Goal: Transaction & Acquisition: Purchase product/service

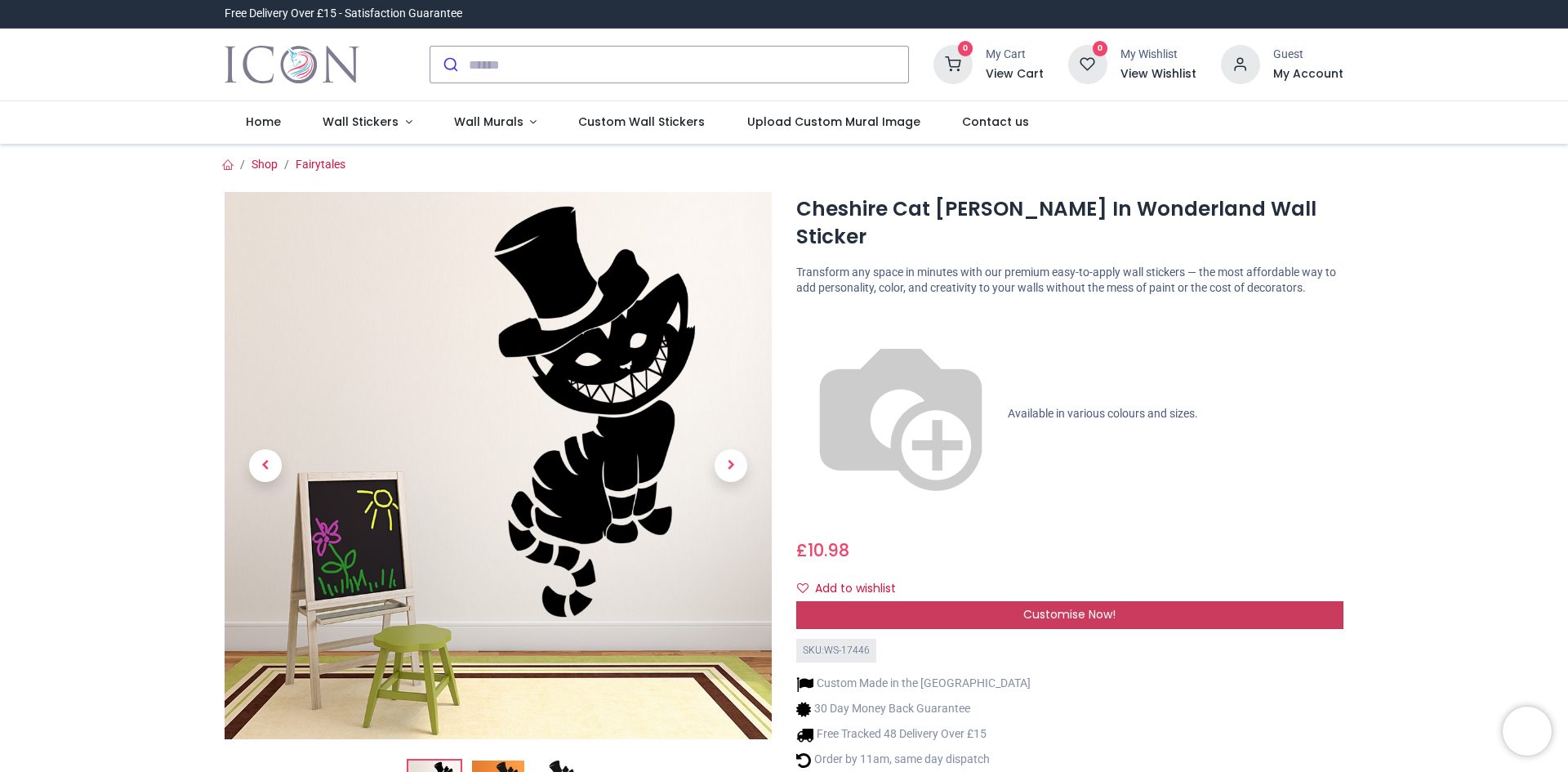
click at [1112, 606] on span "Customise Now!" at bounding box center [1070, 614] width 92 height 16
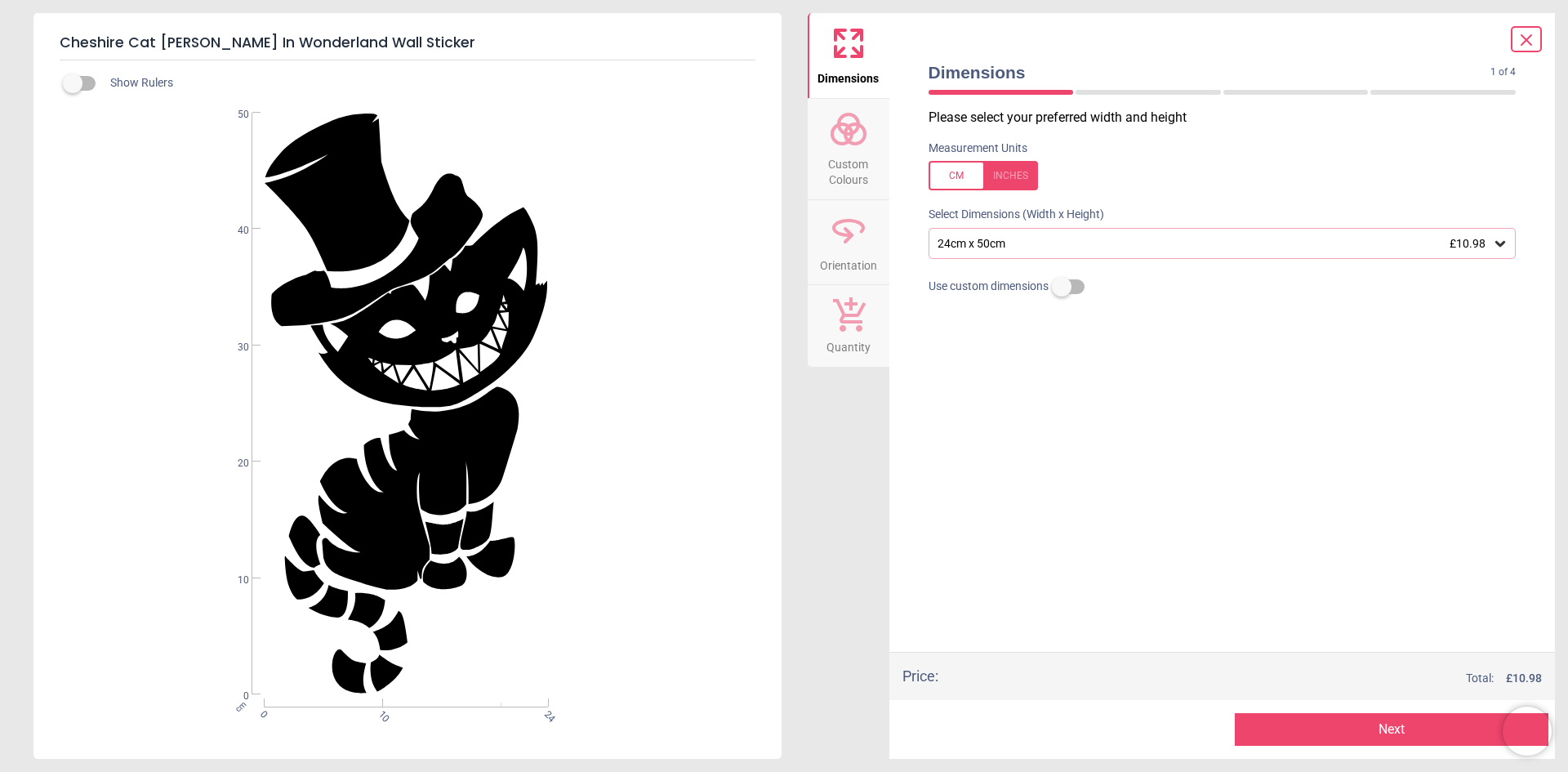
click at [1504, 245] on icon at bounding box center [1500, 244] width 9 height 6
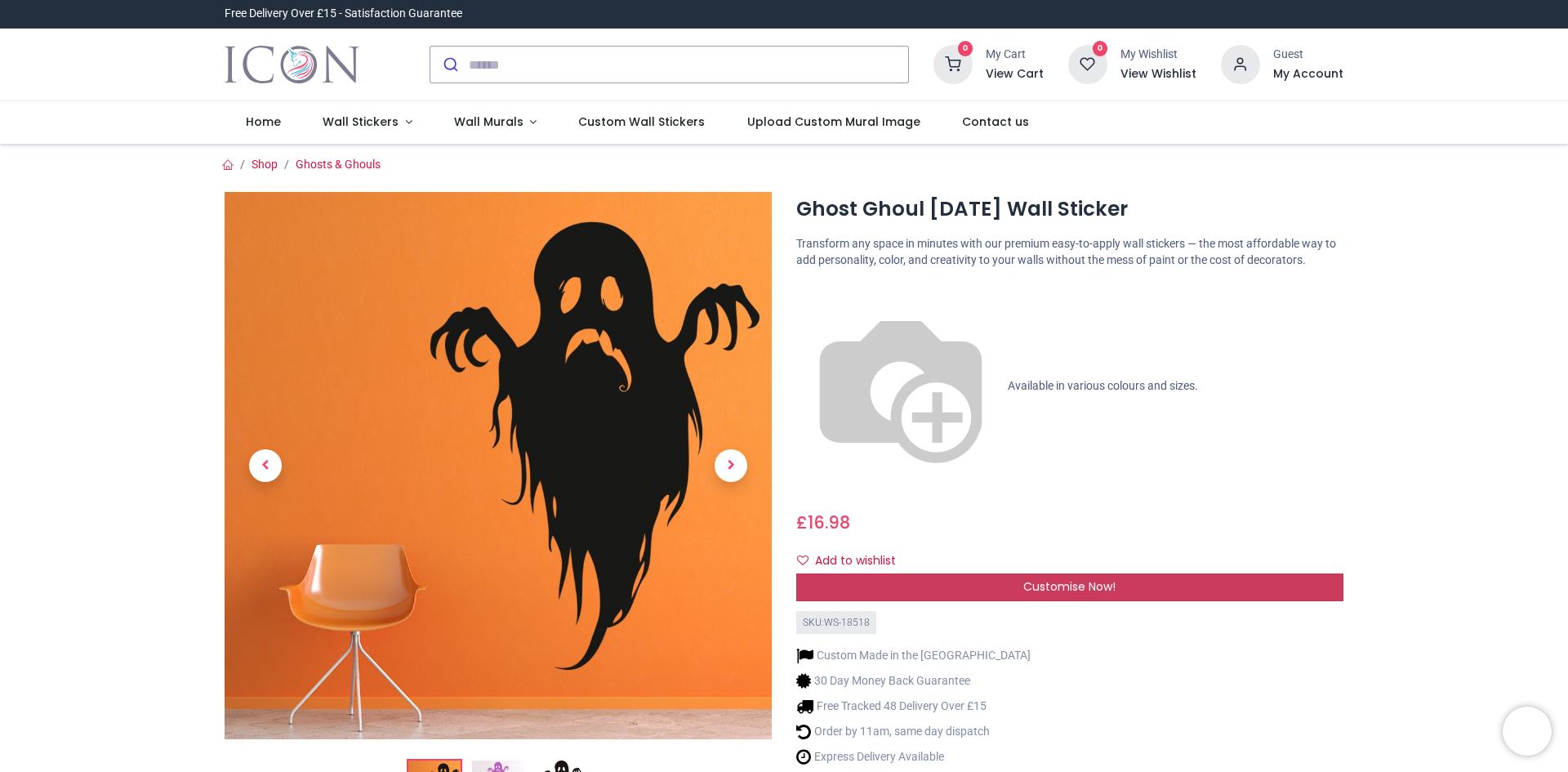
click at [1049, 578] on span "Customise Now!" at bounding box center [1070, 585] width 92 height 16
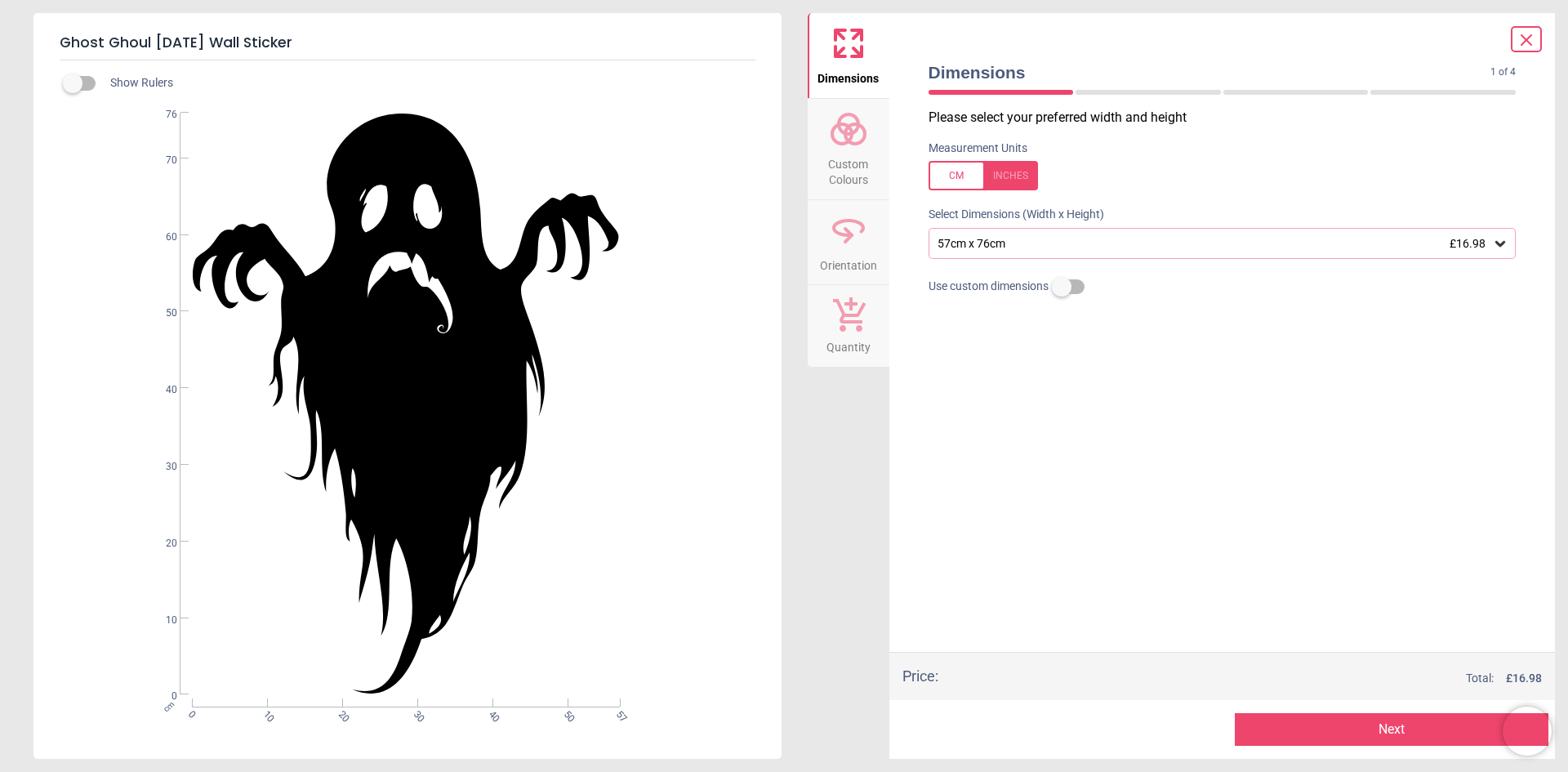
click at [1495, 241] on icon at bounding box center [1500, 243] width 16 height 16
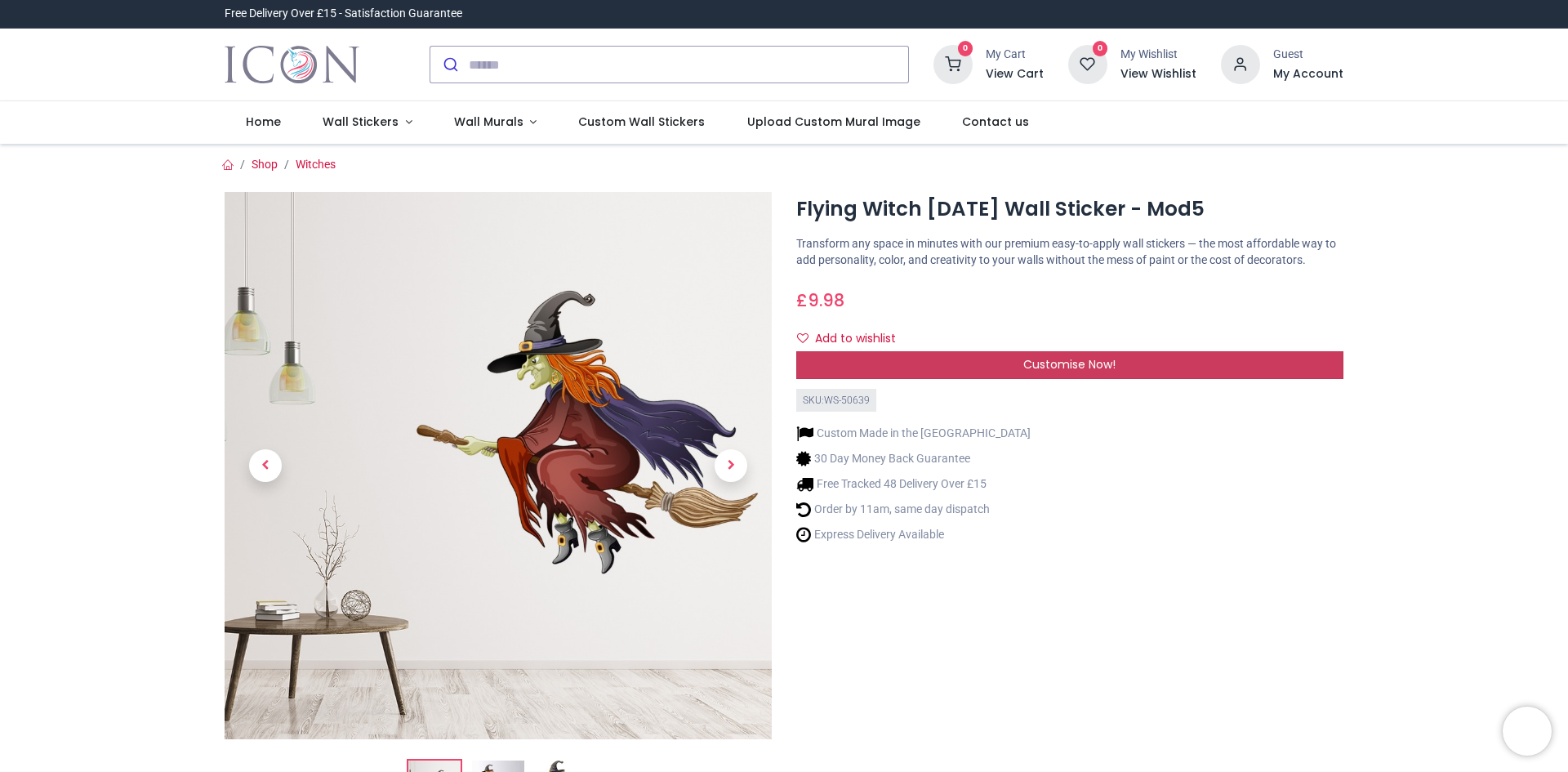
click at [925, 375] on div "Customise Now!" at bounding box center [1070, 365] width 547 height 27
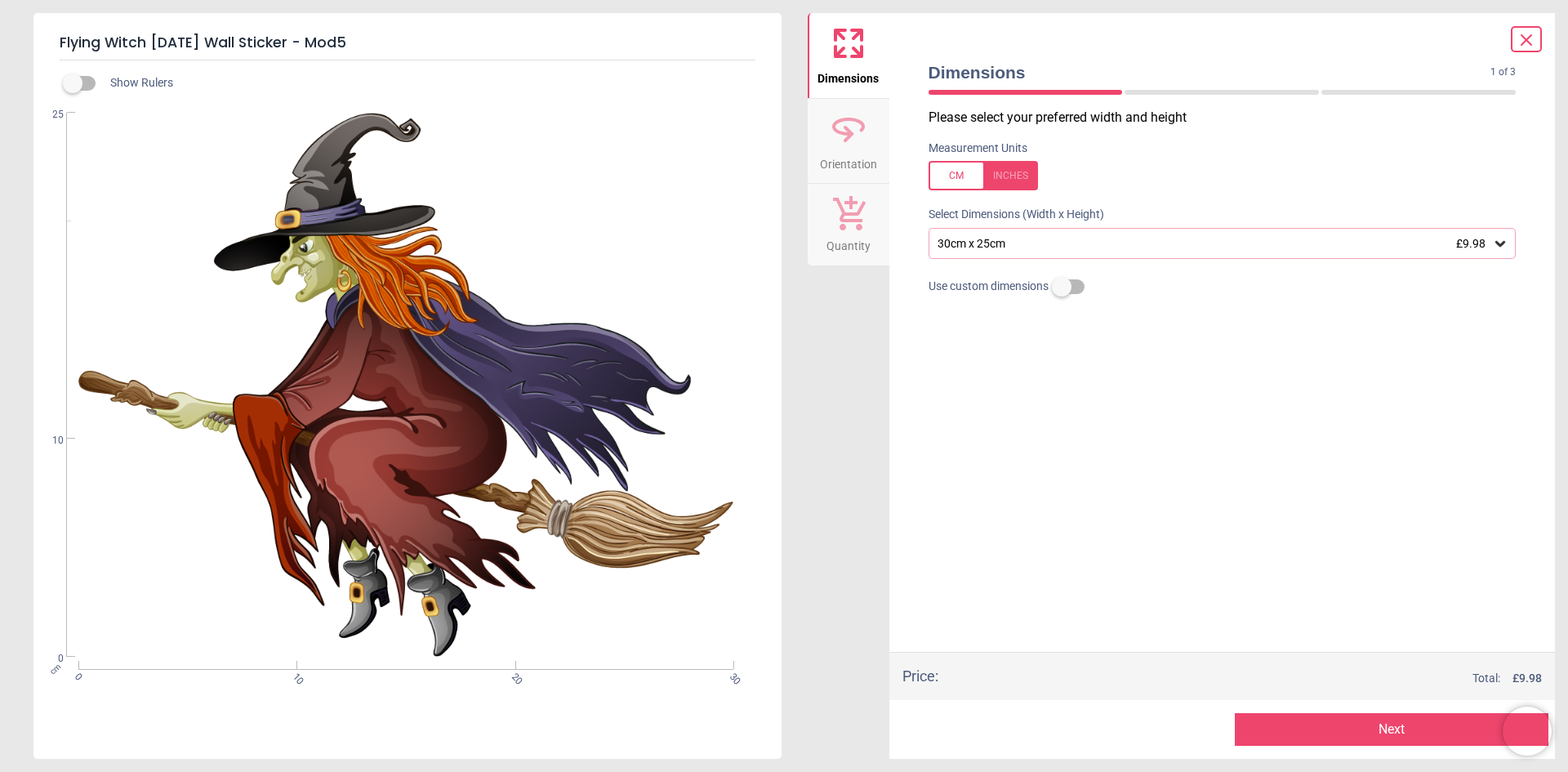
click at [1507, 240] on icon at bounding box center [1500, 243] width 16 height 16
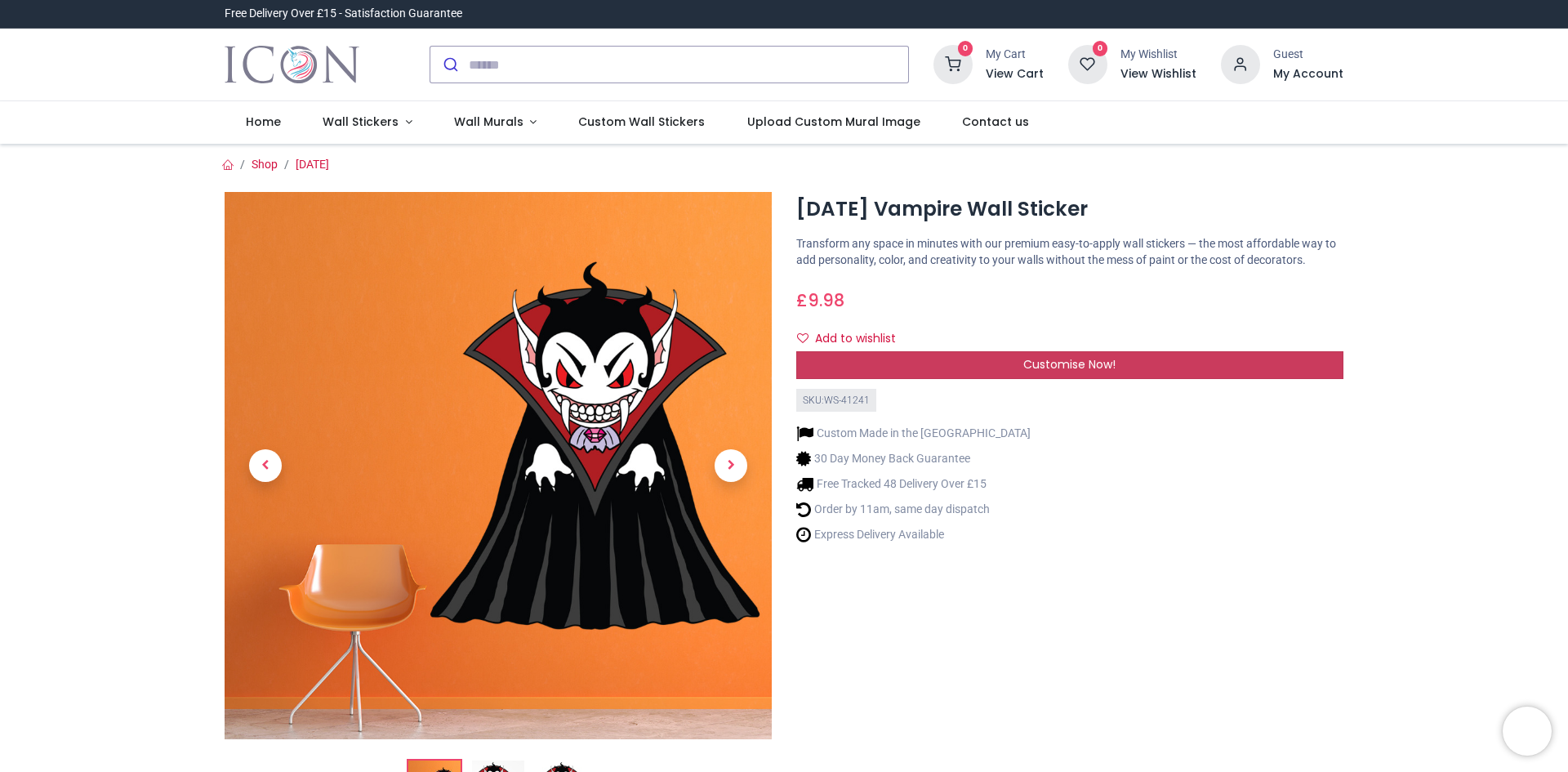
click at [1031, 370] on span "Customise Now!" at bounding box center [1070, 364] width 92 height 16
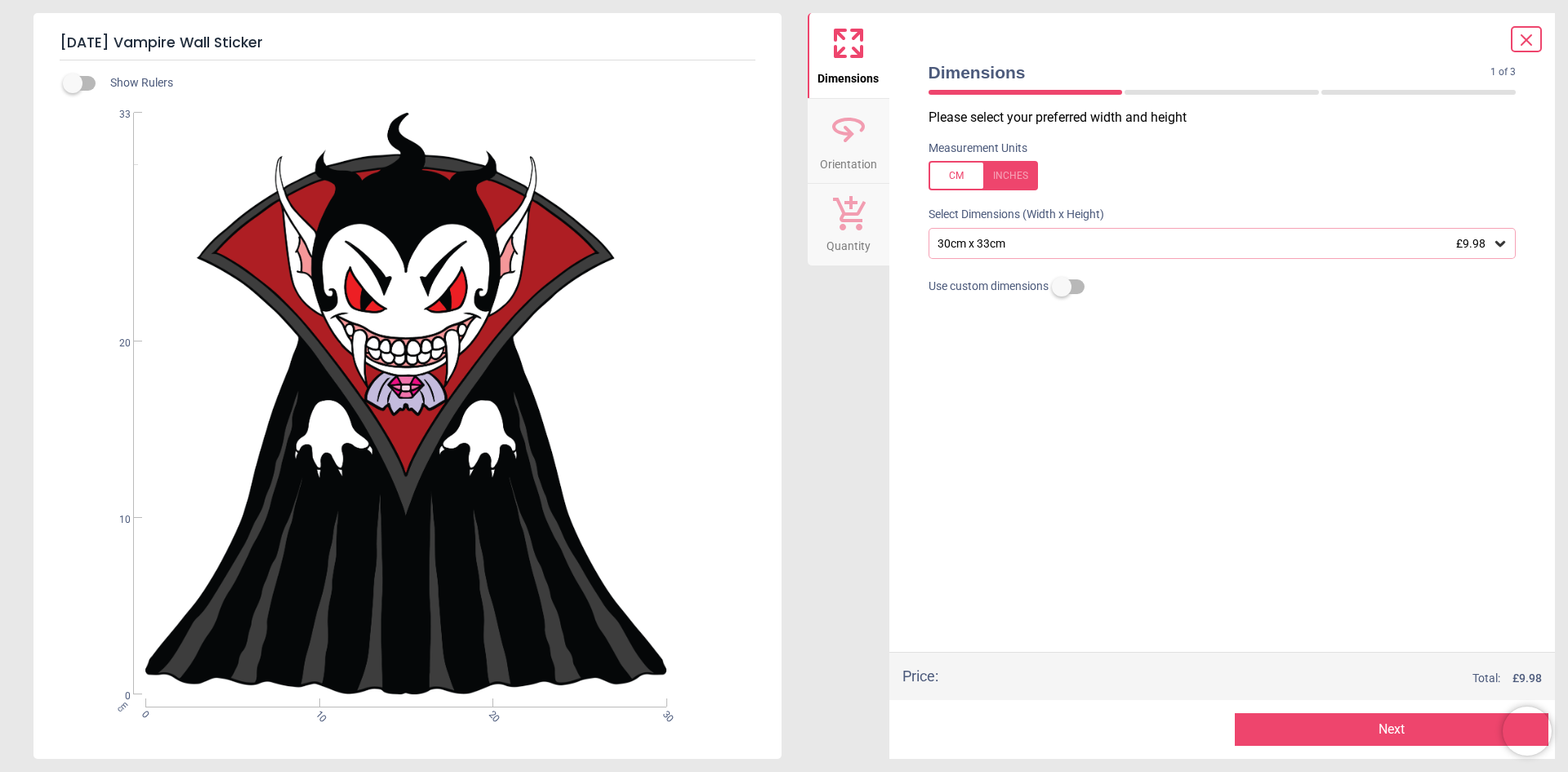
click at [1508, 245] on icon at bounding box center [1500, 243] width 16 height 16
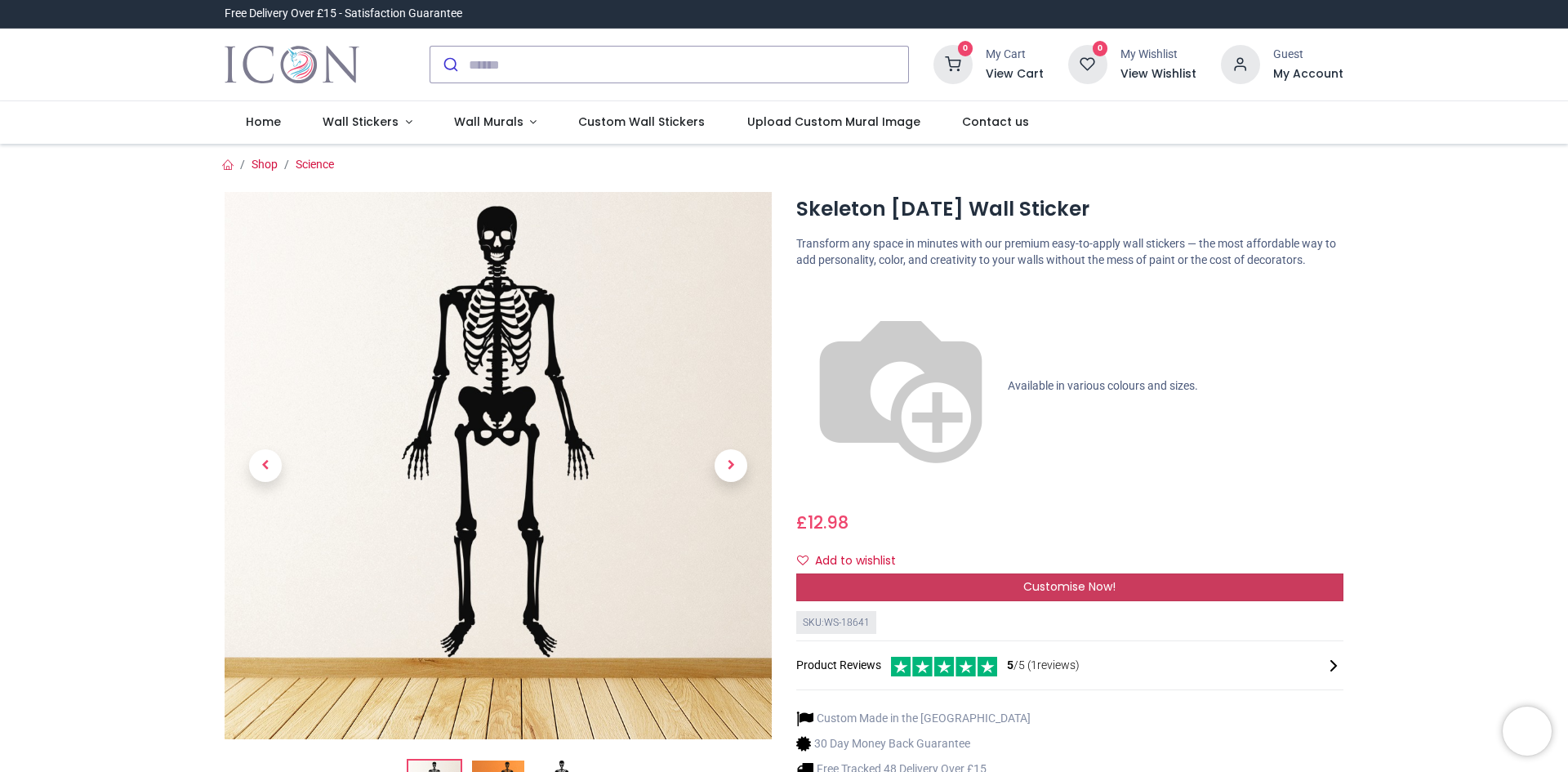
click at [1084, 578] on span "Customise Now!" at bounding box center [1070, 585] width 92 height 16
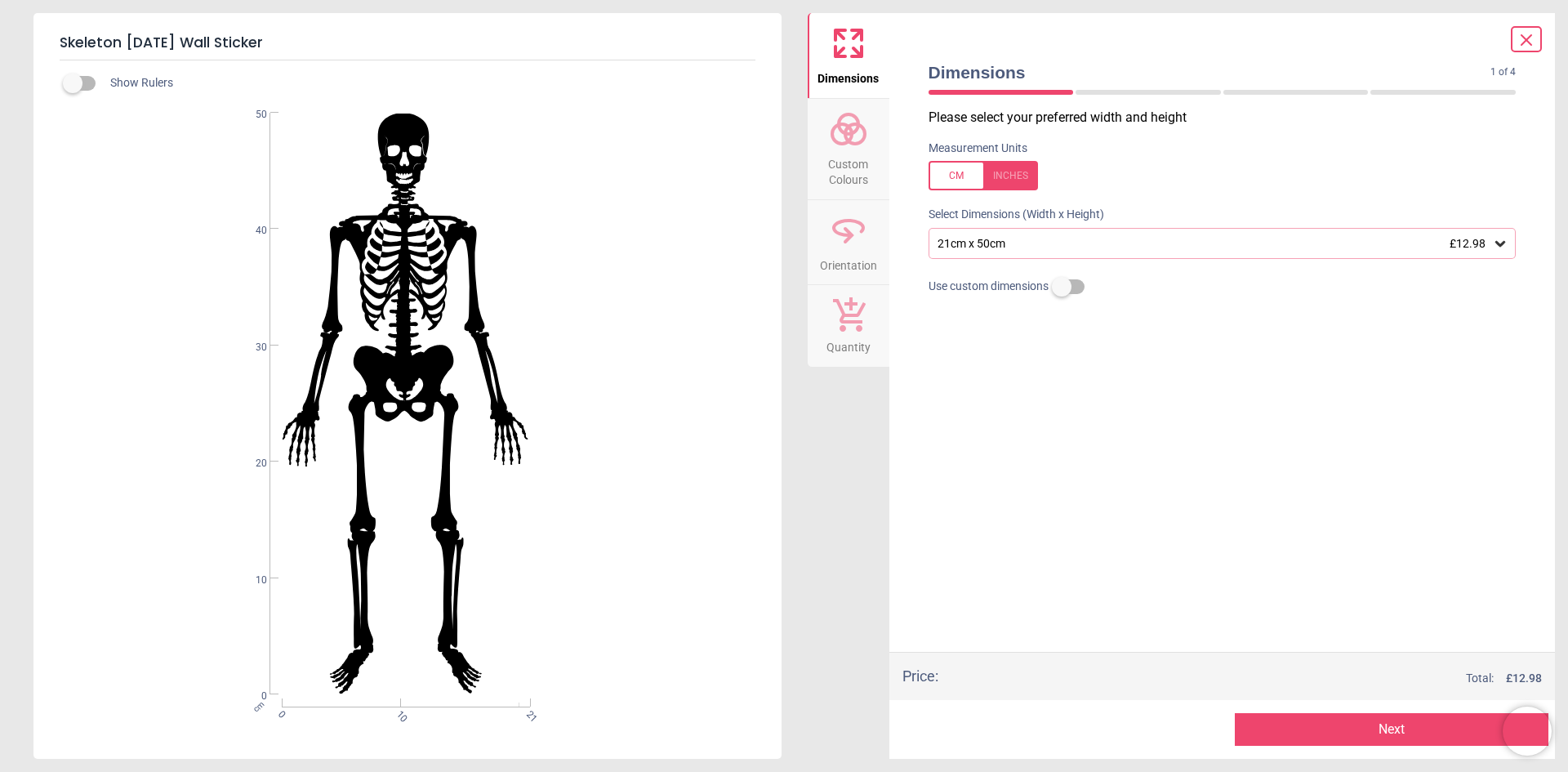
click at [1497, 243] on icon at bounding box center [1500, 244] width 9 height 6
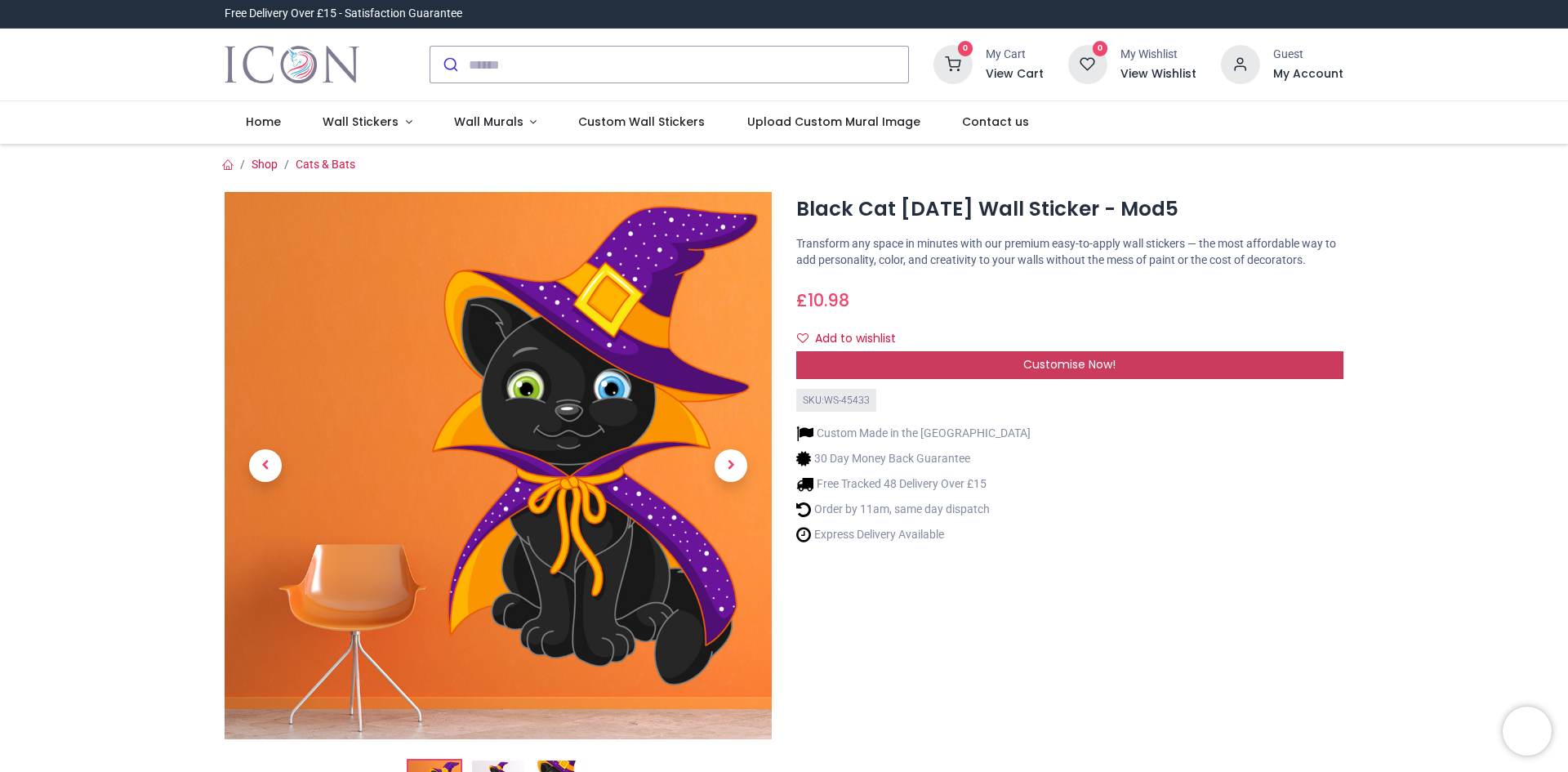
click at [1087, 371] on span "Customise Now!" at bounding box center [1070, 364] width 92 height 16
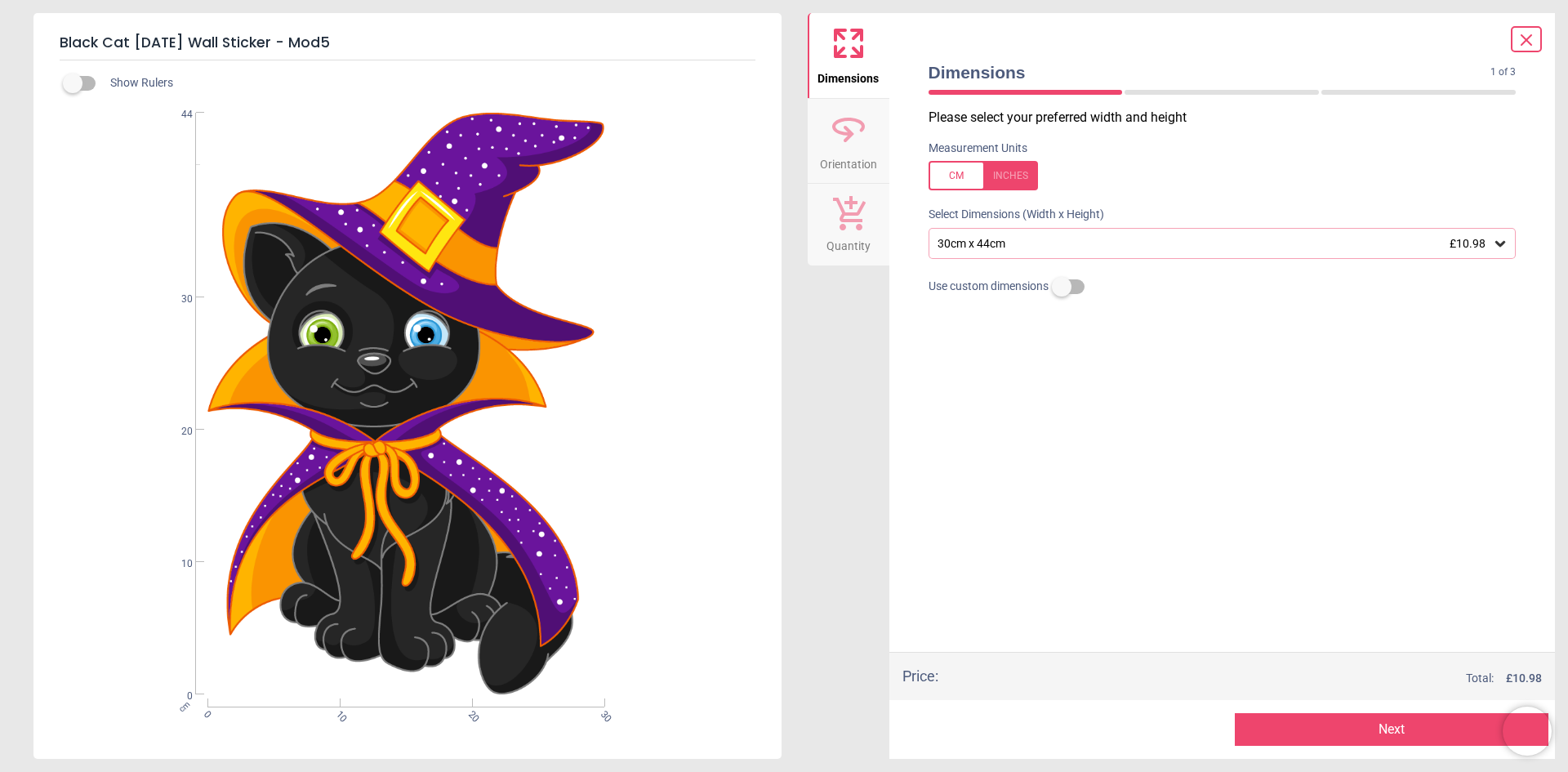
click at [1498, 241] on icon at bounding box center [1500, 243] width 16 height 16
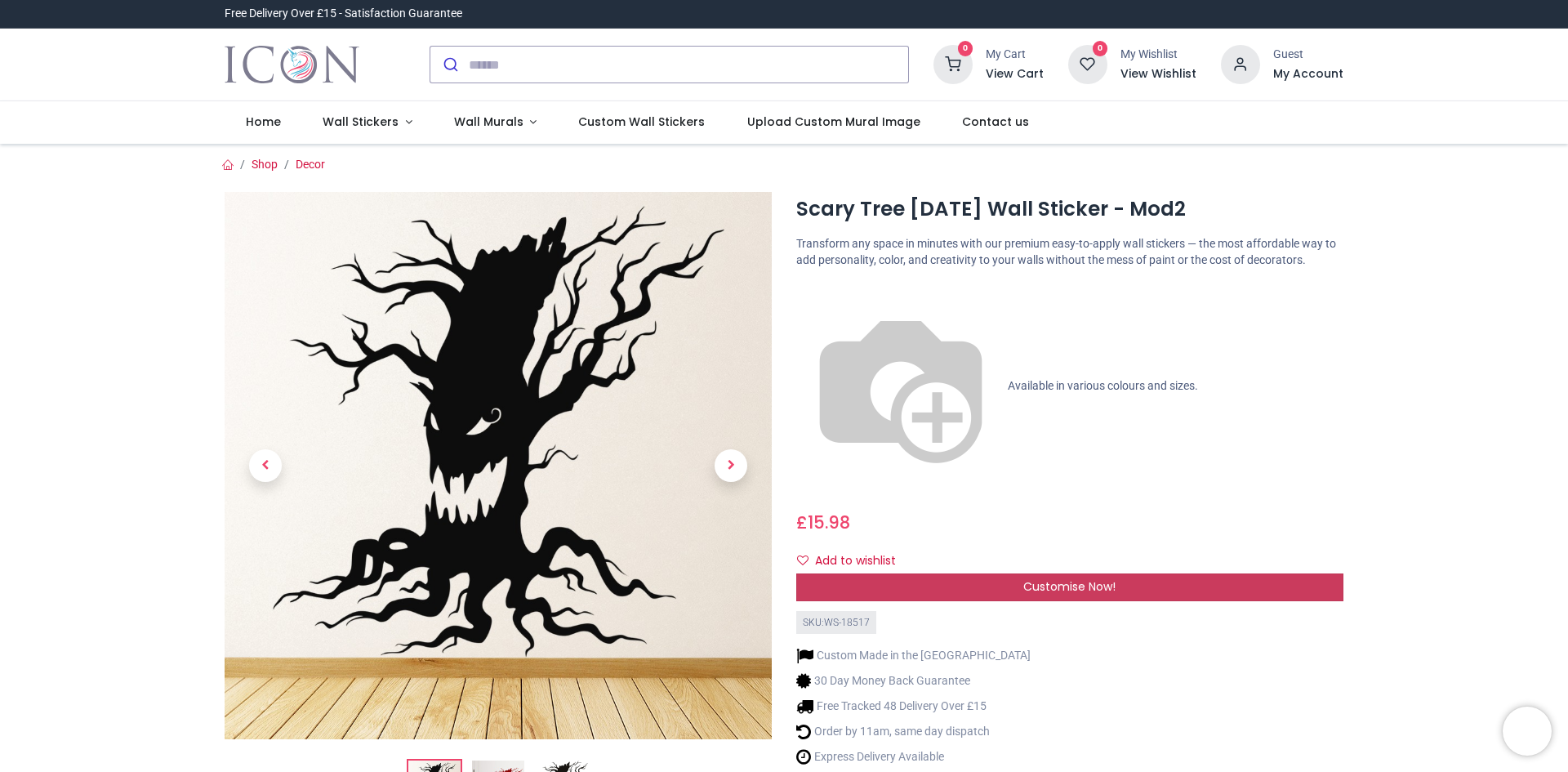
click at [1021, 573] on div "Customise Now!" at bounding box center [1070, 586] width 547 height 27
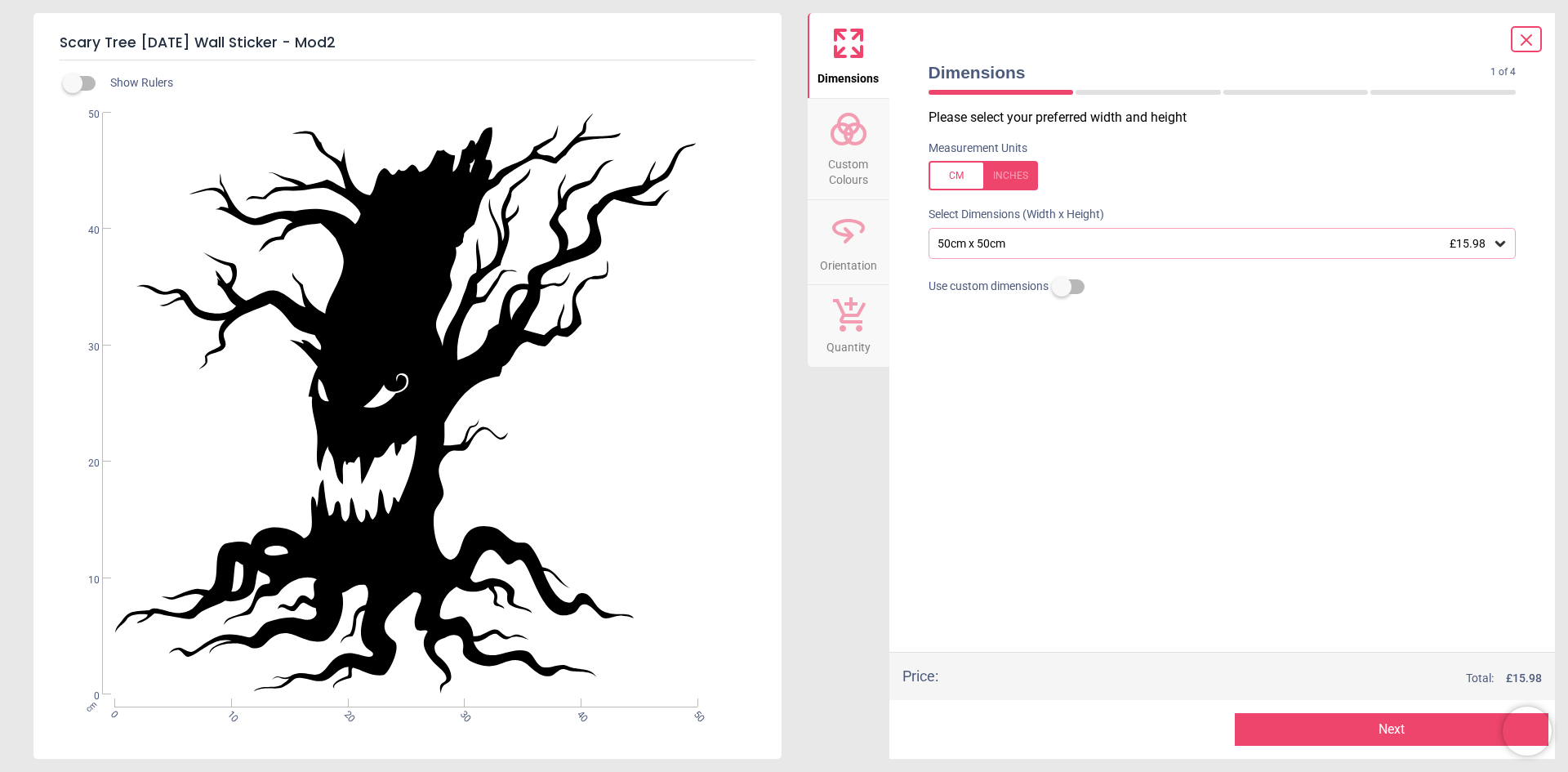
click at [1495, 241] on icon at bounding box center [1500, 243] width 16 height 16
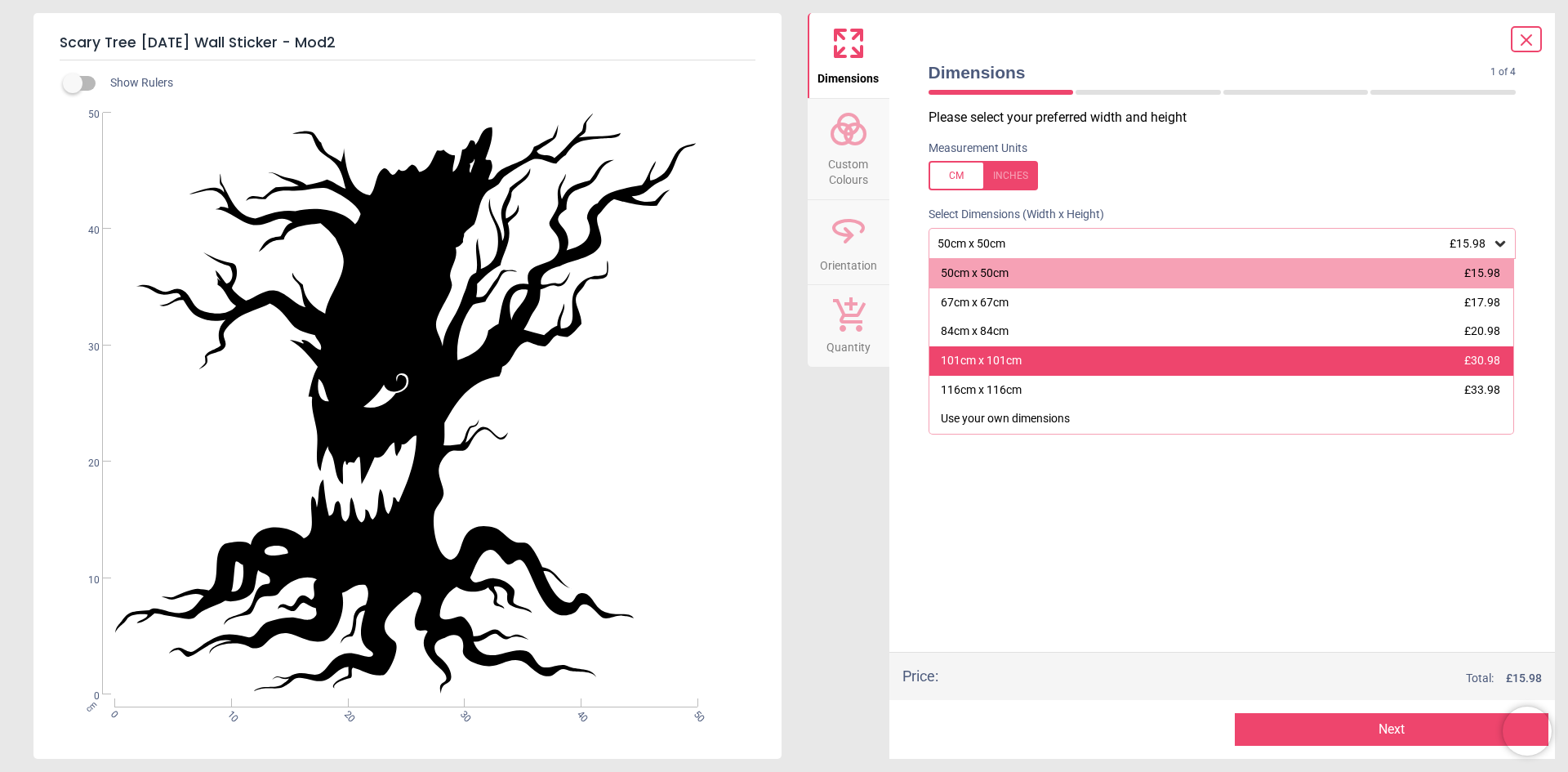
click at [1268, 353] on div "101cm x 101cm £30.98" at bounding box center [1222, 360] width 585 height 29
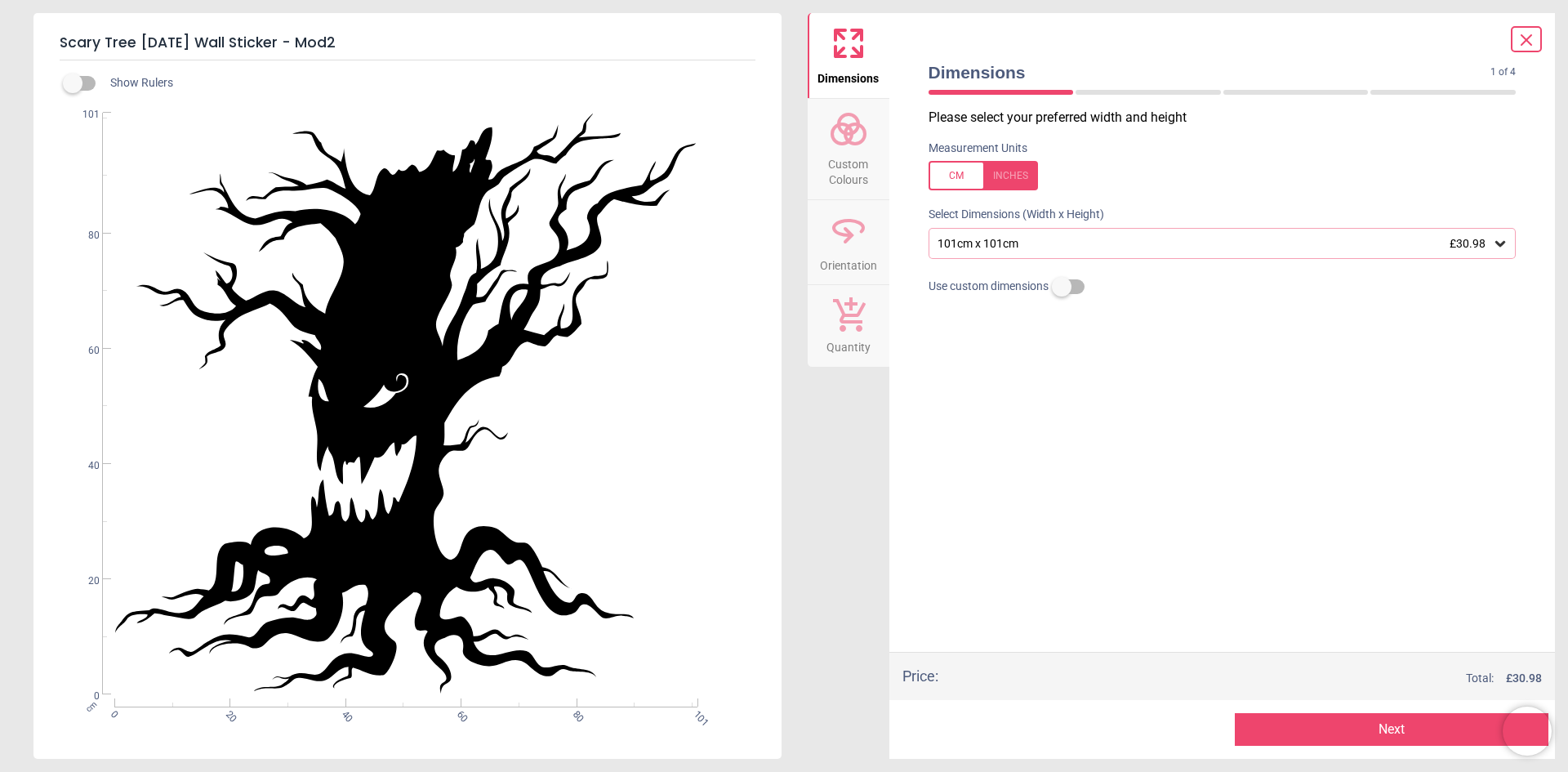
click at [1352, 720] on button "Next" at bounding box center [1392, 729] width 314 height 33
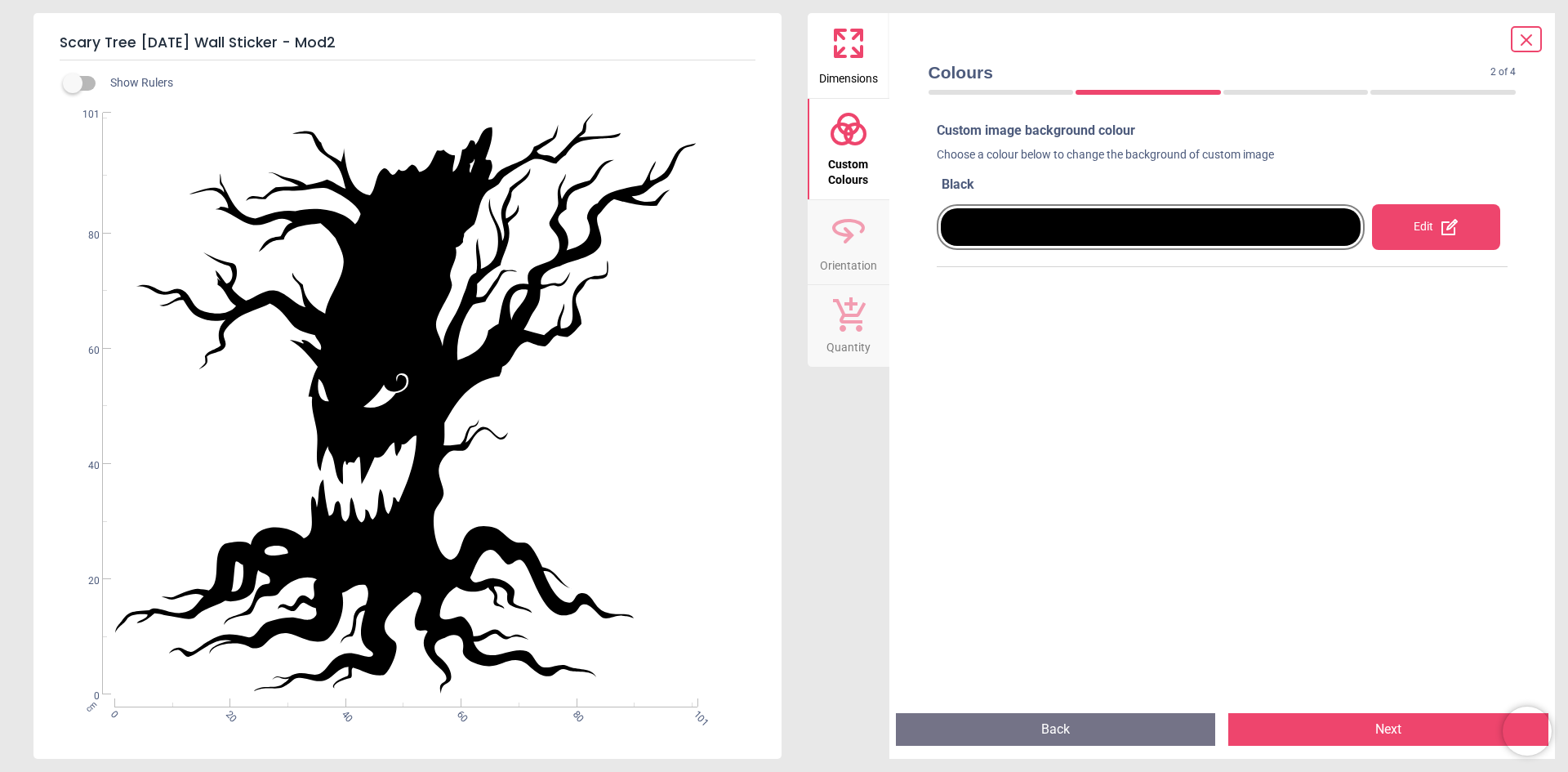
click at [1402, 219] on div "Edit" at bounding box center [1437, 227] width 128 height 46
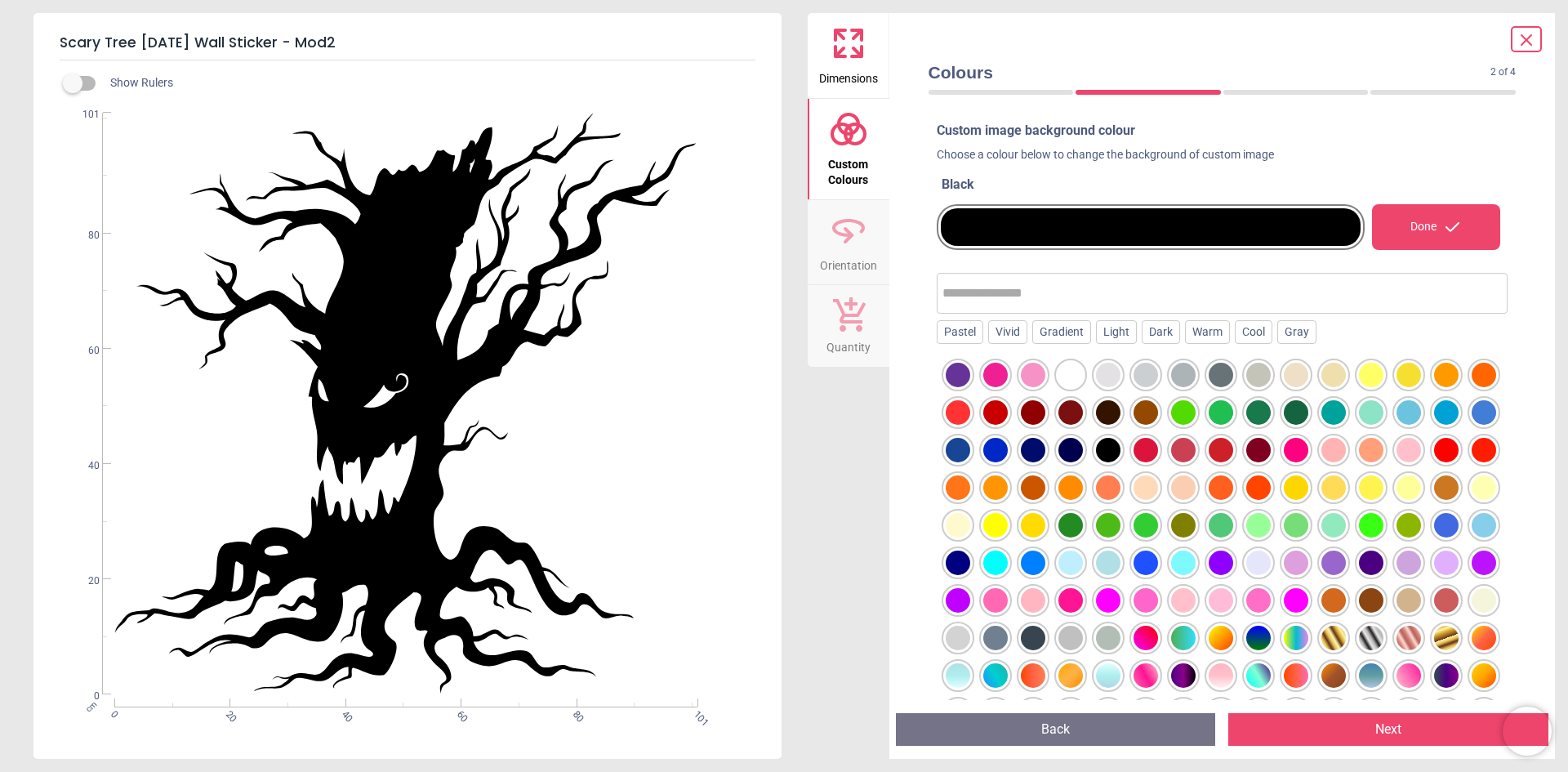
click at [1159, 411] on div at bounding box center [1147, 413] width 25 height 25
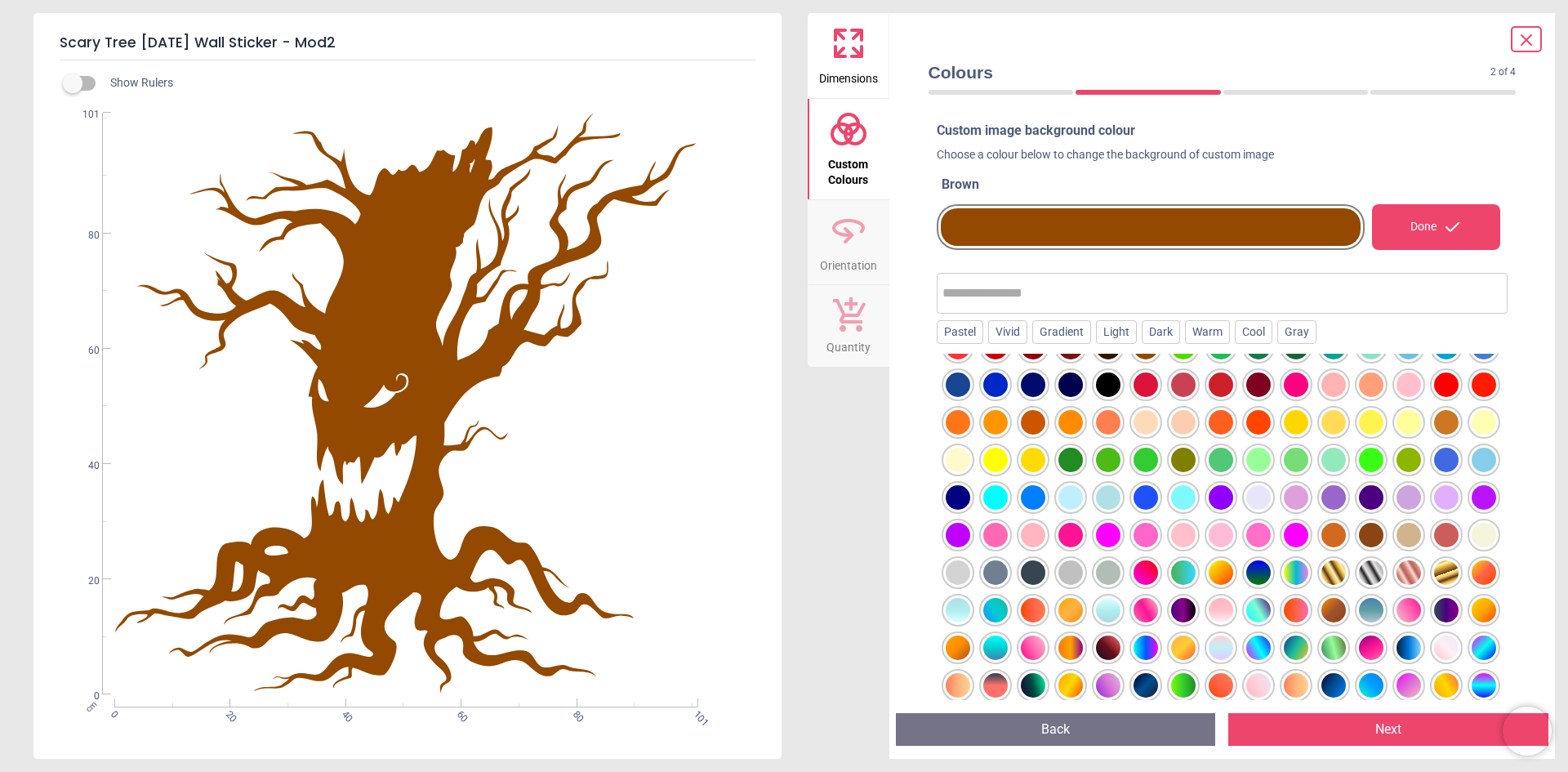
scroll to position [190, 0]
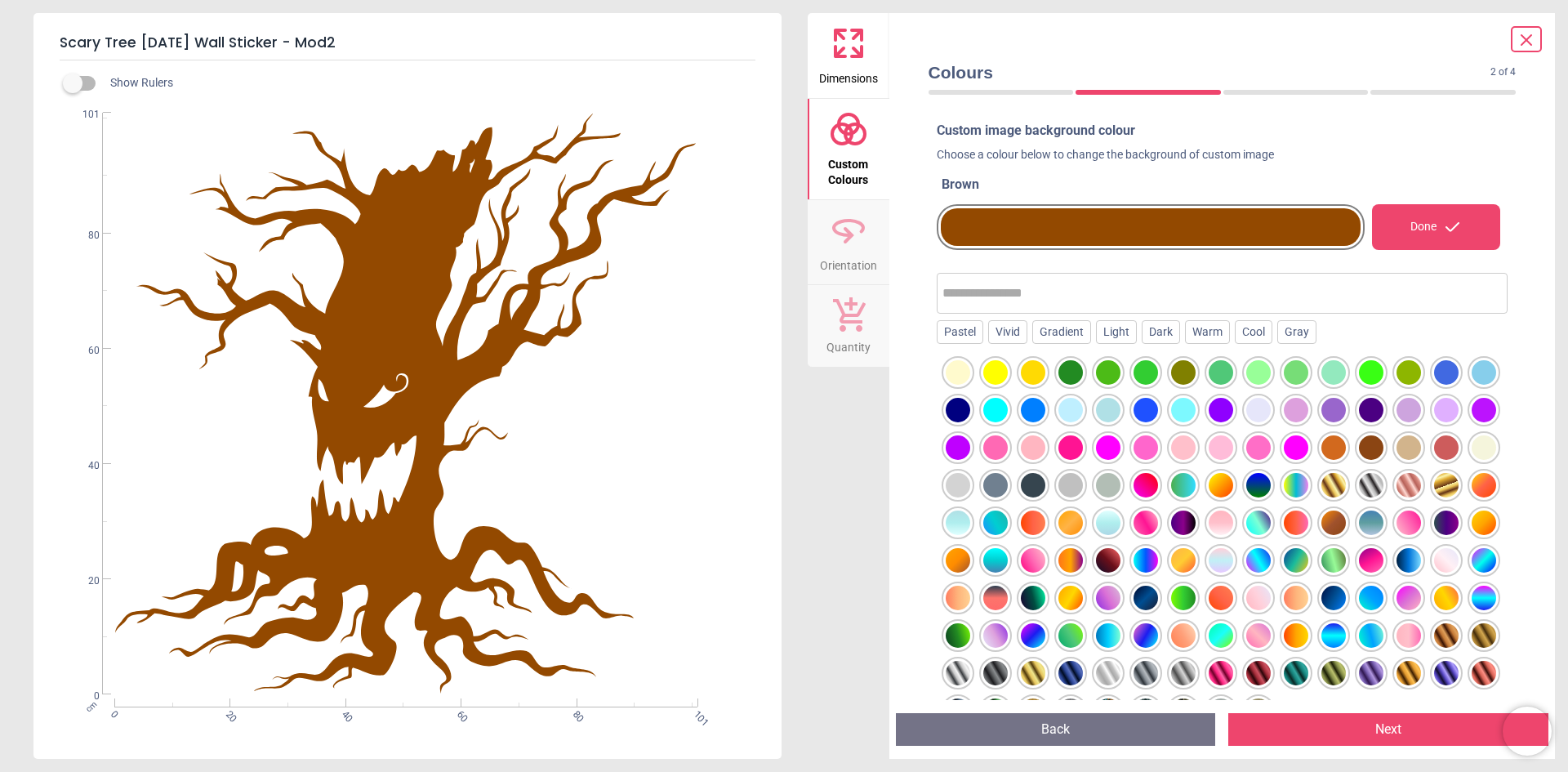
click at [1434, 641] on div at bounding box center [1446, 635] width 25 height 25
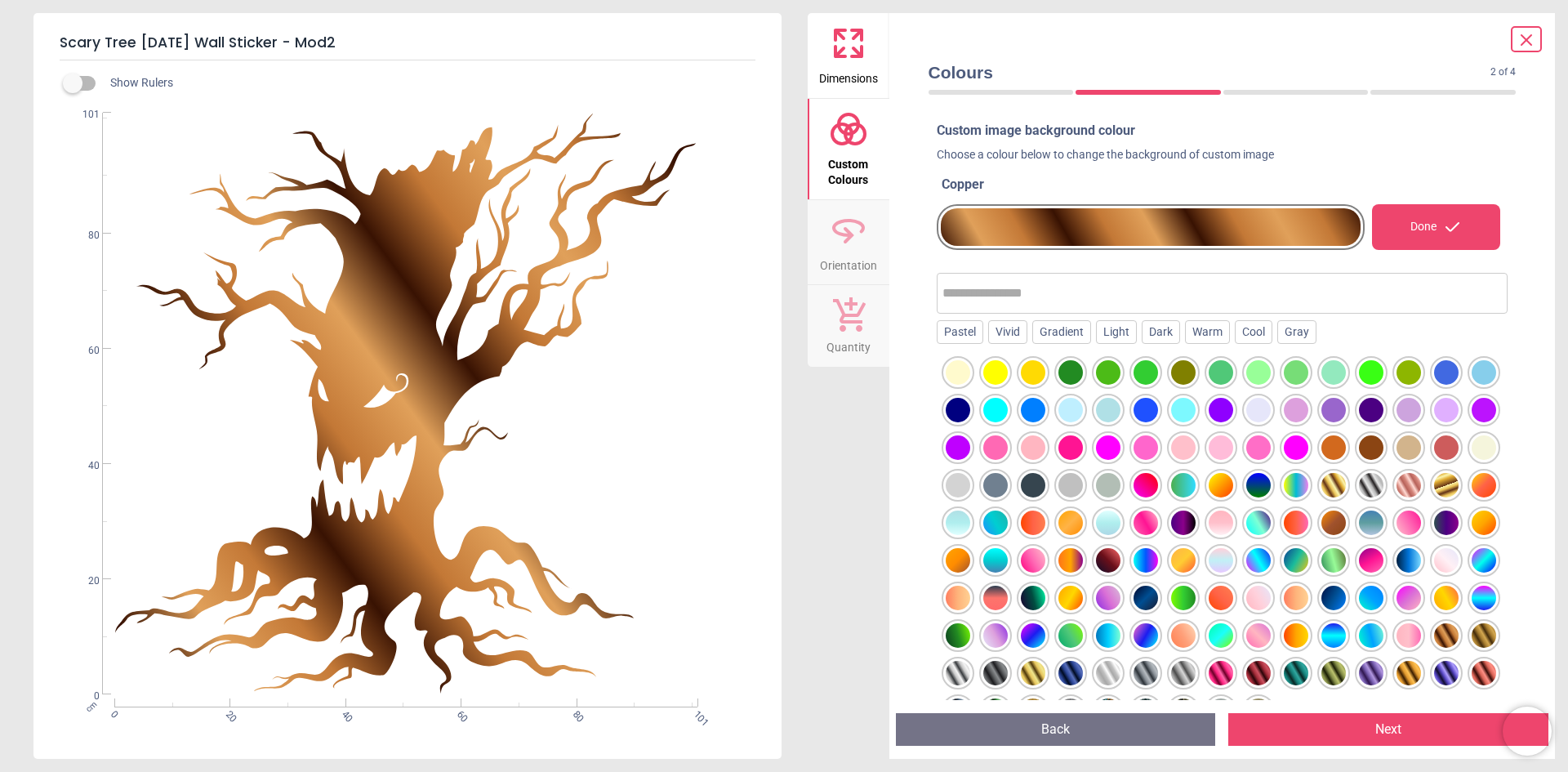
click at [1472, 635] on div at bounding box center [1484, 635] width 25 height 25
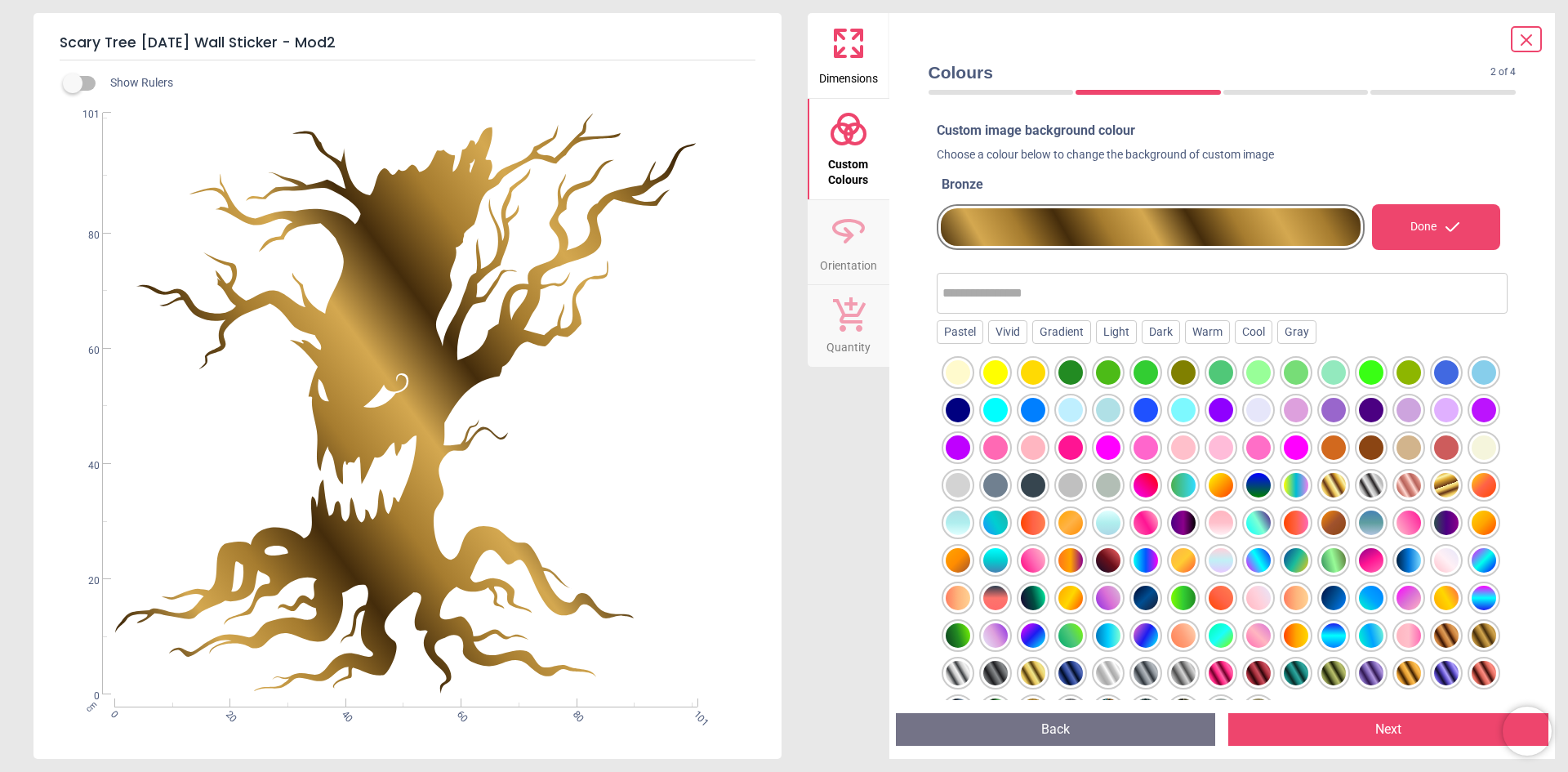
click at [1434, 637] on div at bounding box center [1446, 635] width 25 height 25
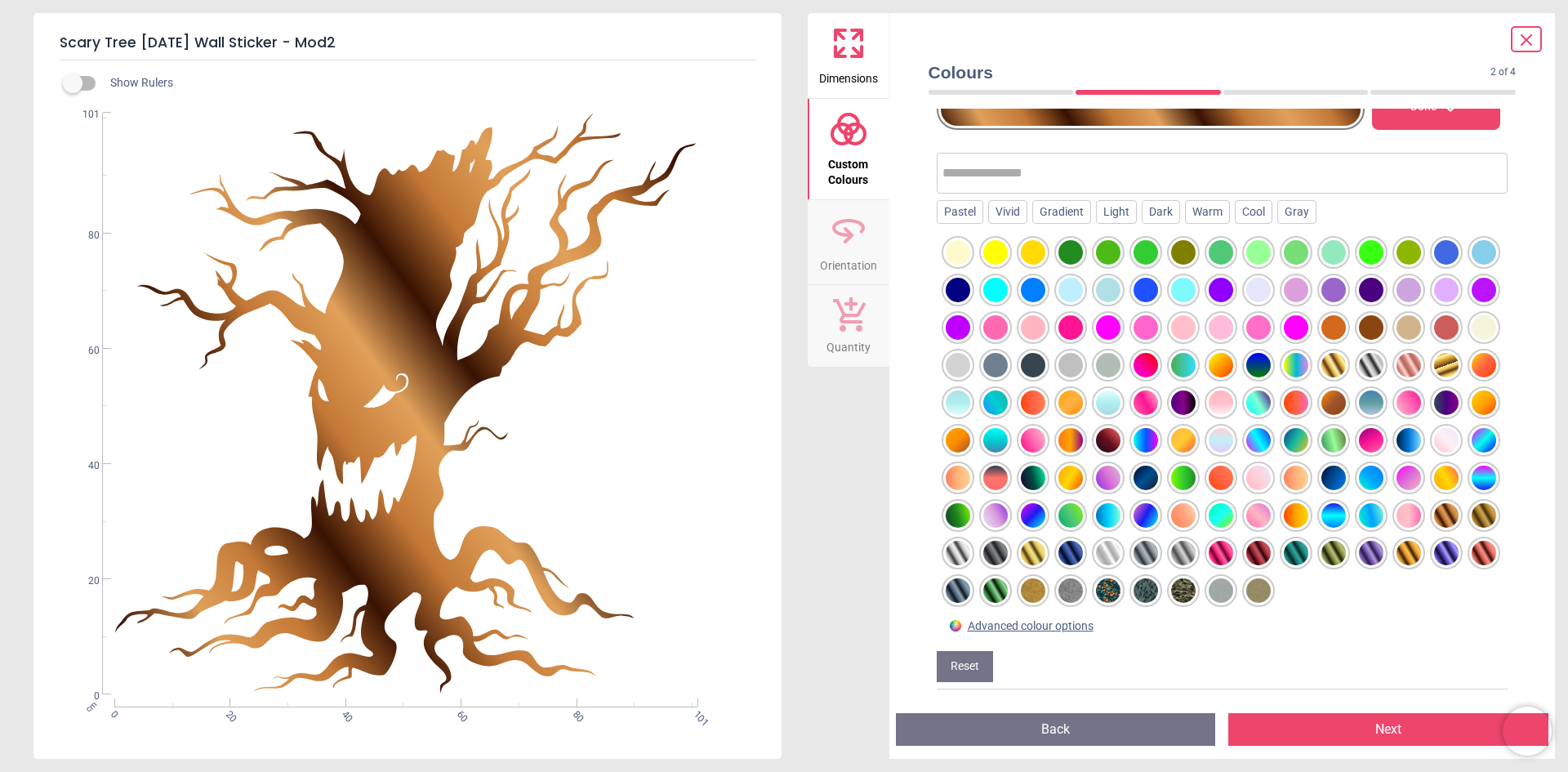
scroll to position [123, 0]
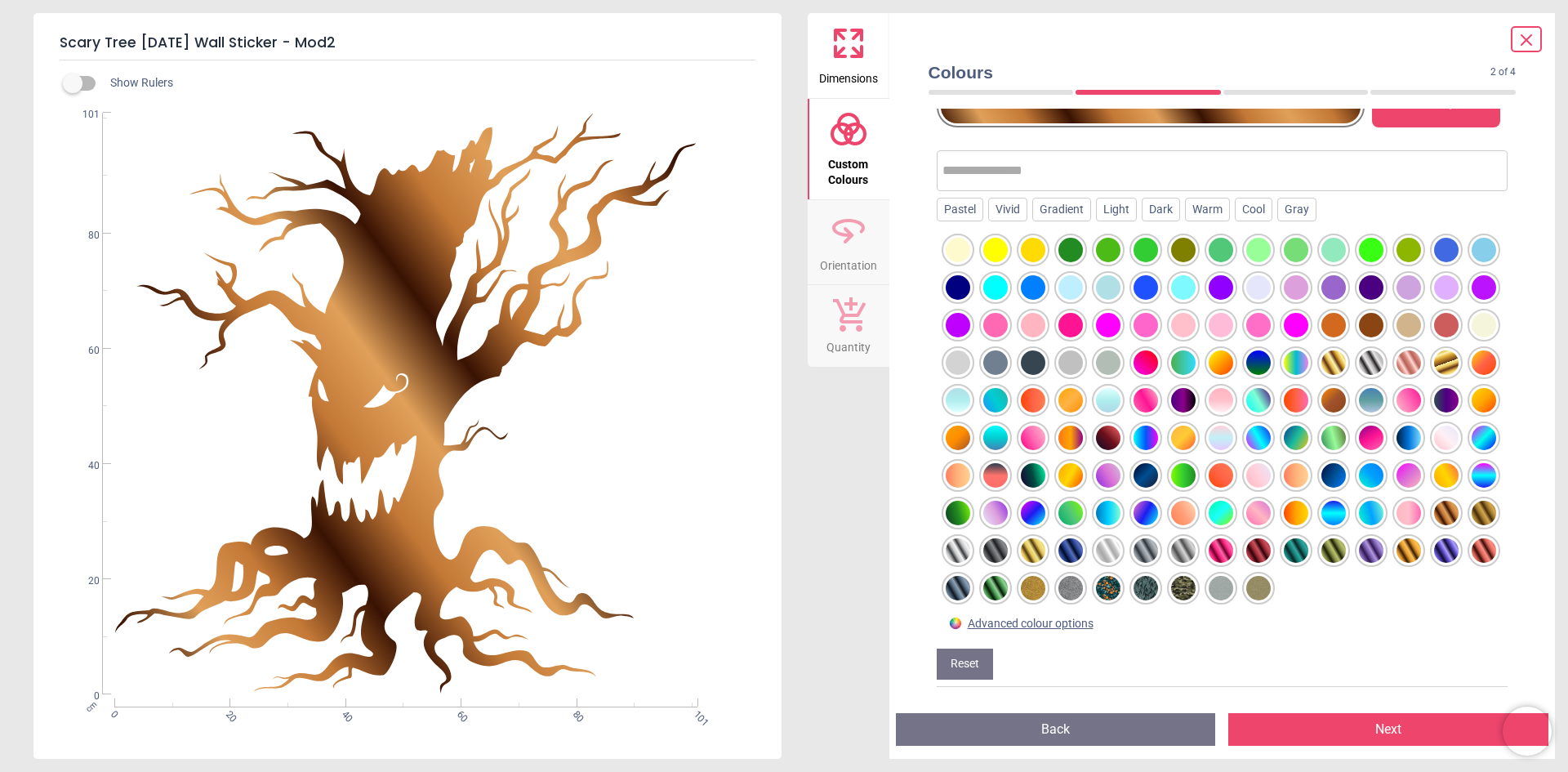
click at [1021, 590] on div at bounding box center [1033, 588] width 25 height 25
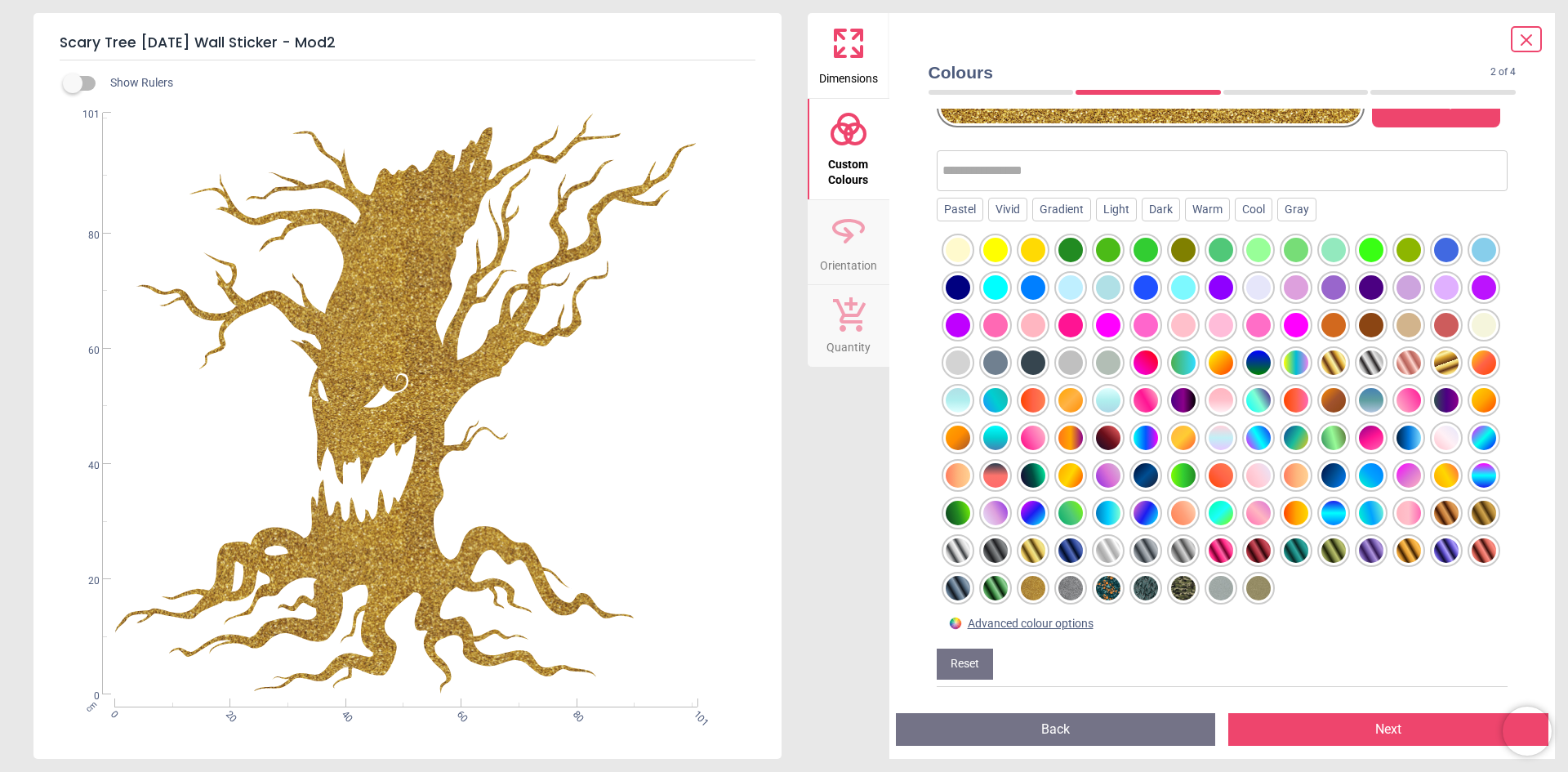
click at [1021, 586] on div at bounding box center [1033, 588] width 25 height 25
click at [1434, 511] on div at bounding box center [1446, 513] width 25 height 25
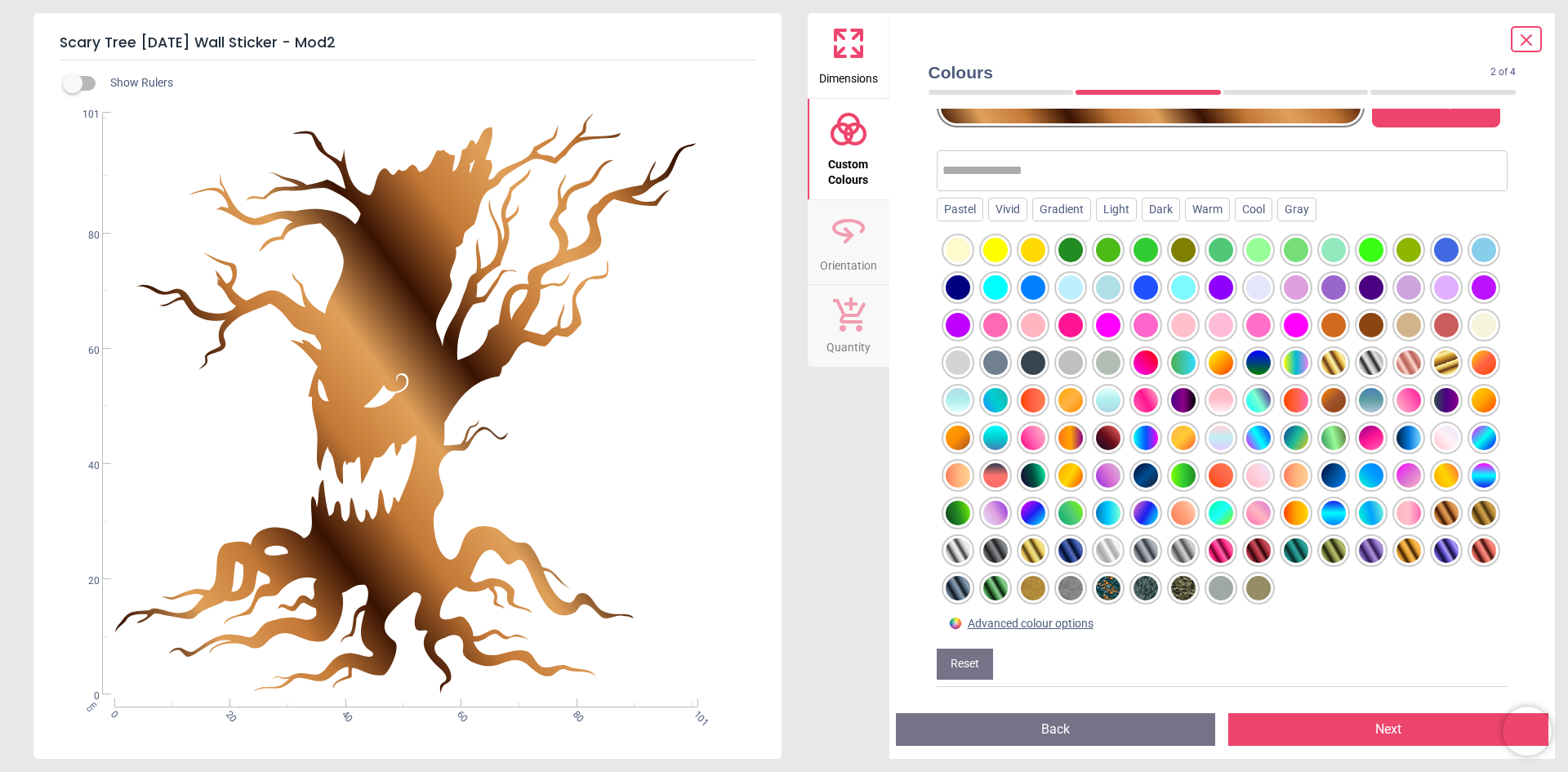
click at [1021, 585] on div at bounding box center [1033, 588] width 25 height 25
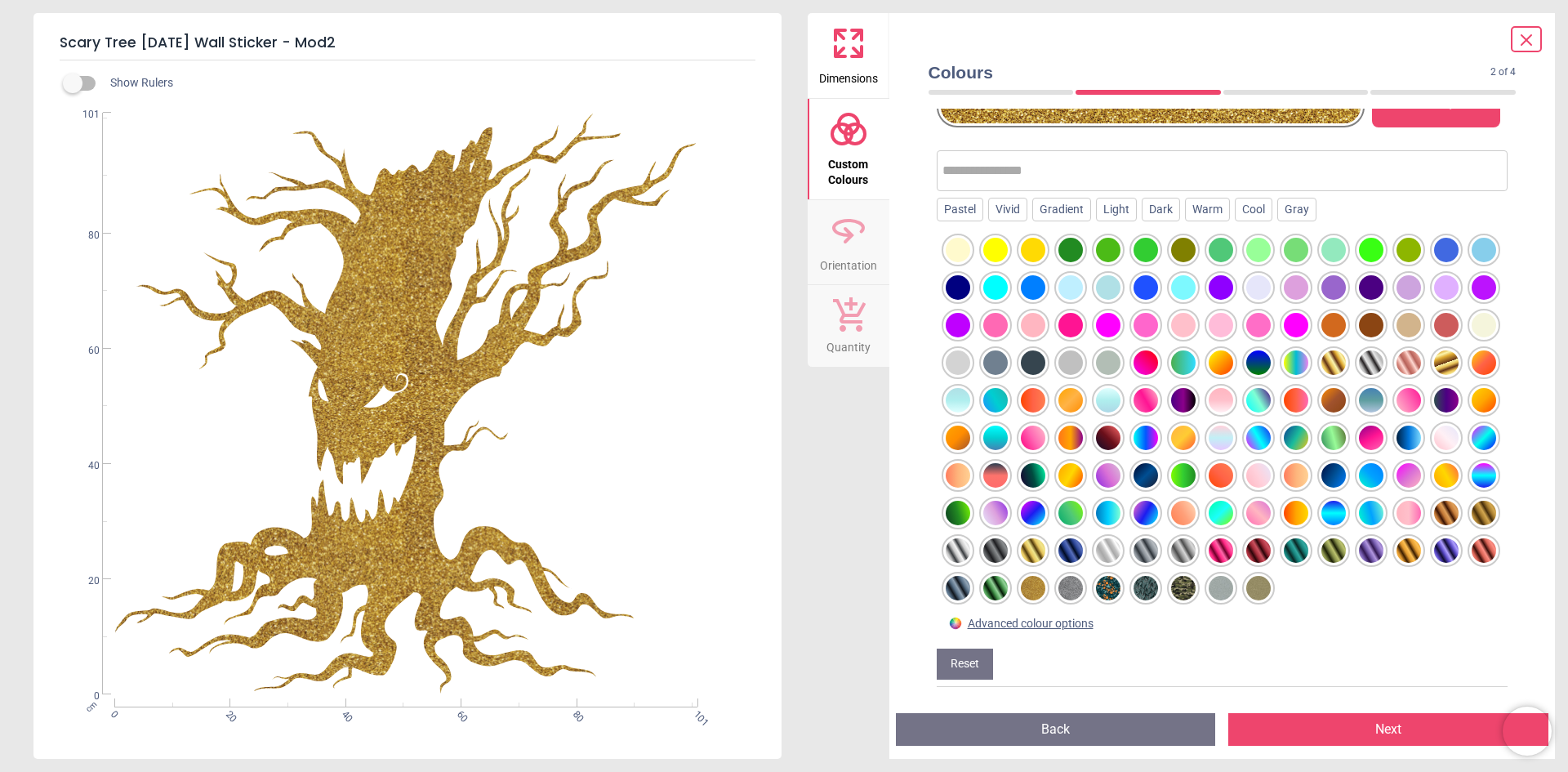
click at [1322, 369] on div at bounding box center [1334, 363] width 25 height 25
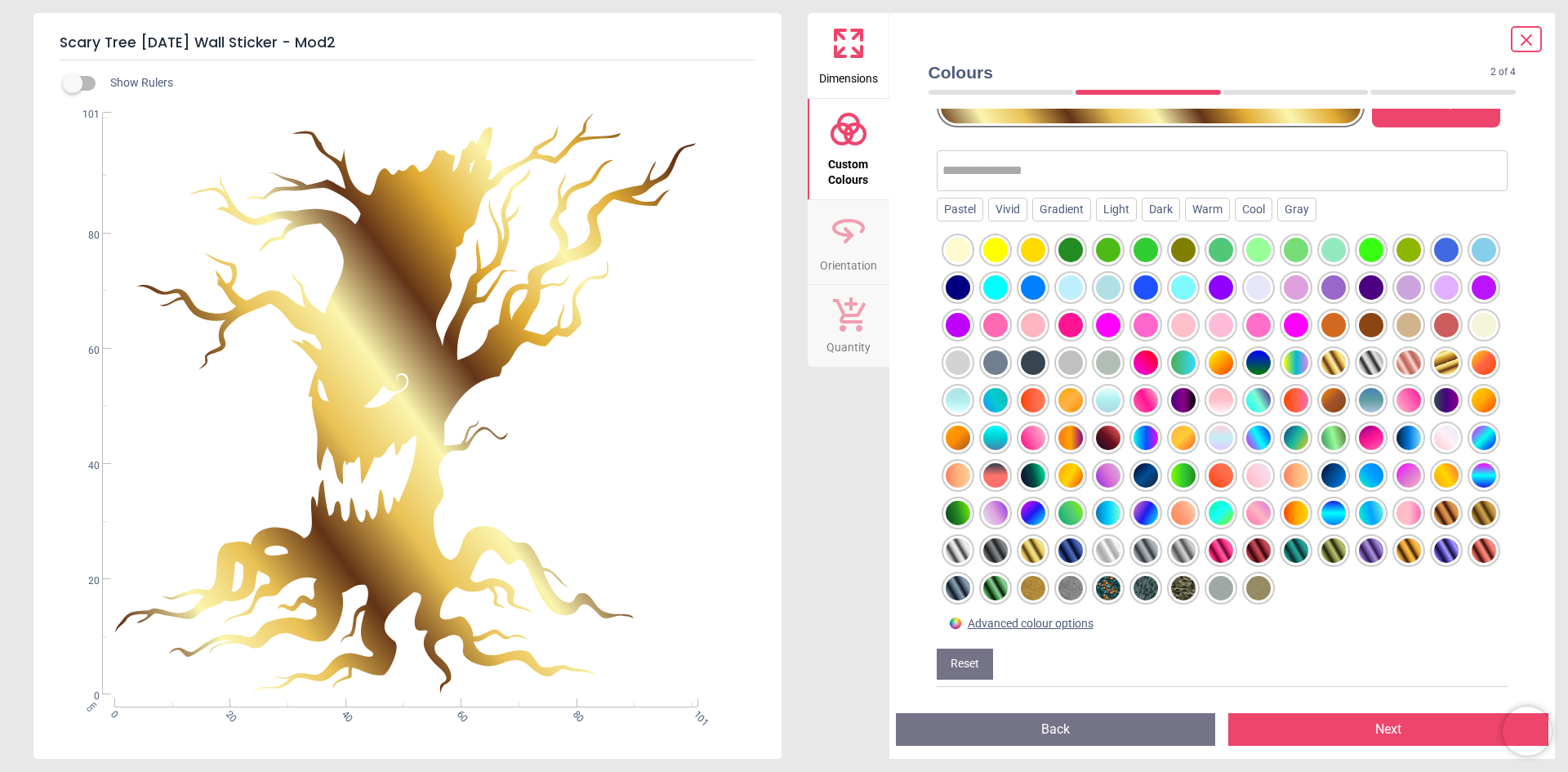
click at [1434, 517] on div at bounding box center [1446, 513] width 25 height 25
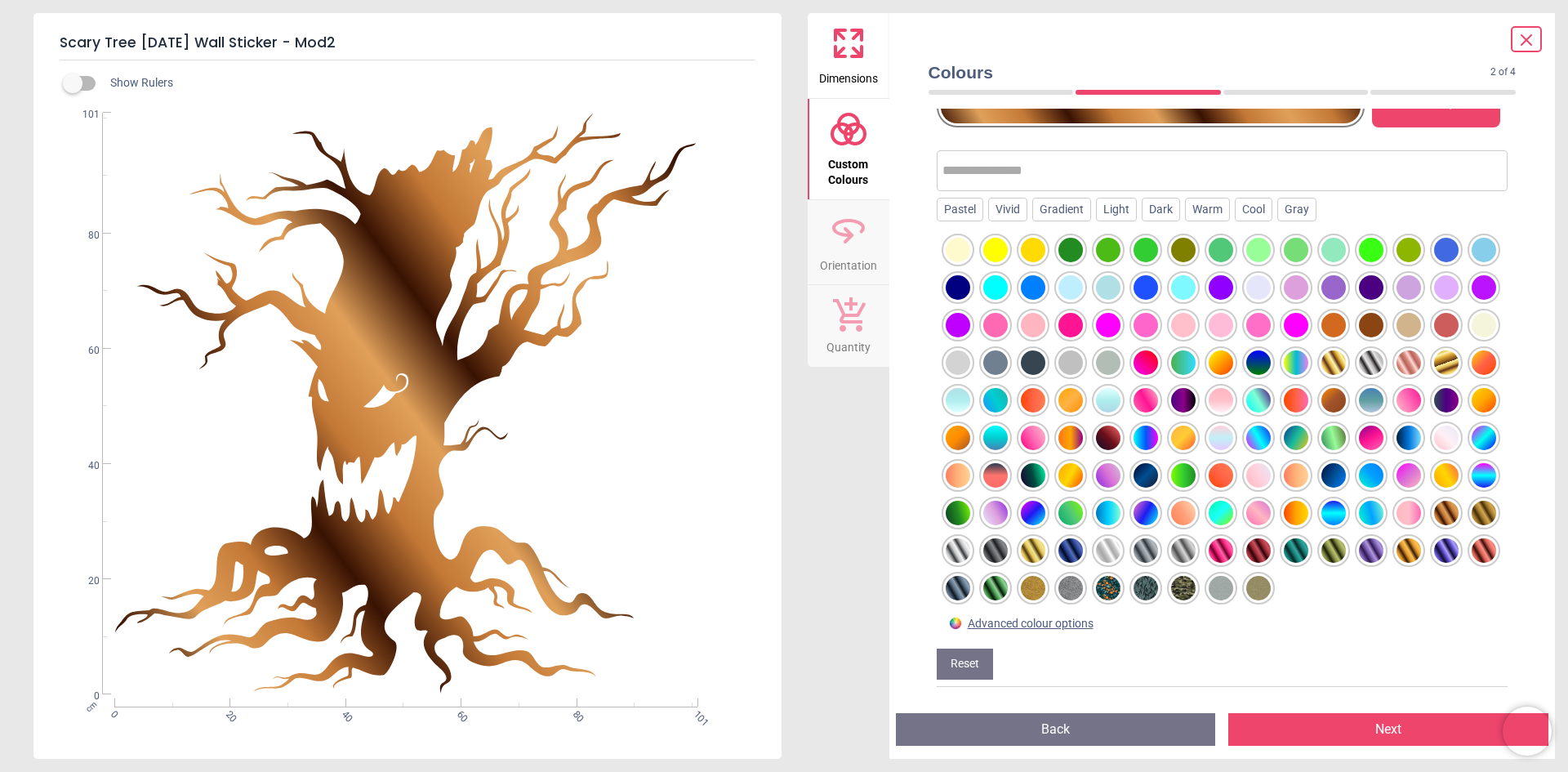
click at [1472, 516] on div at bounding box center [1484, 513] width 25 height 25
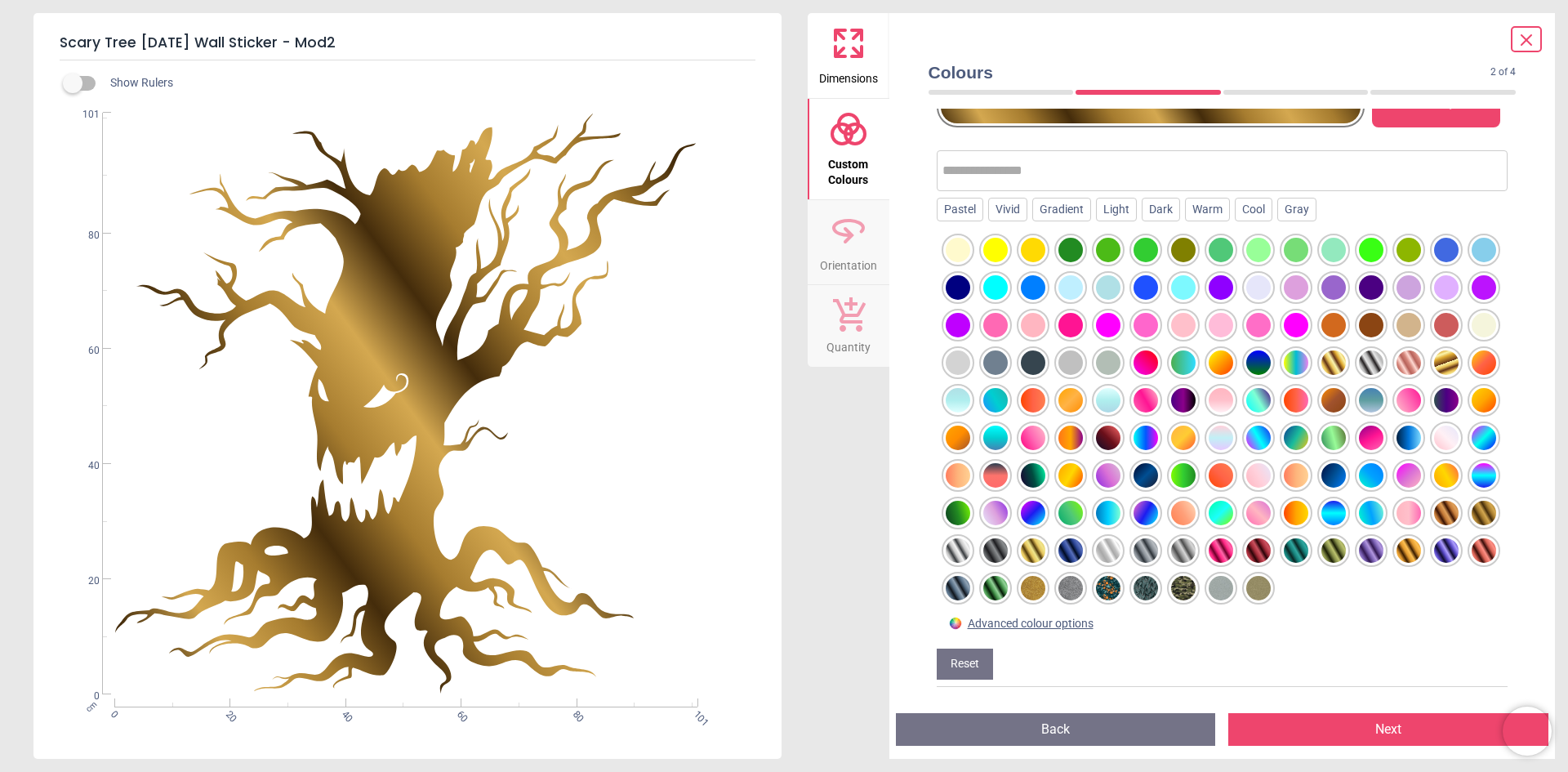
scroll to position [108, 0]
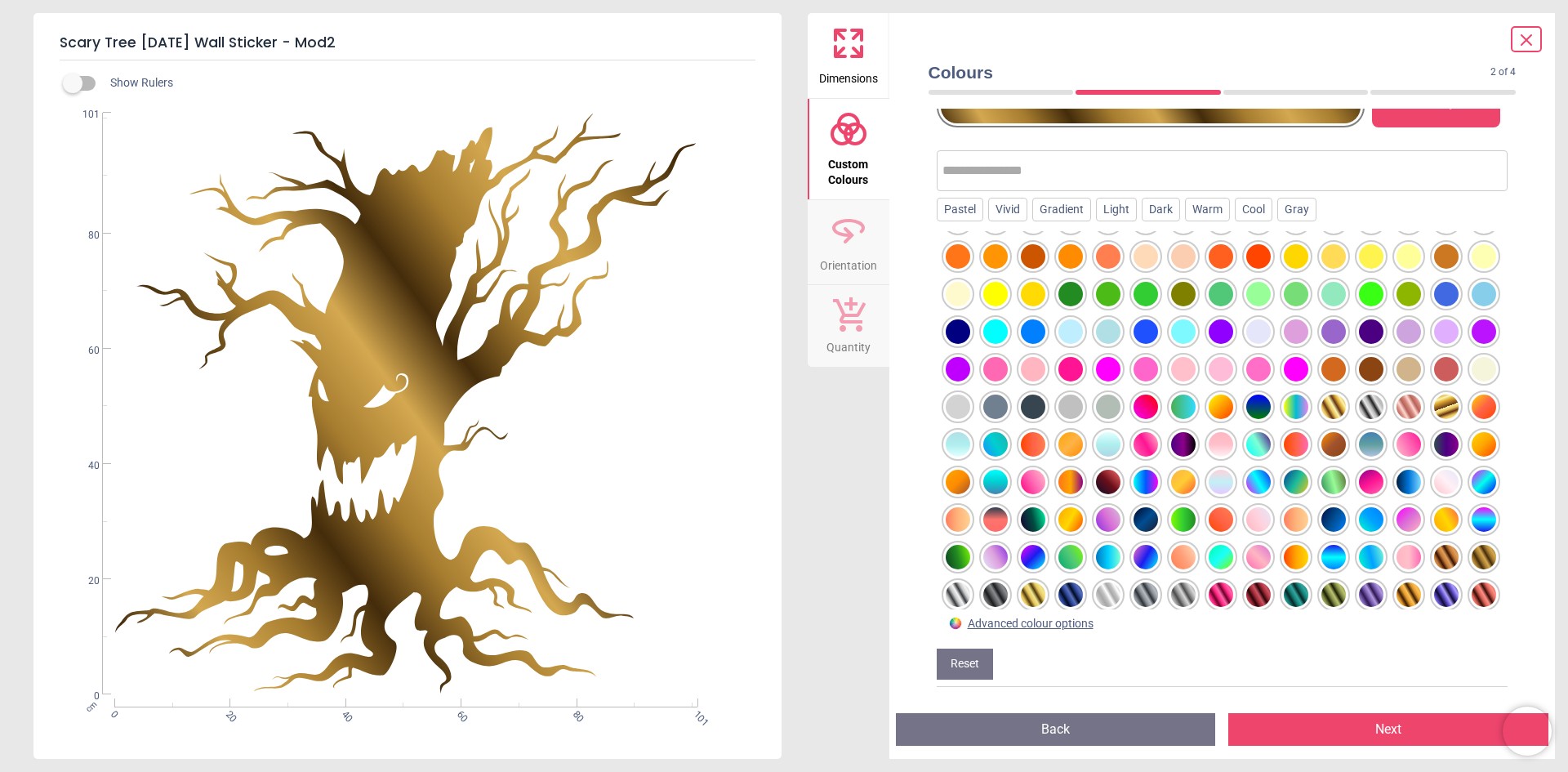
click at [1121, 484] on div at bounding box center [1109, 482] width 25 height 25
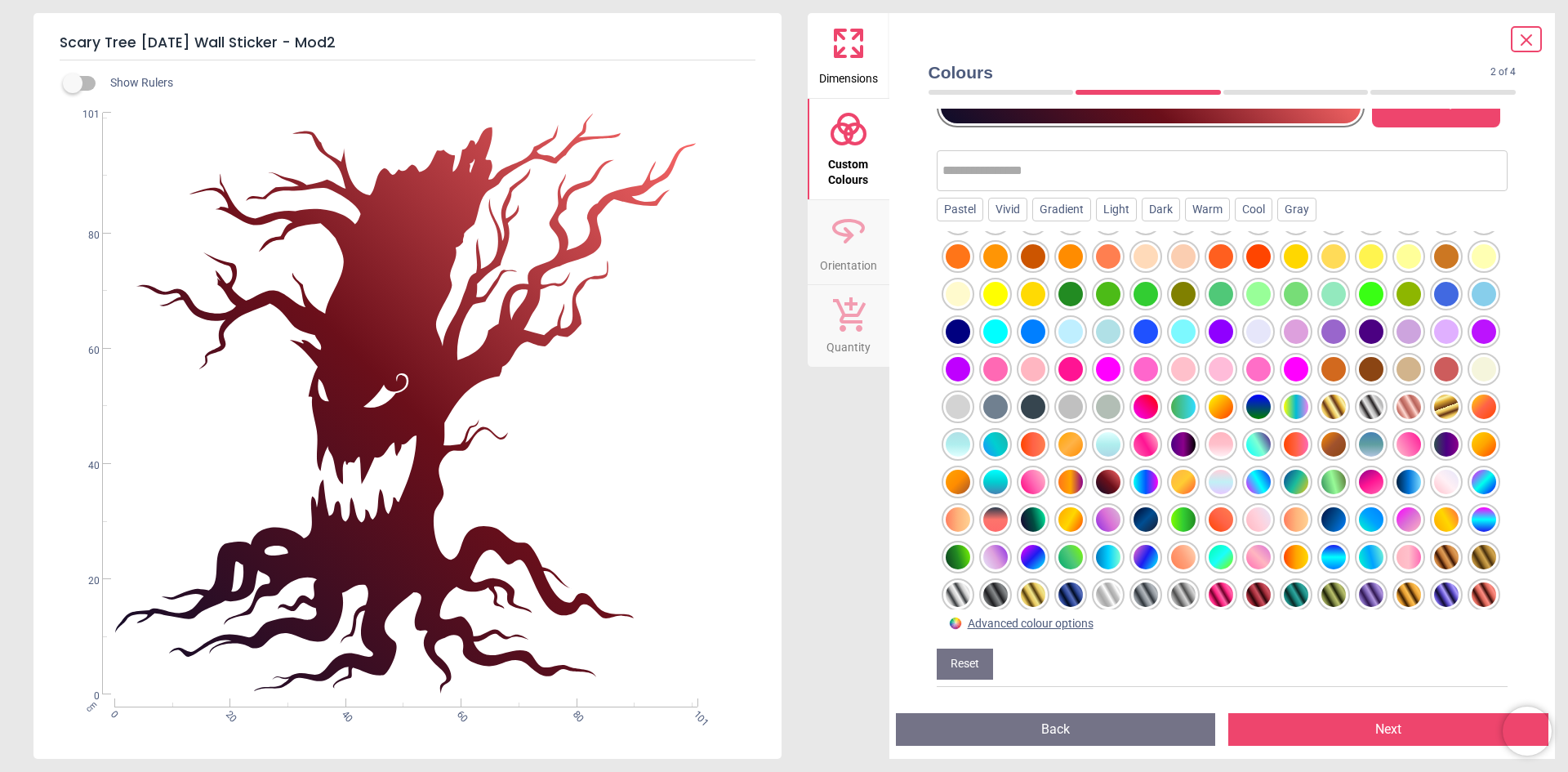
click at [1322, 456] on div at bounding box center [1334, 444] width 25 height 25
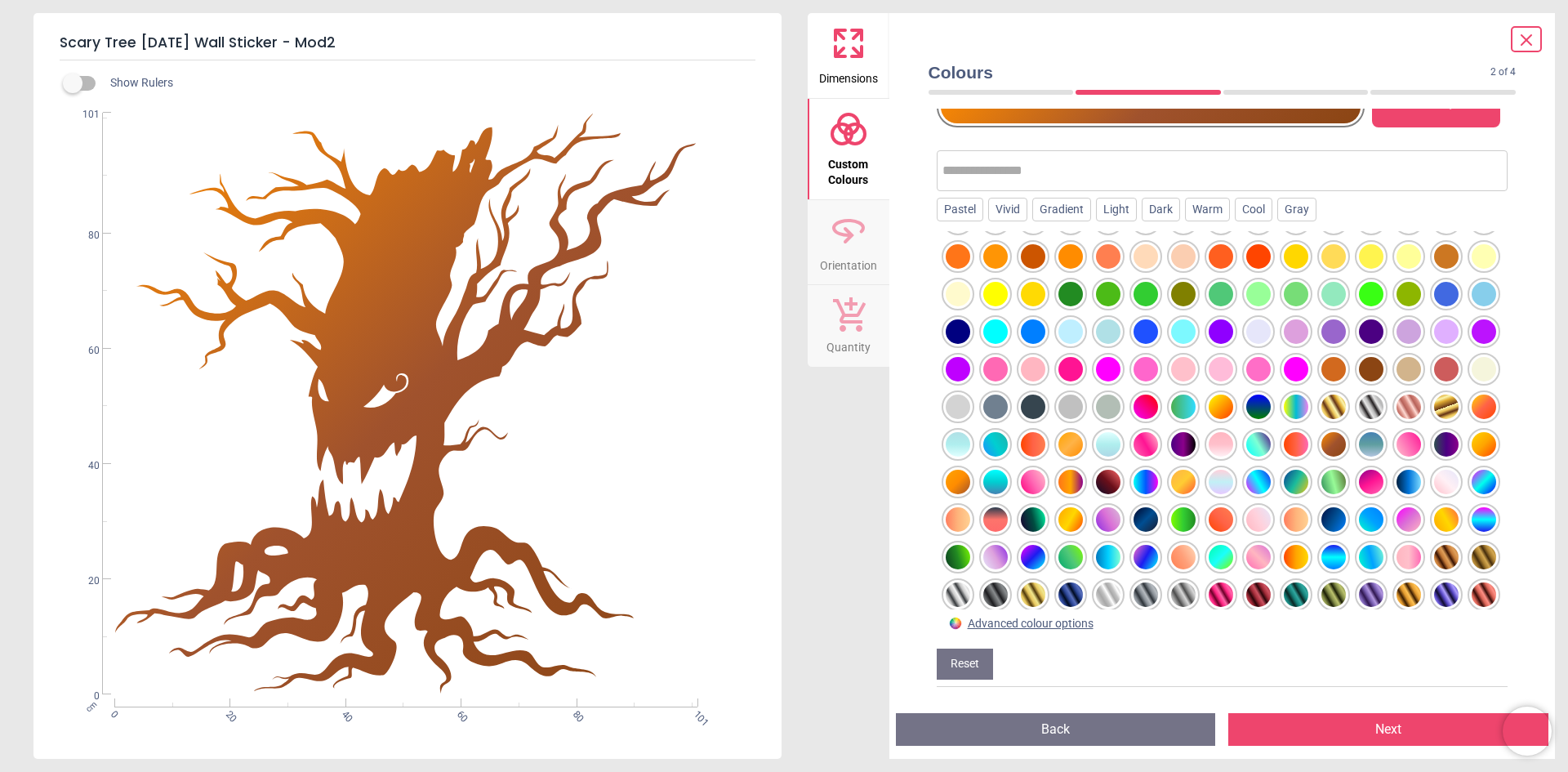
click at [1360, 382] on div at bounding box center [1372, 370] width 25 height 25
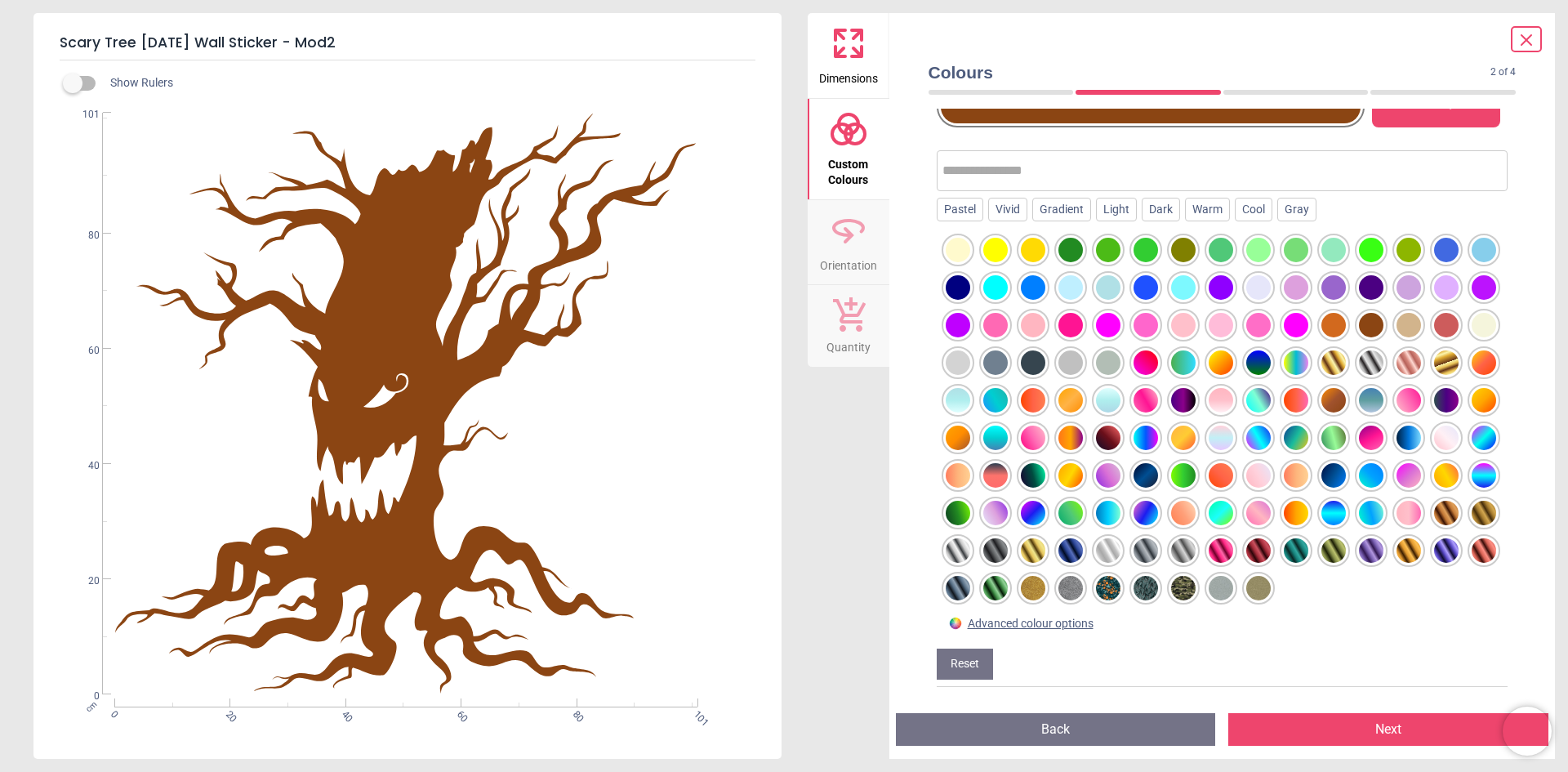
scroll to position [0, 0]
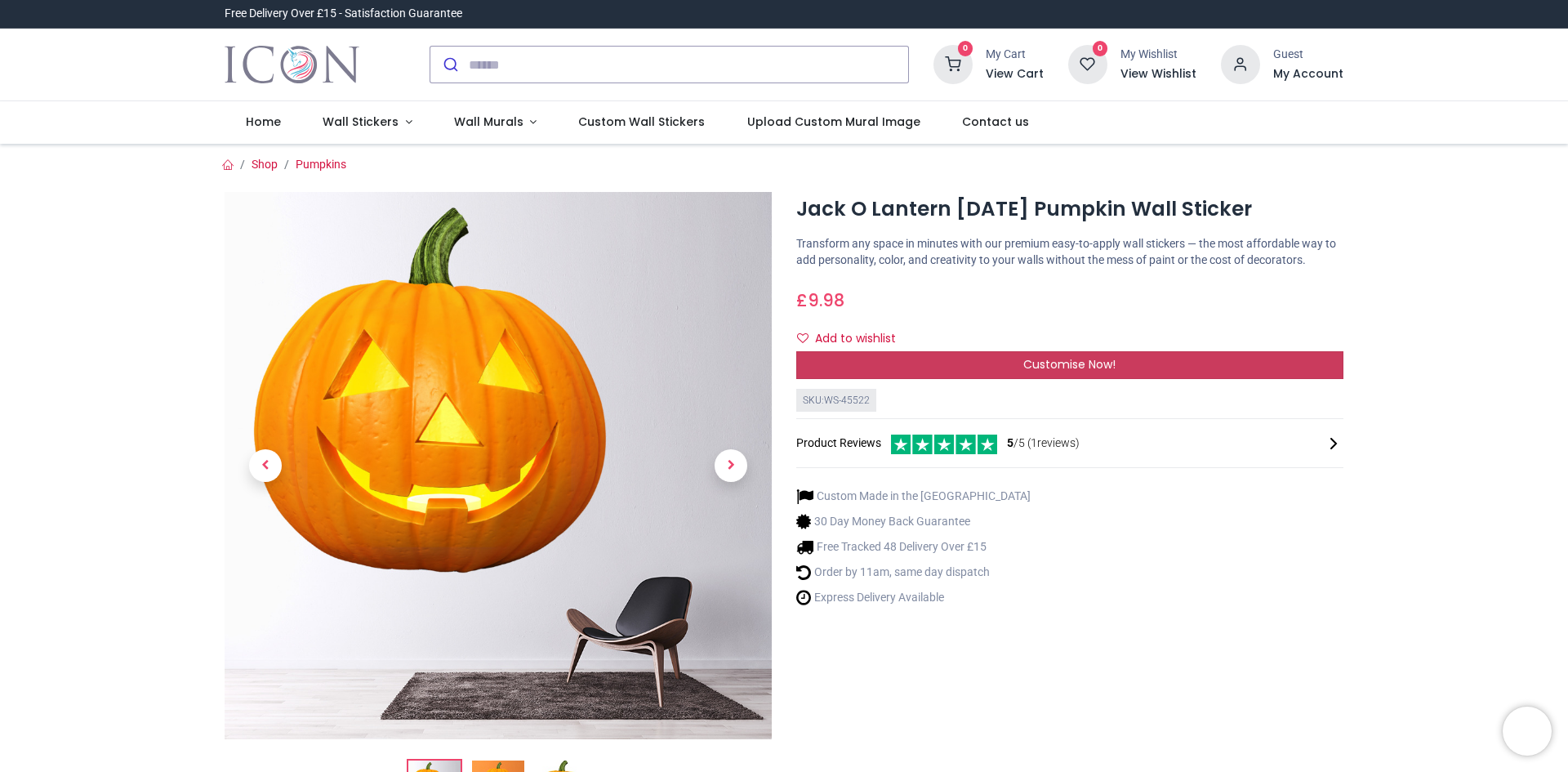
click at [1093, 361] on span "Customise Now!" at bounding box center [1070, 364] width 92 height 16
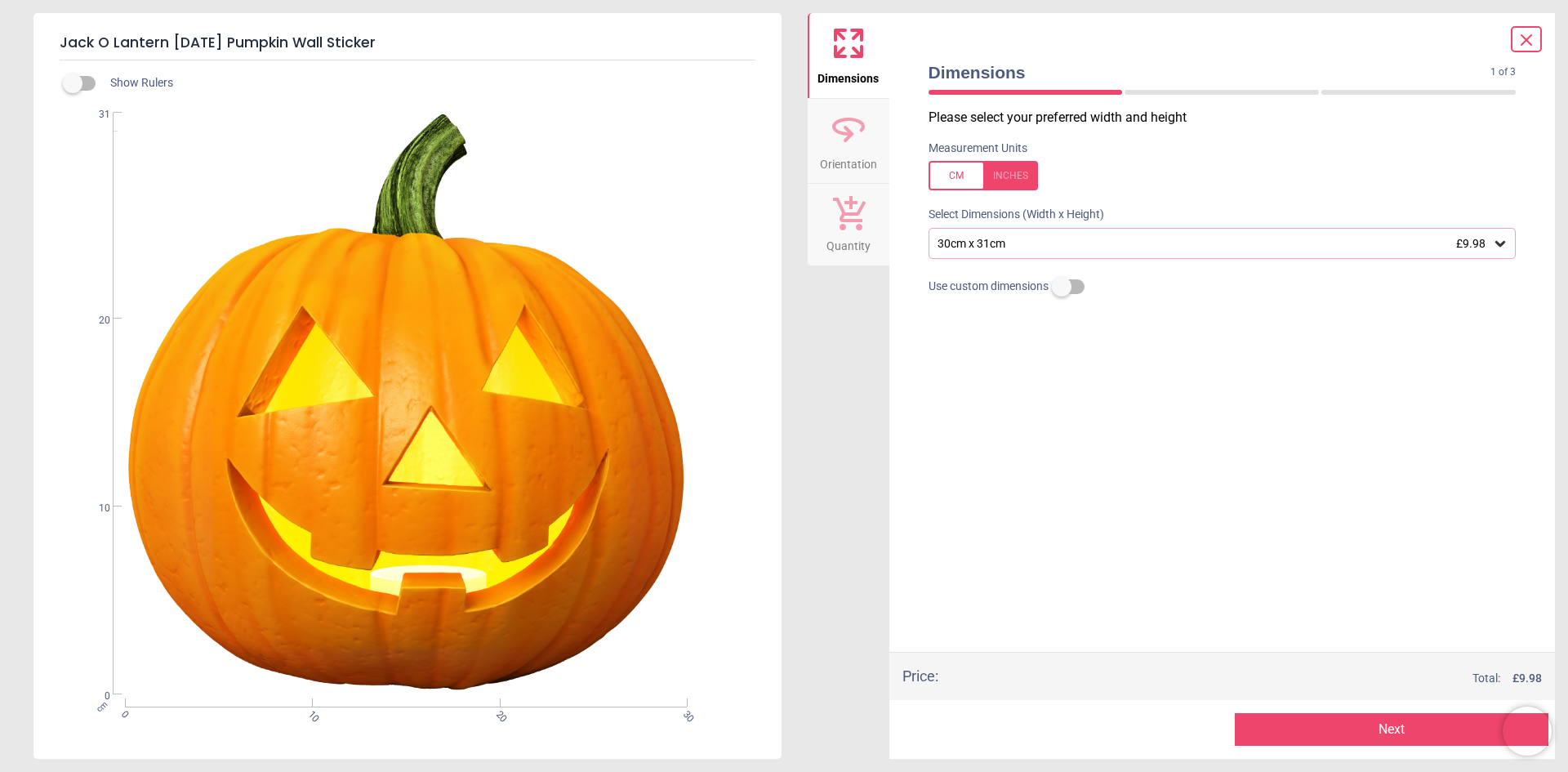
click at [1509, 247] on div "30cm x 31cm £9.98" at bounding box center [1223, 243] width 588 height 31
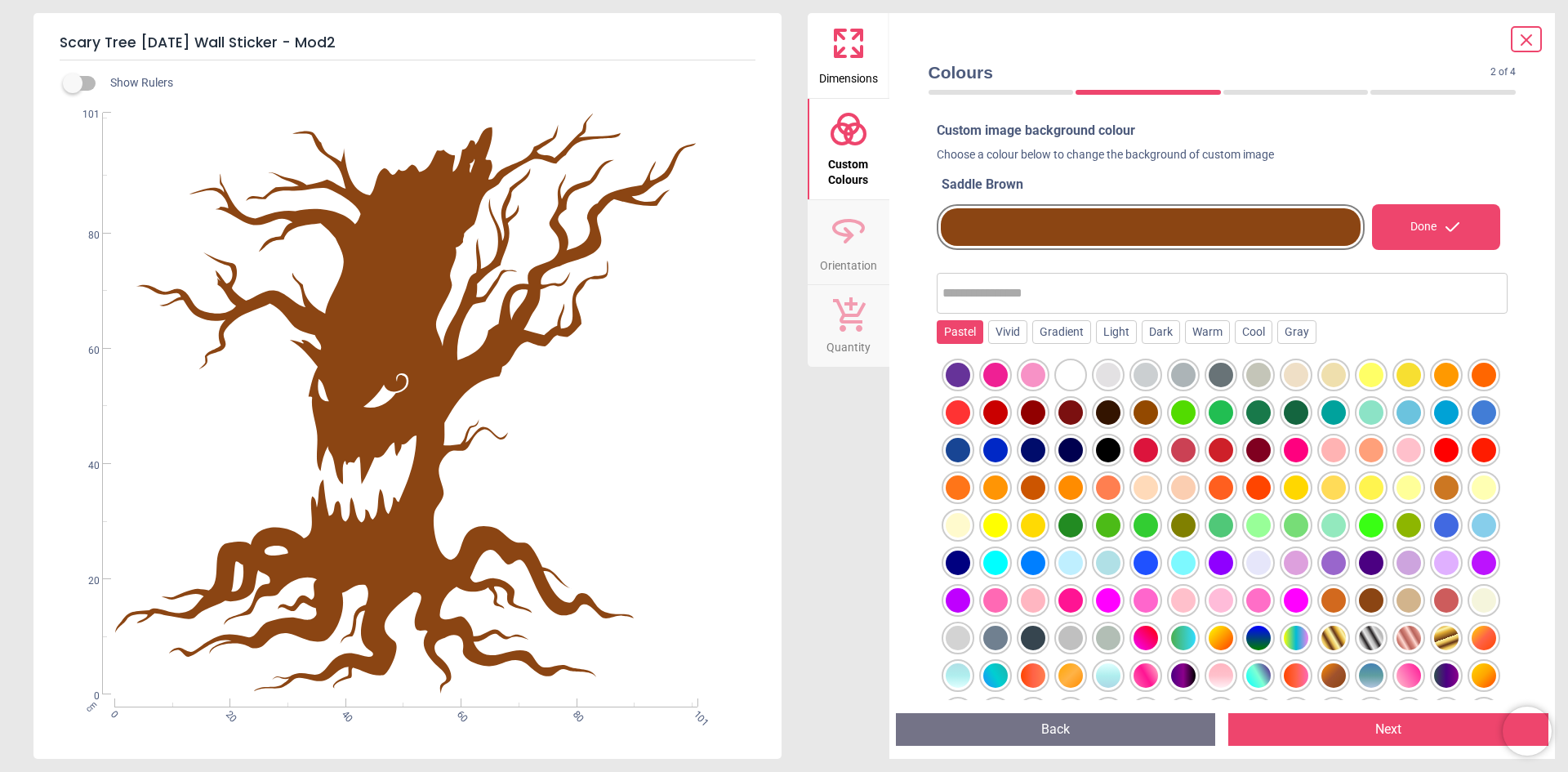
scroll to position [123, 0]
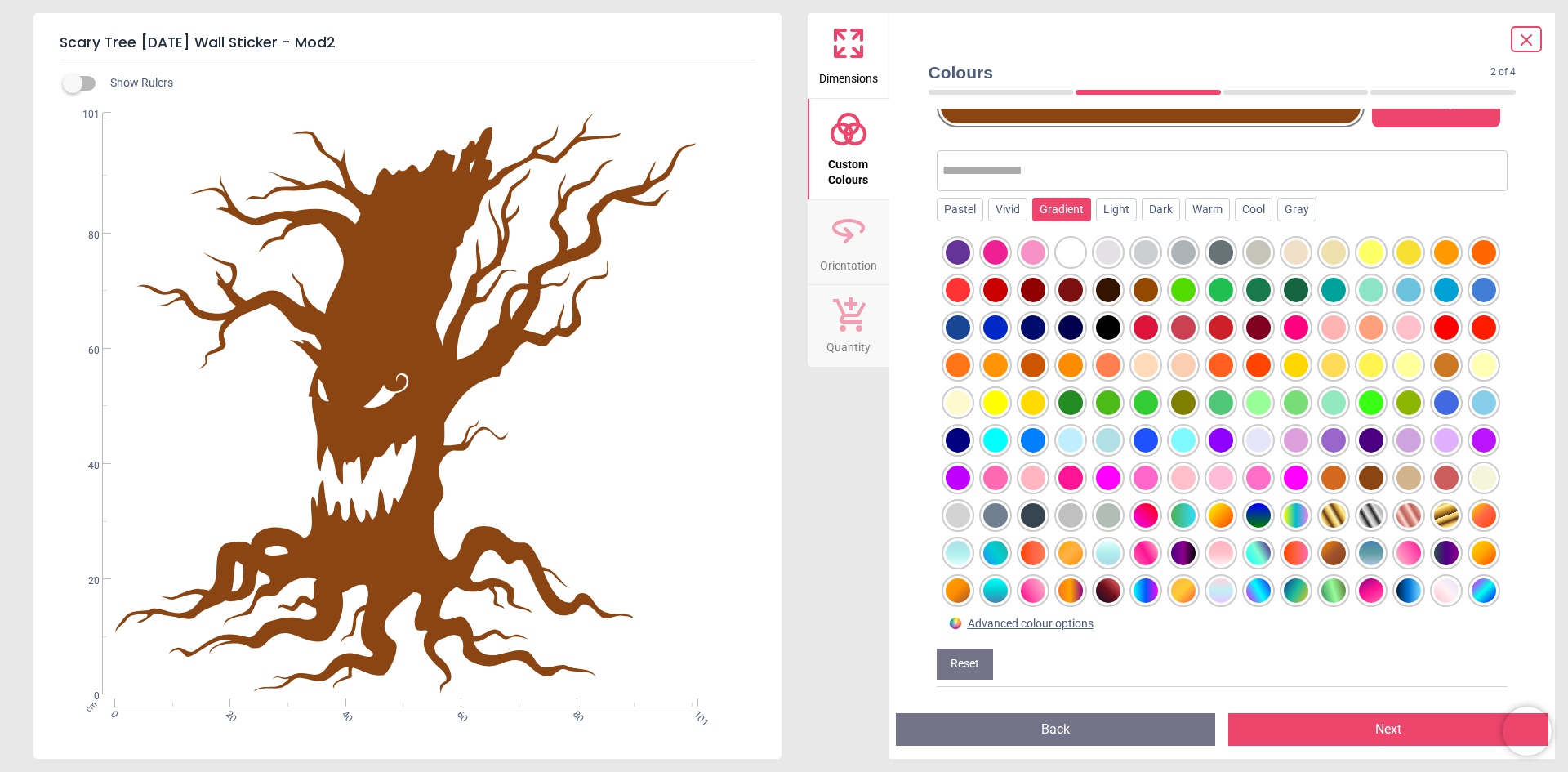
click at [1061, 214] on div "Gradient" at bounding box center [1062, 210] width 58 height 25
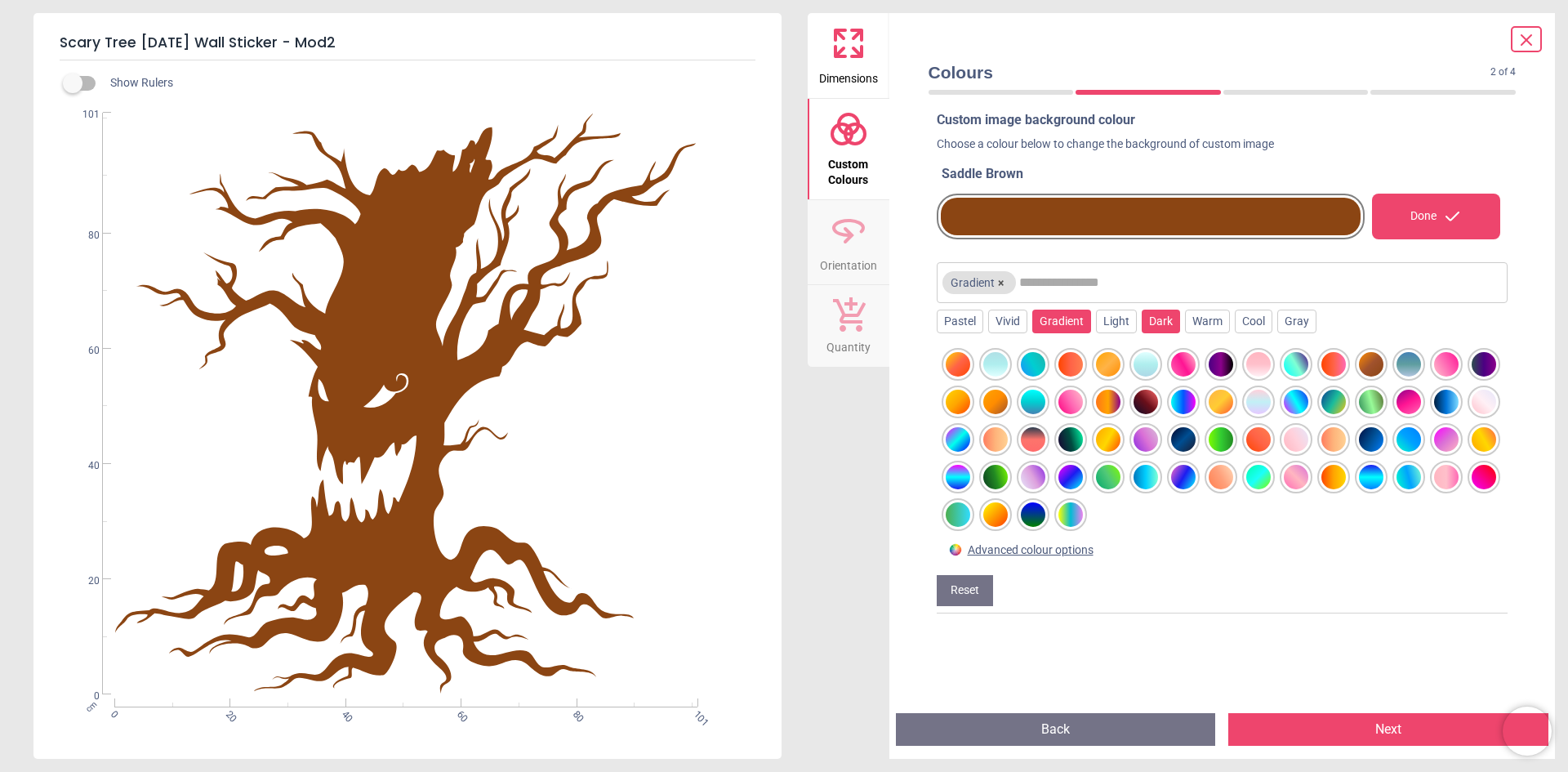
click at [1166, 323] on div "Dark" at bounding box center [1161, 321] width 39 height 25
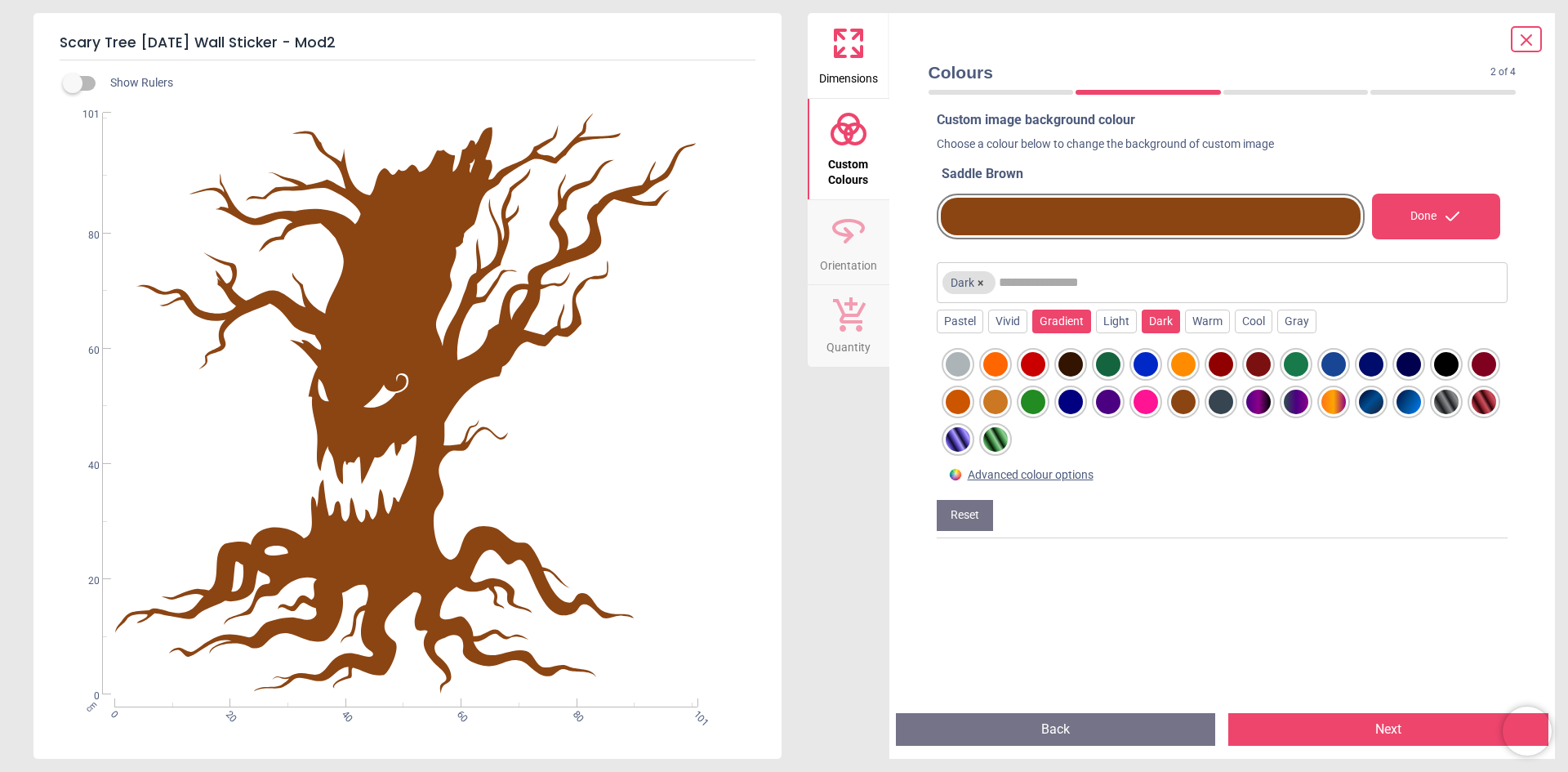
click at [1057, 326] on div "Gradient" at bounding box center [1062, 321] width 58 height 25
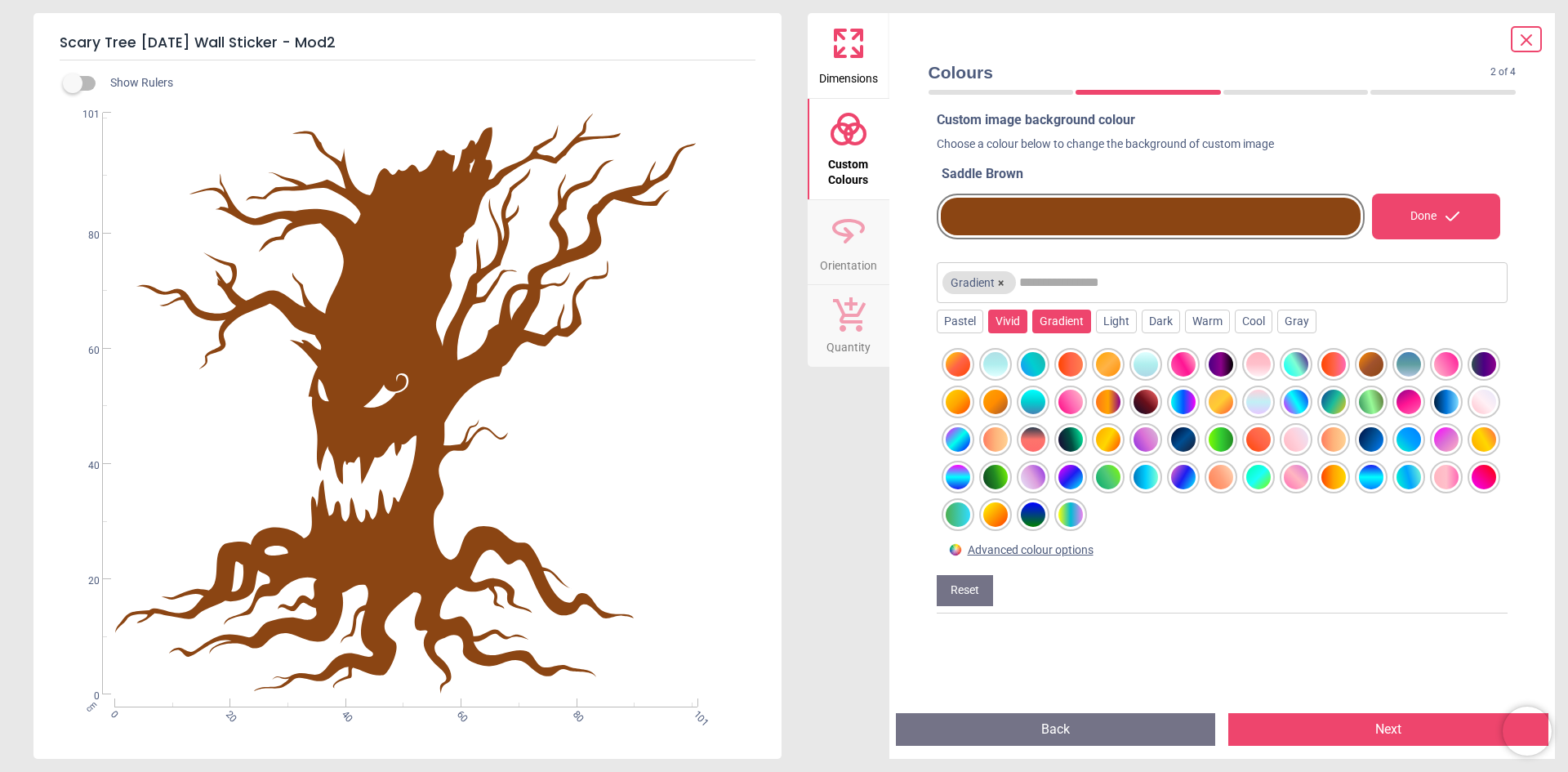
click at [999, 325] on div "Vivid" at bounding box center [1008, 321] width 40 height 25
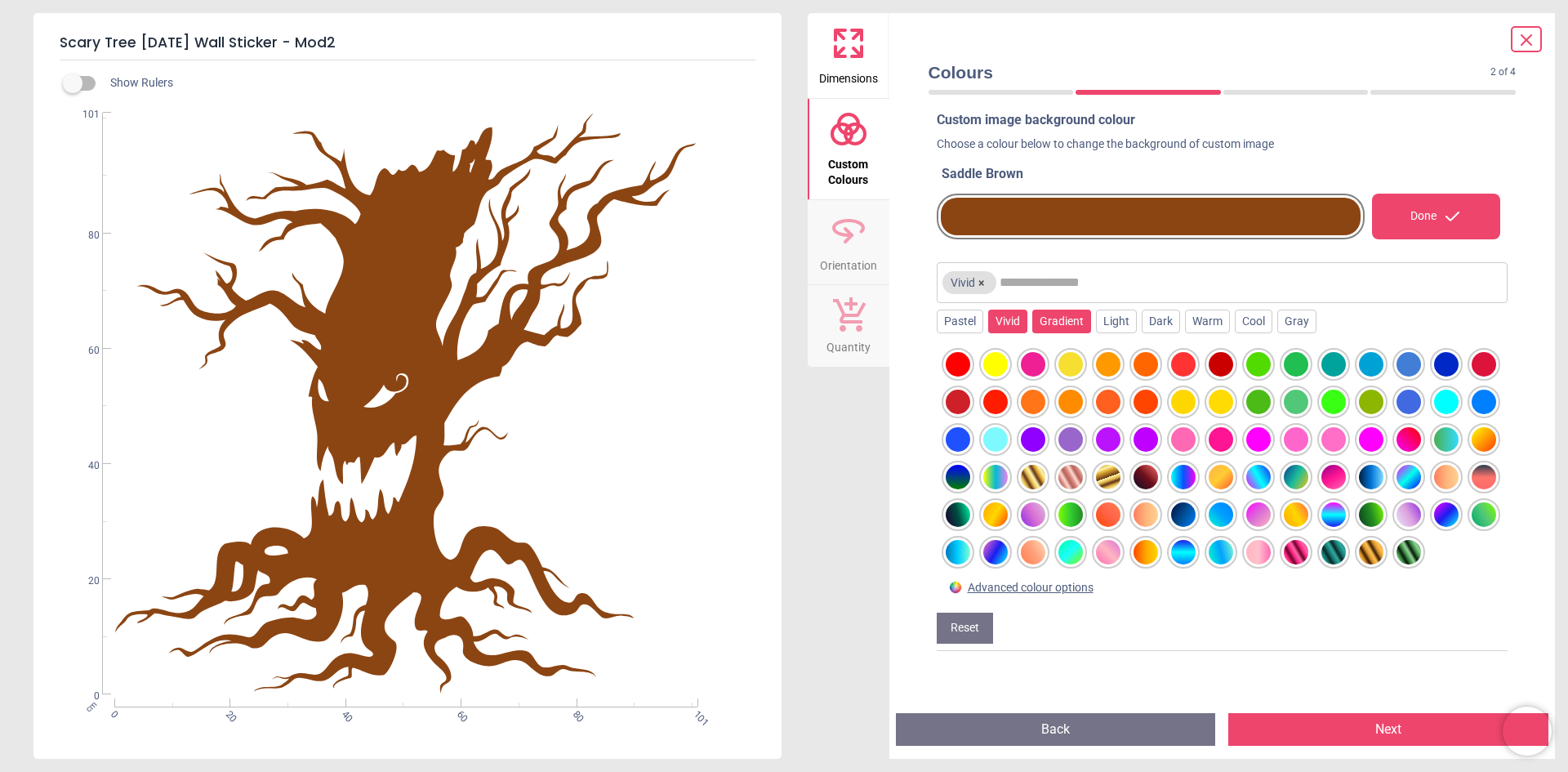
click at [1042, 325] on div "Gradient" at bounding box center [1062, 321] width 58 height 25
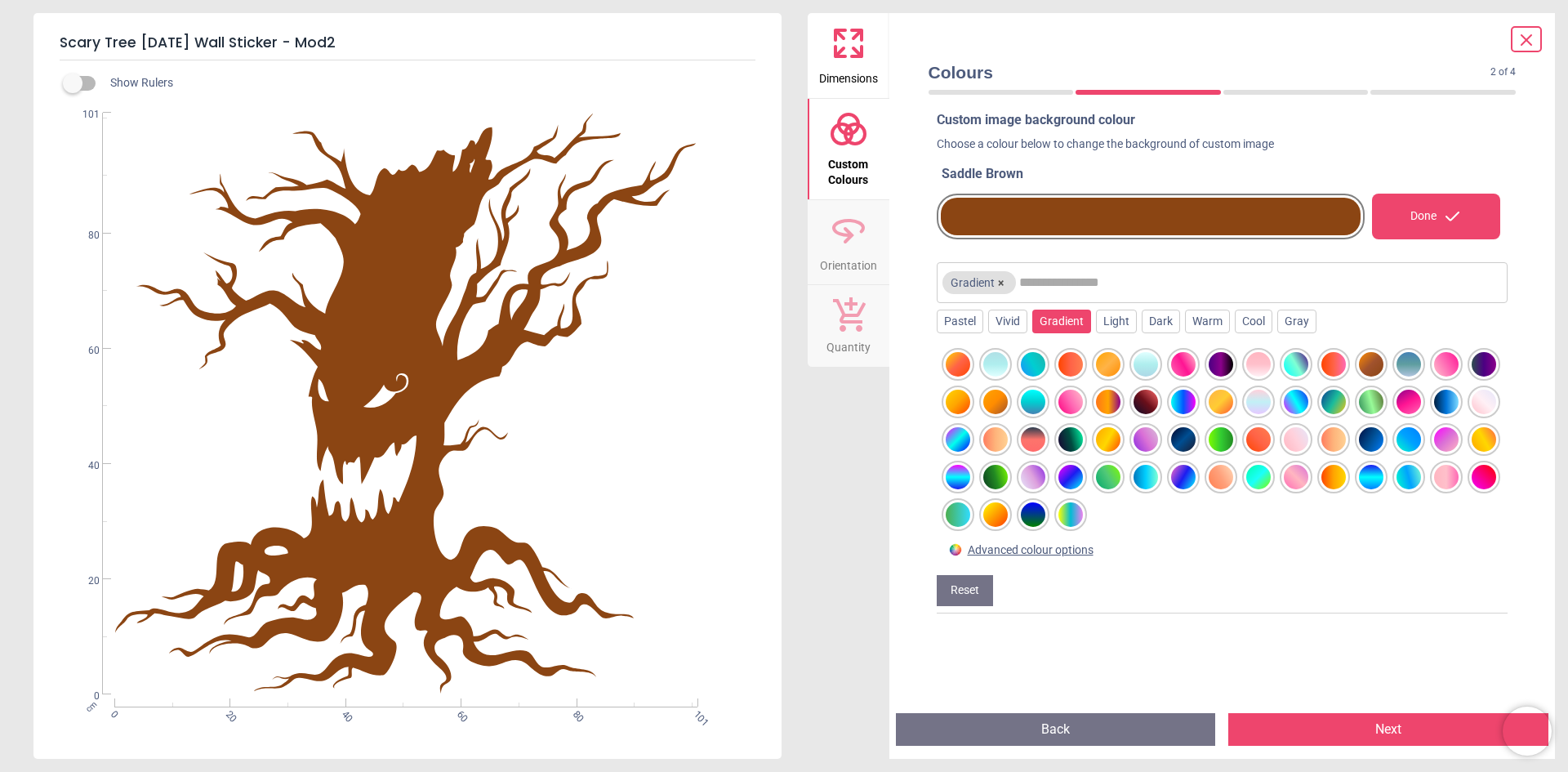
scroll to position [10, 0]
click at [1364, 370] on div at bounding box center [1372, 364] width 25 height 25
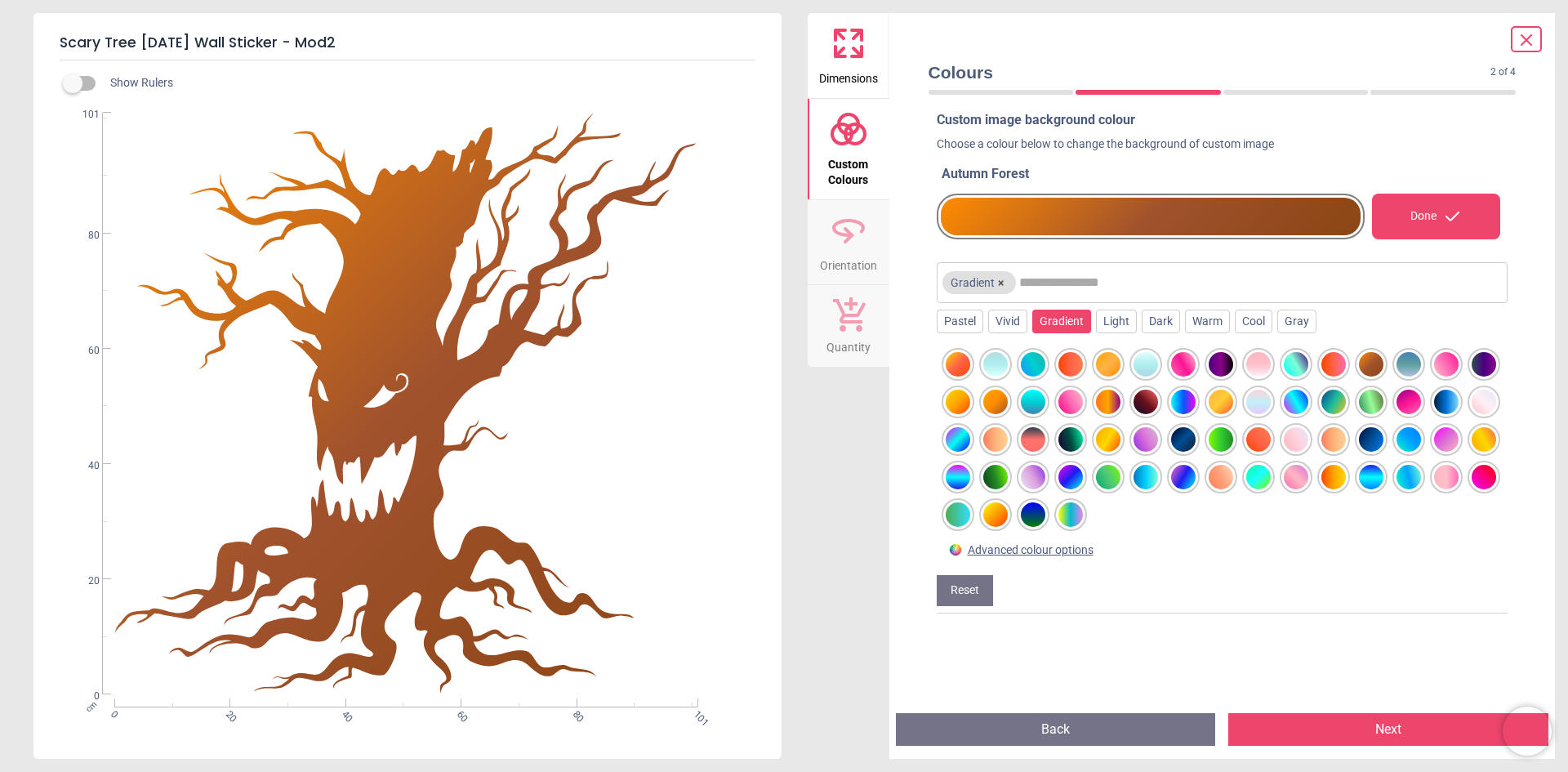
click at [1159, 404] on div at bounding box center [1147, 402] width 25 height 25
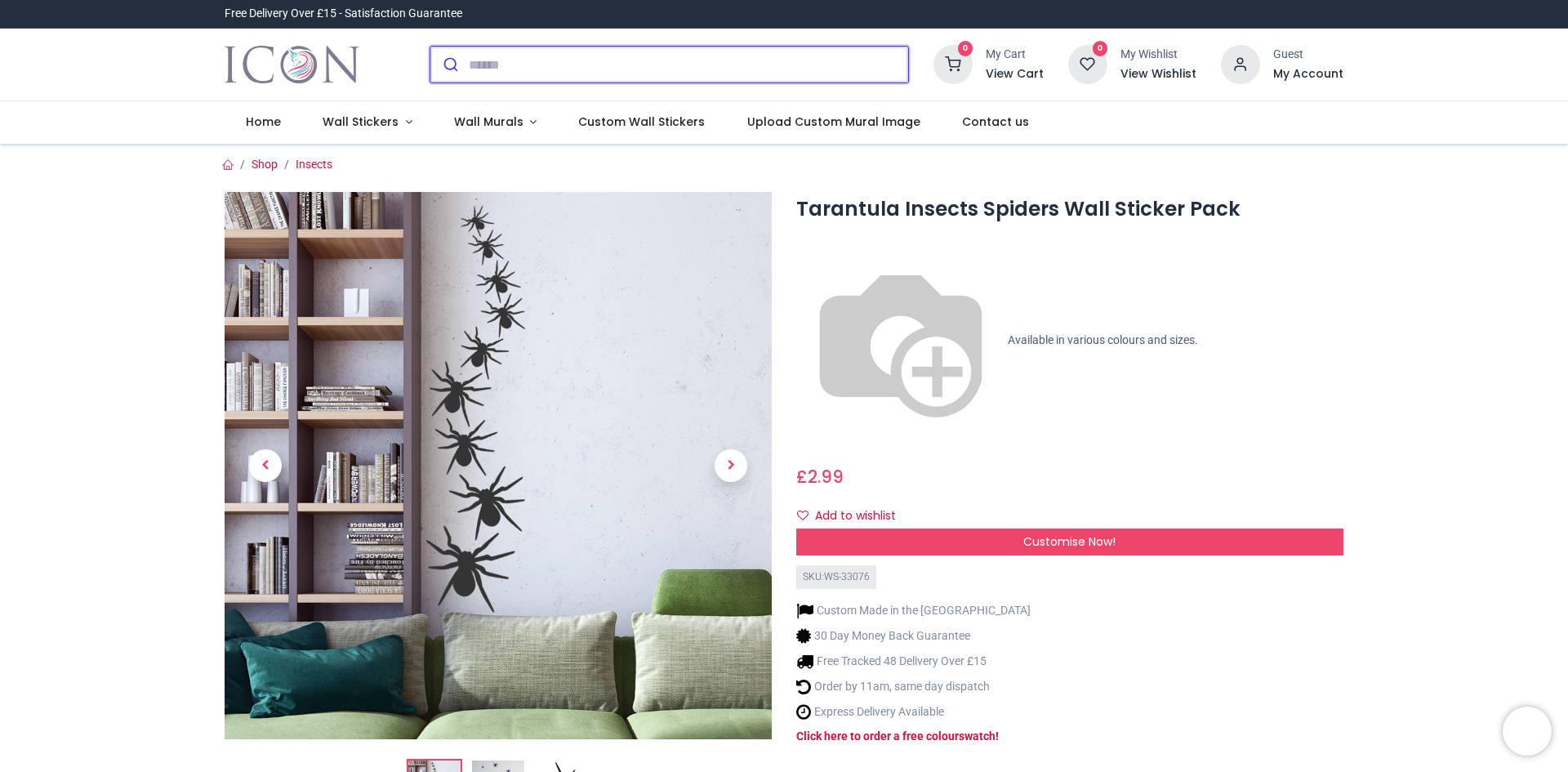
click at [606, 71] on input "search" at bounding box center [688, 64] width 439 height 36
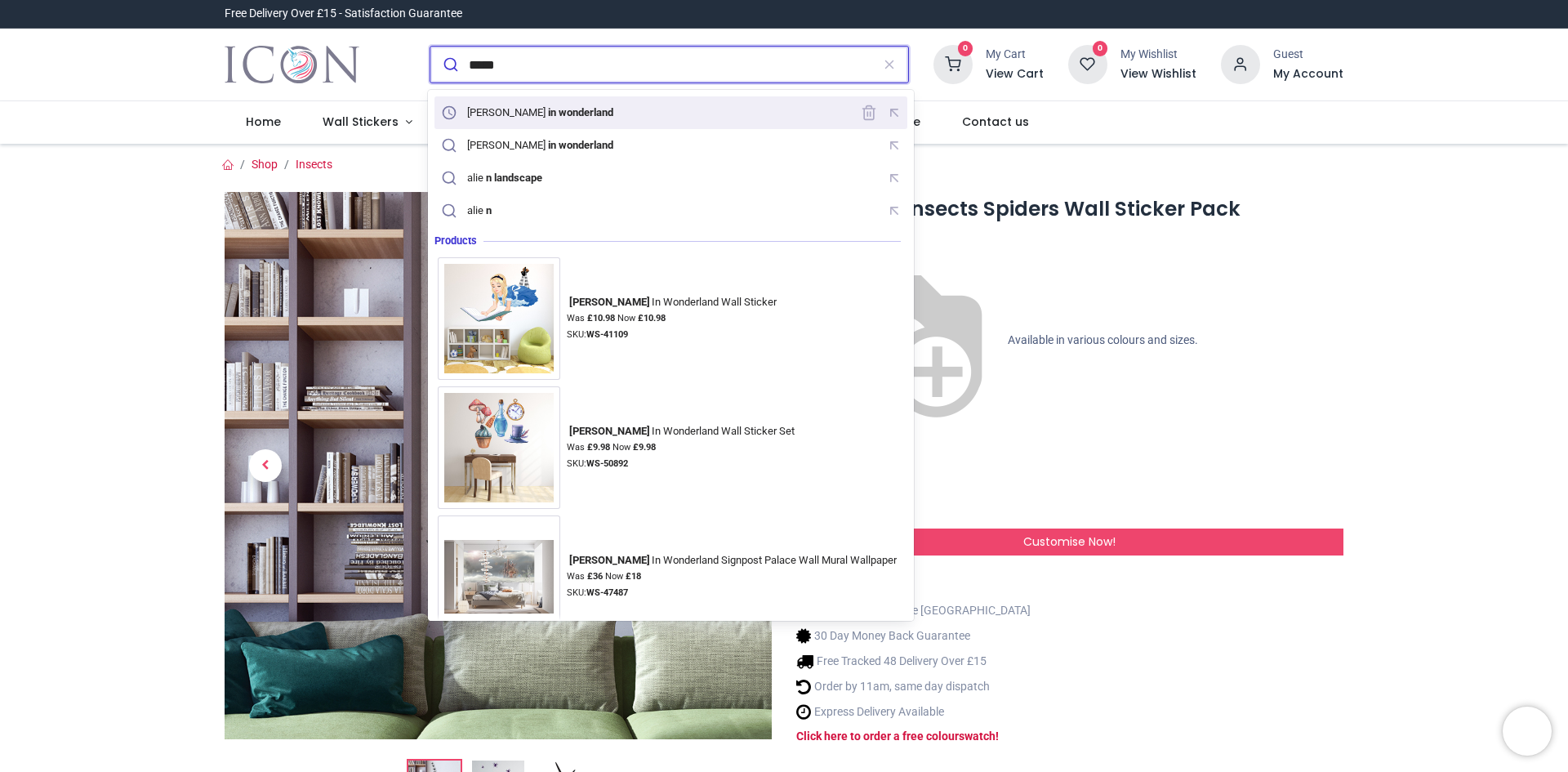
click at [546, 113] on mark "in wonderland" at bounding box center [581, 111] width 70 height 16
type input "**********"
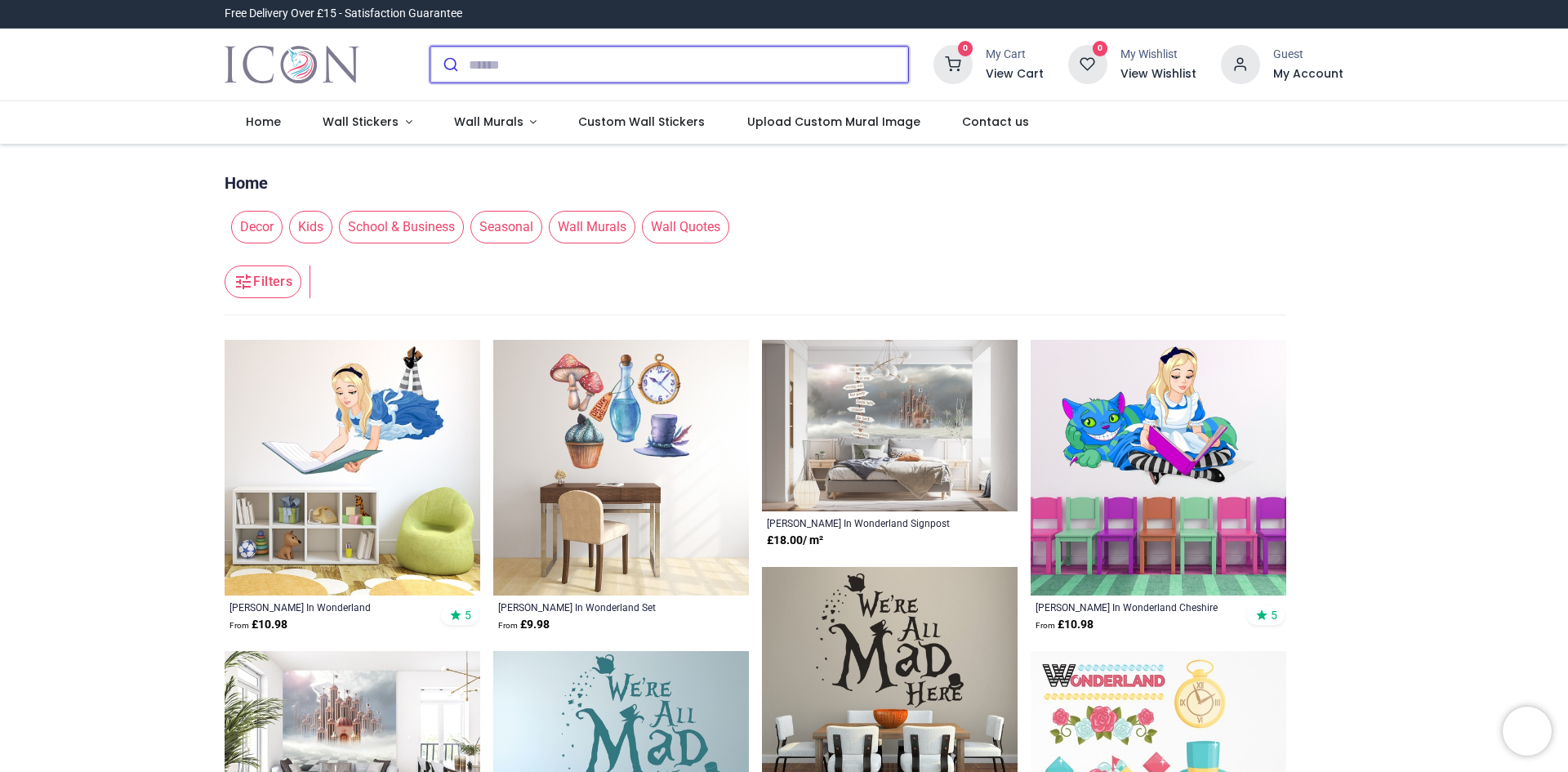
click at [532, 64] on input "search" at bounding box center [688, 64] width 439 height 36
click at [524, 522] on img at bounding box center [620, 467] width 256 height 255
click at [499, 60] on input "search" at bounding box center [688, 64] width 439 height 36
type input "**********"
click at [431, 46] on button "submit" at bounding box center [450, 64] width 39 height 36
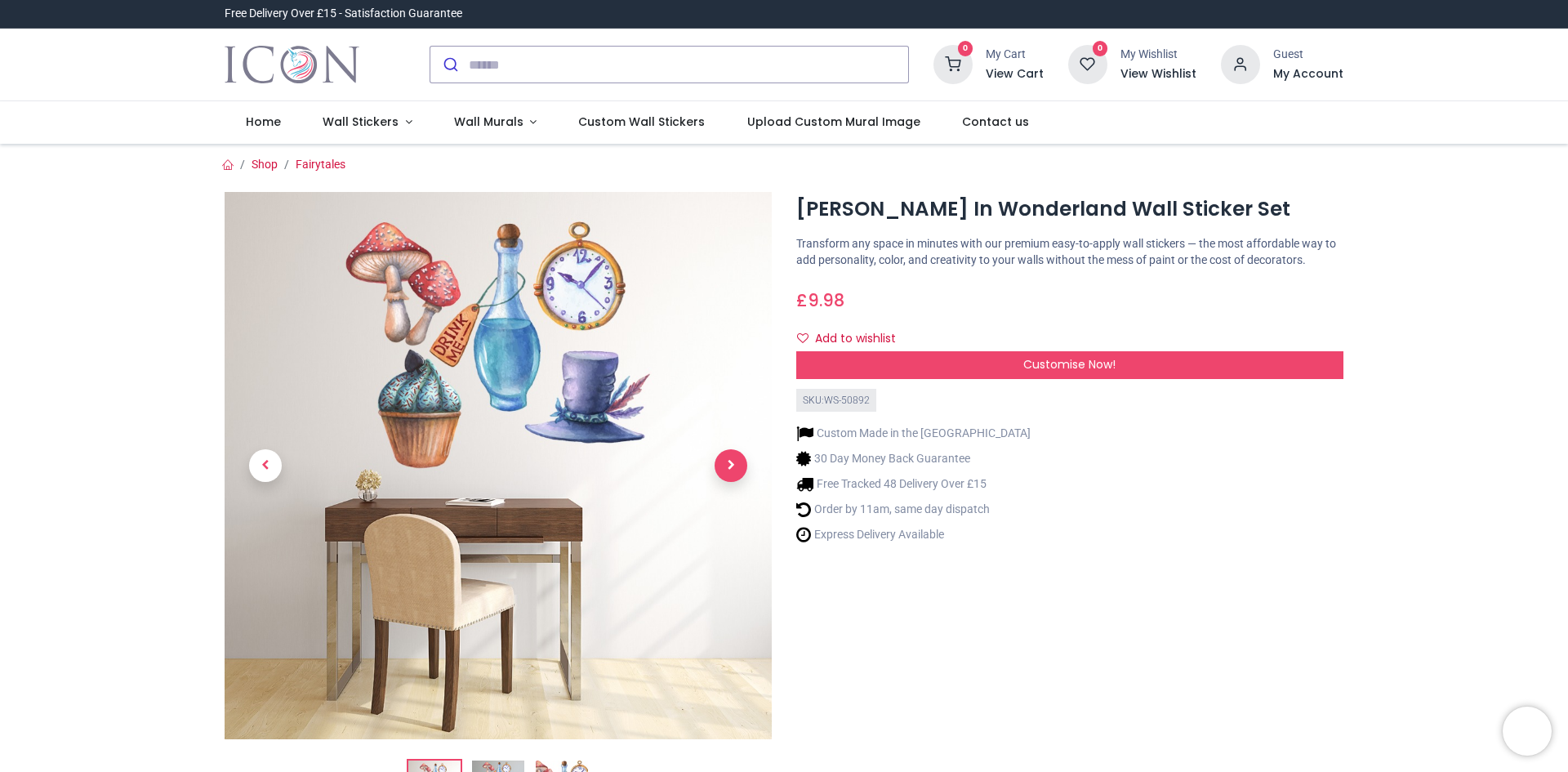
click at [727, 472] on span "Next" at bounding box center [731, 466] width 33 height 33
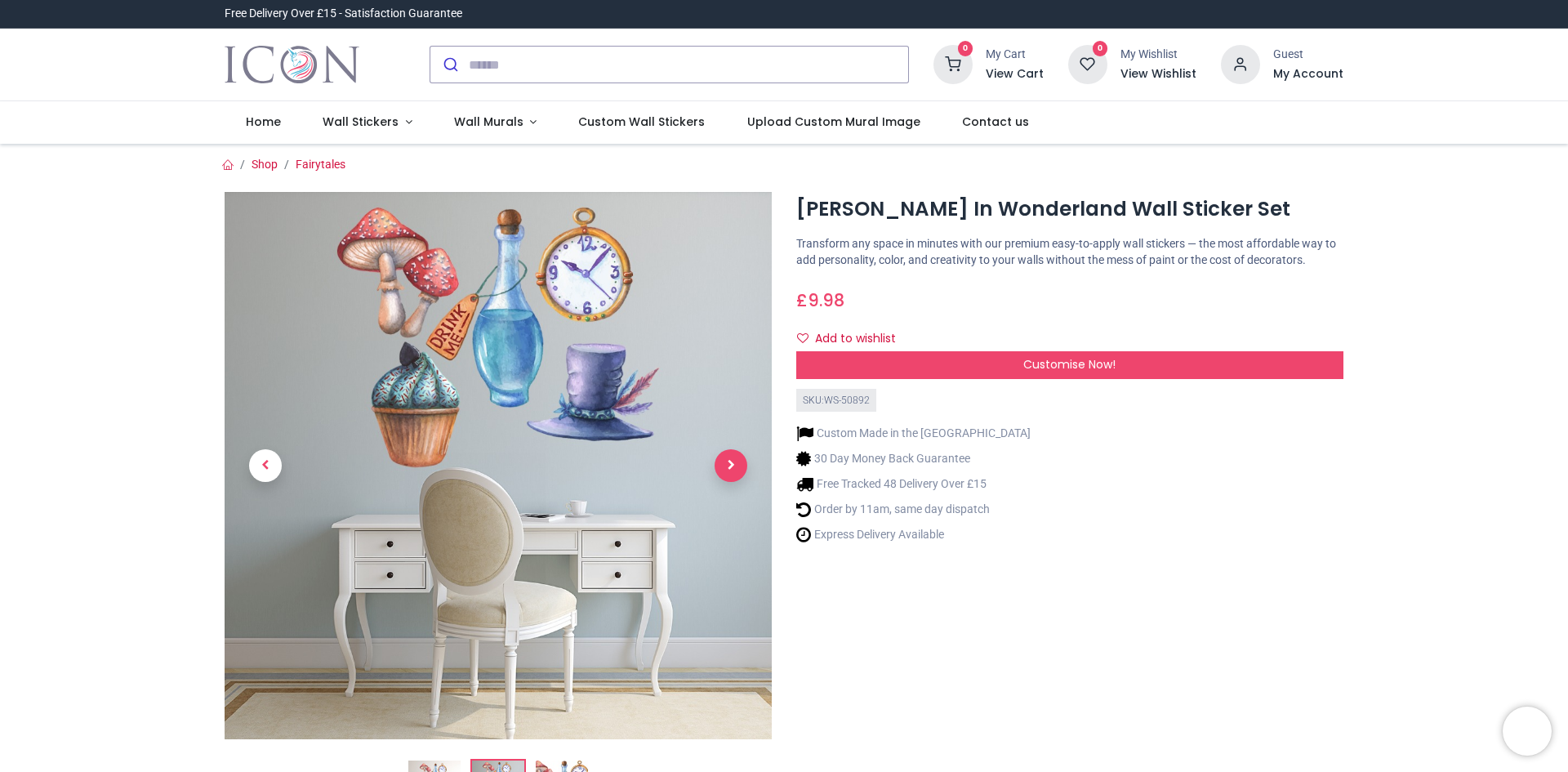
click at [727, 472] on span "Next" at bounding box center [731, 466] width 33 height 33
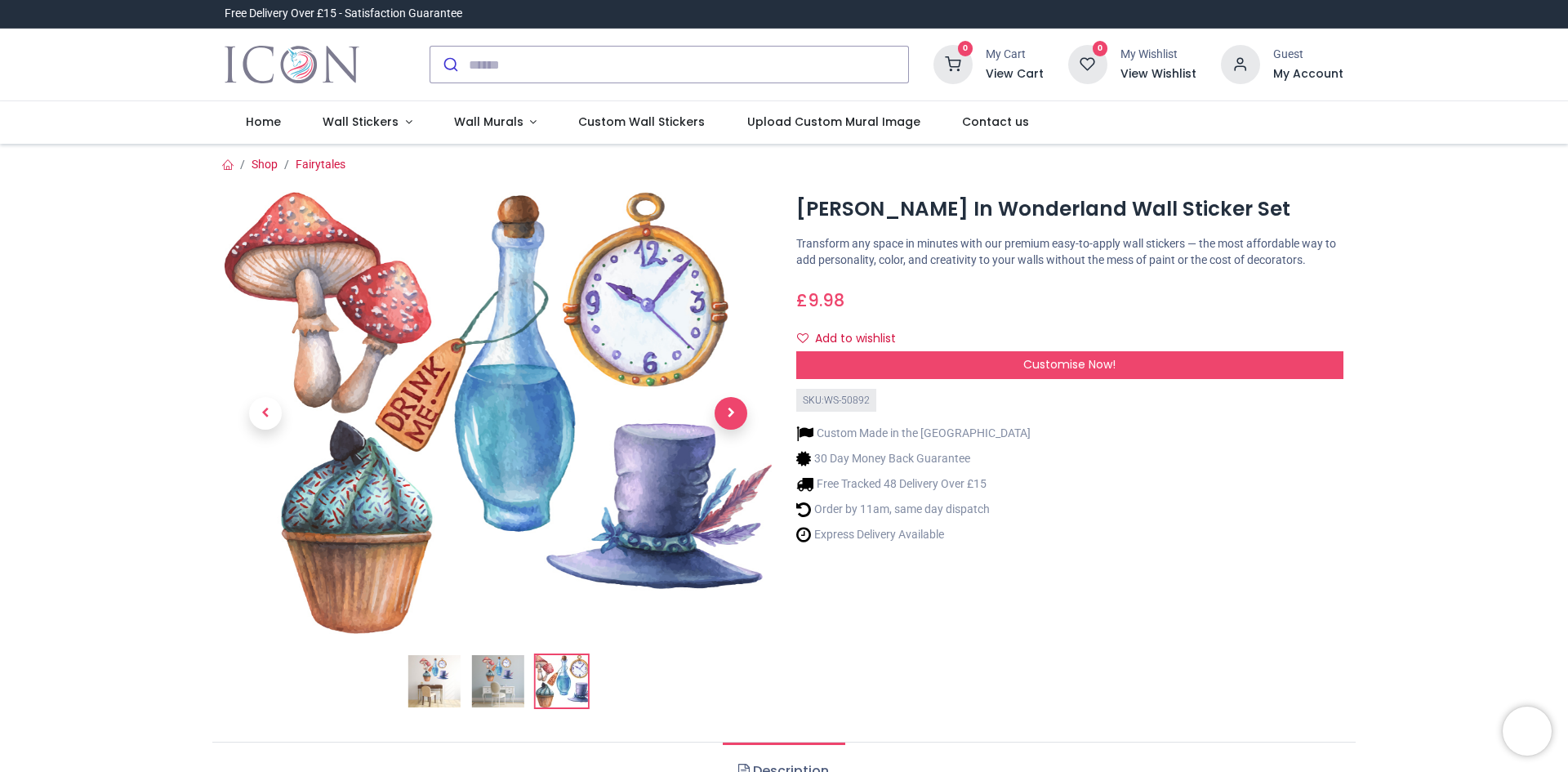
click at [729, 419] on span "Next" at bounding box center [731, 413] width 33 height 33
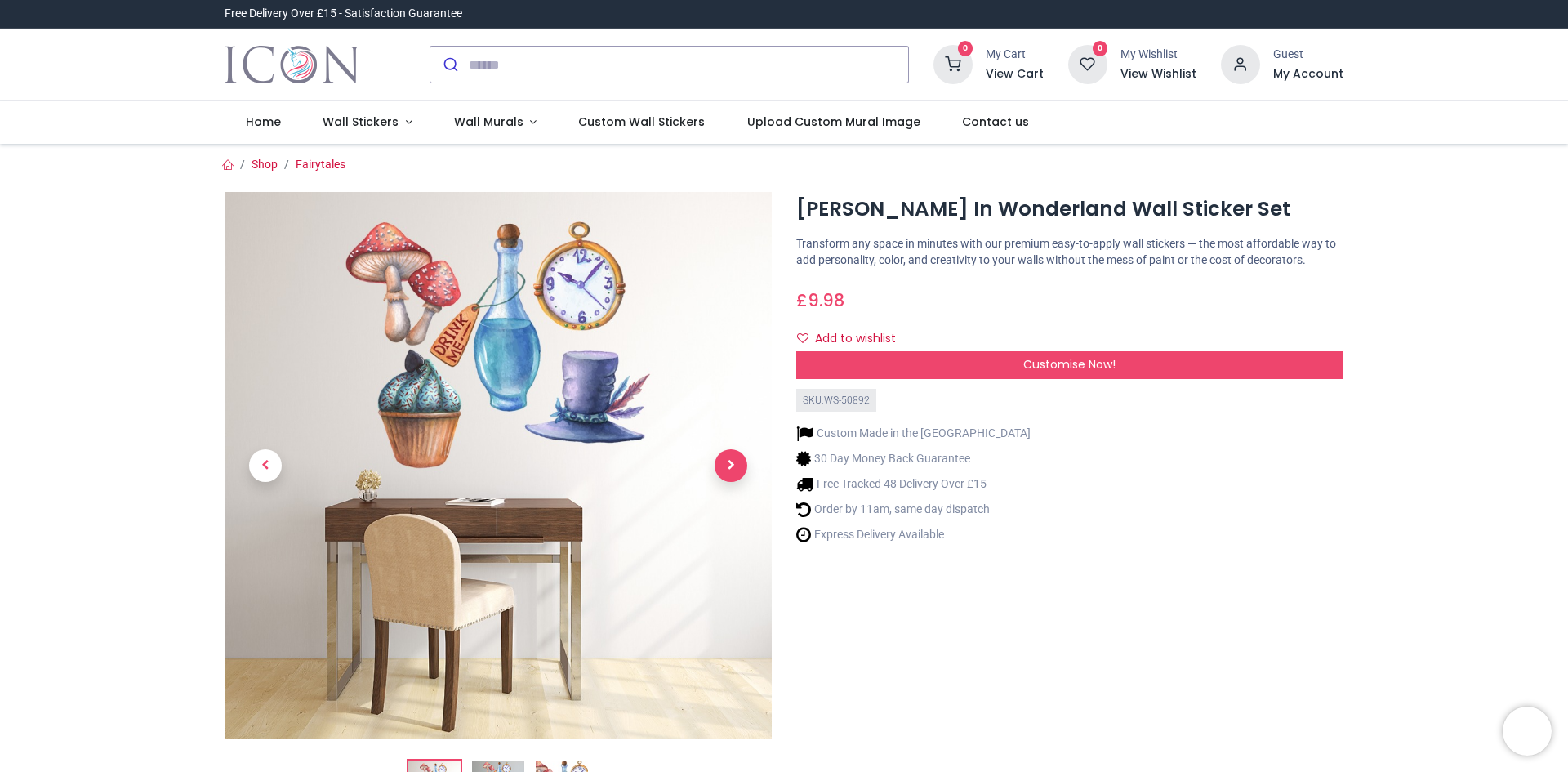
click at [725, 456] on span "Next" at bounding box center [731, 466] width 33 height 33
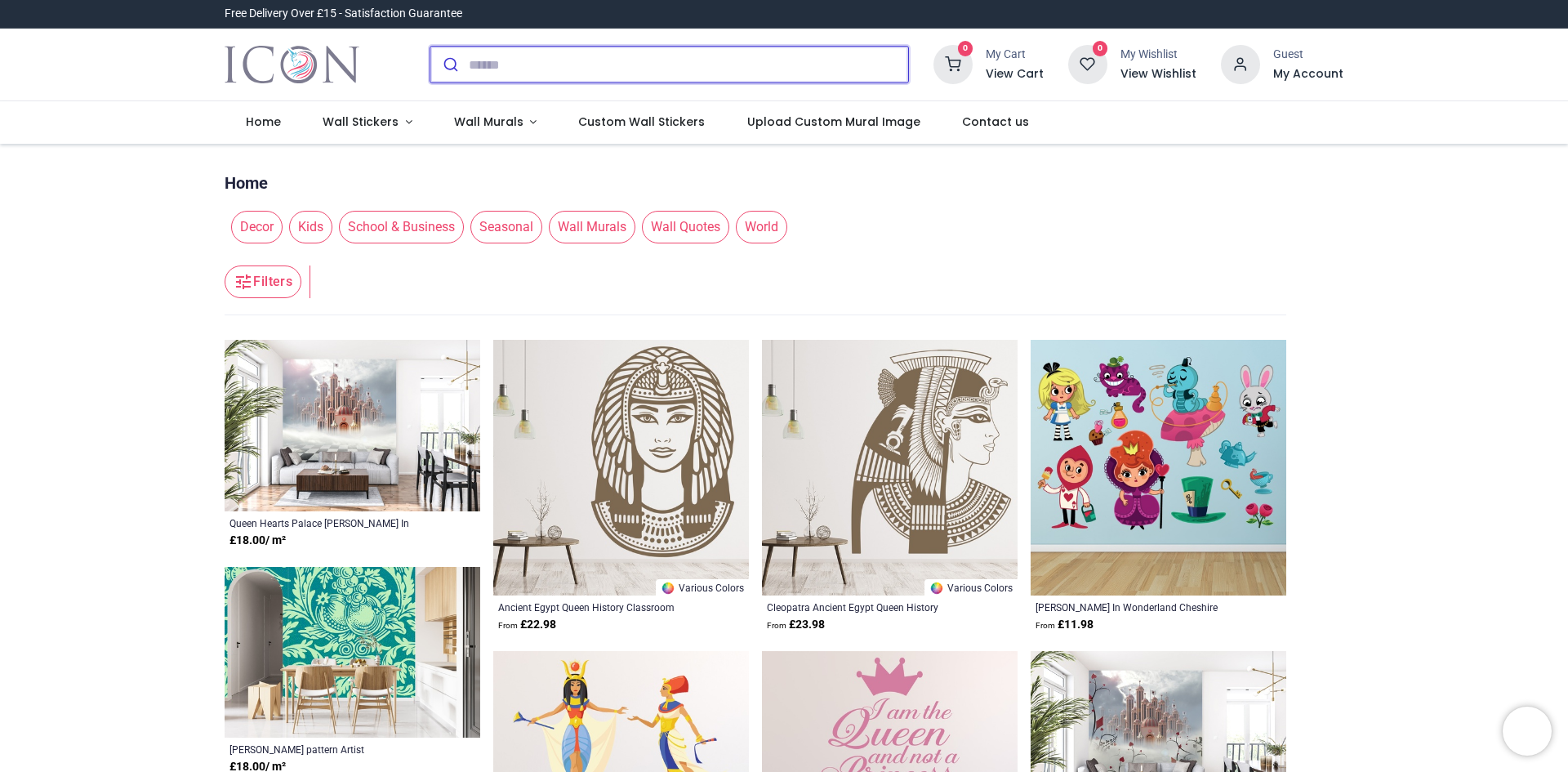
click at [475, 61] on input "search" at bounding box center [688, 64] width 439 height 36
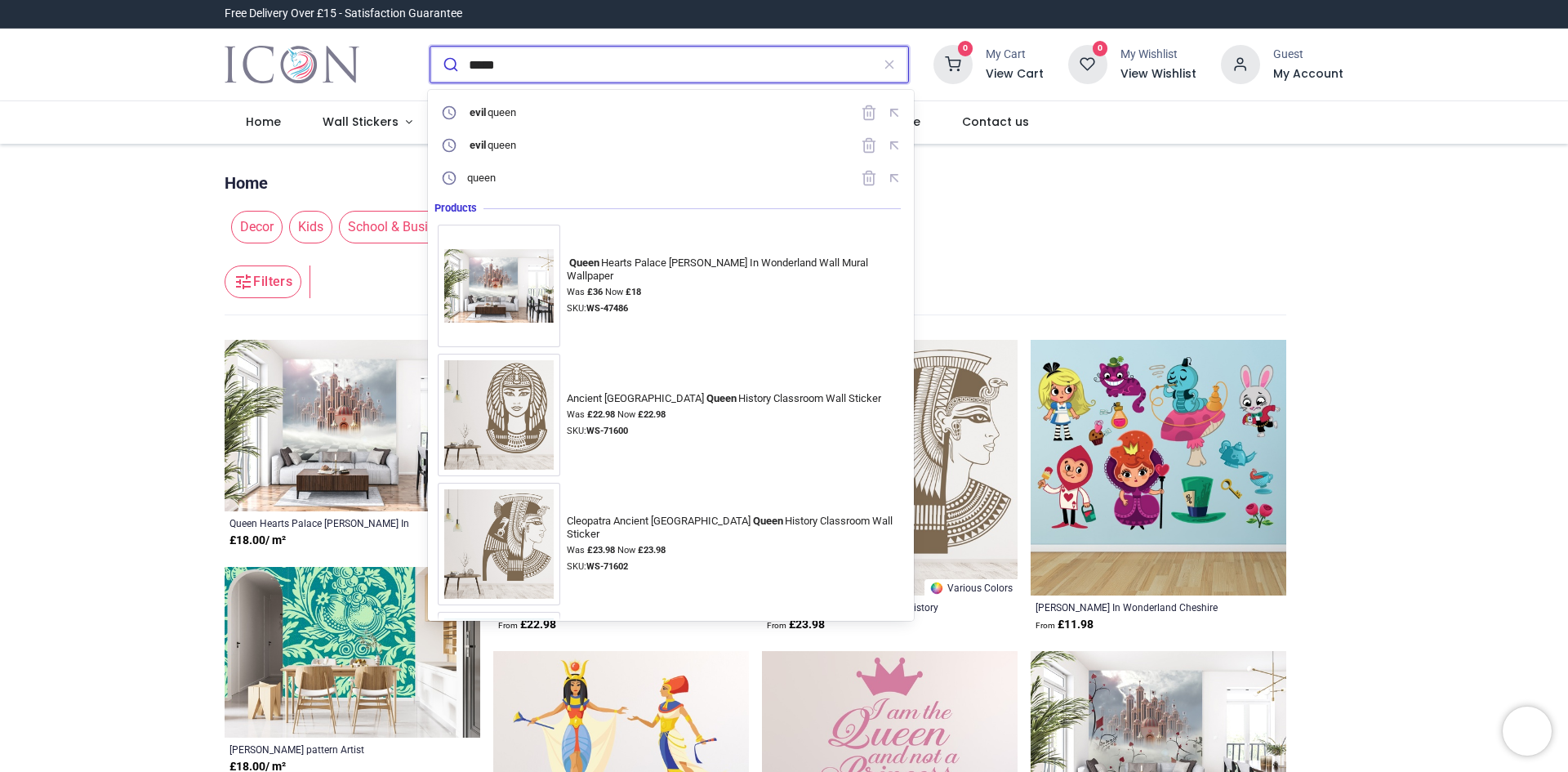
type input "*****"
click at [431, 46] on button "submit" at bounding box center [450, 64] width 39 height 36
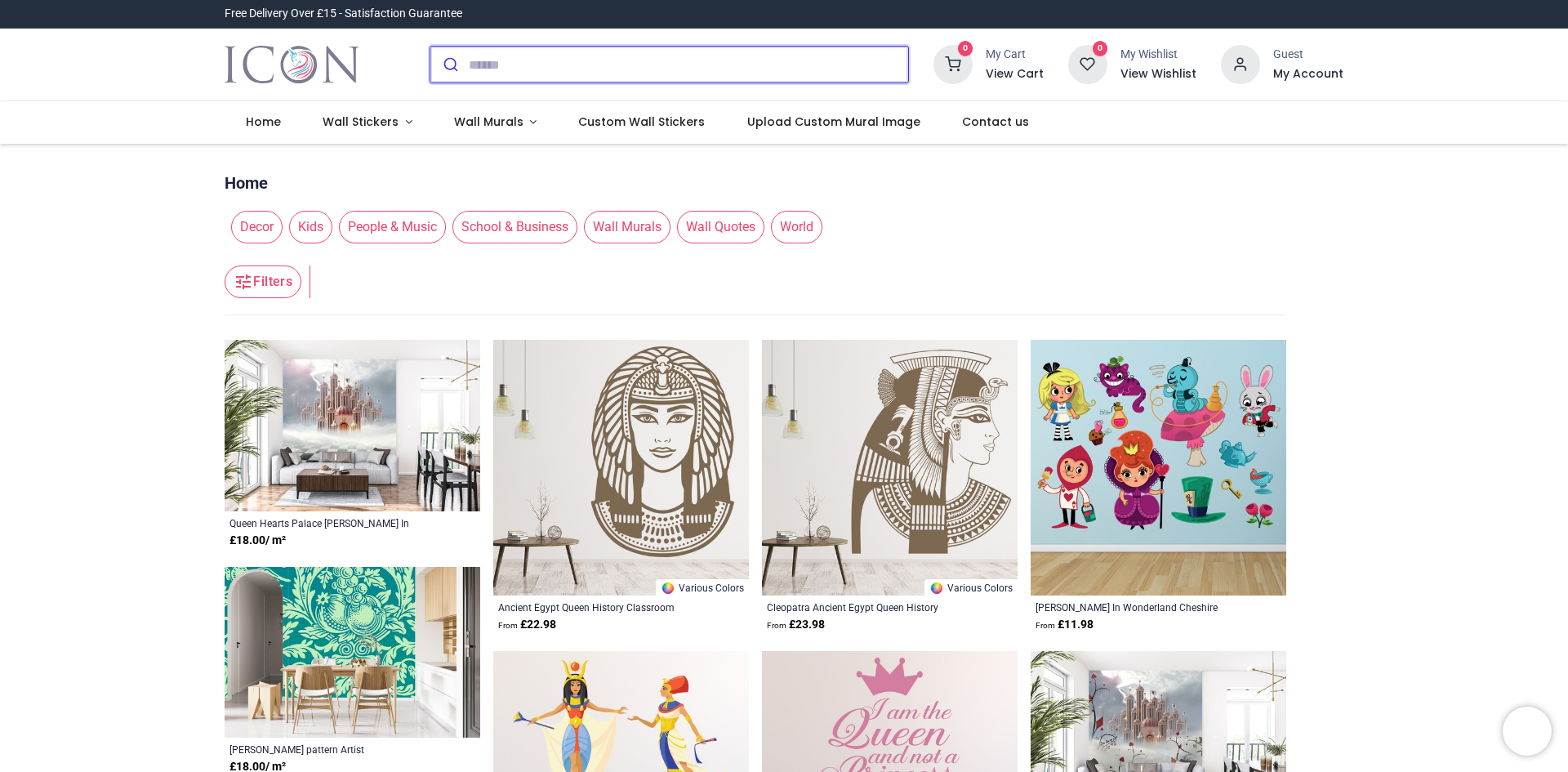
click at [595, 61] on input "search" at bounding box center [688, 64] width 439 height 36
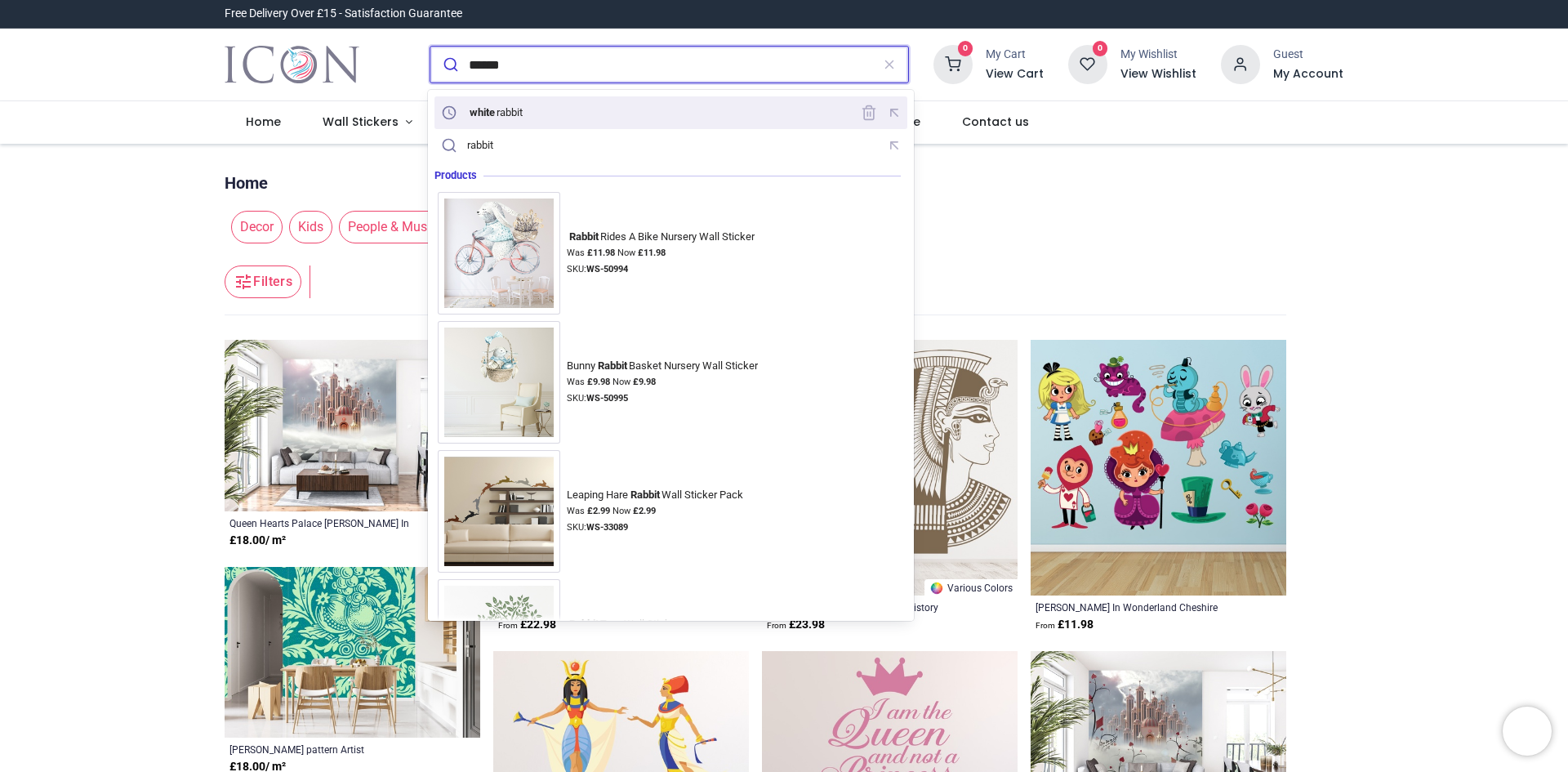
click at [522, 109] on div "white rabbit" at bounding box center [495, 113] width 56 height 13
type input "**********"
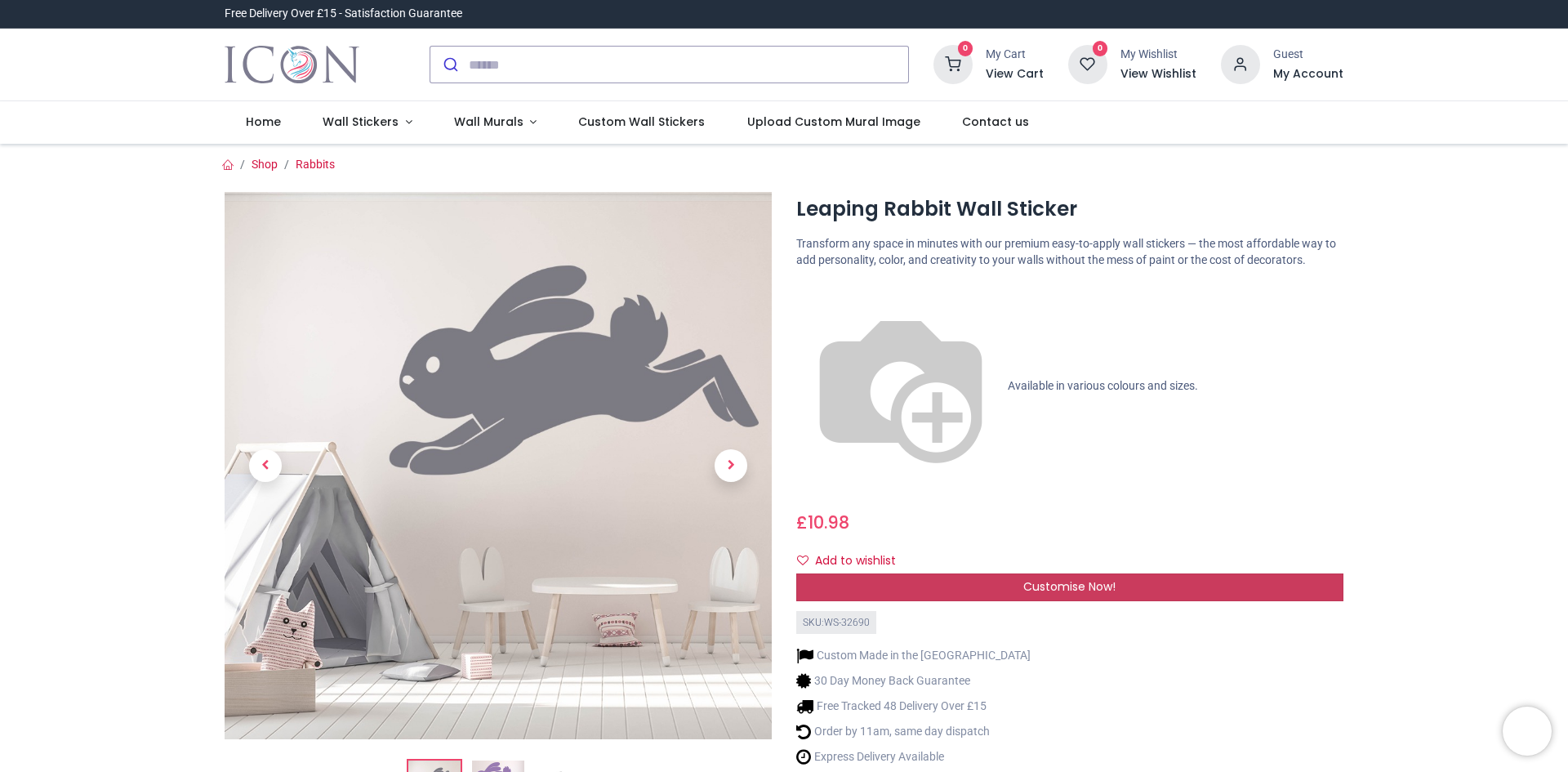
click at [1077, 578] on span "Customise Now!" at bounding box center [1070, 585] width 92 height 16
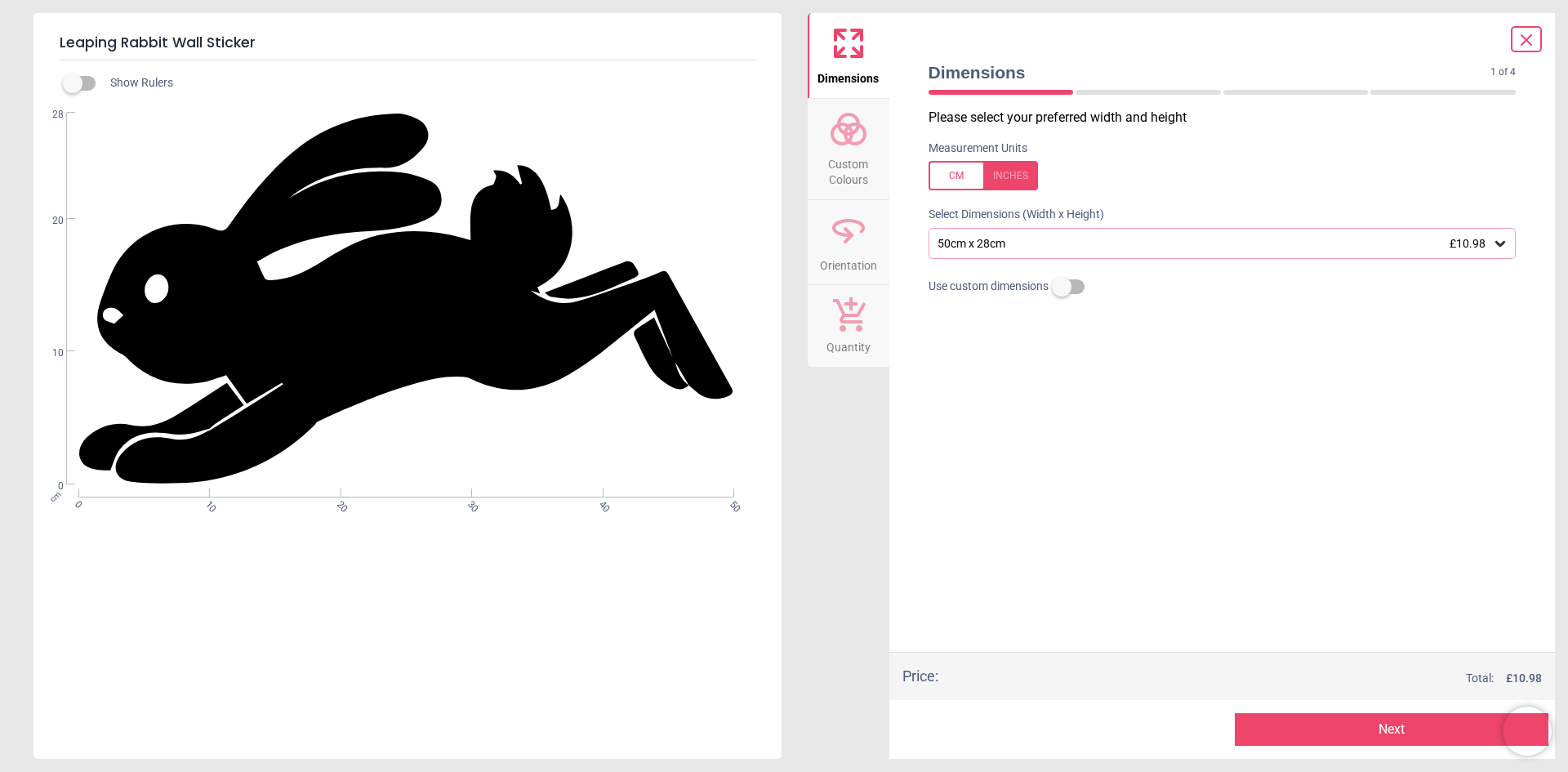
click at [1503, 244] on icon at bounding box center [1500, 244] width 9 height 6
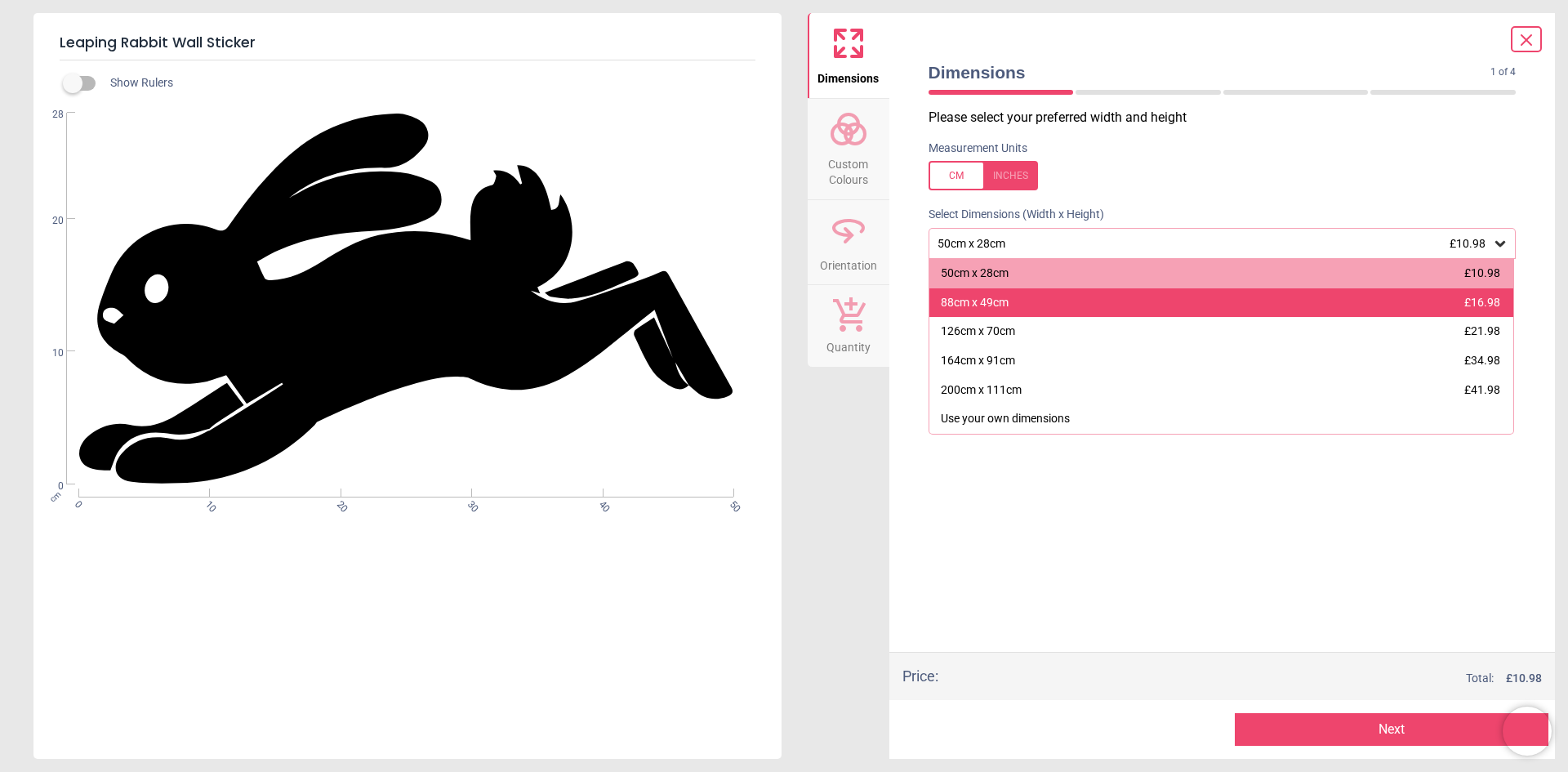
click at [1093, 307] on div "88cm x 49cm £16.98" at bounding box center [1222, 303] width 585 height 29
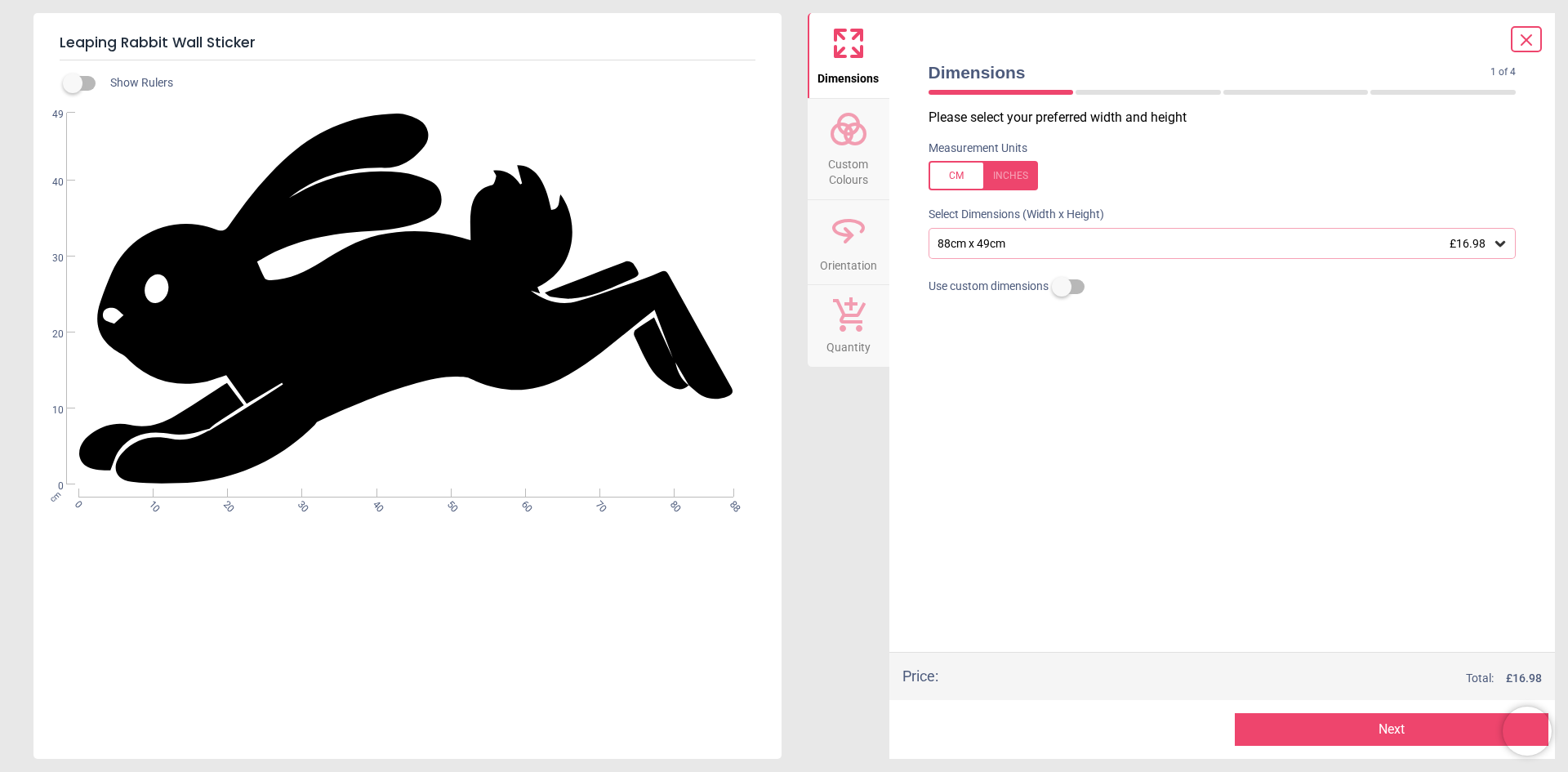
click at [1394, 718] on button "Next" at bounding box center [1392, 729] width 314 height 33
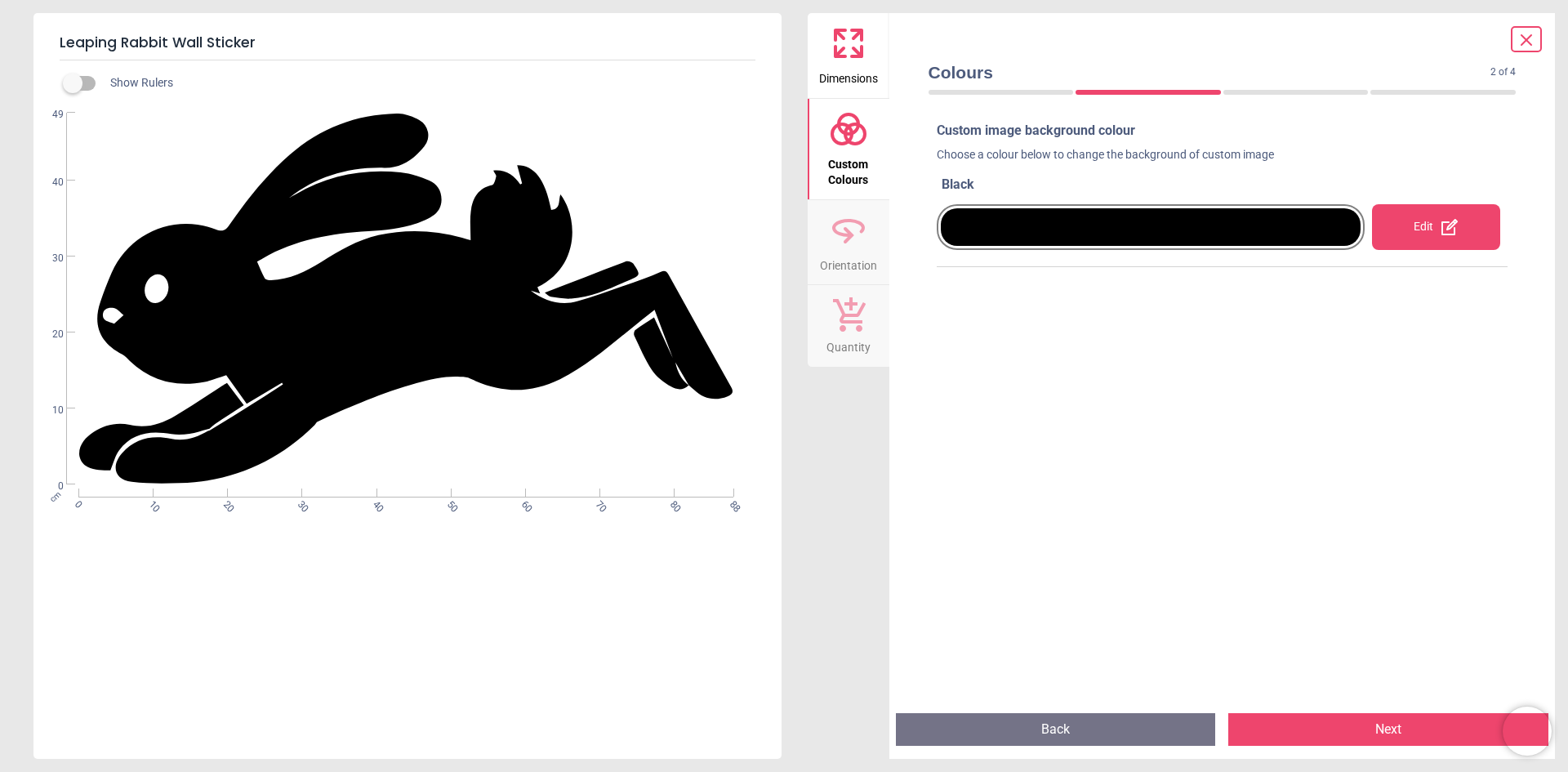
click at [1422, 234] on div "Edit" at bounding box center [1437, 227] width 128 height 46
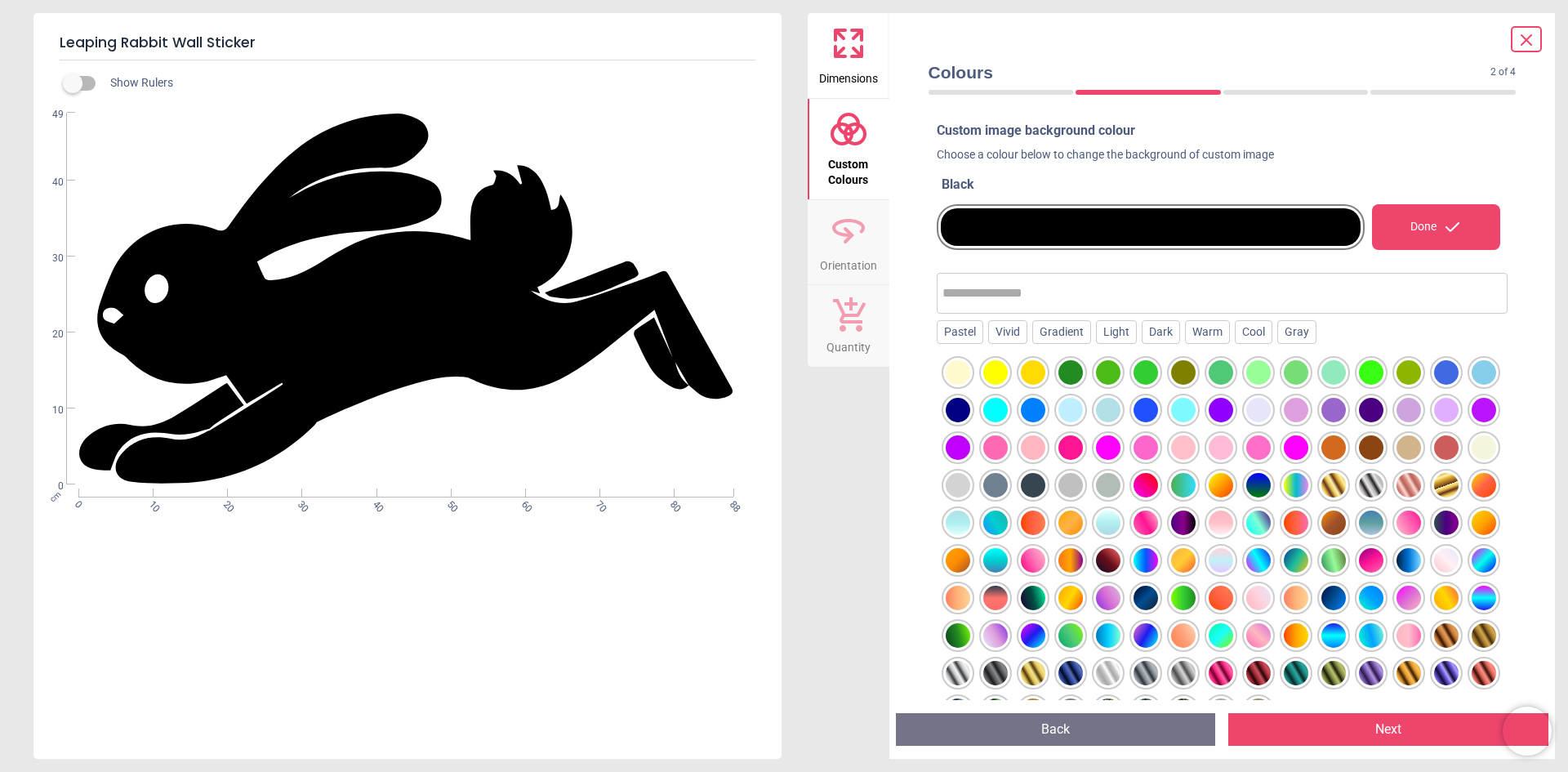
scroll to position [82, 0]
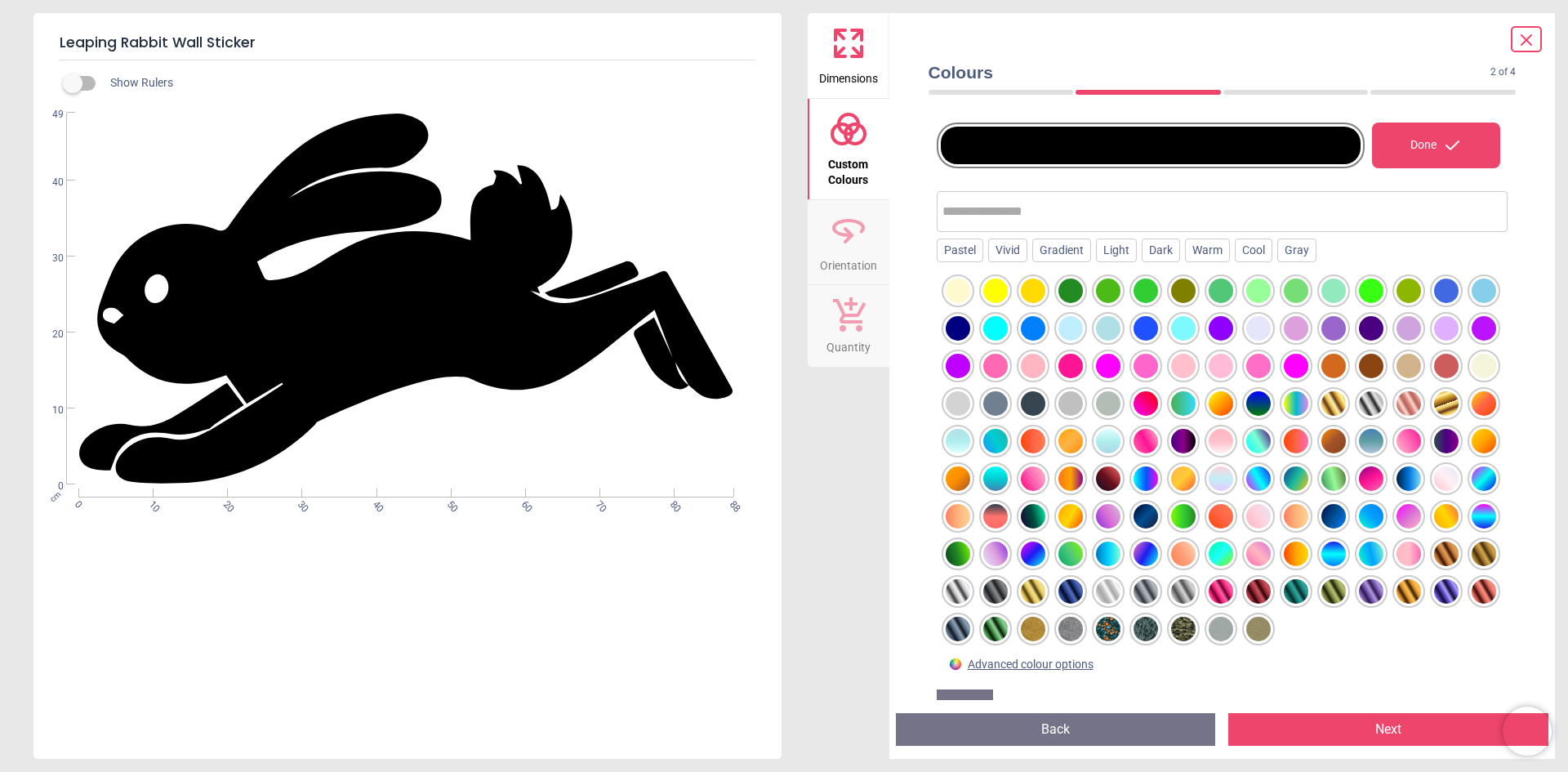
click at [1097, 586] on div at bounding box center [1109, 591] width 25 height 25
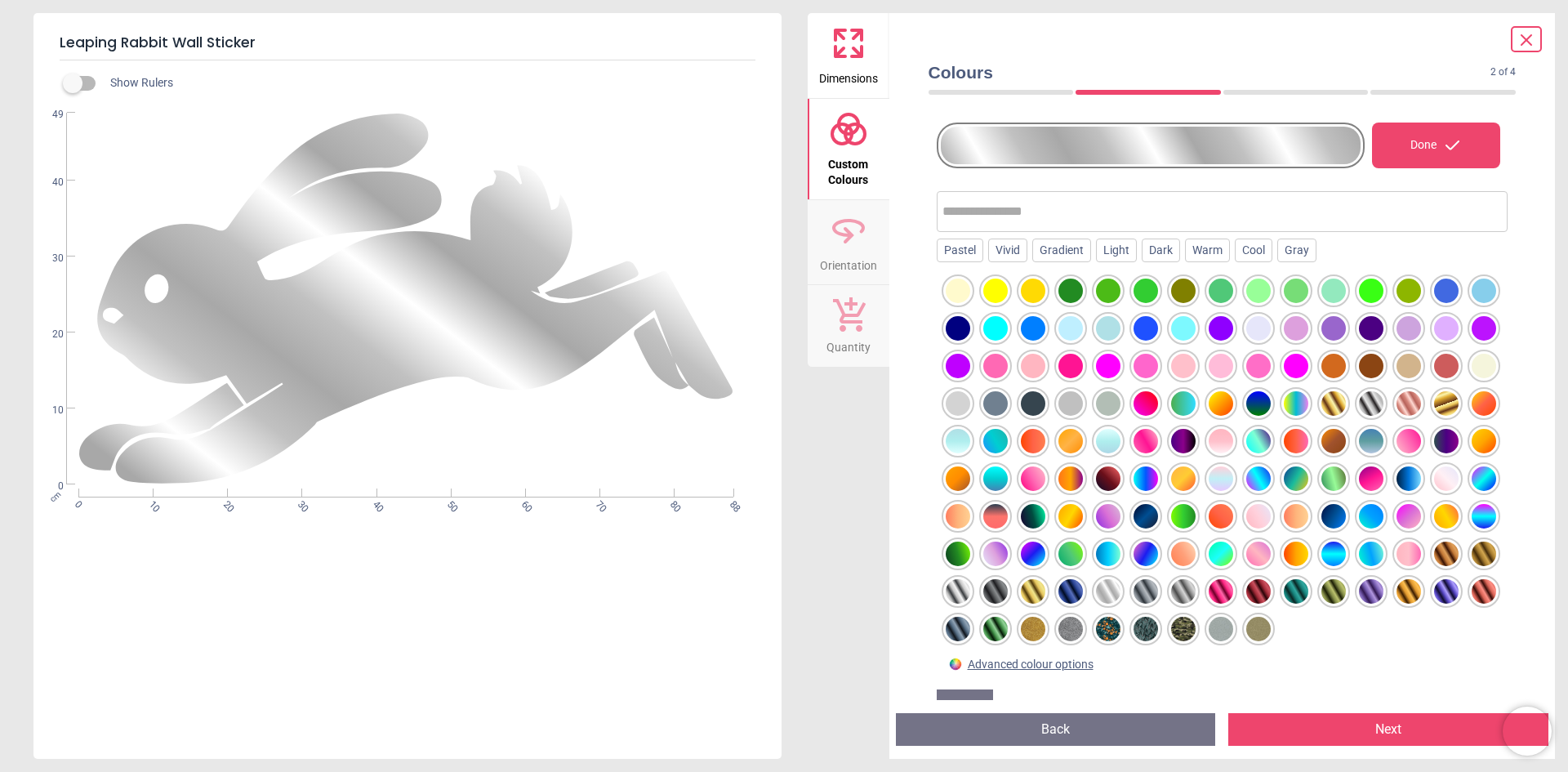
click at [970, 579] on div at bounding box center [958, 591] width 25 height 25
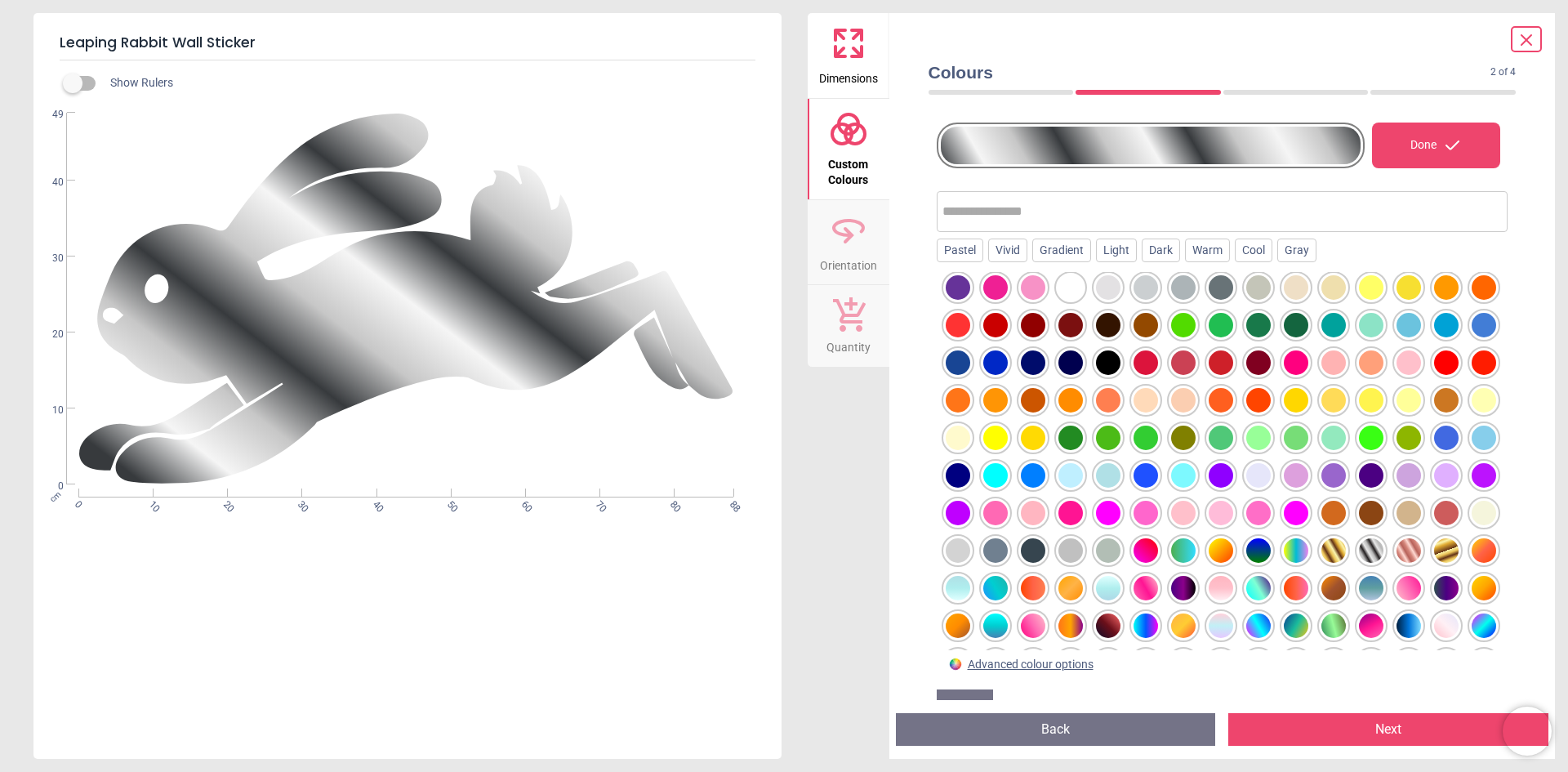
scroll to position [0, 0]
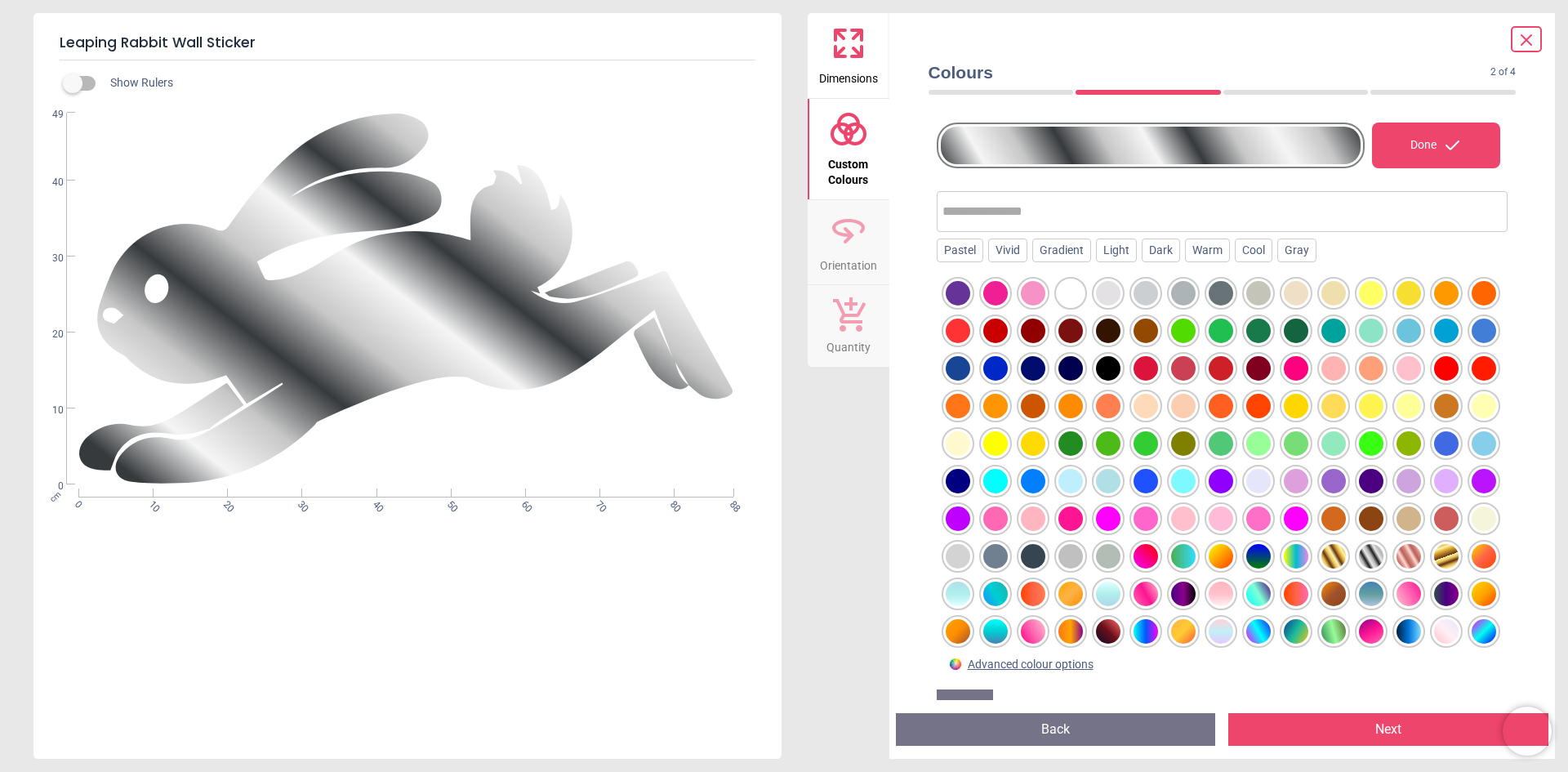
click at [1081, 291] on div at bounding box center [1071, 293] width 25 height 25
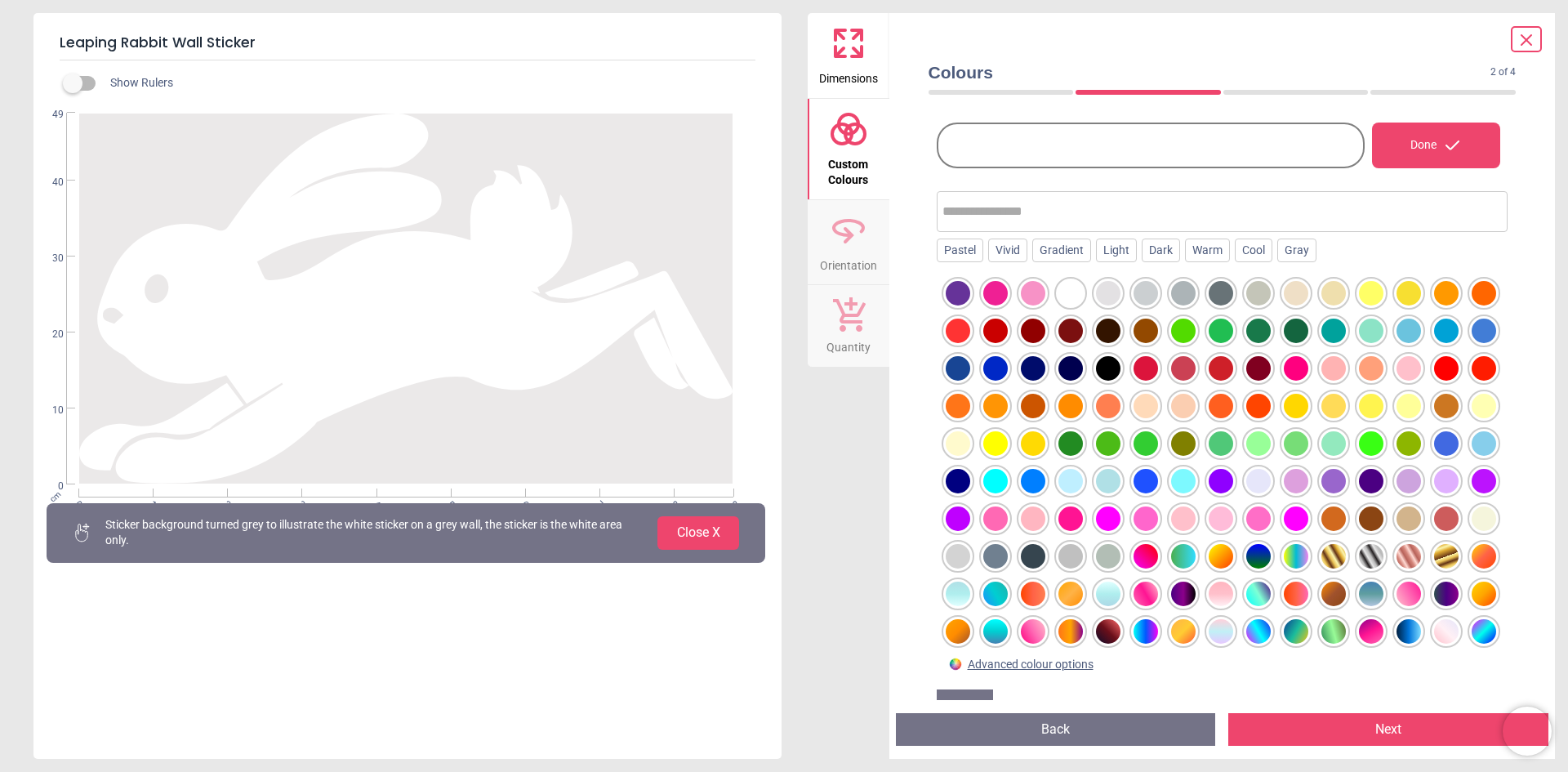
click at [1102, 294] on div at bounding box center [1109, 293] width 25 height 25
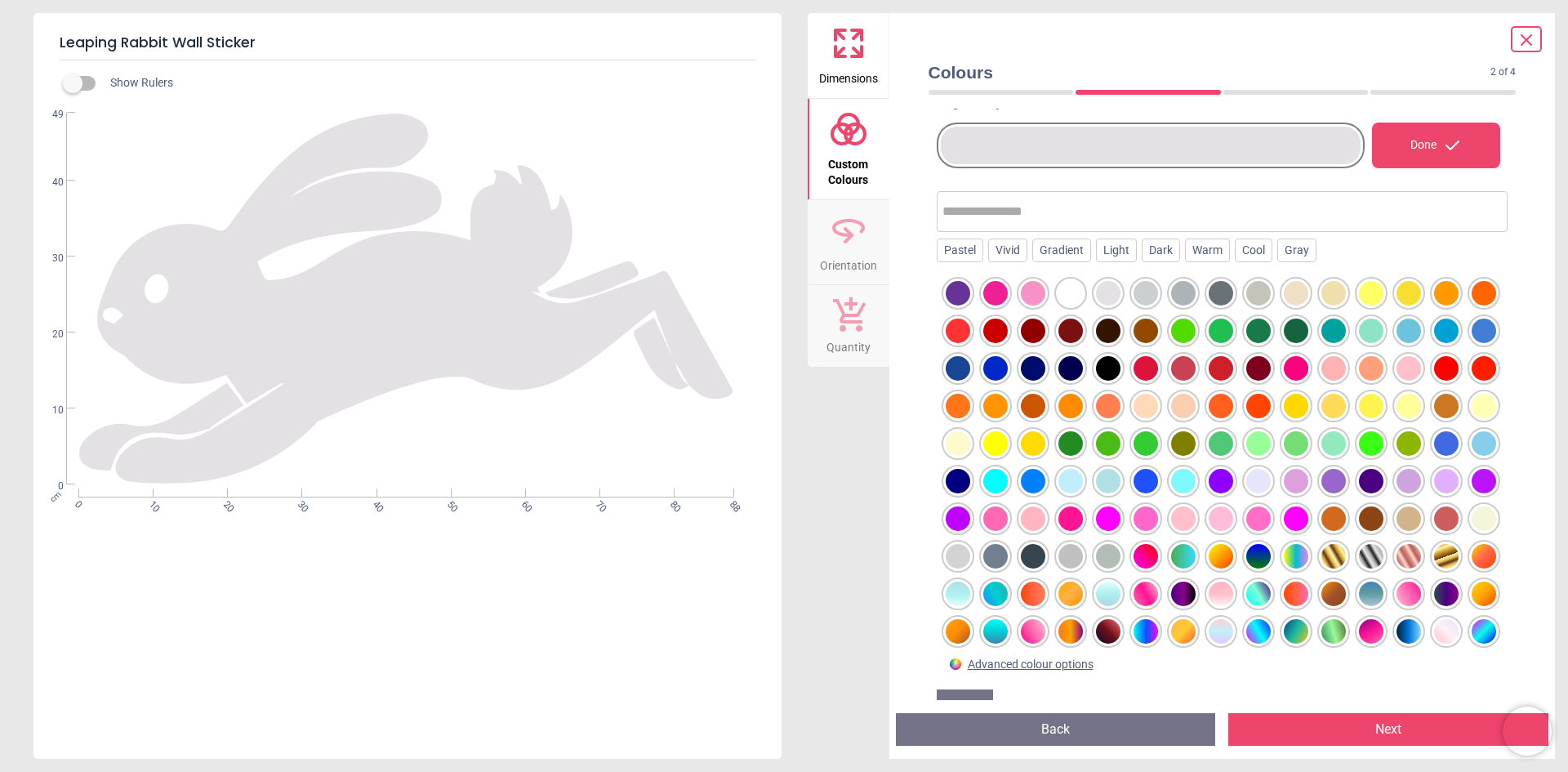
click at [1080, 294] on div at bounding box center [1071, 293] width 25 height 25
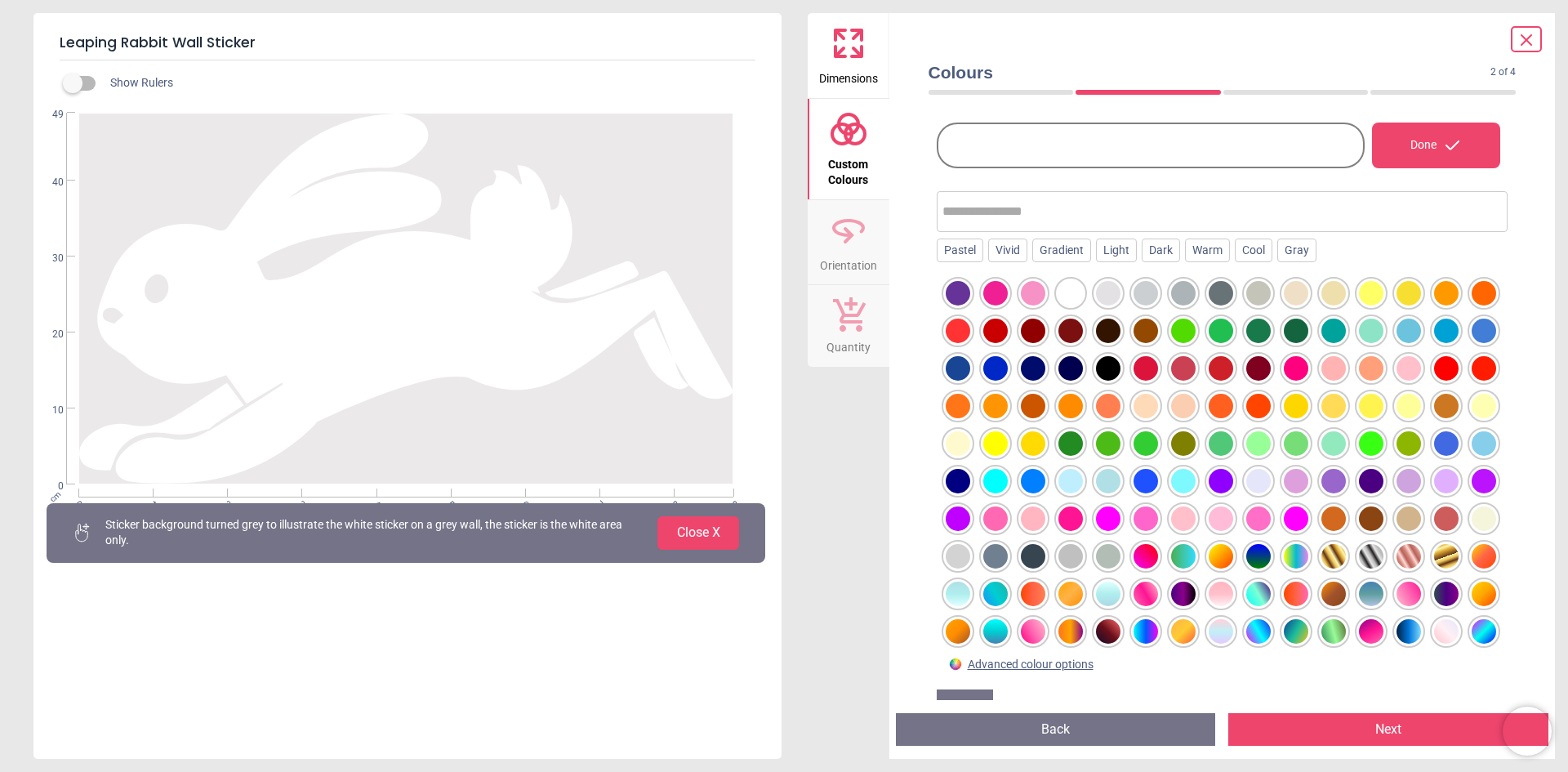
click at [1472, 531] on div at bounding box center [1484, 518] width 25 height 25
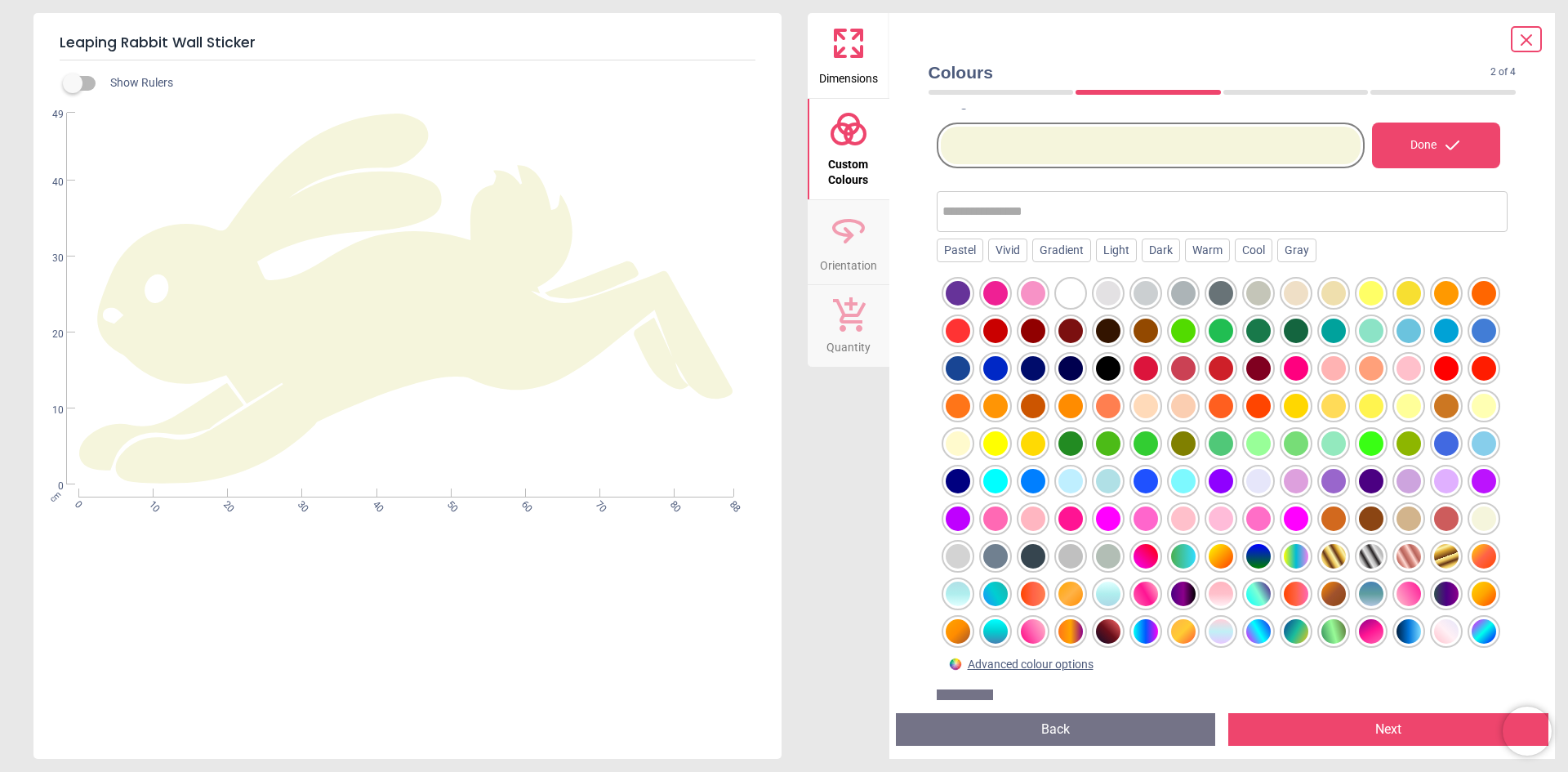
click at [1073, 287] on div at bounding box center [1071, 293] width 25 height 25
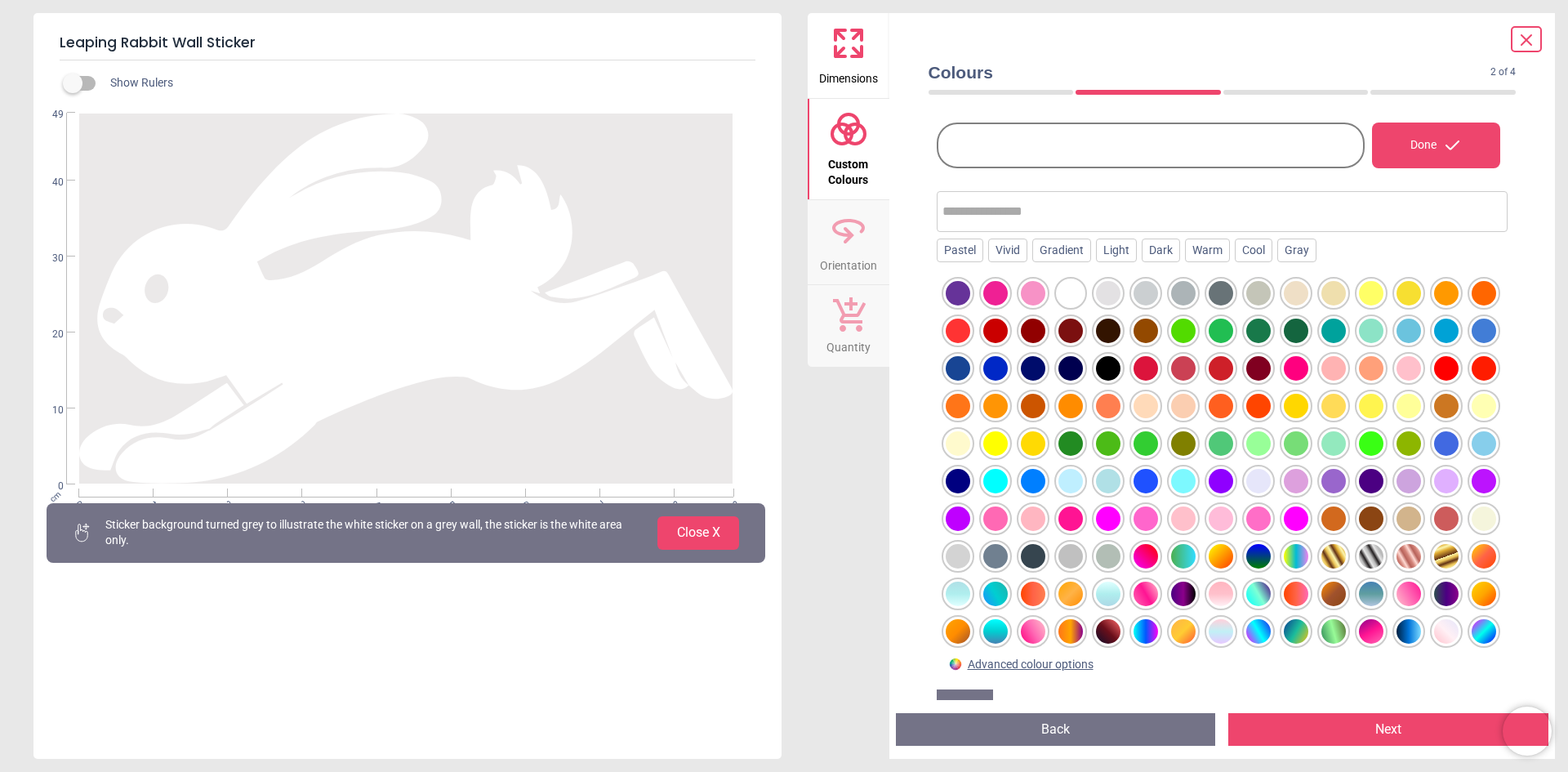
click at [1526, 42] on icon at bounding box center [1527, 40] width 9 height 9
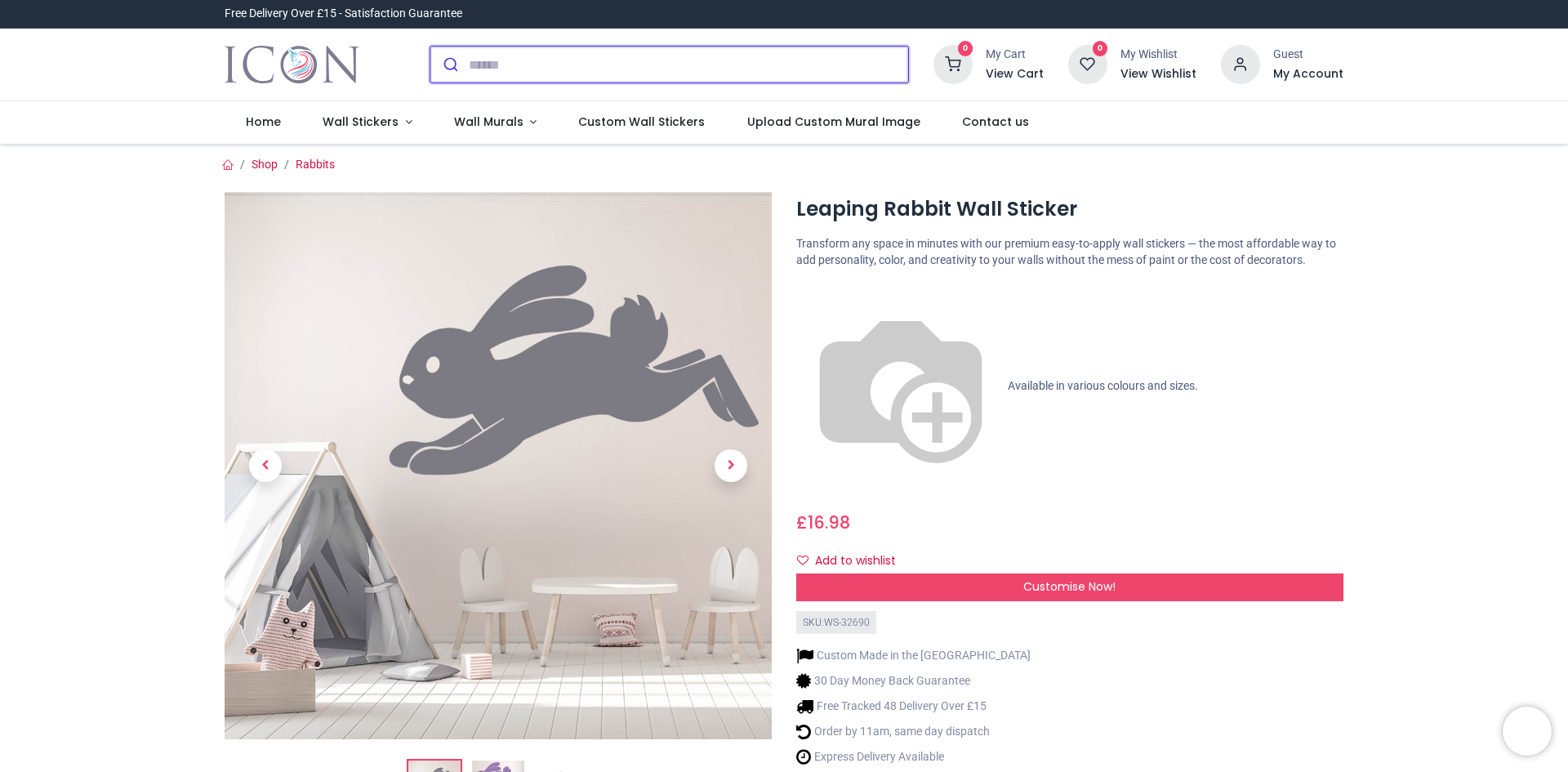
click at [535, 73] on input "search" at bounding box center [688, 64] width 439 height 36
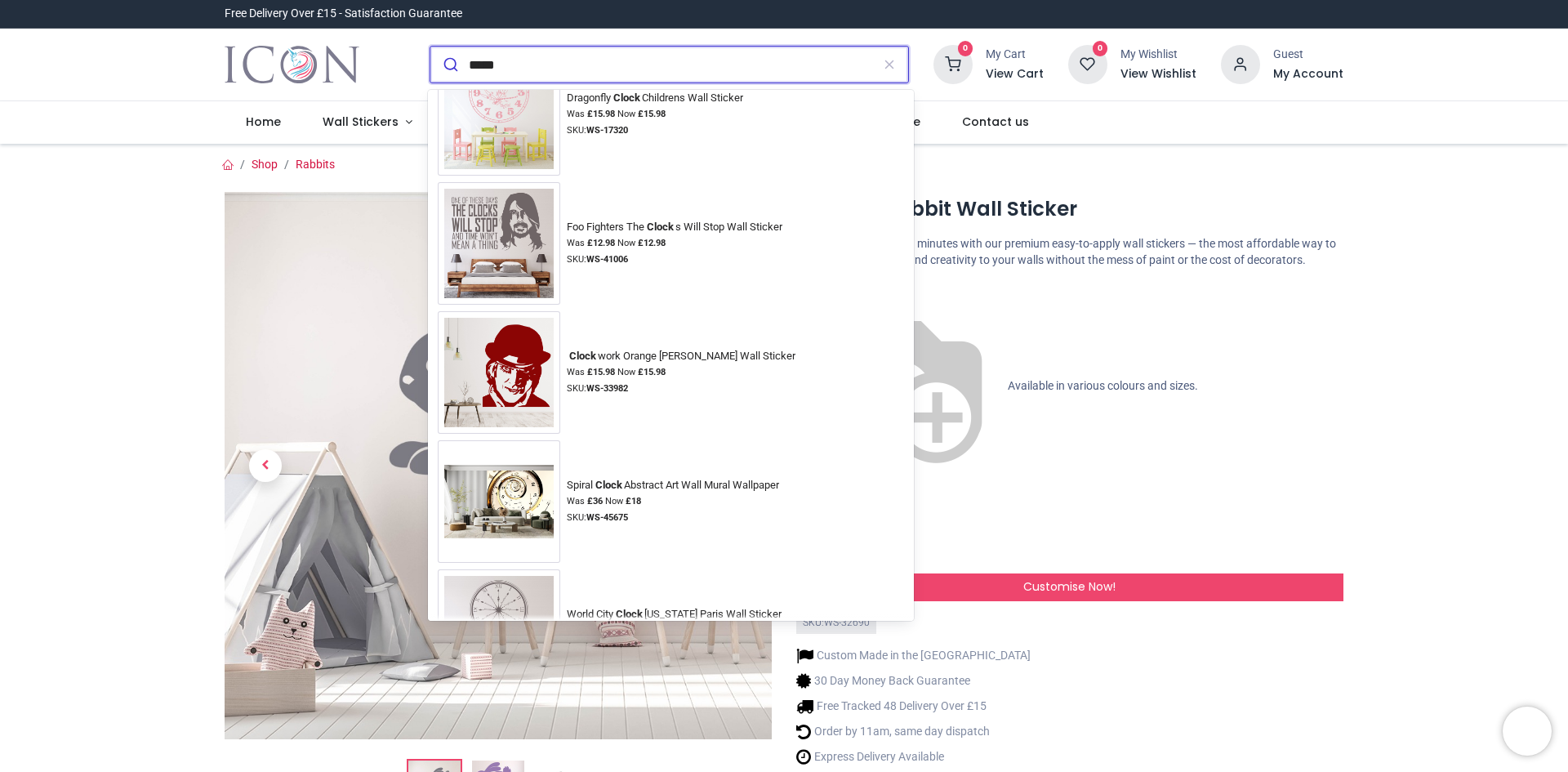
scroll to position [2123, 0]
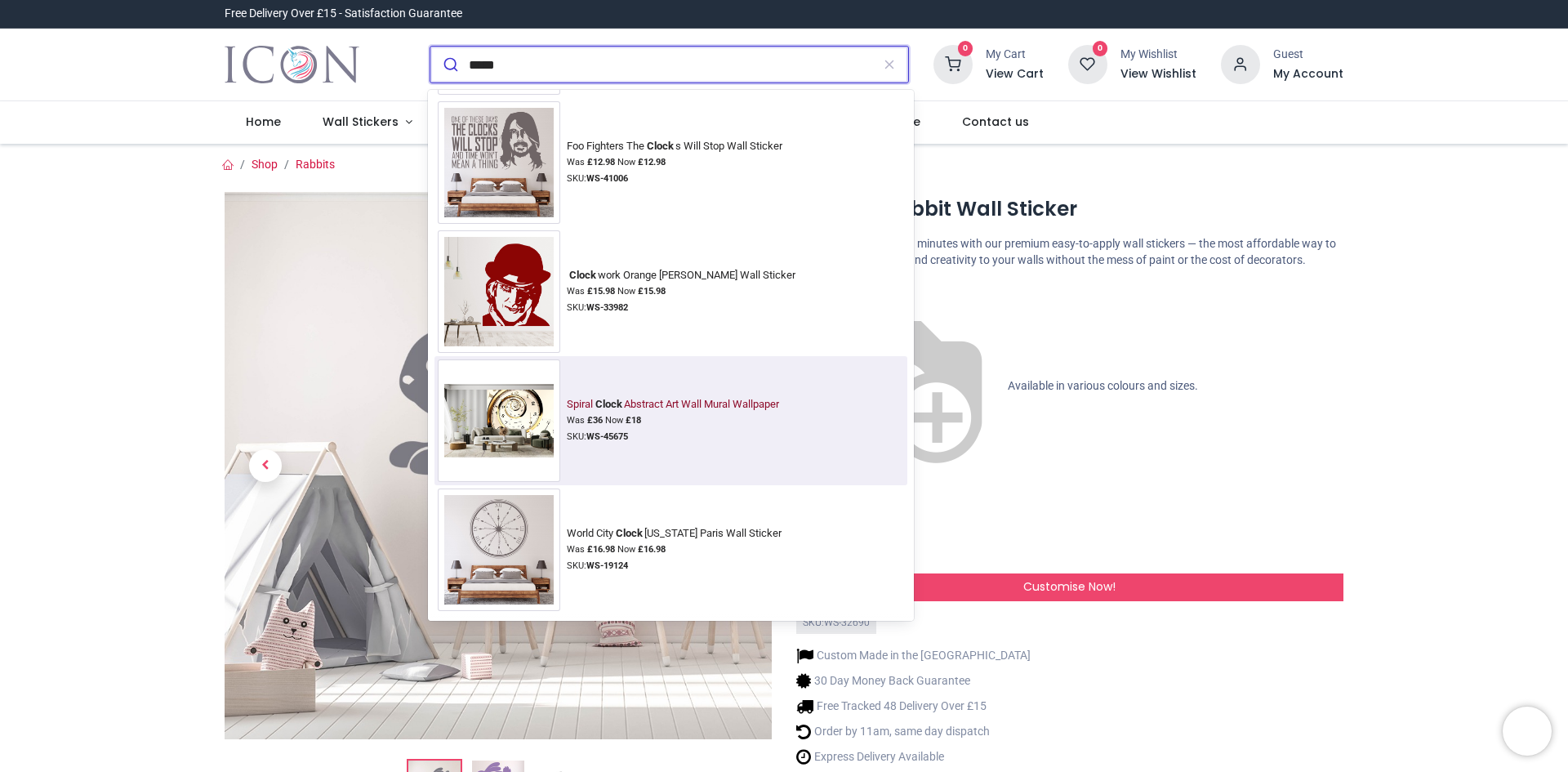
click at [676, 414] on div "Was £ 36 Now £ 18" at bounding box center [675, 420] width 218 height 13
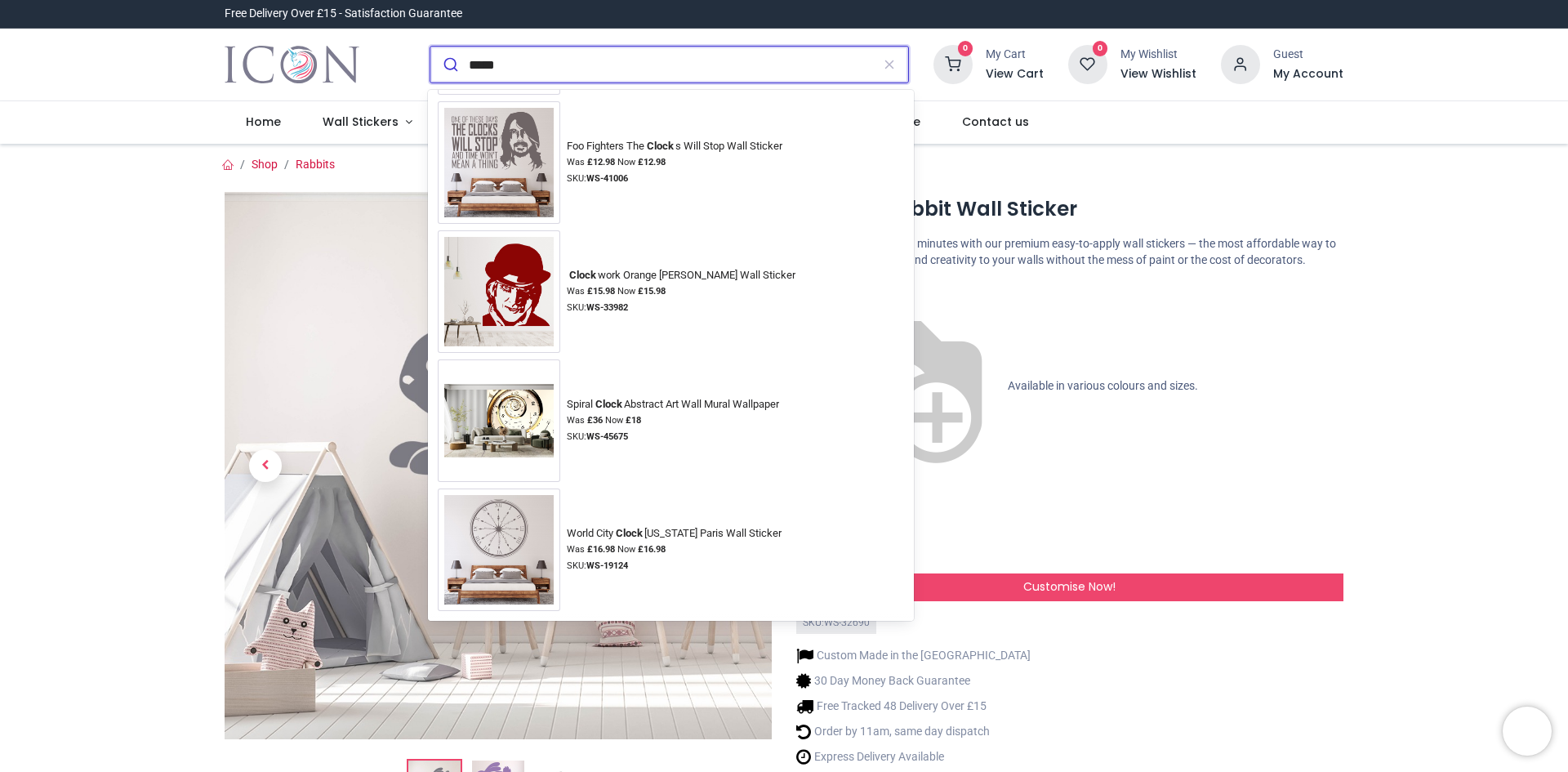
type input "*****"
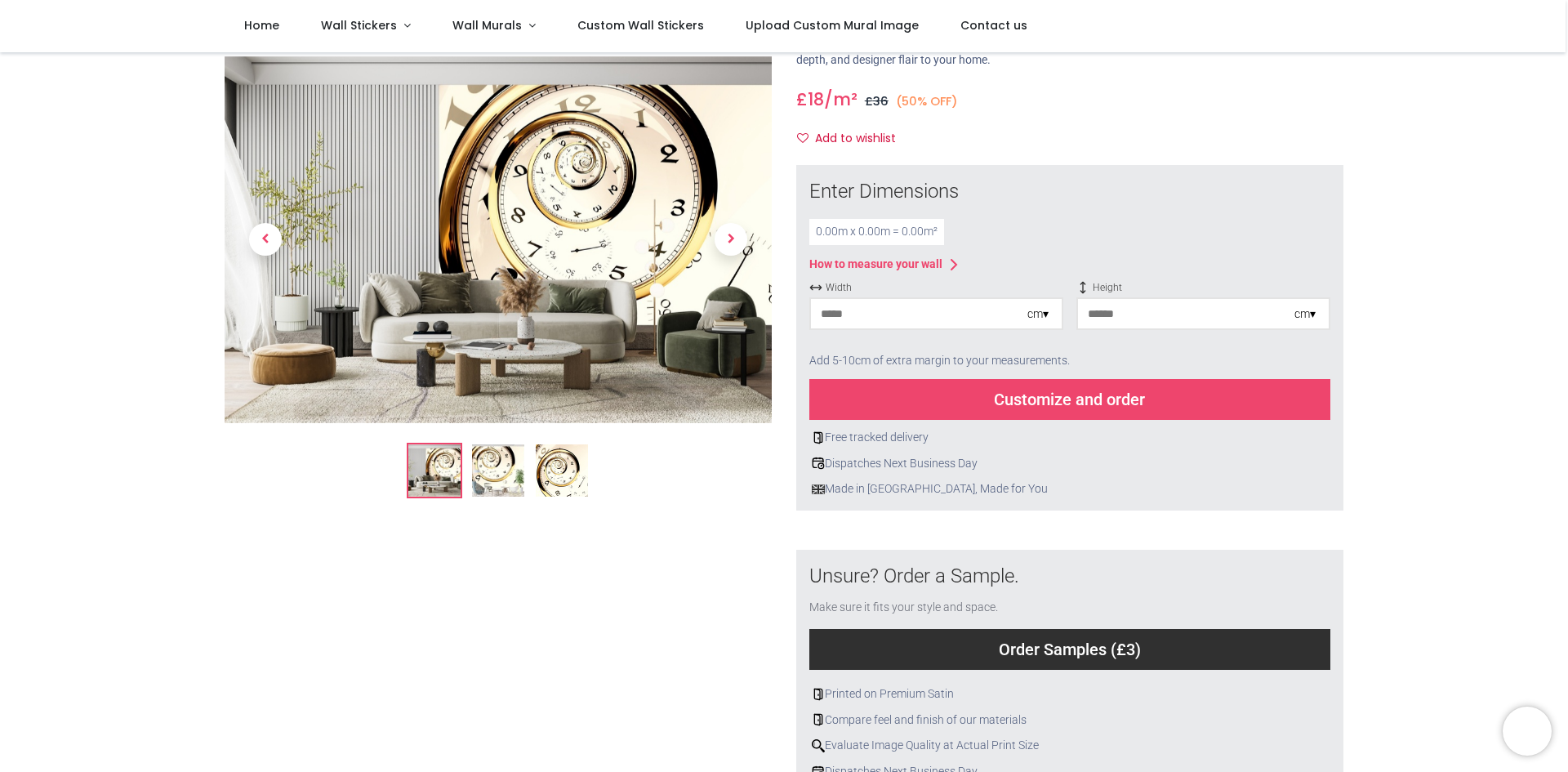
scroll to position [82, 0]
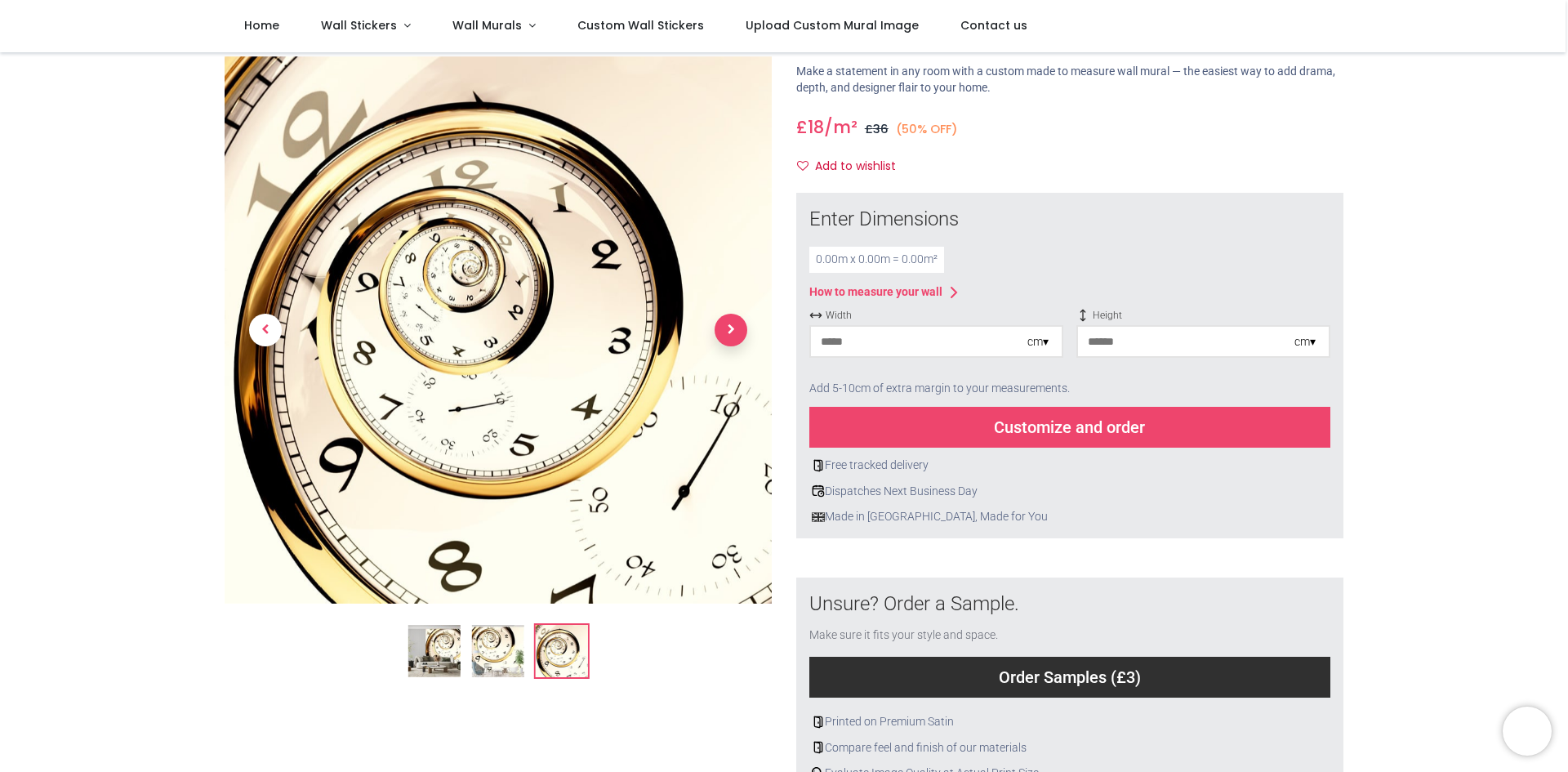
click at [729, 335] on span "Next" at bounding box center [731, 330] width 33 height 33
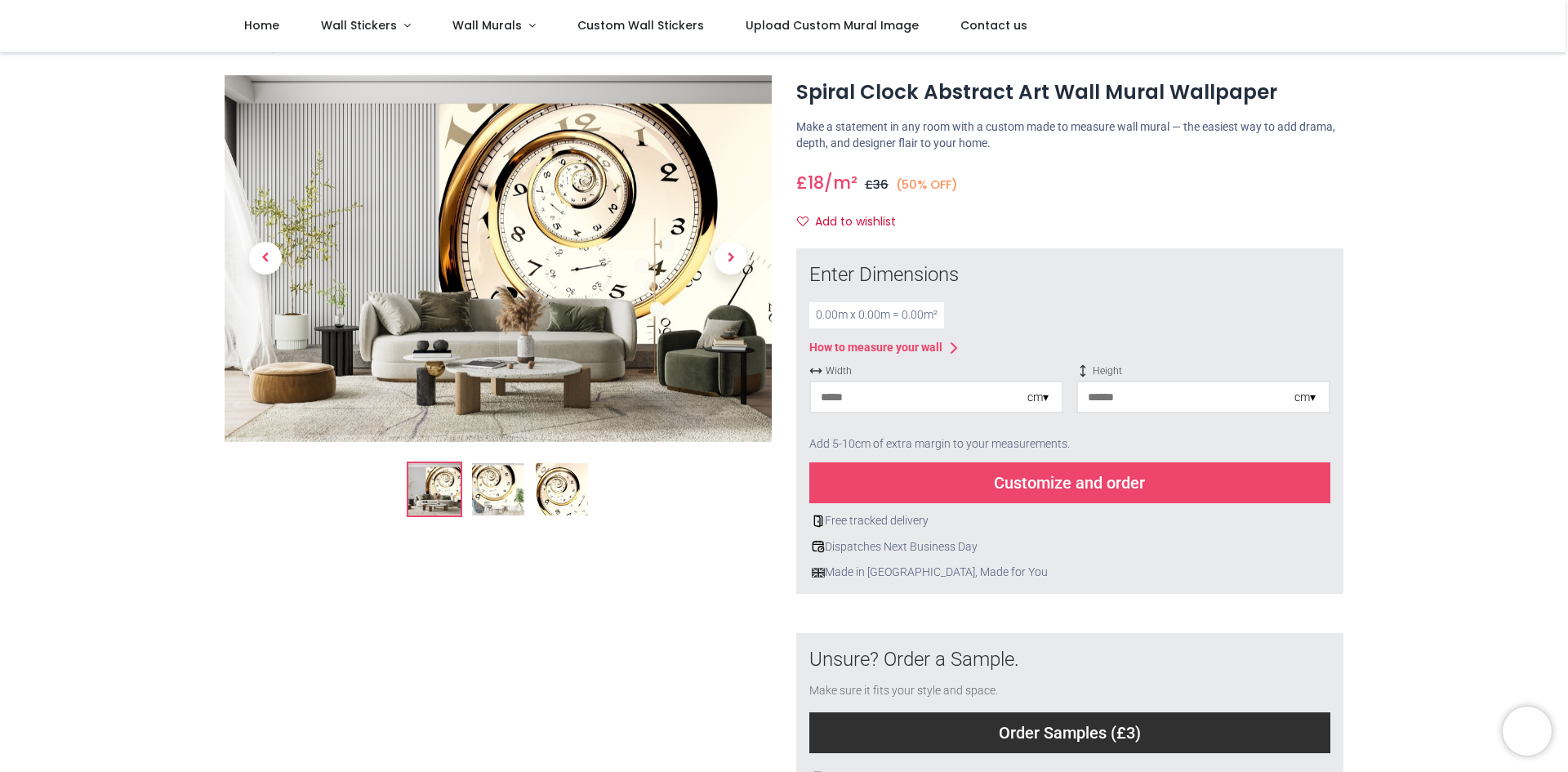
scroll to position [0, 0]
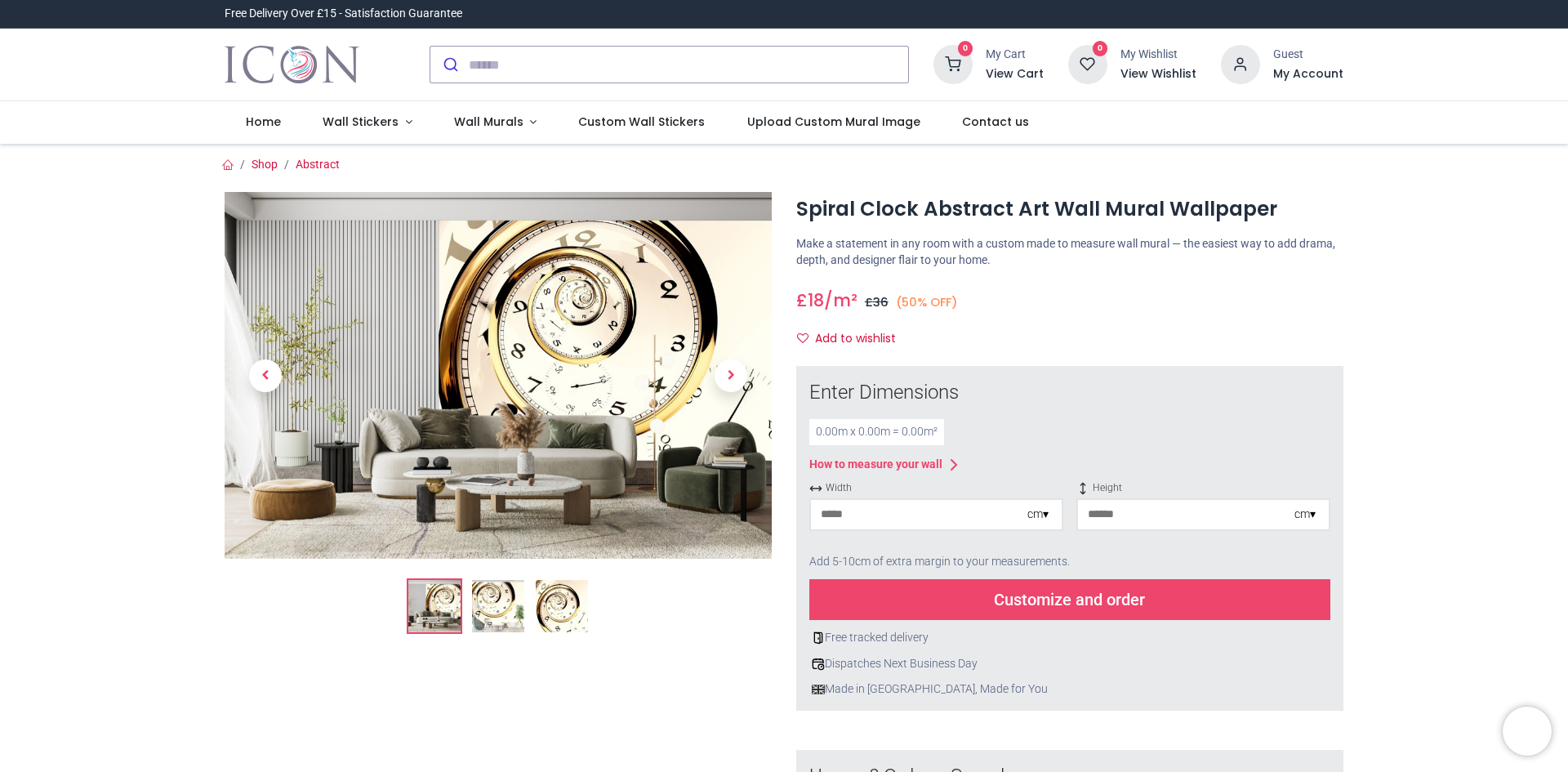
click at [1039, 513] on div "cm ▾" at bounding box center [1038, 514] width 22 height 16
click at [573, 615] on img at bounding box center [561, 605] width 52 height 52
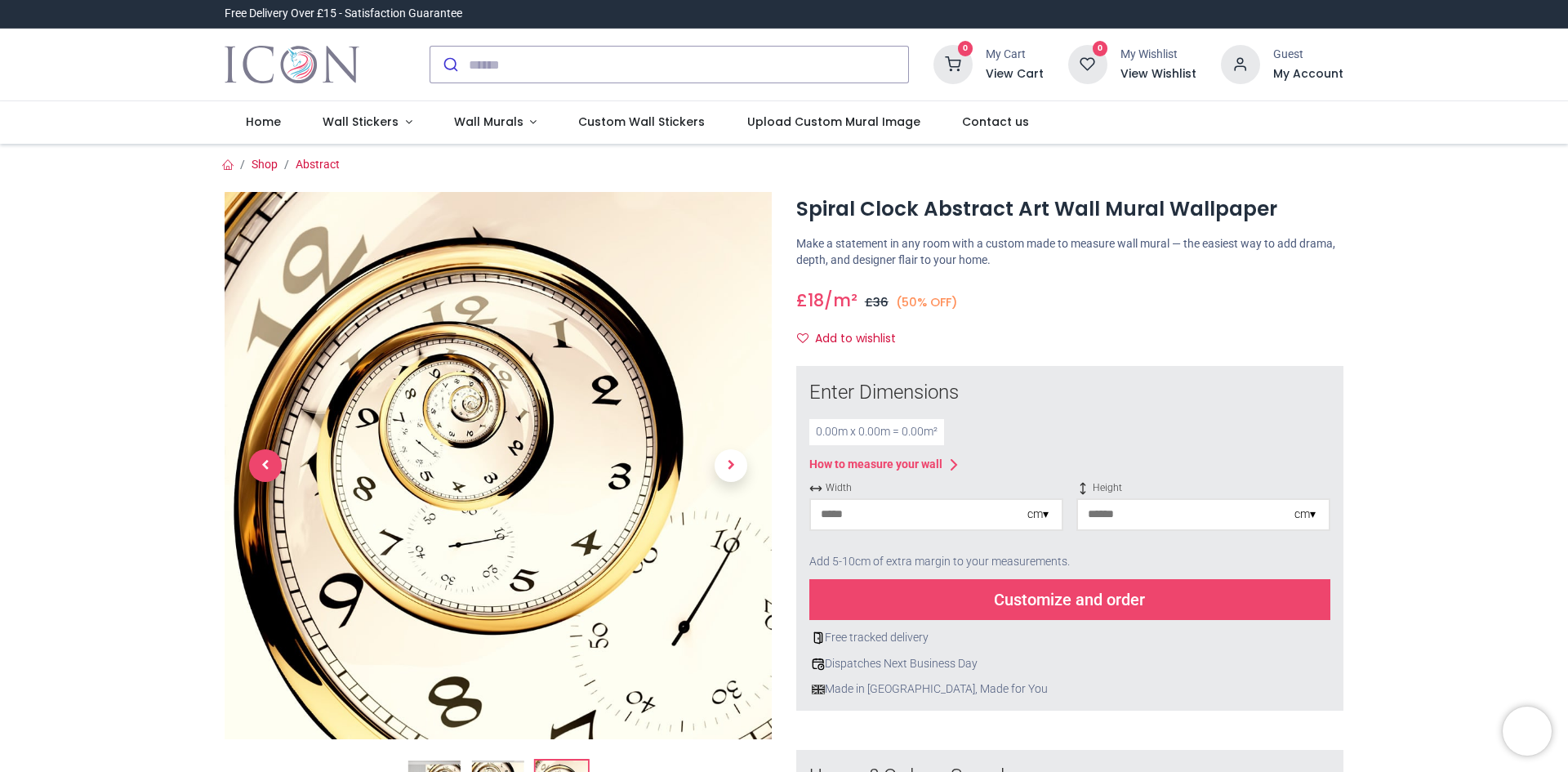
click at [259, 468] on span "Previous" at bounding box center [265, 466] width 33 height 33
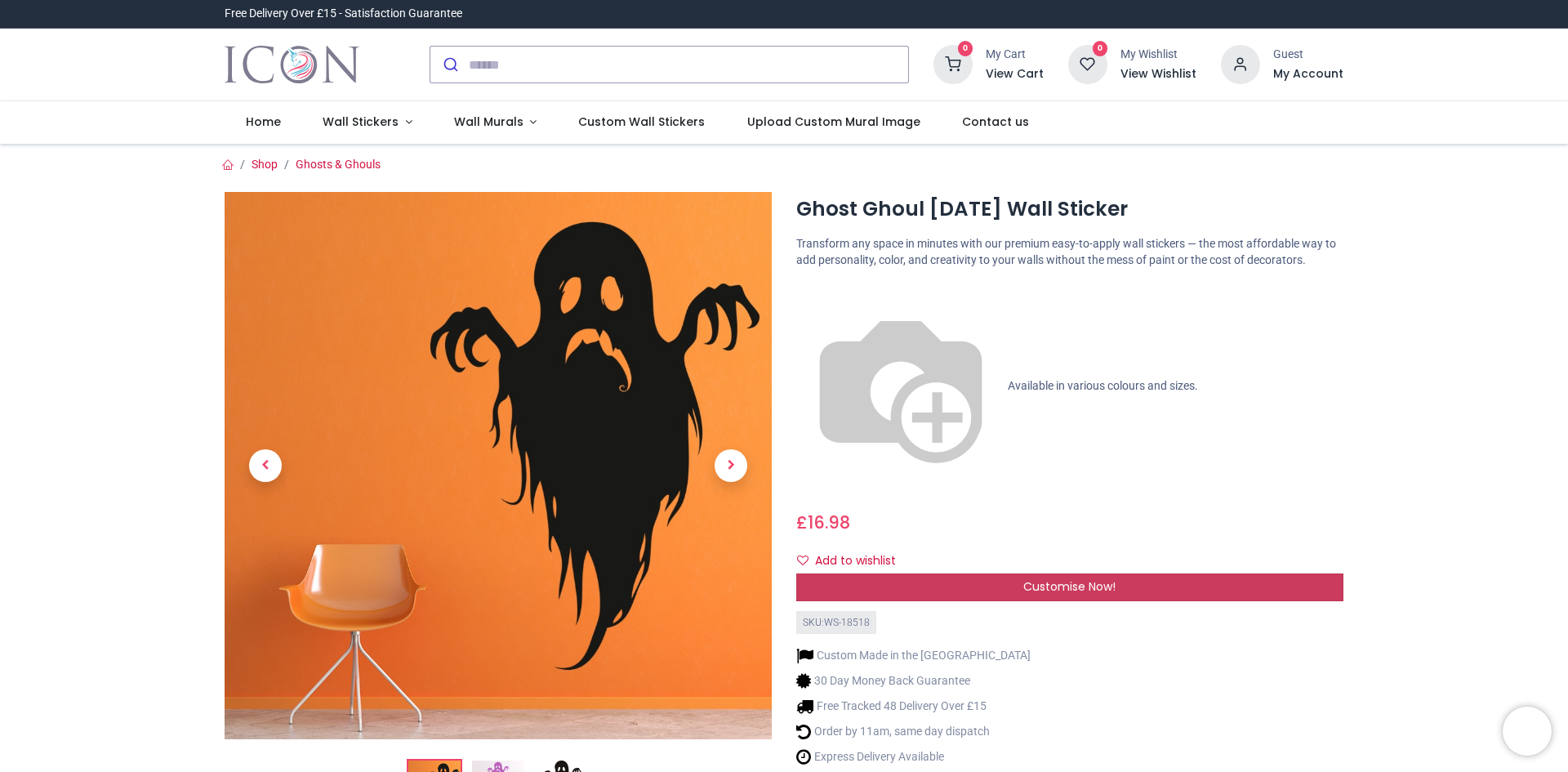
click at [1079, 578] on span "Customise Now!" at bounding box center [1070, 585] width 92 height 16
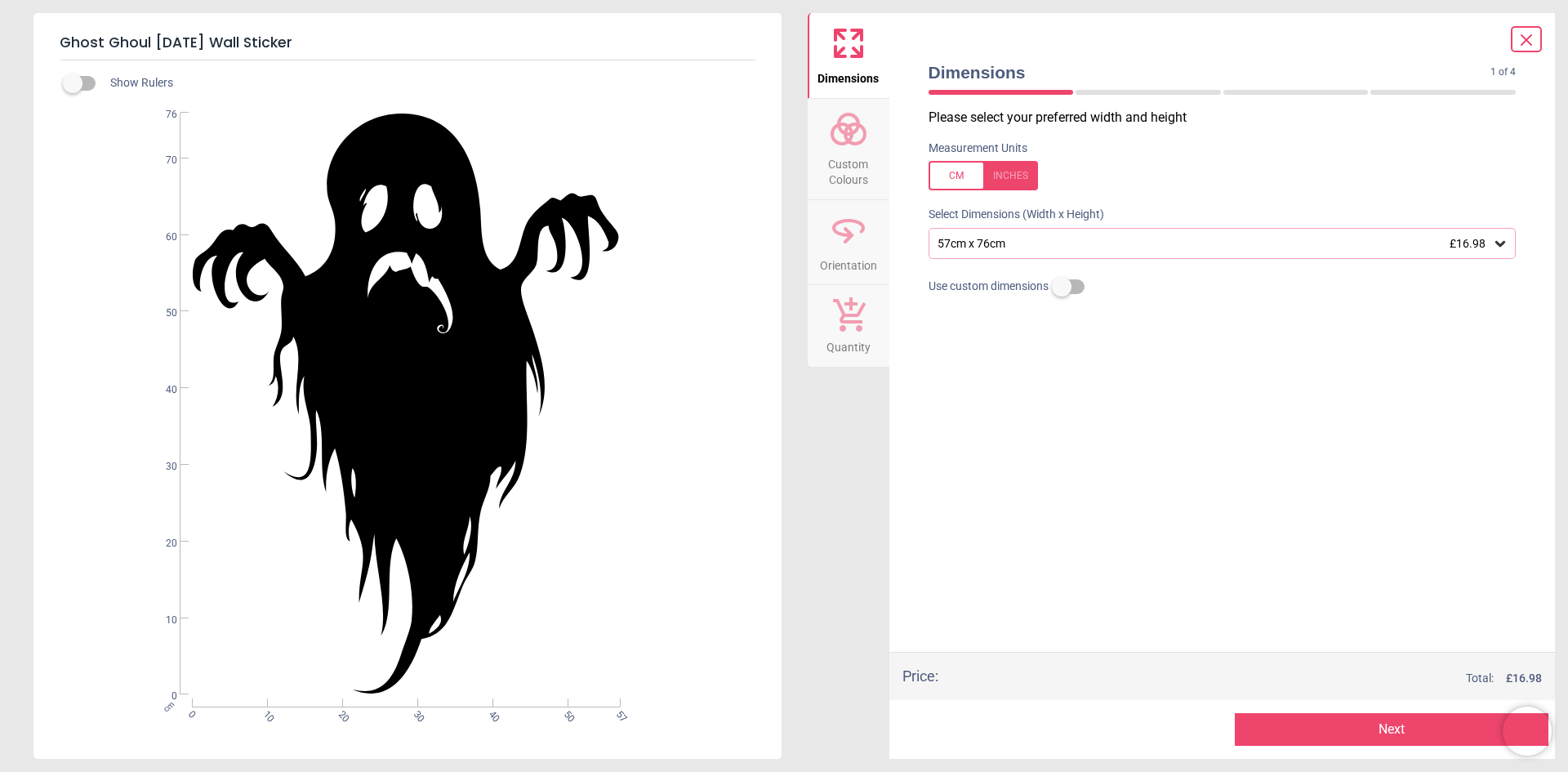
click at [1500, 244] on icon at bounding box center [1500, 243] width 16 height 16
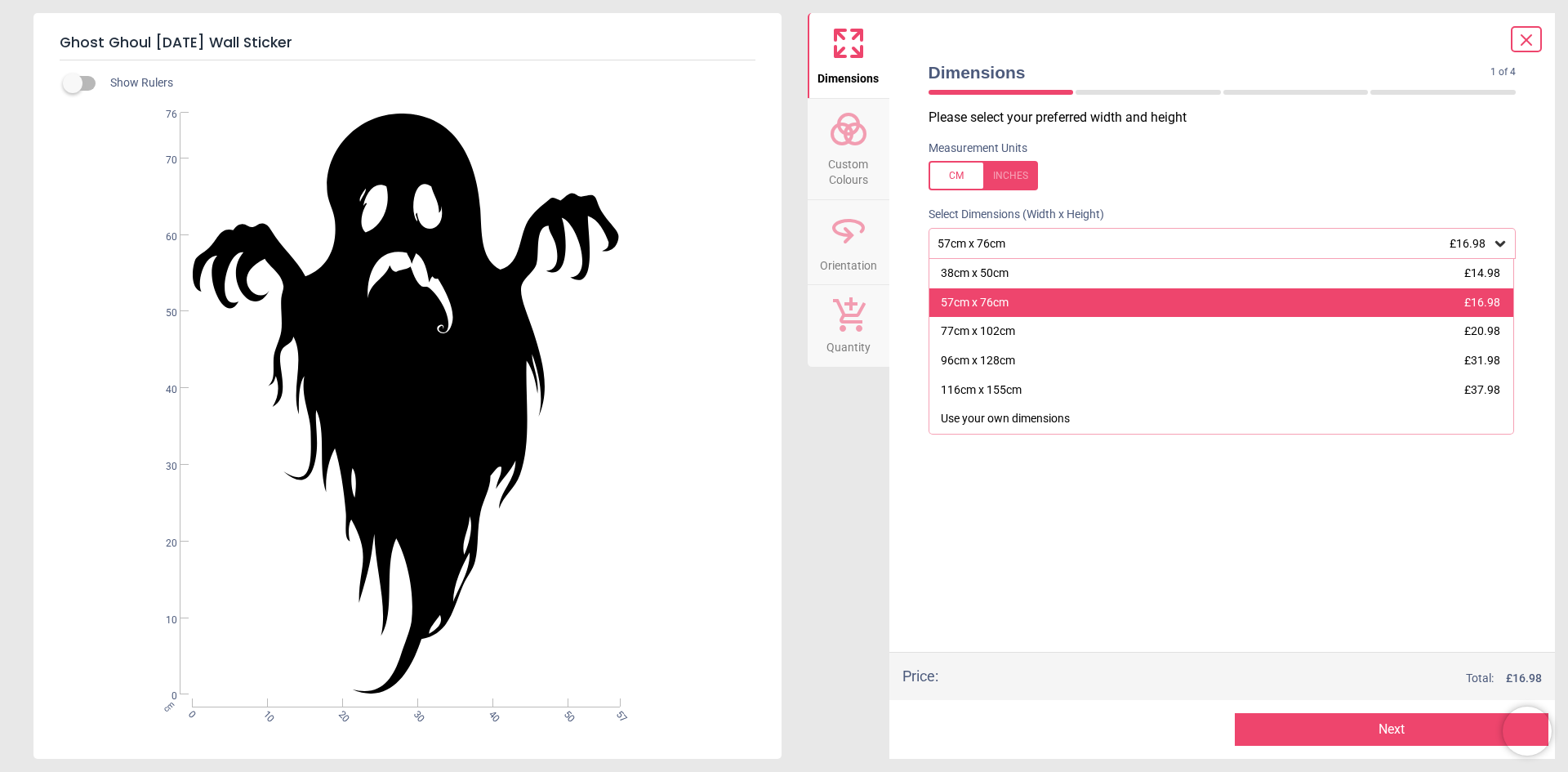
click at [1109, 295] on div "57cm x 76cm £16.98" at bounding box center [1222, 303] width 585 height 29
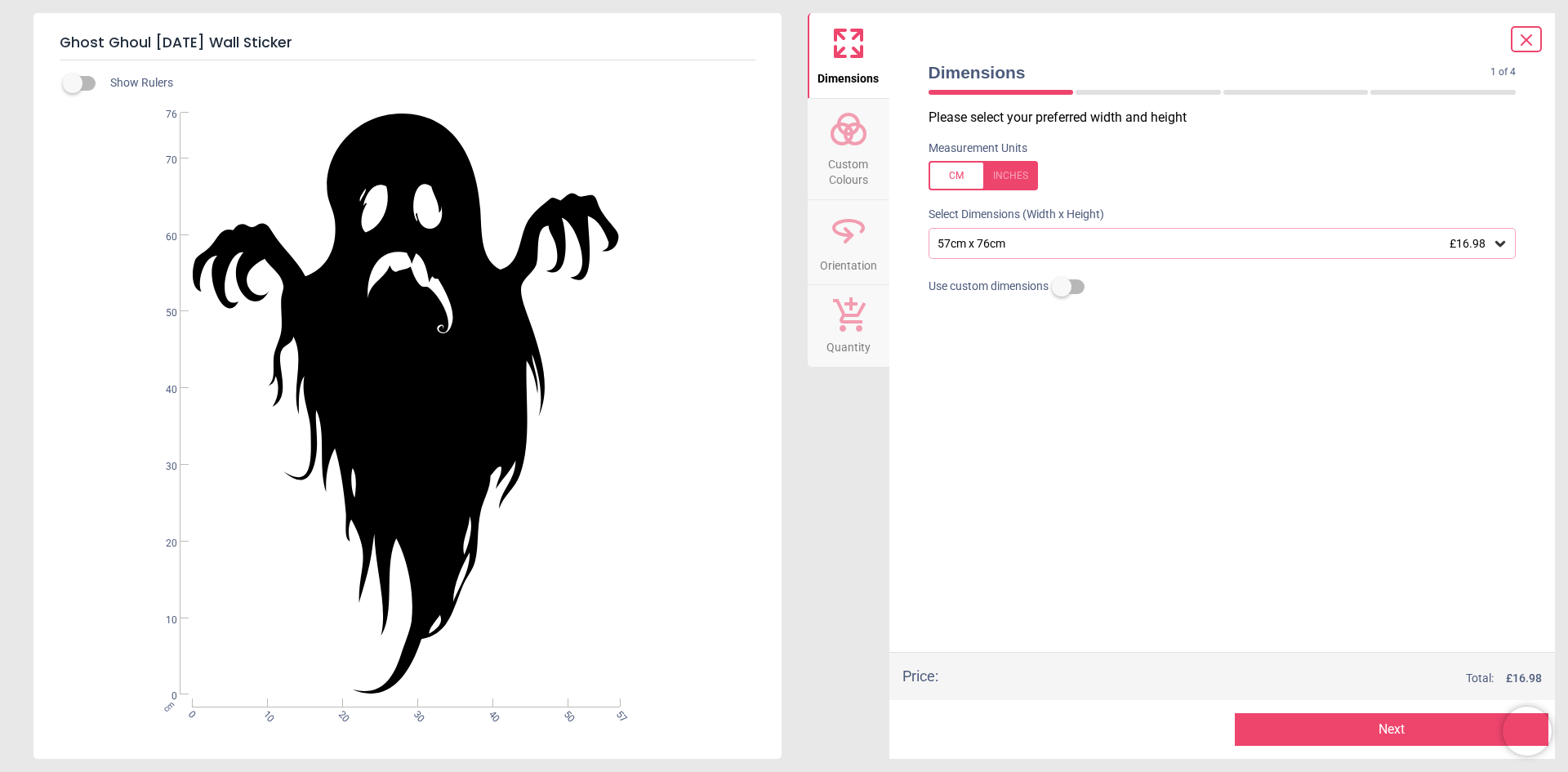
click at [1359, 722] on button "Next" at bounding box center [1392, 729] width 314 height 33
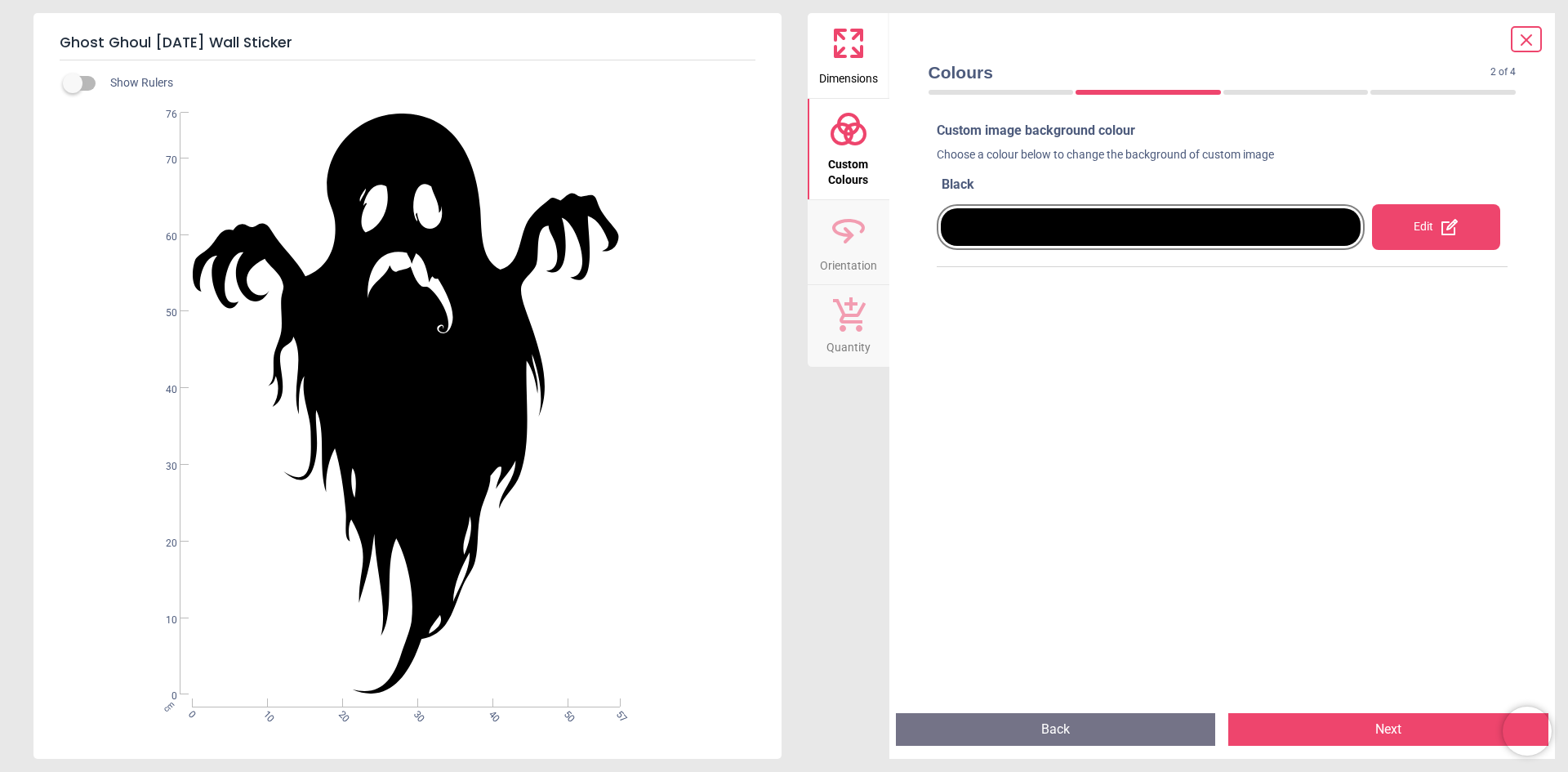
click at [1443, 220] on icon at bounding box center [1449, 226] width 20 height 20
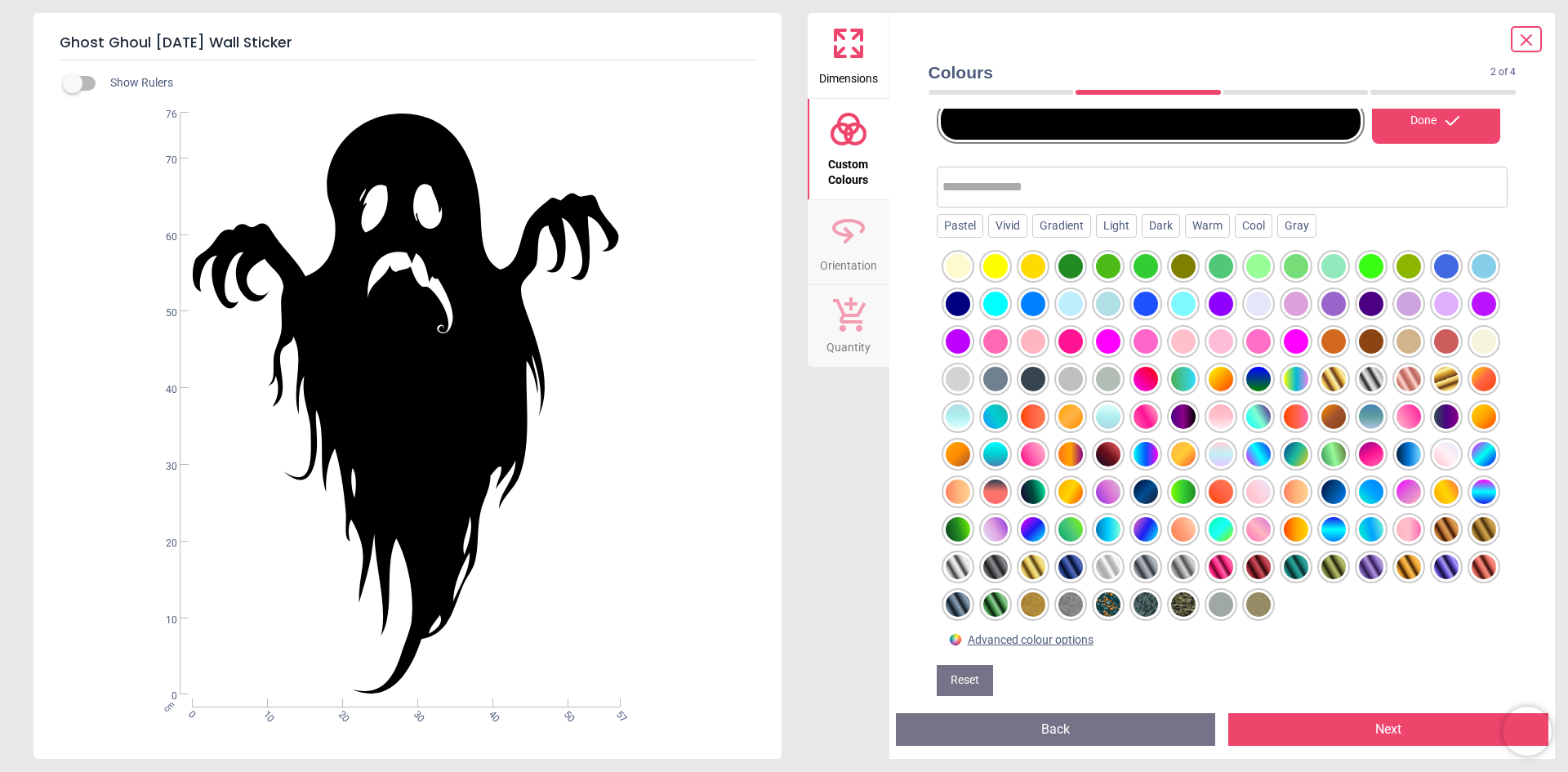
scroll to position [123, 0]
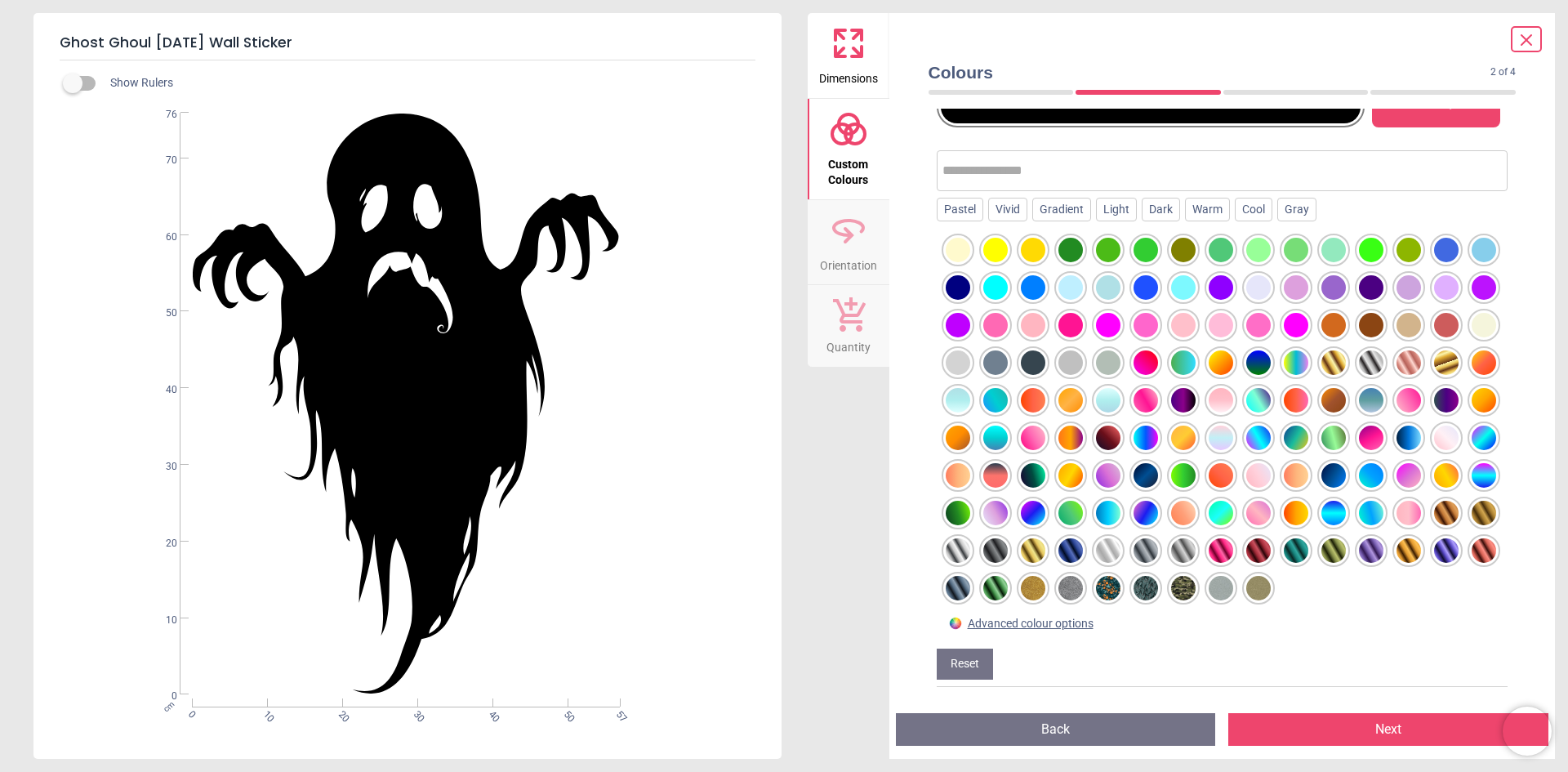
click at [983, 592] on div at bounding box center [996, 588] width 25 height 25
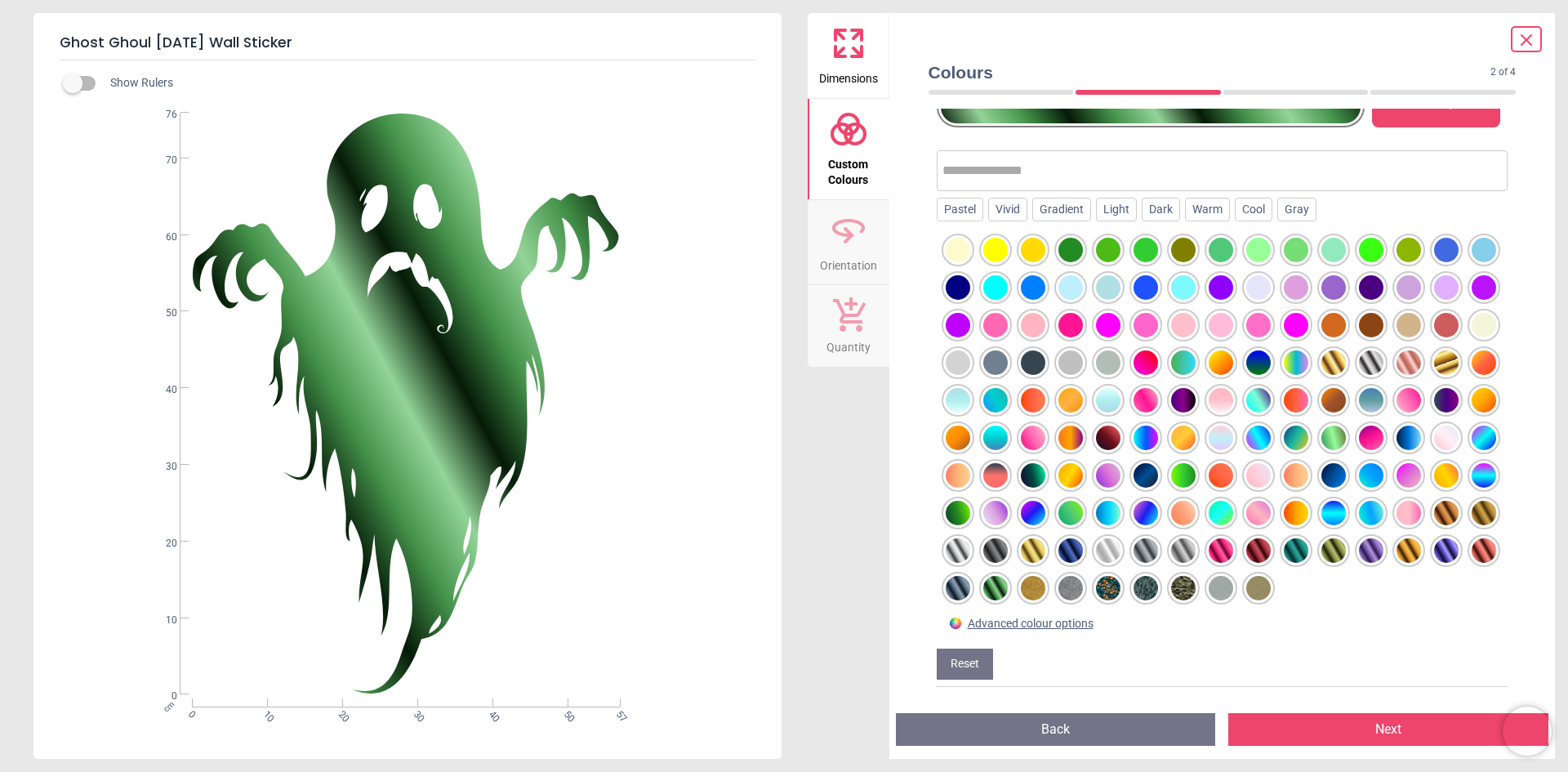
scroll to position [108, 0]
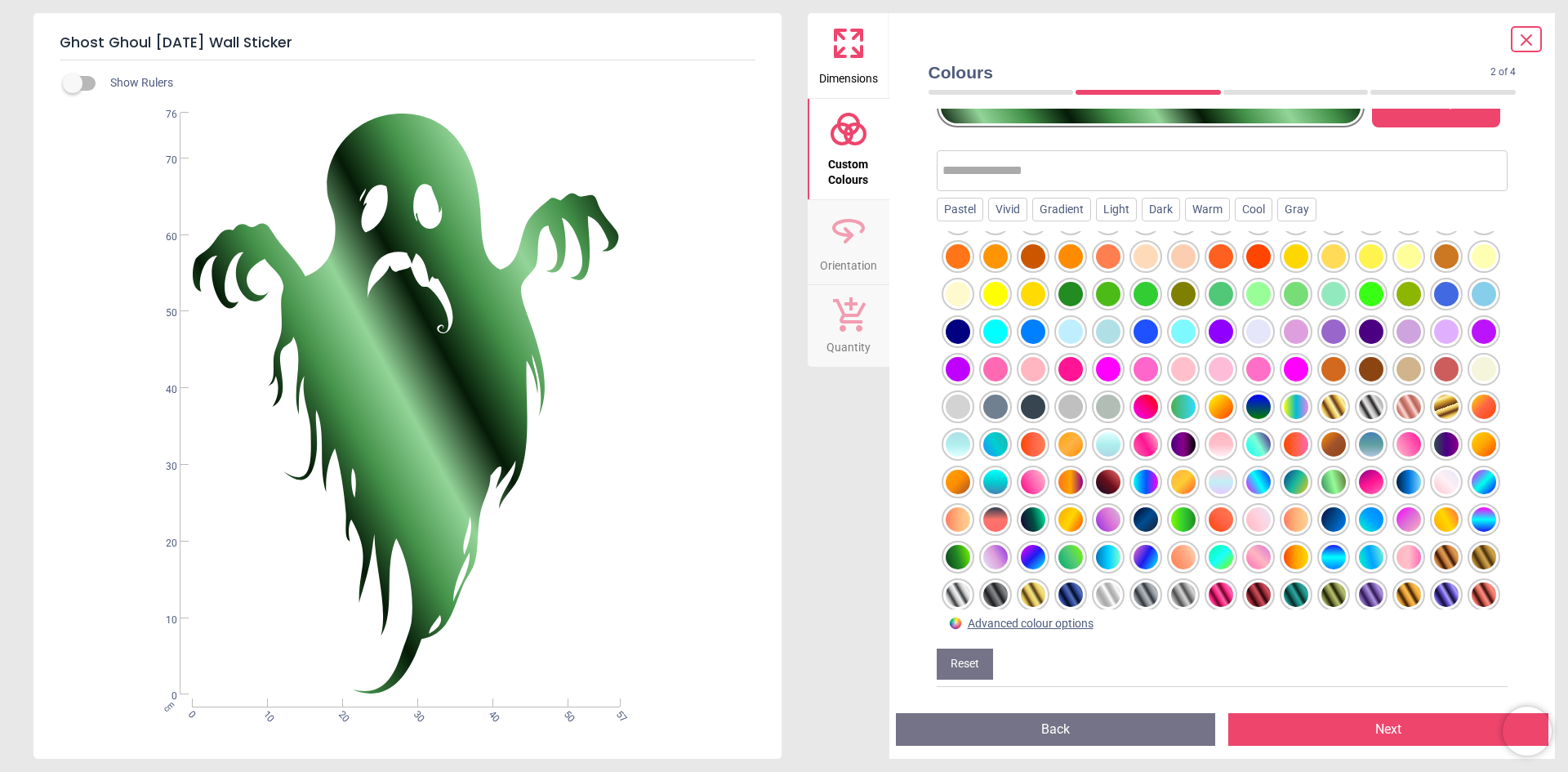
click at [970, 554] on div at bounding box center [958, 557] width 25 height 25
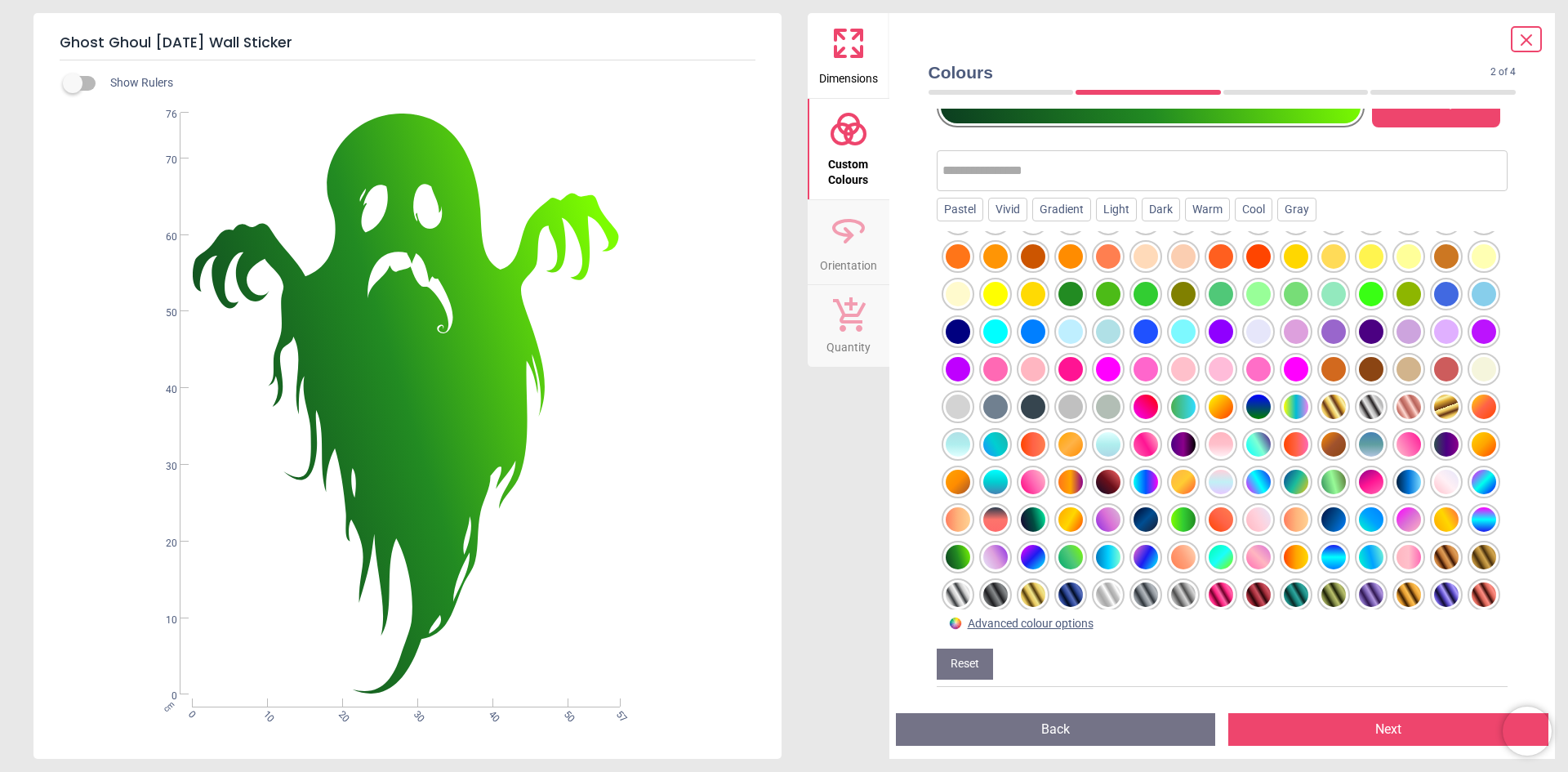
click at [1472, 532] on div at bounding box center [1484, 519] width 25 height 25
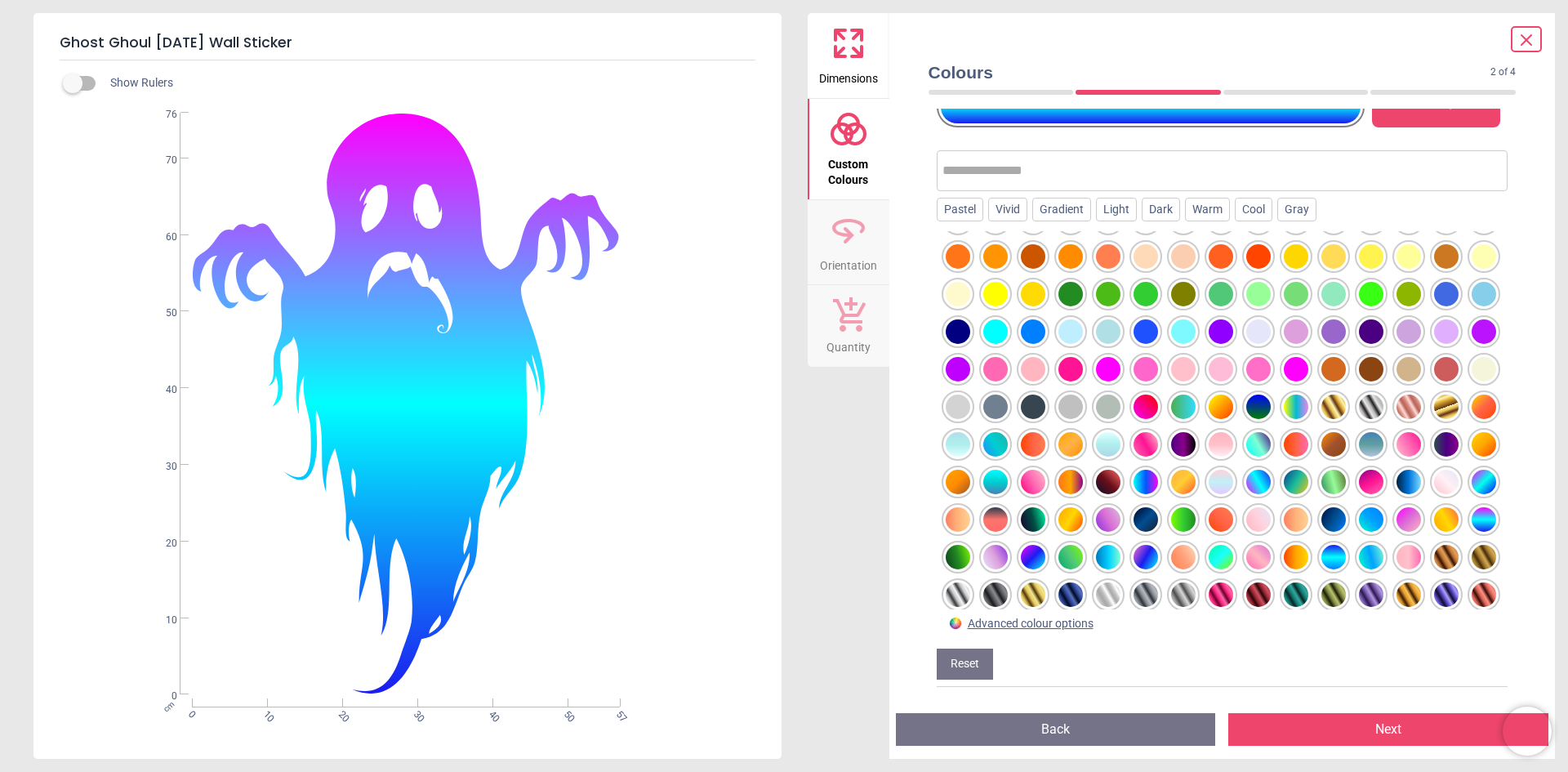
click at [970, 559] on div at bounding box center [958, 557] width 25 height 25
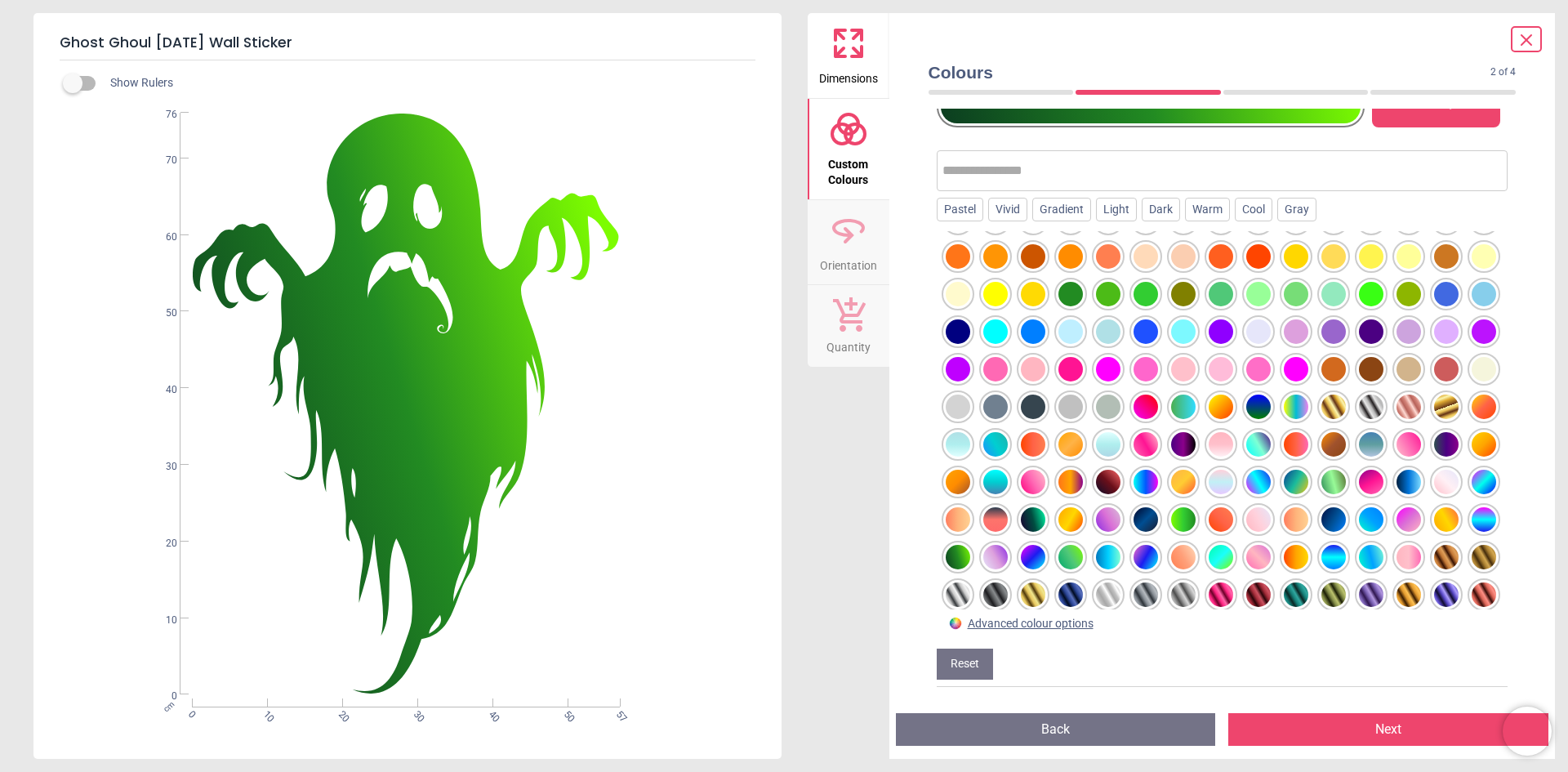
click at [1171, 532] on div at bounding box center [1183, 519] width 25 height 25
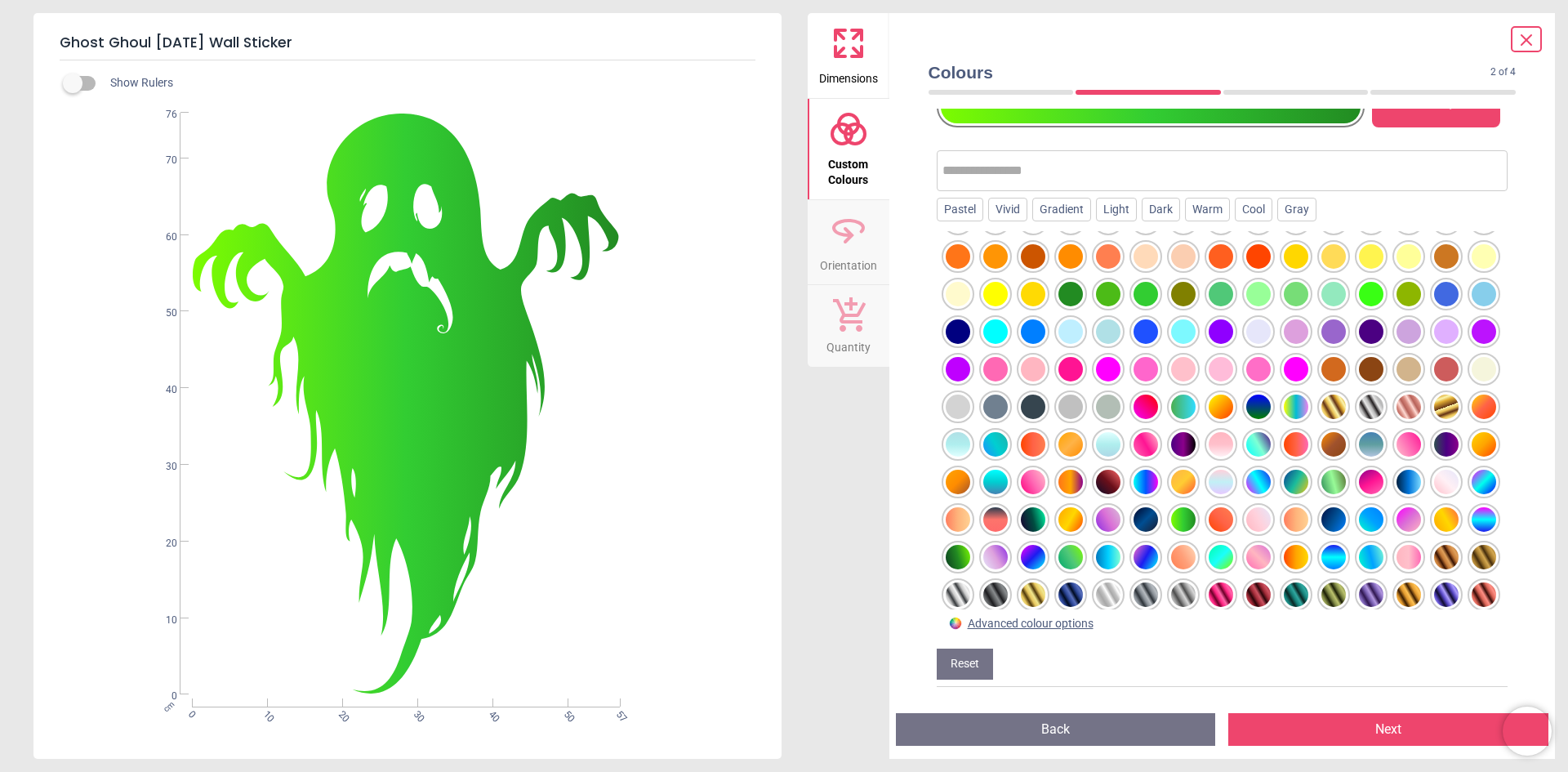
click at [1059, 569] on div at bounding box center [1071, 557] width 25 height 25
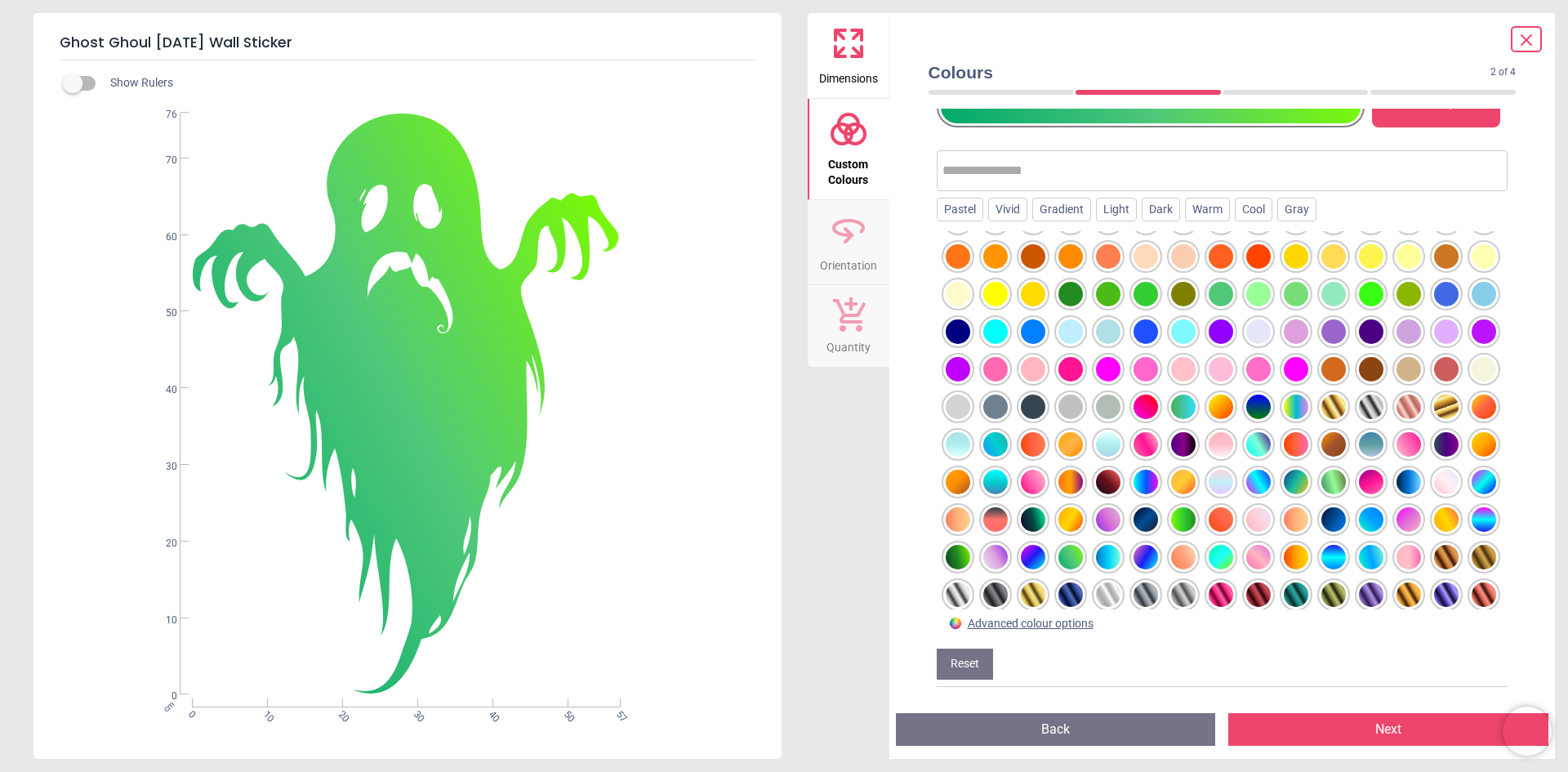
click at [1171, 532] on div at bounding box center [1183, 519] width 25 height 25
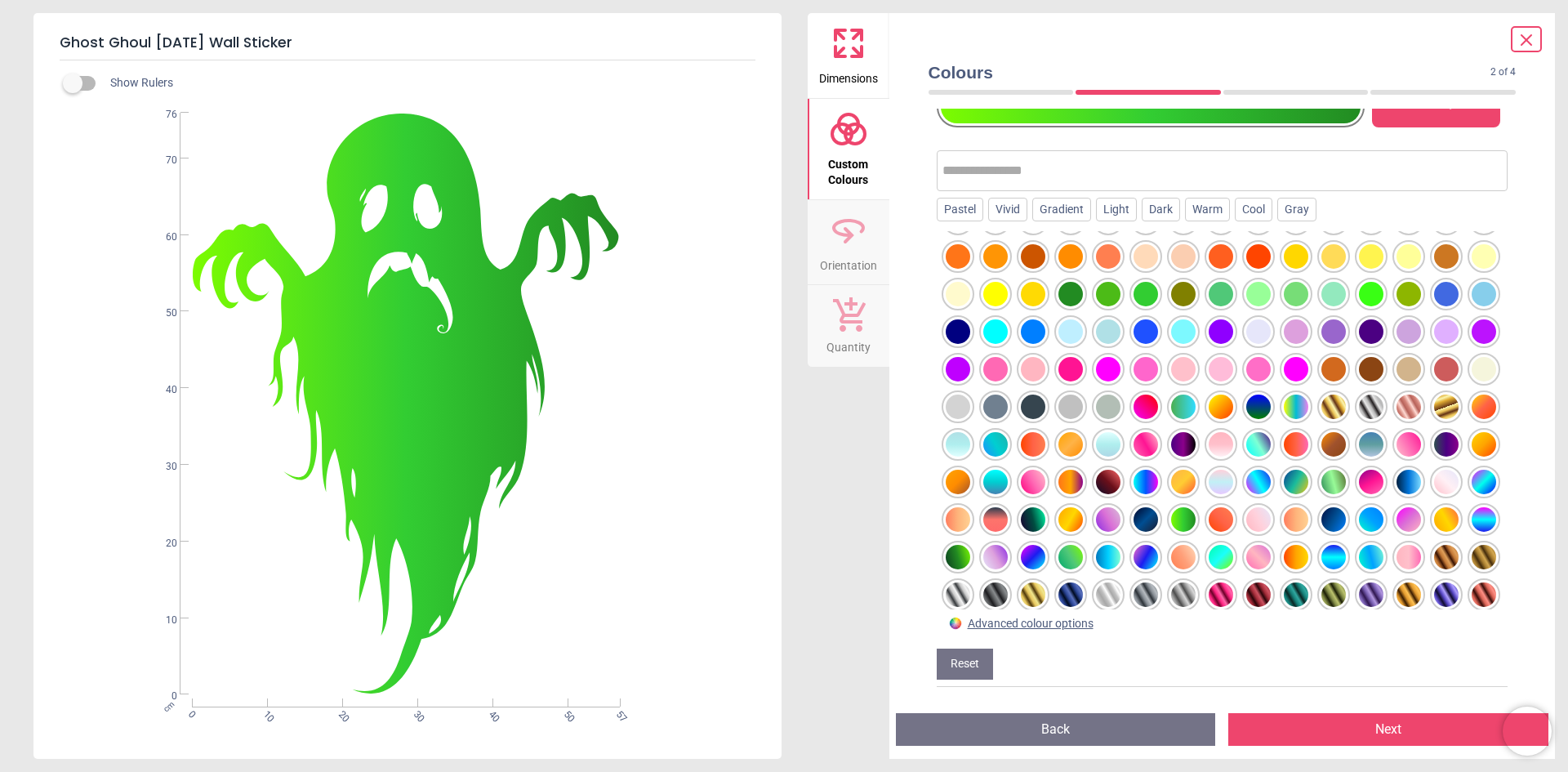
click at [1059, 569] on div at bounding box center [1071, 557] width 25 height 25
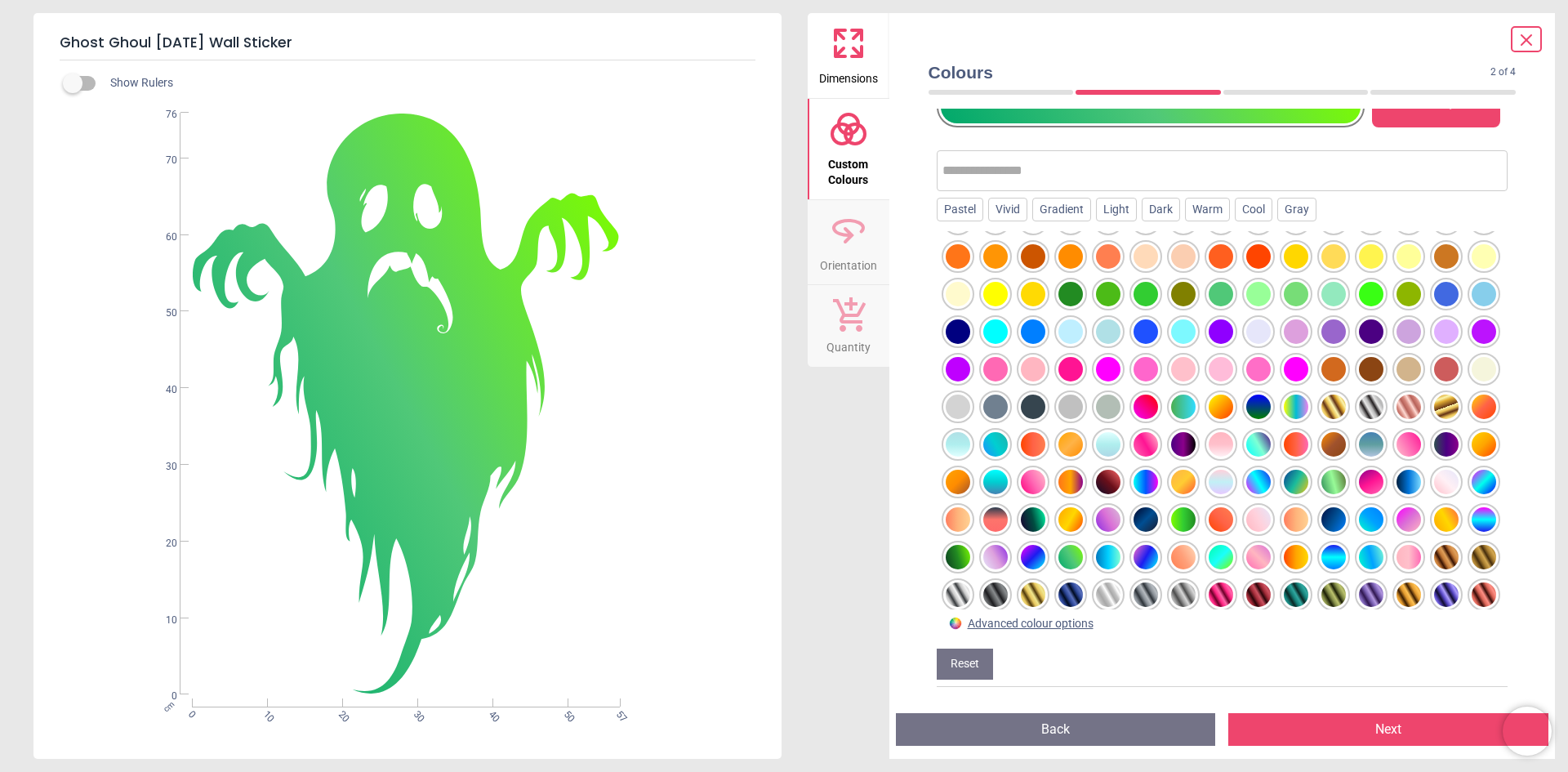
click at [1171, 532] on div at bounding box center [1183, 519] width 25 height 25
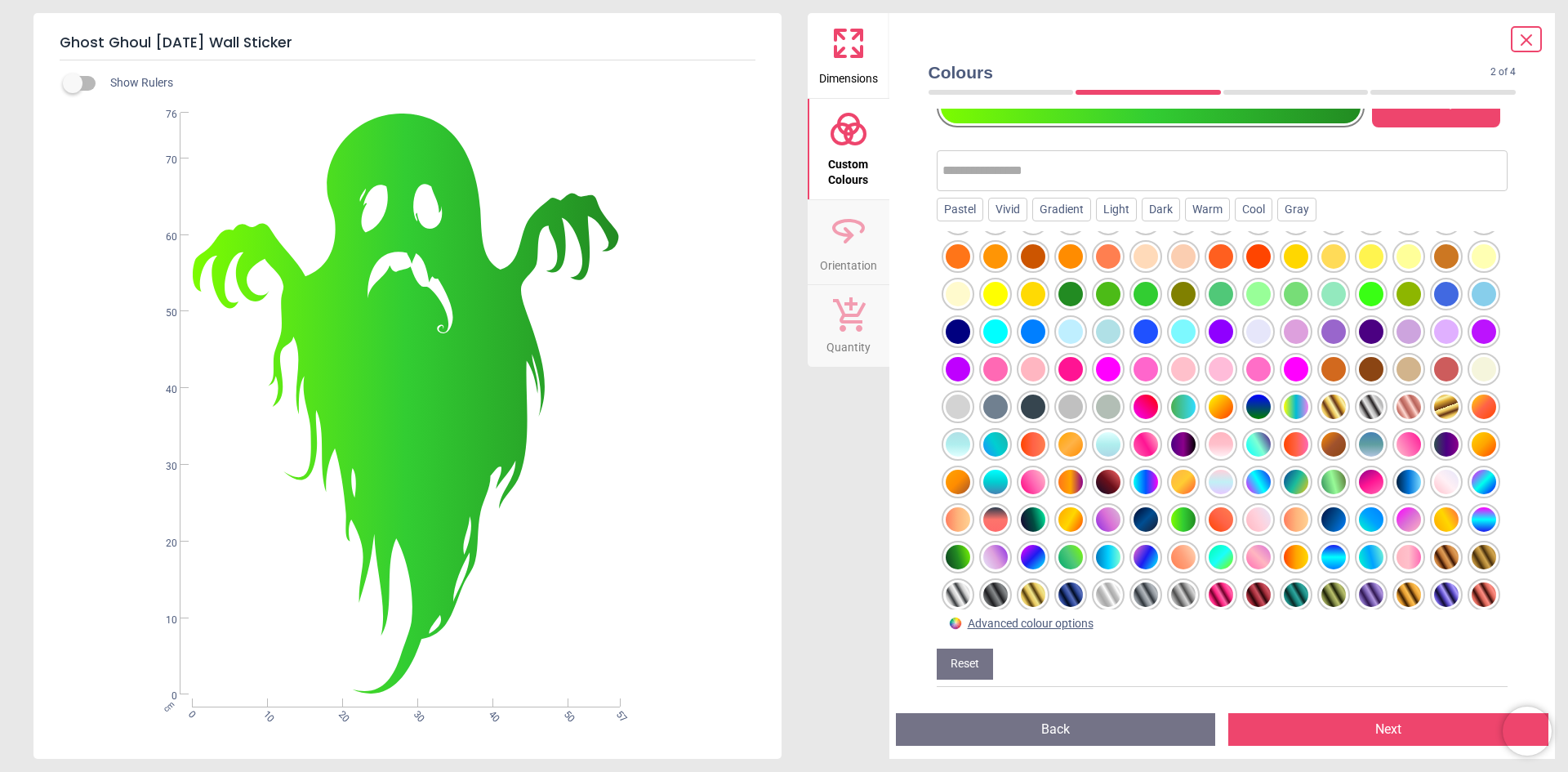
click at [1059, 569] on div at bounding box center [1071, 557] width 25 height 25
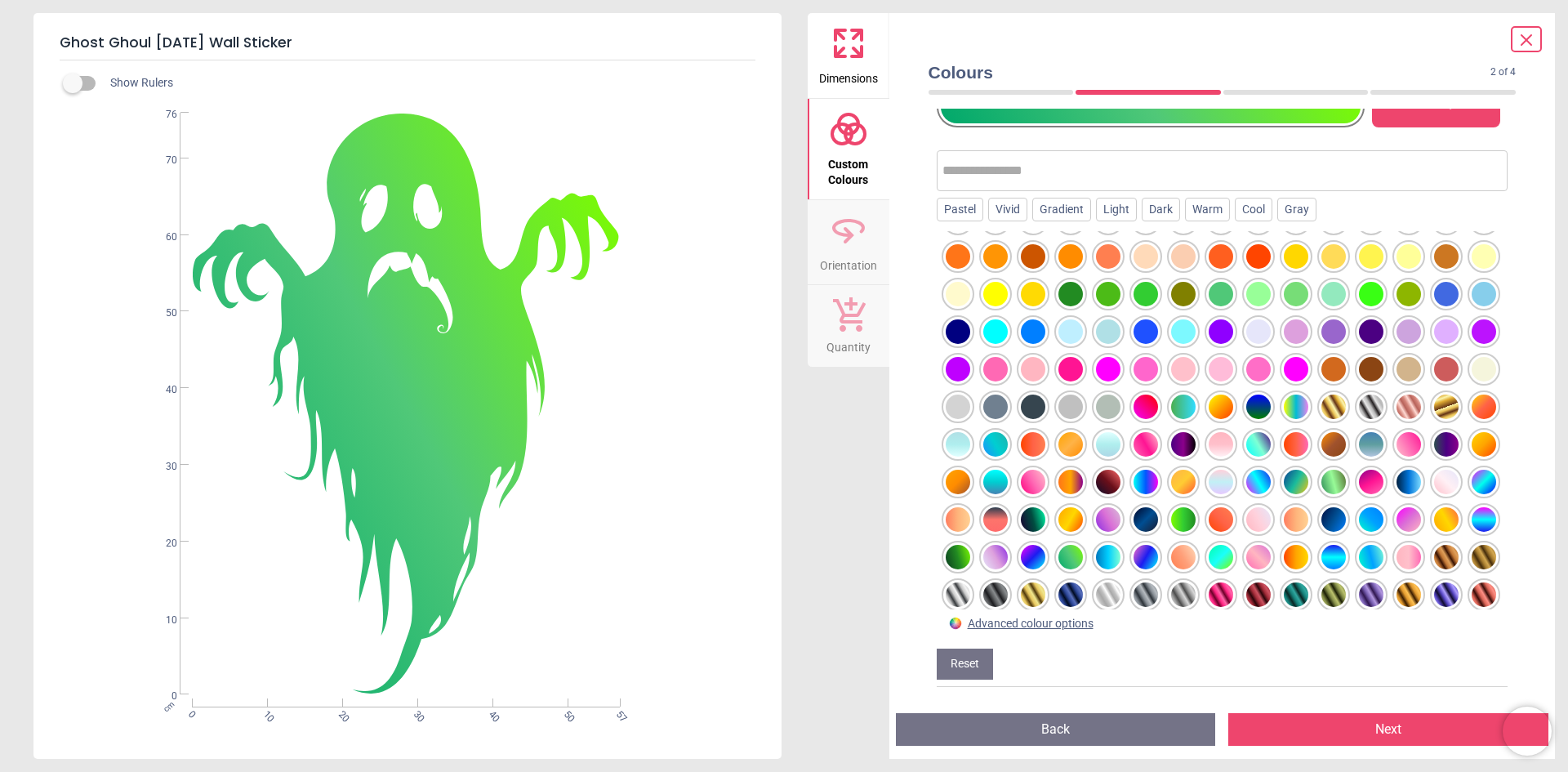
click at [970, 559] on div at bounding box center [958, 557] width 25 height 25
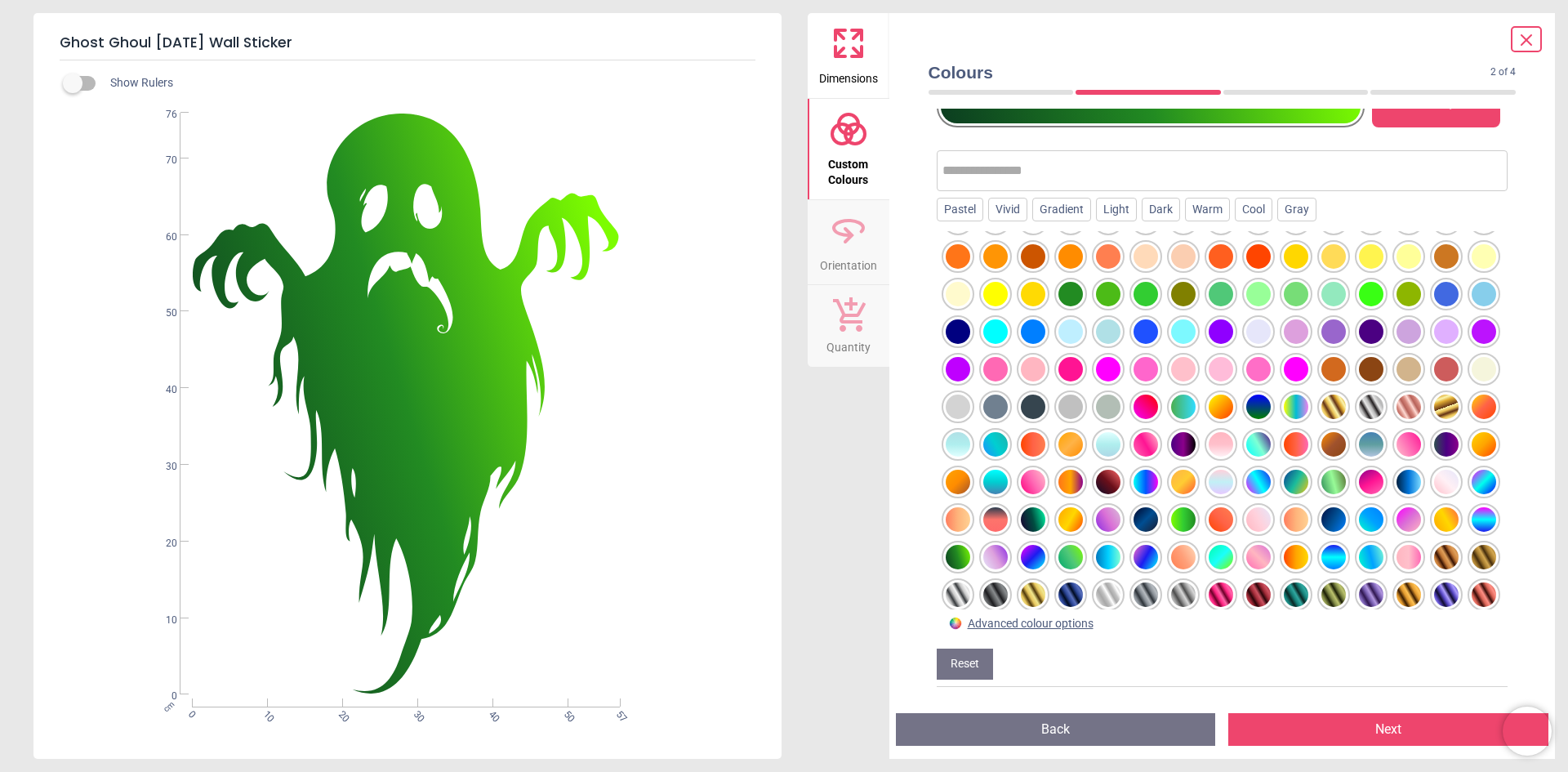
click at [1046, 525] on div at bounding box center [1033, 519] width 25 height 25
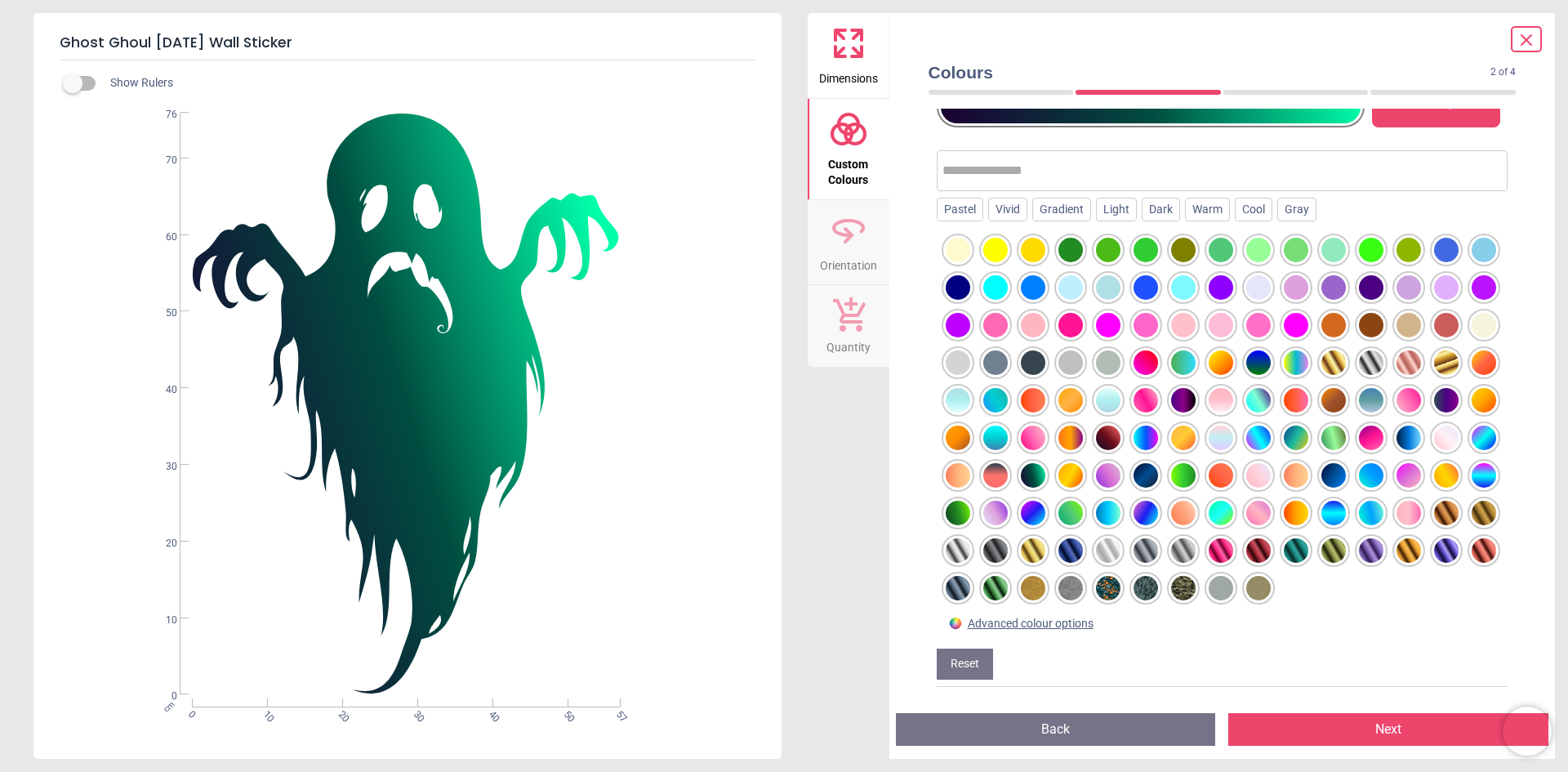
scroll to position [190, 0]
click at [983, 595] on div at bounding box center [996, 588] width 25 height 25
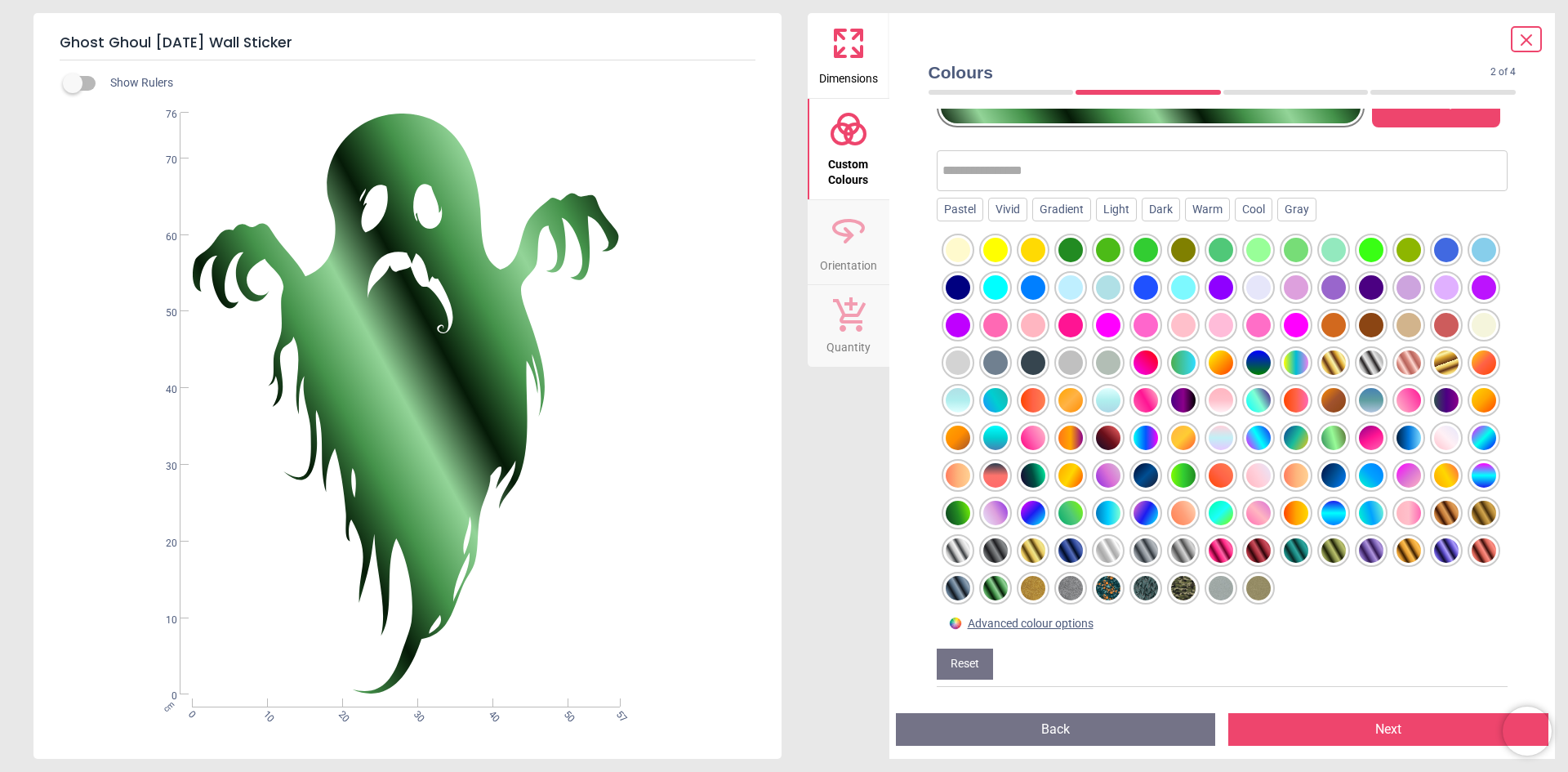
click at [1322, 554] on div at bounding box center [1334, 550] width 25 height 25
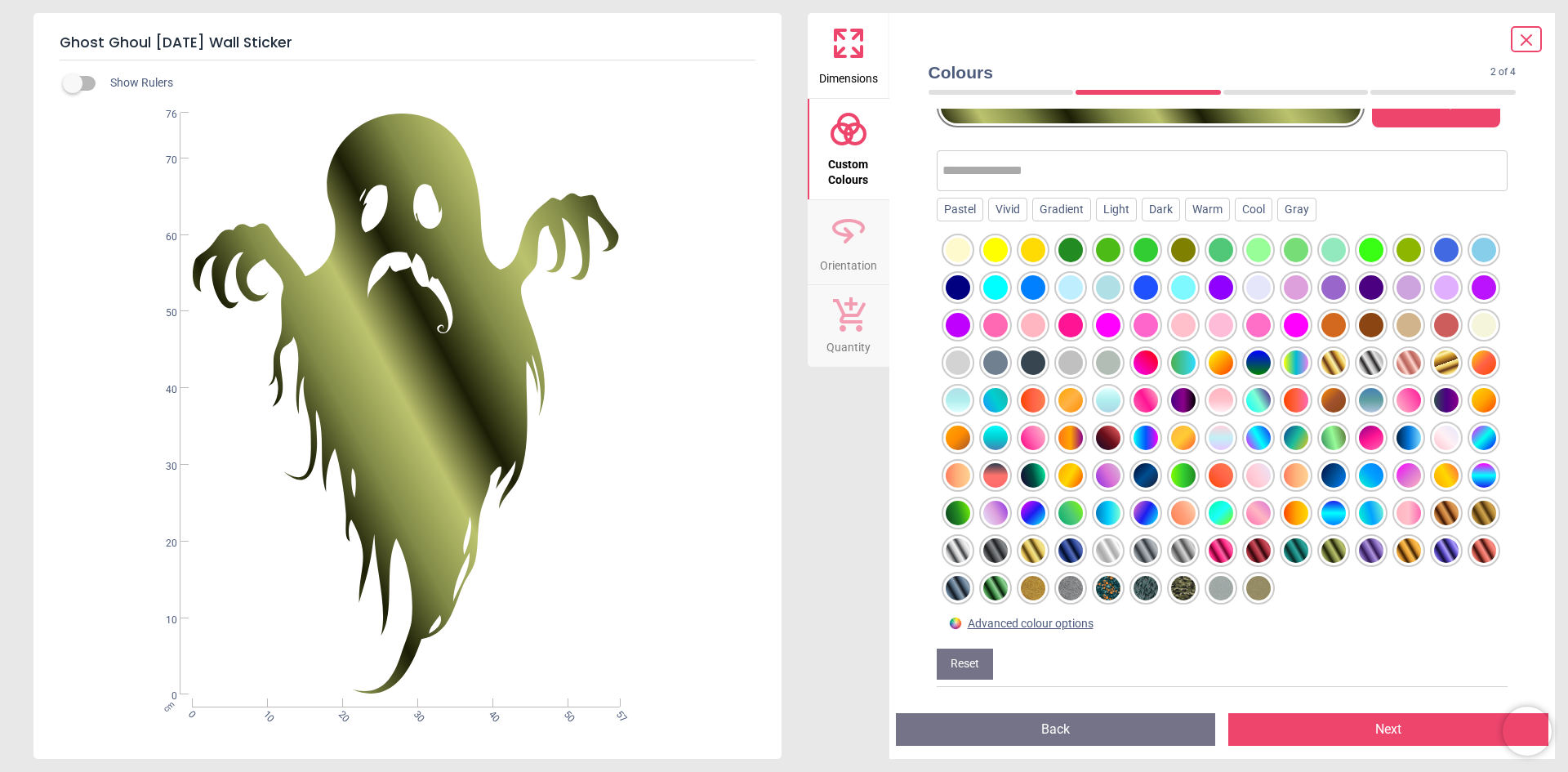
click at [1397, 557] on div at bounding box center [1410, 550] width 25 height 25
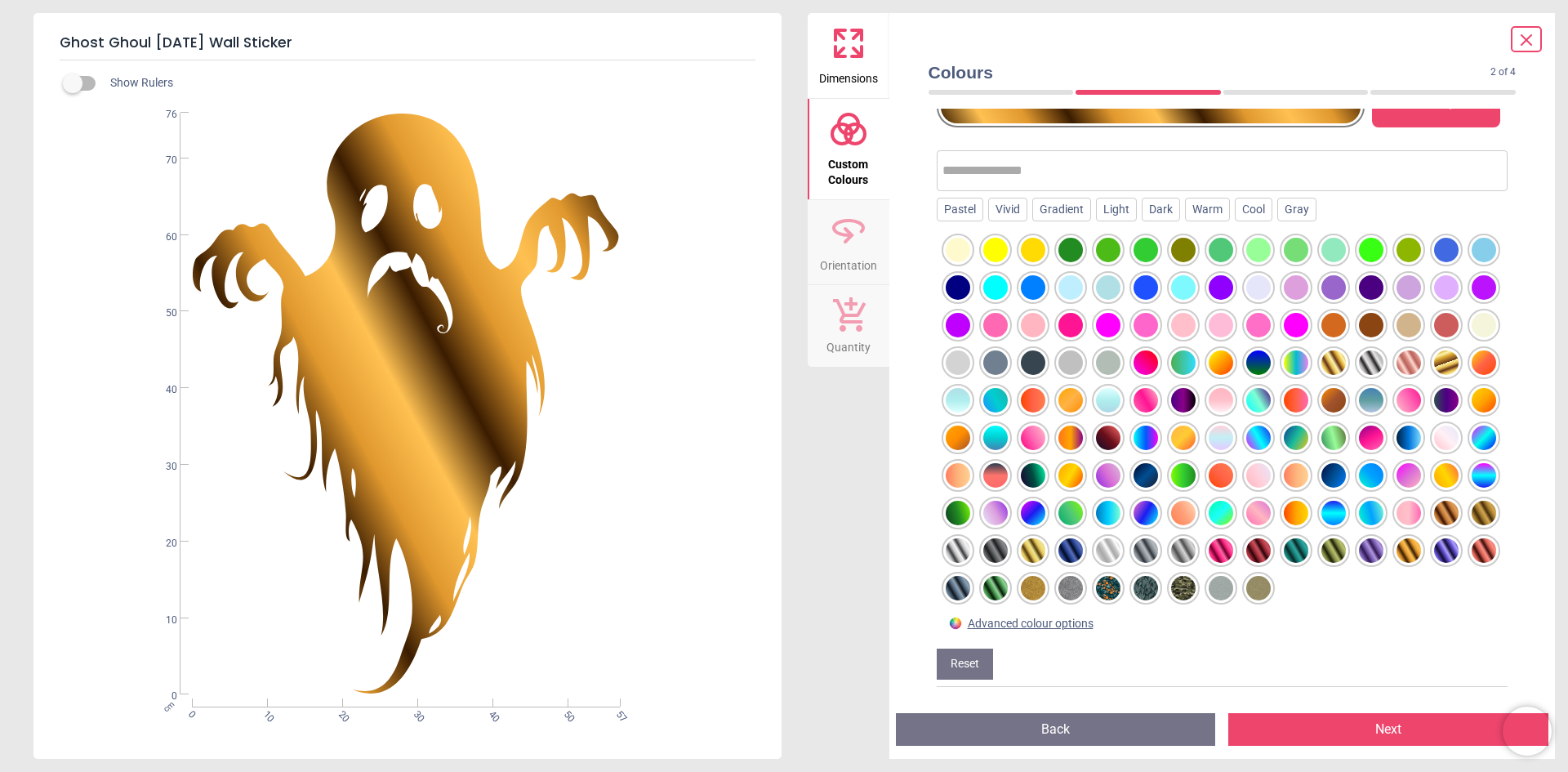
click at [1434, 554] on div at bounding box center [1446, 550] width 25 height 25
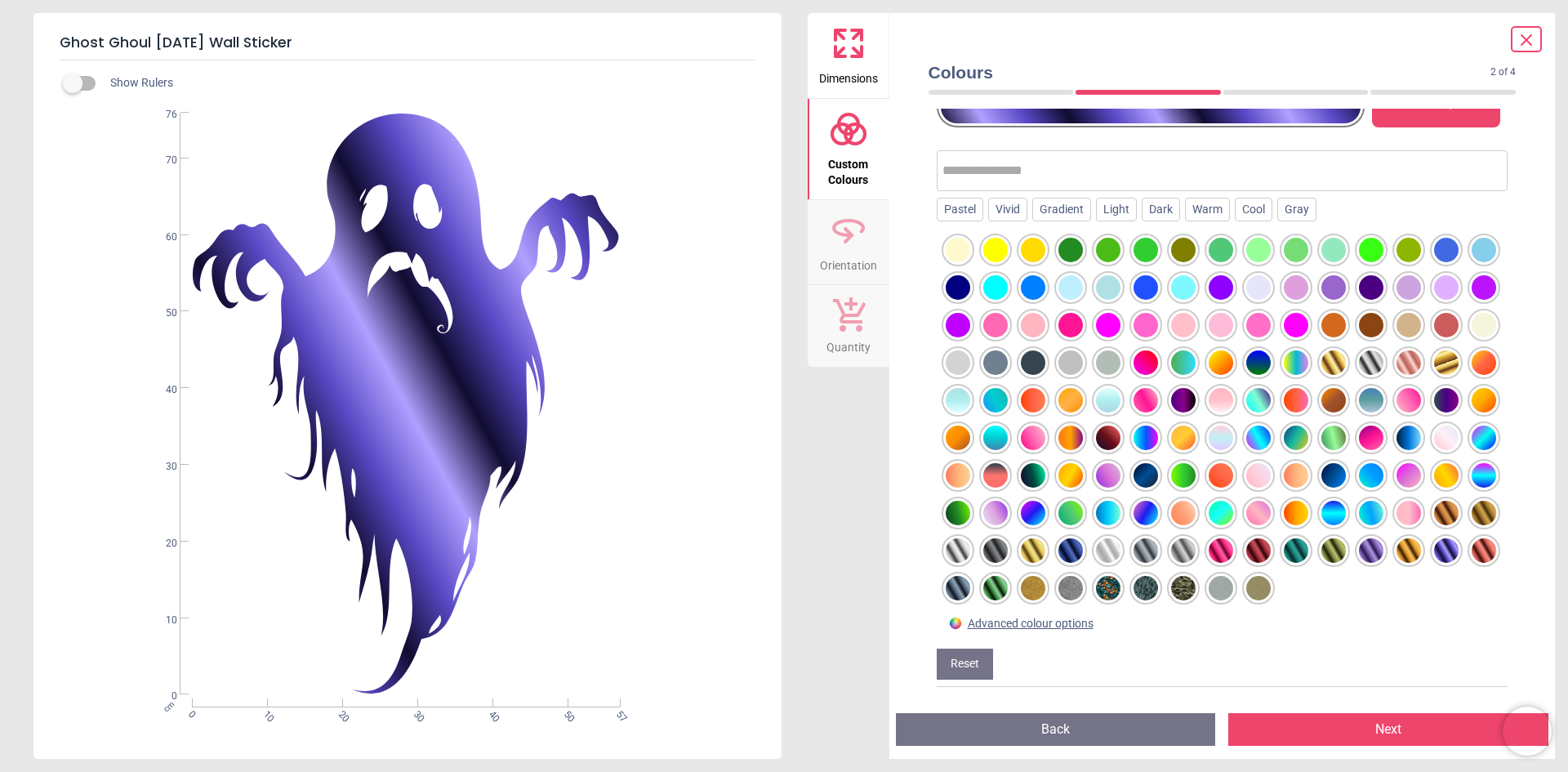
click at [1322, 553] on div at bounding box center [1334, 550] width 25 height 25
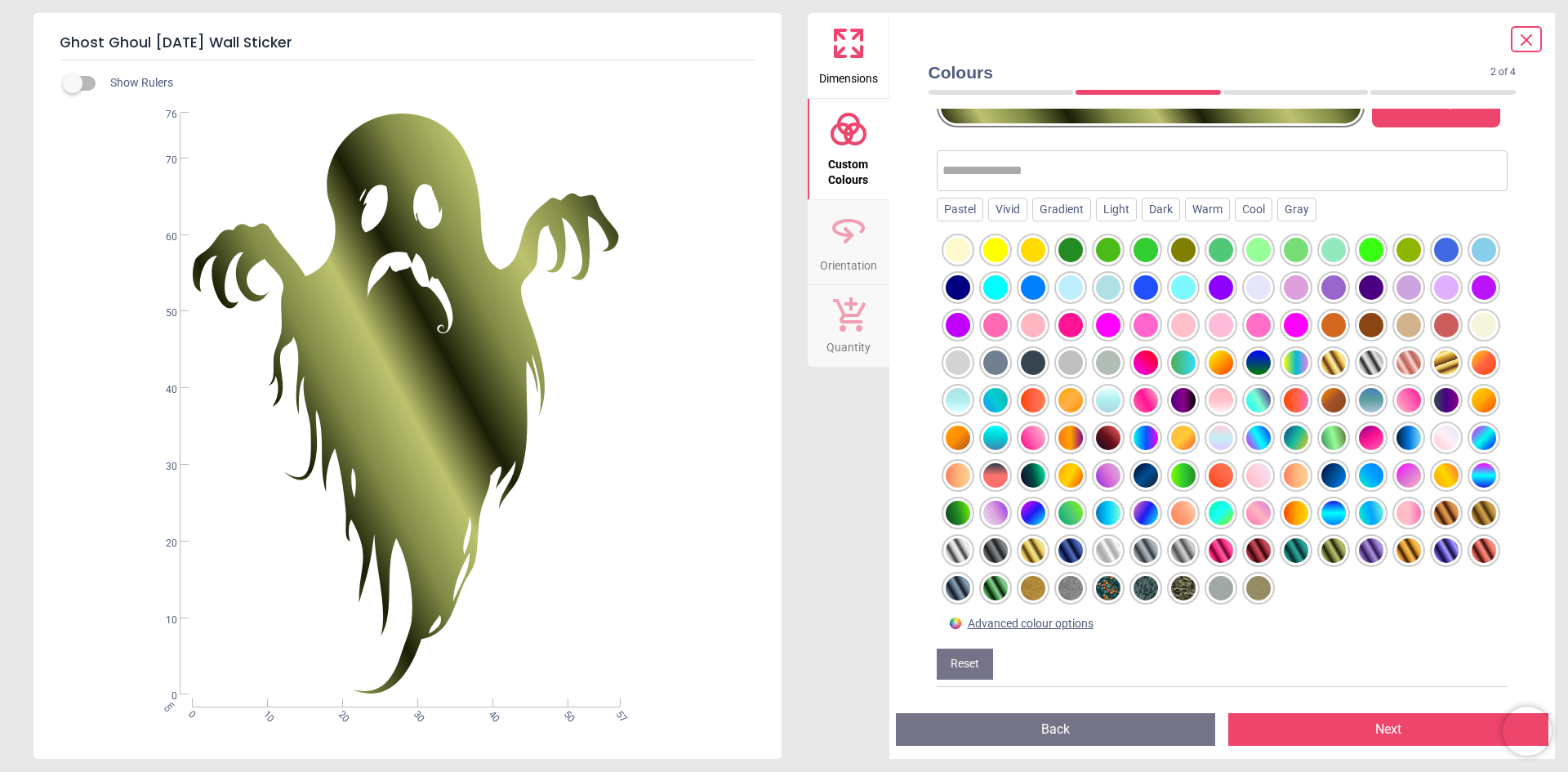
click at [983, 589] on div at bounding box center [996, 588] width 25 height 25
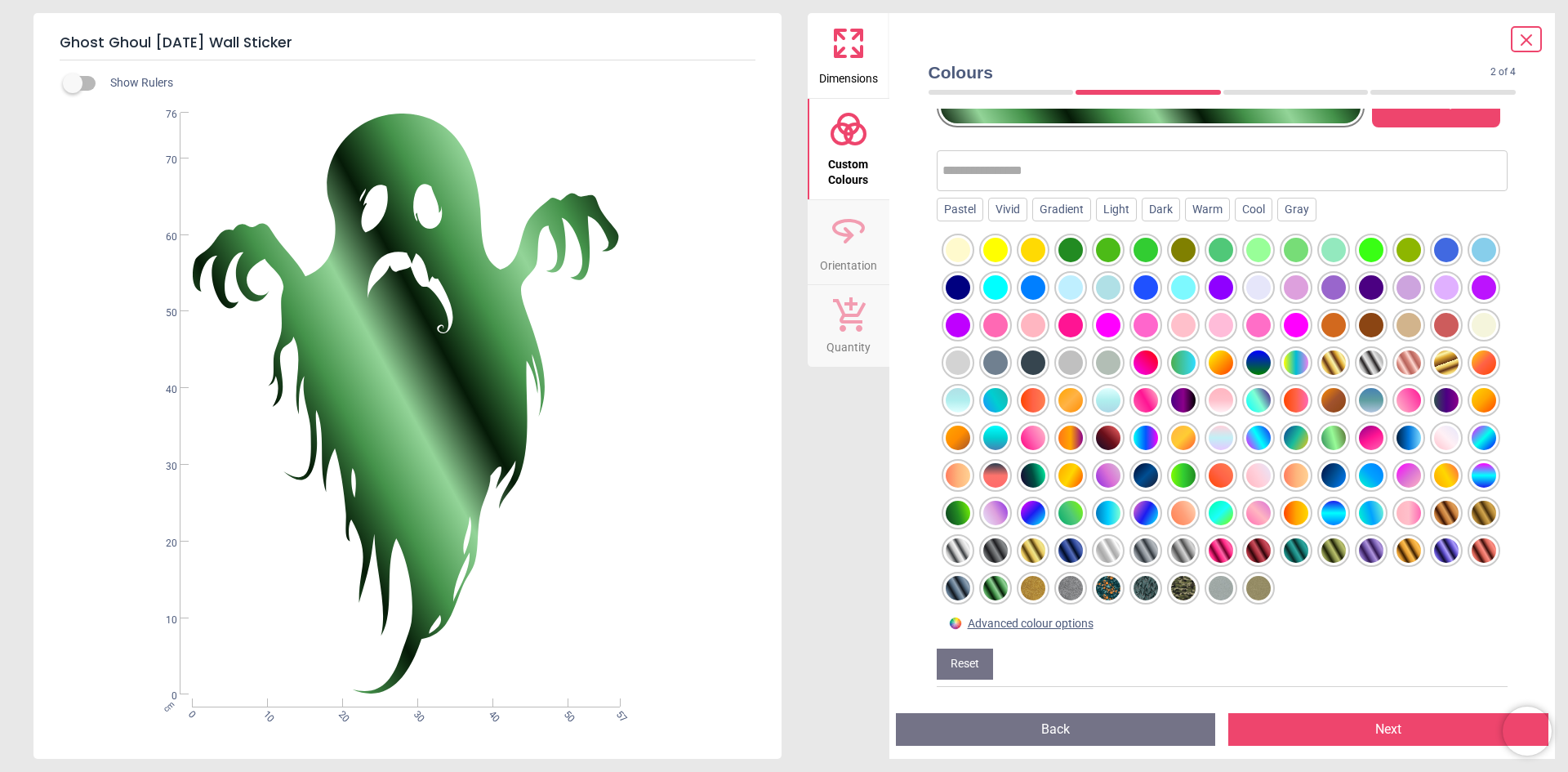
click at [1059, 514] on div at bounding box center [1071, 513] width 25 height 25
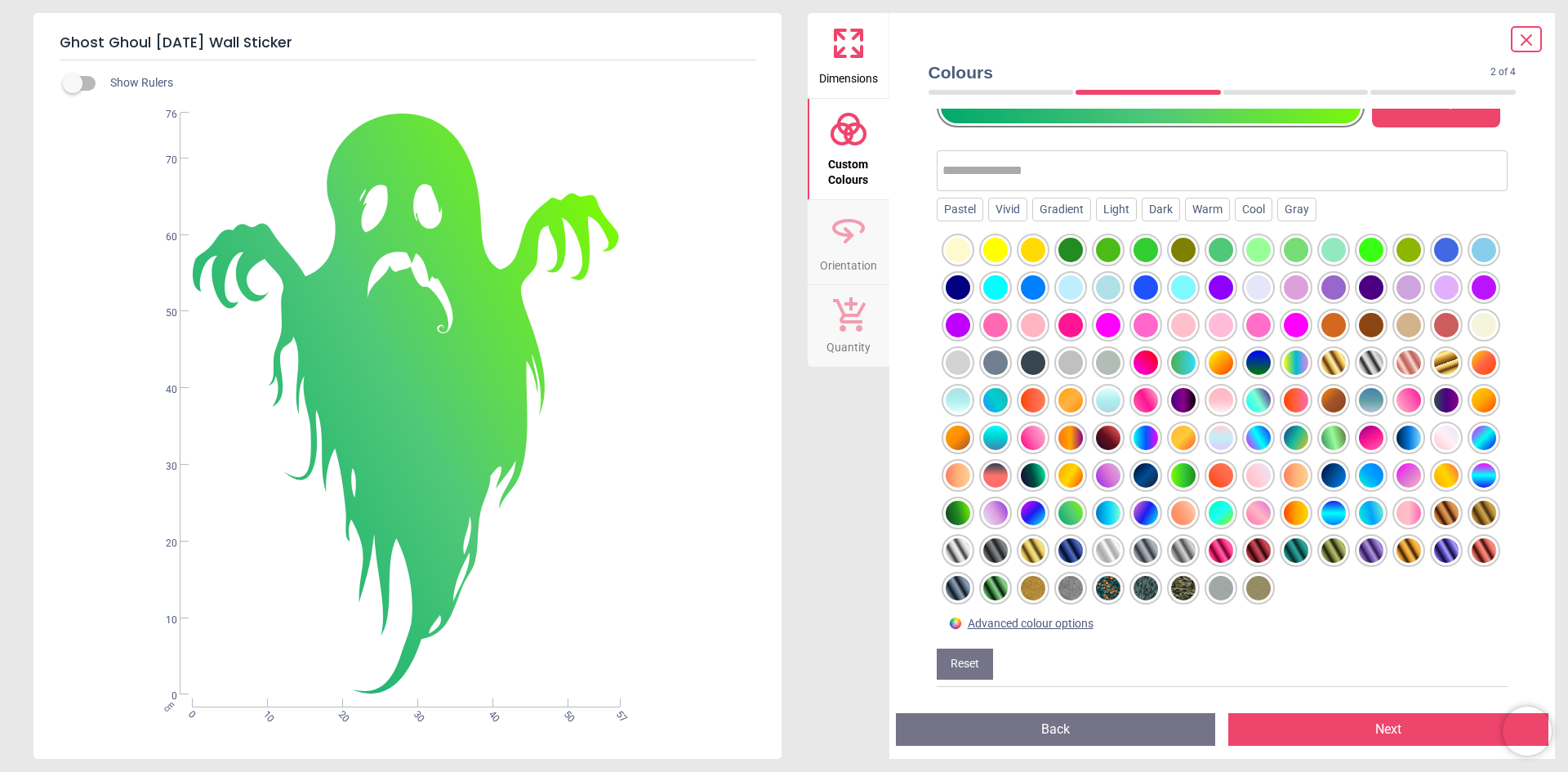
click at [1322, 552] on div at bounding box center [1334, 550] width 25 height 25
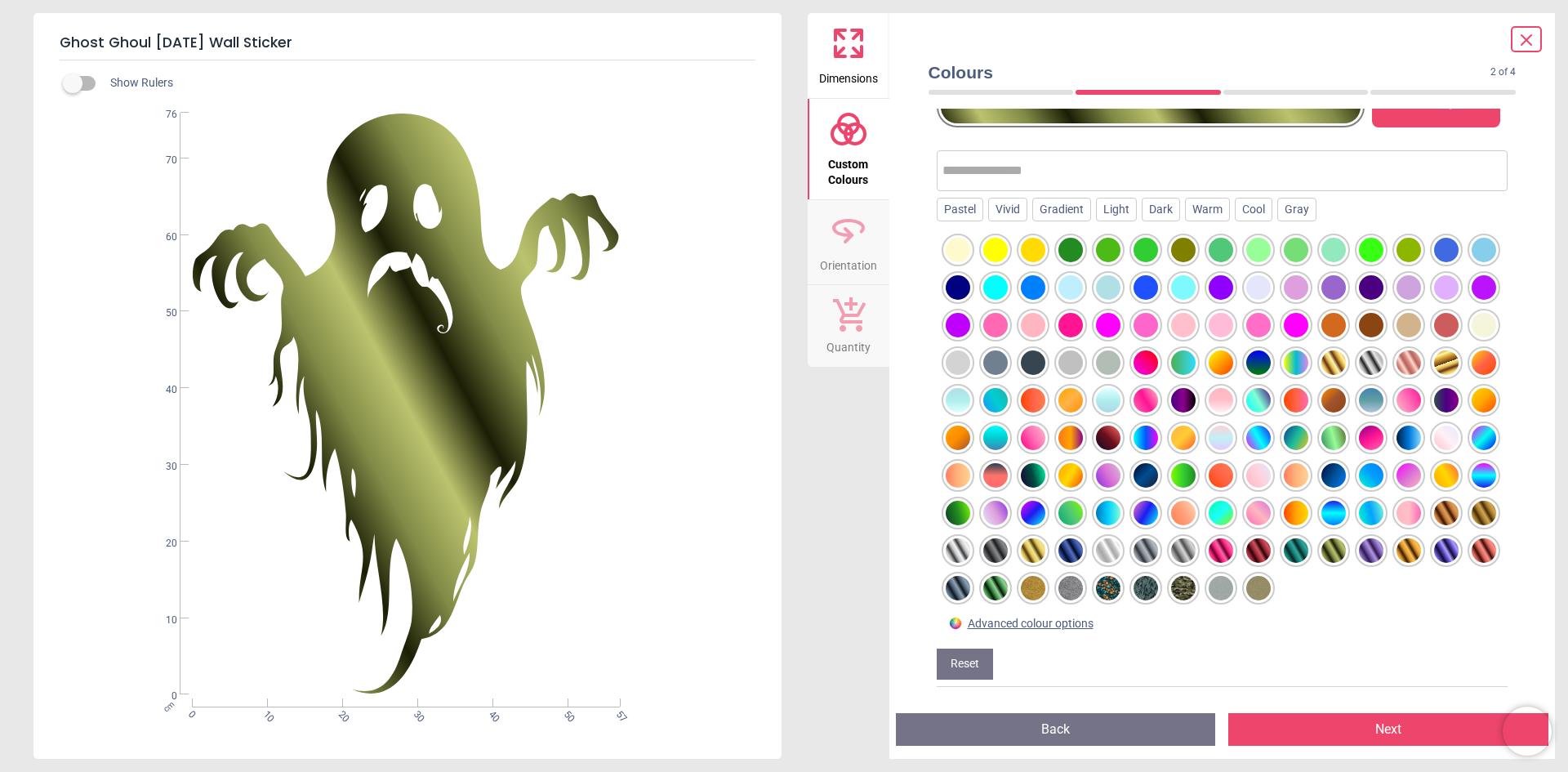
click at [1434, 559] on div at bounding box center [1446, 550] width 25 height 25
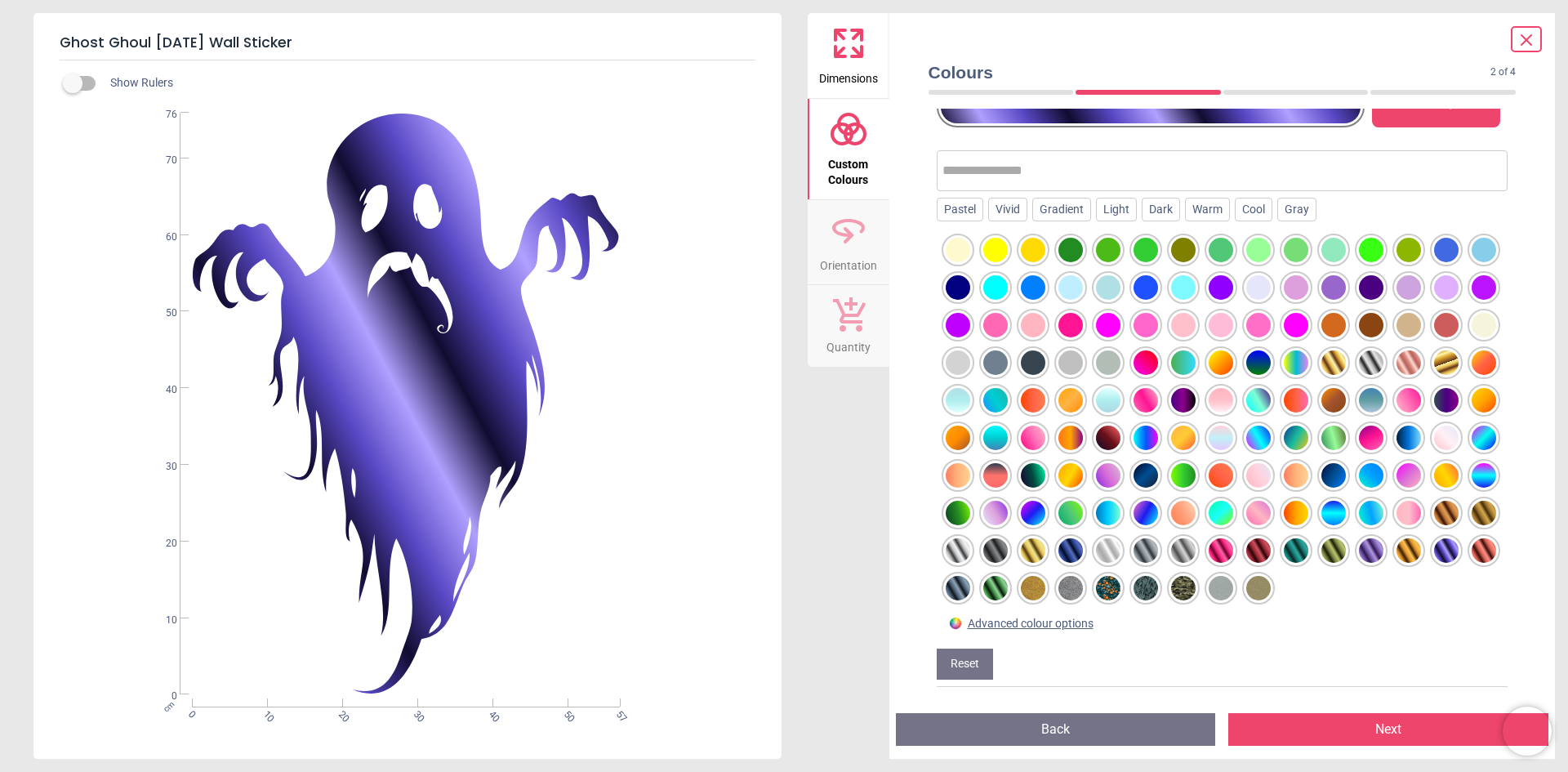
click at [1360, 550] on div at bounding box center [1372, 550] width 25 height 25
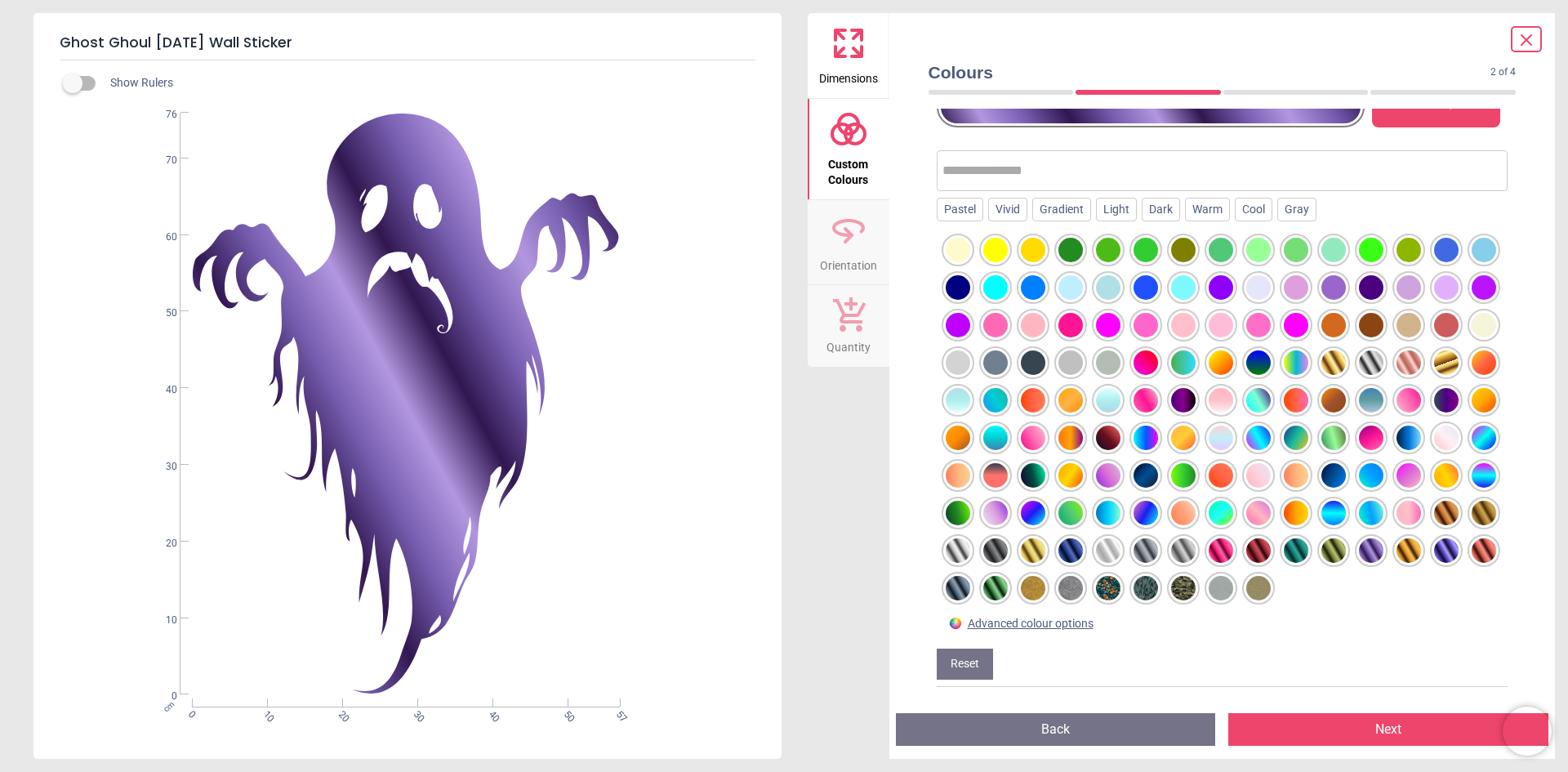
click at [1209, 558] on div at bounding box center [1221, 550] width 25 height 25
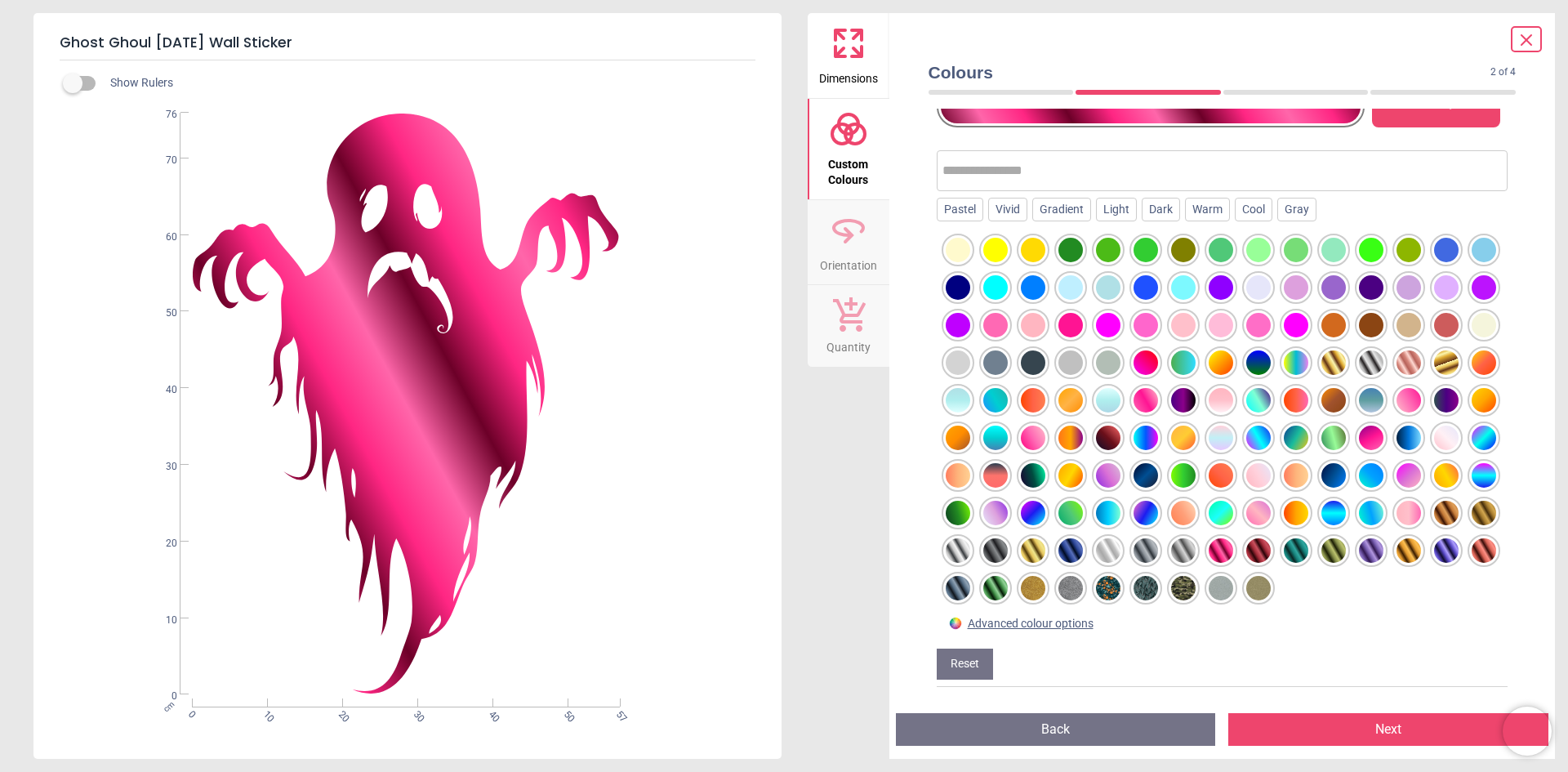
click at [1434, 550] on div at bounding box center [1446, 550] width 25 height 25
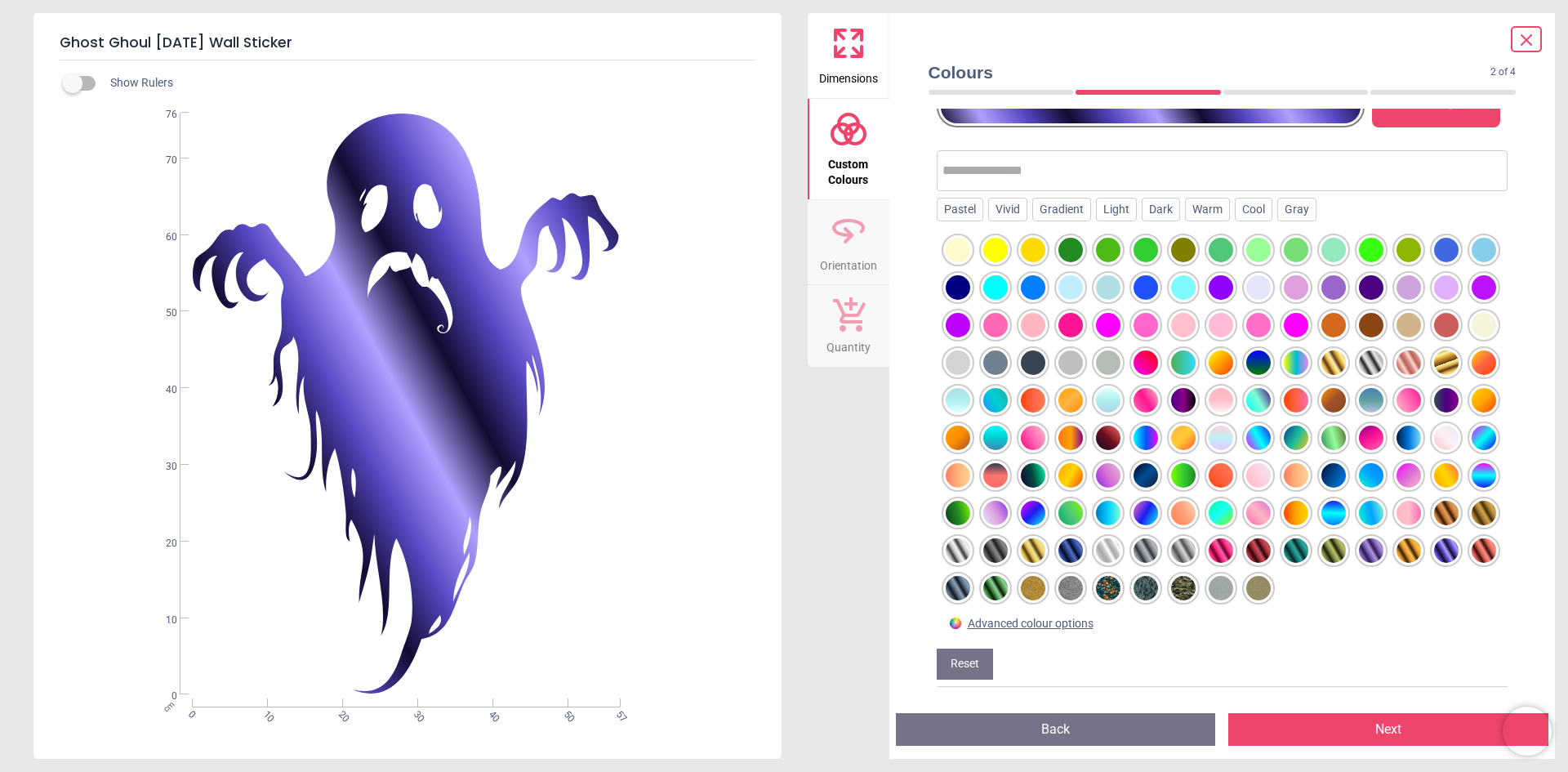
click at [983, 597] on div at bounding box center [996, 588] width 25 height 25
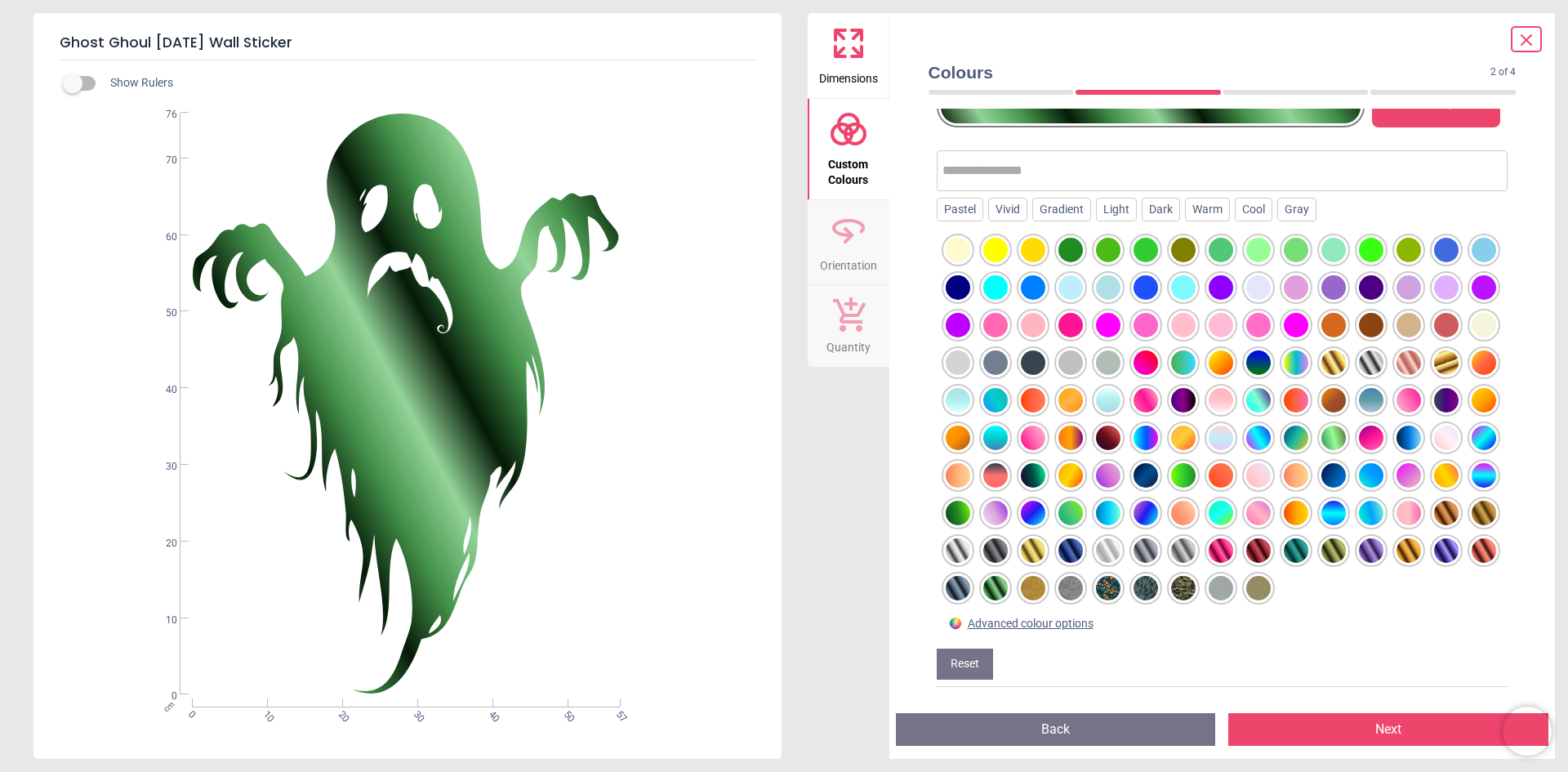
click at [1472, 477] on div at bounding box center [1484, 475] width 25 height 25
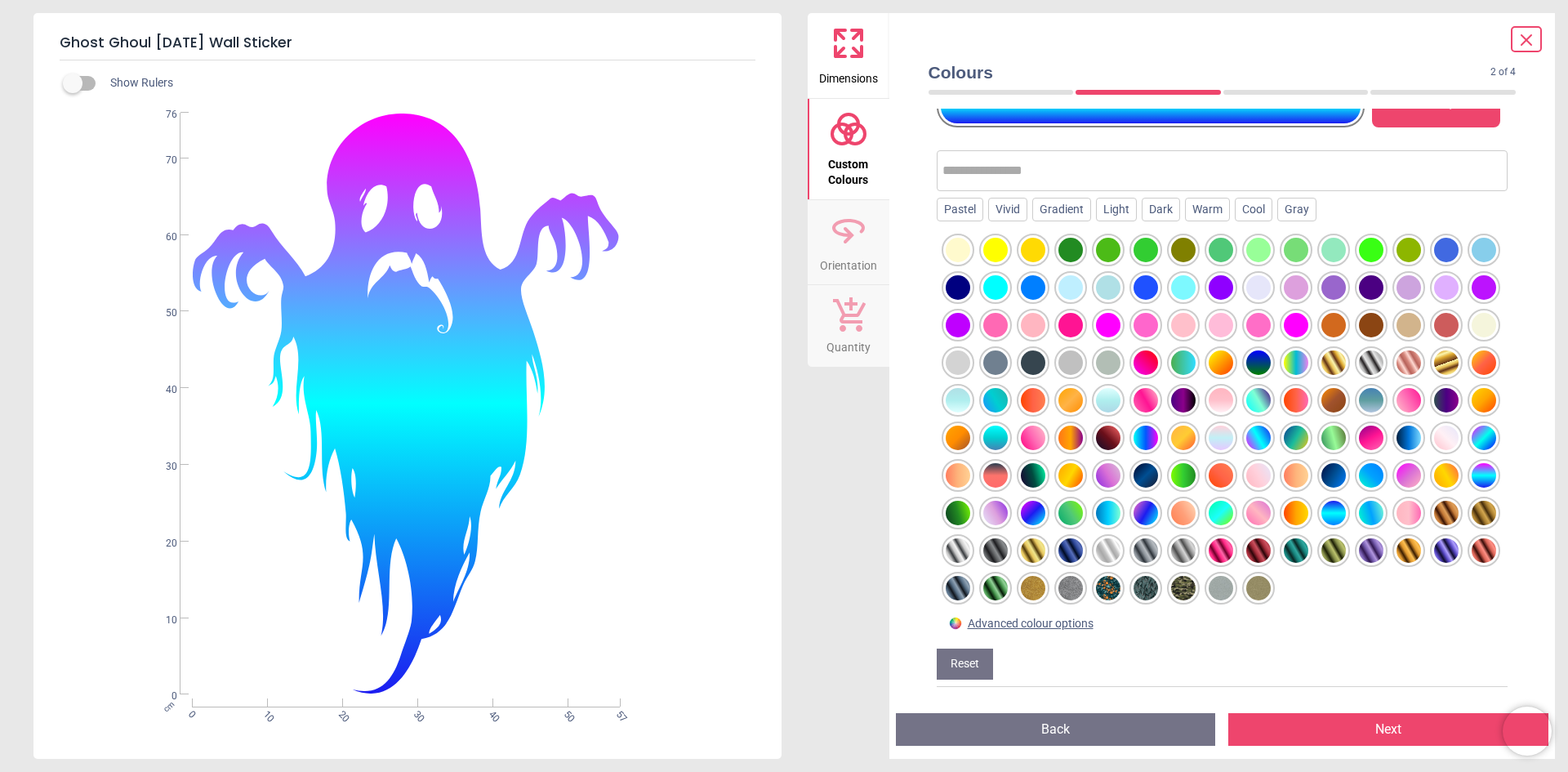
click at [1171, 483] on div at bounding box center [1183, 475] width 25 height 25
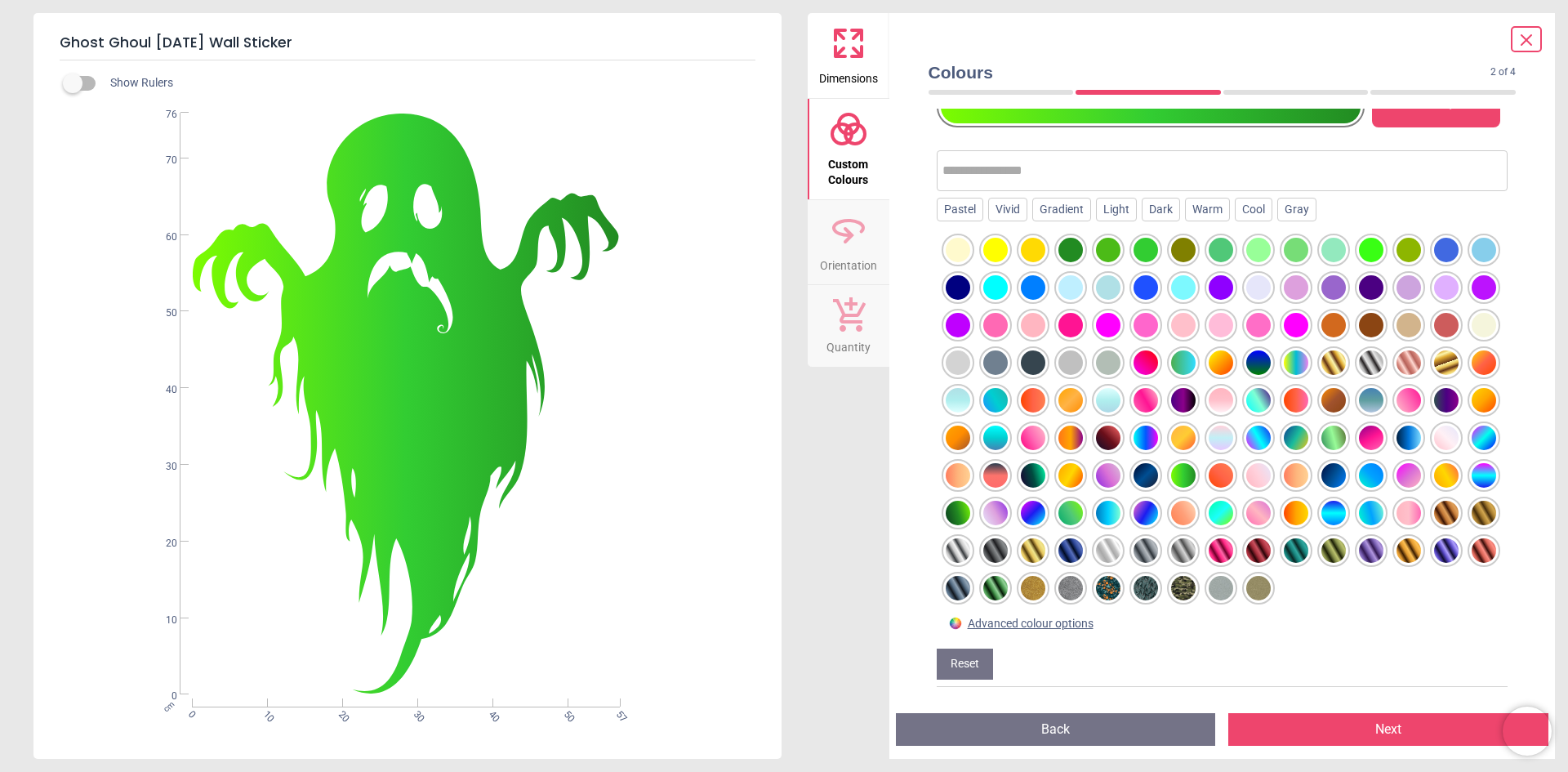
click at [1322, 440] on div at bounding box center [1334, 437] width 25 height 25
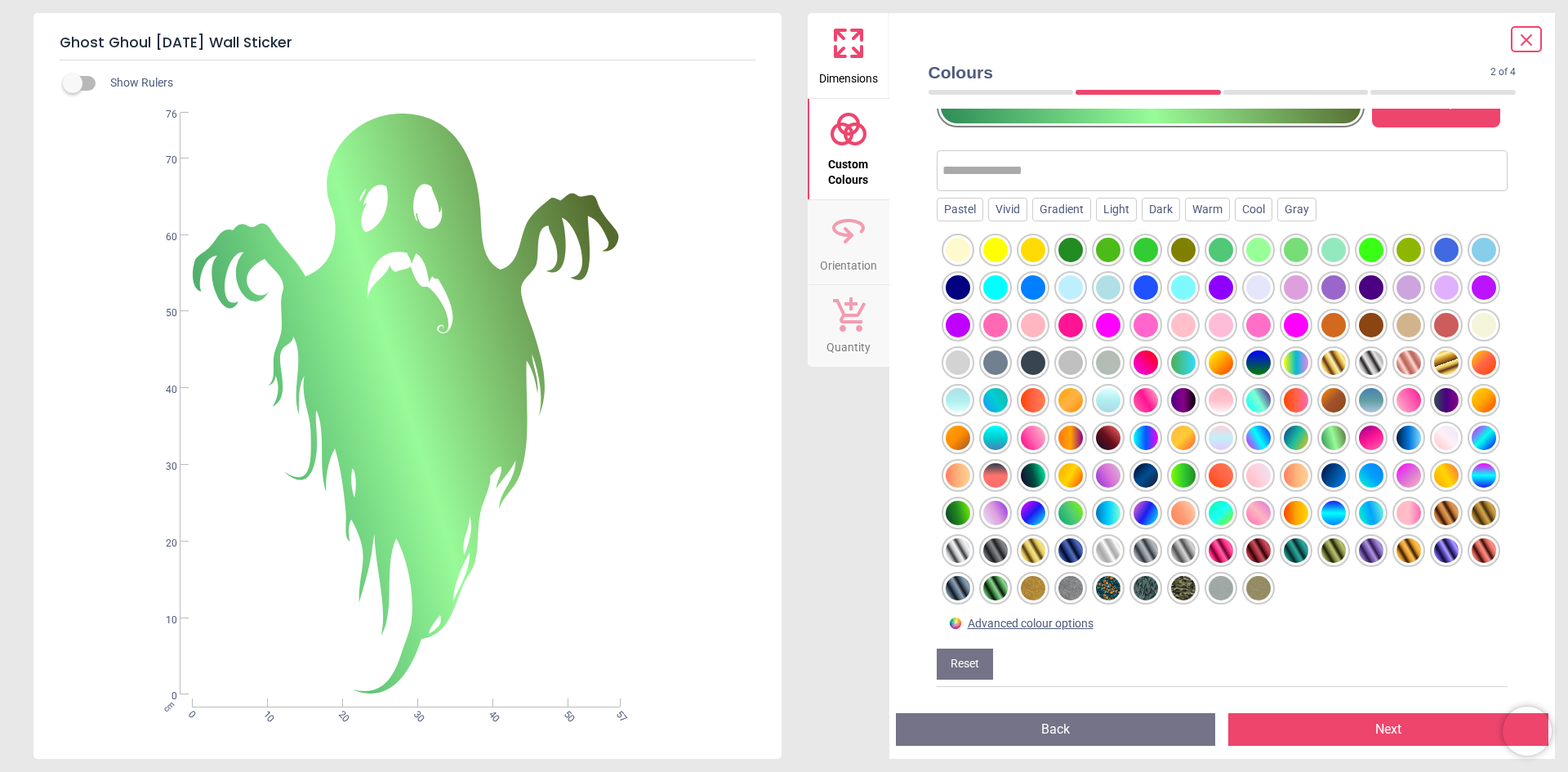
click at [1284, 442] on div at bounding box center [1296, 437] width 25 height 25
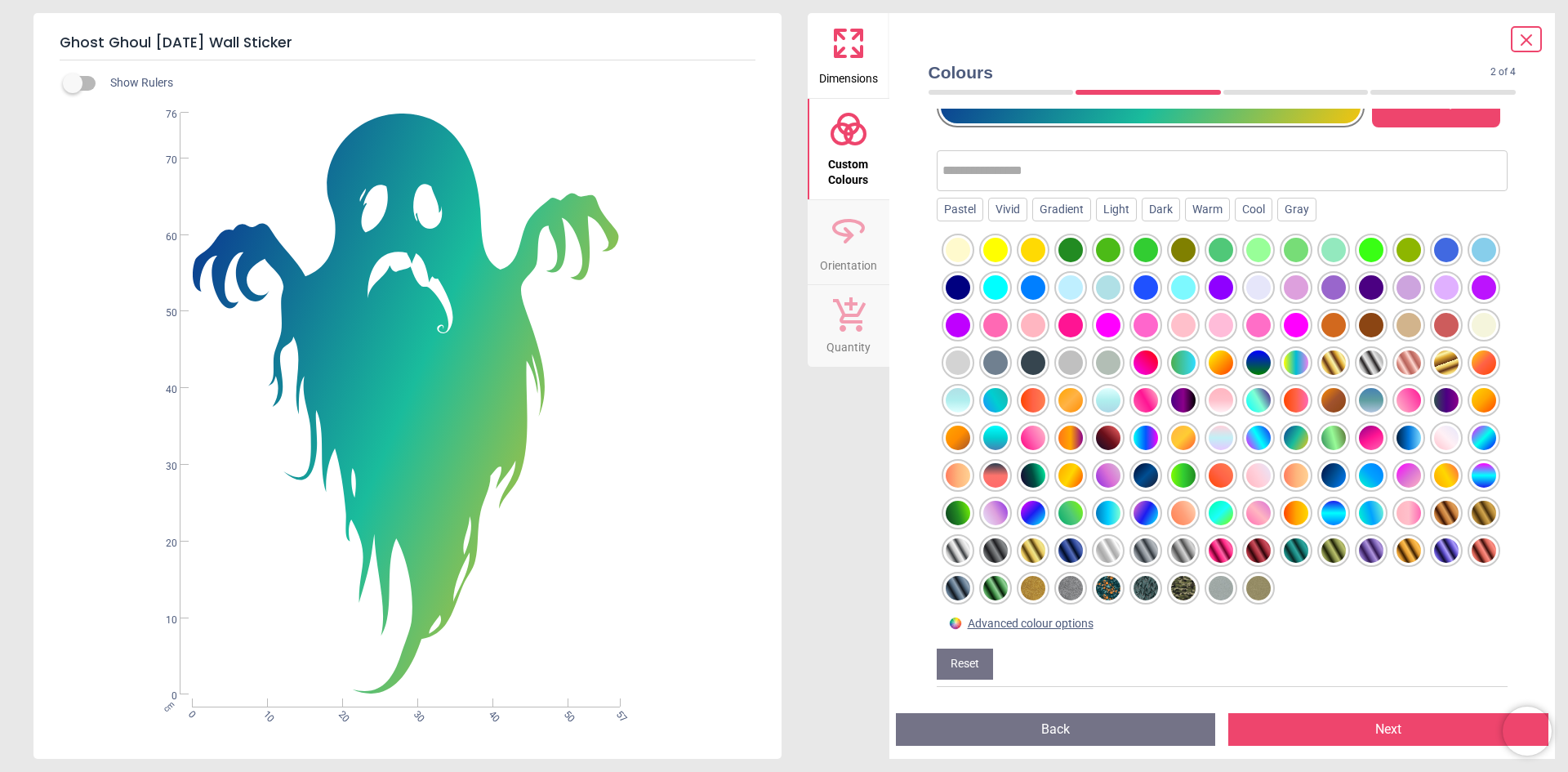
click at [1360, 412] on div at bounding box center [1372, 401] width 25 height 25
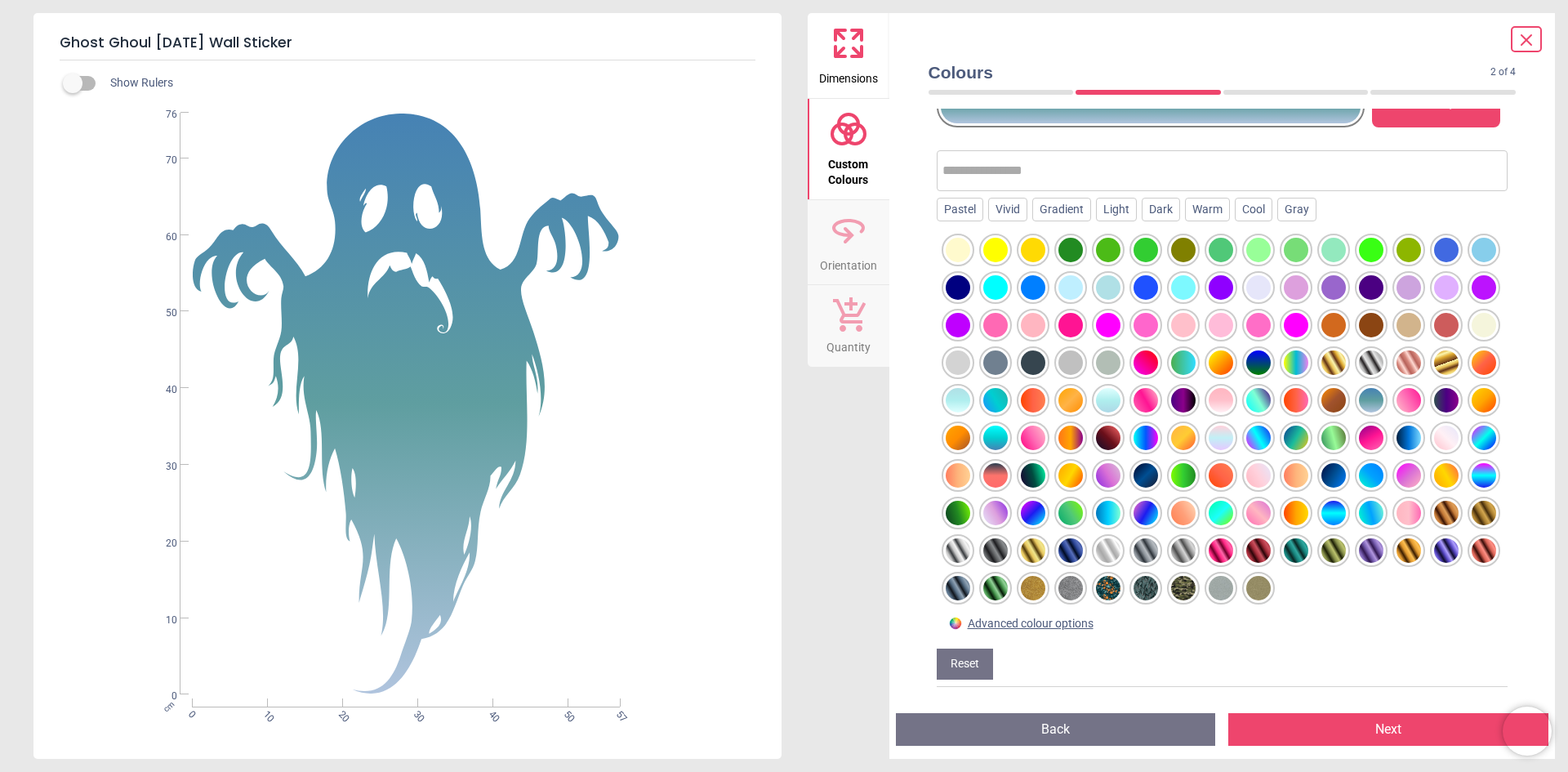
click at [1046, 463] on div at bounding box center [1033, 475] width 25 height 25
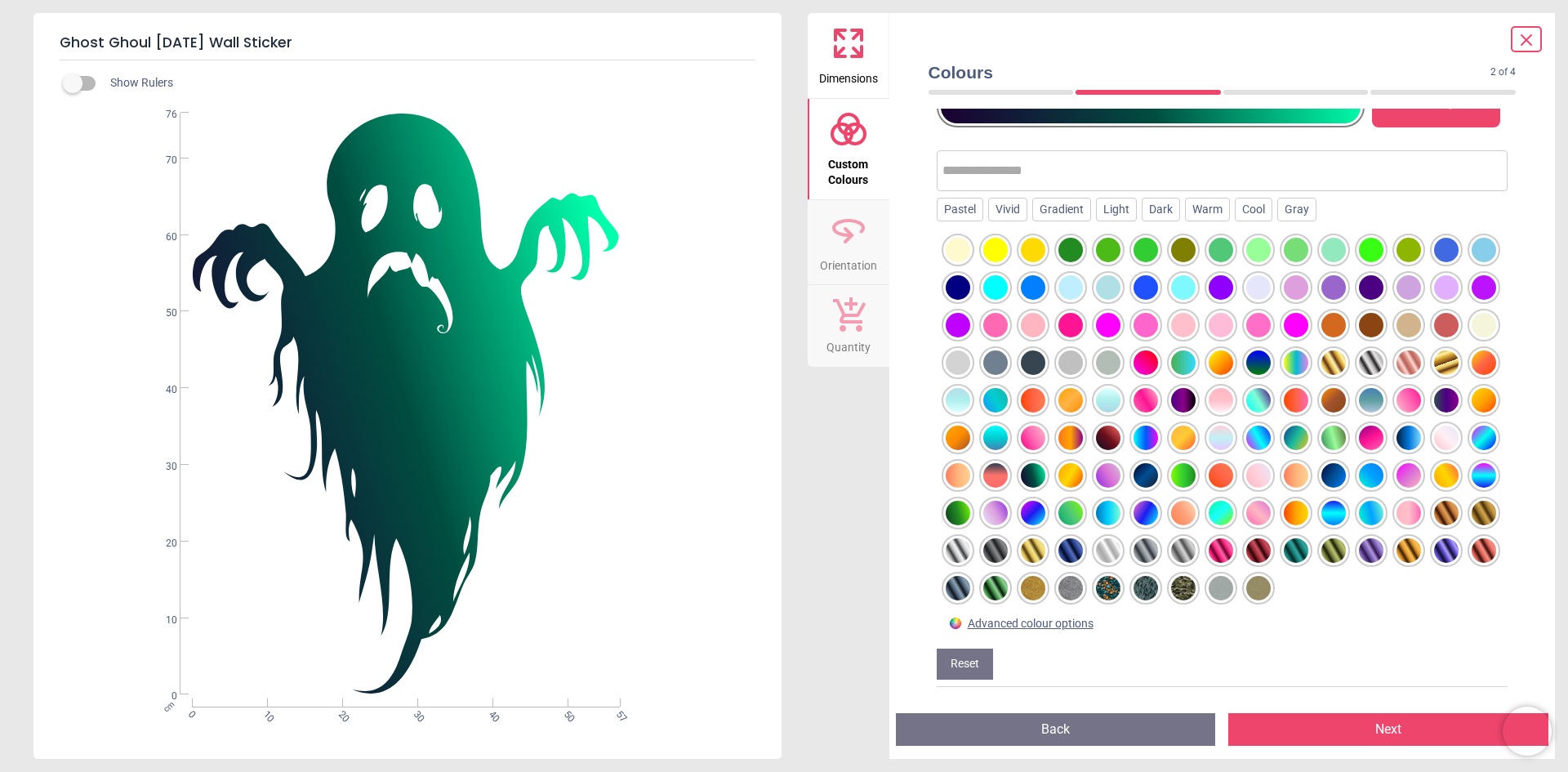
click at [970, 501] on div at bounding box center [958, 513] width 25 height 25
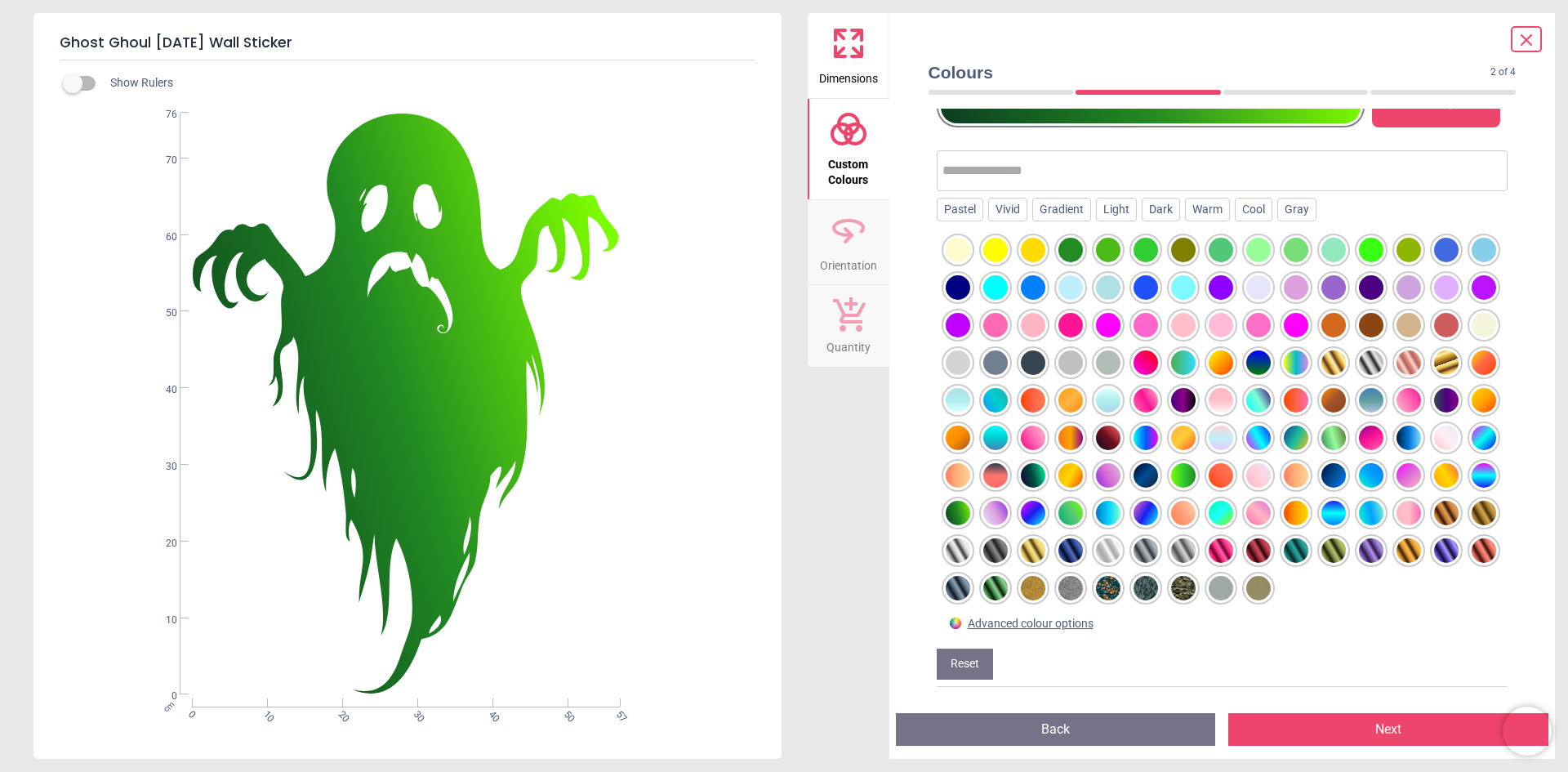
click at [1059, 517] on div at bounding box center [1071, 513] width 25 height 25
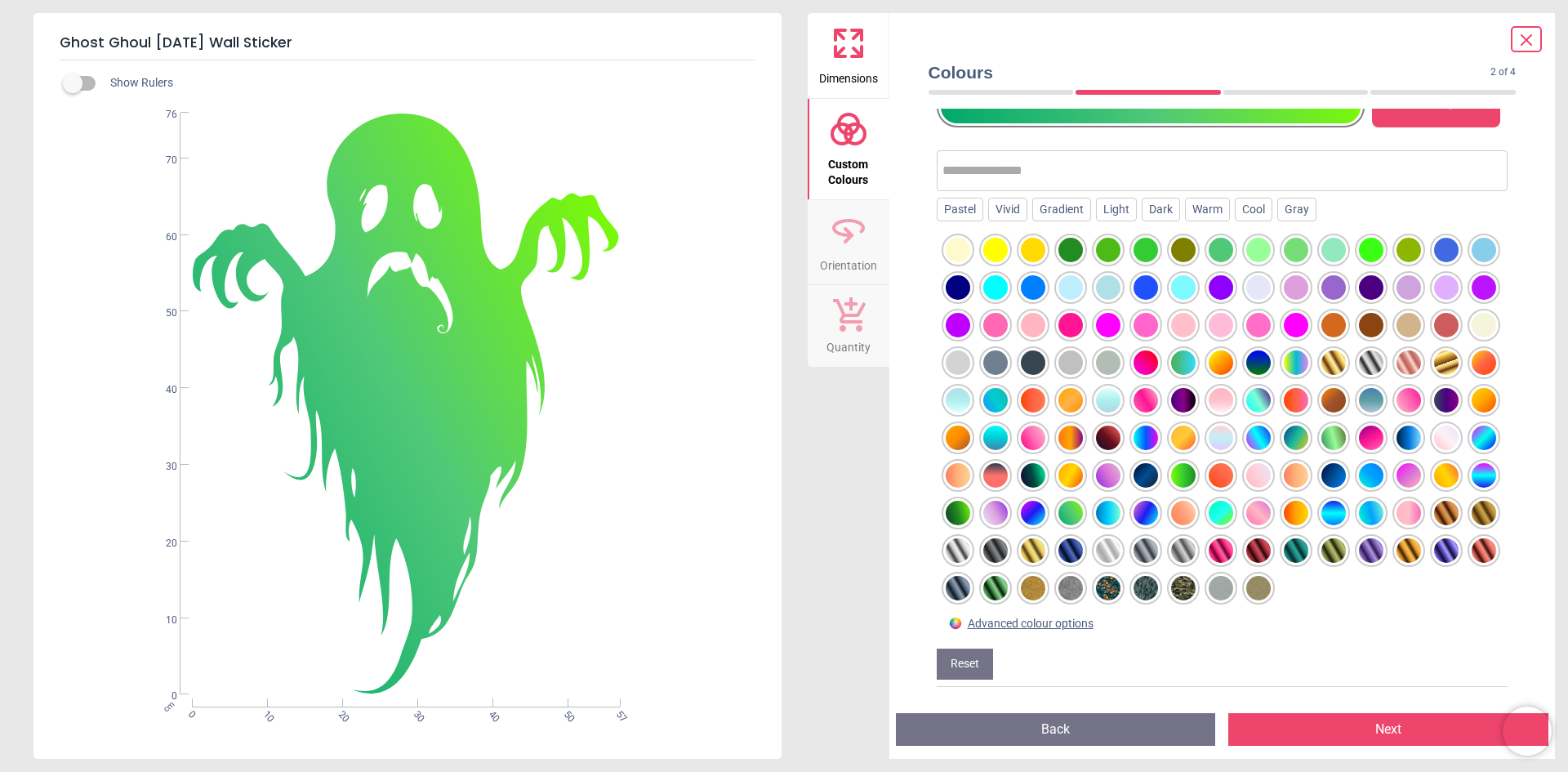
click at [1171, 473] on div at bounding box center [1183, 475] width 25 height 25
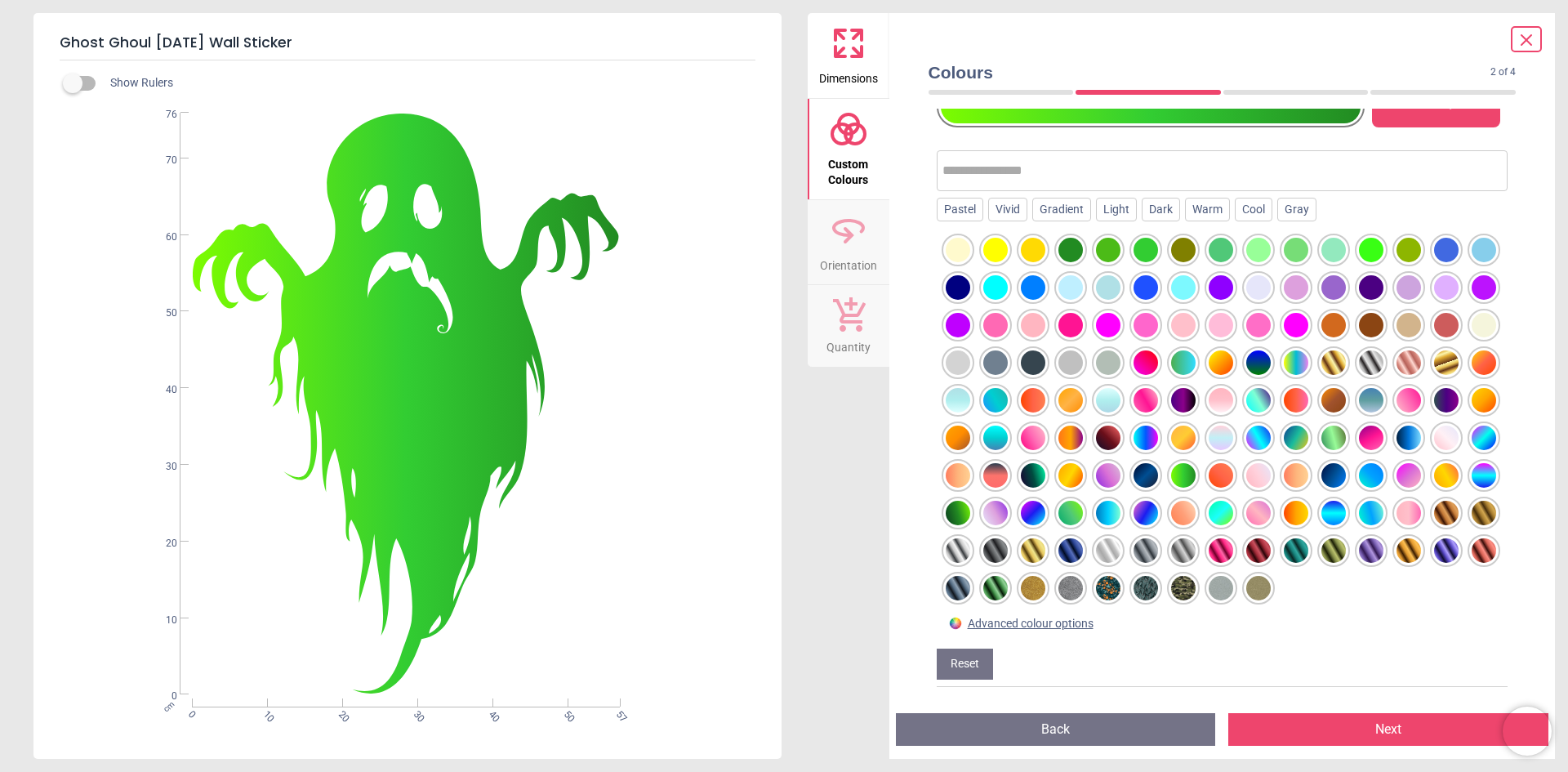
click at [1322, 439] on div at bounding box center [1334, 437] width 25 height 25
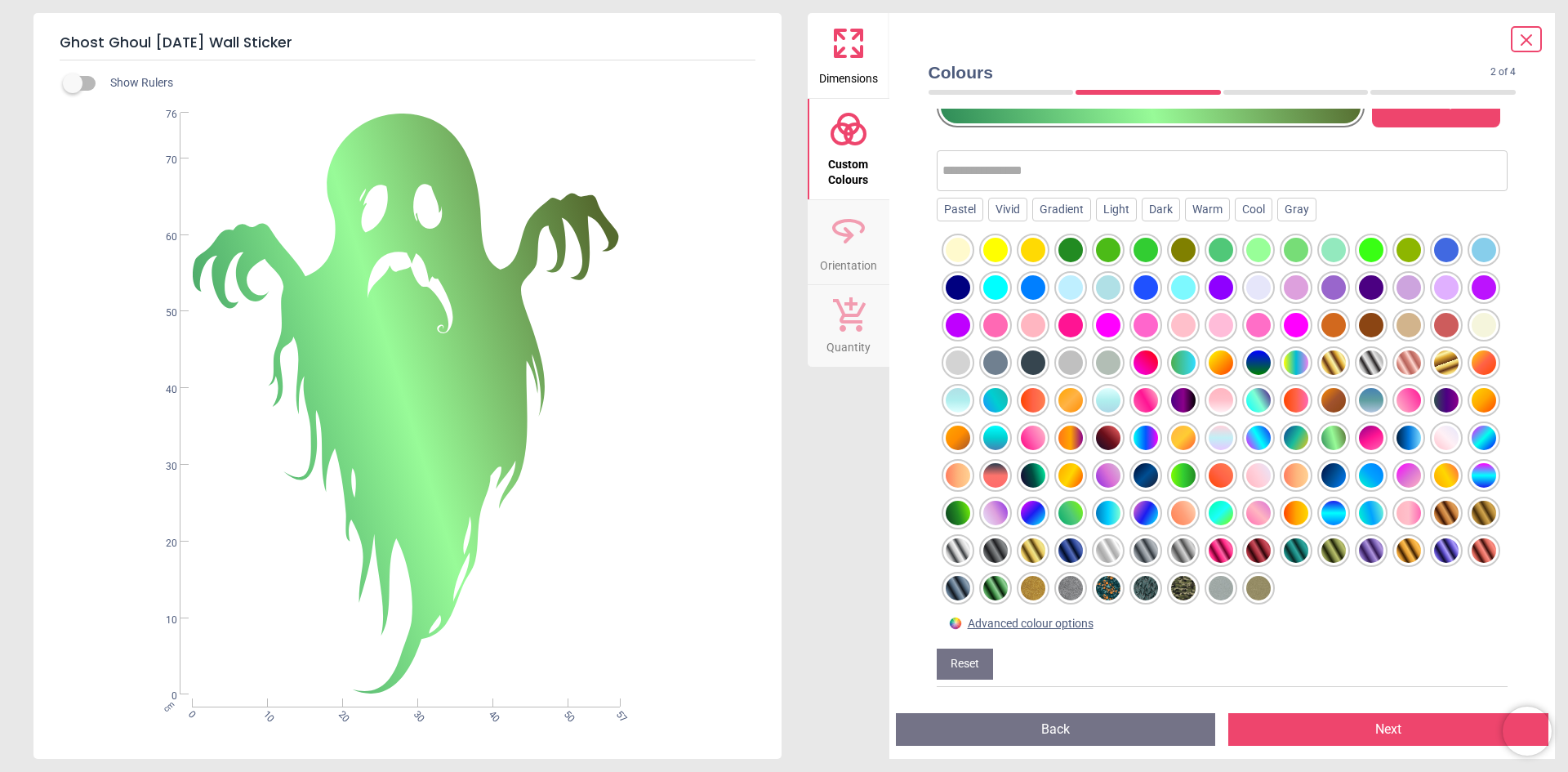
click at [1284, 445] on div at bounding box center [1296, 437] width 25 height 25
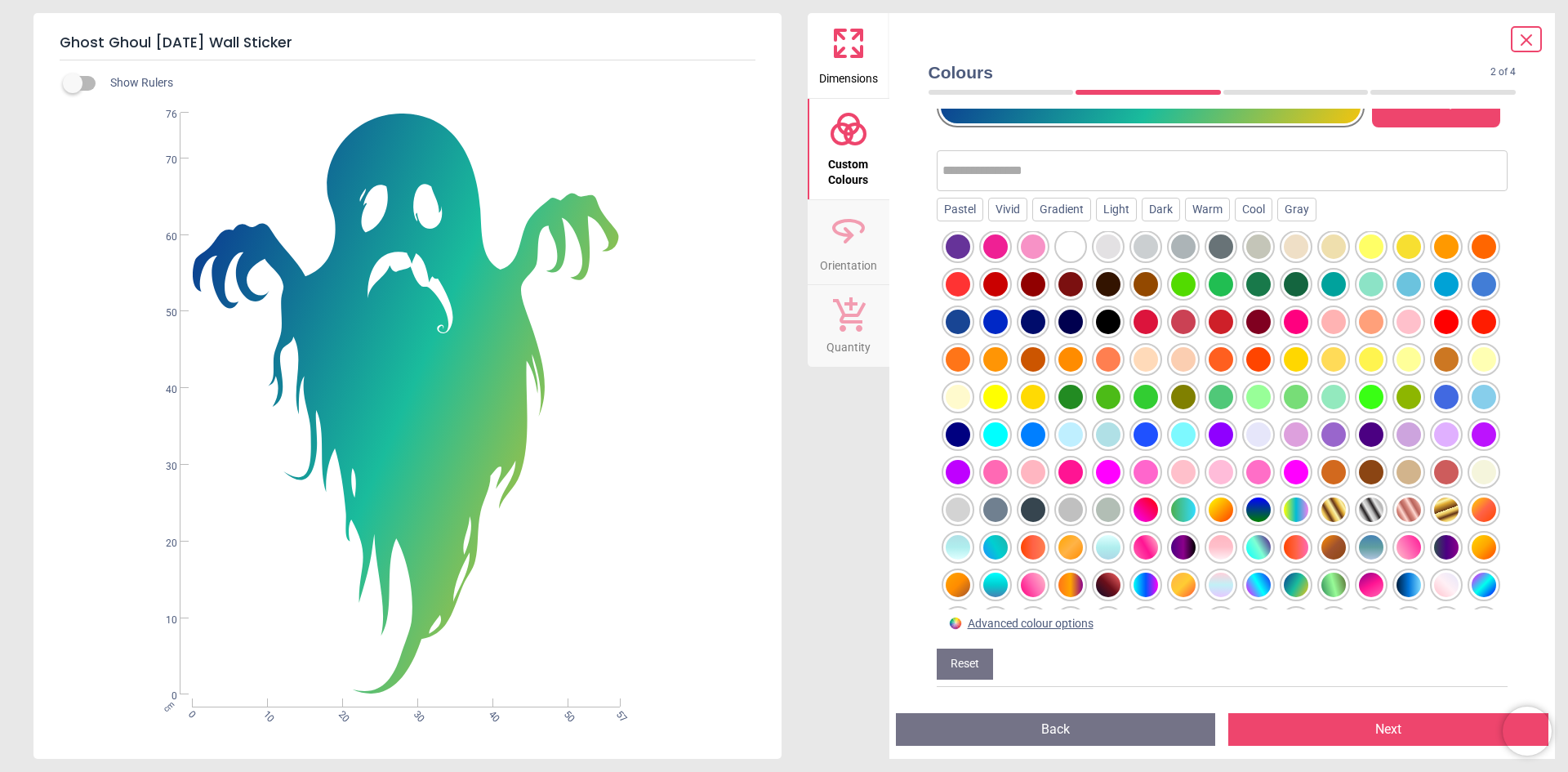
scroll to position [0, 0]
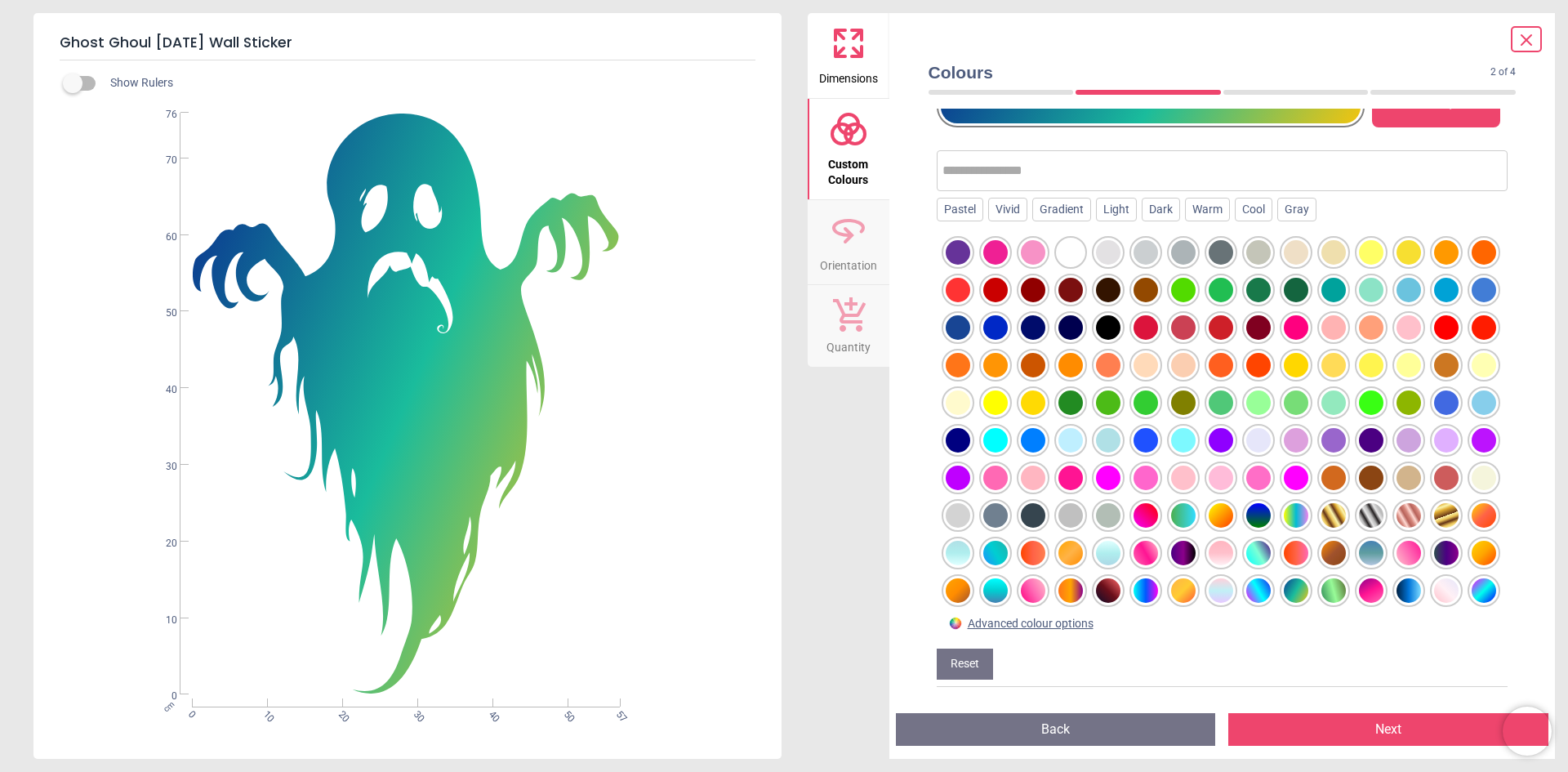
click at [990, 260] on div at bounding box center [996, 253] width 25 height 25
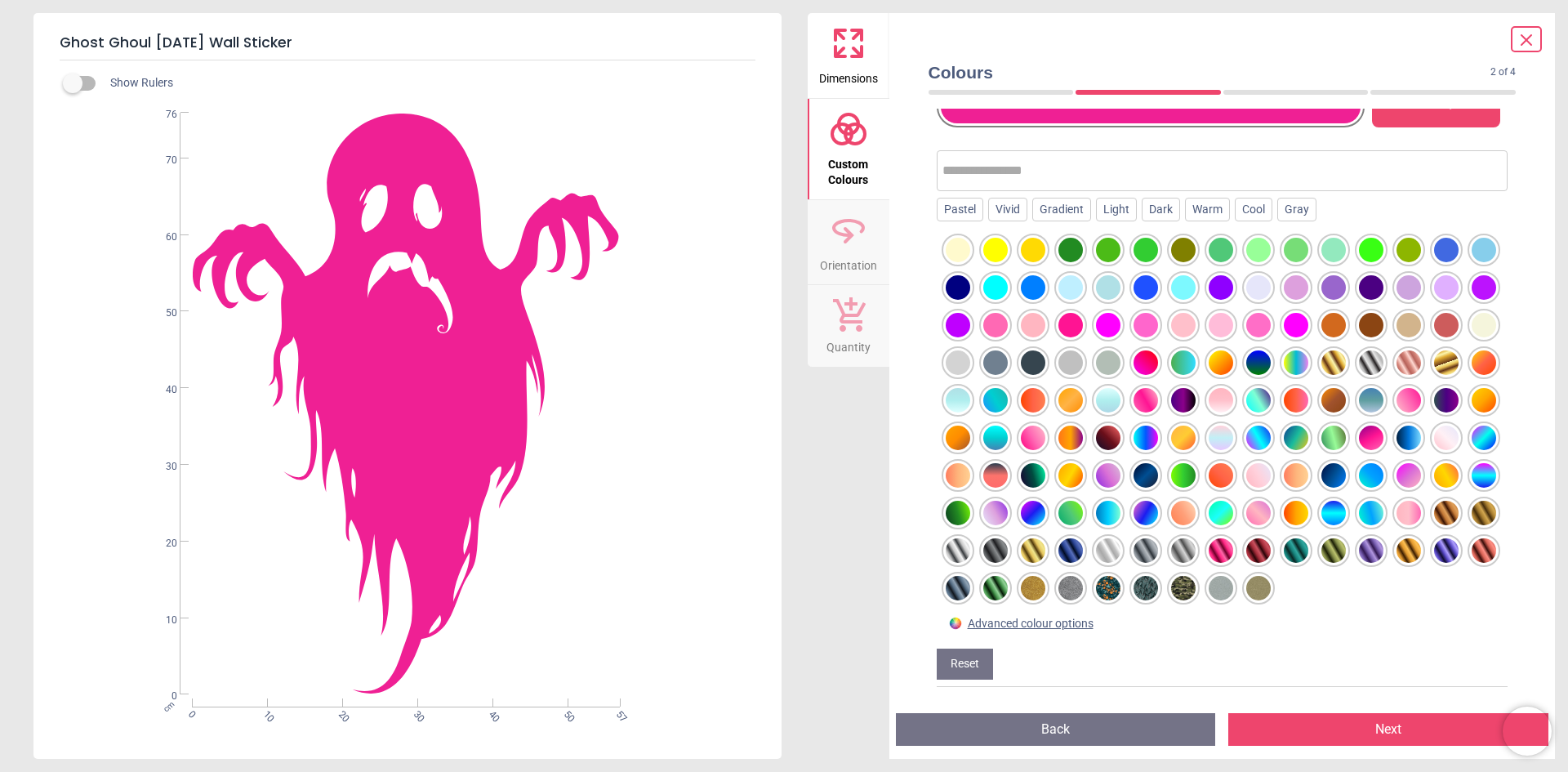
scroll to position [190, 0]
click at [1472, 555] on div at bounding box center [1484, 550] width 25 height 25
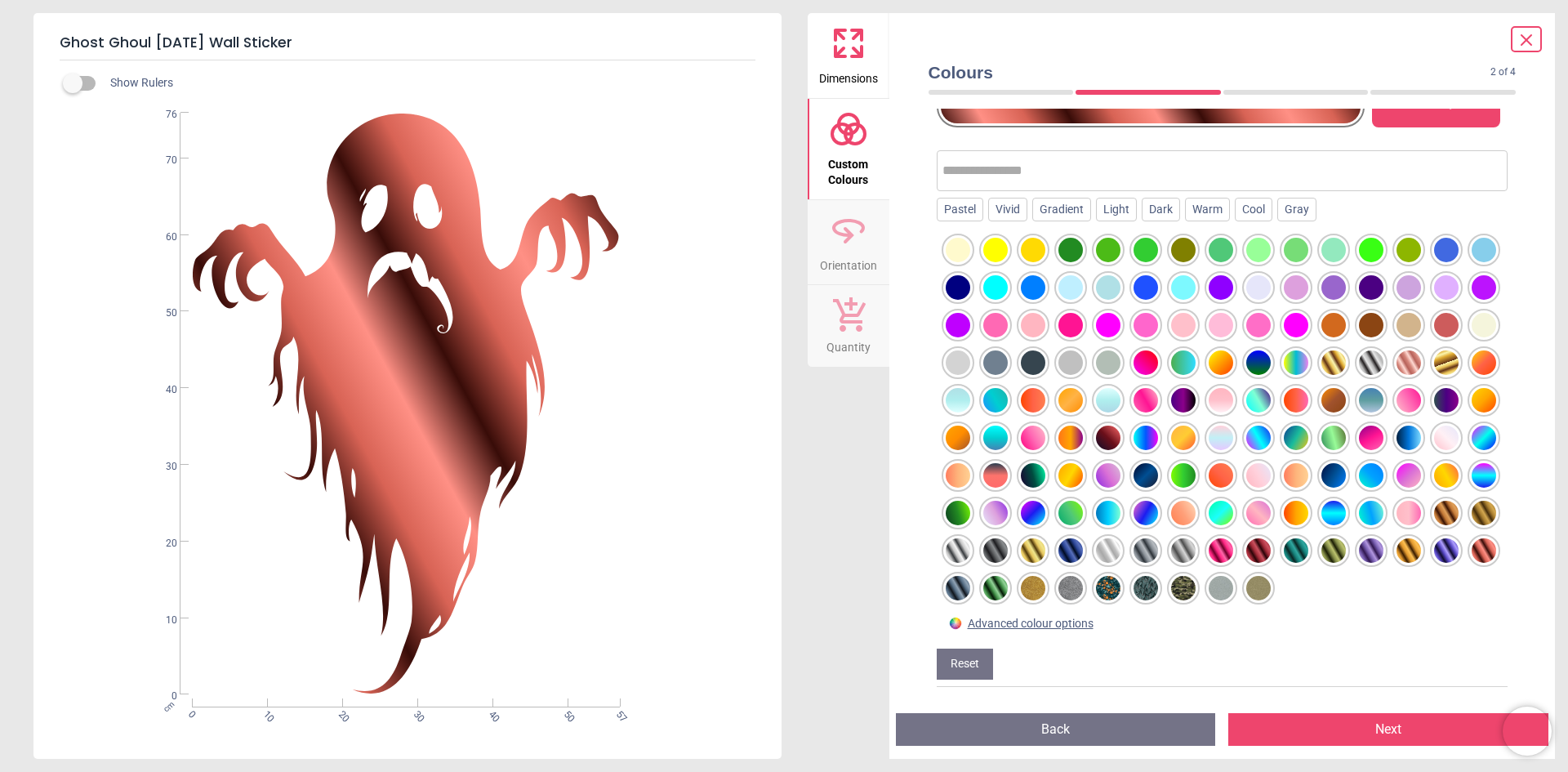
click at [1434, 550] on div at bounding box center [1446, 550] width 25 height 25
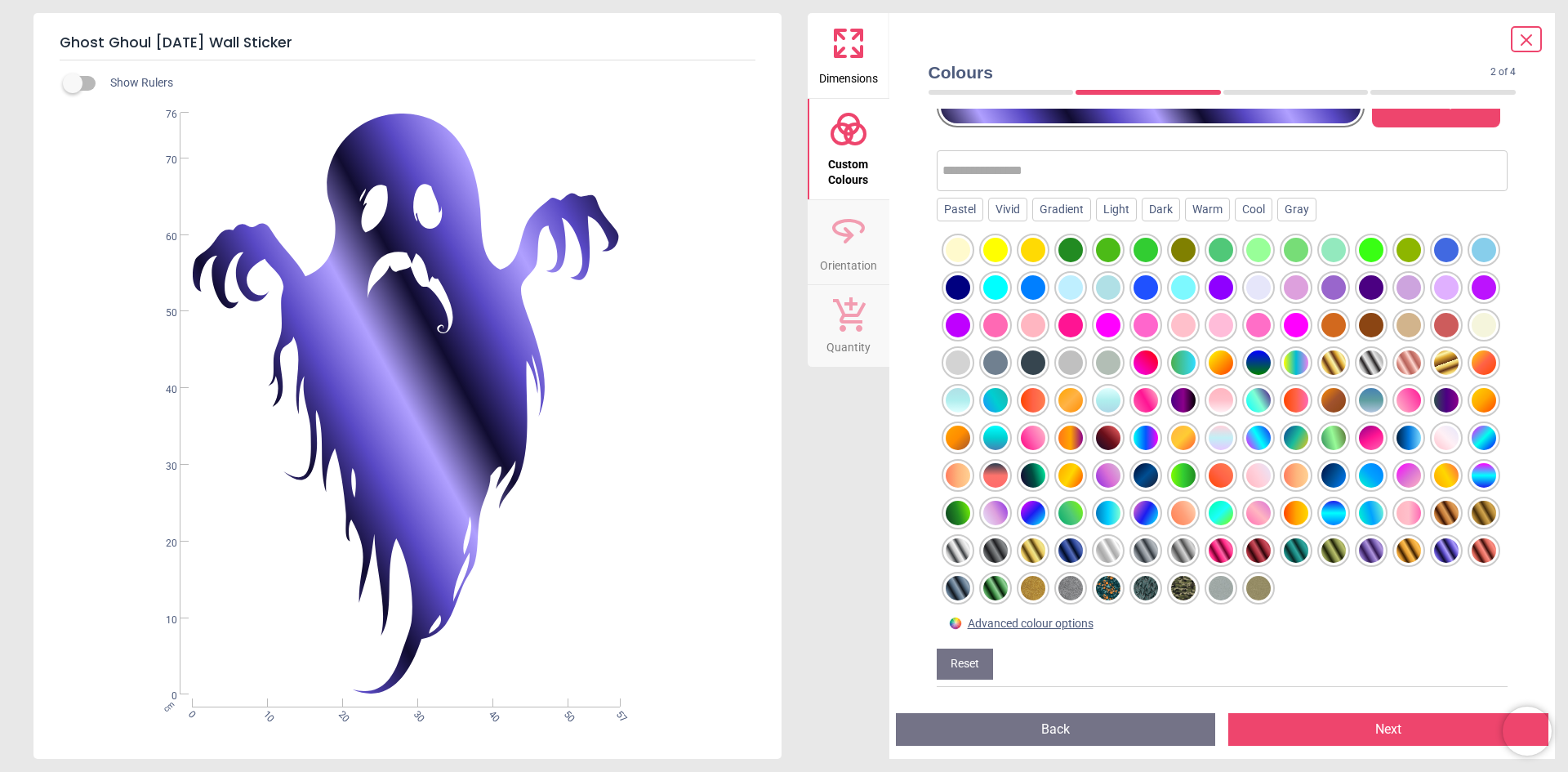
click at [1360, 555] on div at bounding box center [1372, 550] width 25 height 25
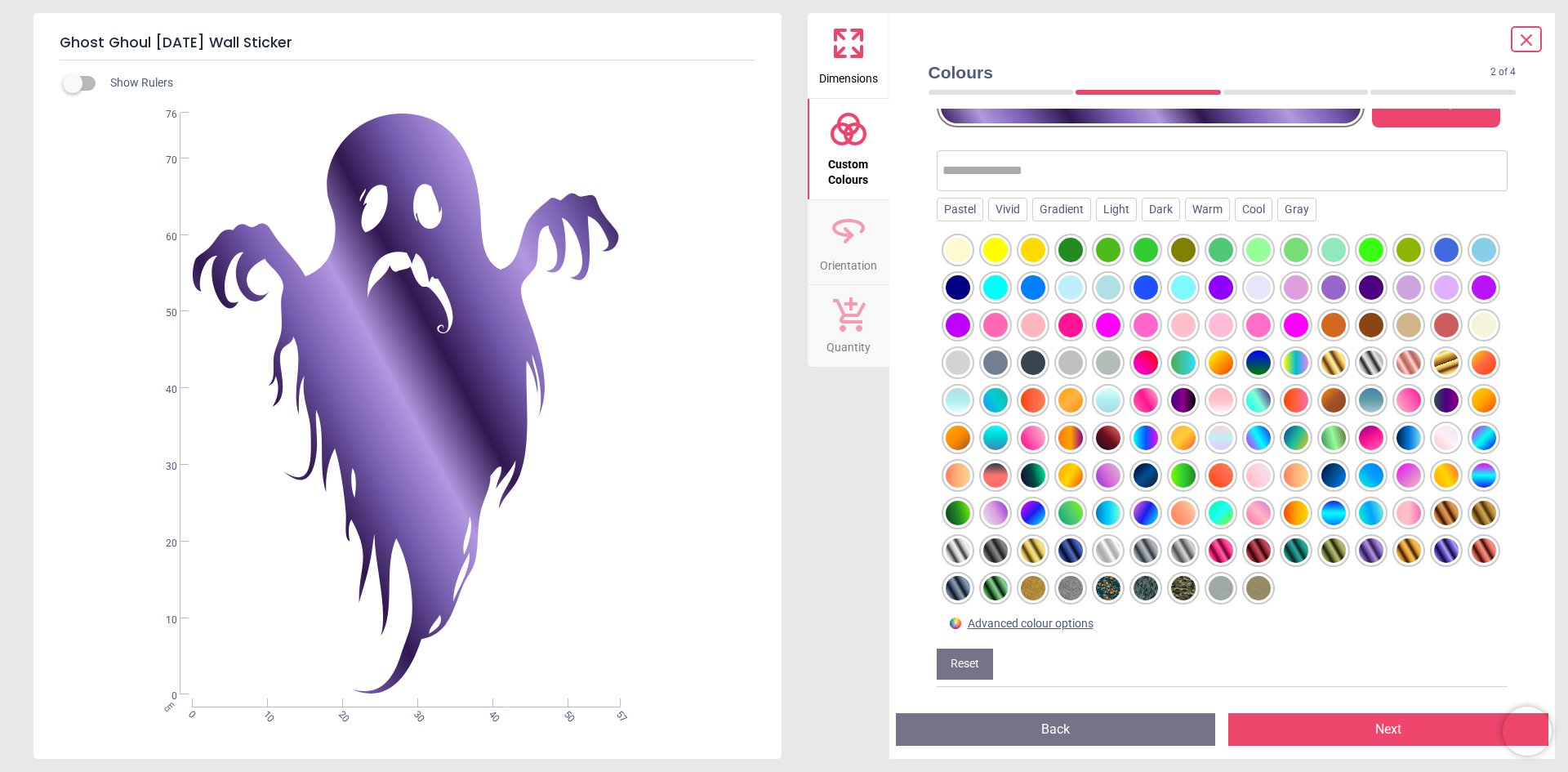
click at [1322, 553] on div at bounding box center [1334, 550] width 25 height 25
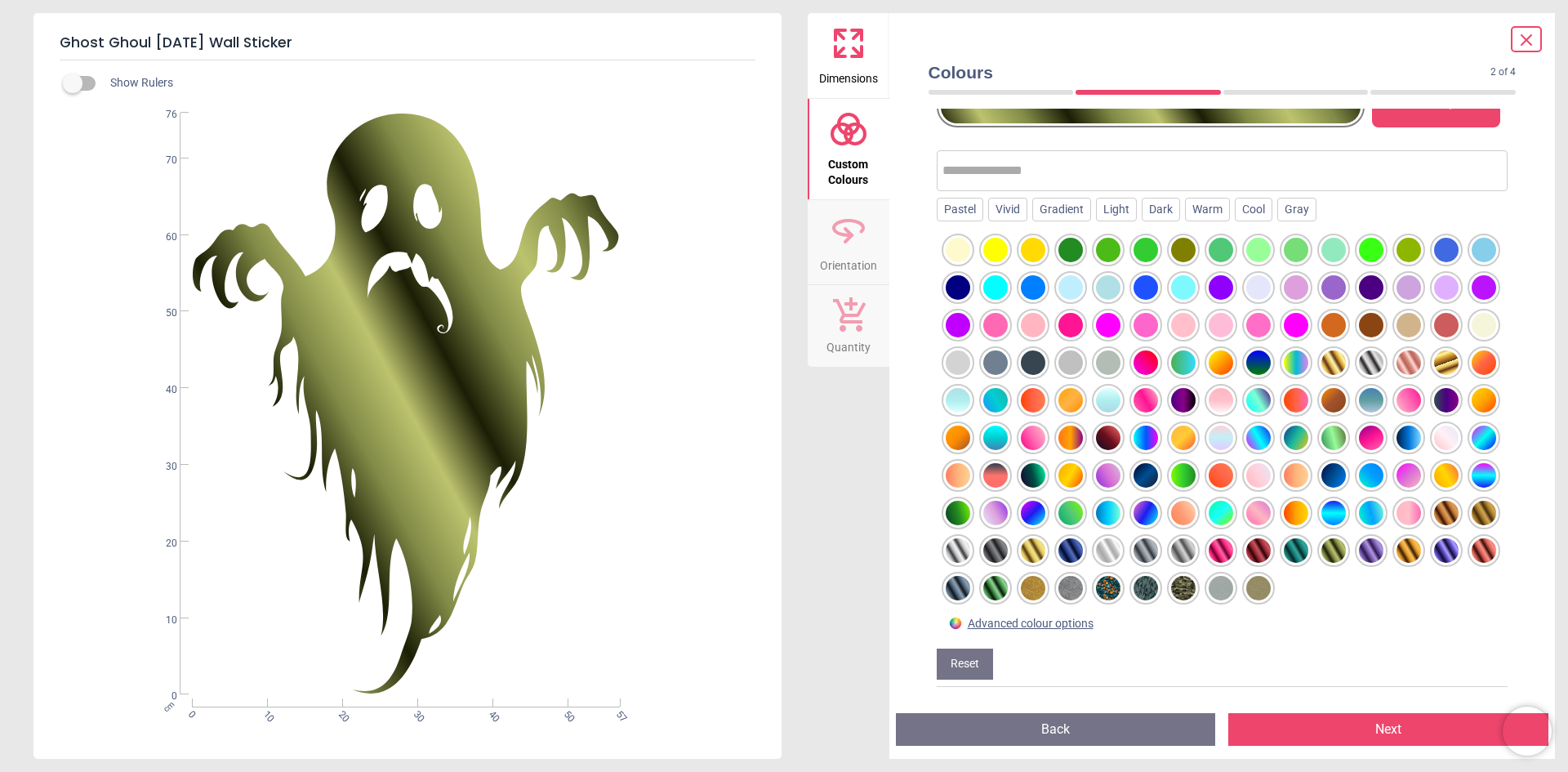
click at [1284, 555] on div at bounding box center [1296, 550] width 25 height 25
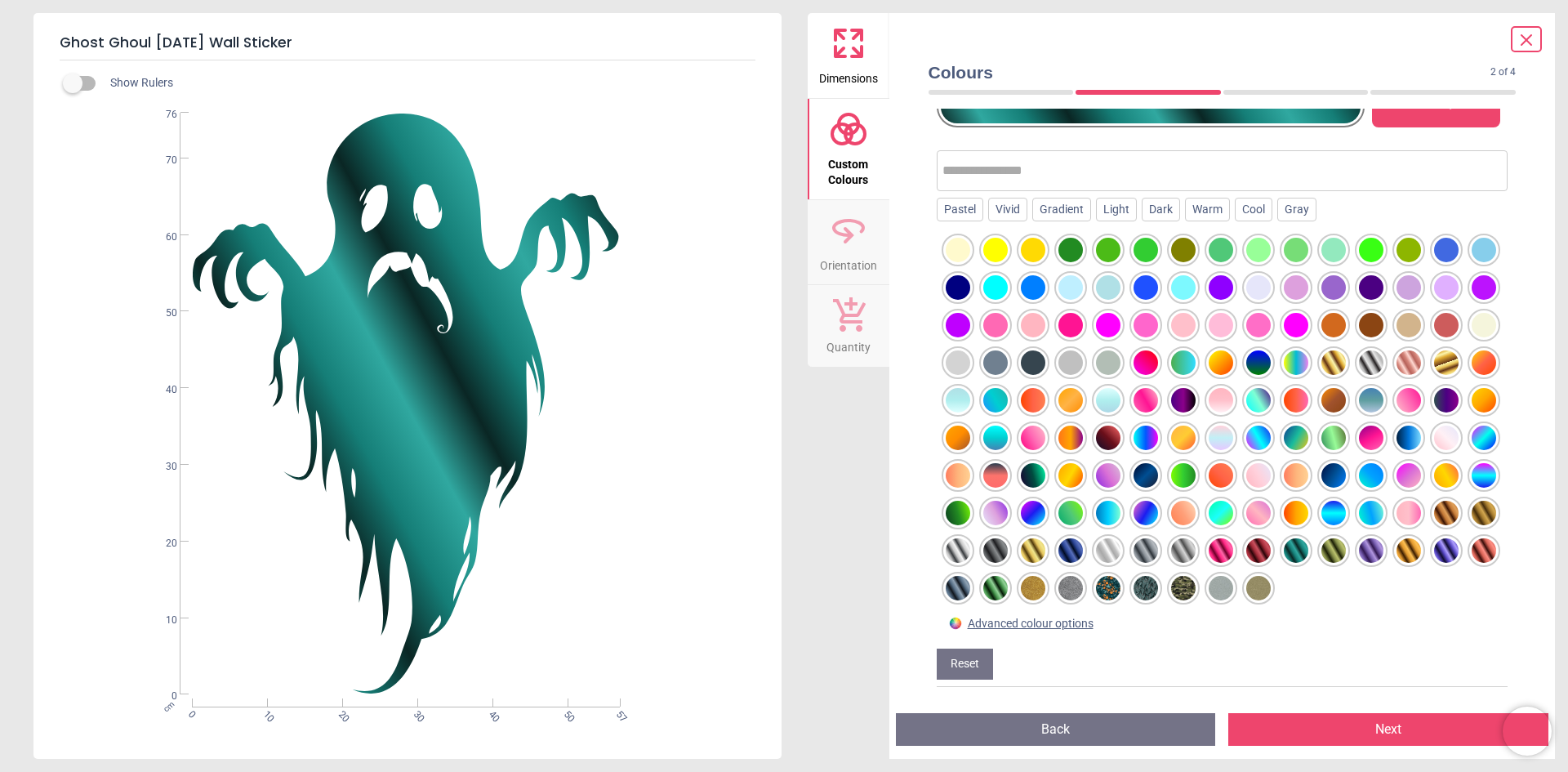
click at [983, 593] on div at bounding box center [996, 588] width 25 height 25
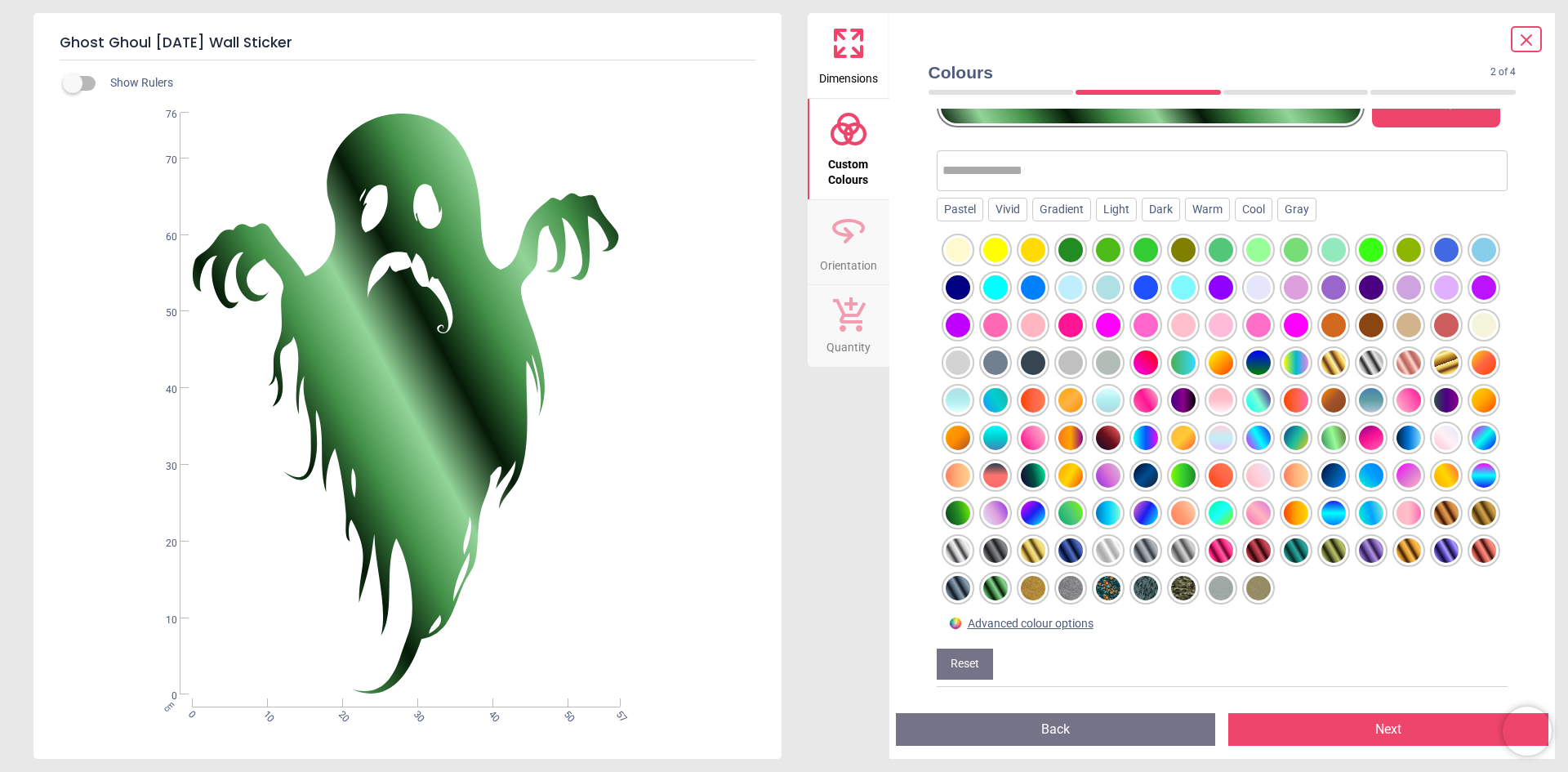
click at [1059, 508] on div at bounding box center [1071, 513] width 25 height 25
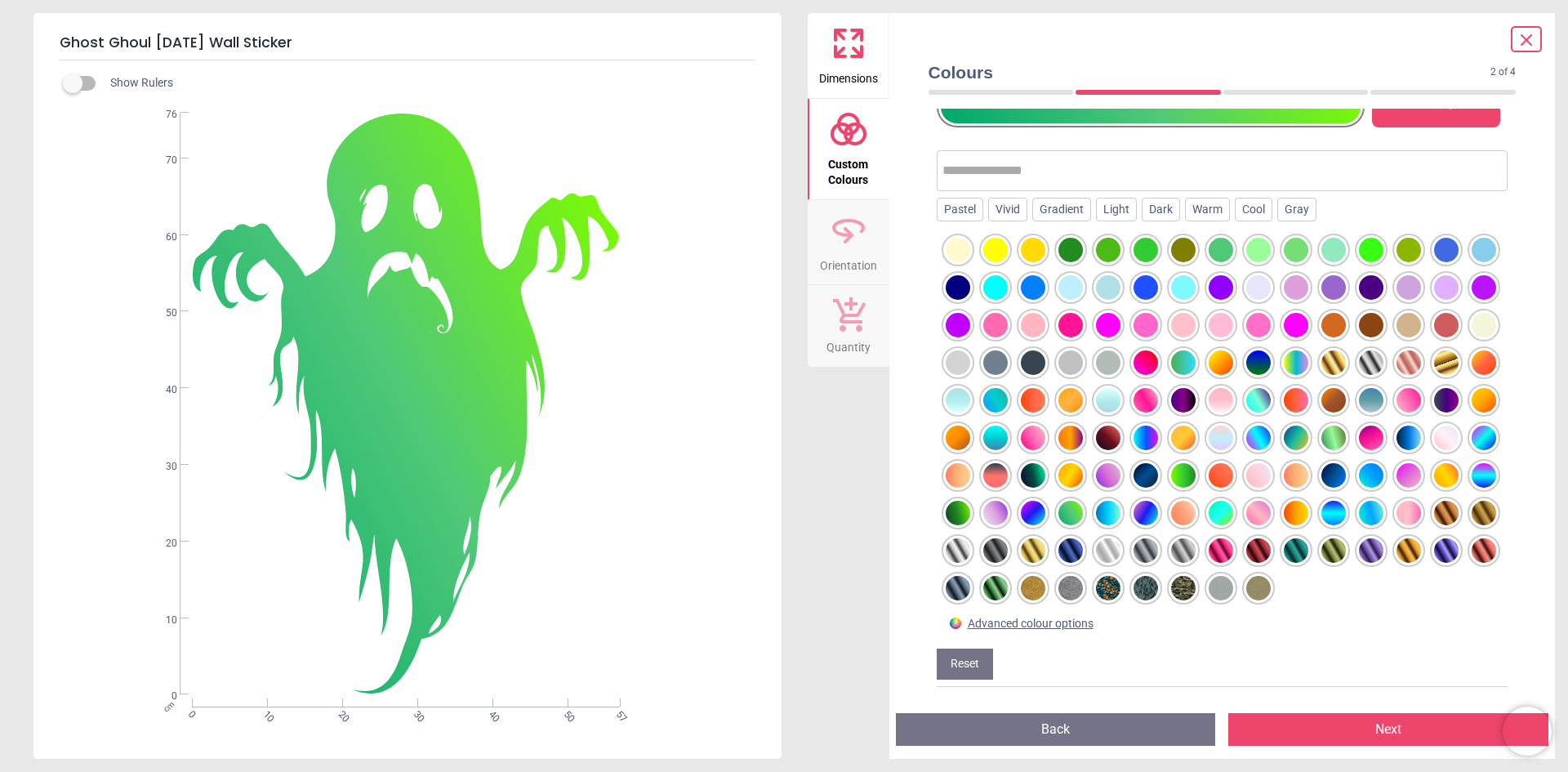
click at [1171, 479] on div at bounding box center [1183, 475] width 25 height 25
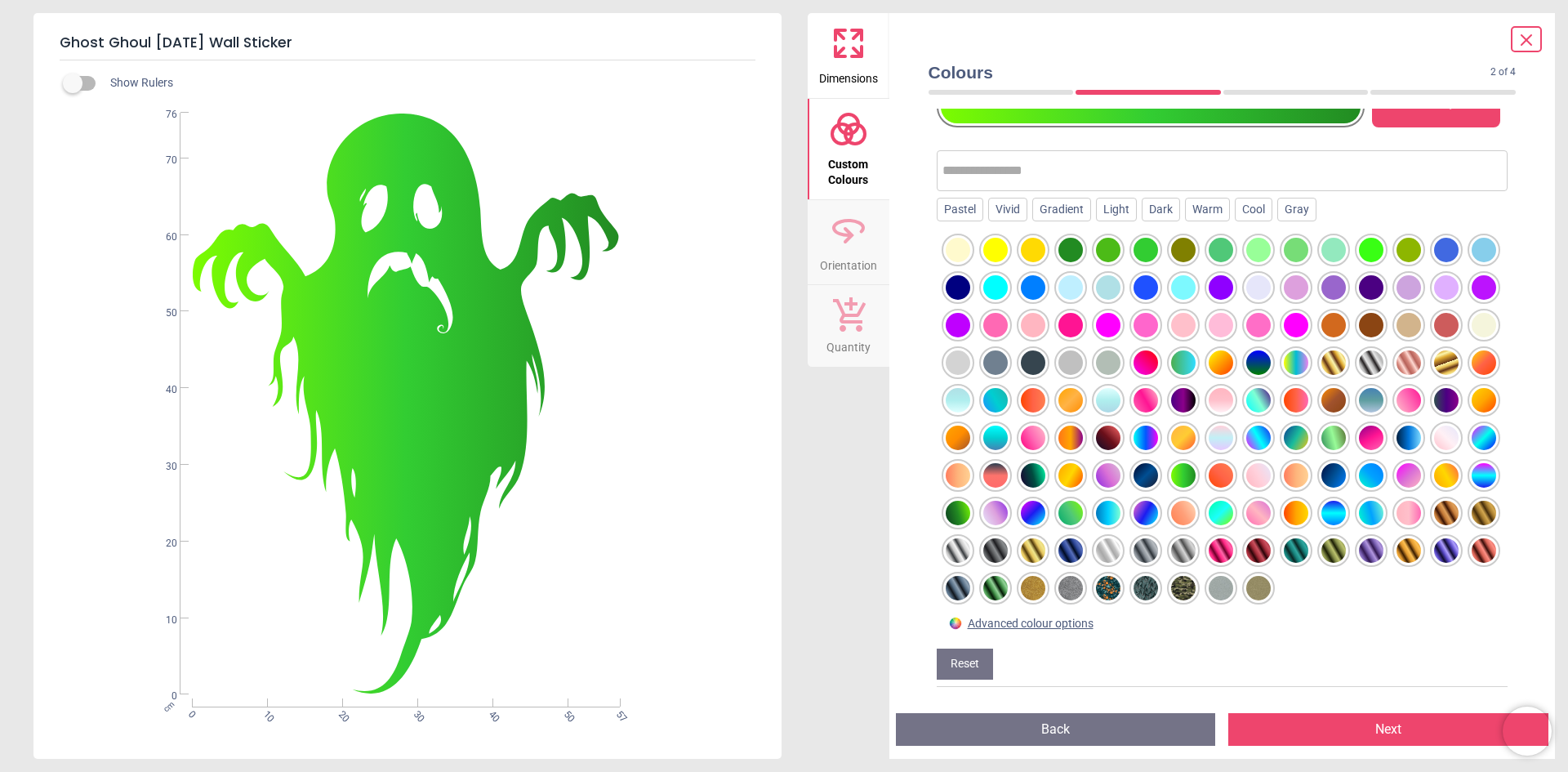
click at [983, 590] on div at bounding box center [996, 588] width 25 height 25
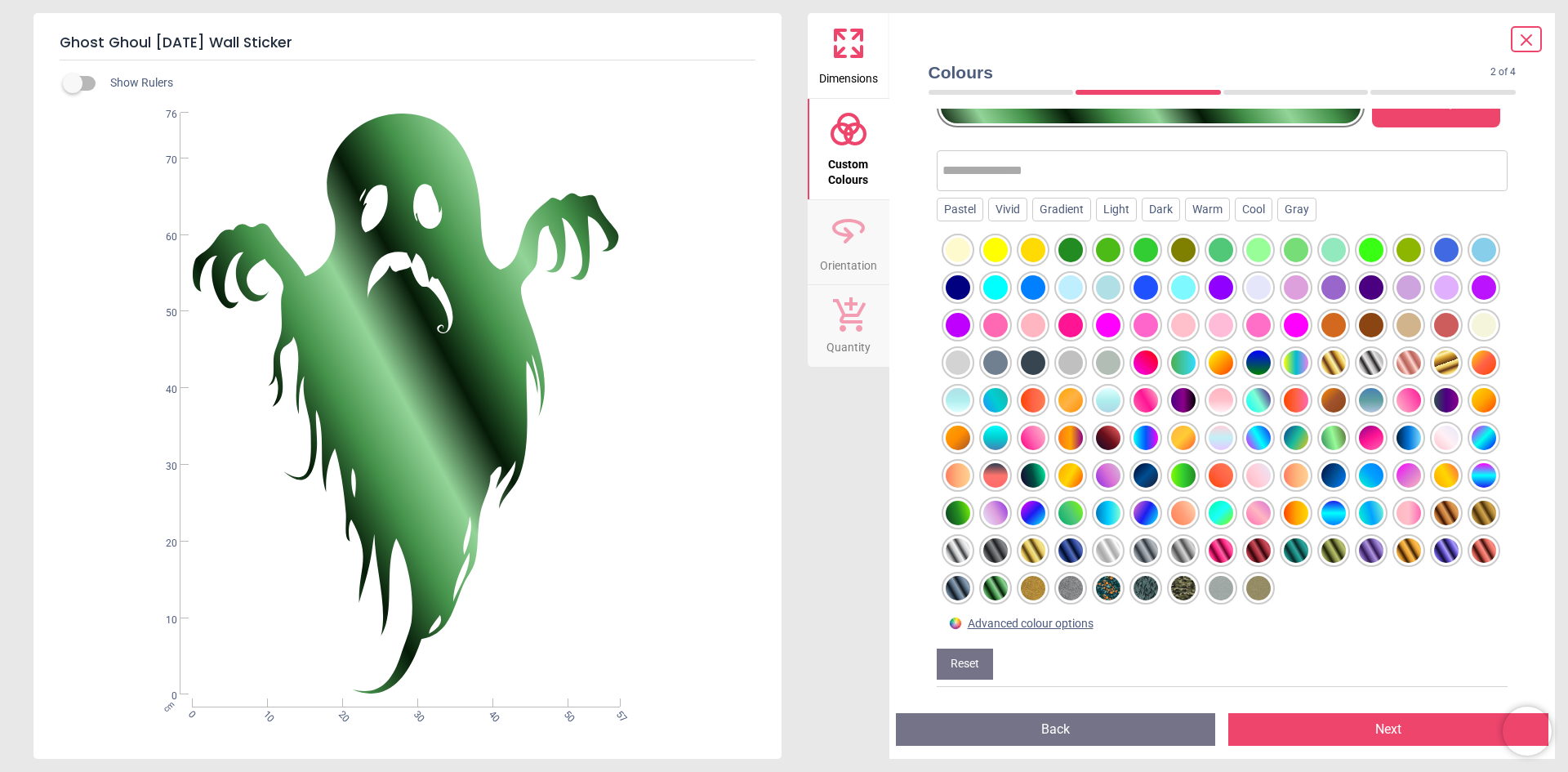
click at [1171, 471] on div at bounding box center [1183, 475] width 25 height 25
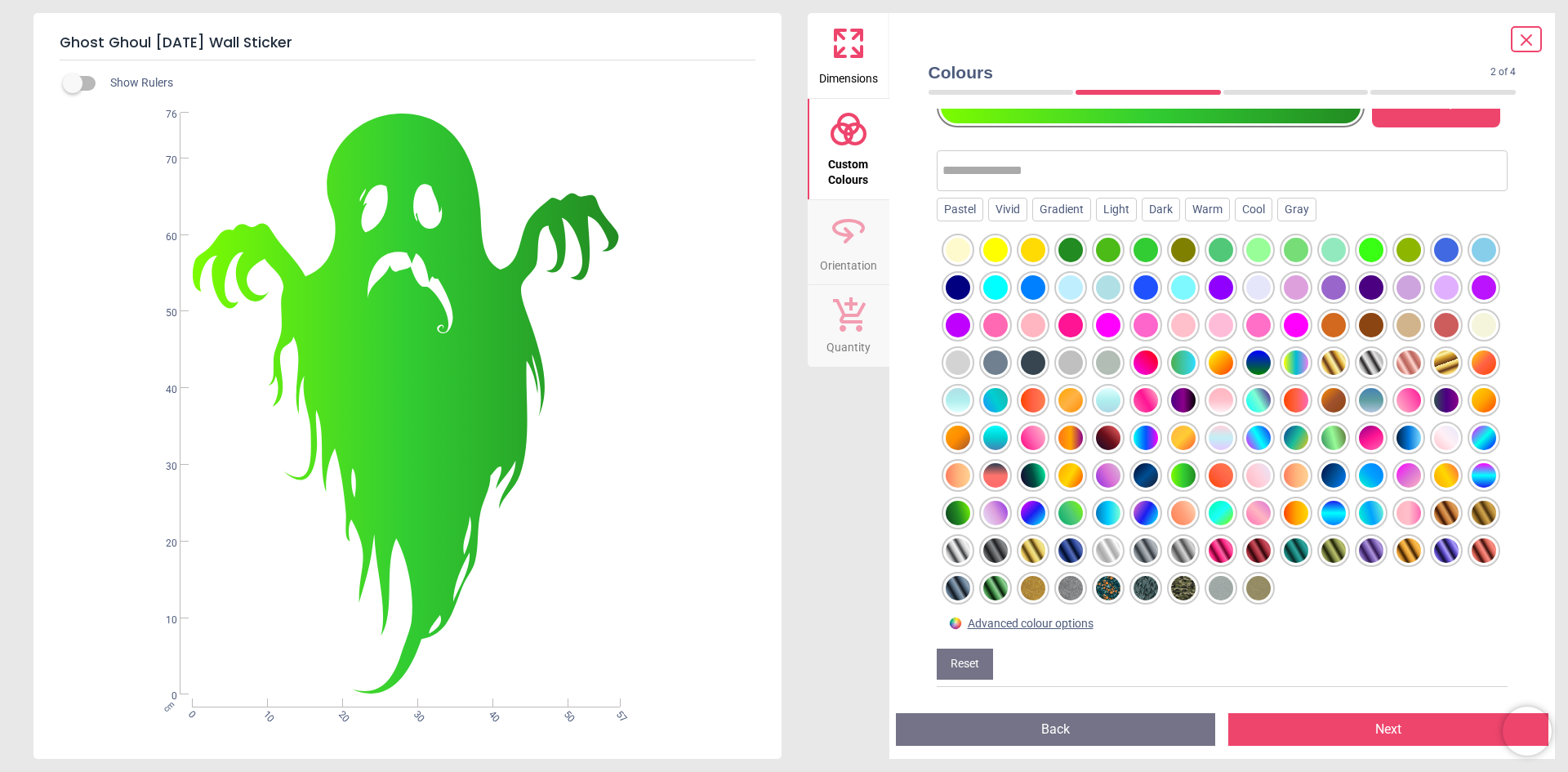
click at [1284, 363] on div at bounding box center [1296, 363] width 25 height 25
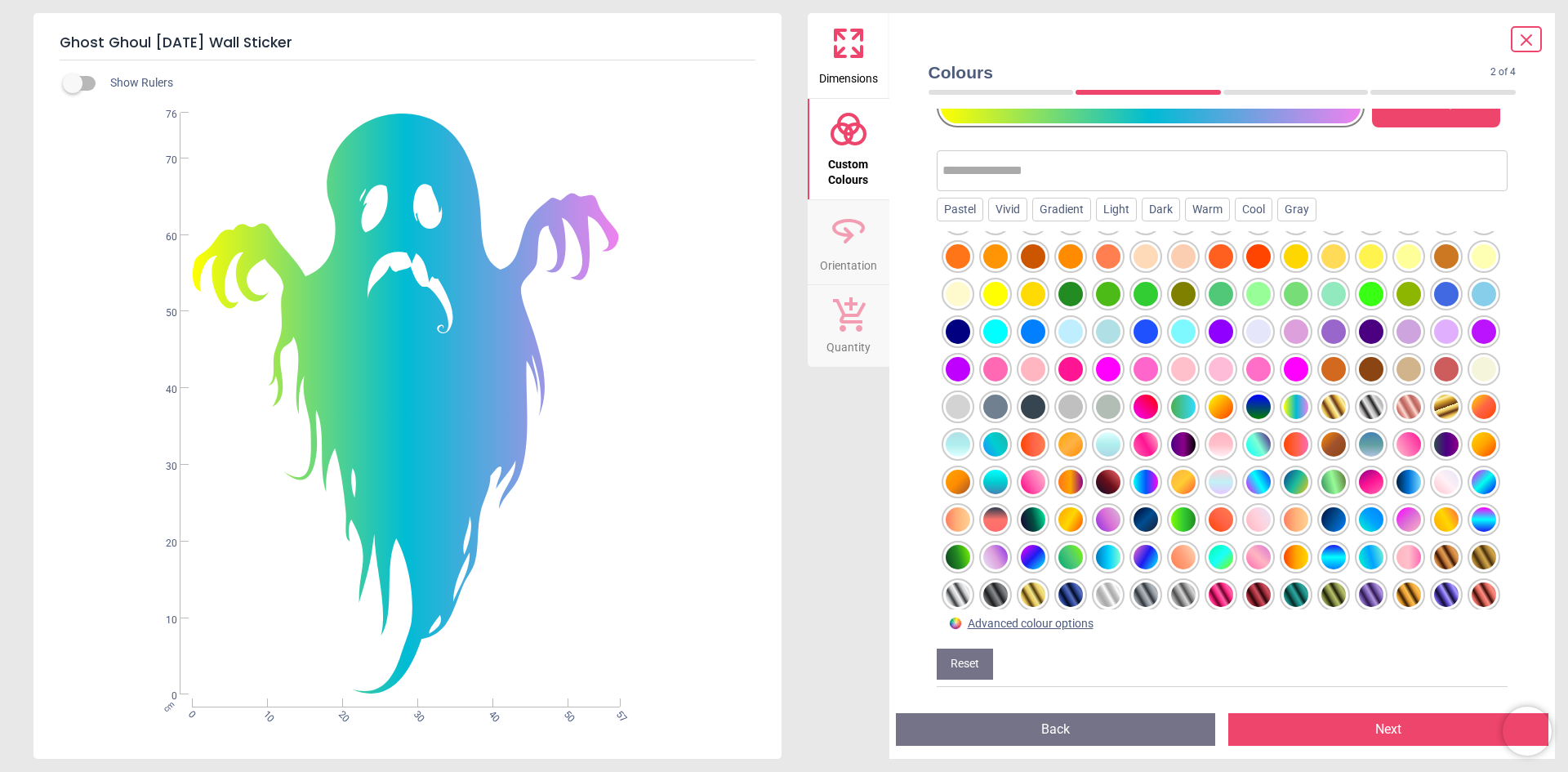
scroll to position [0, 0]
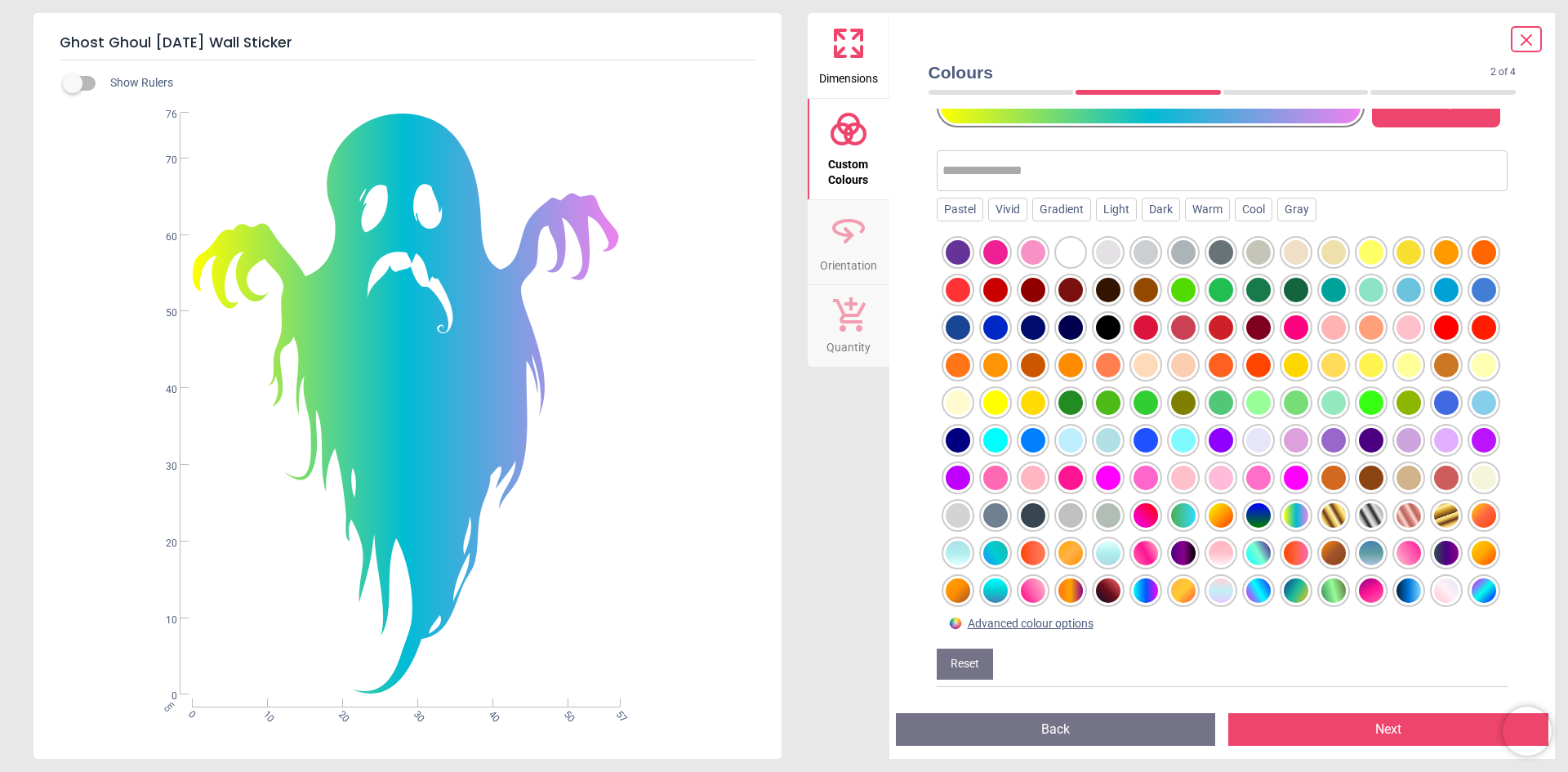
click at [1397, 415] on div at bounding box center [1410, 402] width 25 height 25
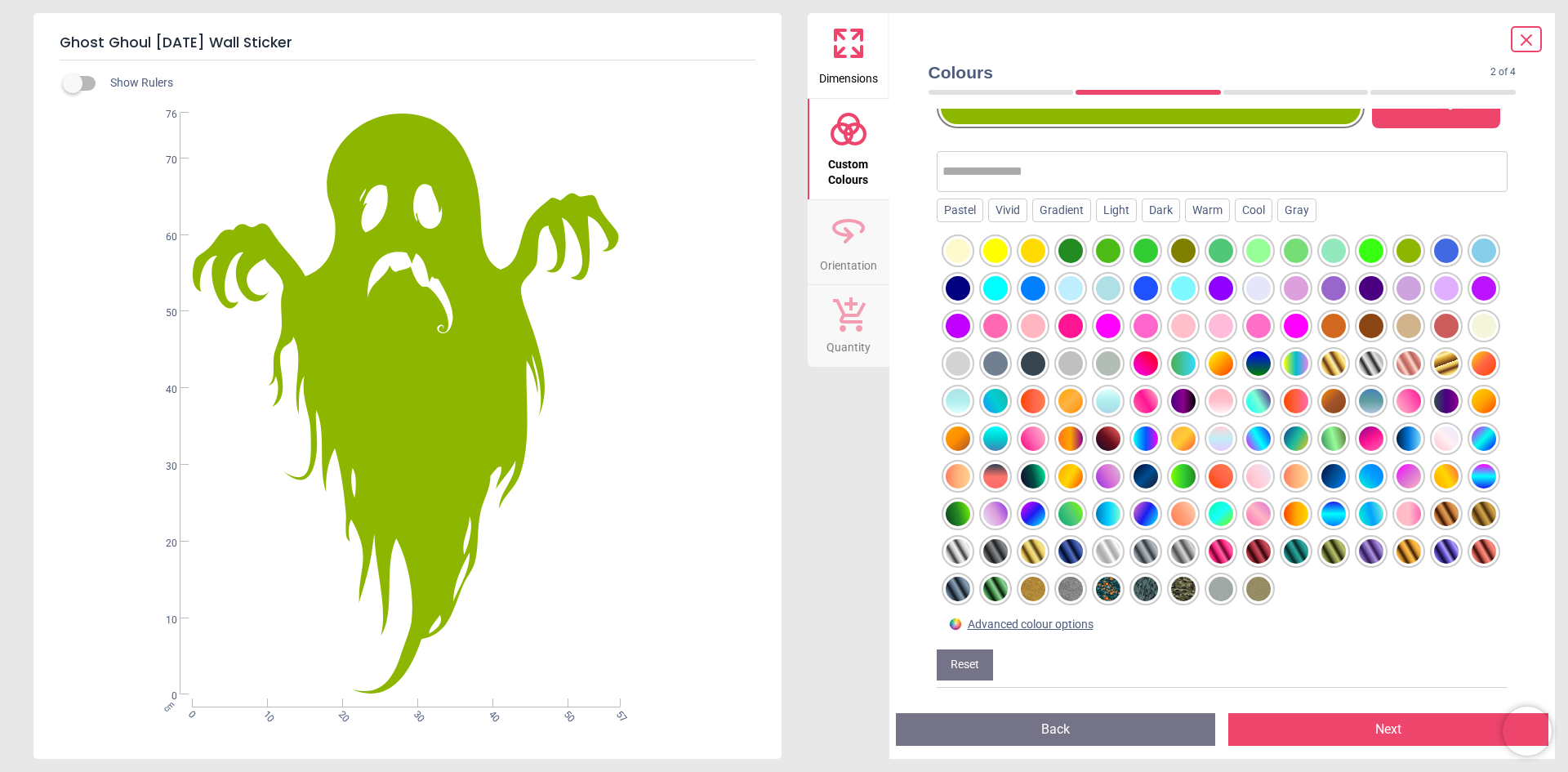
scroll to position [123, 0]
click at [1046, 463] on div at bounding box center [1033, 475] width 25 height 25
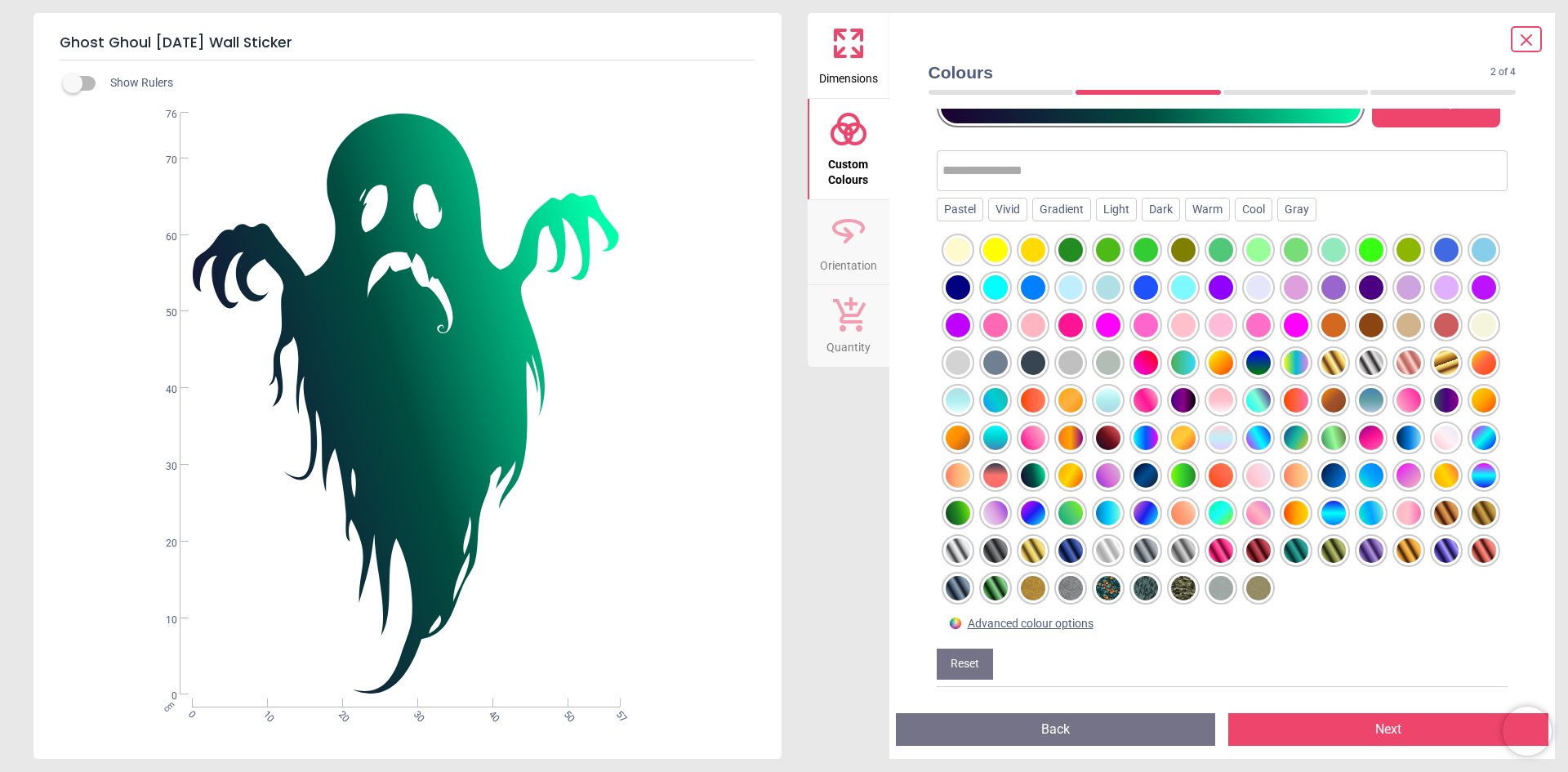
click at [970, 501] on div at bounding box center [958, 513] width 25 height 25
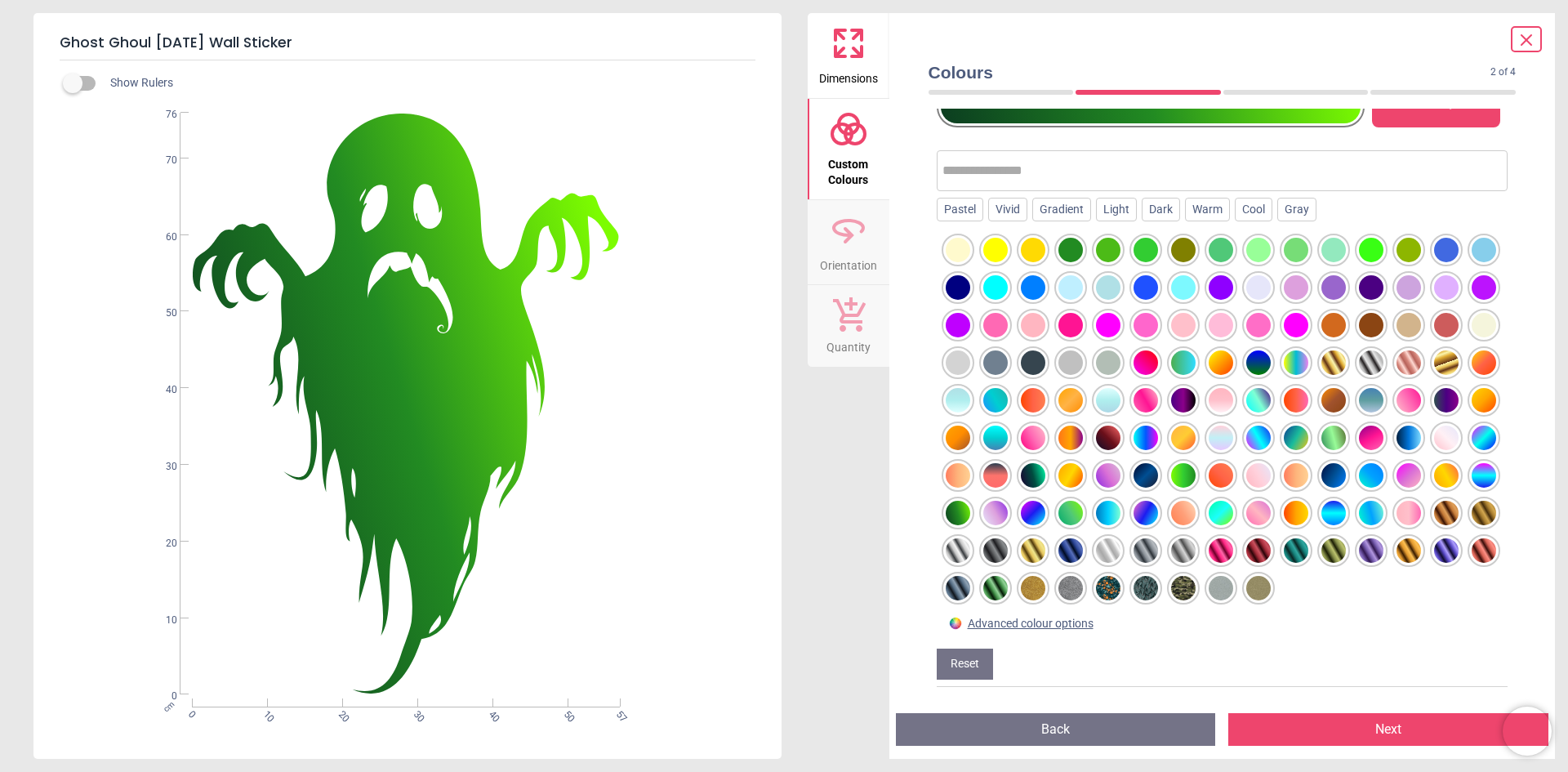
click at [1322, 438] on div at bounding box center [1334, 437] width 25 height 25
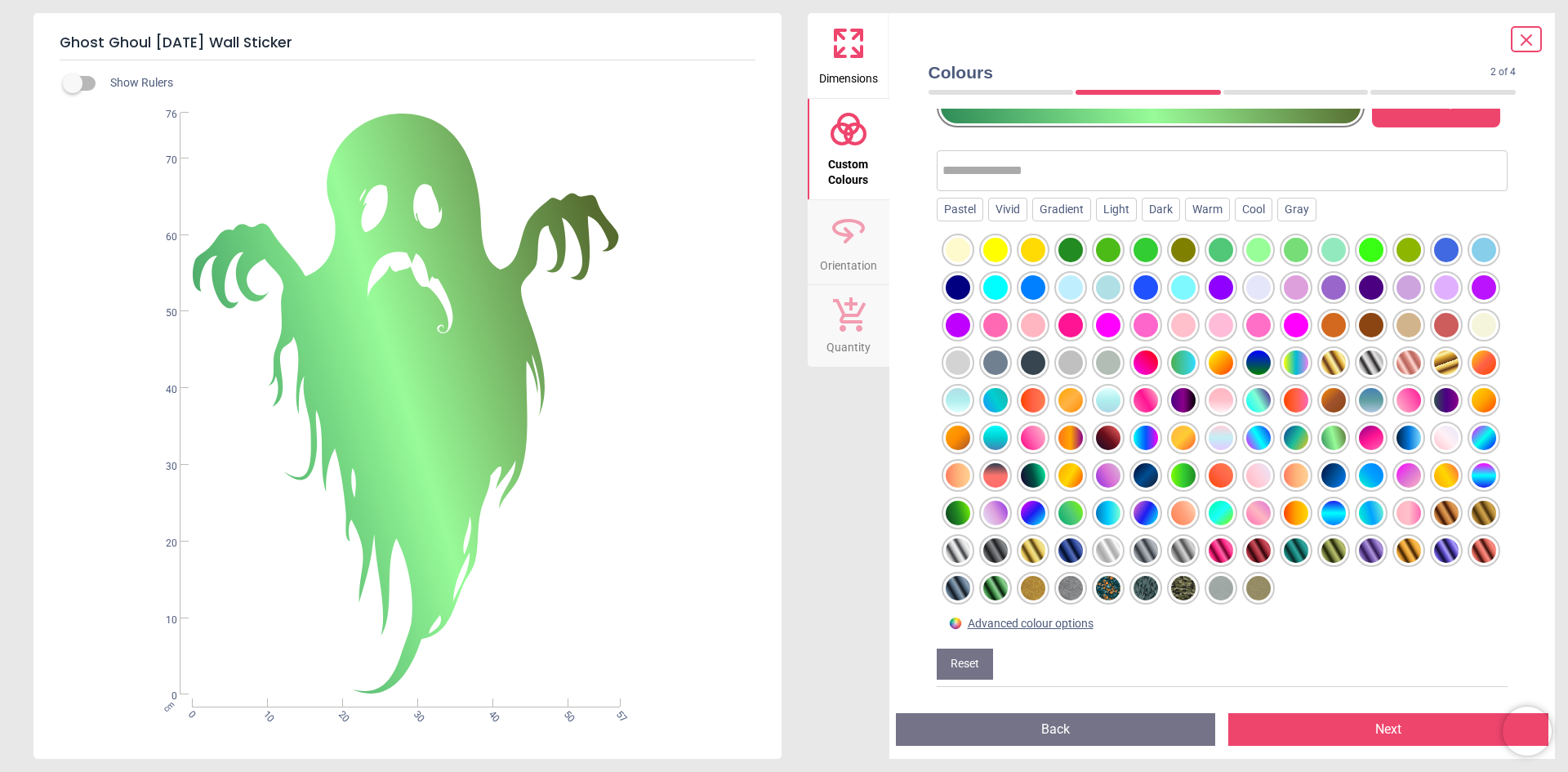
click at [1284, 441] on div at bounding box center [1296, 437] width 25 height 25
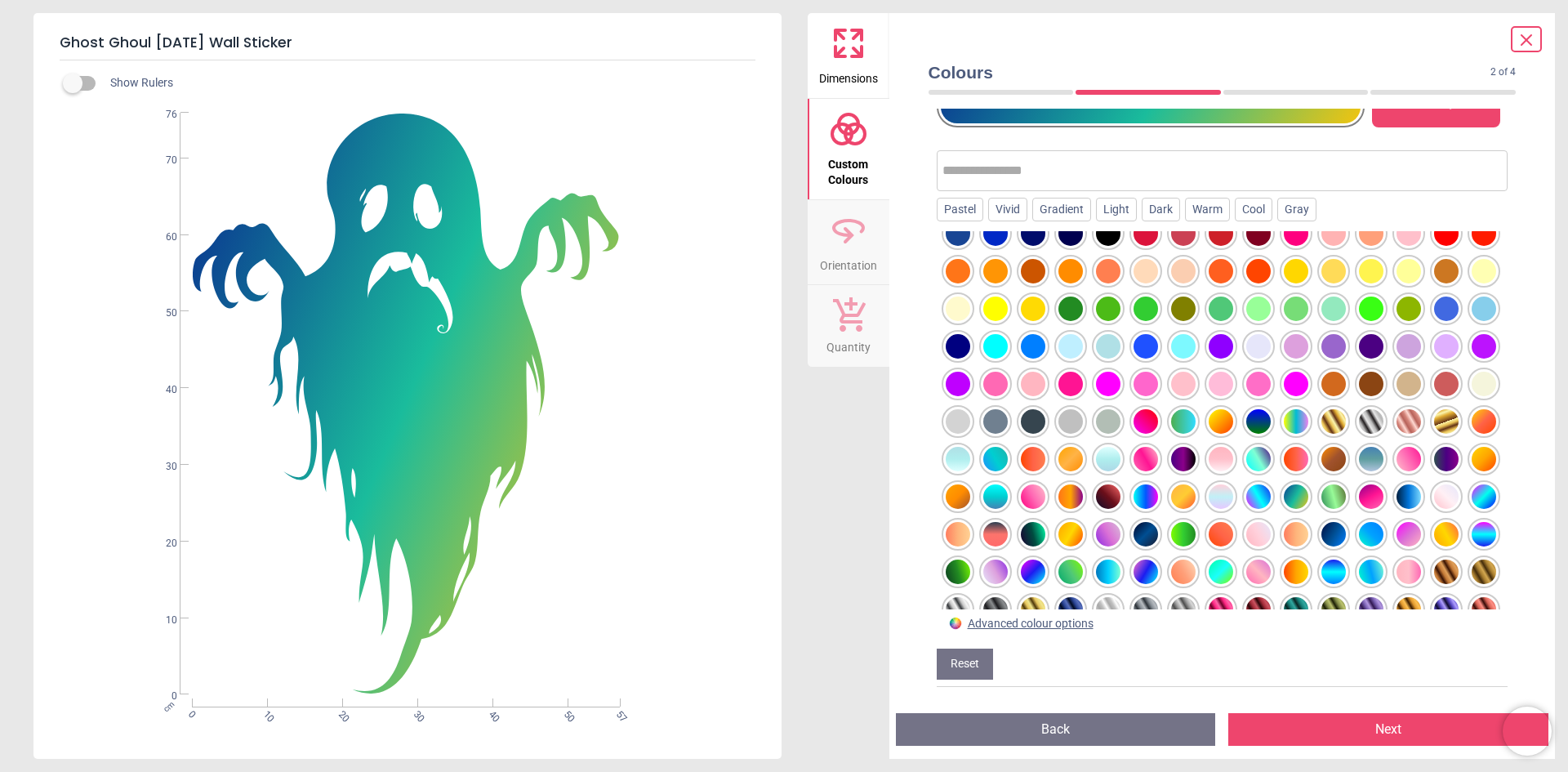
scroll to position [0, 0]
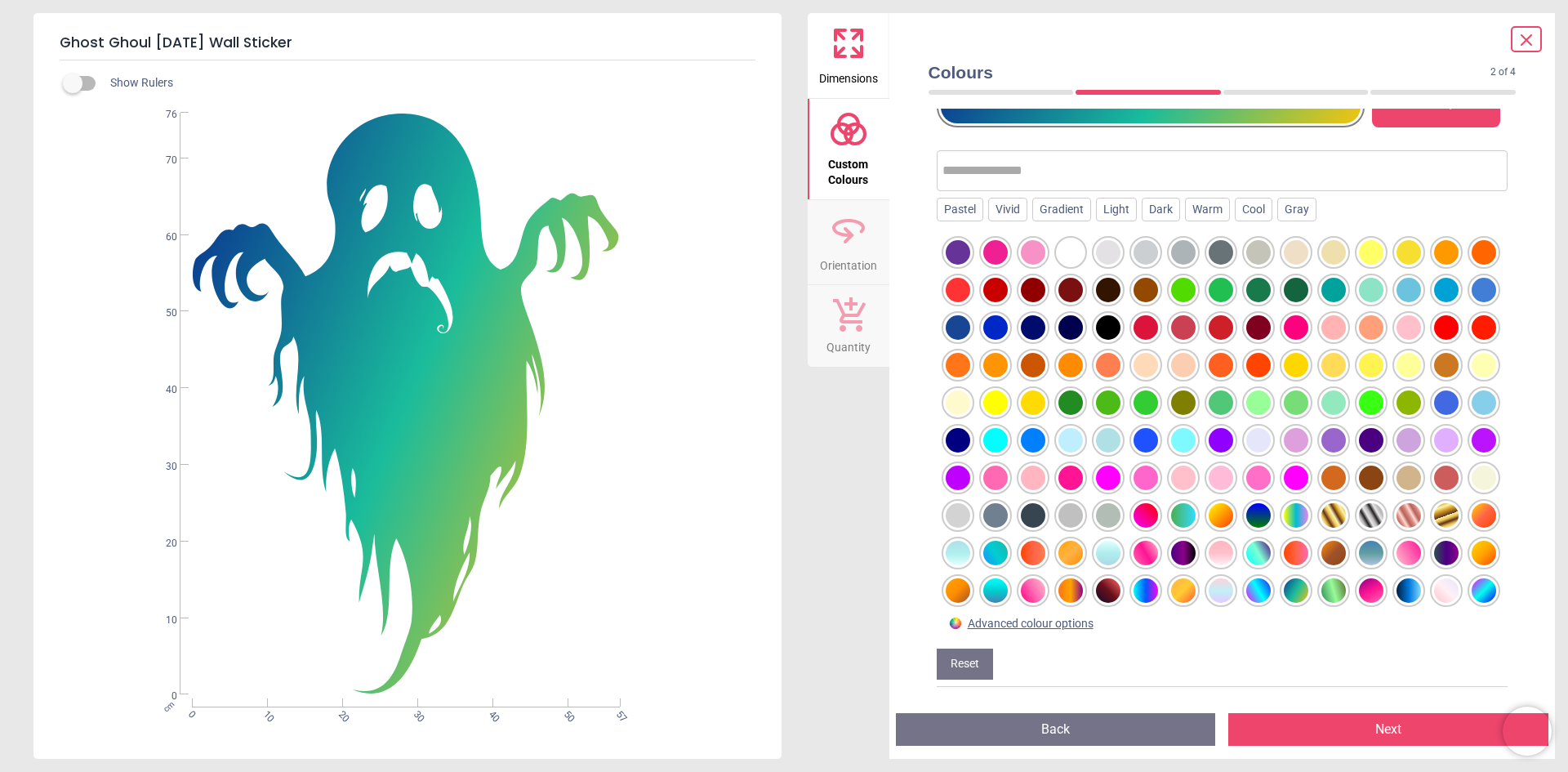
click at [1013, 178] on input "text" at bounding box center [1223, 171] width 560 height 33
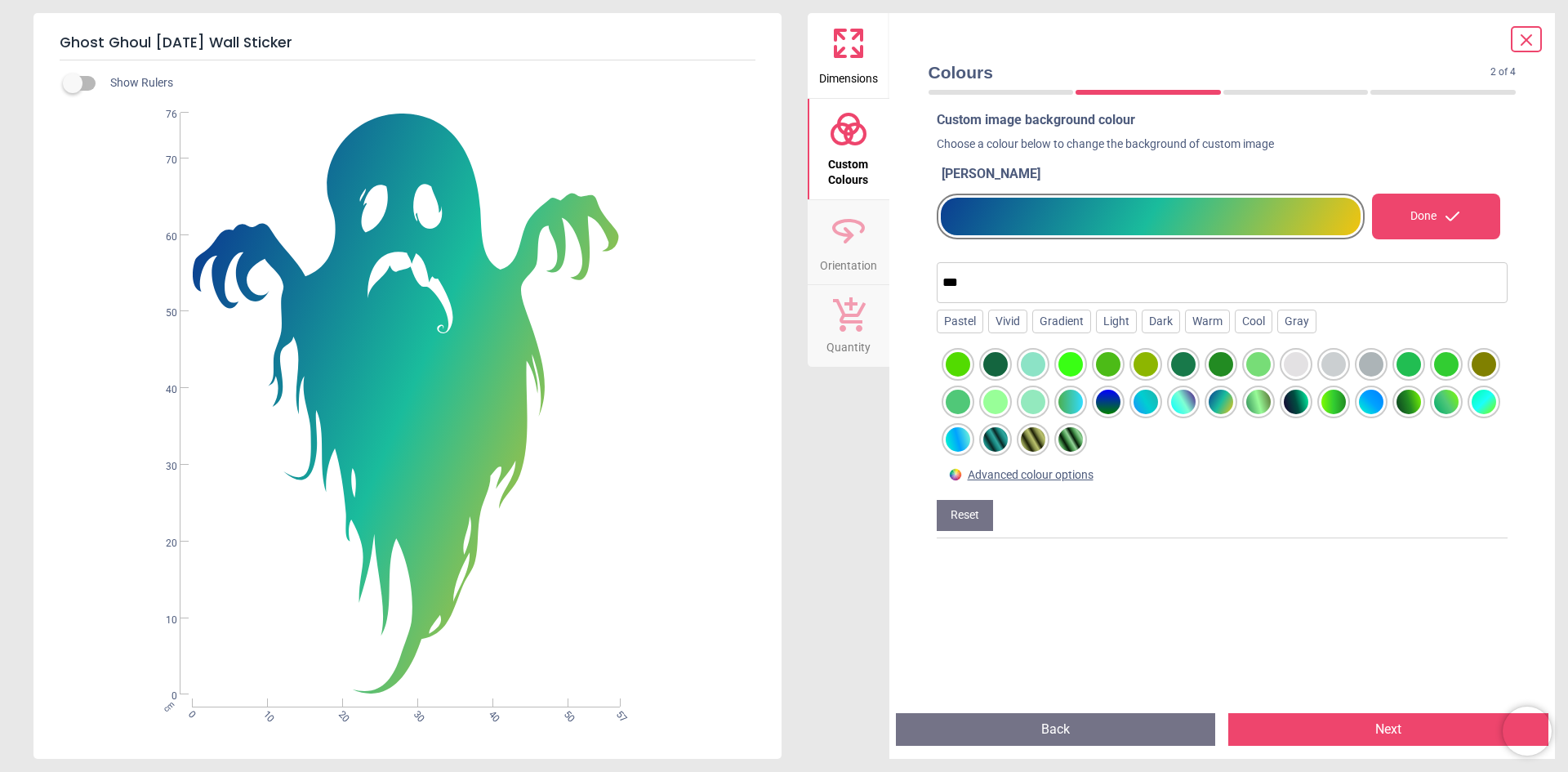
scroll to position [10, 0]
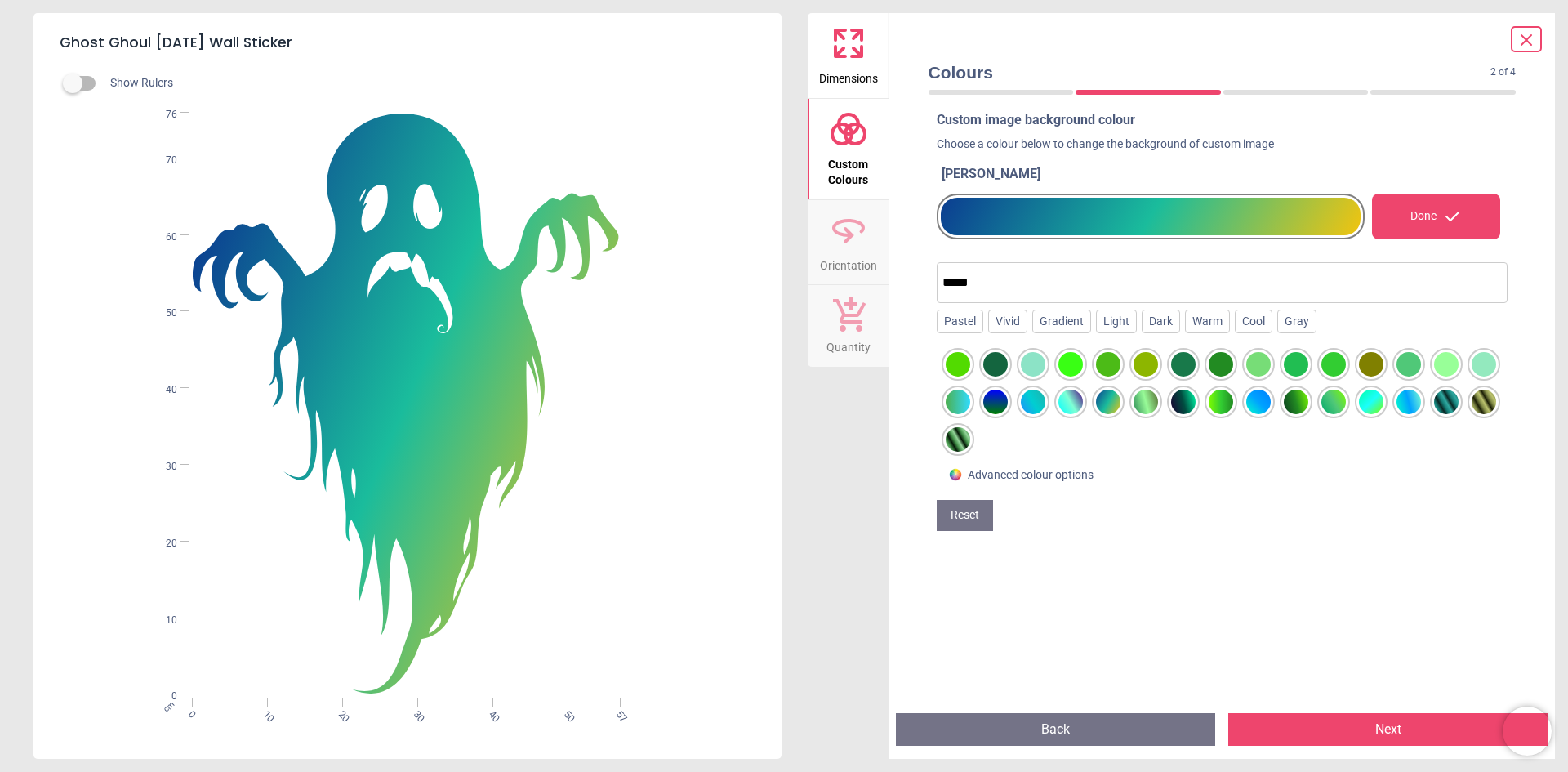
type input "*****"
click at [961, 365] on div at bounding box center [958, 364] width 25 height 25
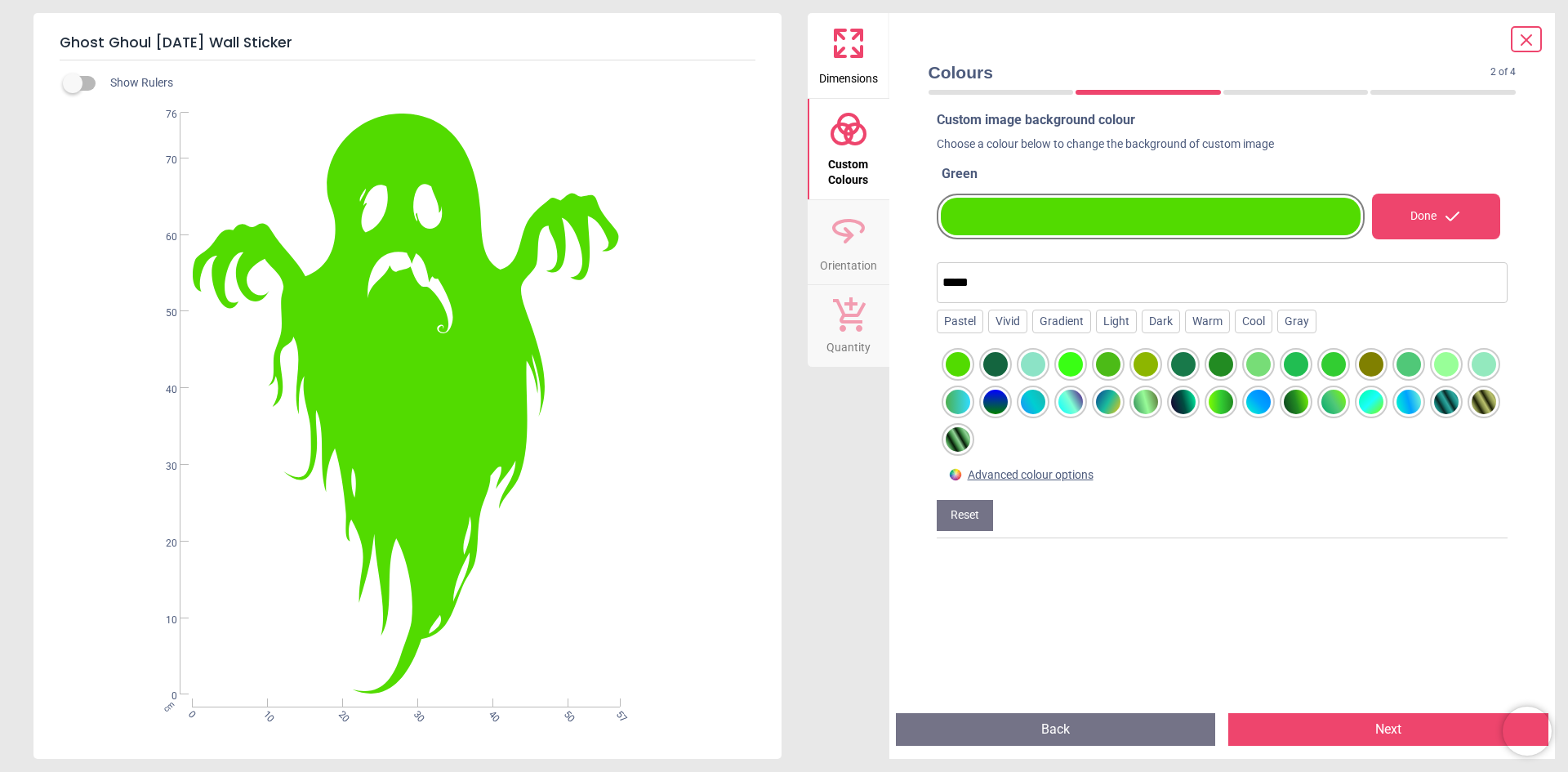
click at [999, 364] on div at bounding box center [996, 364] width 25 height 25
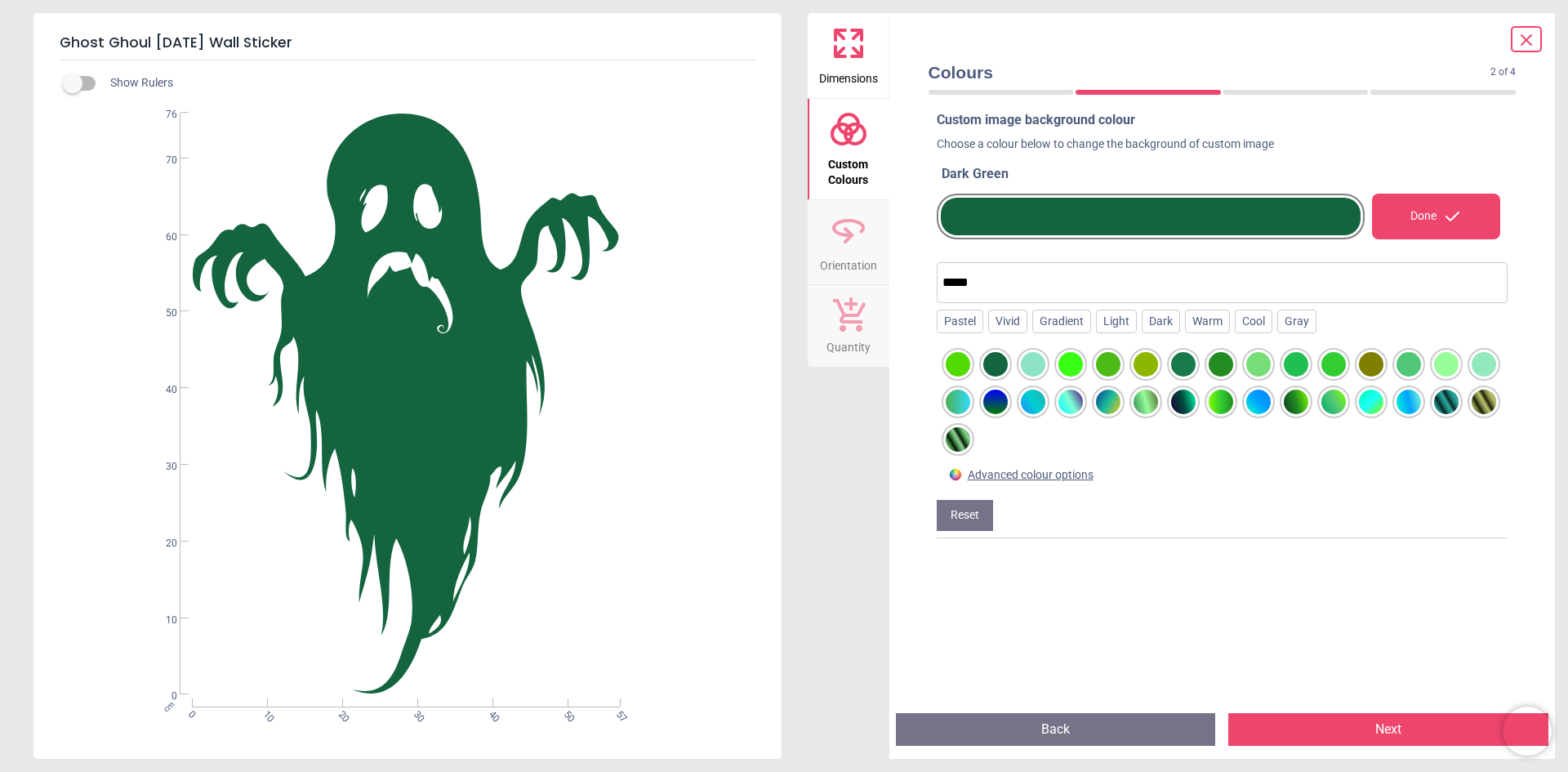
click at [1038, 364] on div at bounding box center [1033, 364] width 25 height 25
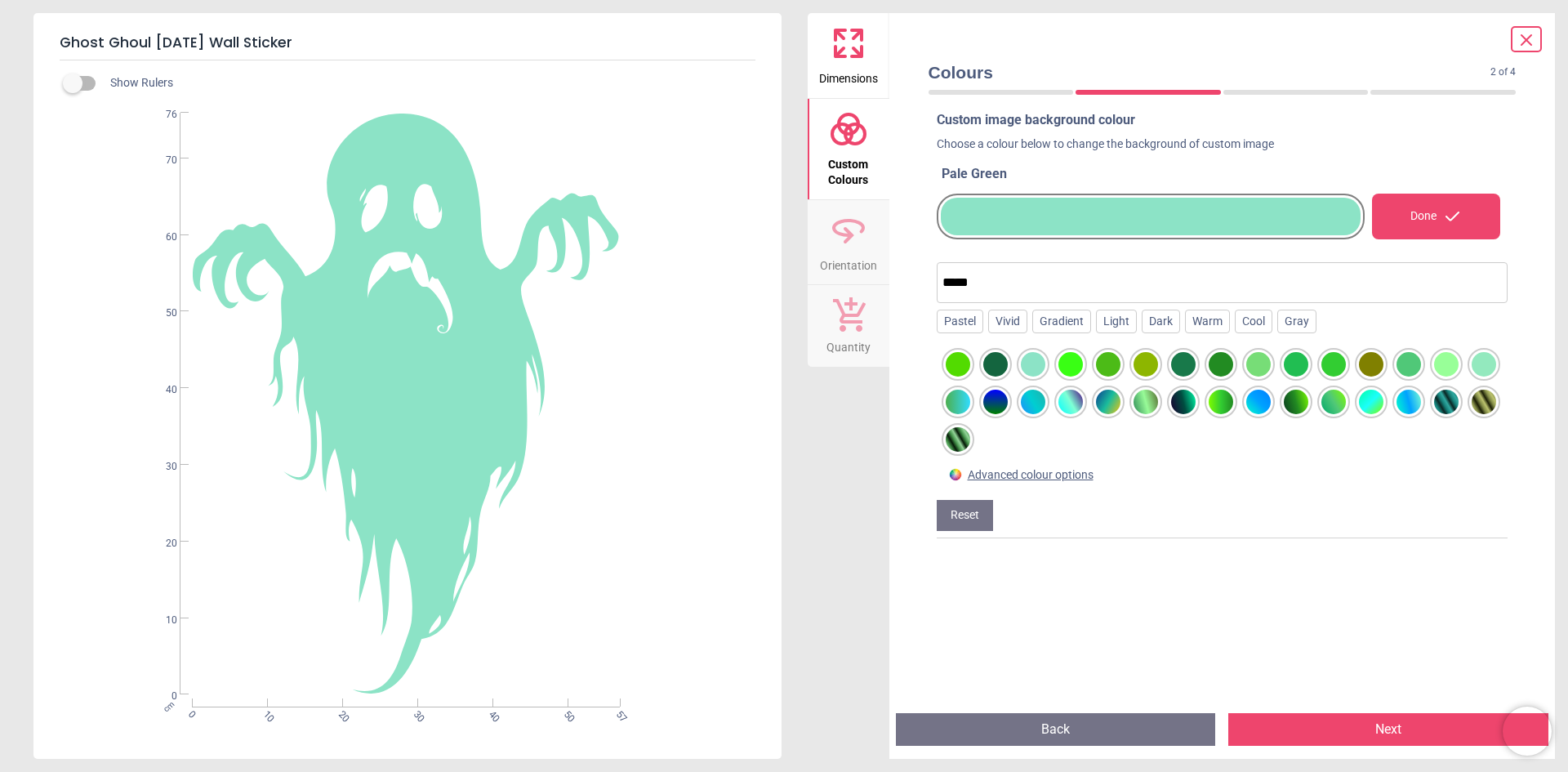
click at [1068, 366] on div at bounding box center [1071, 364] width 25 height 25
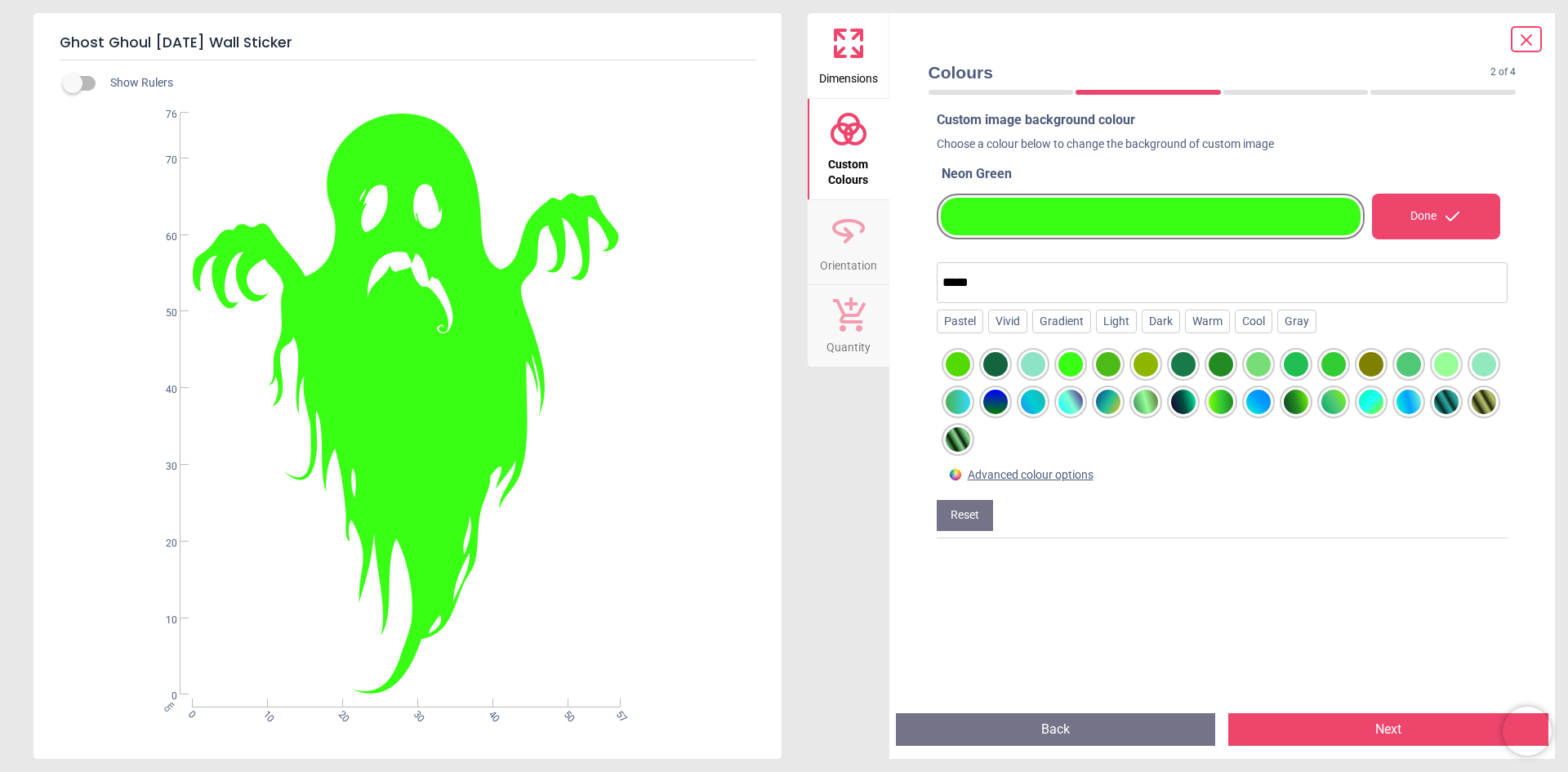
click at [1113, 369] on div at bounding box center [1109, 364] width 25 height 25
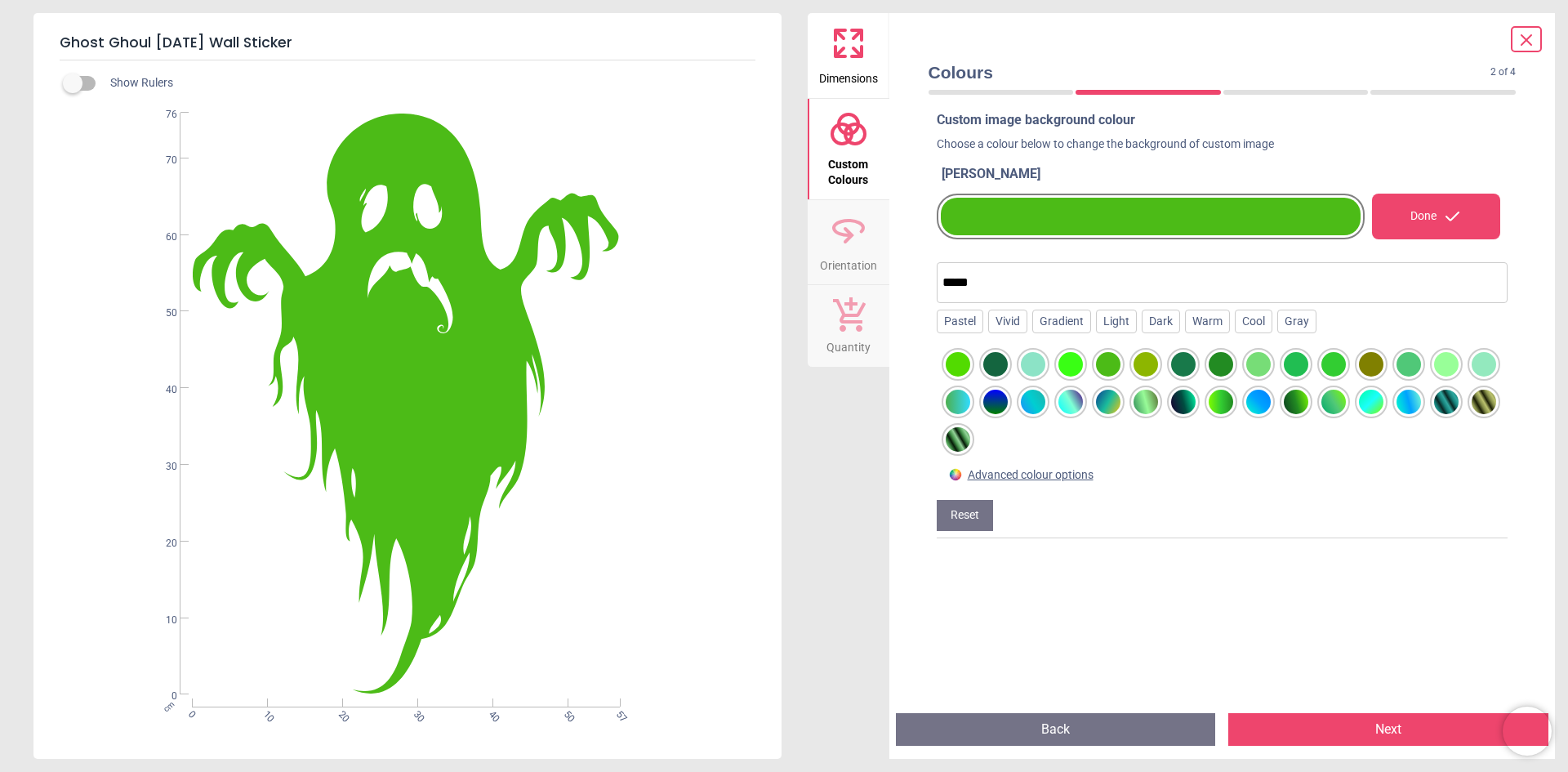
click at [1145, 370] on div at bounding box center [1147, 364] width 25 height 25
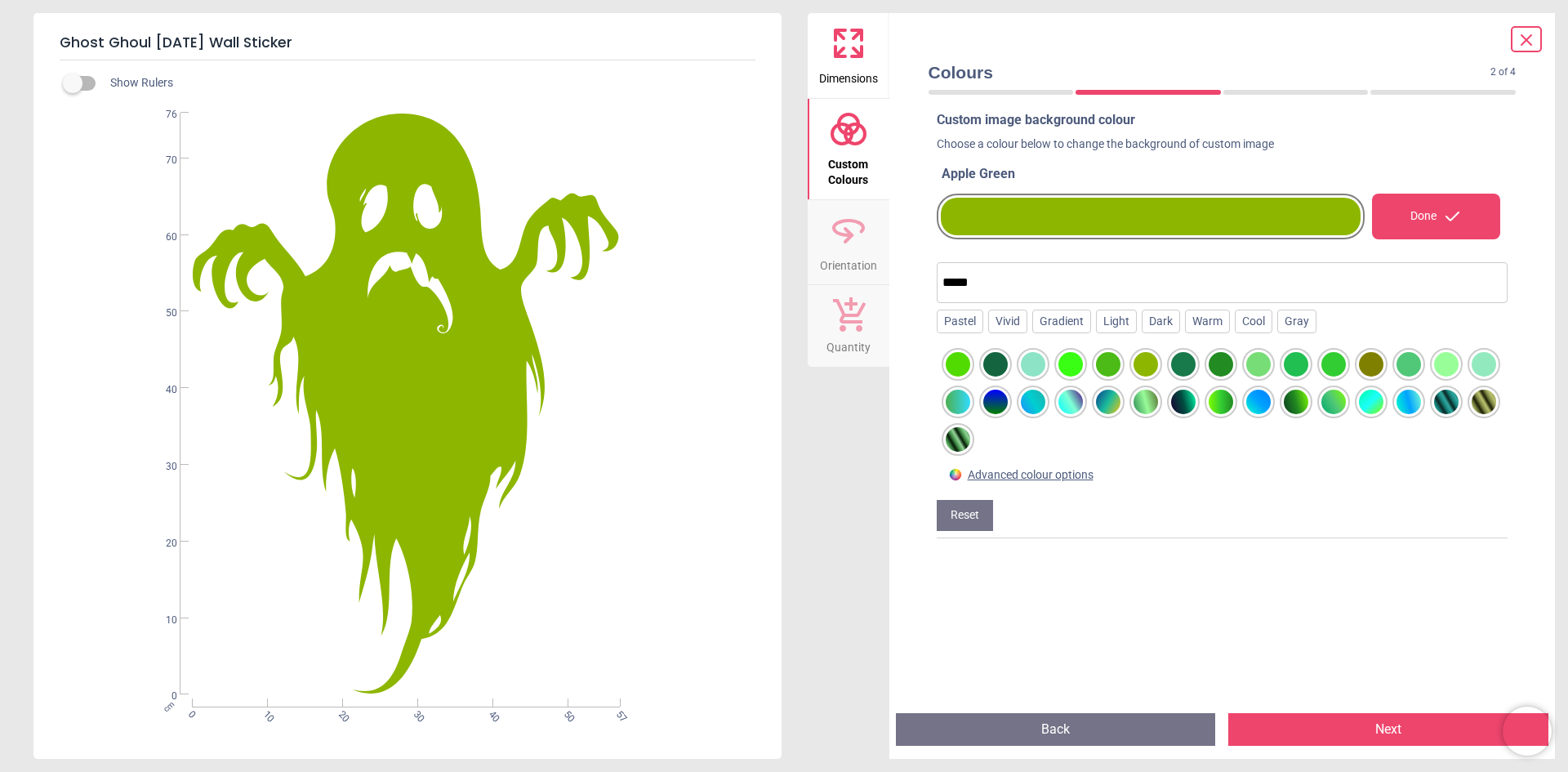
click at [1097, 365] on div at bounding box center [1109, 364] width 25 height 25
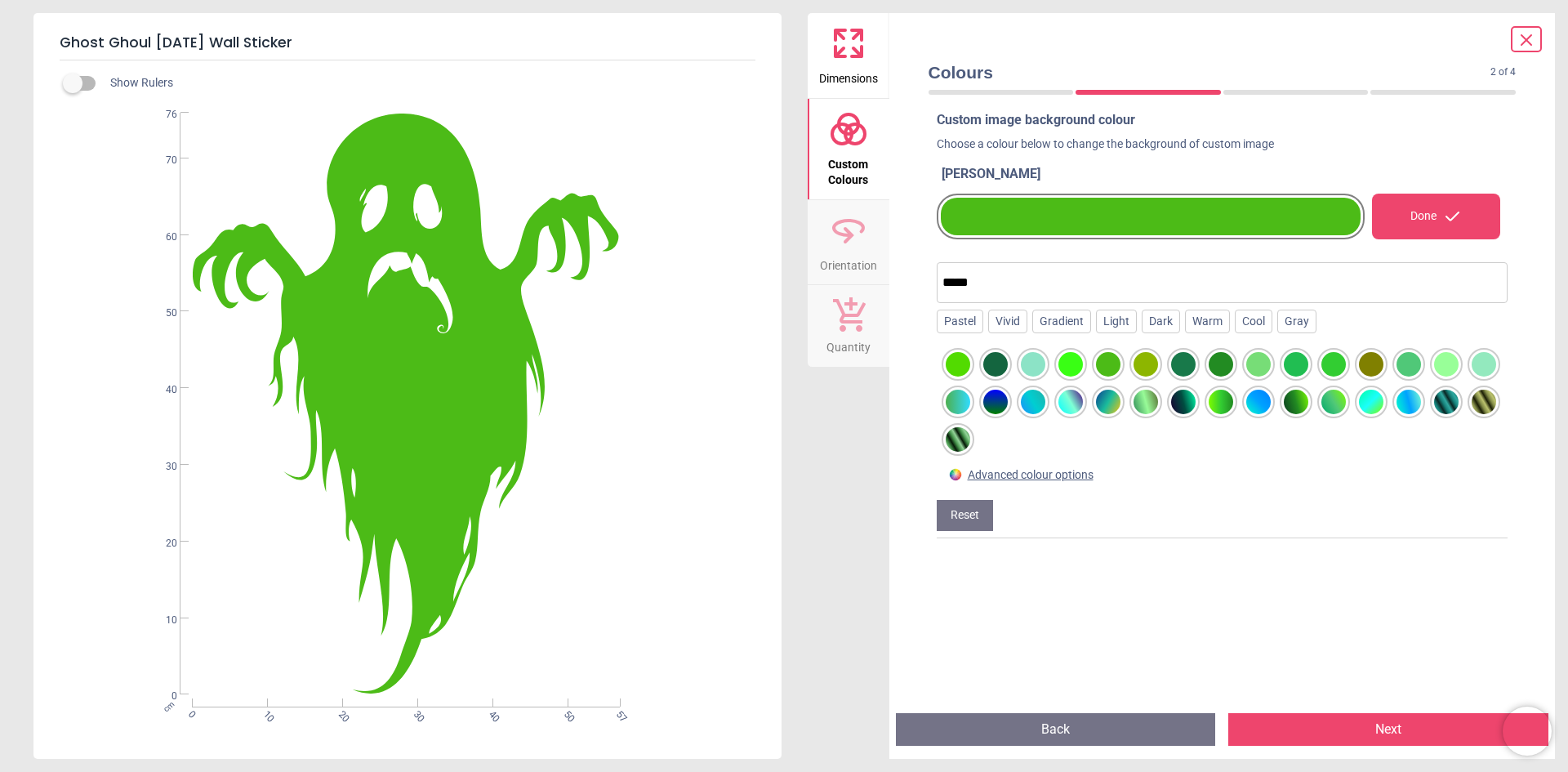
click at [1149, 365] on div at bounding box center [1147, 364] width 25 height 25
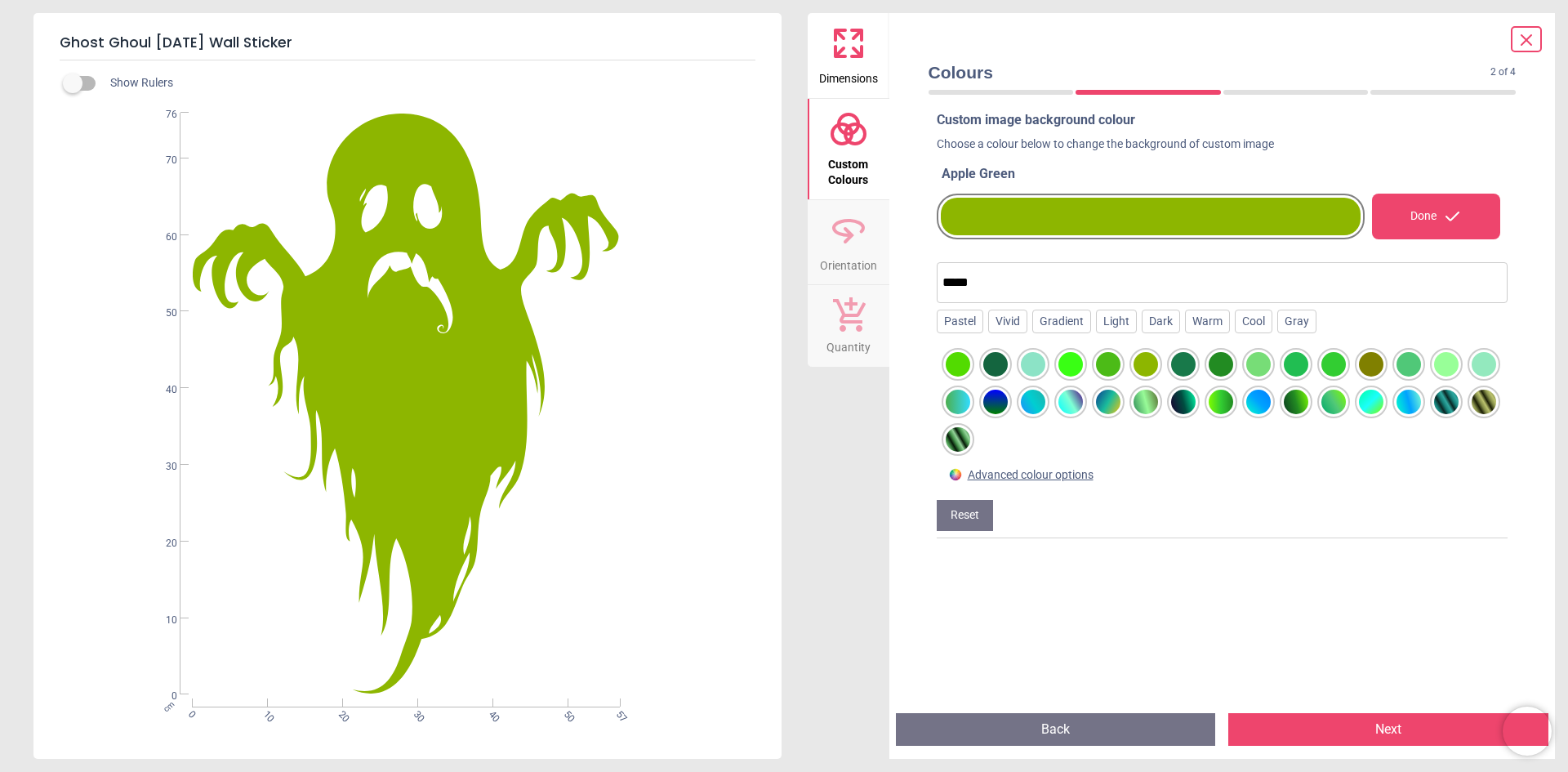
click at [1180, 367] on div at bounding box center [1183, 364] width 25 height 25
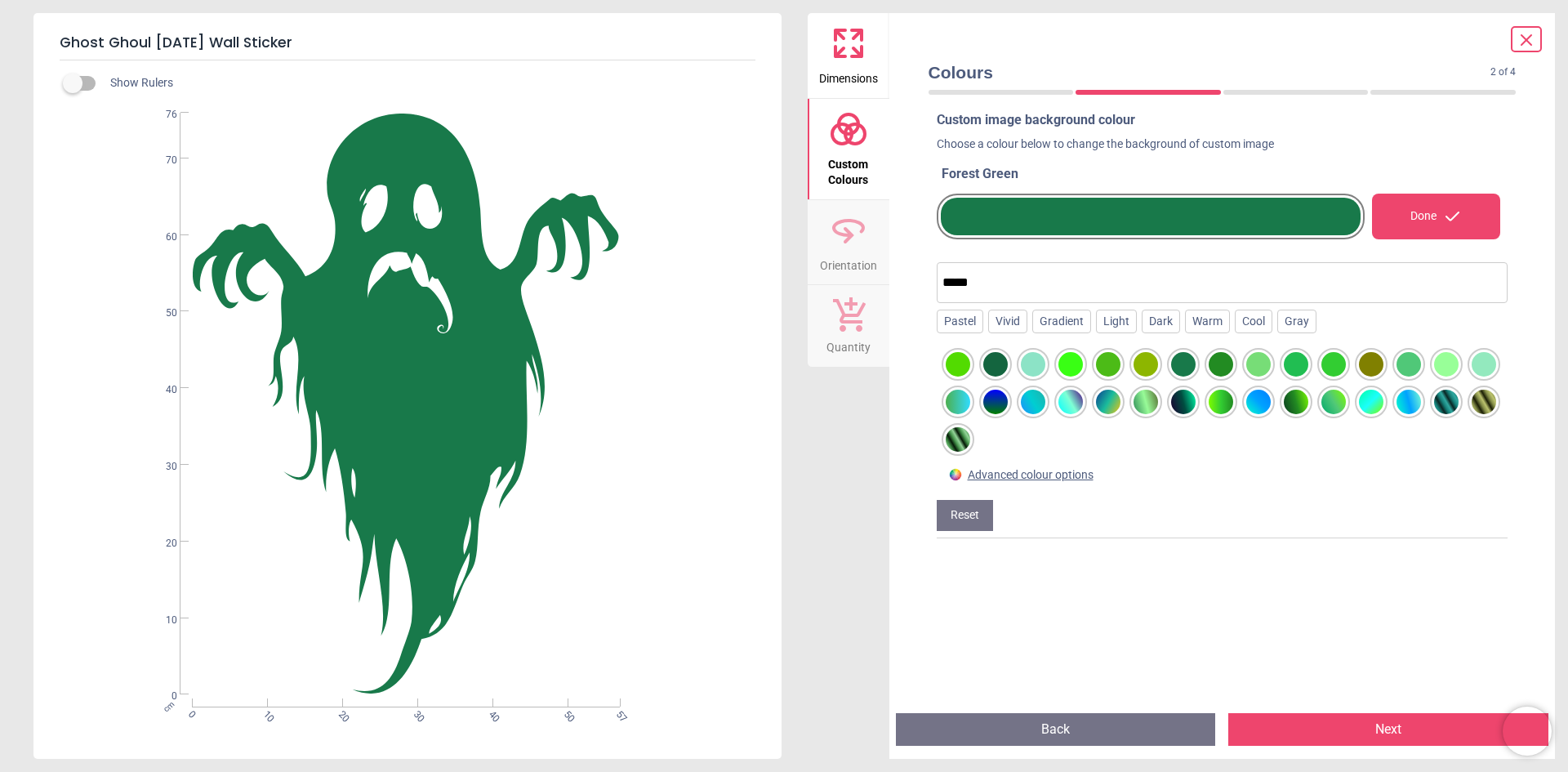
click at [1147, 367] on div at bounding box center [1147, 364] width 25 height 25
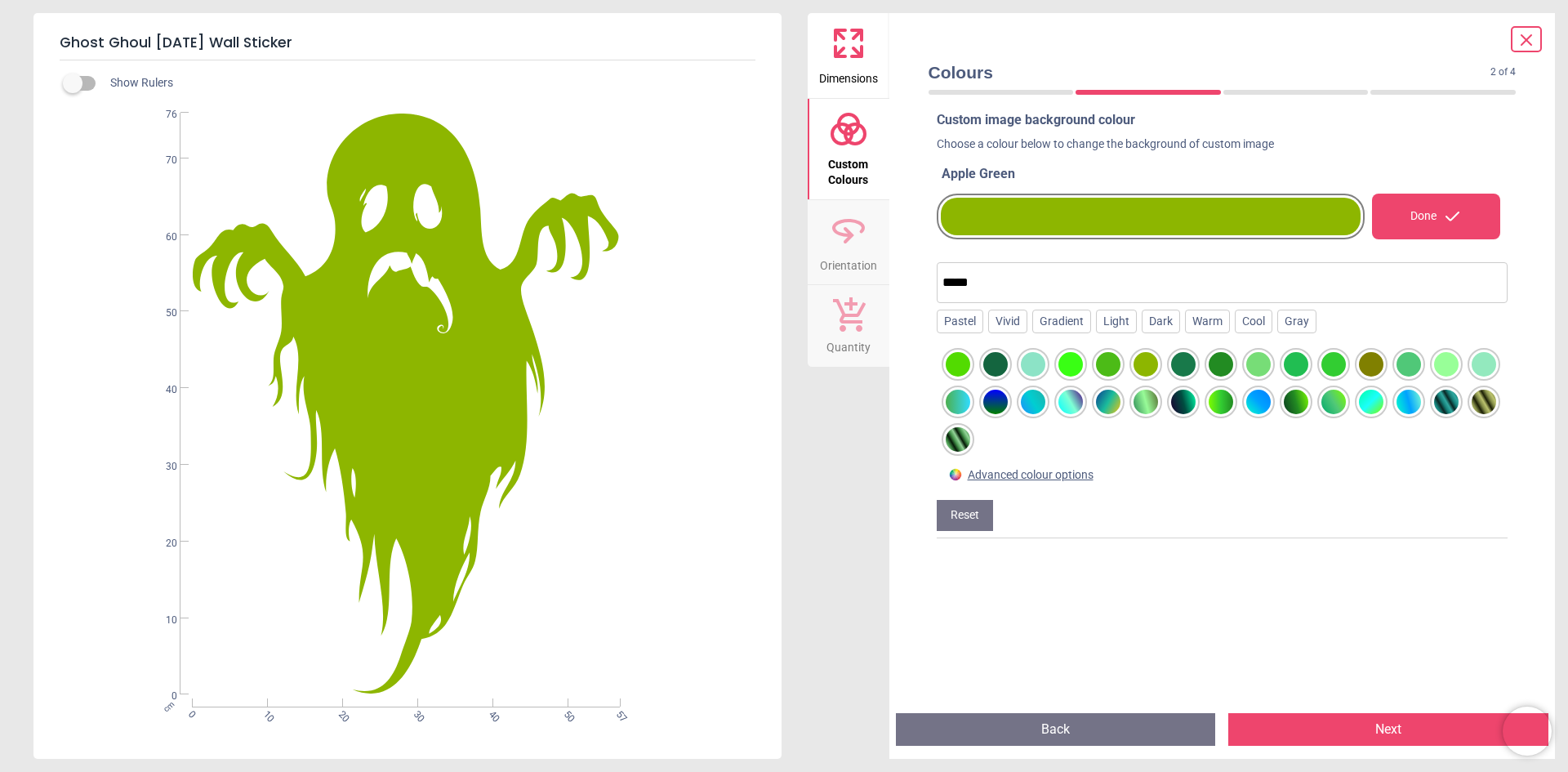
click at [1215, 368] on div at bounding box center [1221, 364] width 25 height 25
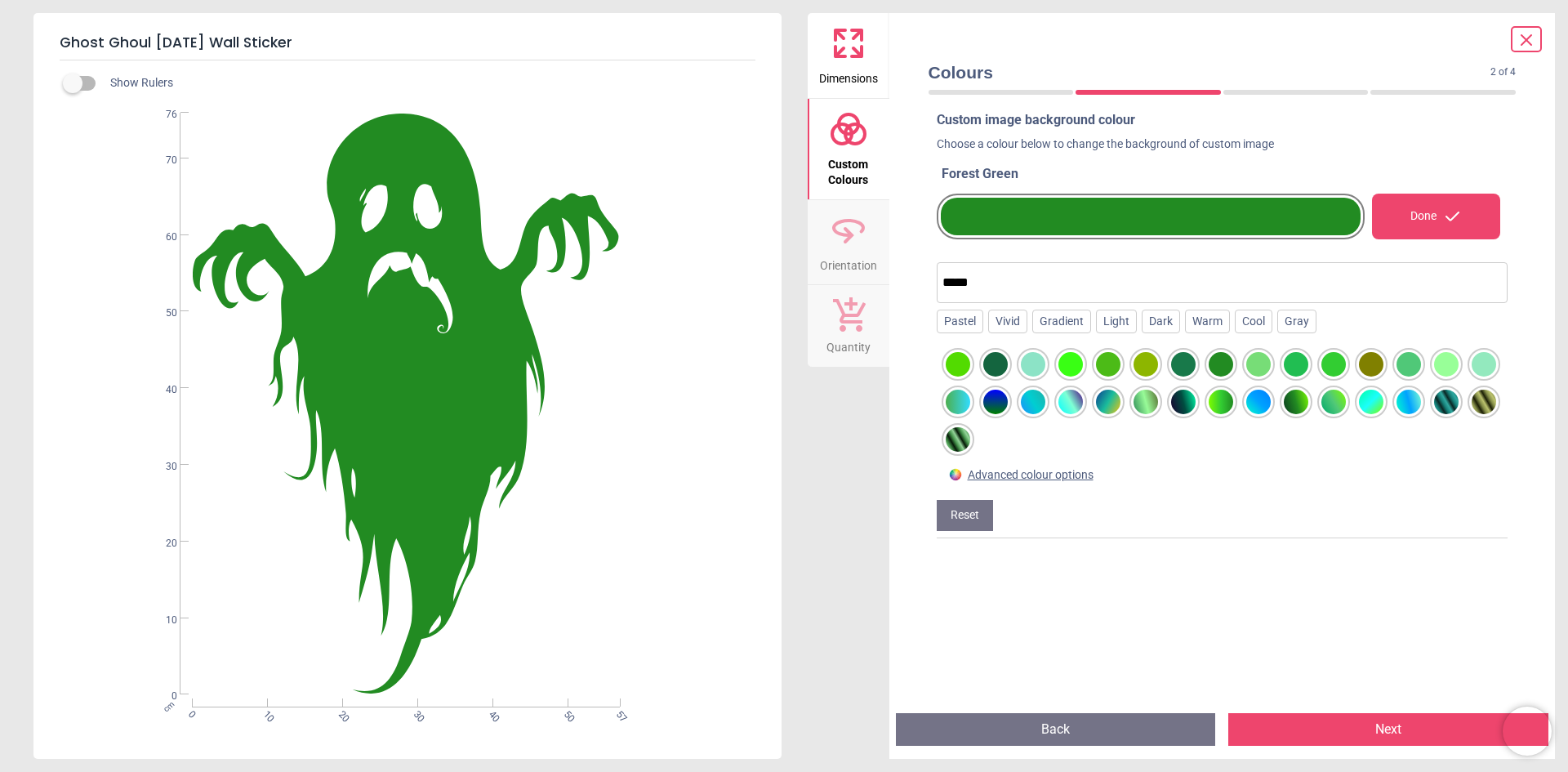
click at [1251, 368] on div at bounding box center [1259, 364] width 25 height 25
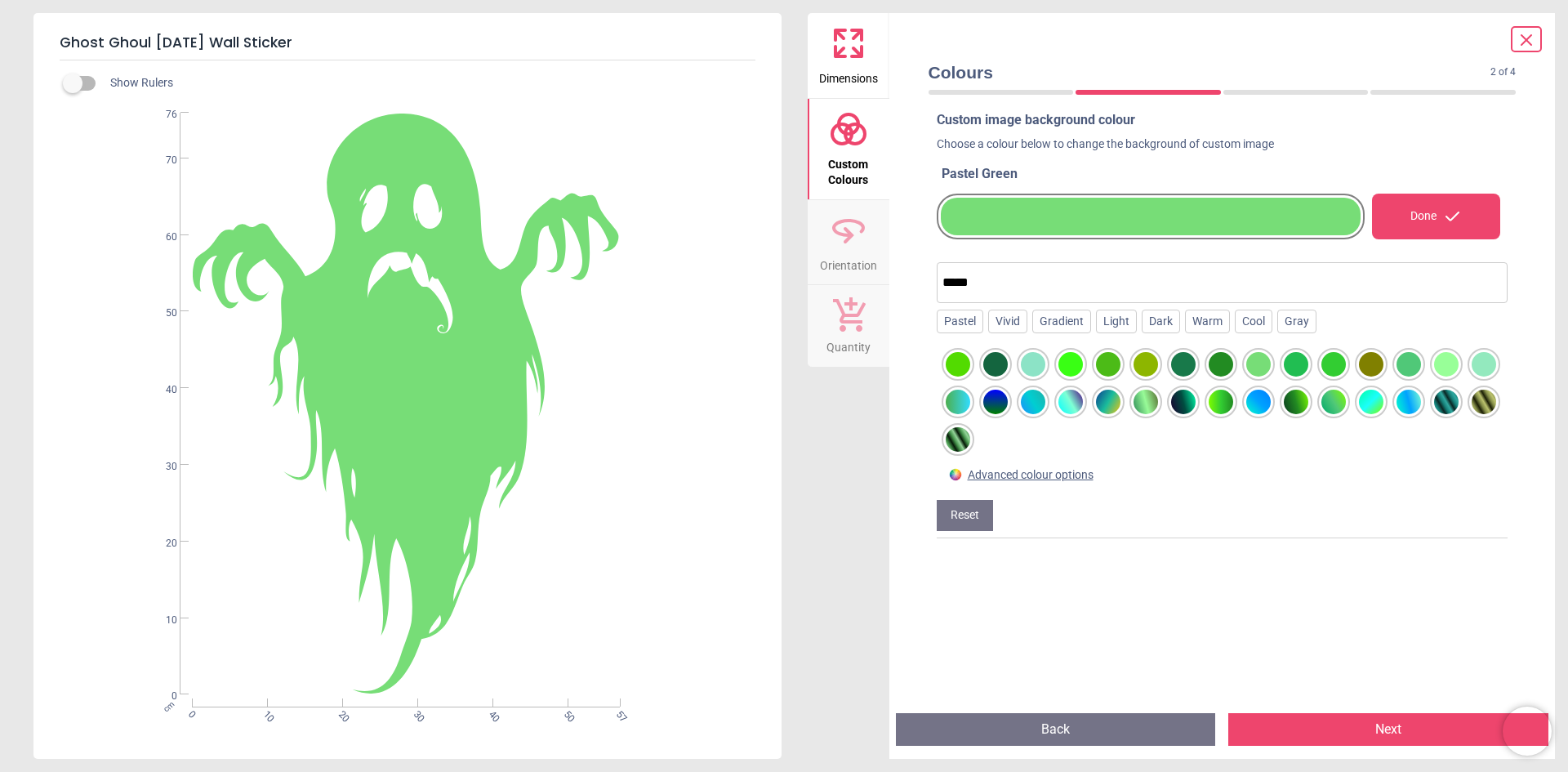
click at [1299, 370] on div at bounding box center [1296, 364] width 25 height 25
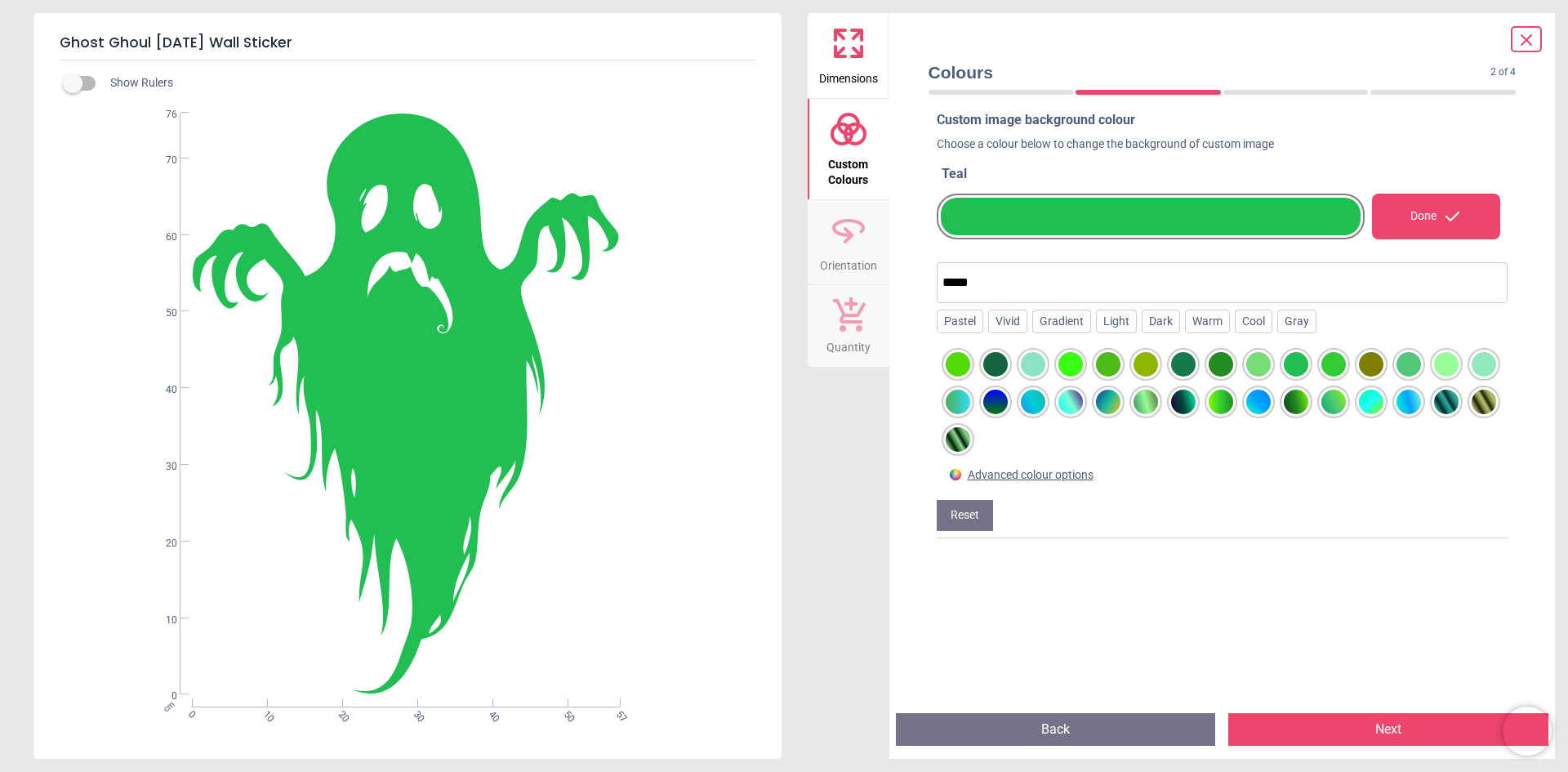
click at [1336, 369] on div at bounding box center [1334, 364] width 25 height 25
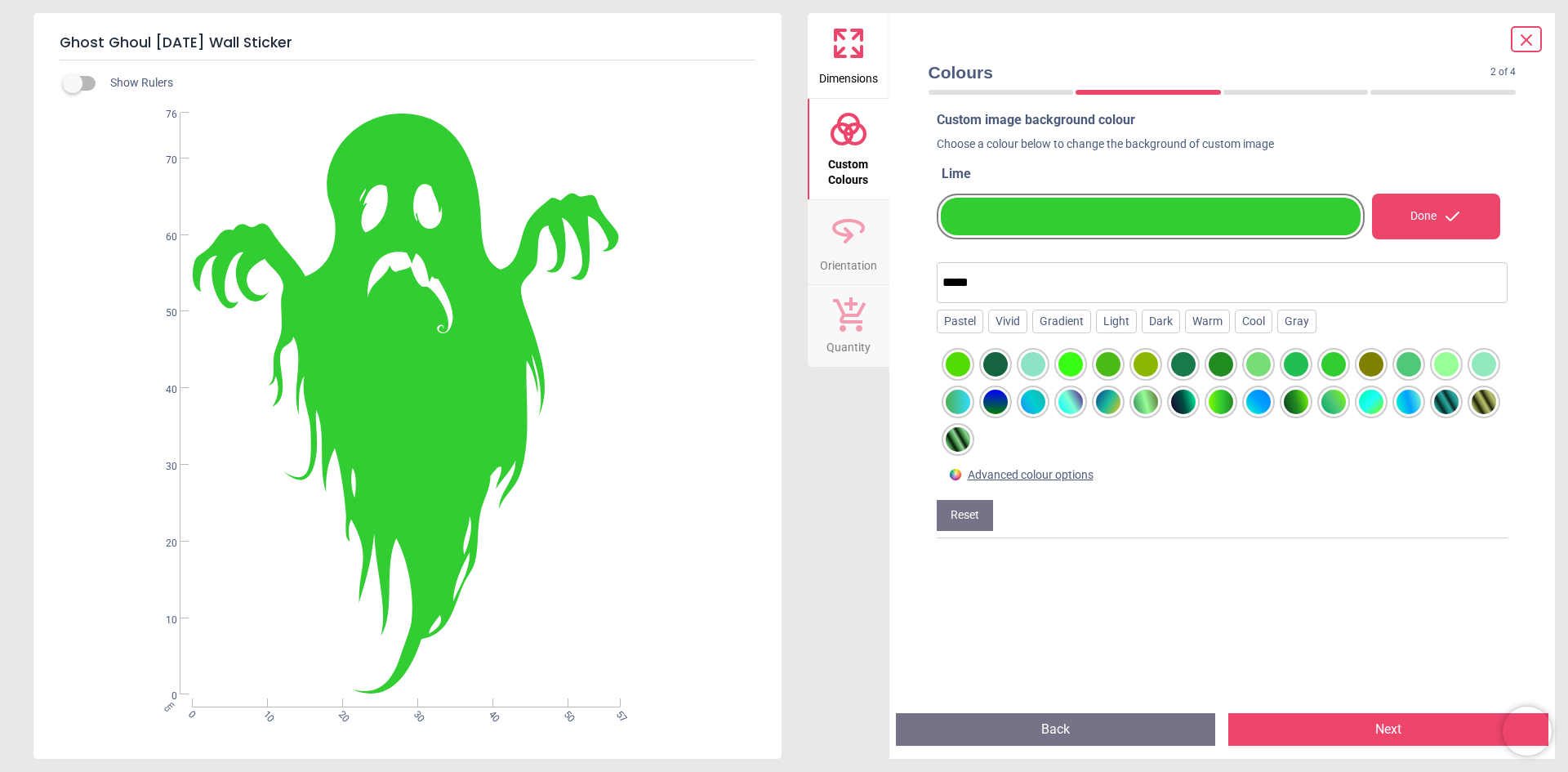
click at [1369, 369] on div at bounding box center [1372, 364] width 25 height 25
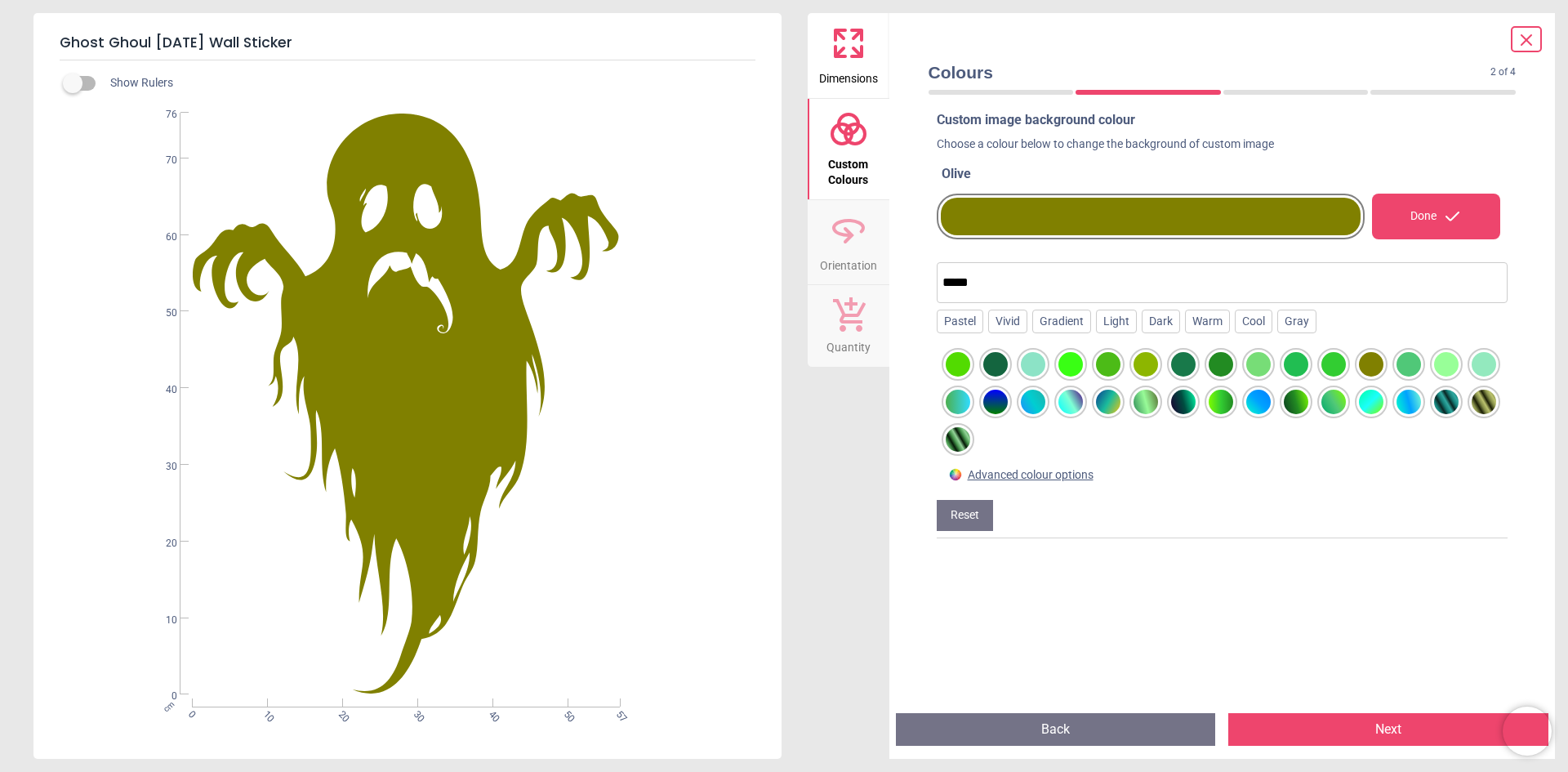
click at [1408, 369] on div at bounding box center [1410, 364] width 25 height 25
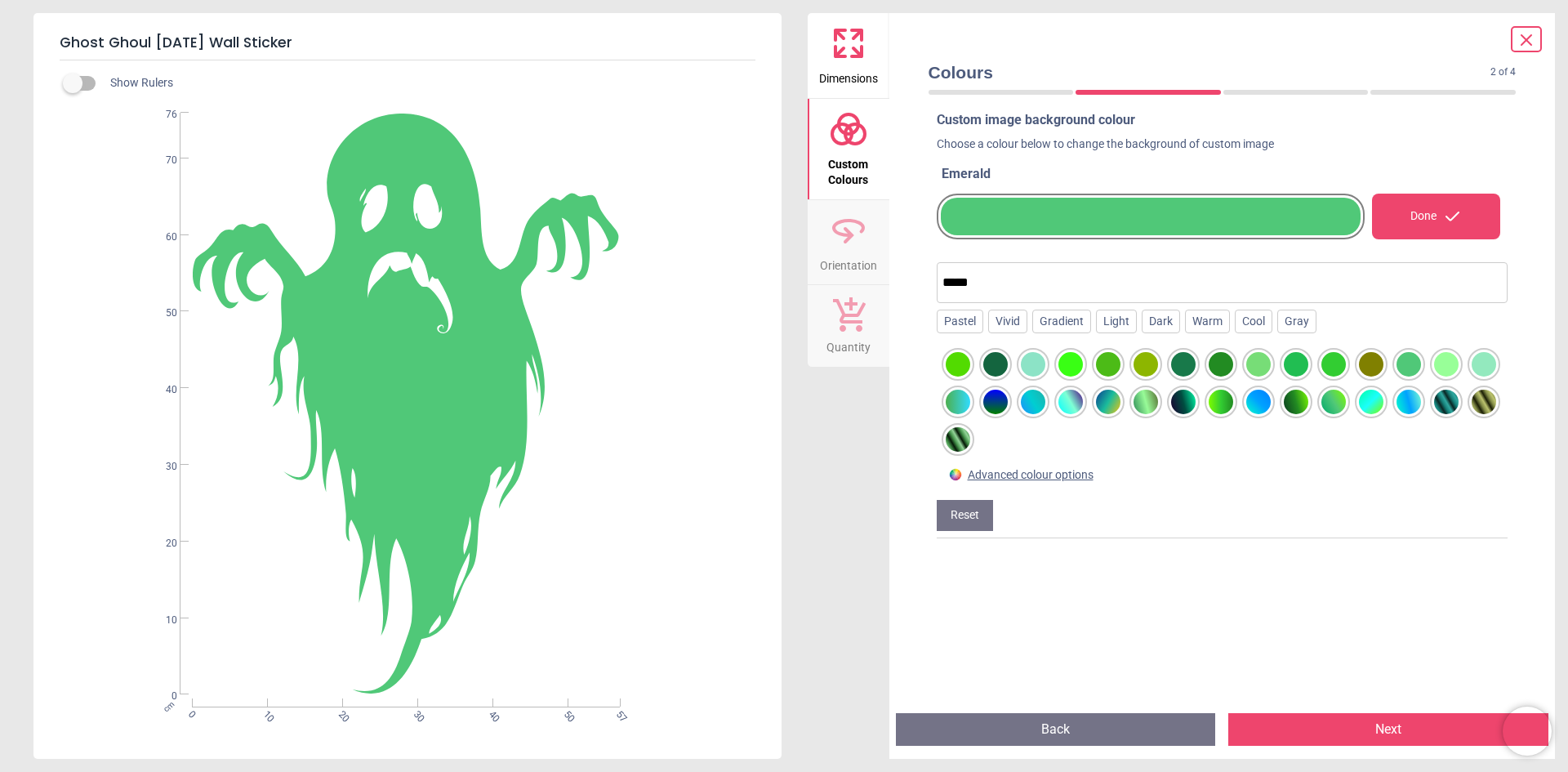
click at [1435, 368] on div at bounding box center [1446, 364] width 25 height 25
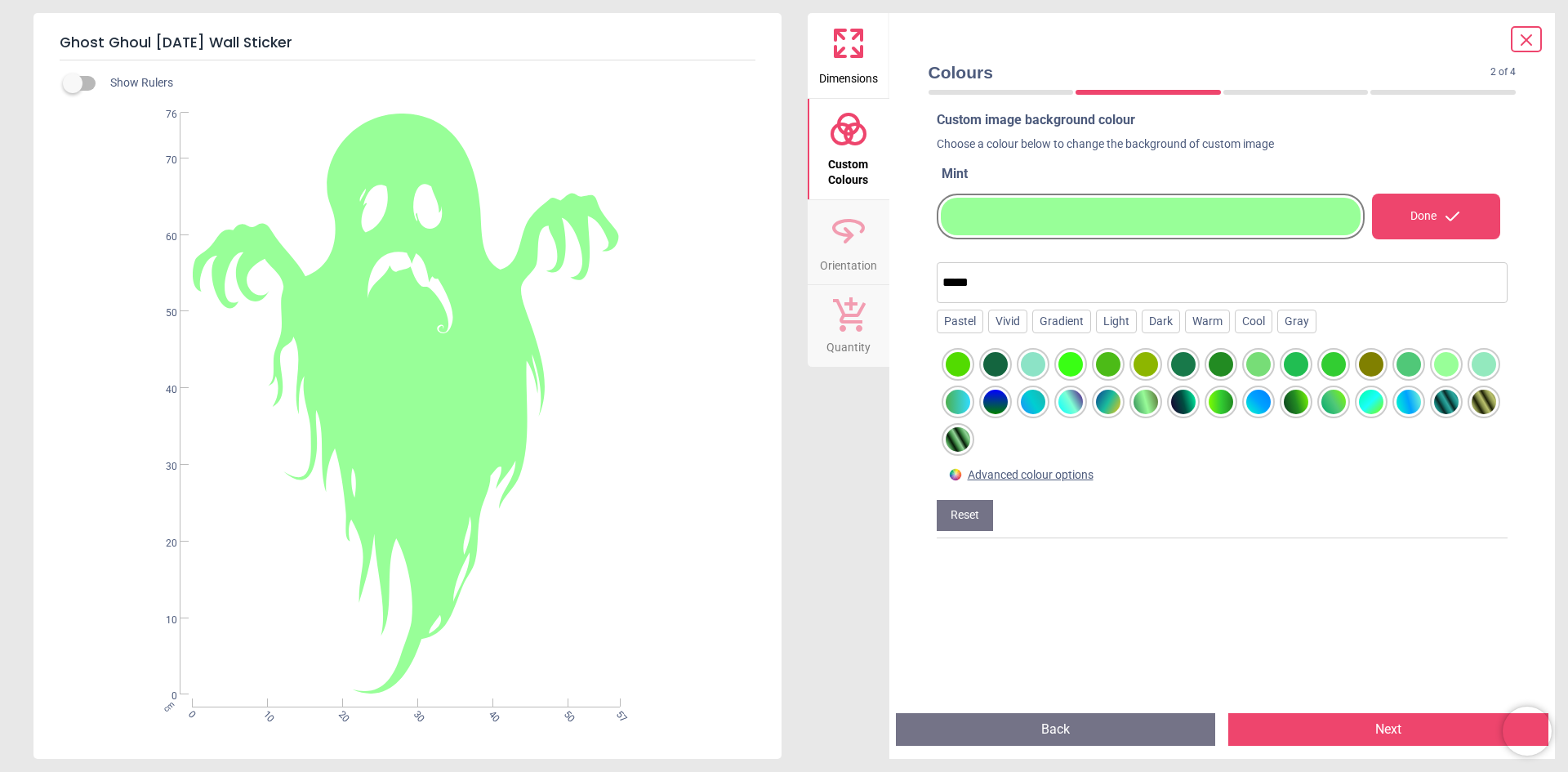
click at [1472, 376] on div at bounding box center [1484, 364] width 25 height 25
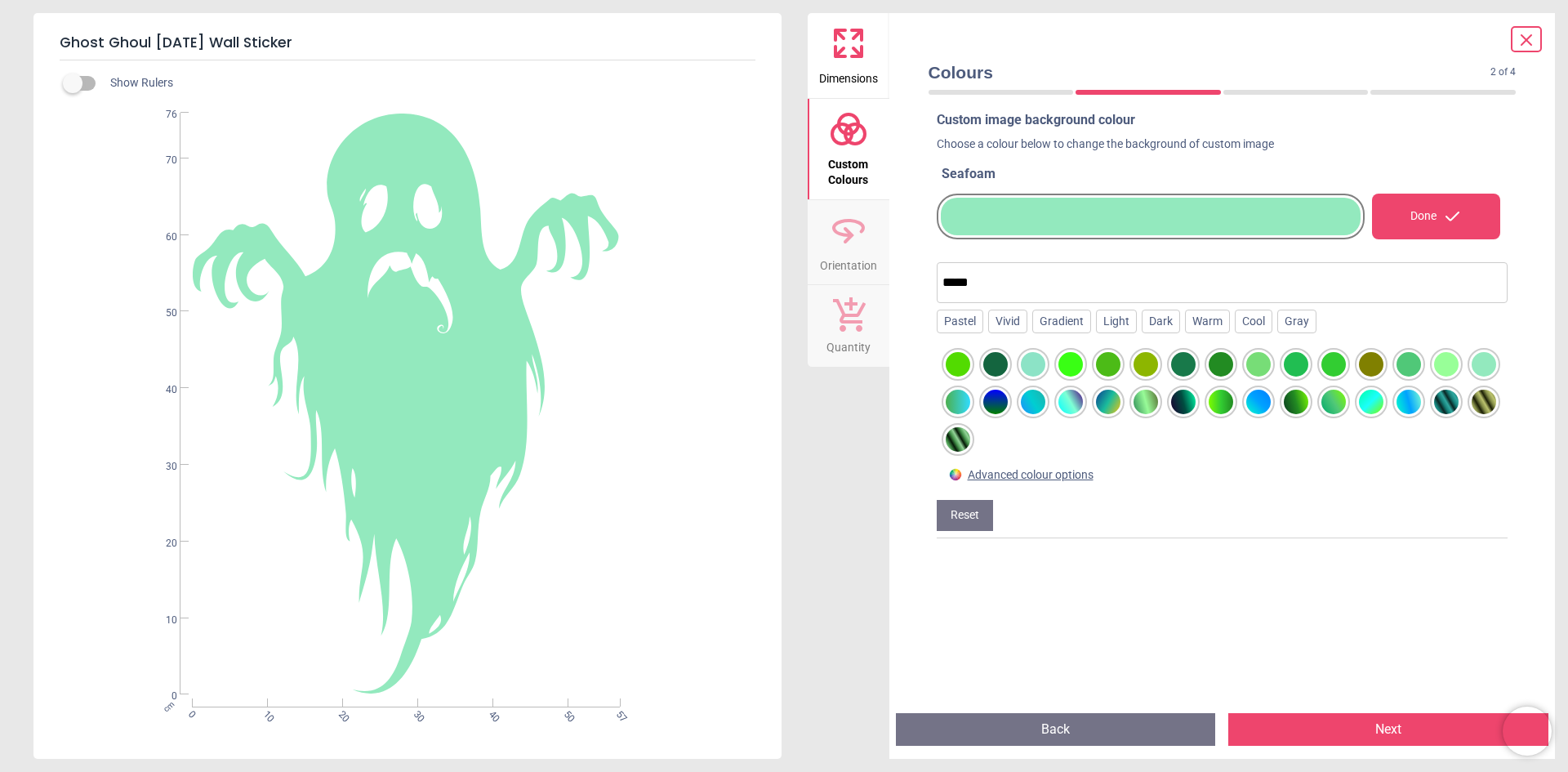
click at [970, 403] on div at bounding box center [958, 402] width 25 height 25
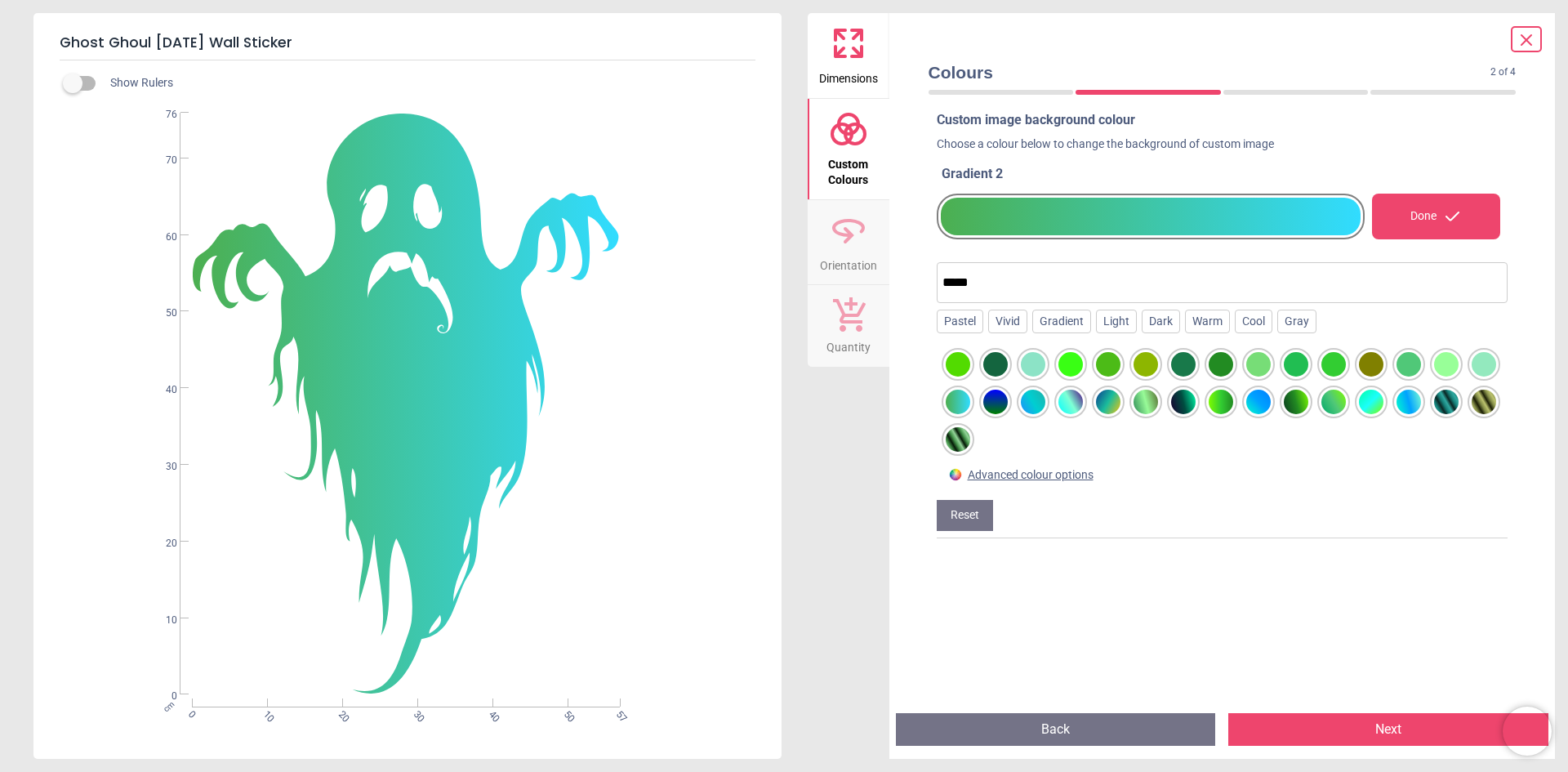
click at [1008, 405] on div at bounding box center [996, 402] width 25 height 25
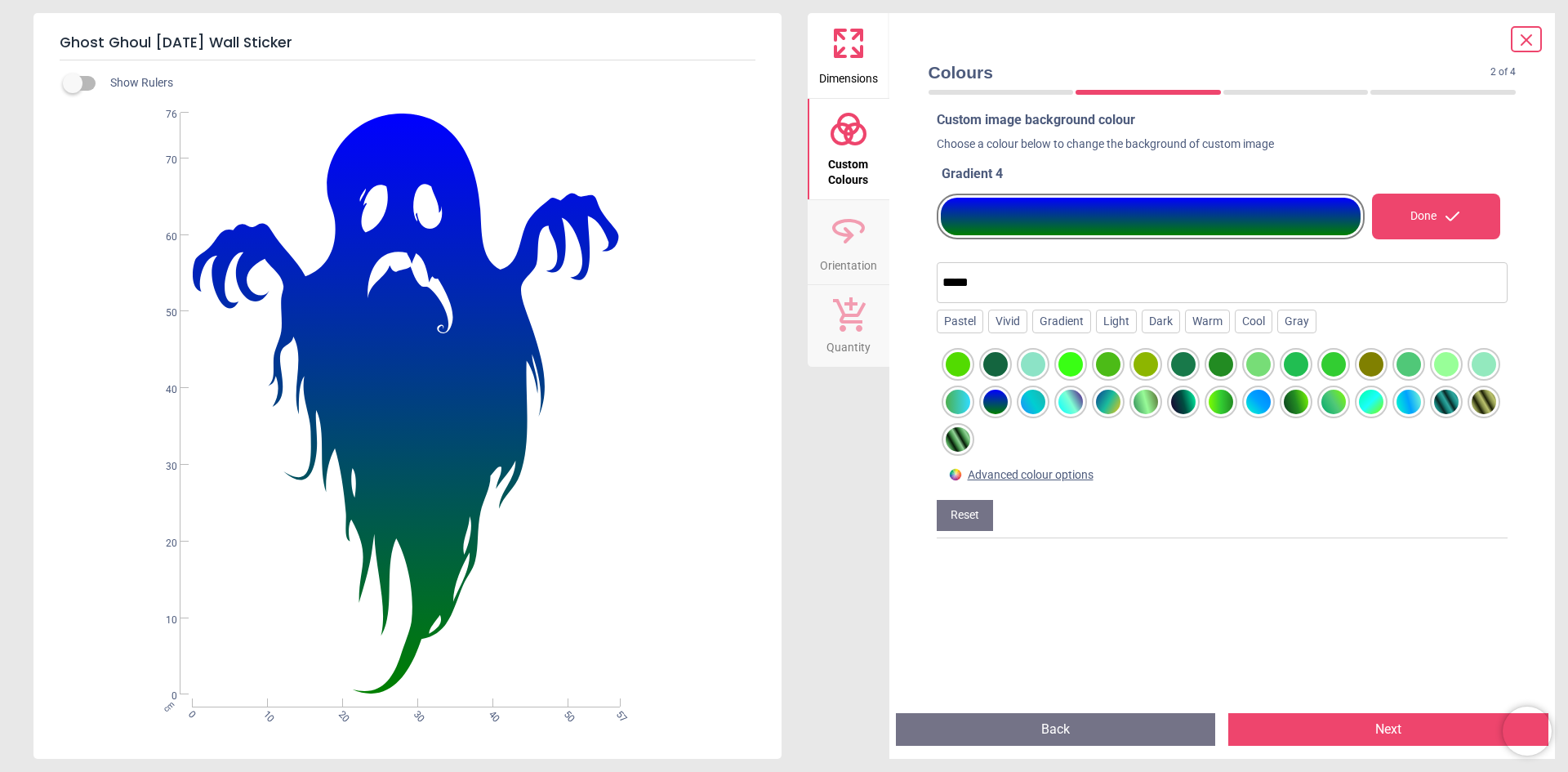
click at [1046, 407] on div at bounding box center [1033, 402] width 25 height 25
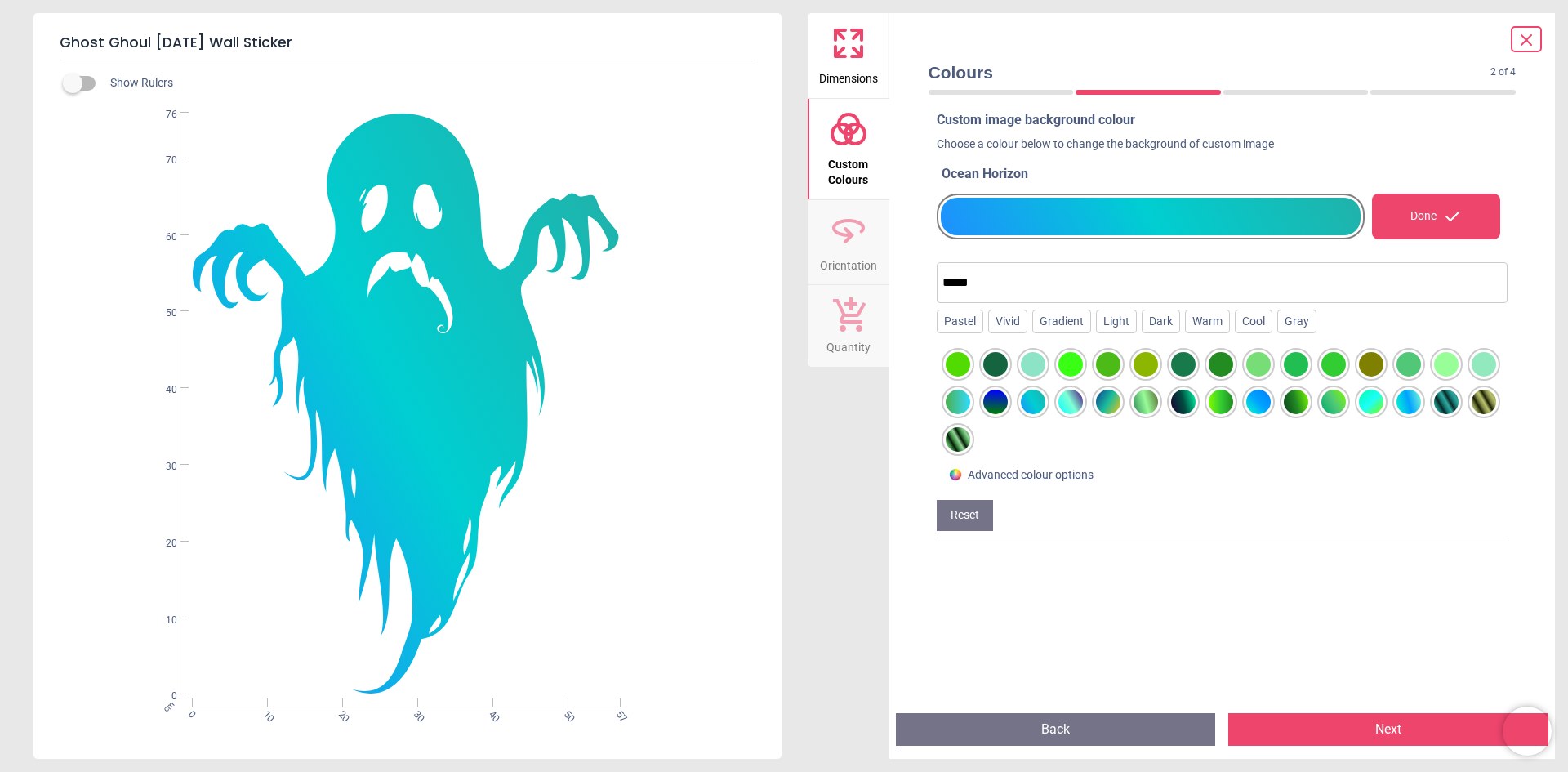
click at [1083, 407] on div at bounding box center [1071, 402] width 25 height 25
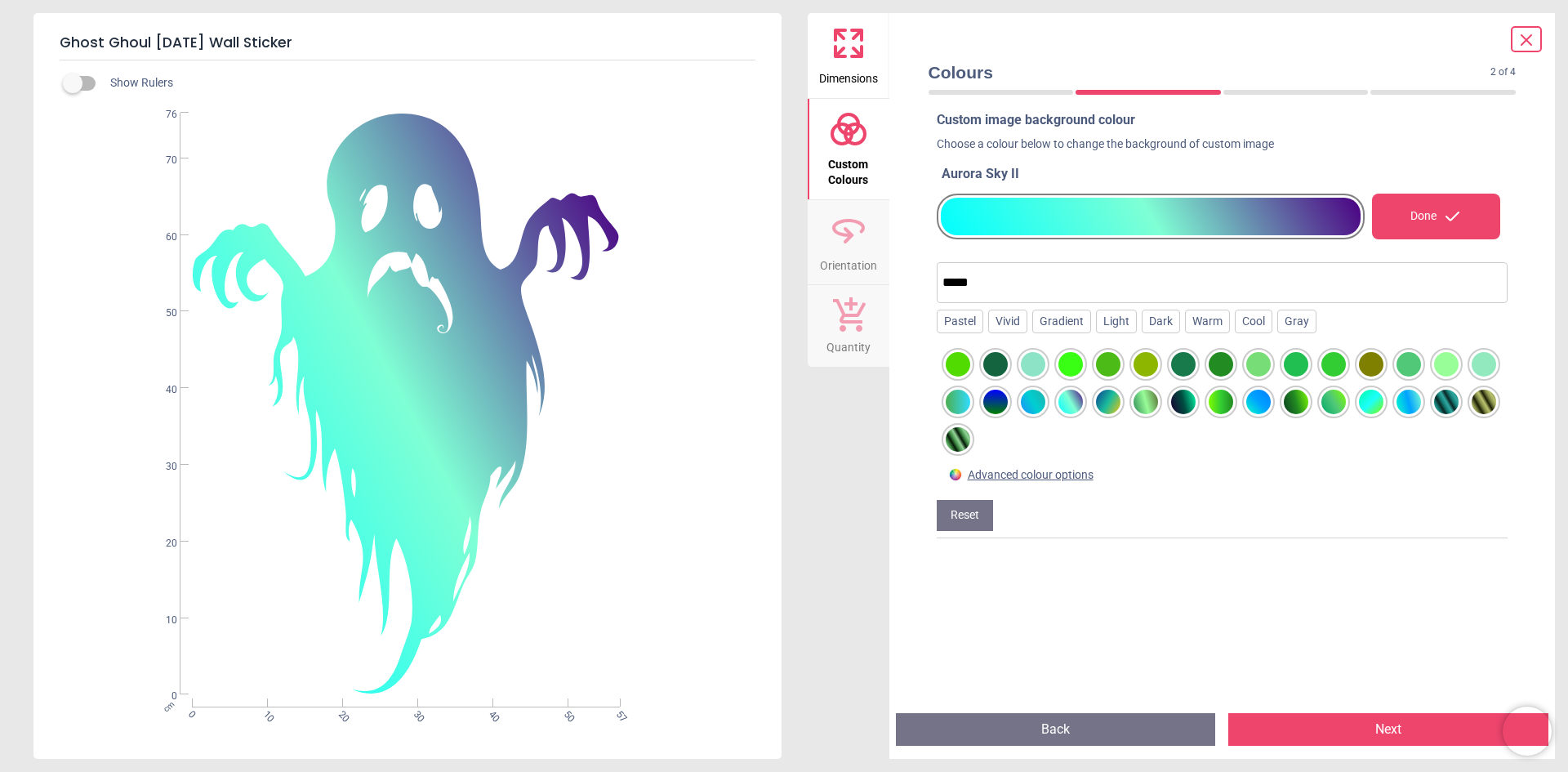
click at [1121, 406] on div at bounding box center [1109, 402] width 25 height 25
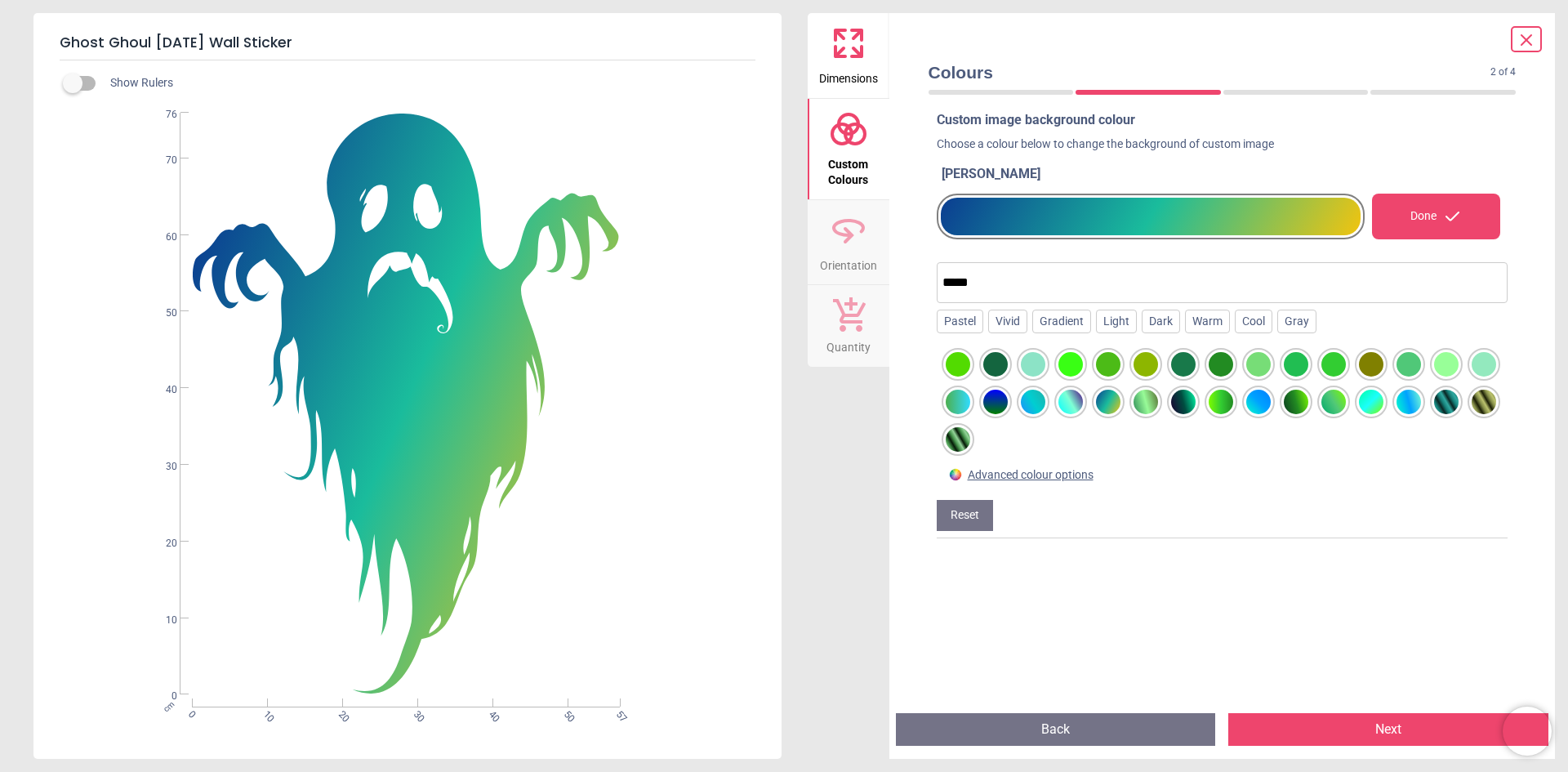
click at [1159, 407] on div at bounding box center [1147, 402] width 25 height 25
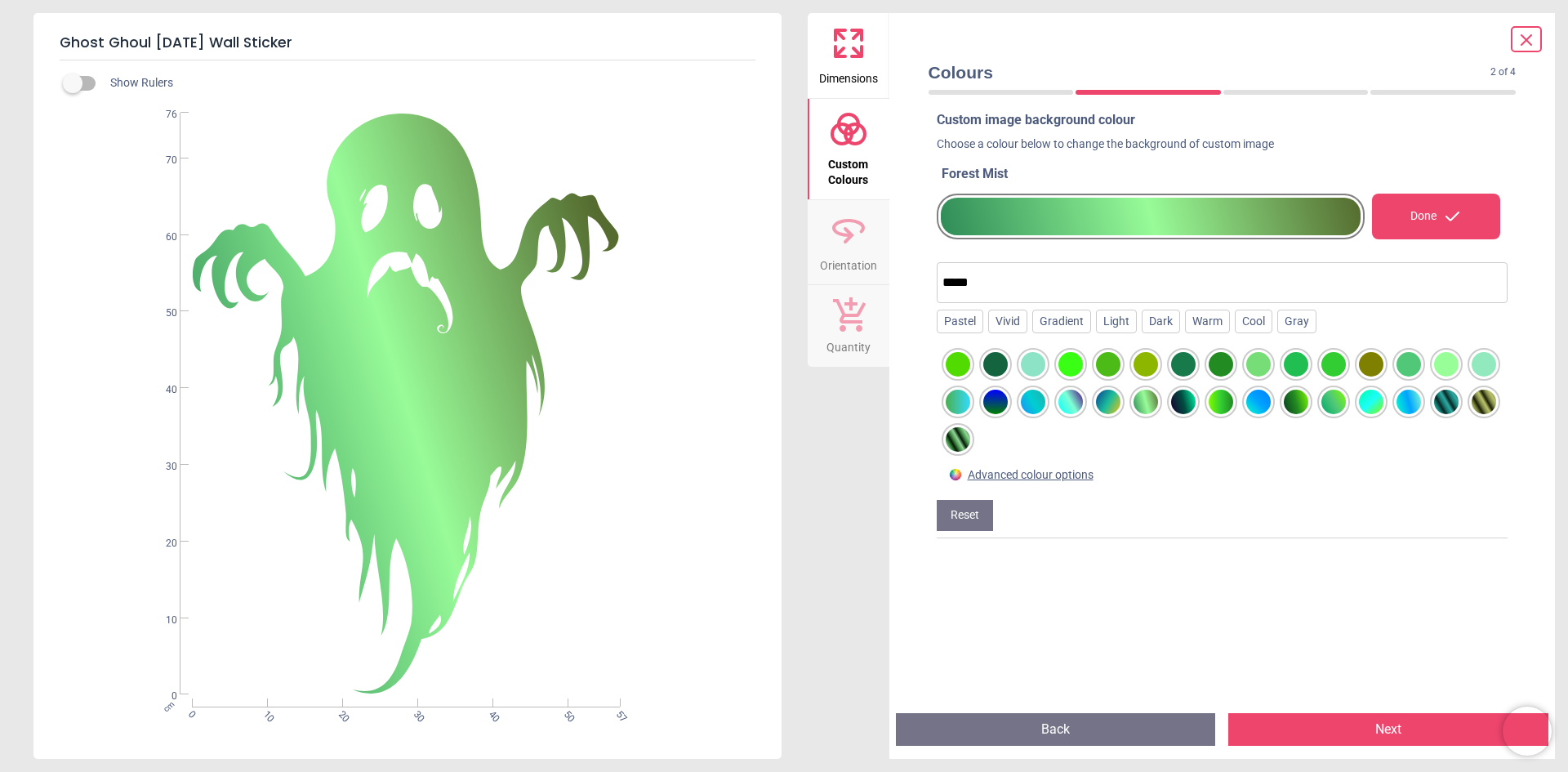
click at [1196, 406] on div at bounding box center [1183, 402] width 25 height 25
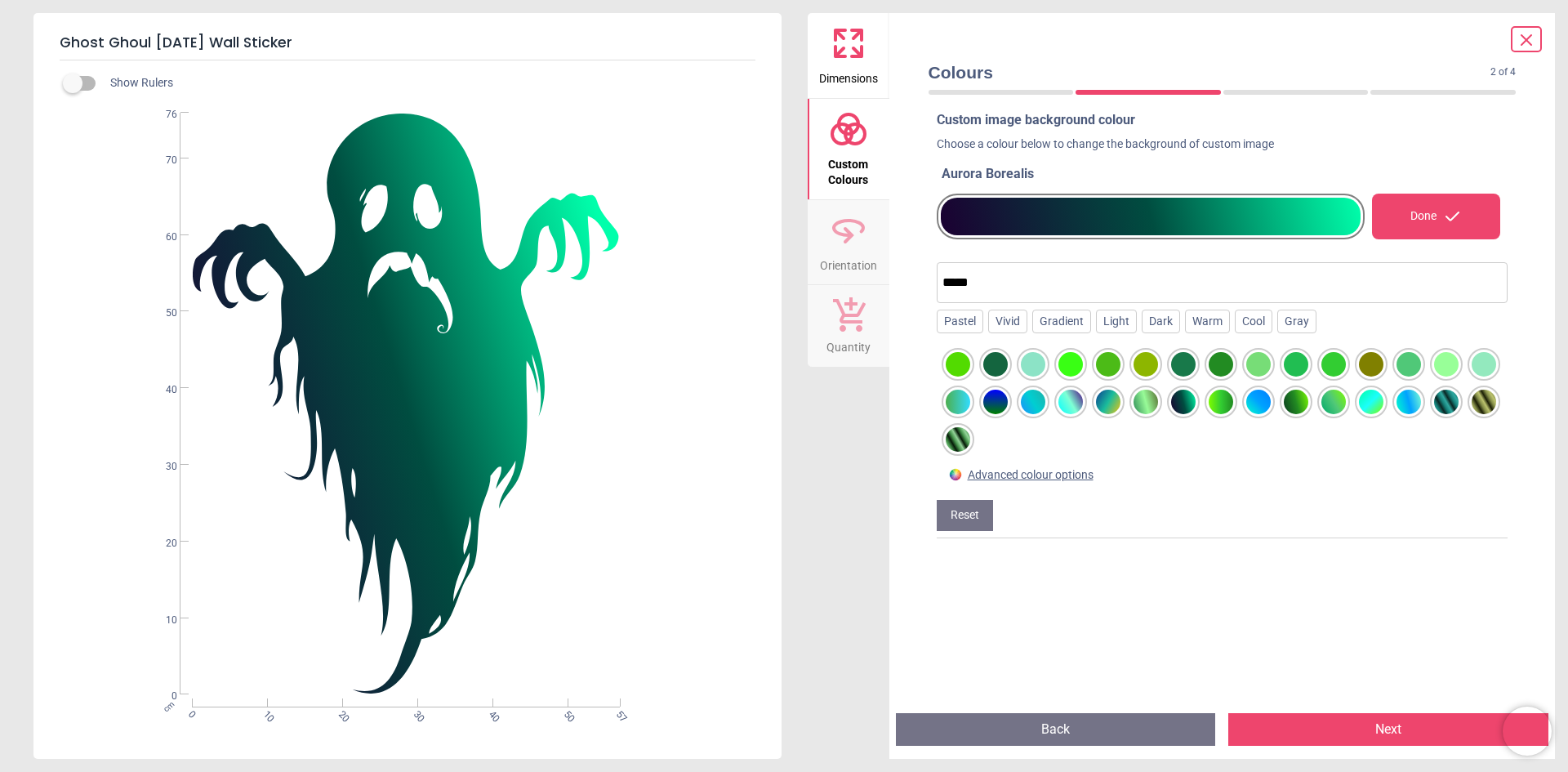
click at [1233, 406] on div at bounding box center [1221, 402] width 25 height 25
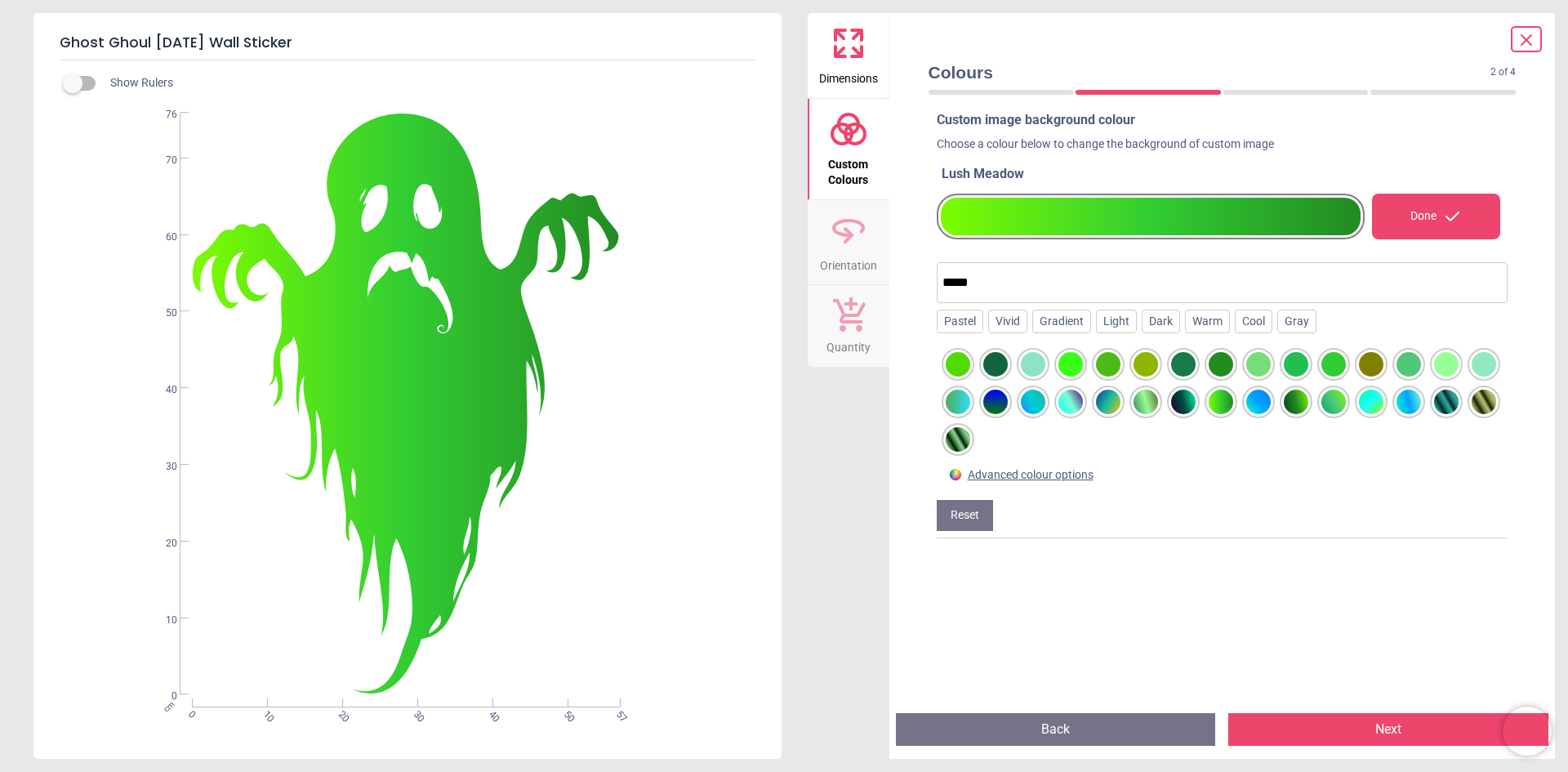
click at [1271, 404] on div at bounding box center [1259, 402] width 25 height 25
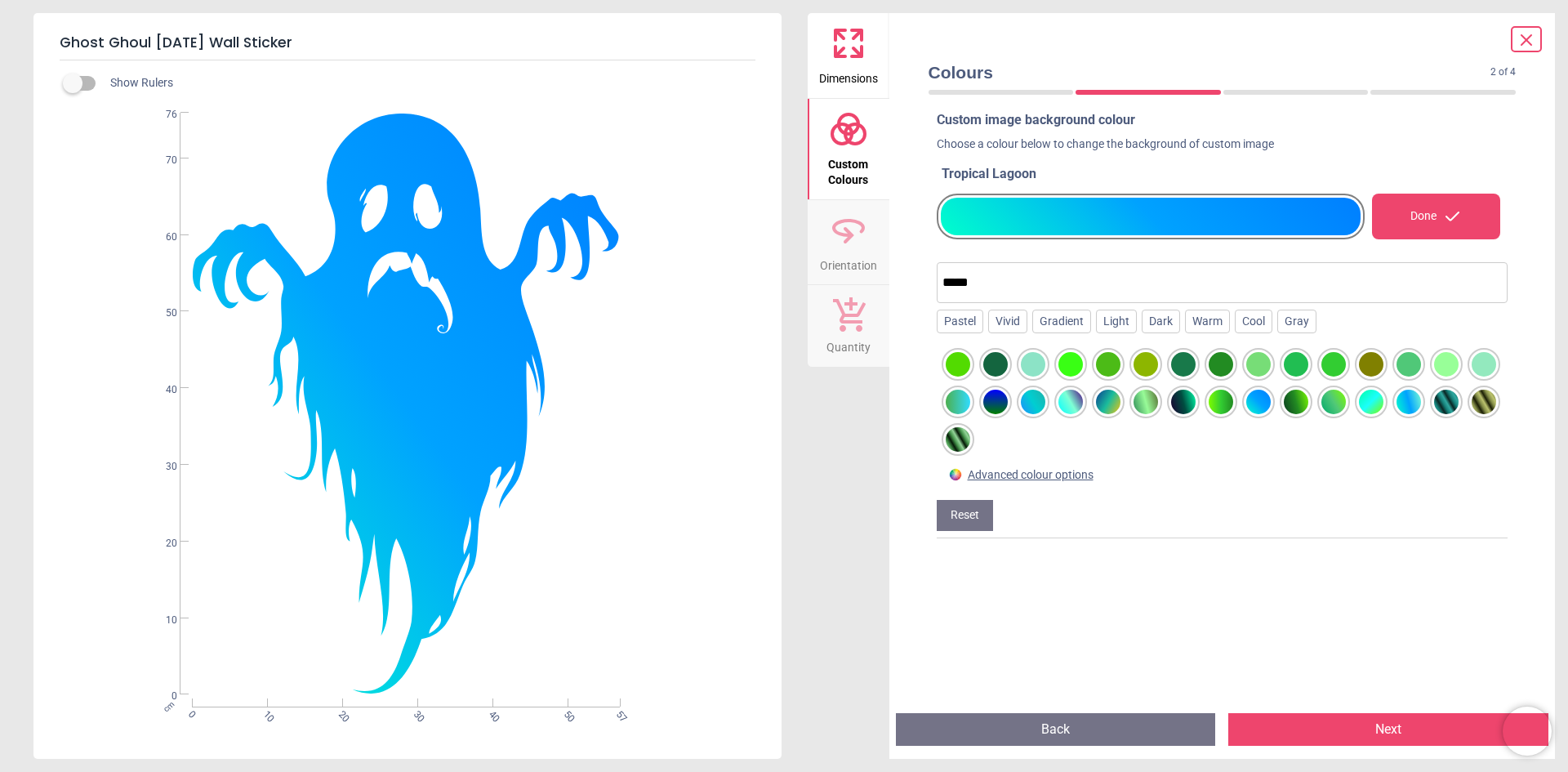
click at [1309, 404] on div at bounding box center [1296, 402] width 25 height 25
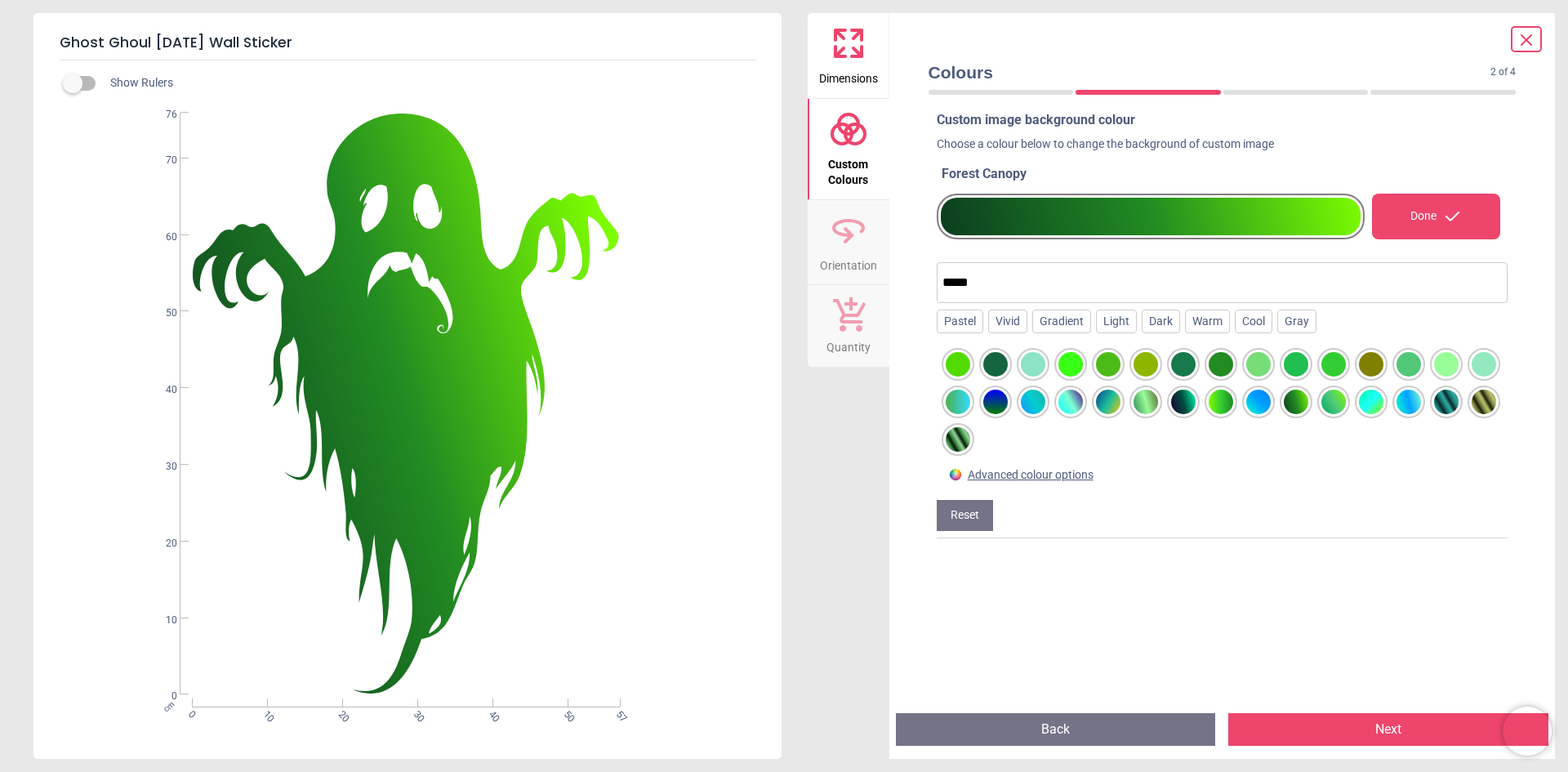
click at [1233, 404] on div at bounding box center [1221, 402] width 25 height 25
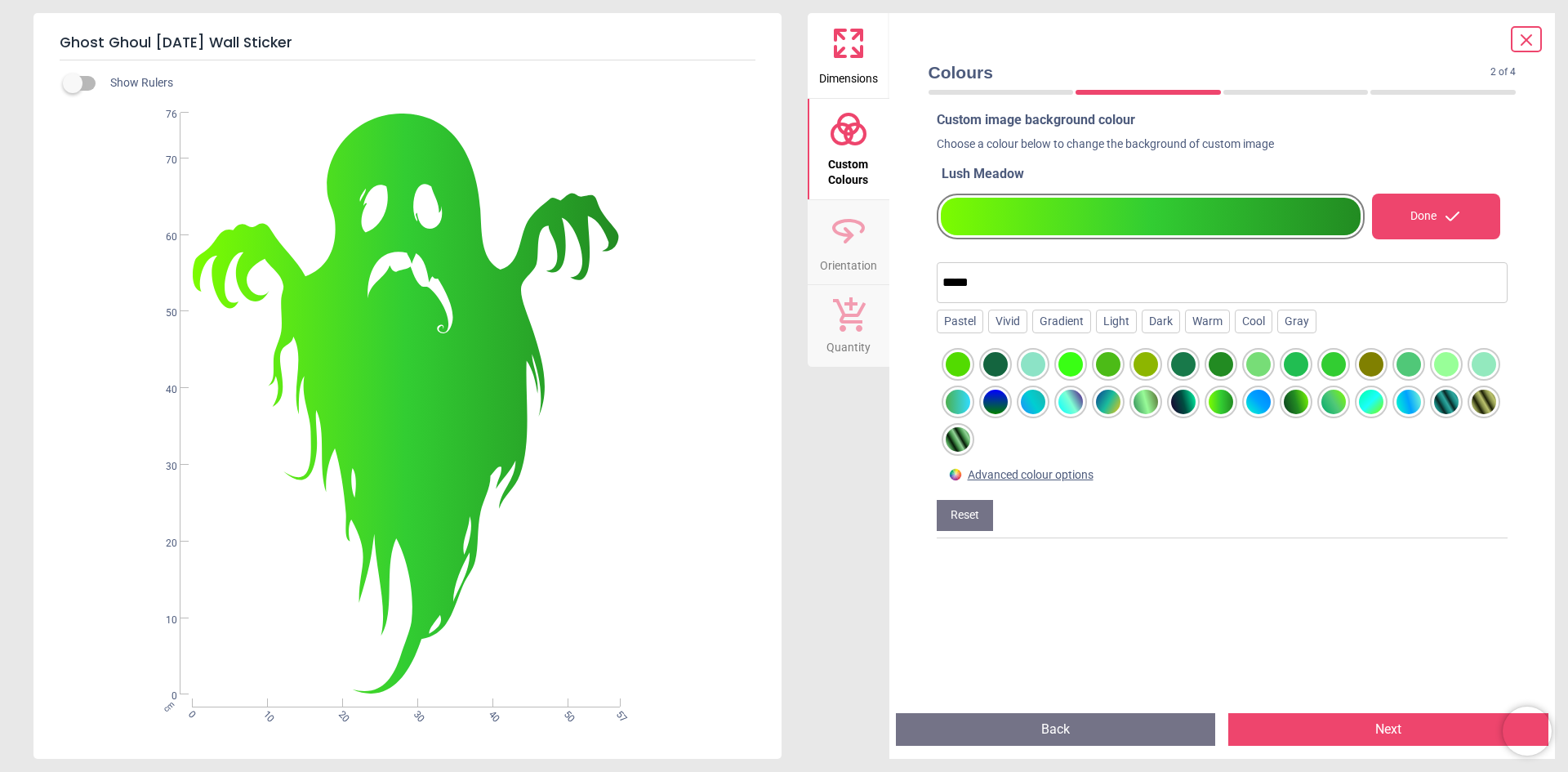
click at [1346, 404] on div at bounding box center [1334, 402] width 25 height 25
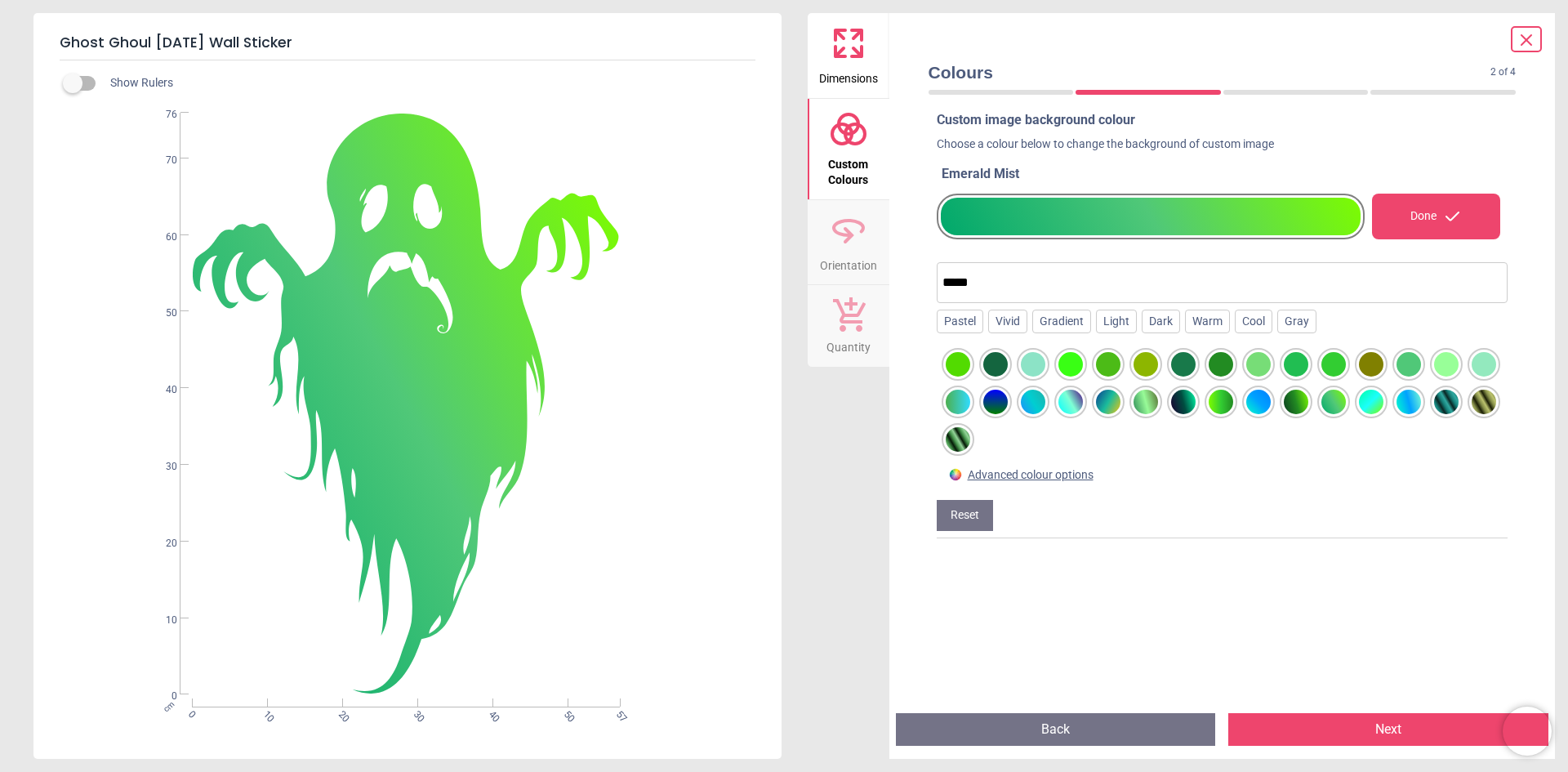
click at [1309, 406] on div at bounding box center [1296, 402] width 25 height 25
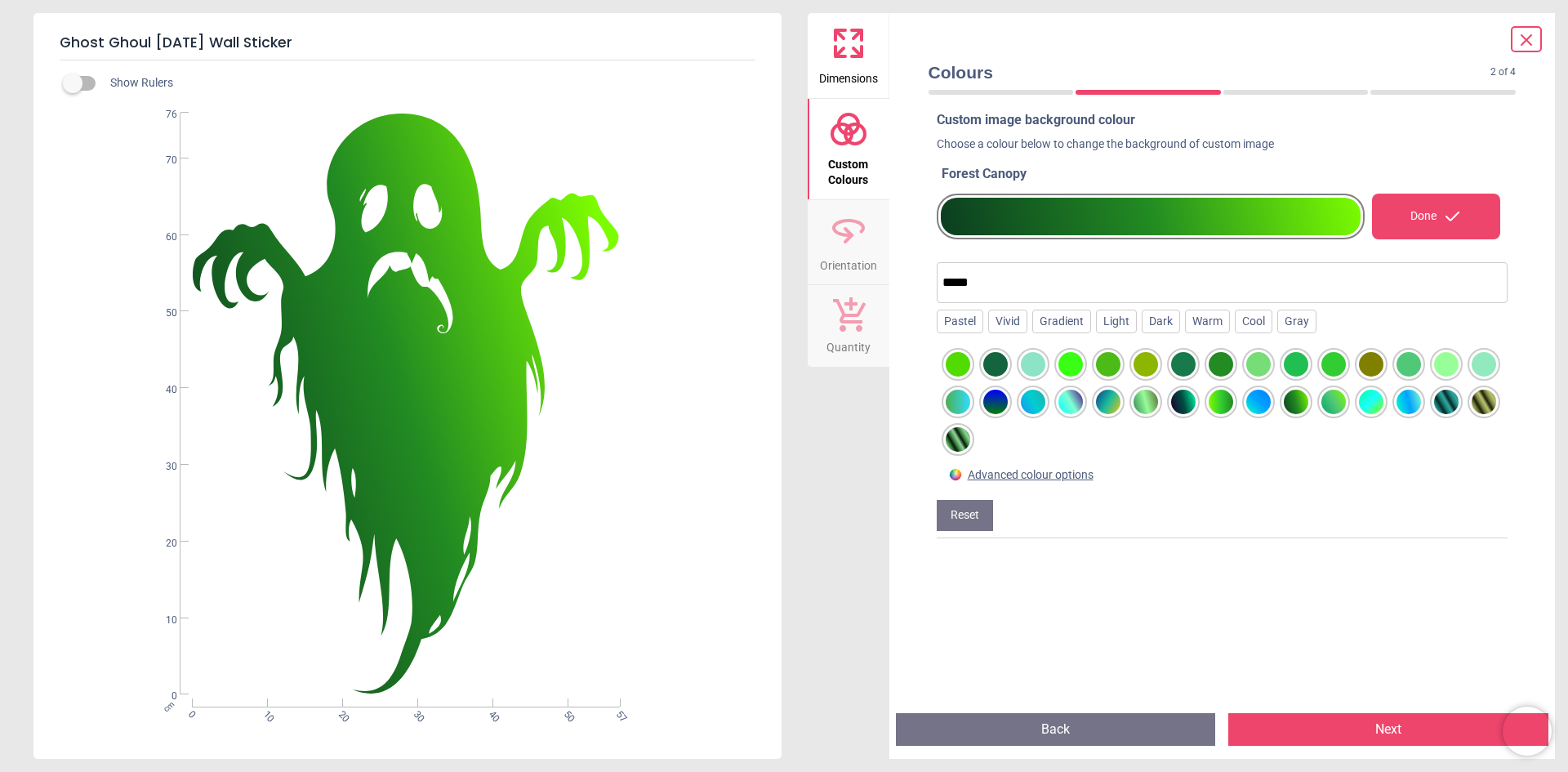
click at [1346, 408] on div at bounding box center [1334, 402] width 25 height 25
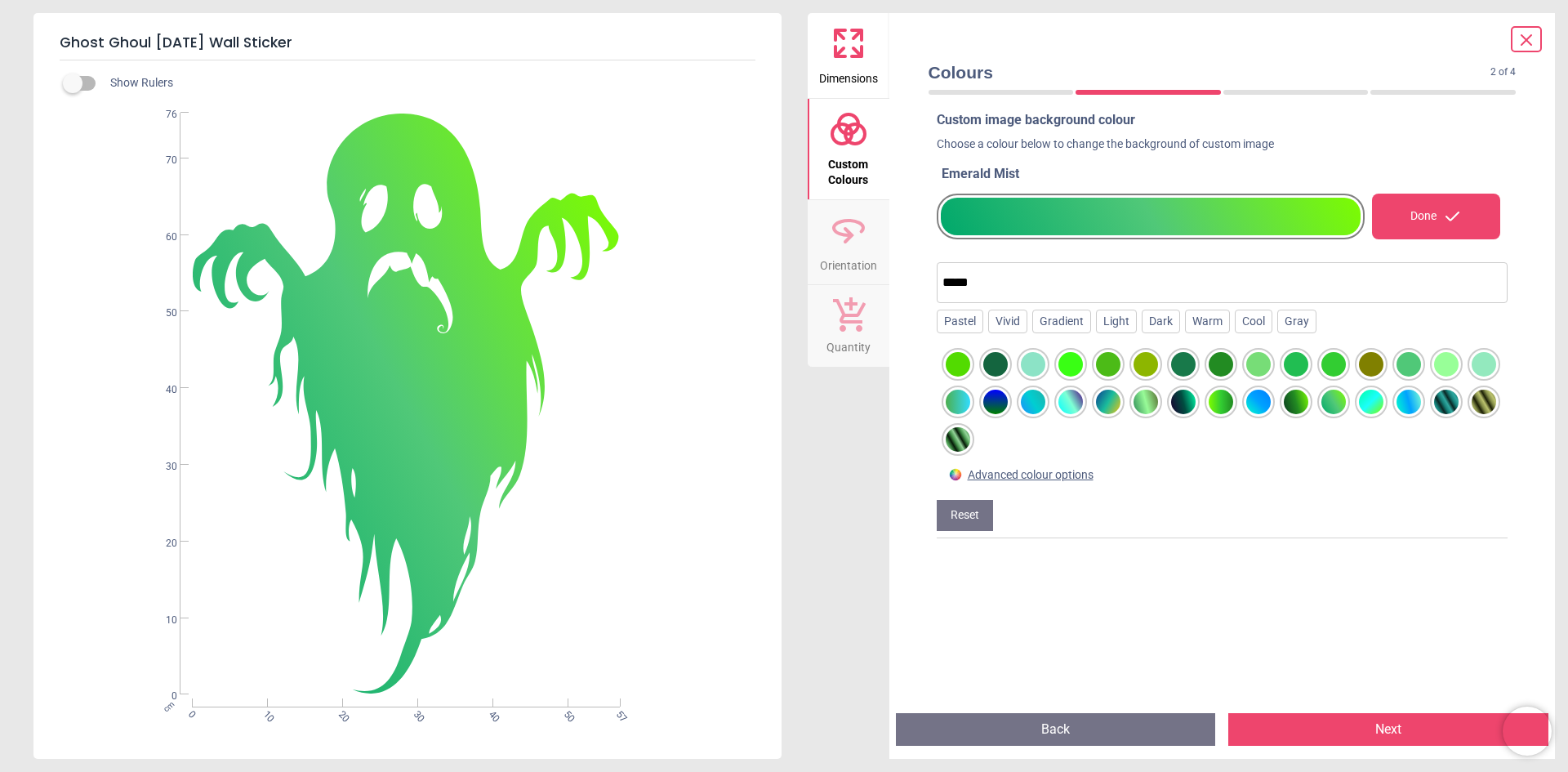
click at [1233, 402] on div at bounding box center [1221, 402] width 25 height 25
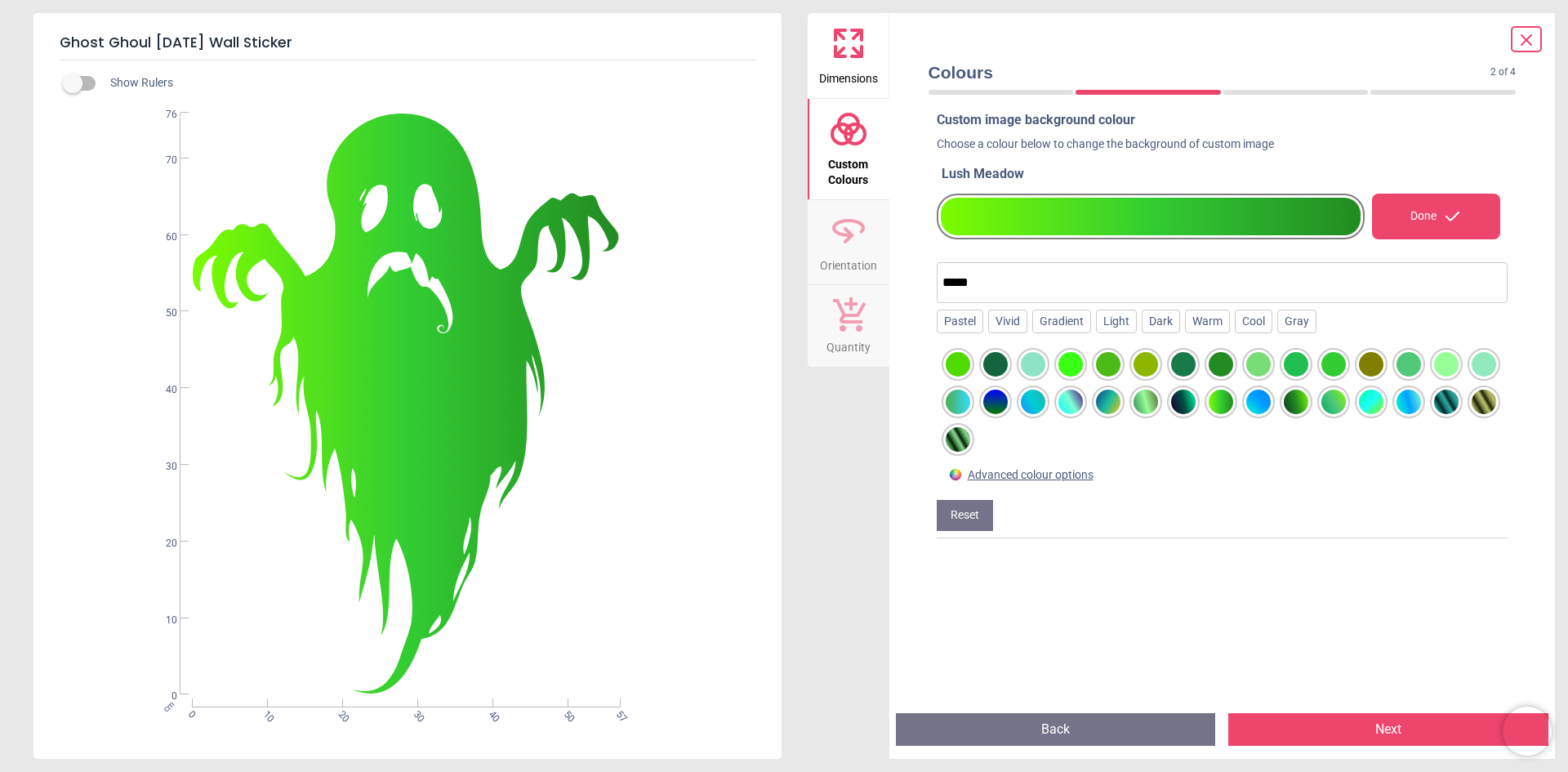
click at [1346, 402] on div at bounding box center [1334, 402] width 25 height 25
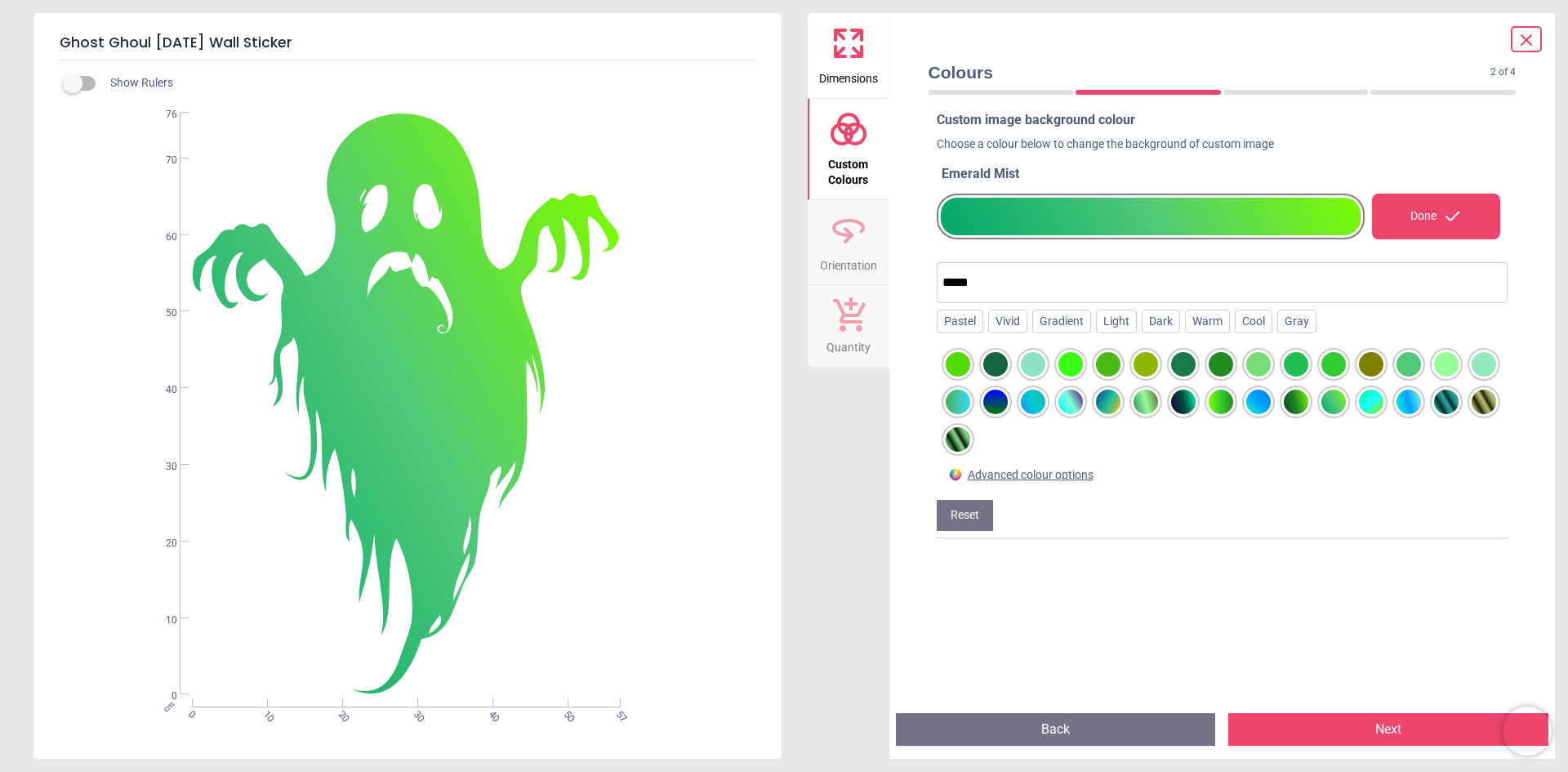
click at [1233, 405] on div at bounding box center [1221, 402] width 25 height 25
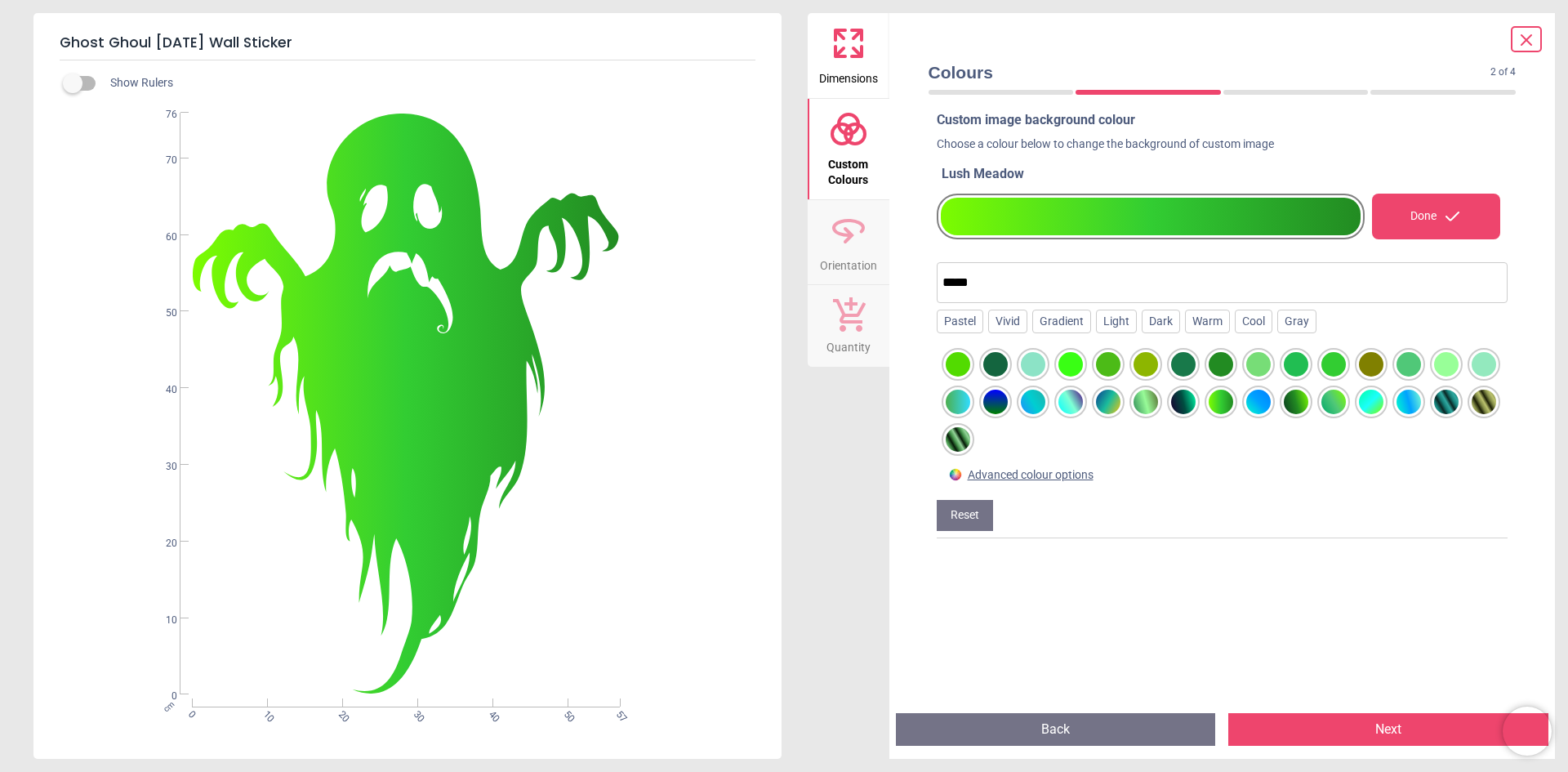
click at [1346, 406] on div at bounding box center [1334, 402] width 25 height 25
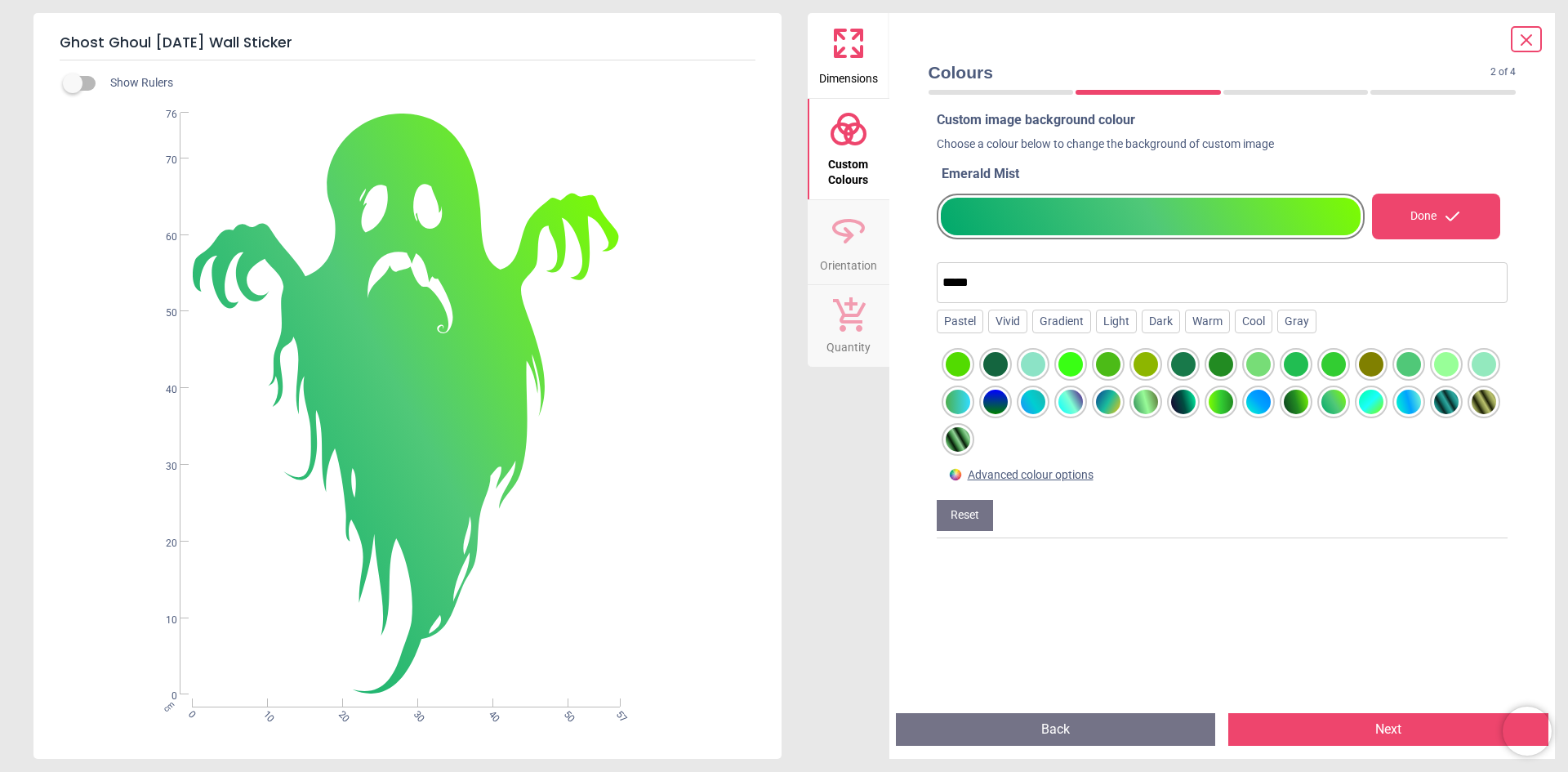
click at [1384, 402] on div at bounding box center [1372, 402] width 25 height 25
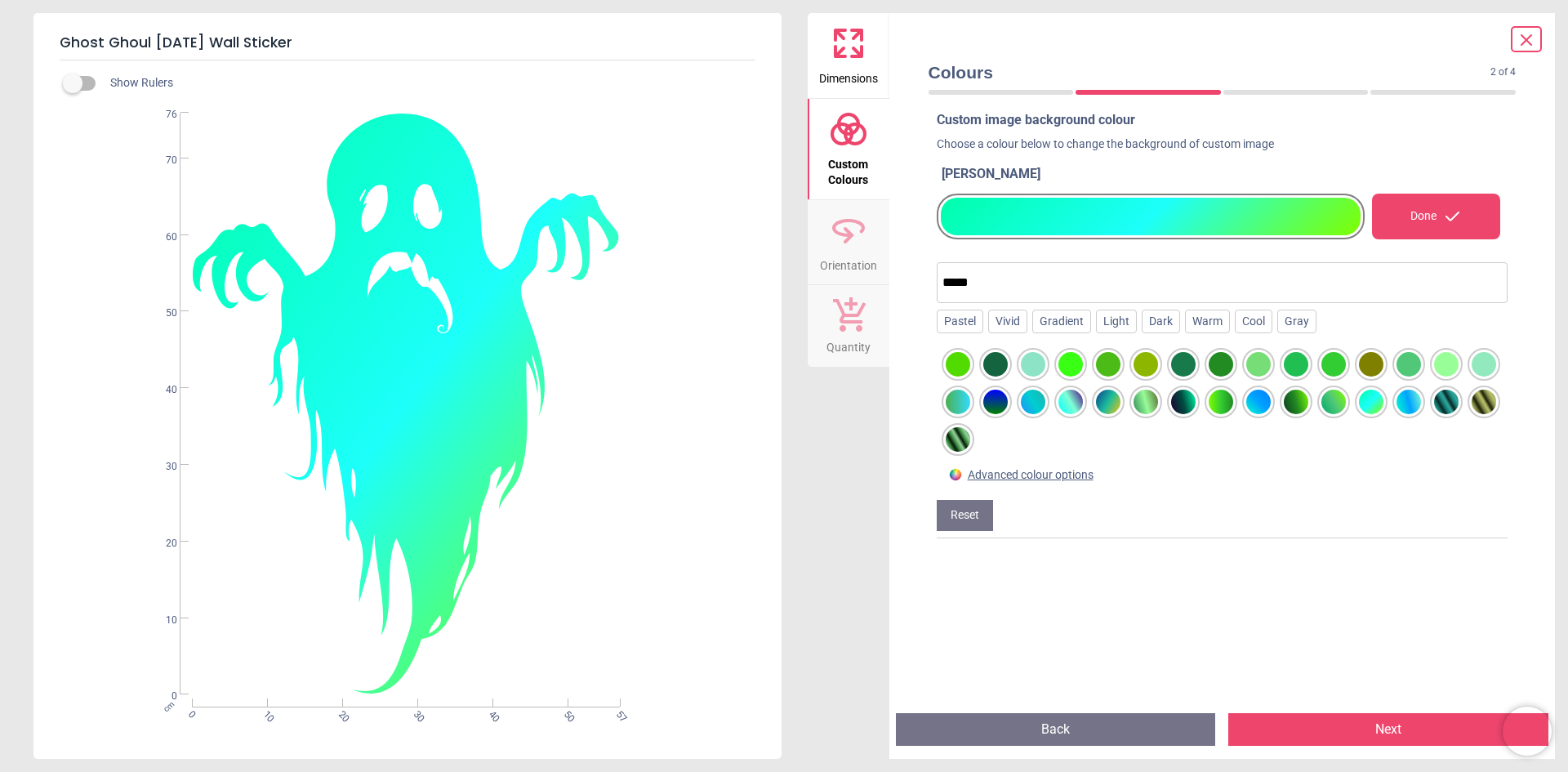
click at [1422, 402] on div at bounding box center [1410, 402] width 25 height 25
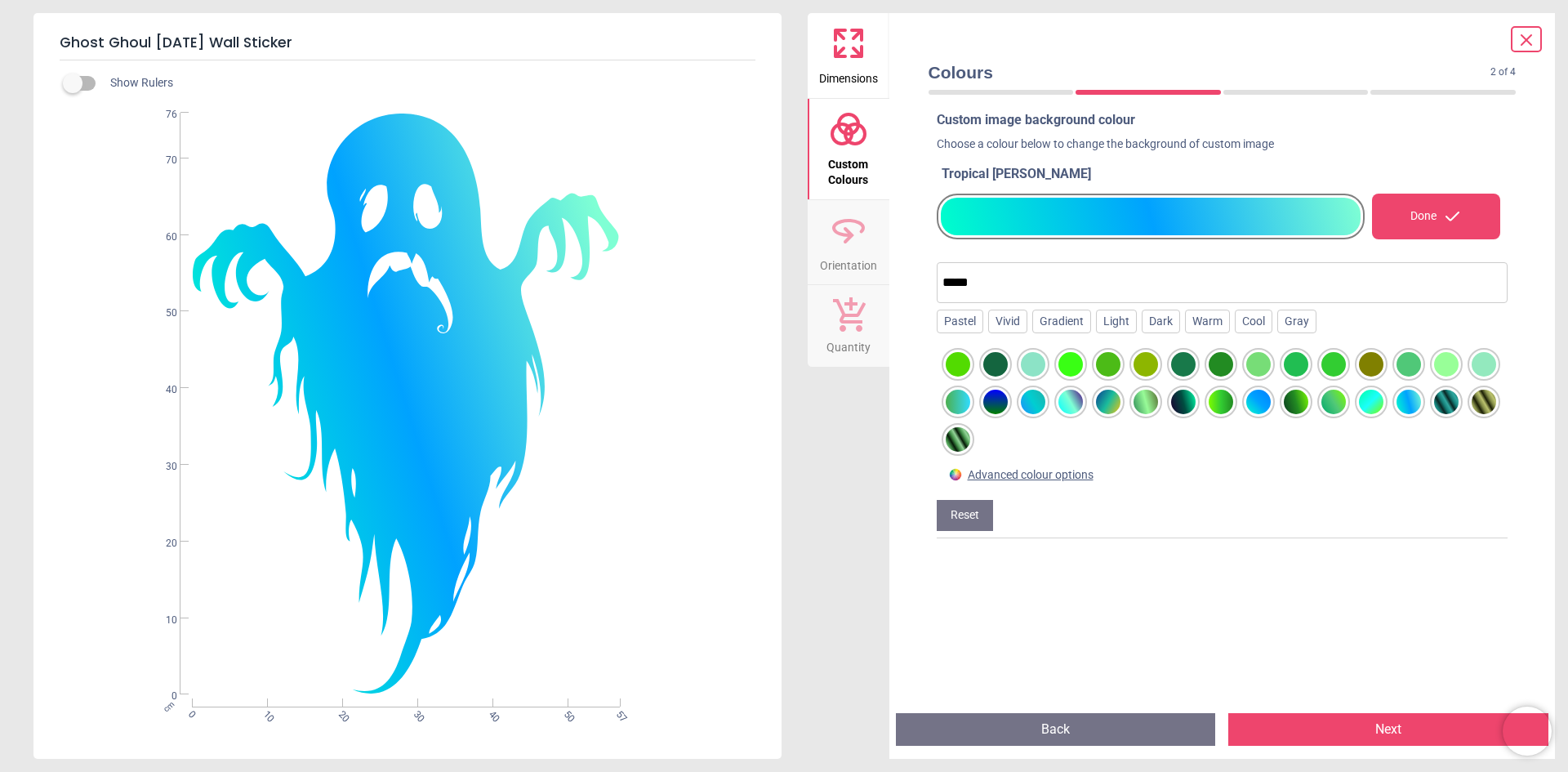
click at [1434, 414] on div at bounding box center [1446, 402] width 25 height 25
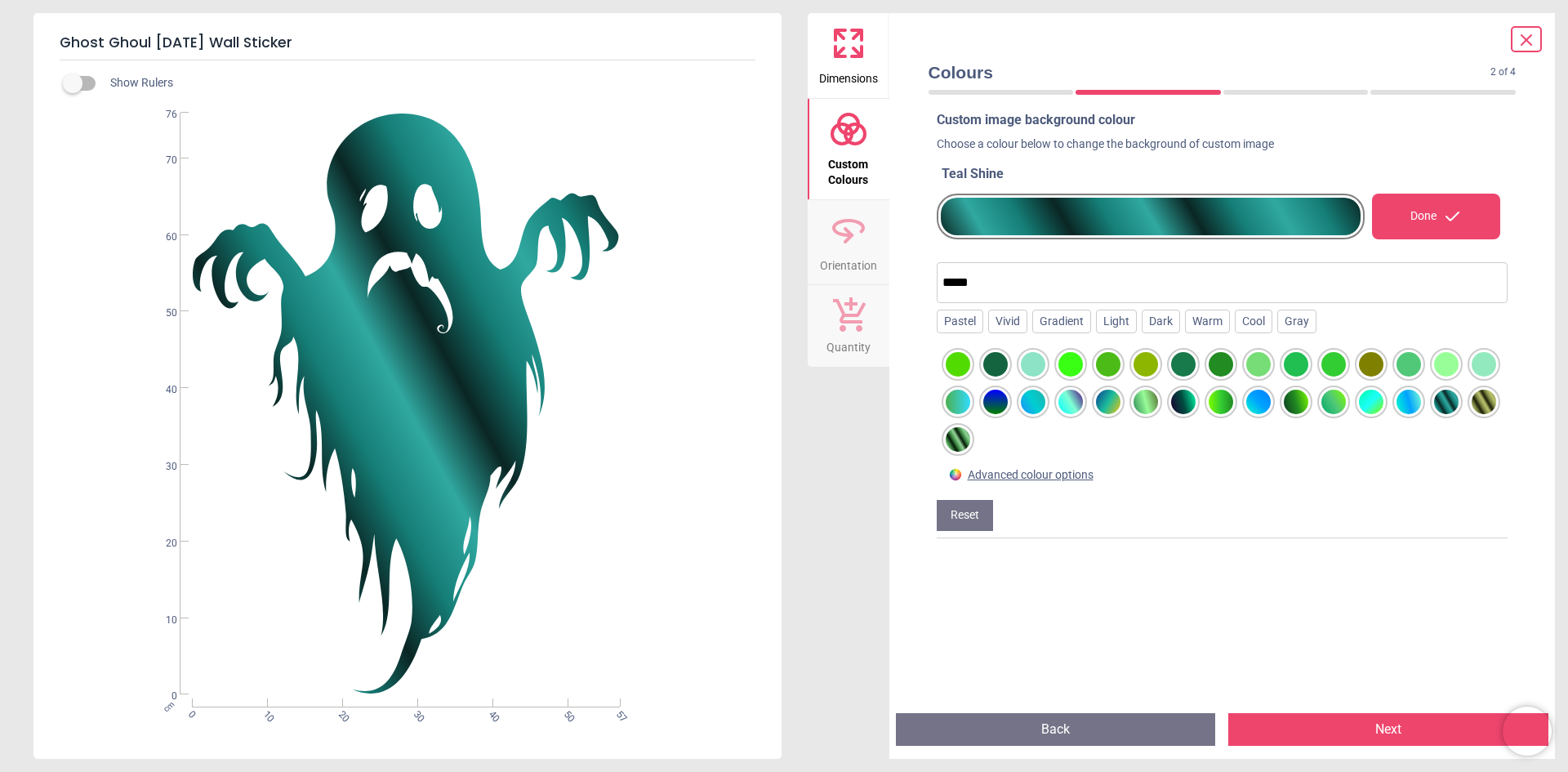
click at [1472, 414] on div at bounding box center [1484, 402] width 25 height 25
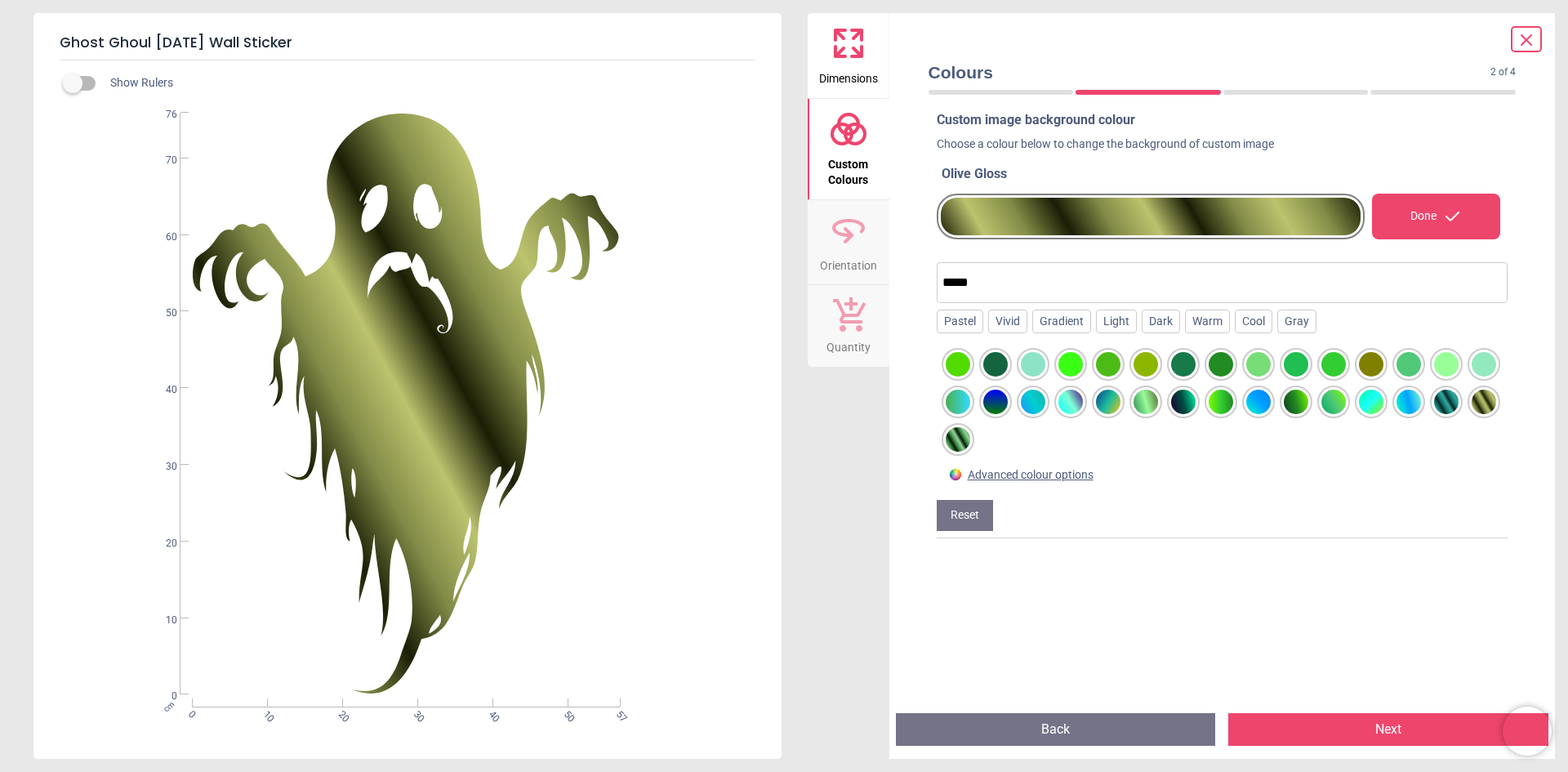
click at [970, 443] on div at bounding box center [958, 439] width 25 height 25
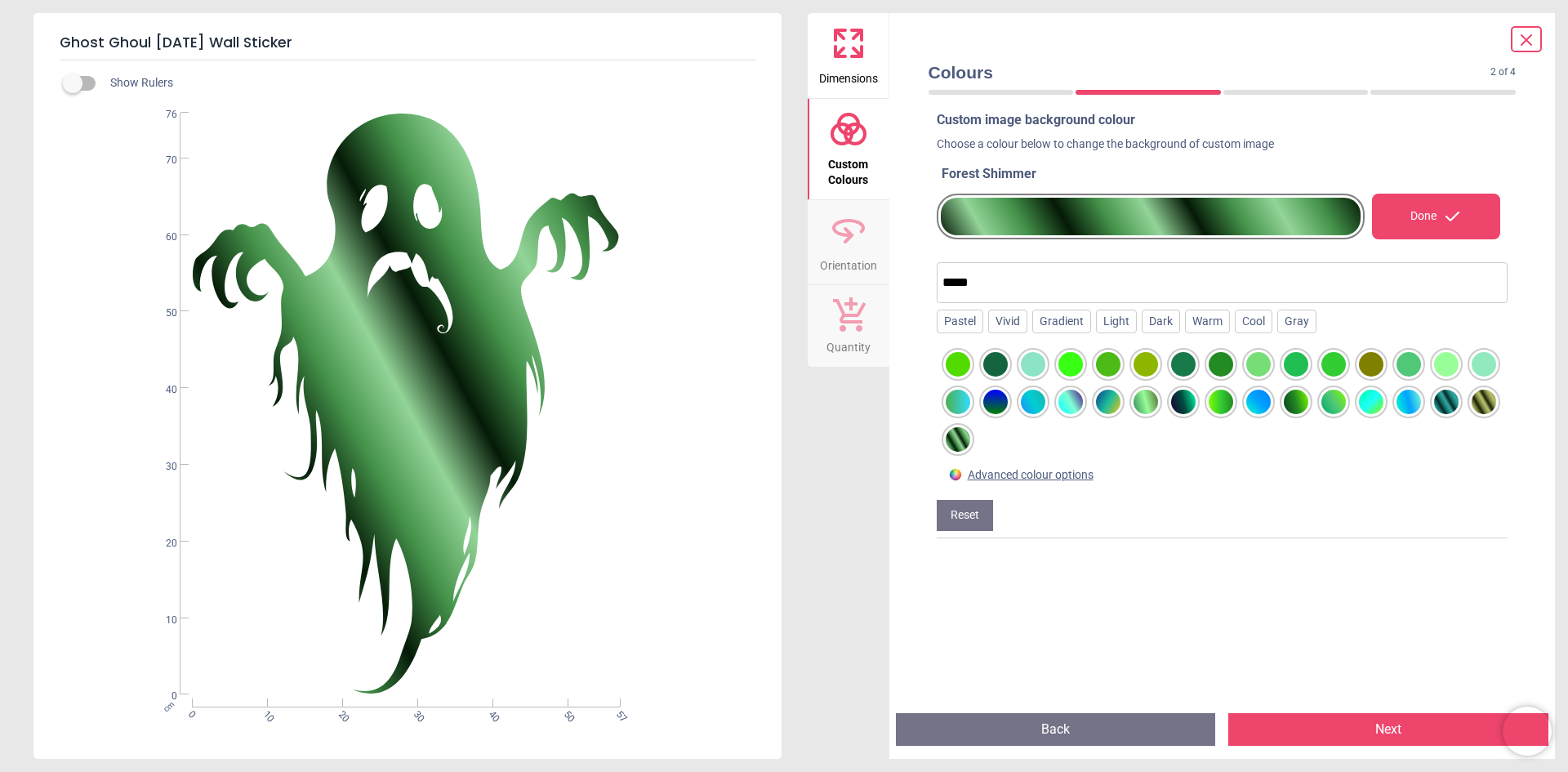
click at [1233, 408] on div at bounding box center [1221, 402] width 25 height 25
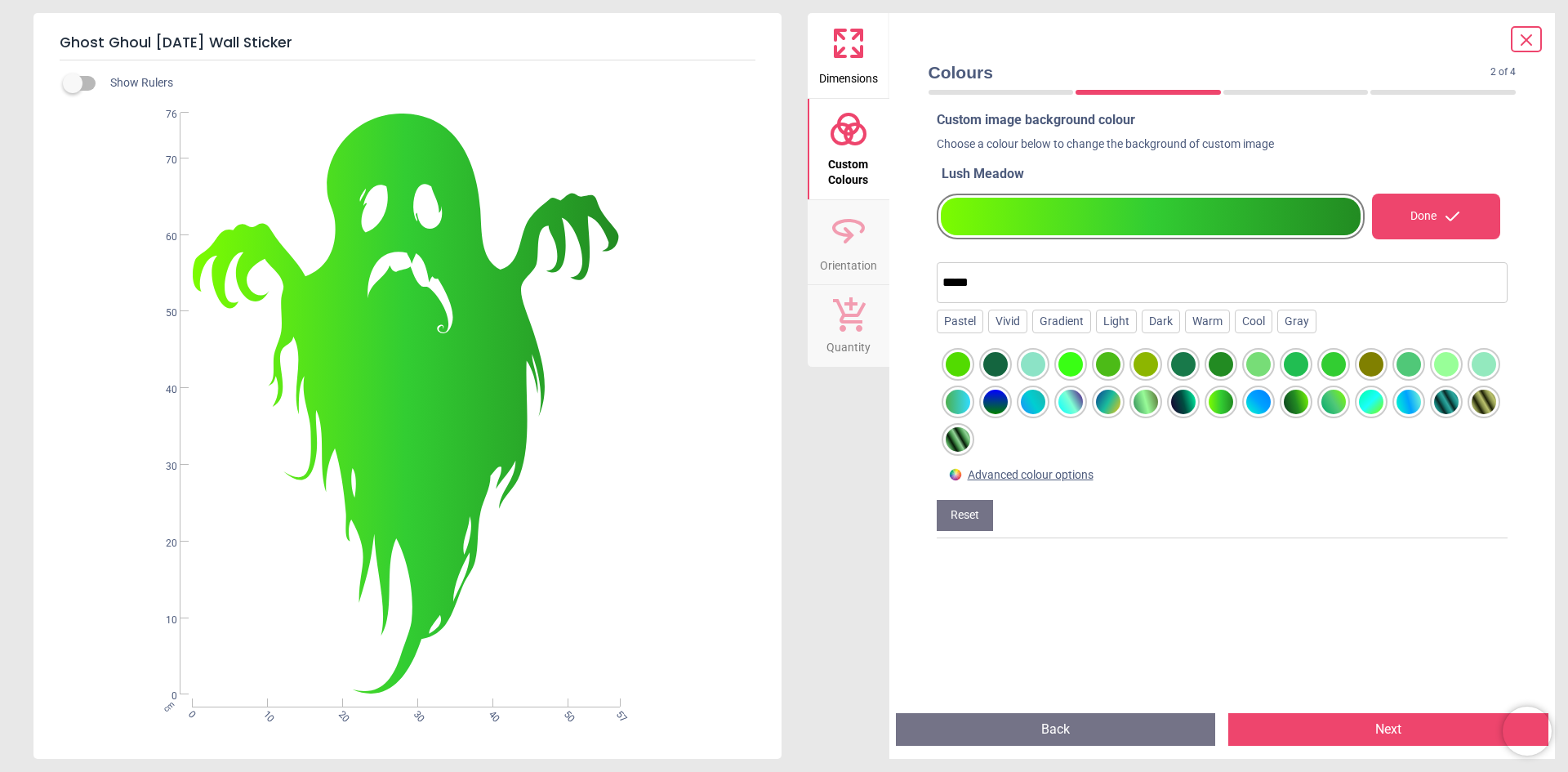
click at [1346, 409] on div at bounding box center [1334, 402] width 25 height 25
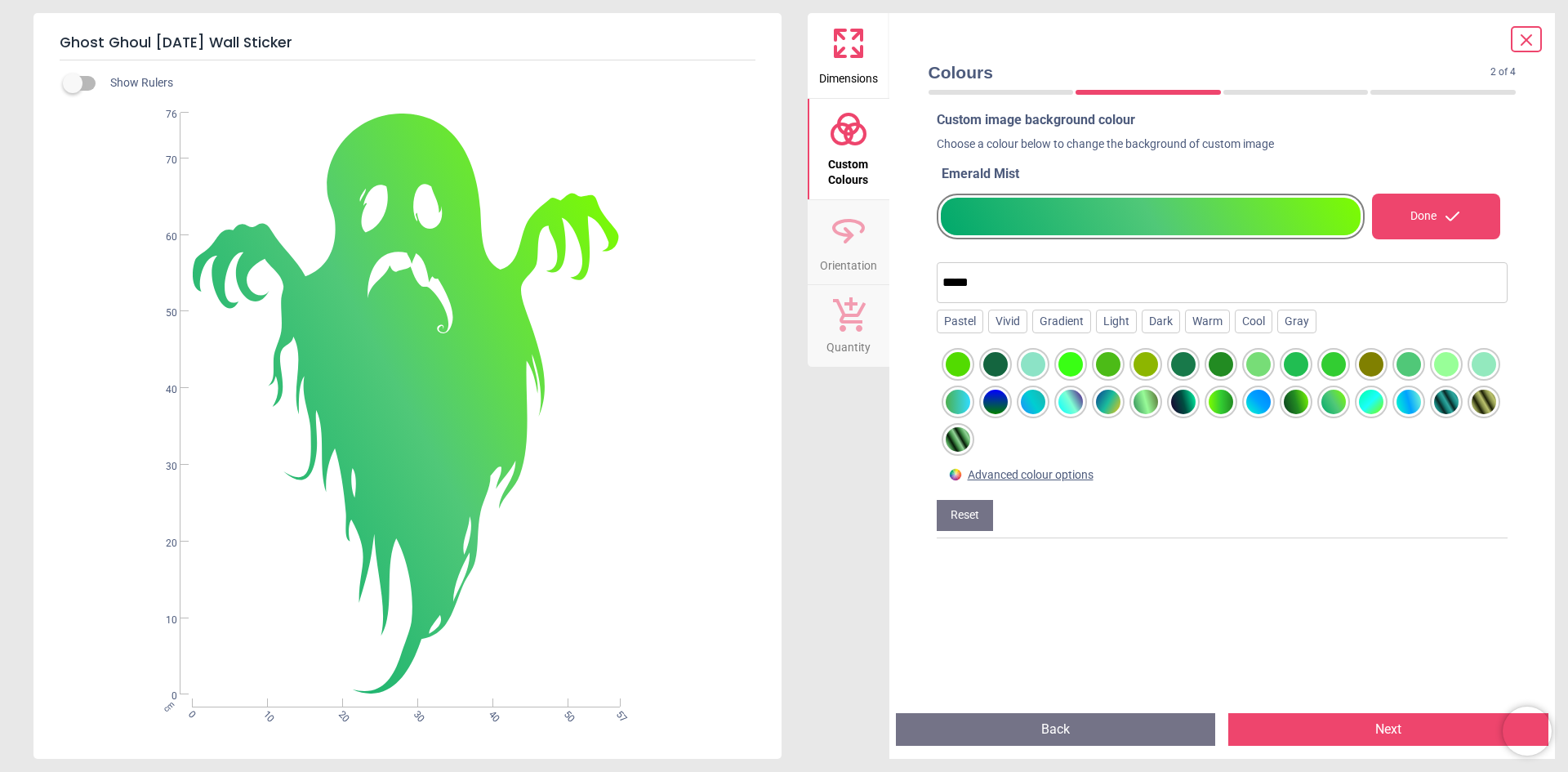
click at [1384, 402] on div at bounding box center [1372, 402] width 25 height 25
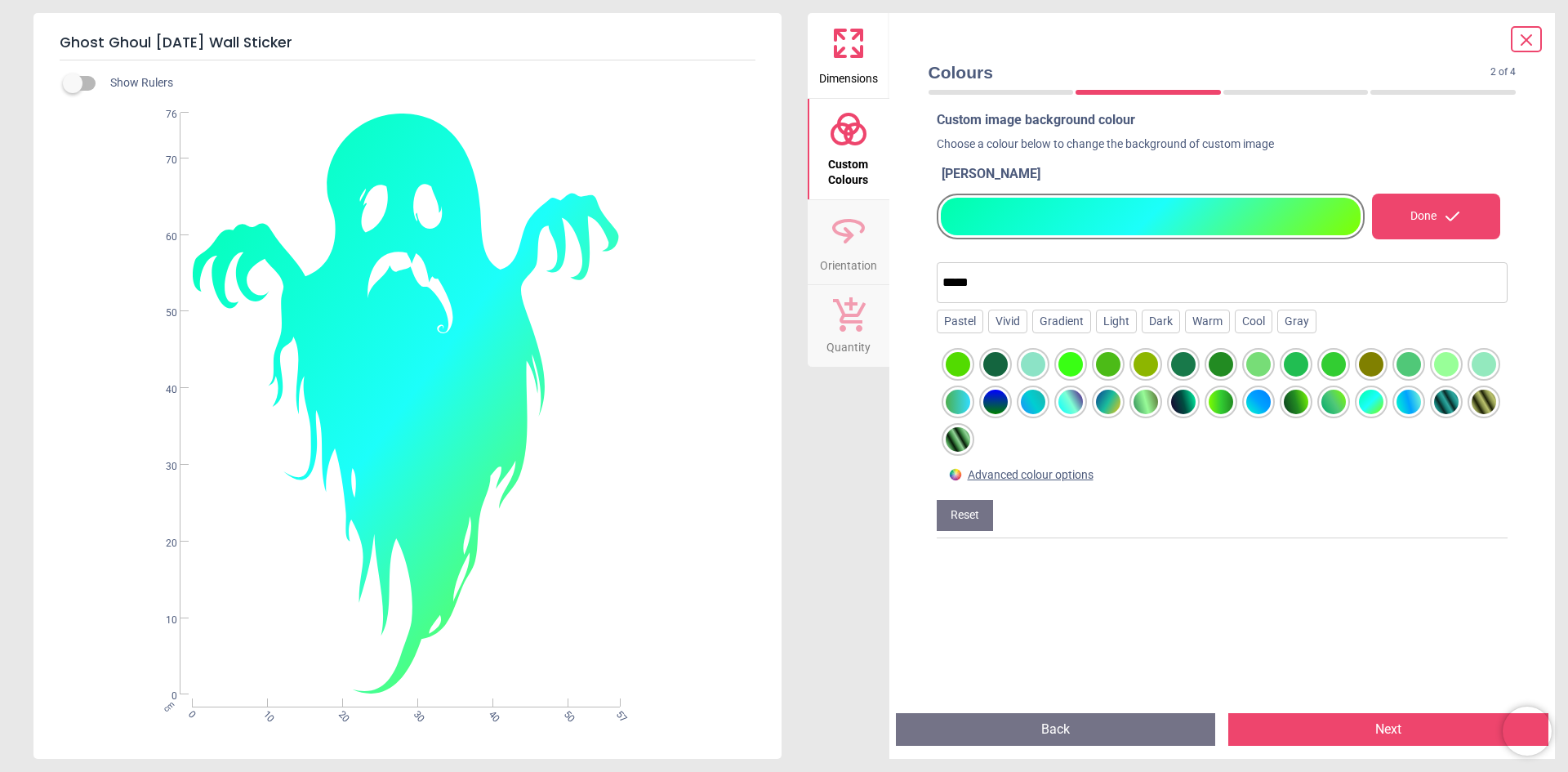
drag, startPoint x: 1381, startPoint y: 405, endPoint x: 1367, endPoint y: 408, distance: 14.3
click at [1346, 405] on div at bounding box center [1334, 402] width 25 height 25
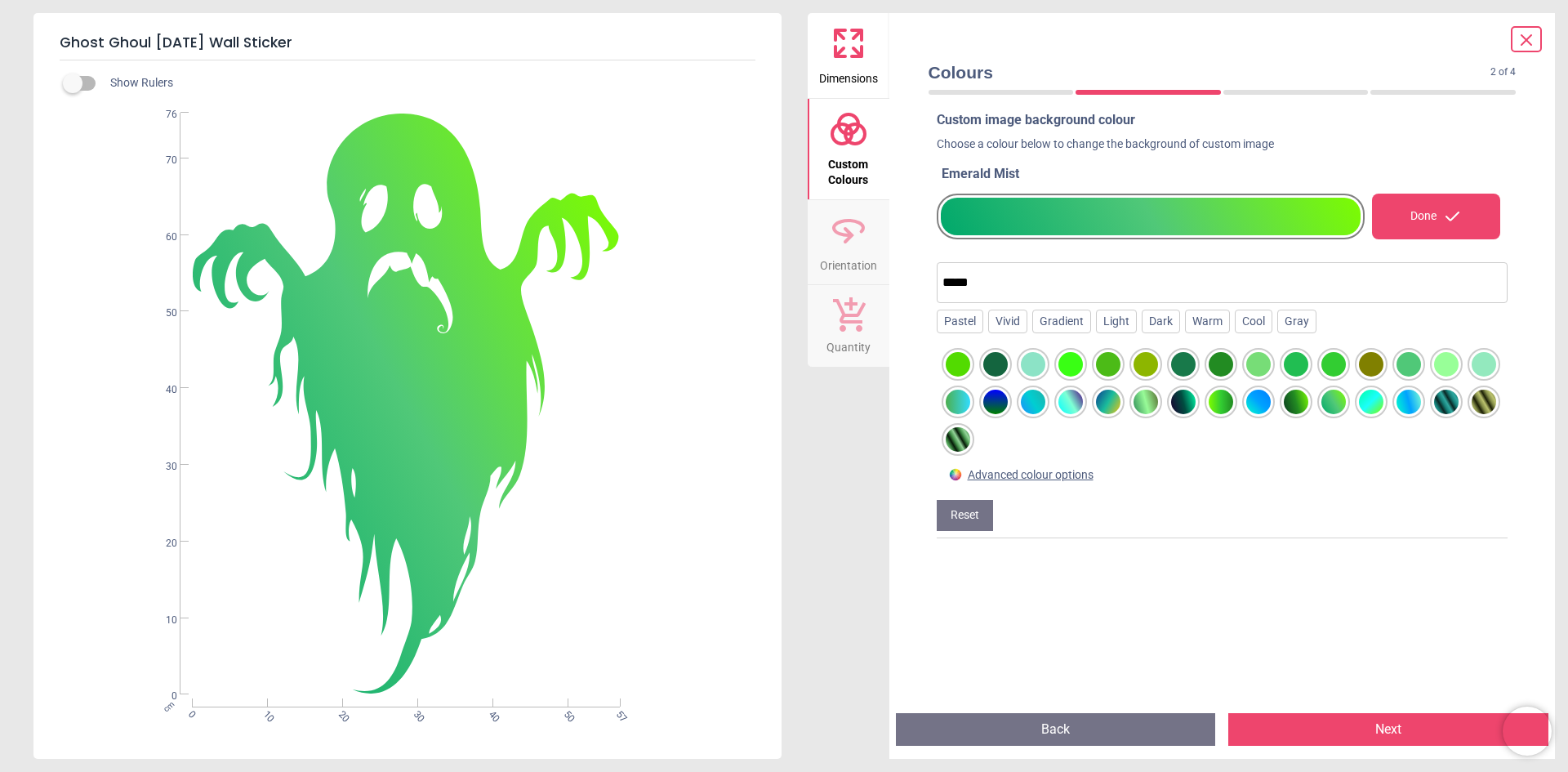
click at [1309, 410] on div at bounding box center [1296, 402] width 25 height 25
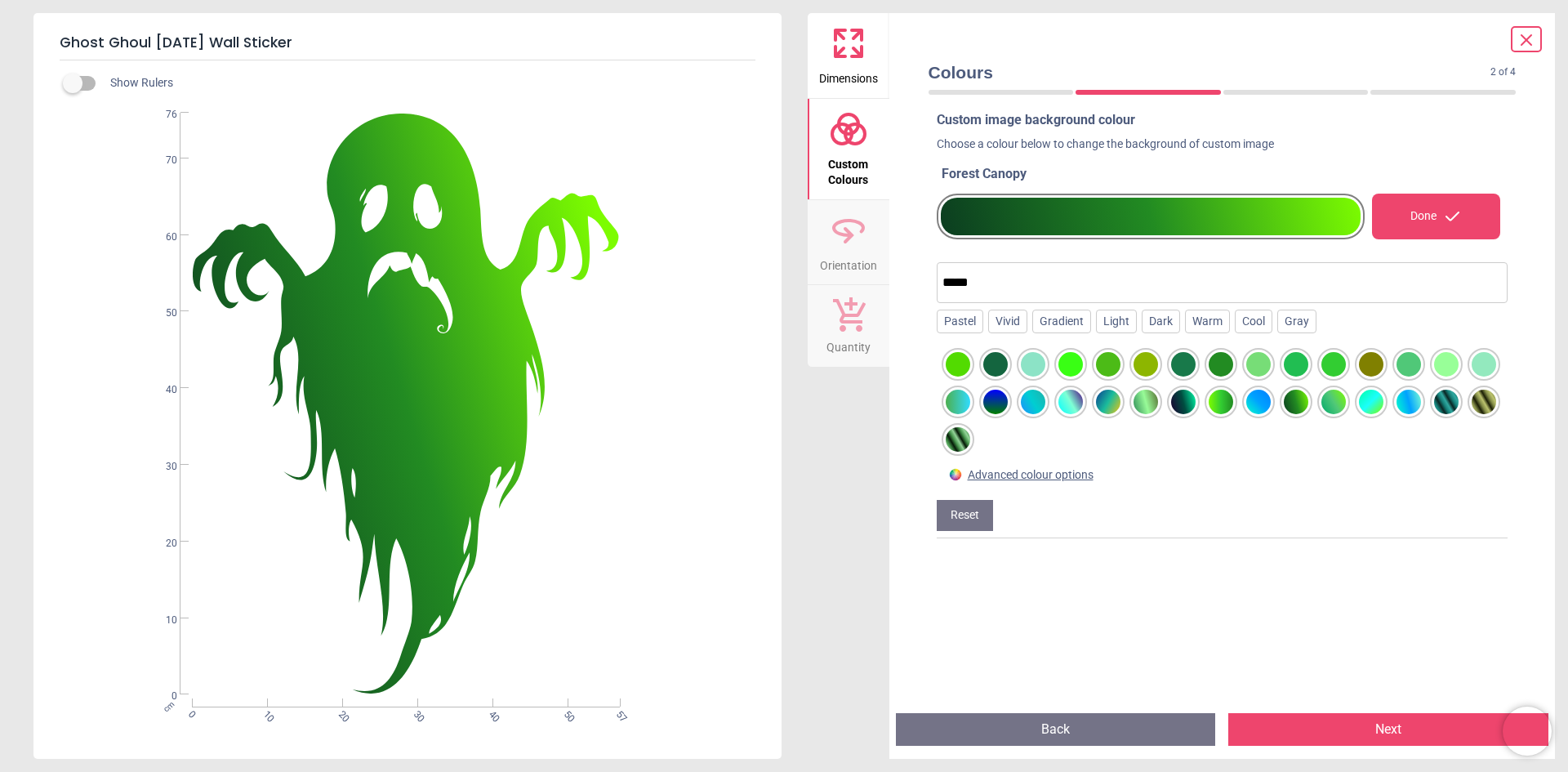
click at [1346, 410] on div at bounding box center [1334, 402] width 25 height 25
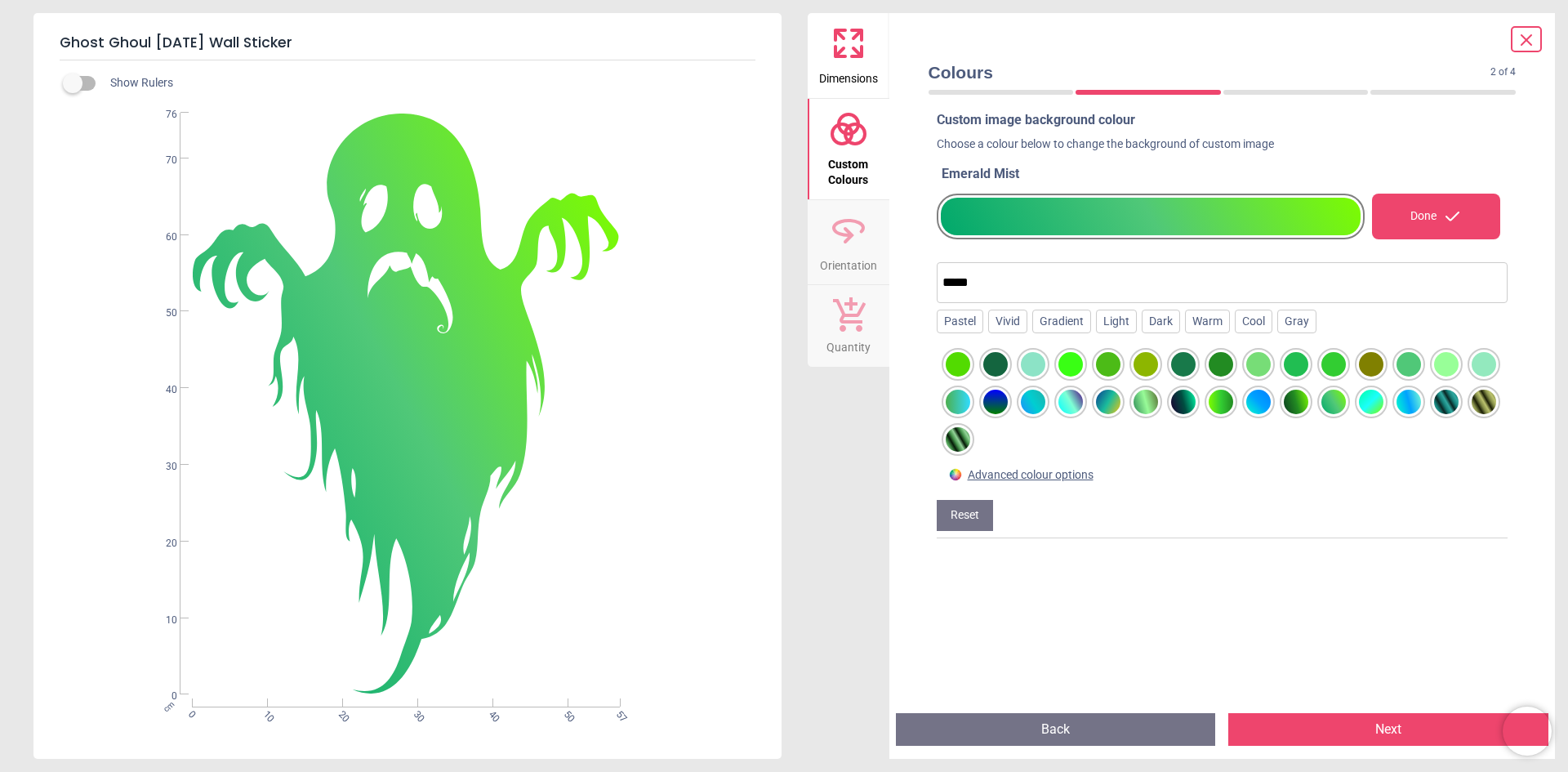
click at [1346, 410] on div at bounding box center [1334, 402] width 25 height 25
click at [1346, 408] on div at bounding box center [1334, 402] width 25 height 25
click at [1233, 413] on div at bounding box center [1221, 402] width 25 height 25
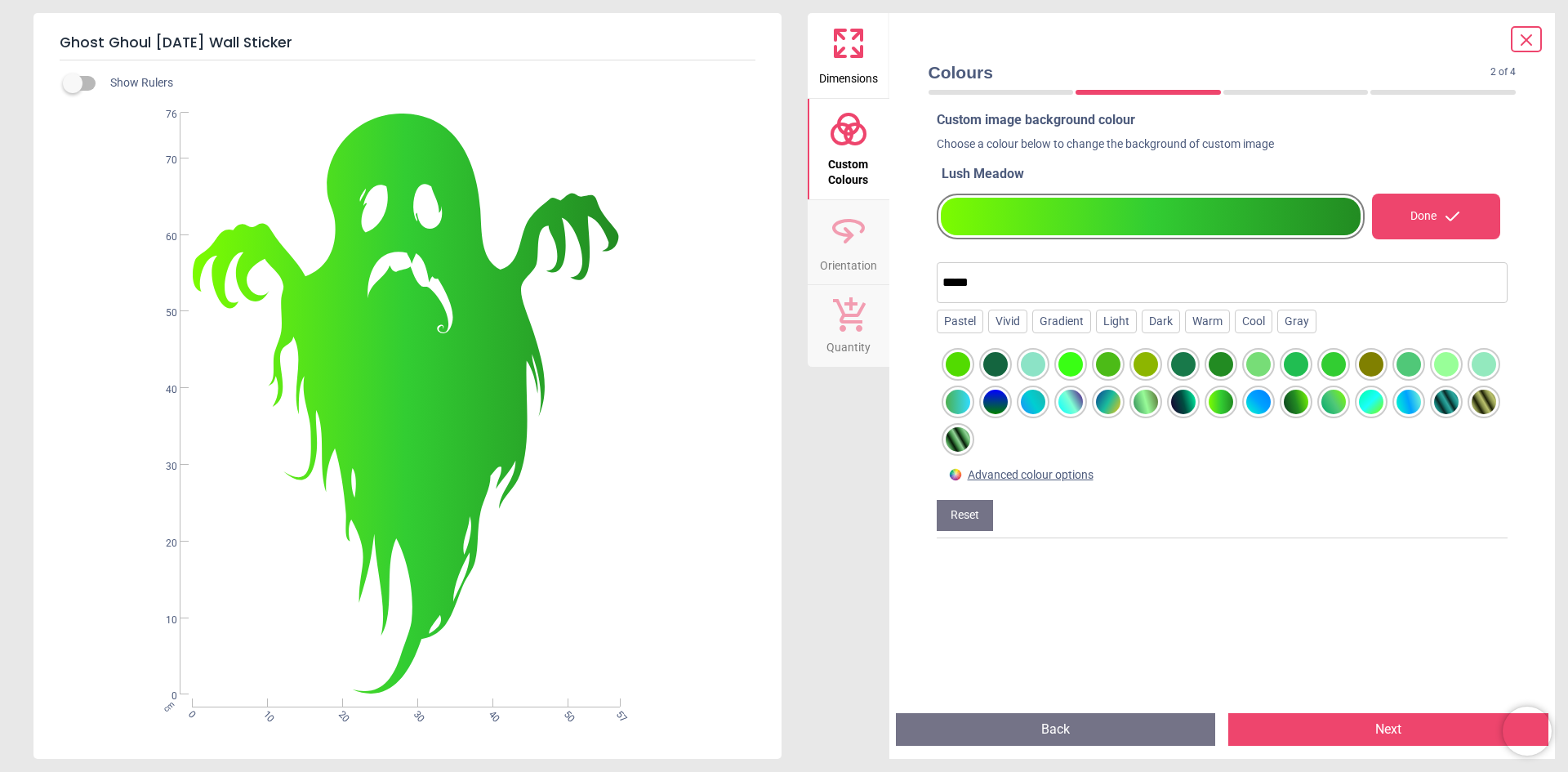
click at [1346, 402] on div at bounding box center [1334, 402] width 25 height 25
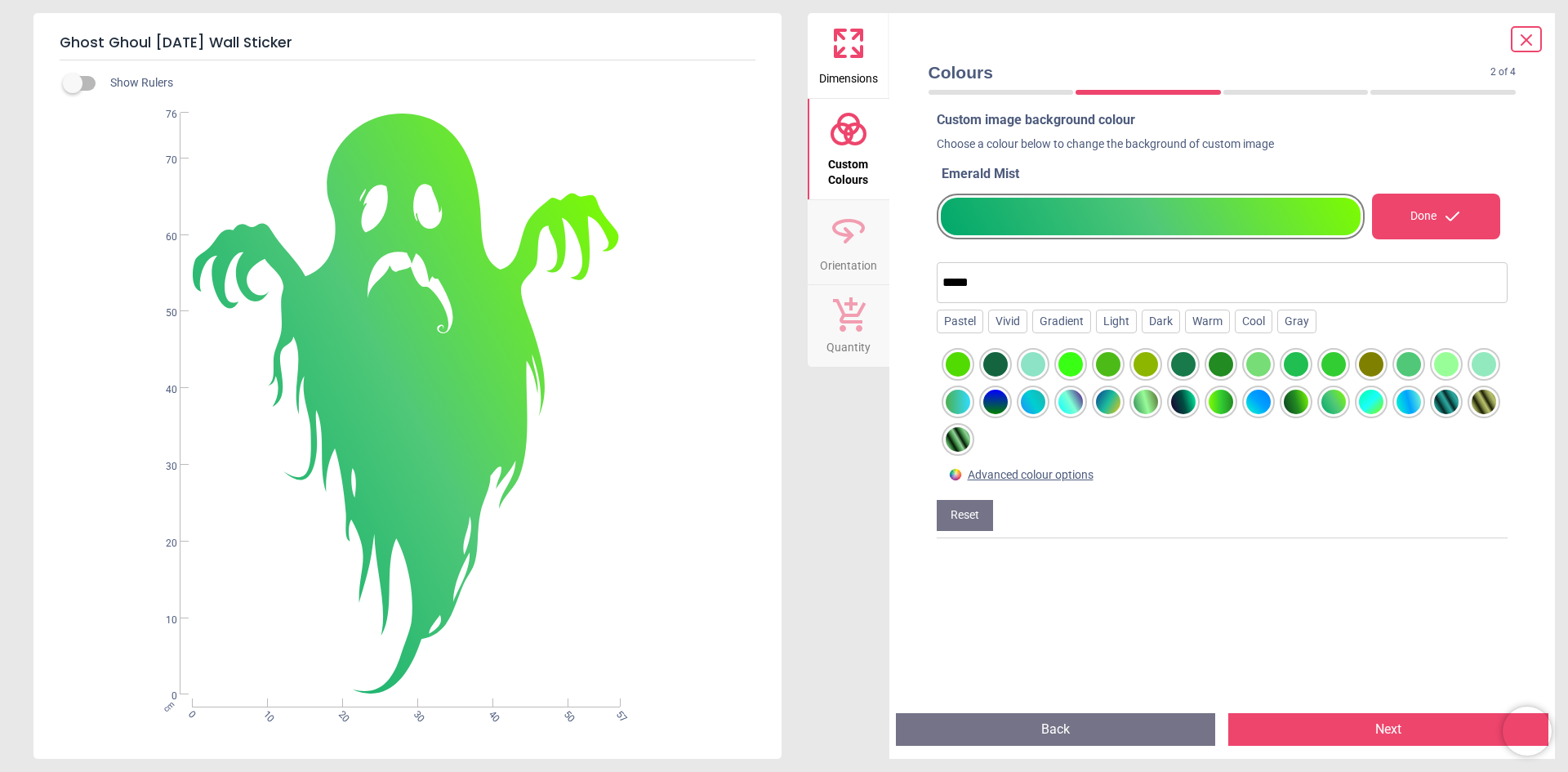
click at [1341, 731] on button "Next" at bounding box center [1389, 729] width 321 height 33
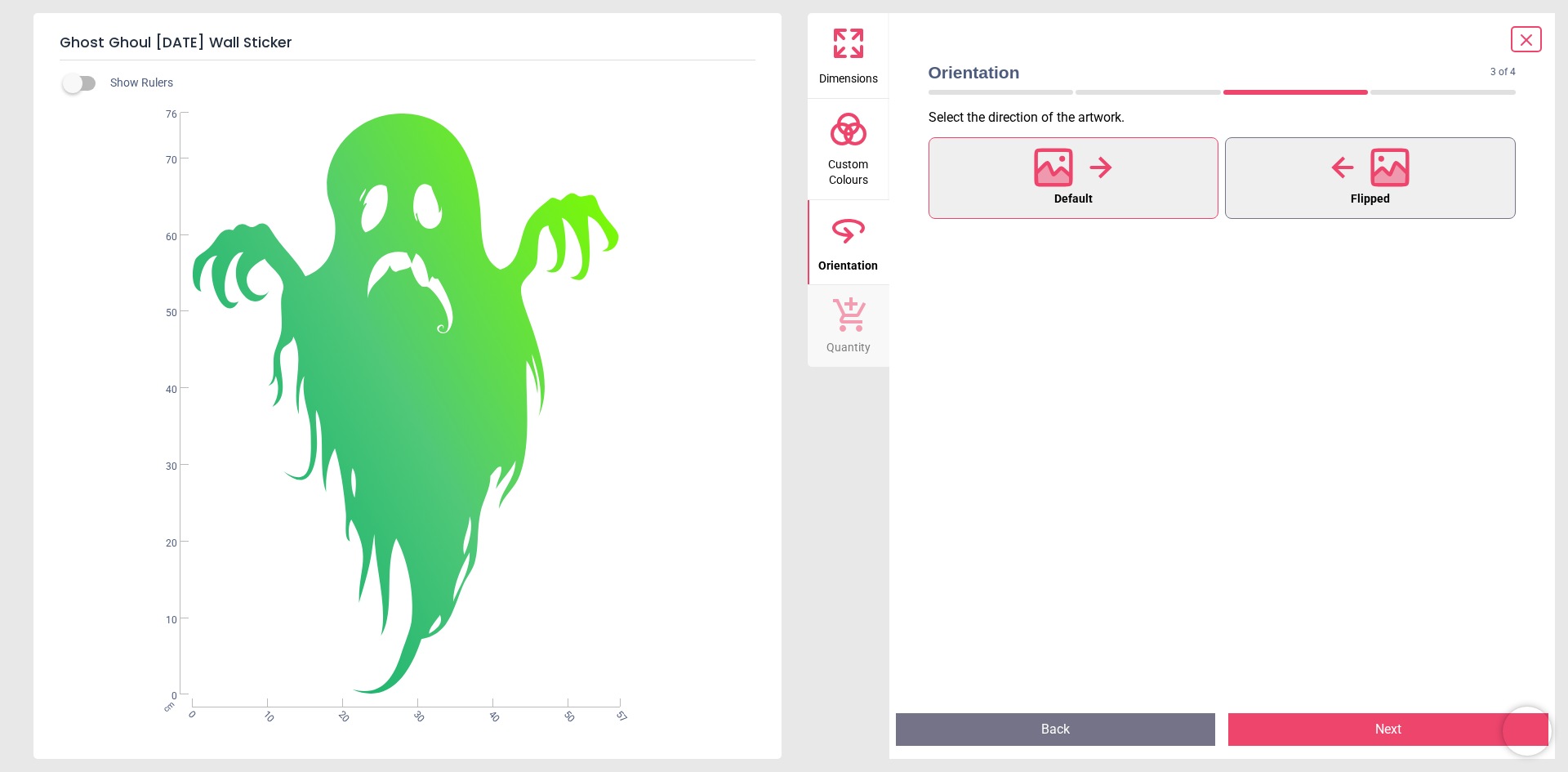
click at [1316, 182] on button "Flipped" at bounding box center [1371, 178] width 290 height 82
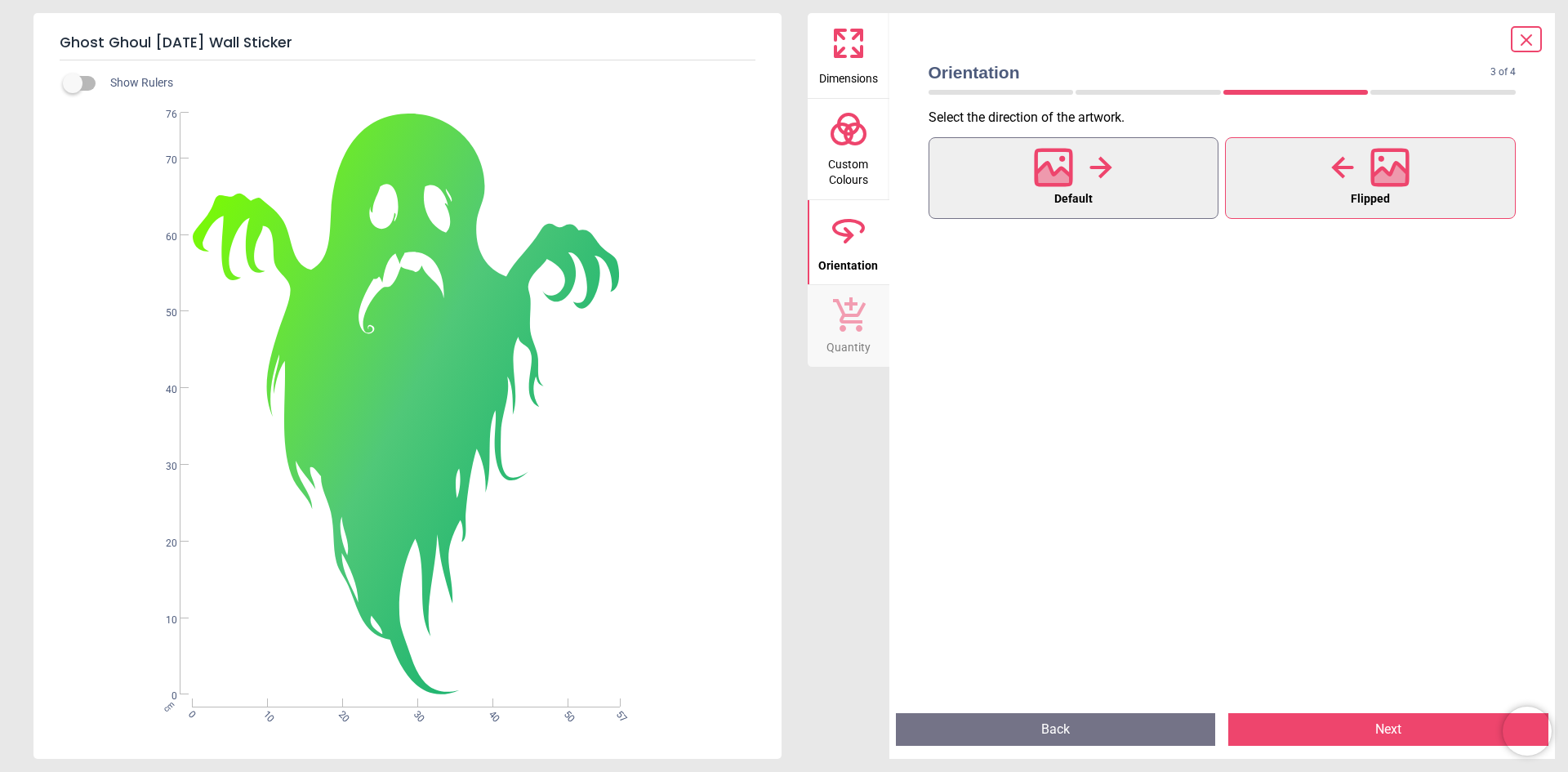
click at [1161, 180] on button "Default" at bounding box center [1074, 178] width 290 height 82
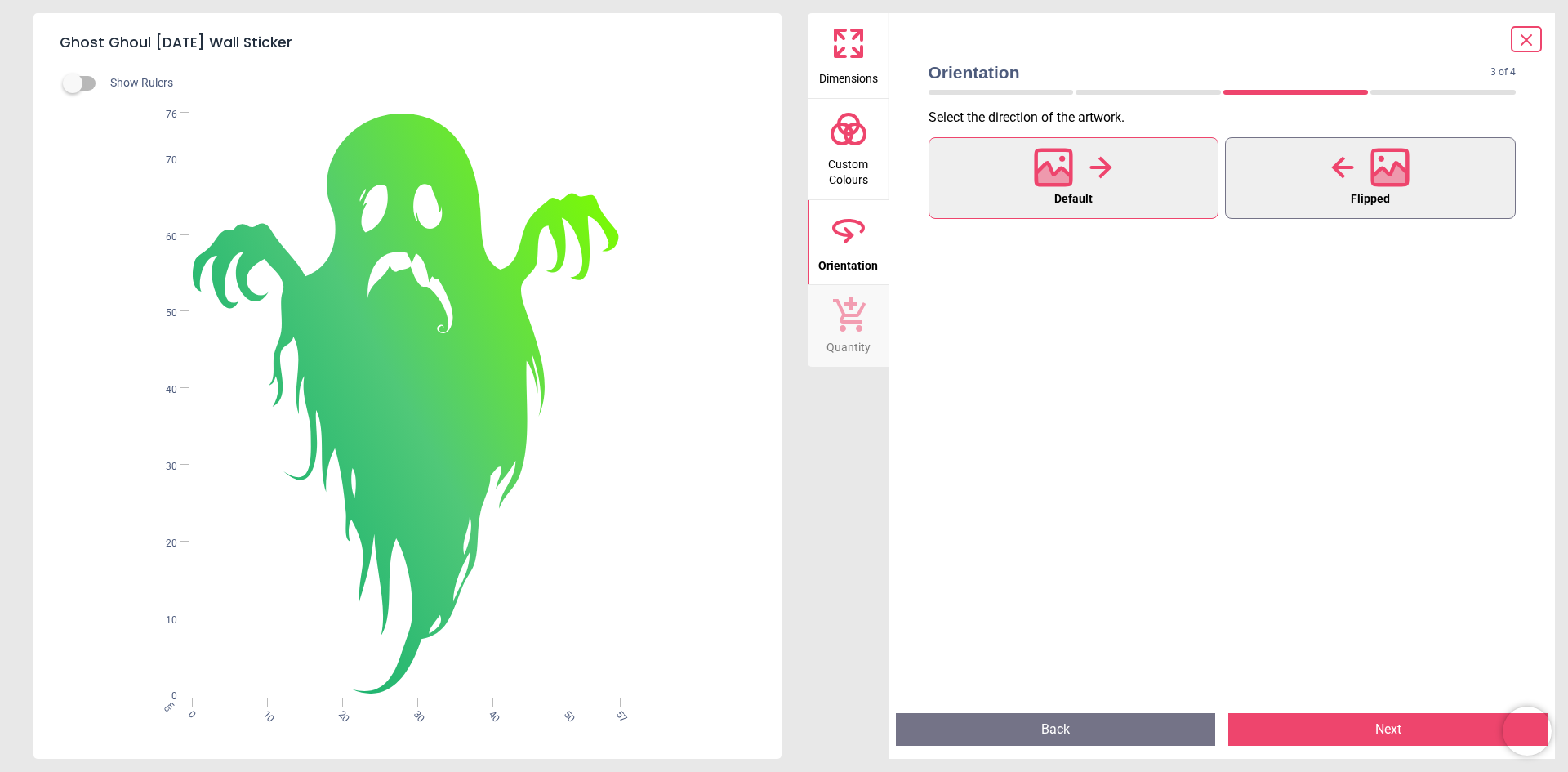
click at [1401, 202] on button "Flipped" at bounding box center [1371, 178] width 290 height 82
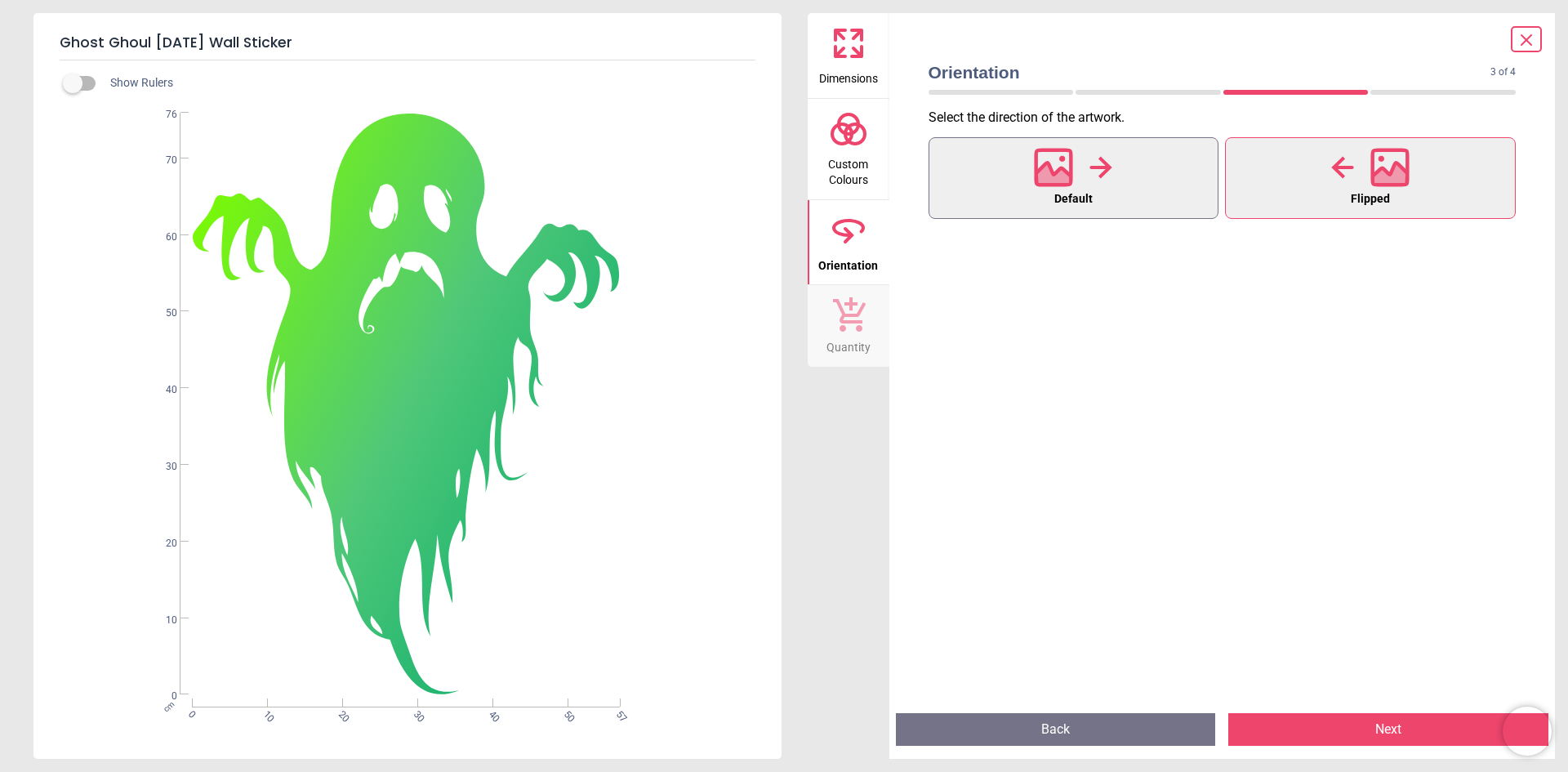
click at [1160, 166] on button "Default" at bounding box center [1074, 178] width 290 height 82
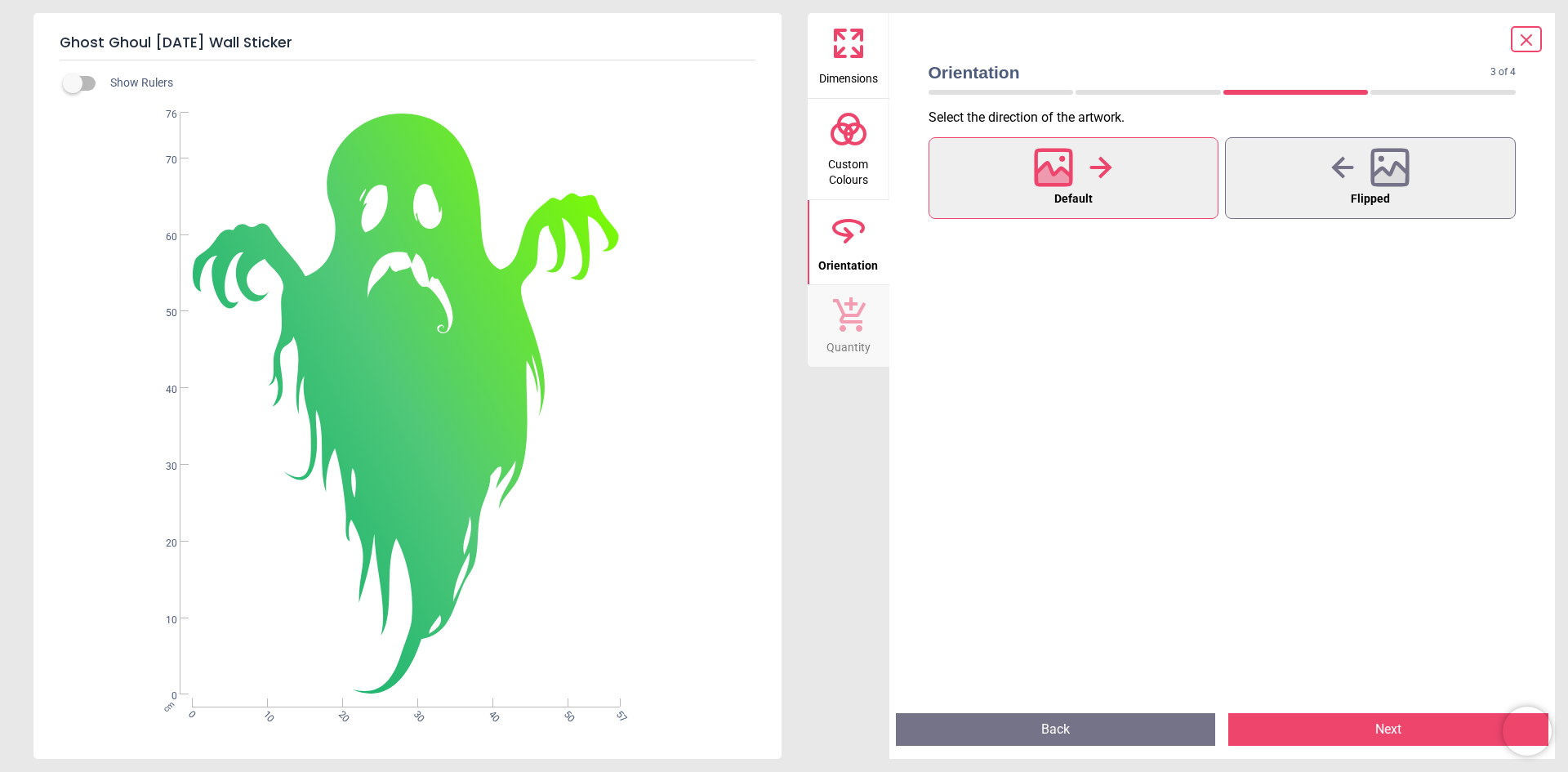
click at [1359, 728] on button "Next" at bounding box center [1389, 729] width 321 height 33
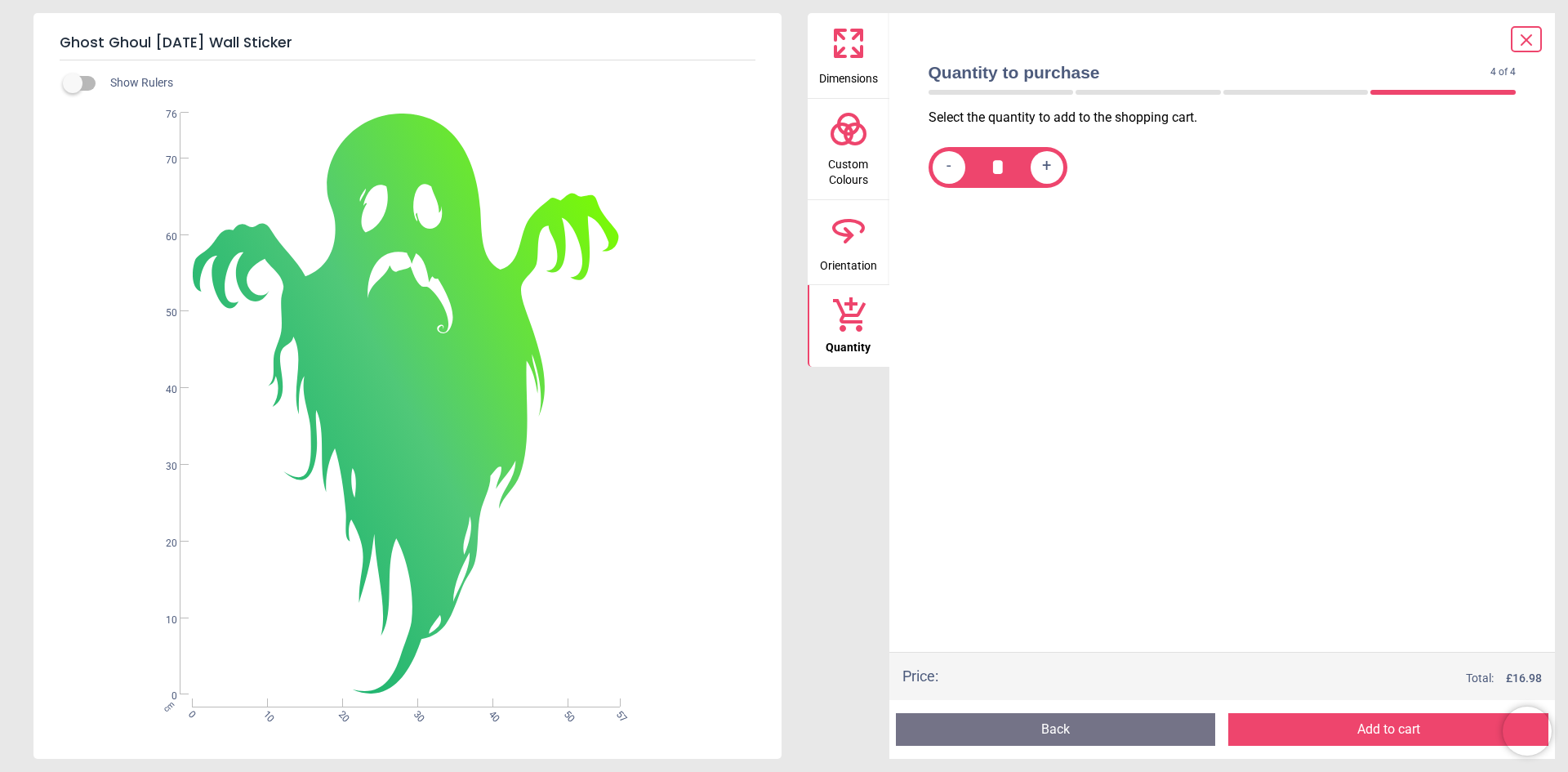
click at [1356, 727] on button "Add to cart" at bounding box center [1389, 729] width 321 height 33
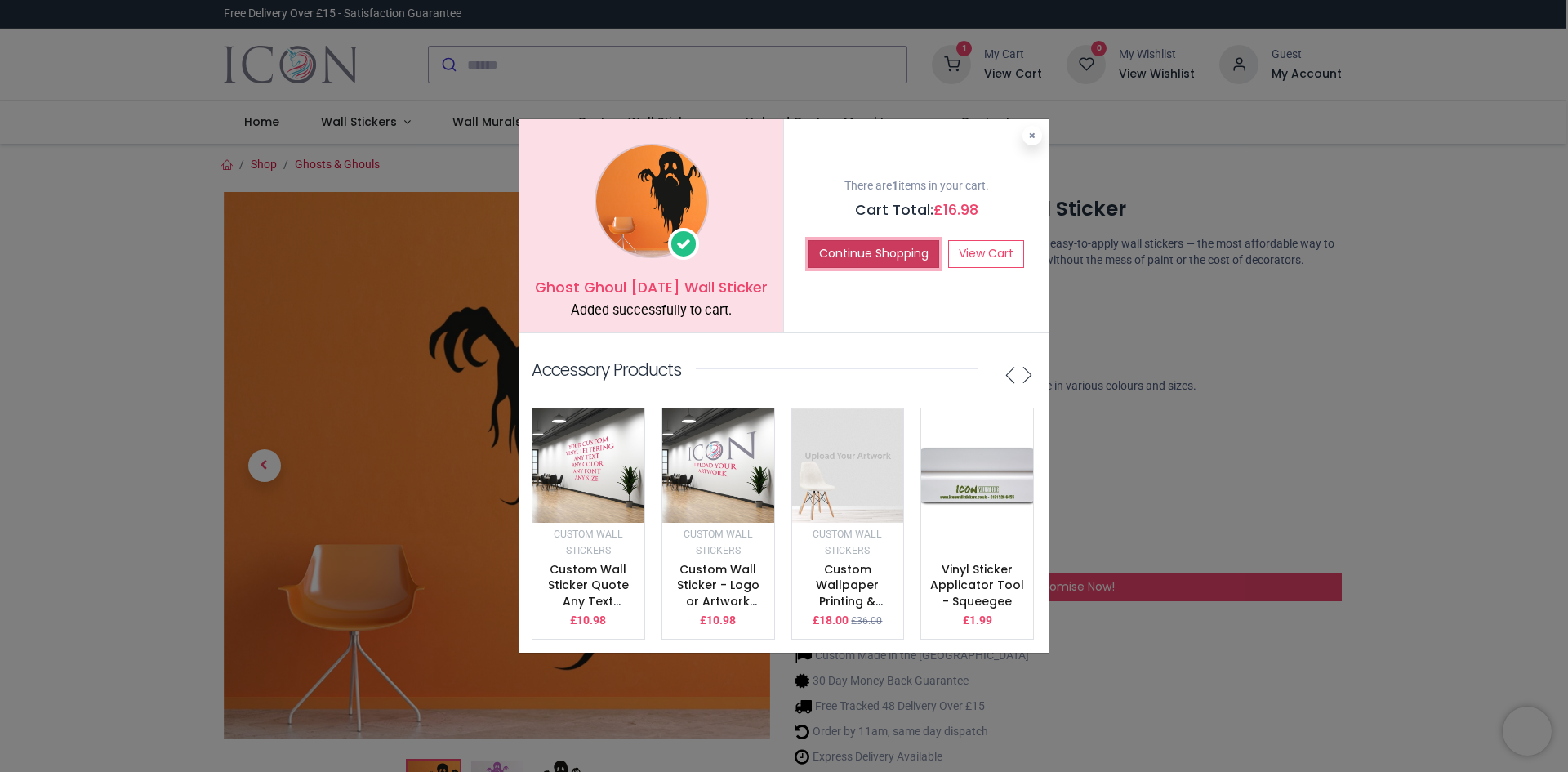
click at [882, 255] on button "Continue Shopping" at bounding box center [874, 254] width 131 height 27
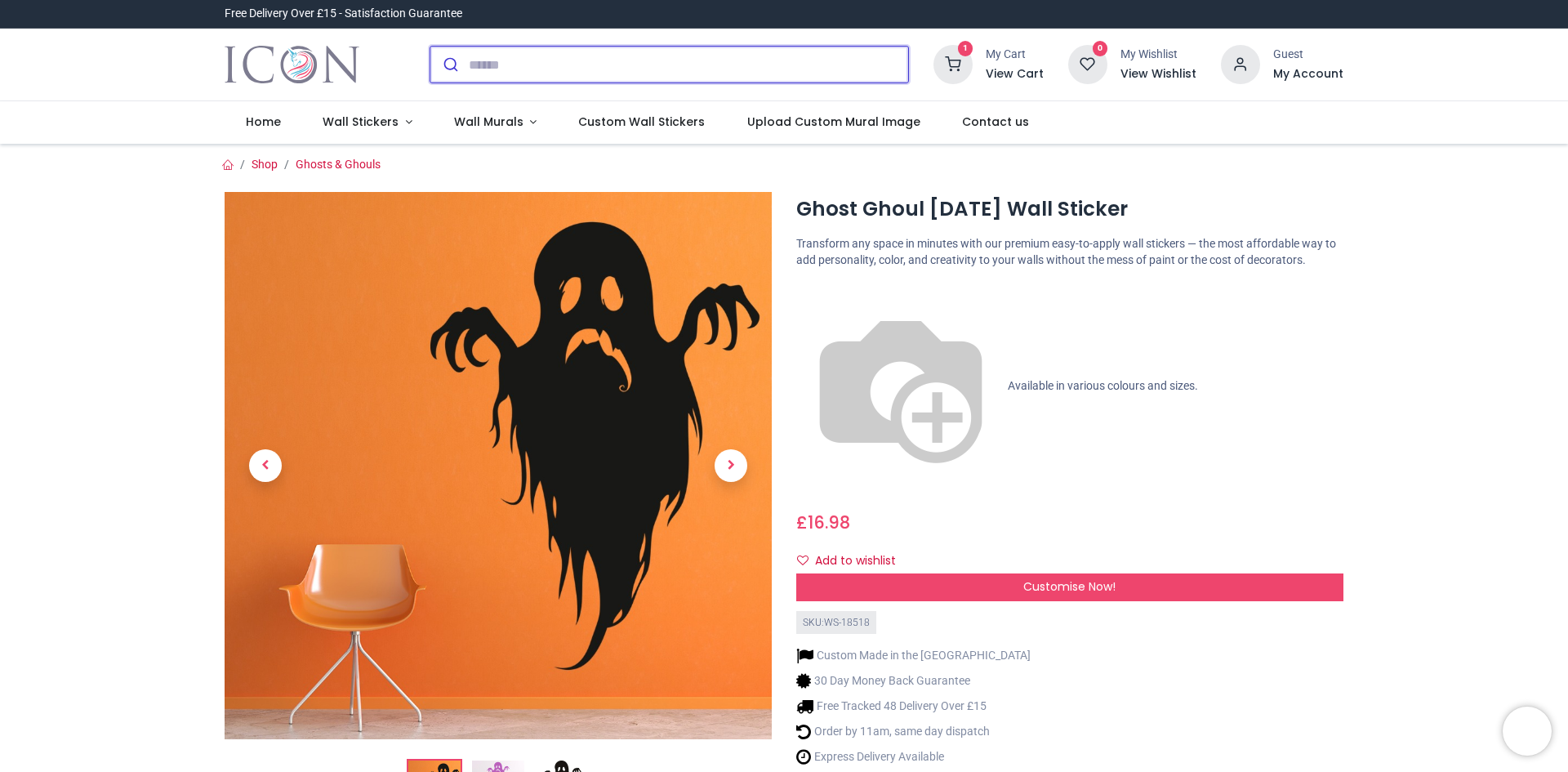
click at [596, 67] on input "search" at bounding box center [688, 64] width 439 height 36
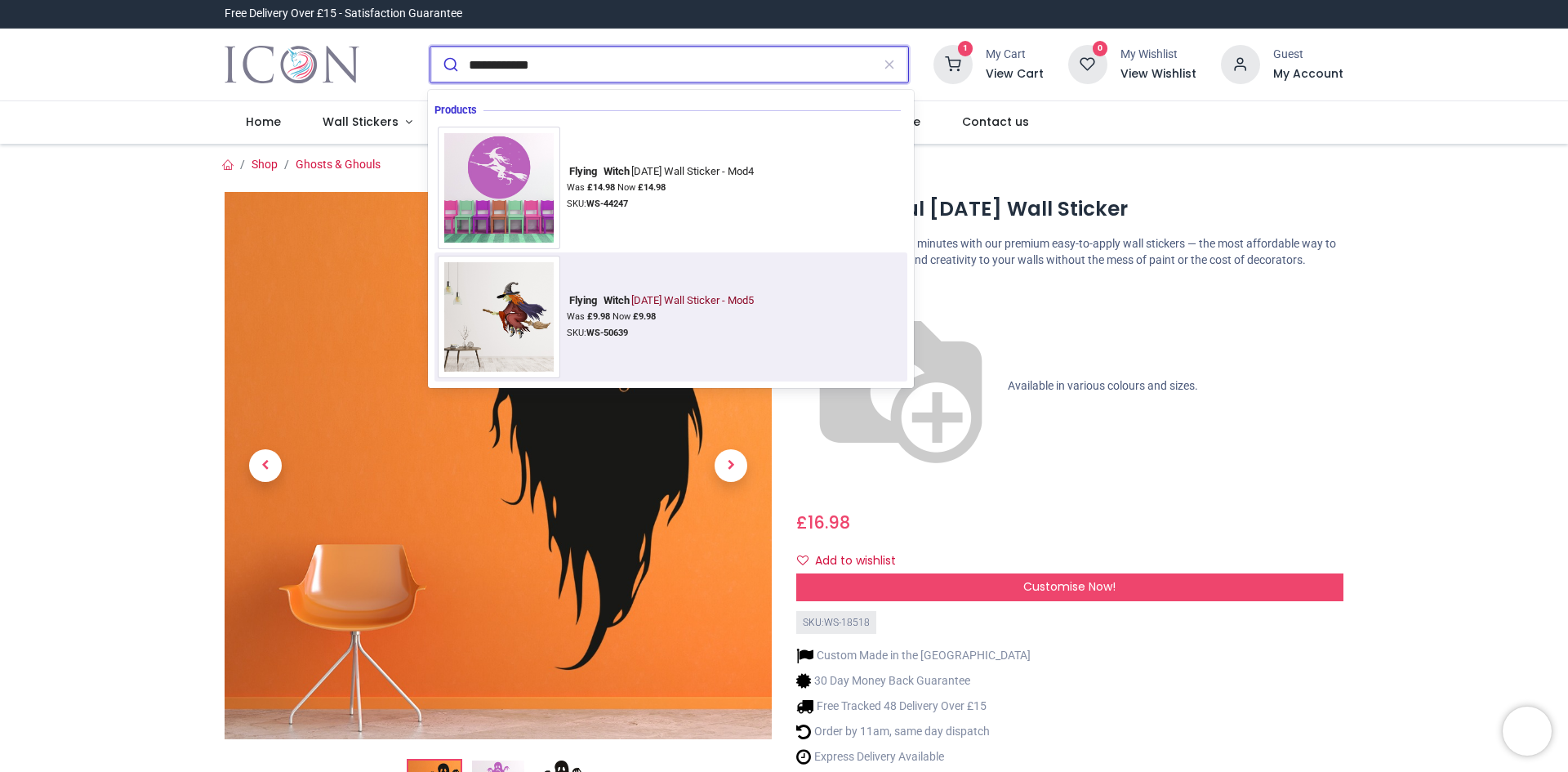
click at [675, 317] on div "Was £ 9.98 Now £ 9.98" at bounding box center [663, 317] width 192 height 13
type input "**********"
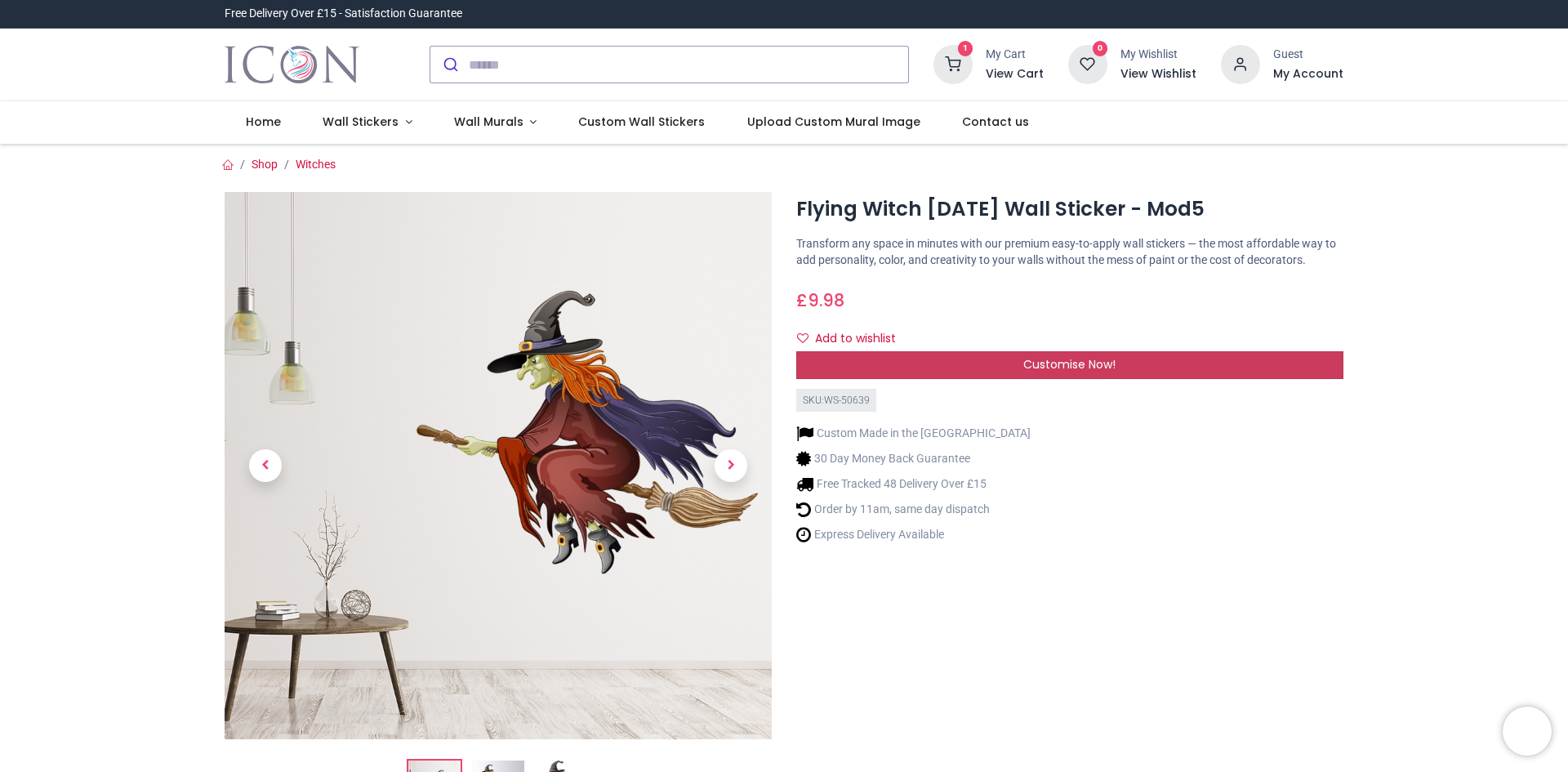
click at [1183, 368] on div "Customise Now!" at bounding box center [1070, 365] width 547 height 27
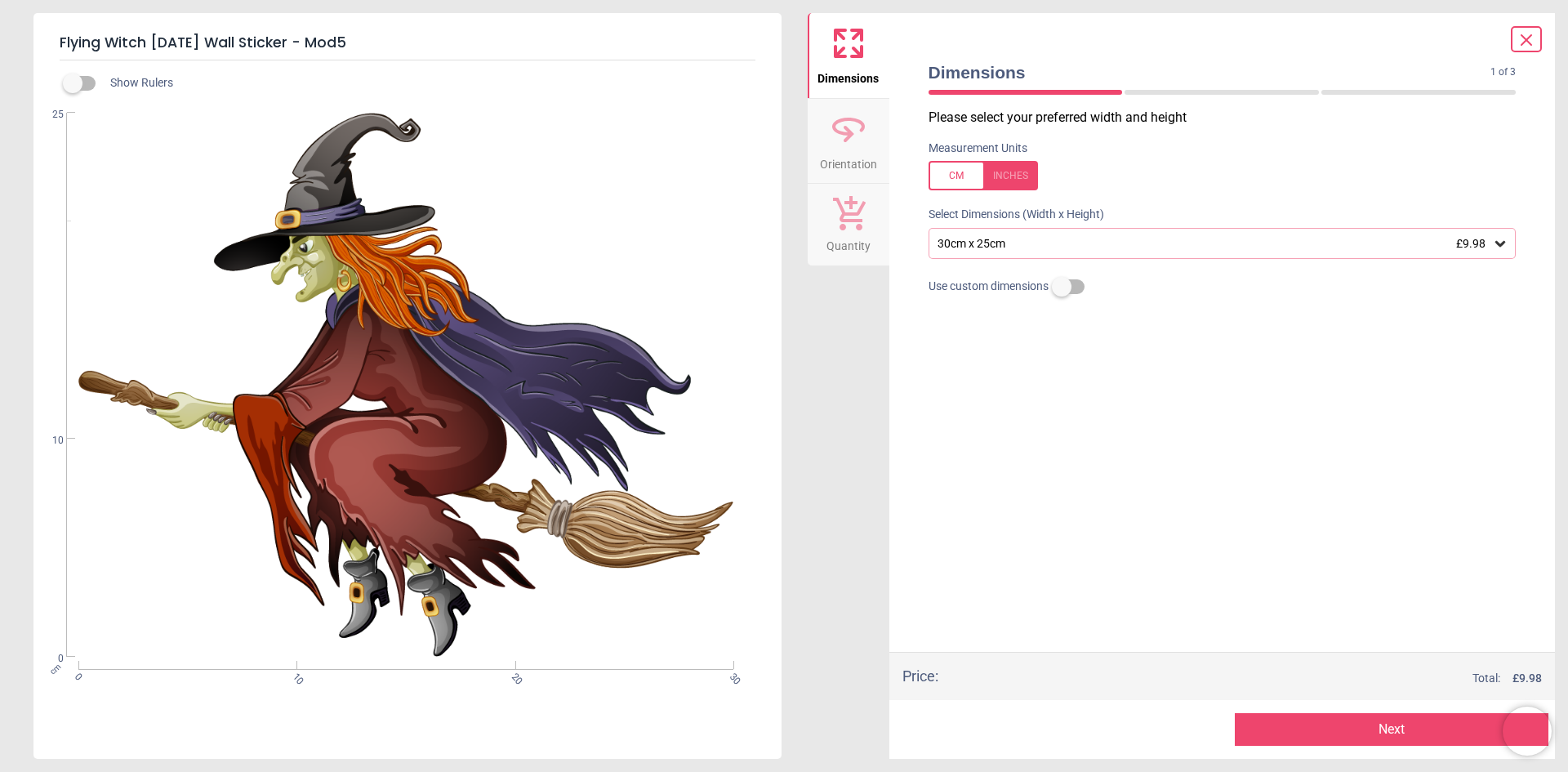
click at [1497, 241] on icon at bounding box center [1500, 243] width 16 height 16
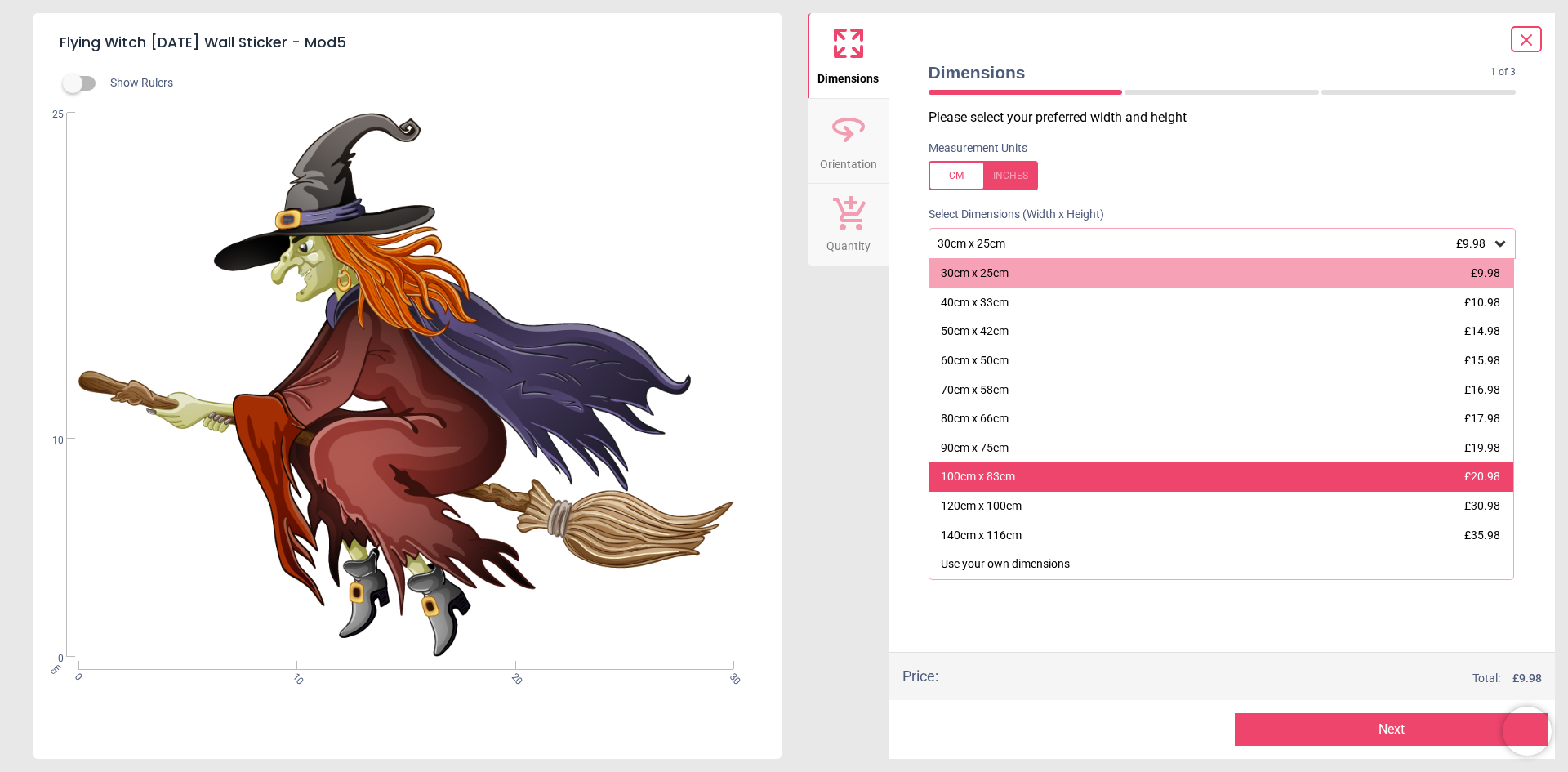
click at [1143, 489] on div "100cm x 83cm £20.98" at bounding box center [1222, 476] width 585 height 29
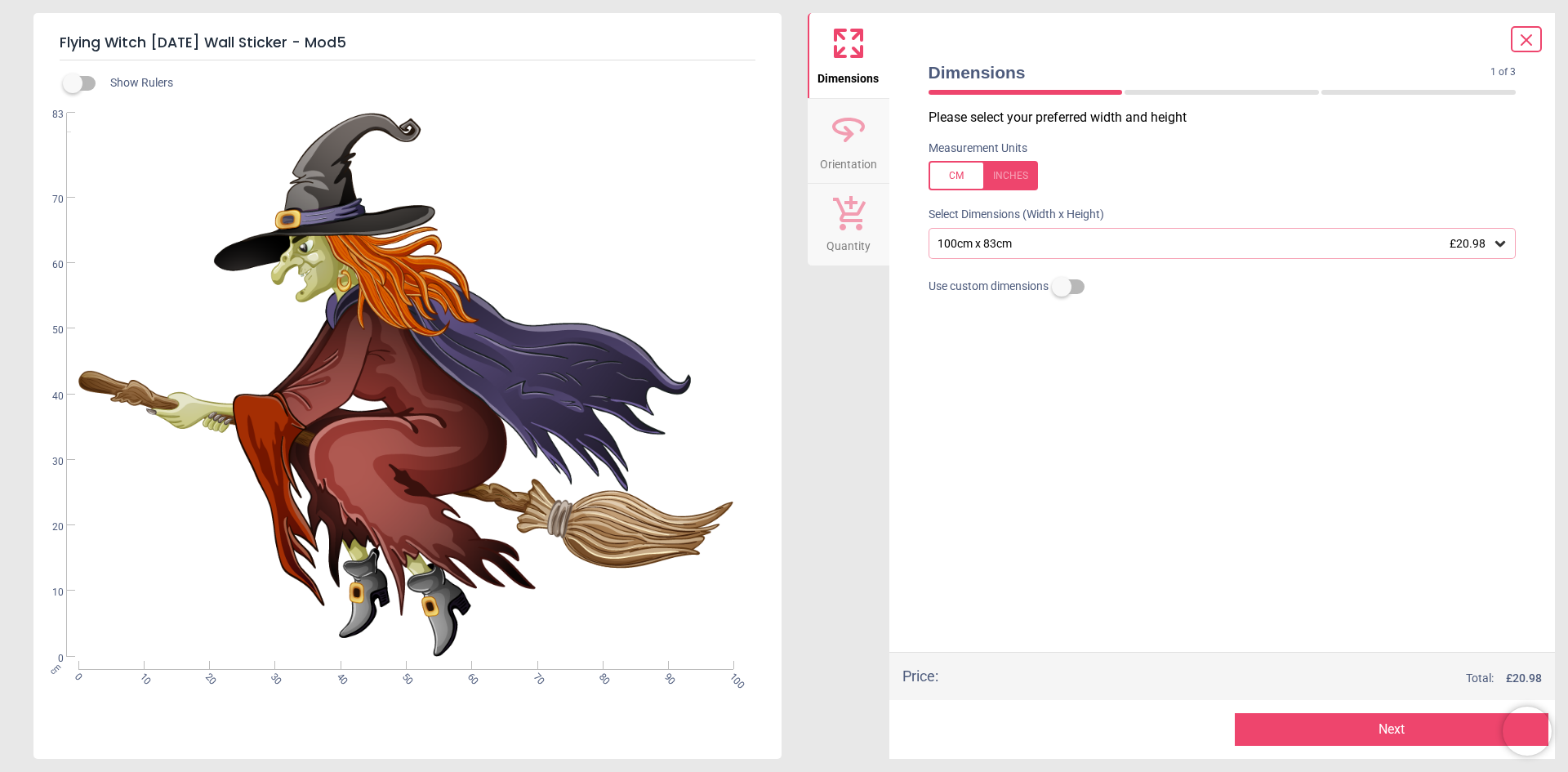
click at [1365, 735] on button "Next" at bounding box center [1392, 729] width 314 height 33
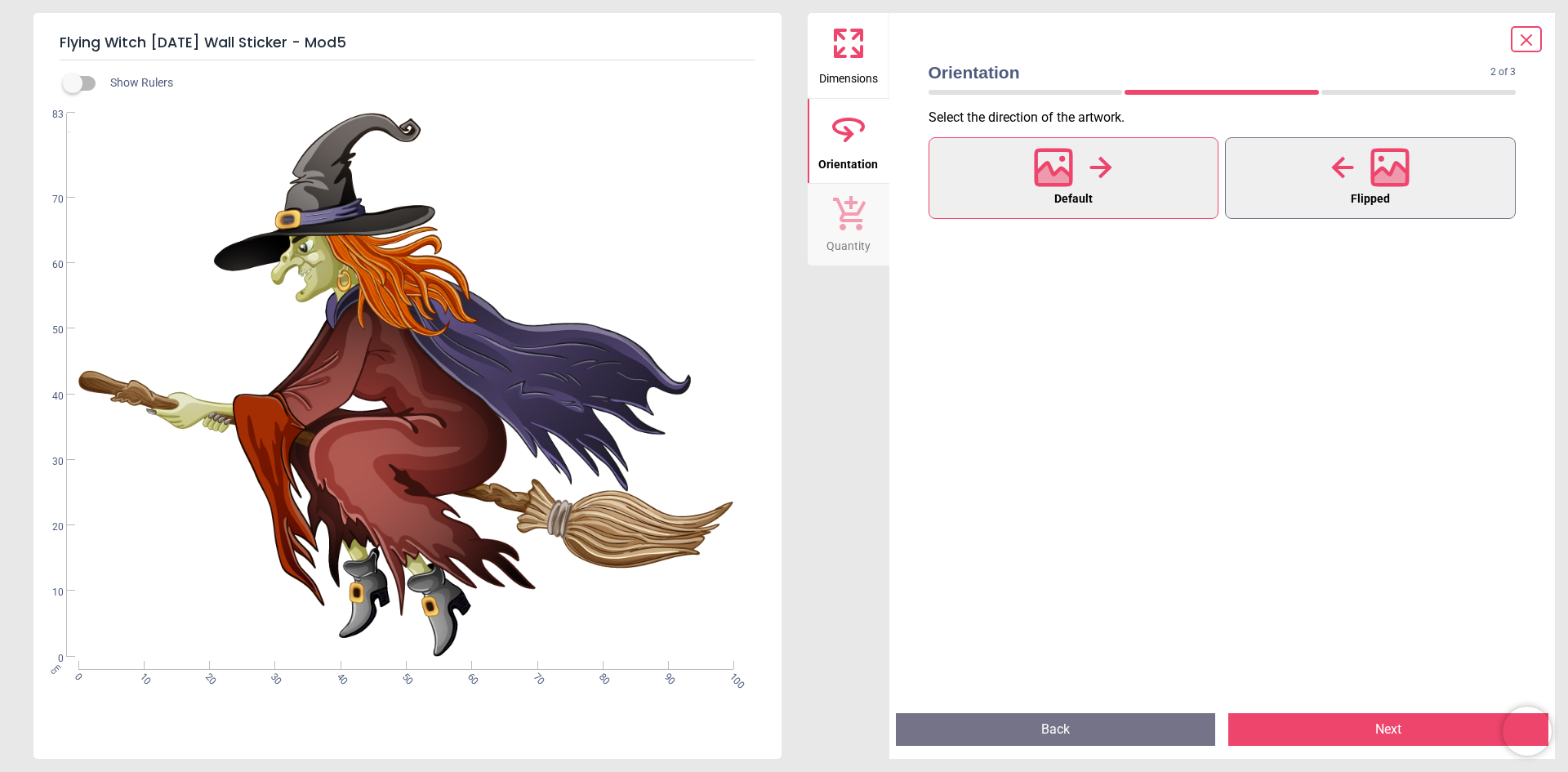
click at [1323, 192] on button "Flipped" at bounding box center [1371, 178] width 290 height 82
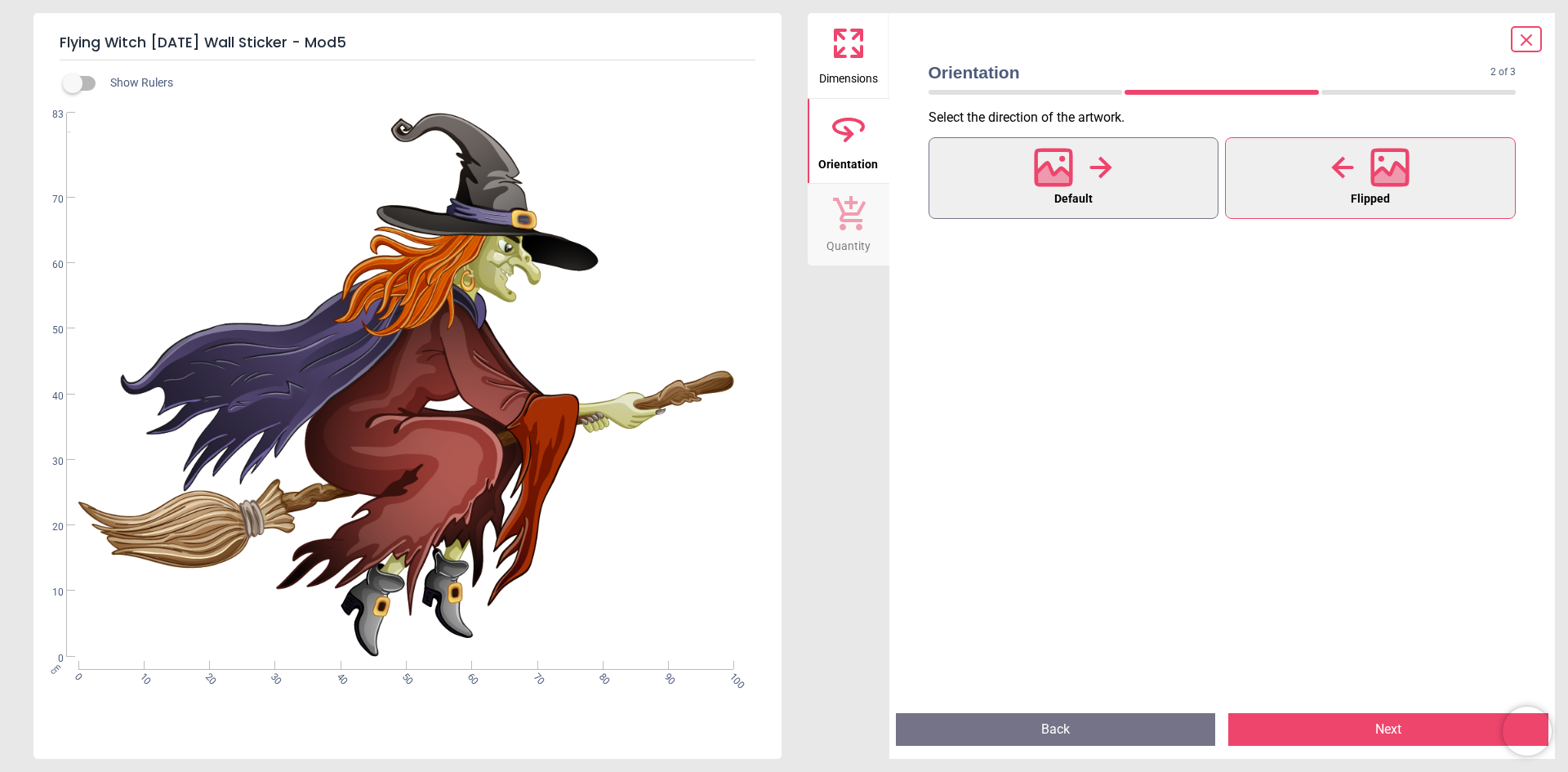
click at [1065, 187] on div at bounding box center [1073, 167] width 78 height 42
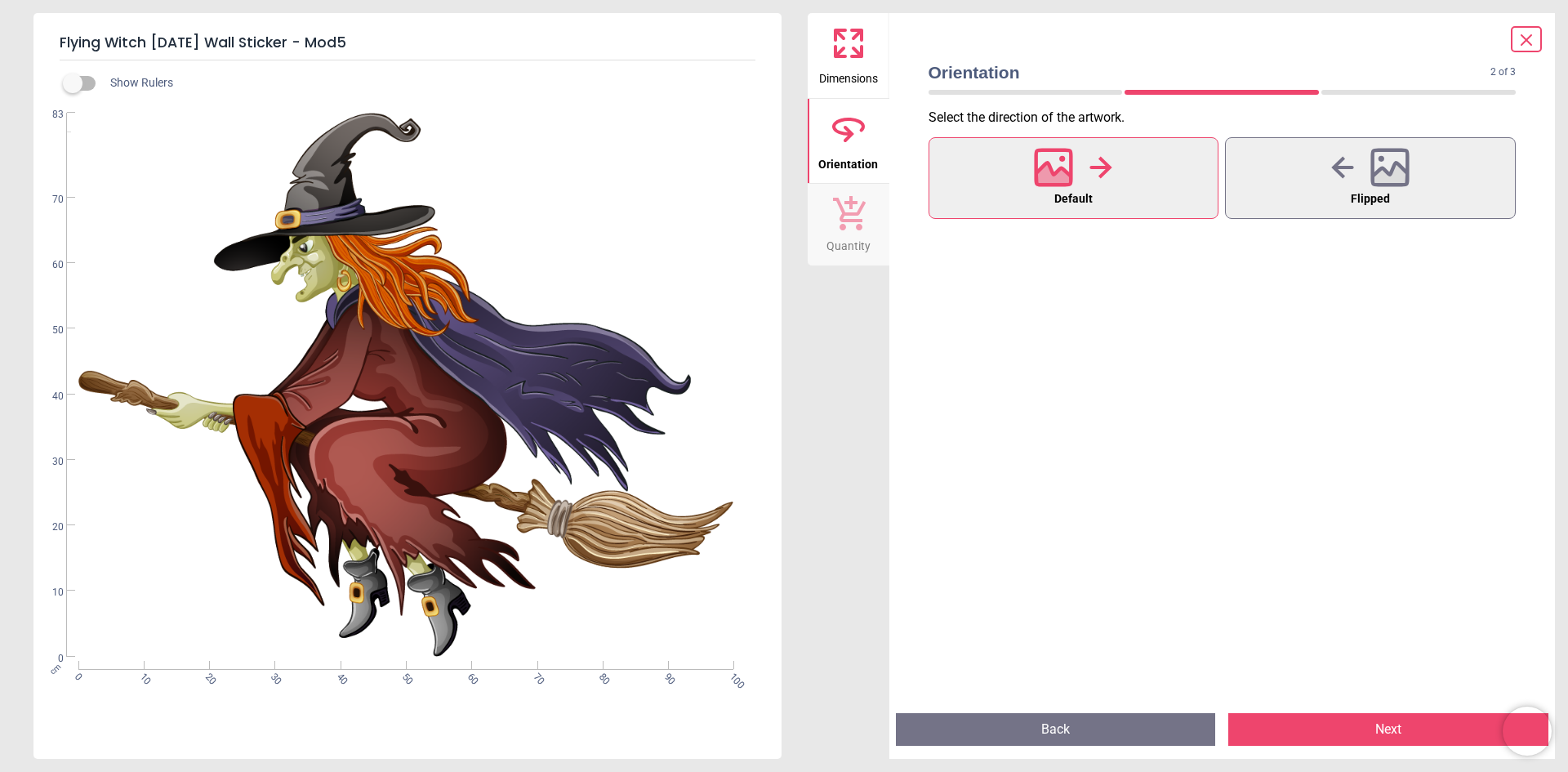
click at [1339, 732] on button "Next" at bounding box center [1389, 729] width 321 height 33
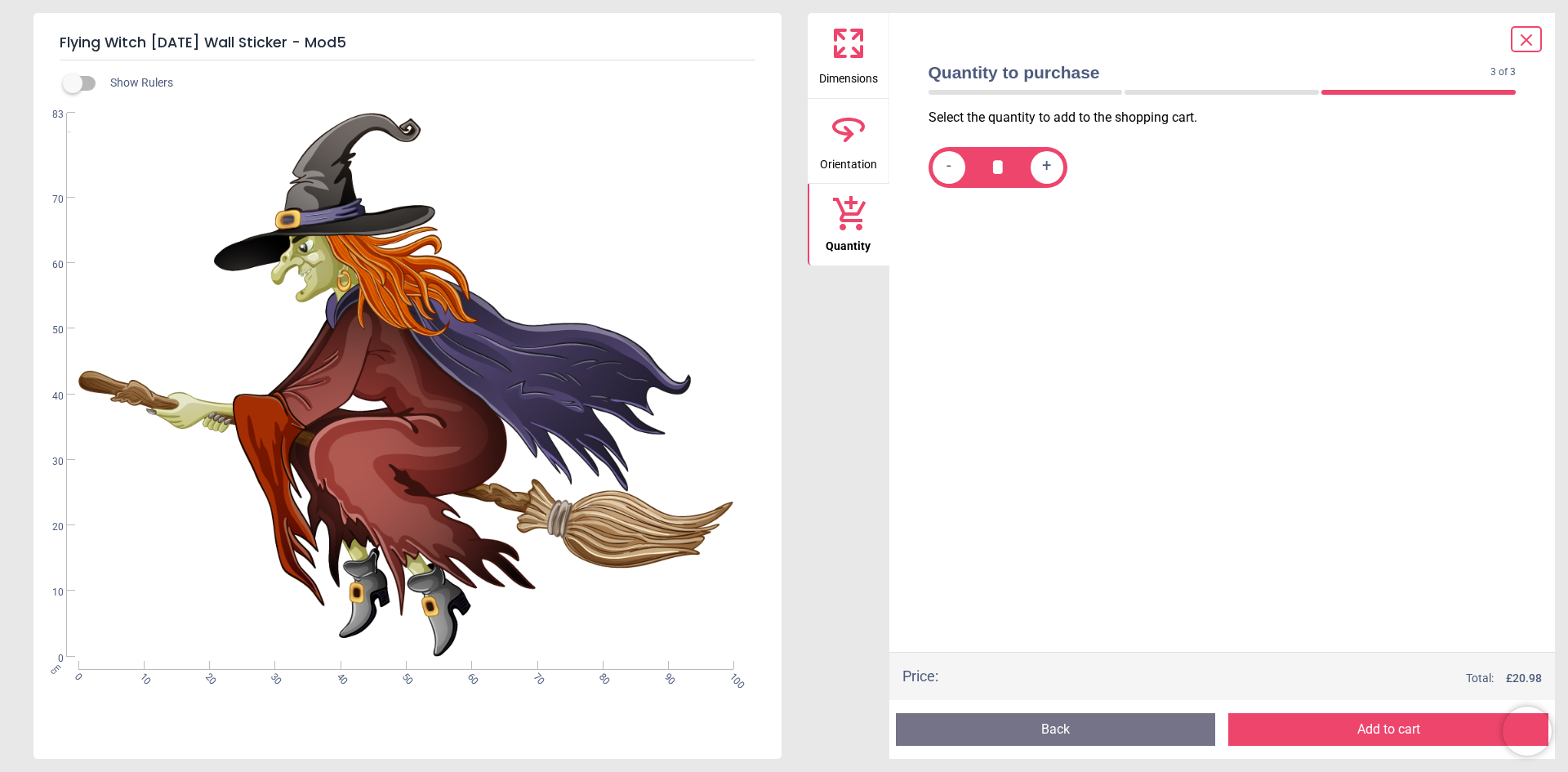
click at [1377, 719] on button "Add to cart" at bounding box center [1389, 729] width 321 height 33
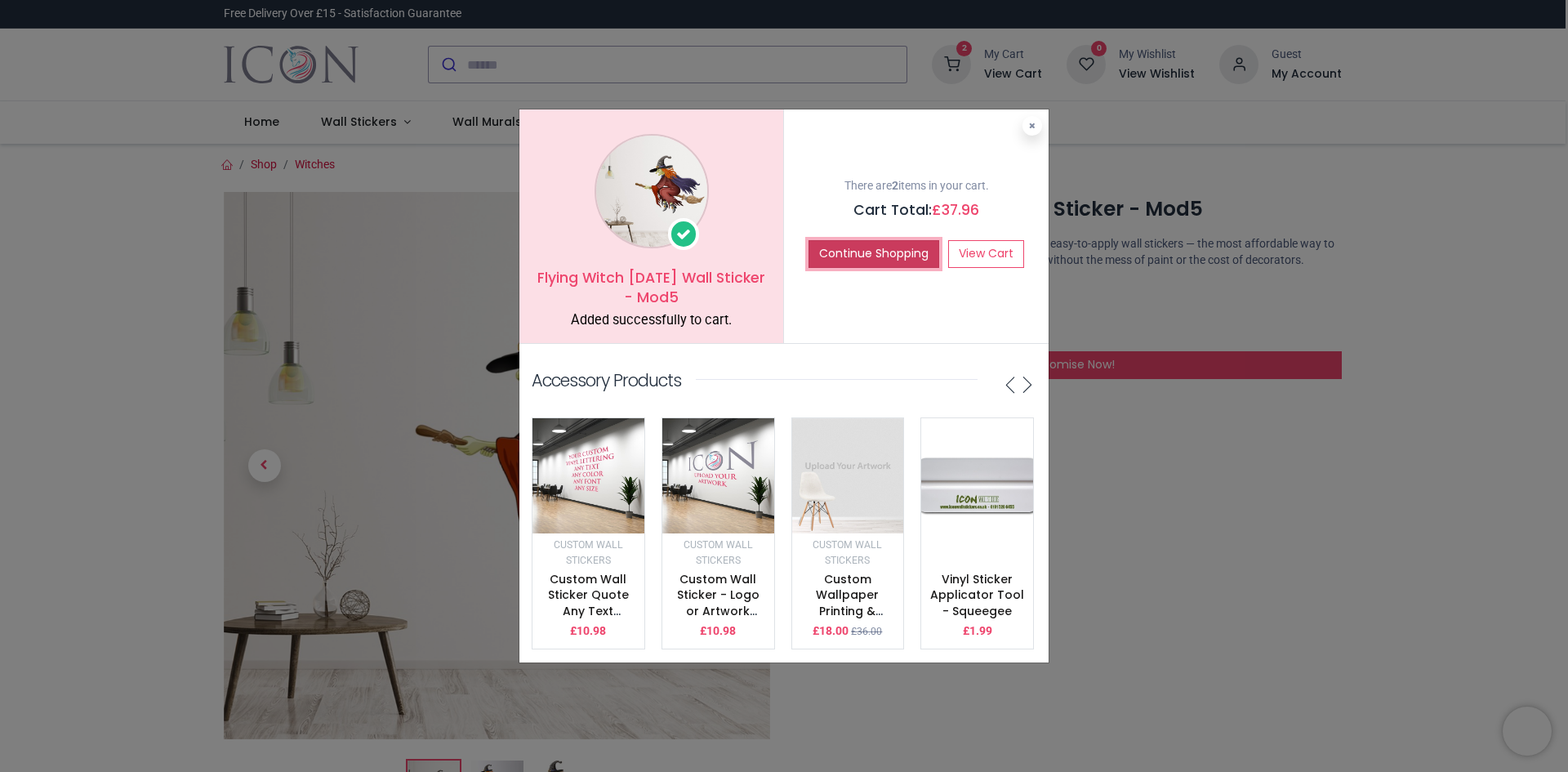
click at [888, 256] on button "Continue Shopping" at bounding box center [874, 254] width 131 height 27
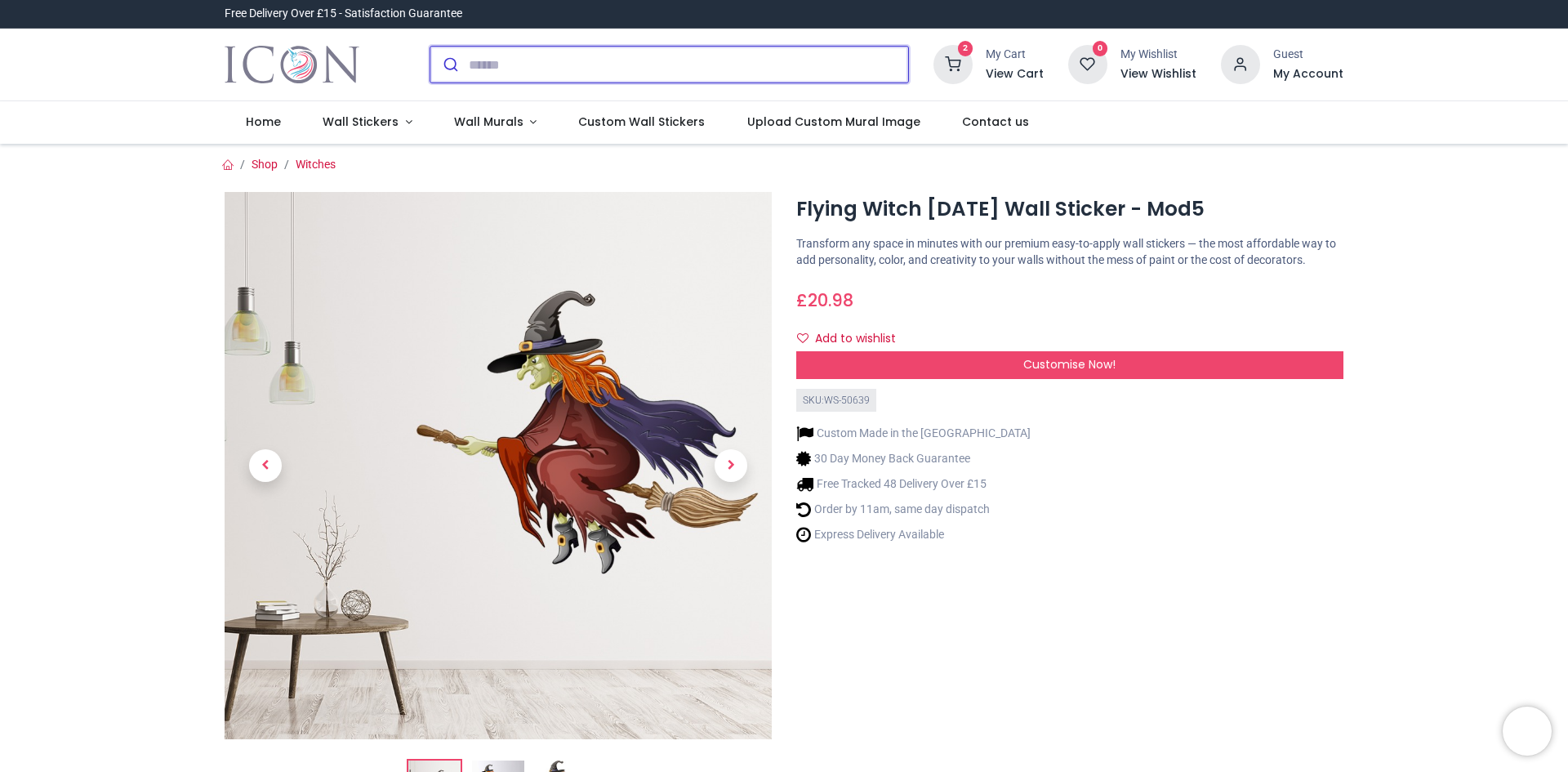
click at [581, 63] on input "search" at bounding box center [688, 64] width 439 height 36
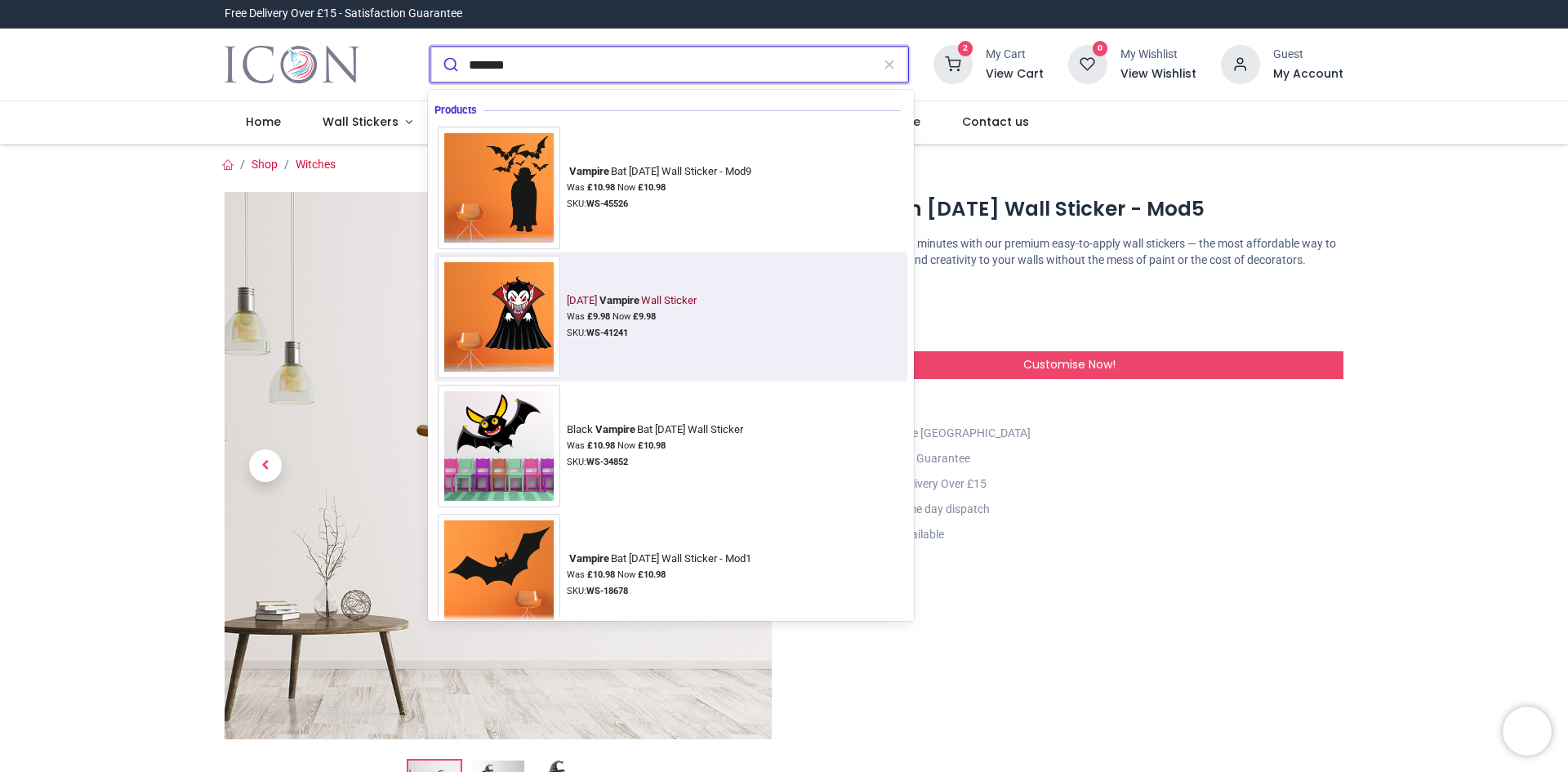
click at [603, 292] on div "Halloween Vampire Wall Sticker Was £ 9.98 Now £ 9.98 SKU: WS-41241" at bounding box center [569, 317] width 265 height 123
type input "*******"
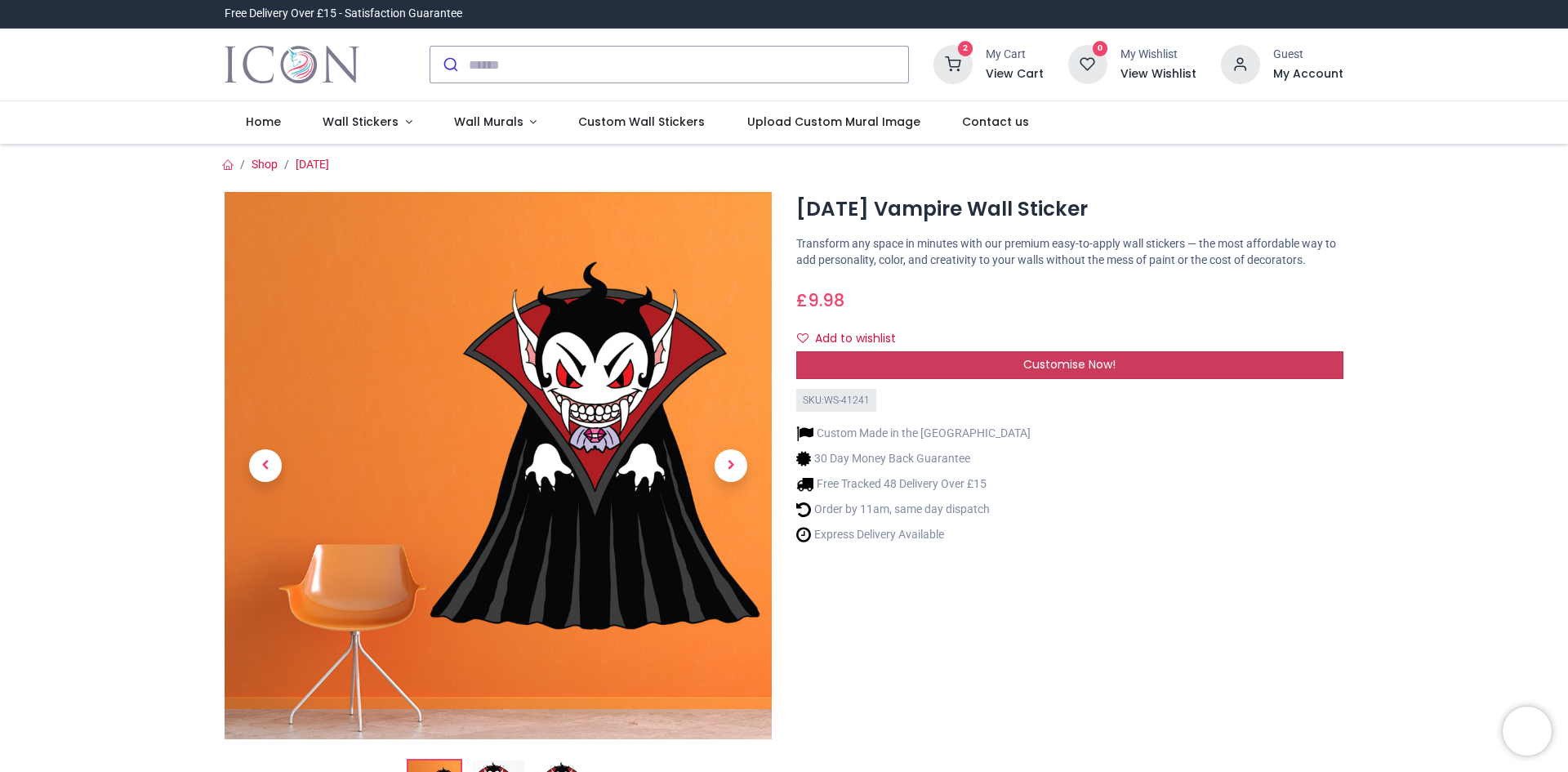
click at [1039, 364] on span "Customise Now!" at bounding box center [1070, 364] width 92 height 16
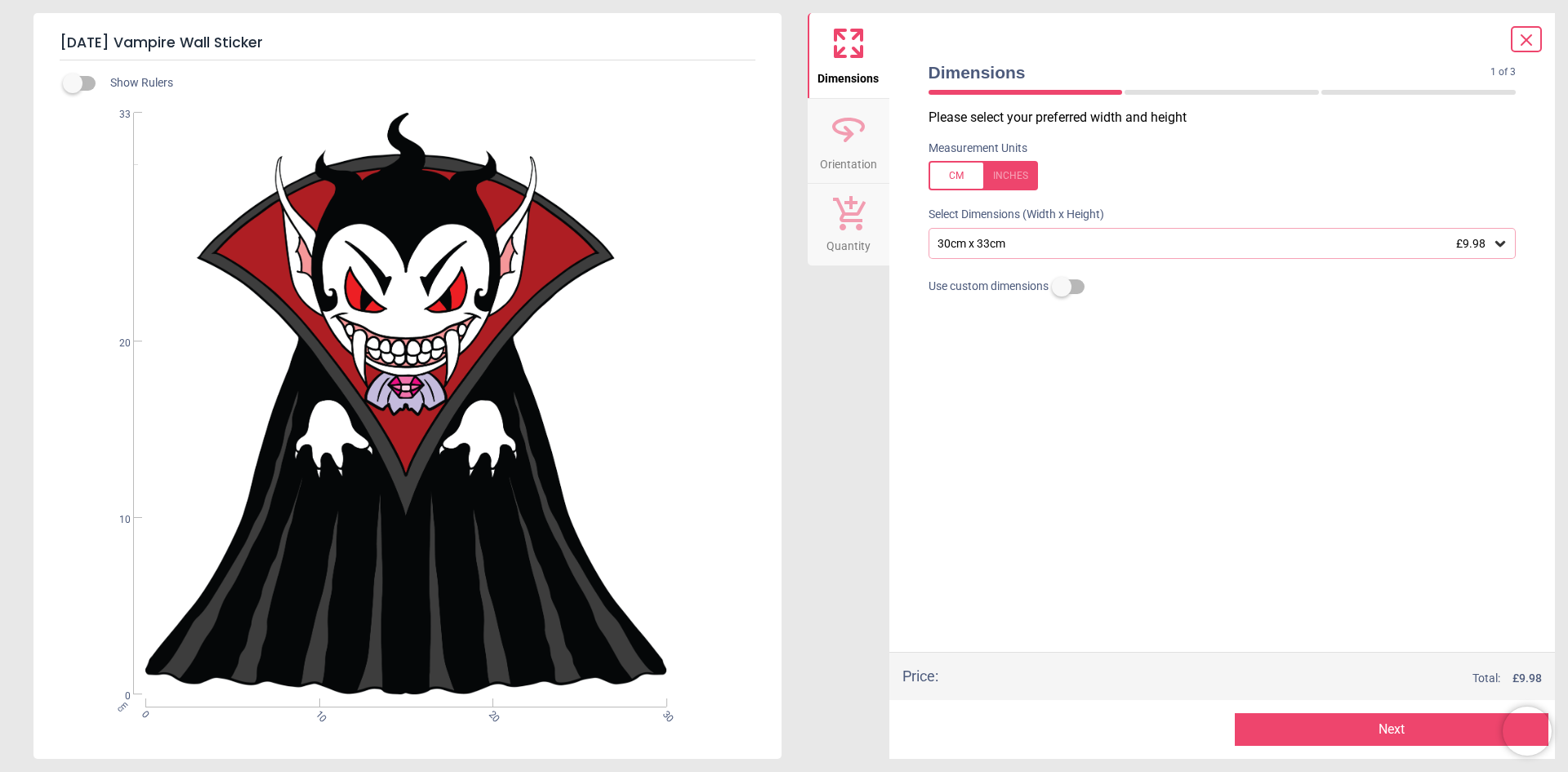
click at [1501, 241] on icon at bounding box center [1500, 243] width 16 height 16
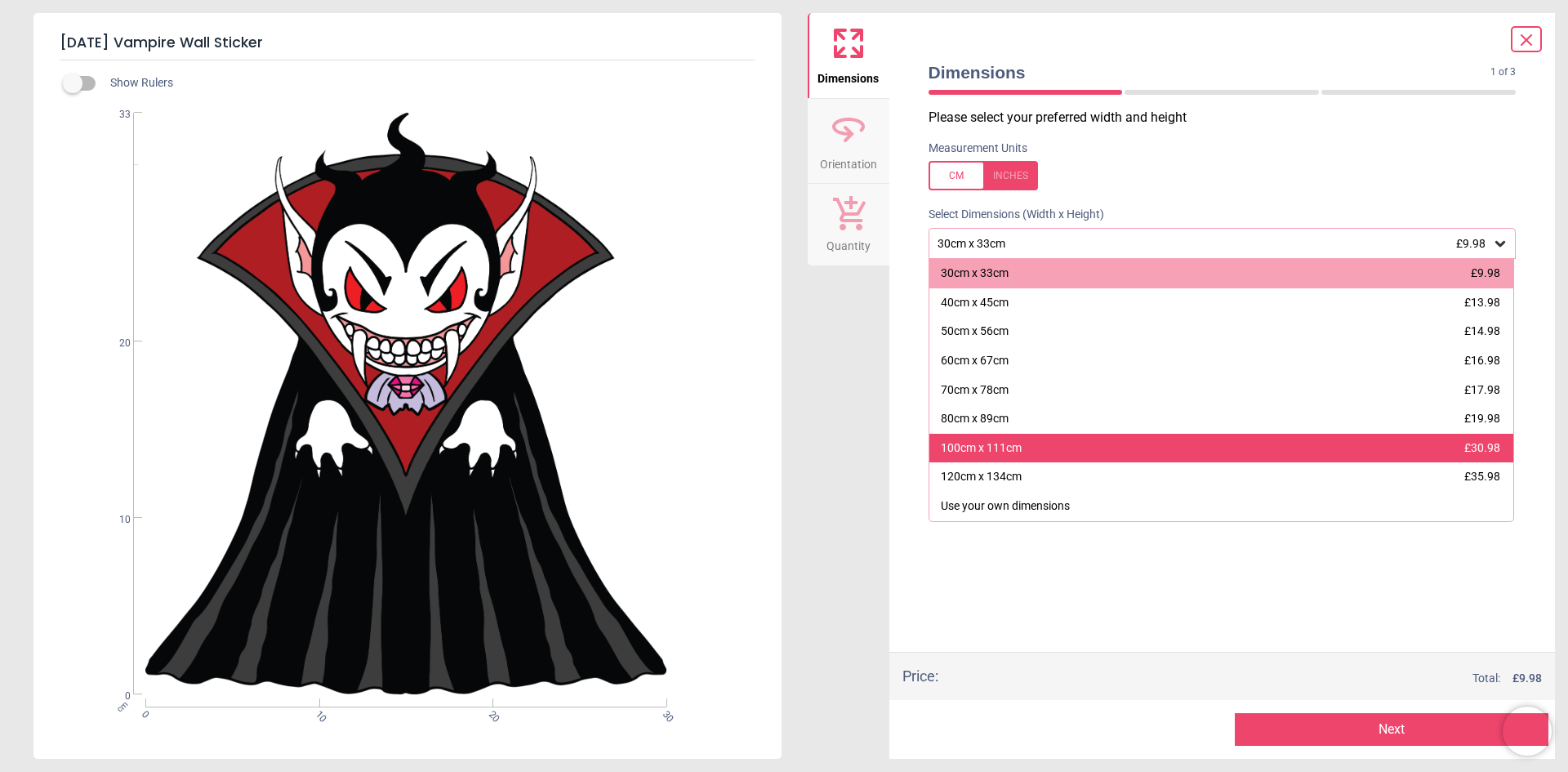
click at [1248, 443] on div "100cm x 111cm £30.98" at bounding box center [1222, 448] width 585 height 29
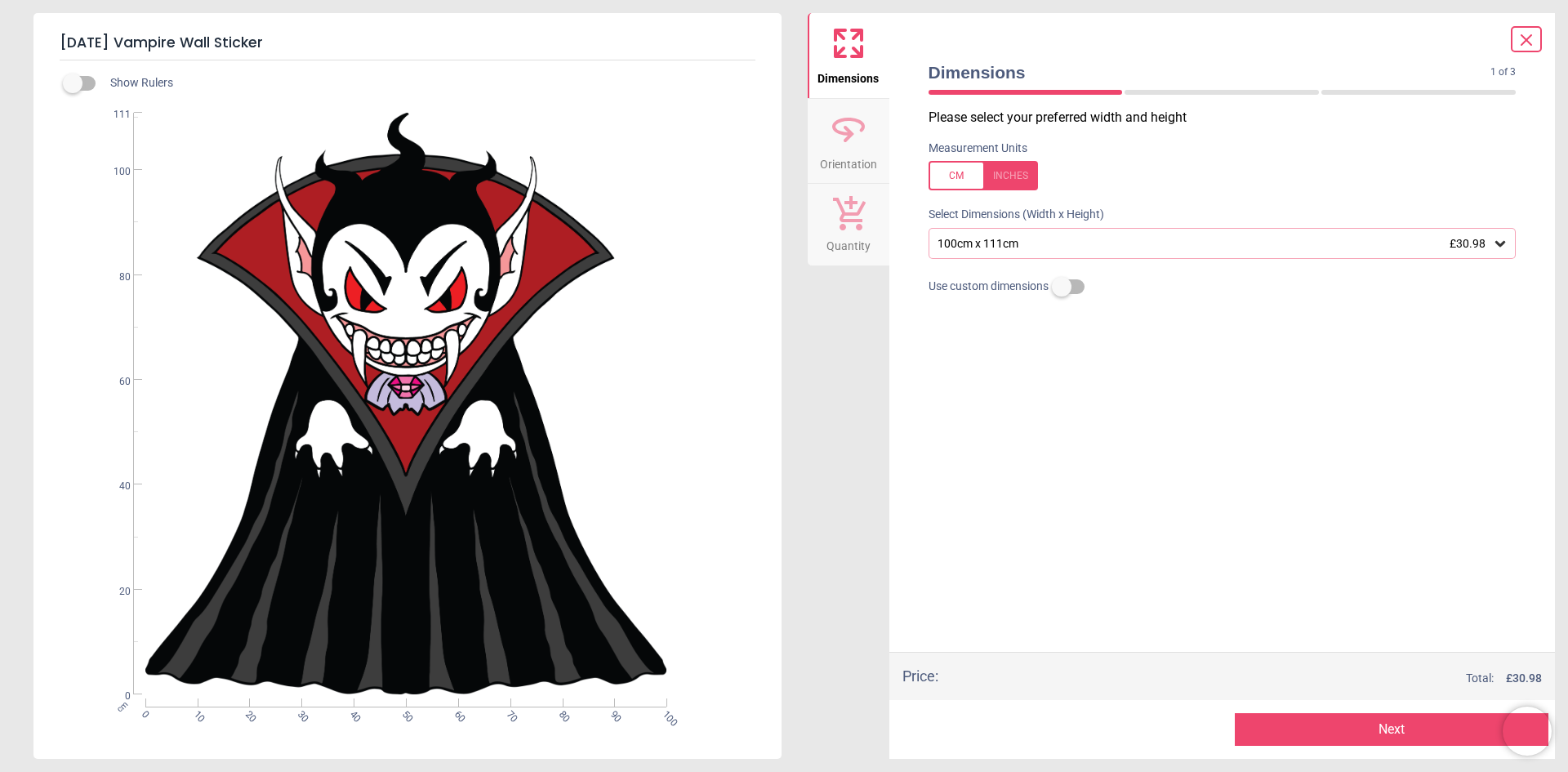
click at [1338, 720] on button "Next" at bounding box center [1392, 729] width 314 height 33
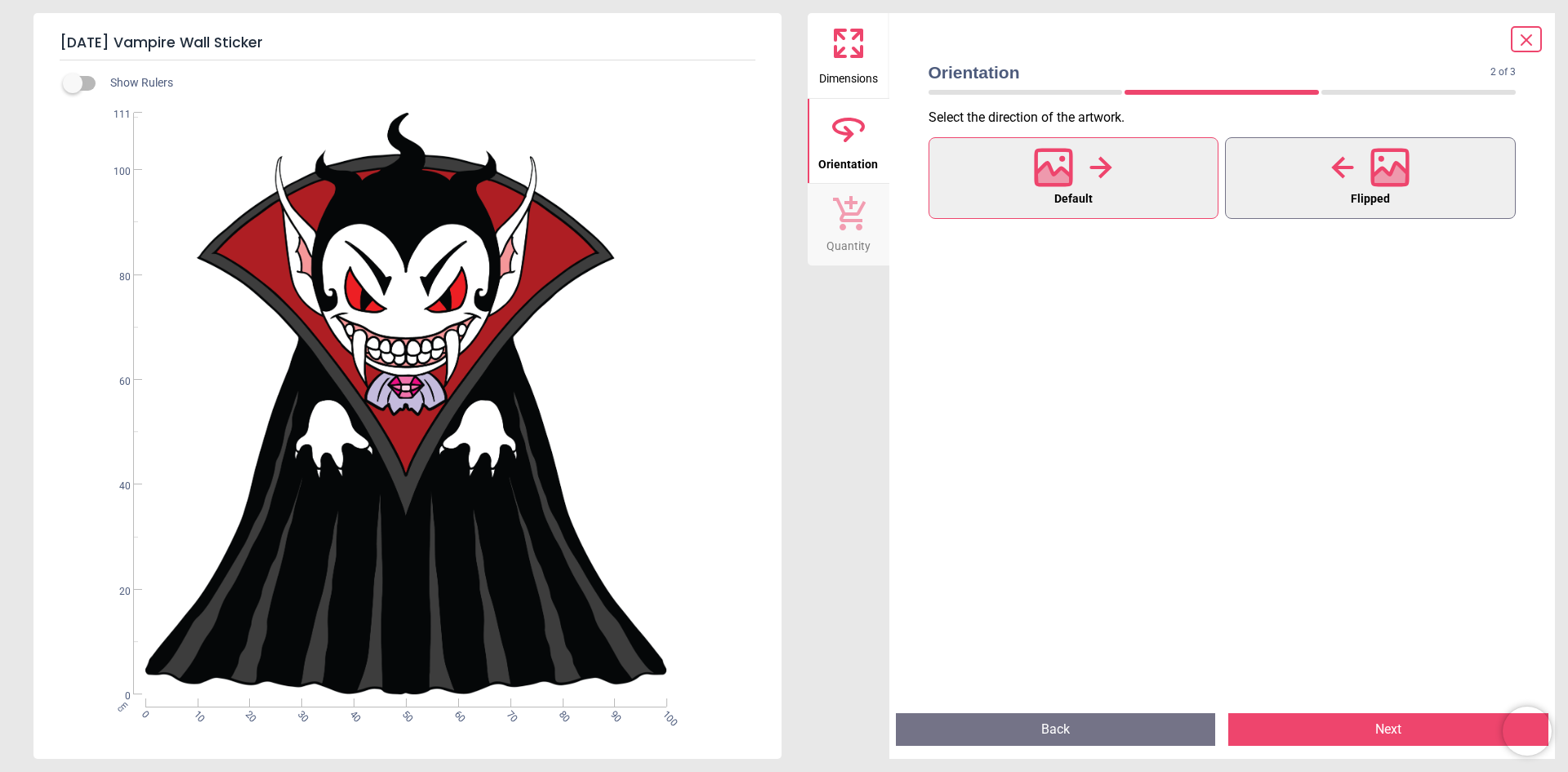
click at [1377, 158] on icon at bounding box center [1391, 168] width 40 height 40
click at [1164, 171] on button "Default" at bounding box center [1074, 178] width 290 height 82
click at [1373, 721] on button "Next" at bounding box center [1389, 729] width 321 height 33
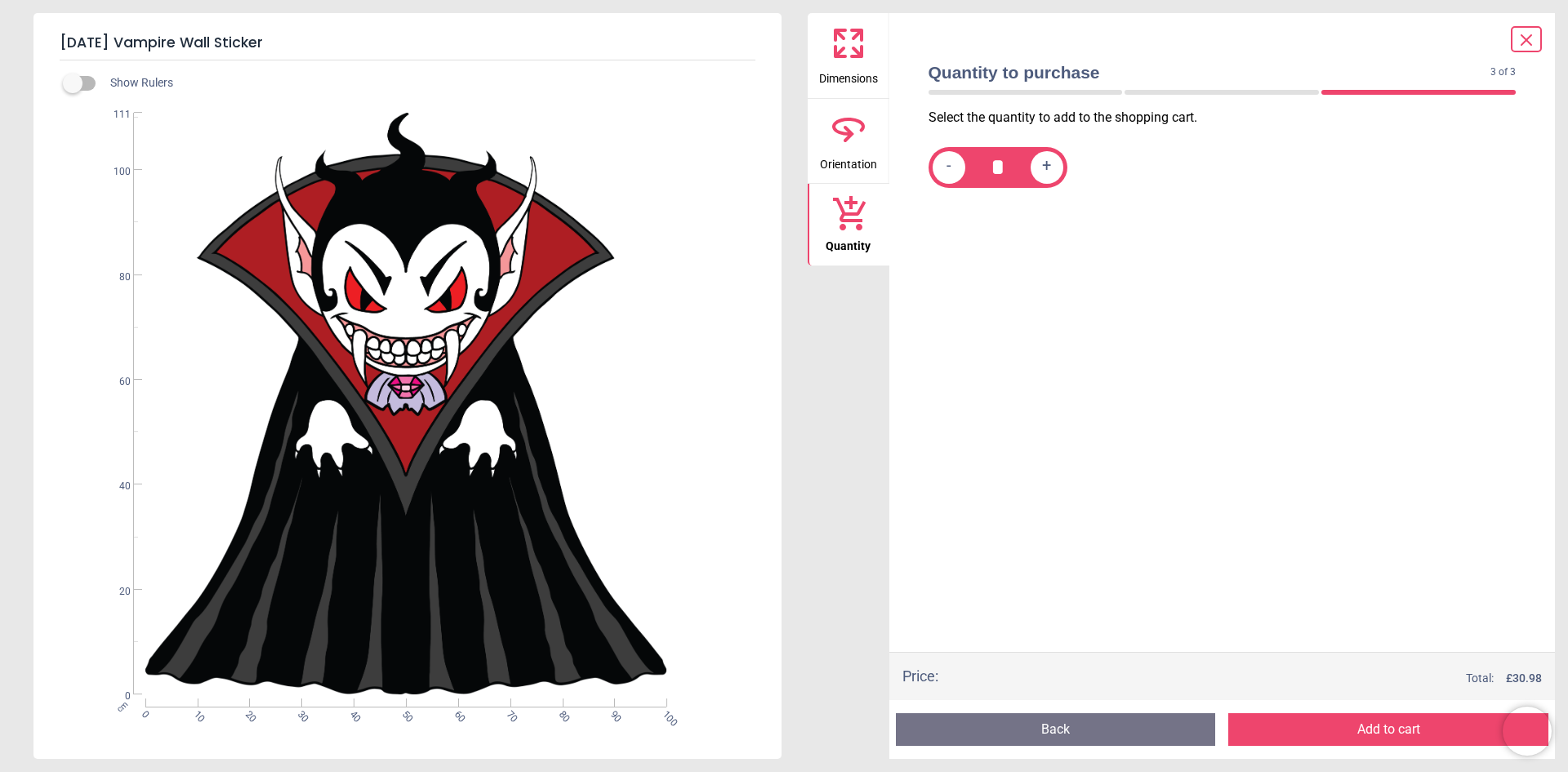
click at [1373, 721] on button "Add to cart" at bounding box center [1389, 729] width 321 height 33
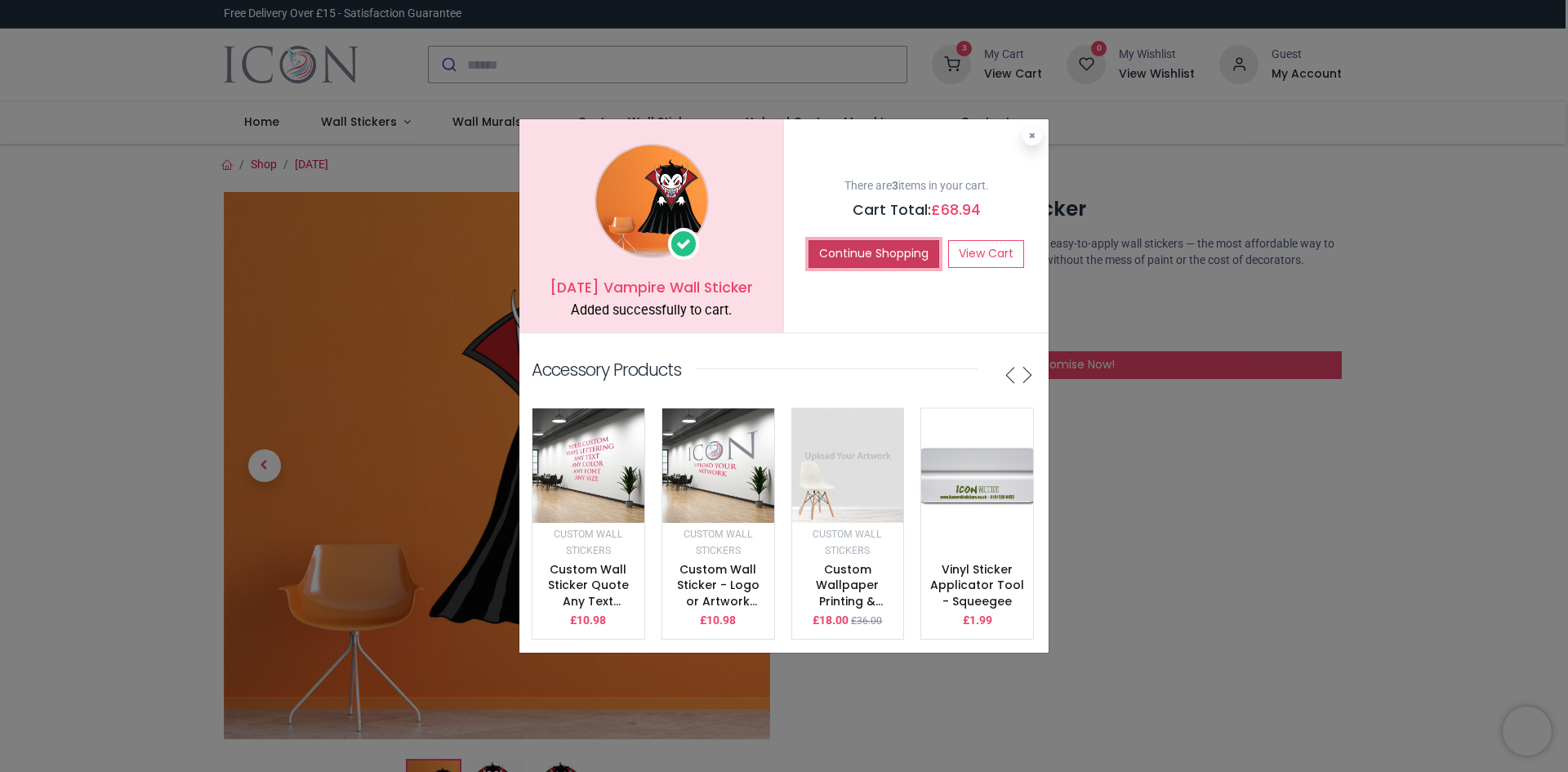
click at [837, 247] on button "Continue Shopping" at bounding box center [874, 254] width 131 height 27
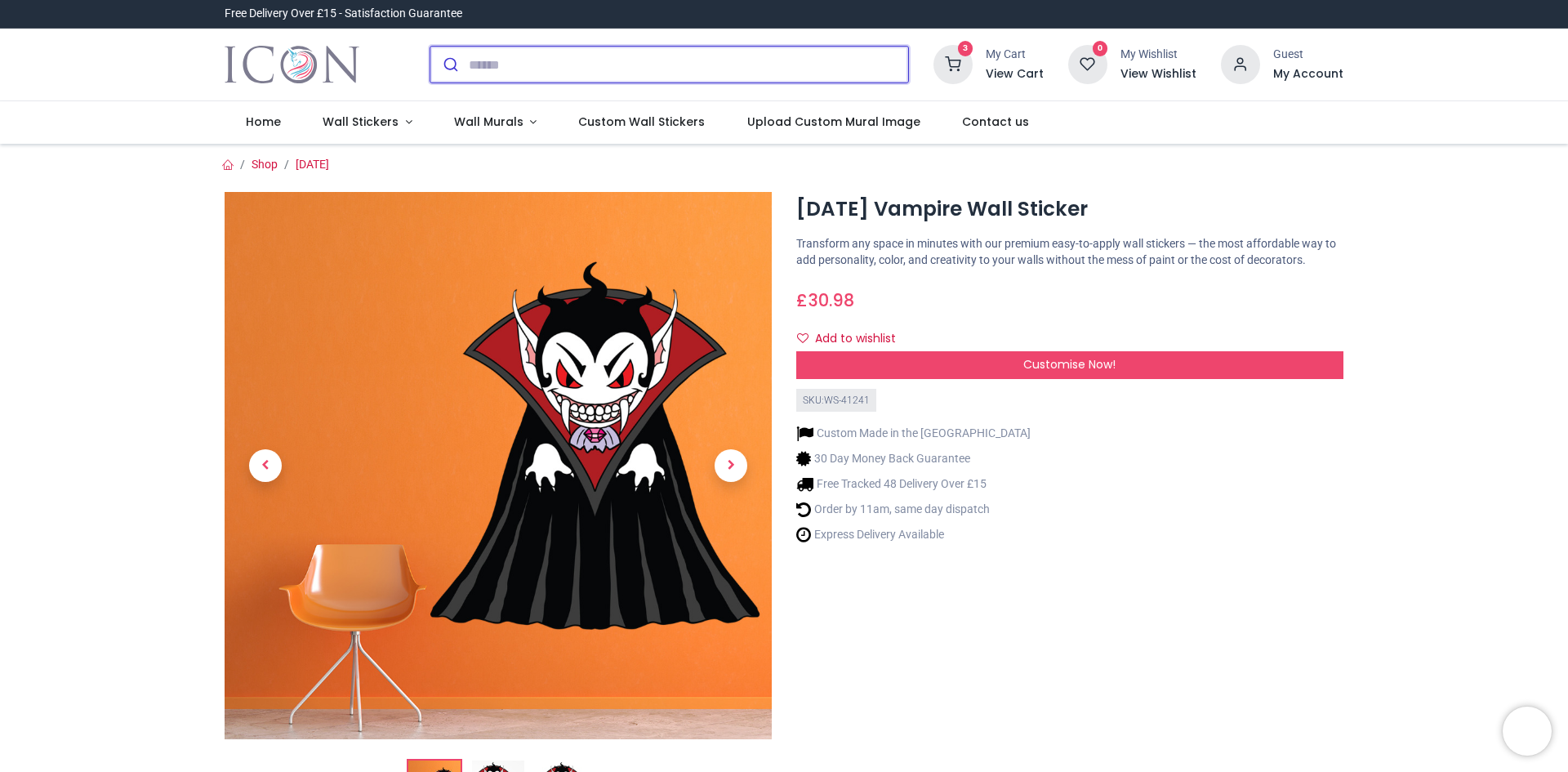
click at [625, 71] on input "search" at bounding box center [688, 64] width 439 height 36
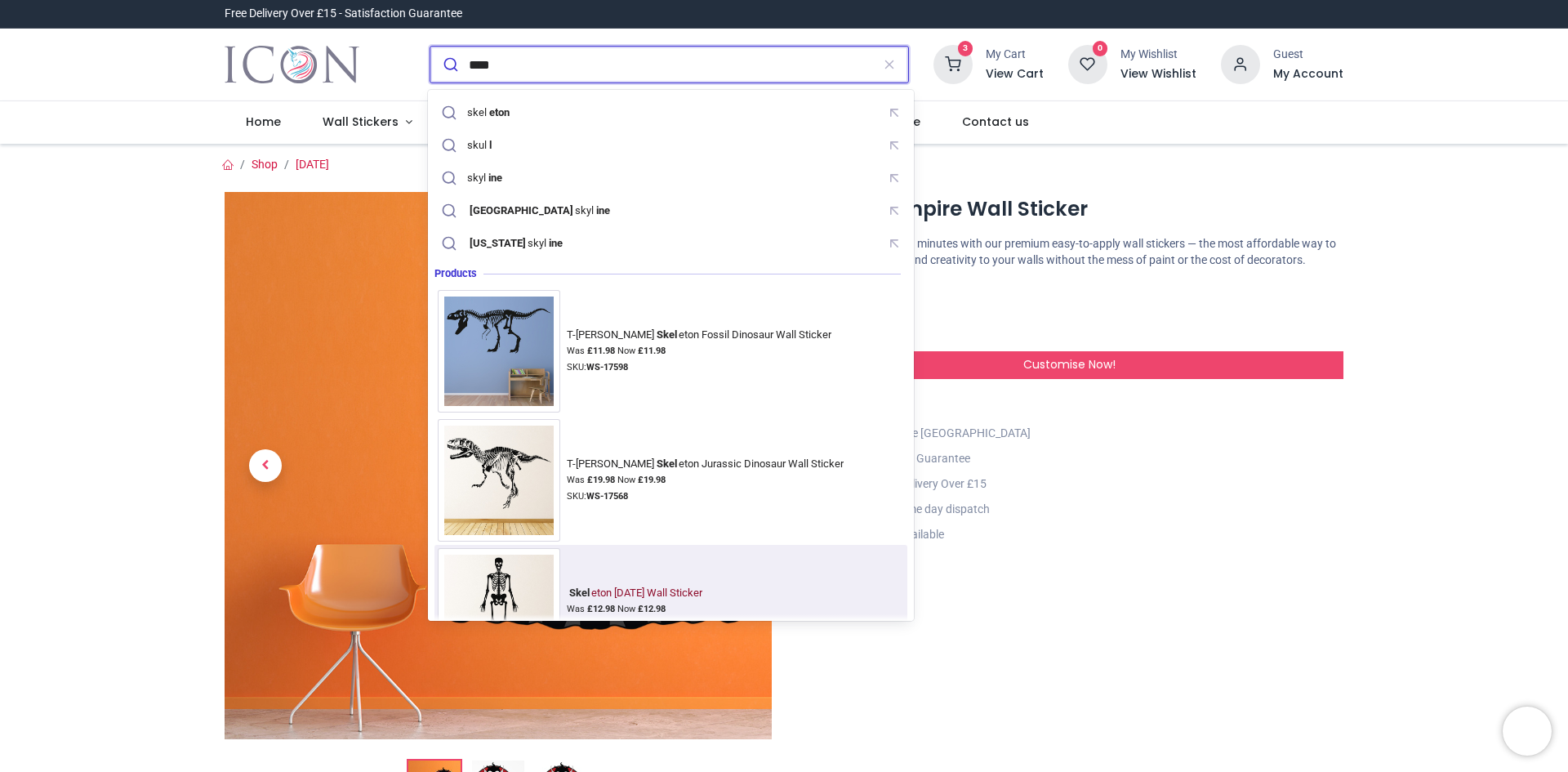
click at [657, 577] on div "Skel eton Halloween Wall Sticker Was £ 12.98 Now £ 12.98 SKU: WS-18641" at bounding box center [572, 609] width 271 height 123
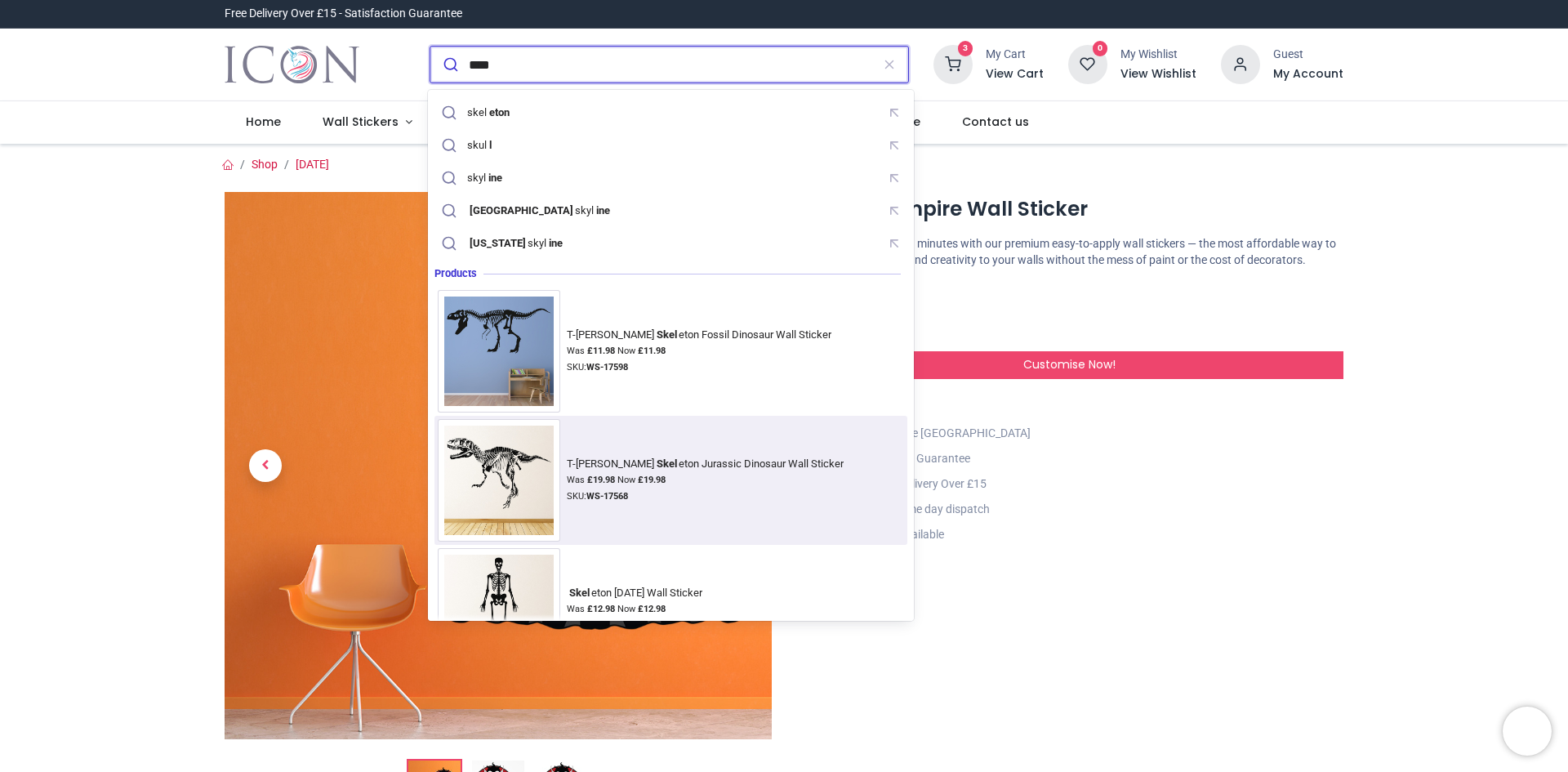
type input "****"
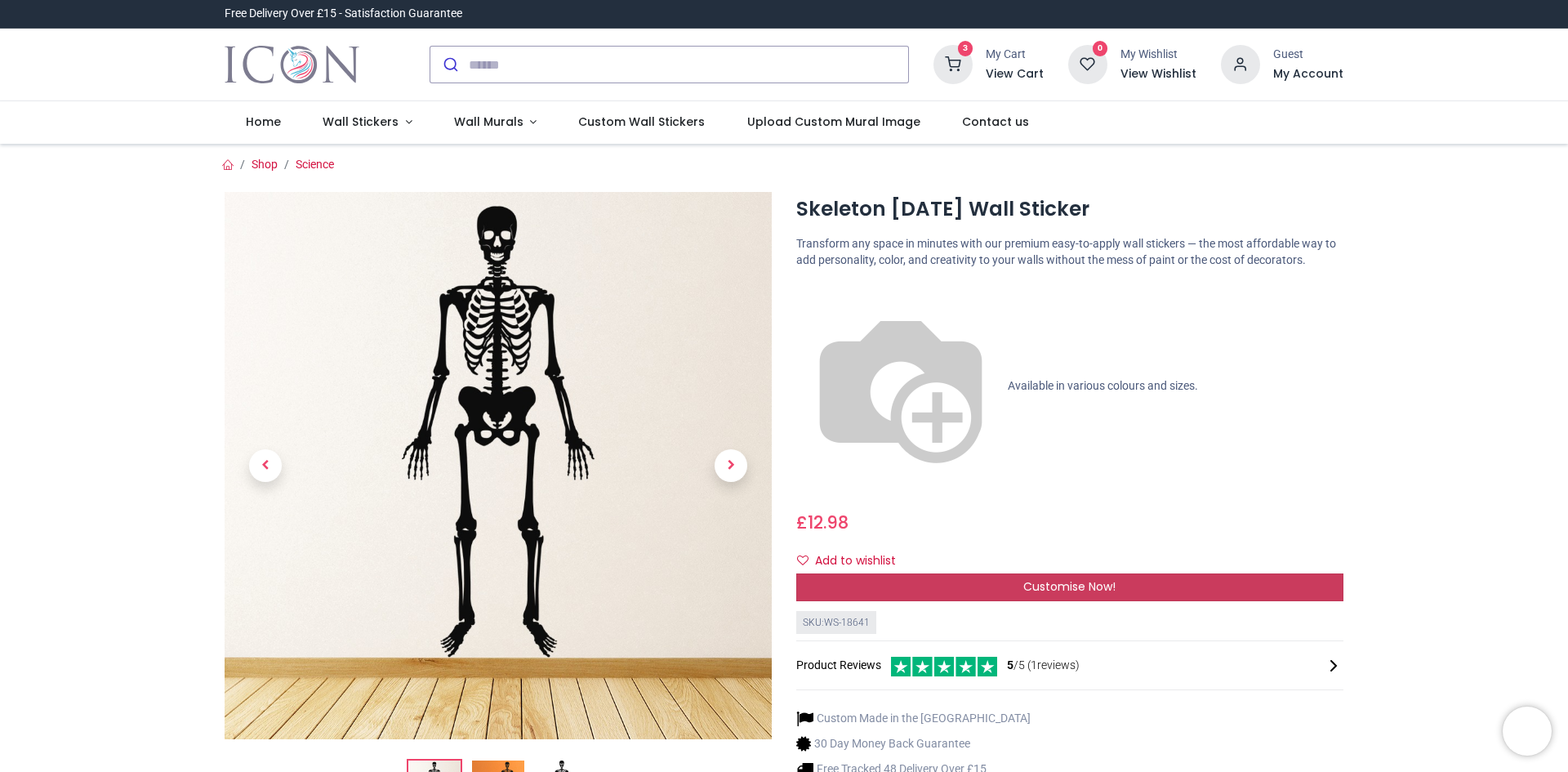
click at [1024, 578] on span "Customise Now!" at bounding box center [1070, 585] width 92 height 16
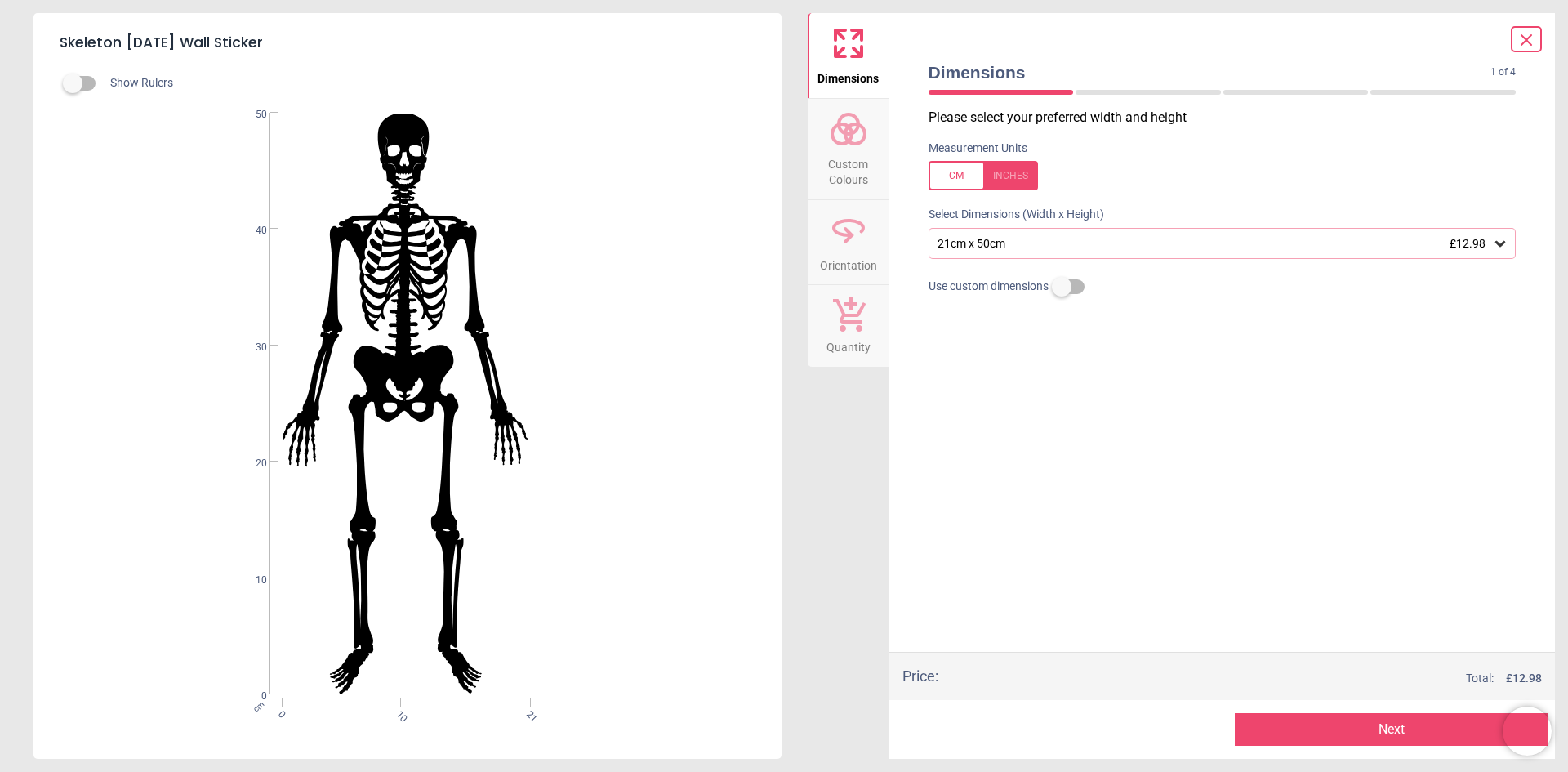
click at [1507, 246] on icon at bounding box center [1500, 243] width 16 height 16
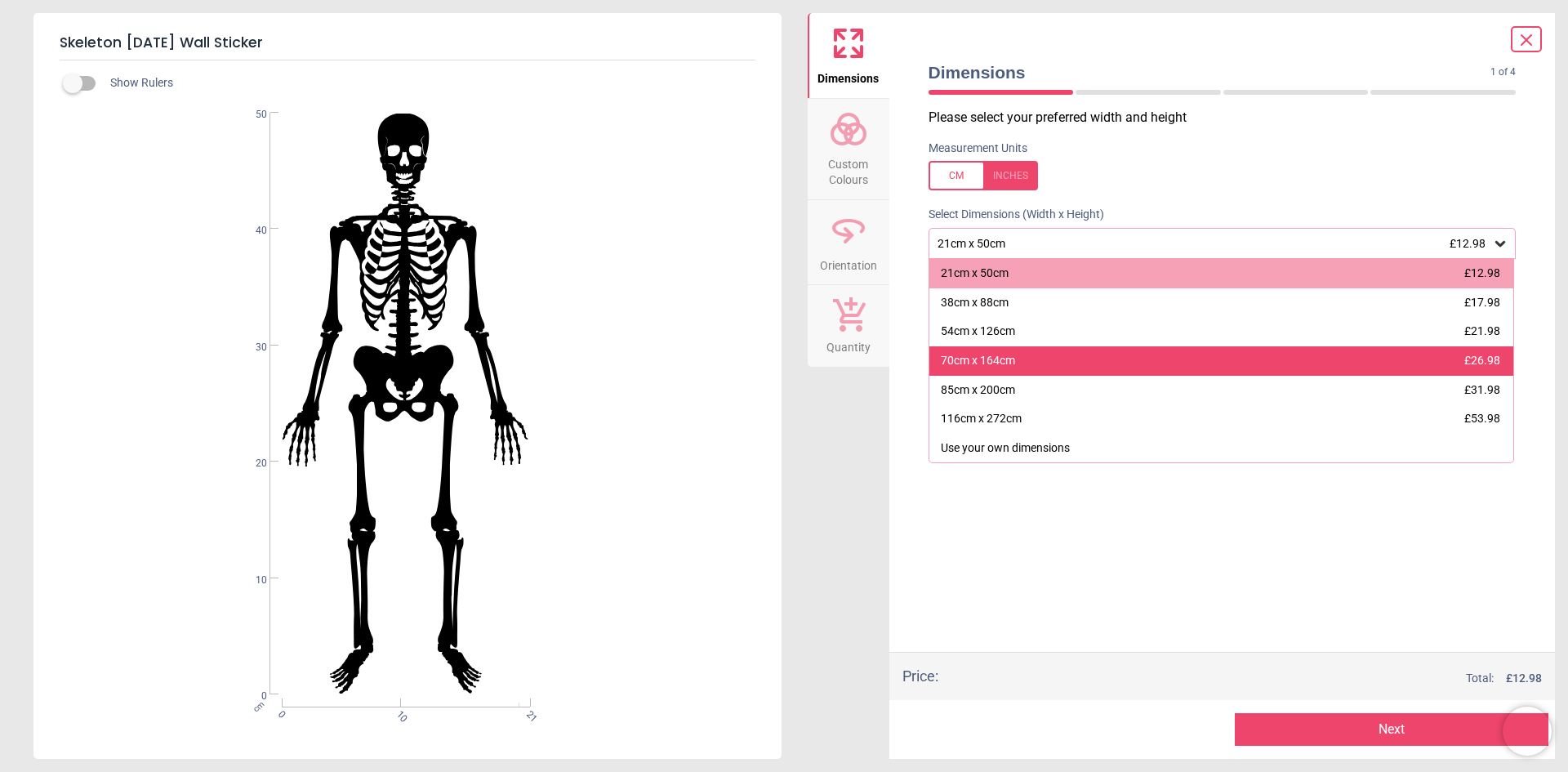
click at [1189, 363] on div "70cm x 164cm £26.98" at bounding box center [1222, 360] width 585 height 29
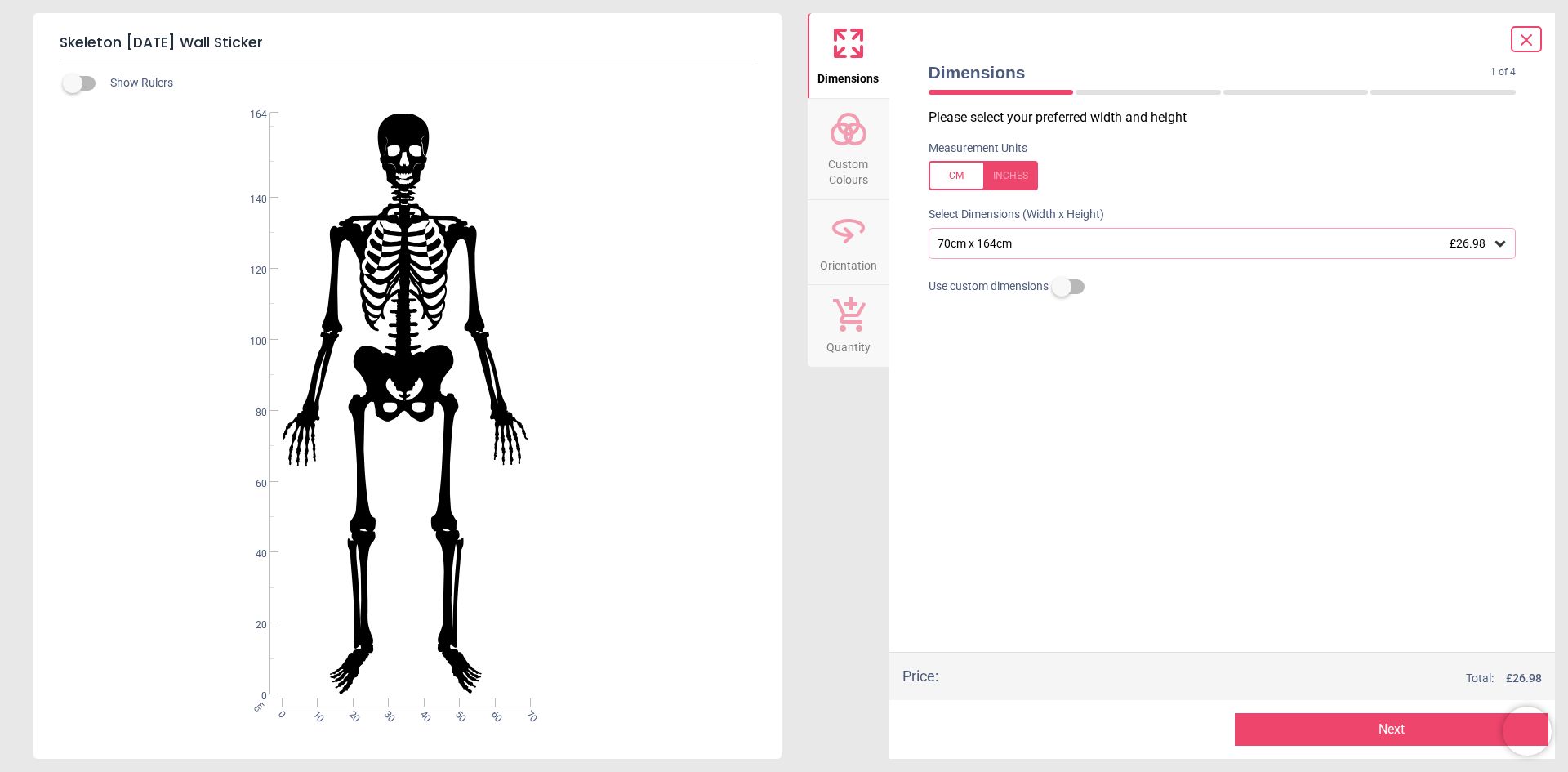
click at [1328, 723] on button "Next" at bounding box center [1392, 729] width 314 height 33
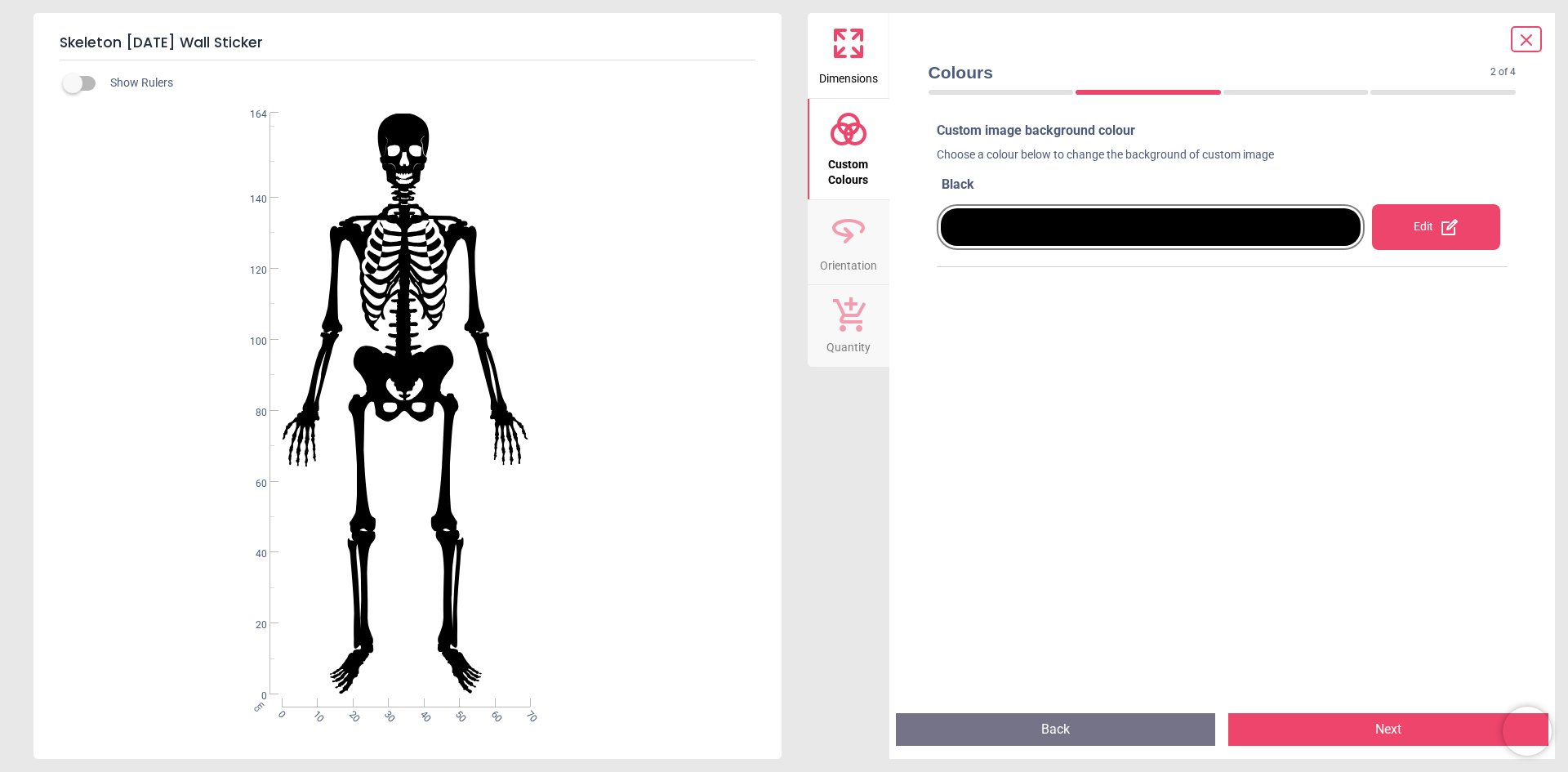
click at [1350, 720] on button "Next" at bounding box center [1389, 729] width 321 height 33
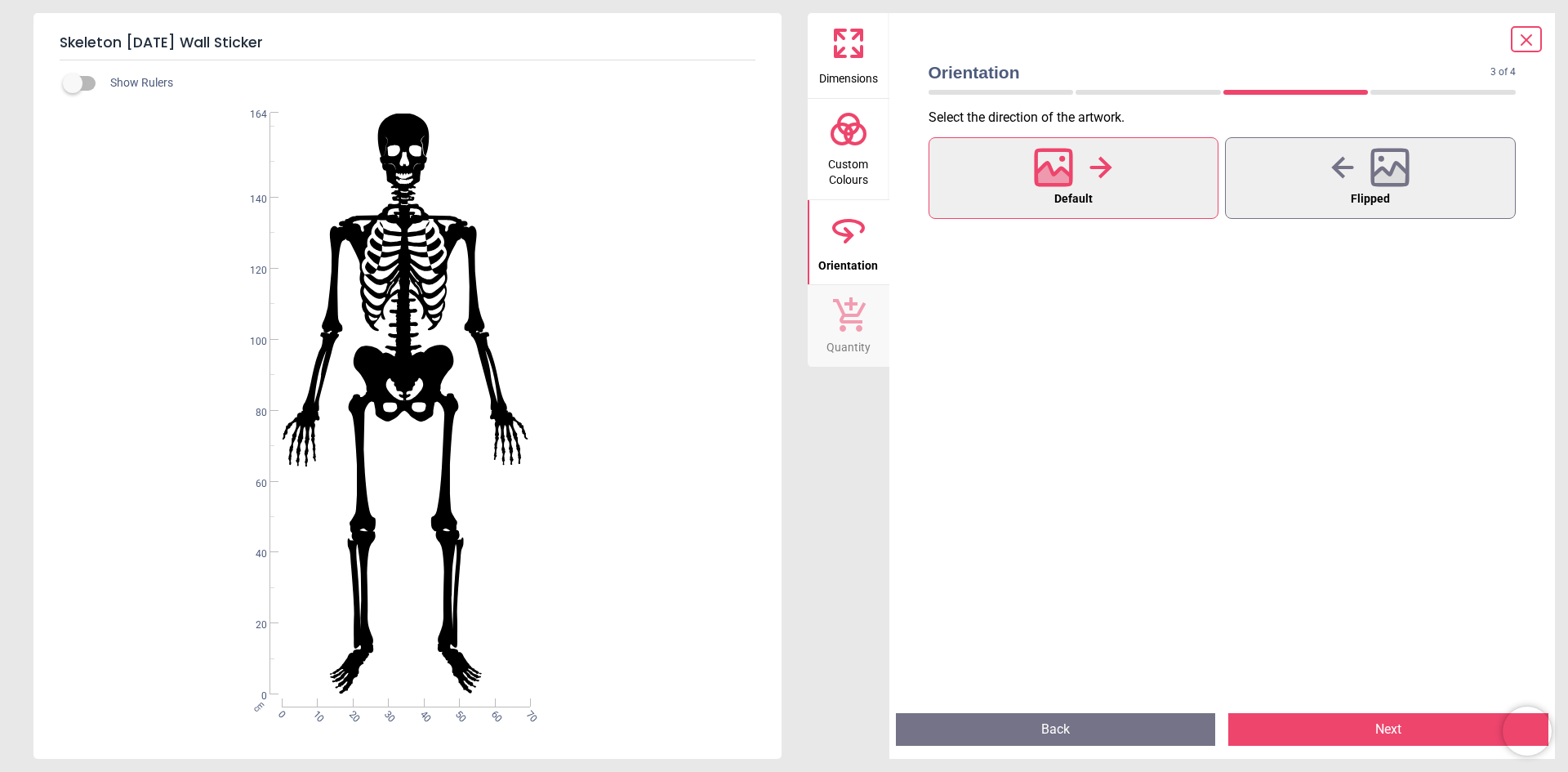
click at [1326, 732] on button "Next" at bounding box center [1389, 729] width 321 height 33
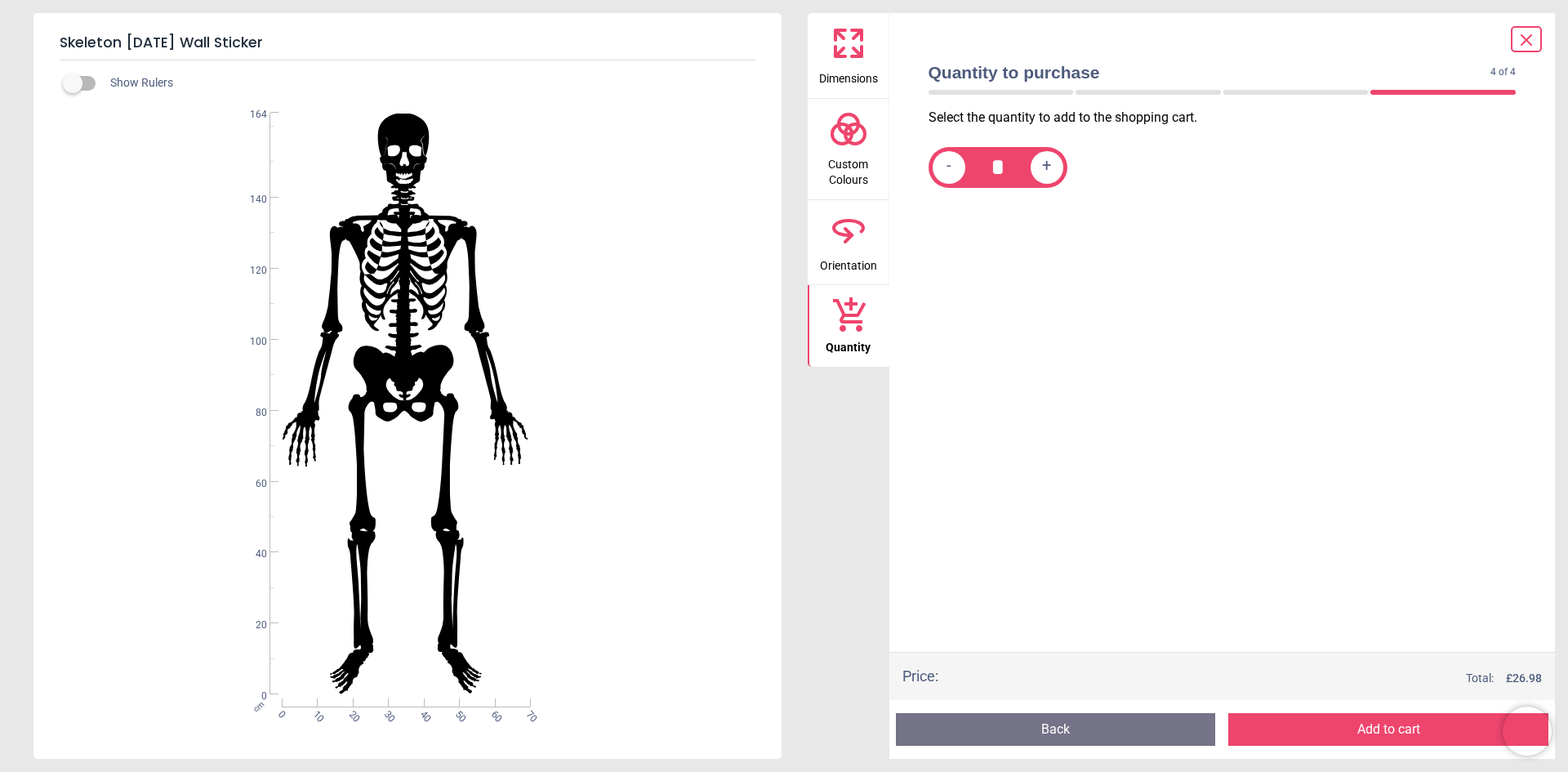
click at [1328, 722] on button "Add to cart" at bounding box center [1389, 729] width 321 height 33
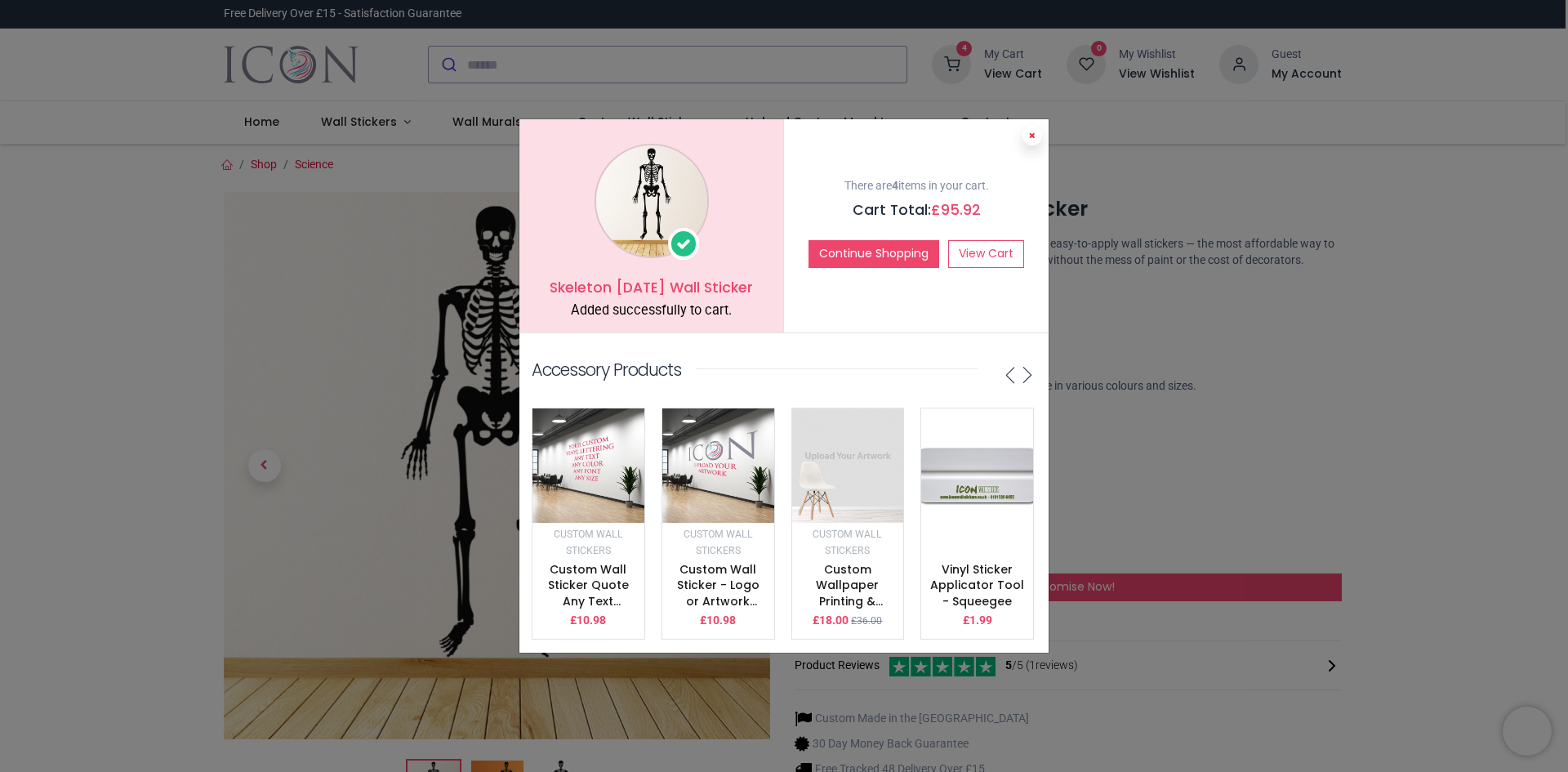
click at [1032, 131] on icon at bounding box center [1032, 135] width 7 height 8
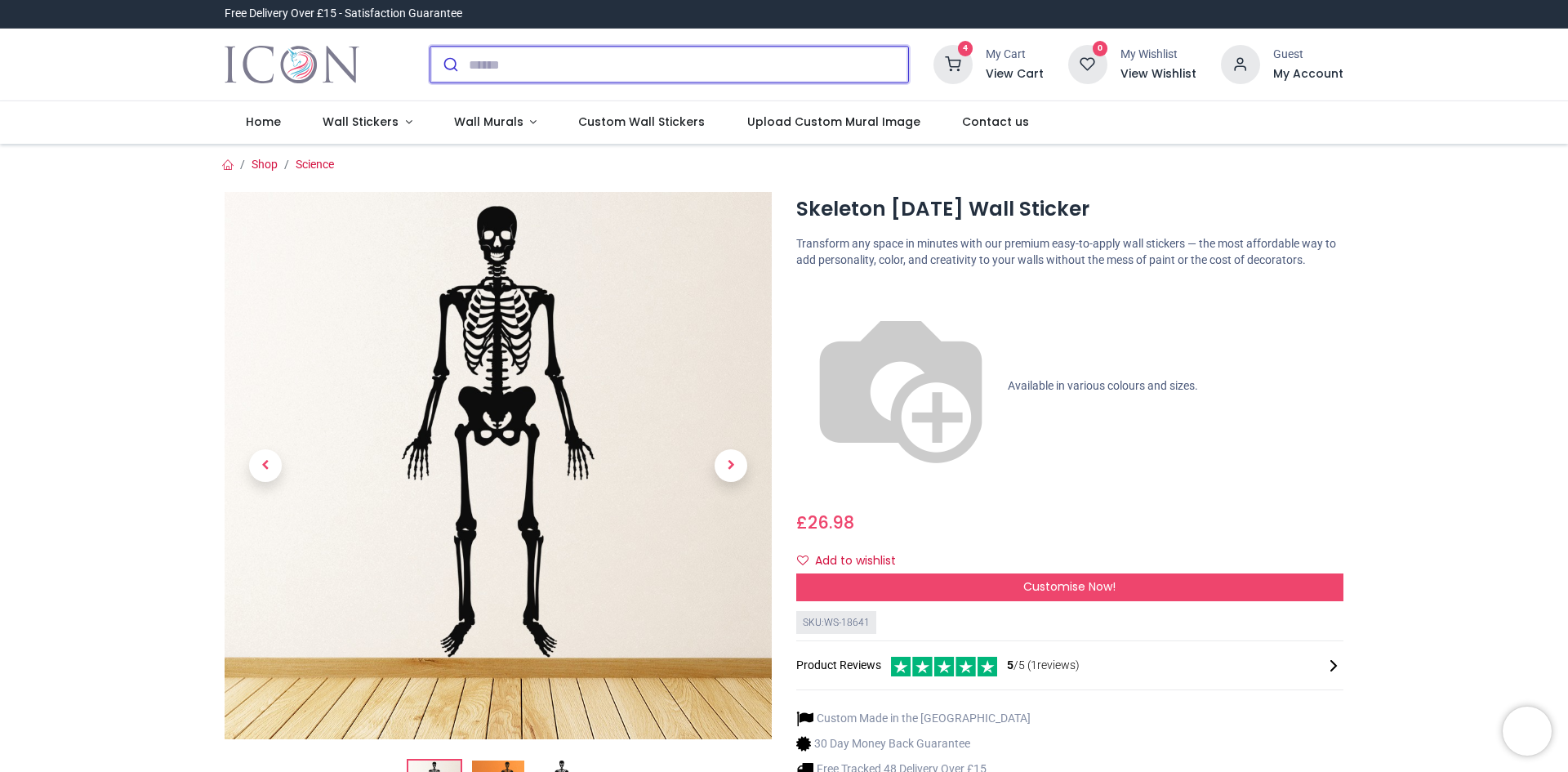
click at [659, 74] on input "search" at bounding box center [688, 64] width 439 height 36
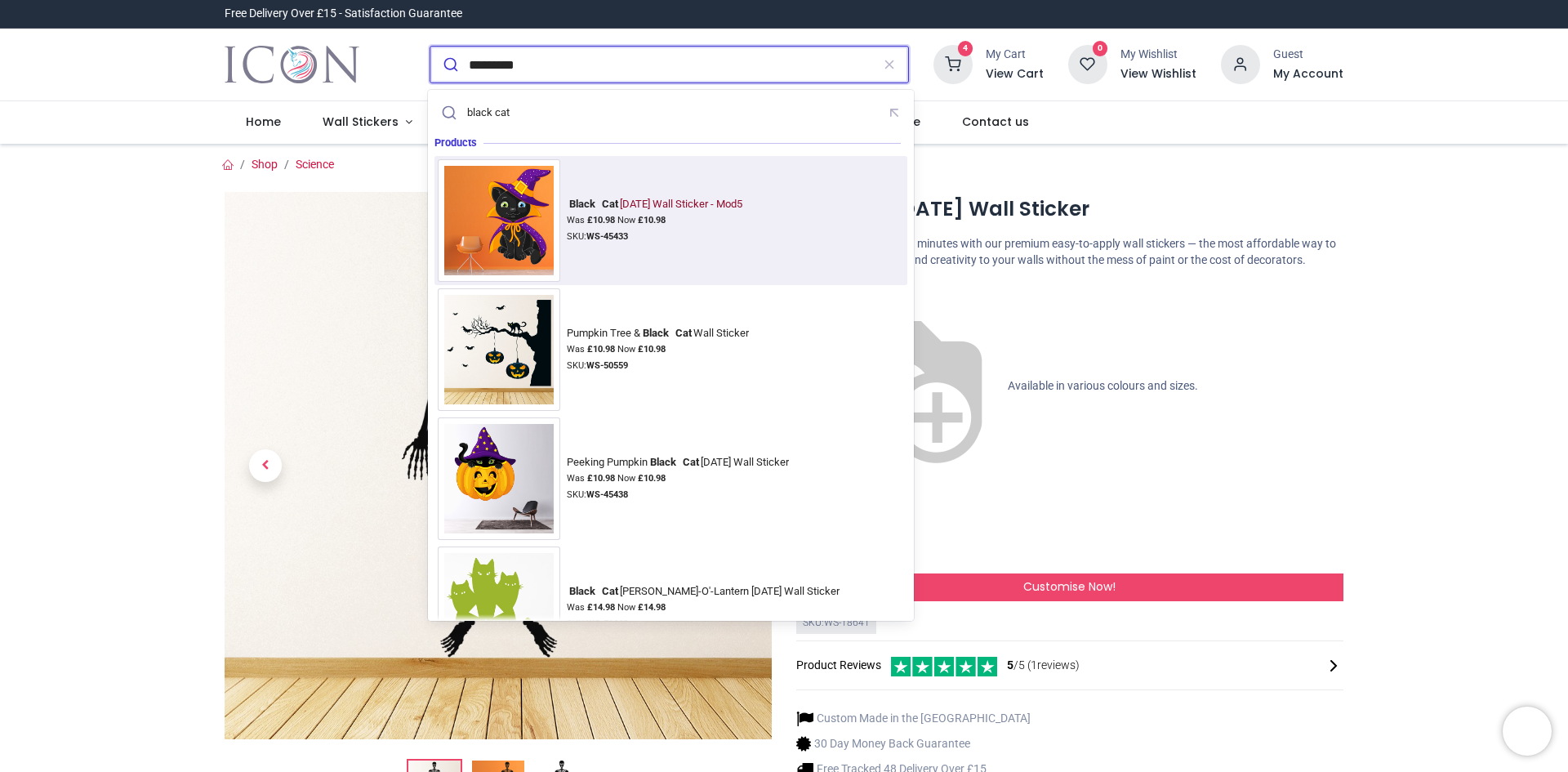
click at [638, 235] on div "SKU: WS-45433" at bounding box center [657, 237] width 181 height 13
type input "*********"
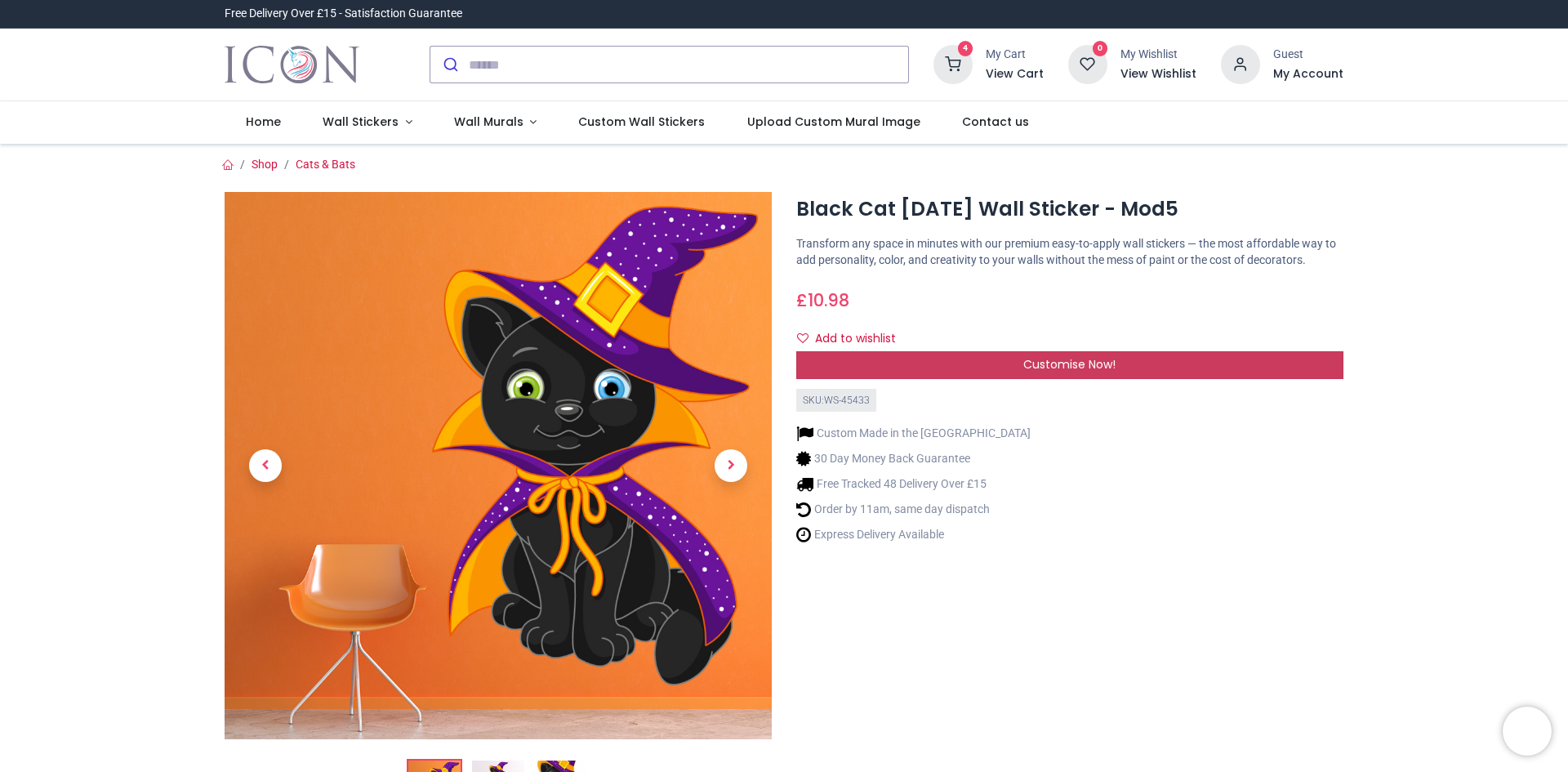
click at [999, 362] on div "Customise Now!" at bounding box center [1070, 365] width 547 height 27
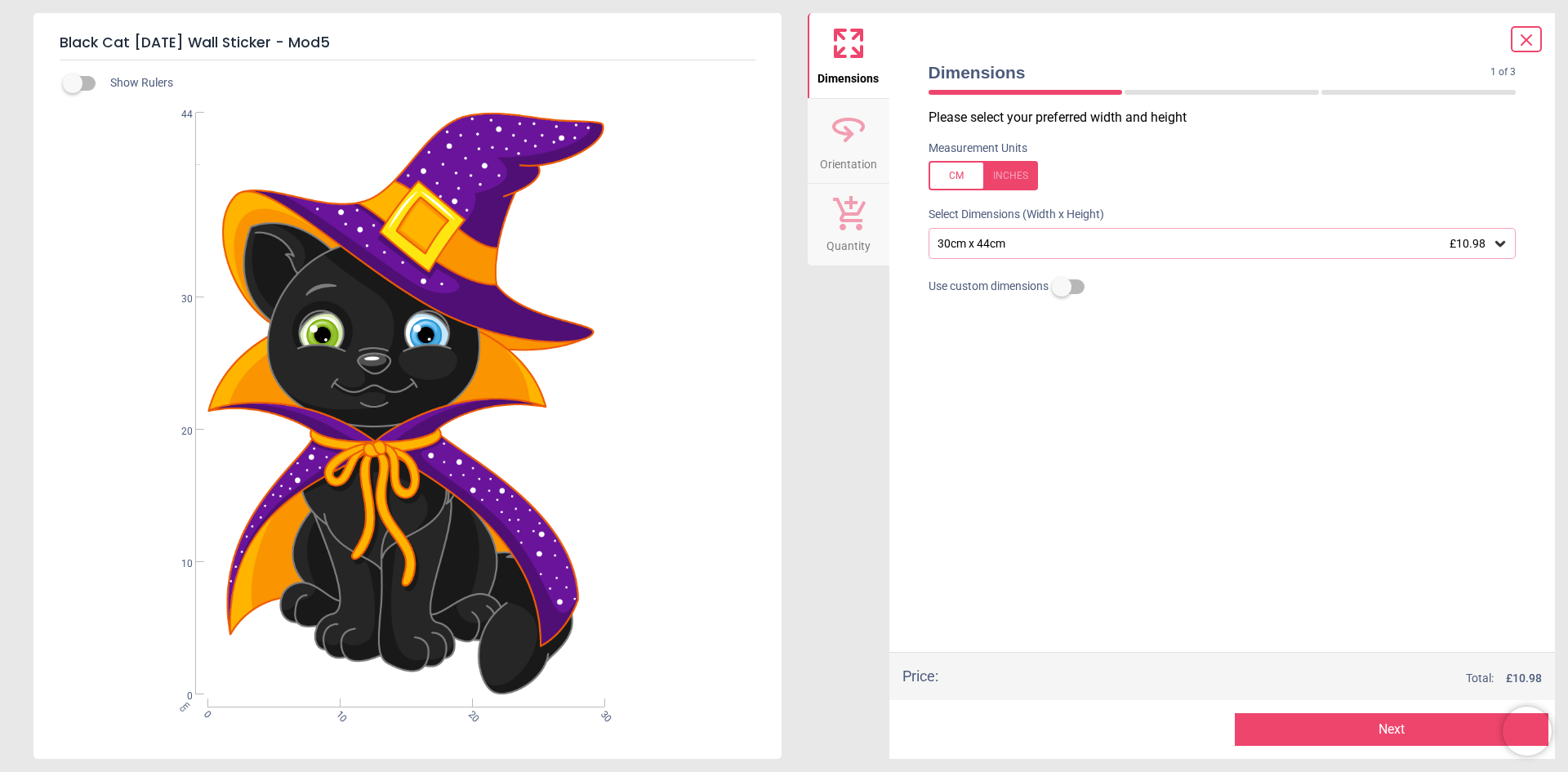
click at [1506, 246] on icon at bounding box center [1500, 243] width 16 height 16
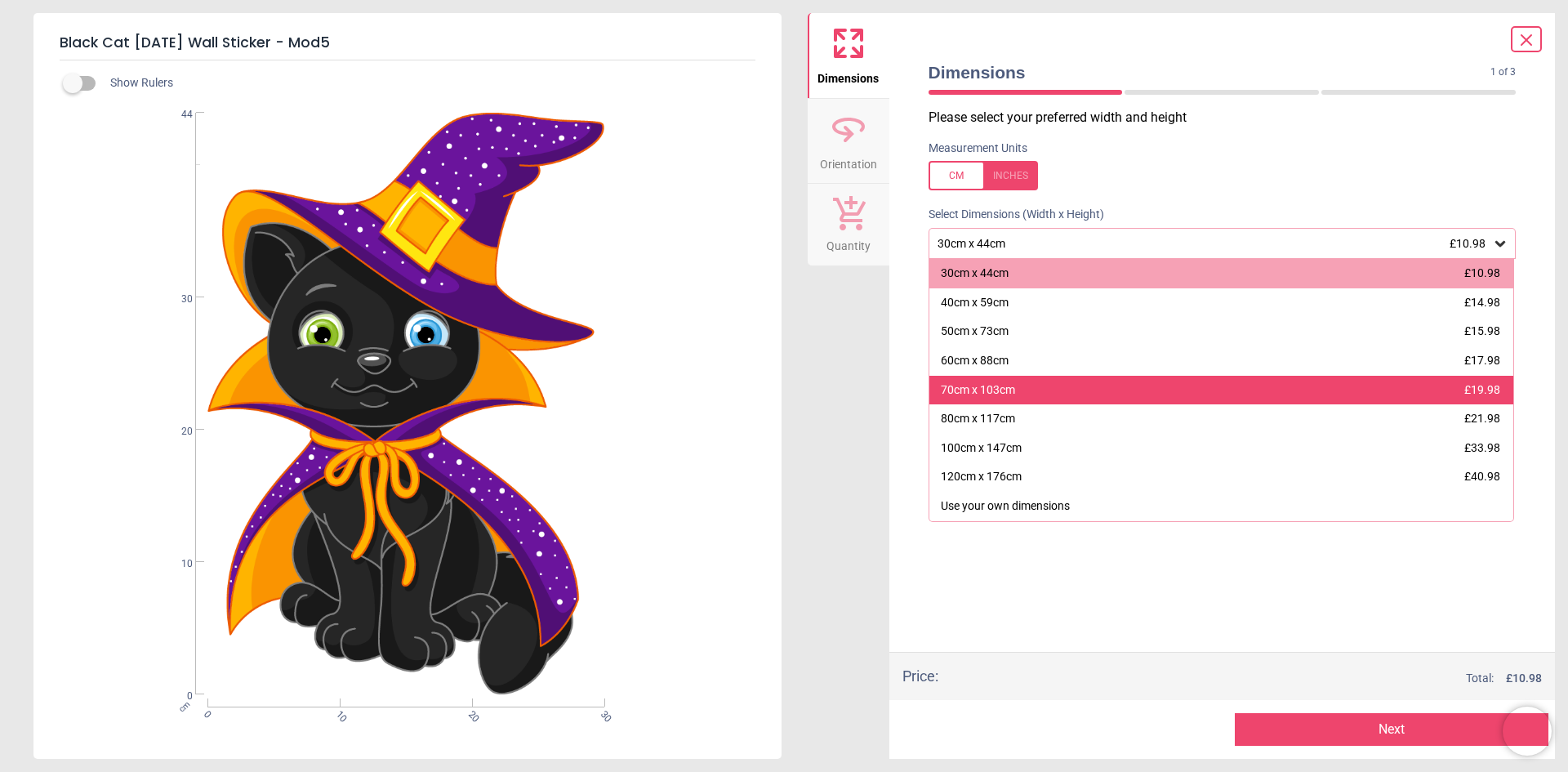
click at [1278, 394] on div "70cm x 103cm £19.98" at bounding box center [1222, 390] width 585 height 29
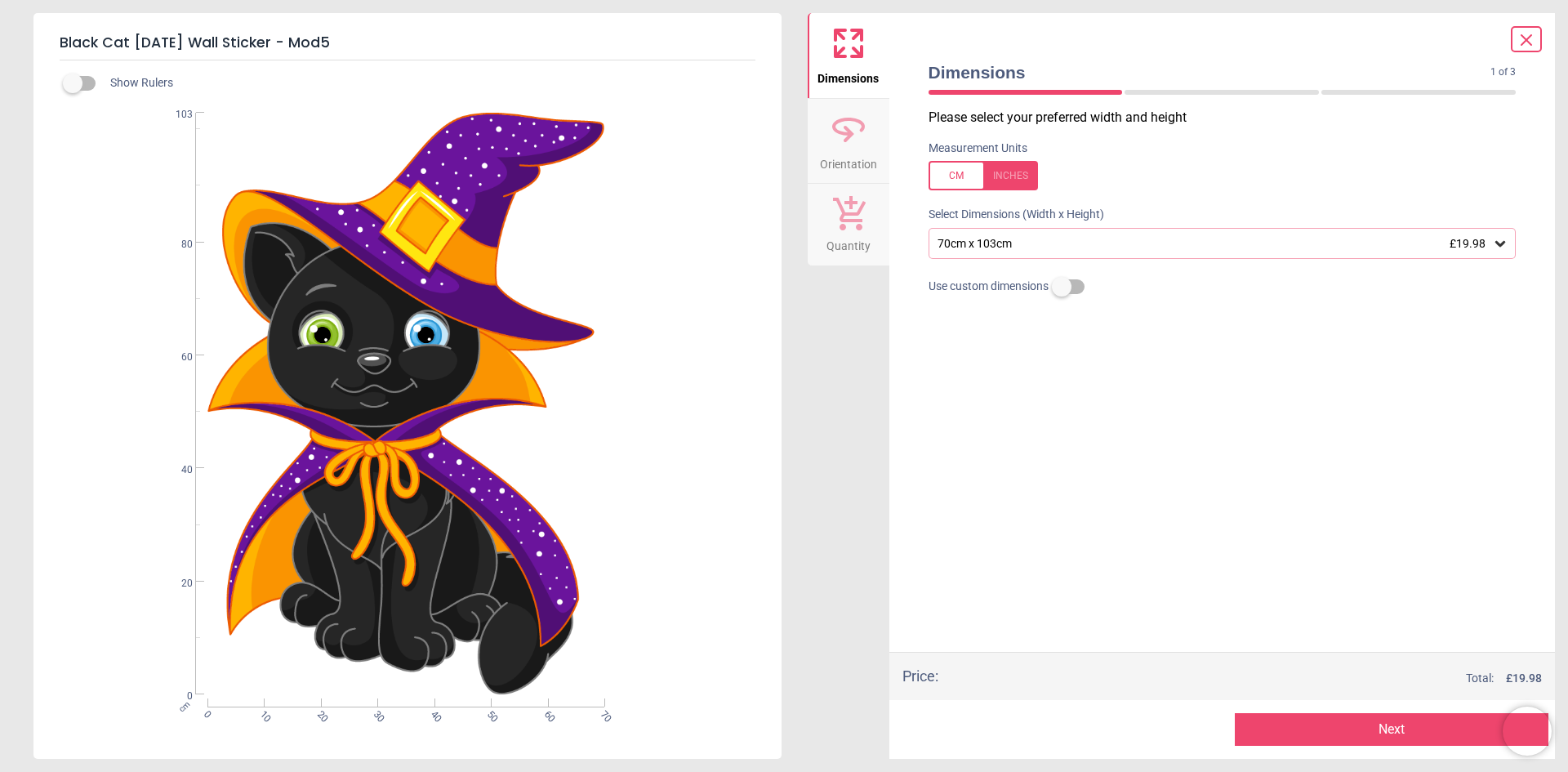
click at [1489, 254] on div "70cm x 103cm £19.98" at bounding box center [1223, 243] width 588 height 31
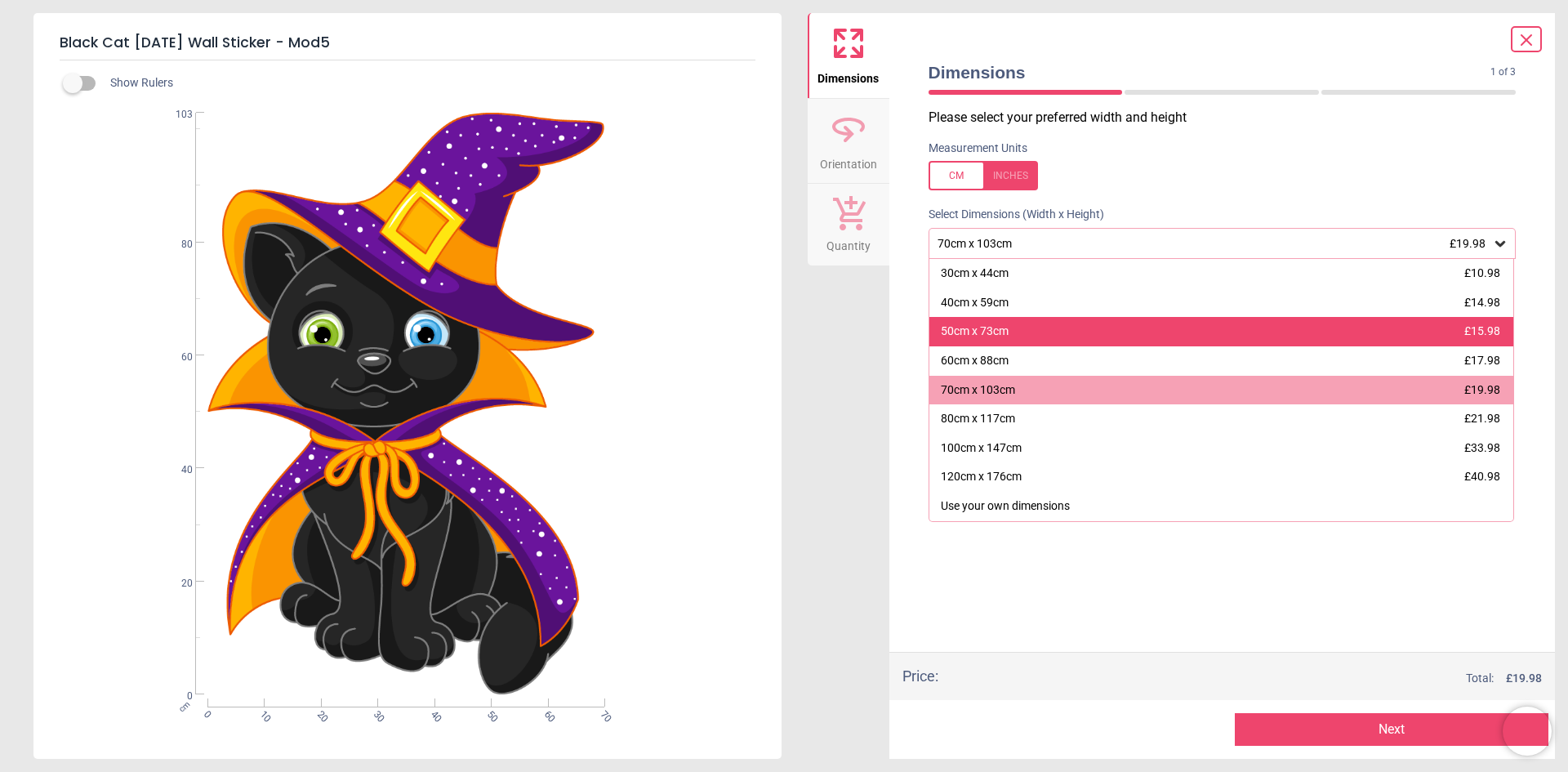
click at [1040, 329] on div "50cm x 73cm £15.98" at bounding box center [1222, 331] width 585 height 29
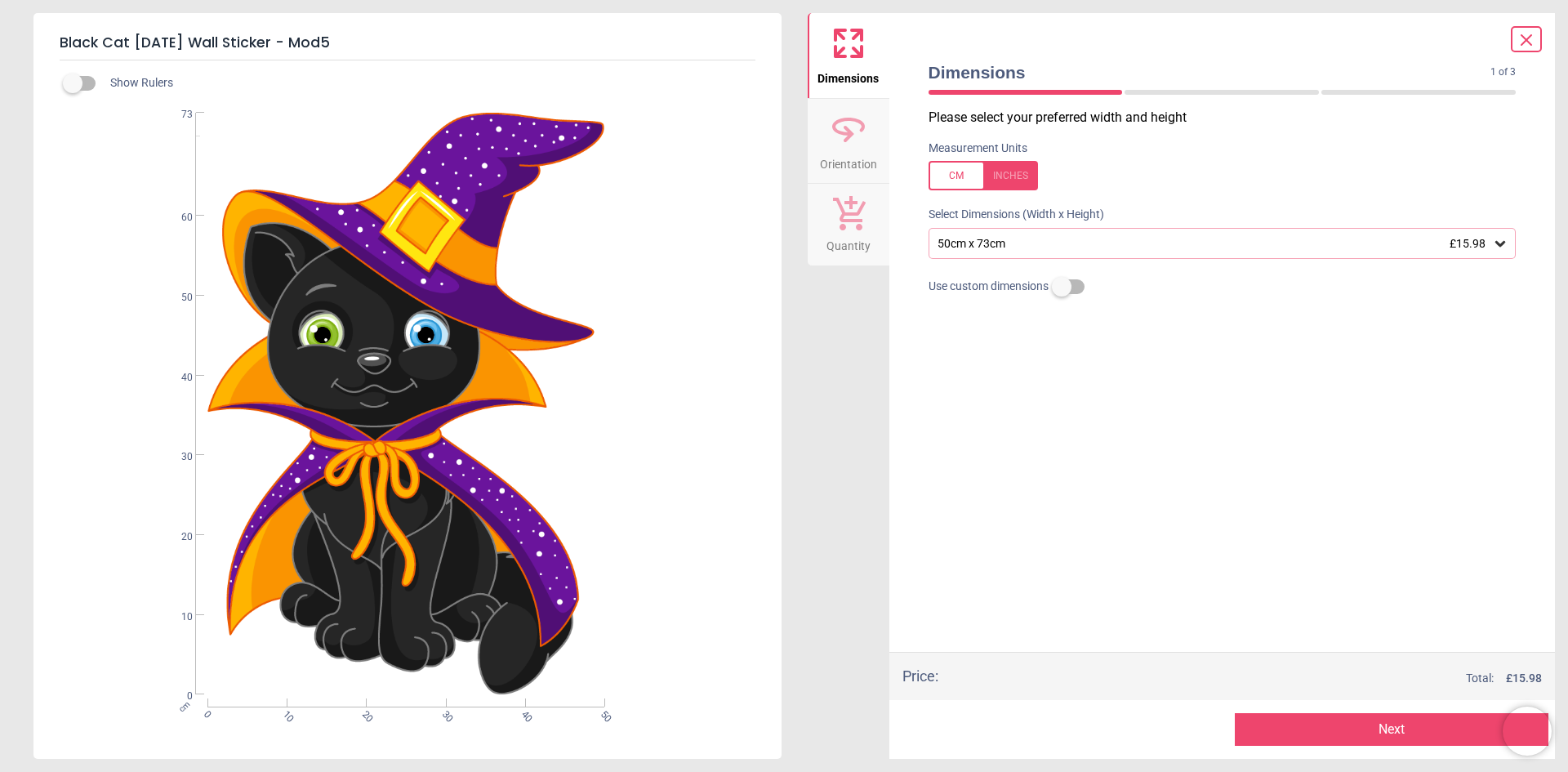
click at [1495, 244] on icon at bounding box center [1500, 243] width 16 height 16
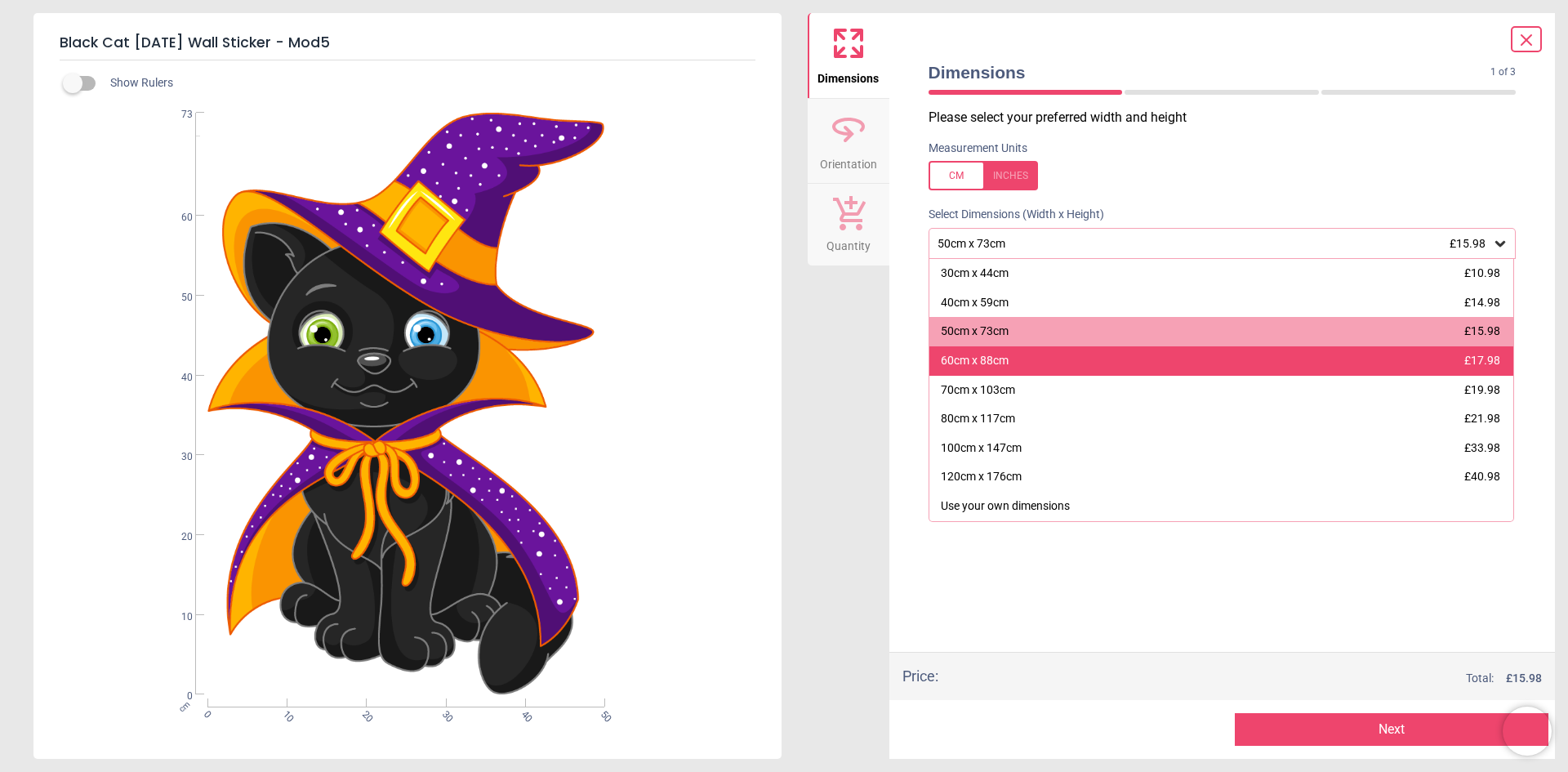
click at [1215, 358] on div "60cm x 88cm £17.98" at bounding box center [1222, 360] width 585 height 29
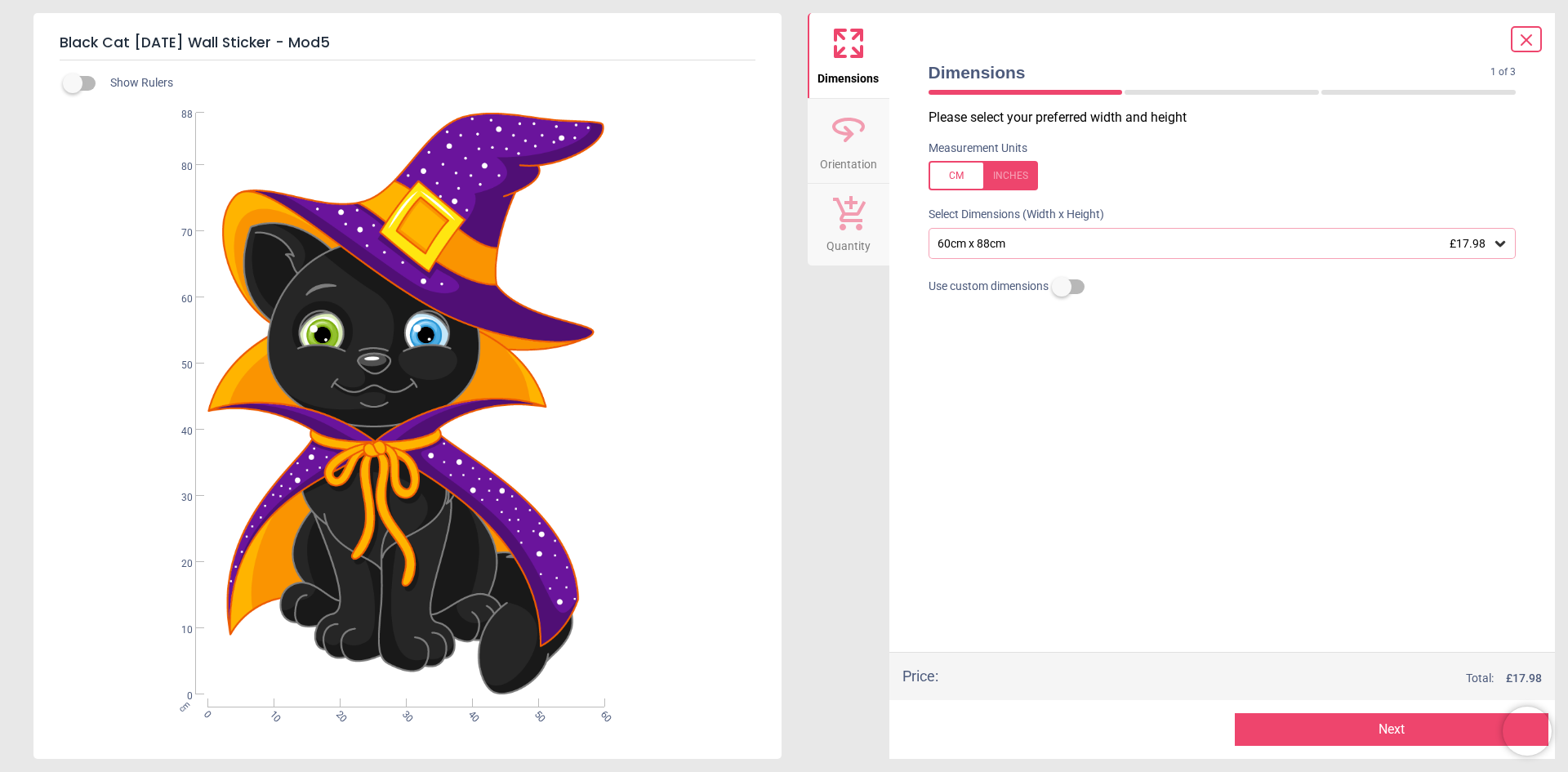
click at [1485, 239] on span "£17.98" at bounding box center [1468, 243] width 36 height 13
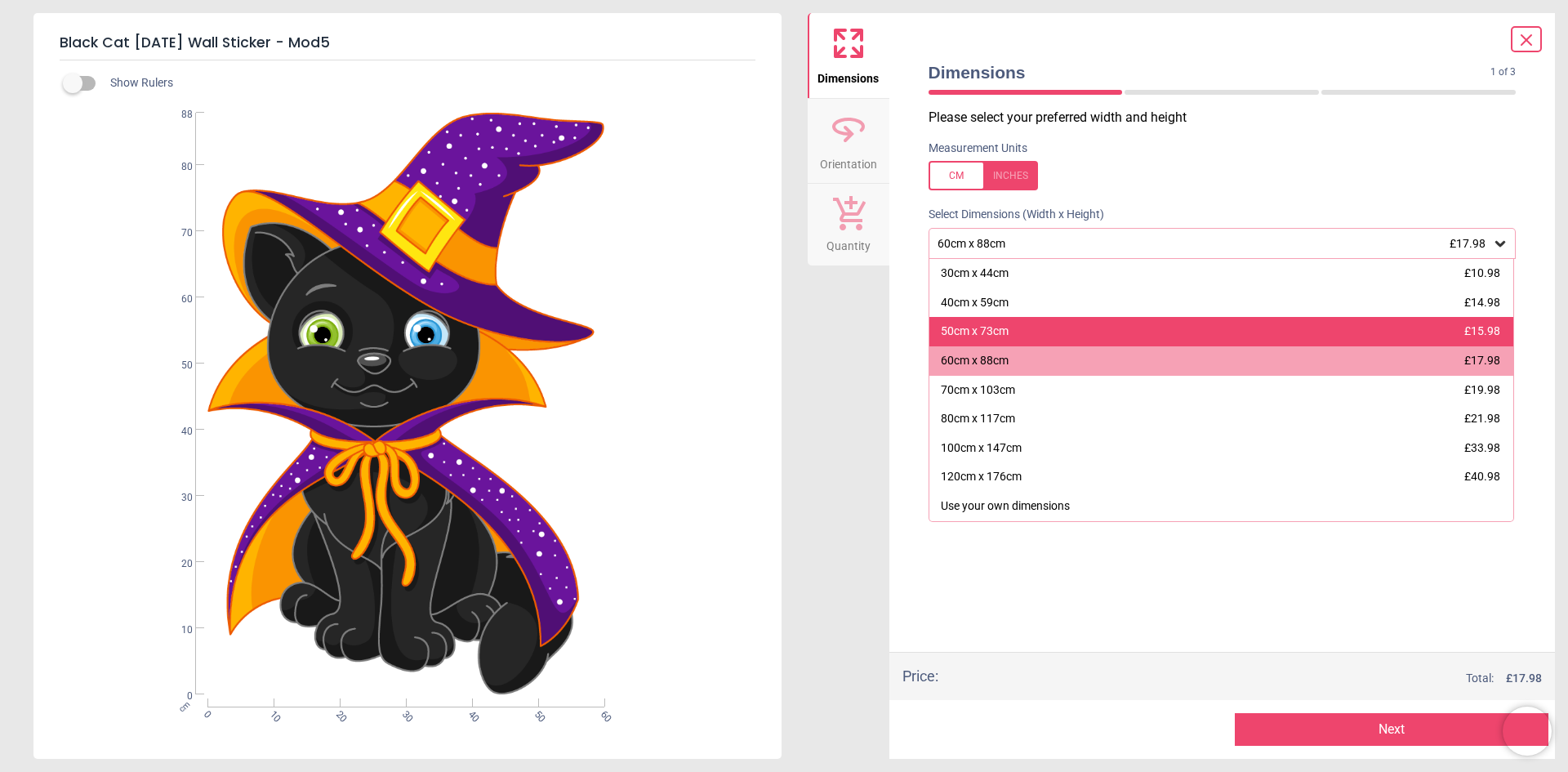
click at [1109, 327] on div "50cm x 73cm £15.98" at bounding box center [1222, 331] width 585 height 29
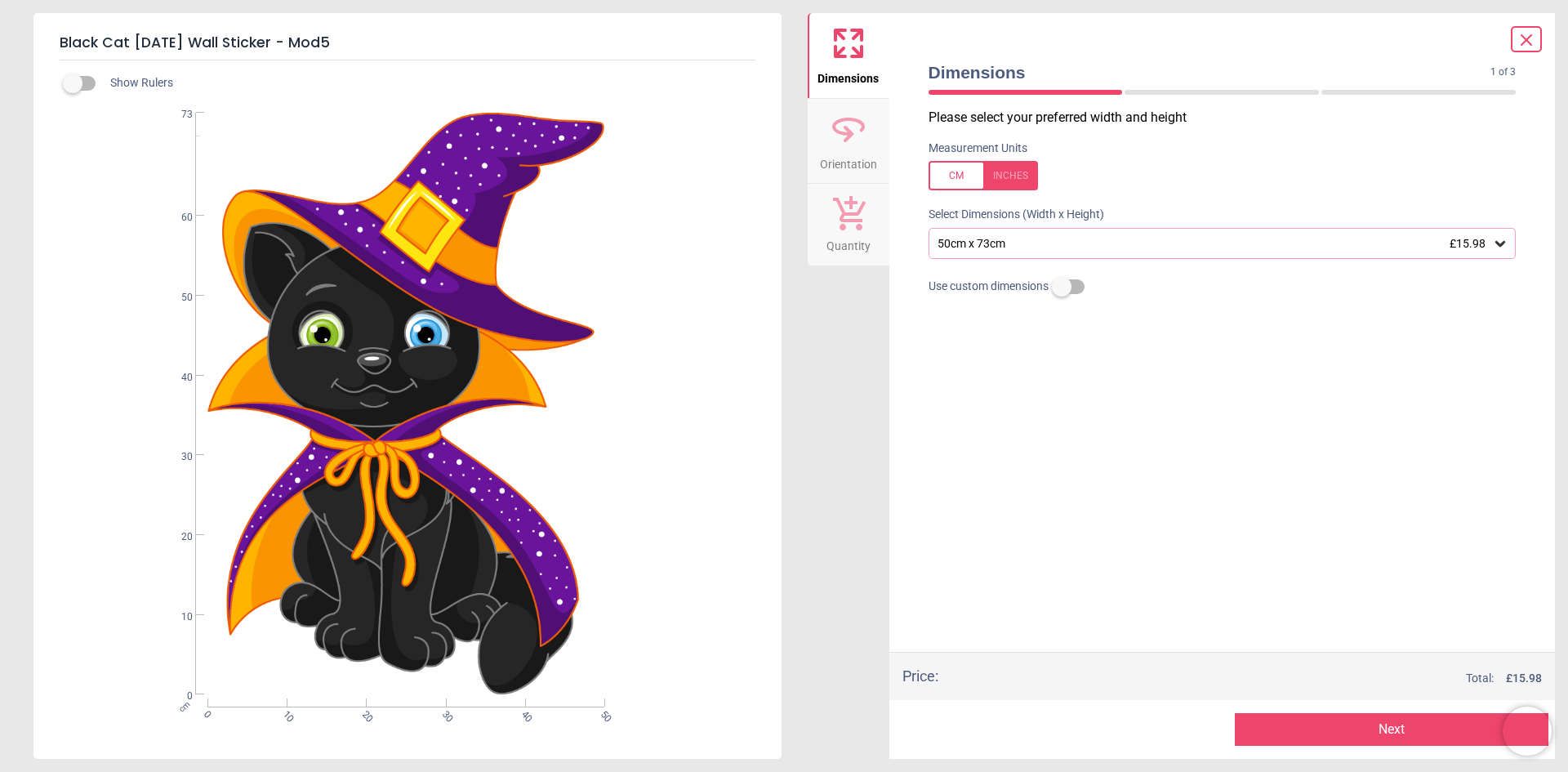
click at [1345, 718] on button "Next" at bounding box center [1392, 729] width 314 height 33
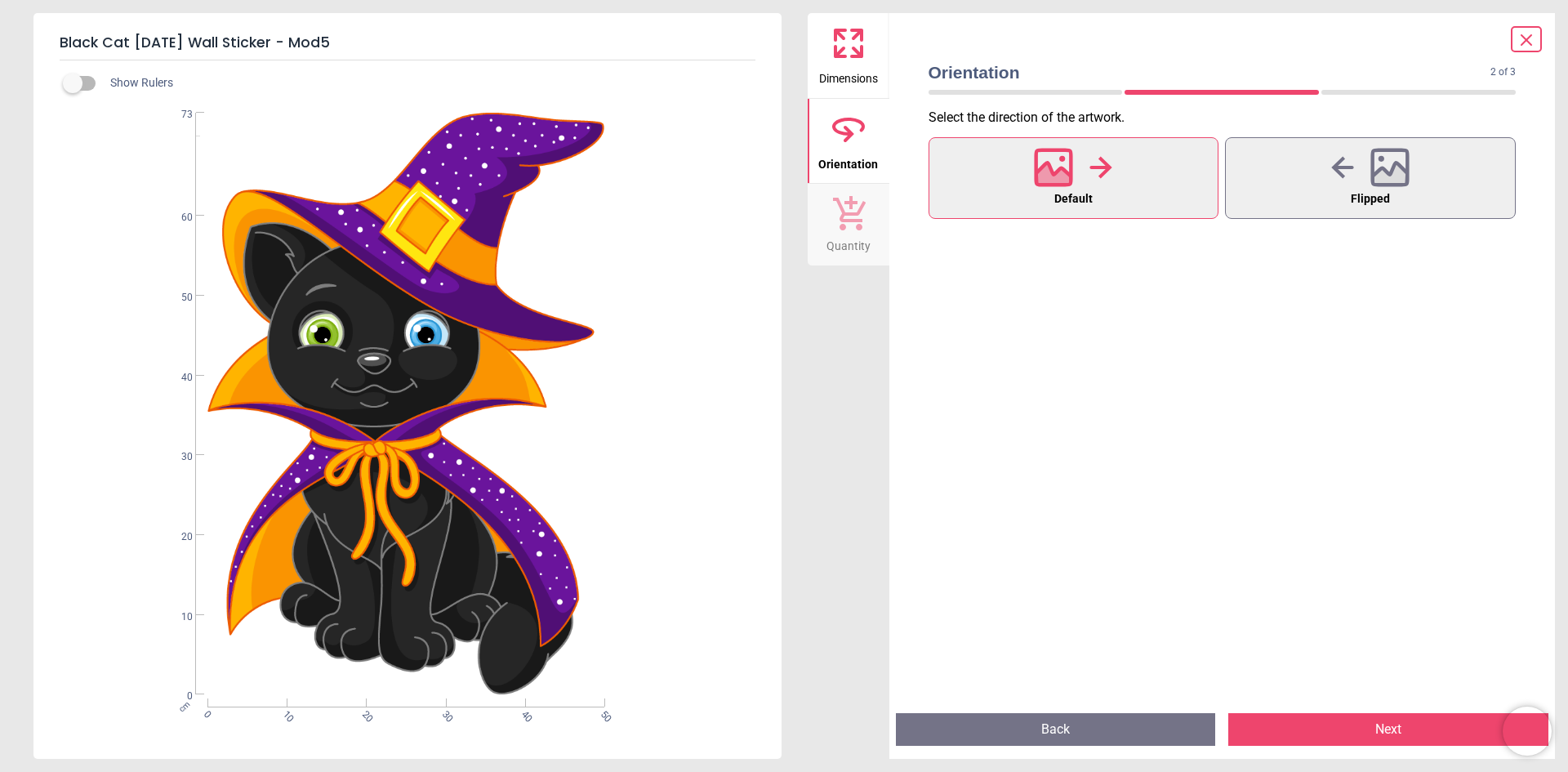
click at [1348, 716] on button "Next" at bounding box center [1389, 729] width 321 height 33
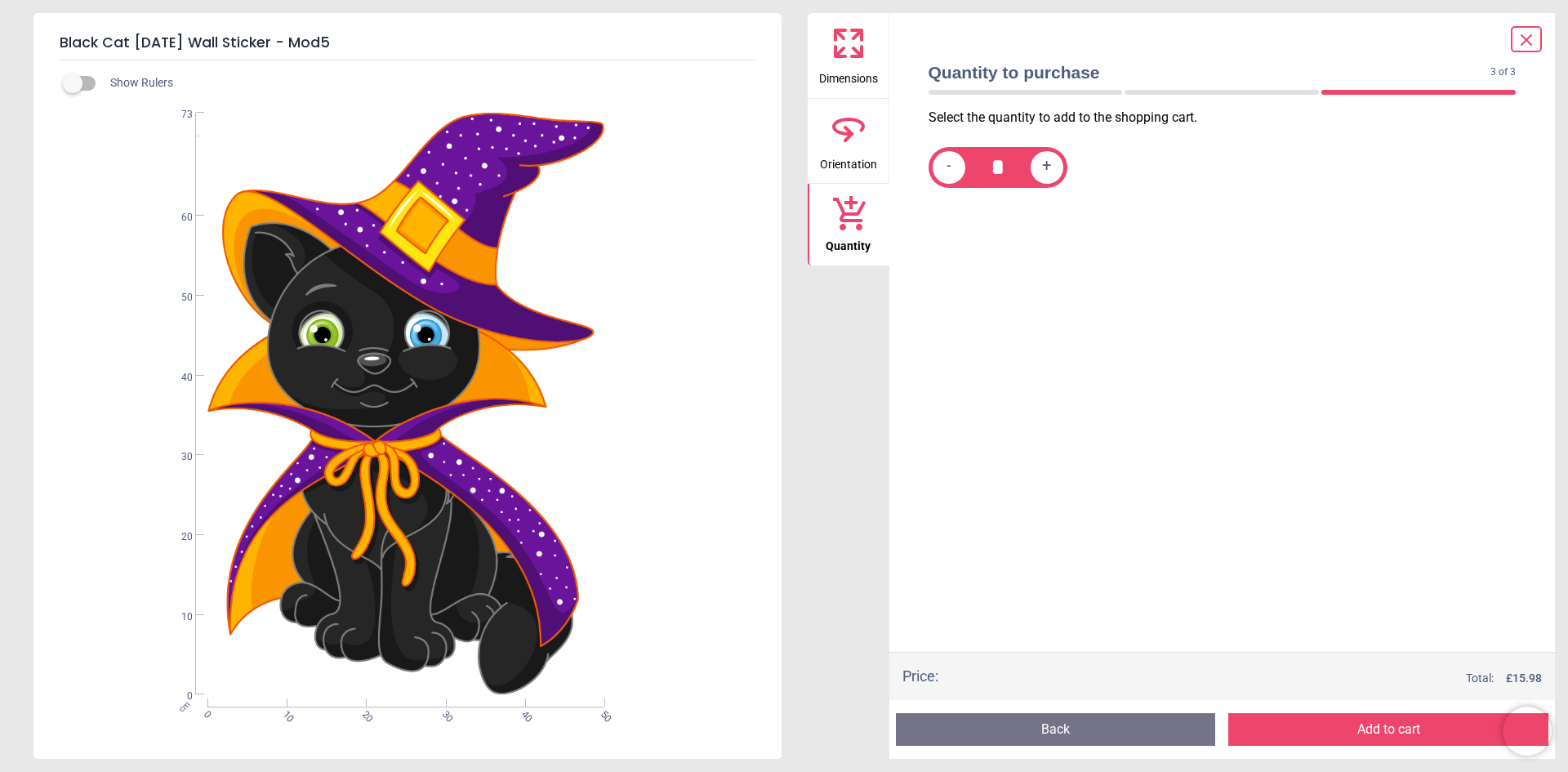
click at [1323, 734] on button "Add to cart" at bounding box center [1389, 729] width 321 height 33
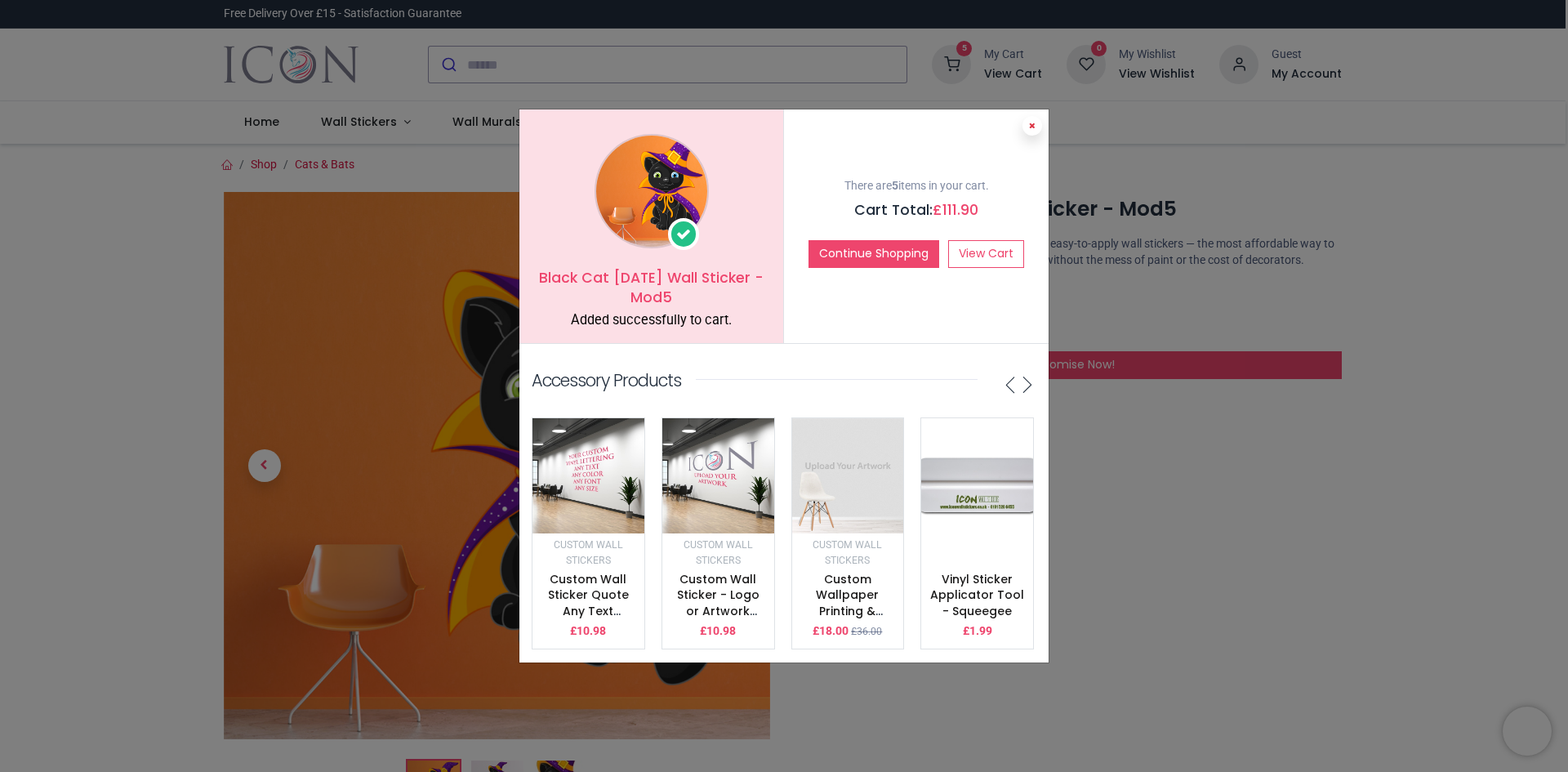
click at [1030, 122] on icon at bounding box center [1032, 125] width 7 height 8
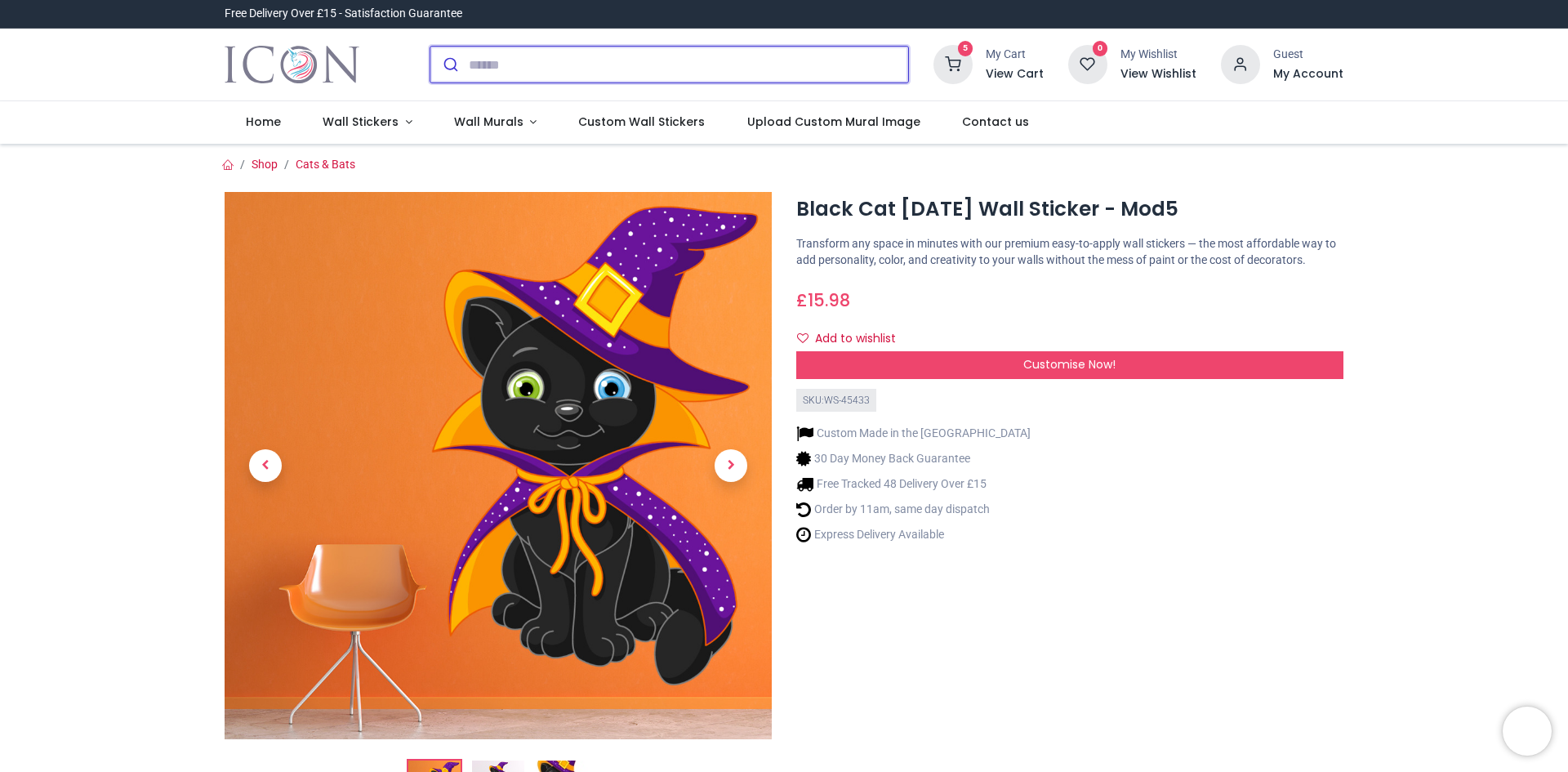
click at [627, 72] on input "search" at bounding box center [688, 64] width 439 height 36
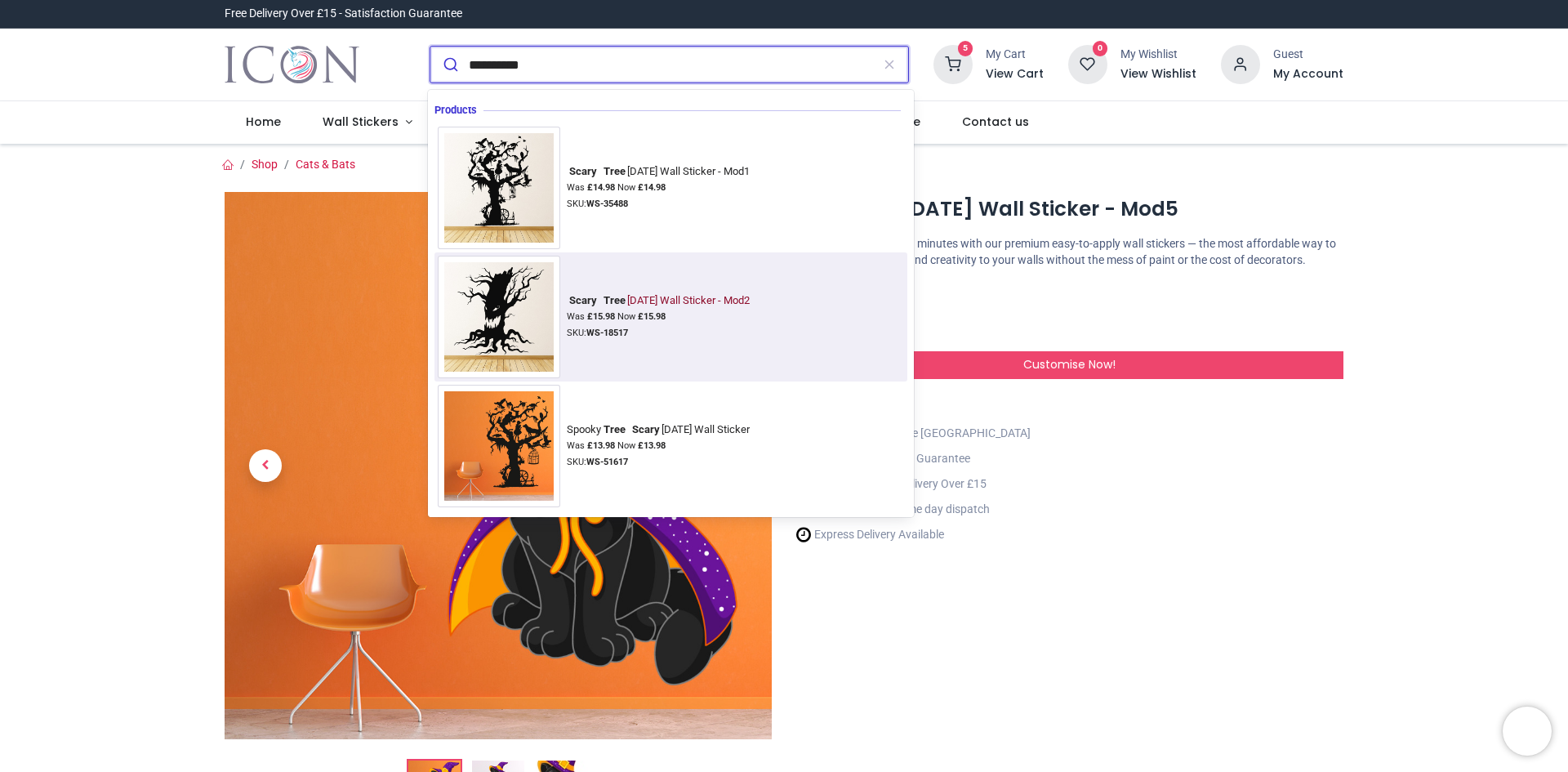
click at [680, 294] on div "Scary Tree [DATE] Wall Sticker - Mod2" at bounding box center [658, 301] width 183 height 13
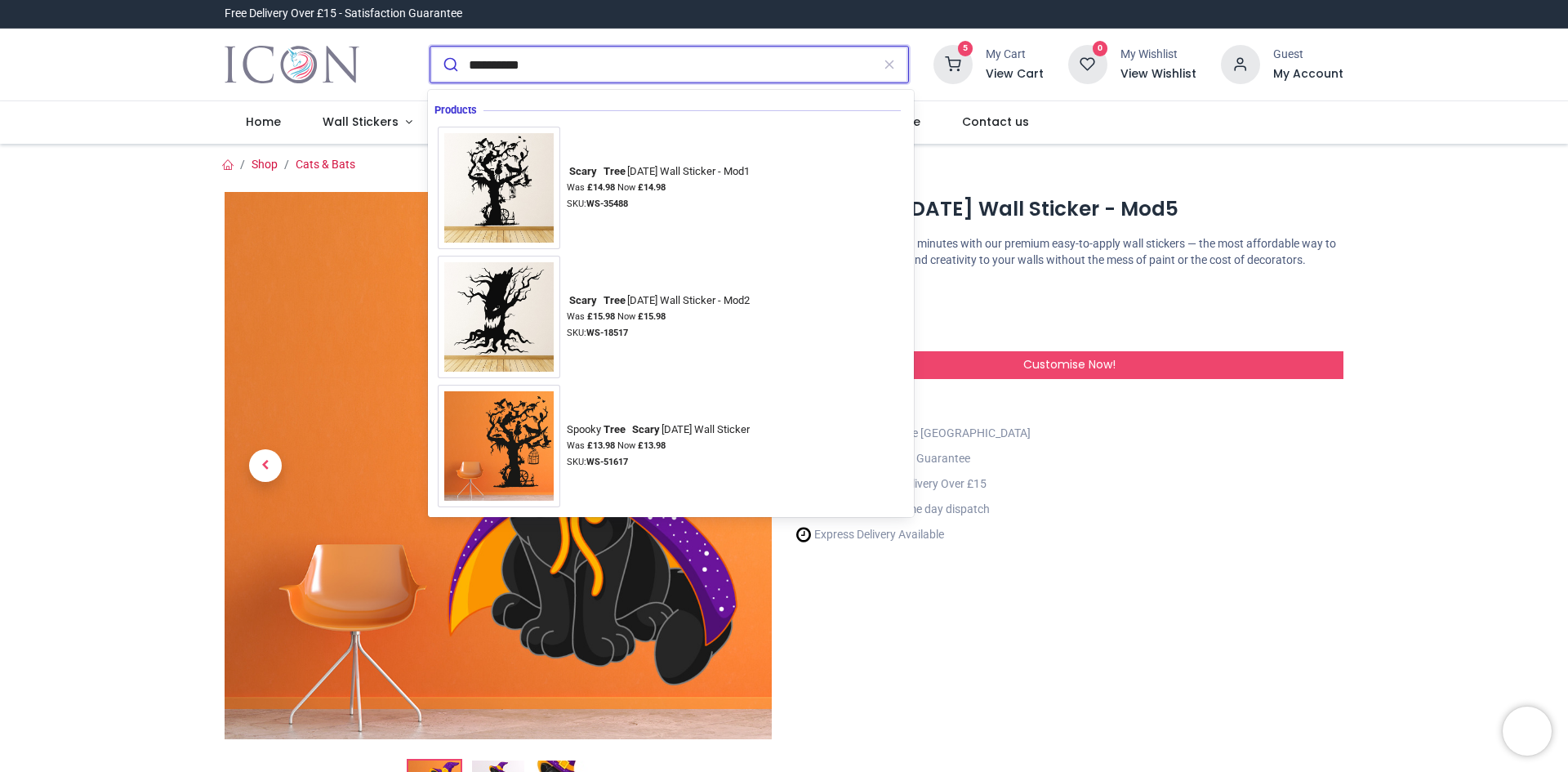
type input "**********"
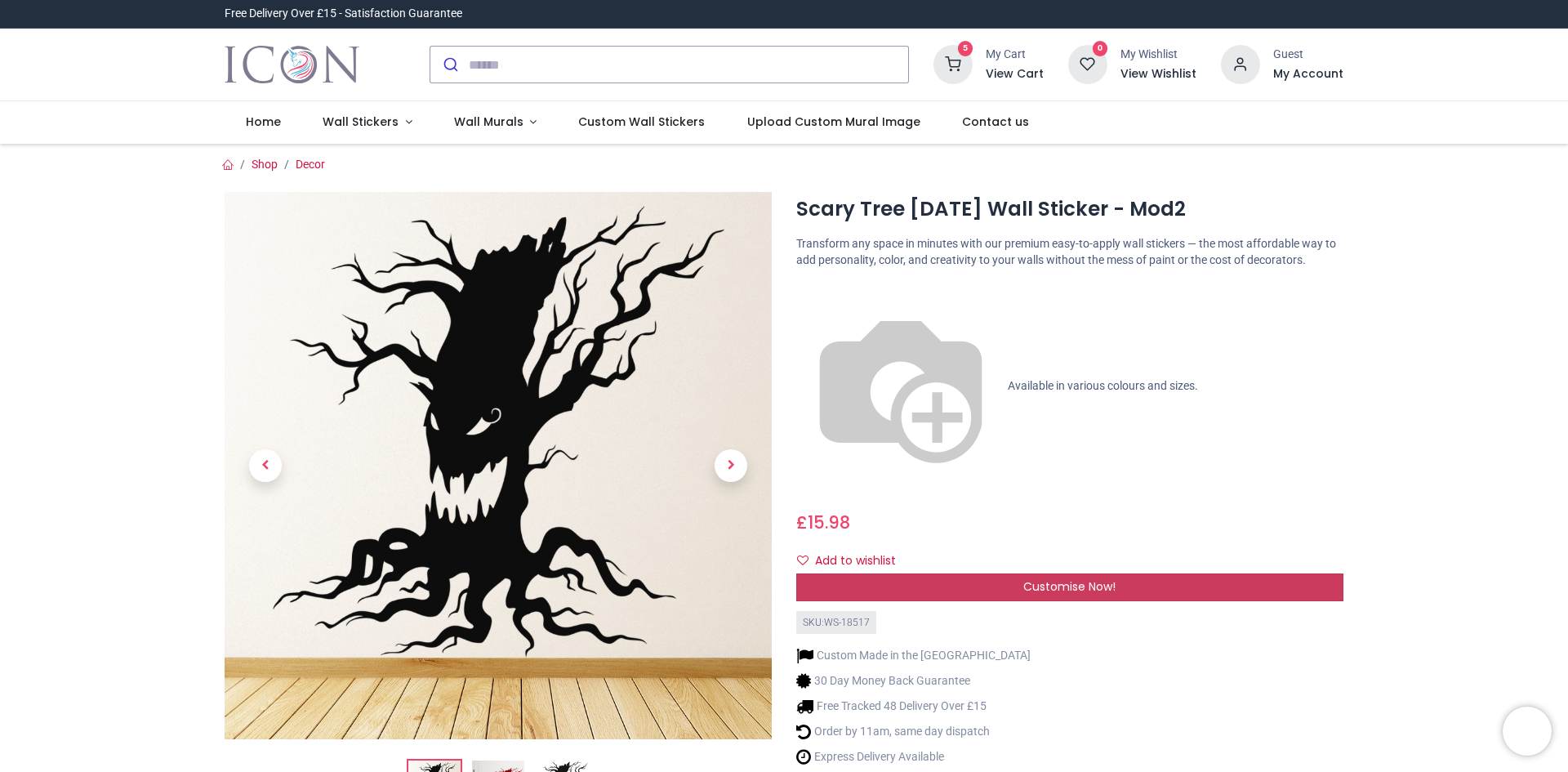
click at [1051, 578] on span "Customise Now!" at bounding box center [1070, 585] width 92 height 16
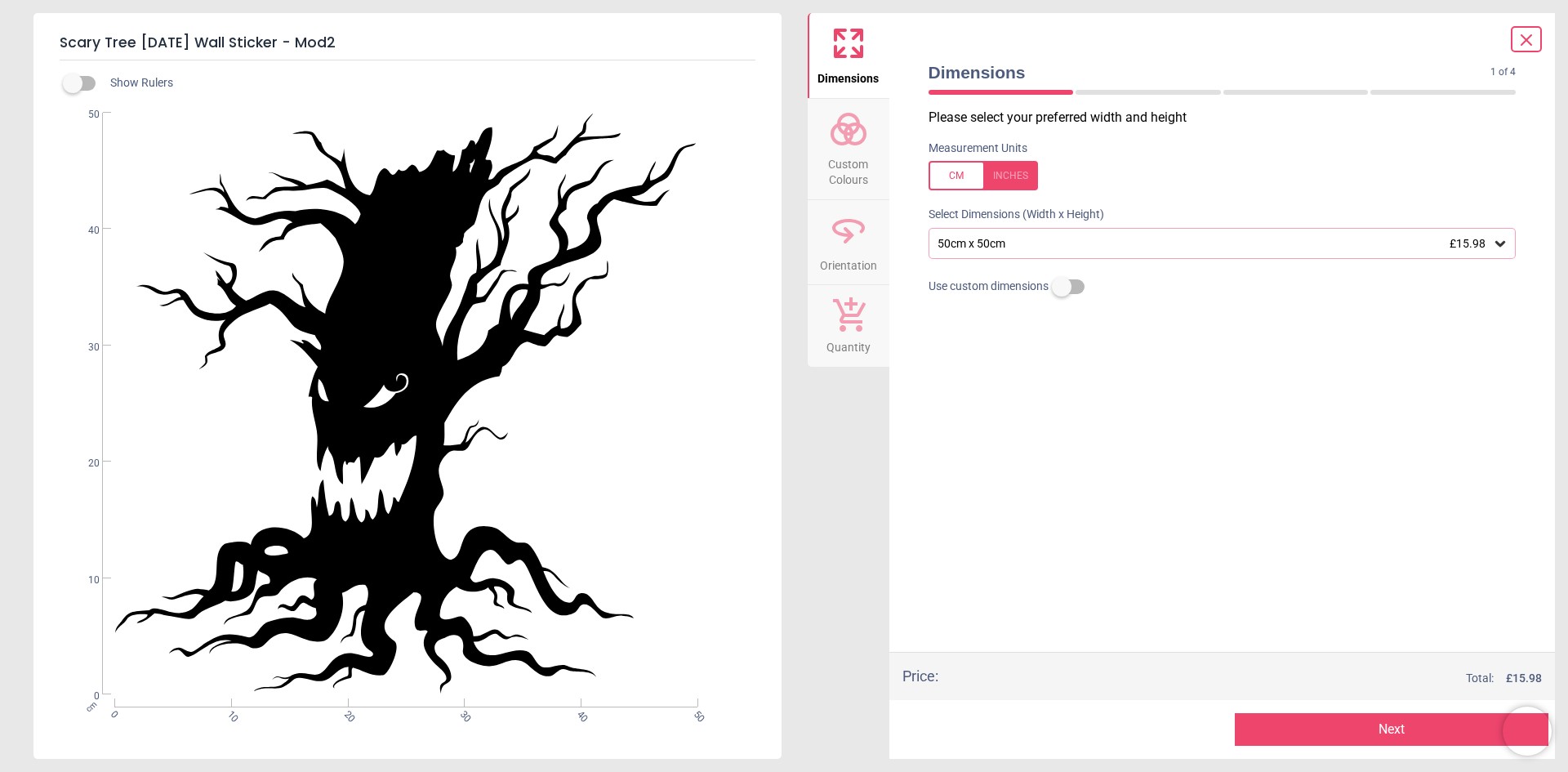
click at [1505, 236] on icon at bounding box center [1500, 243] width 16 height 16
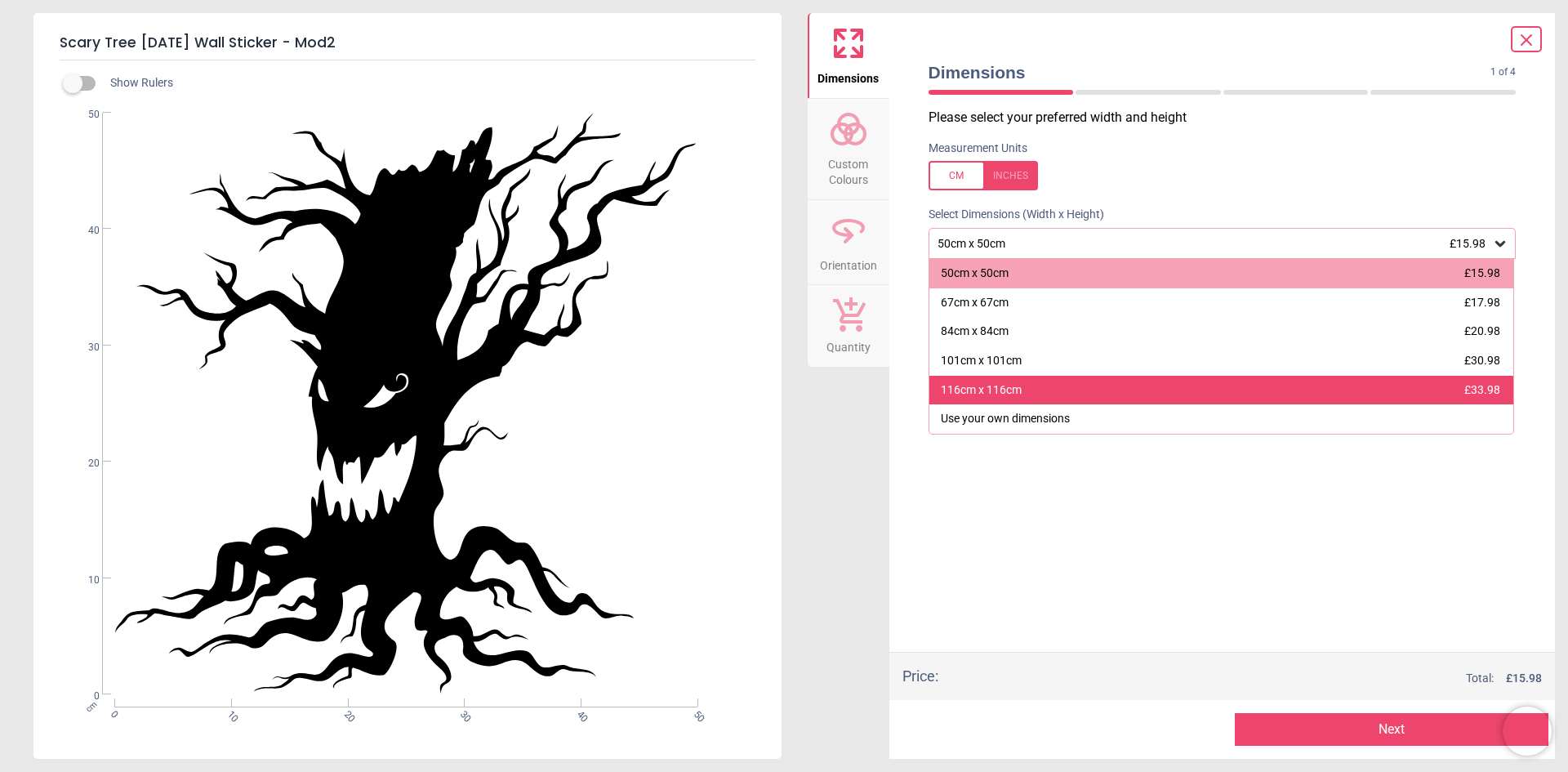
click at [1305, 388] on div "116cm x 116cm £33.98" at bounding box center [1222, 390] width 585 height 29
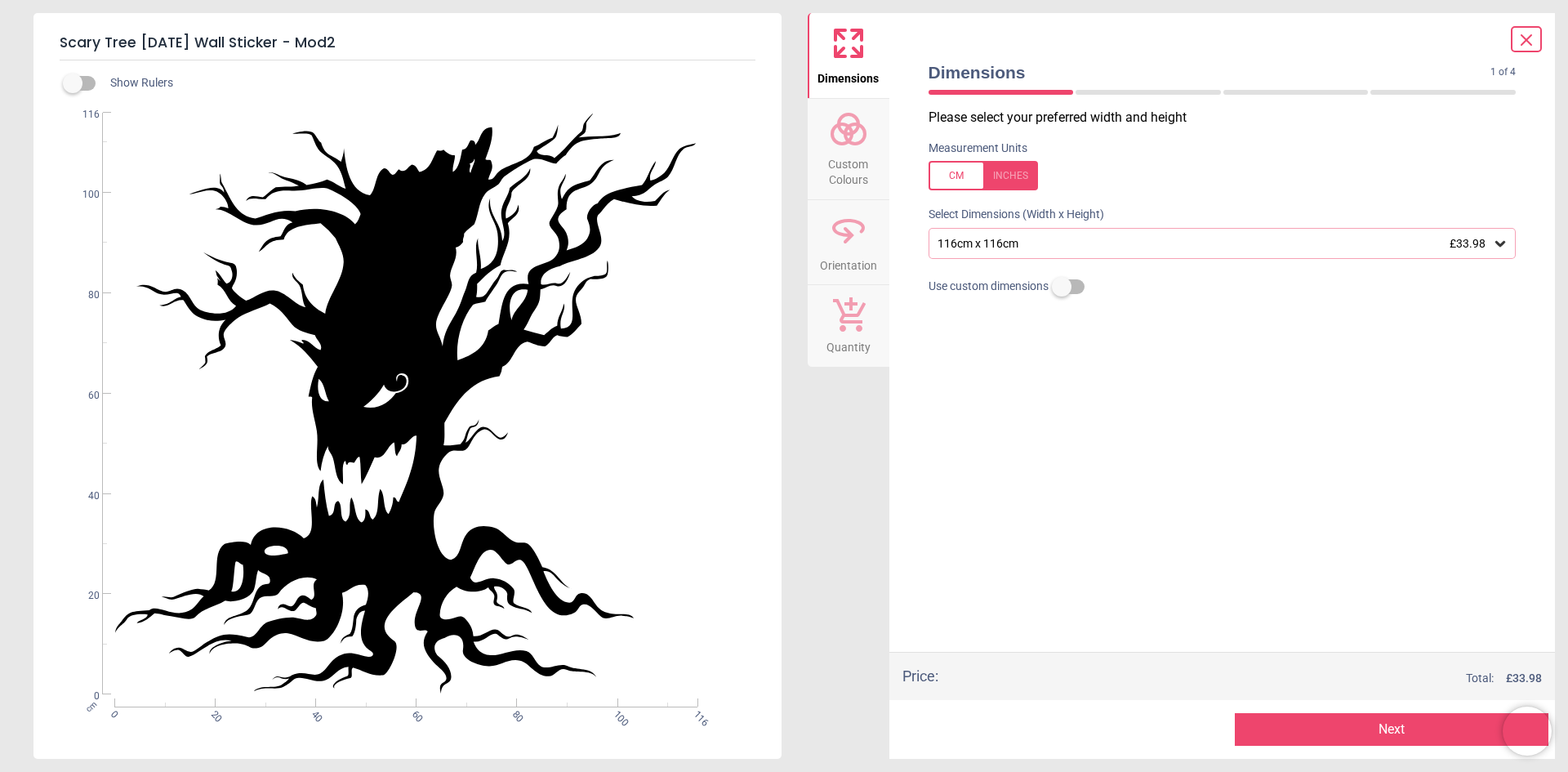
click at [1337, 718] on button "Next" at bounding box center [1392, 729] width 314 height 33
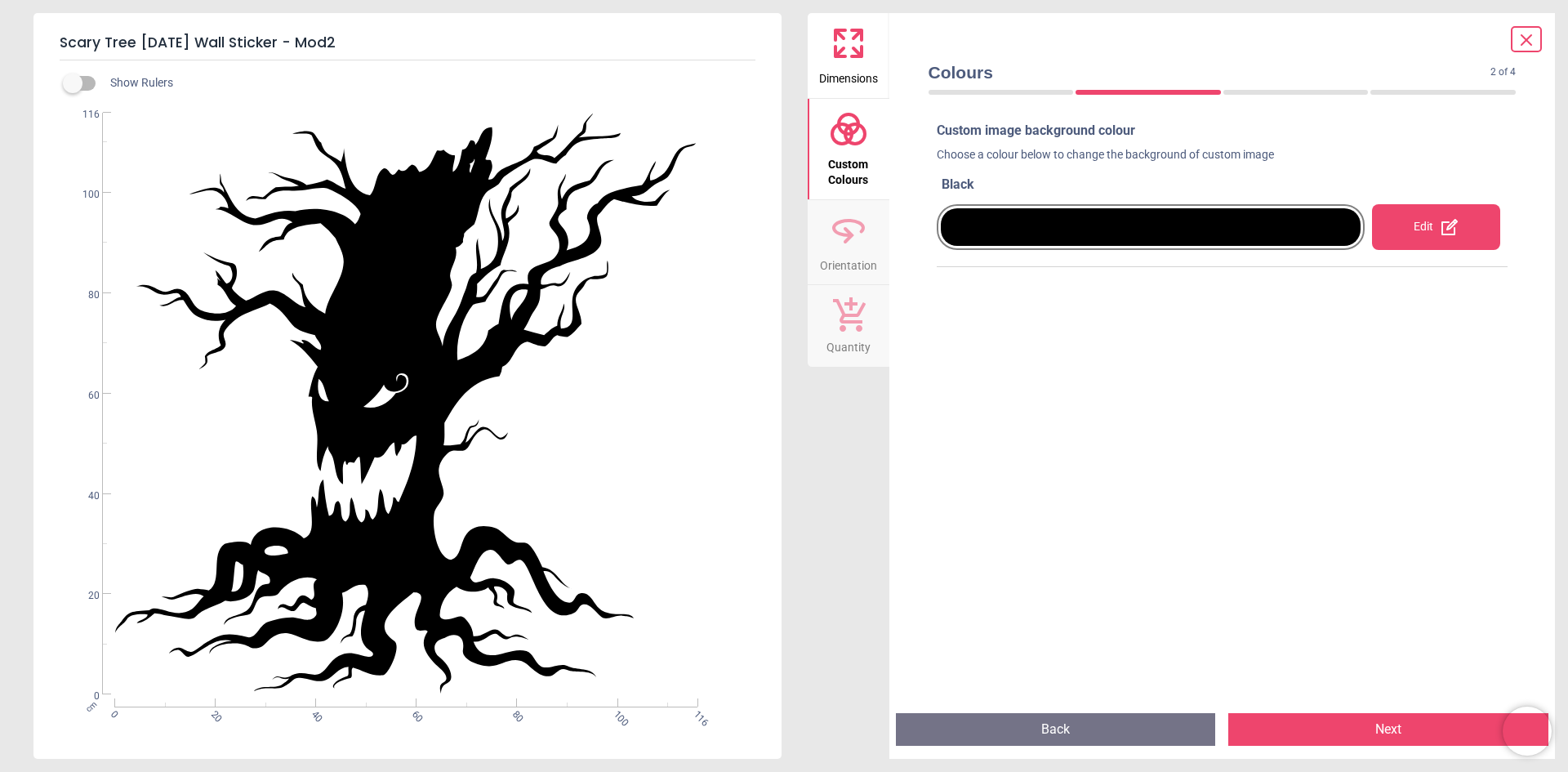
click at [1448, 222] on icon at bounding box center [1449, 226] width 20 height 20
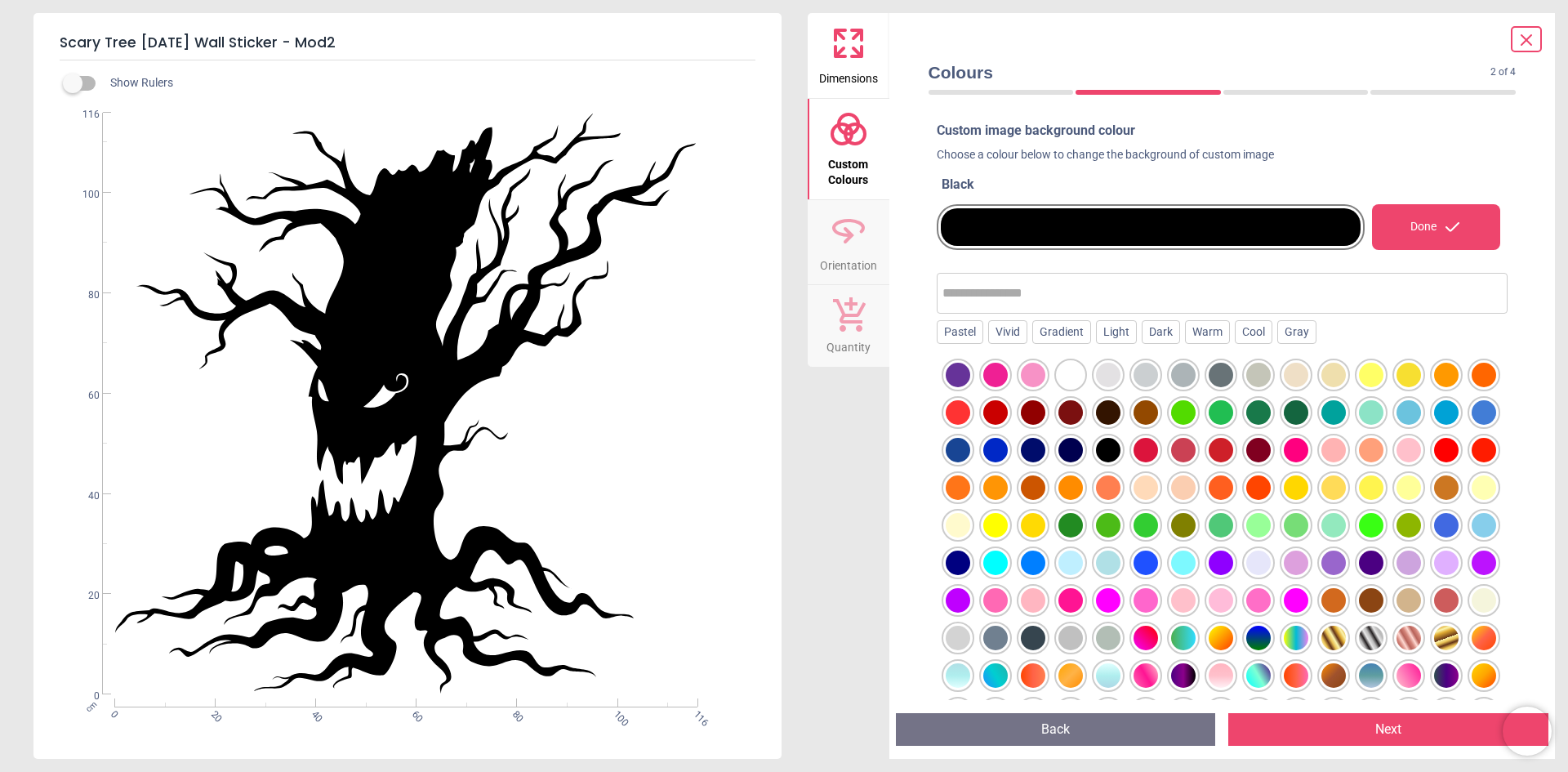
click at [1159, 406] on div at bounding box center [1147, 413] width 25 height 25
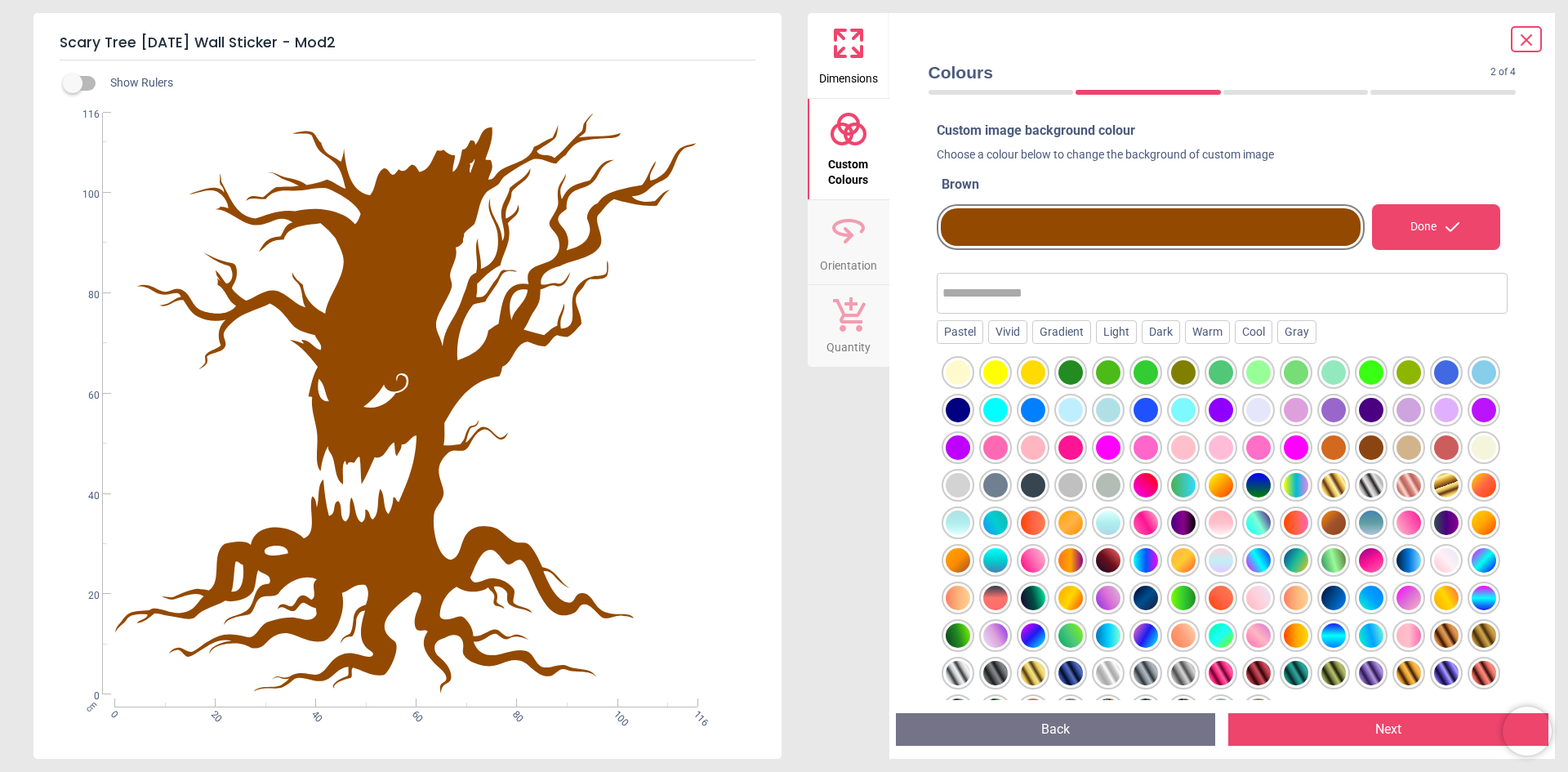
scroll to position [123, 0]
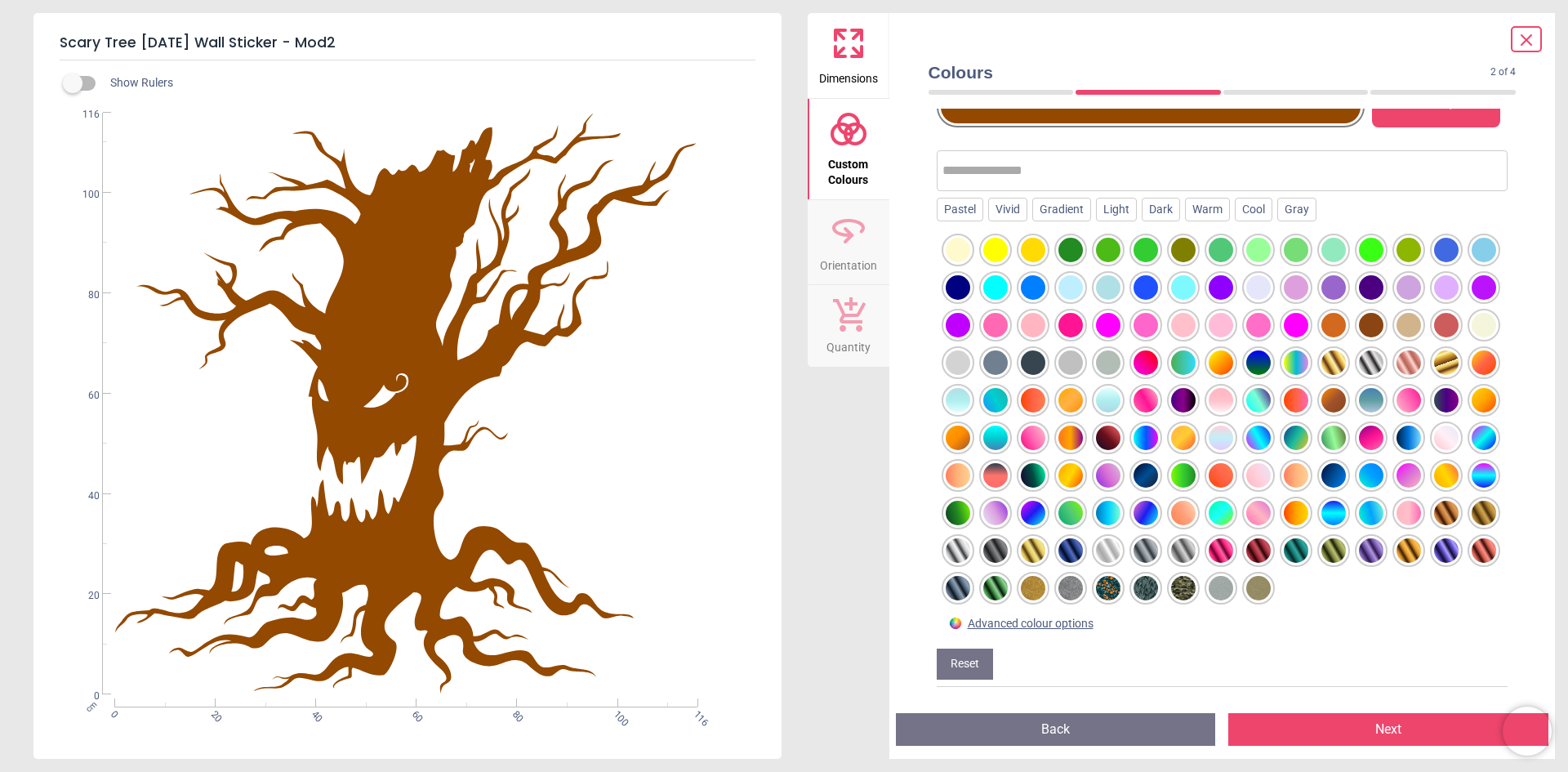
drag, startPoint x: 1032, startPoint y: 175, endPoint x: 1016, endPoint y: 178, distance: 16.3
click at [1032, 175] on input "text" at bounding box center [1223, 171] width 560 height 33
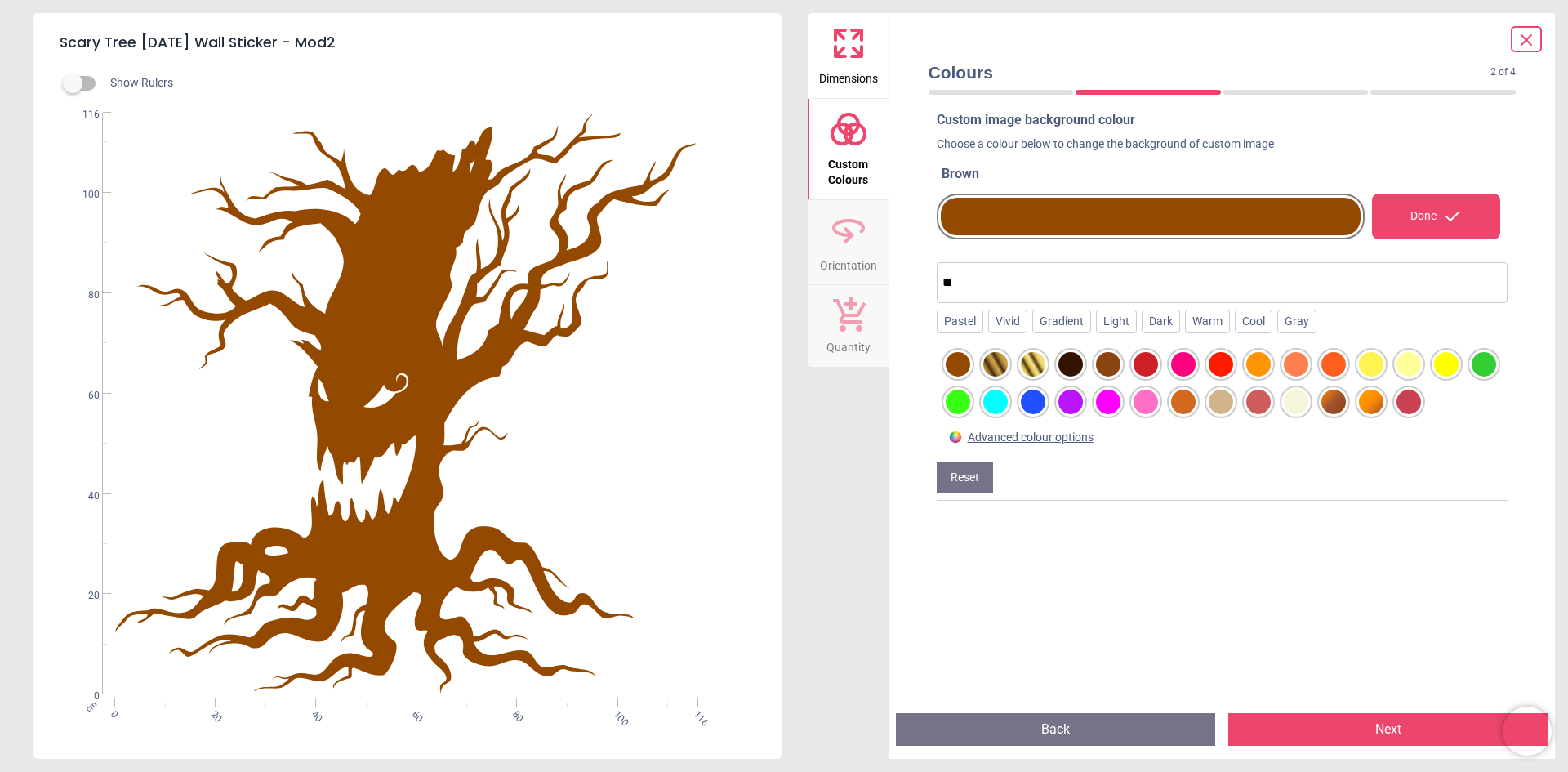
scroll to position [10, 0]
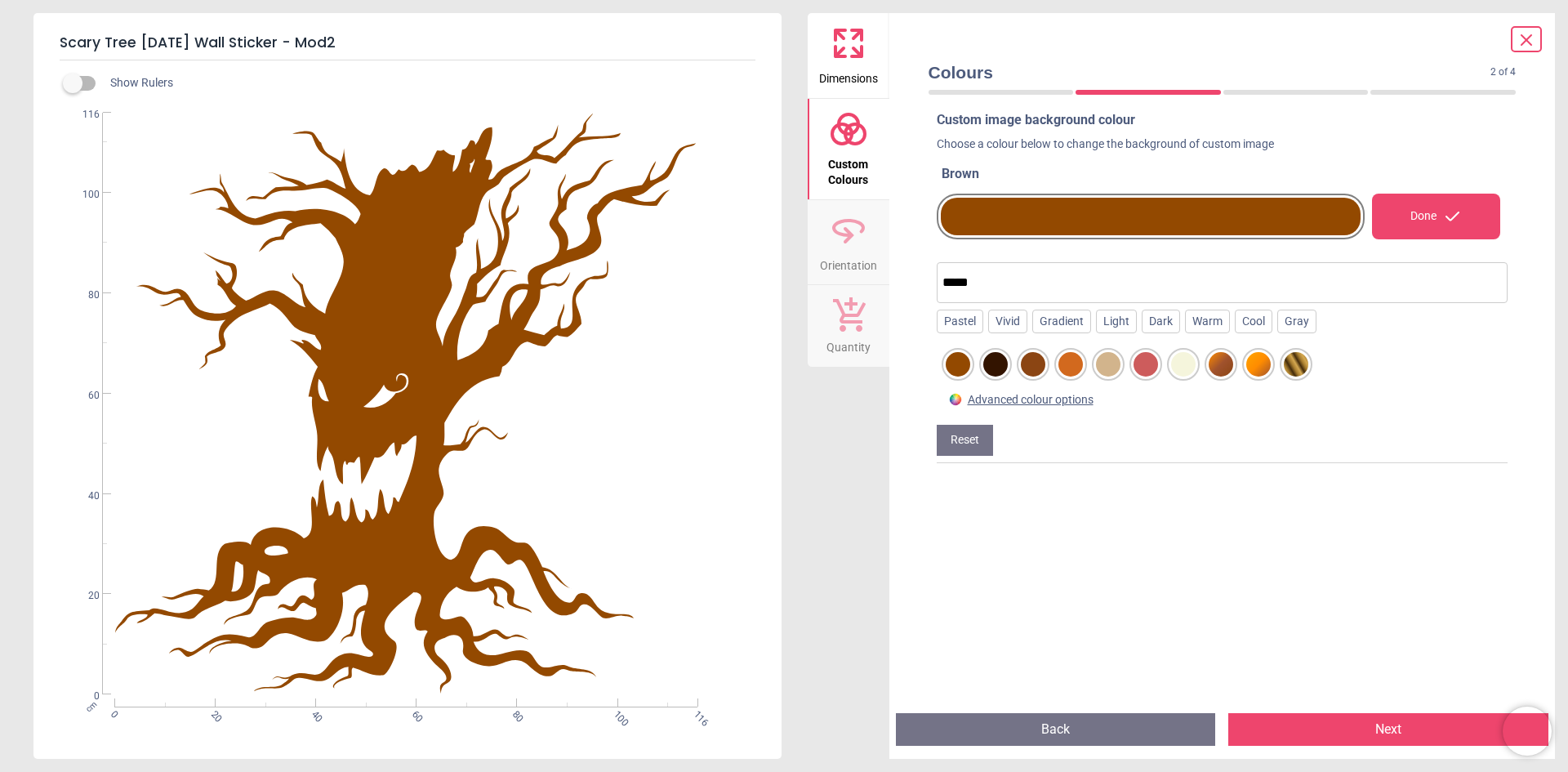
click at [1300, 365] on div at bounding box center [1296, 364] width 25 height 25
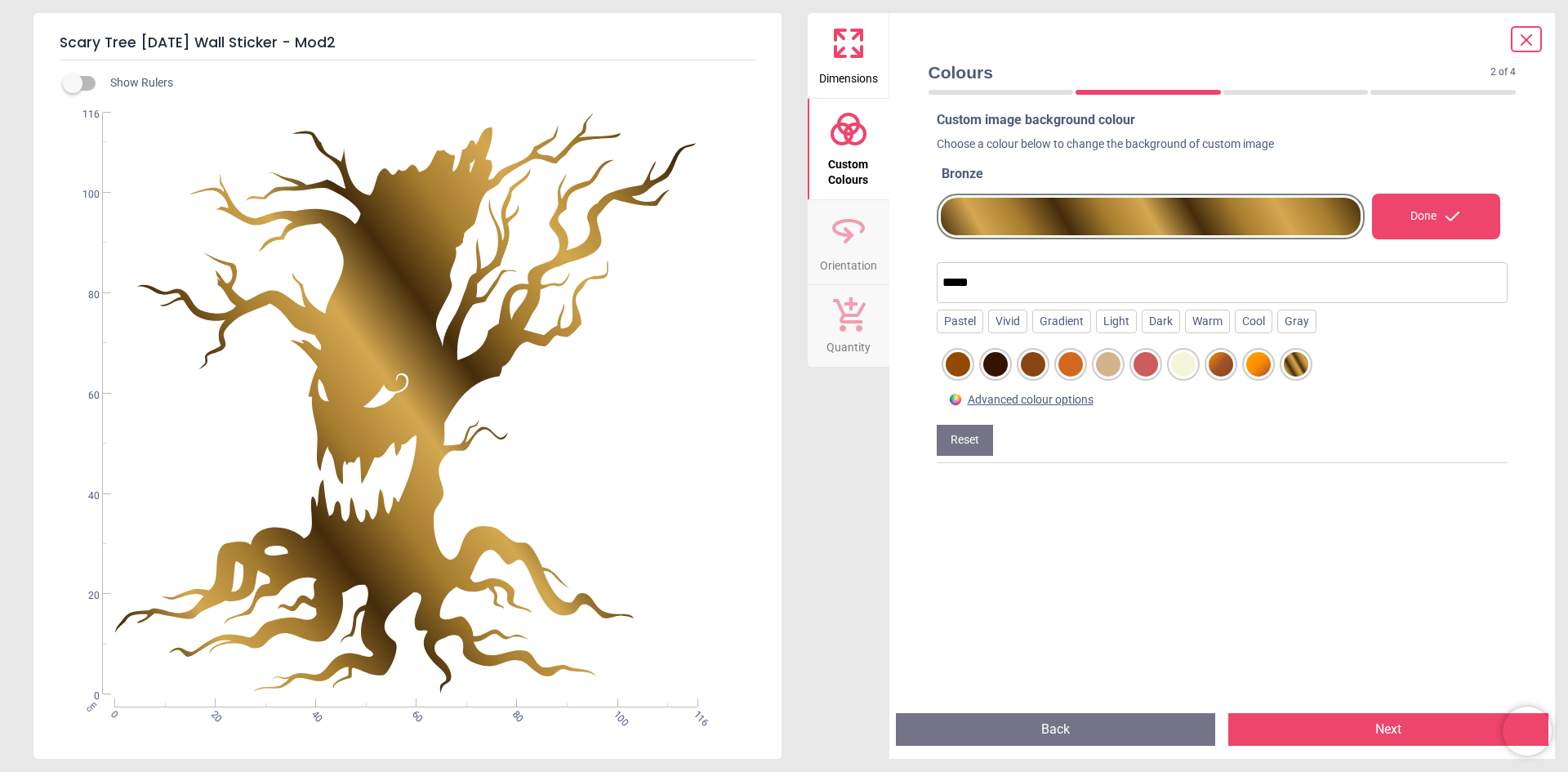
click at [1257, 372] on div at bounding box center [1259, 364] width 25 height 25
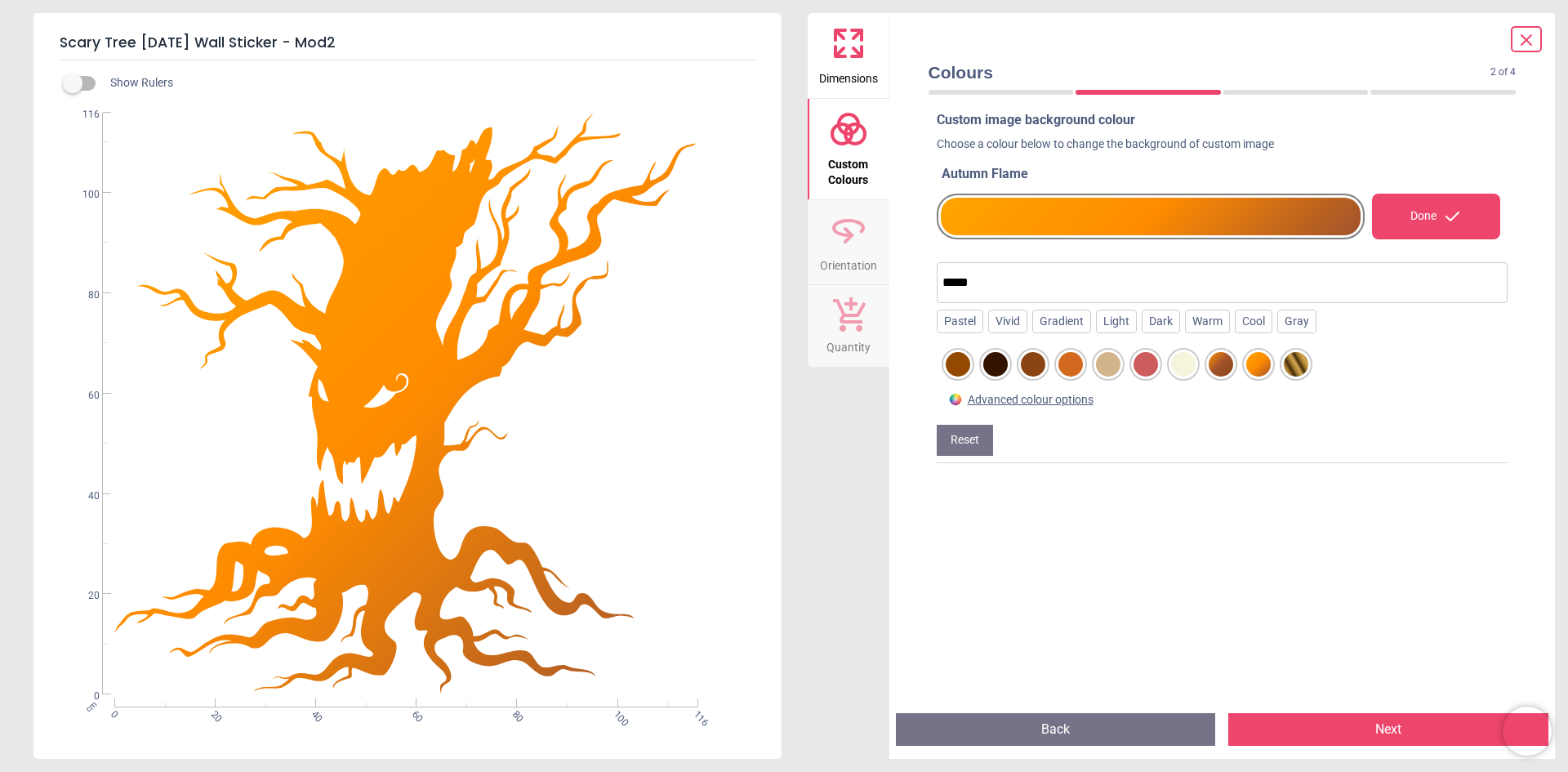
click at [1224, 371] on div at bounding box center [1221, 364] width 25 height 25
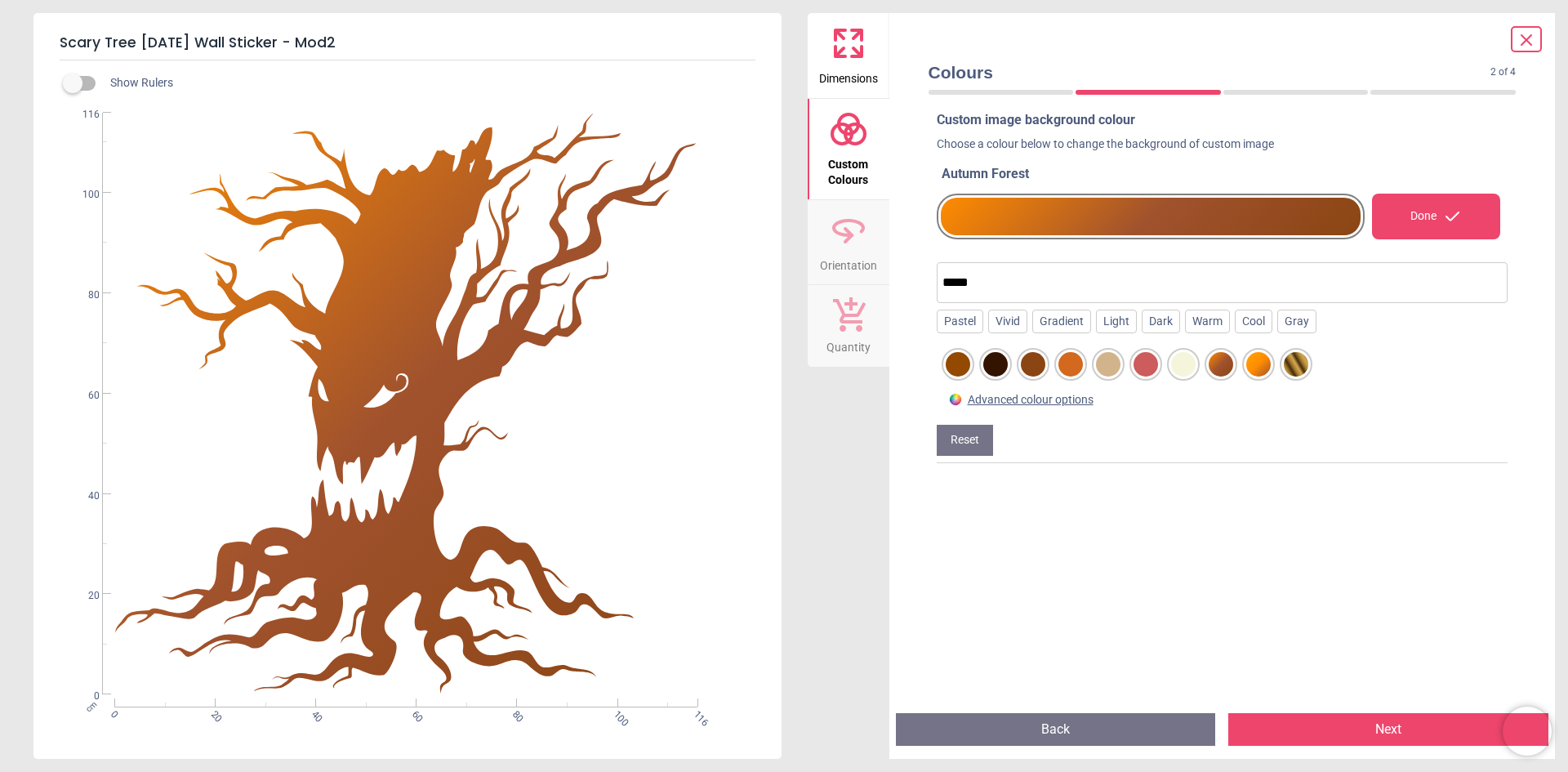
click at [1188, 372] on div at bounding box center [1183, 364] width 25 height 25
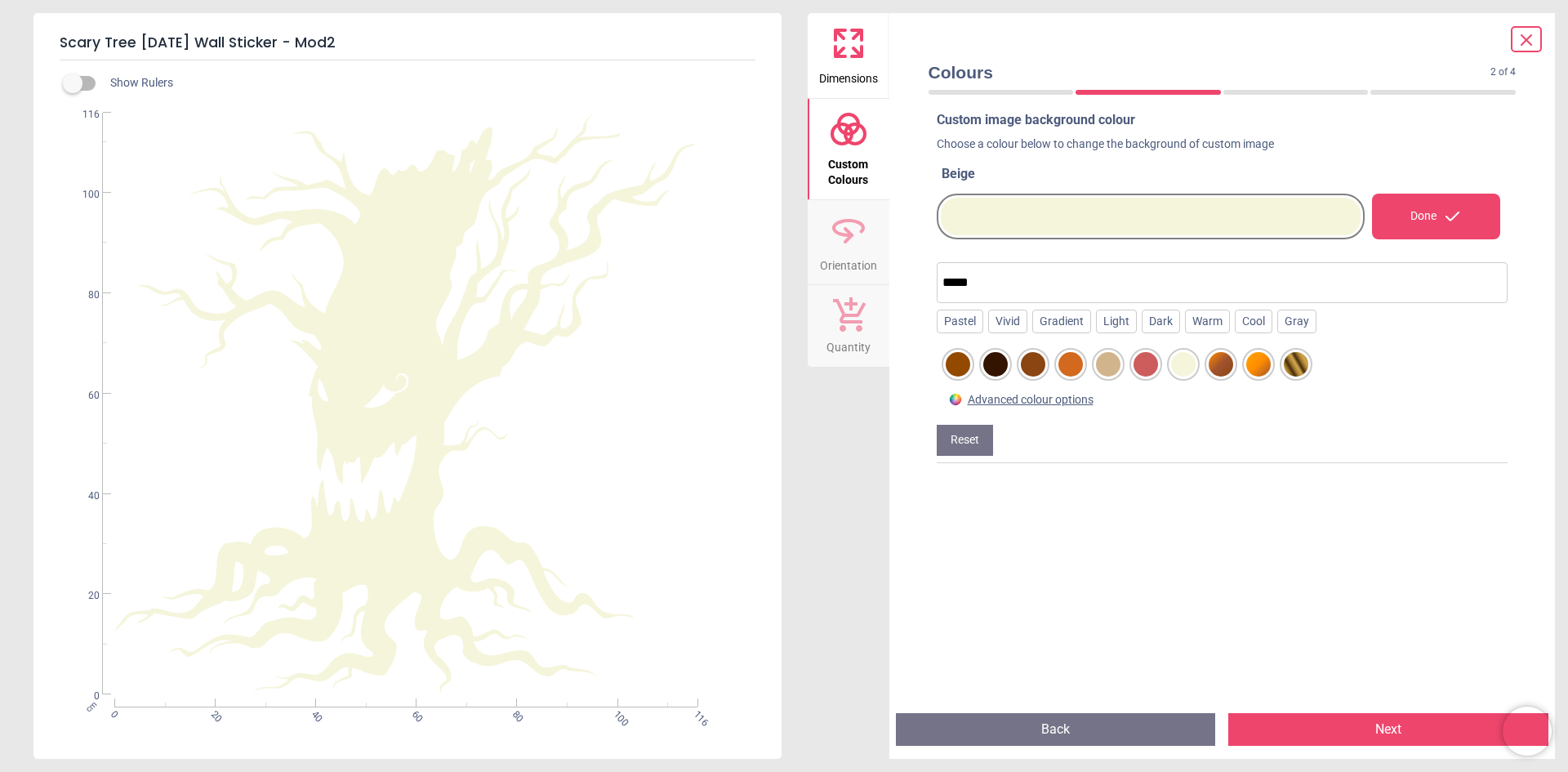
click at [1144, 372] on div at bounding box center [1147, 364] width 25 height 25
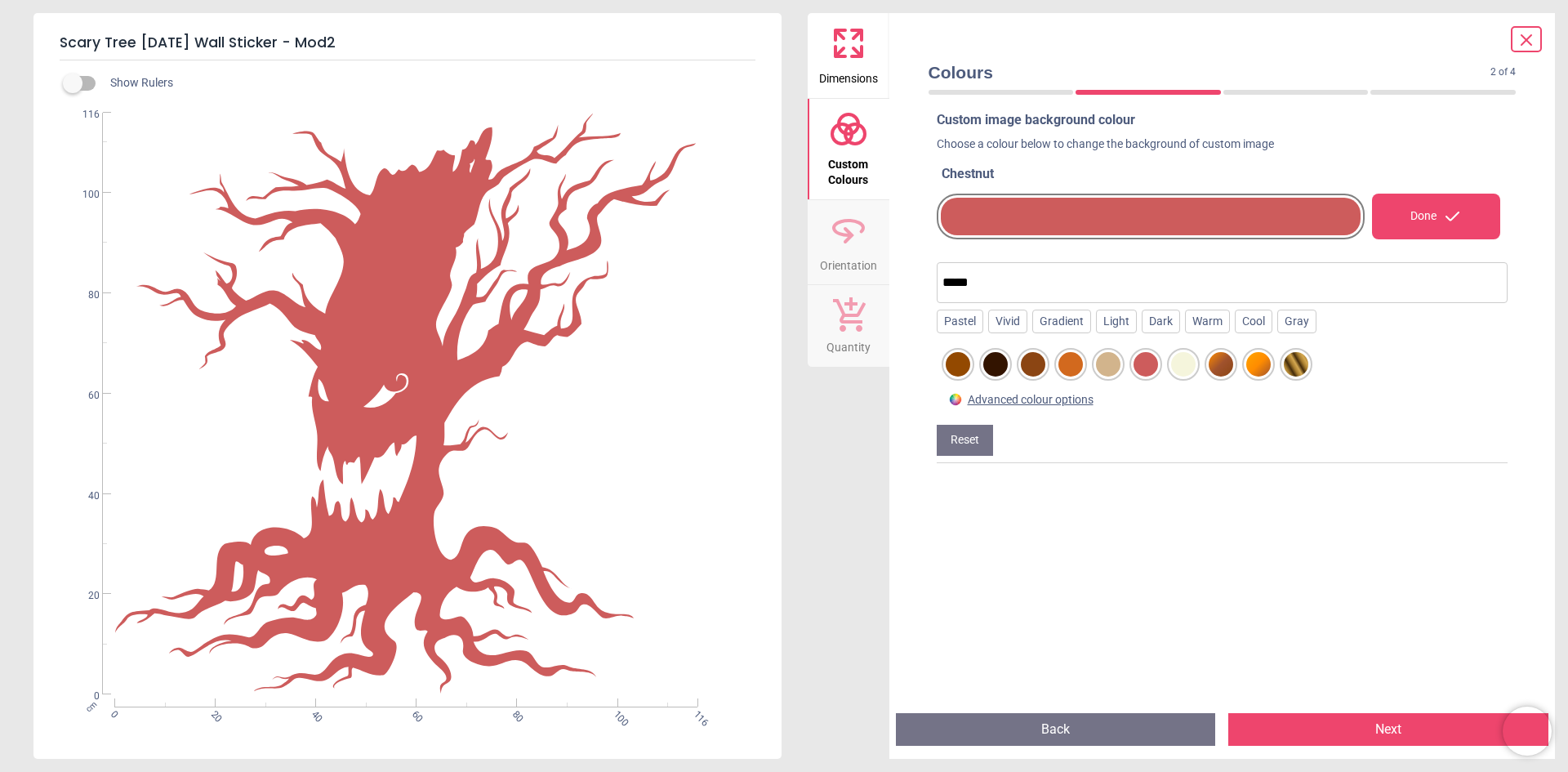
click at [1025, 367] on div at bounding box center [1033, 364] width 25 height 25
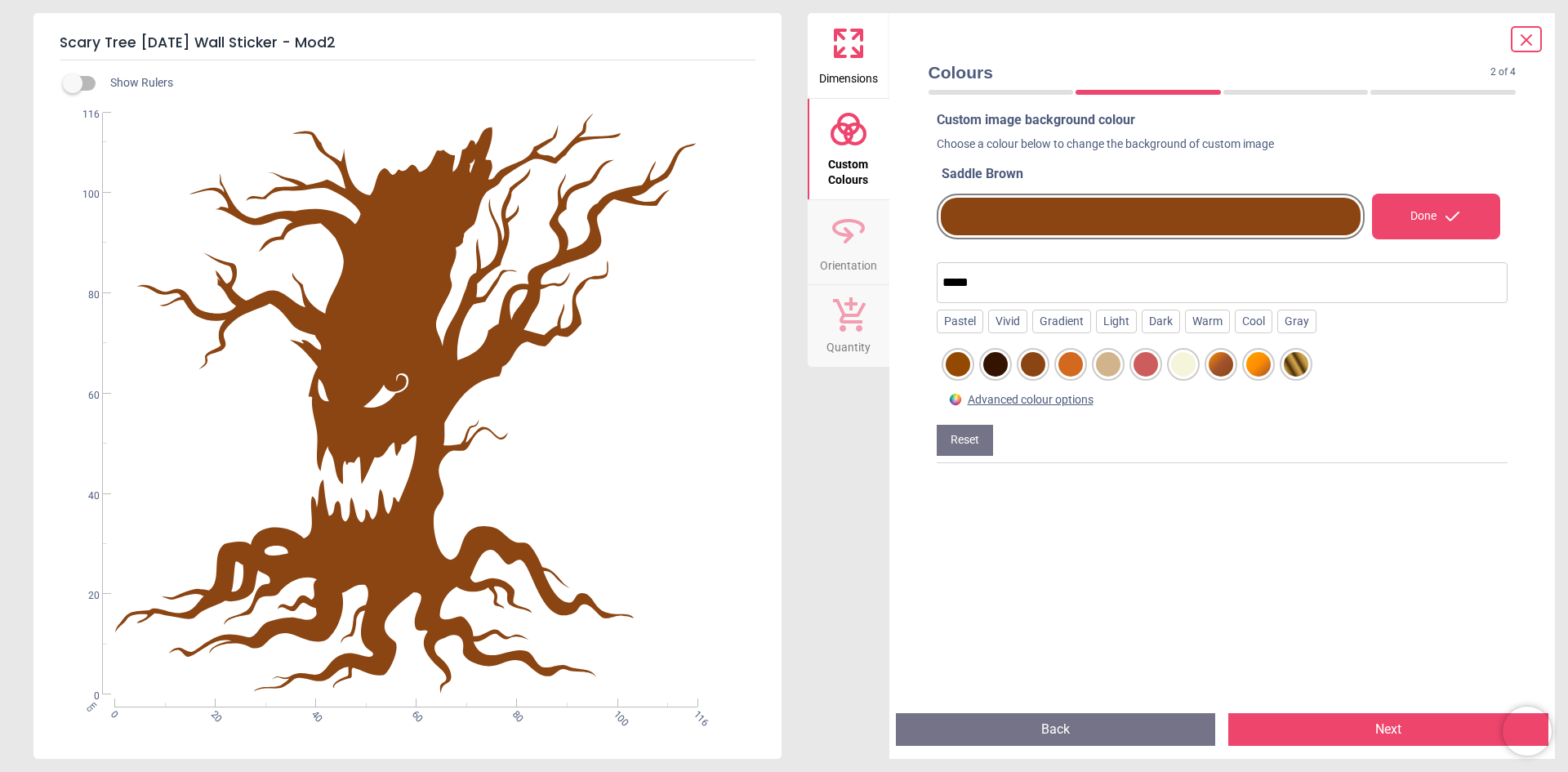
click at [1001, 368] on div at bounding box center [996, 364] width 25 height 25
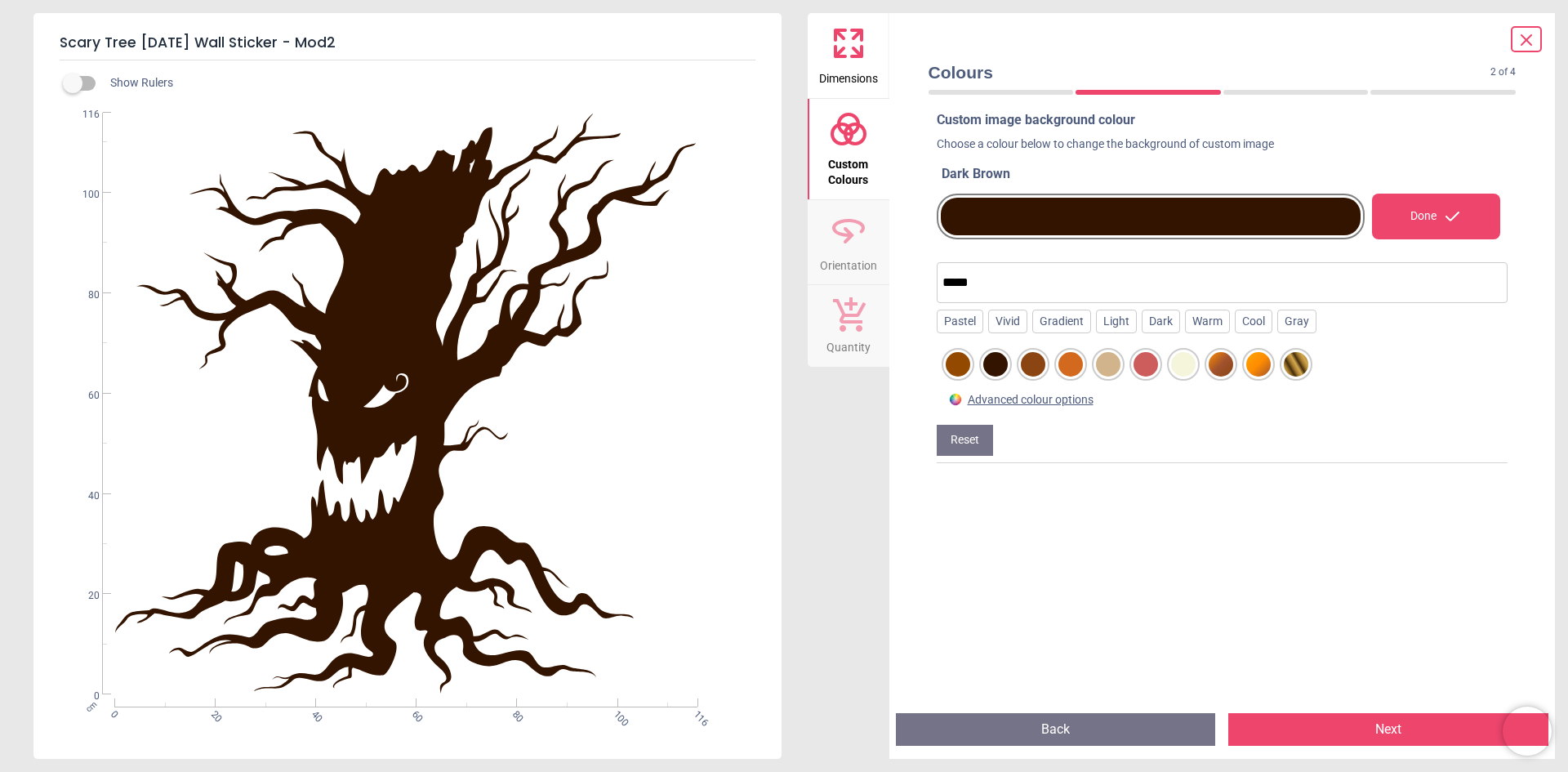
click at [963, 369] on div at bounding box center [958, 364] width 25 height 25
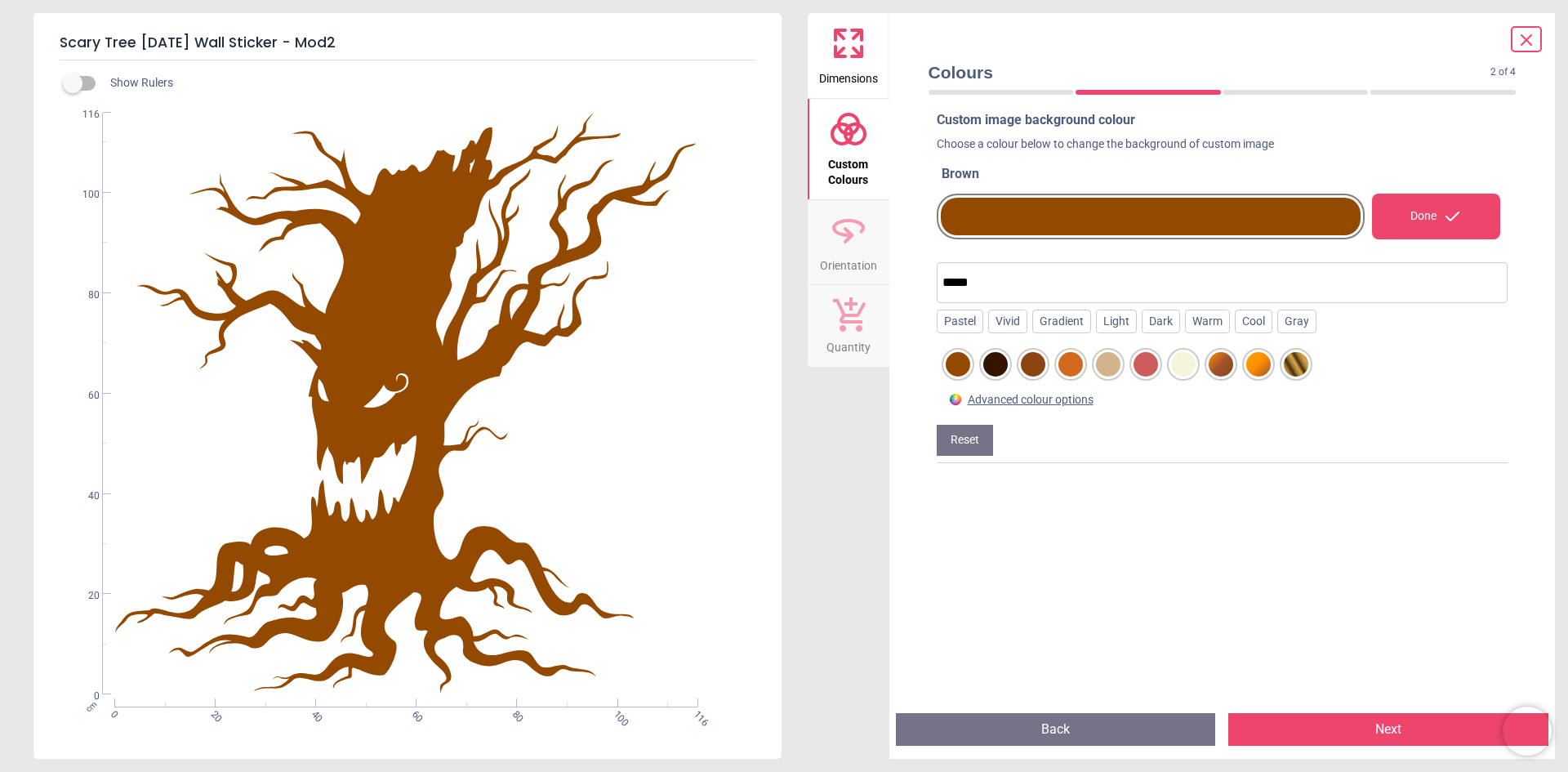
click at [998, 370] on div at bounding box center [996, 364] width 25 height 25
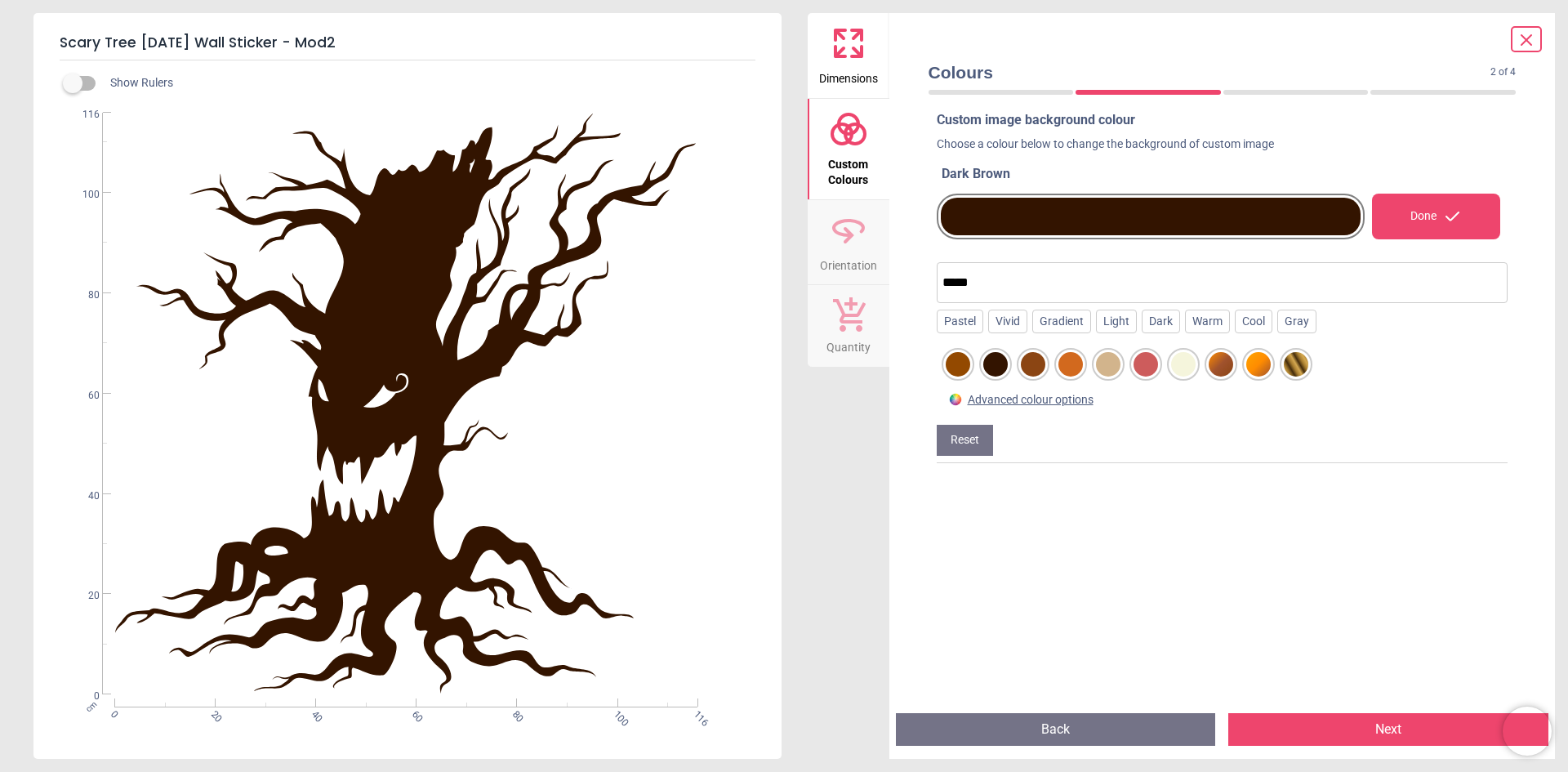
click at [1301, 365] on div at bounding box center [1296, 364] width 25 height 25
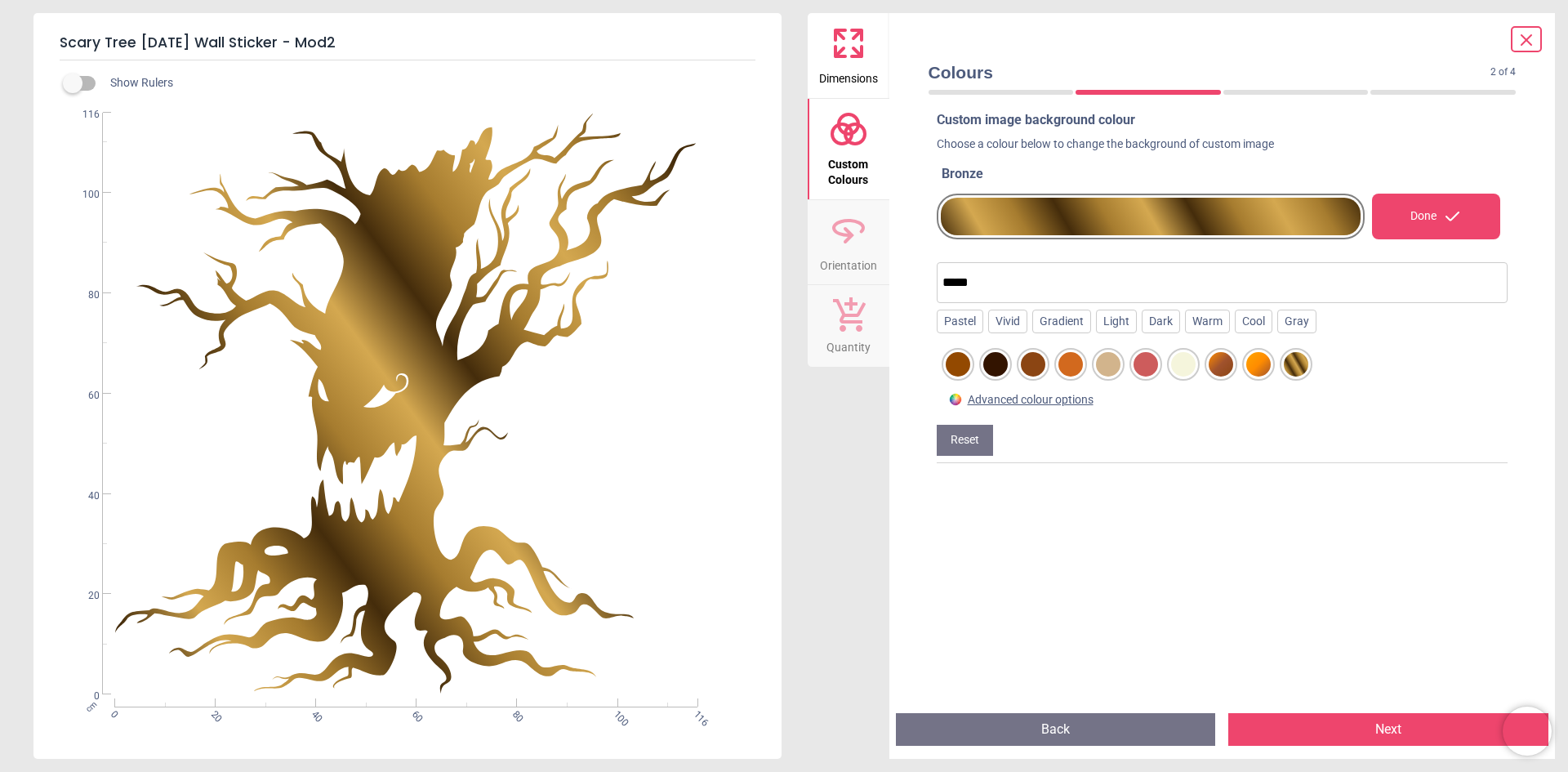
click at [1031, 362] on div at bounding box center [1033, 364] width 25 height 25
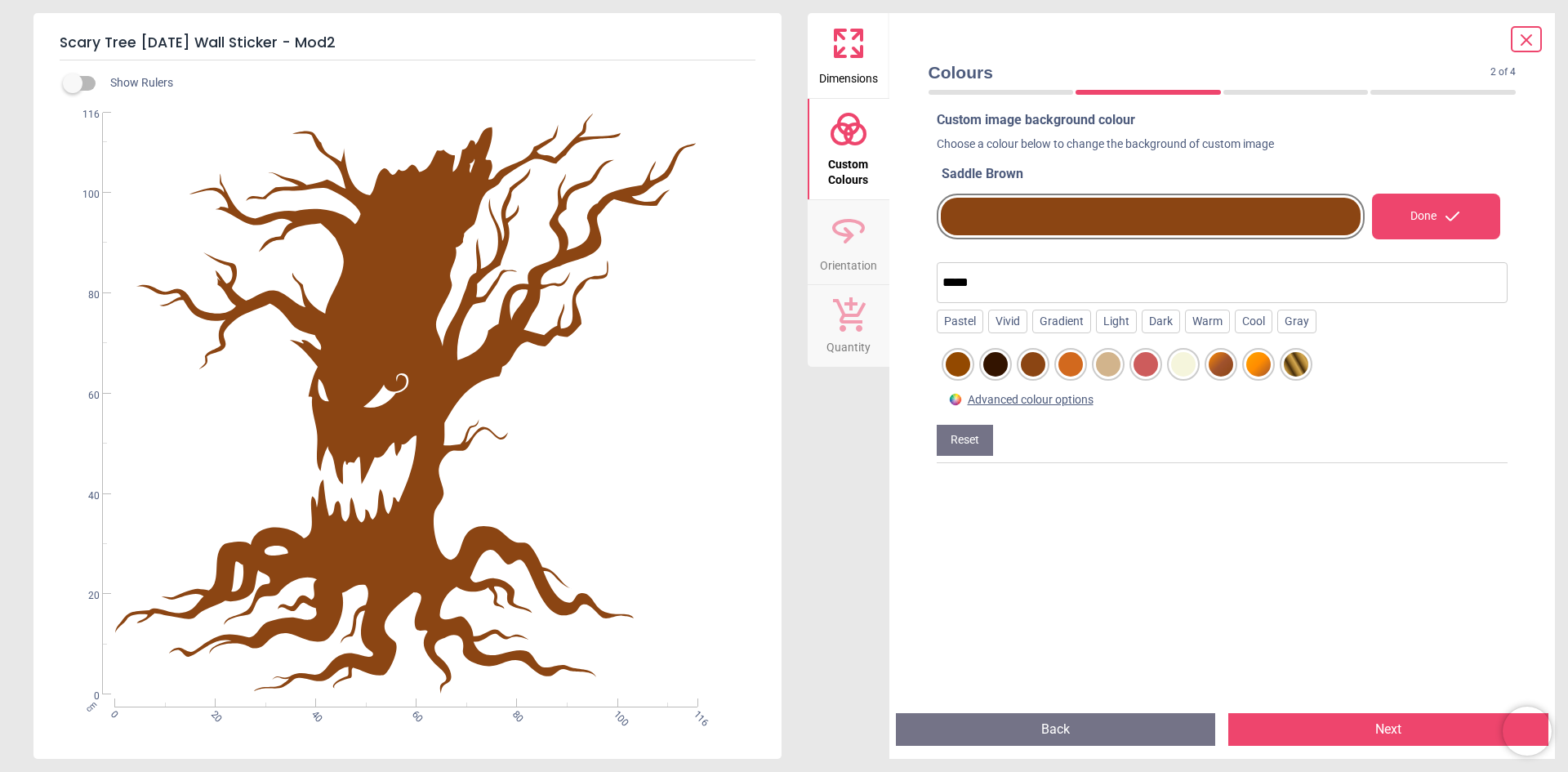
click at [1007, 364] on div at bounding box center [996, 364] width 25 height 25
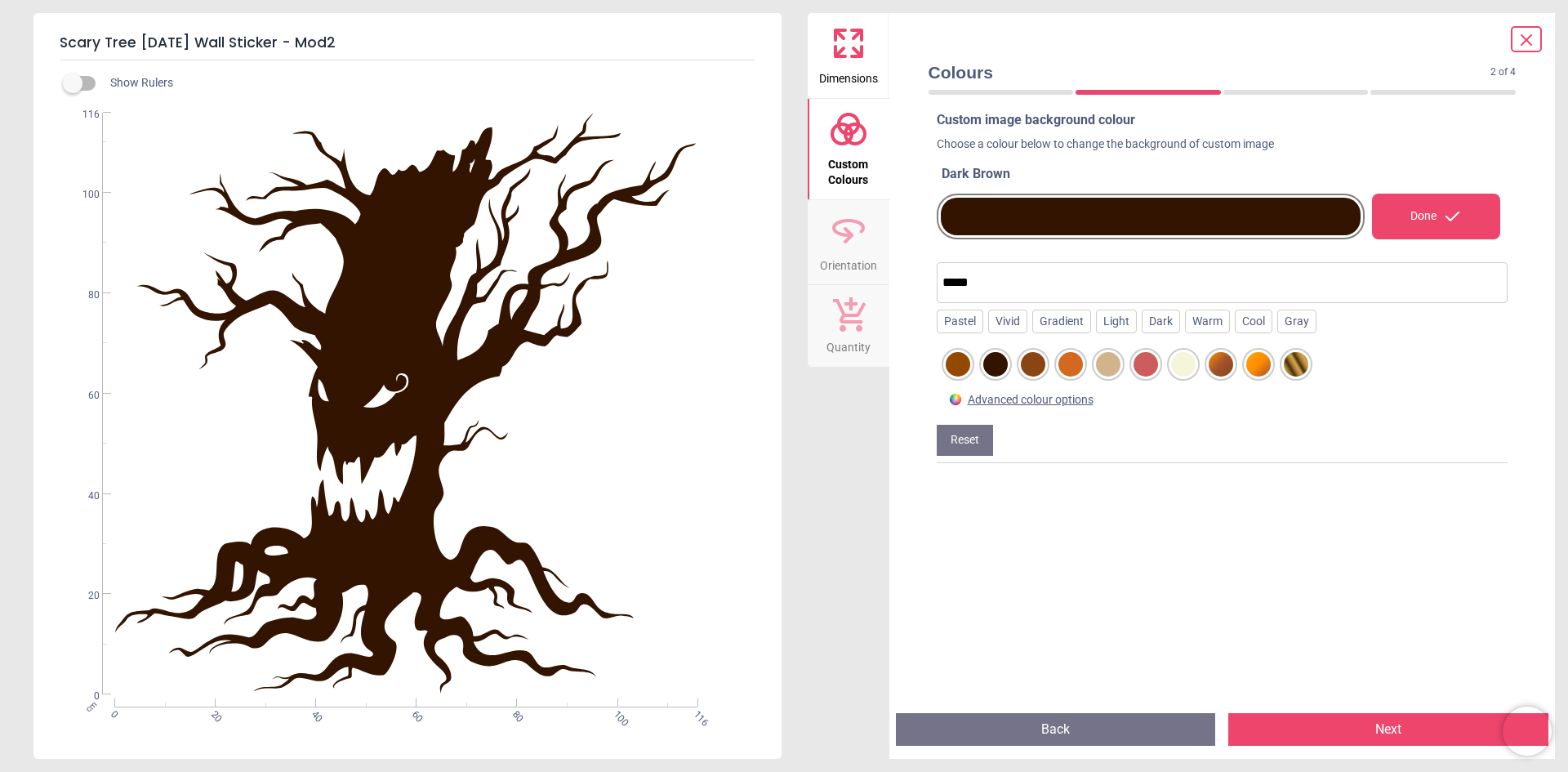
click at [1030, 277] on input "*****" at bounding box center [1223, 282] width 560 height 33
drag, startPoint x: 981, startPoint y: 287, endPoint x: 949, endPoint y: 287, distance: 32.0
click at [949, 287] on input "*****" at bounding box center [1223, 282] width 560 height 33
click at [955, 365] on div at bounding box center [958, 364] width 25 height 25
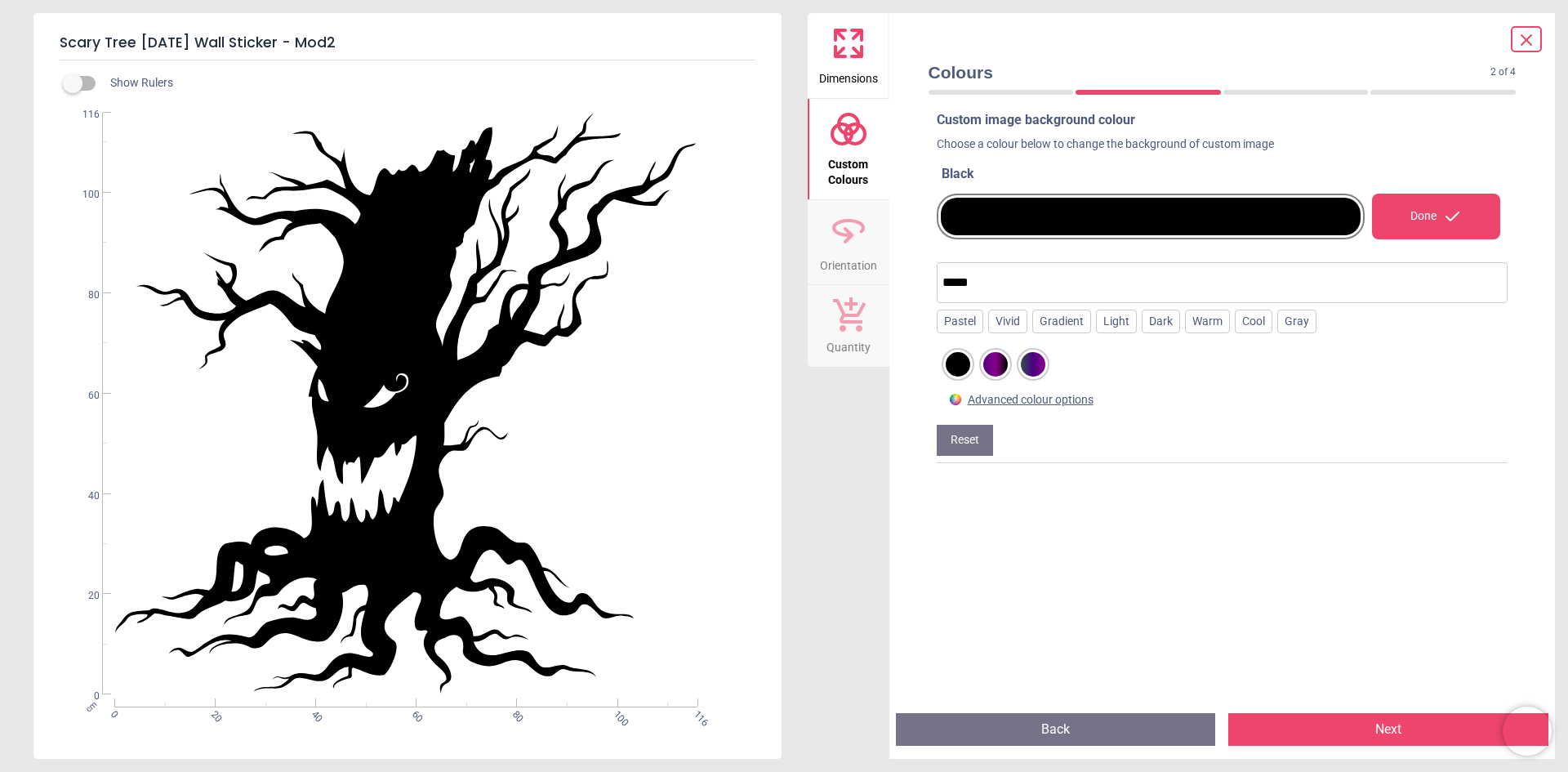
click at [993, 365] on div at bounding box center [996, 364] width 25 height 25
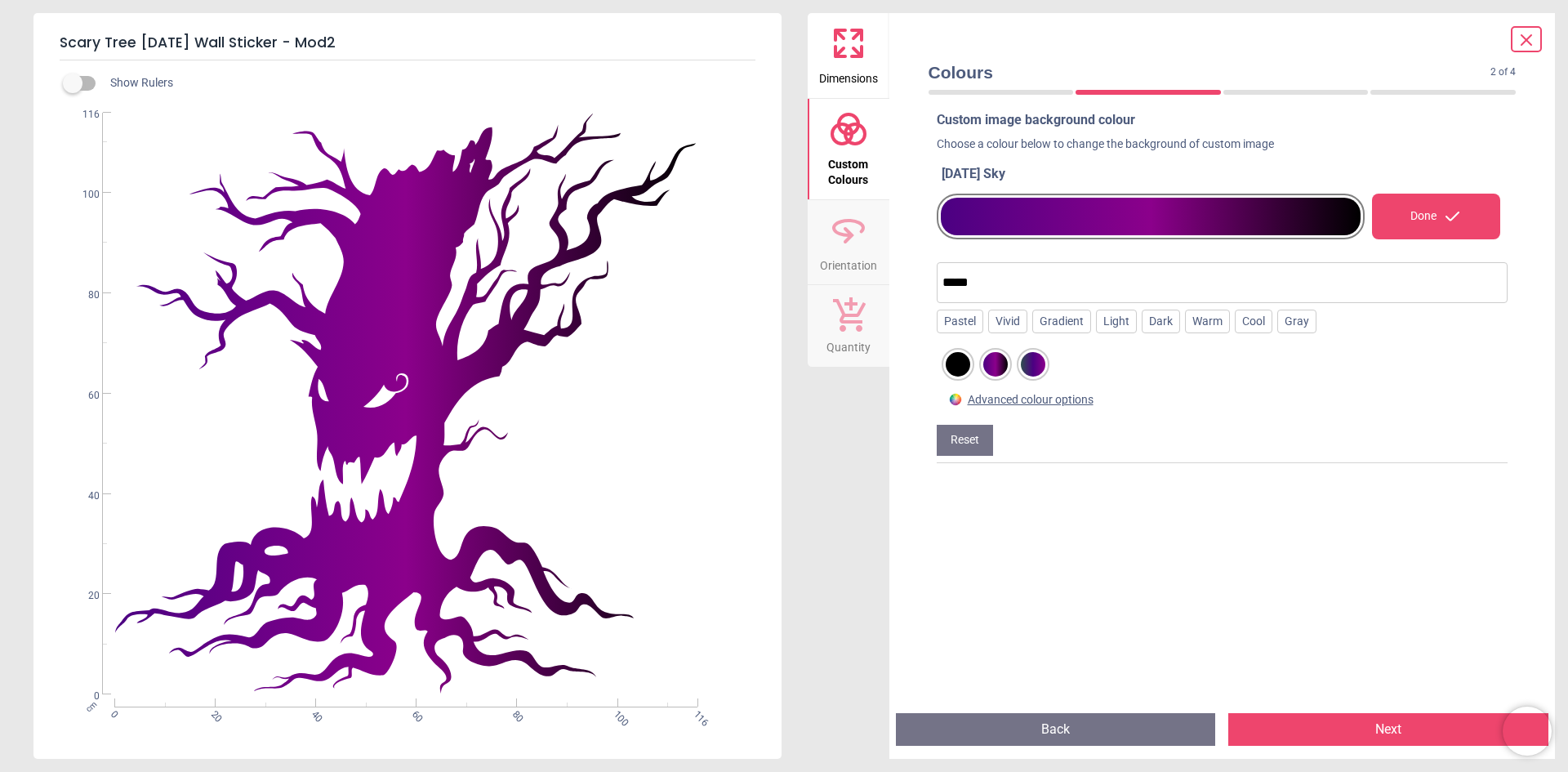
click at [1028, 365] on div at bounding box center [1033, 364] width 25 height 25
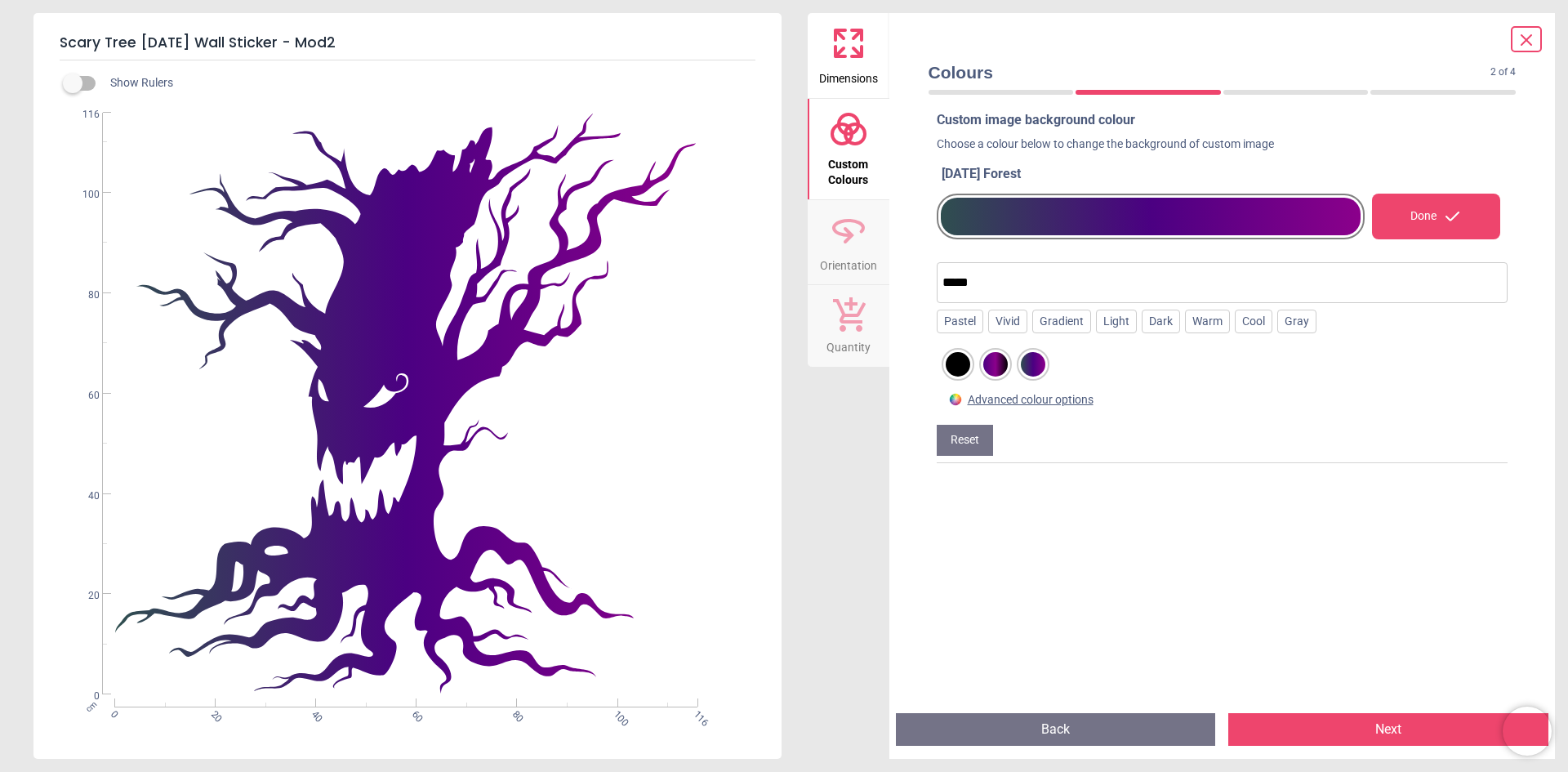
click at [957, 366] on div at bounding box center [958, 364] width 25 height 25
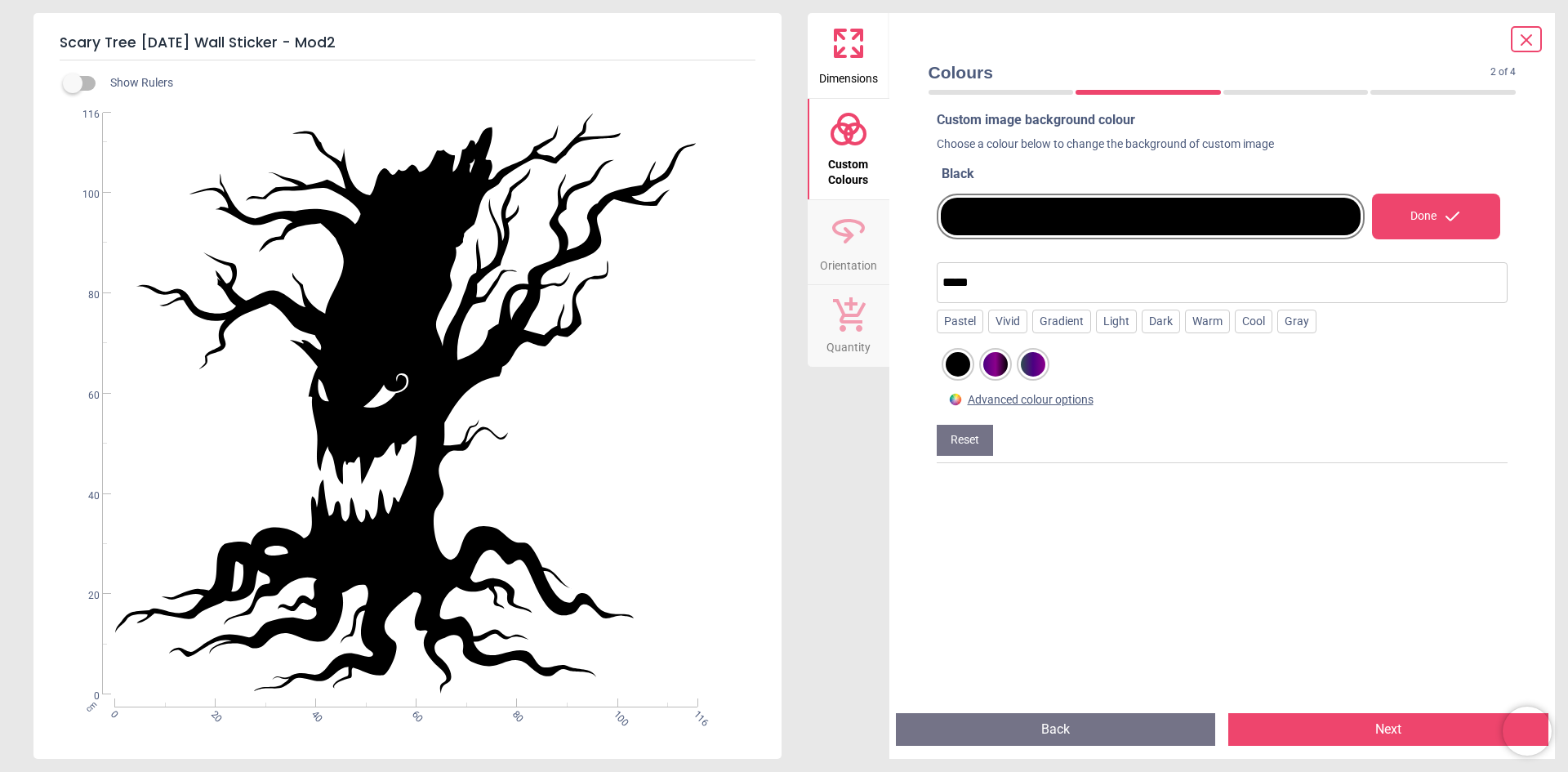
click at [988, 282] on input "*****" at bounding box center [1223, 282] width 560 height 33
drag, startPoint x: 980, startPoint y: 284, endPoint x: 948, endPoint y: 285, distance: 32.0
click at [948, 285] on input "*****" at bounding box center [1223, 282] width 560 height 33
type input "*****"
click at [993, 356] on div at bounding box center [996, 364] width 25 height 25
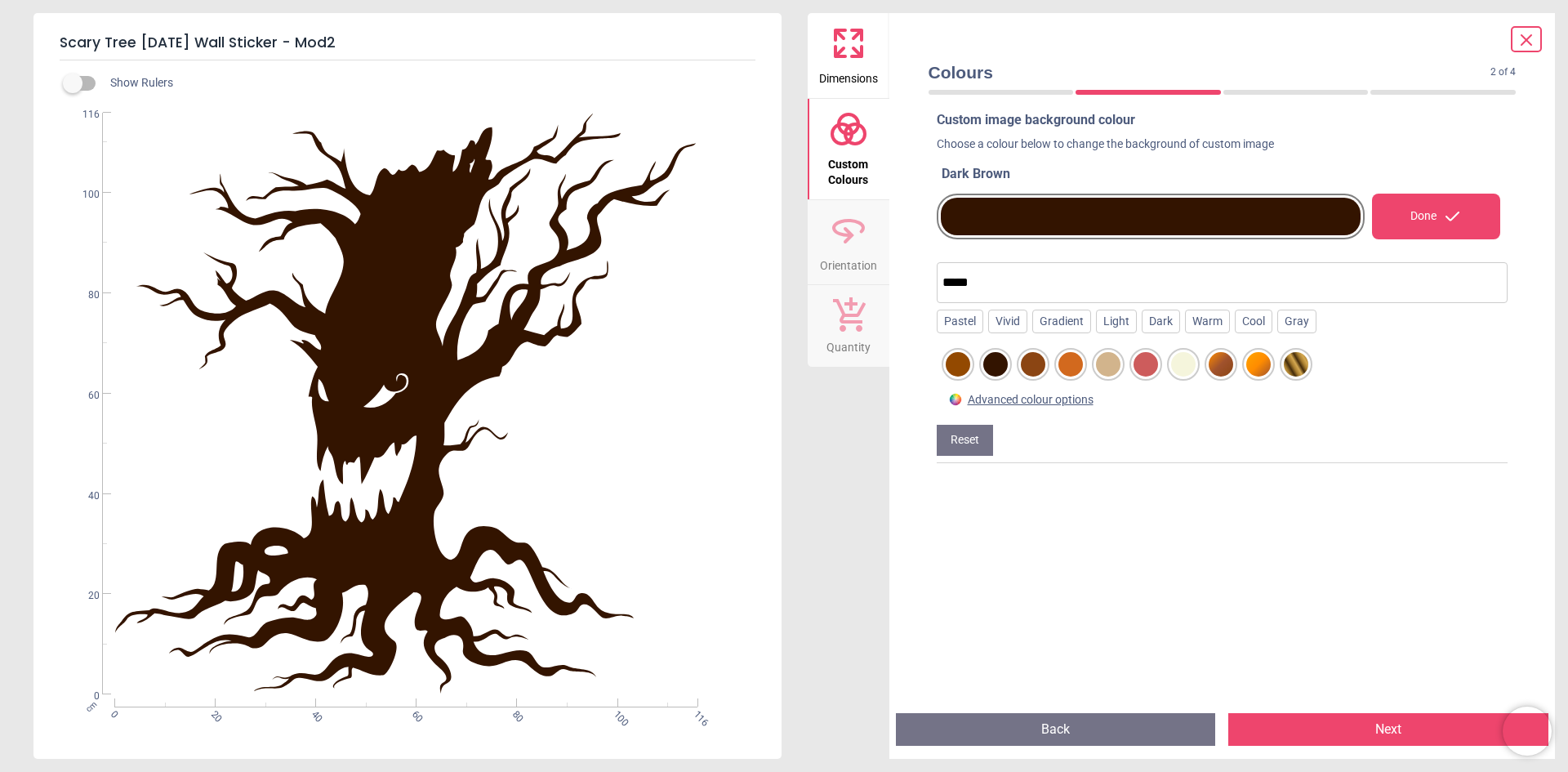
click at [1343, 724] on button "Next" at bounding box center [1389, 729] width 321 height 33
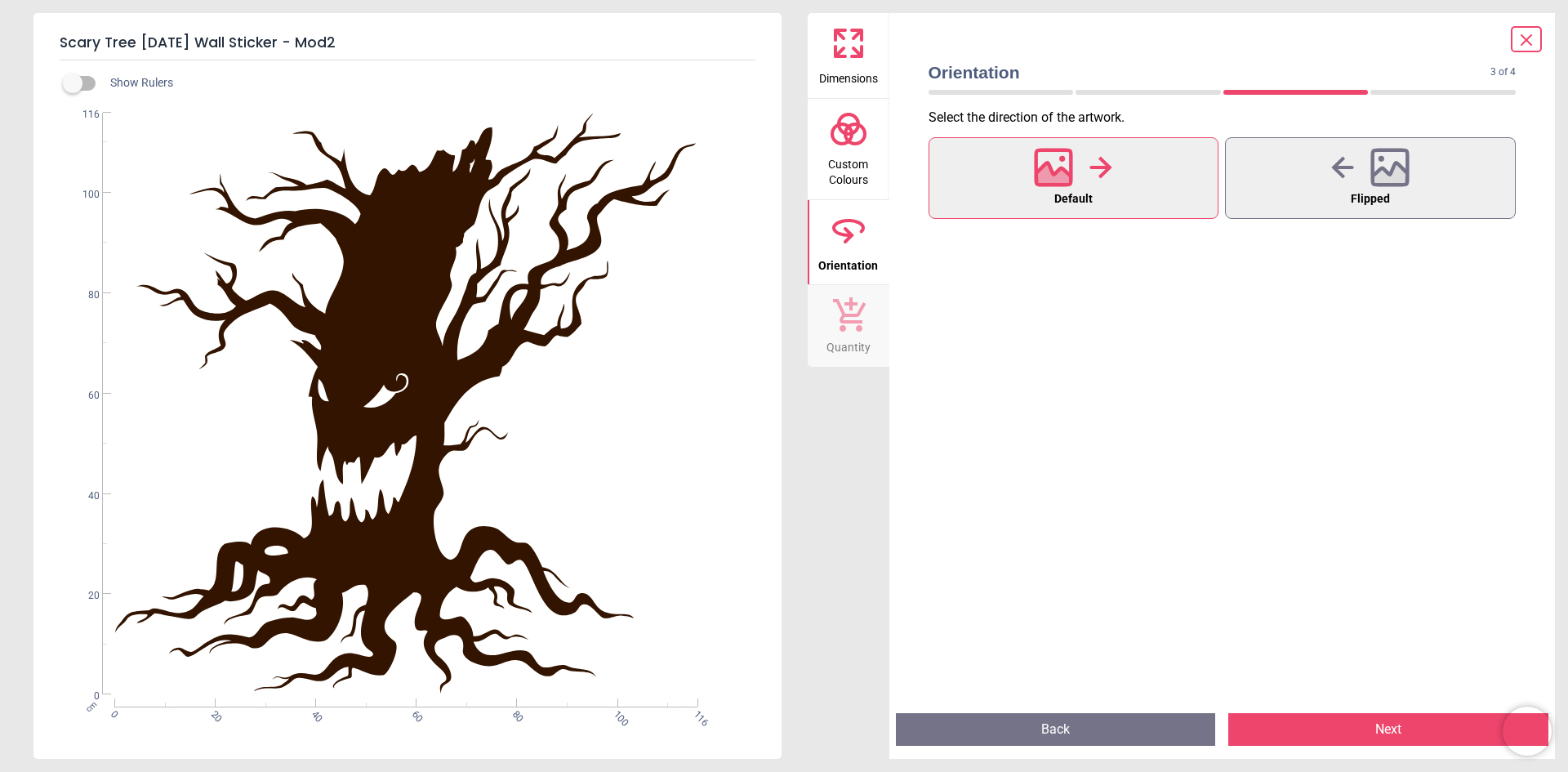
click at [1383, 722] on button "Next" at bounding box center [1389, 729] width 321 height 33
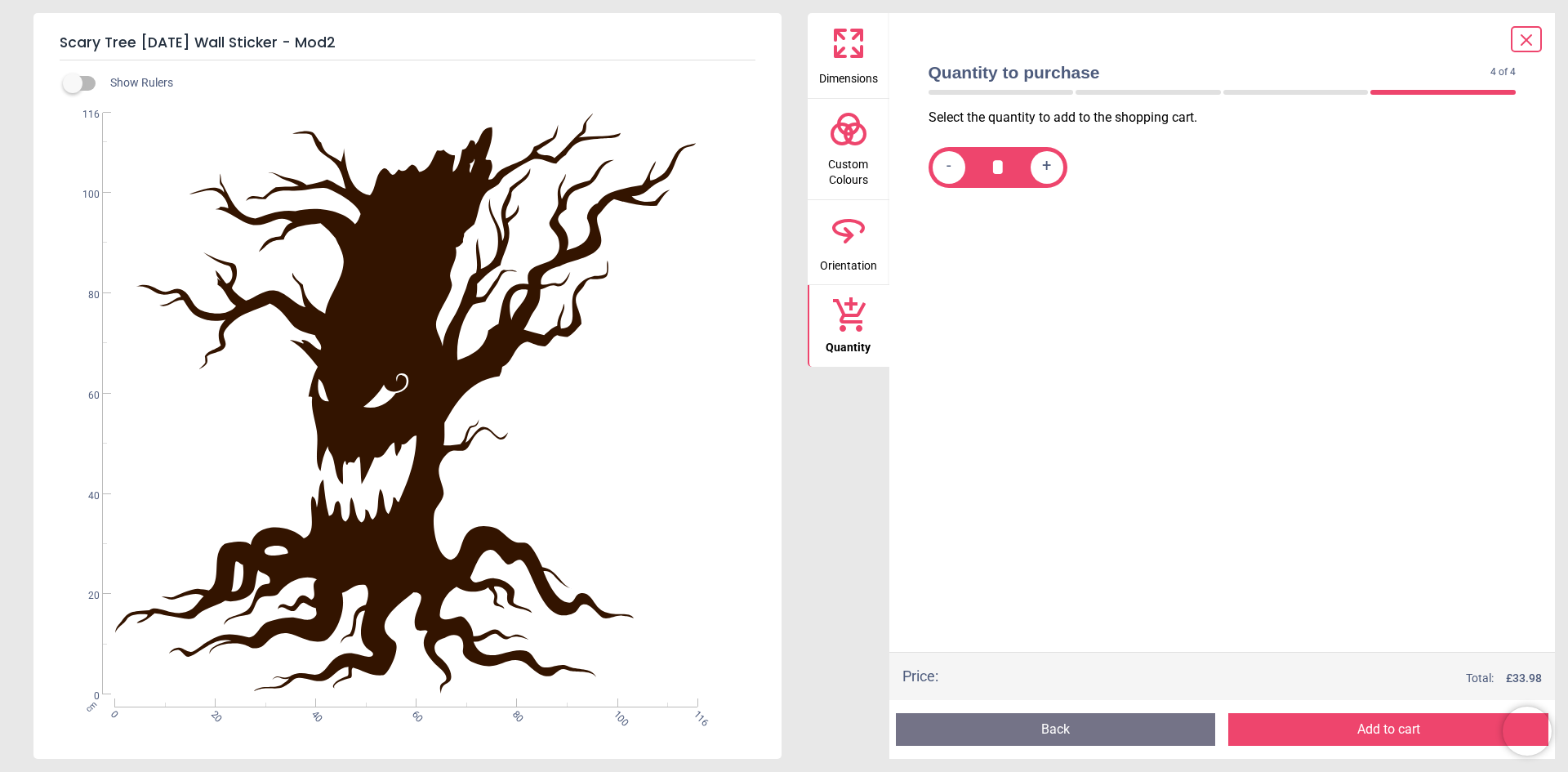
click at [1372, 718] on button "Add to cart" at bounding box center [1389, 729] width 321 height 33
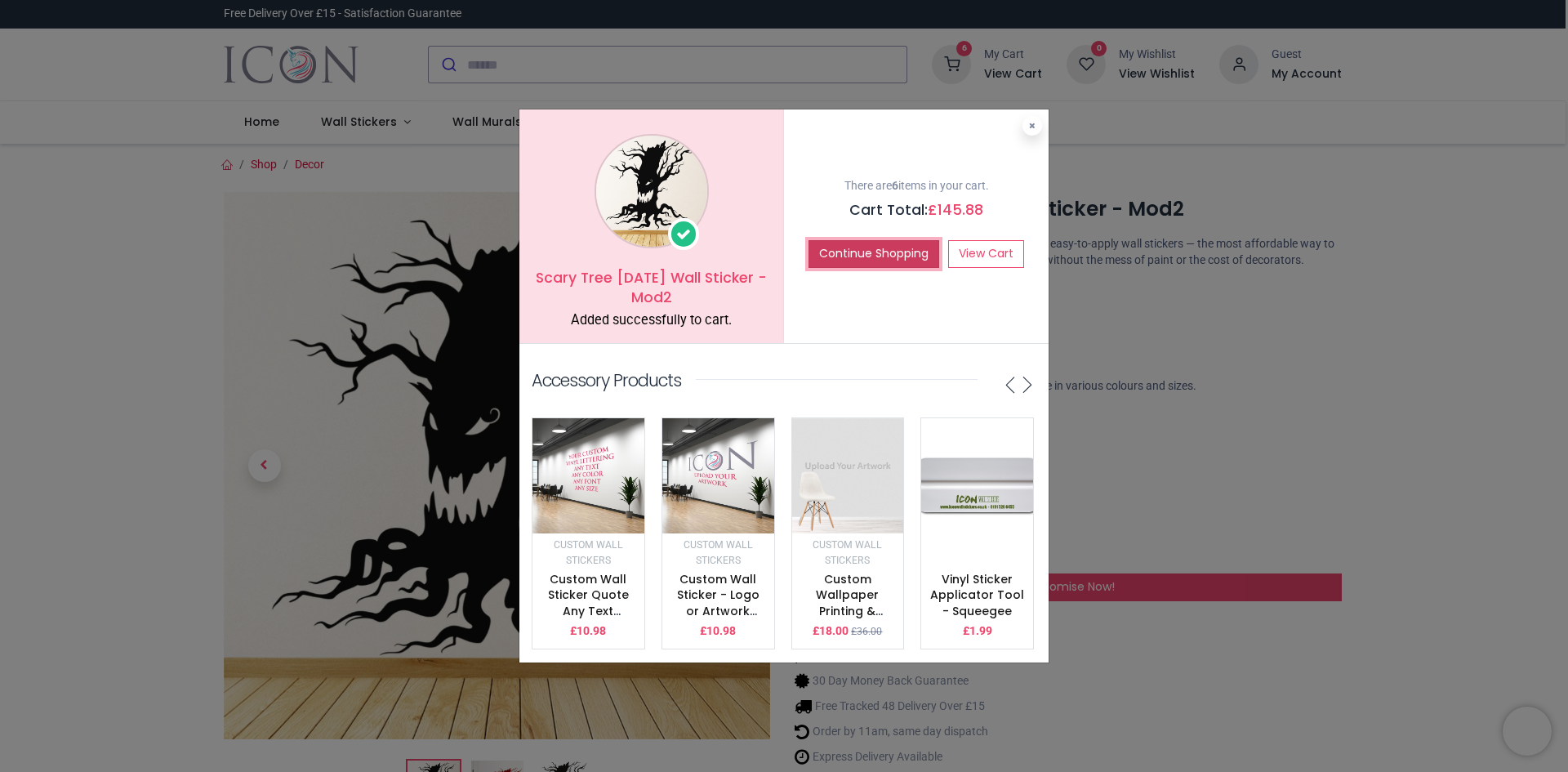
click at [876, 254] on button "Continue Shopping" at bounding box center [874, 254] width 131 height 27
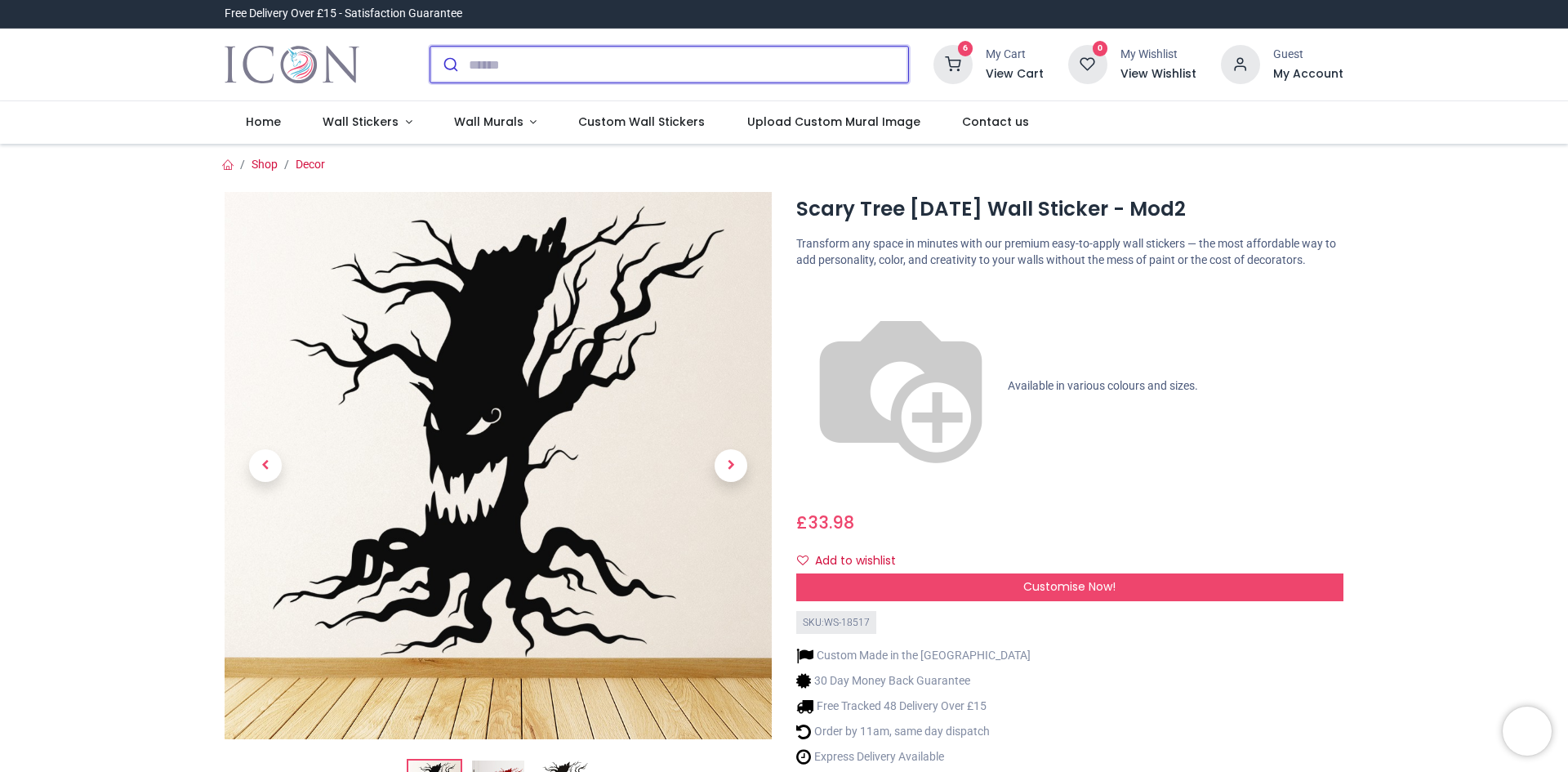
click at [617, 59] on input "search" at bounding box center [688, 64] width 439 height 36
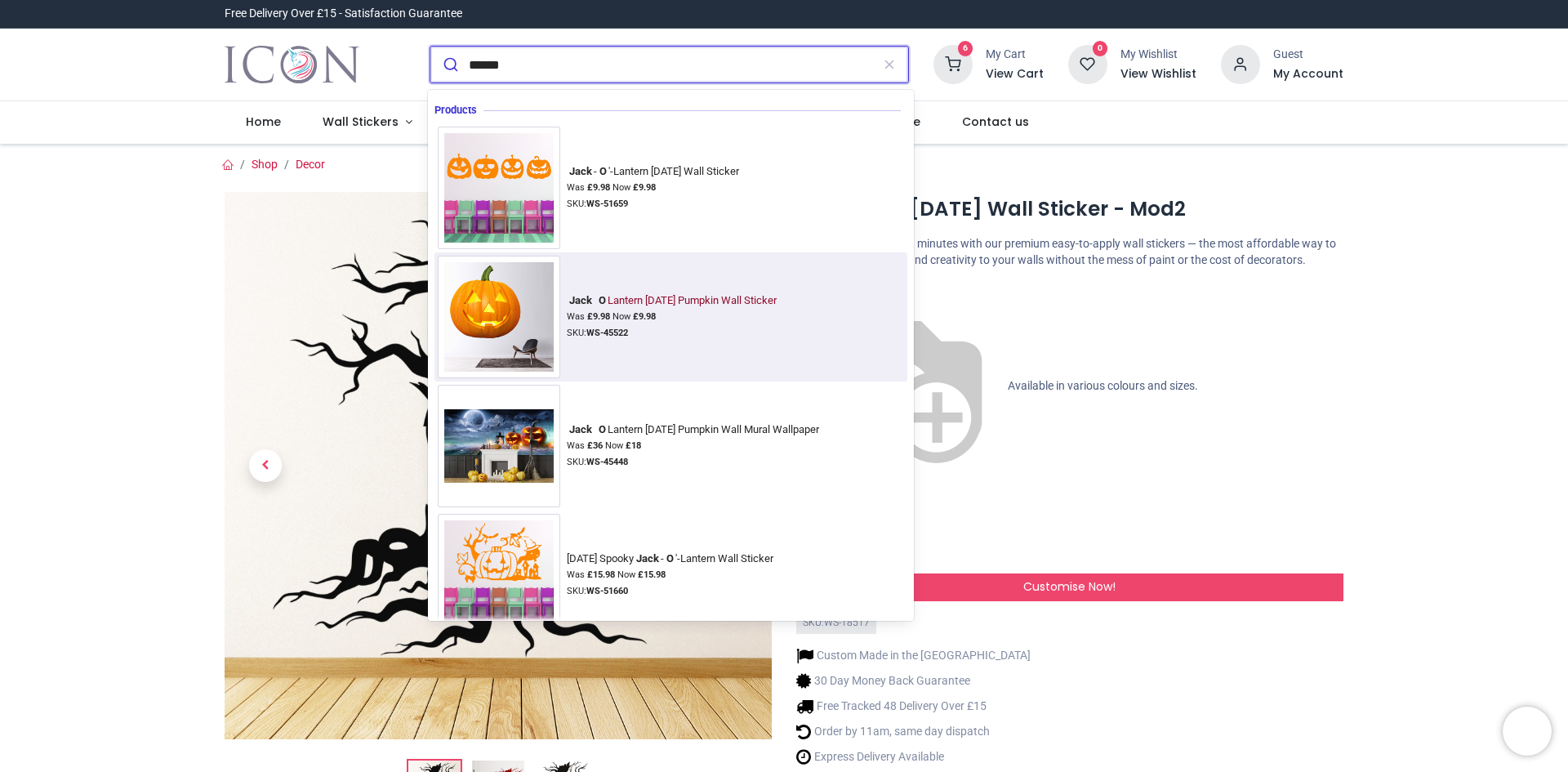
click at [637, 303] on div "Jack O Lantern Halloween Pumpkin Wall Sticker" at bounding box center [671, 301] width 210 height 13
type input "******"
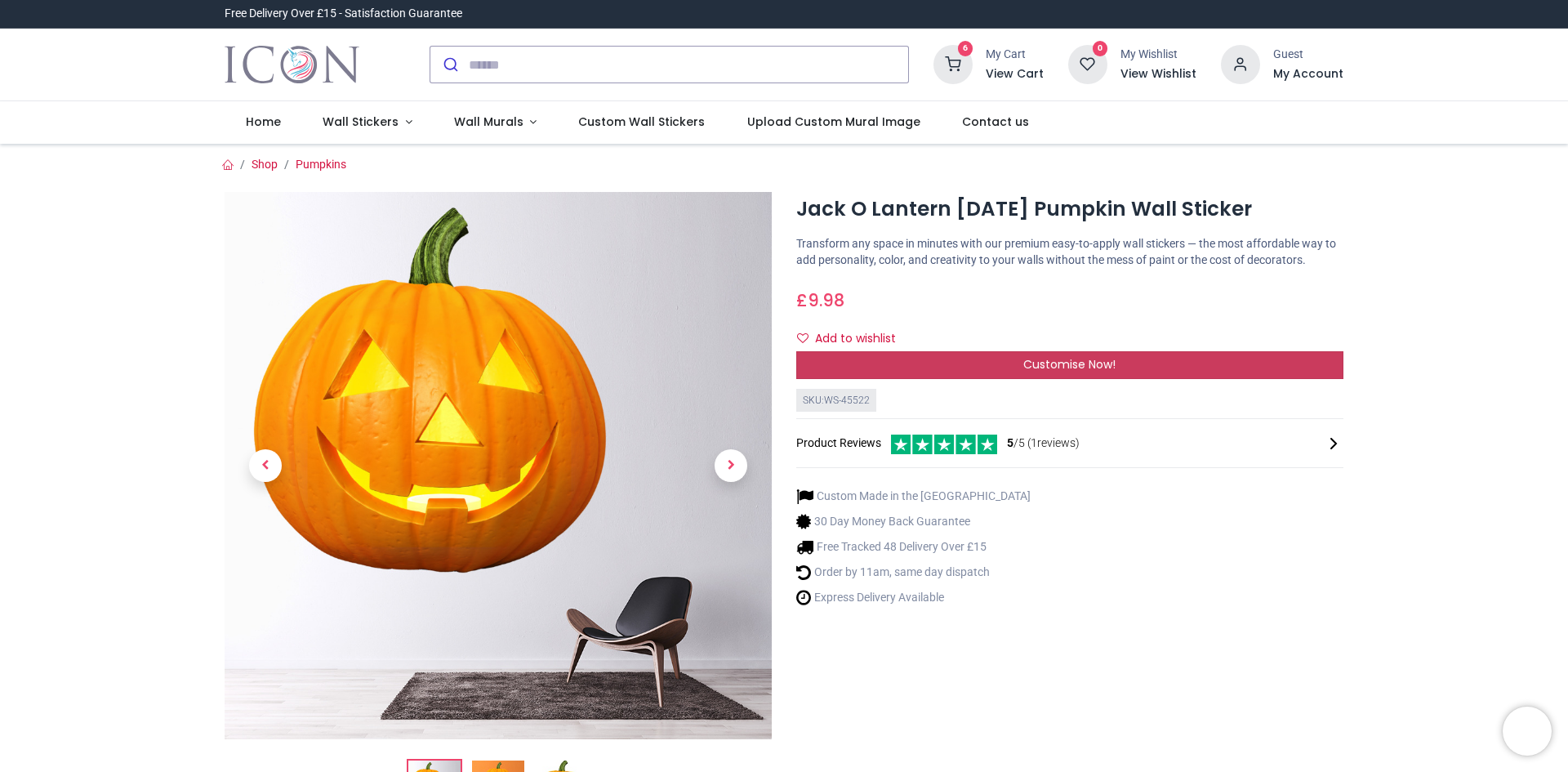
click at [1045, 368] on span "Customise Now!" at bounding box center [1070, 364] width 92 height 16
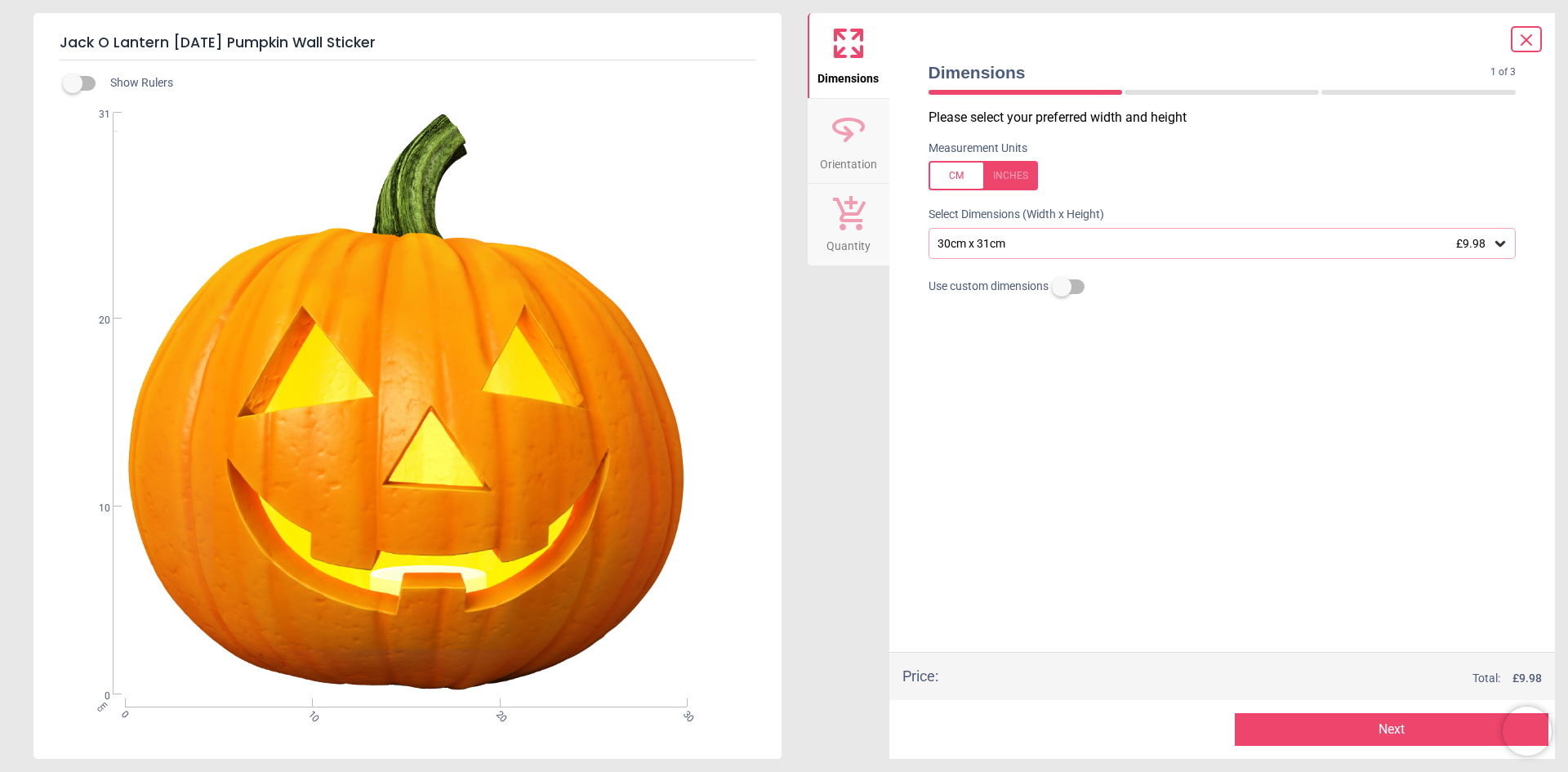
click at [1484, 244] on span "£9.98" at bounding box center [1471, 243] width 29 height 13
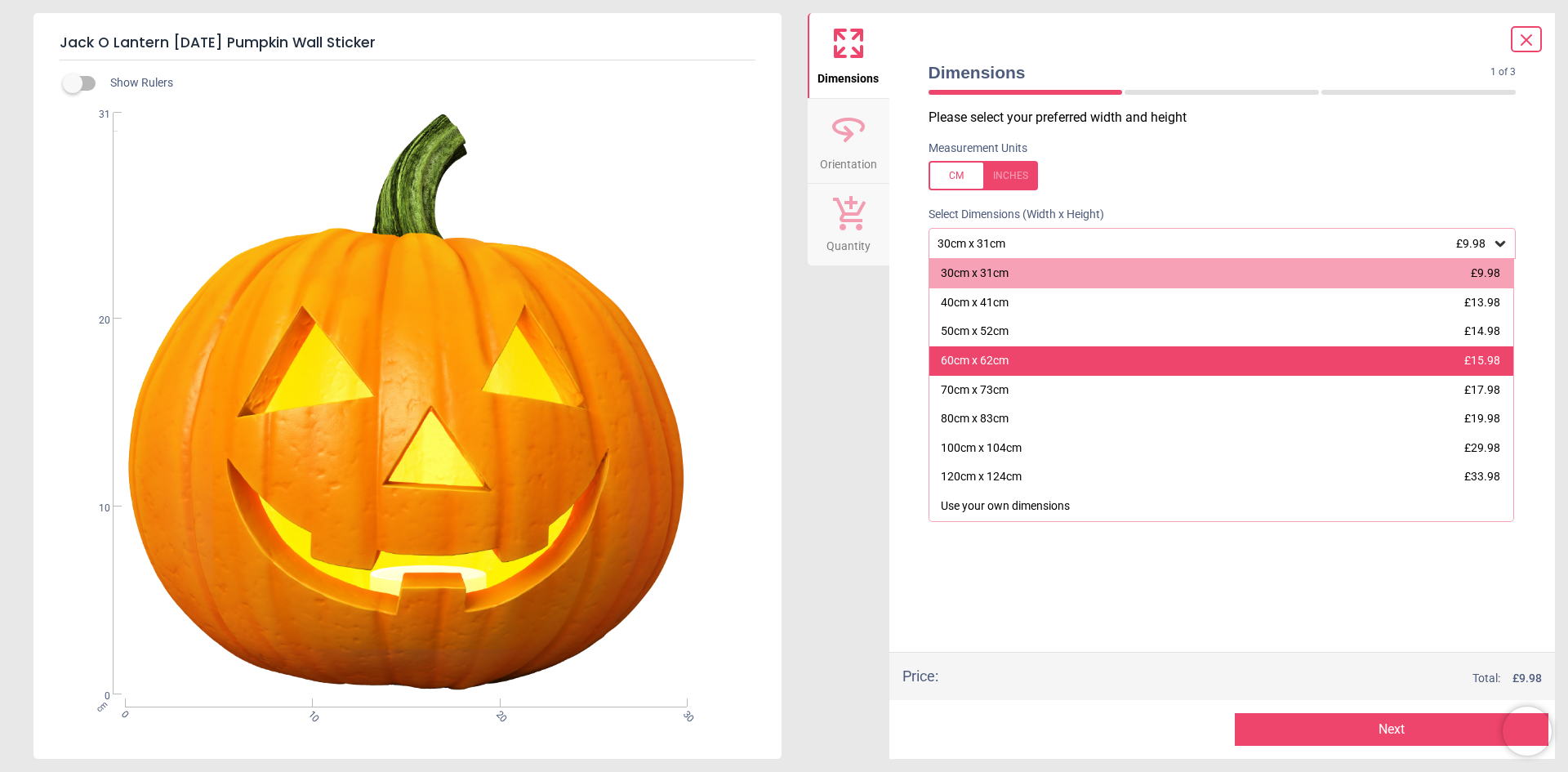
click at [1150, 356] on div "60cm x 62cm £15.98" at bounding box center [1222, 360] width 585 height 29
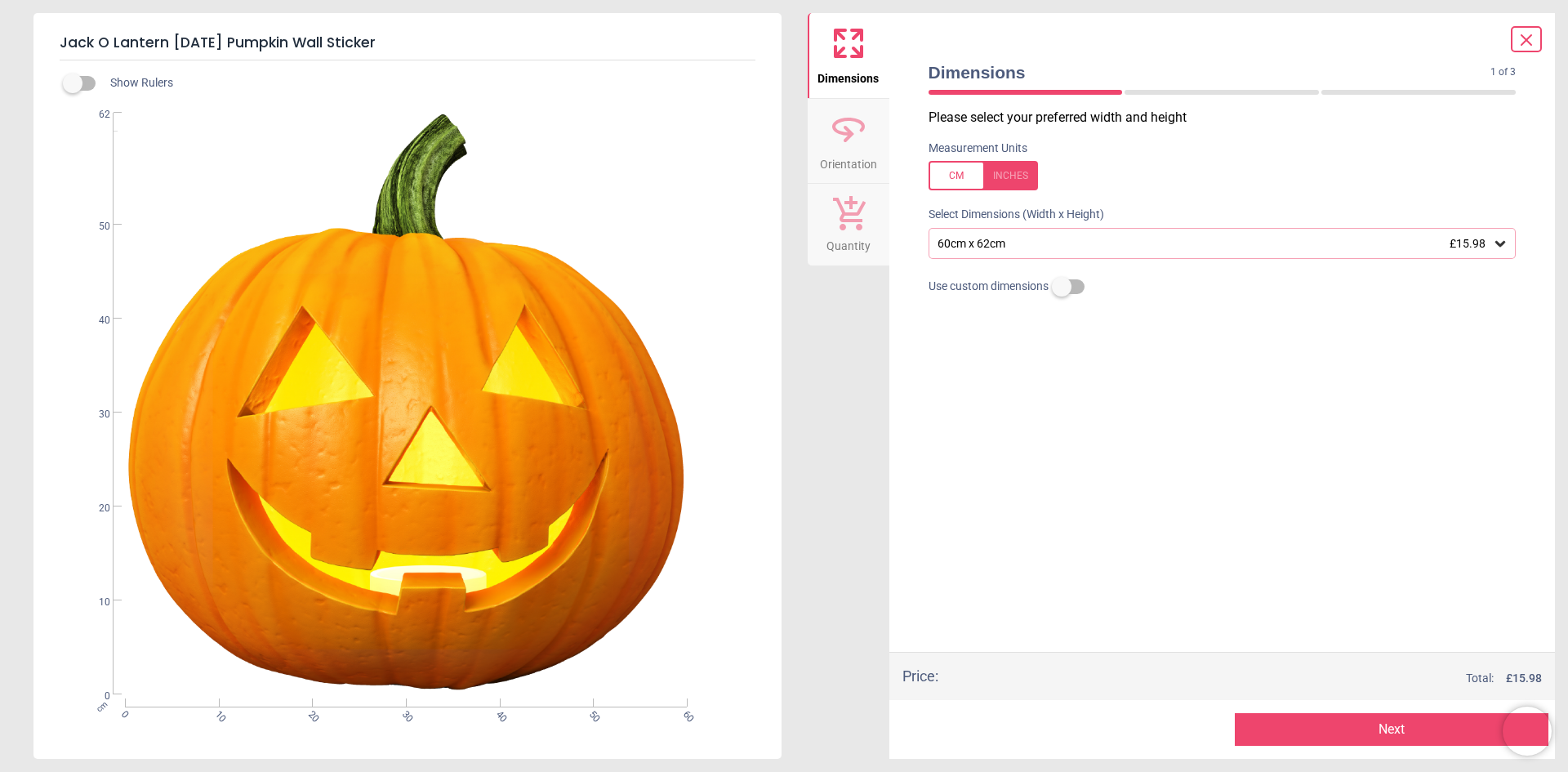
click at [1354, 721] on button "Next" at bounding box center [1392, 729] width 314 height 33
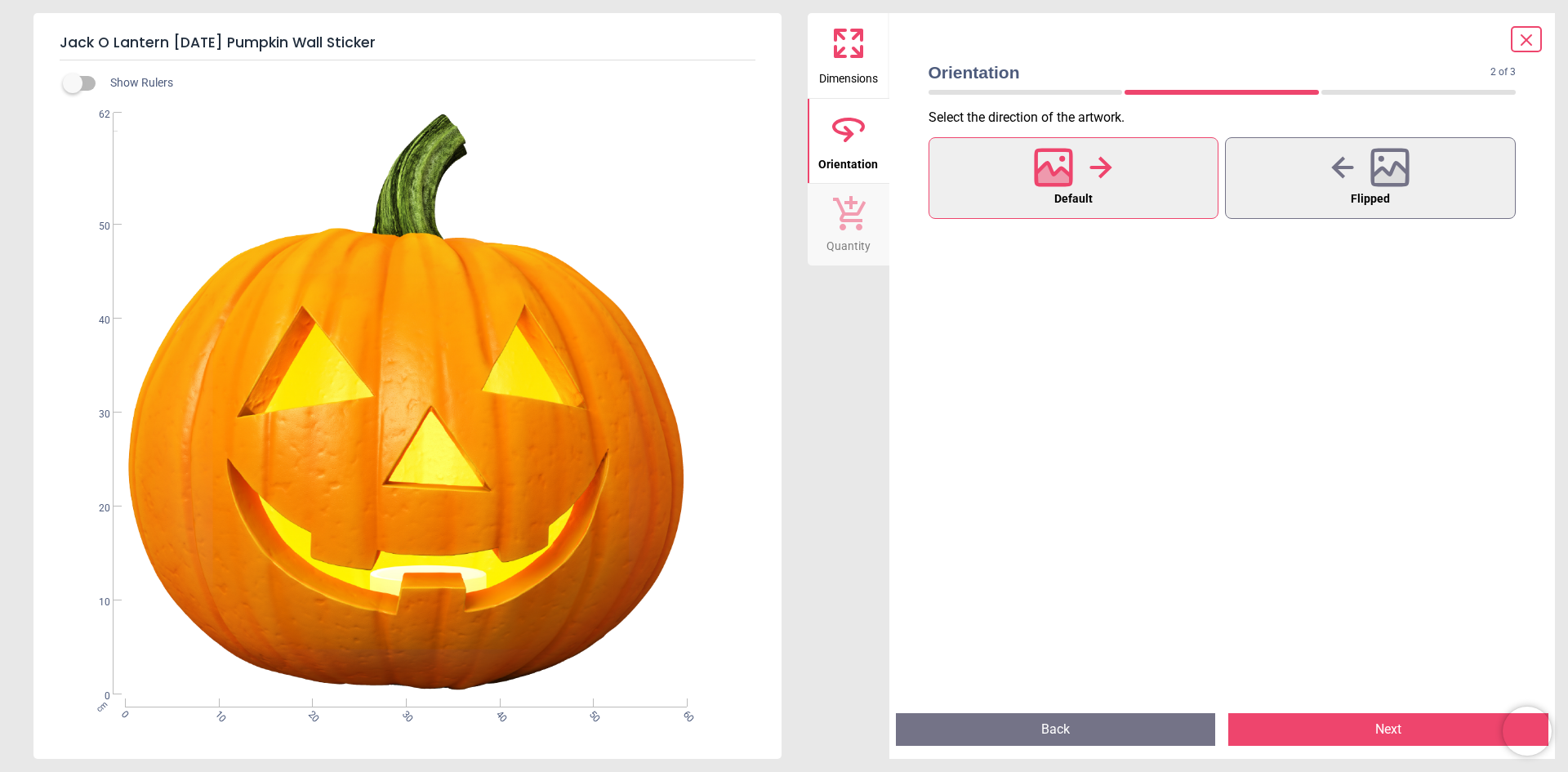
click at [1356, 724] on button "Next" at bounding box center [1389, 729] width 321 height 33
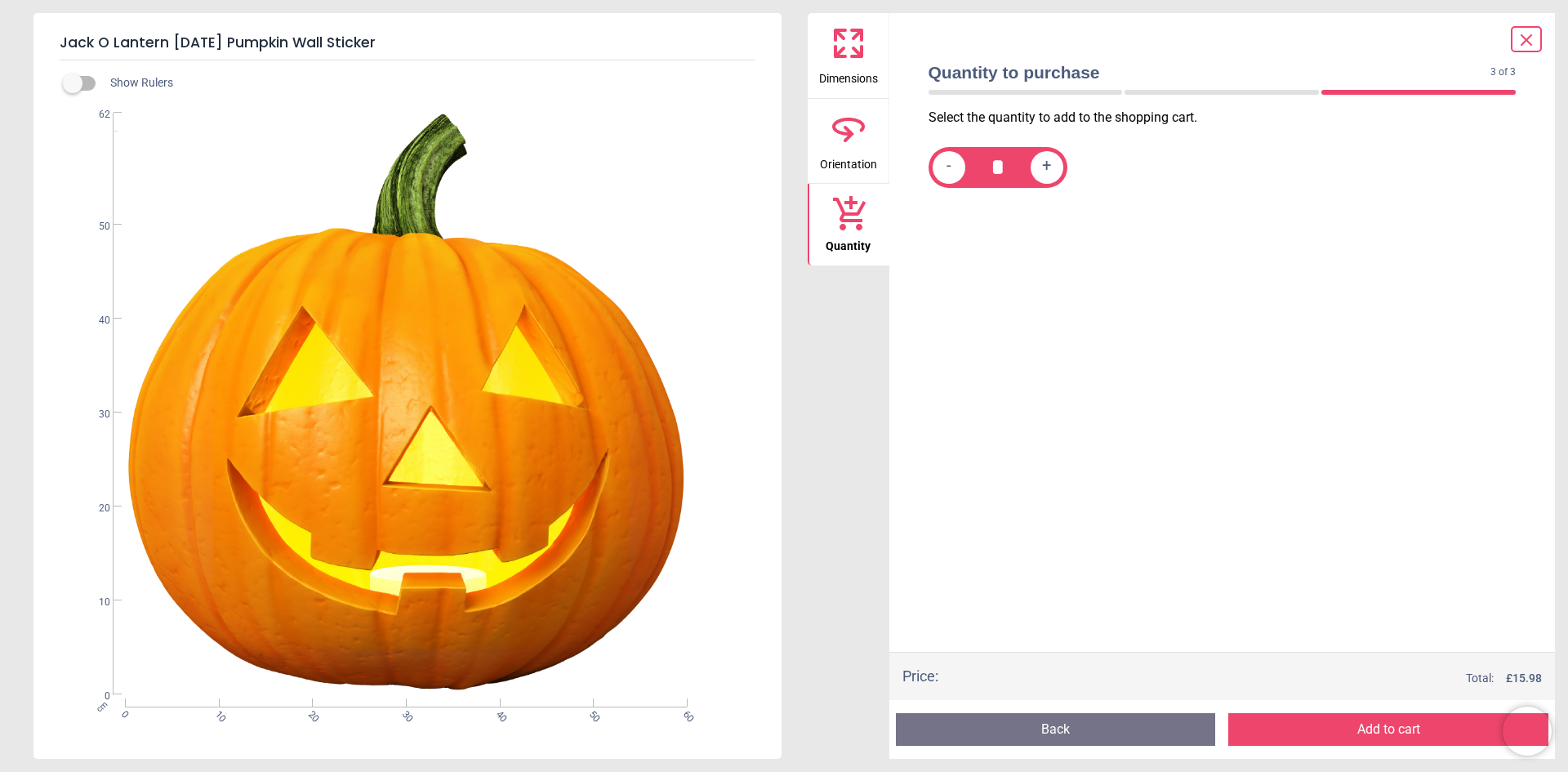
click at [1359, 720] on button "Add to cart" at bounding box center [1389, 729] width 321 height 33
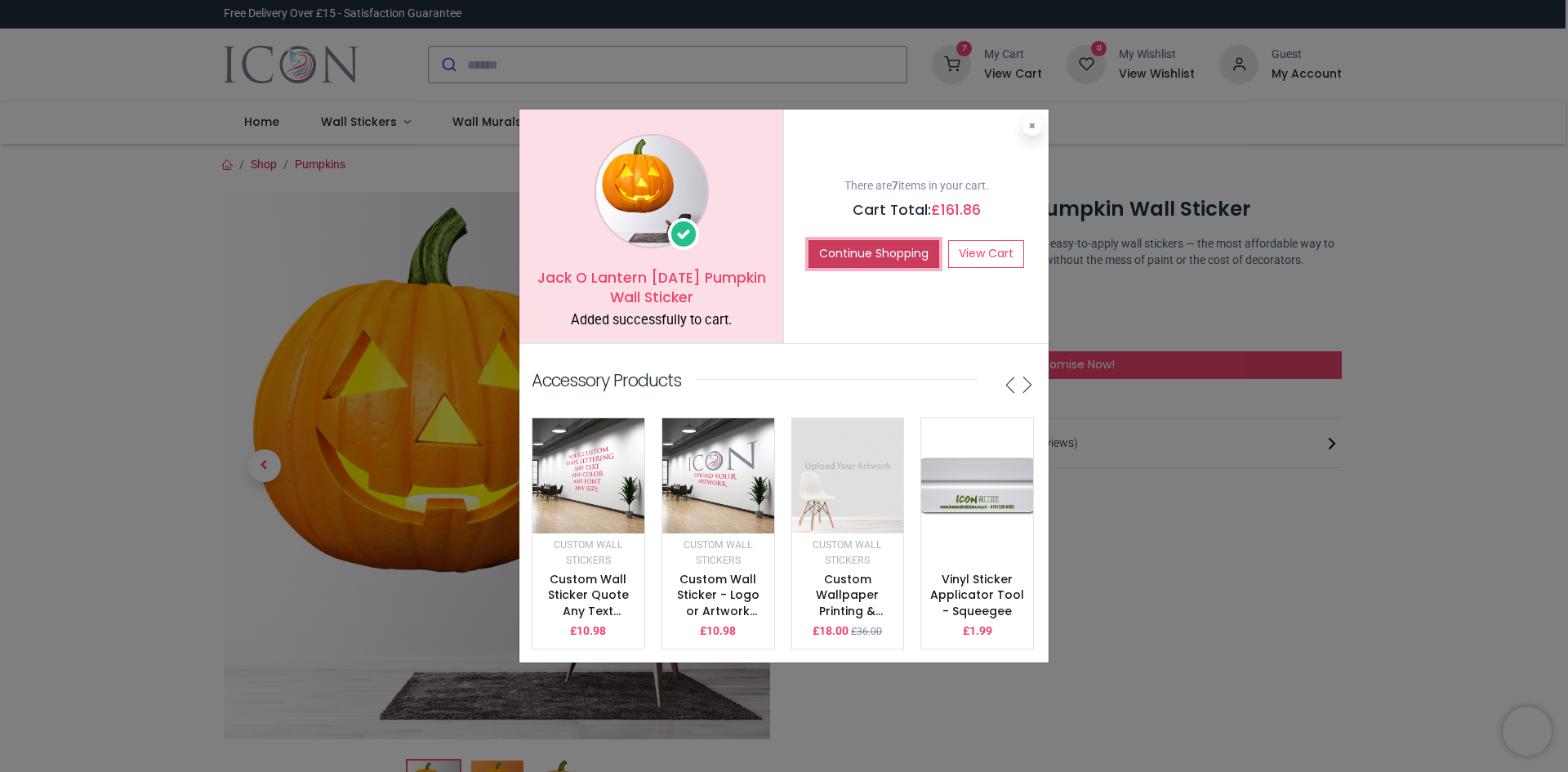
drag, startPoint x: 868, startPoint y: 241, endPoint x: 859, endPoint y: 241, distance: 9.0
click at [868, 241] on button "Continue Shopping" at bounding box center [874, 254] width 131 height 27
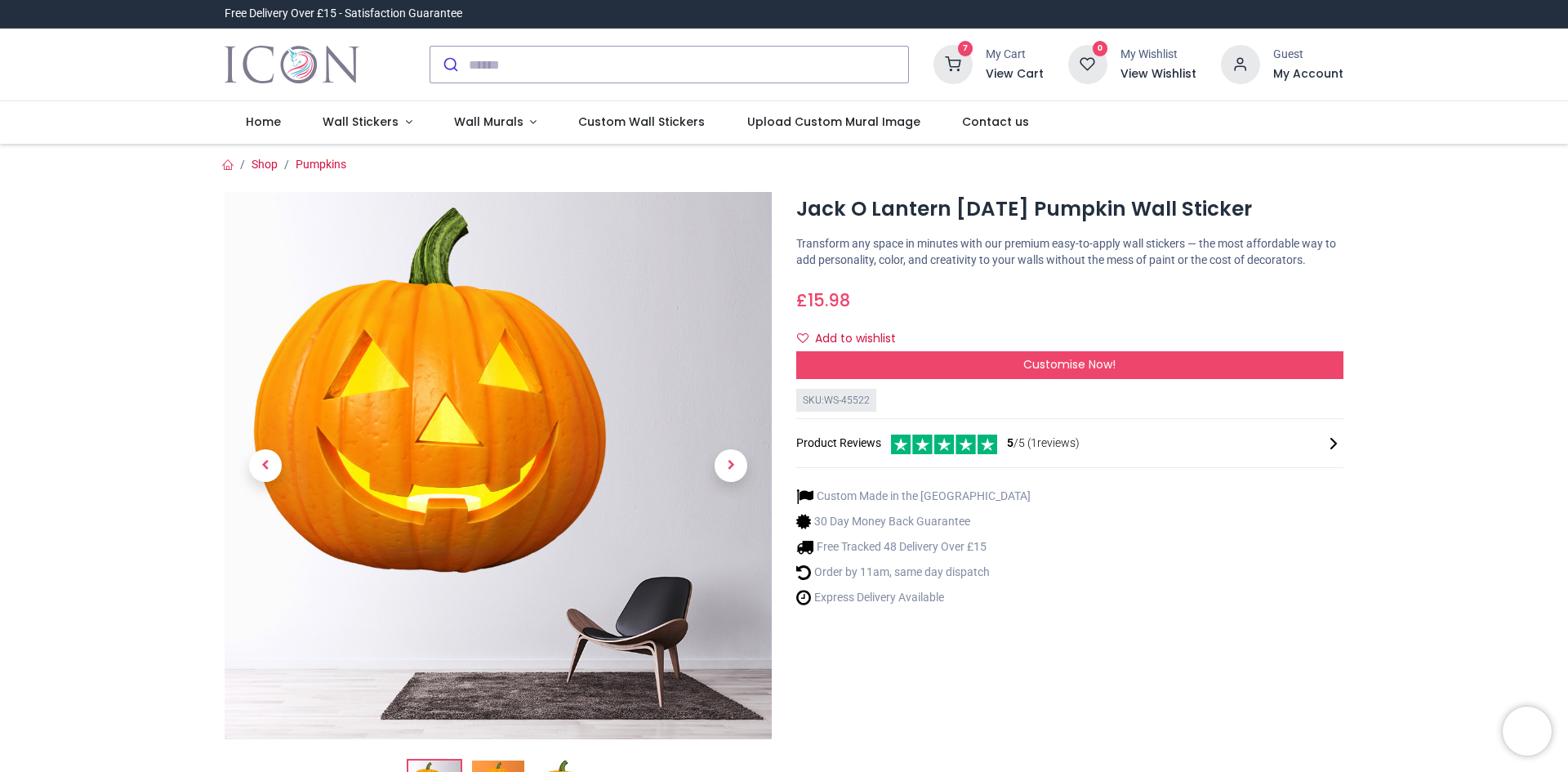
click at [963, 71] on icon at bounding box center [953, 65] width 40 height 40
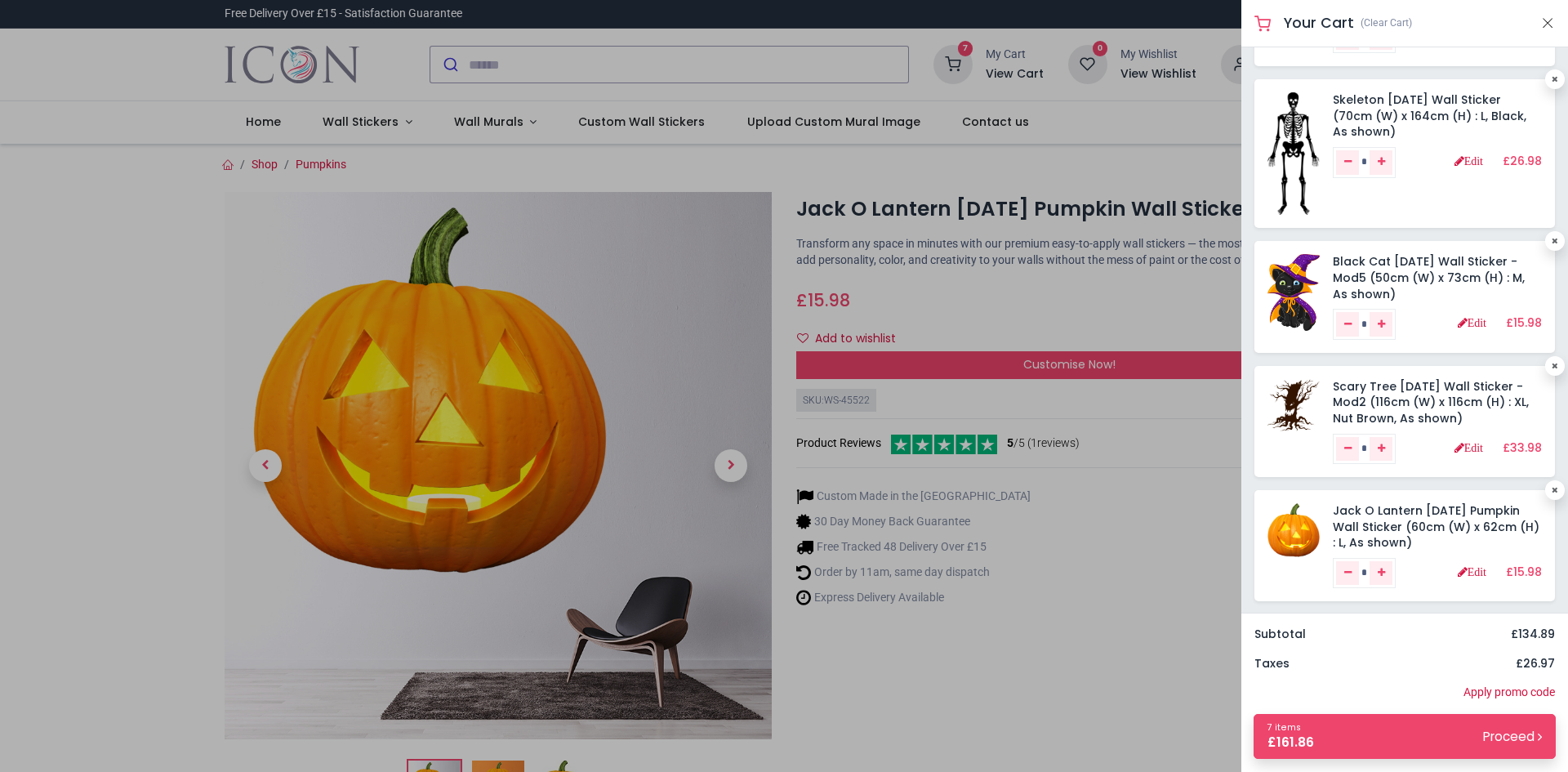
scroll to position [370, 0]
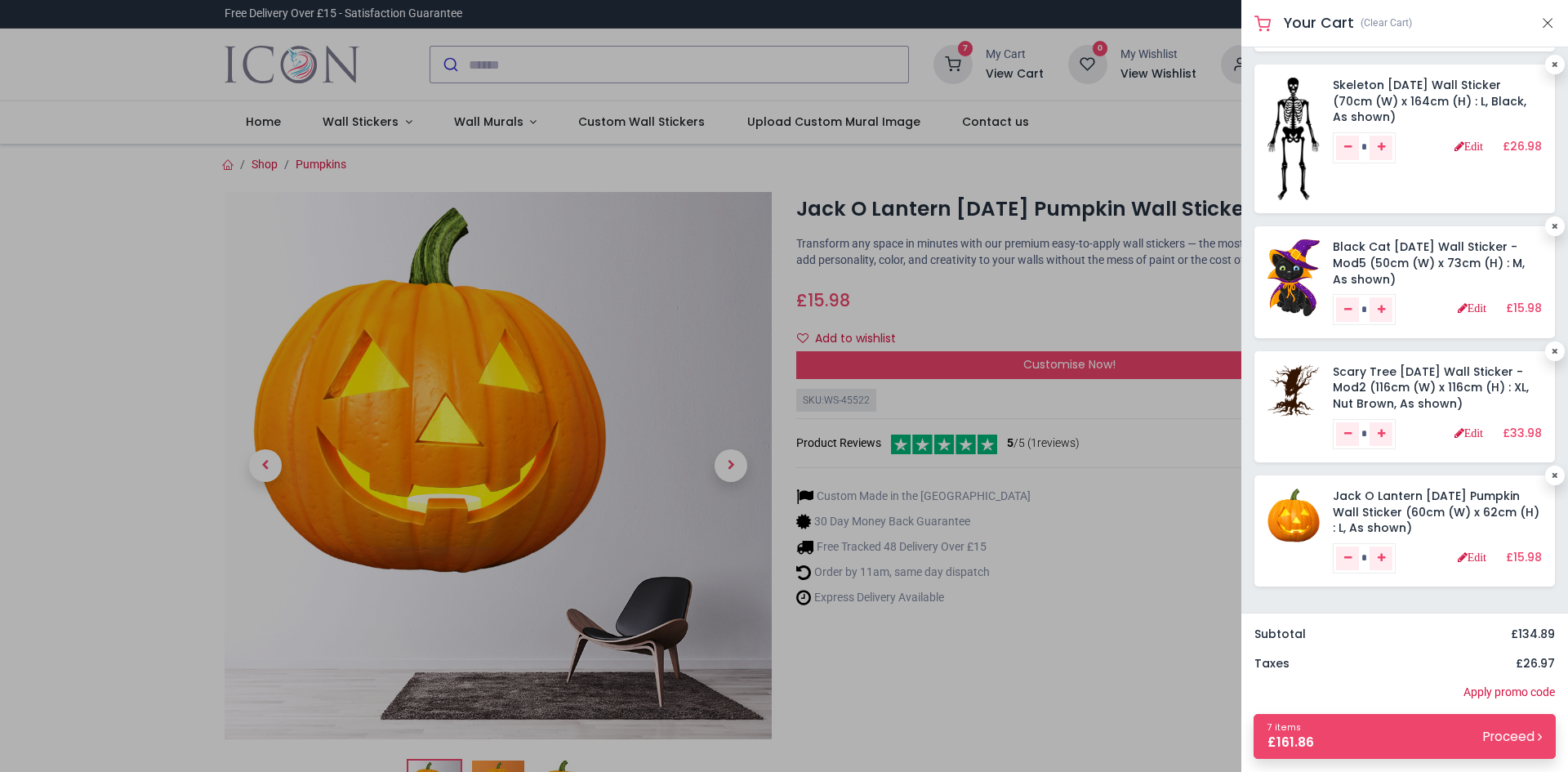
click at [716, 64] on div at bounding box center [784, 386] width 1568 height 772
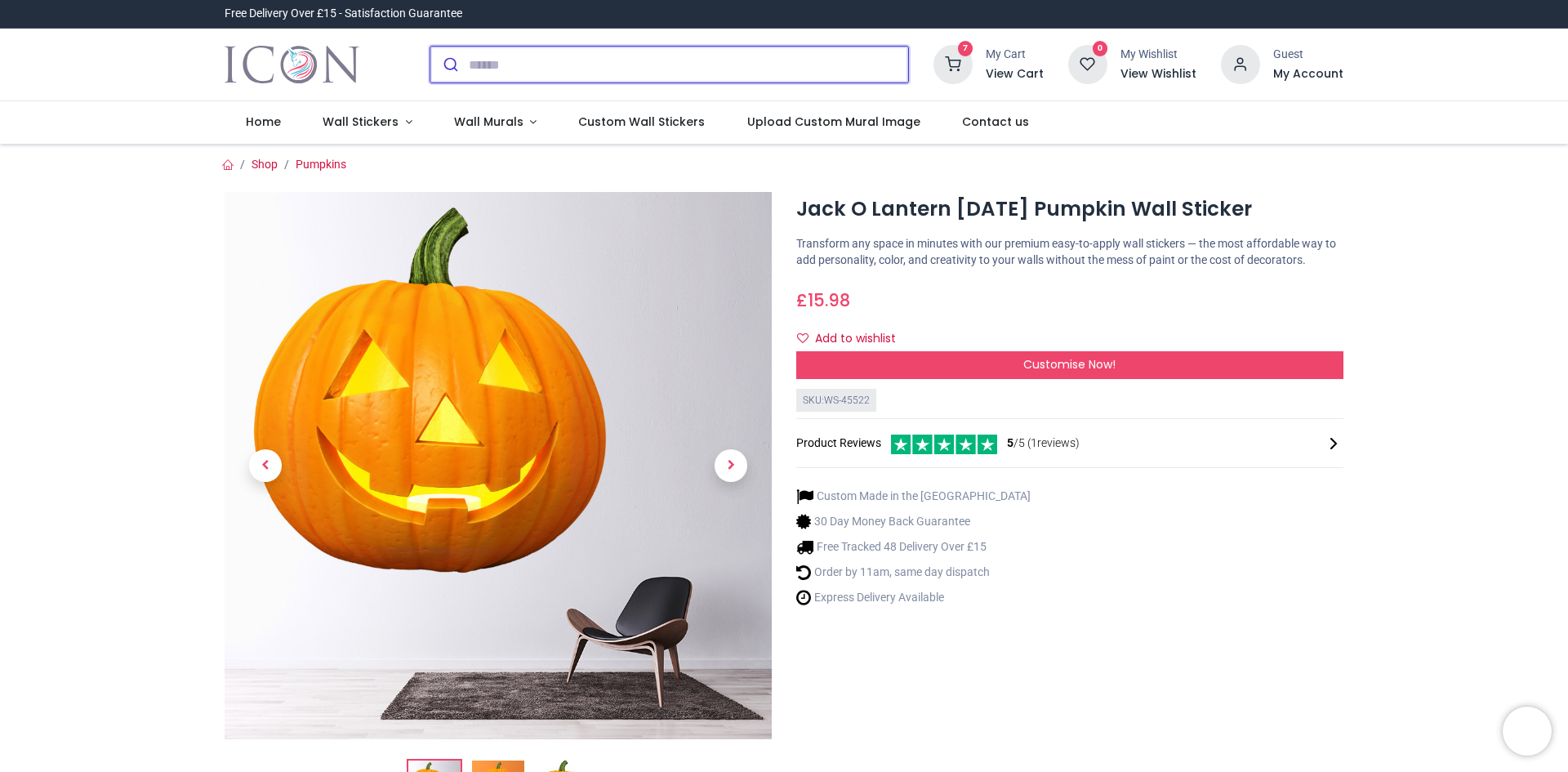
click at [599, 59] on input "search" at bounding box center [688, 64] width 439 height 36
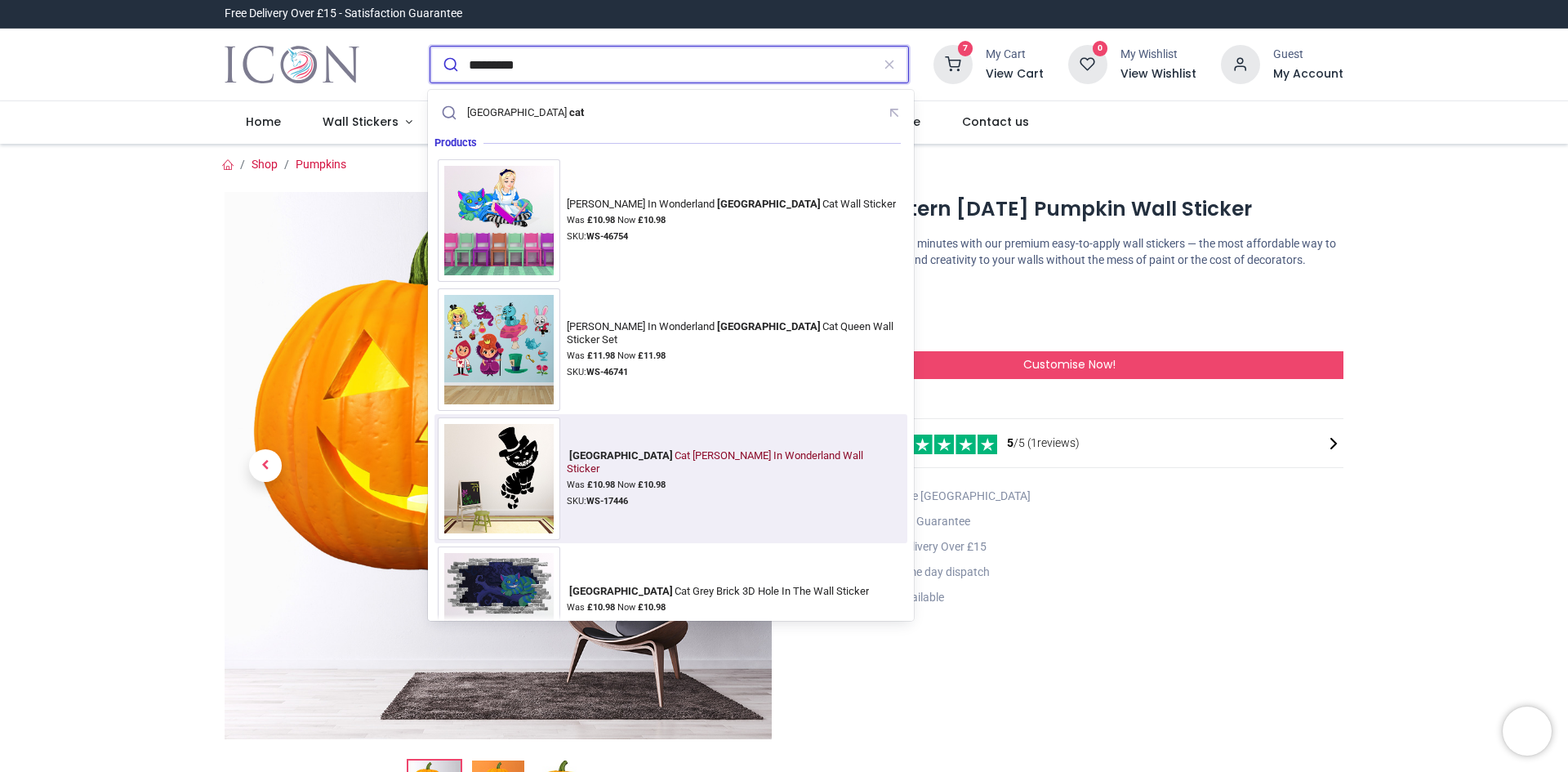
click at [623, 470] on div "Cheshire Cat Alice In Wonderland Wall Sticker Was £ 10.98 Now £ 10.98 SKU: WS-1…" at bounding box center [735, 479] width 338 height 59
type input "********"
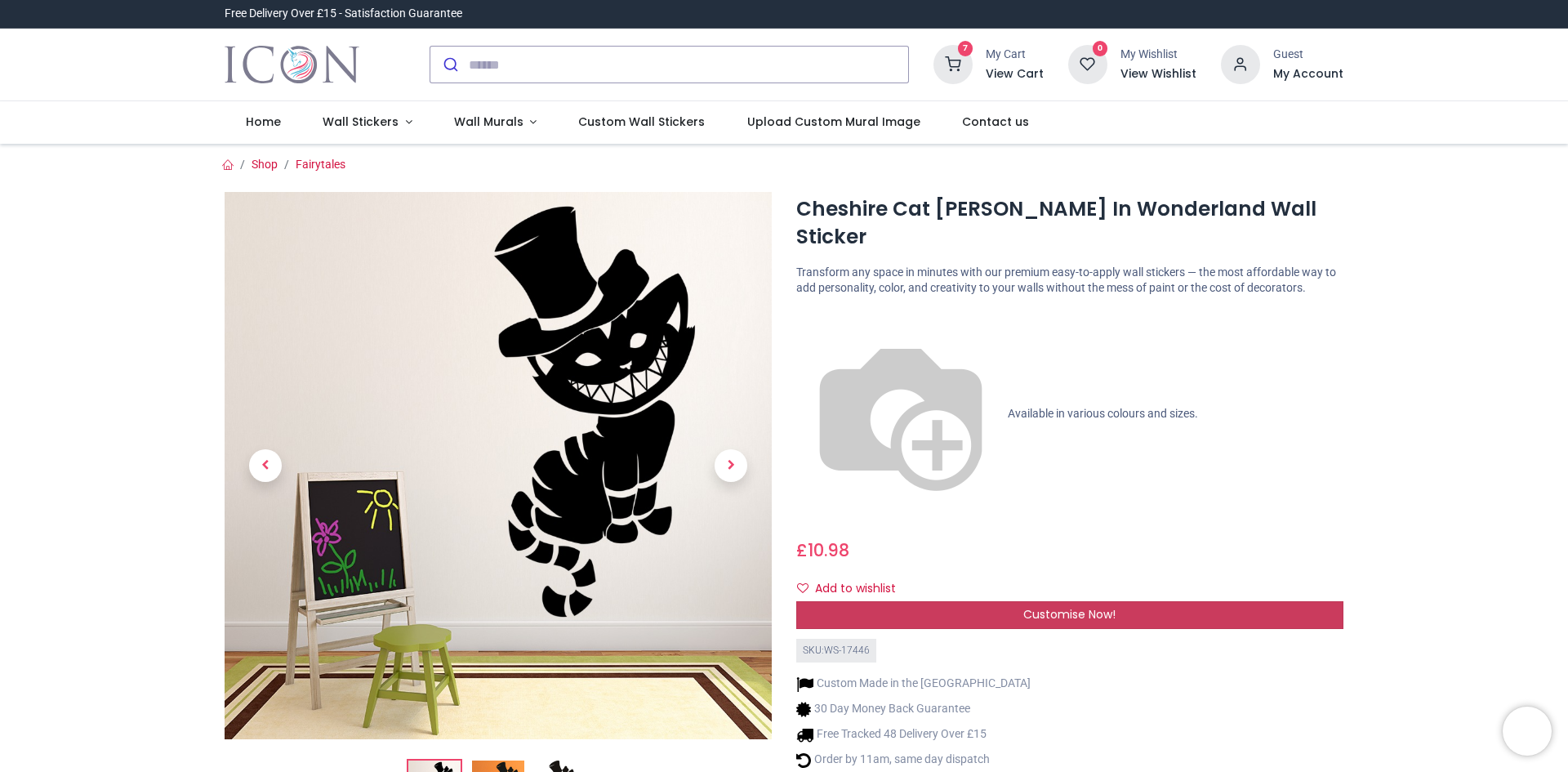
click at [1085, 606] on span "Customise Now!" at bounding box center [1070, 614] width 92 height 16
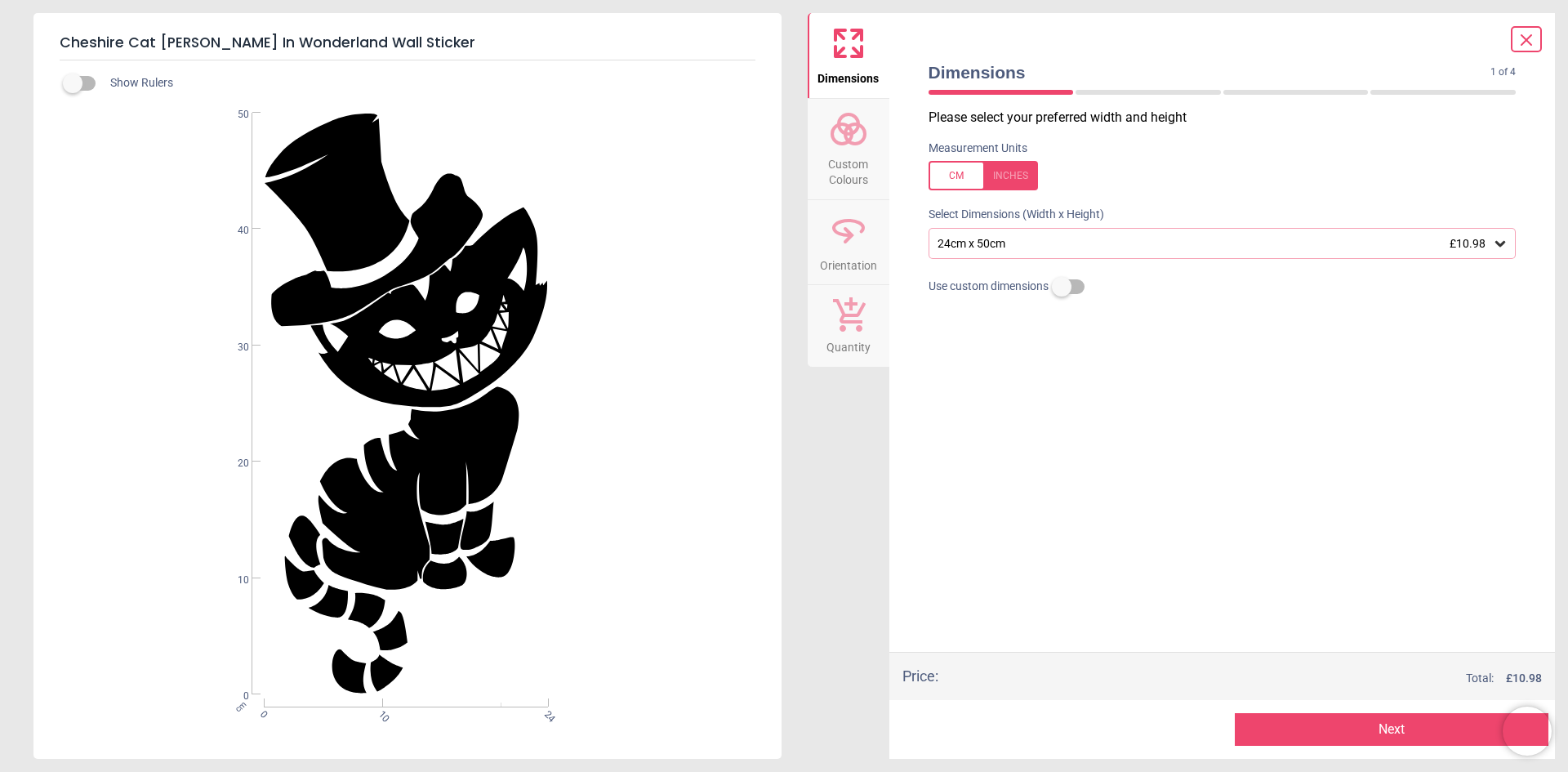
click at [1503, 244] on icon at bounding box center [1500, 244] width 9 height 6
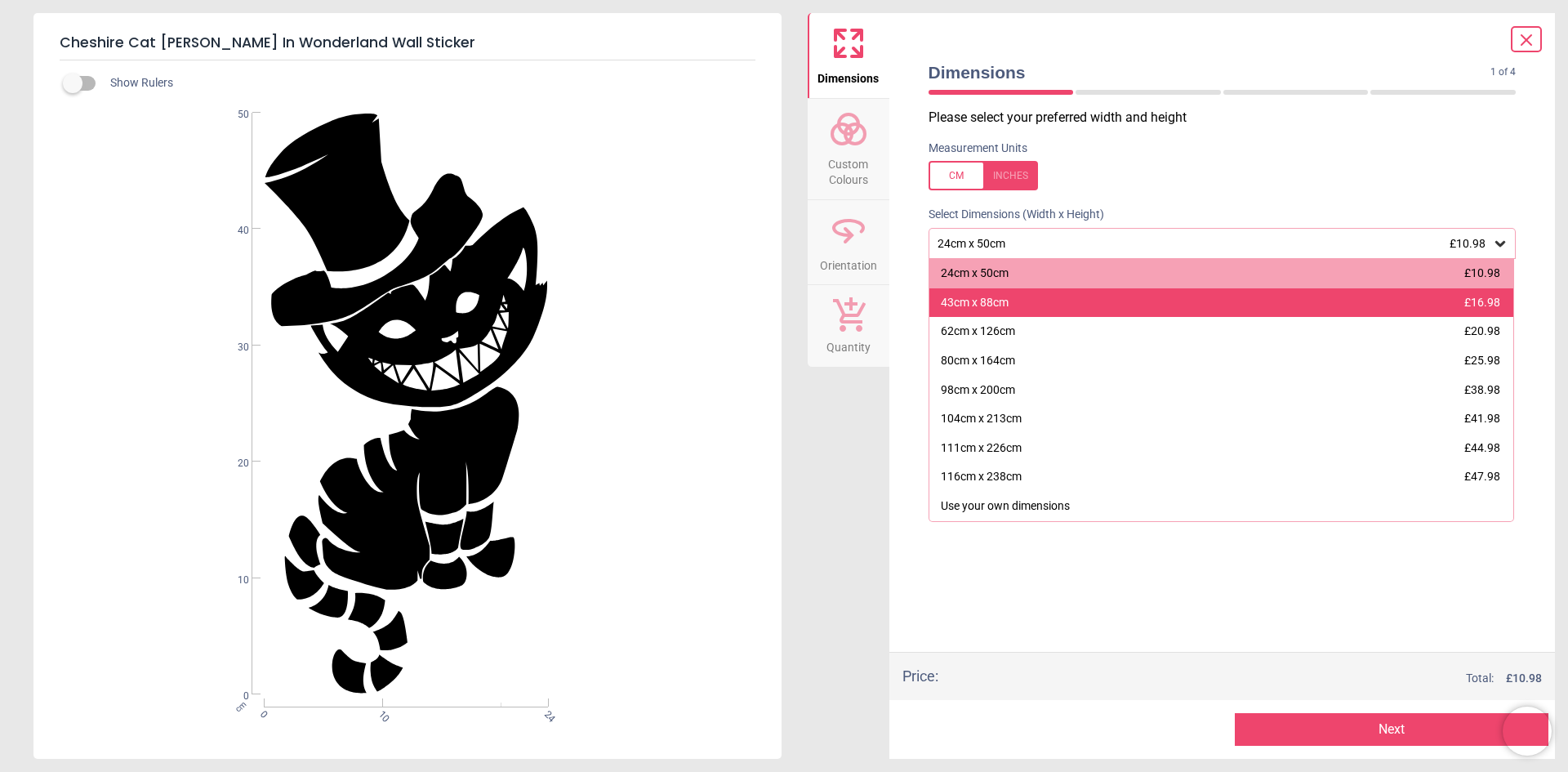
click at [1234, 309] on div "43cm x 88cm £16.98" at bounding box center [1222, 303] width 585 height 29
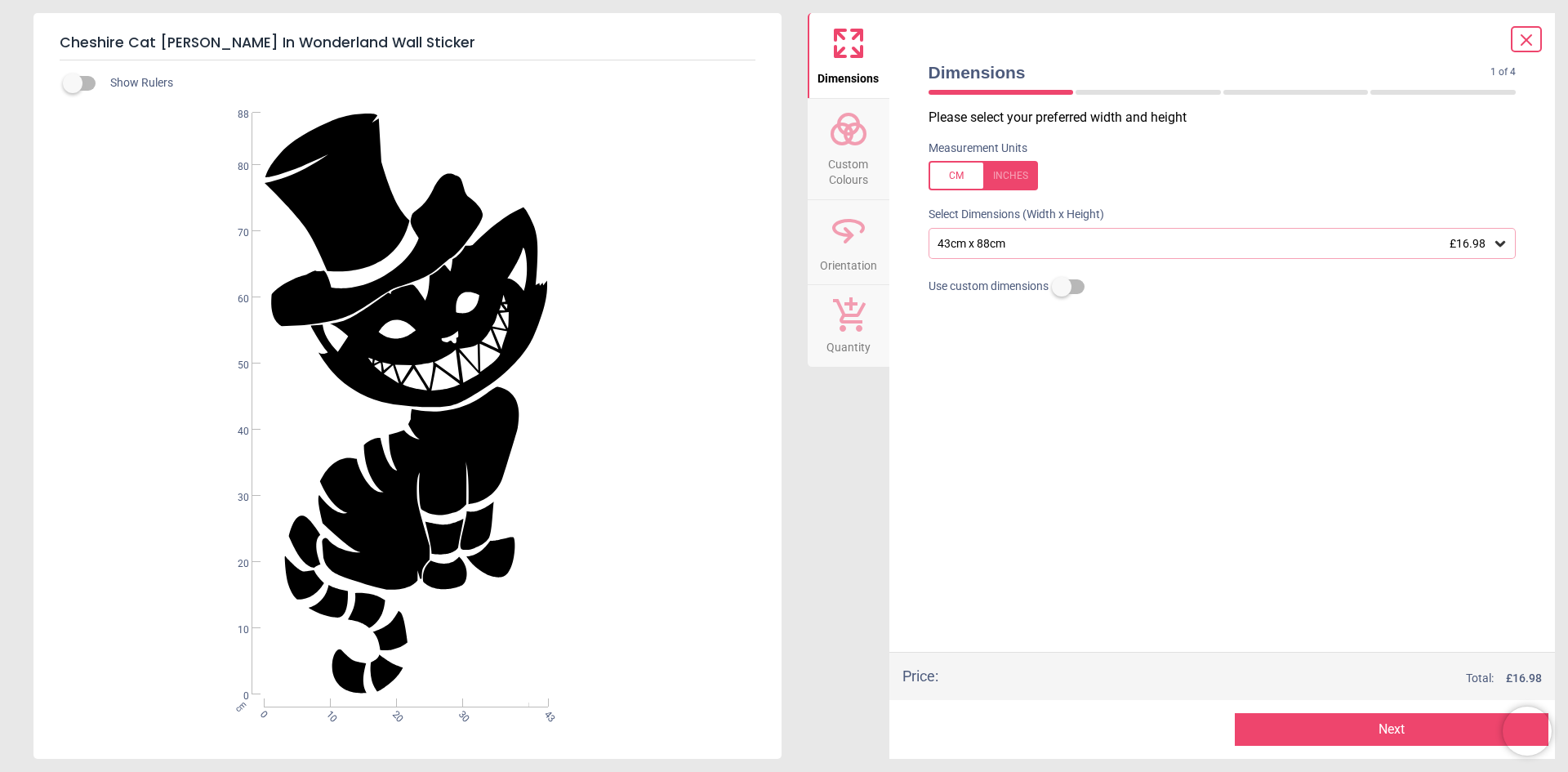
click at [1311, 732] on button "Next" at bounding box center [1392, 729] width 314 height 33
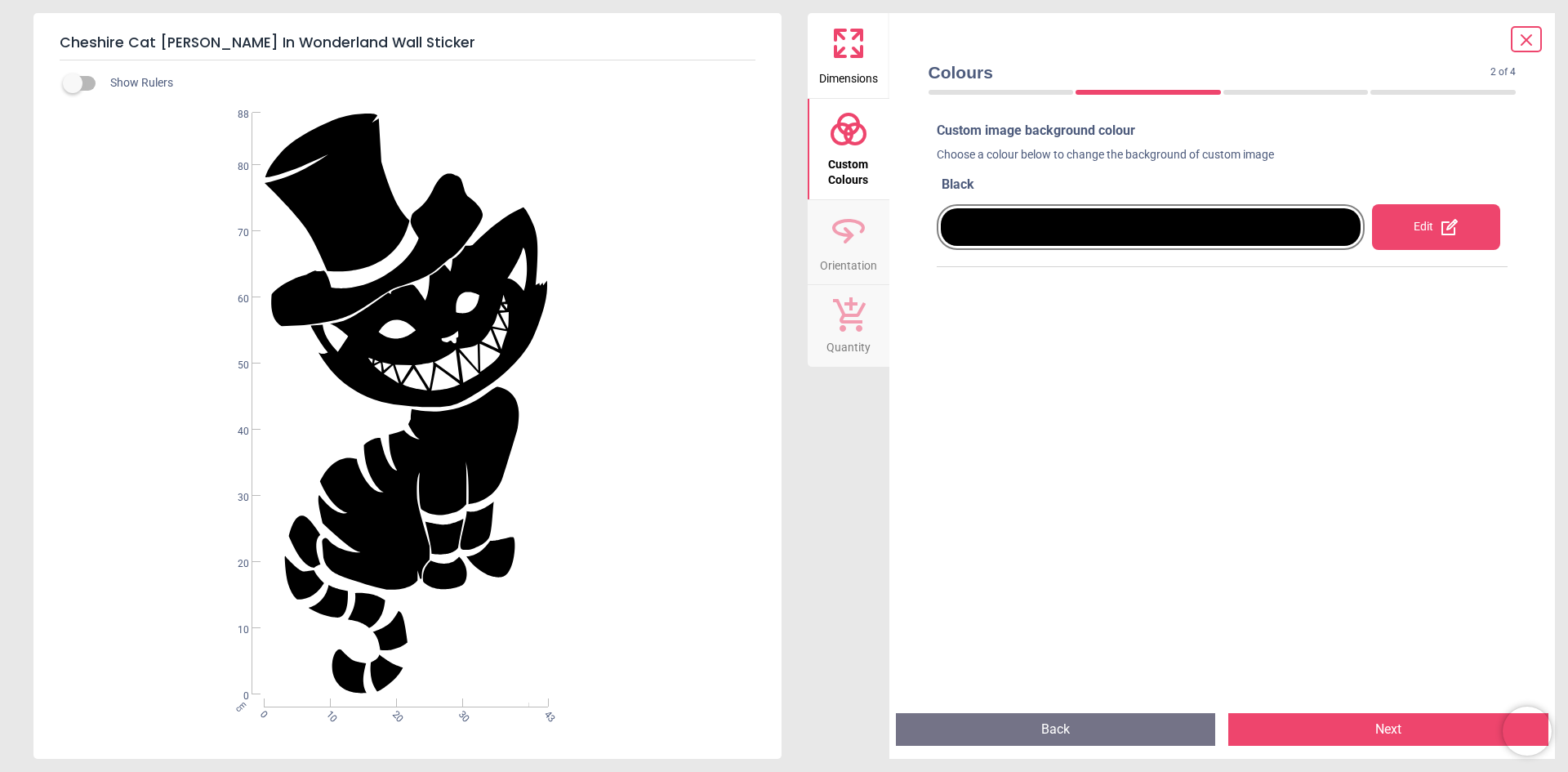
click at [1404, 229] on div "Edit" at bounding box center [1437, 227] width 128 height 46
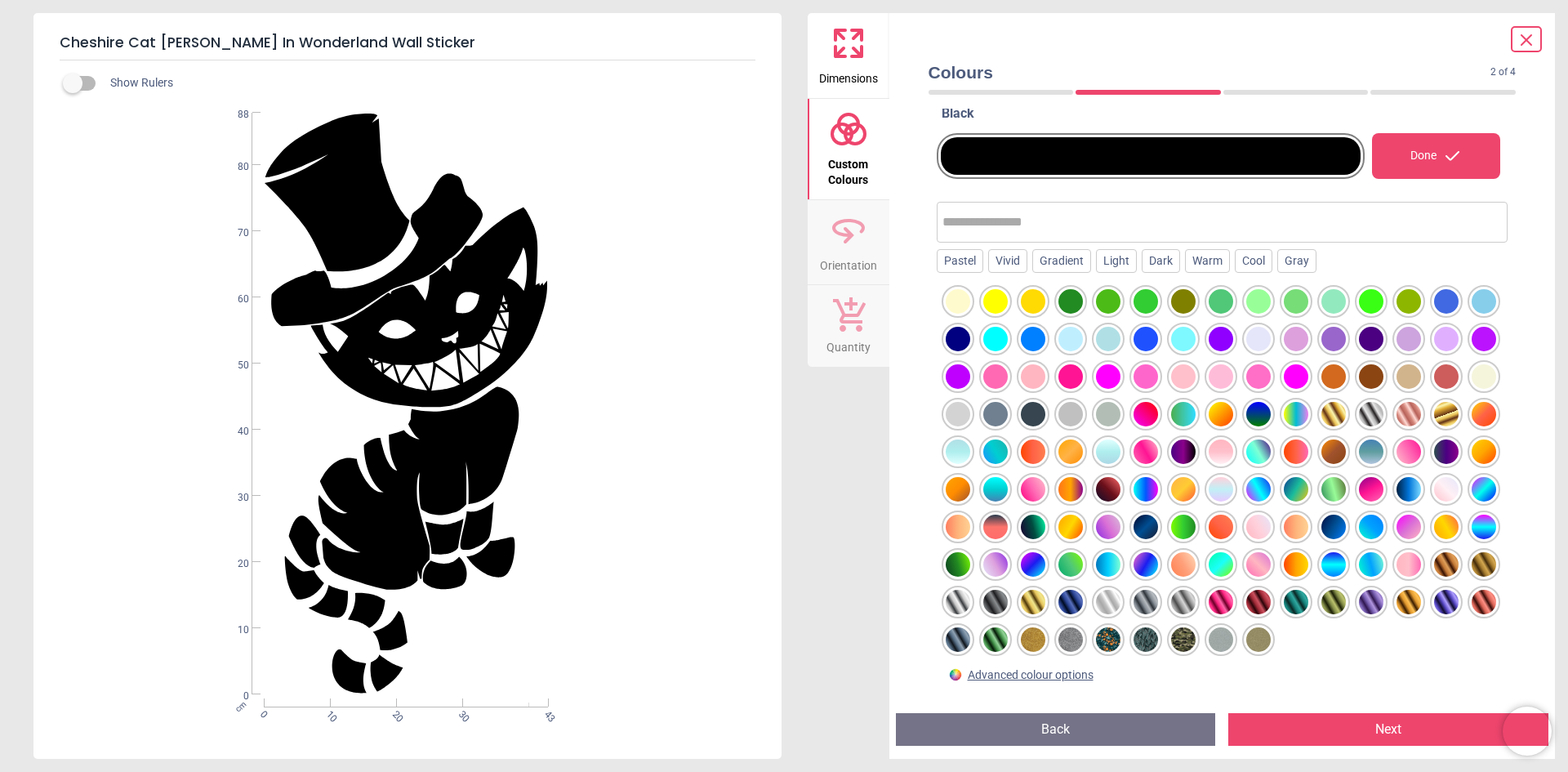
scroll to position [123, 0]
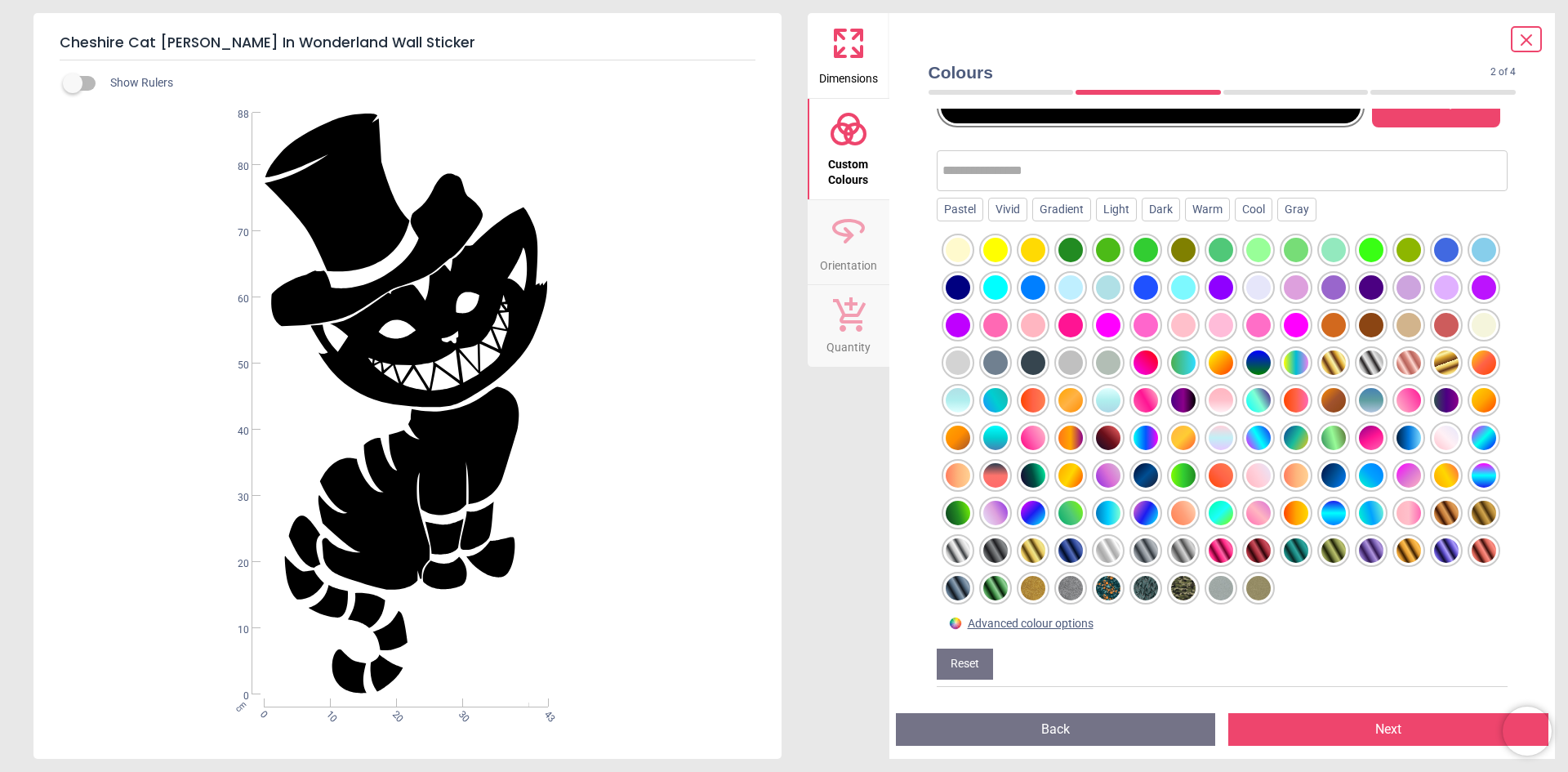
click at [1434, 553] on div at bounding box center [1446, 550] width 25 height 25
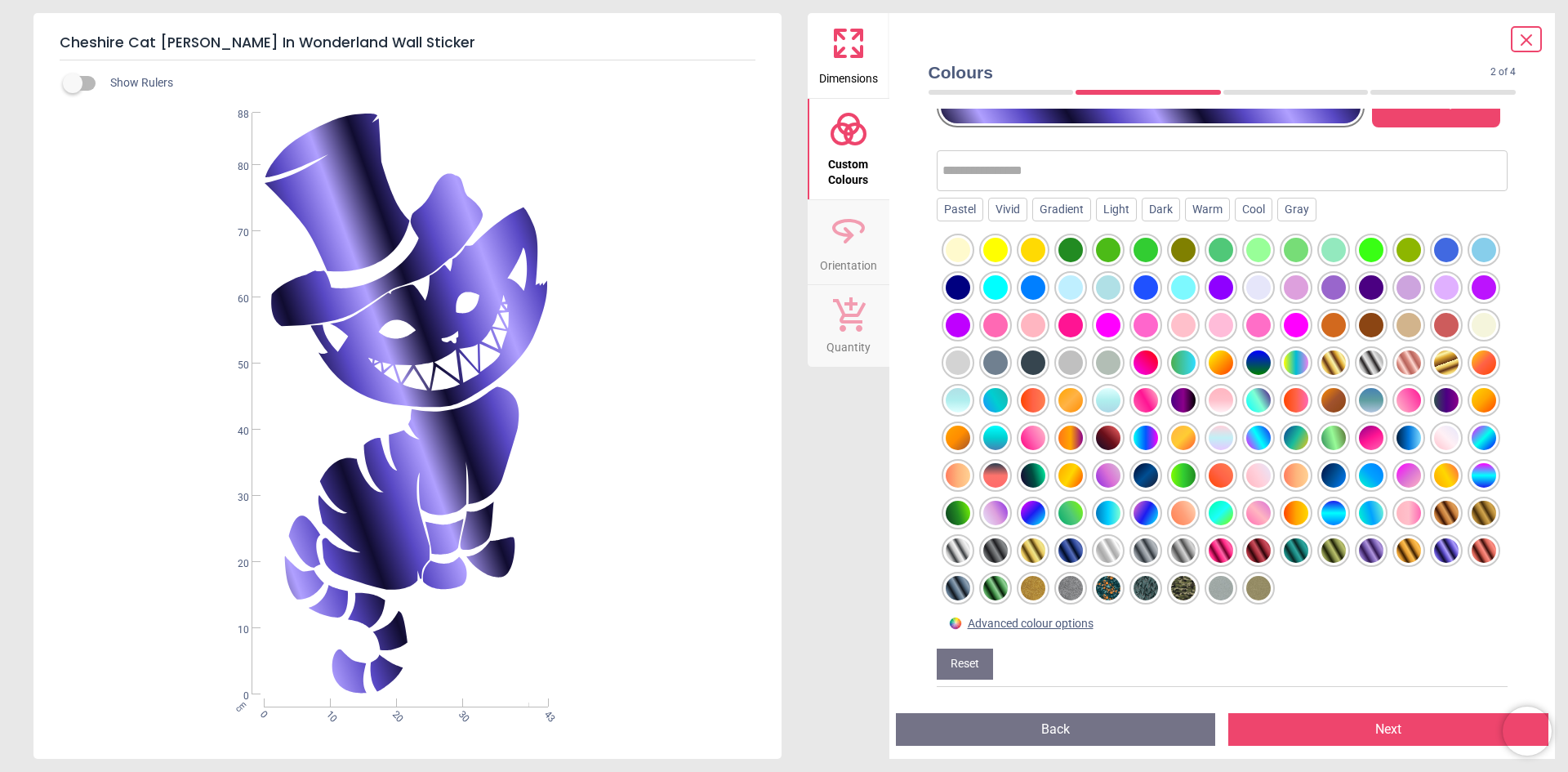
click at [1360, 553] on div at bounding box center [1372, 550] width 25 height 25
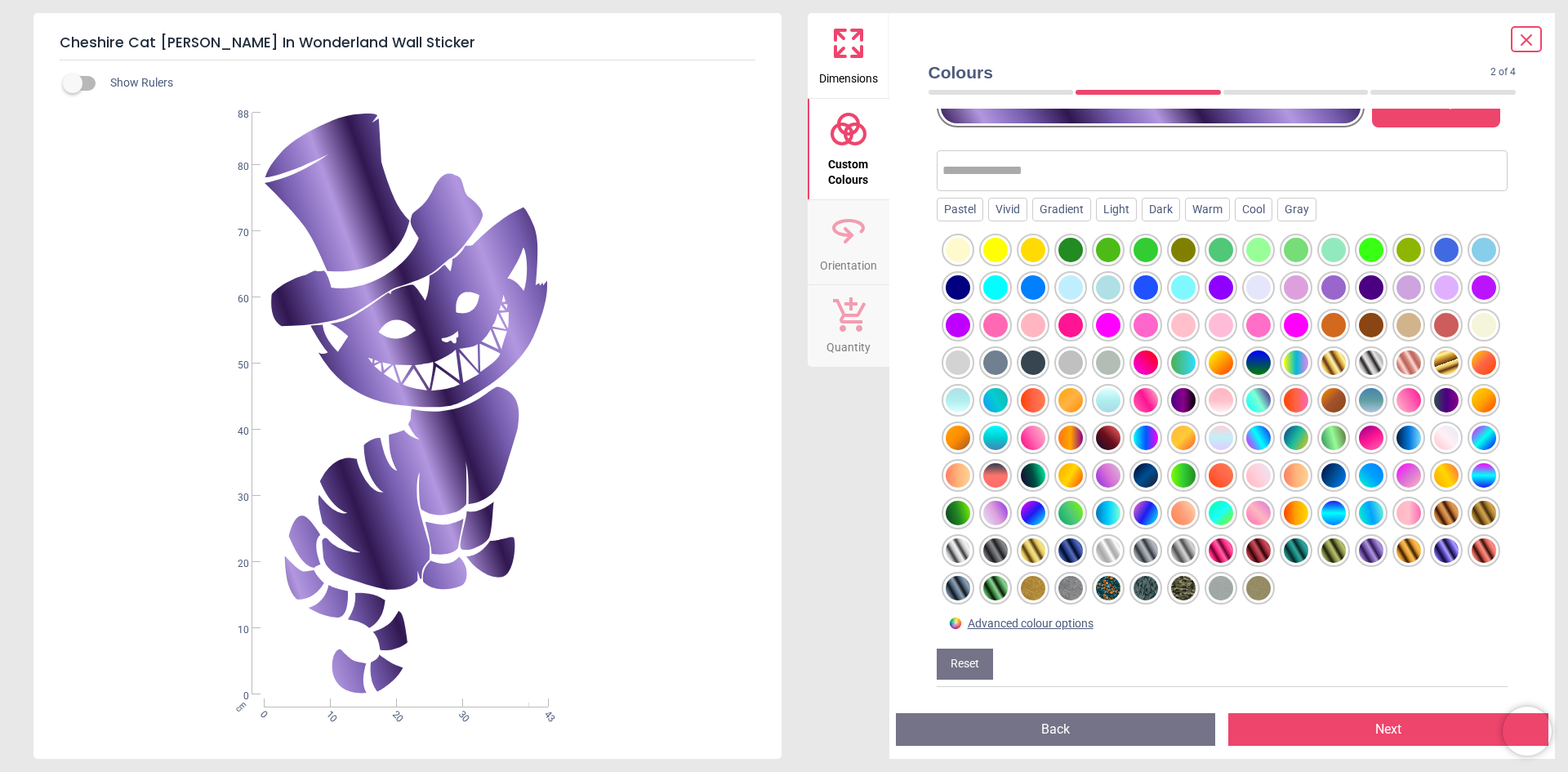
click at [1434, 557] on div at bounding box center [1446, 550] width 25 height 25
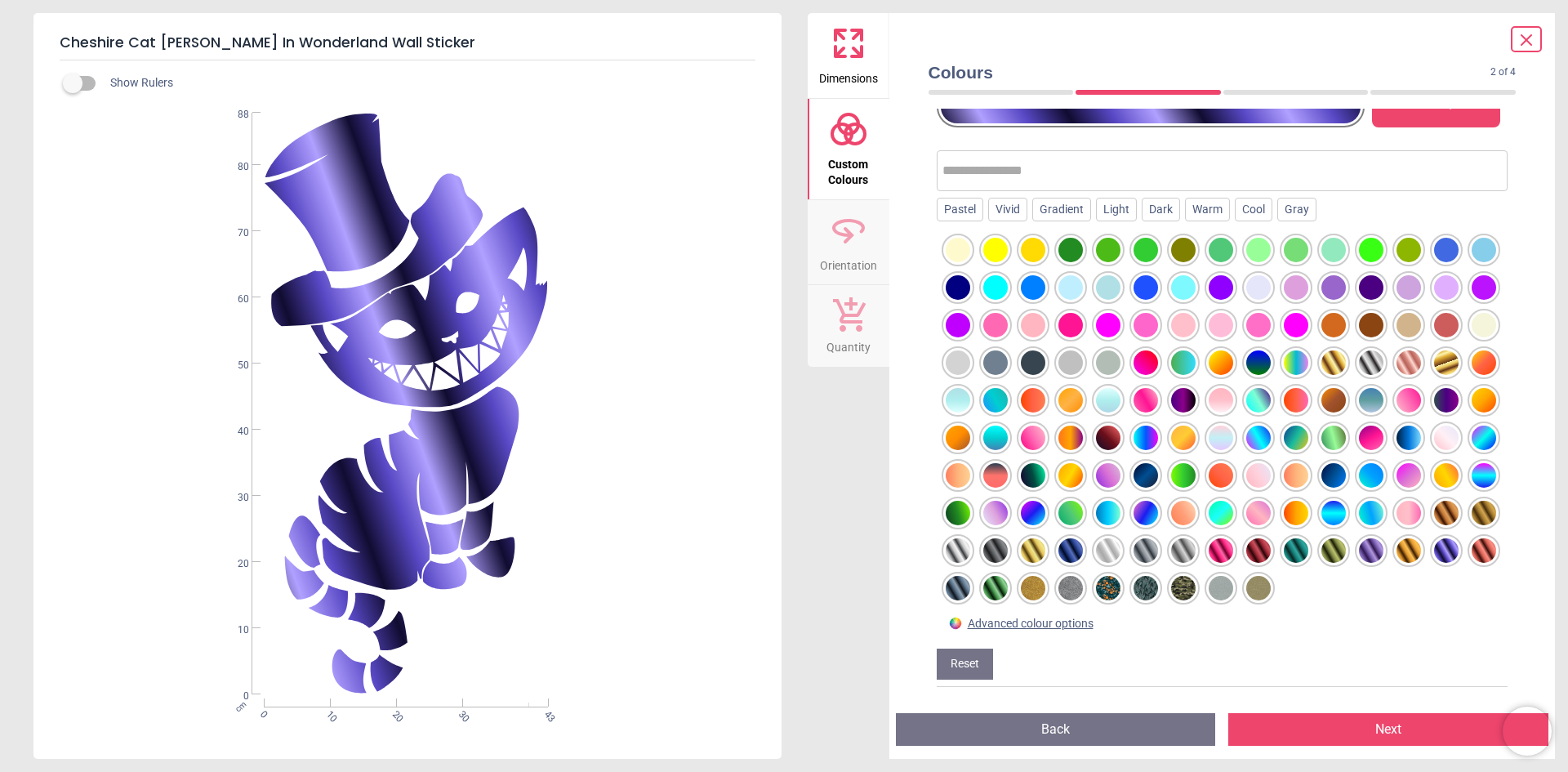
click at [1134, 438] on div at bounding box center [1147, 437] width 25 height 25
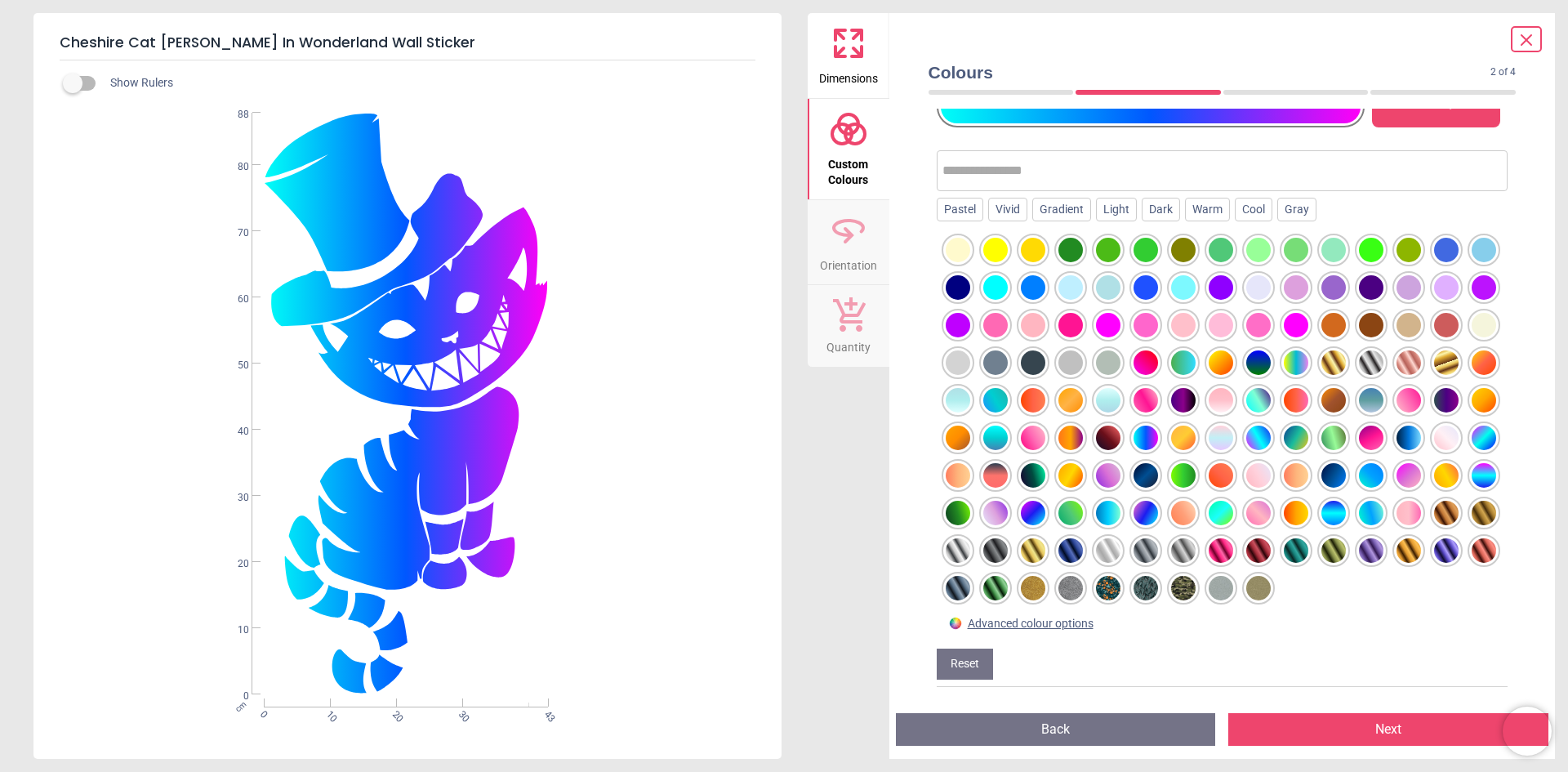
click at [1209, 554] on div at bounding box center [1221, 550] width 25 height 25
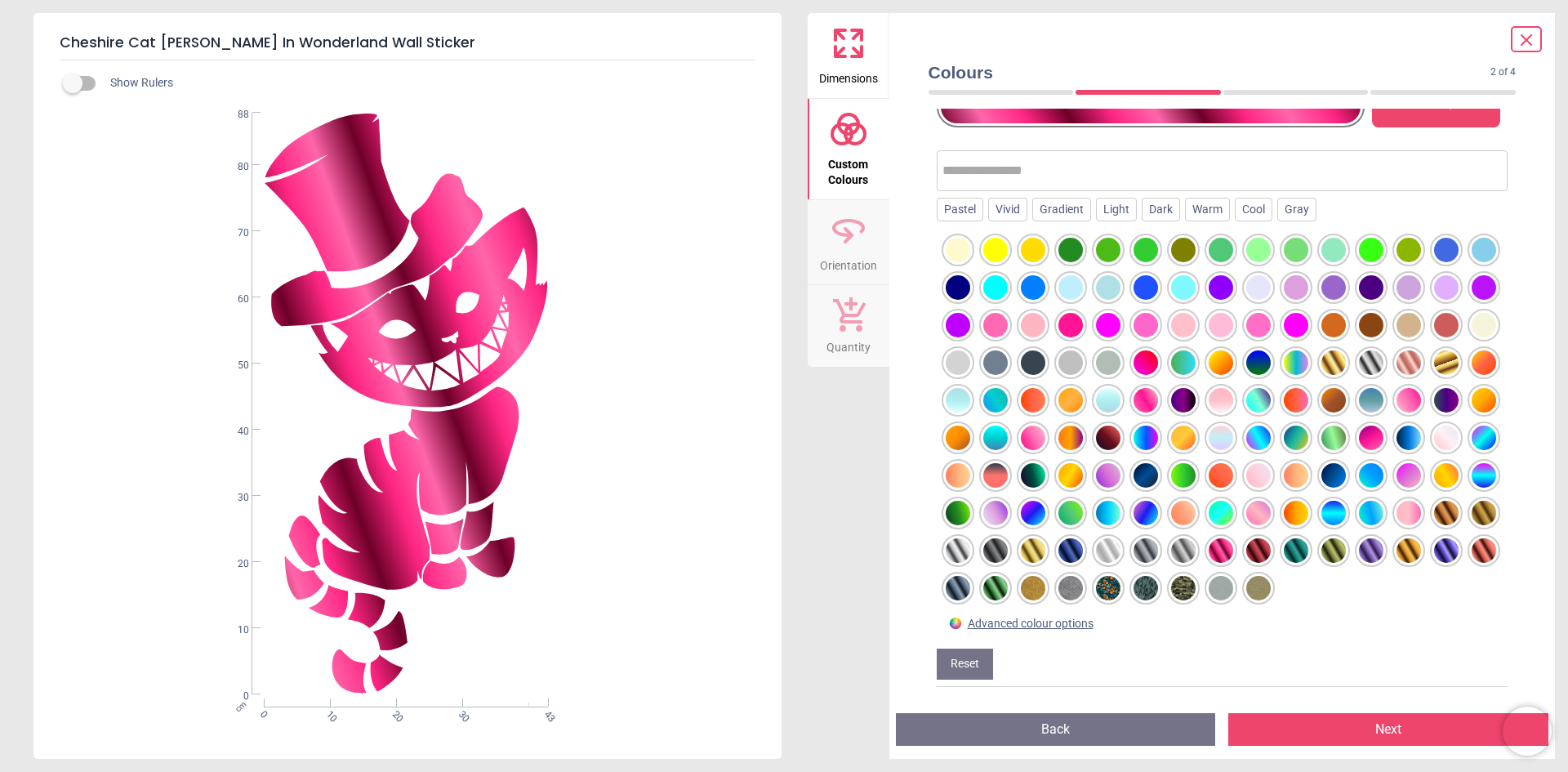
click at [1434, 553] on div at bounding box center [1446, 550] width 25 height 25
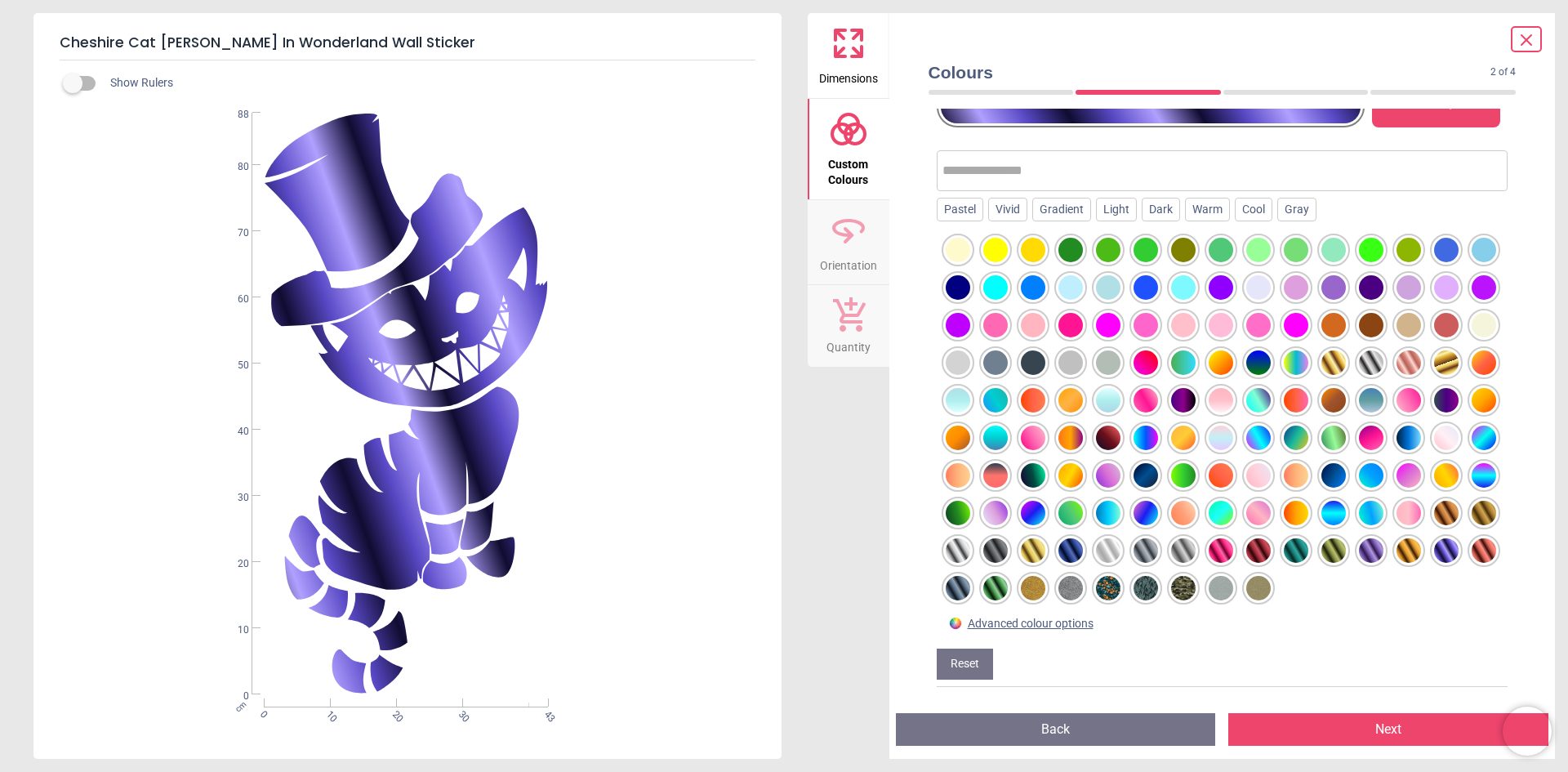
click at [1097, 587] on div at bounding box center [1109, 588] width 25 height 25
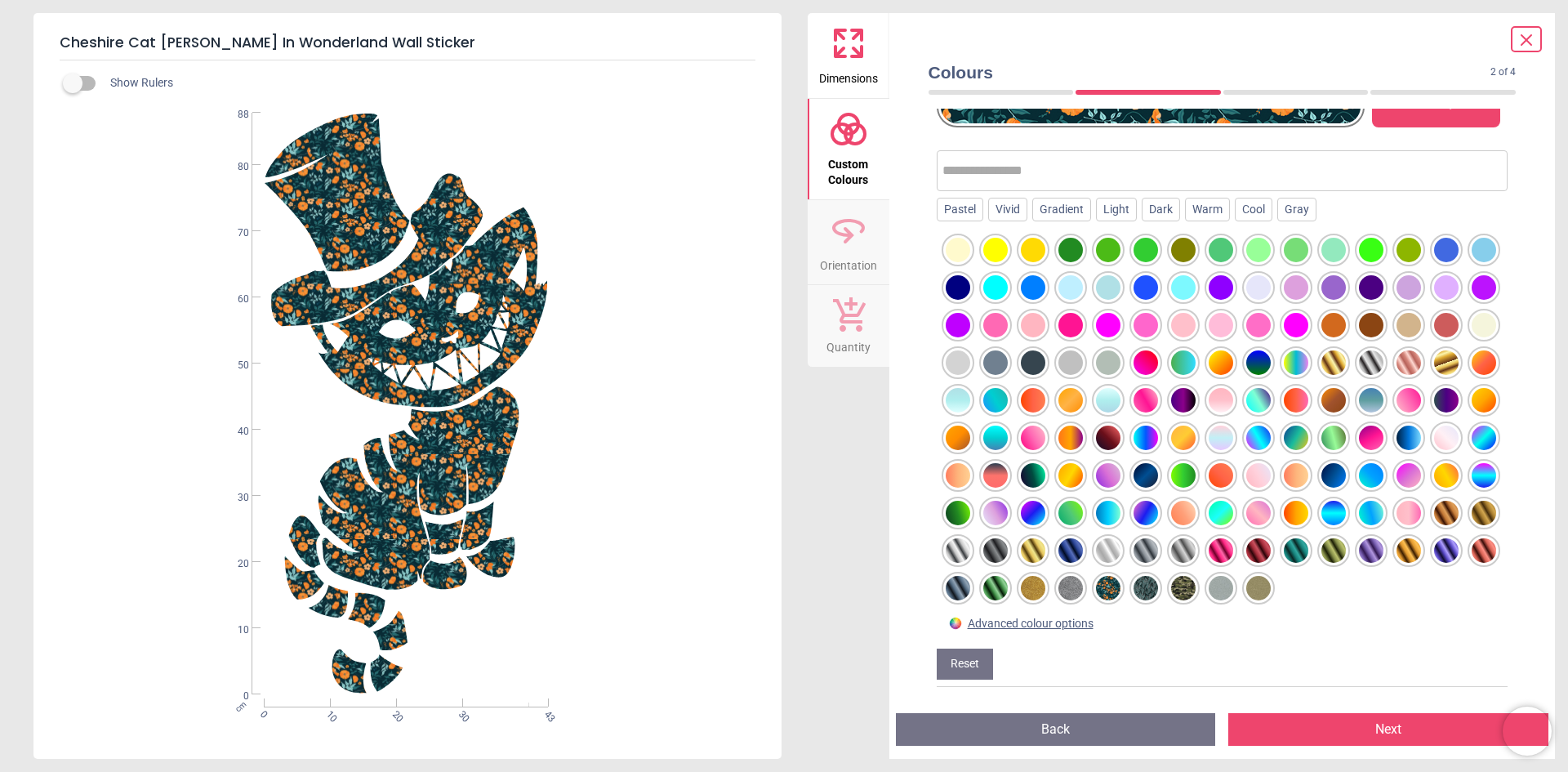
click at [1134, 588] on div at bounding box center [1147, 588] width 25 height 25
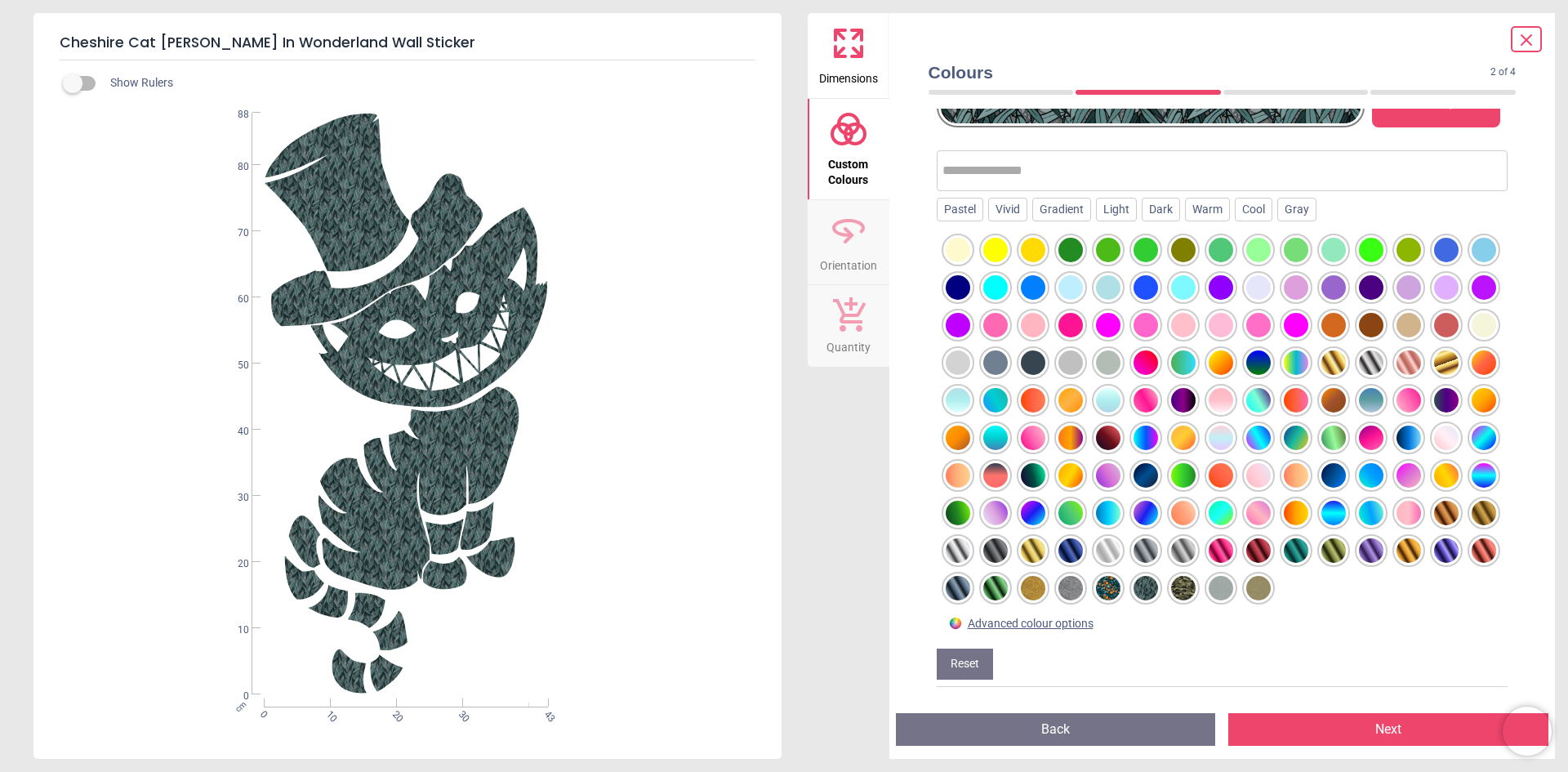
click at [1171, 588] on div at bounding box center [1183, 588] width 25 height 25
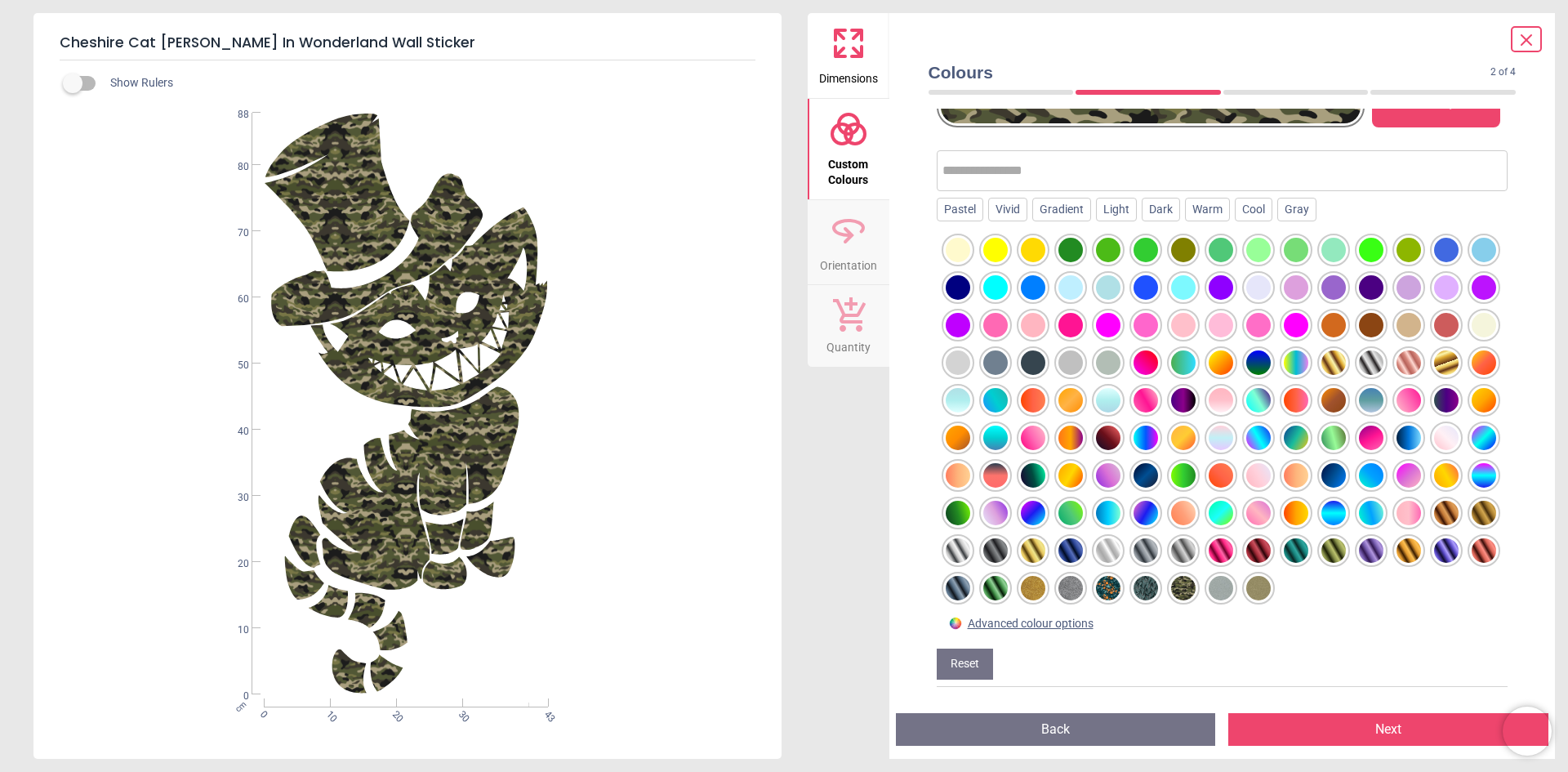
click at [1472, 475] on div at bounding box center [1484, 475] width 25 height 25
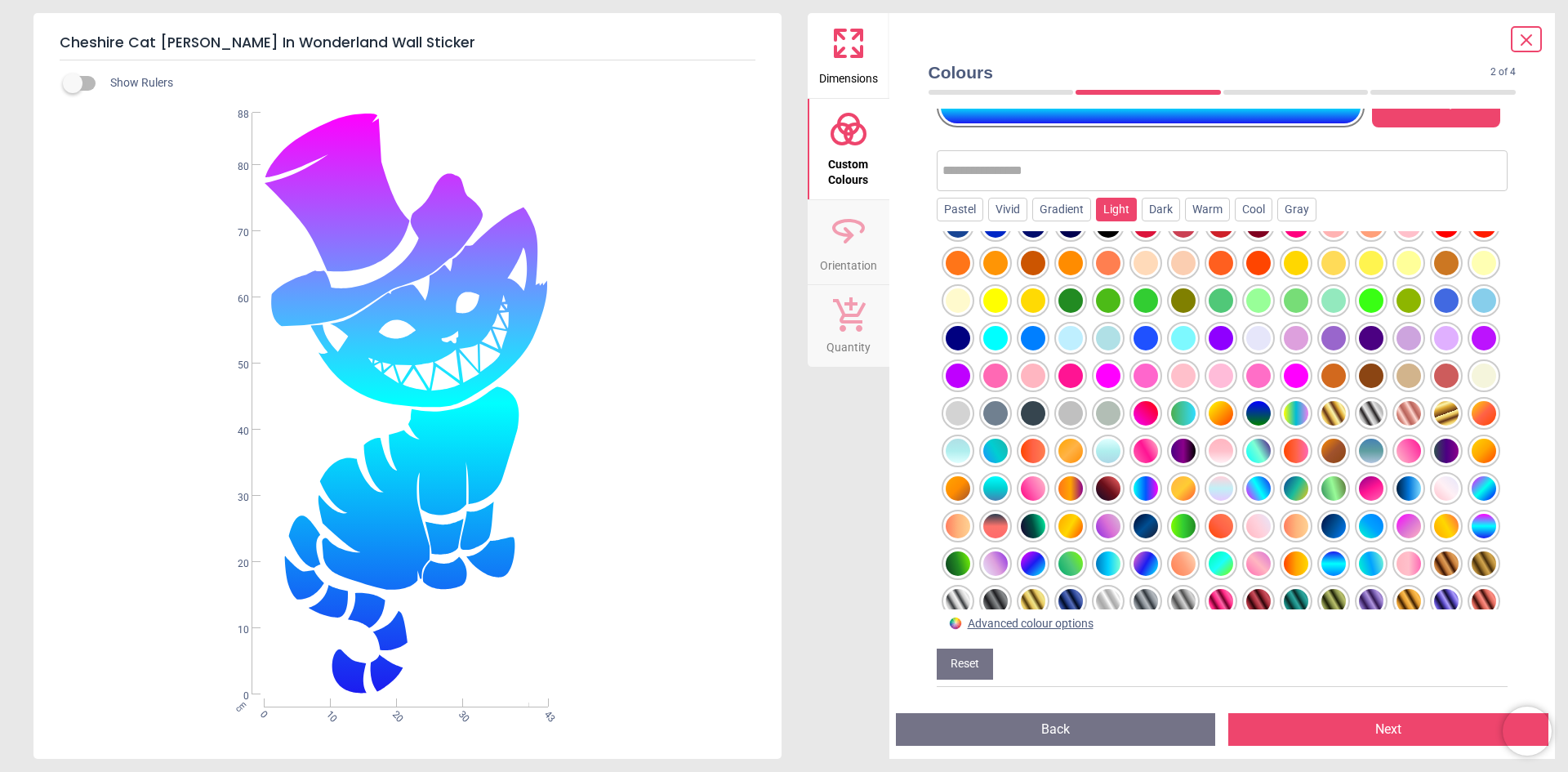
scroll to position [0, 0]
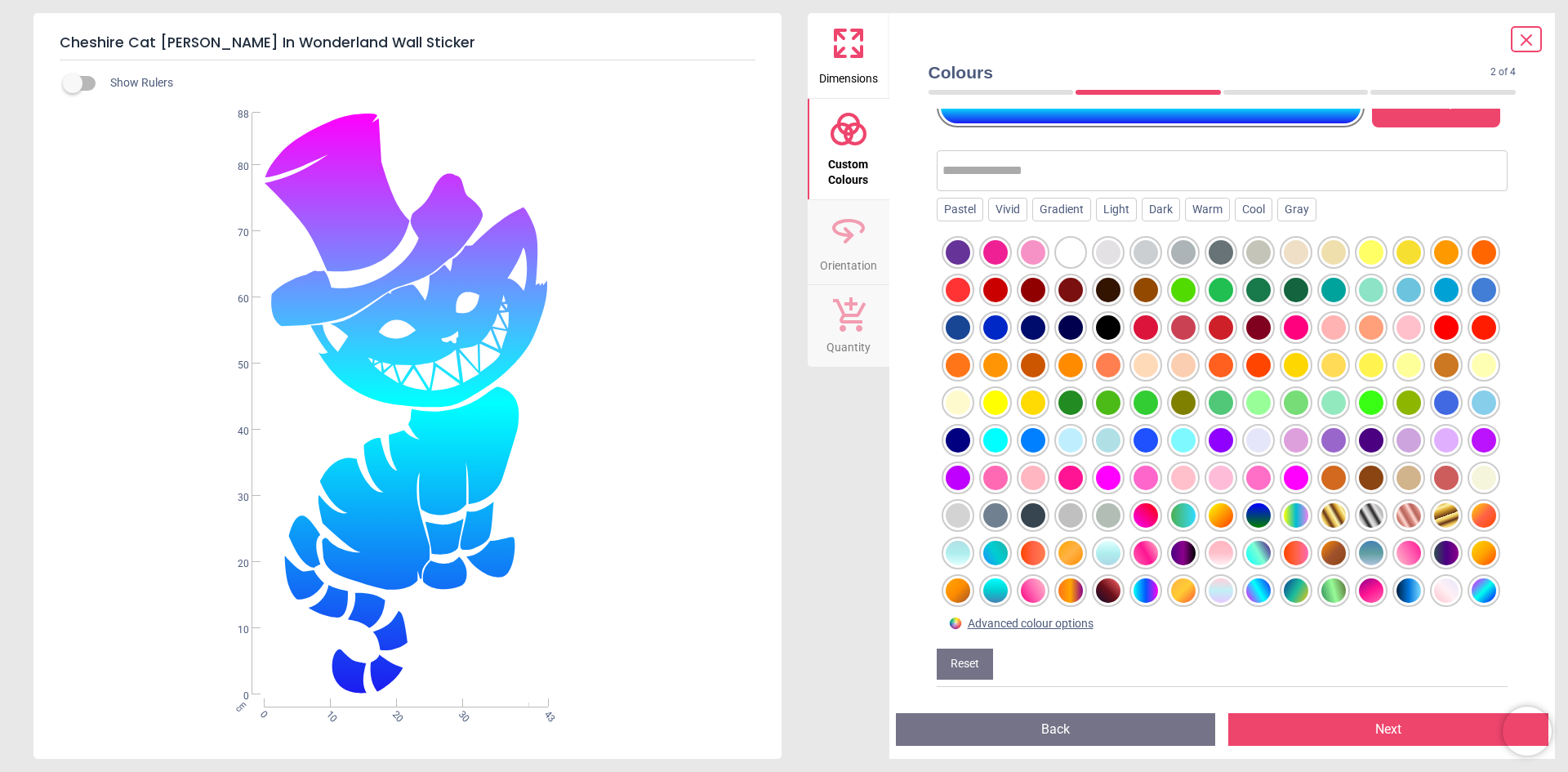
click at [1097, 174] on input "text" at bounding box center [1223, 171] width 560 height 33
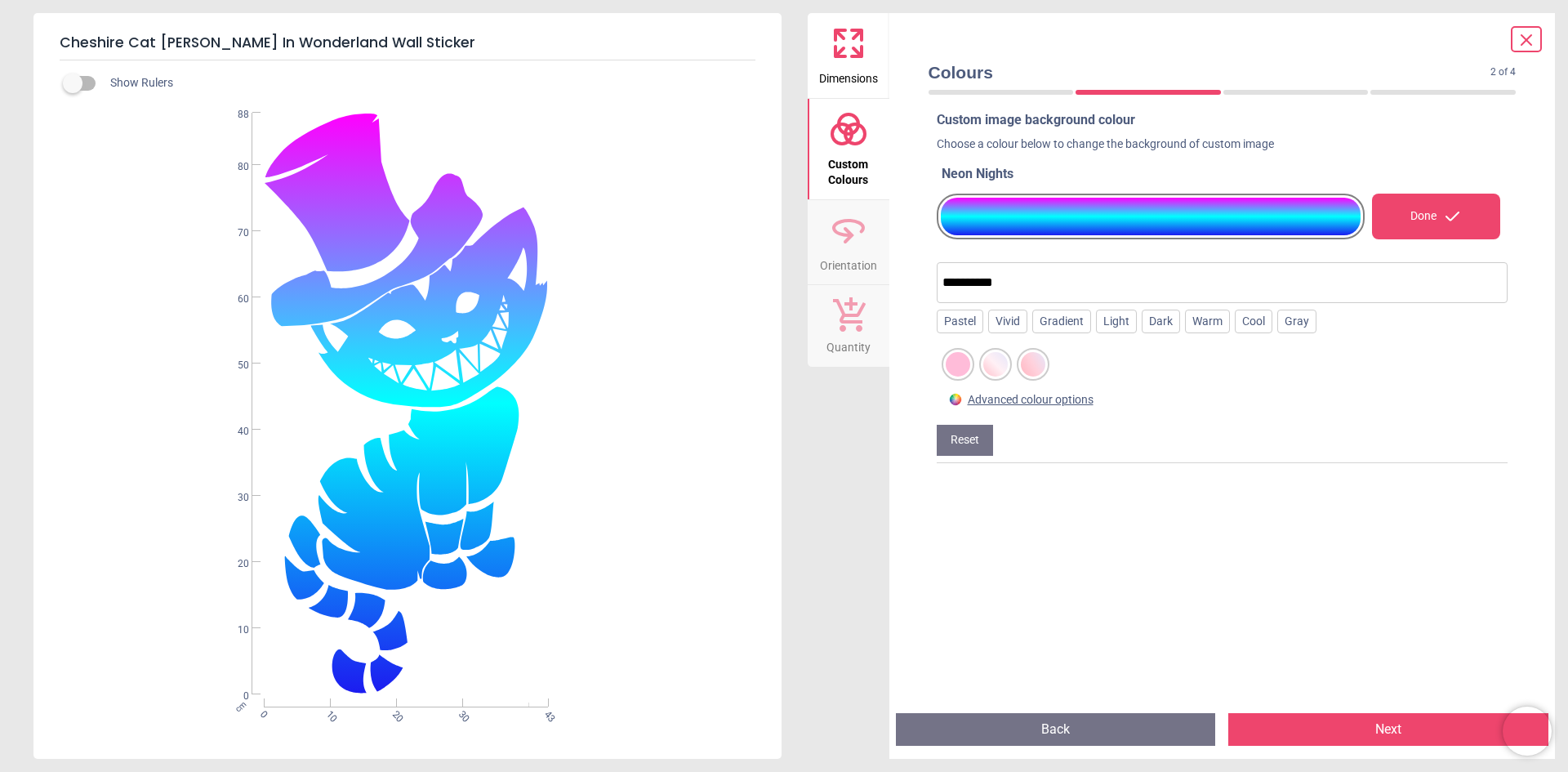
scroll to position [10, 0]
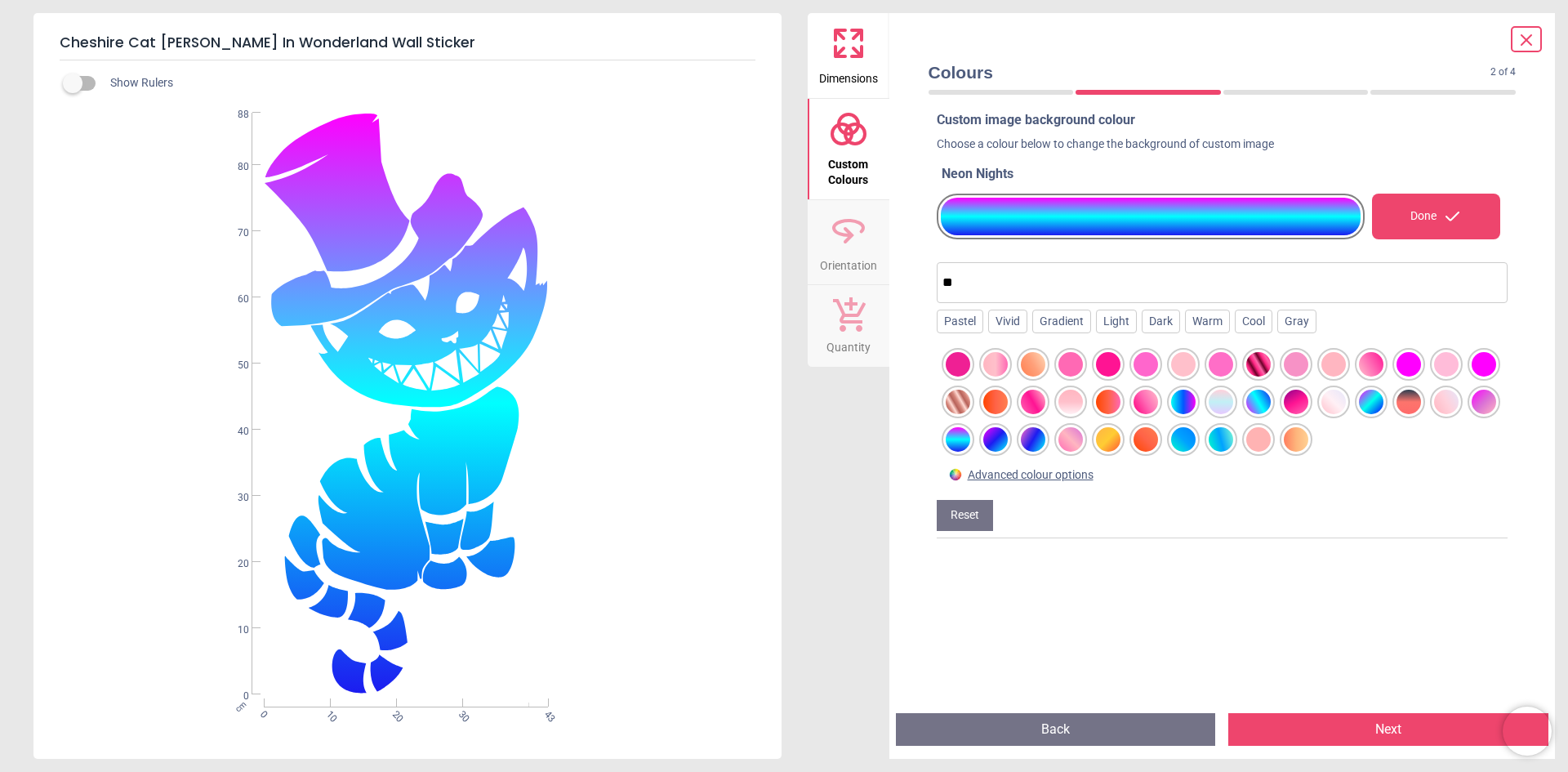
type input "*"
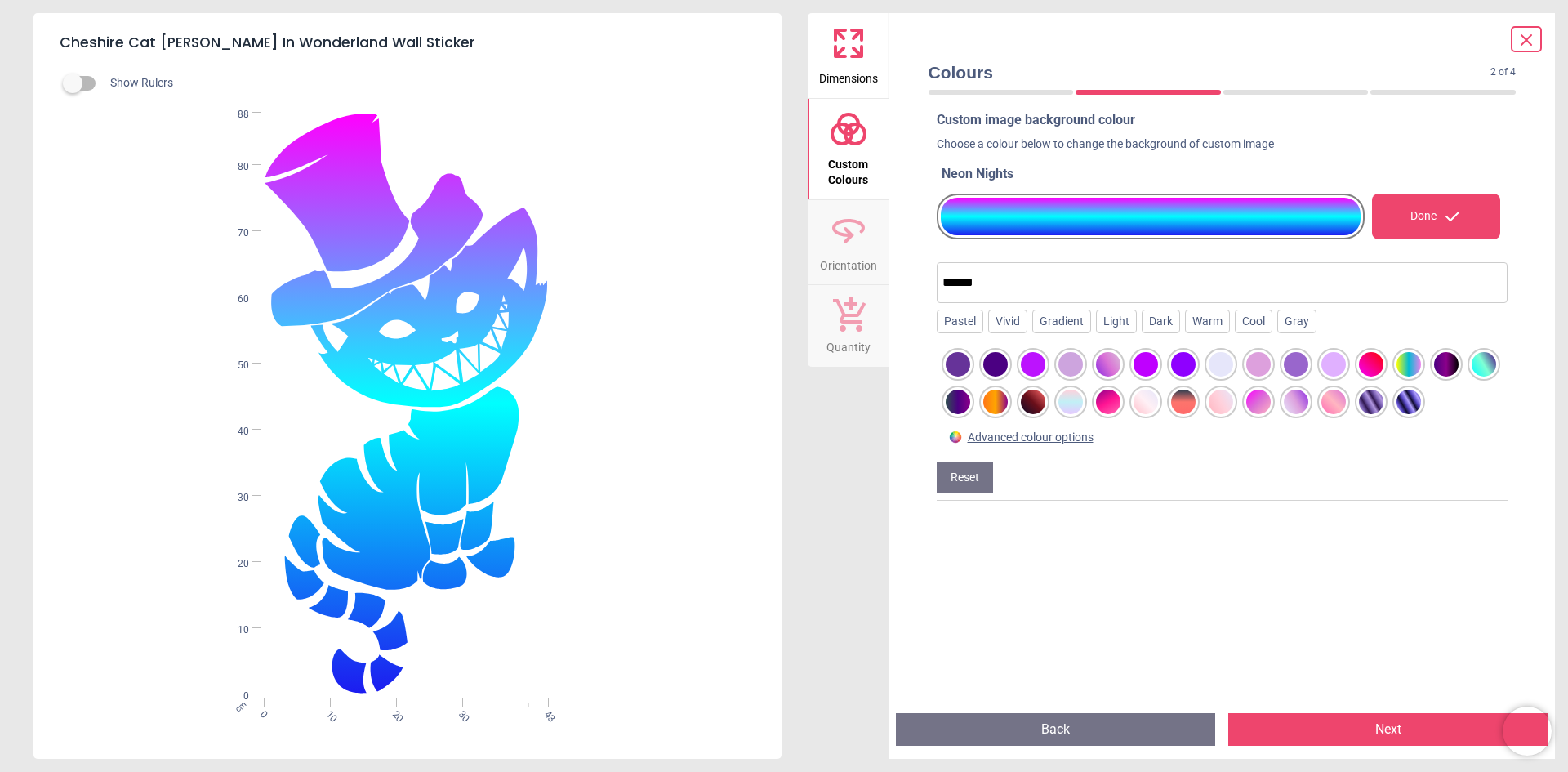
type input "******"
click at [962, 364] on div at bounding box center [958, 364] width 25 height 25
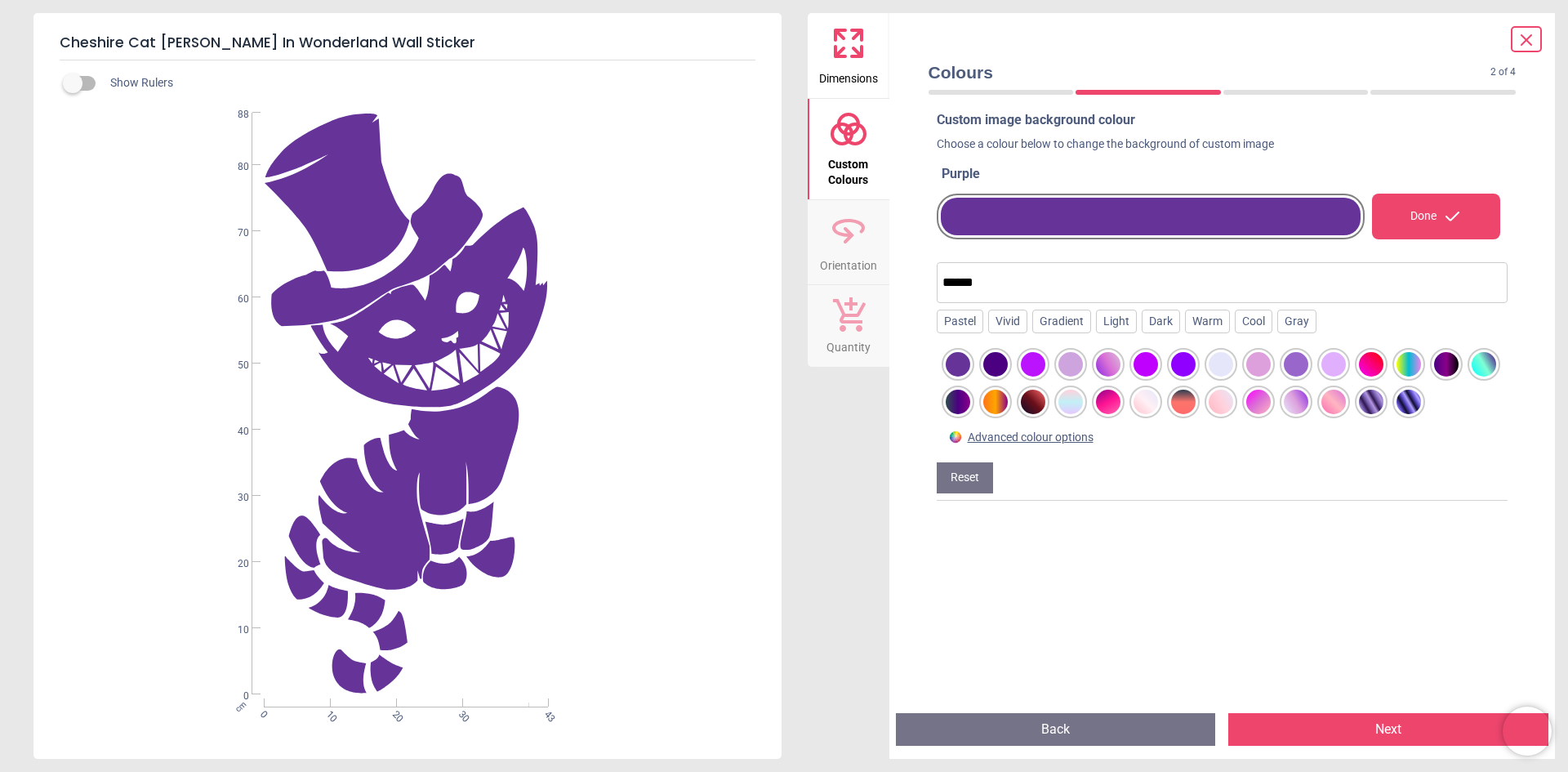
click at [999, 365] on div at bounding box center [996, 364] width 25 height 25
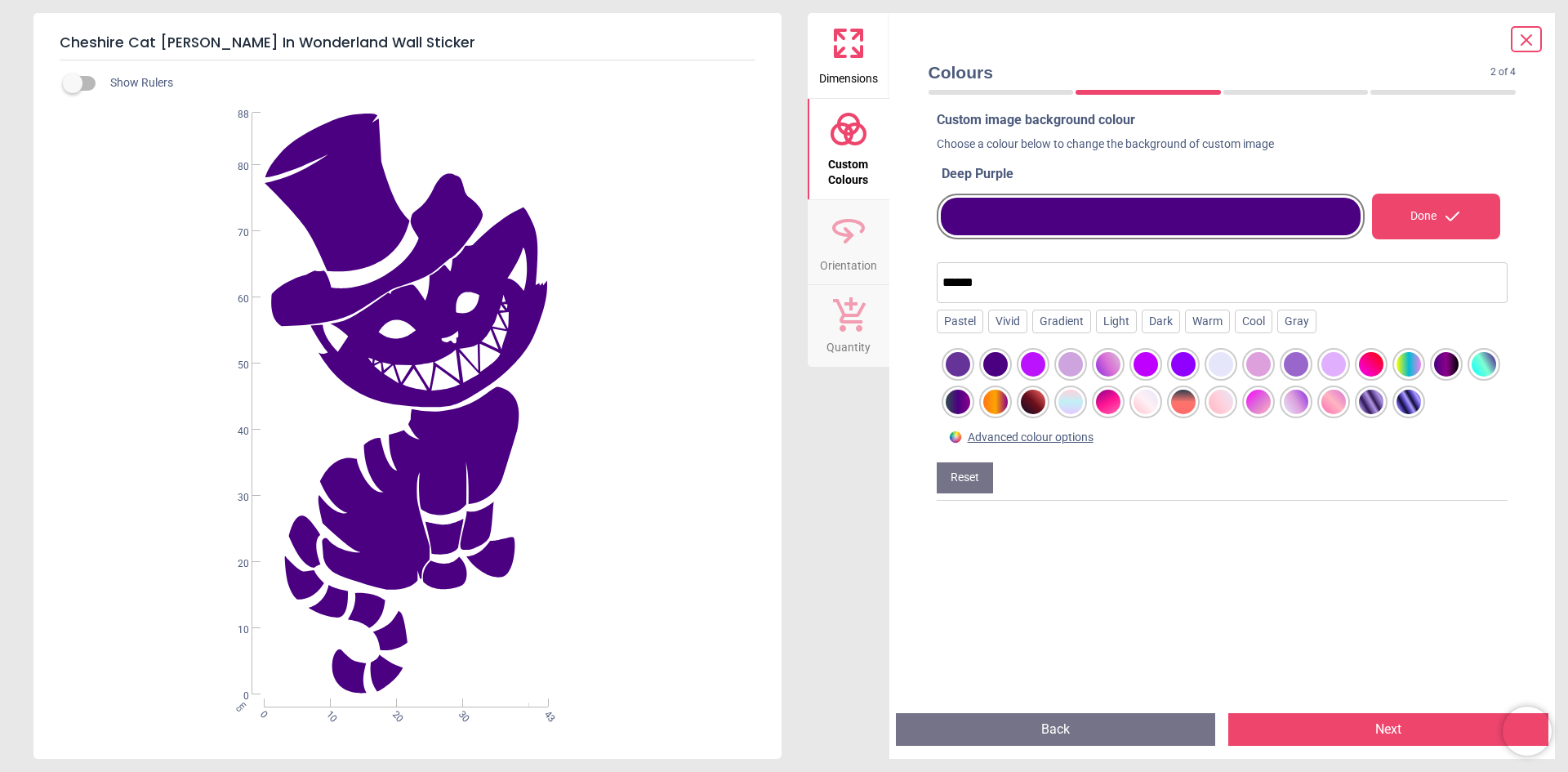
click at [1037, 365] on div at bounding box center [1033, 364] width 25 height 25
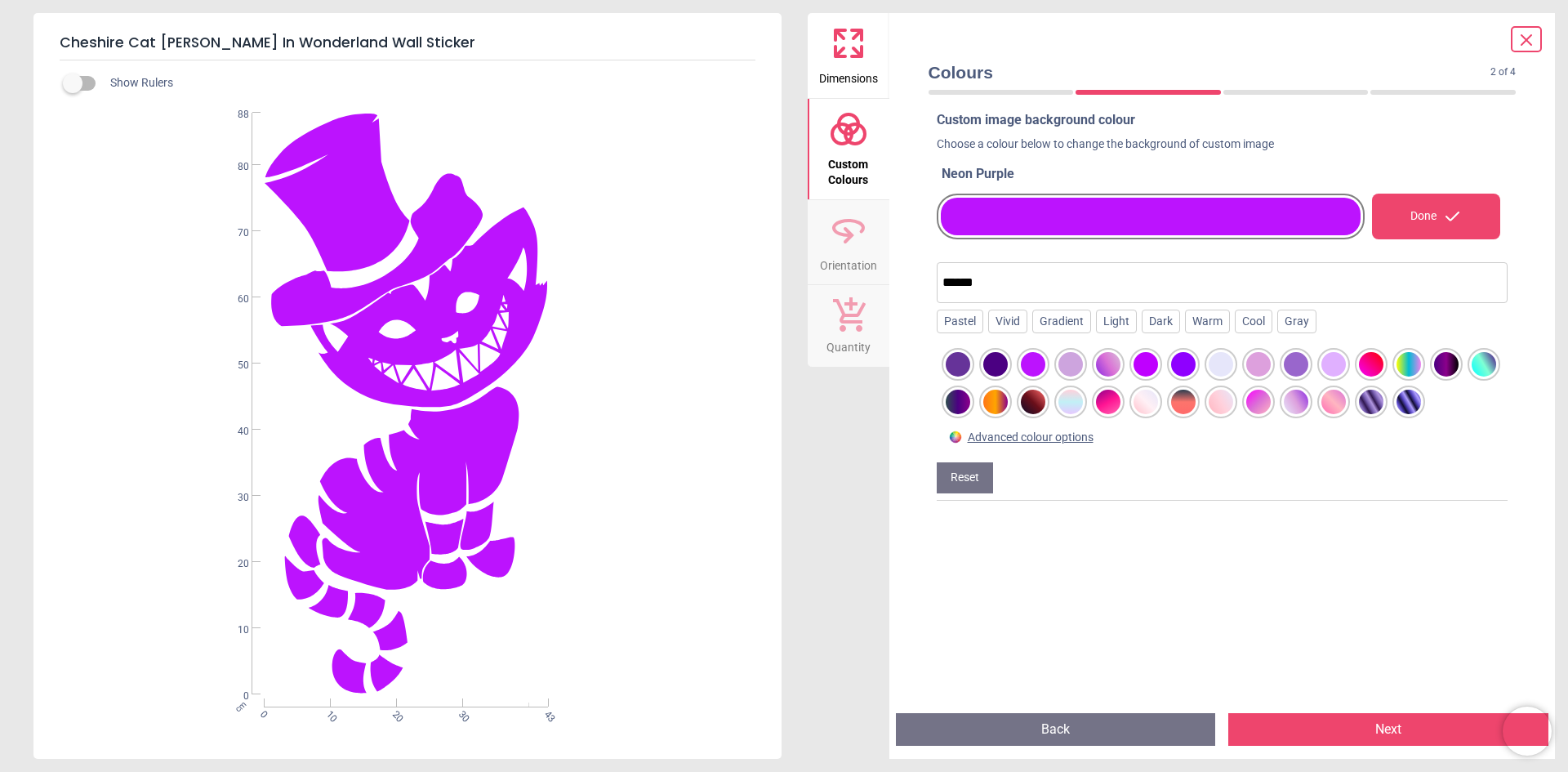
click at [1074, 368] on div at bounding box center [1071, 364] width 25 height 25
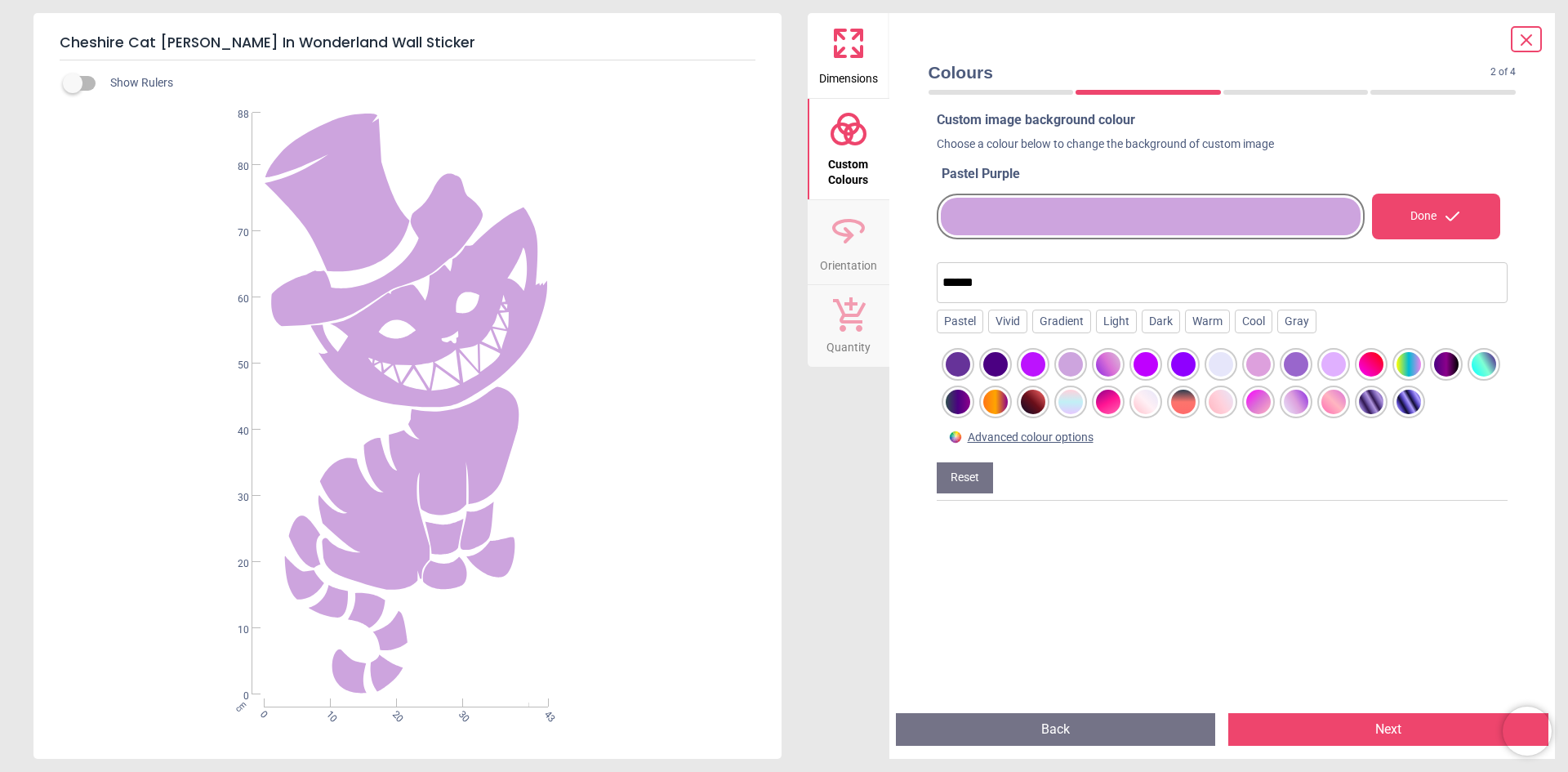
click at [1104, 368] on div at bounding box center [1109, 364] width 25 height 25
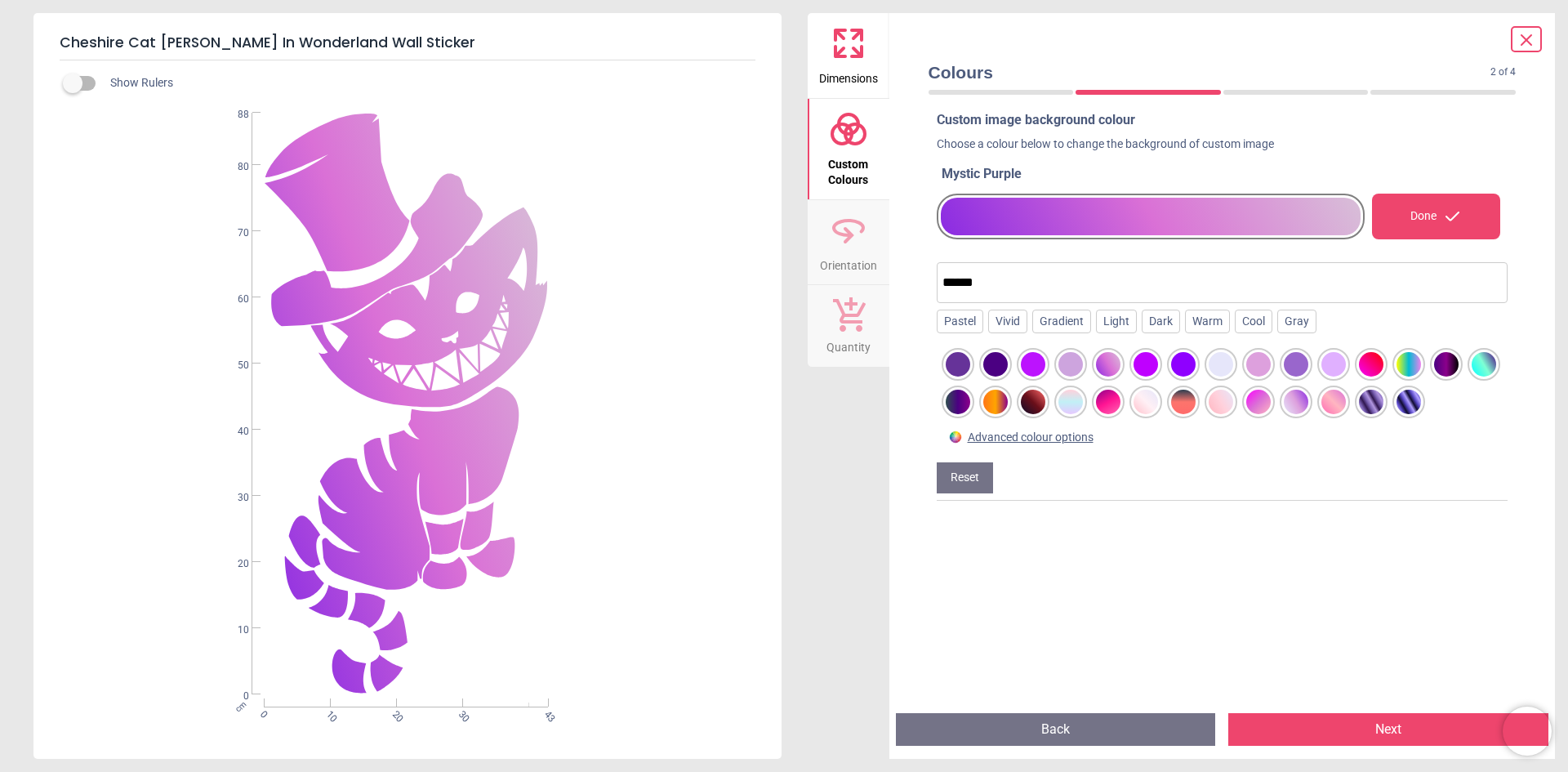
click at [1143, 368] on div at bounding box center [1147, 364] width 25 height 25
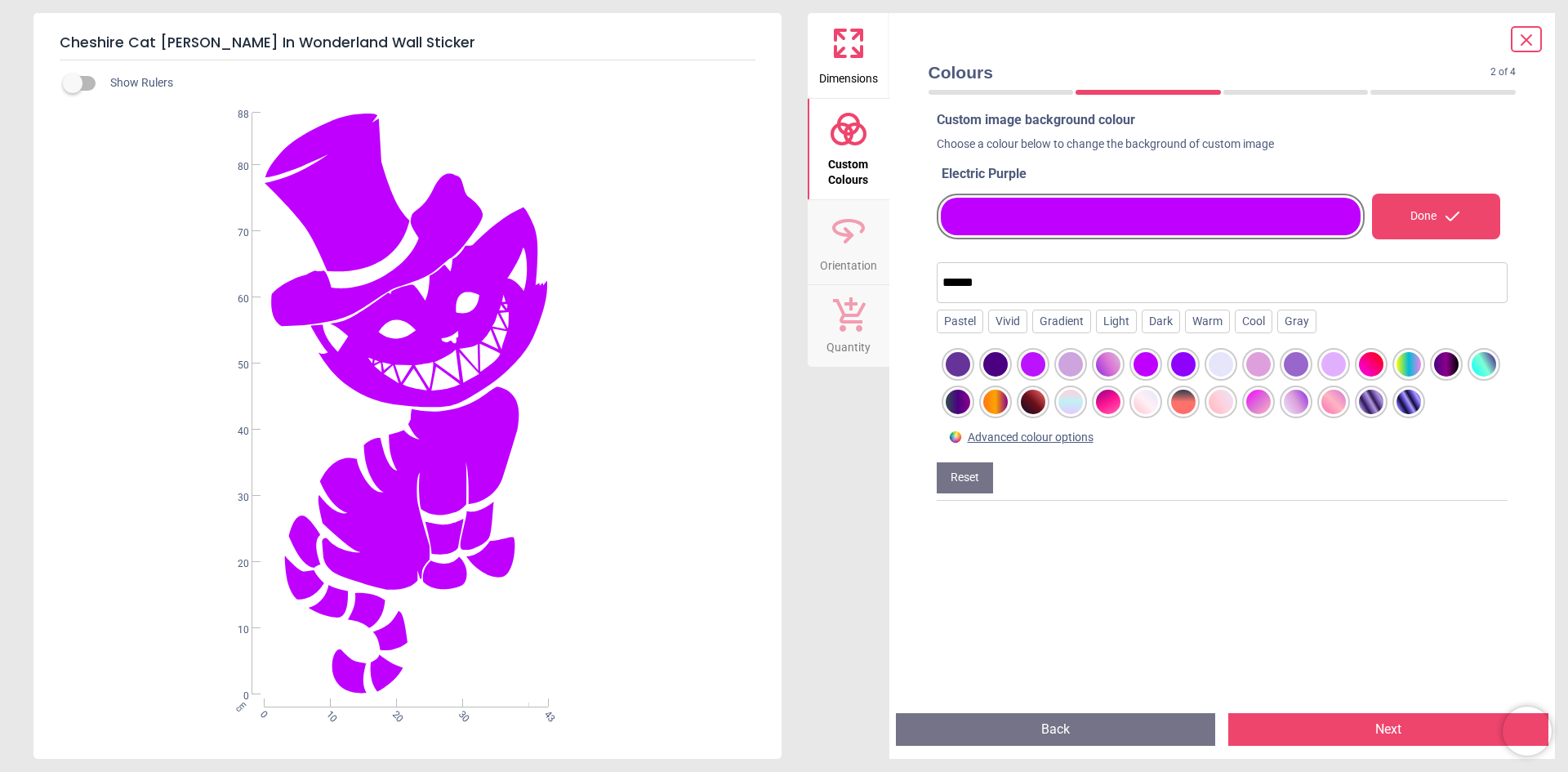
click at [1186, 369] on div at bounding box center [1183, 364] width 25 height 25
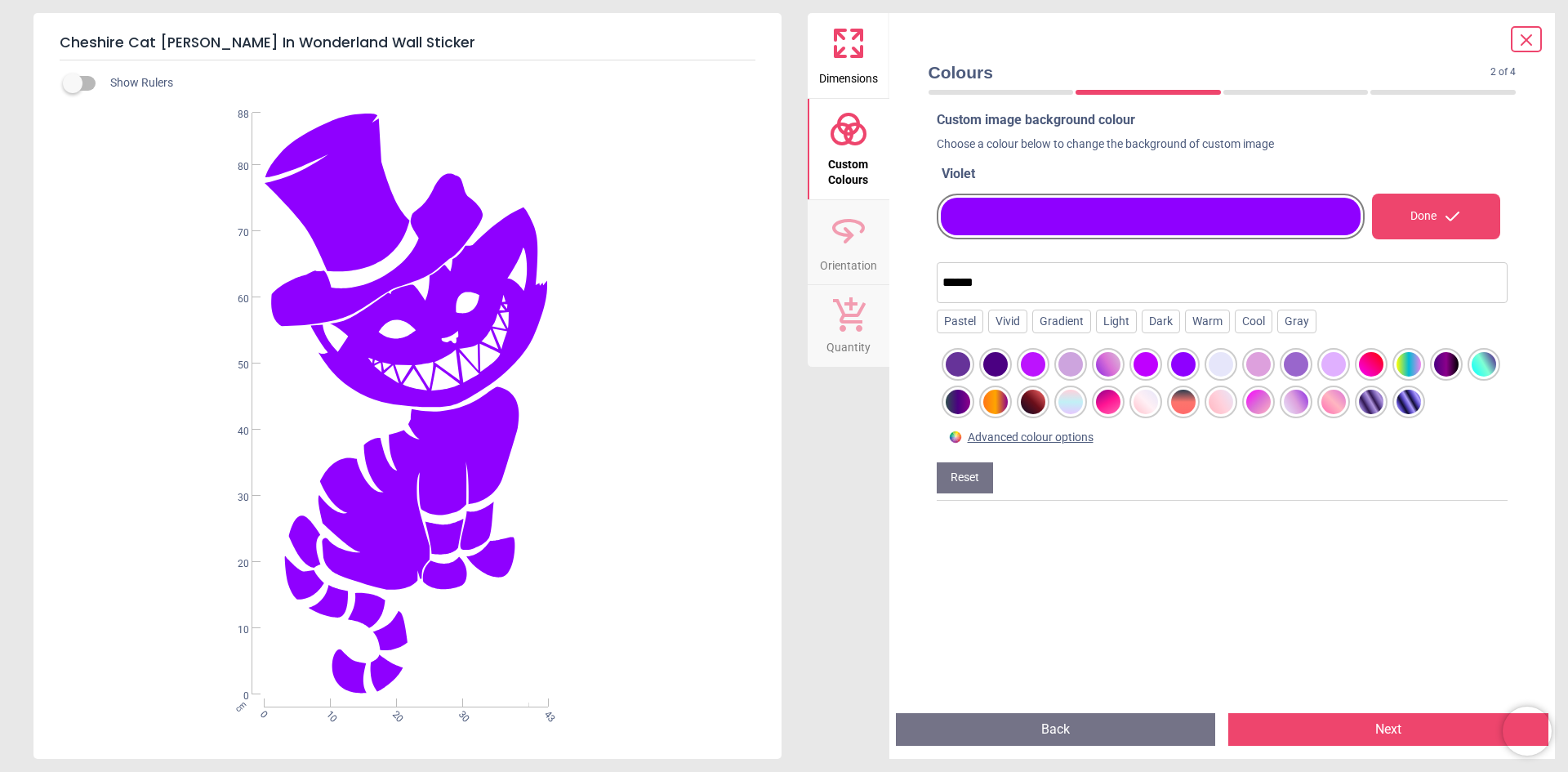
click at [1228, 369] on div at bounding box center [1221, 364] width 25 height 25
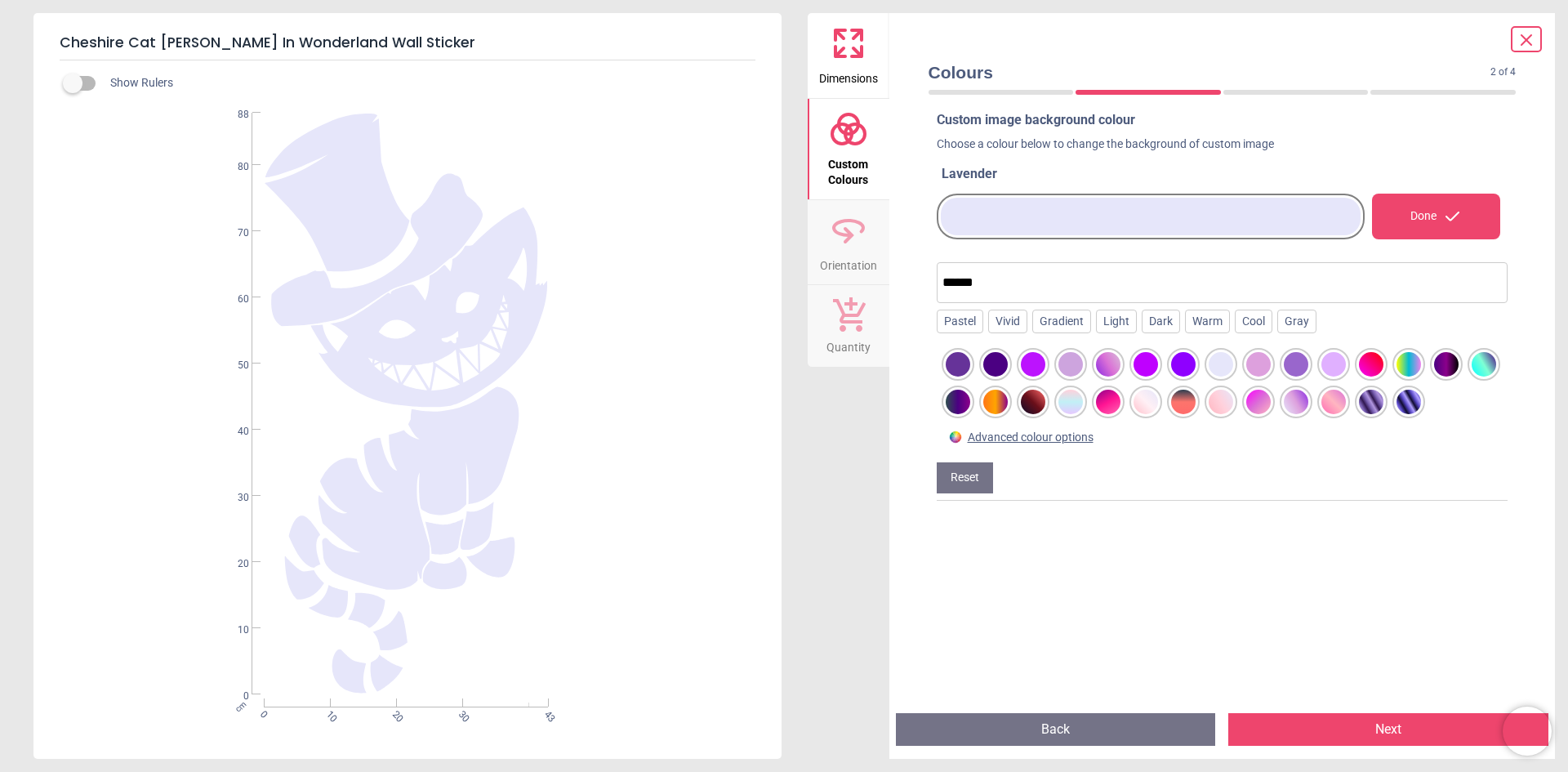
click at [1255, 367] on div at bounding box center [1259, 364] width 25 height 25
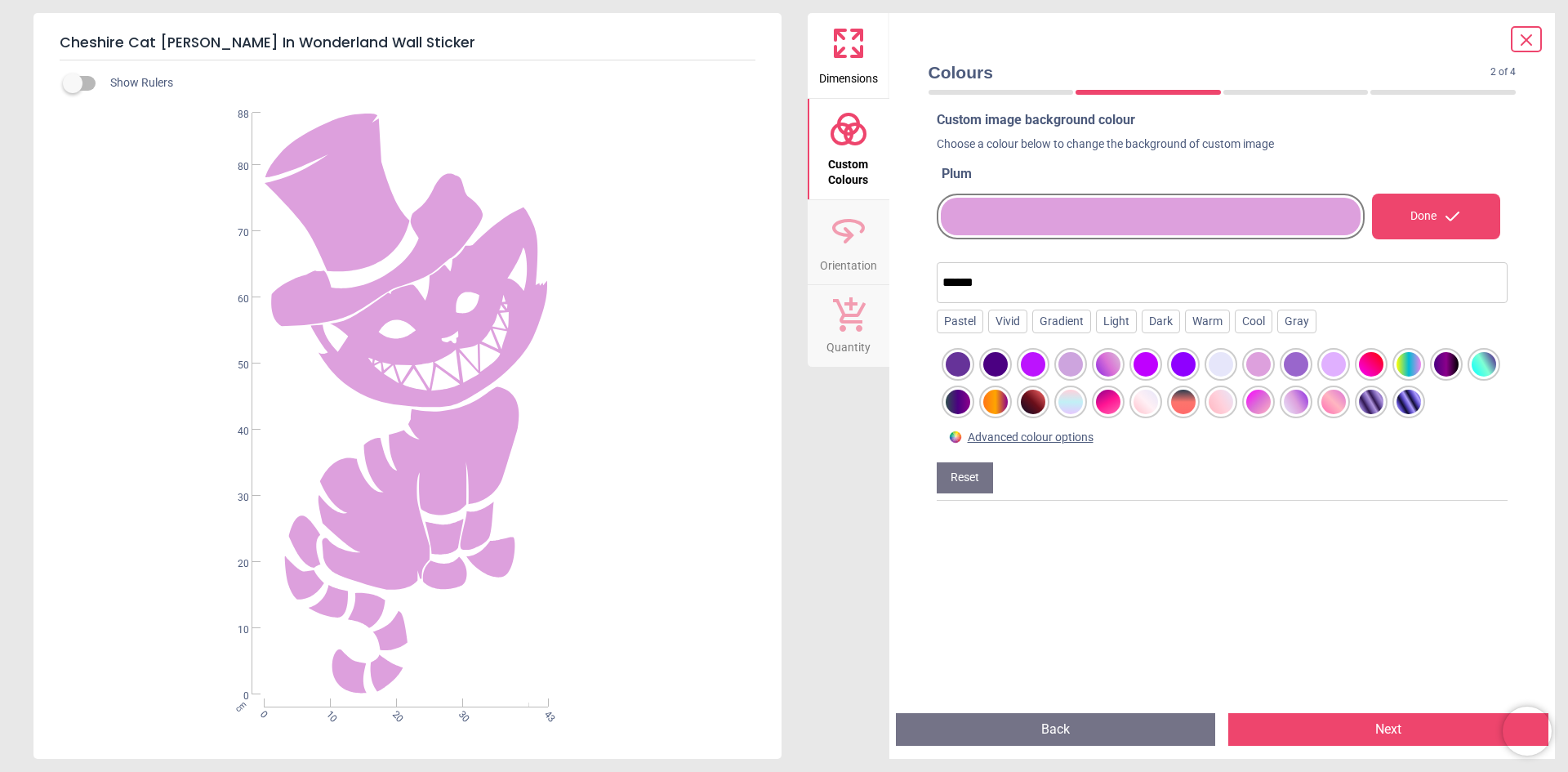
click at [1302, 363] on div at bounding box center [1296, 364] width 25 height 25
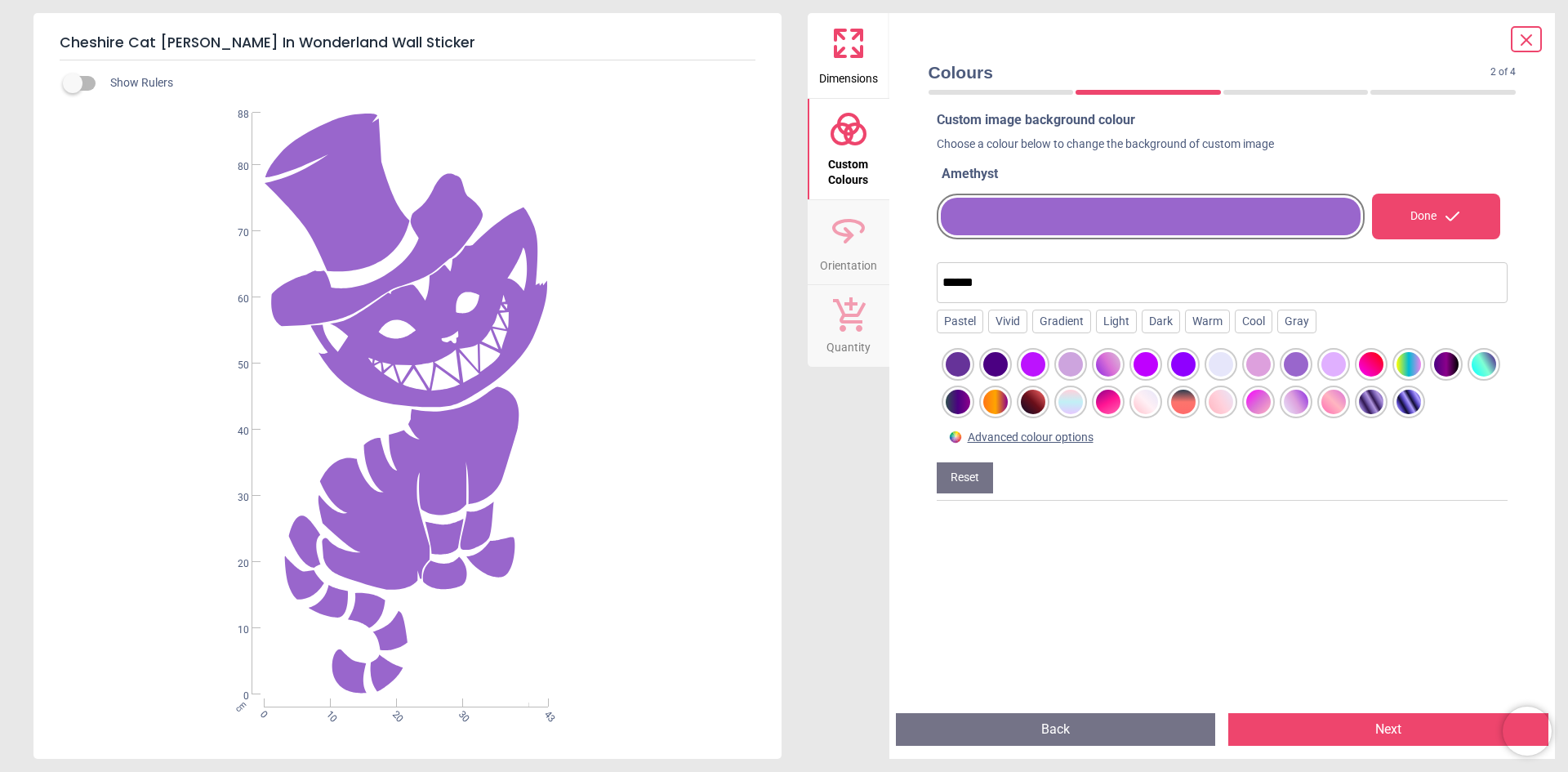
click at [1322, 363] on div at bounding box center [1334, 364] width 25 height 25
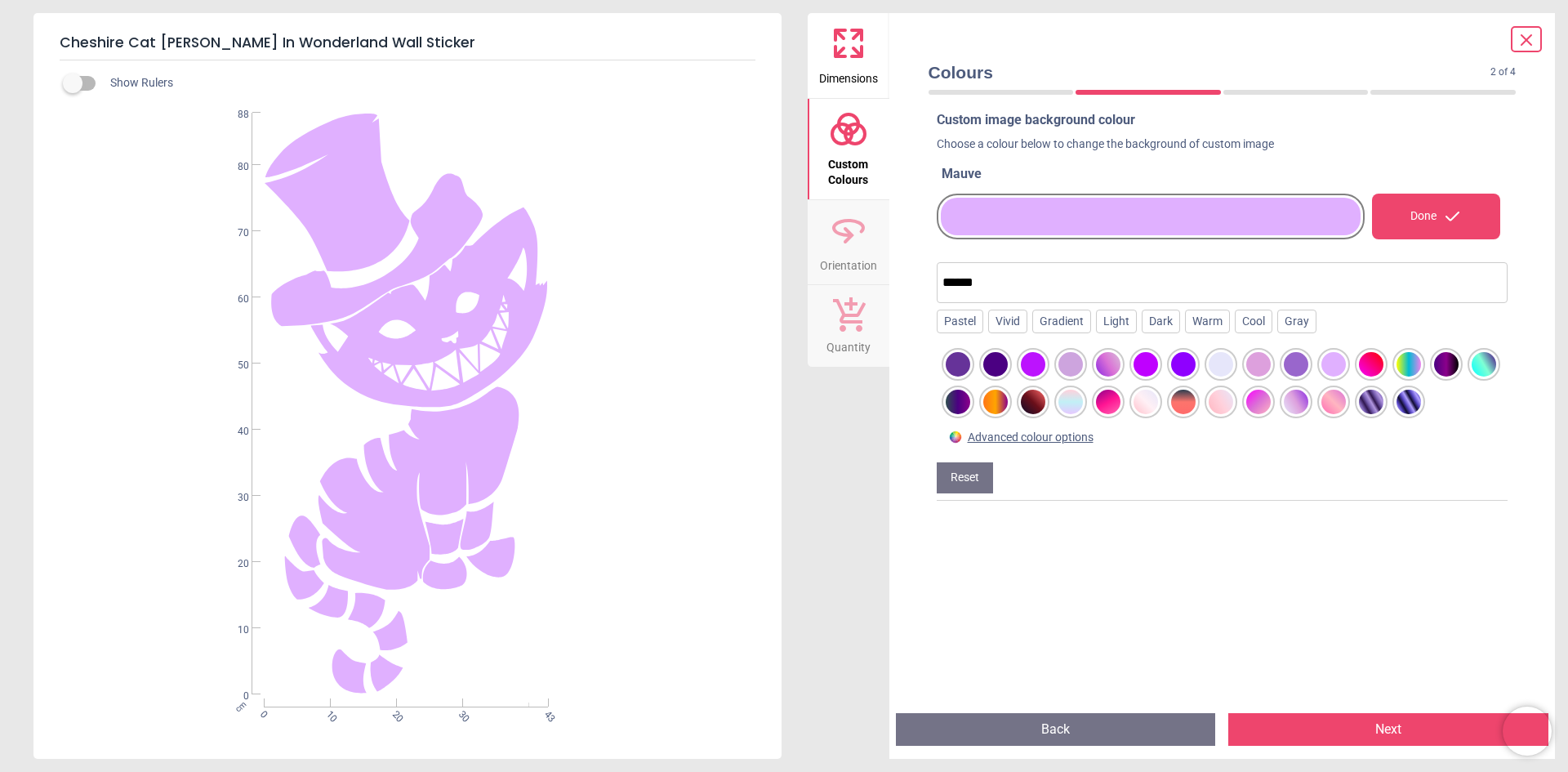
click at [1374, 363] on div at bounding box center [1372, 364] width 25 height 25
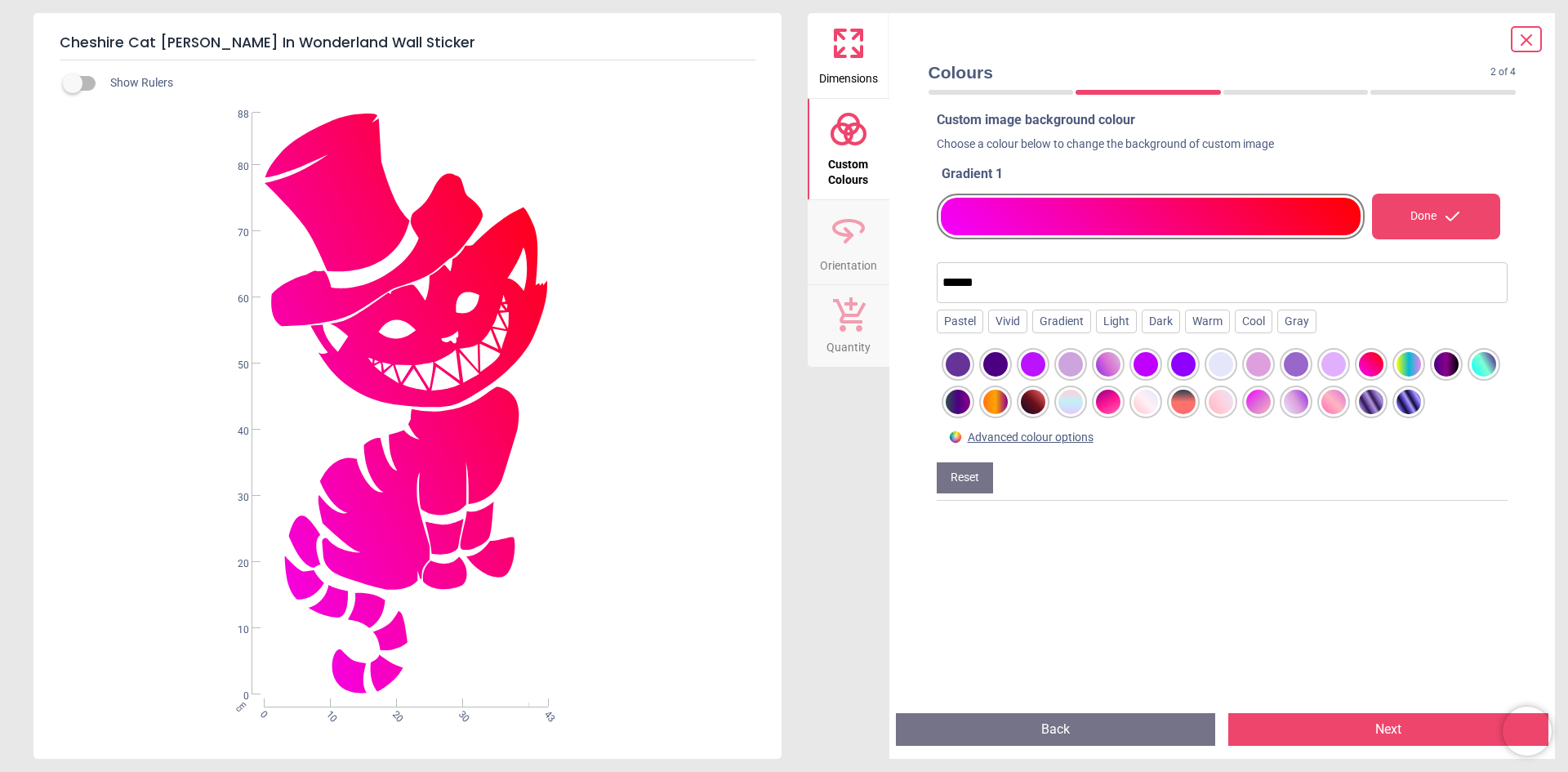
click at [1403, 367] on div at bounding box center [1410, 364] width 25 height 25
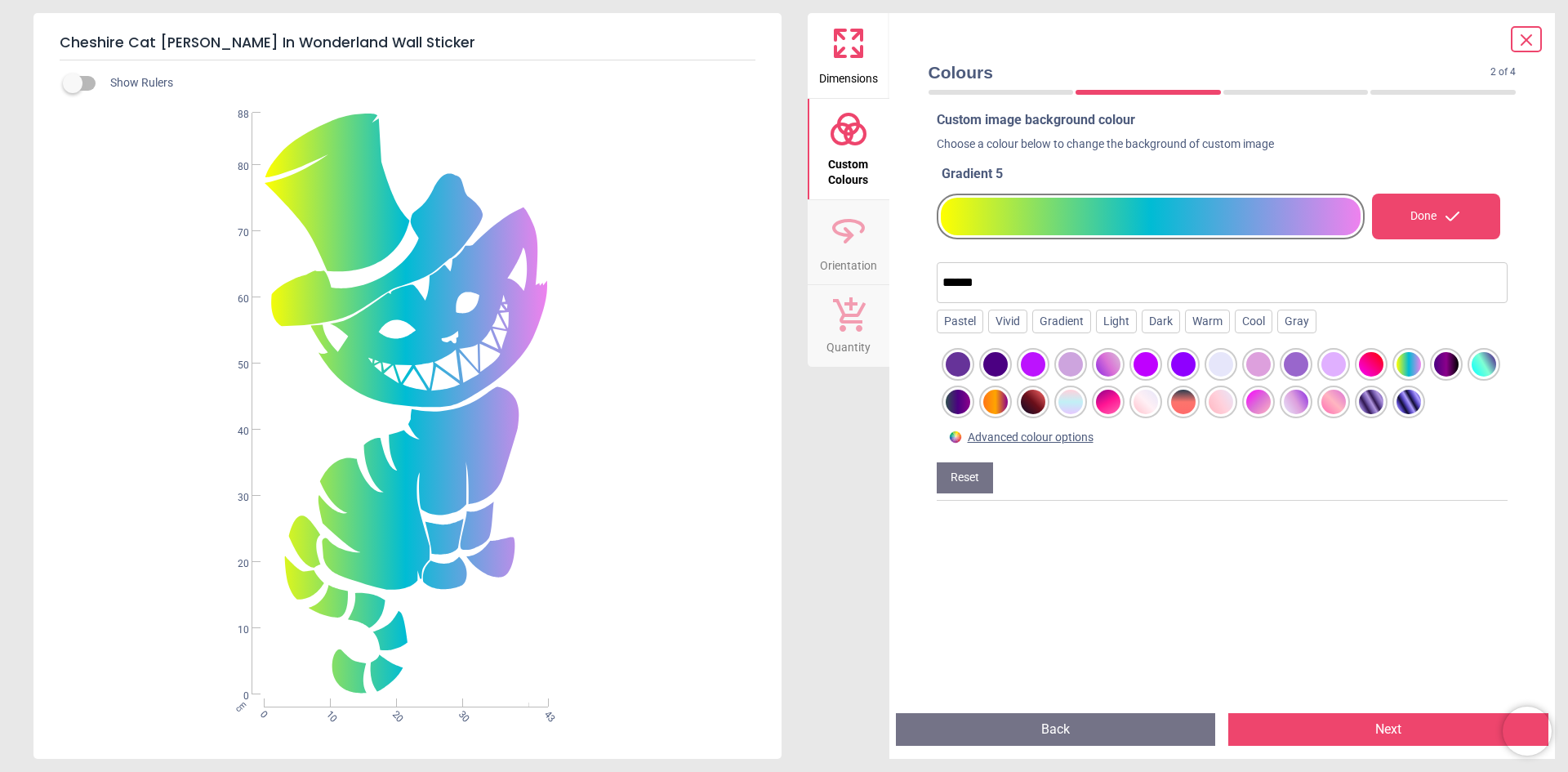
click at [1445, 367] on div at bounding box center [1446, 364] width 25 height 25
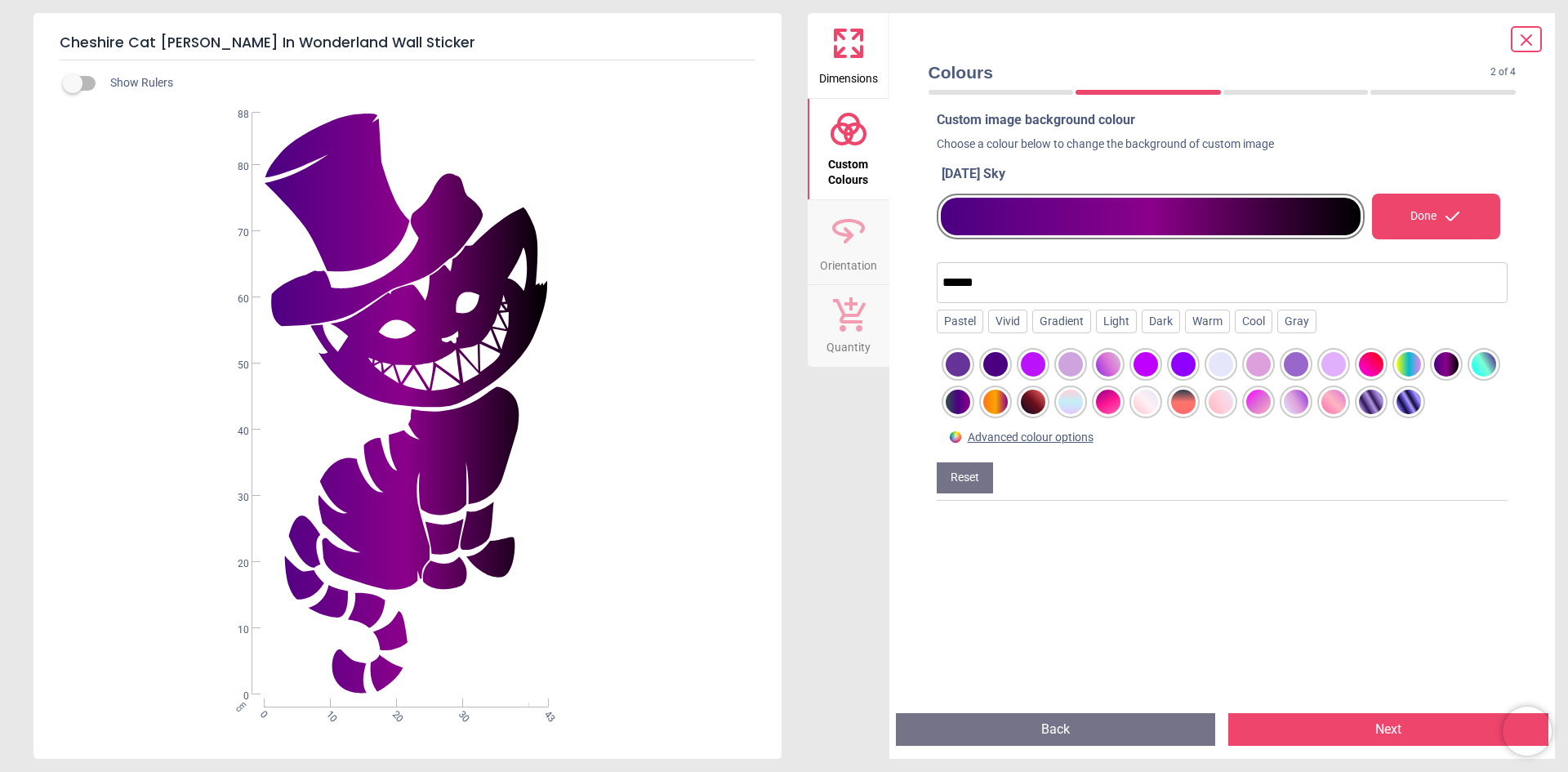
click at [1422, 403] on div at bounding box center [1410, 402] width 25 height 25
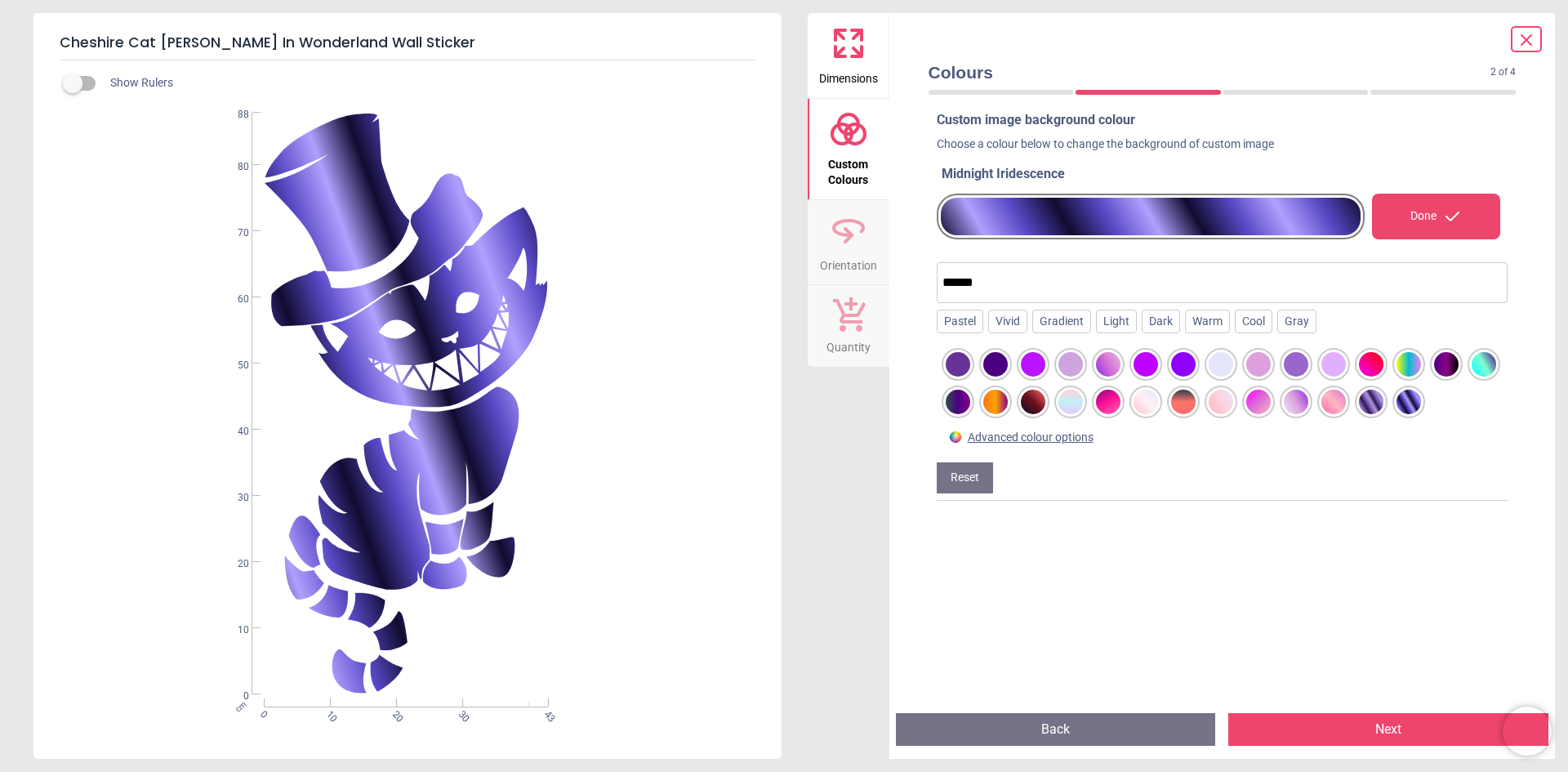
click at [1384, 403] on div at bounding box center [1372, 402] width 25 height 25
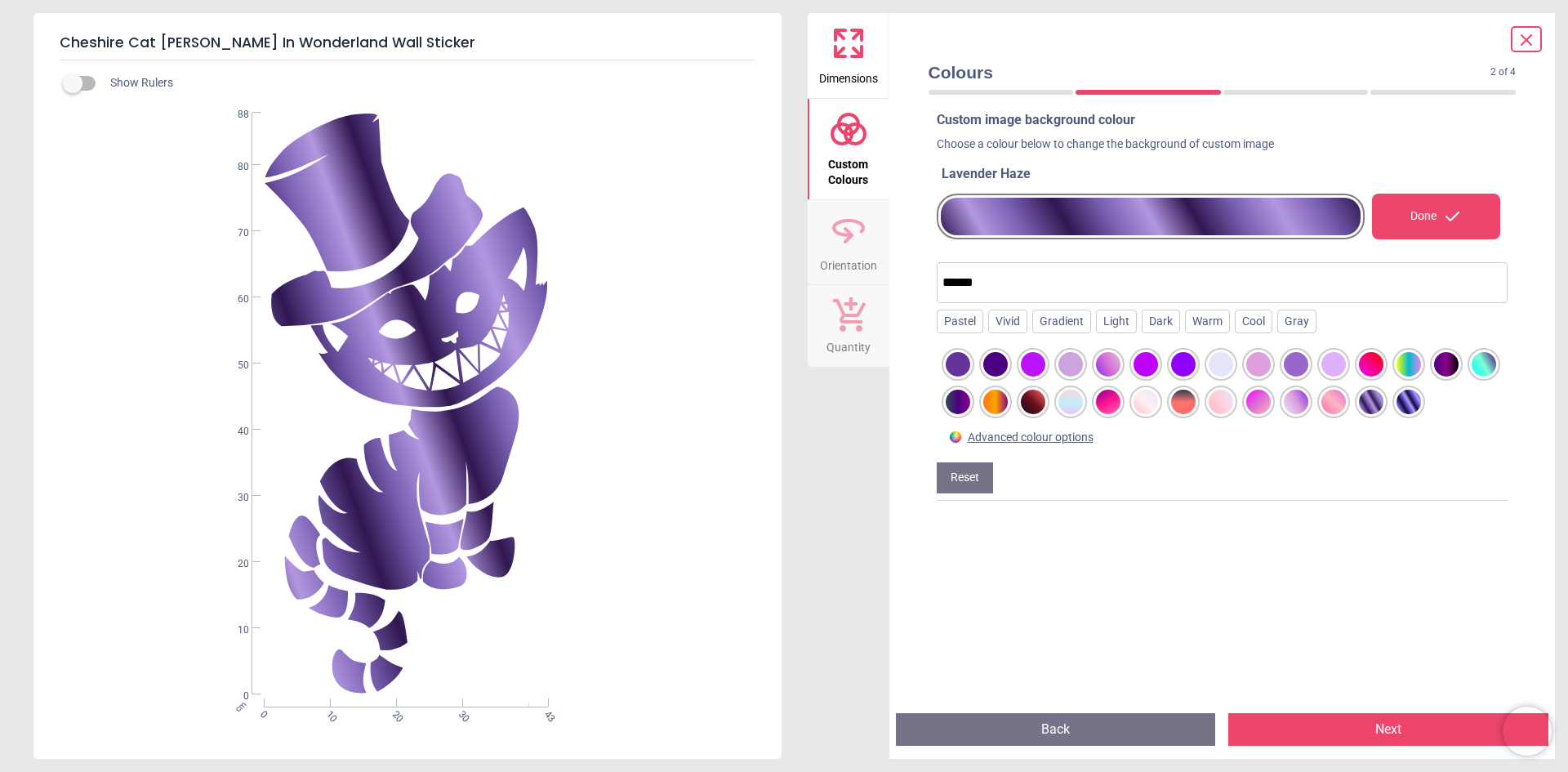
click at [1346, 403] on div at bounding box center [1334, 402] width 25 height 25
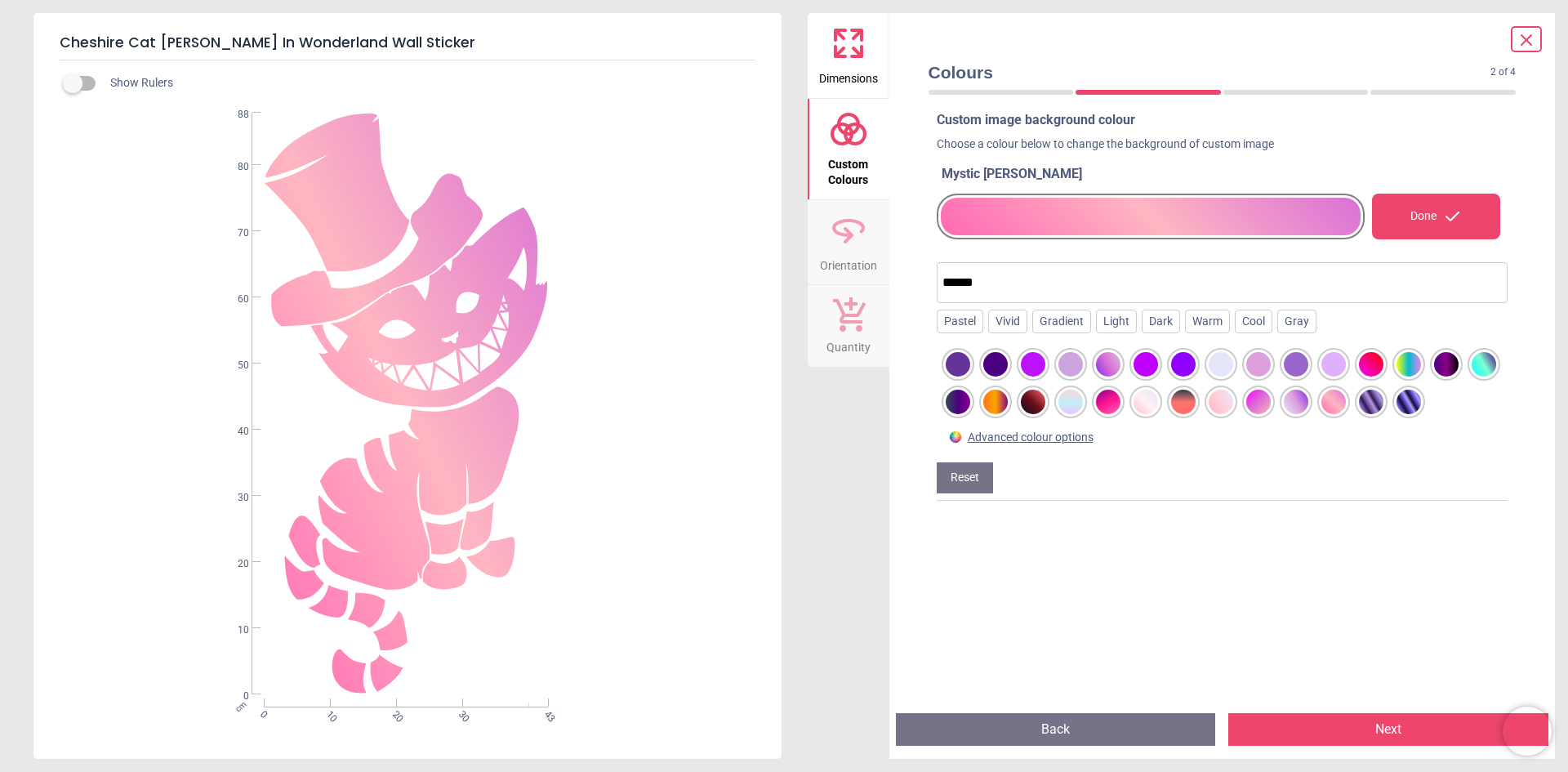
click at [1309, 406] on div at bounding box center [1296, 402] width 25 height 25
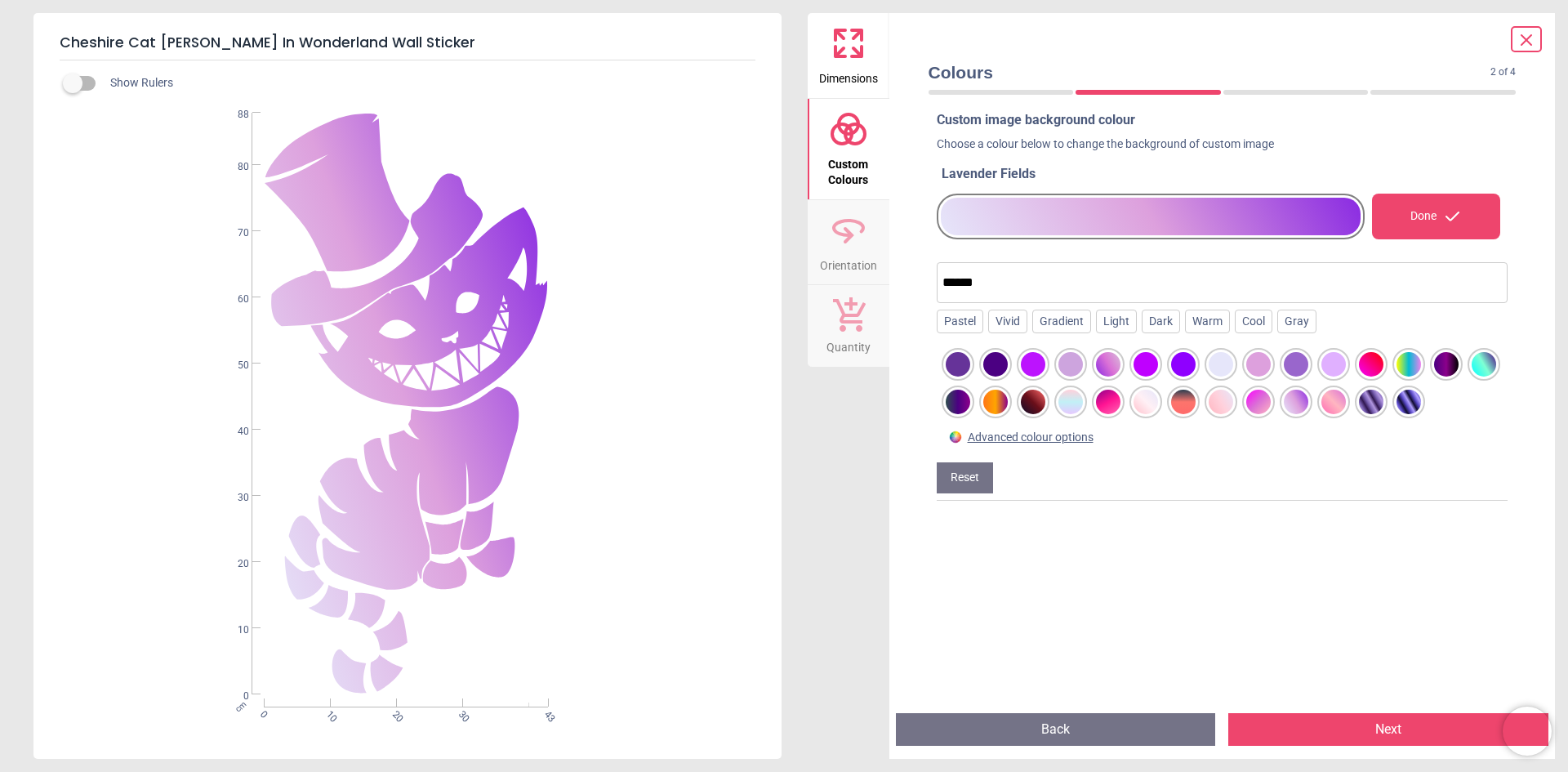
click at [1271, 407] on div at bounding box center [1259, 402] width 25 height 25
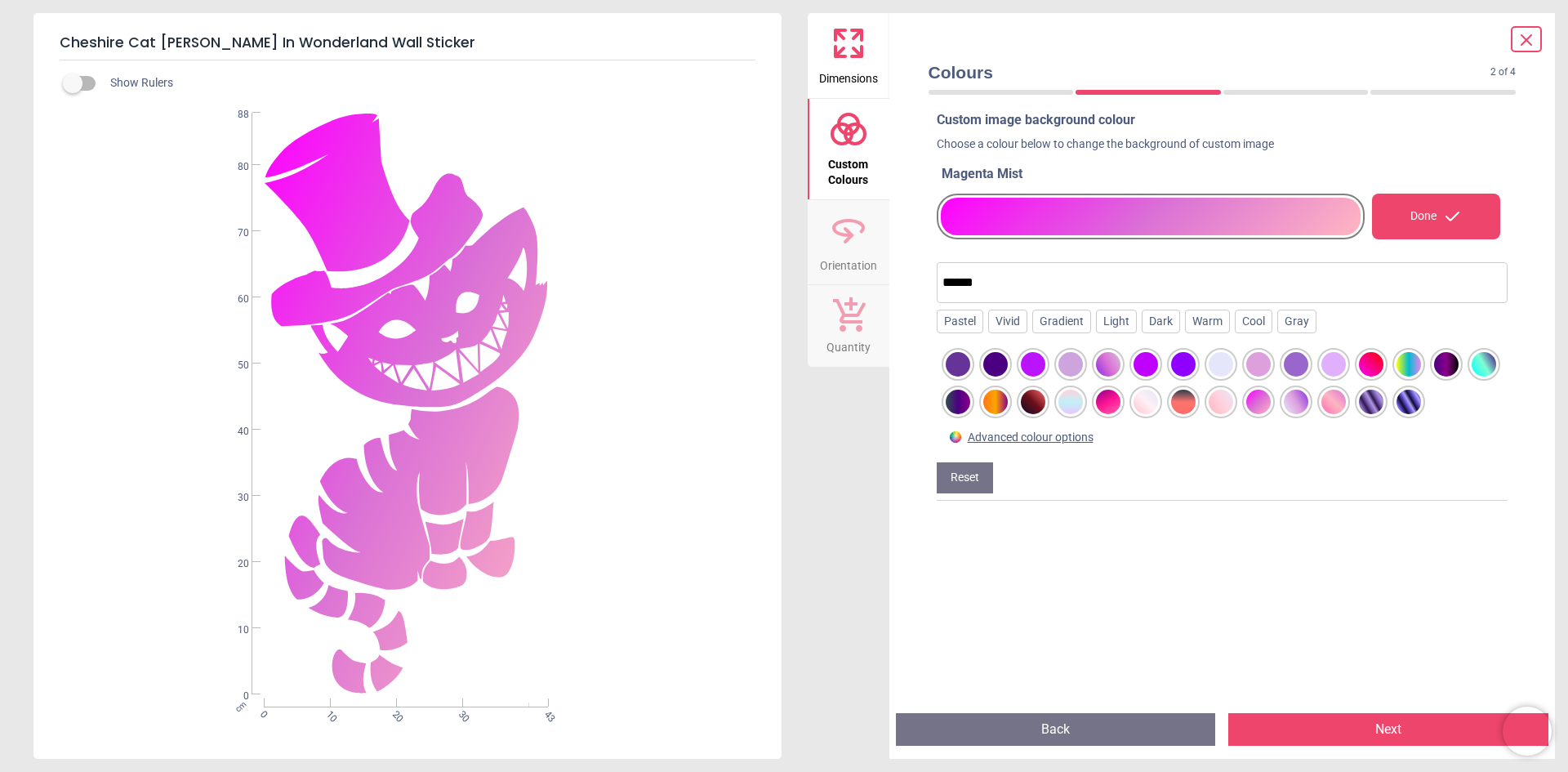
click at [1233, 402] on div at bounding box center [1221, 402] width 25 height 25
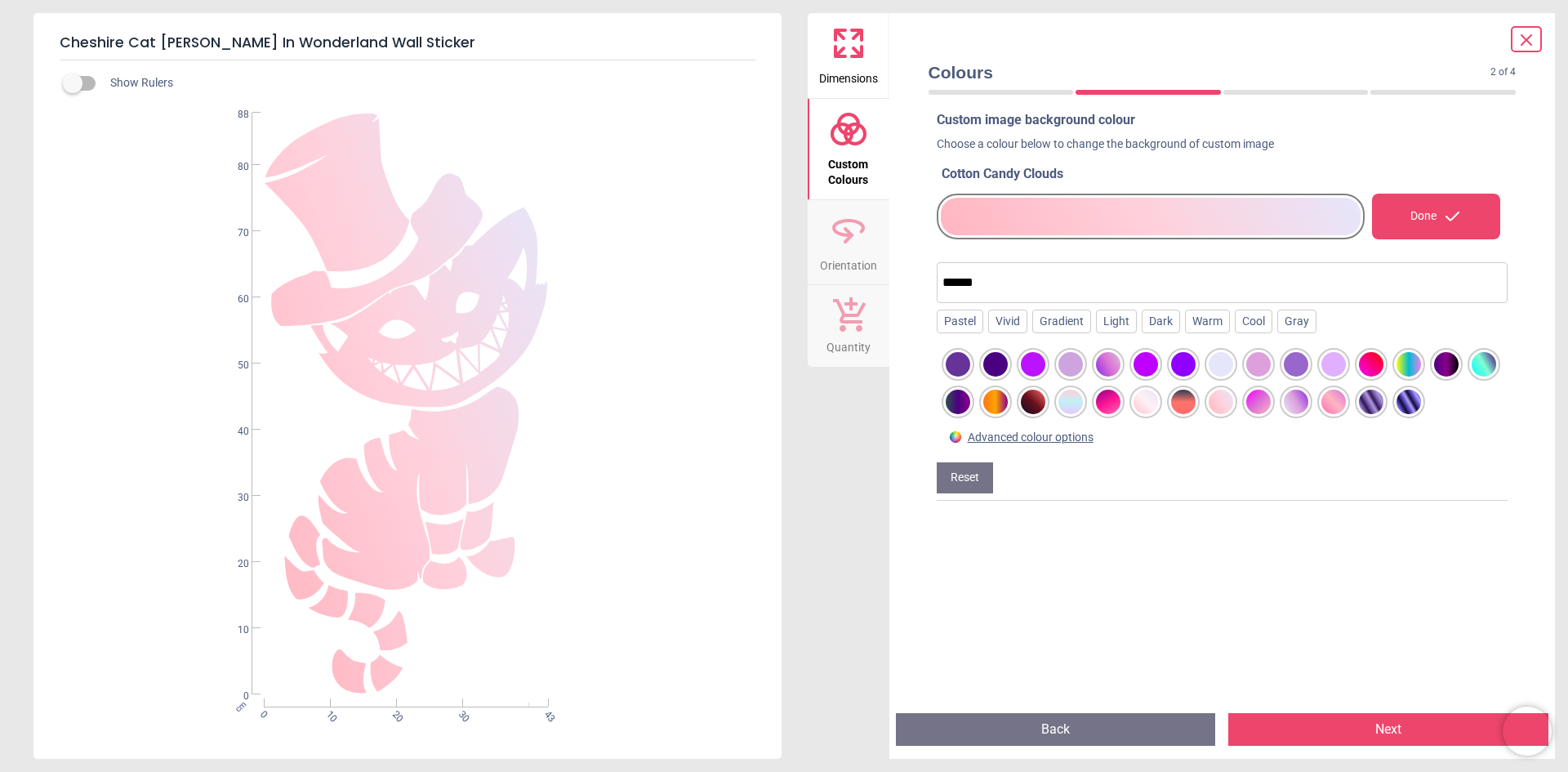
click at [1196, 405] on div at bounding box center [1183, 402] width 25 height 25
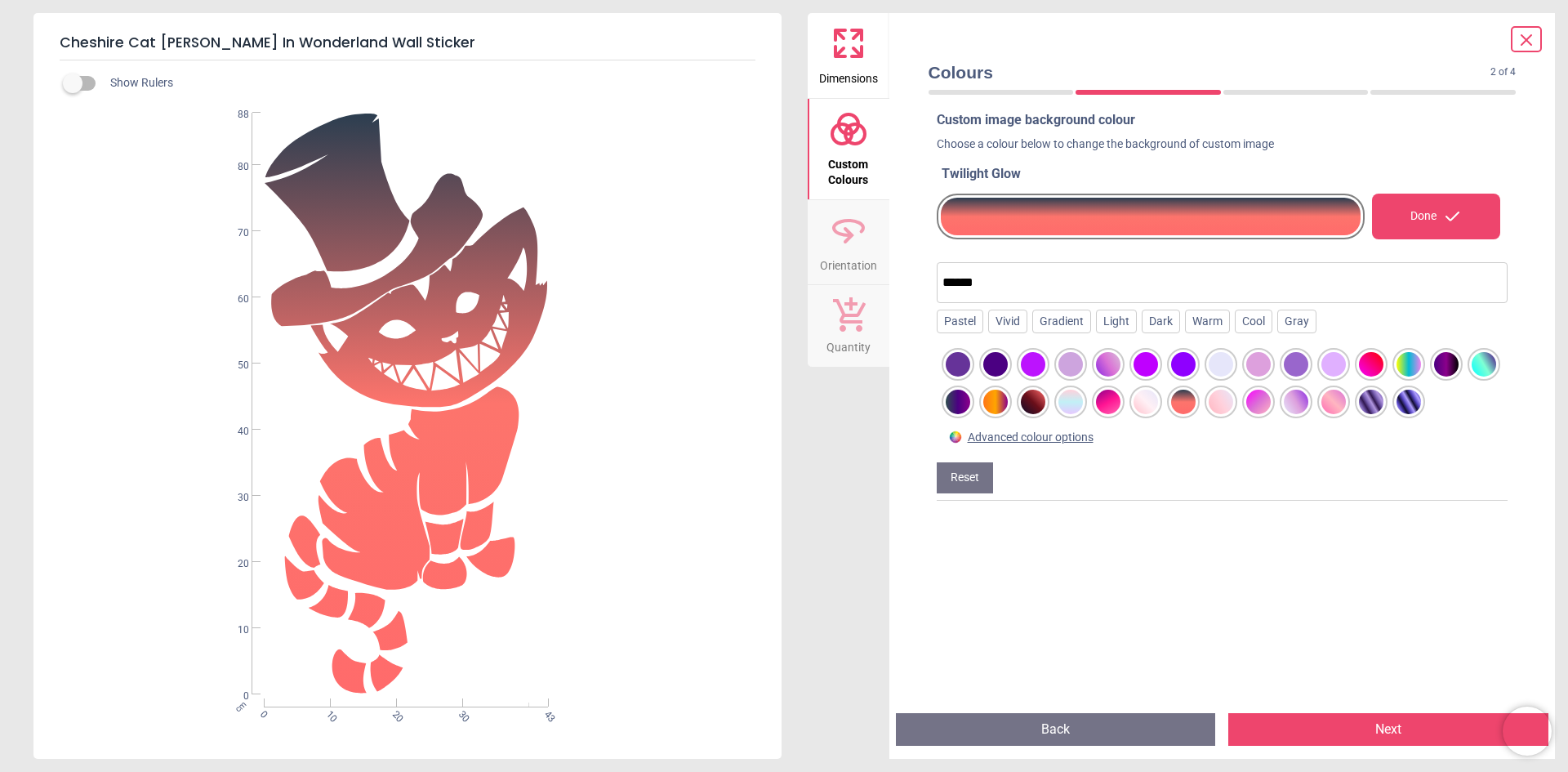
click at [1159, 405] on div at bounding box center [1147, 402] width 25 height 25
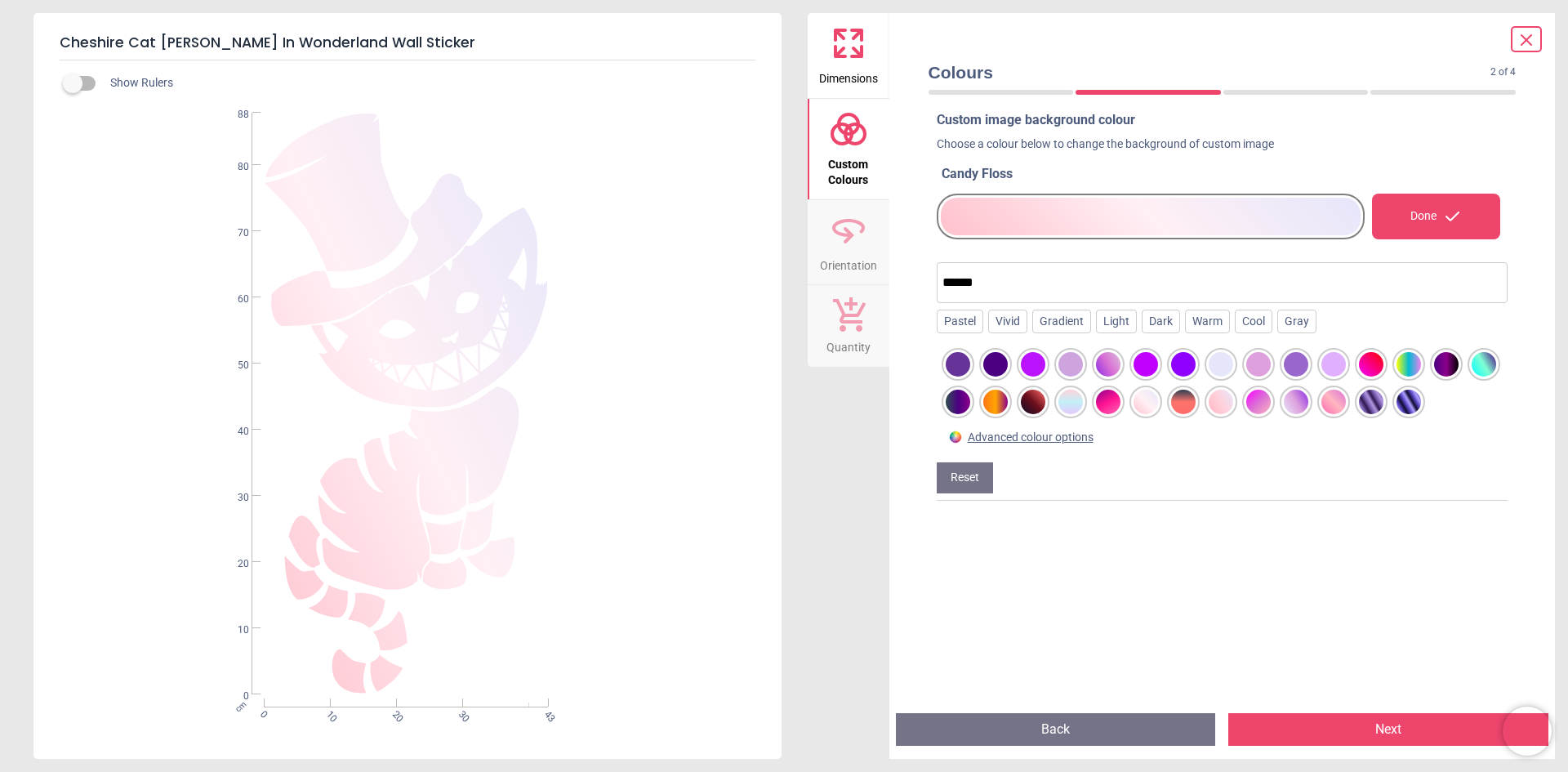
click at [1121, 407] on div at bounding box center [1109, 402] width 25 height 25
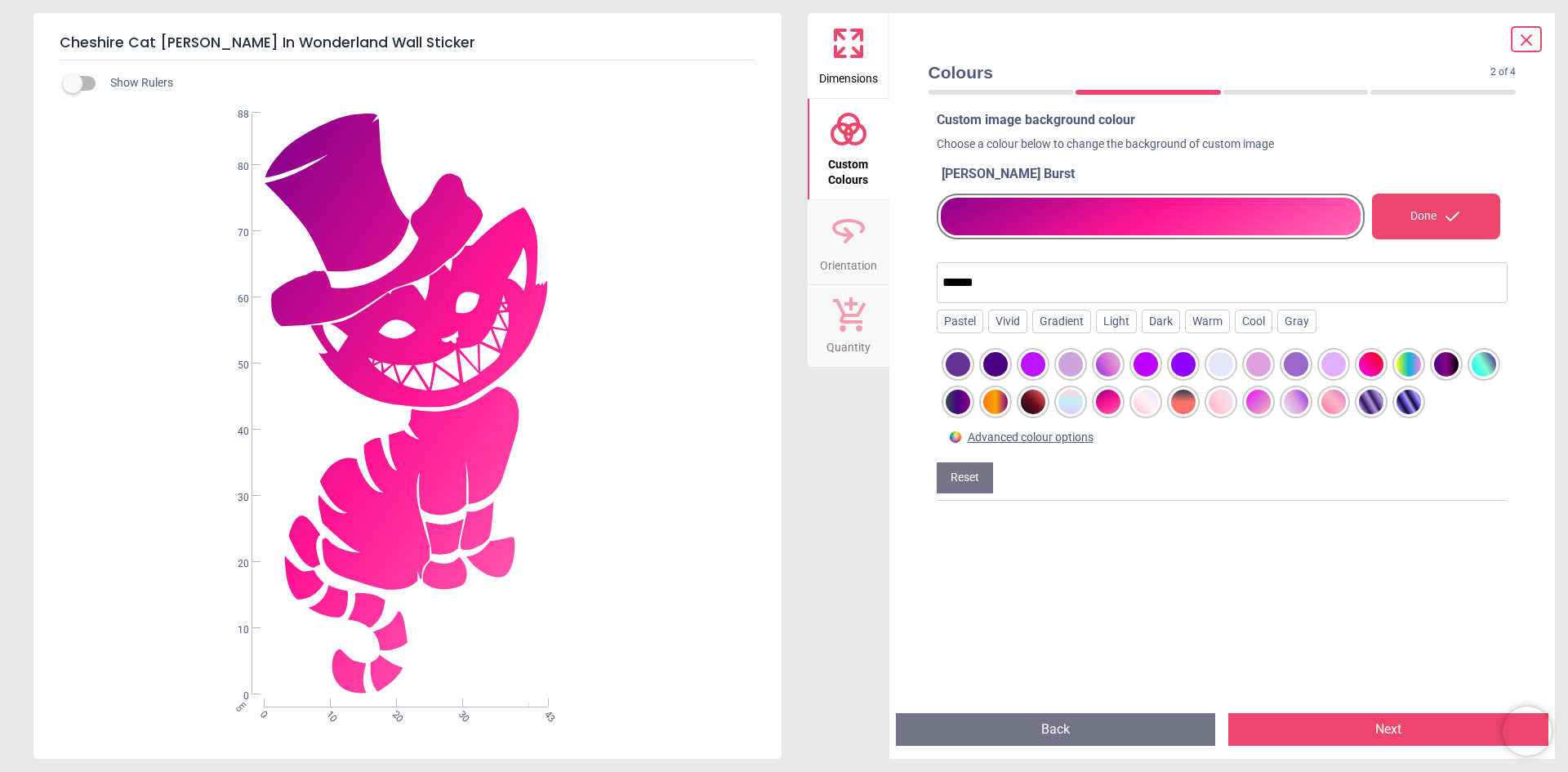
click at [1083, 402] on div at bounding box center [1071, 402] width 25 height 25
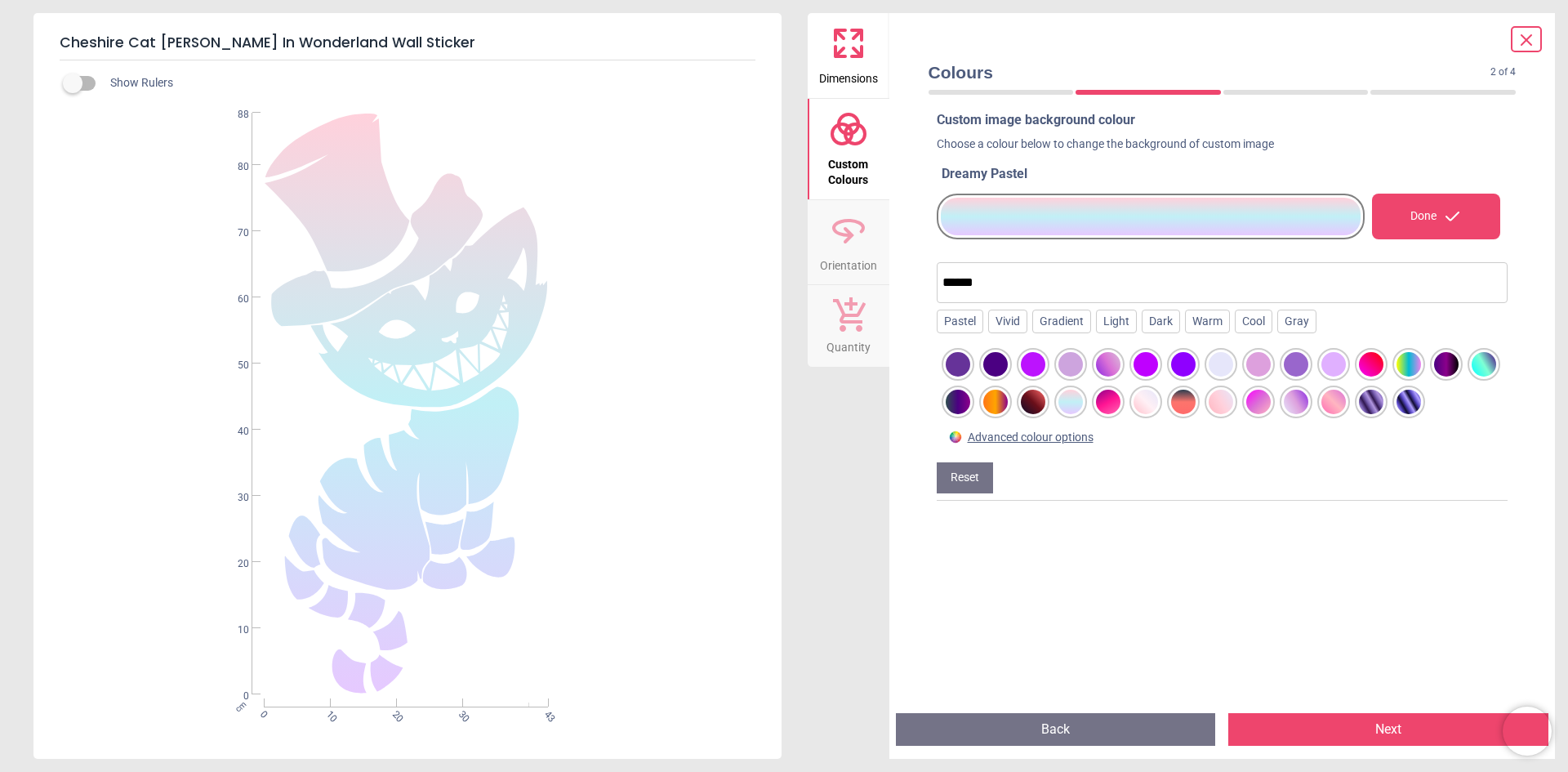
click at [1046, 403] on div at bounding box center [1033, 402] width 25 height 25
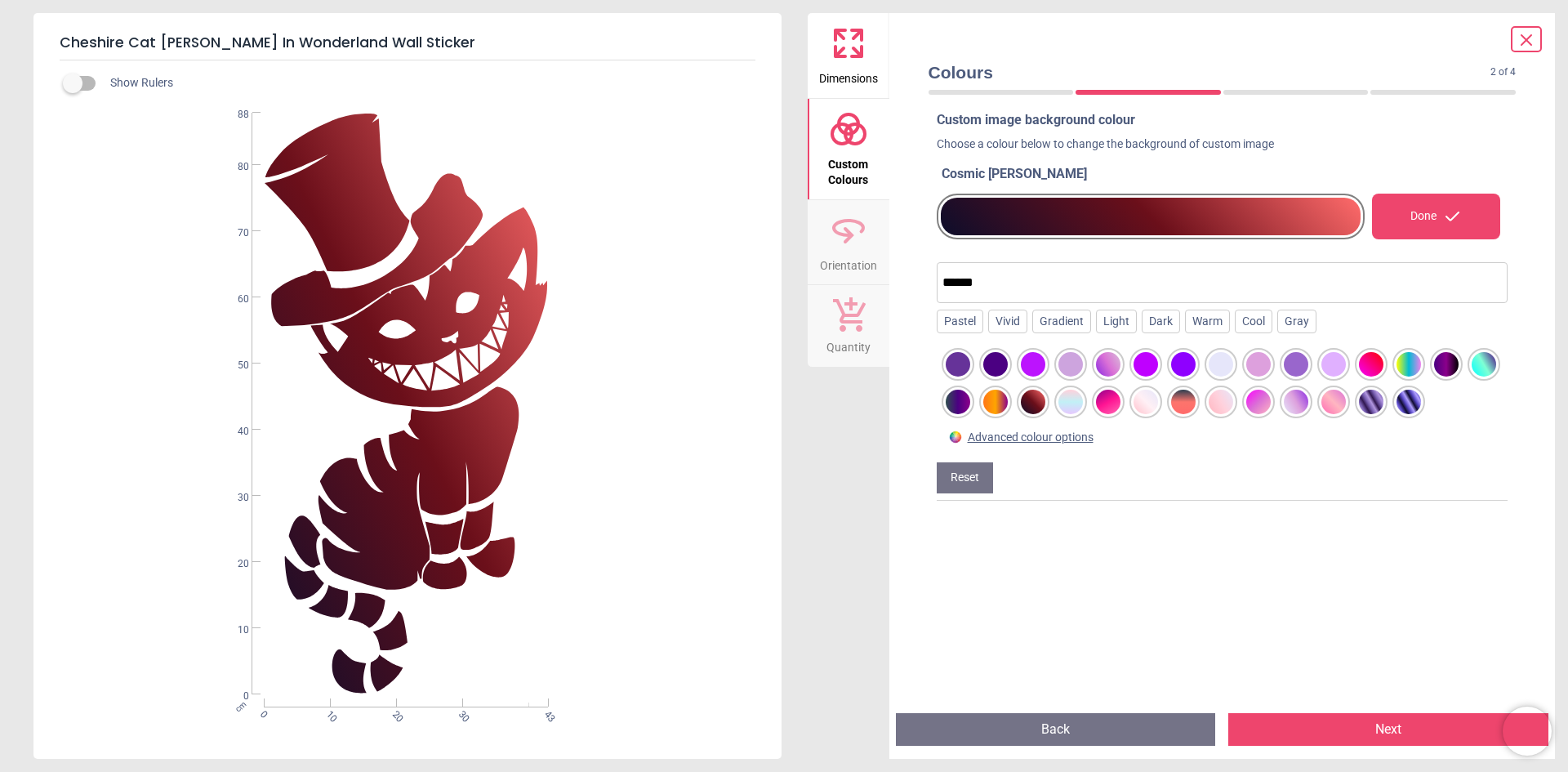
click at [1008, 403] on div at bounding box center [996, 402] width 25 height 25
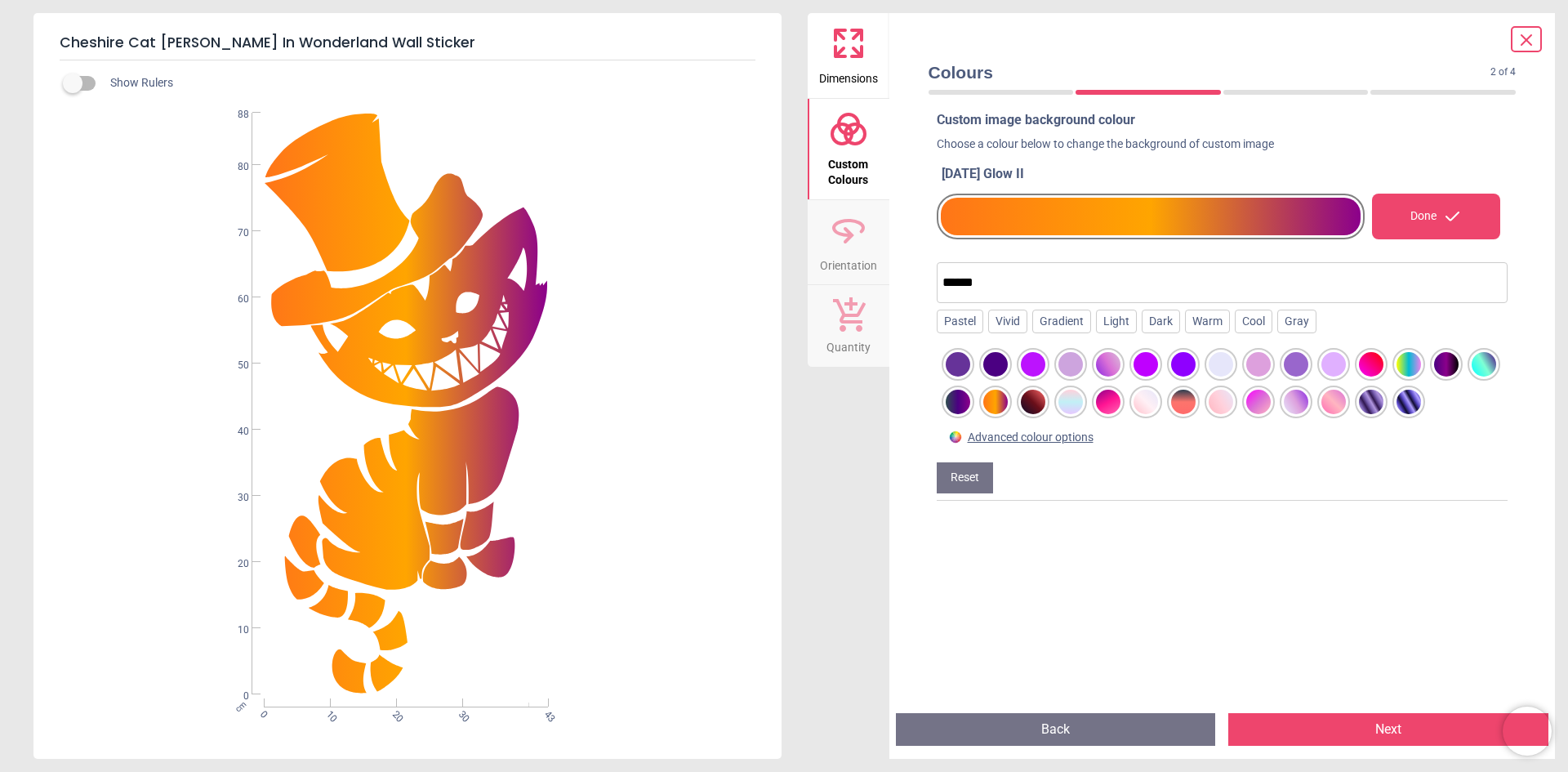
click at [970, 404] on div at bounding box center [958, 402] width 25 height 25
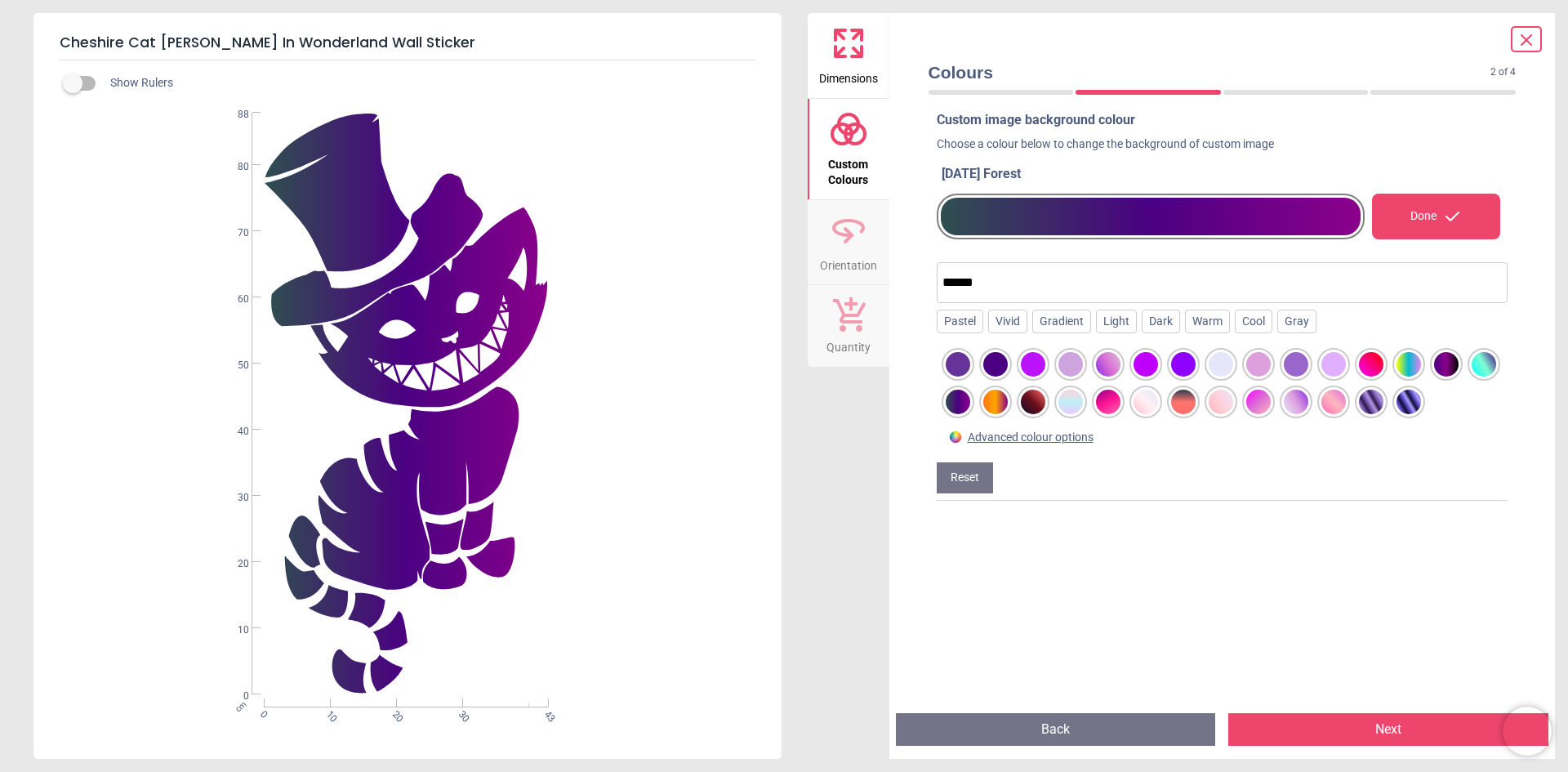
click at [1472, 376] on div at bounding box center [1484, 364] width 25 height 25
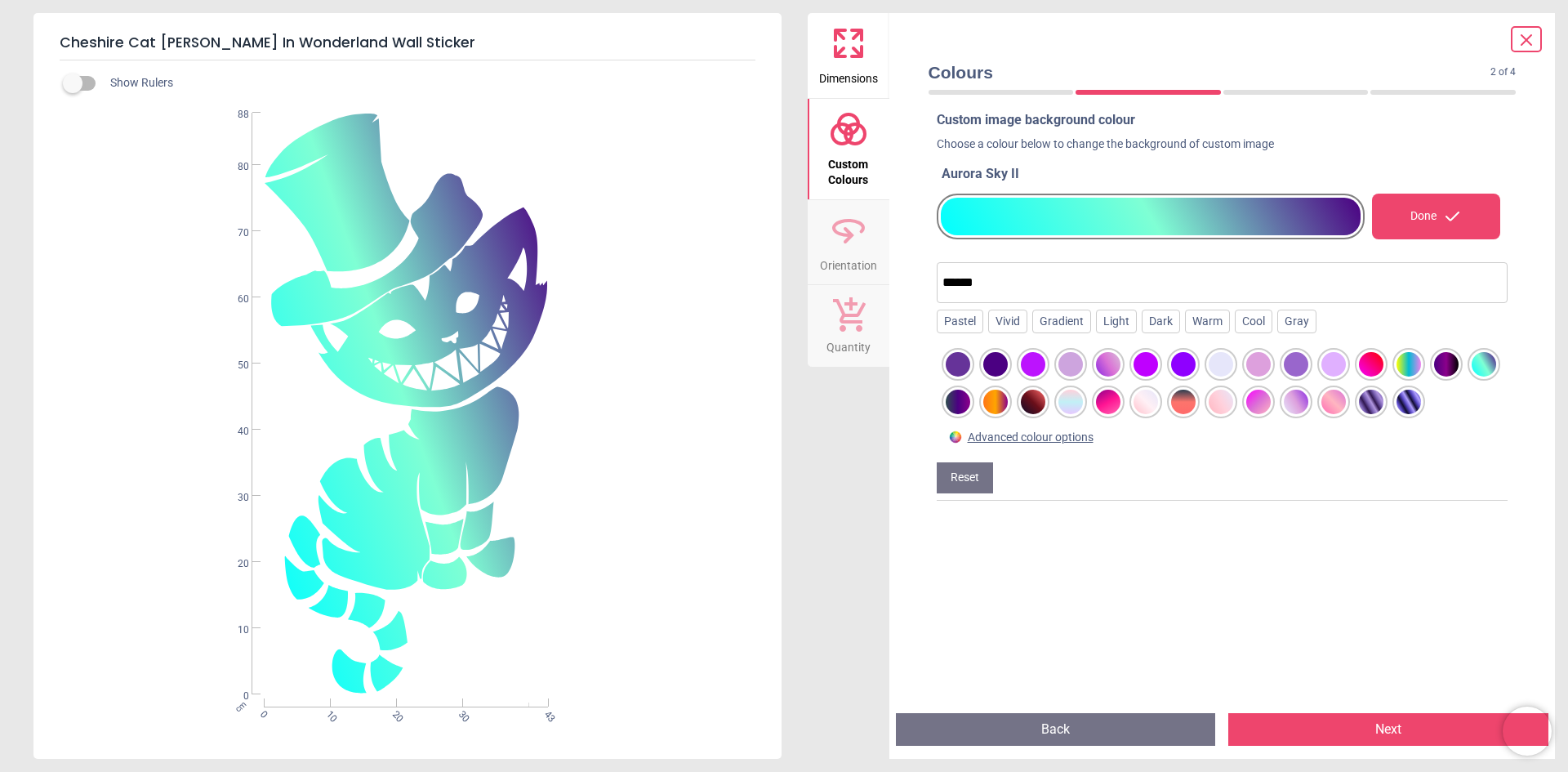
click at [1422, 411] on div at bounding box center [1410, 402] width 25 height 25
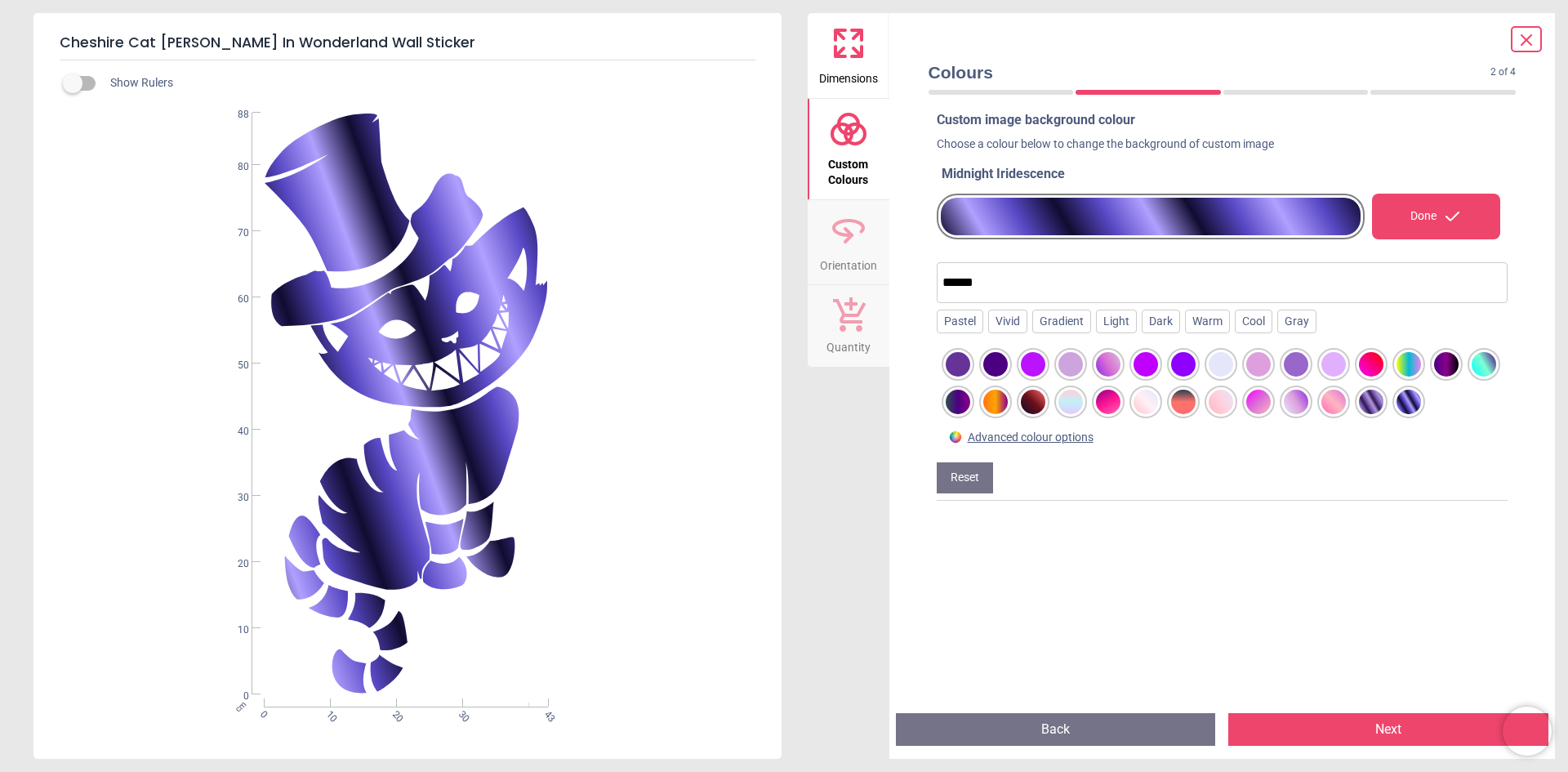
click at [1415, 718] on button "Next" at bounding box center [1389, 729] width 321 height 33
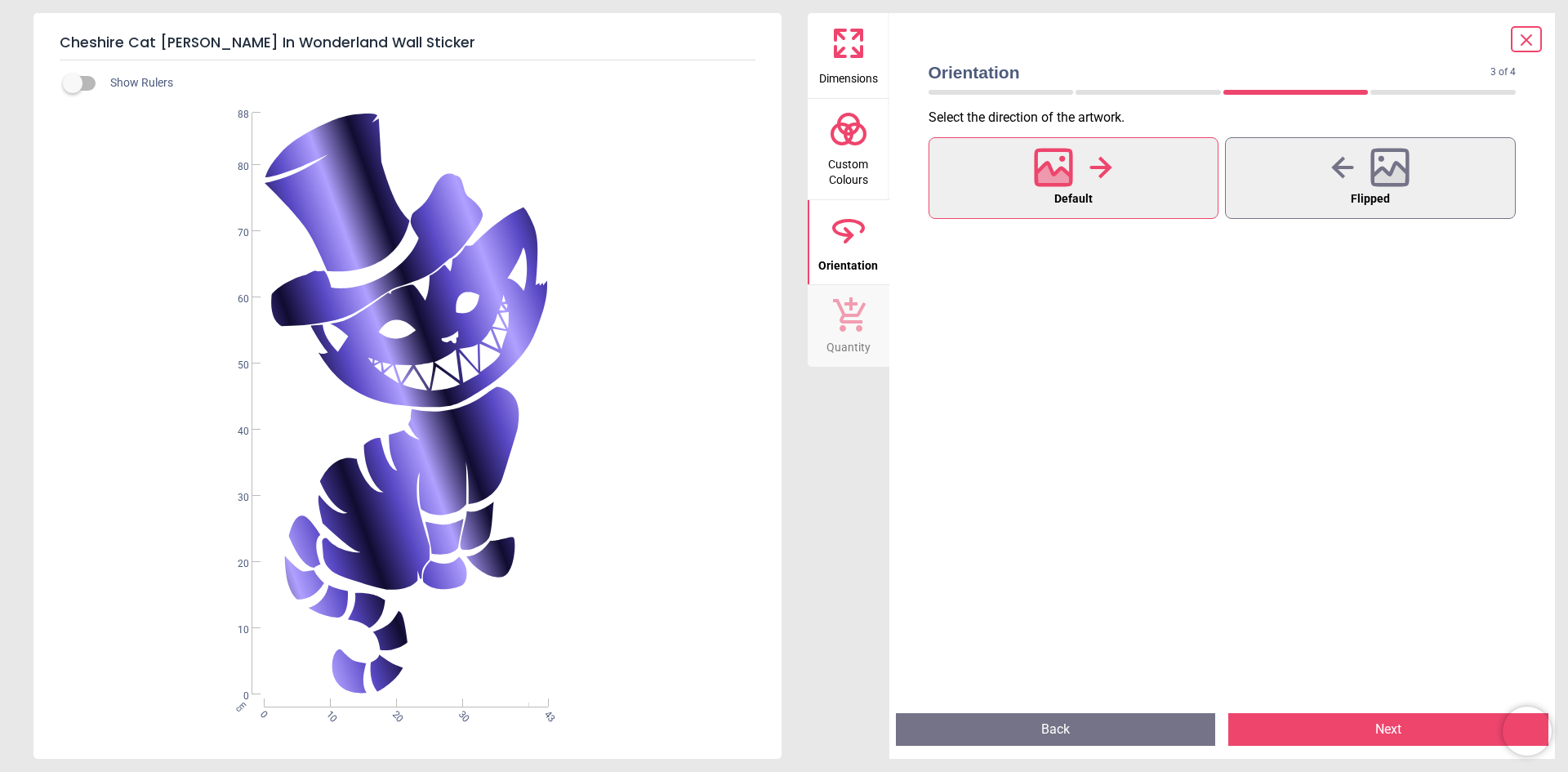
click at [1373, 721] on button "Next" at bounding box center [1389, 729] width 321 height 33
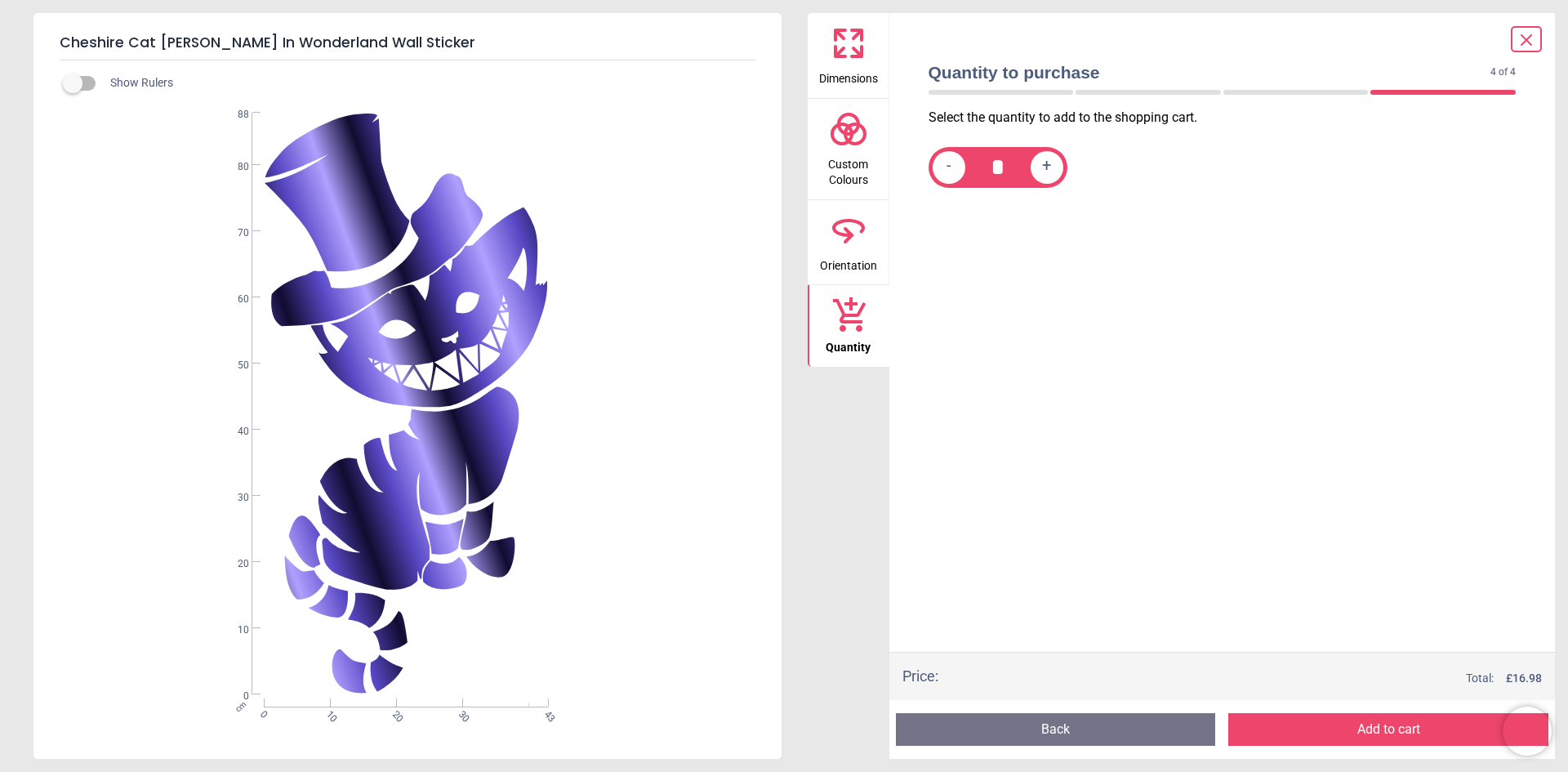
click at [1357, 725] on button "Add to cart" at bounding box center [1389, 729] width 321 height 33
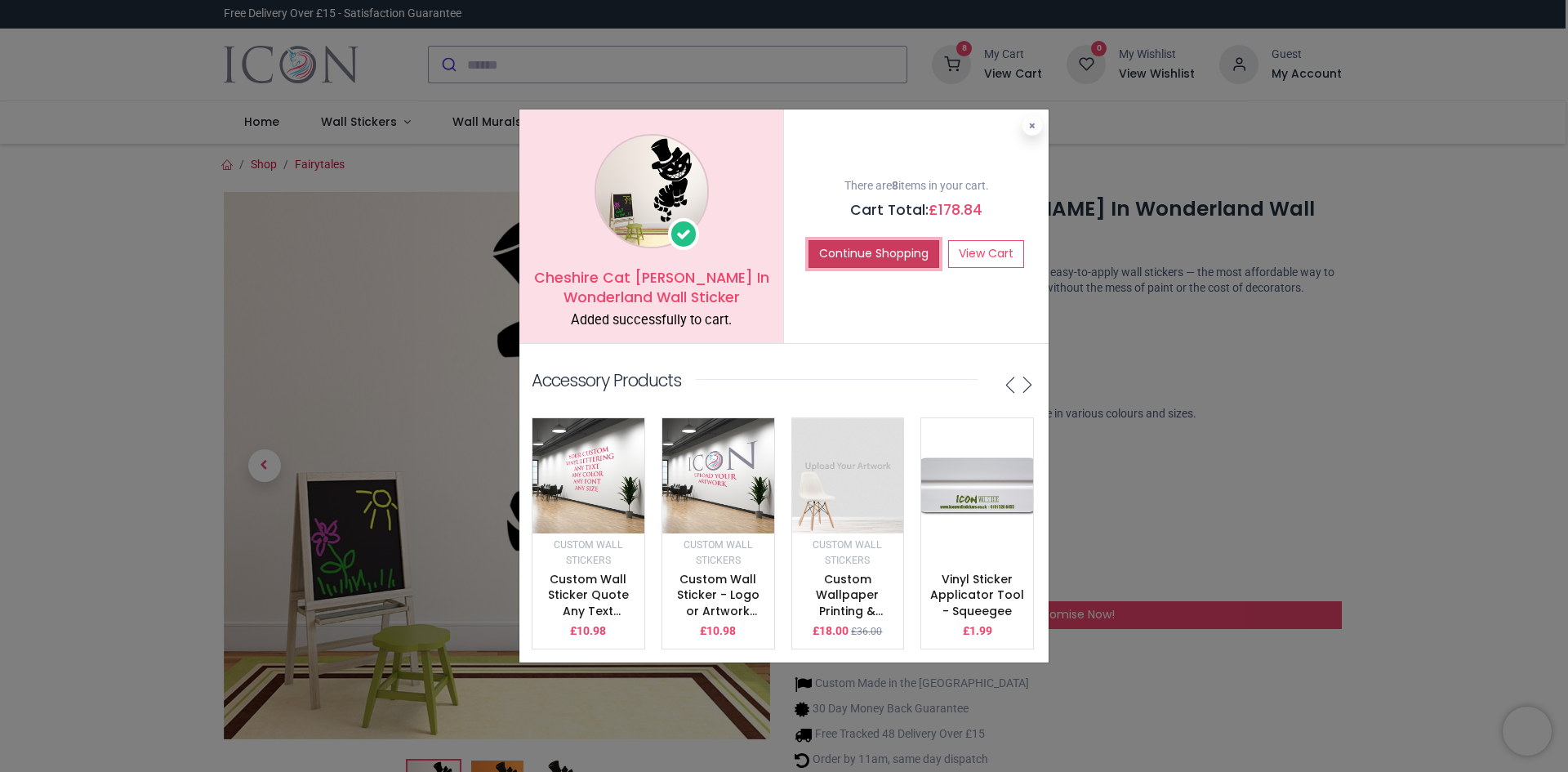
click at [878, 248] on button "Continue Shopping" at bounding box center [874, 254] width 131 height 27
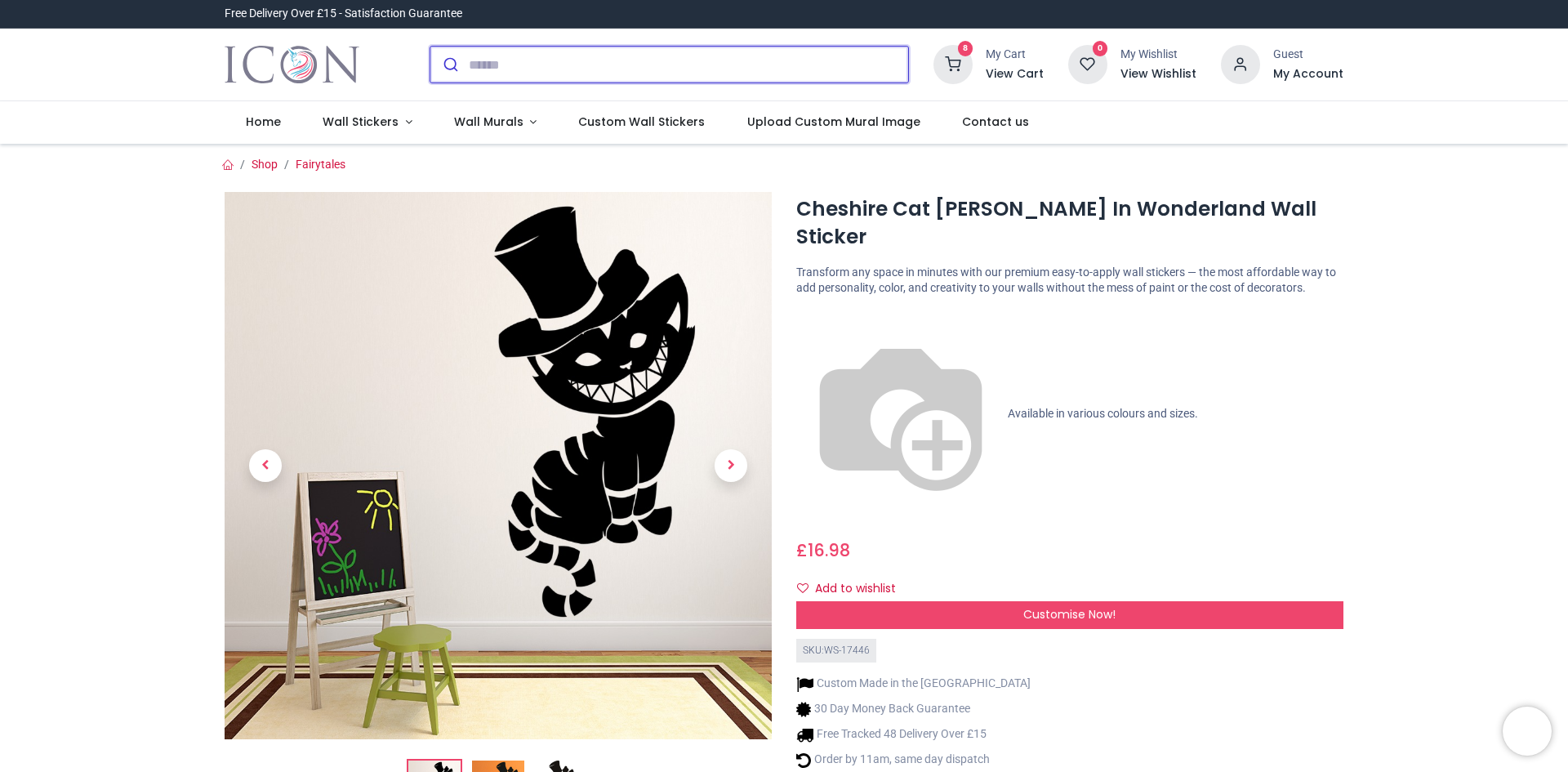
click at [725, 67] on input "search" at bounding box center [688, 64] width 439 height 36
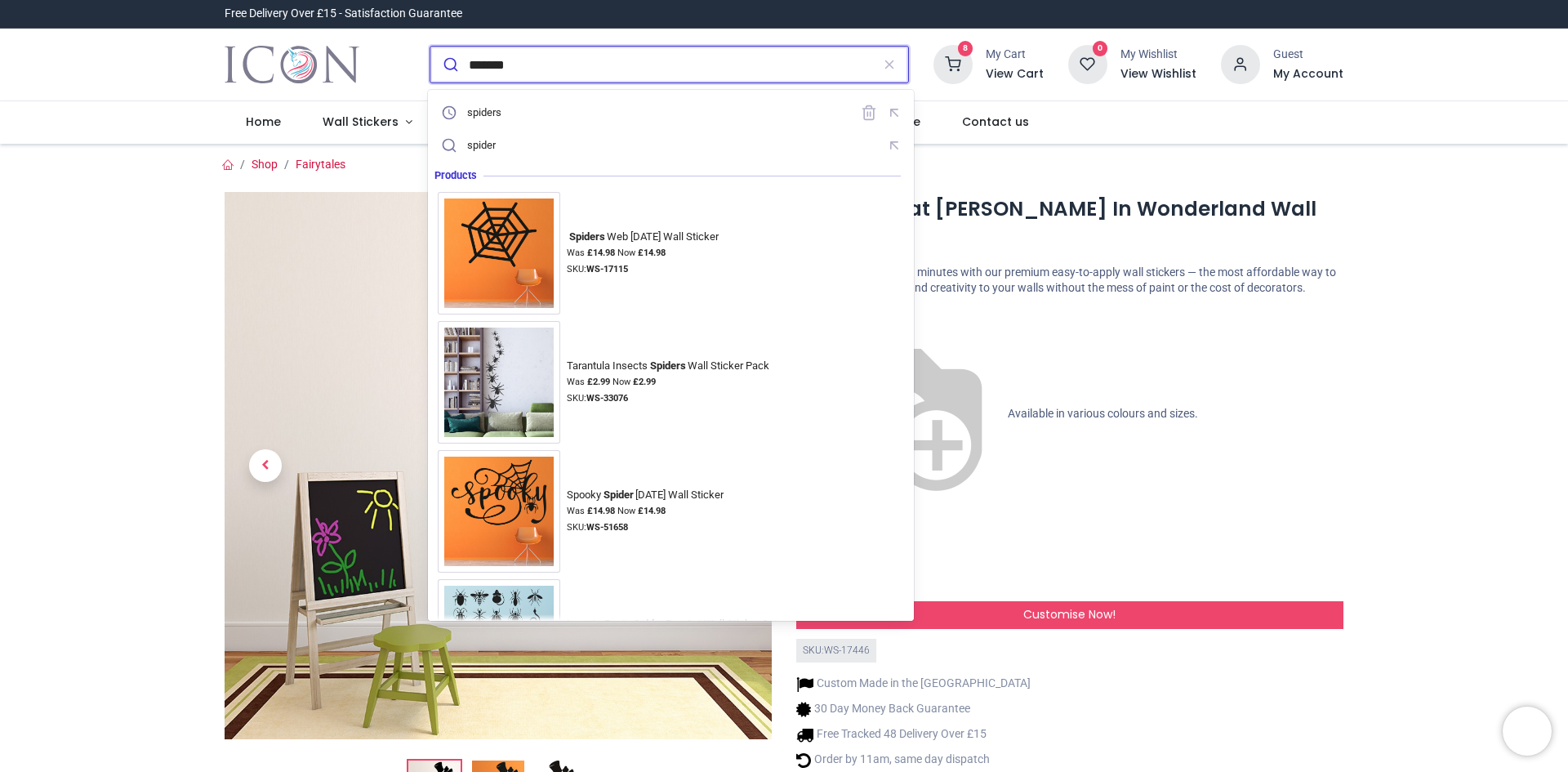
type input "*******"
click at [431, 46] on button "submit" at bounding box center [450, 64] width 39 height 36
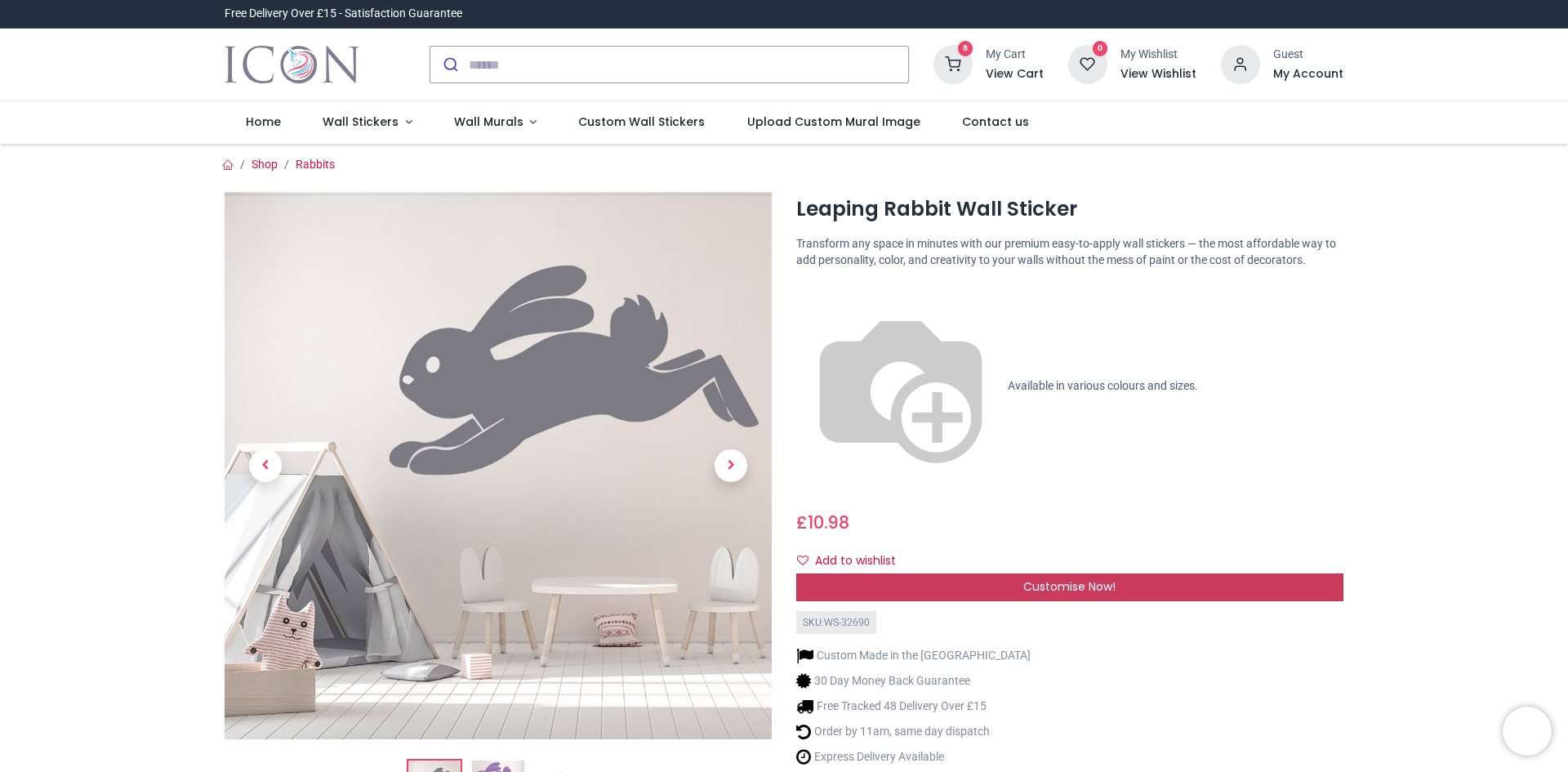
click at [1036, 578] on span "Customise Now!" at bounding box center [1070, 585] width 92 height 16
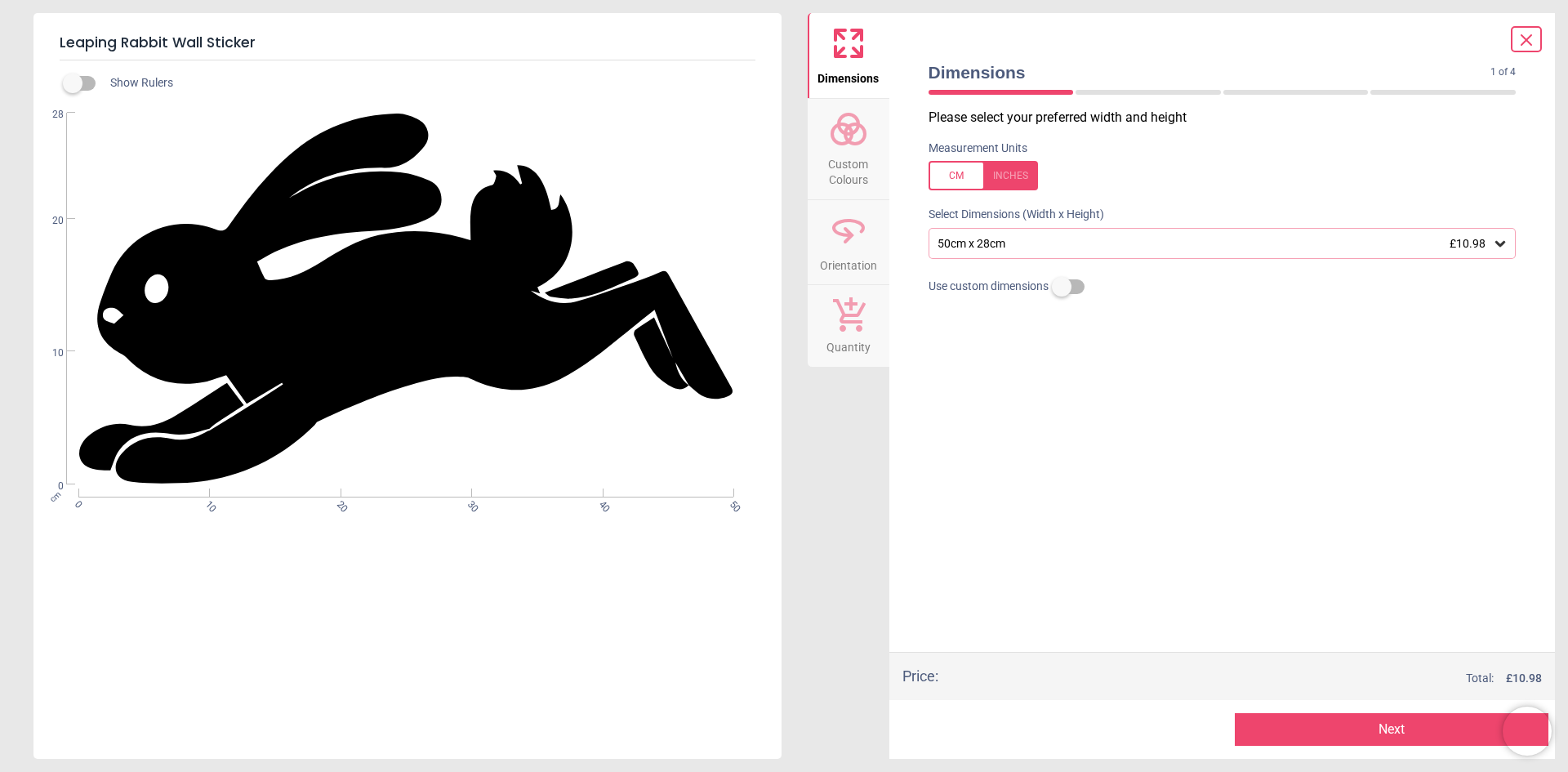
click at [1501, 241] on icon at bounding box center [1500, 243] width 16 height 16
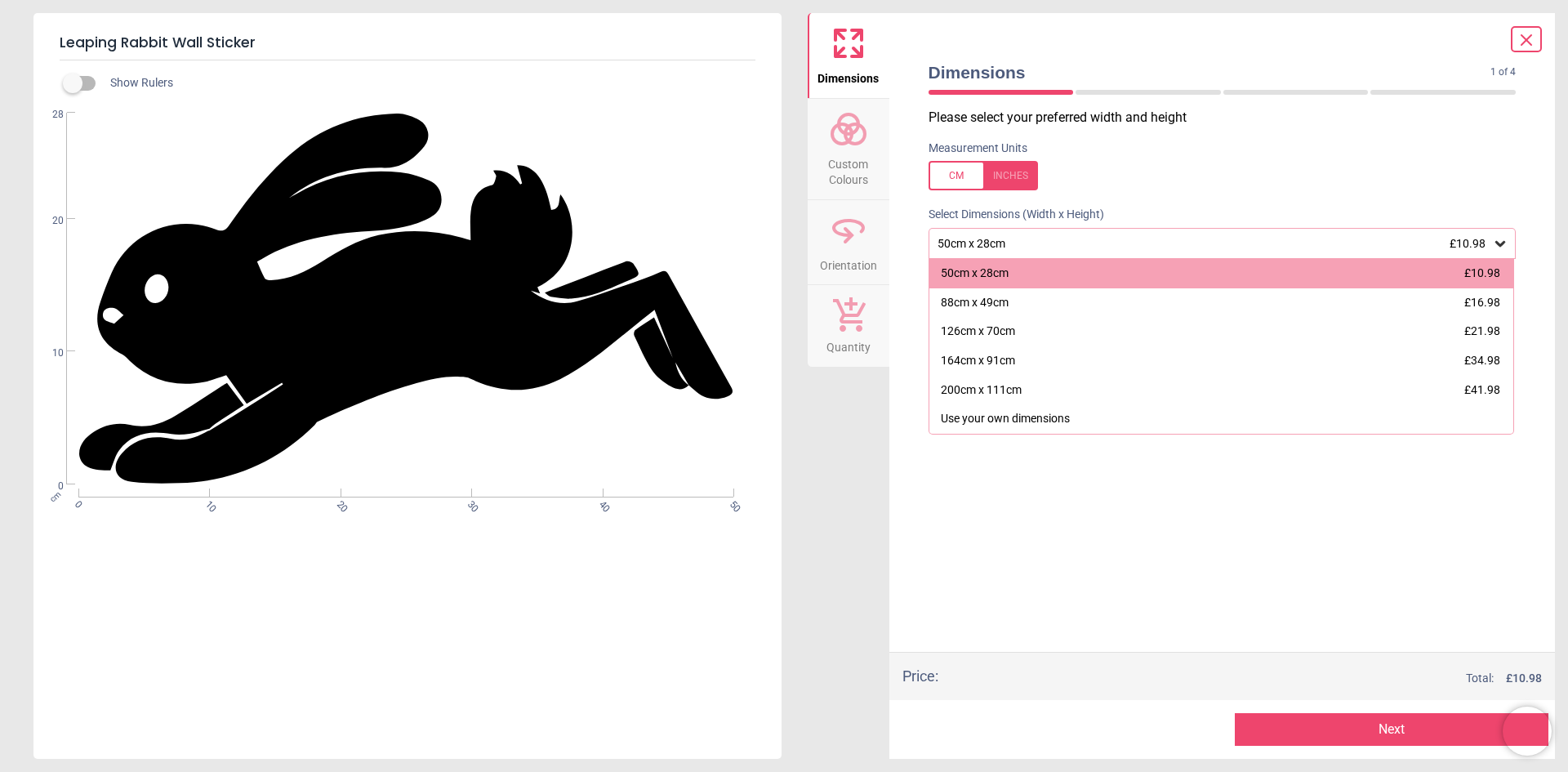
click at [896, 545] on div "Dimensions 1 of 4 1 of 5 Please select your preferred width and height Measurem…" at bounding box center [1223, 386] width 667 height 746
click at [813, 500] on div "Dimensions Custom Colours Orientation Quantity" at bounding box center [849, 386] width 82 height 746
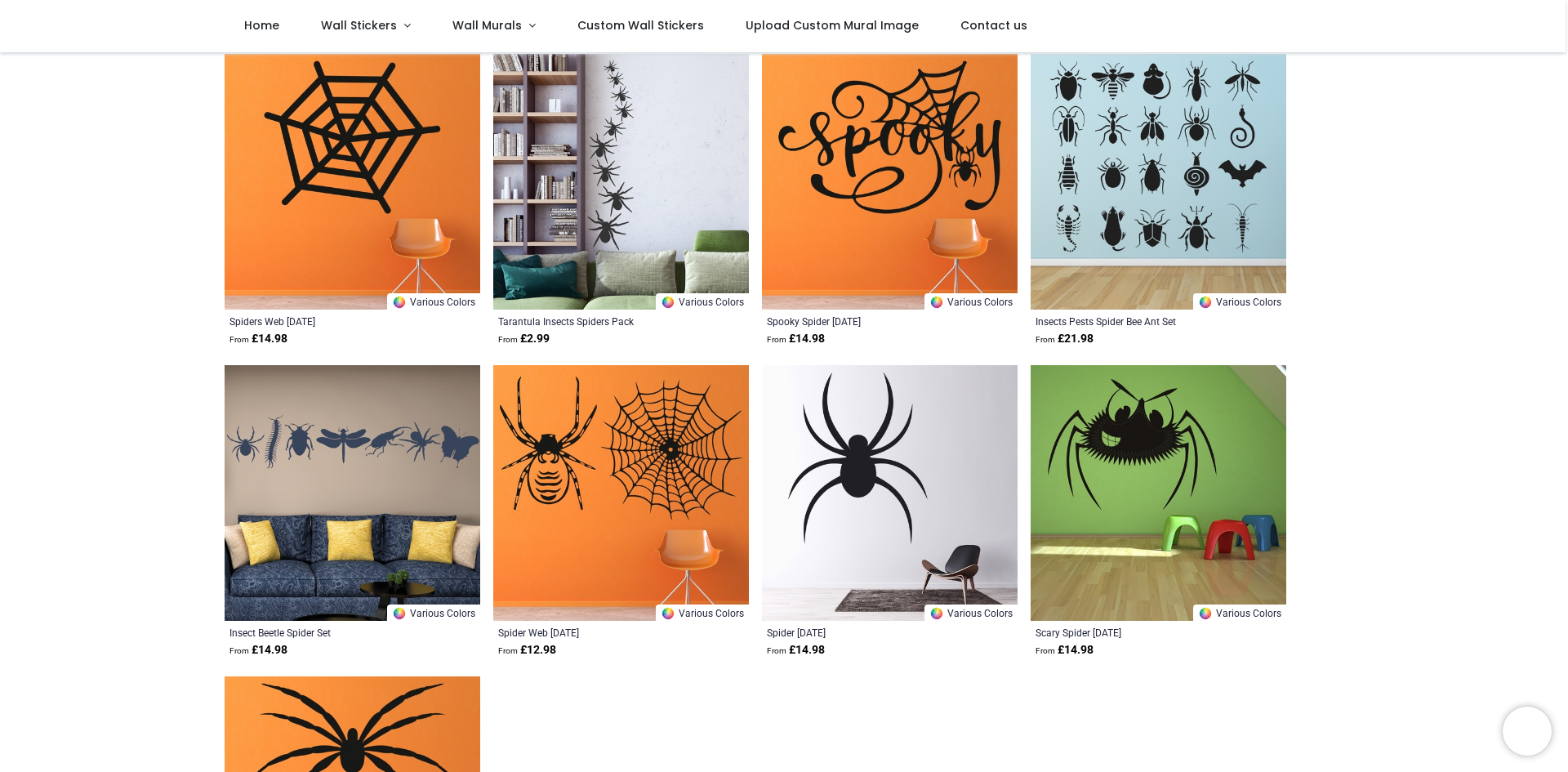
scroll to position [163, 0]
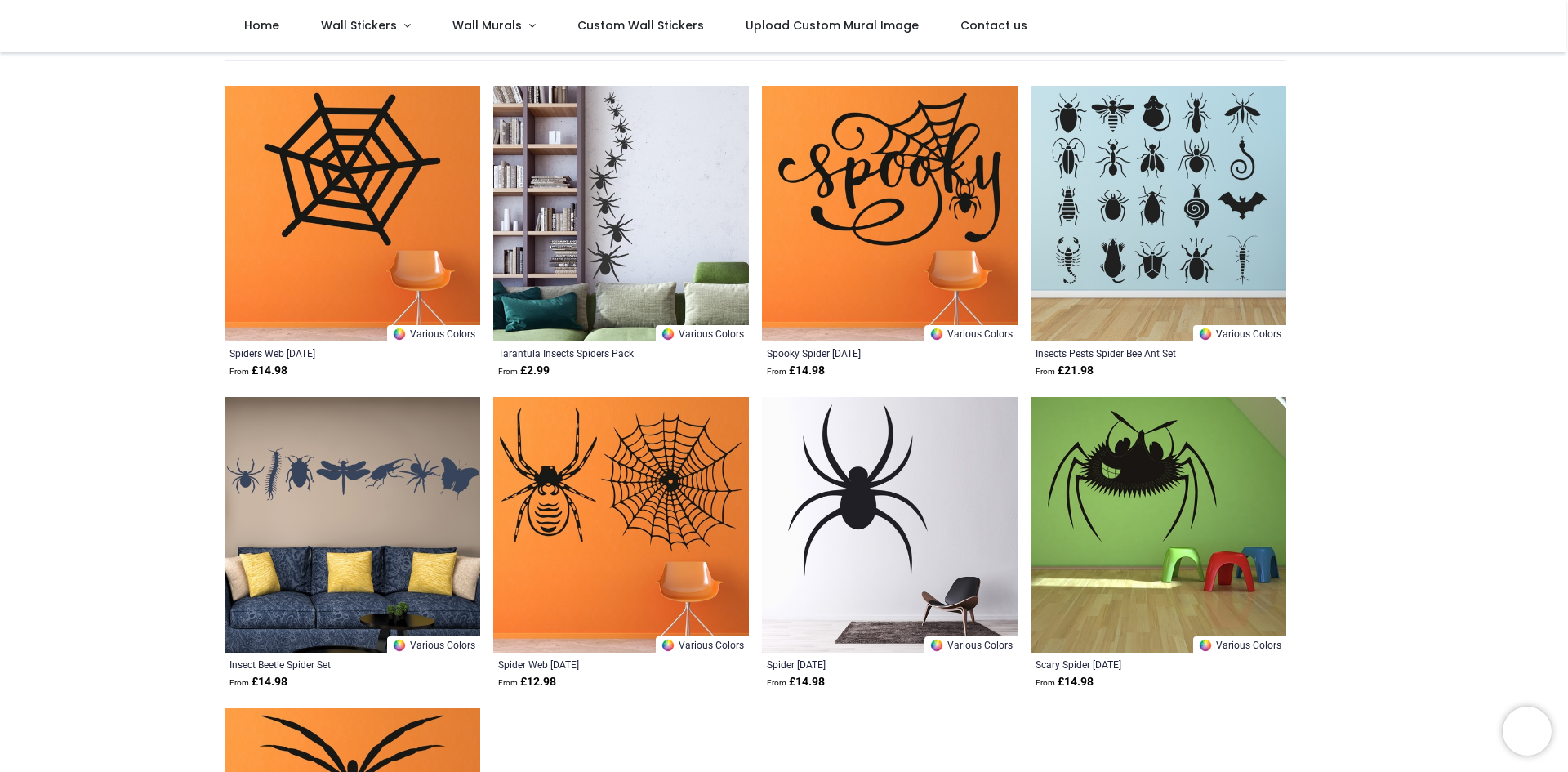
click at [652, 271] on img at bounding box center [620, 213] width 256 height 255
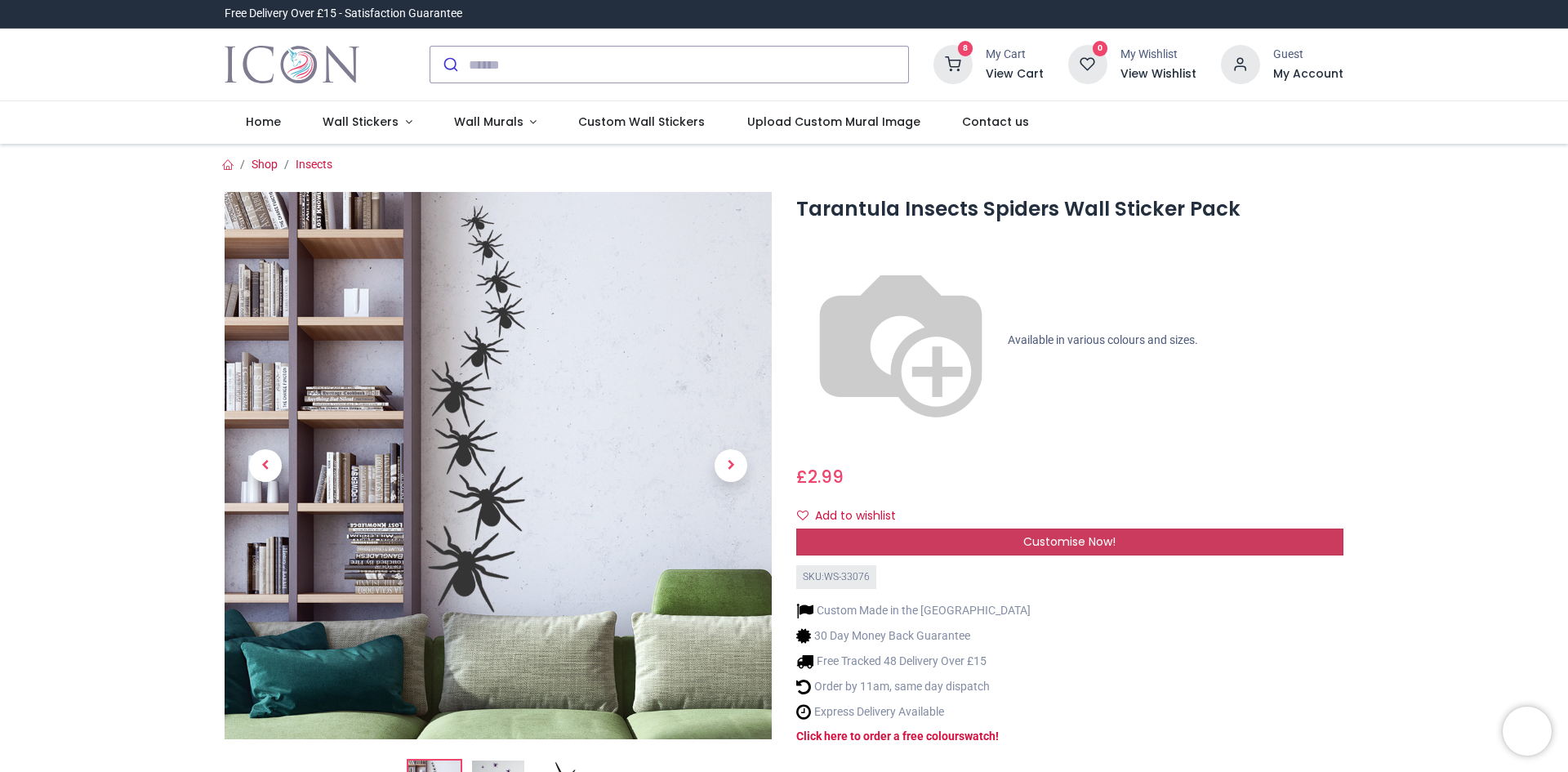
click at [1067, 534] on span "Customise Now!" at bounding box center [1070, 541] width 92 height 16
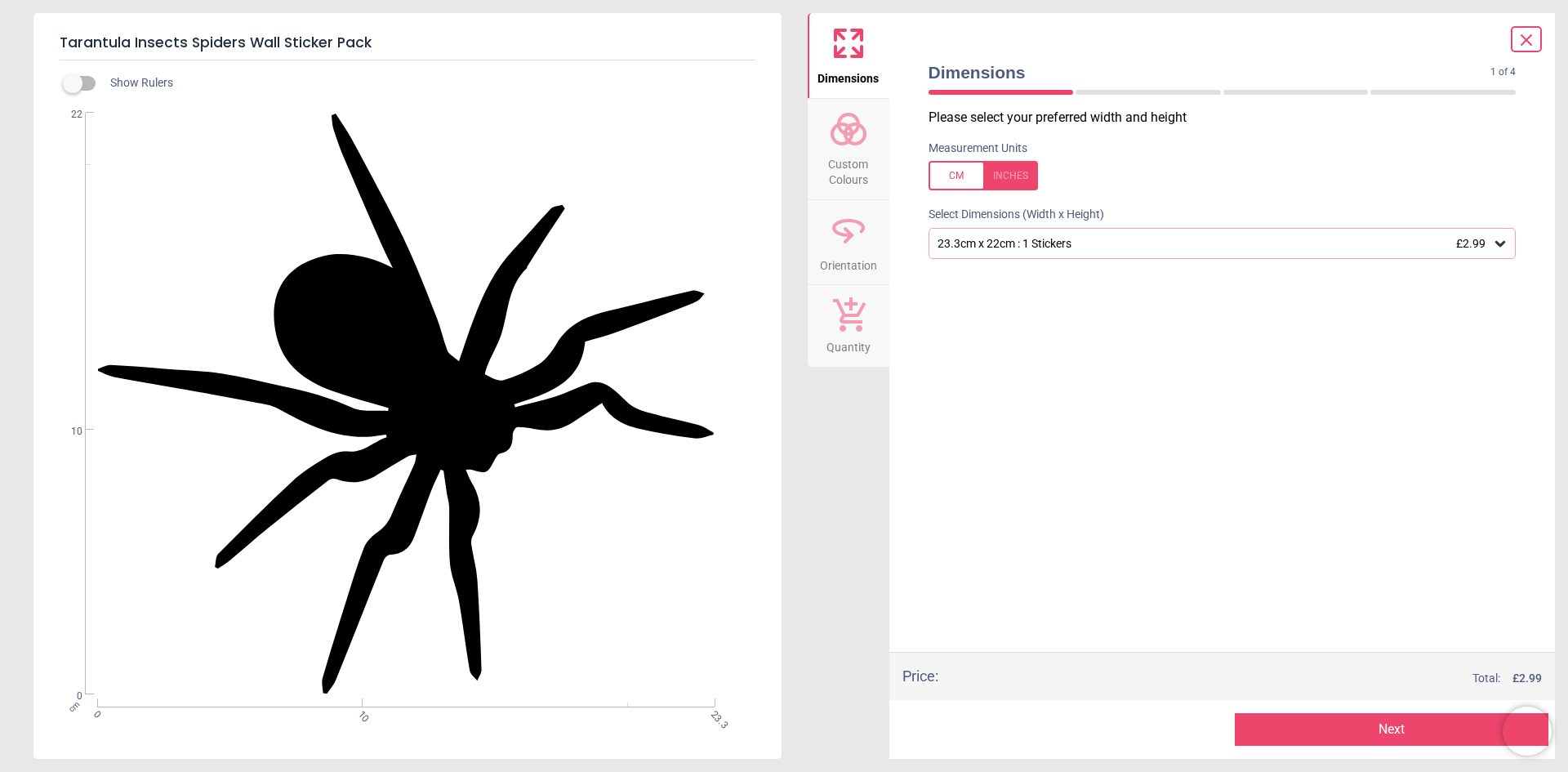
click at [1498, 243] on icon at bounding box center [1500, 244] width 9 height 6
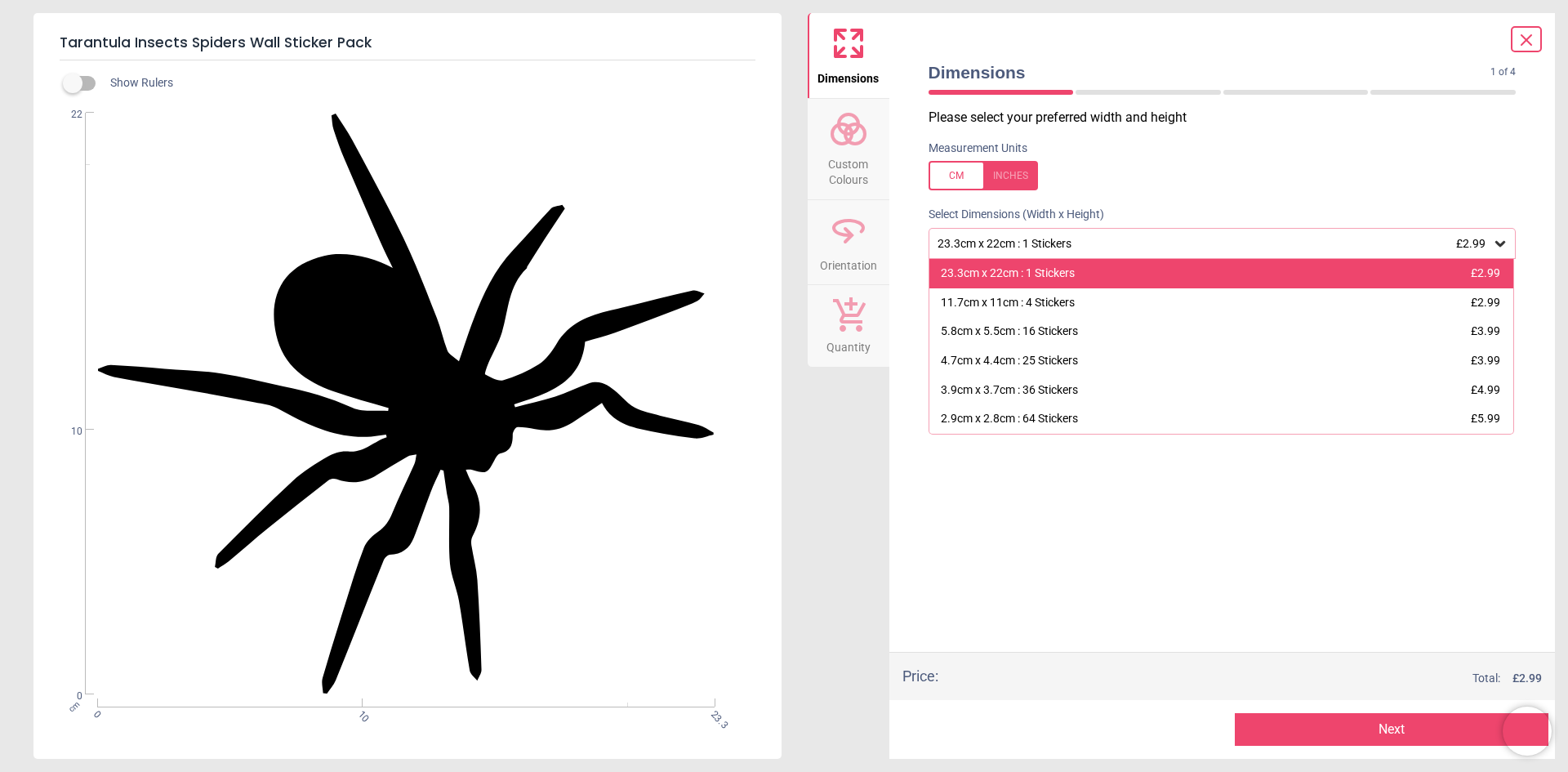
click at [1330, 273] on div "23.3cm x 22cm : 1 Stickers £2.99" at bounding box center [1222, 273] width 585 height 29
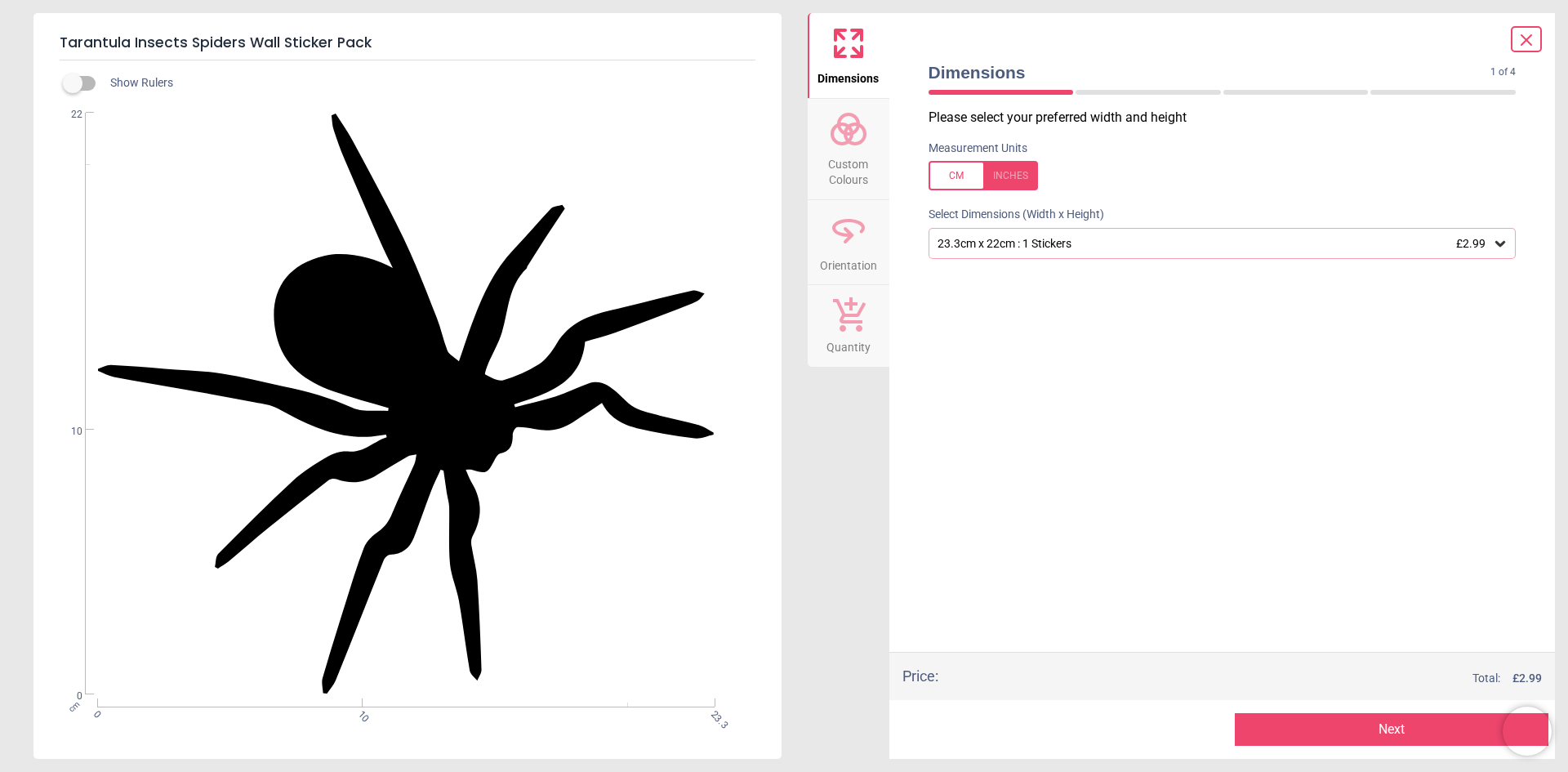
click at [1423, 732] on button "Next" at bounding box center [1392, 729] width 314 height 33
click at [1296, 725] on button "Next" at bounding box center [1392, 729] width 314 height 33
click at [1329, 729] on button "Next" at bounding box center [1392, 729] width 314 height 33
click at [1104, 522] on div "Please select your preferred width and height Measurement Units Select Dimensio…" at bounding box center [1223, 380] width 615 height 543
click at [1490, 239] on div "23.3cm x 22cm : 1 Stickers £2.99" at bounding box center [1214, 243] width 557 height 14
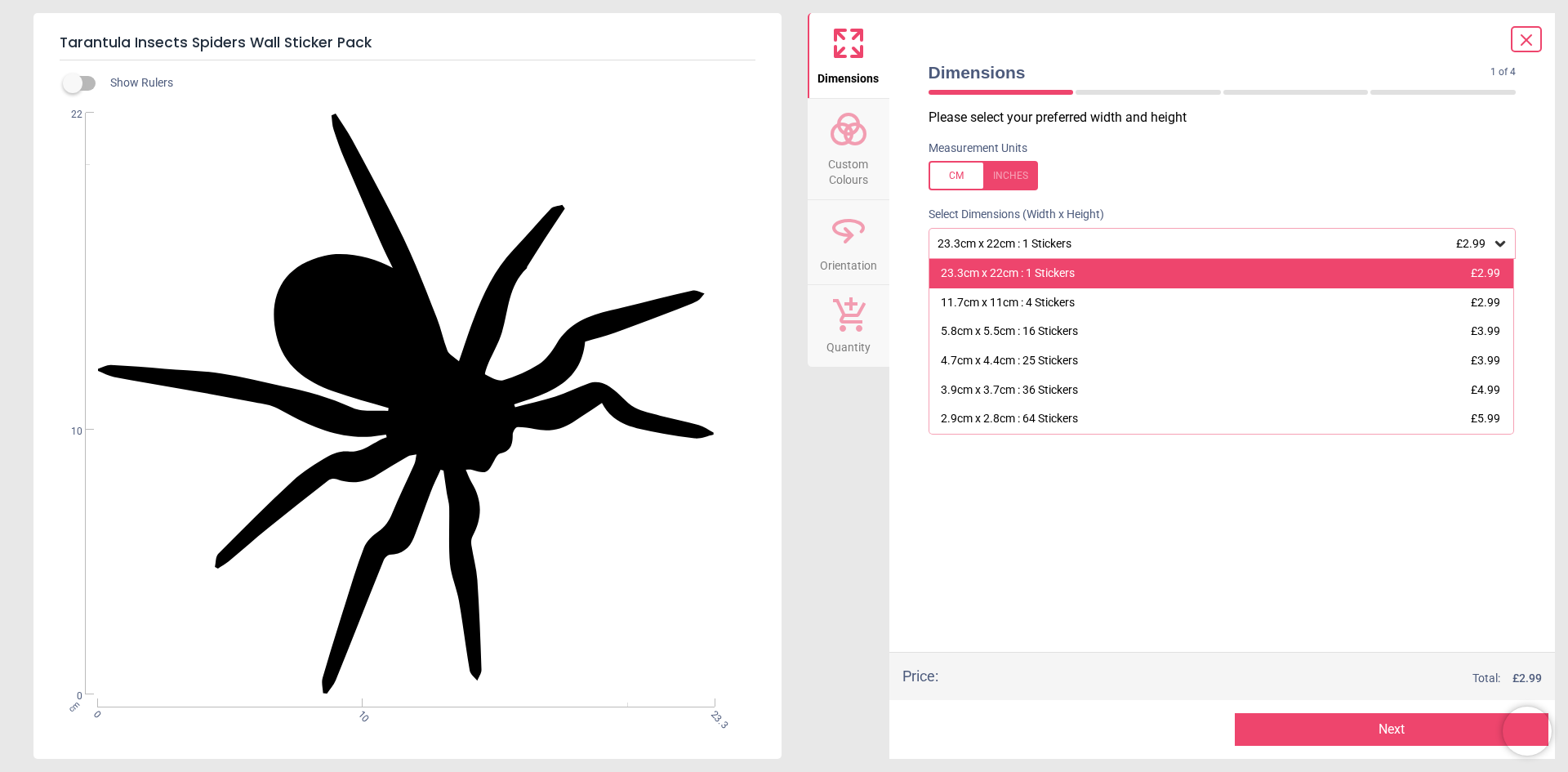
click at [1262, 271] on div "23.3cm x 22cm : 1 Stickers £2.99" at bounding box center [1222, 273] width 585 height 29
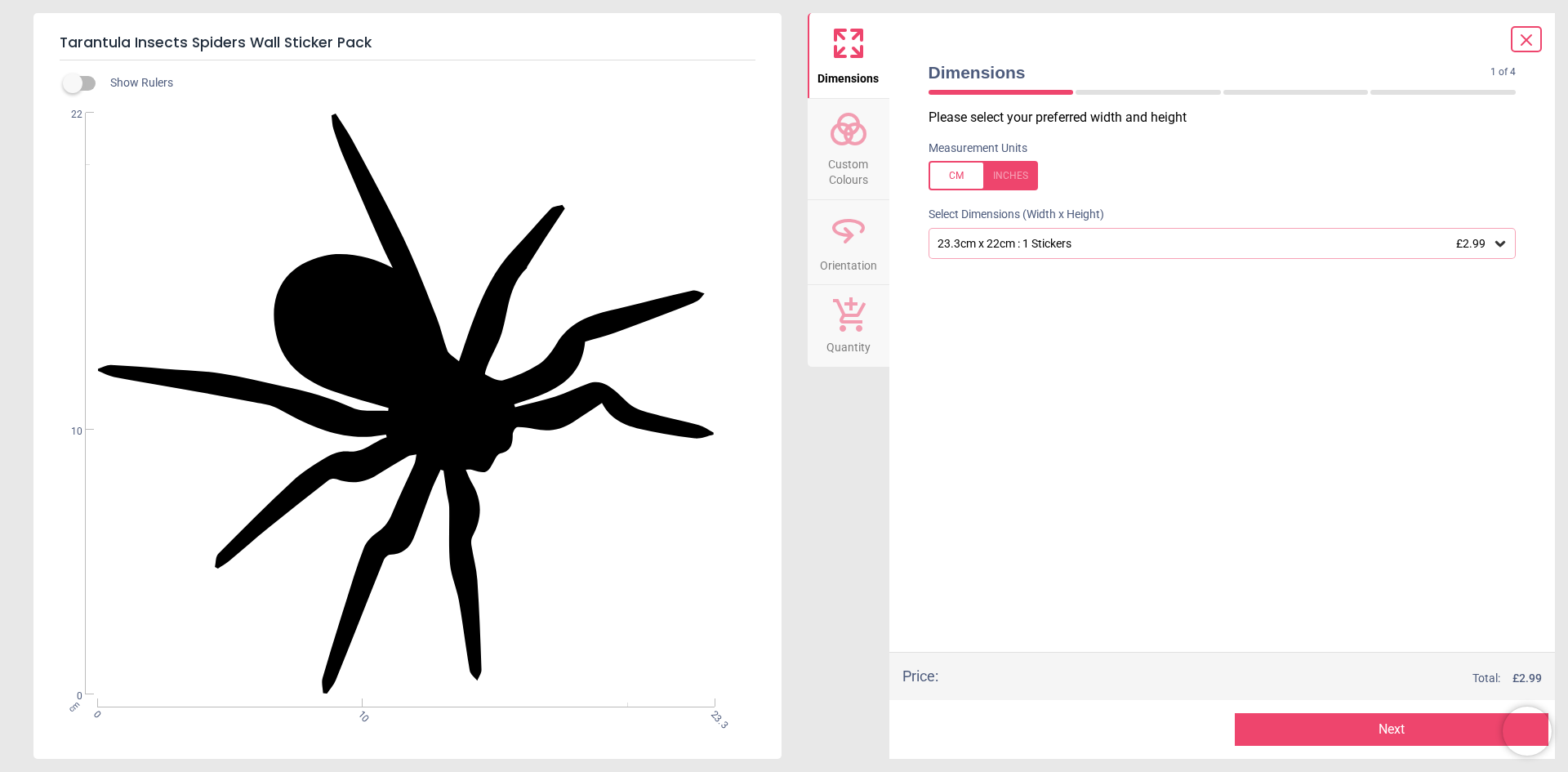
click at [1323, 721] on button "Next" at bounding box center [1392, 729] width 314 height 33
click at [1102, 246] on div "23.3cm x 22cm : 1 Stickers £2.99" at bounding box center [1214, 243] width 557 height 14
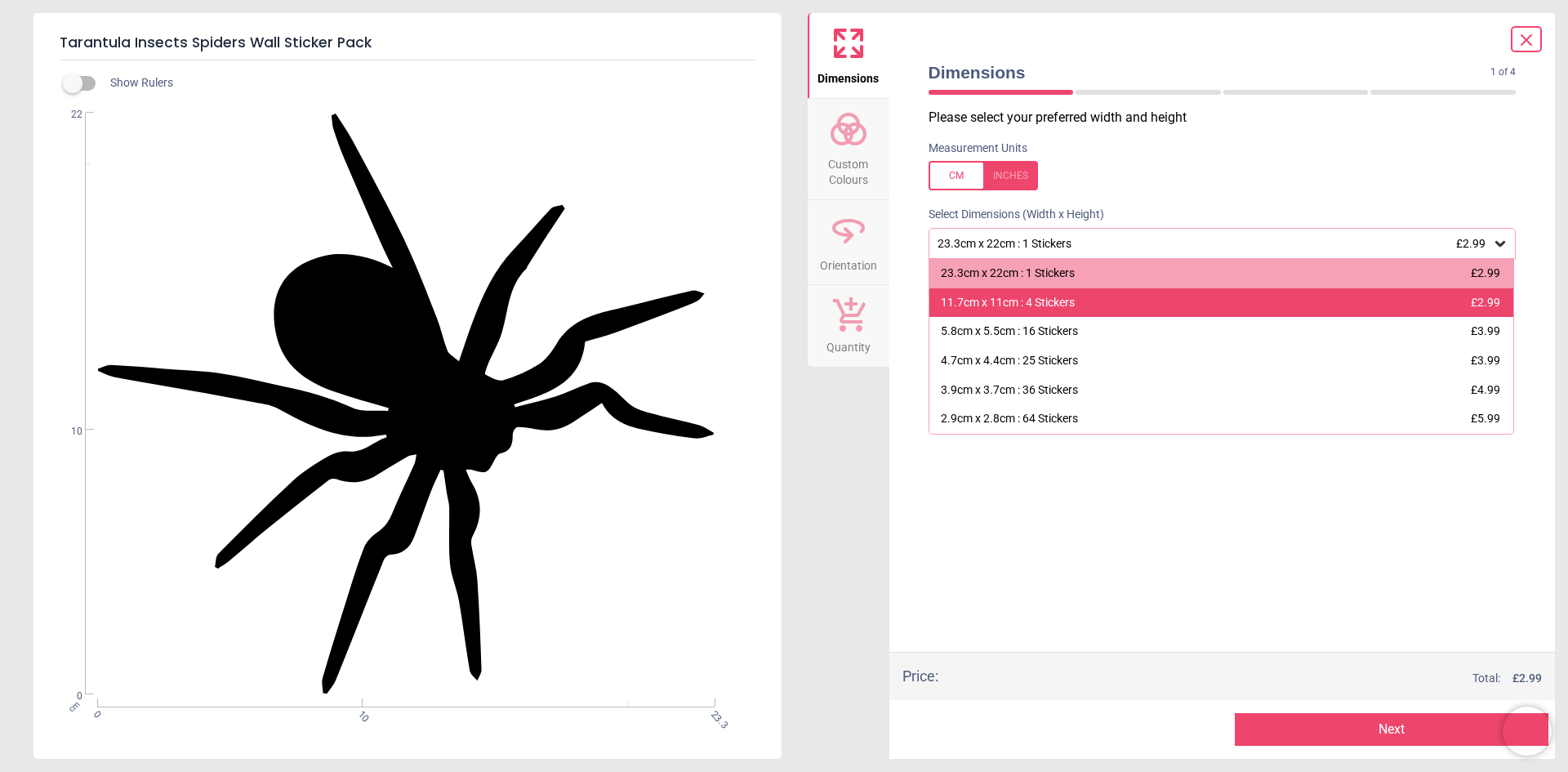
click at [1080, 306] on div "11.7cm x 11cm : 4 Stickers £2.99" at bounding box center [1222, 303] width 585 height 29
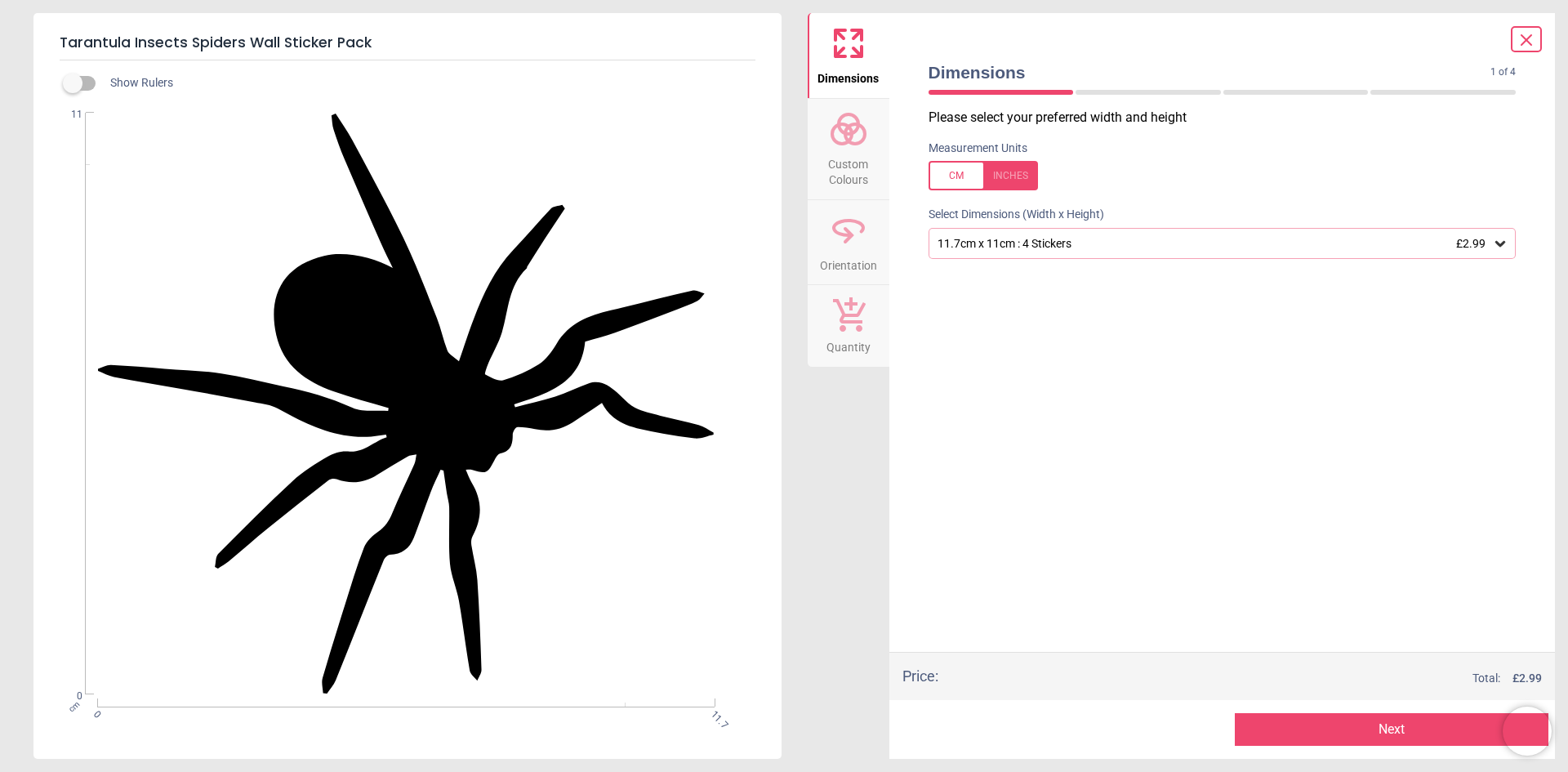
click at [1323, 728] on button "Next" at bounding box center [1392, 729] width 314 height 33
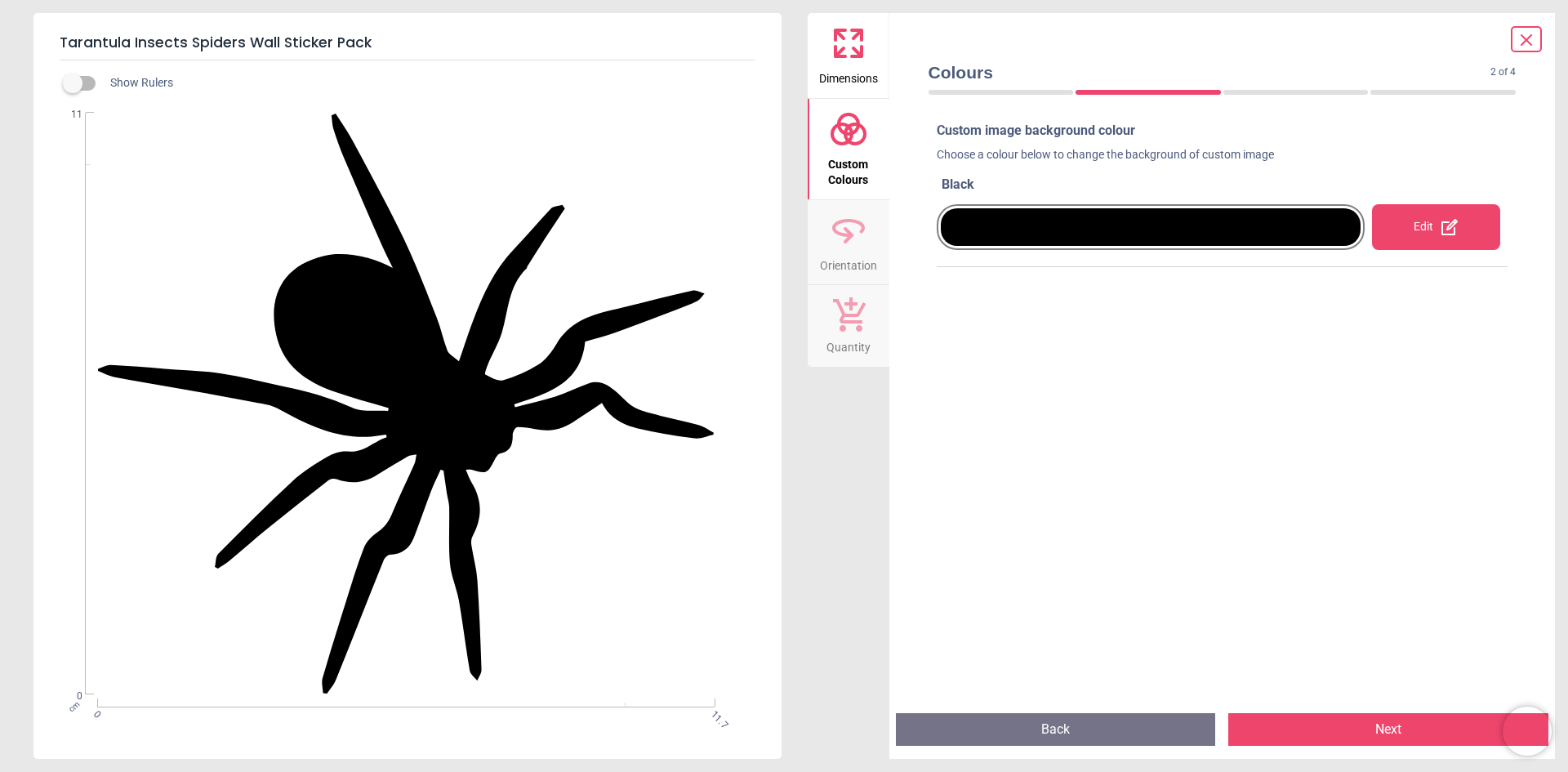
click at [1420, 230] on div "Edit" at bounding box center [1437, 227] width 128 height 46
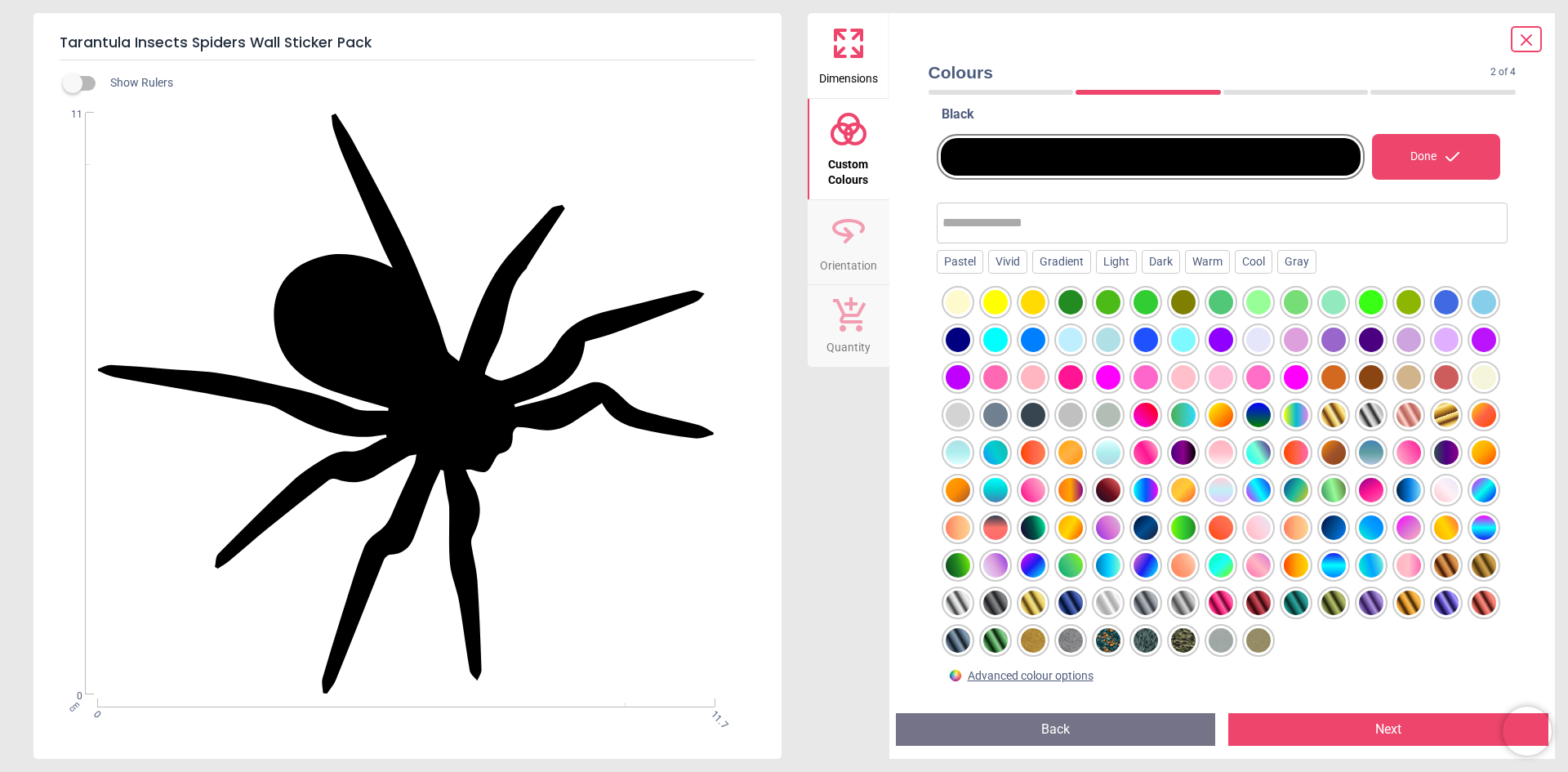
scroll to position [123, 0]
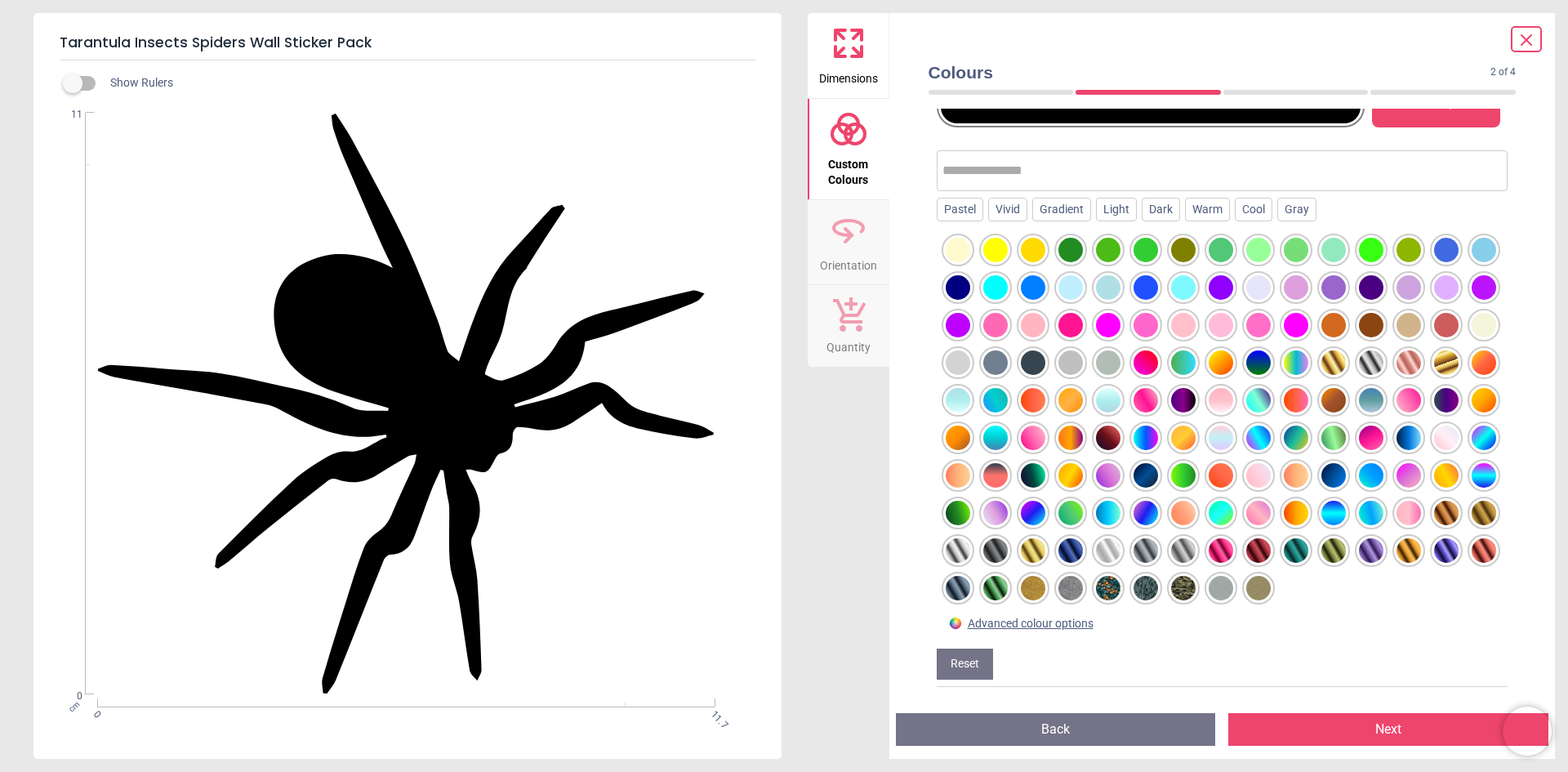
click at [1434, 510] on div at bounding box center [1446, 513] width 25 height 25
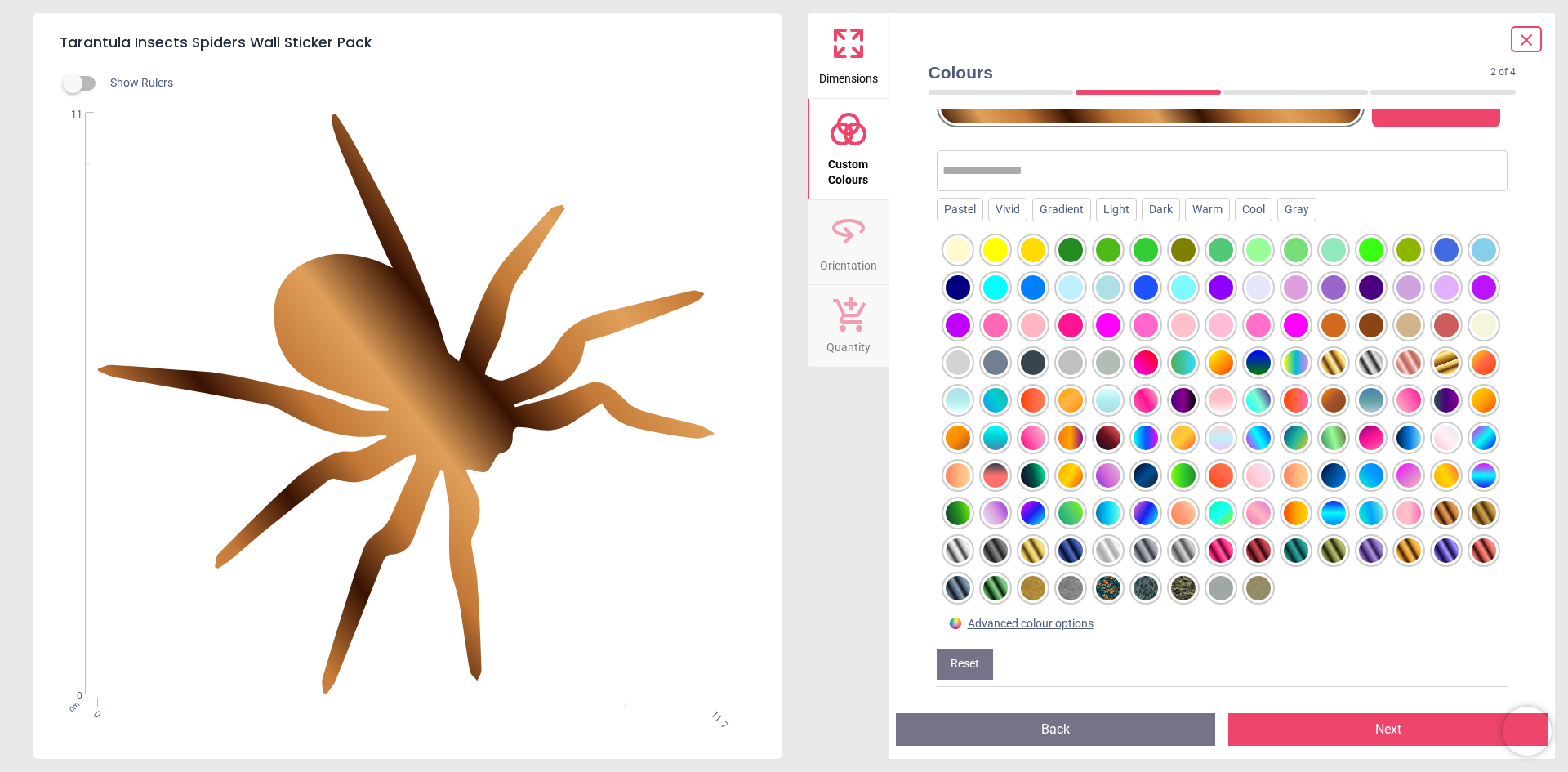
click at [1121, 425] on div at bounding box center [1109, 437] width 25 height 25
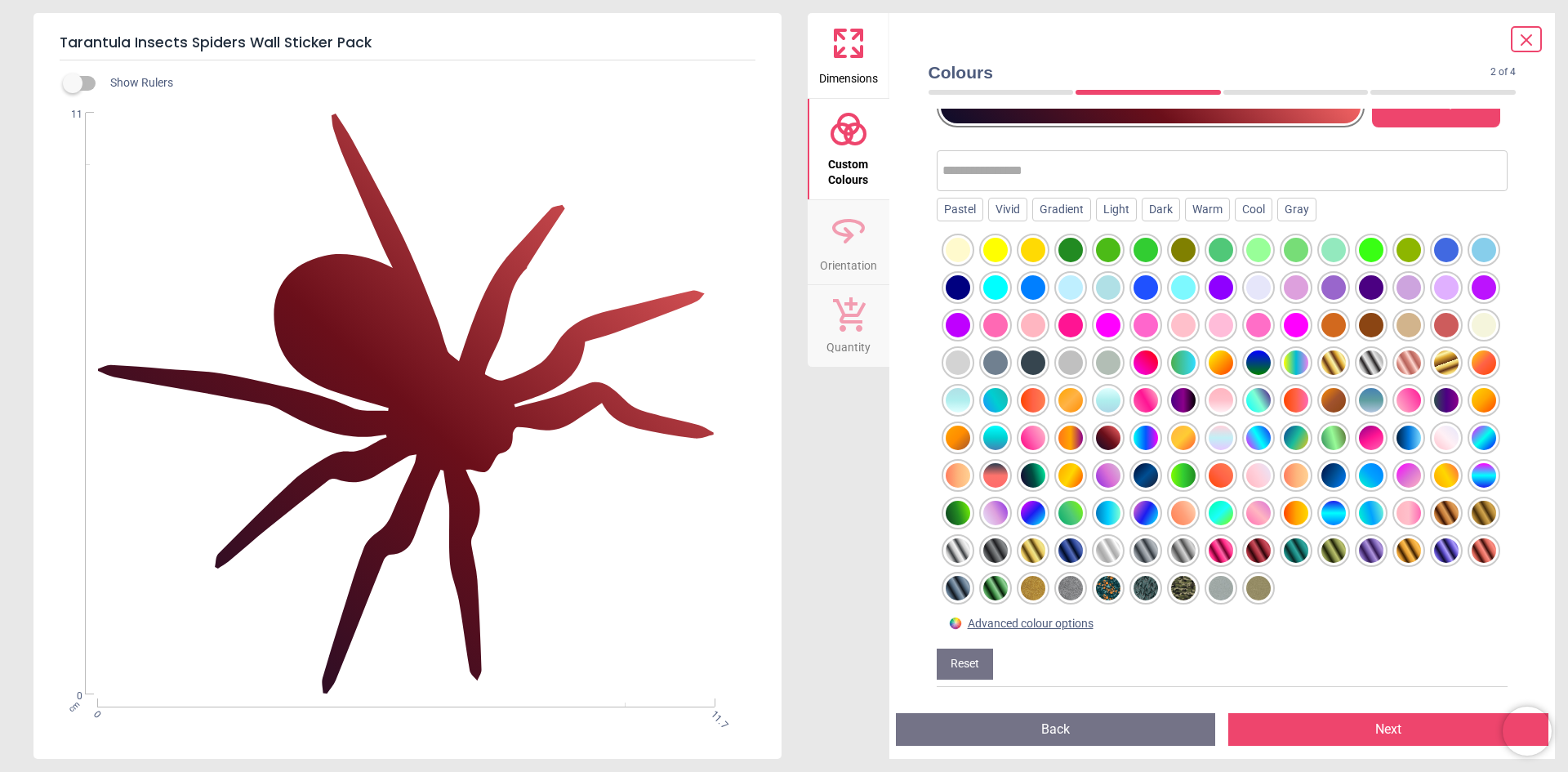
click at [1322, 401] on div at bounding box center [1334, 401] width 25 height 25
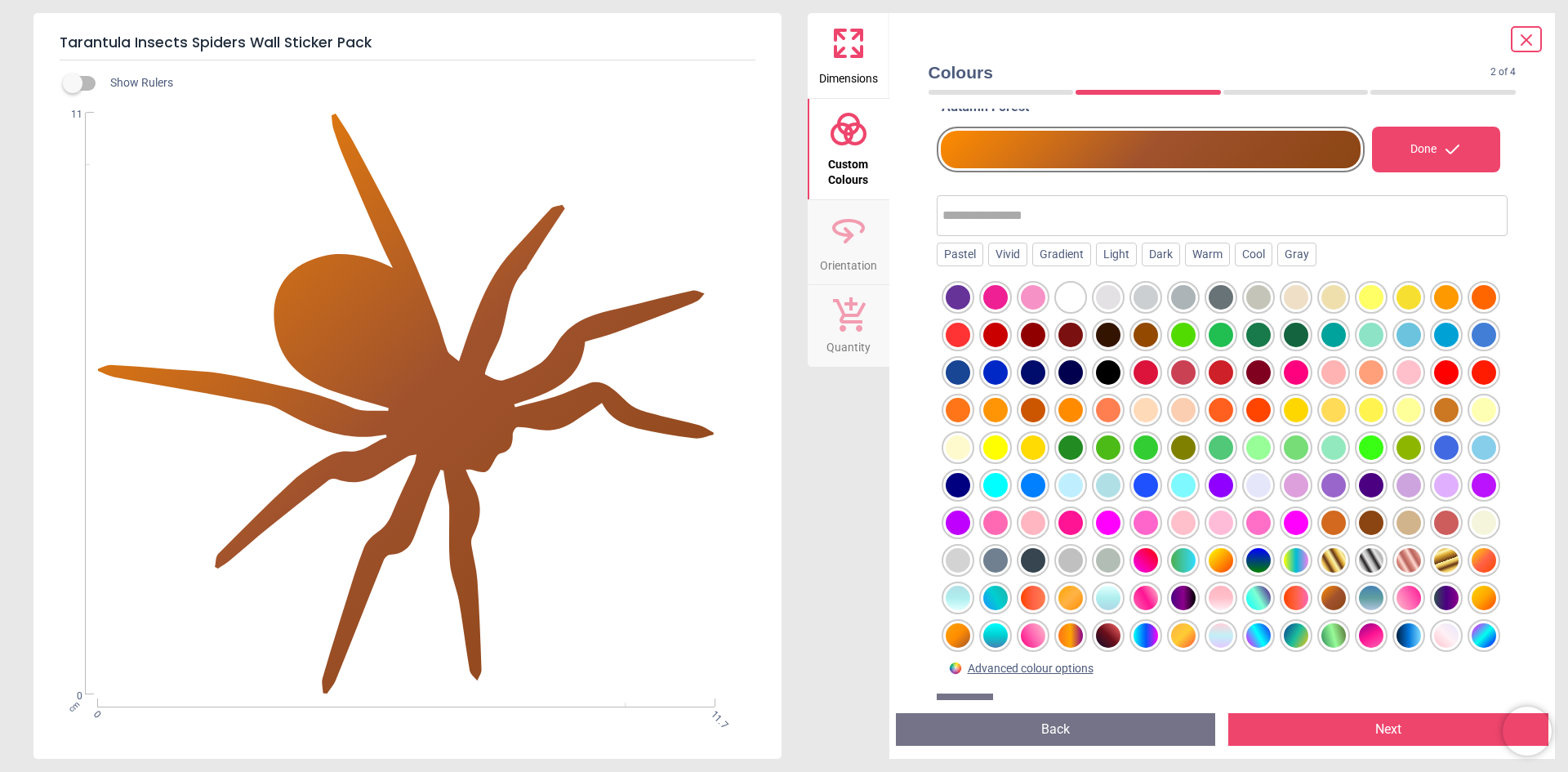
scroll to position [0, 0]
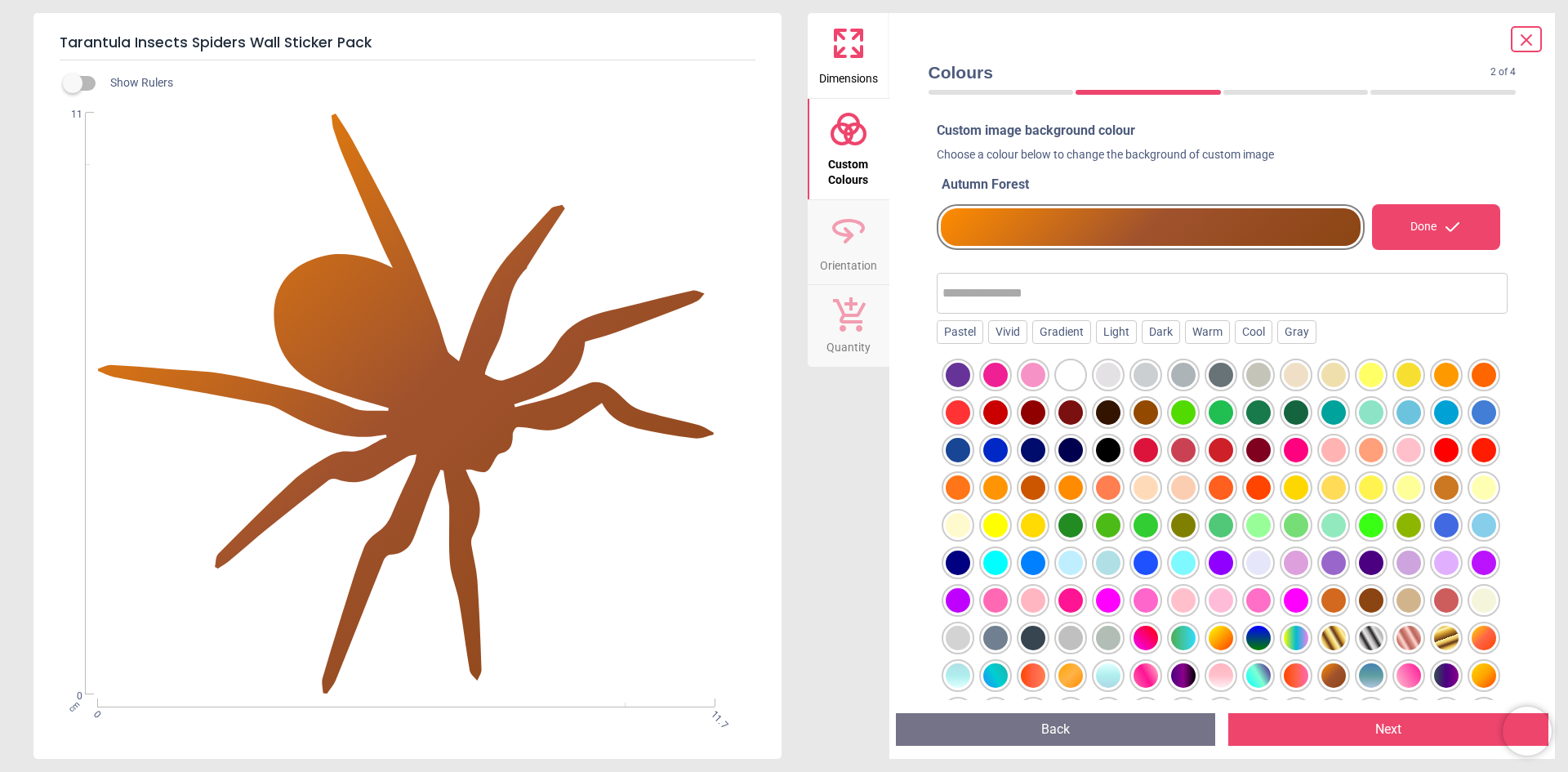
click at [1121, 449] on div at bounding box center [1109, 450] width 25 height 25
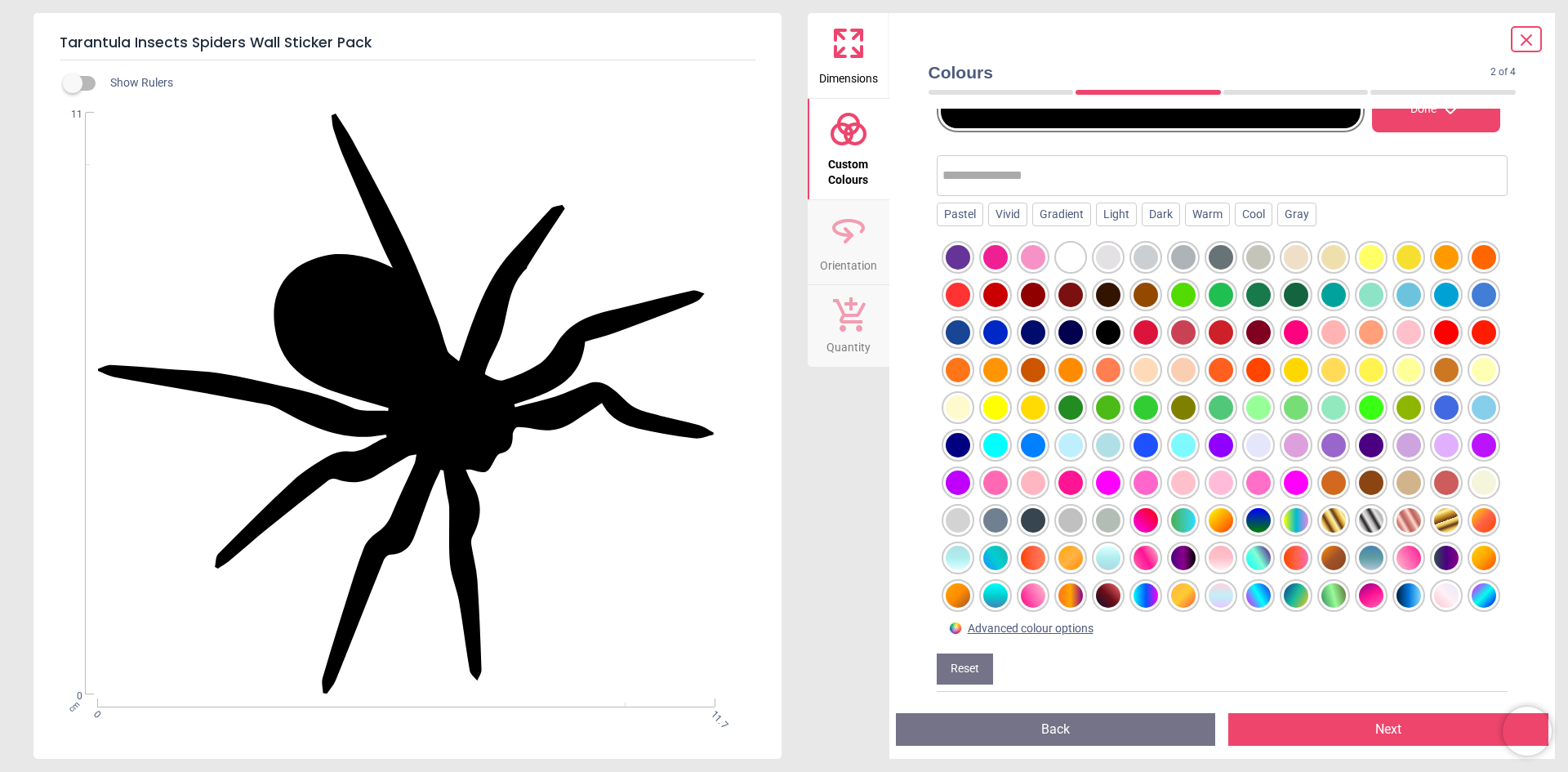
scroll to position [123, 0]
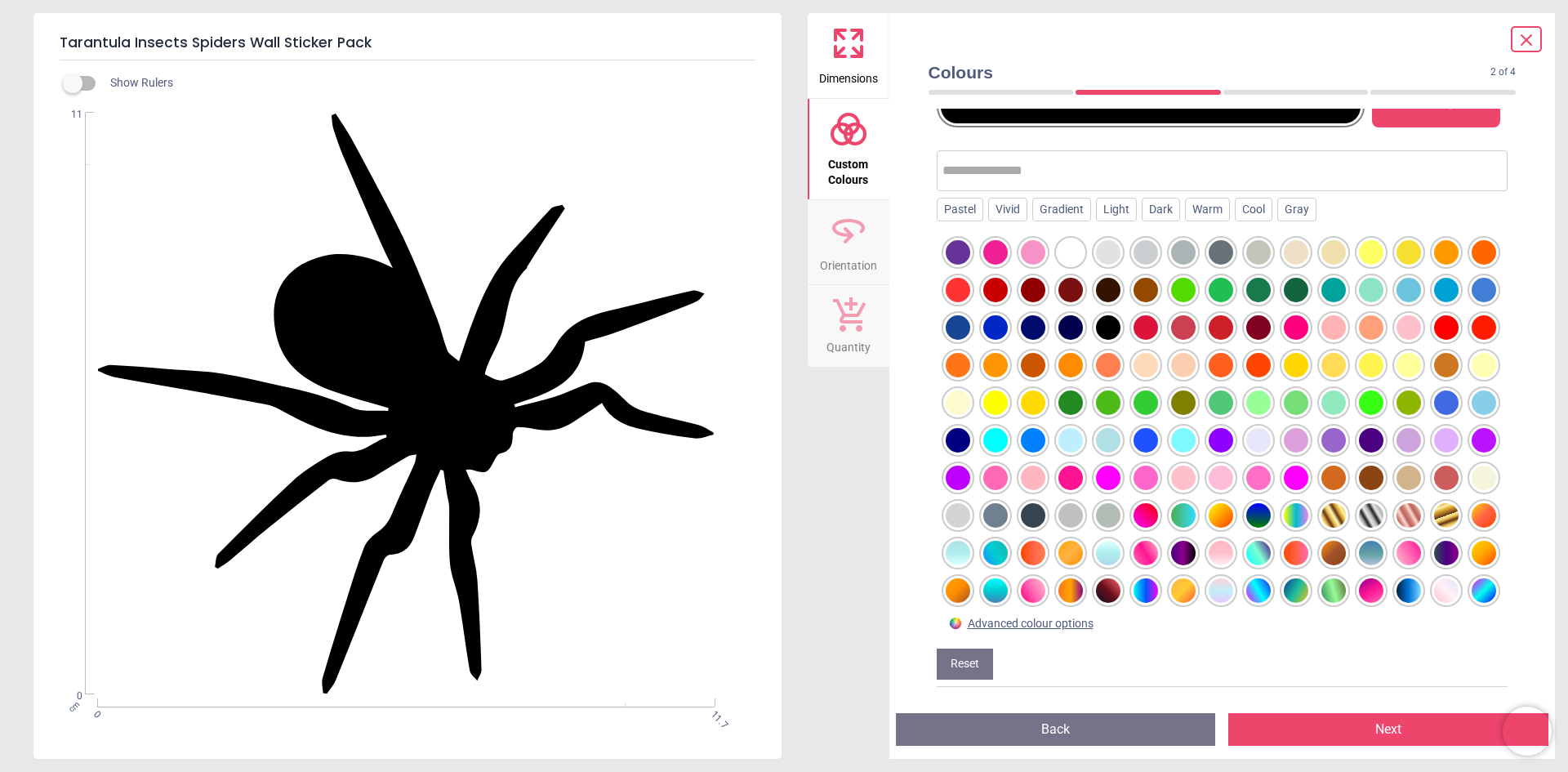
click at [1327, 719] on button "Next" at bounding box center [1389, 729] width 321 height 33
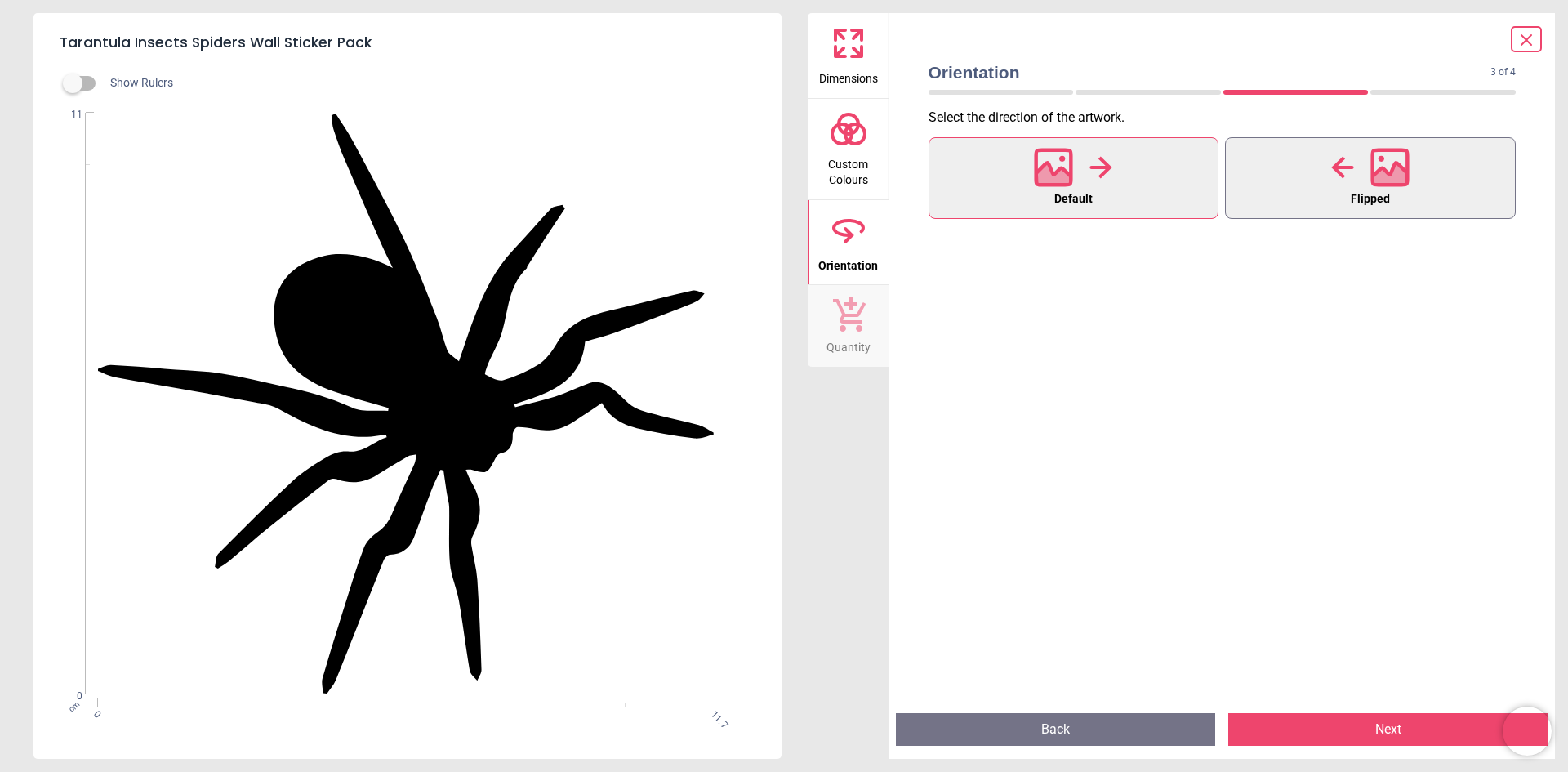
click at [1329, 157] on button "Flipped" at bounding box center [1371, 178] width 290 height 82
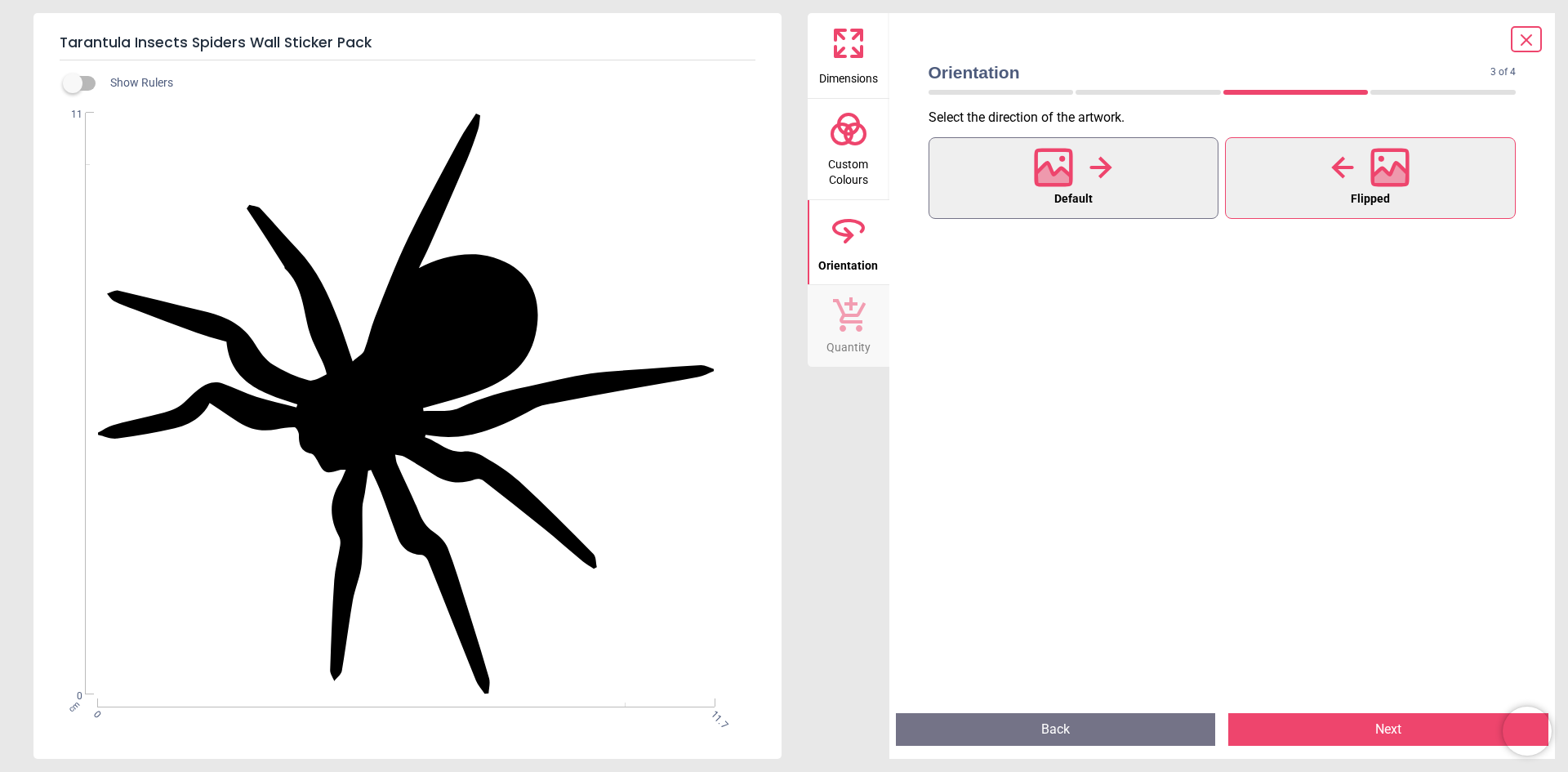
click at [1134, 177] on button "Default" at bounding box center [1074, 178] width 290 height 82
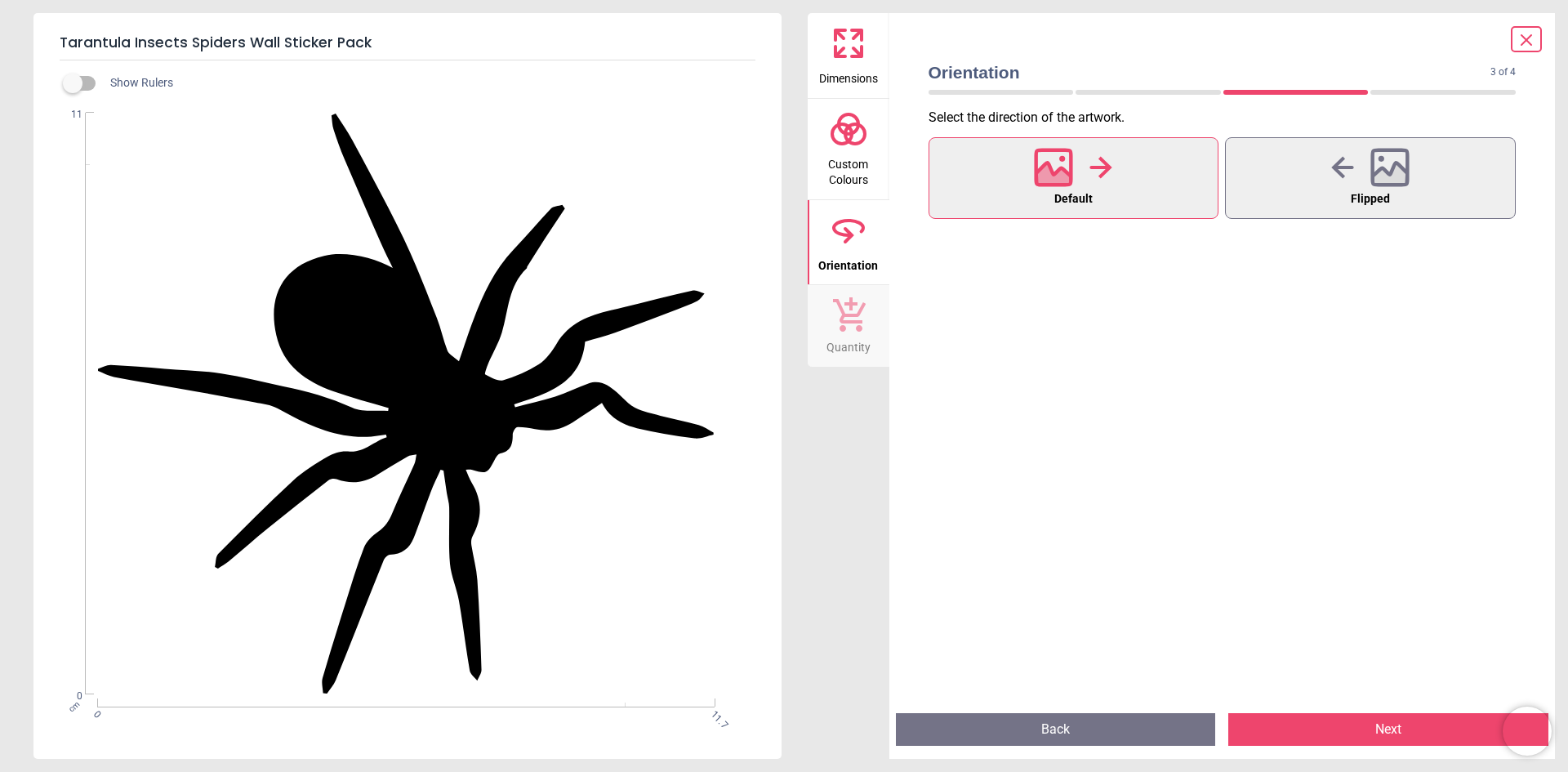
click at [1378, 724] on button "Next" at bounding box center [1389, 729] width 321 height 33
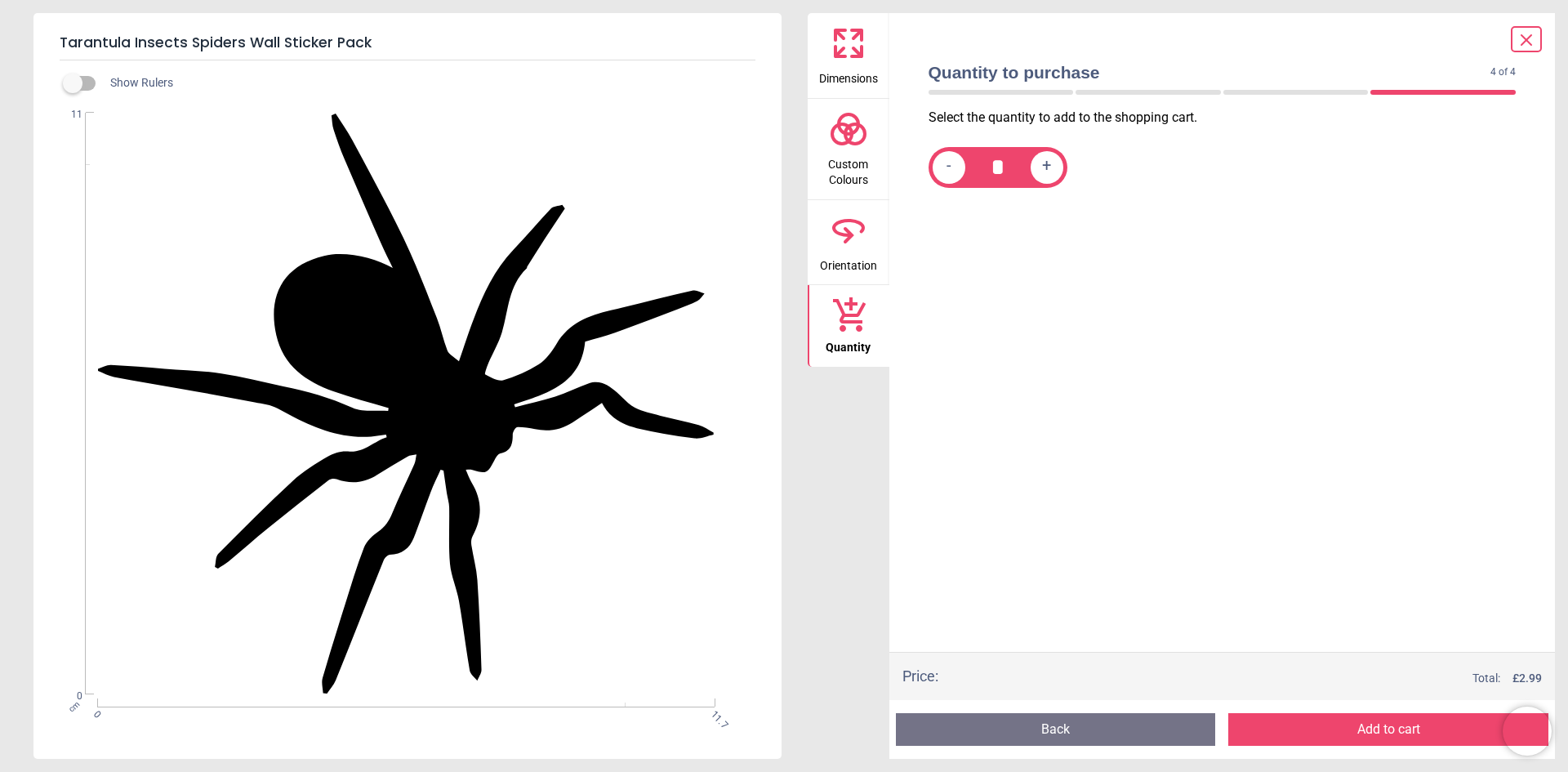
click at [1336, 724] on button "Add to cart" at bounding box center [1389, 729] width 321 height 33
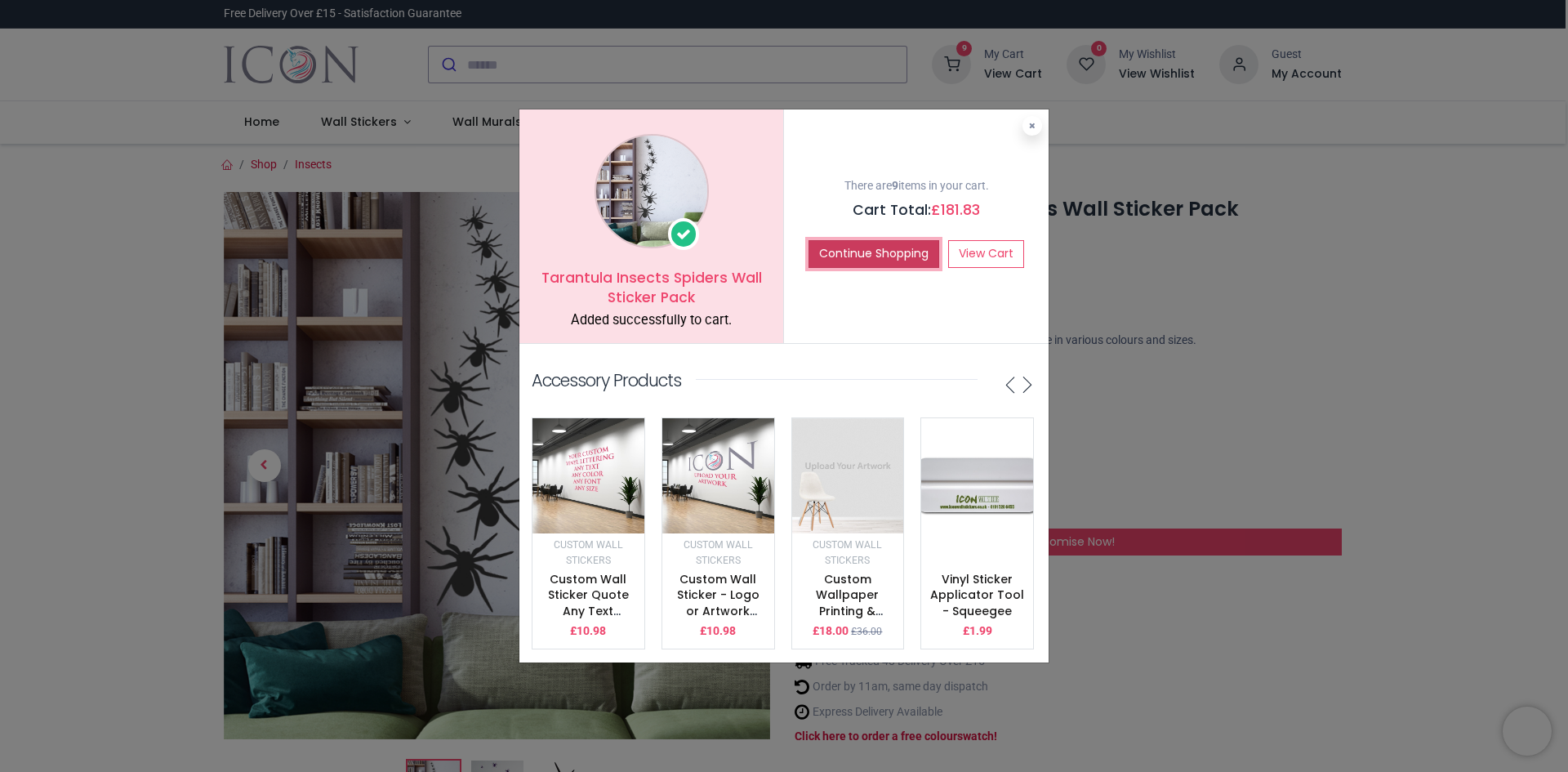
click at [869, 248] on button "Continue Shopping" at bounding box center [874, 254] width 131 height 27
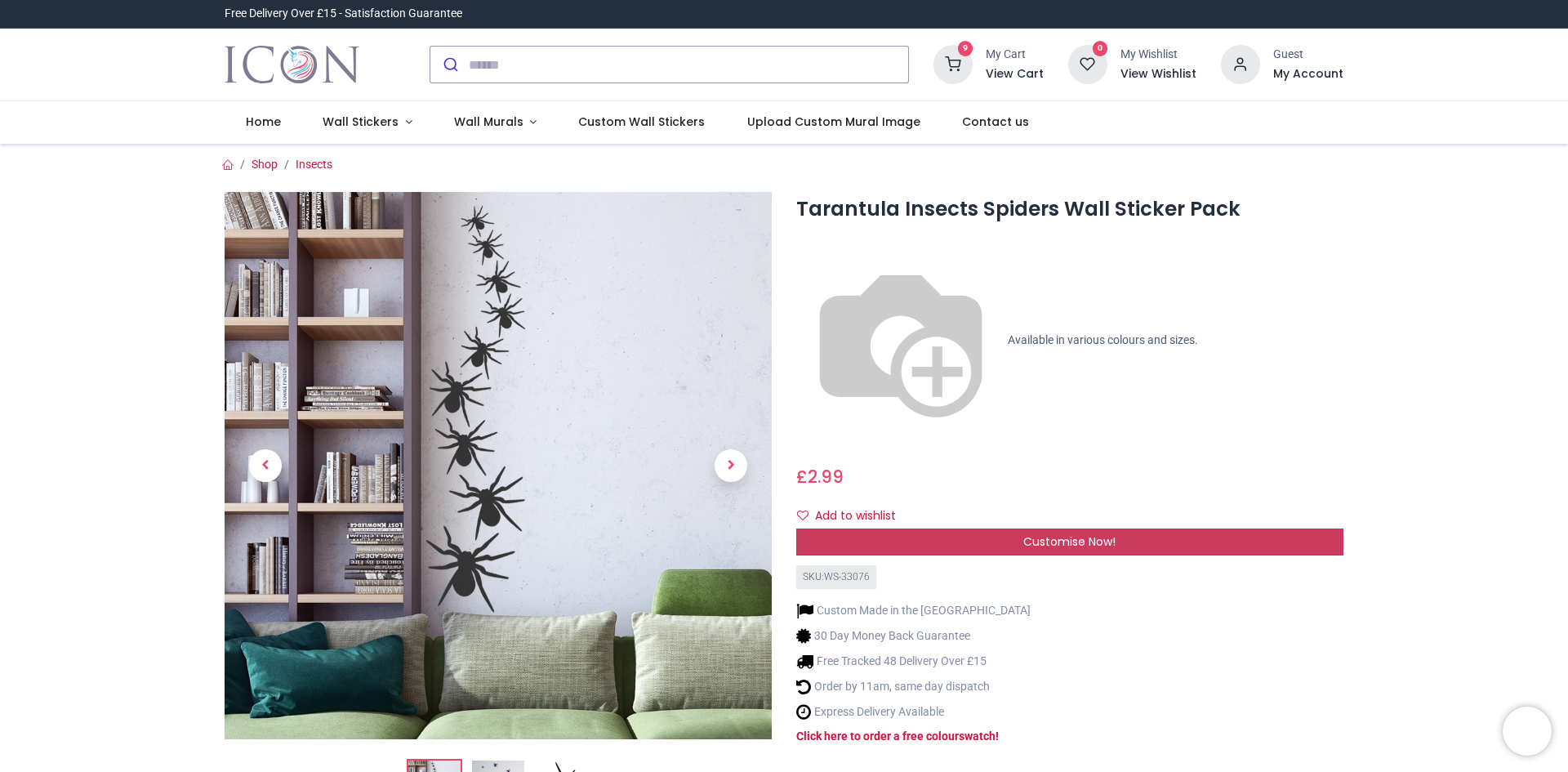
click at [975, 529] on div "Customise Now!" at bounding box center [1070, 542] width 547 height 27
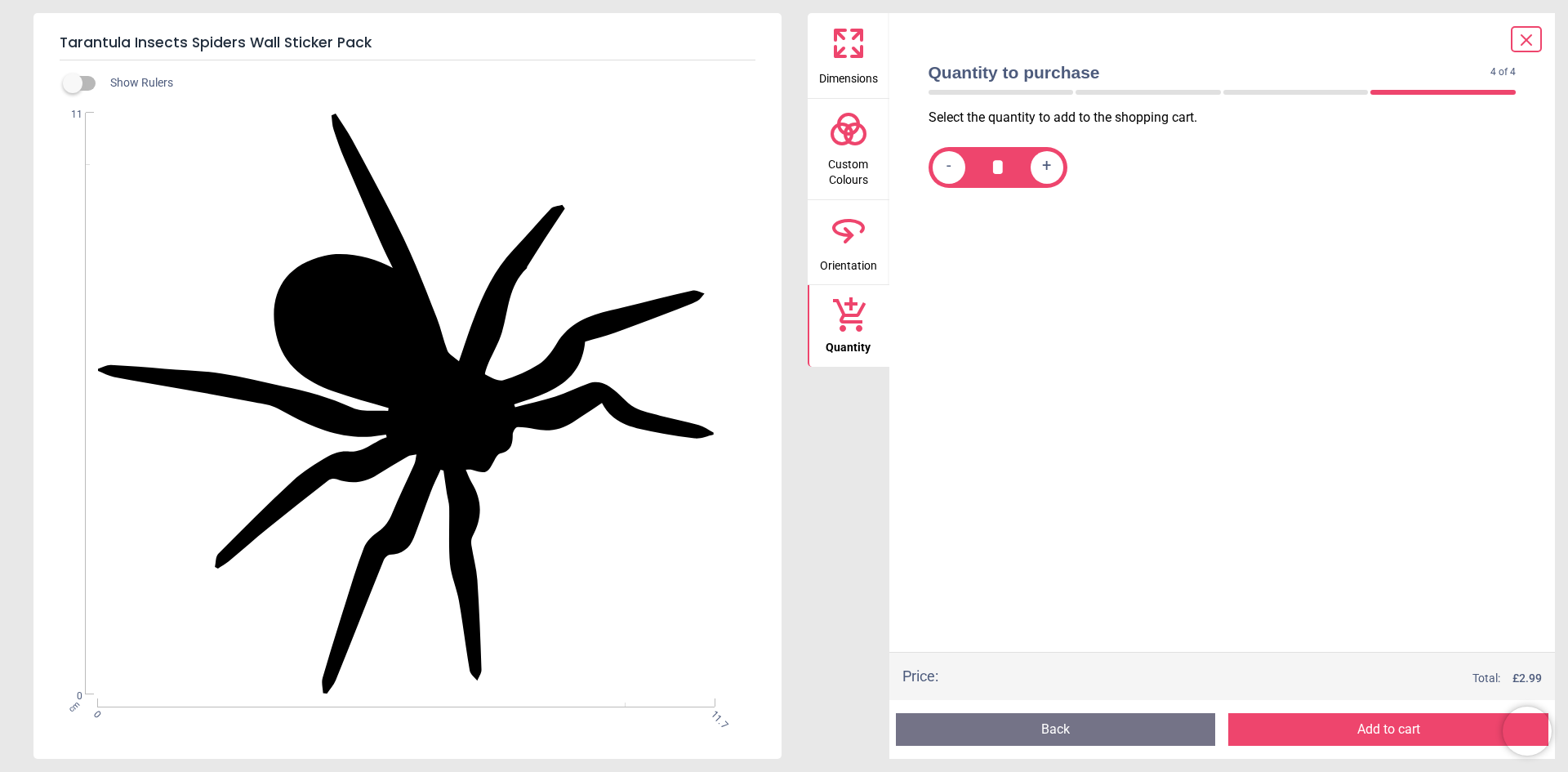
click at [840, 64] on span "Dimensions" at bounding box center [849, 75] width 58 height 25
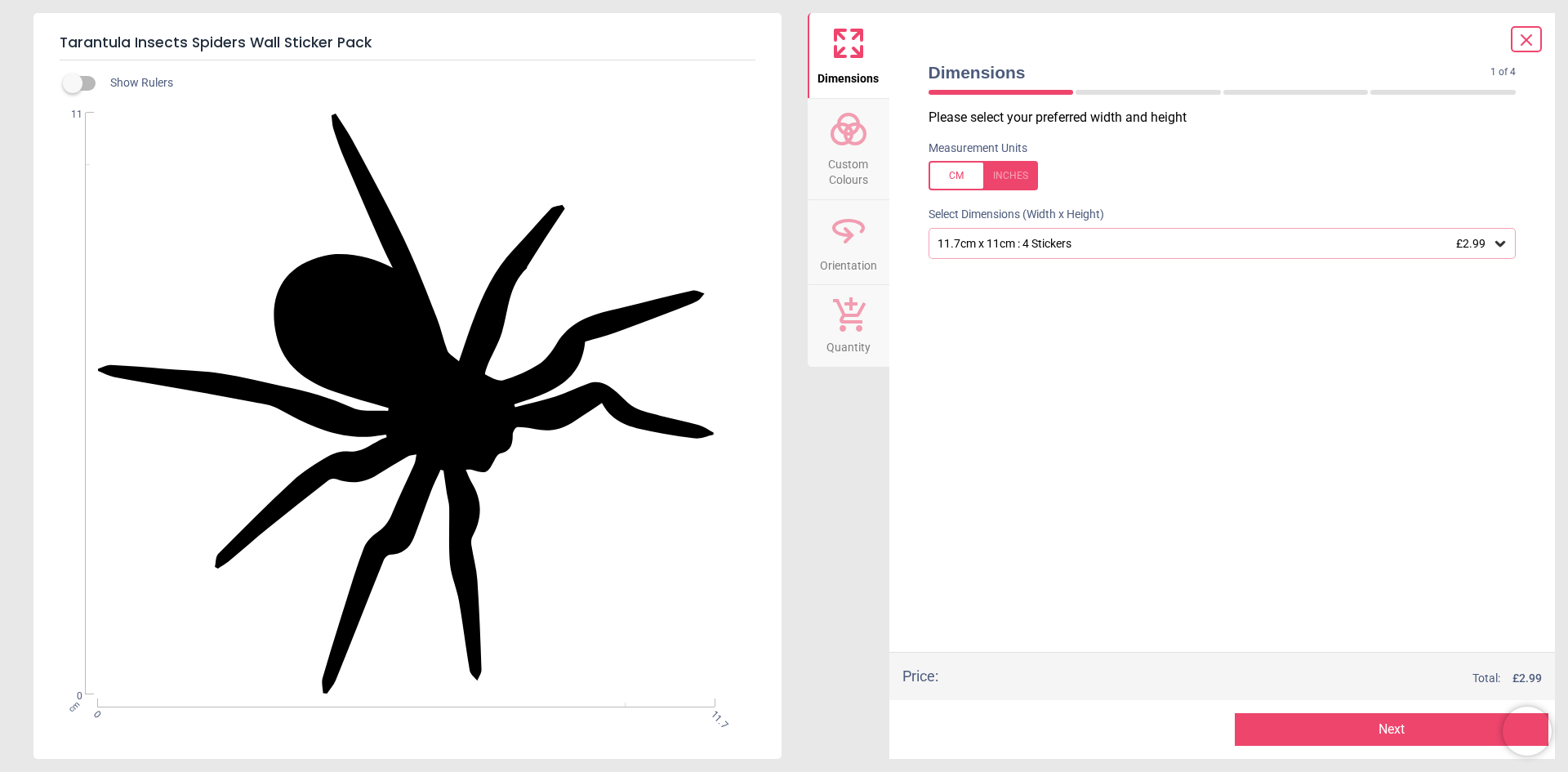
click at [1494, 241] on icon at bounding box center [1500, 243] width 16 height 16
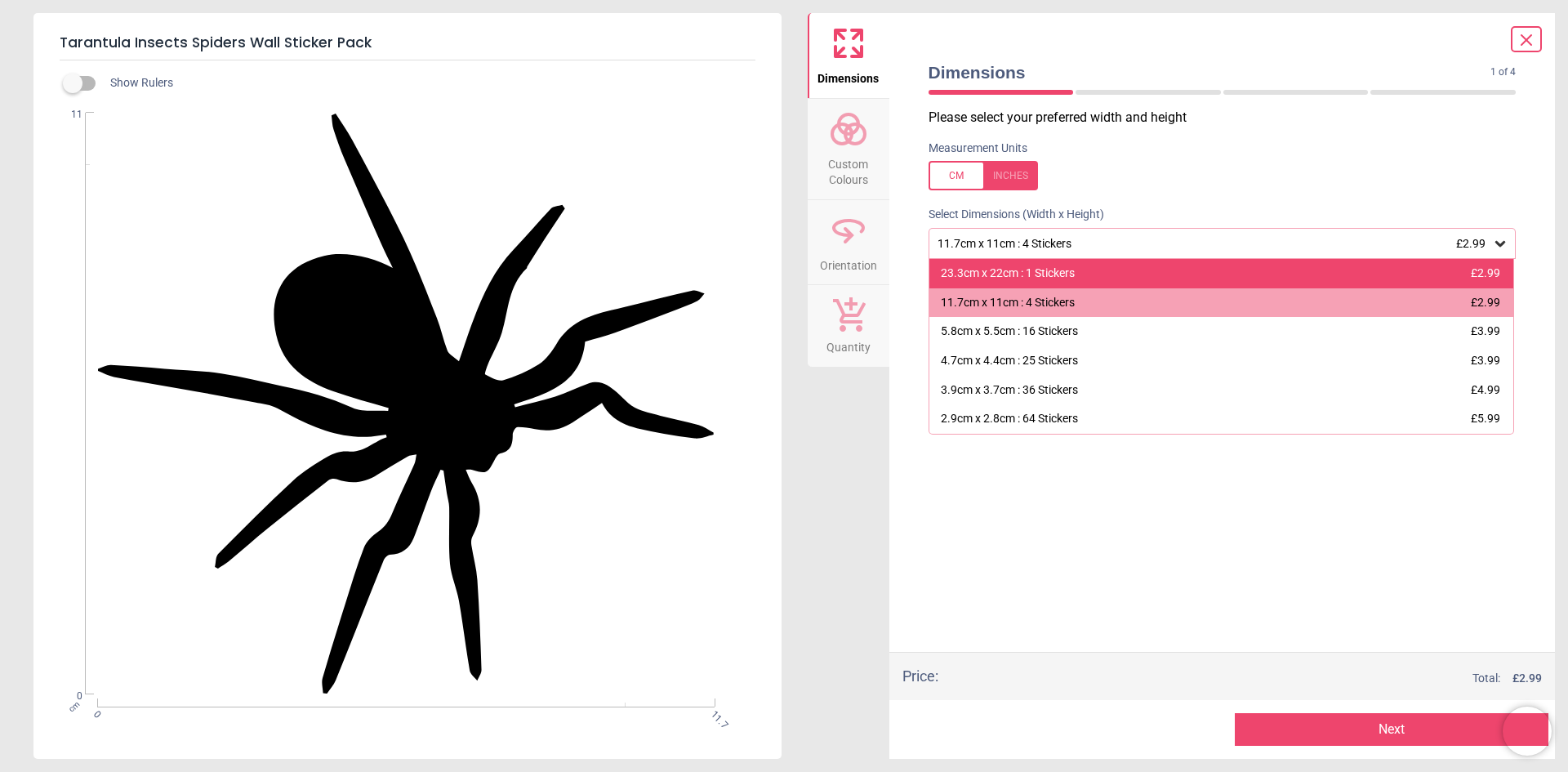
click at [1083, 270] on div "23.3cm x 22cm : 1 Stickers £2.99" at bounding box center [1222, 273] width 585 height 29
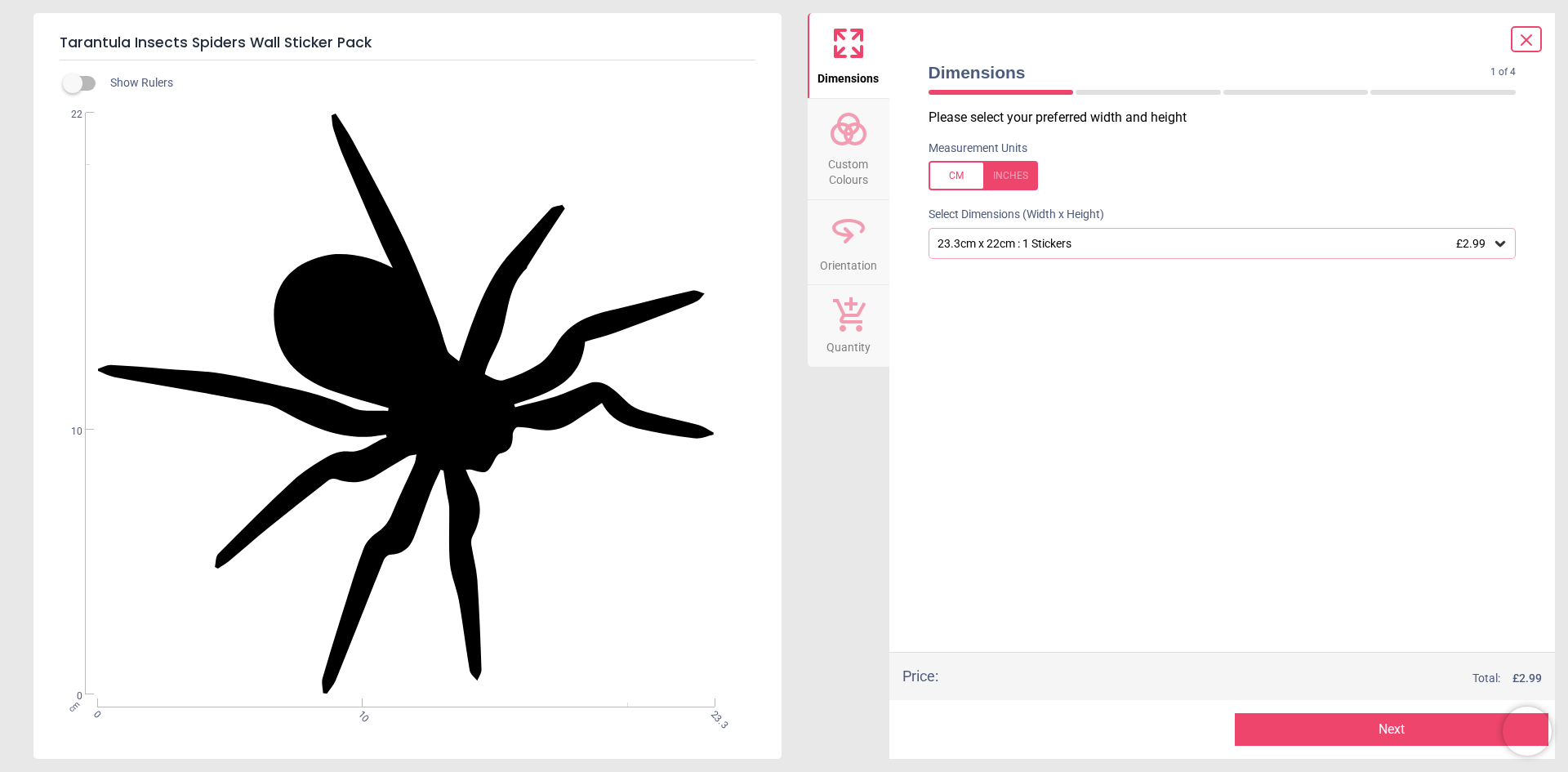
click at [1339, 726] on button "Next" at bounding box center [1392, 729] width 314 height 33
click at [1312, 721] on button "Next" at bounding box center [1392, 729] width 314 height 33
click at [1501, 242] on icon at bounding box center [1500, 243] width 16 height 16
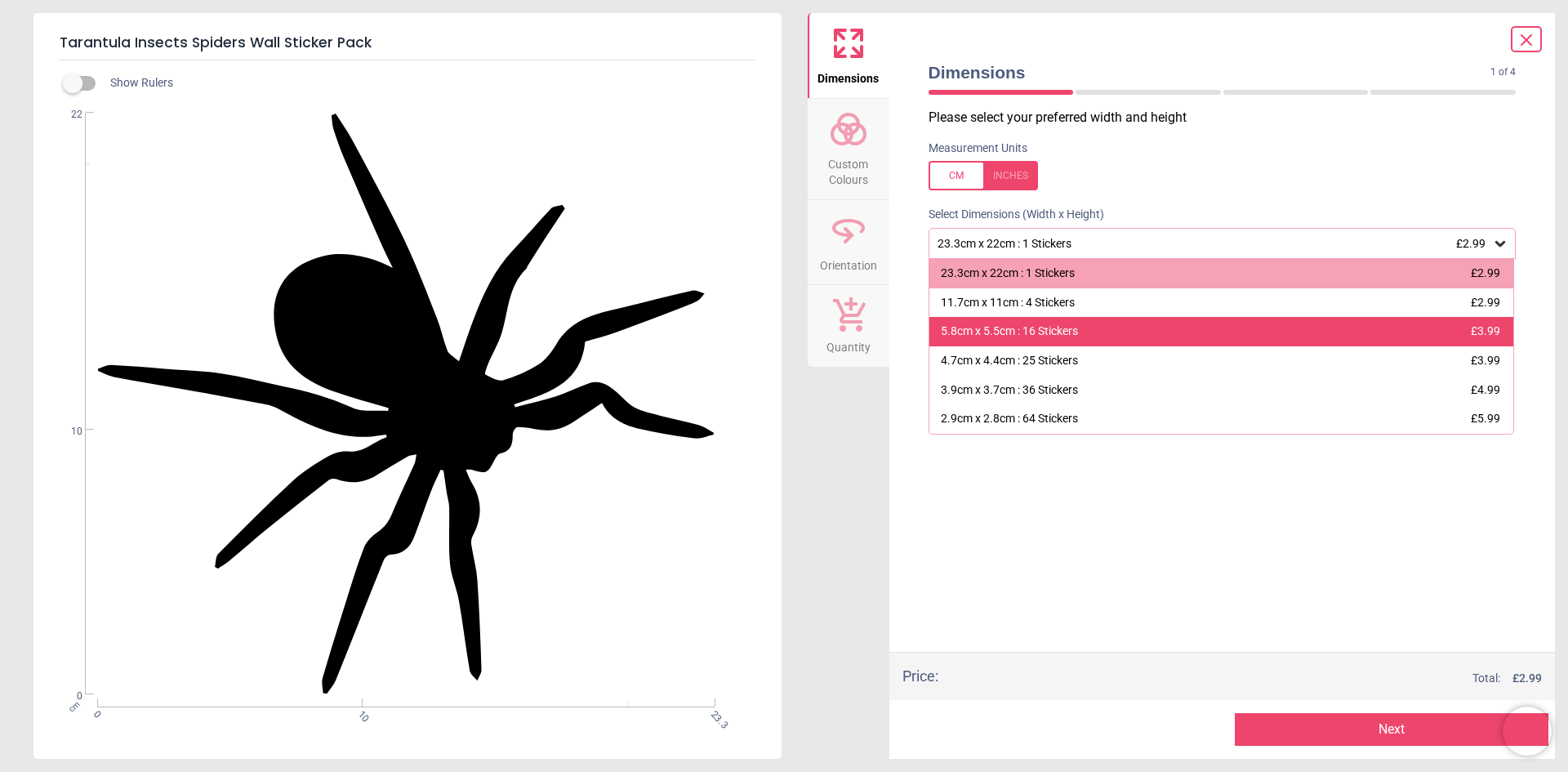
click at [1038, 342] on div "5.8cm x 5.5cm : 16 Stickers £3.99" at bounding box center [1222, 331] width 585 height 29
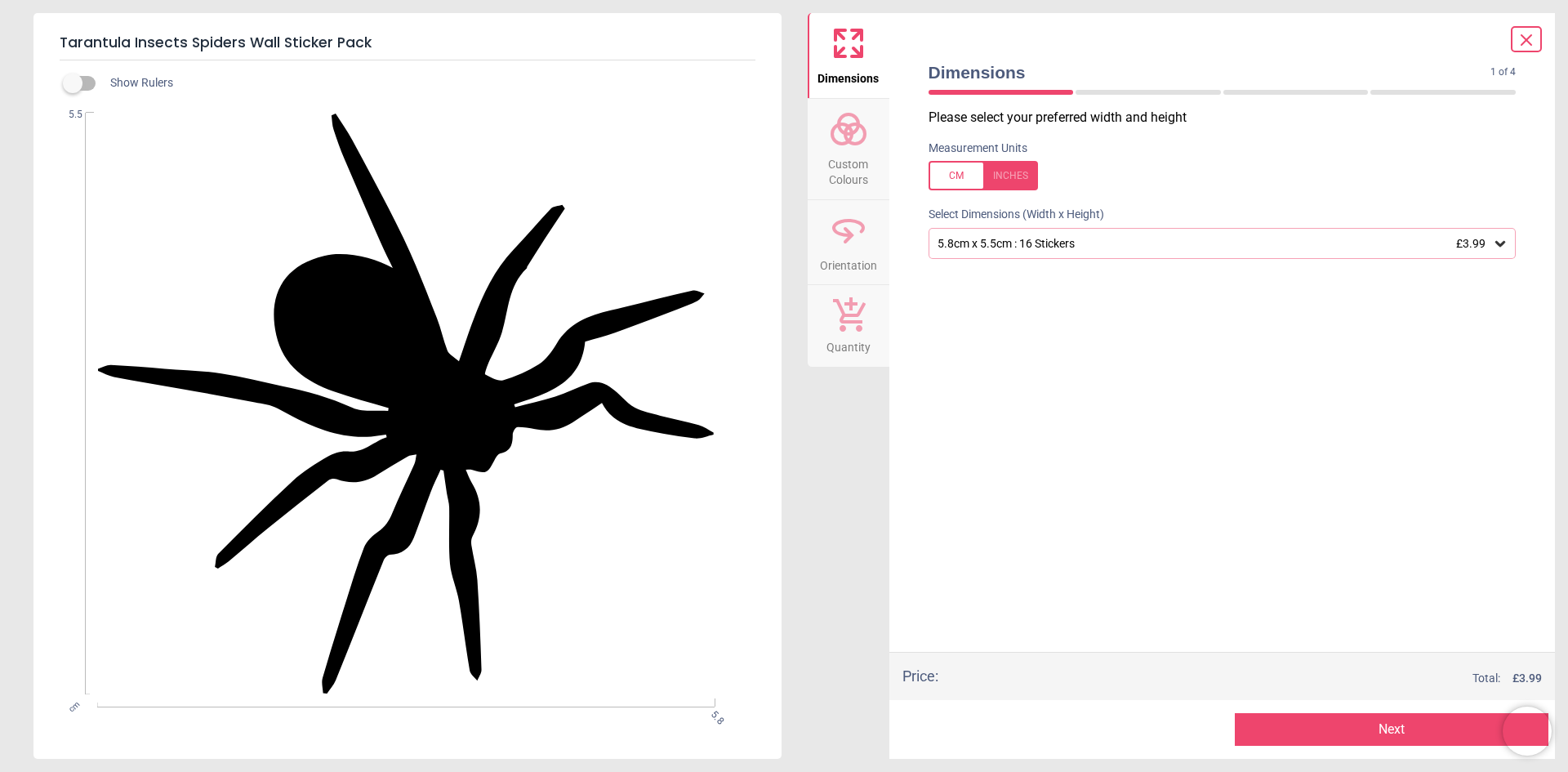
click at [1416, 725] on button "Next" at bounding box center [1392, 729] width 314 height 33
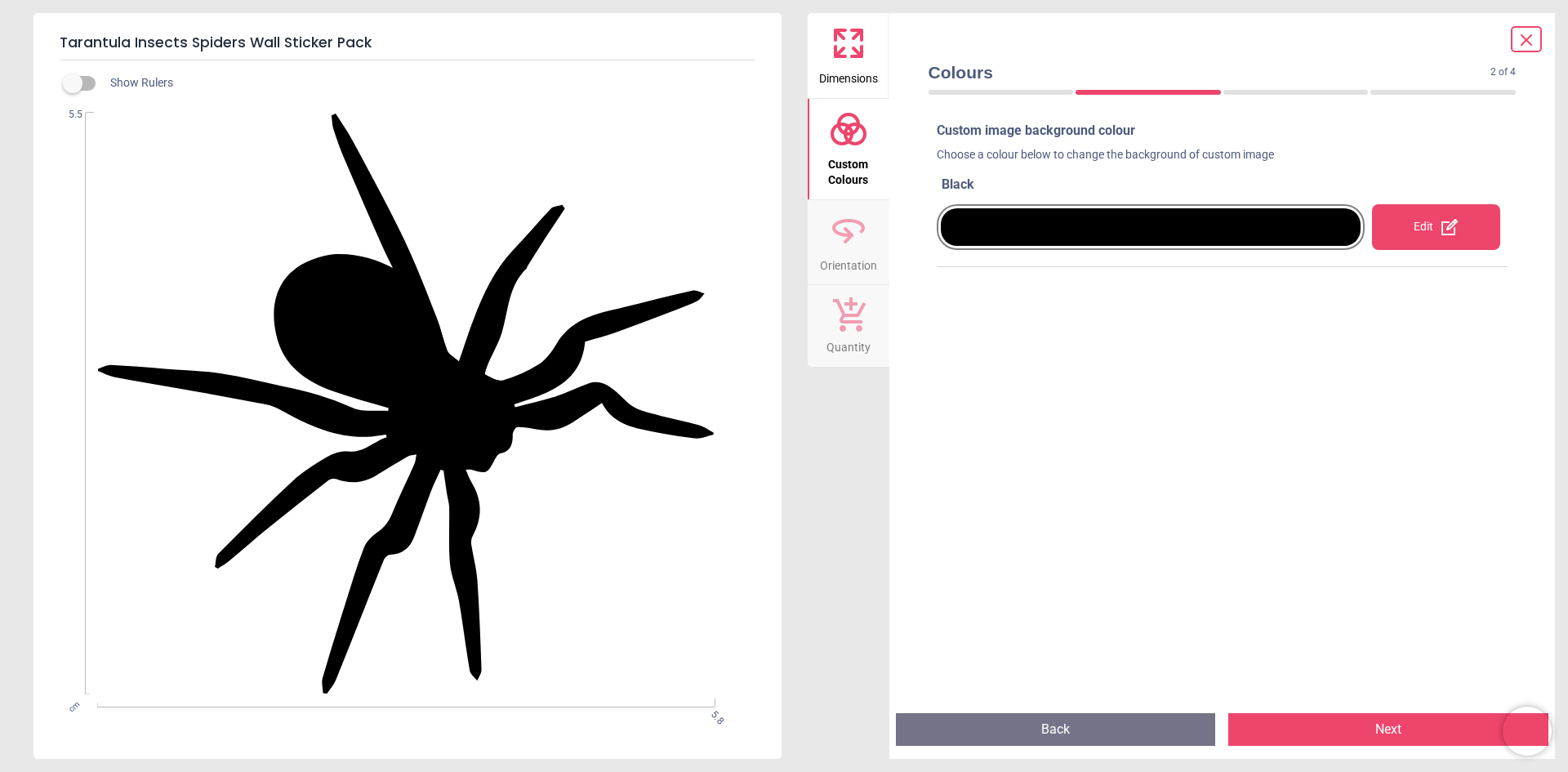
click at [1328, 731] on button "Next" at bounding box center [1389, 729] width 321 height 33
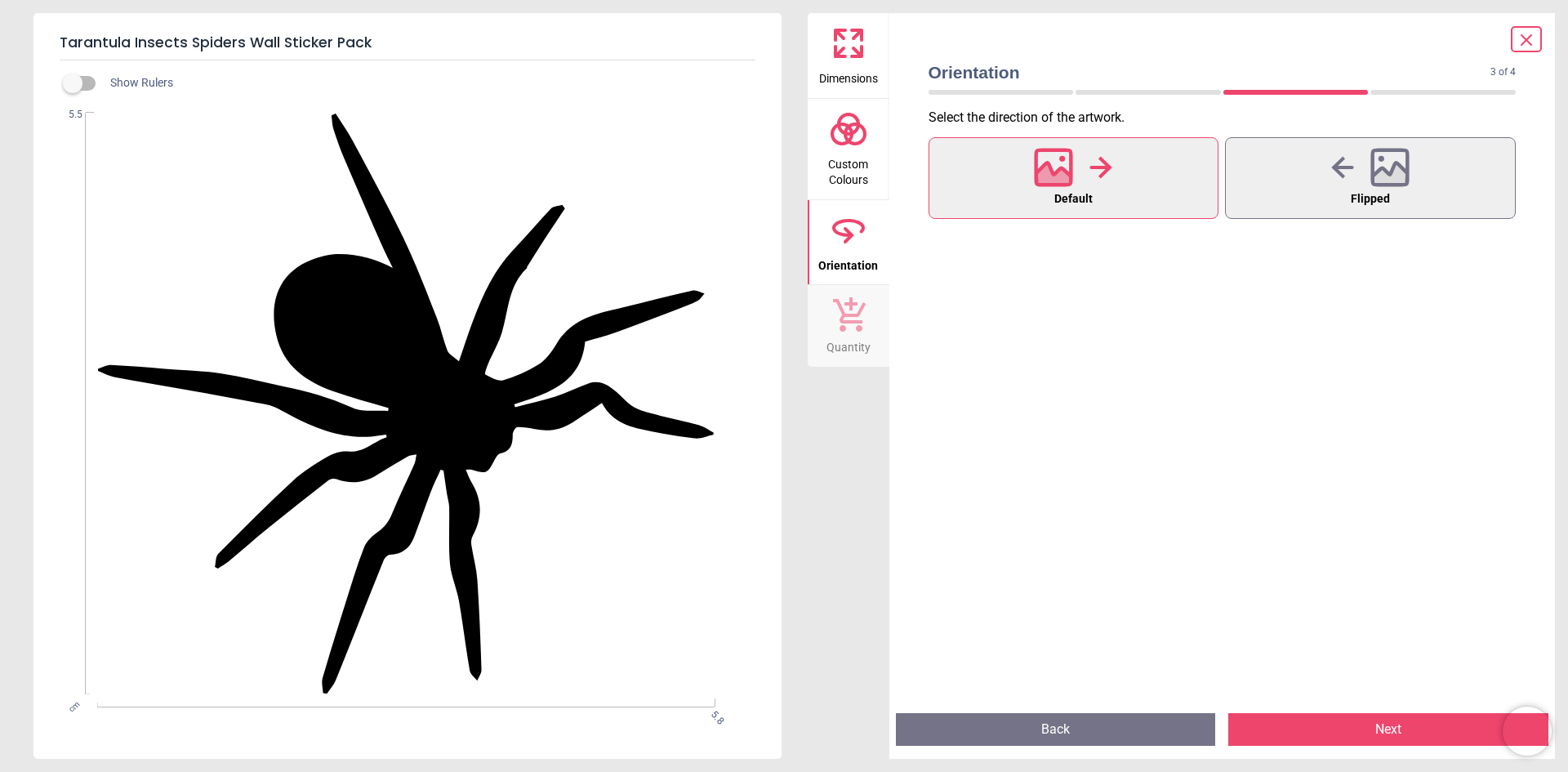
click at [1319, 726] on button "Next" at bounding box center [1389, 729] width 321 height 33
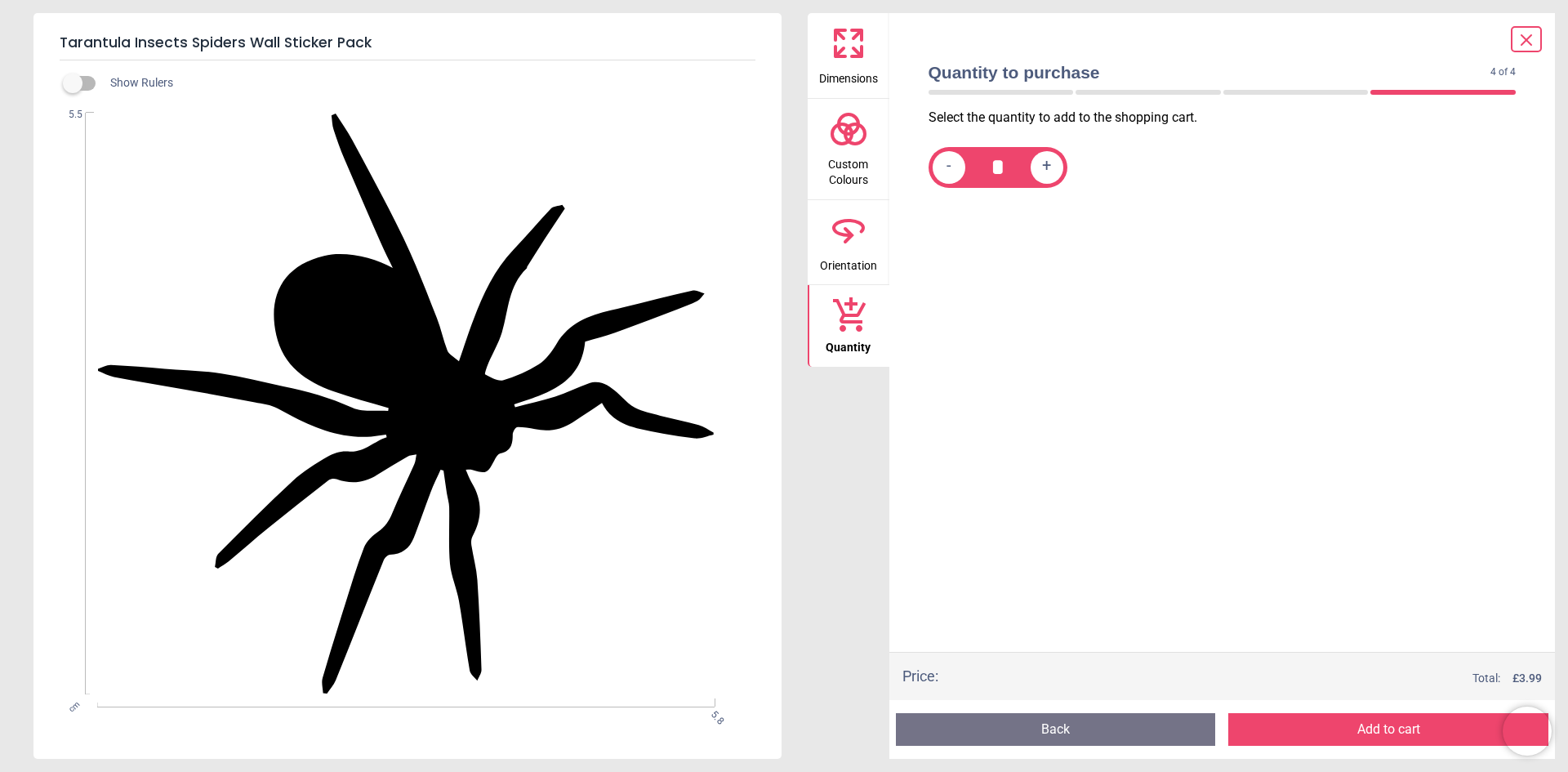
click at [1345, 728] on button "Add to cart" at bounding box center [1389, 729] width 321 height 33
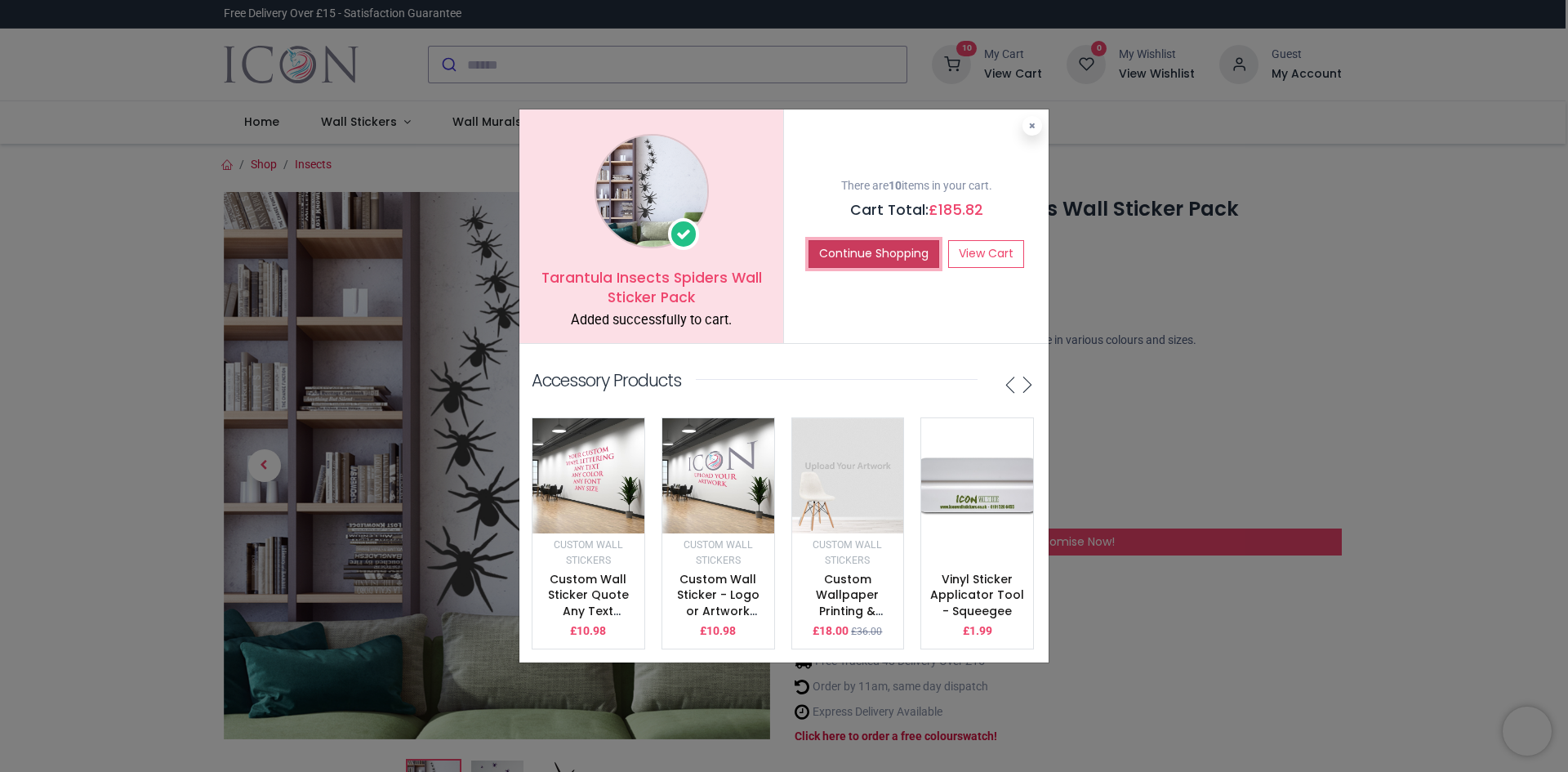
click at [881, 254] on button "Continue Shopping" at bounding box center [874, 254] width 131 height 27
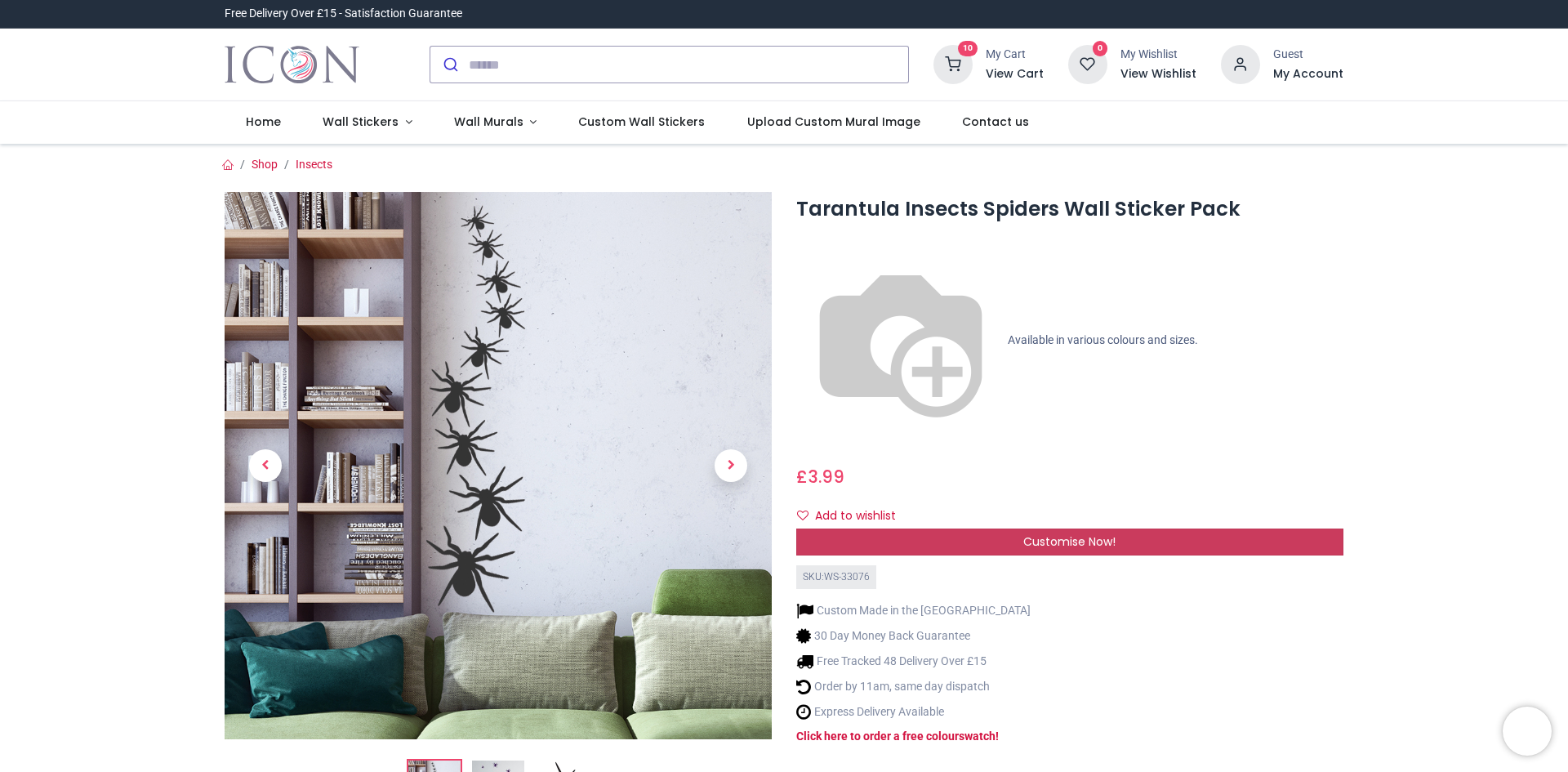
click at [936, 529] on div "Customise Now!" at bounding box center [1070, 542] width 547 height 27
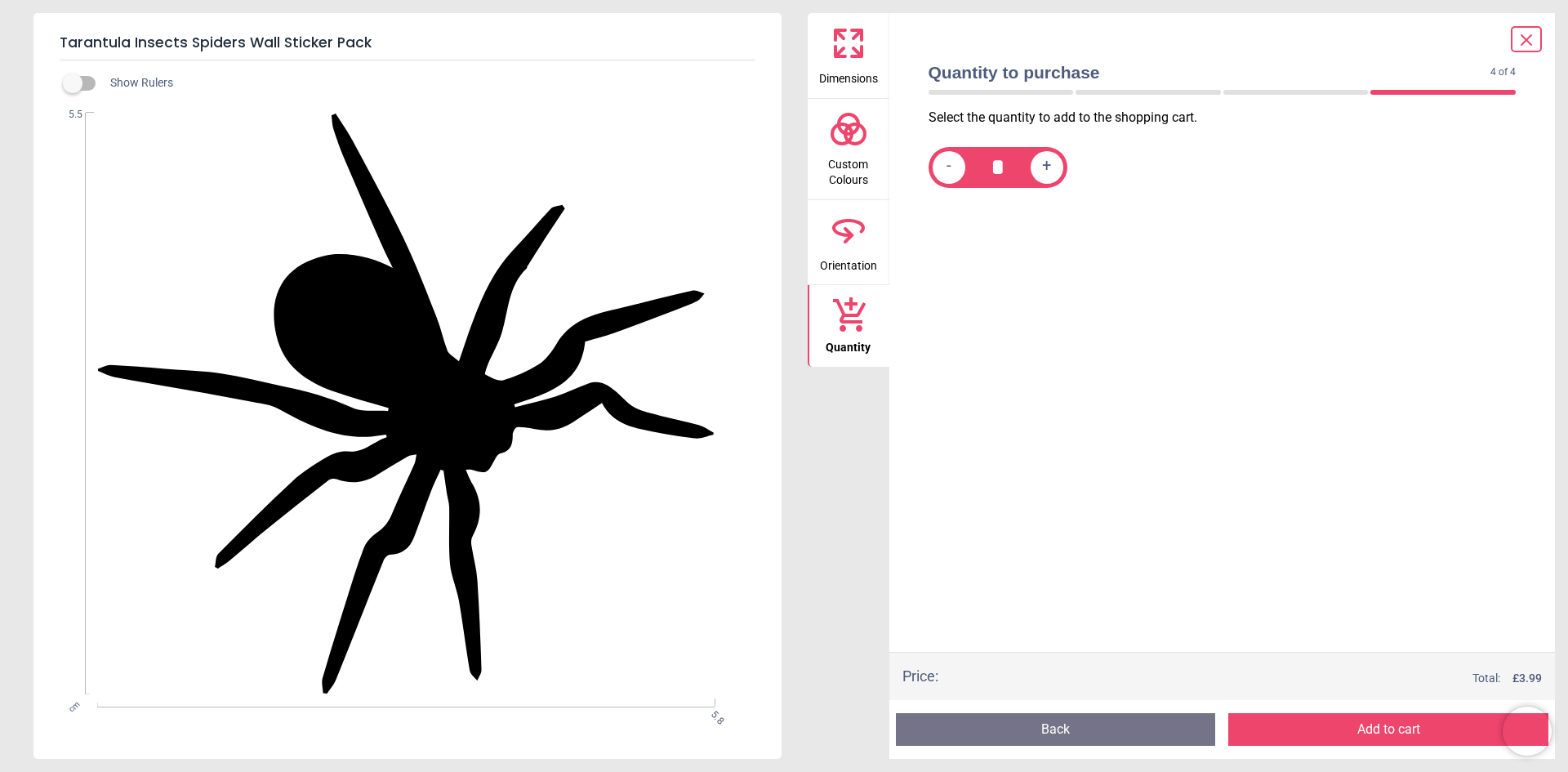
click at [839, 43] on icon at bounding box center [849, 43] width 40 height 40
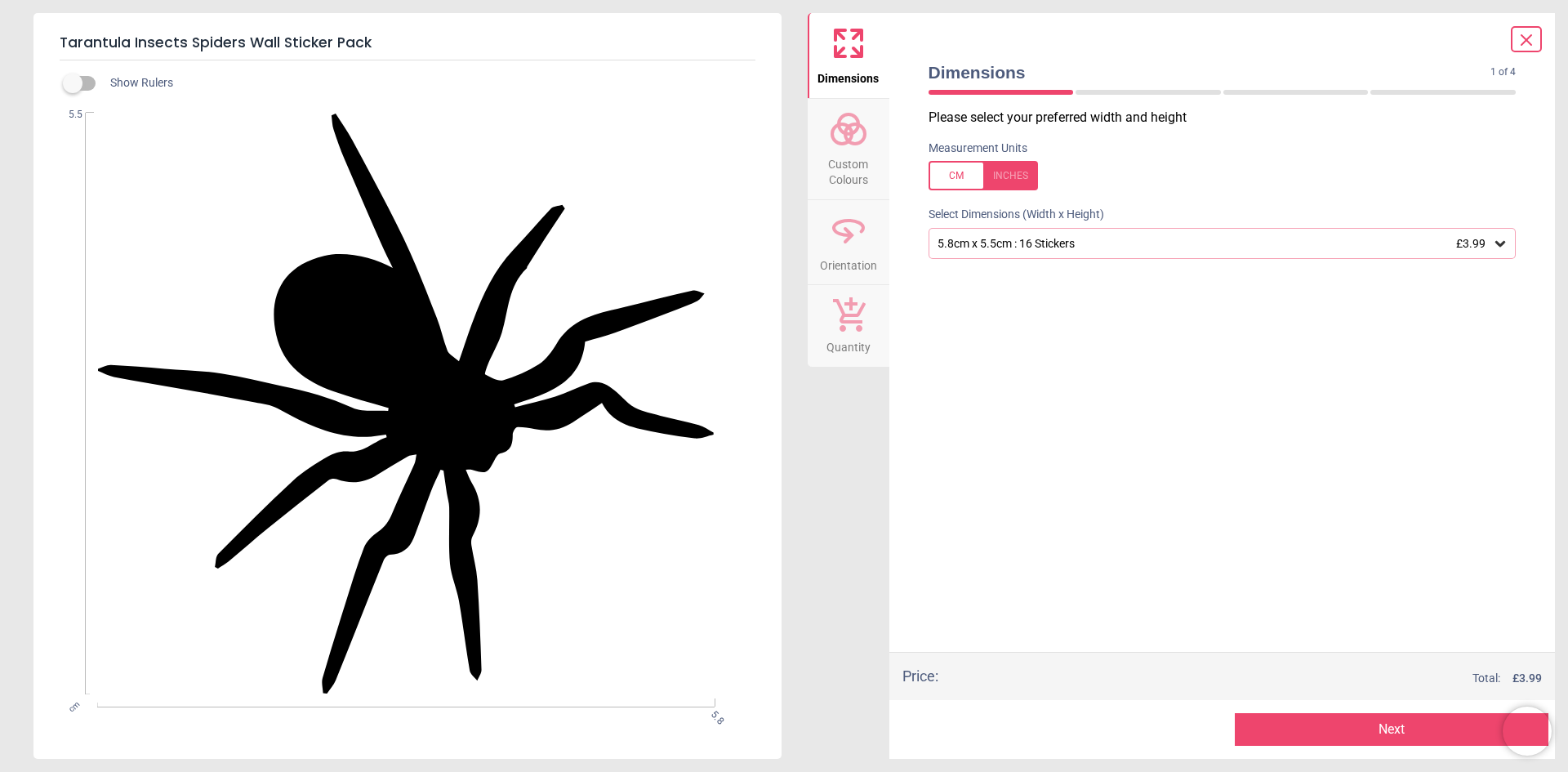
click at [1493, 241] on icon at bounding box center [1500, 243] width 16 height 16
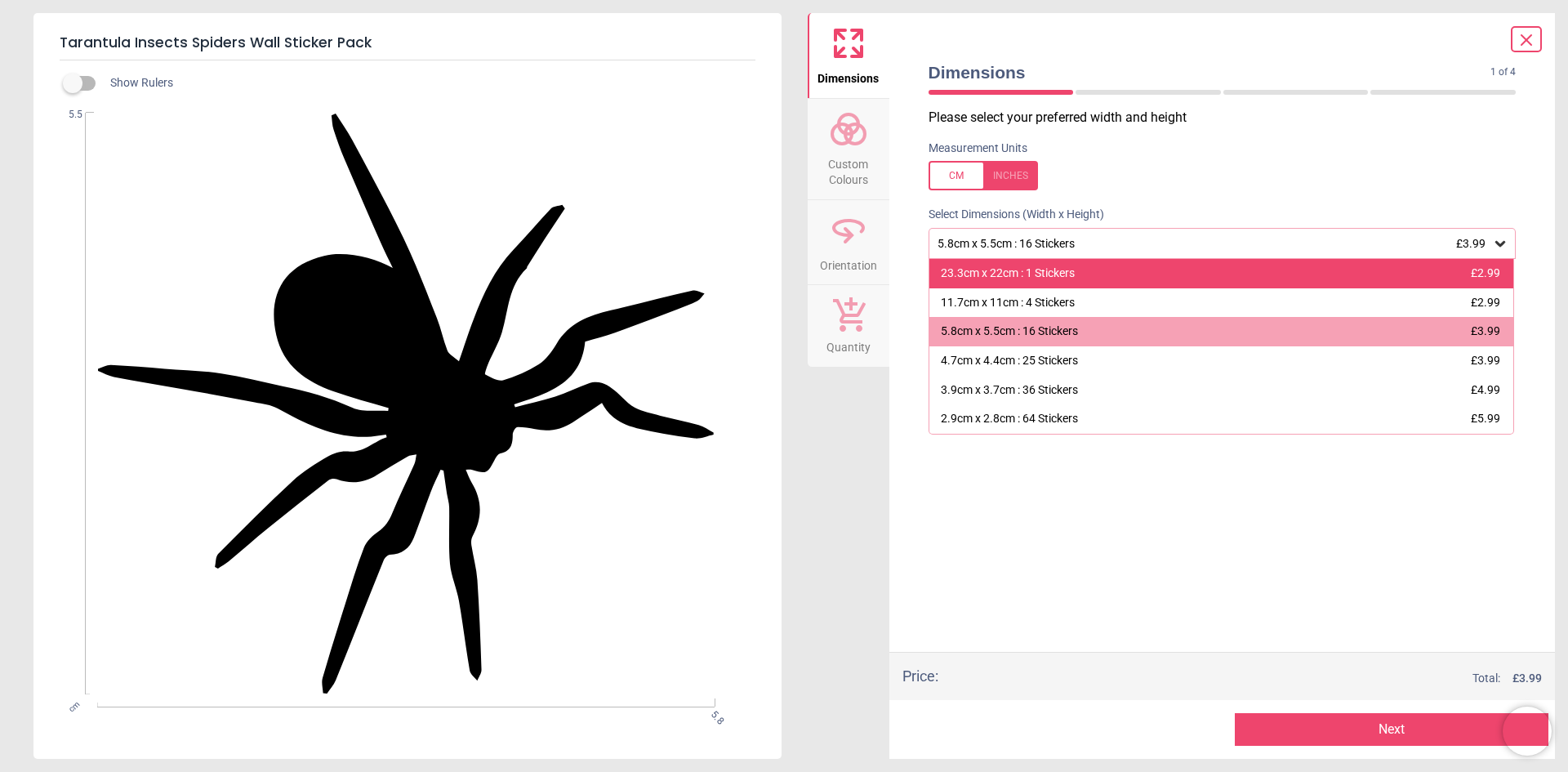
click at [1221, 269] on div "23.3cm x 22cm : 1 Stickers £2.99" at bounding box center [1222, 273] width 585 height 29
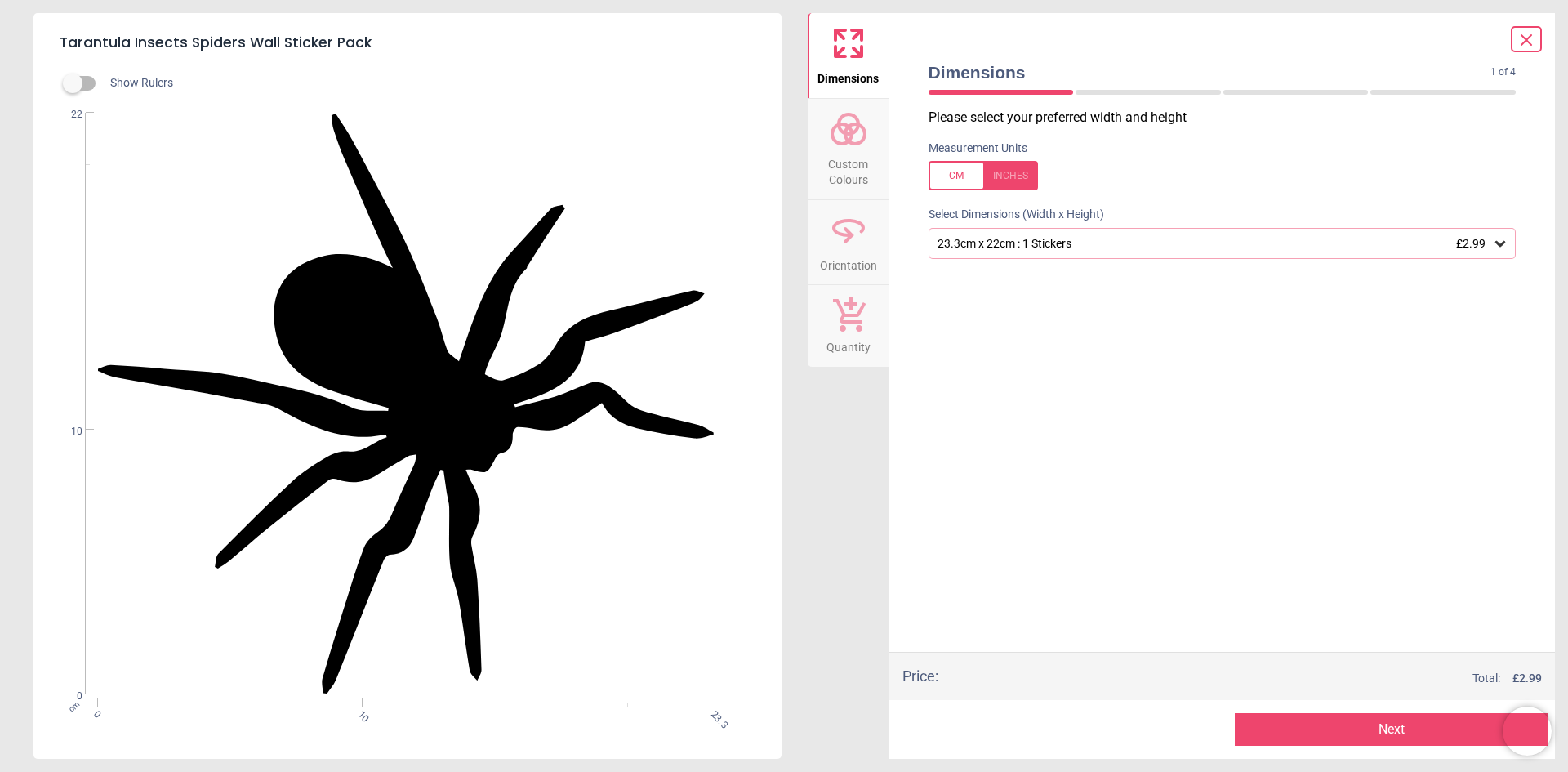
click at [1318, 718] on button "Next" at bounding box center [1392, 729] width 314 height 33
click at [1522, 43] on icon at bounding box center [1527, 40] width 20 height 20
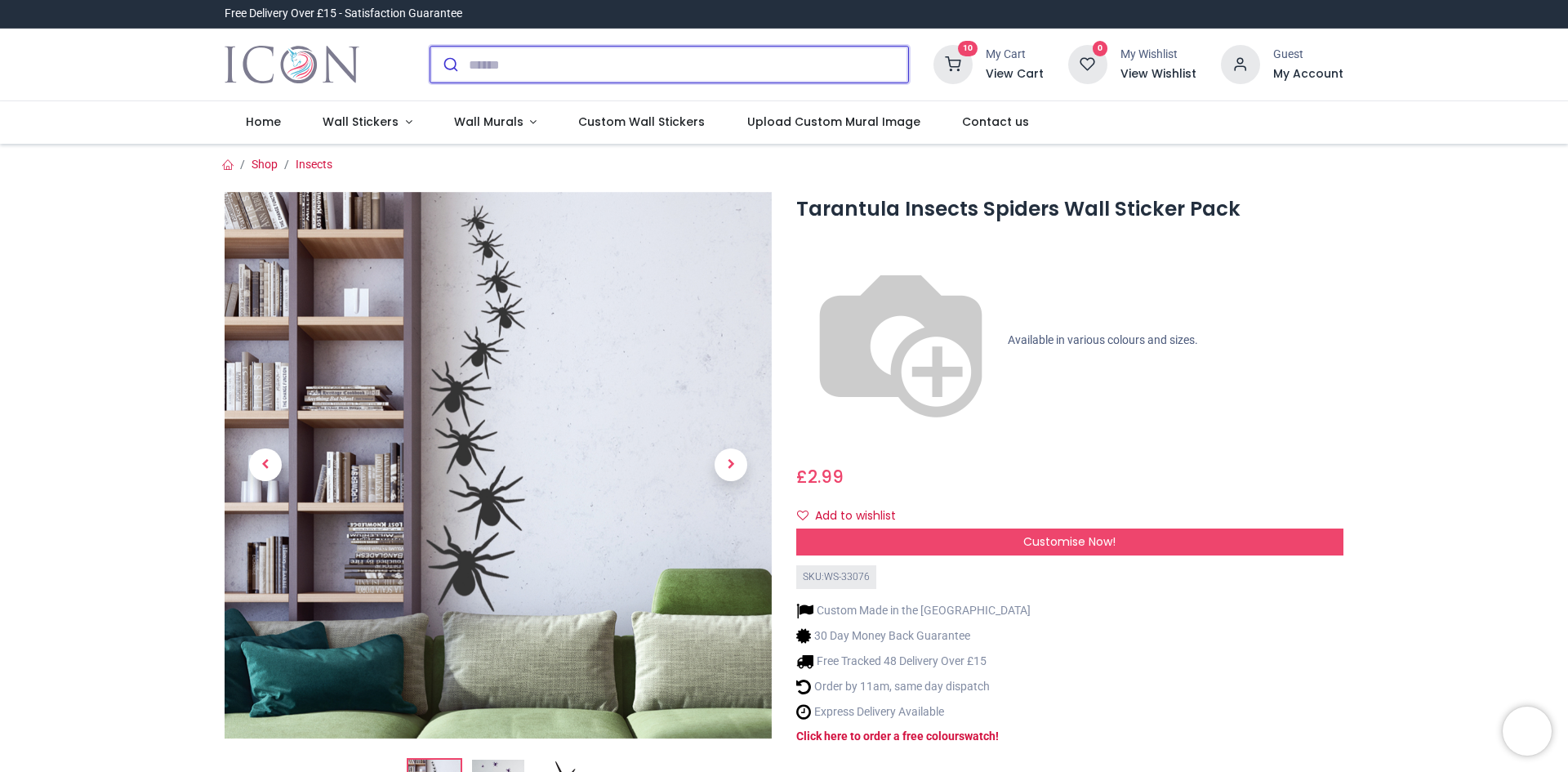
click at [594, 61] on input "search" at bounding box center [688, 64] width 439 height 36
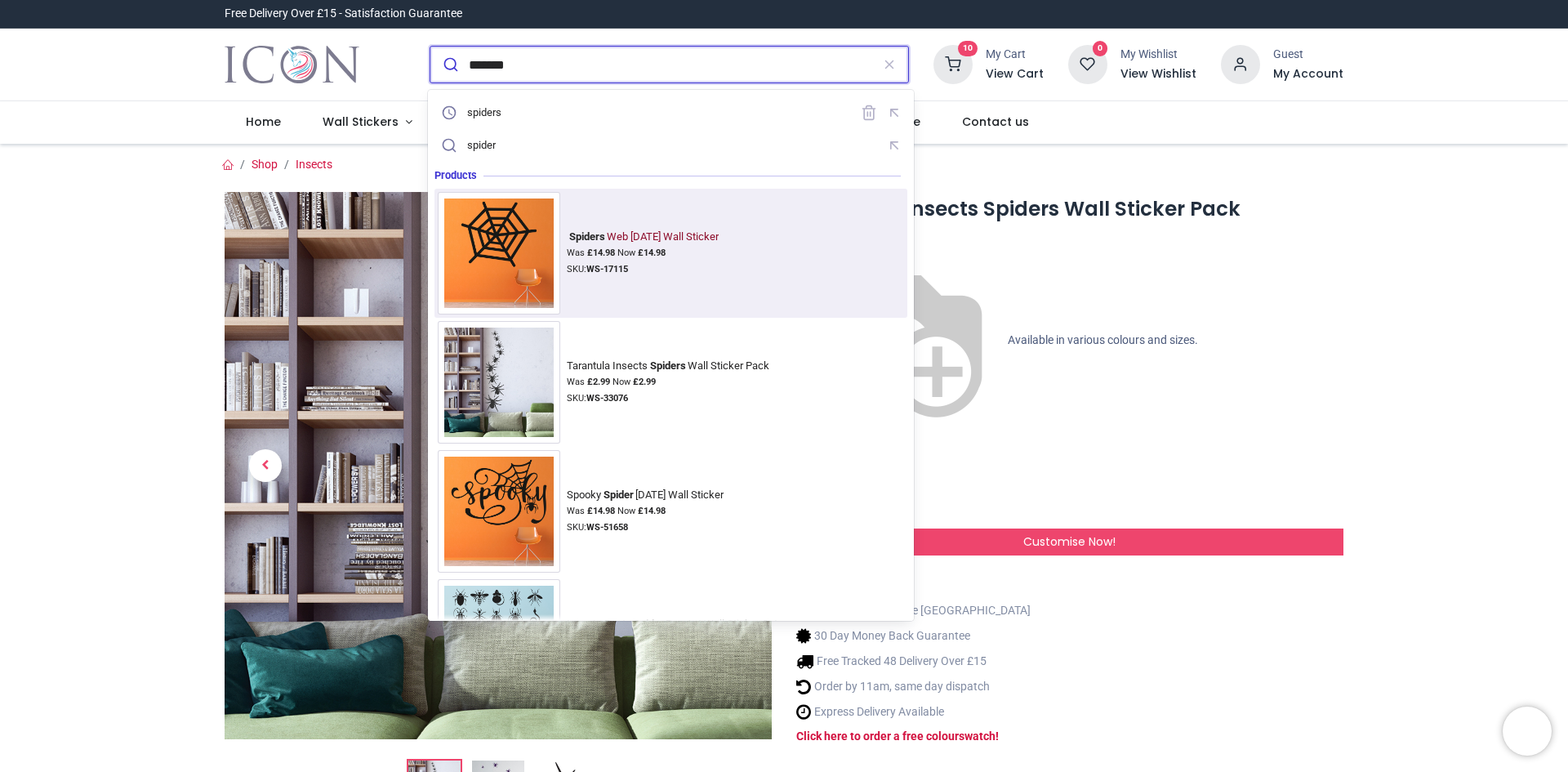
type input "*******"
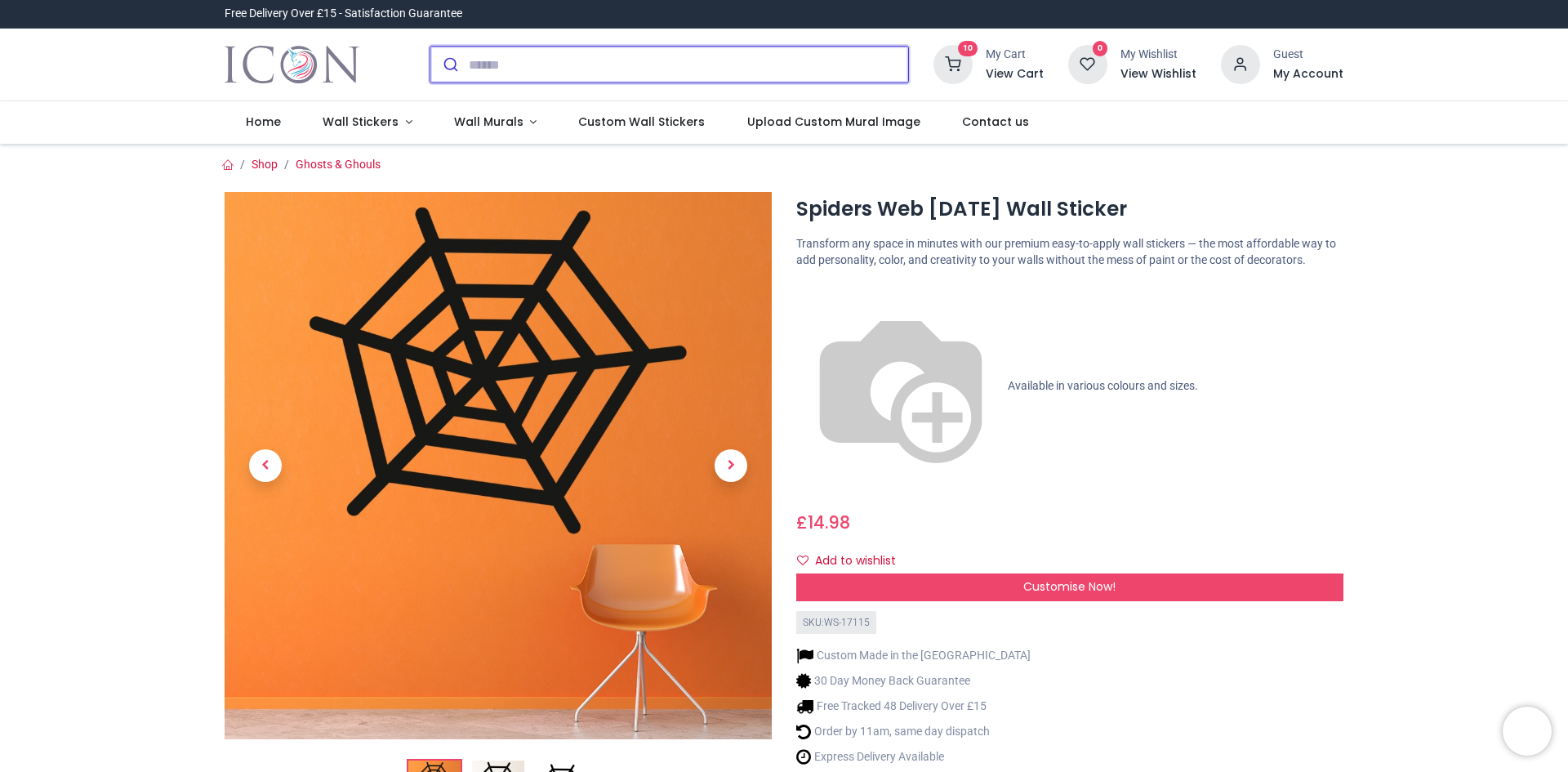
click at [572, 70] on input "search" at bounding box center [688, 64] width 439 height 36
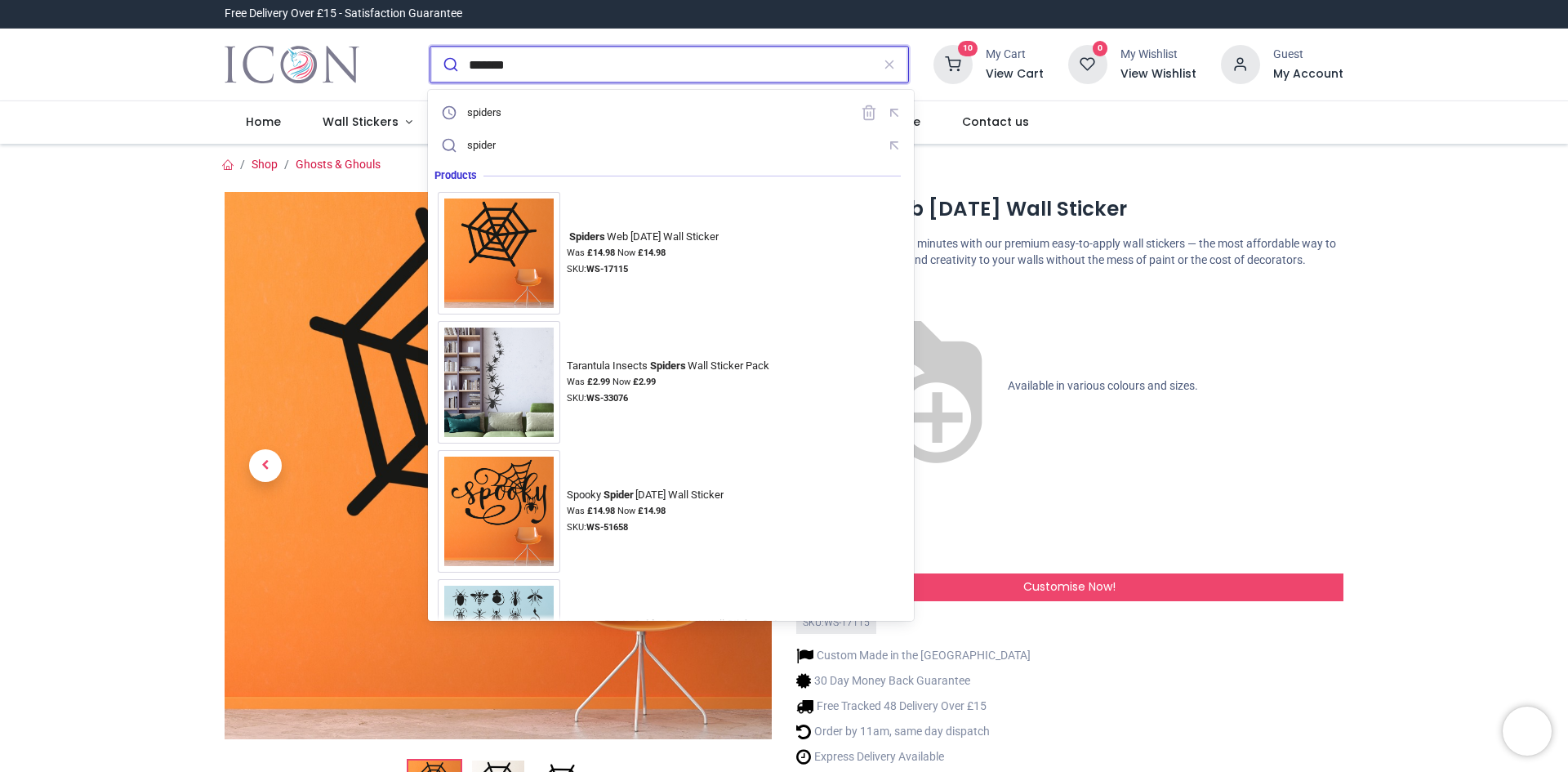
type input "*******"
click at [431, 46] on button "submit" at bounding box center [450, 64] width 39 height 36
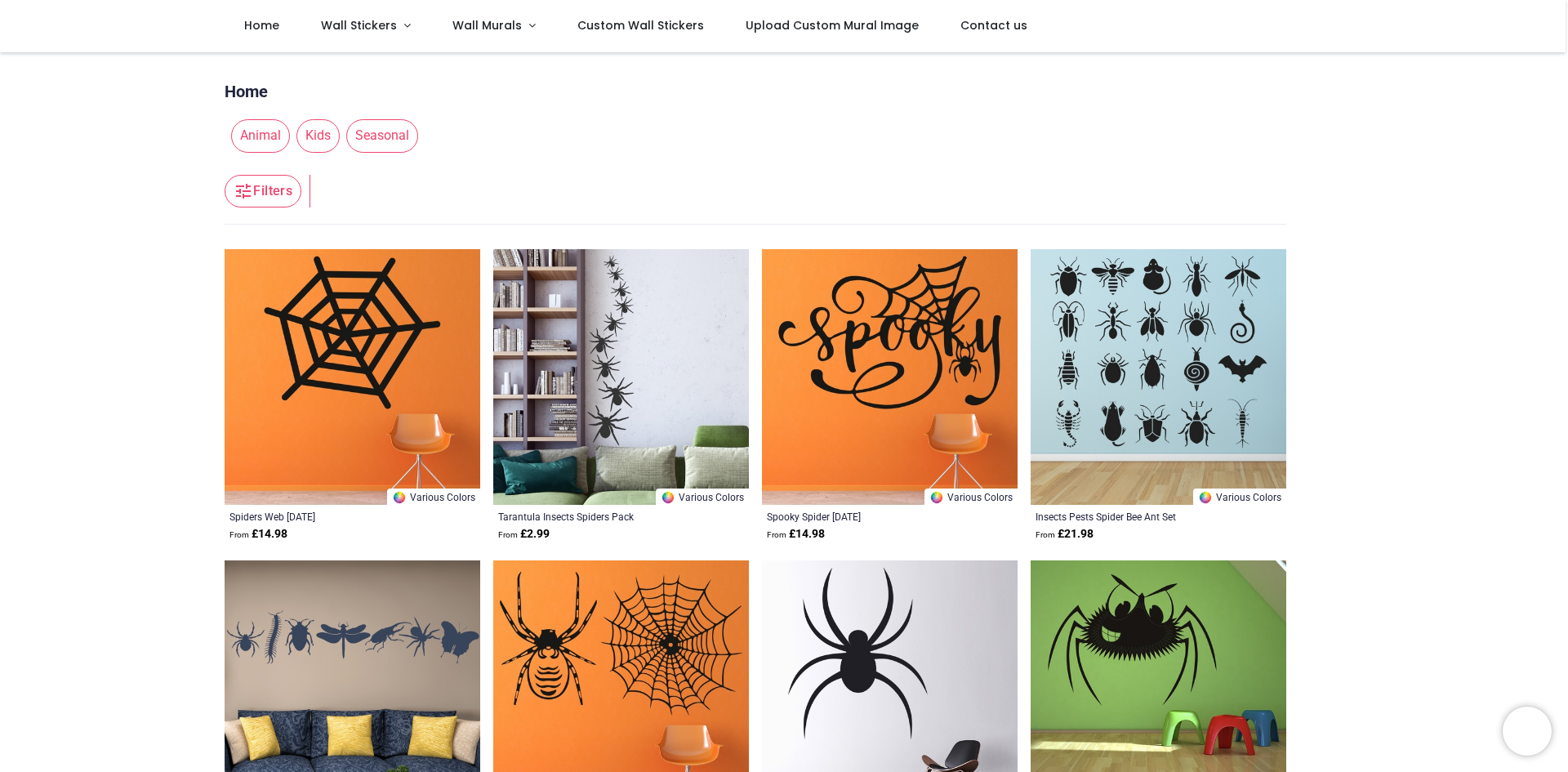
scroll to position [408, 0]
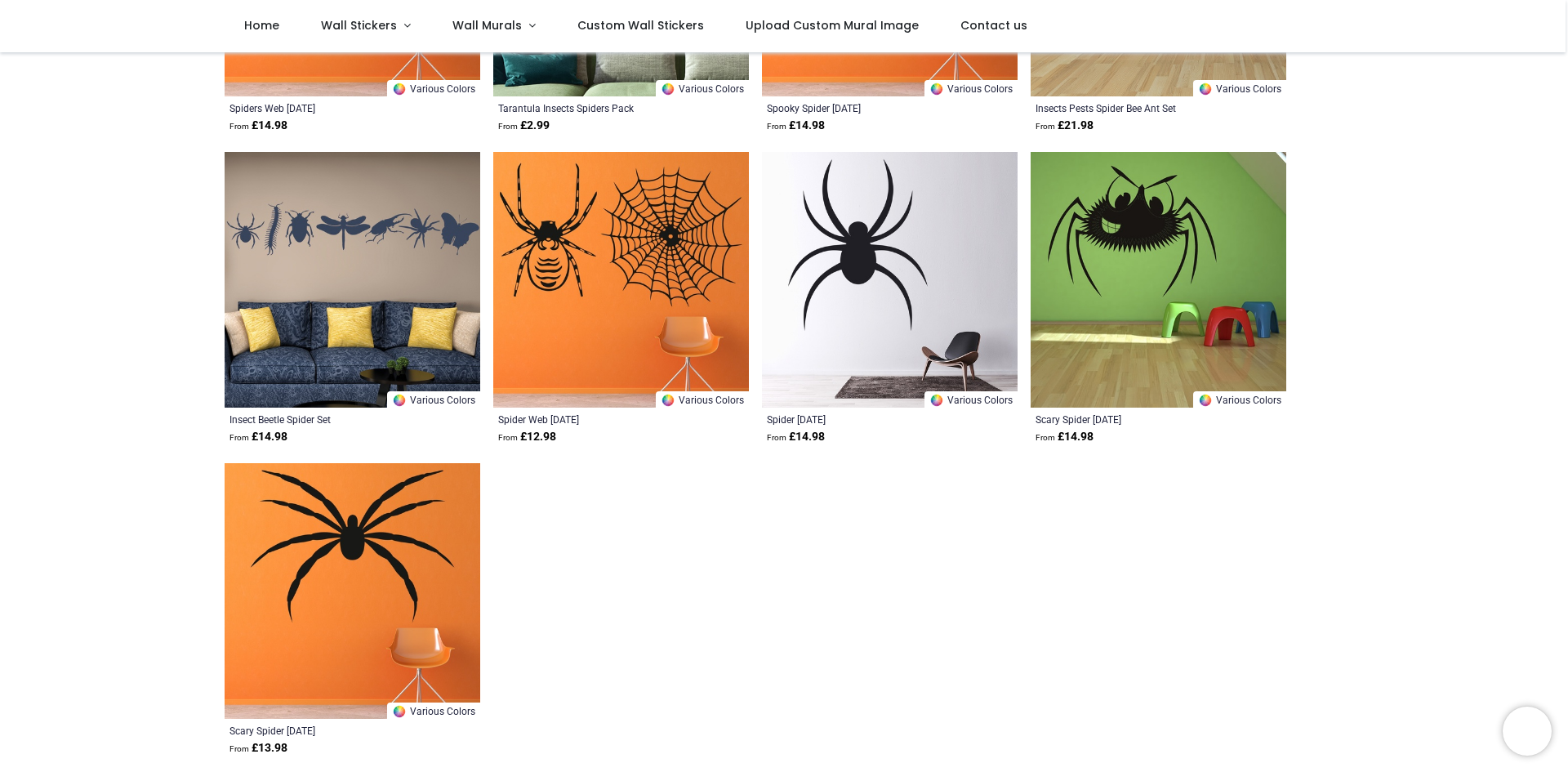
click at [311, 571] on img at bounding box center [352, 590] width 256 height 255
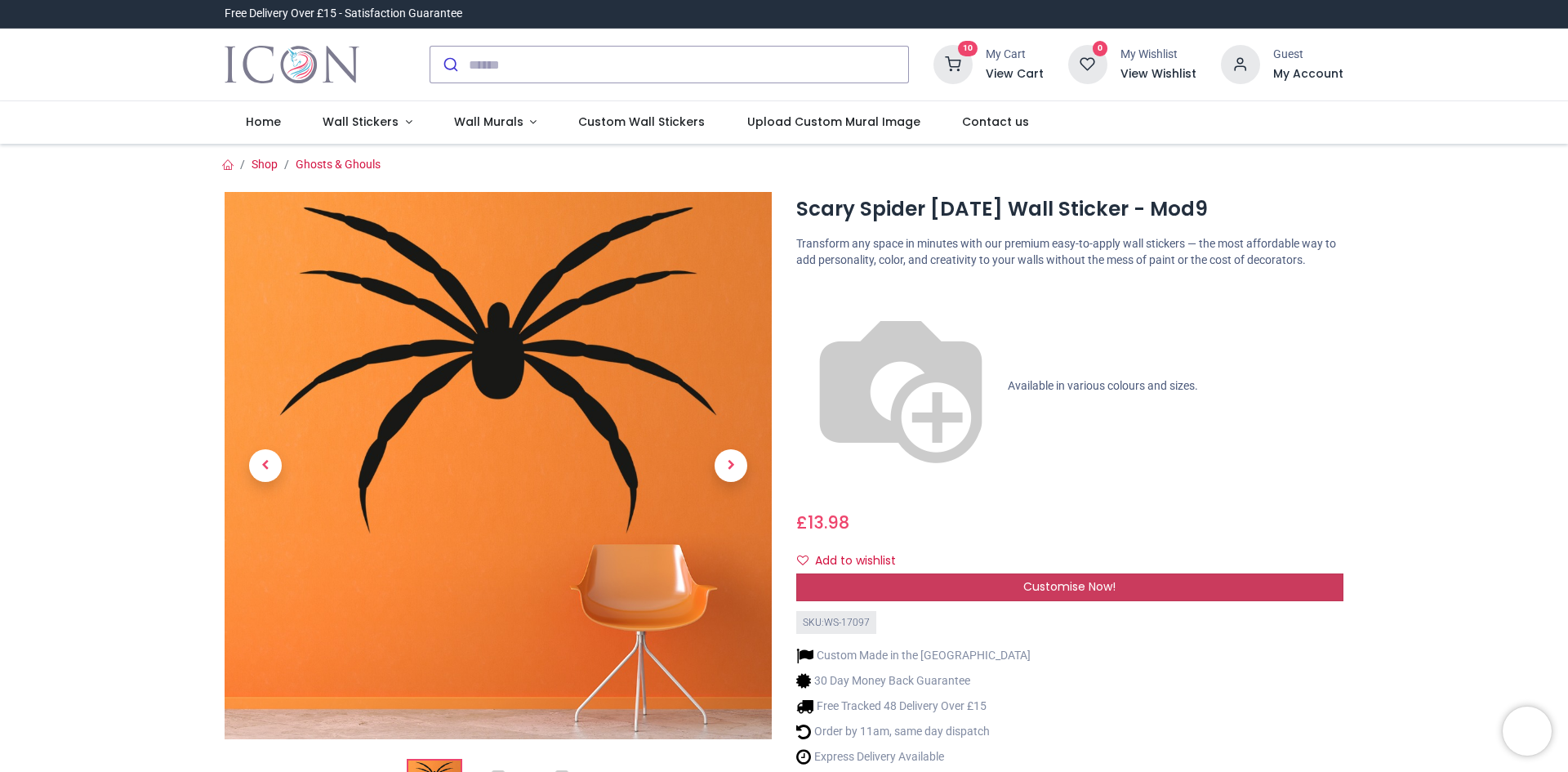
click at [1036, 578] on span "Customise Now!" at bounding box center [1070, 585] width 92 height 16
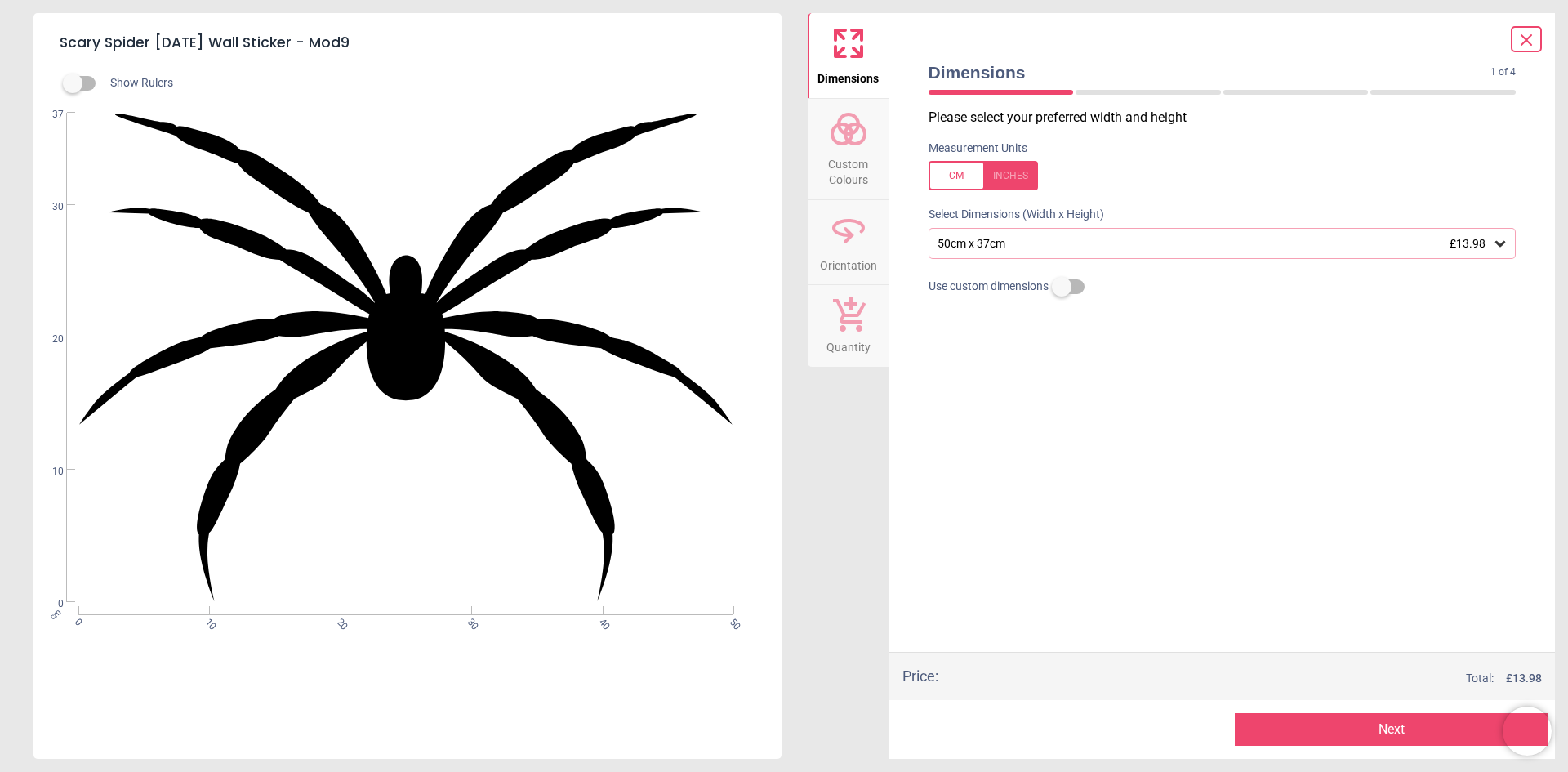
click at [1497, 249] on icon at bounding box center [1500, 243] width 16 height 16
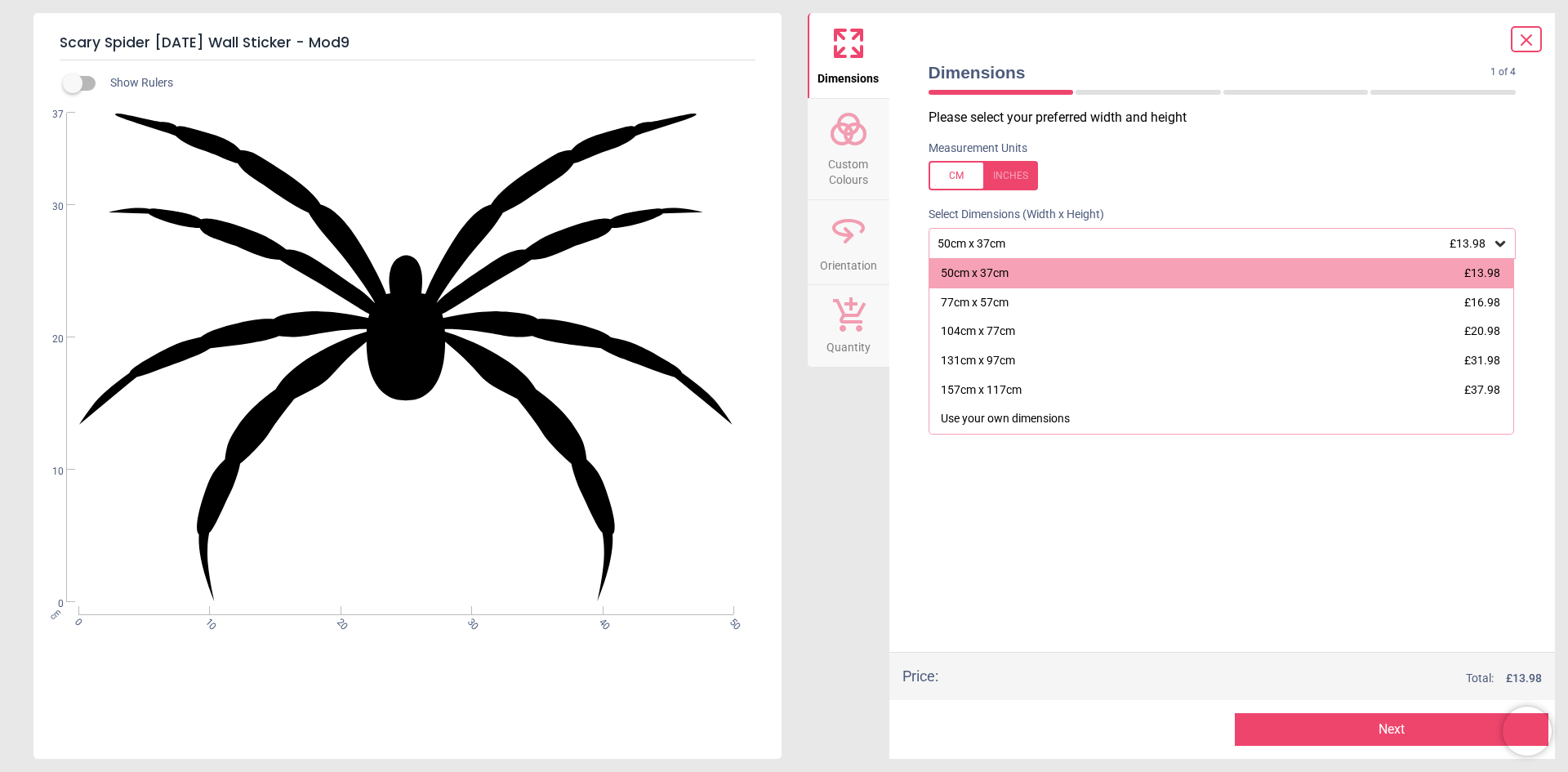
click at [1525, 38] on icon at bounding box center [1527, 40] width 9 height 9
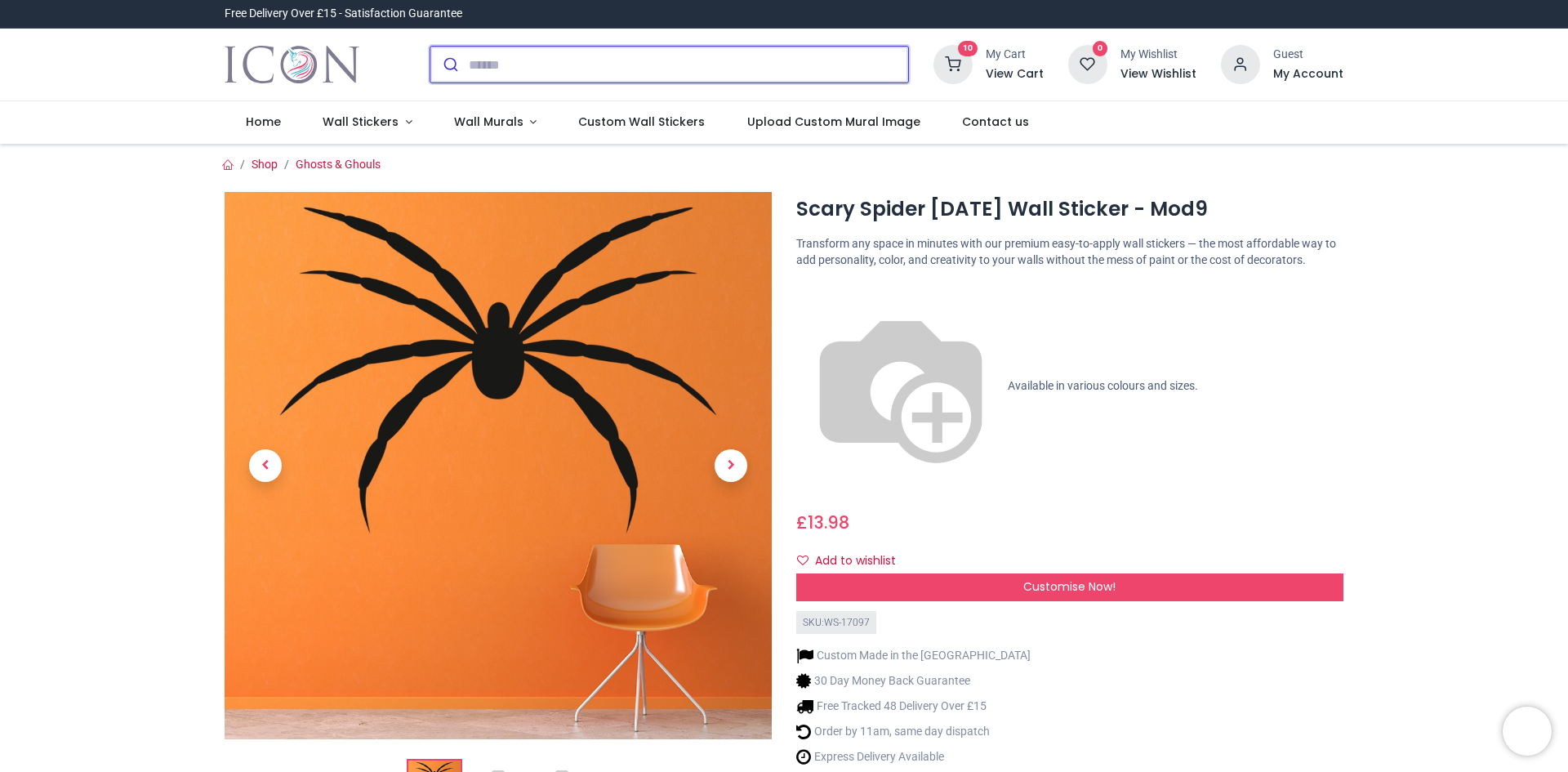
click at [499, 53] on input "search" at bounding box center [688, 64] width 439 height 36
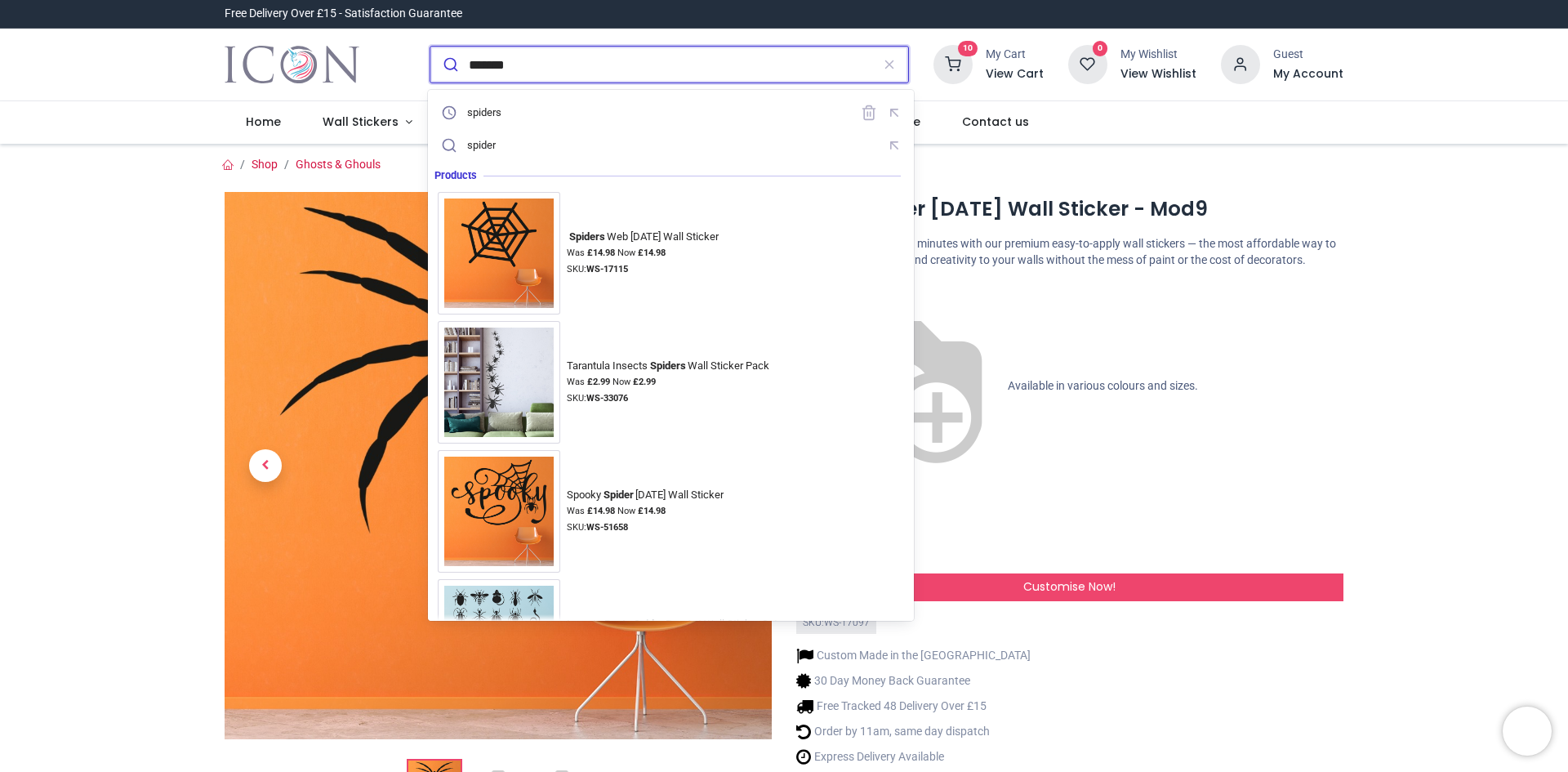
type input "*******"
click at [431, 46] on button "submit" at bounding box center [450, 64] width 39 height 36
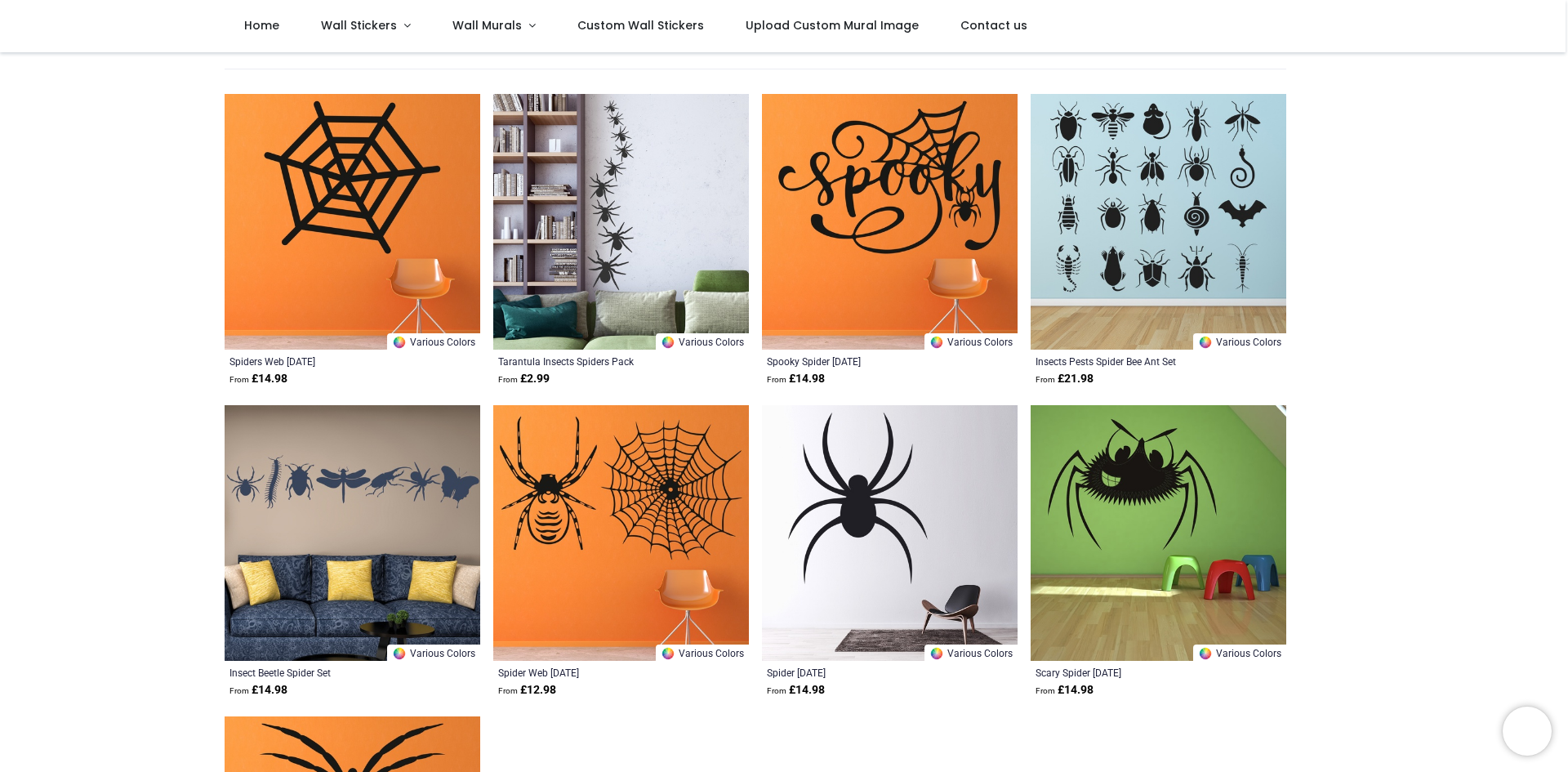
scroll to position [408, 0]
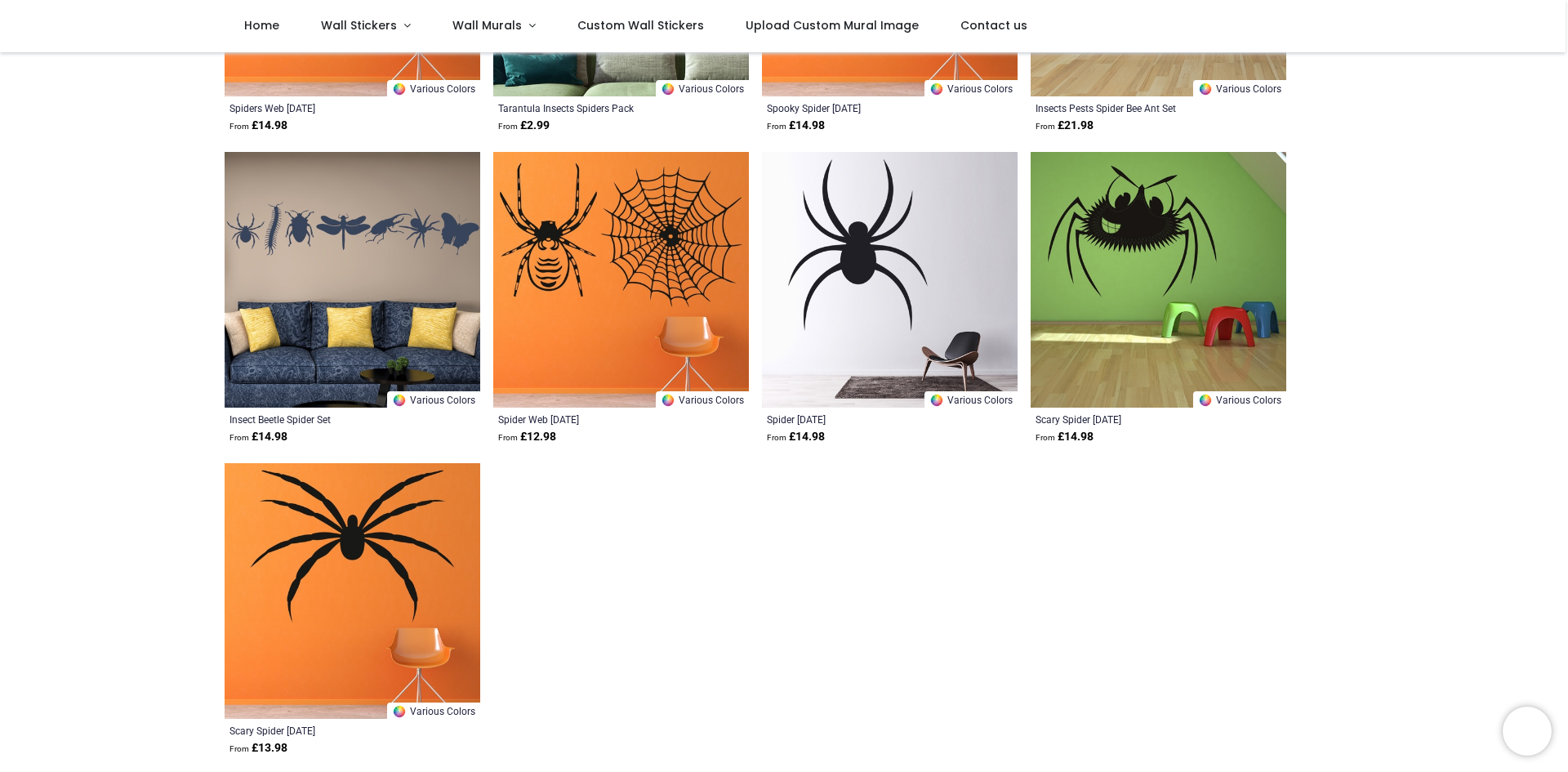
click at [873, 271] on img at bounding box center [889, 279] width 256 height 255
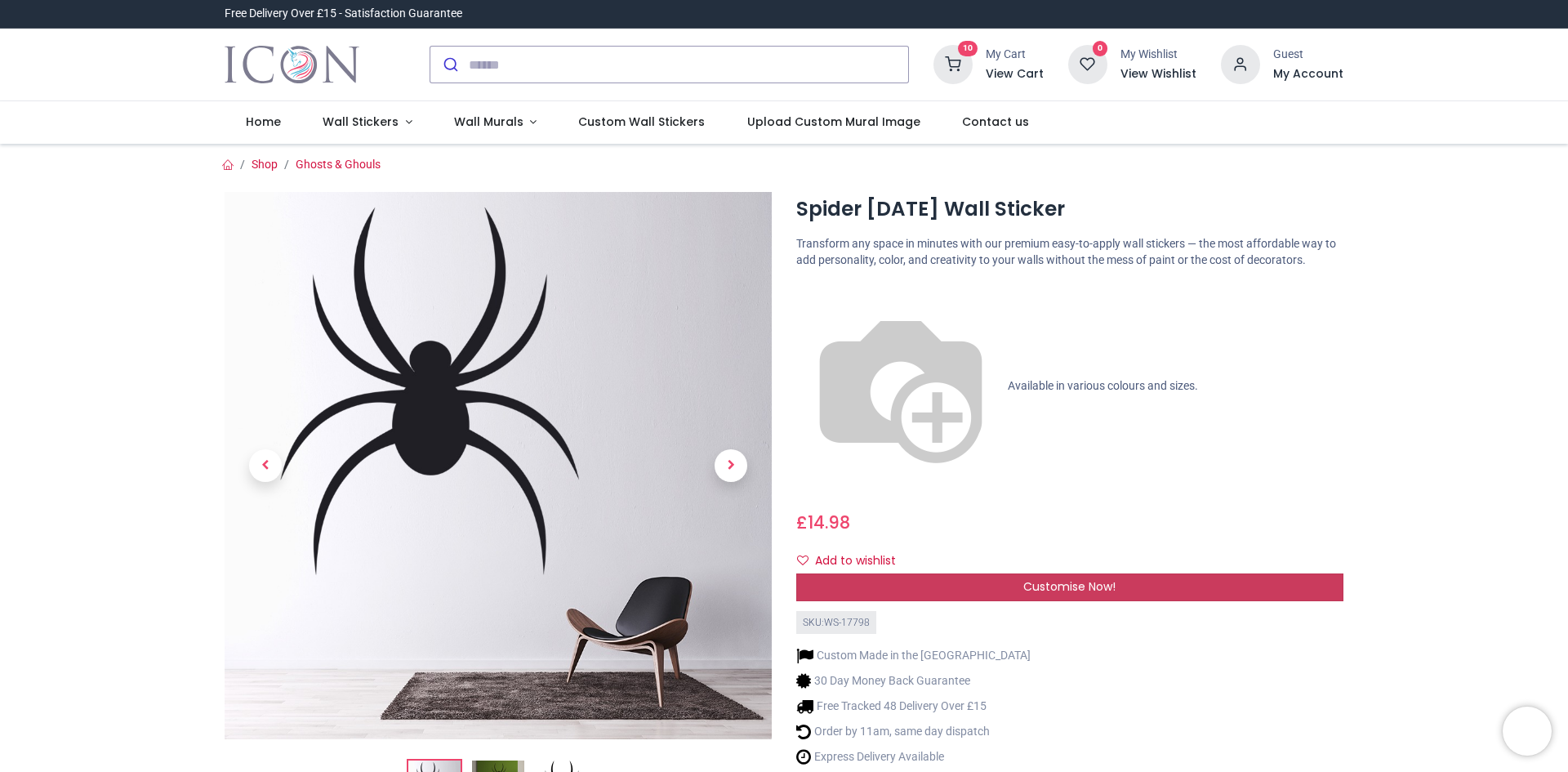
click at [1068, 578] on span "Customise Now!" at bounding box center [1070, 585] width 92 height 16
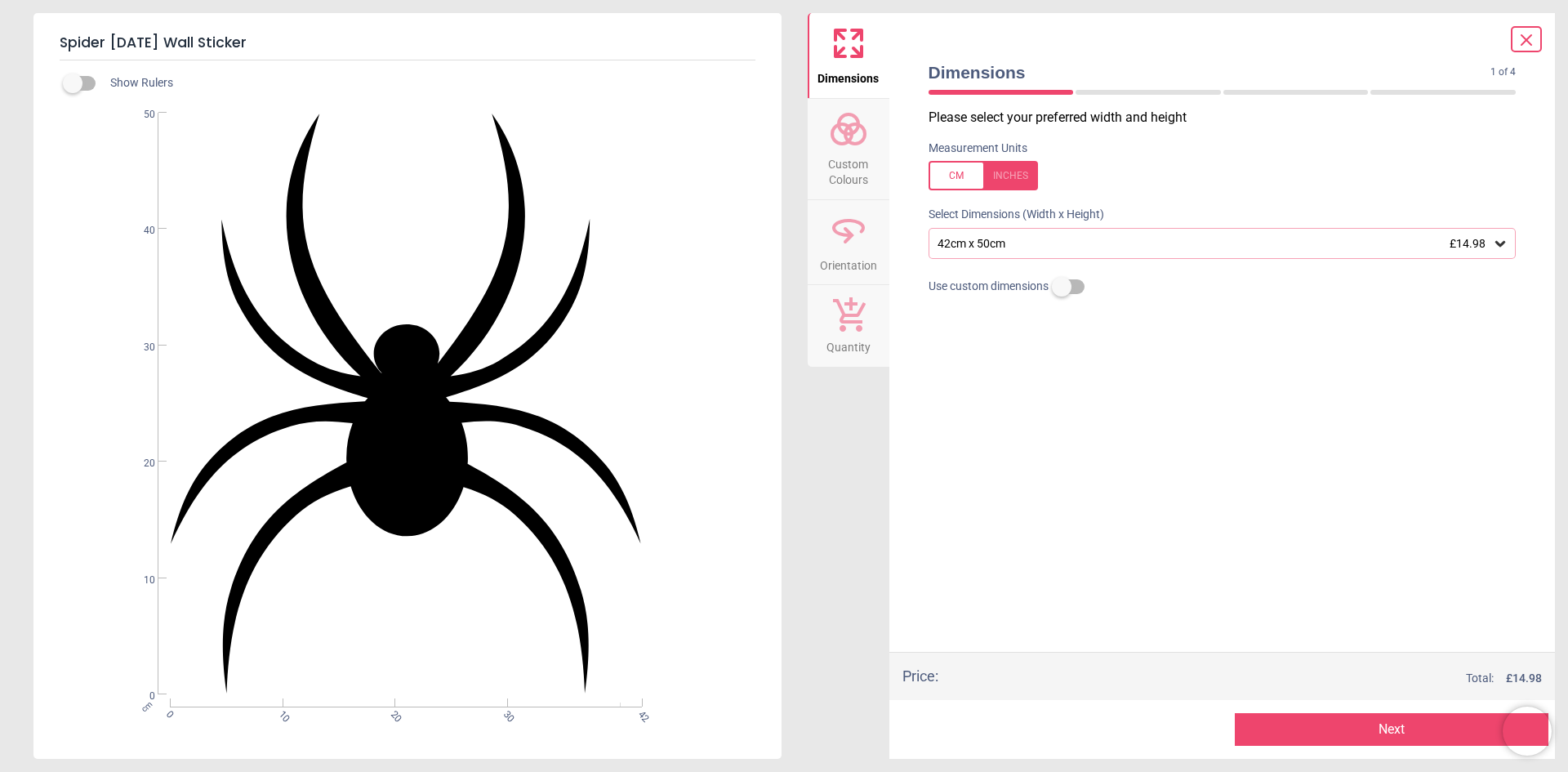
click at [1496, 244] on icon at bounding box center [1500, 244] width 9 height 6
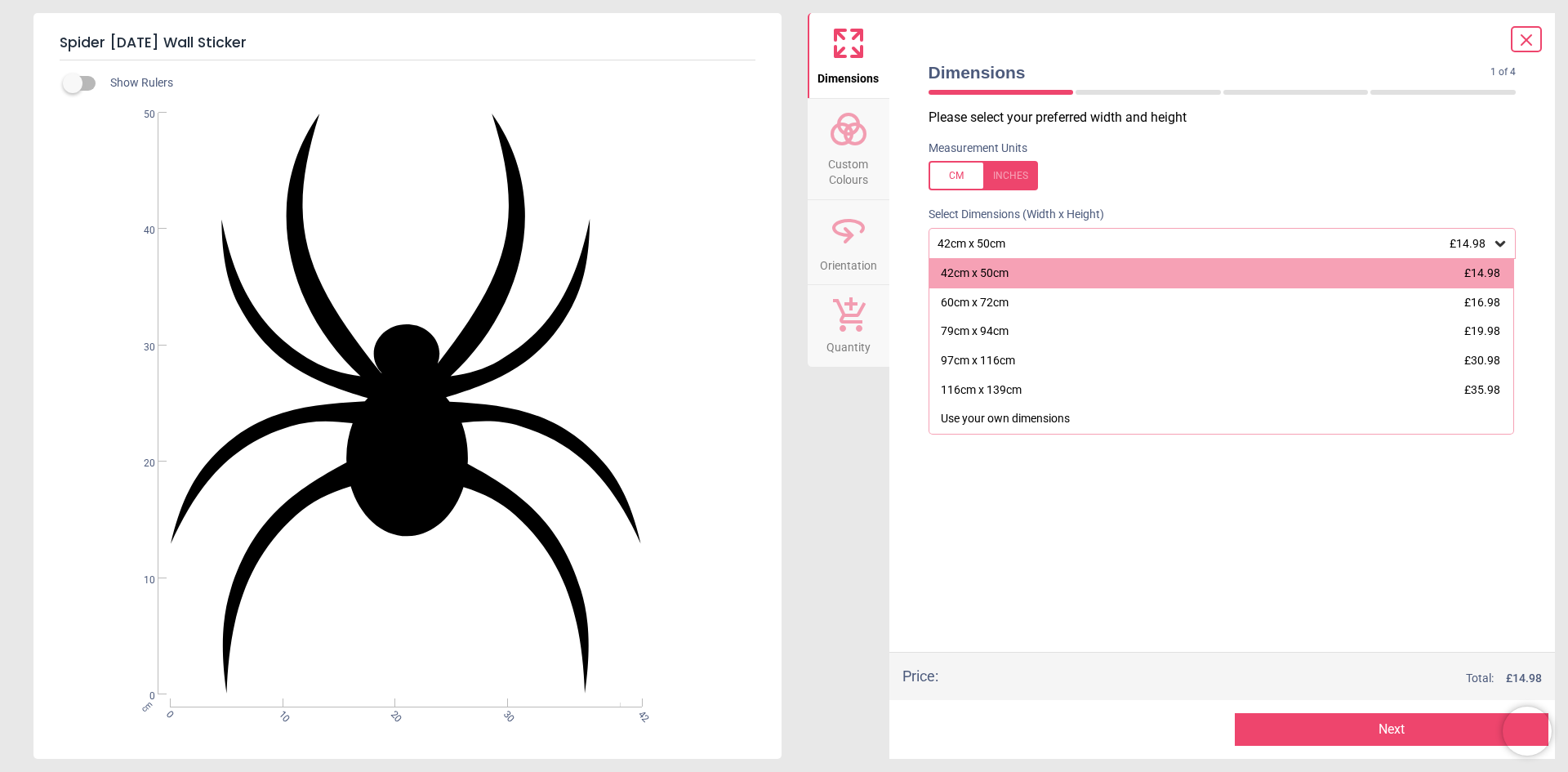
click at [1252, 166] on label at bounding box center [1223, 175] width 588 height 29
click at [950, 182] on div at bounding box center [983, 175] width 109 height 29
click at [1532, 40] on icon at bounding box center [1527, 40] width 20 height 20
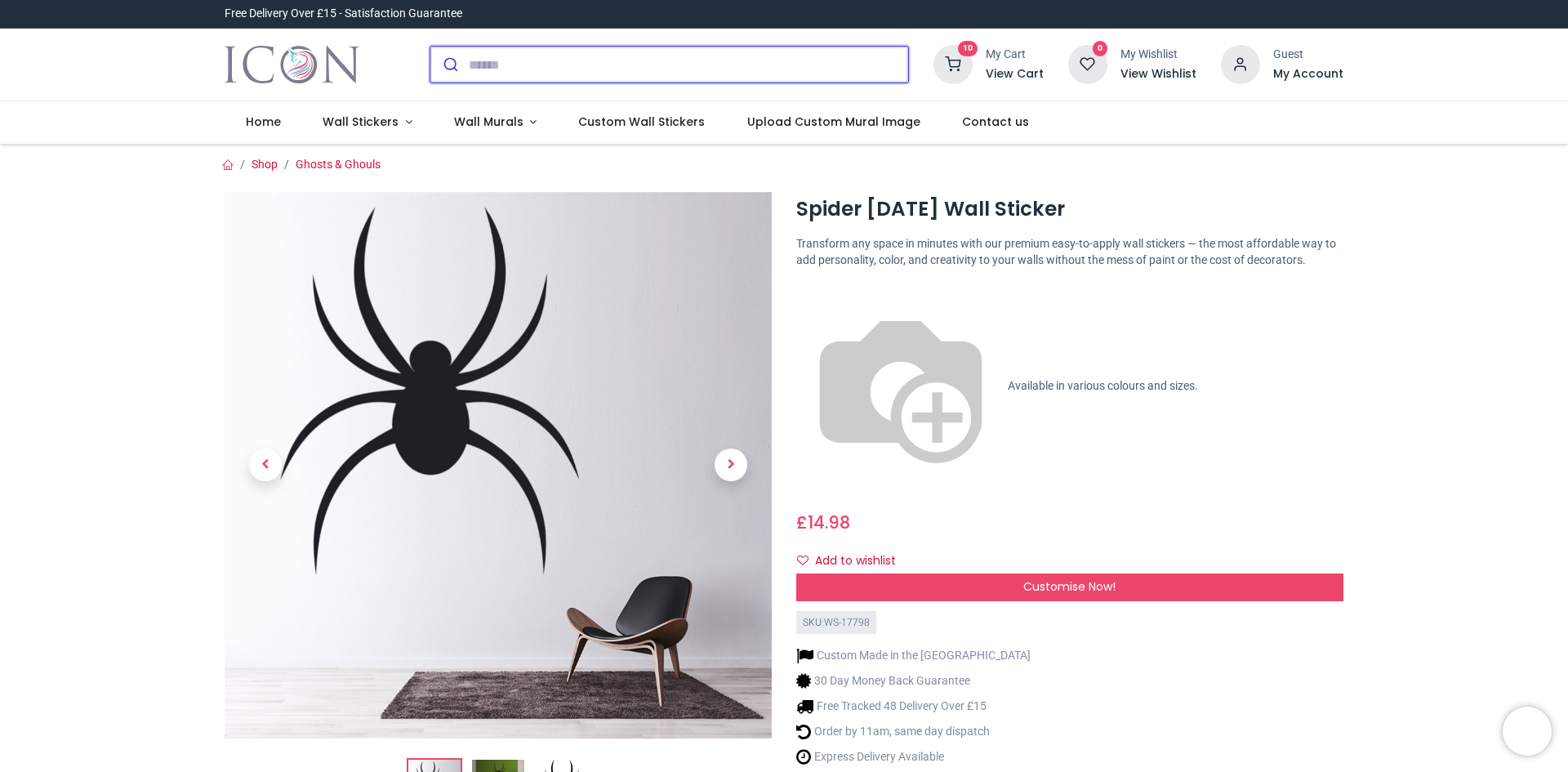
click at [584, 67] on input "search" at bounding box center [688, 64] width 439 height 36
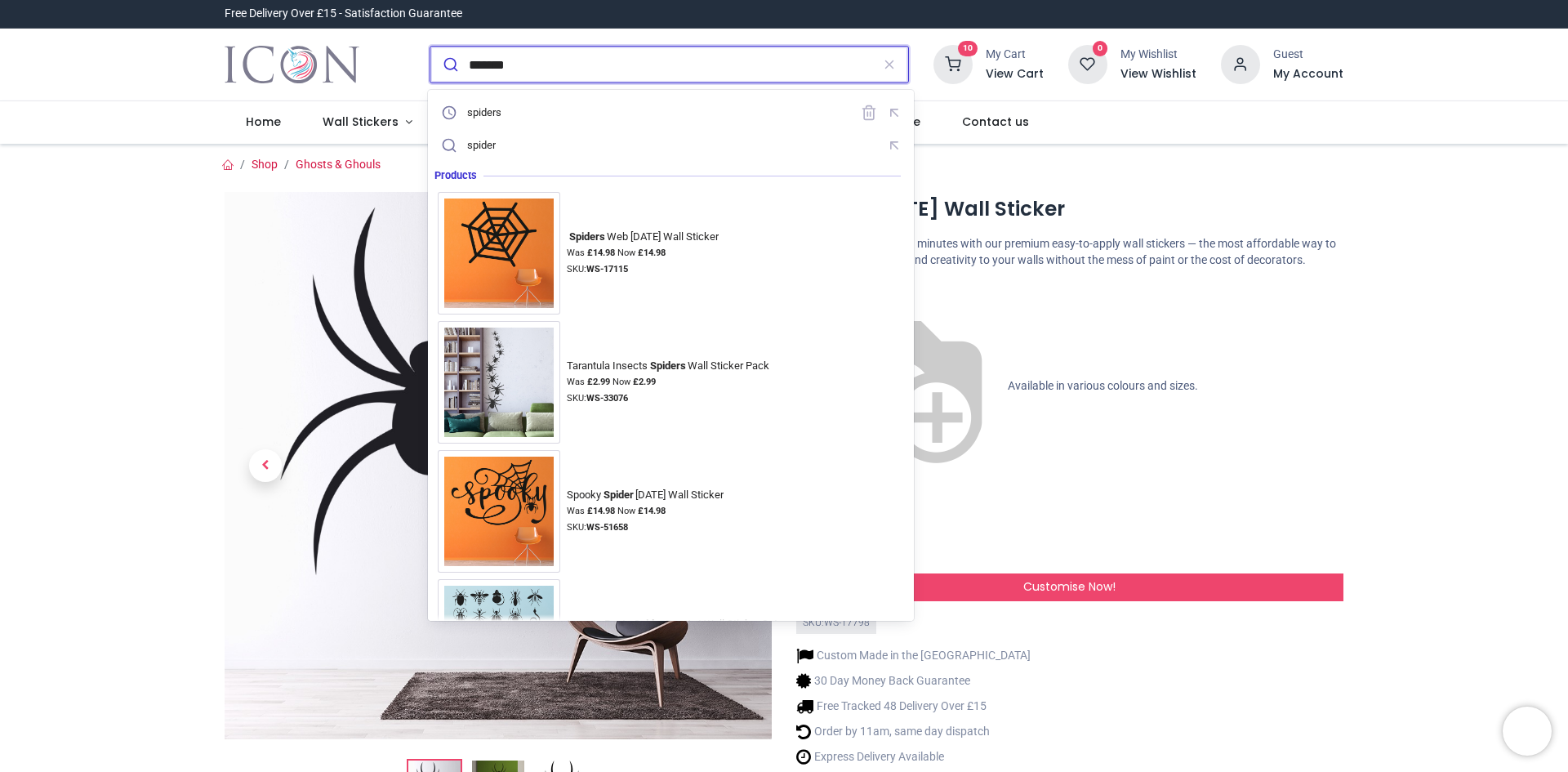
type input "*******"
click at [431, 46] on button "submit" at bounding box center [450, 64] width 39 height 36
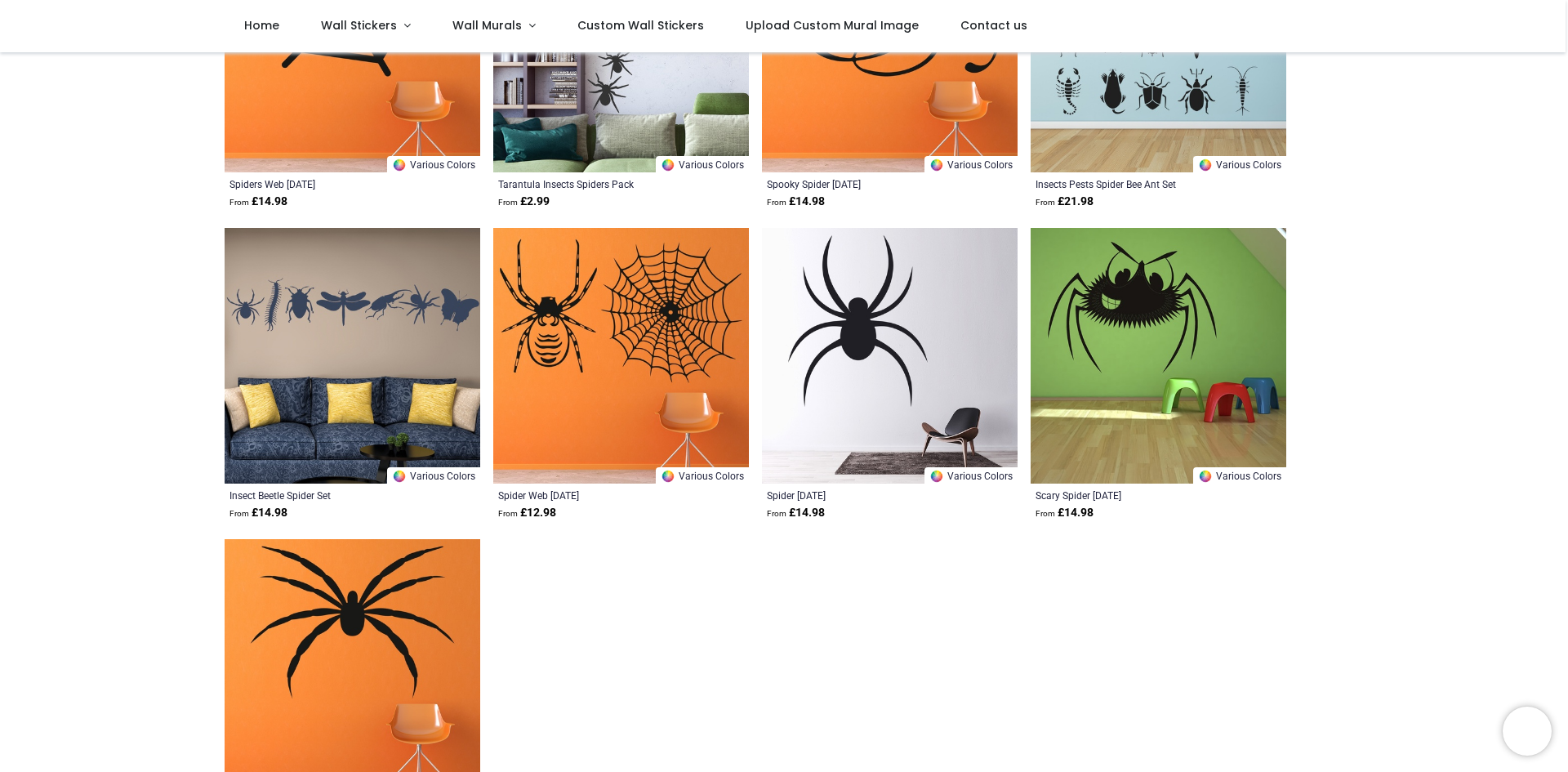
scroll to position [408, 0]
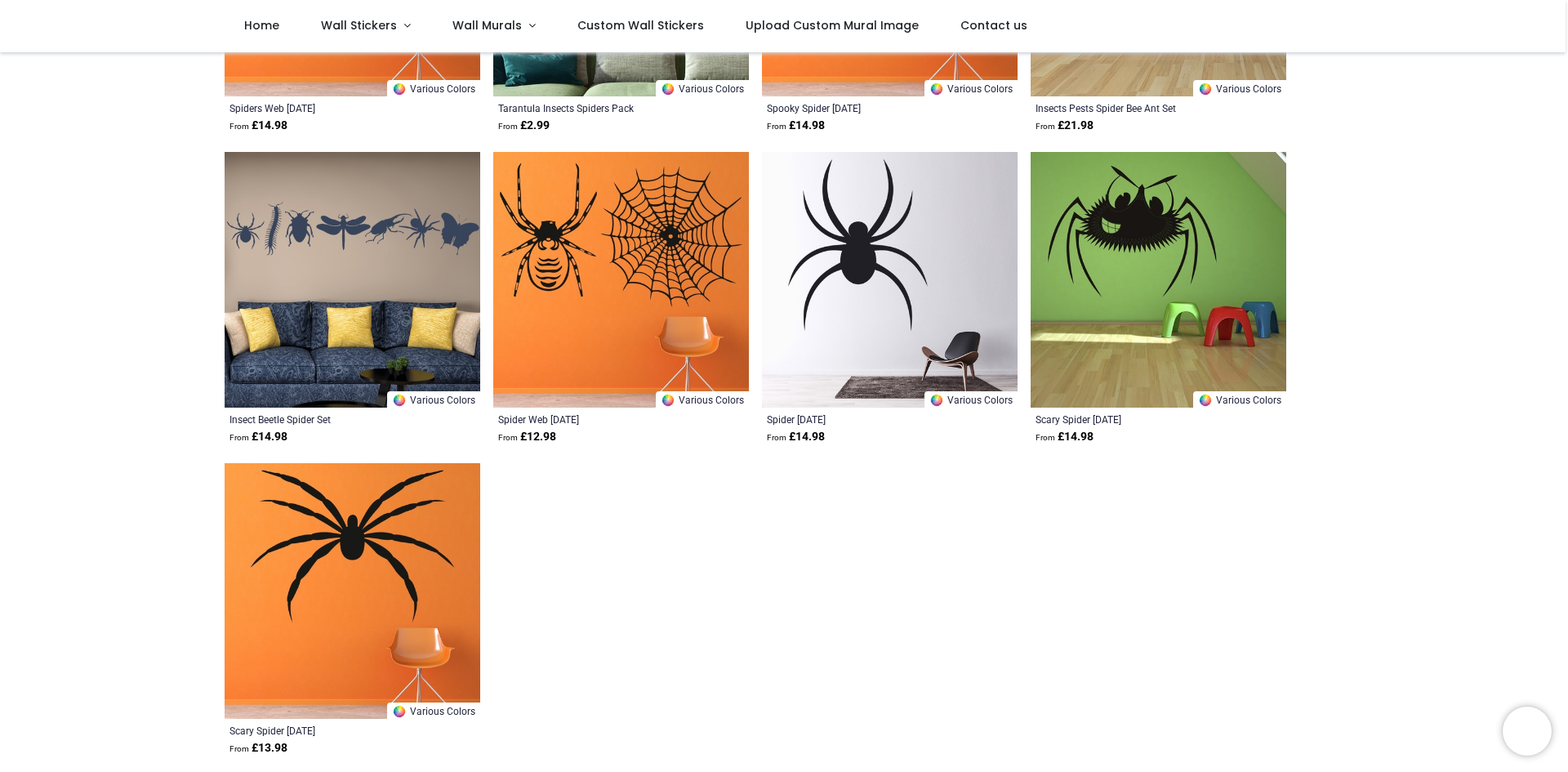
click at [425, 532] on img at bounding box center [352, 590] width 256 height 255
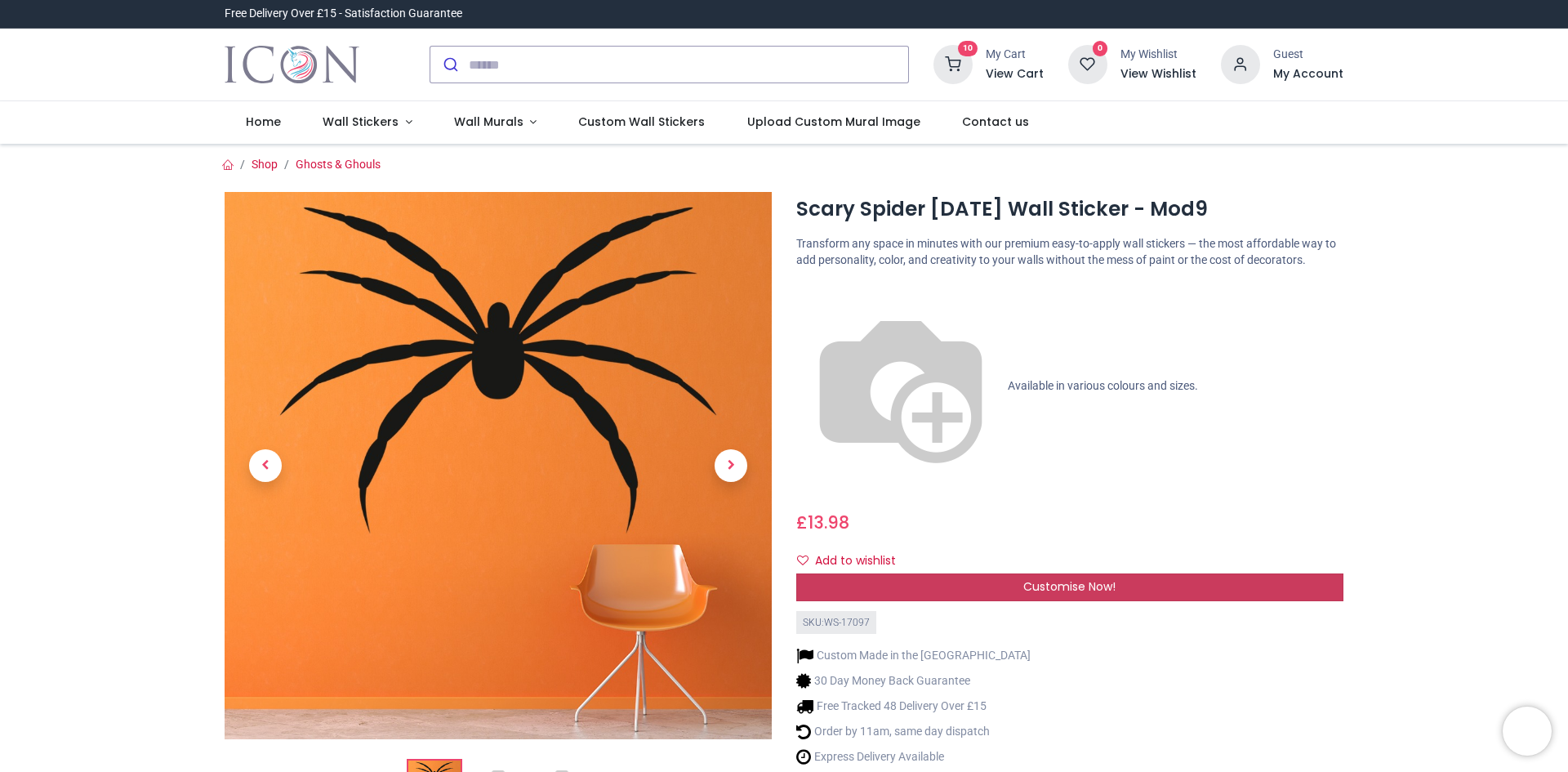
click at [1124, 573] on div "Customise Now!" at bounding box center [1070, 586] width 547 height 27
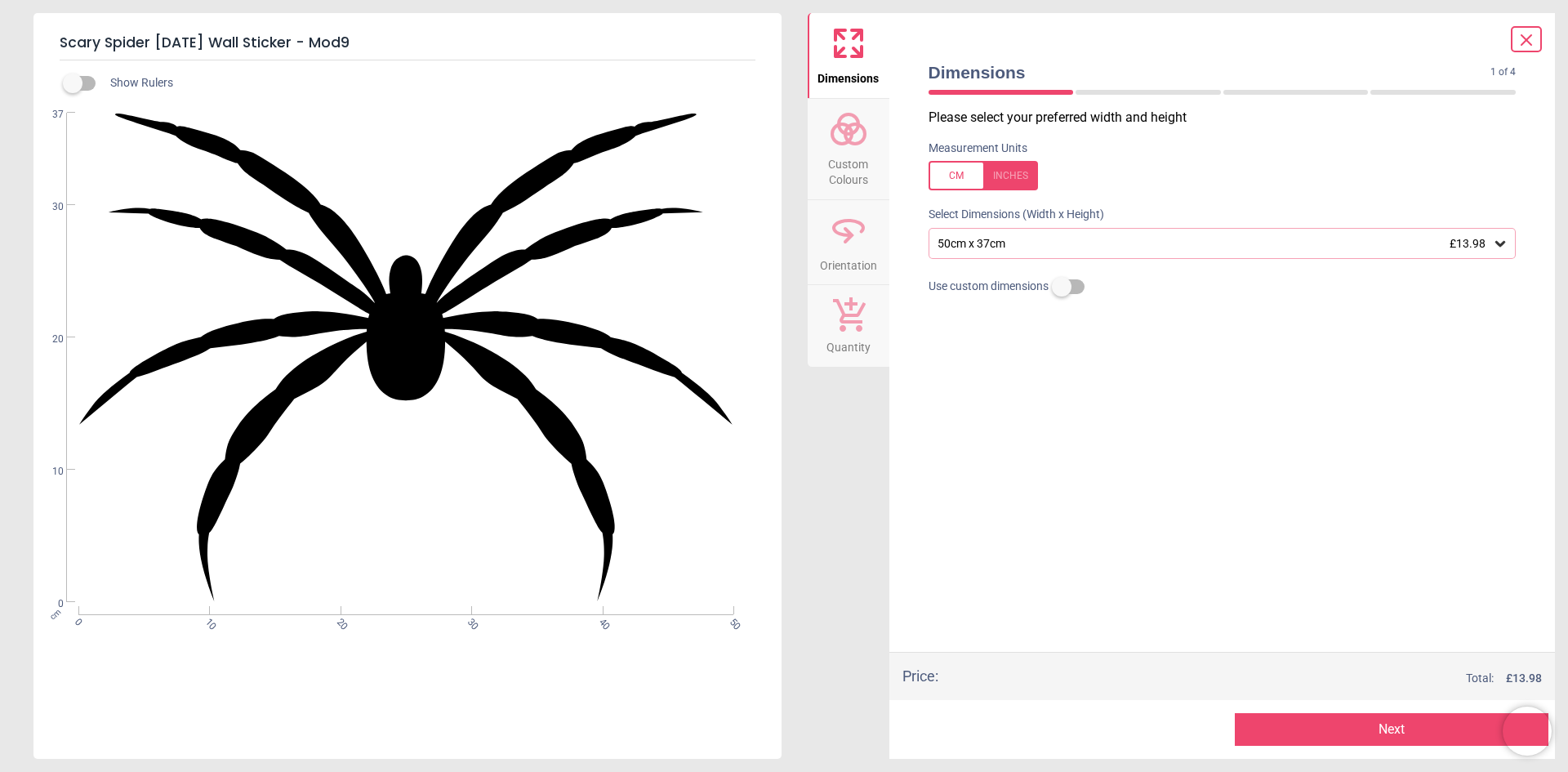
click at [1498, 241] on icon at bounding box center [1500, 243] width 16 height 16
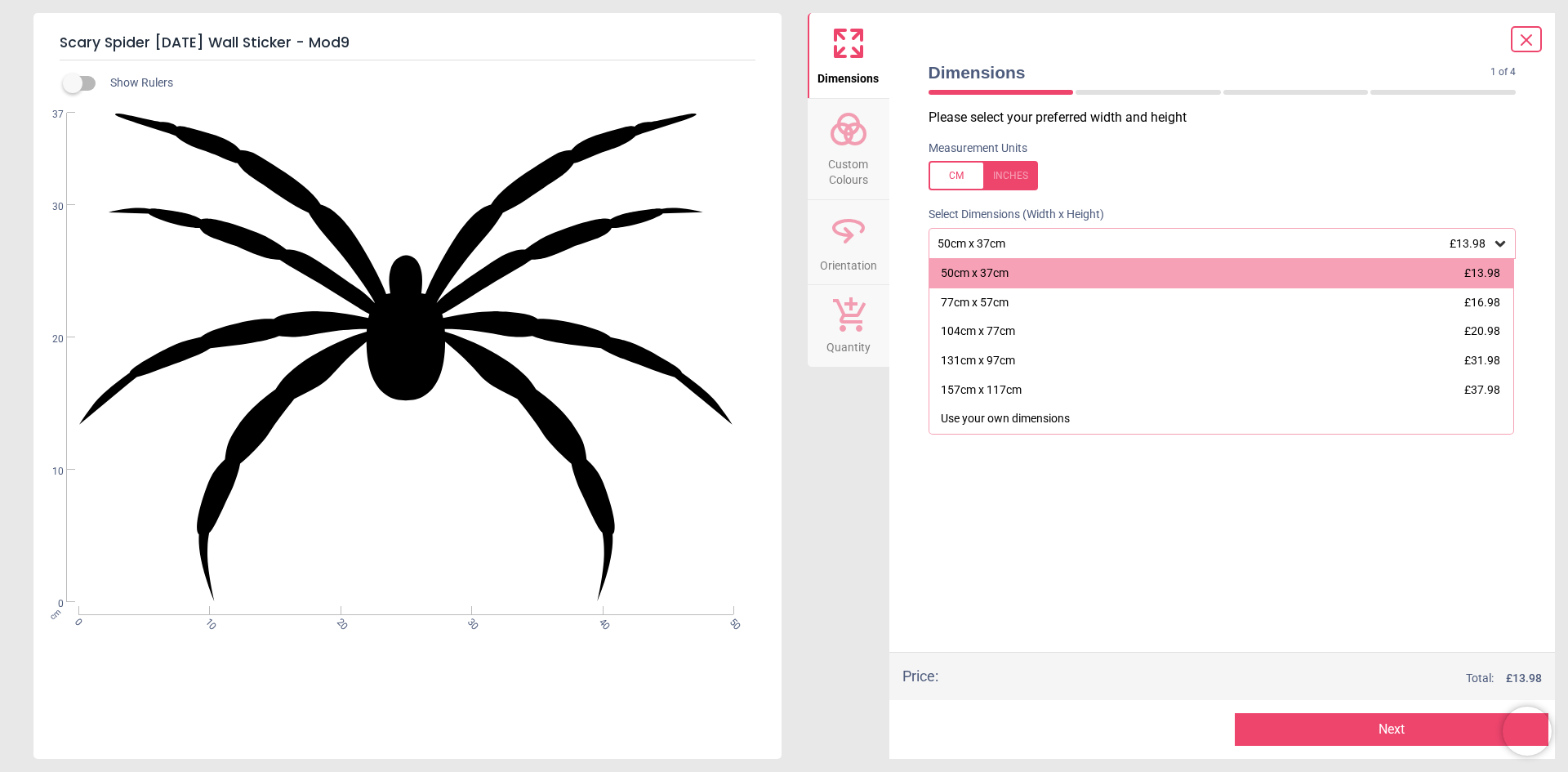
click at [1534, 41] on icon at bounding box center [1527, 40] width 20 height 20
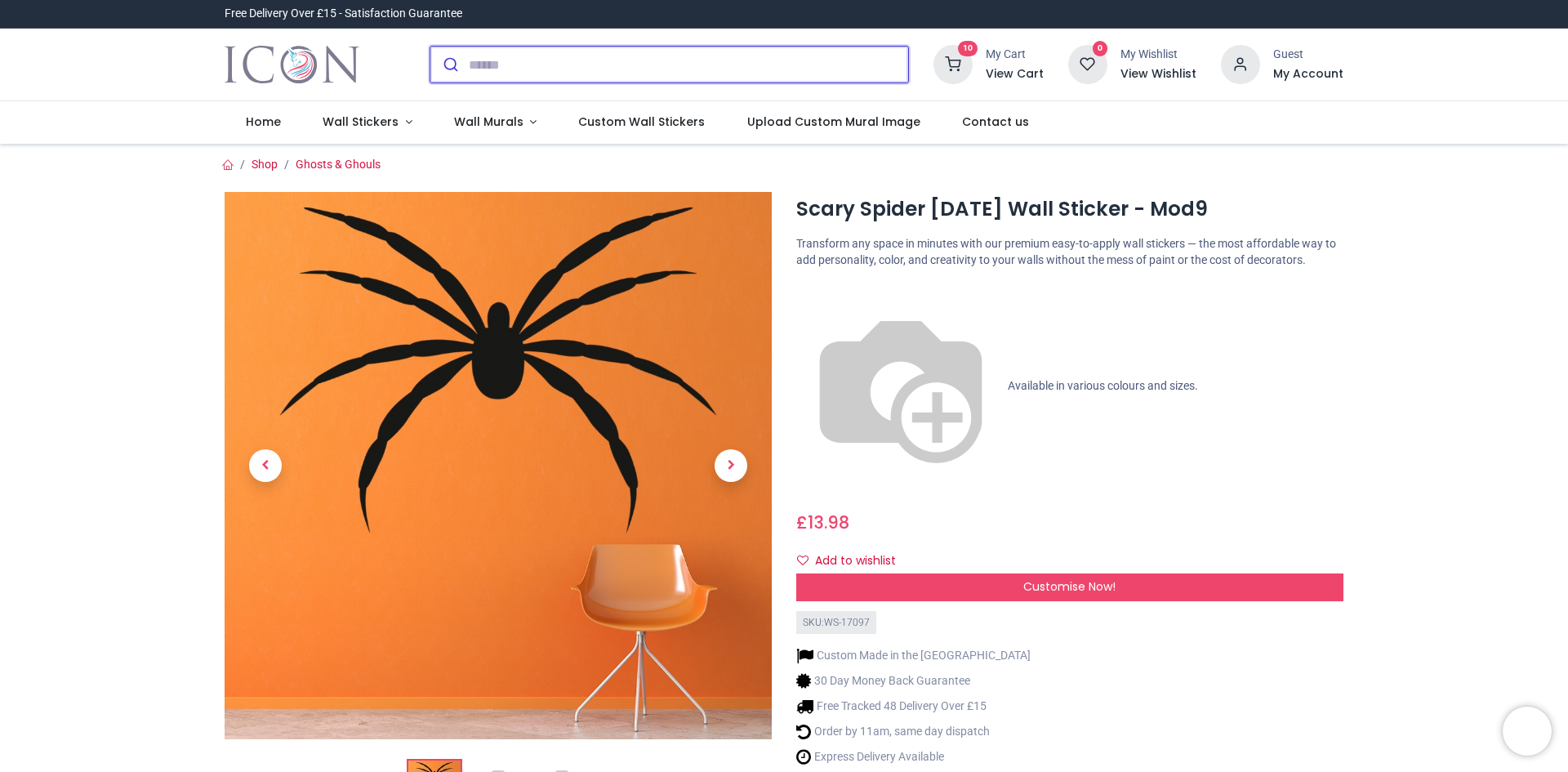
click at [595, 71] on input "search" at bounding box center [688, 64] width 439 height 36
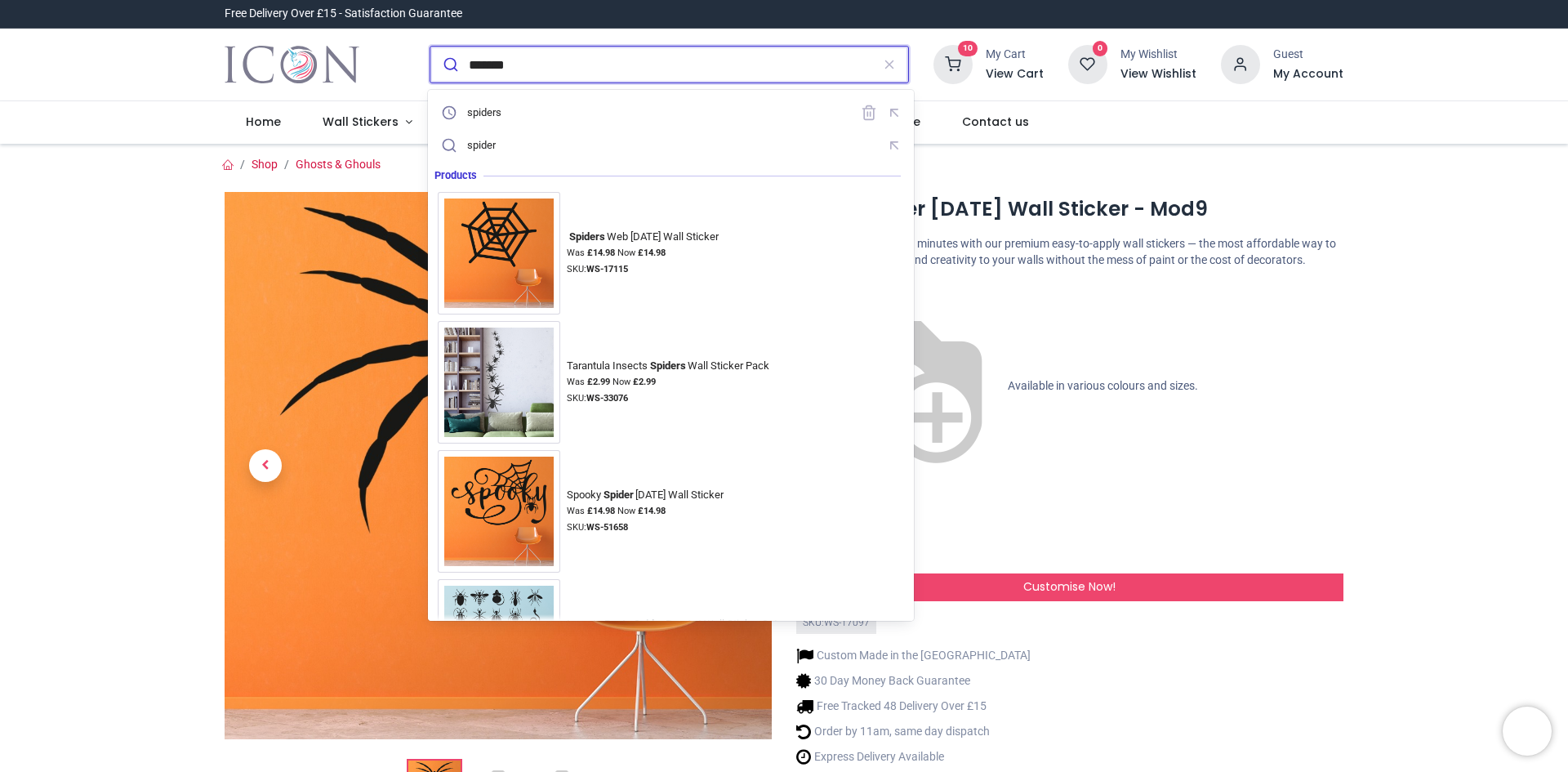
type input "*******"
click at [431, 46] on button "submit" at bounding box center [450, 64] width 39 height 36
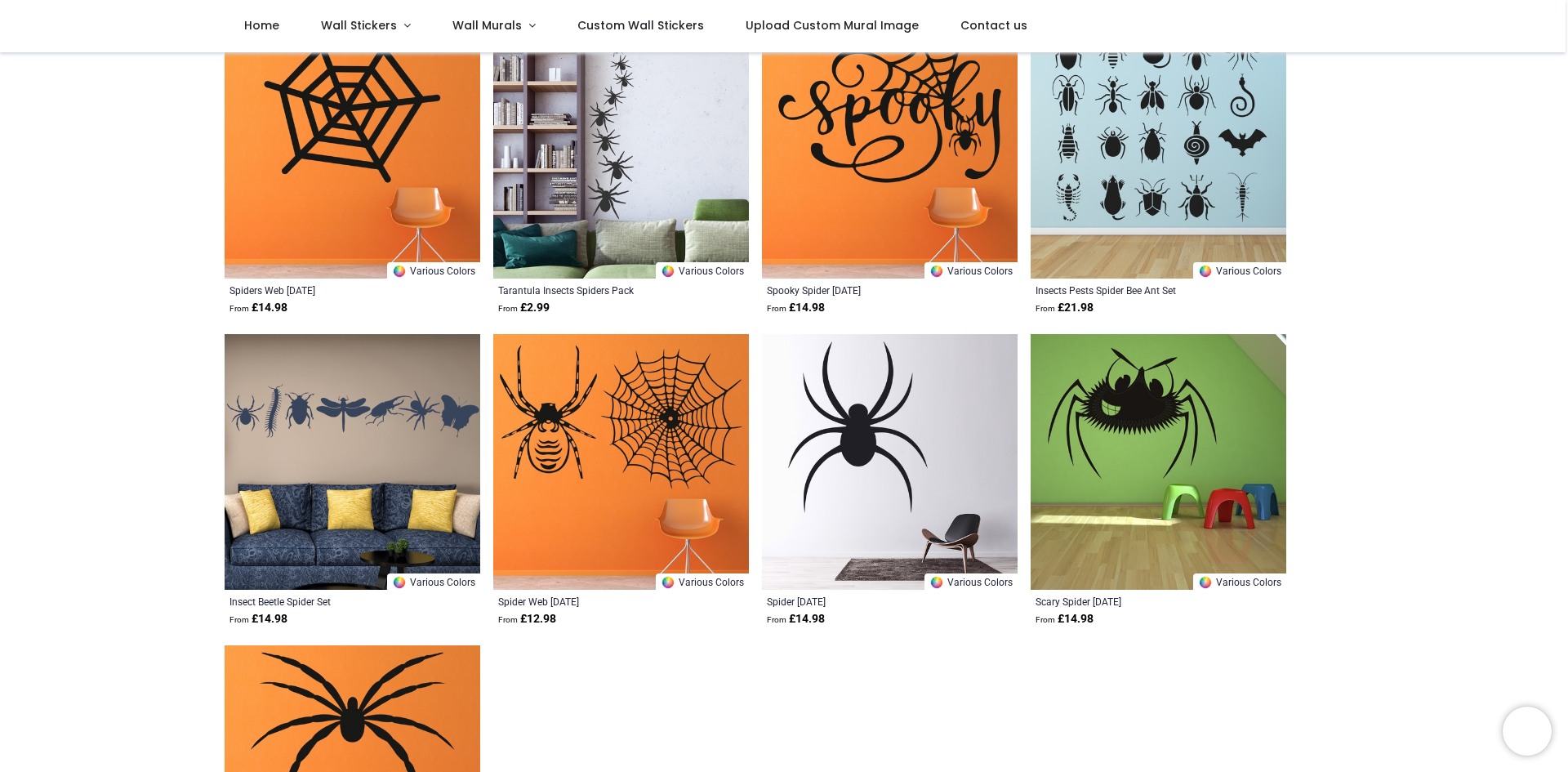
scroll to position [245, 0]
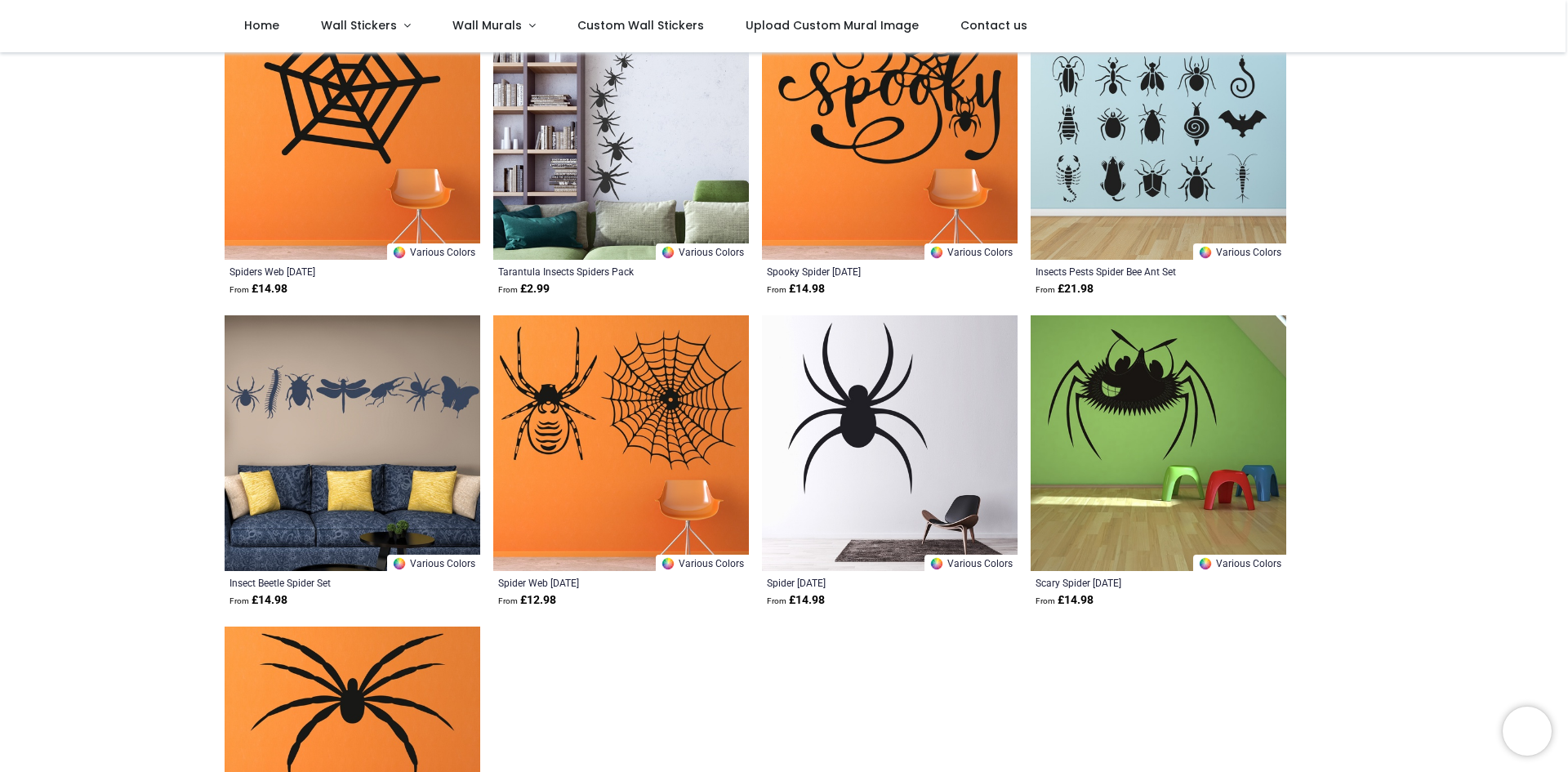
click at [565, 465] on img at bounding box center [620, 442] width 256 height 255
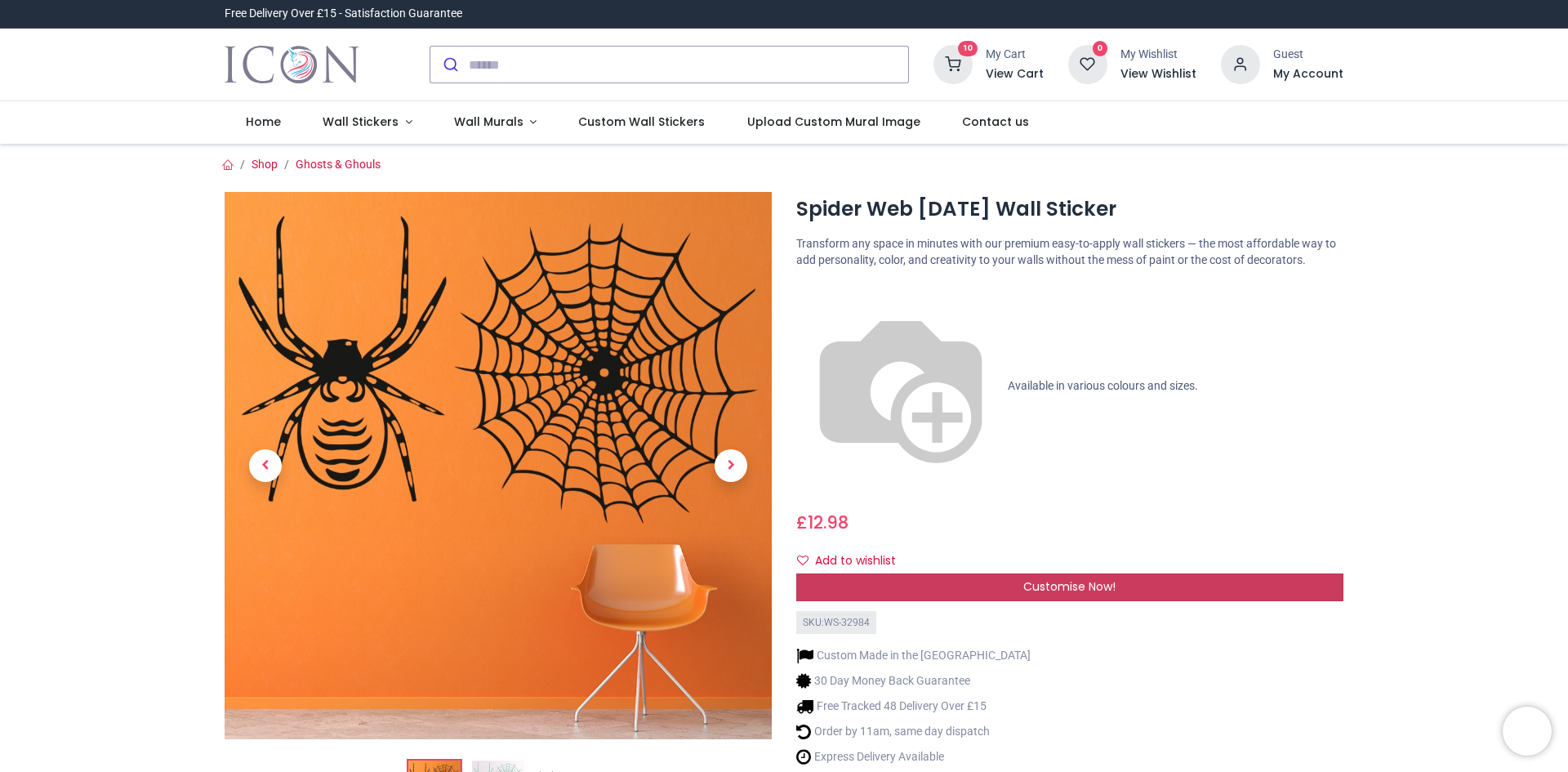
click at [1120, 573] on div "Customise Now!" at bounding box center [1070, 586] width 547 height 27
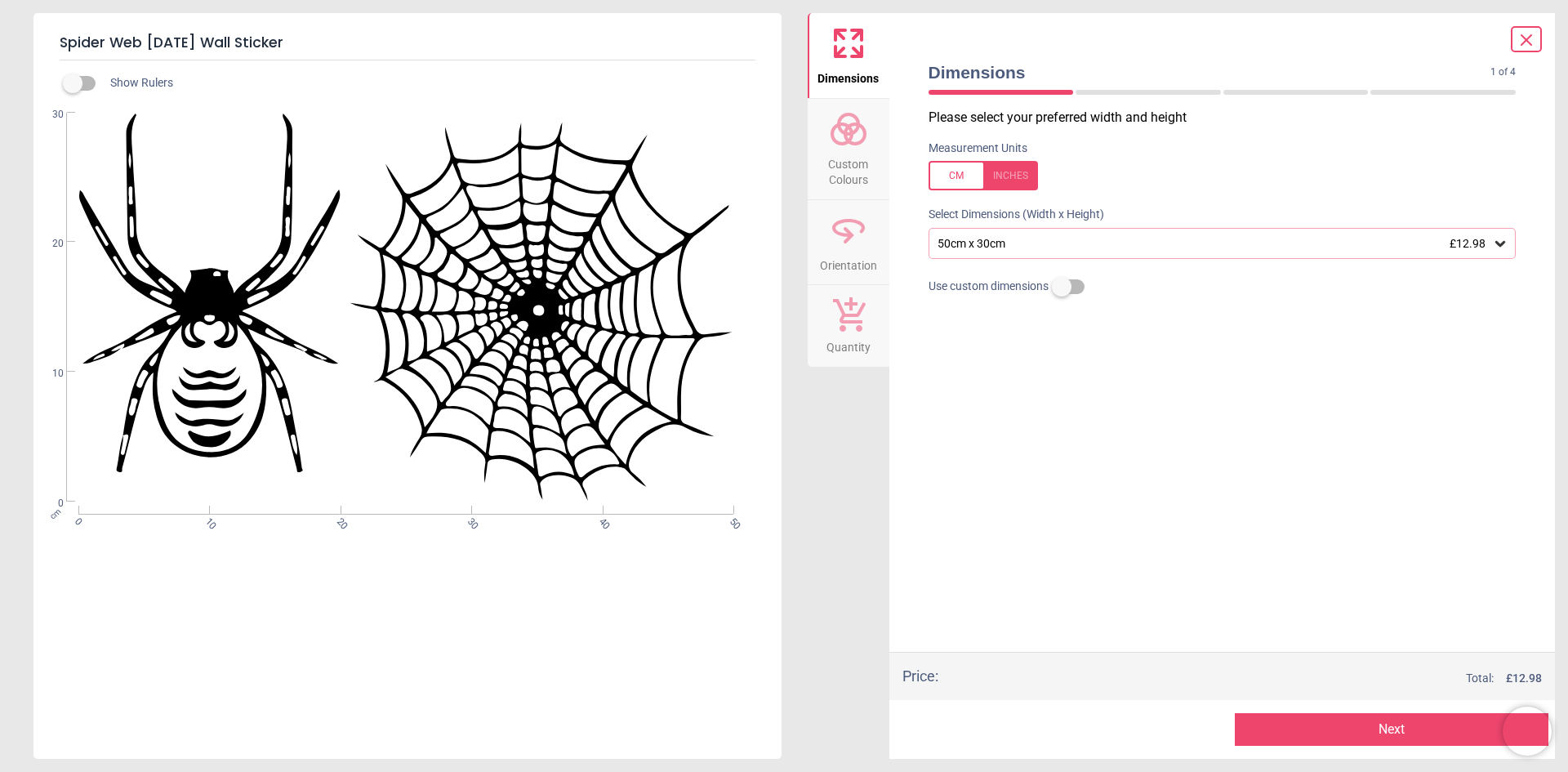
click at [1492, 242] on div "50cm x 30cm £12.98" at bounding box center [1214, 243] width 557 height 14
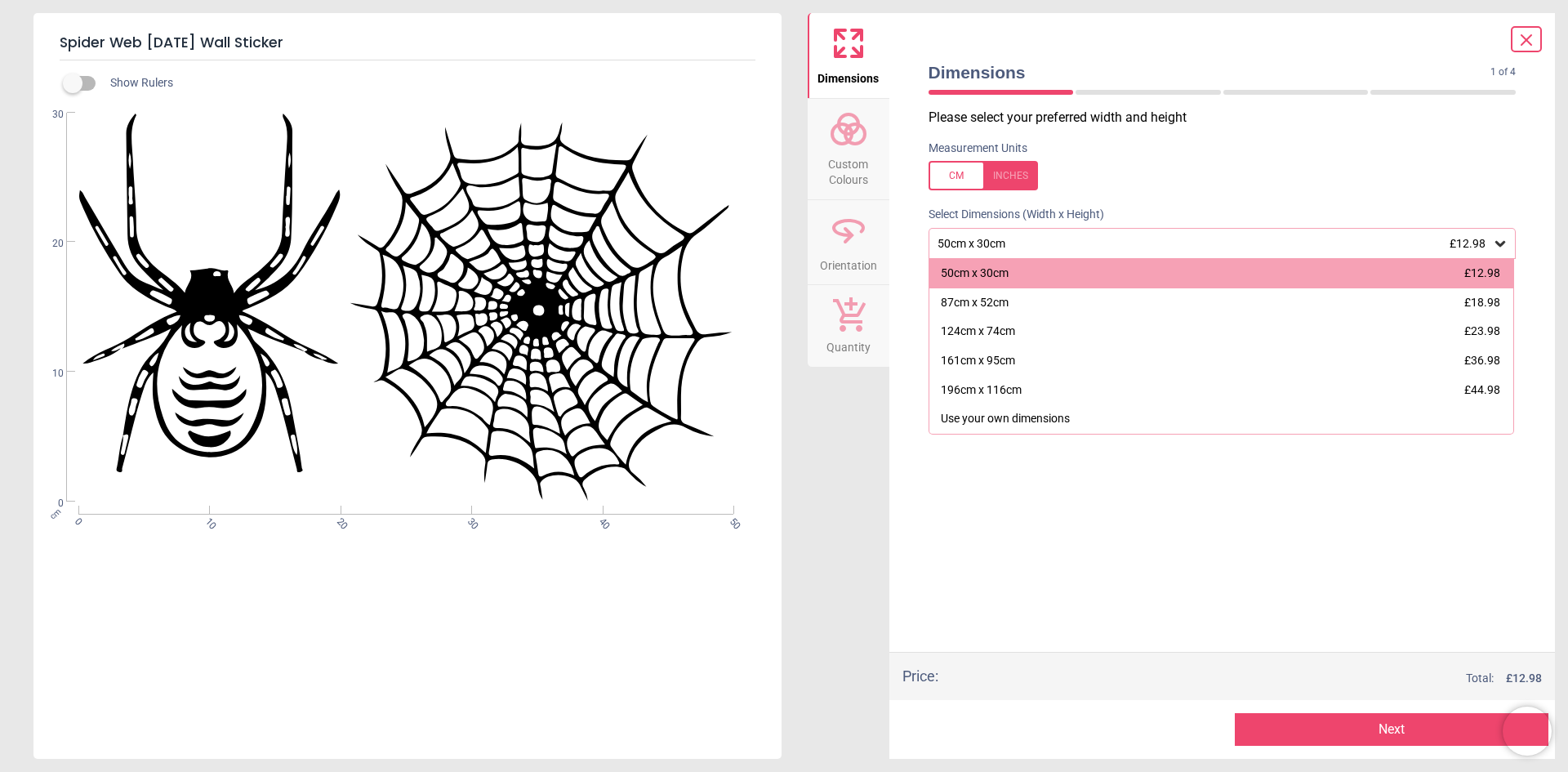
click at [1534, 31] on icon at bounding box center [1527, 40] width 20 height 20
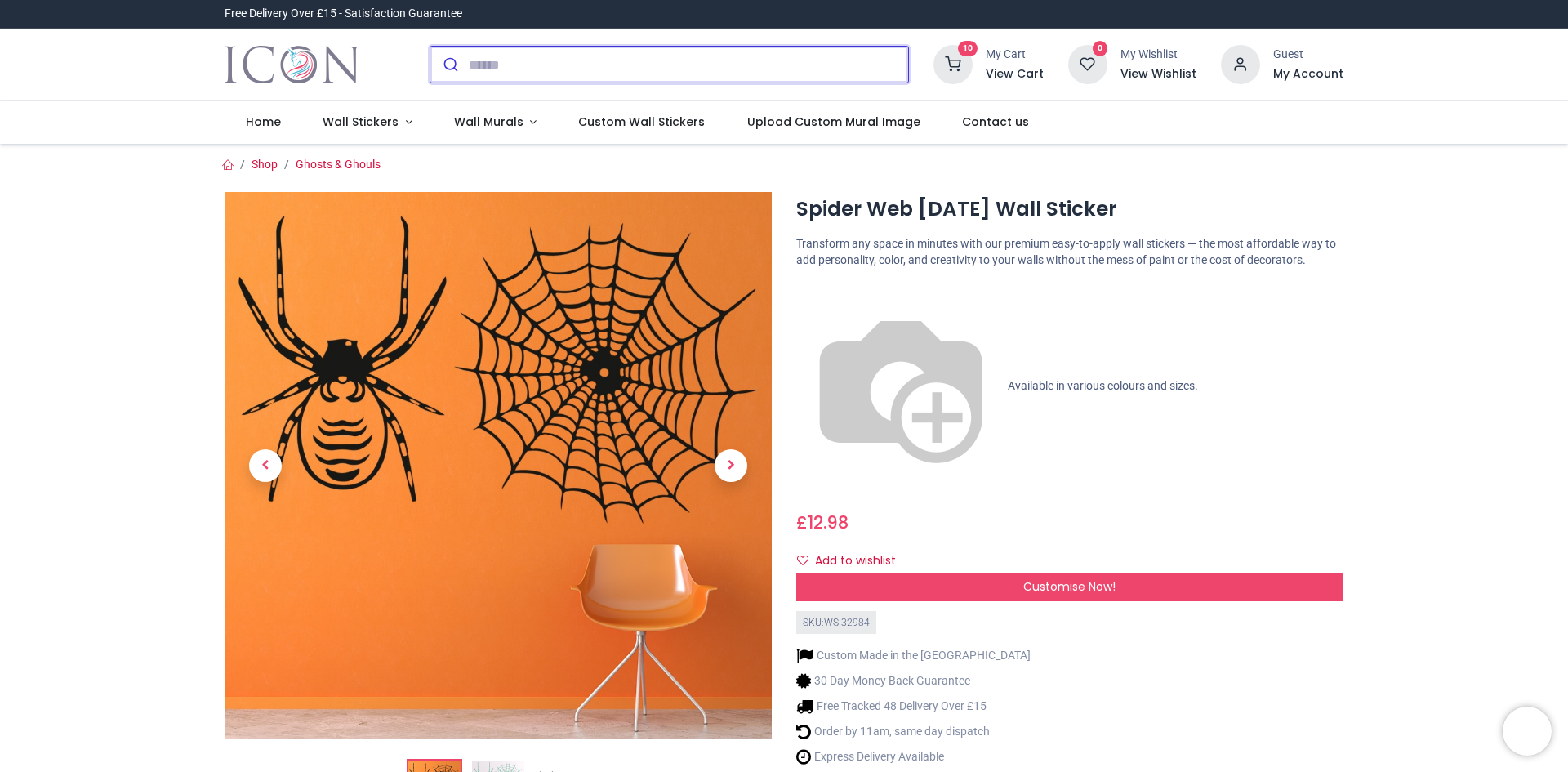
click at [585, 74] on input "search" at bounding box center [688, 64] width 439 height 36
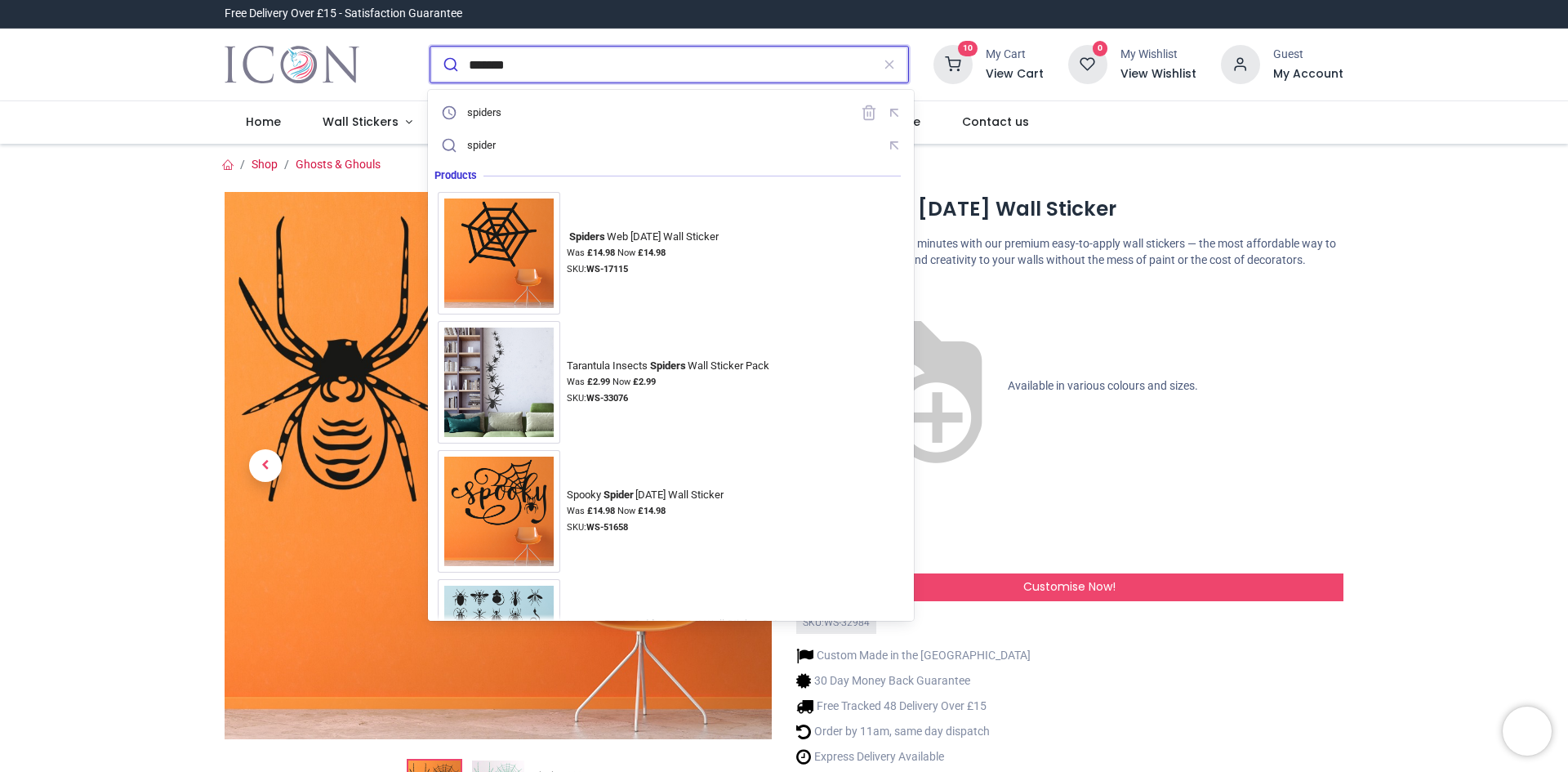
type input "*******"
click at [431, 46] on button "submit" at bounding box center [450, 64] width 39 height 36
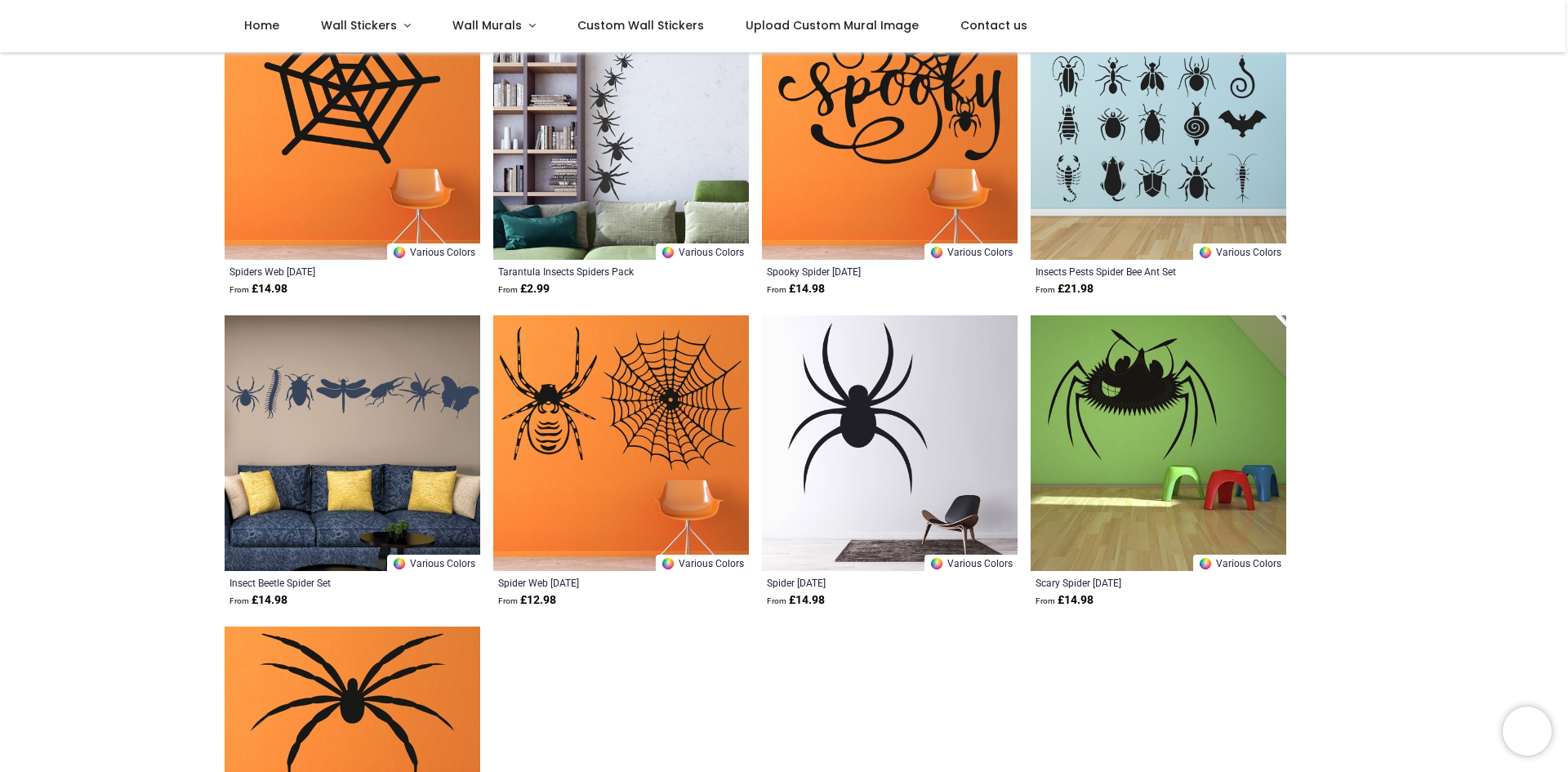
scroll to position [163, 0]
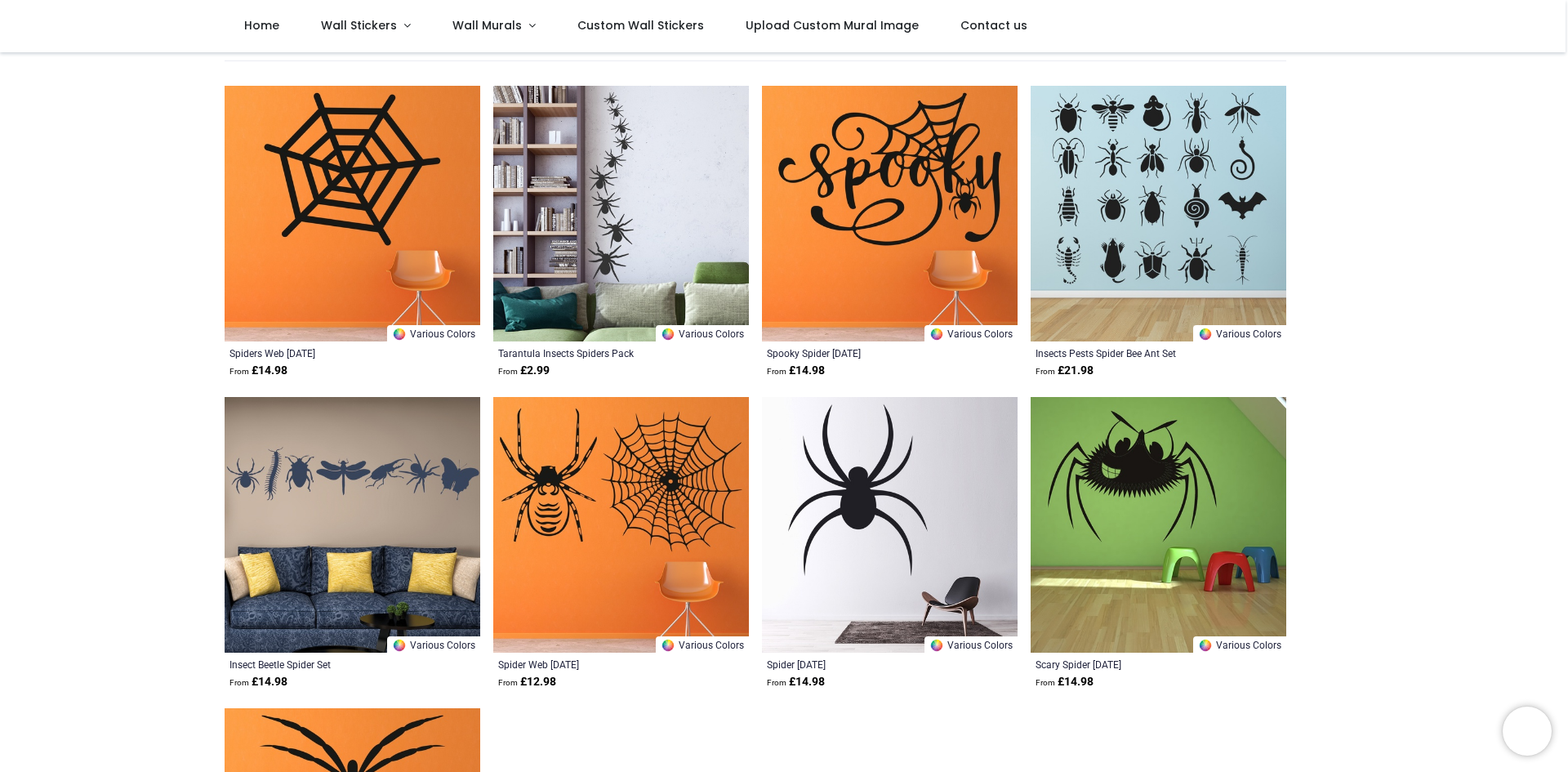
click at [551, 222] on img at bounding box center [620, 213] width 256 height 255
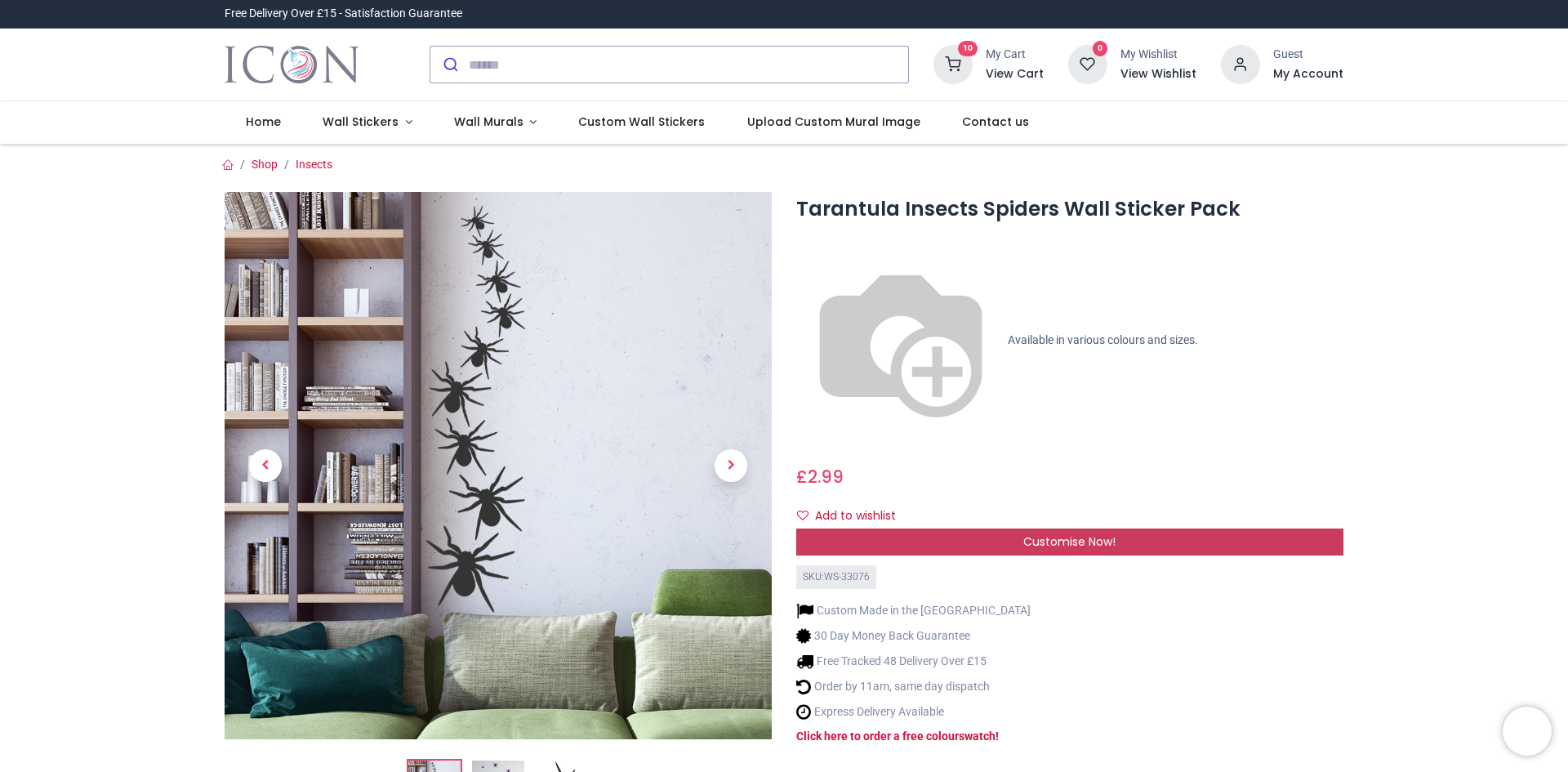
click at [1016, 529] on div "Customise Now!" at bounding box center [1070, 542] width 547 height 27
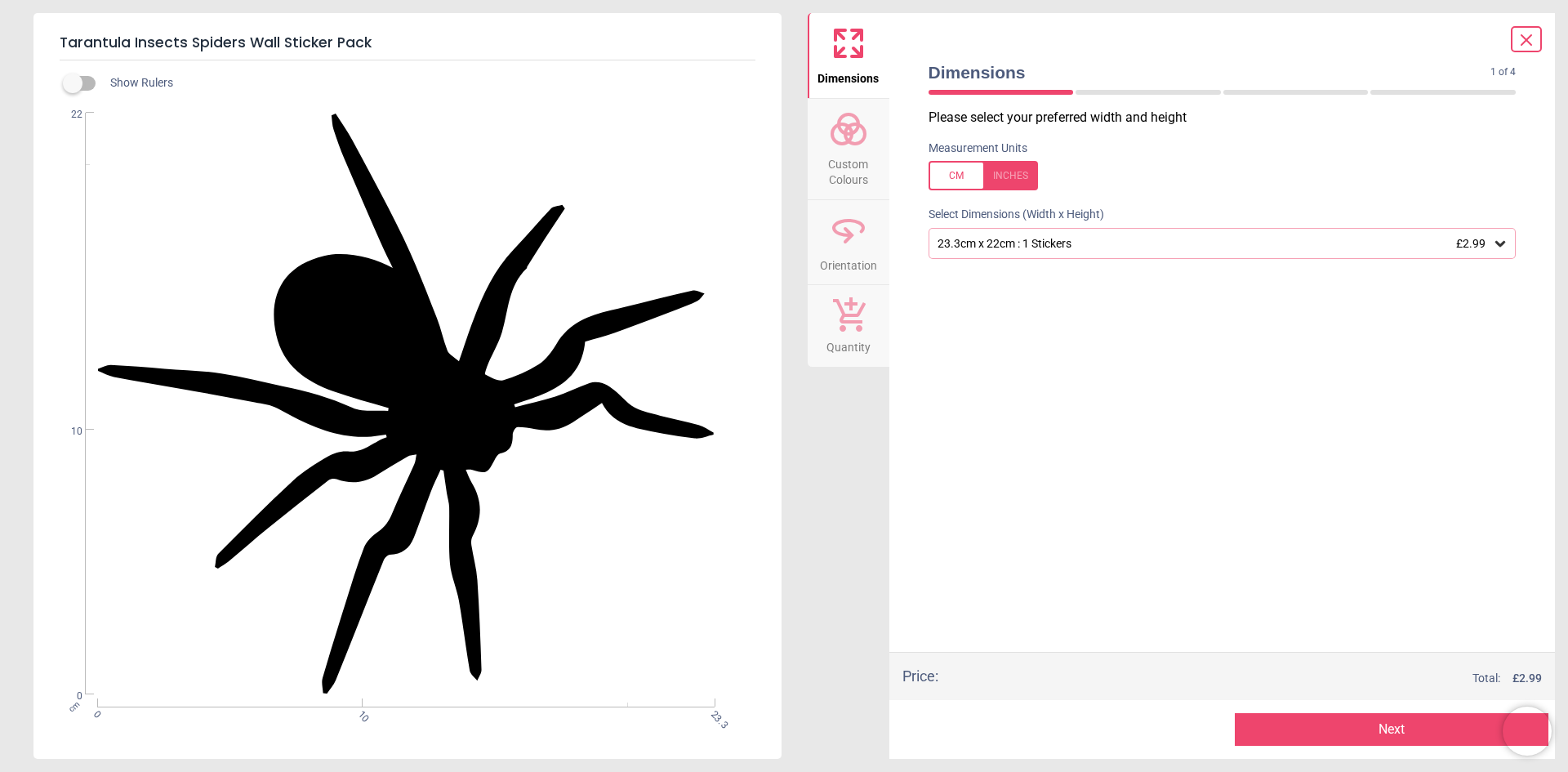
click at [1495, 241] on icon at bounding box center [1500, 243] width 16 height 16
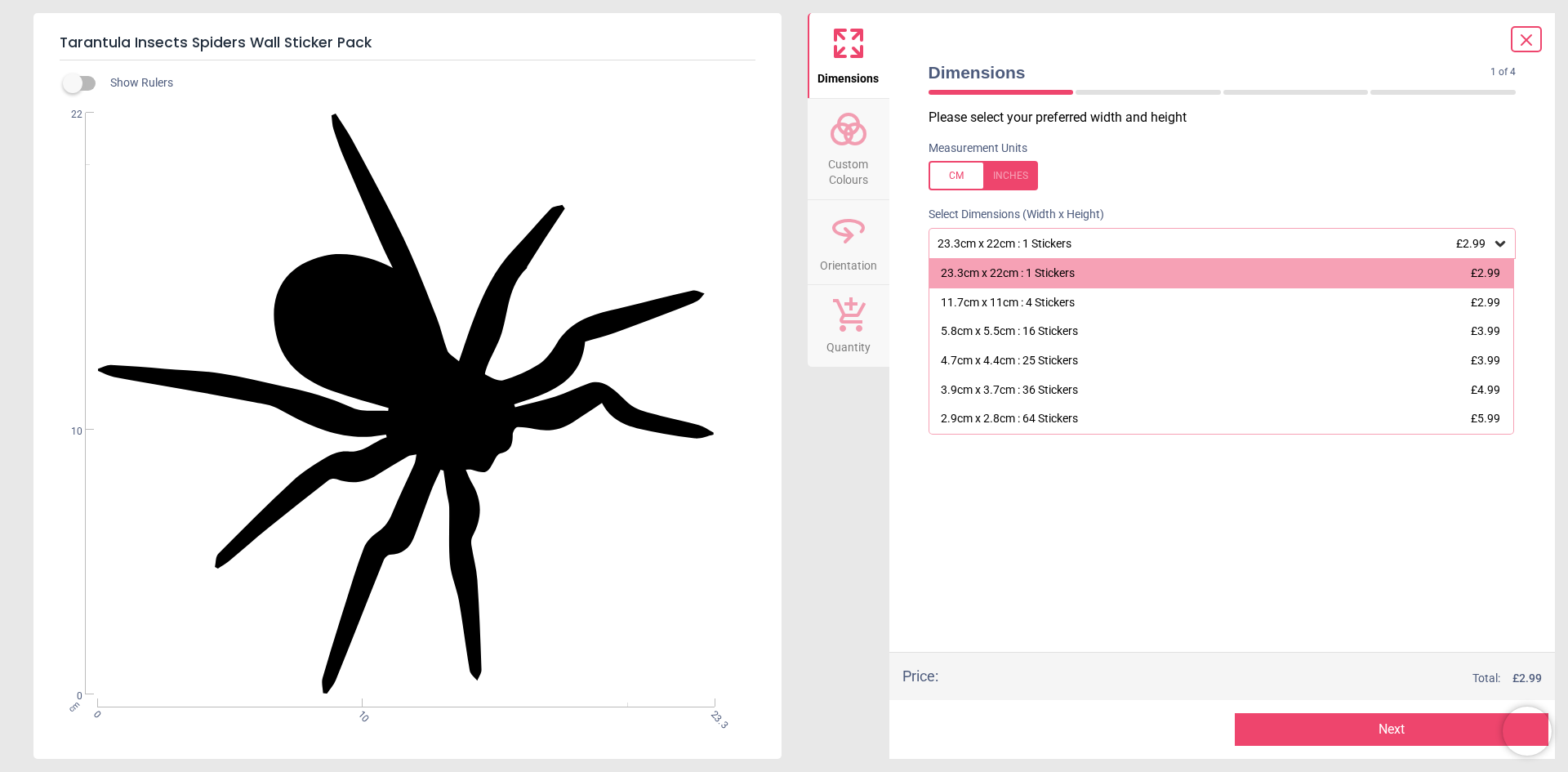
click at [1055, 242] on div "23.3cm x 22cm : 1 Stickers £2.99" at bounding box center [1214, 243] width 557 height 14
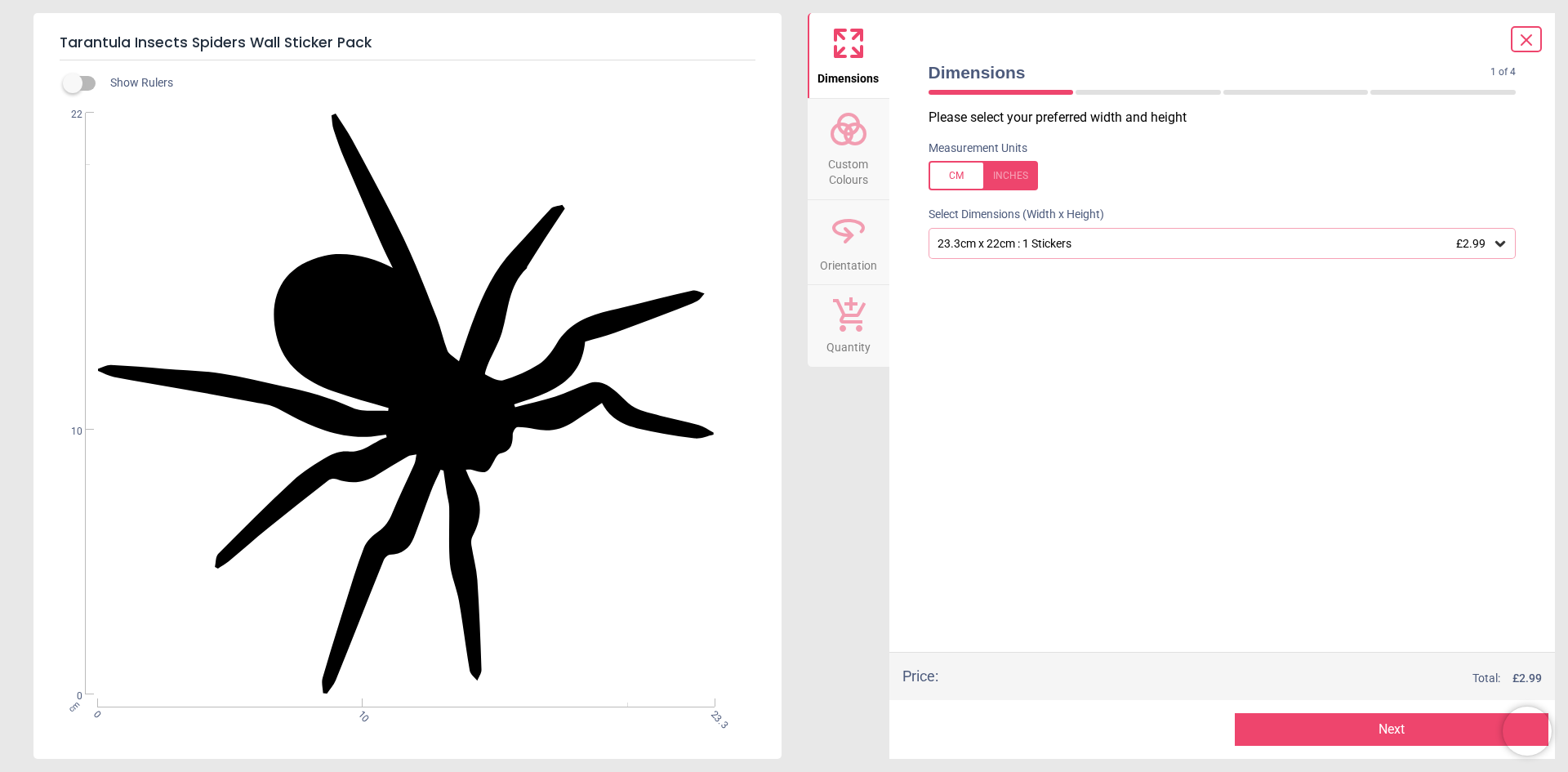
click at [1404, 736] on button "Next" at bounding box center [1392, 729] width 314 height 33
click at [1358, 725] on button "Next" at bounding box center [1392, 729] width 314 height 33
click at [865, 145] on icon at bounding box center [849, 129] width 40 height 40
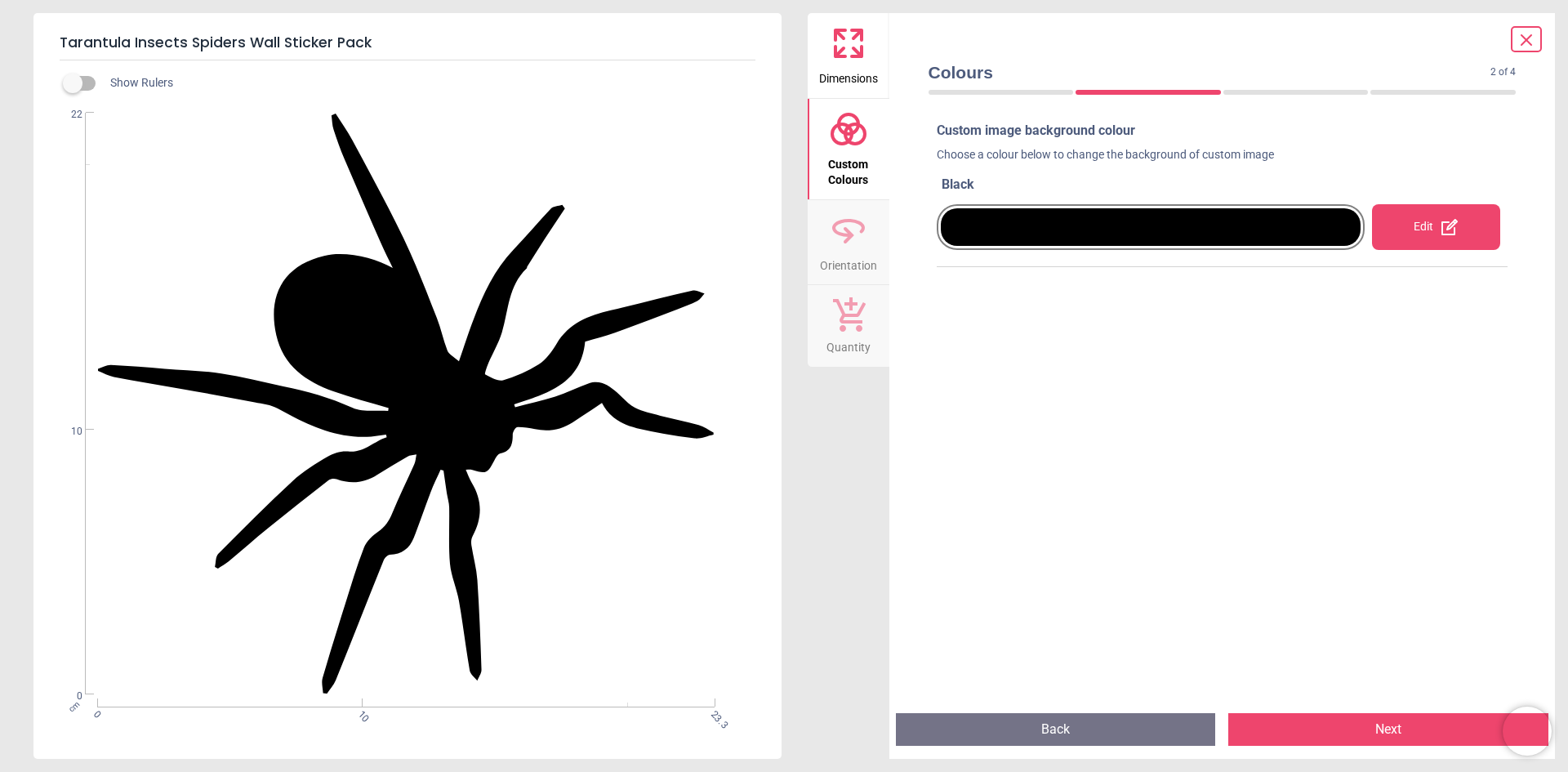
click at [1349, 727] on button "Next" at bounding box center [1389, 729] width 321 height 33
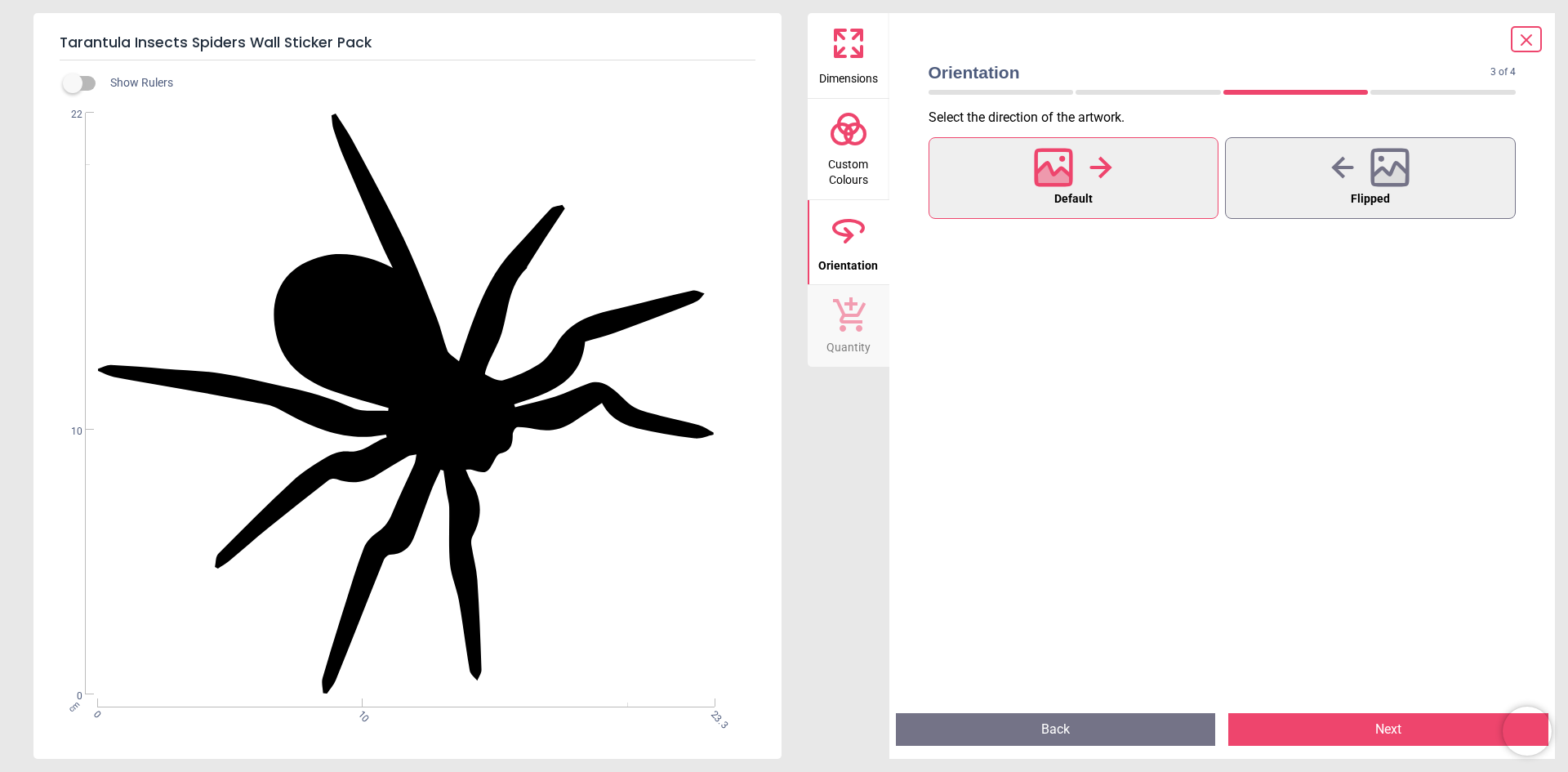
click at [1354, 725] on button "Next" at bounding box center [1389, 729] width 321 height 33
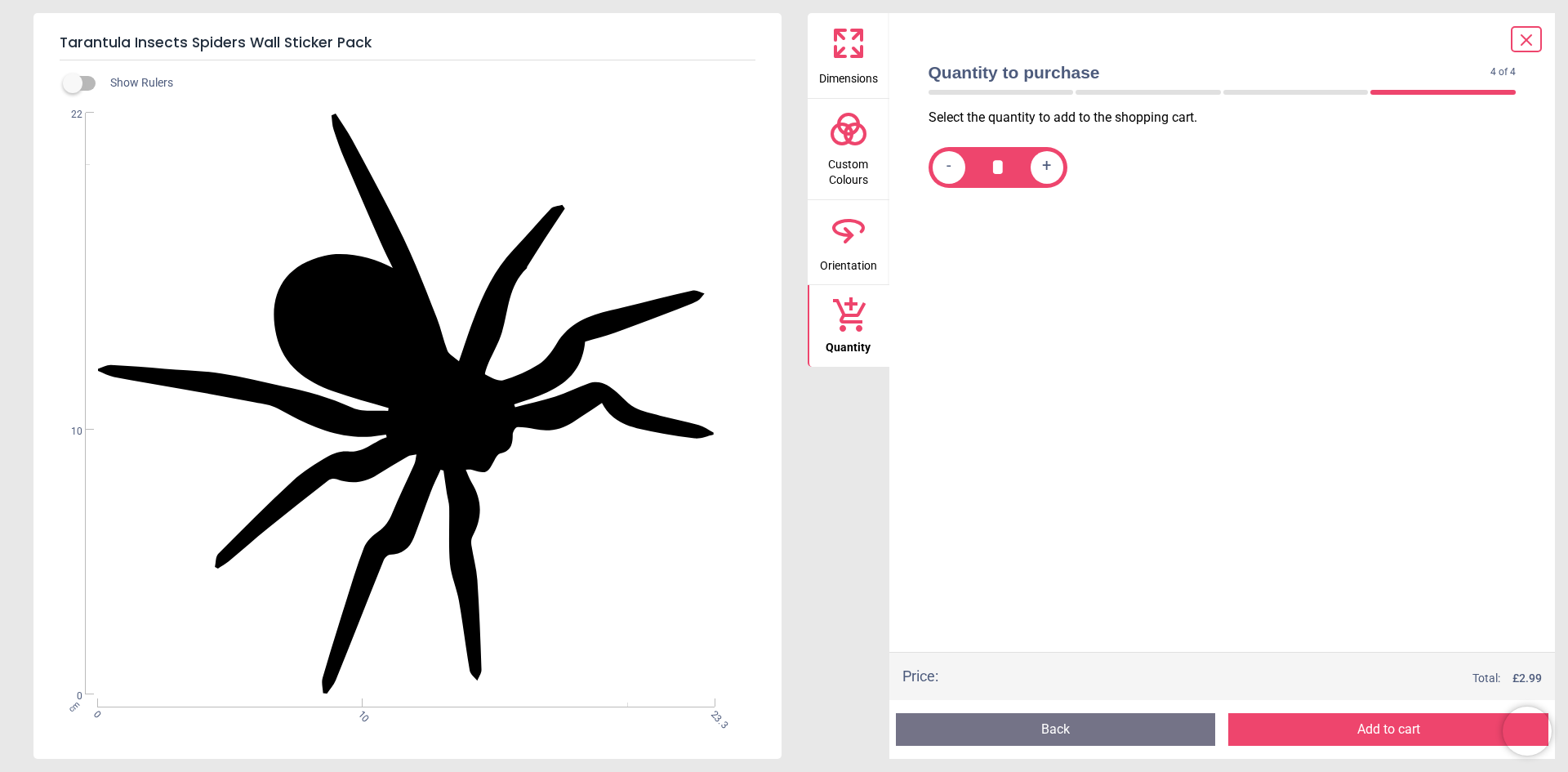
click at [1044, 170] on span "+" at bounding box center [1048, 167] width 9 height 21
type input "*"
click at [1337, 722] on button "Add to cart" at bounding box center [1389, 729] width 321 height 33
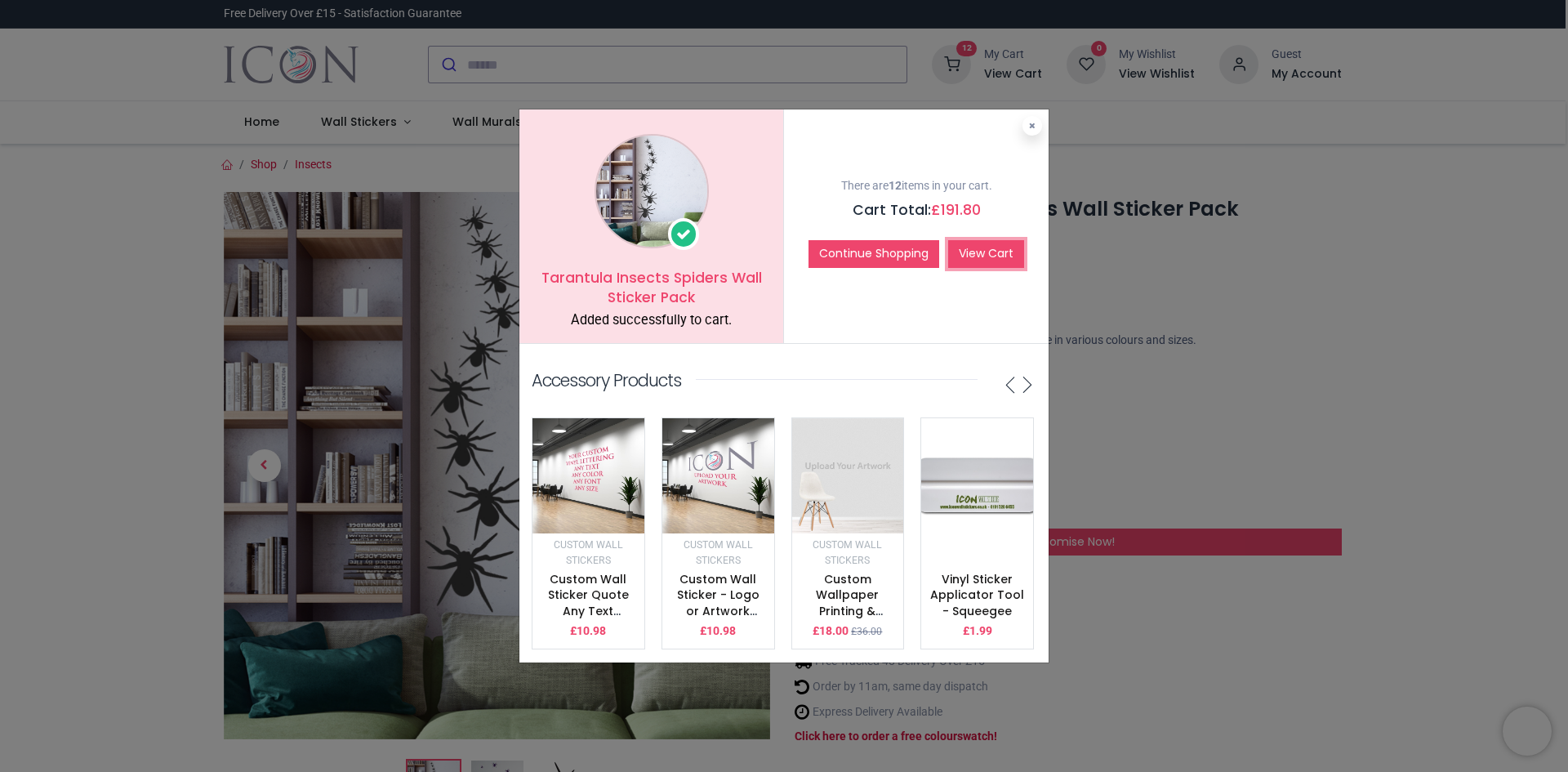
click at [965, 246] on link "View Cart" at bounding box center [986, 254] width 76 height 27
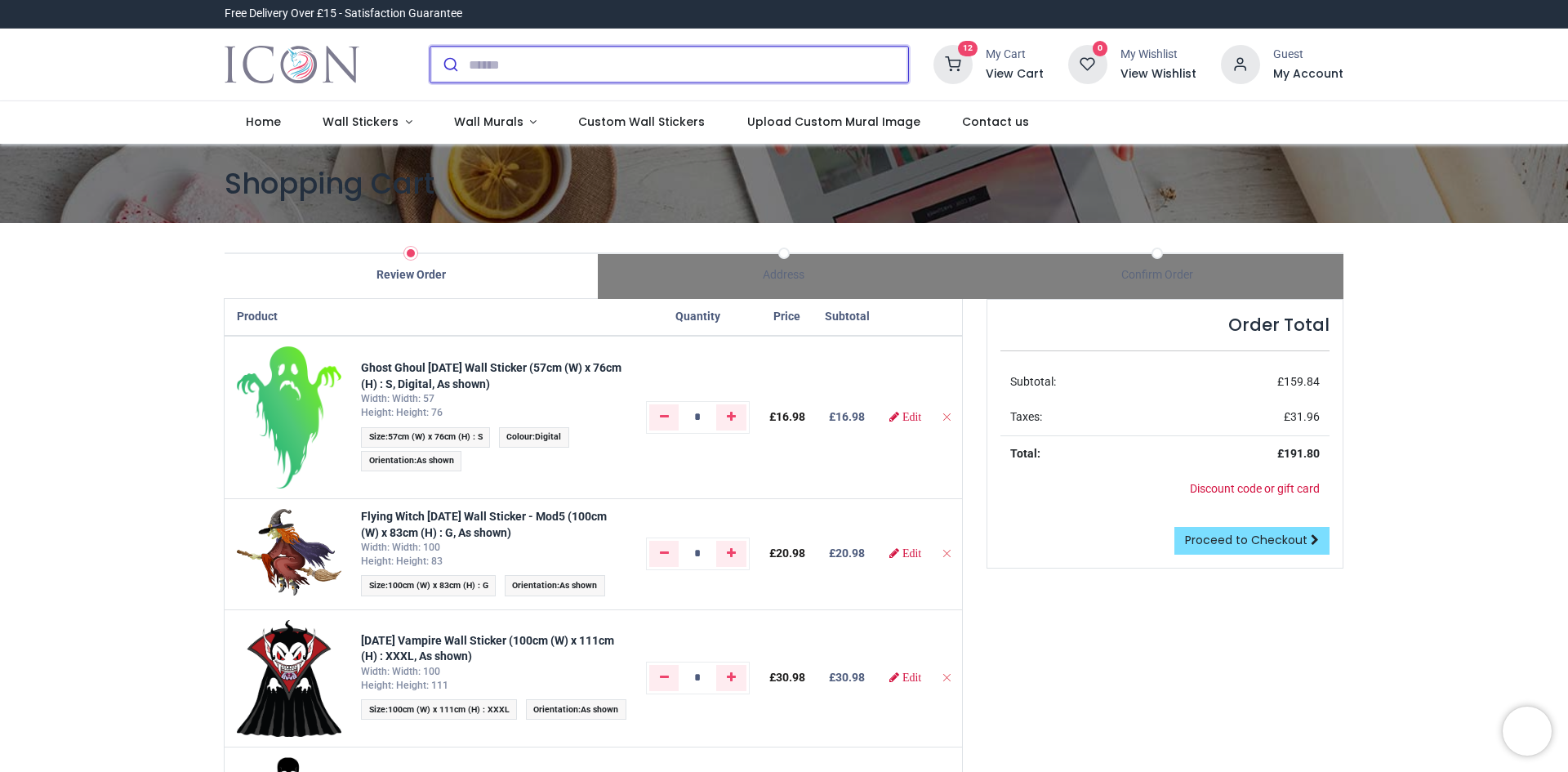
click at [504, 63] on input "search" at bounding box center [688, 64] width 439 height 36
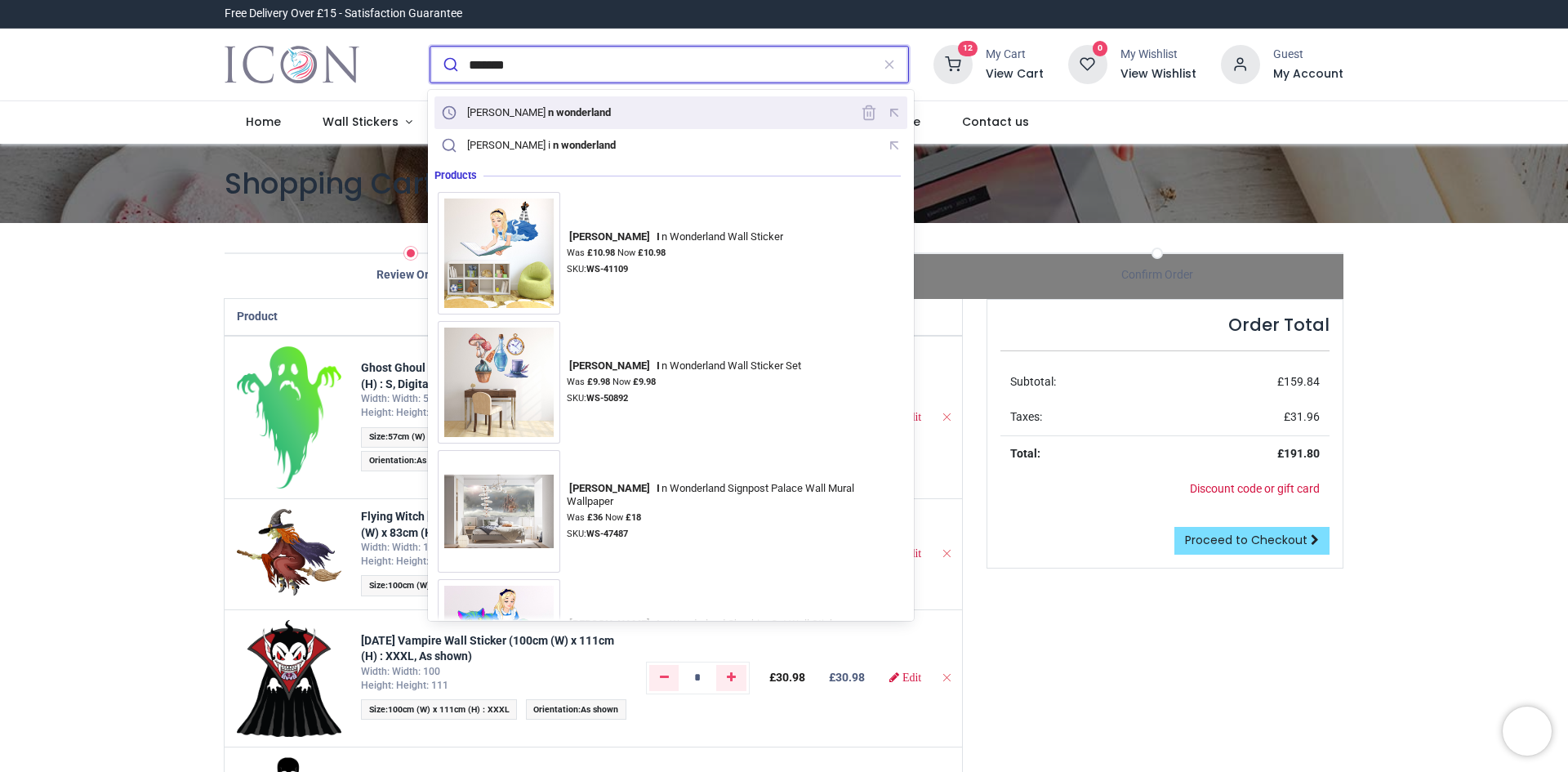
click at [546, 106] on mark "n wonderland" at bounding box center [579, 111] width 67 height 16
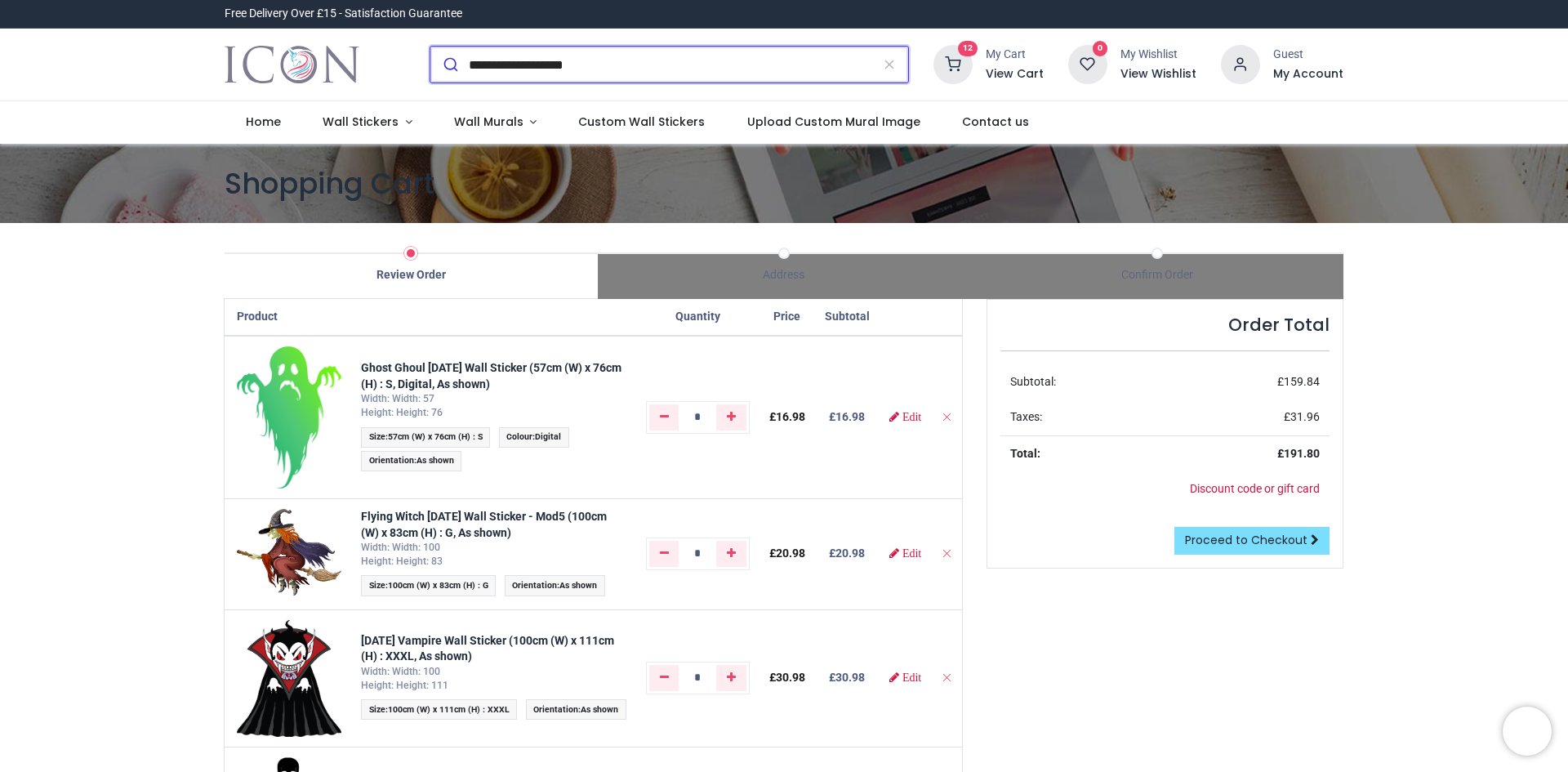
type input "**********"
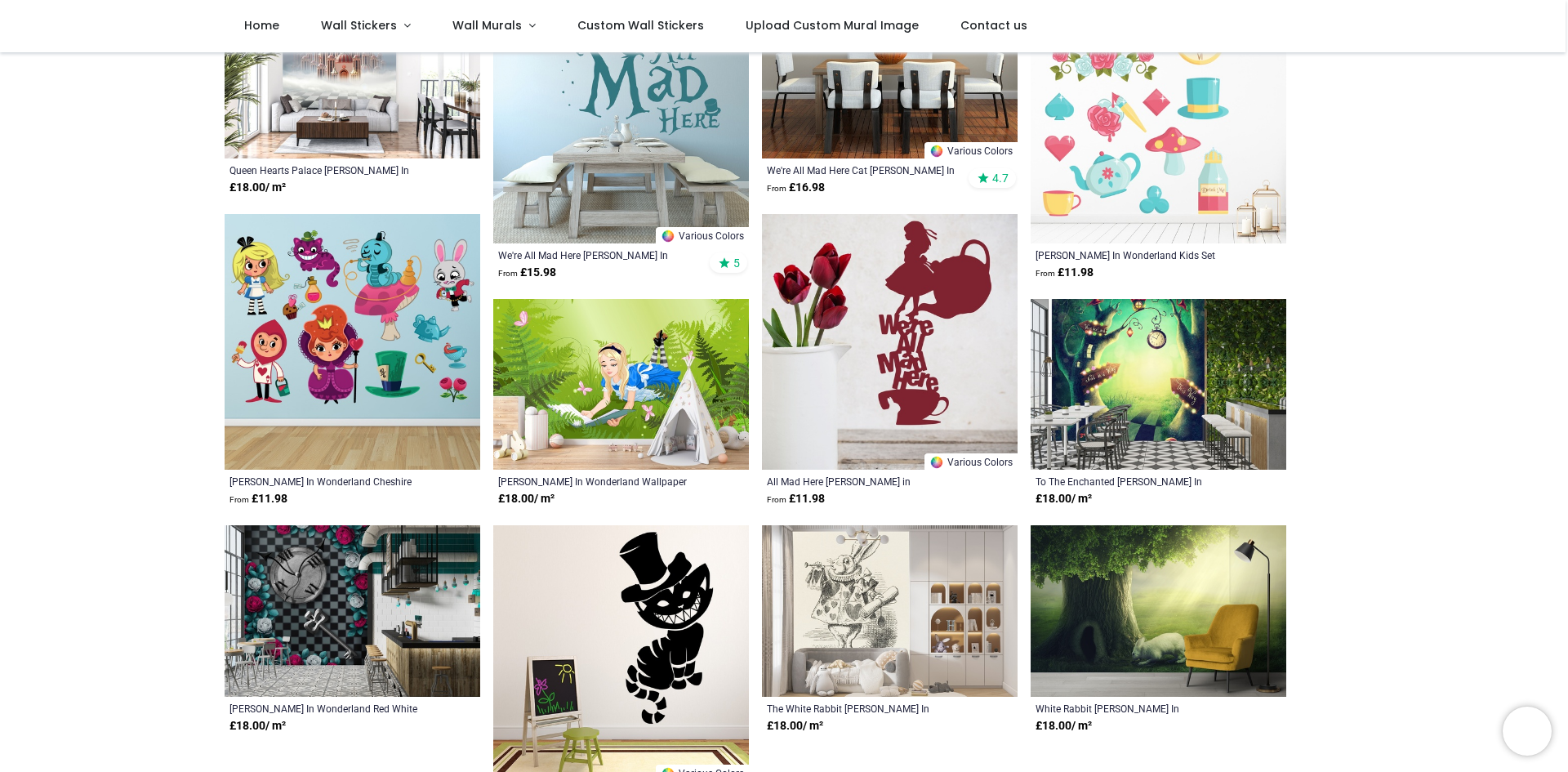
scroll to position [571, 0]
click at [349, 599] on img at bounding box center [352, 612] width 256 height 172
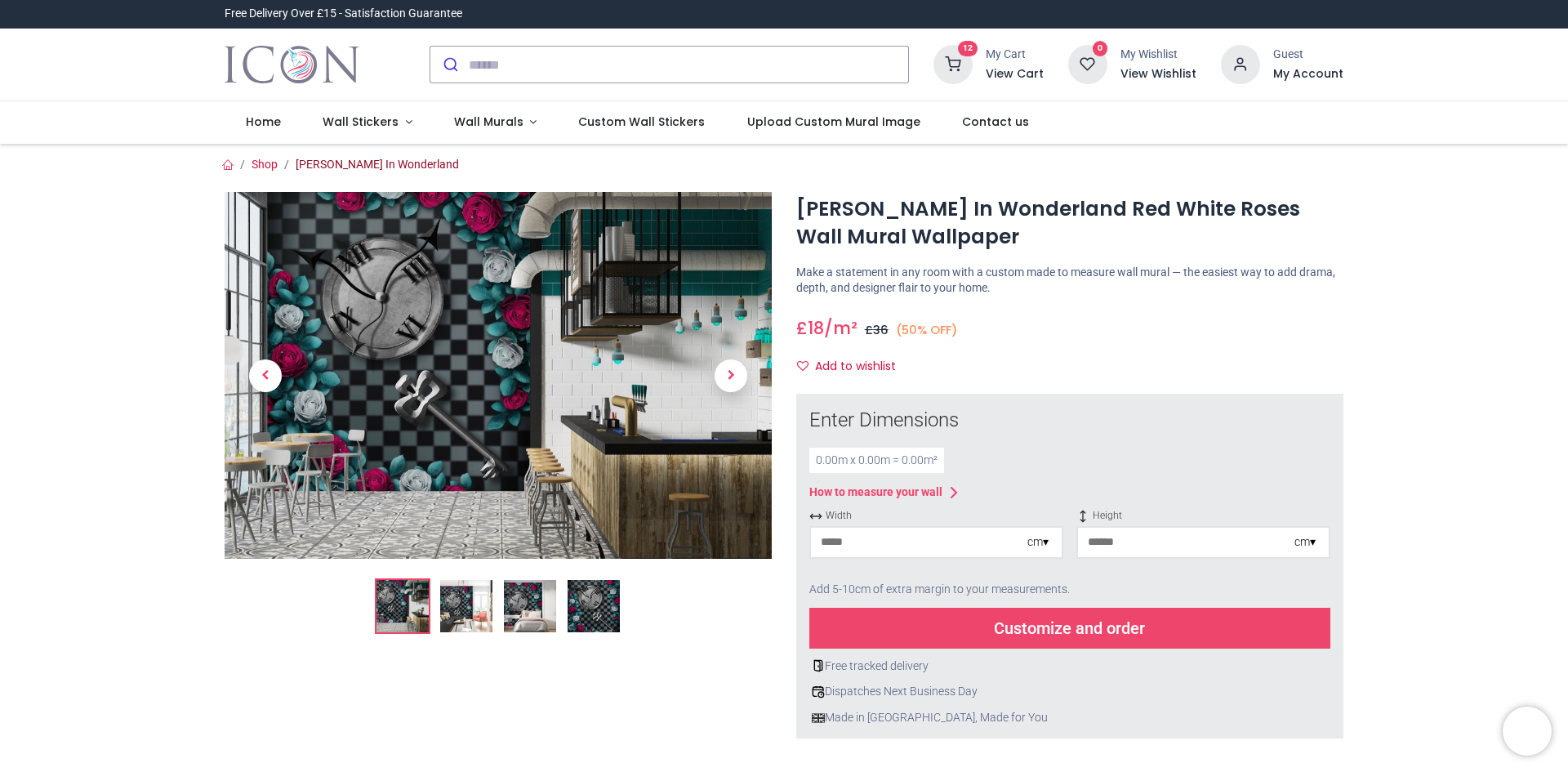
click at [379, 162] on link "[PERSON_NAME] In Wonderland" at bounding box center [377, 164] width 163 height 13
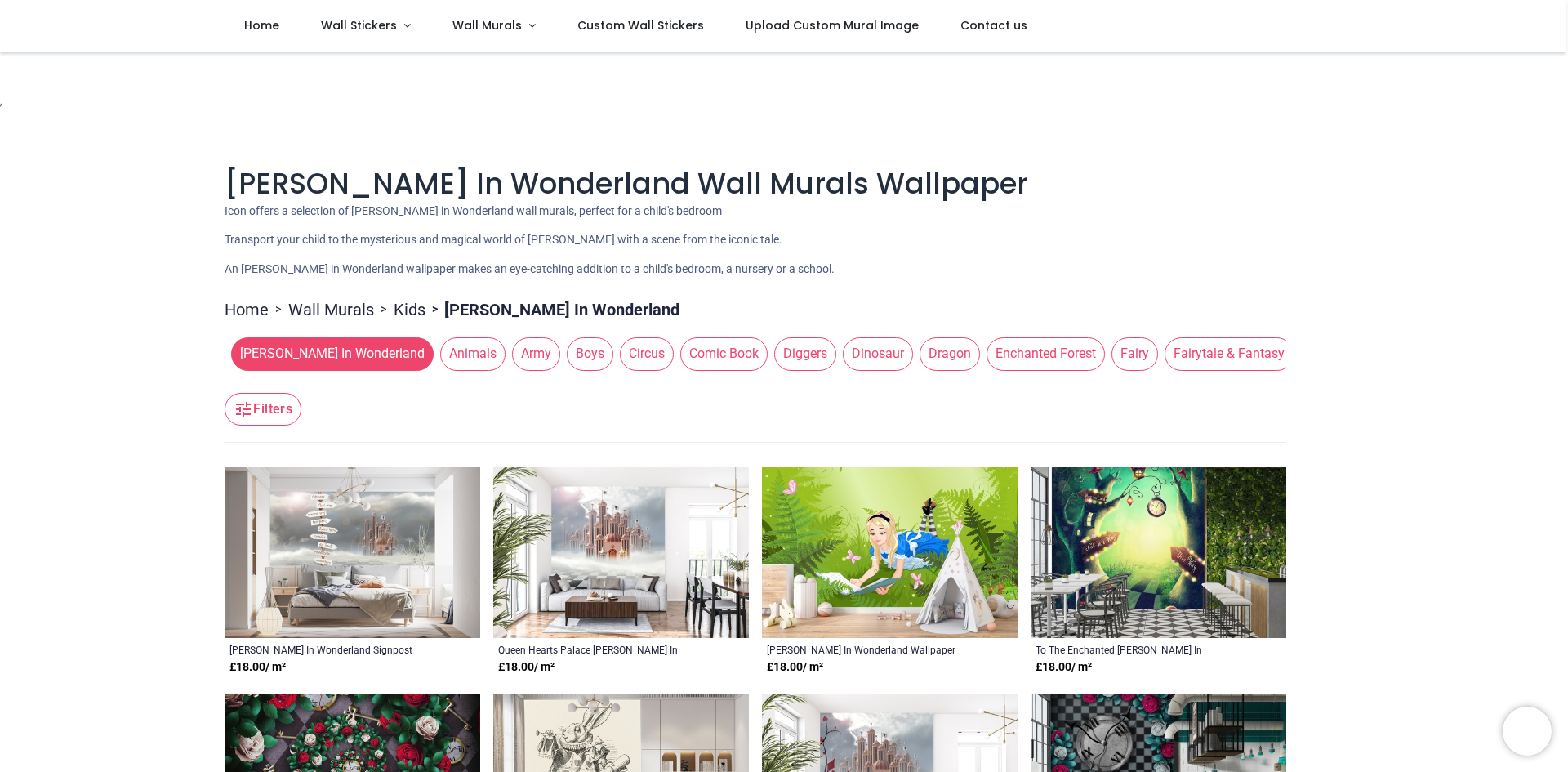
scroll to position [82, 0]
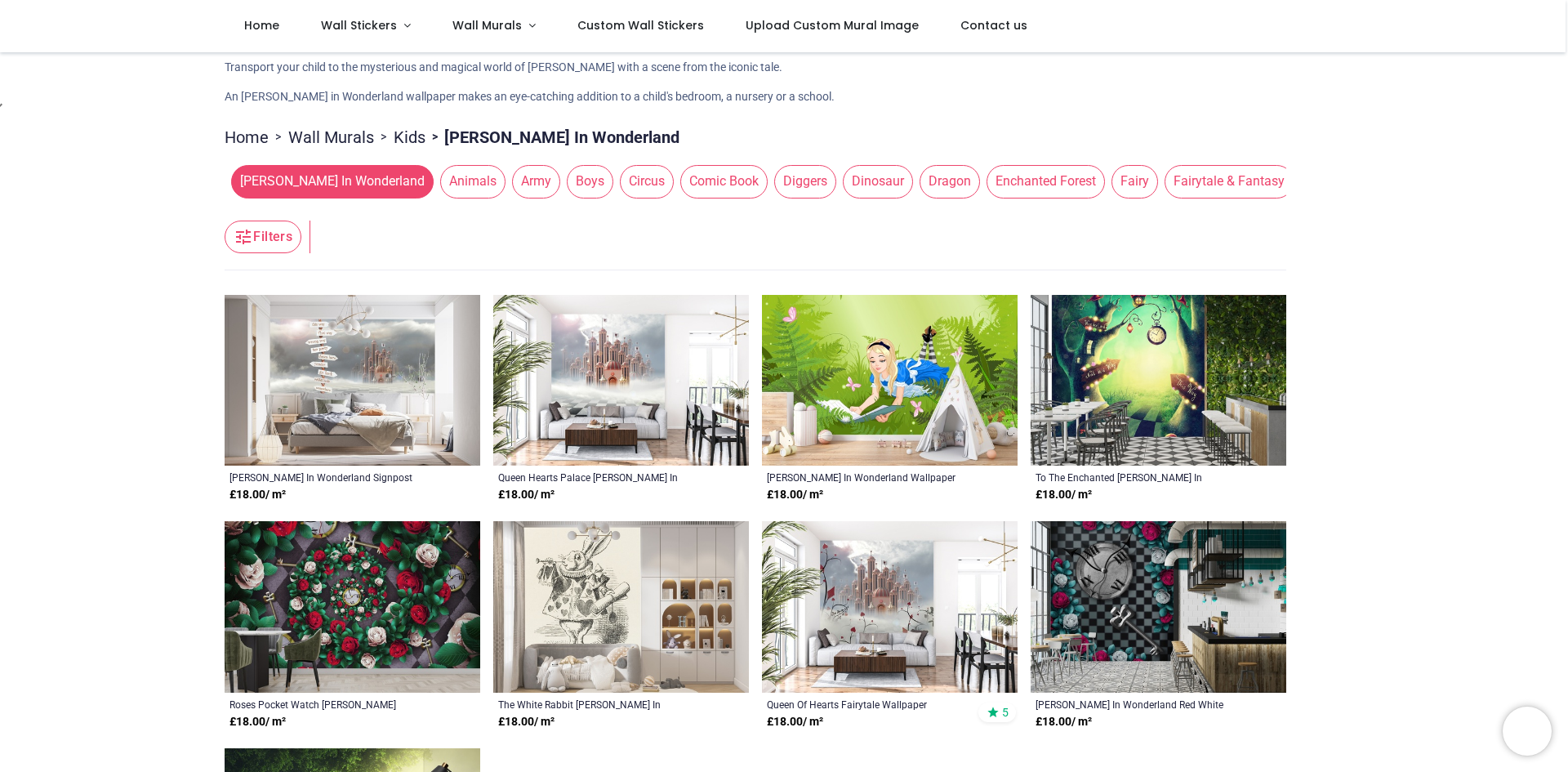
click at [405, 583] on img at bounding box center [352, 607] width 256 height 172
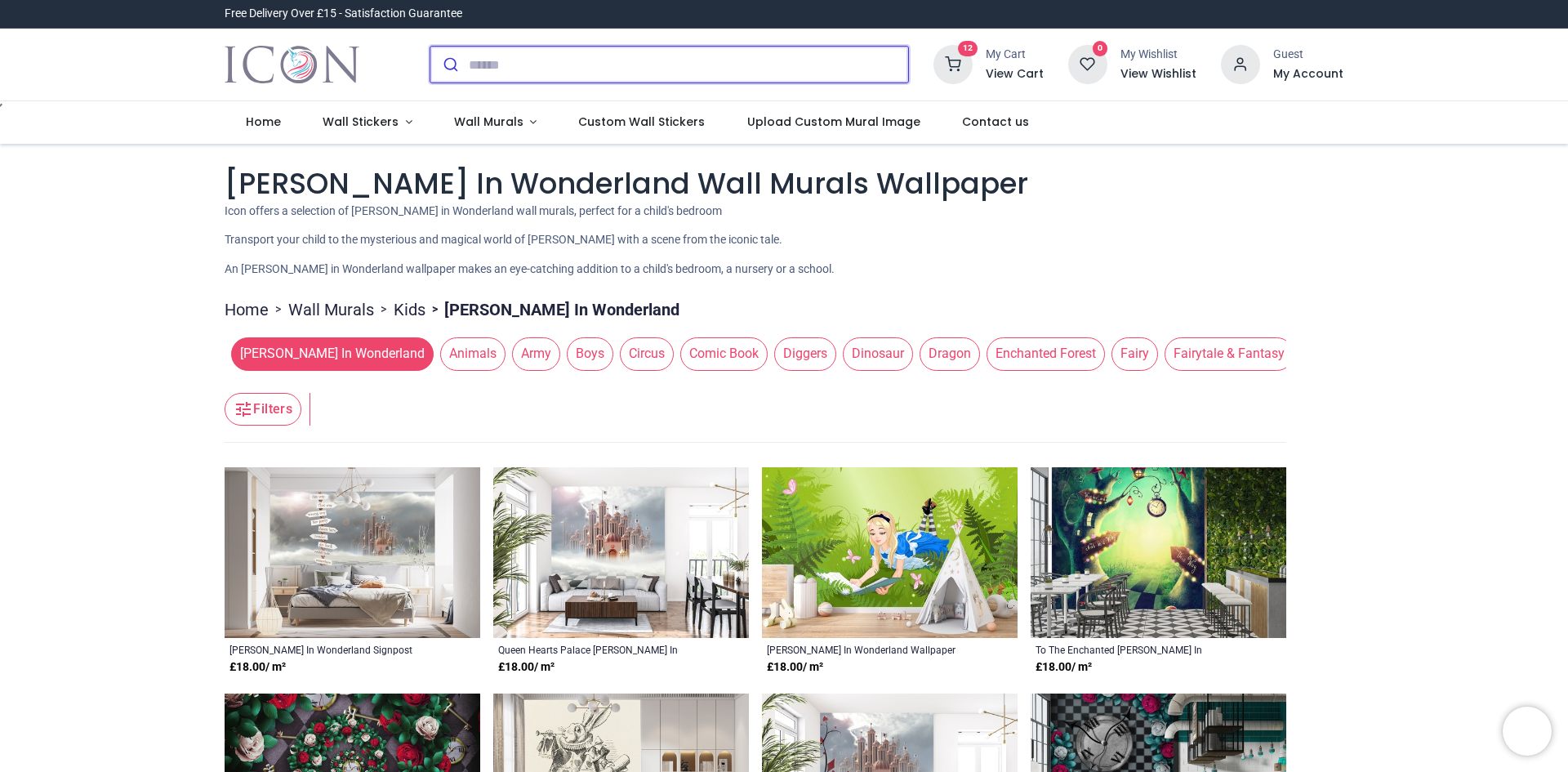
click at [547, 68] on input "search" at bounding box center [688, 64] width 439 height 36
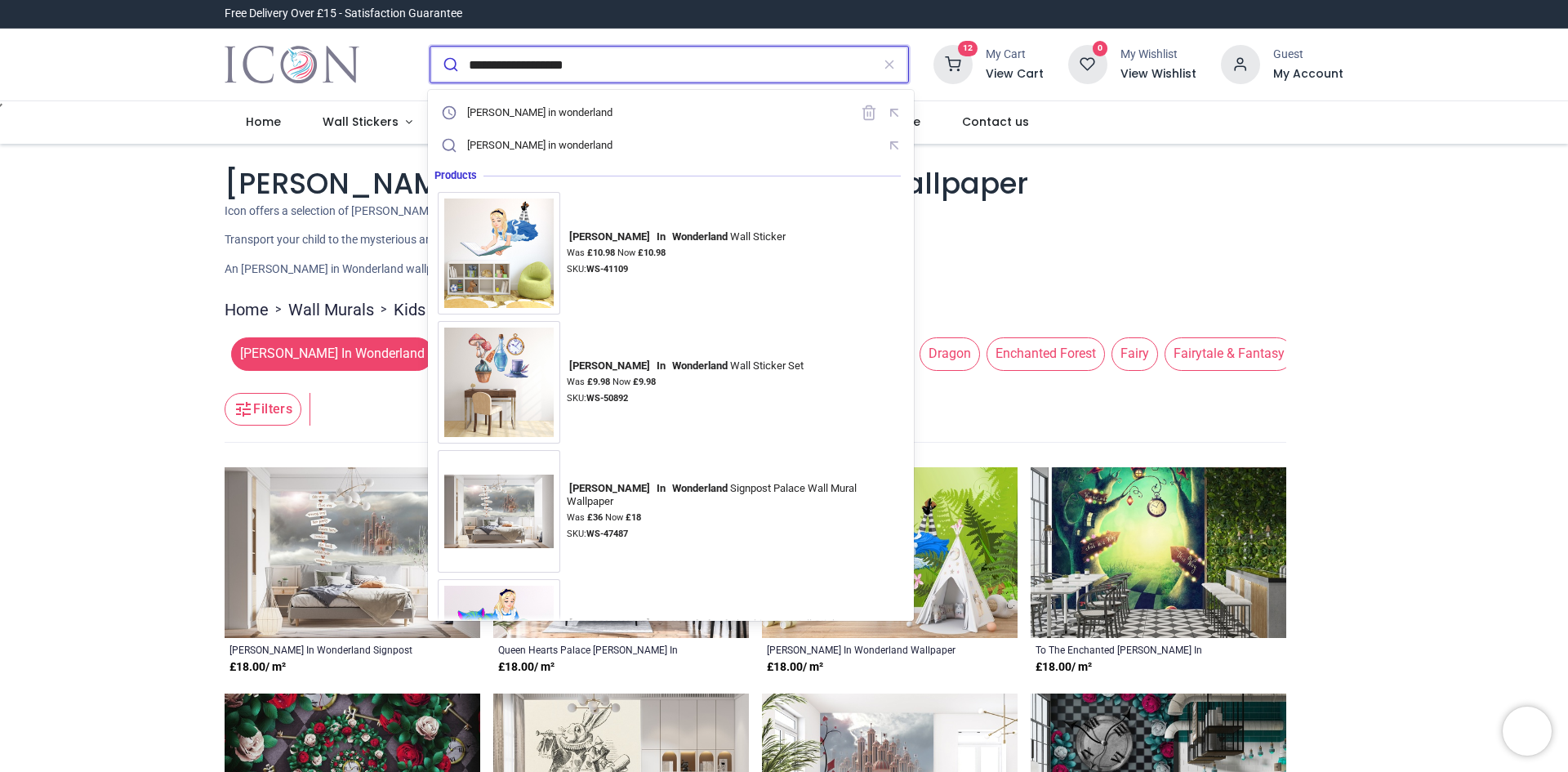
type input "**********"
click at [431, 46] on button "submit" at bounding box center [450, 64] width 39 height 36
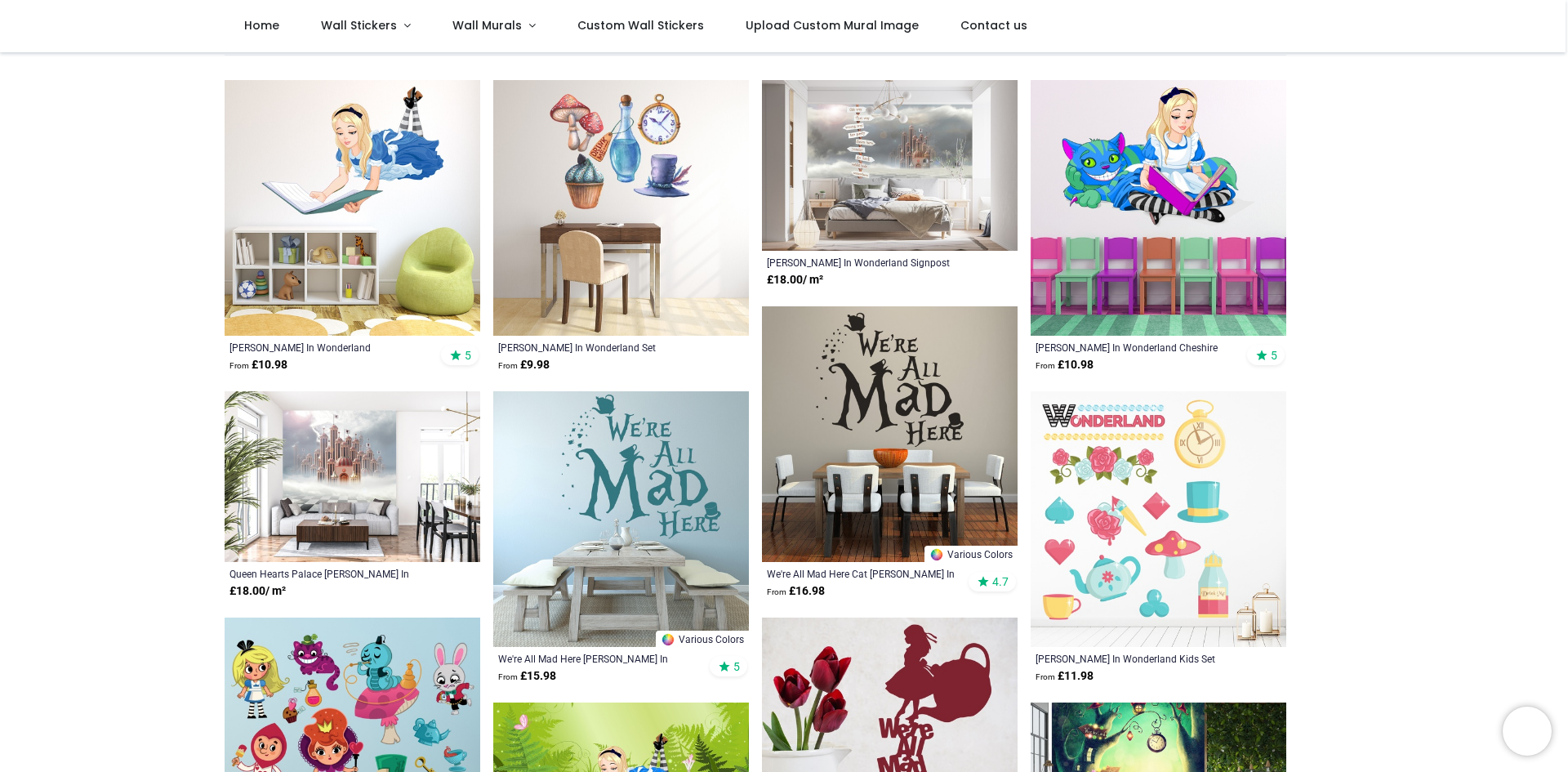
scroll to position [163, 0]
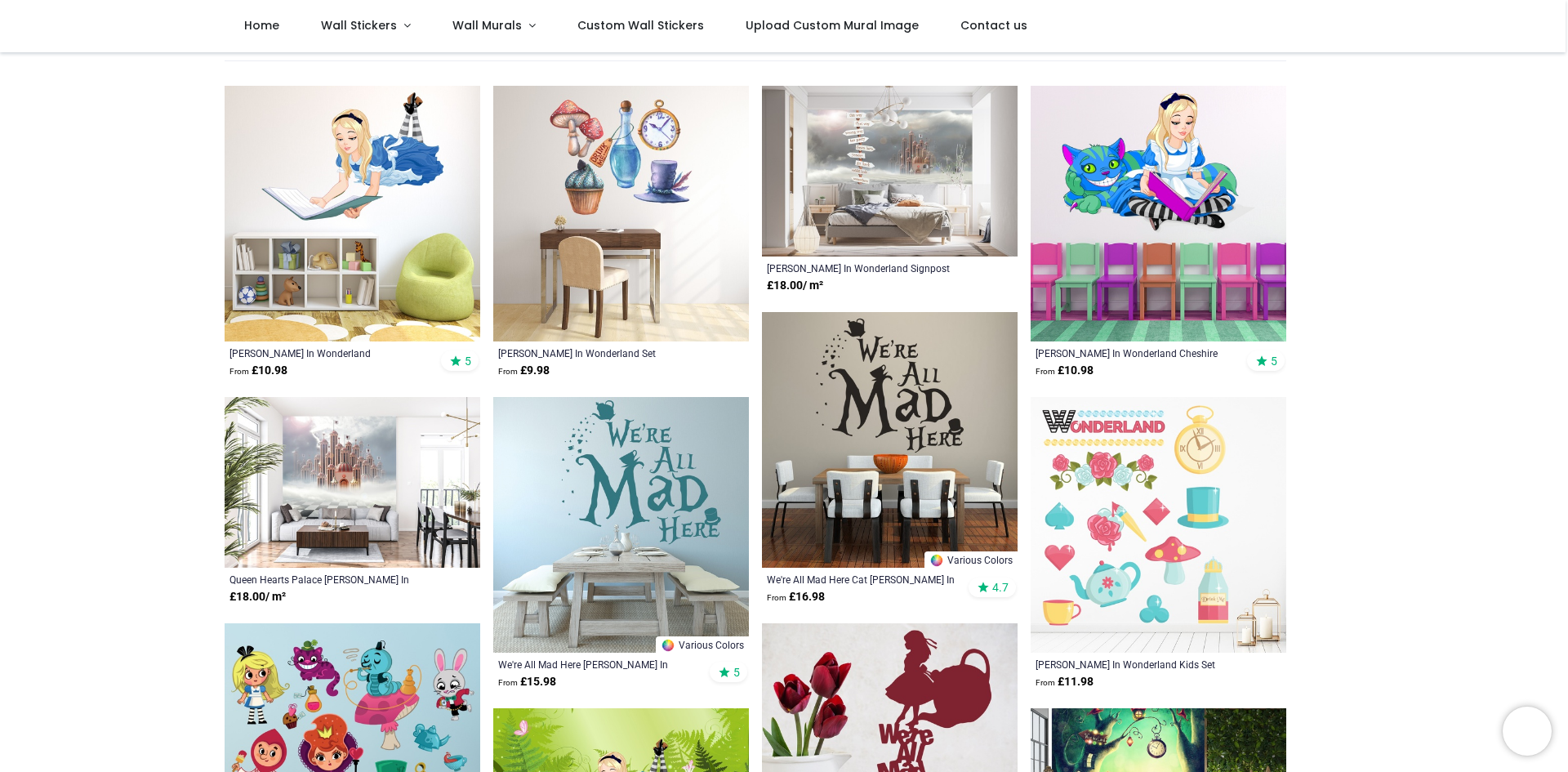
click at [394, 217] on img at bounding box center [352, 213] width 256 height 255
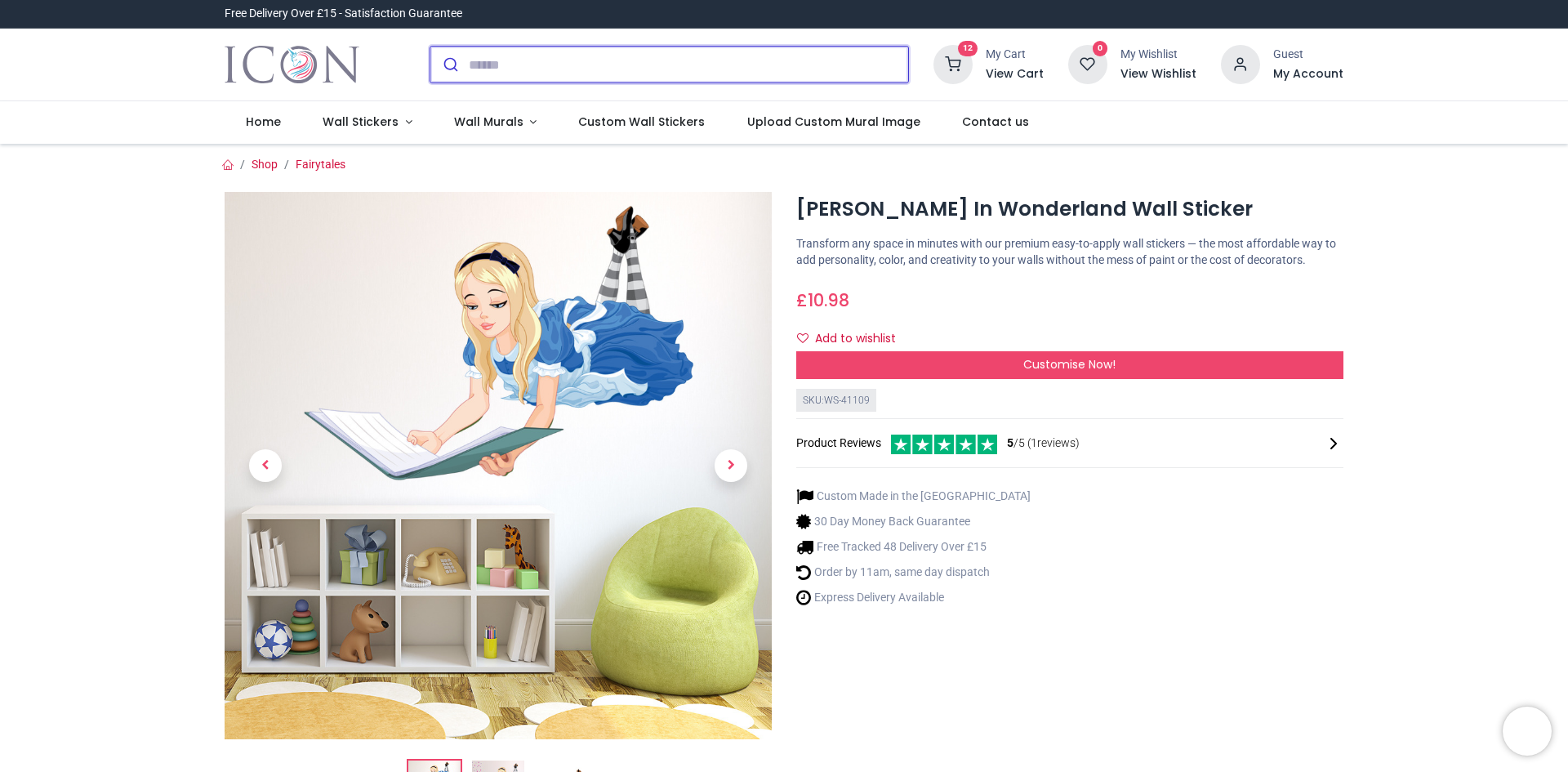
click at [582, 70] on input "search" at bounding box center [688, 64] width 439 height 36
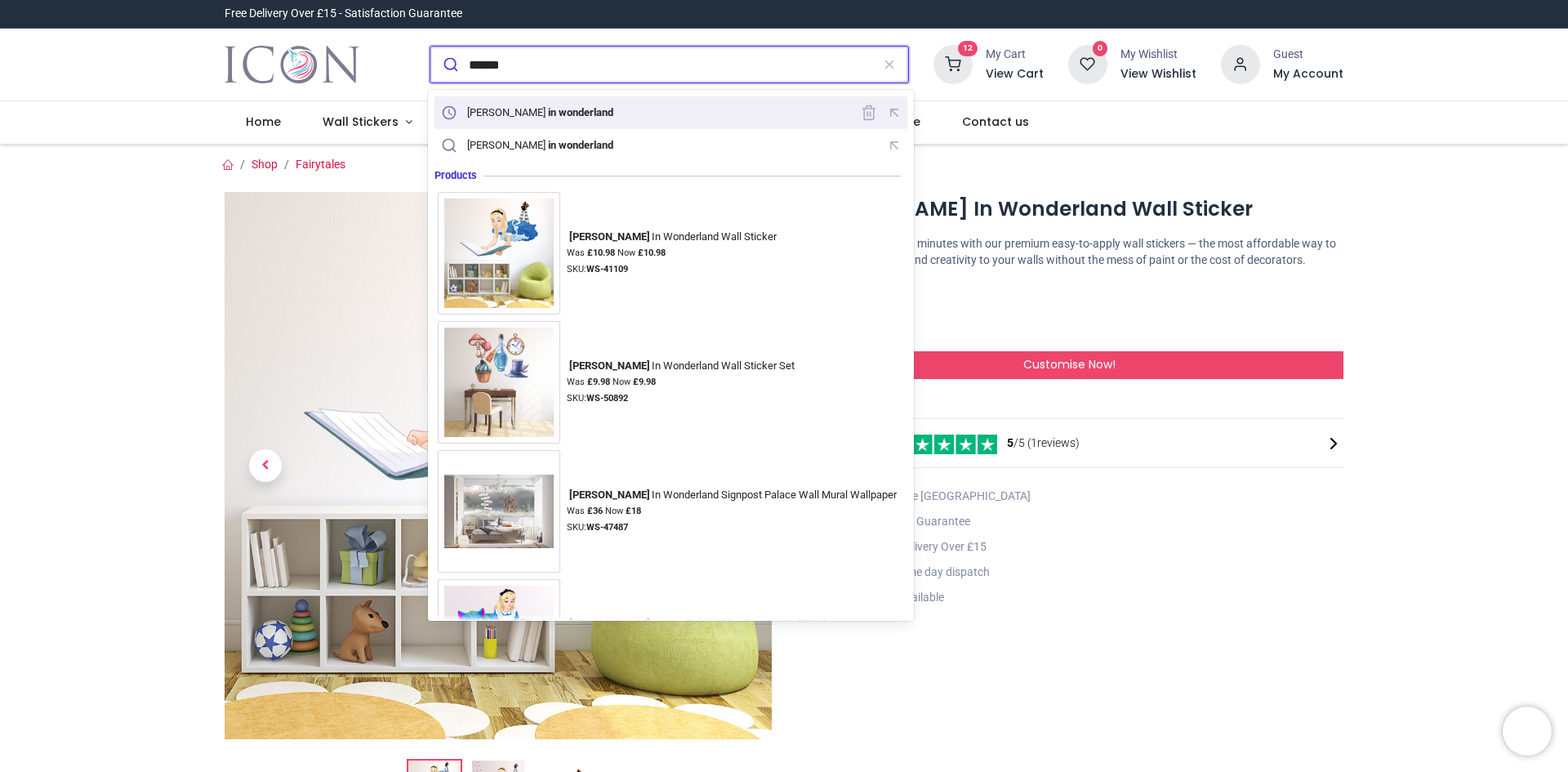
click at [566, 109] on mark "in wonderland" at bounding box center [581, 111] width 70 height 16
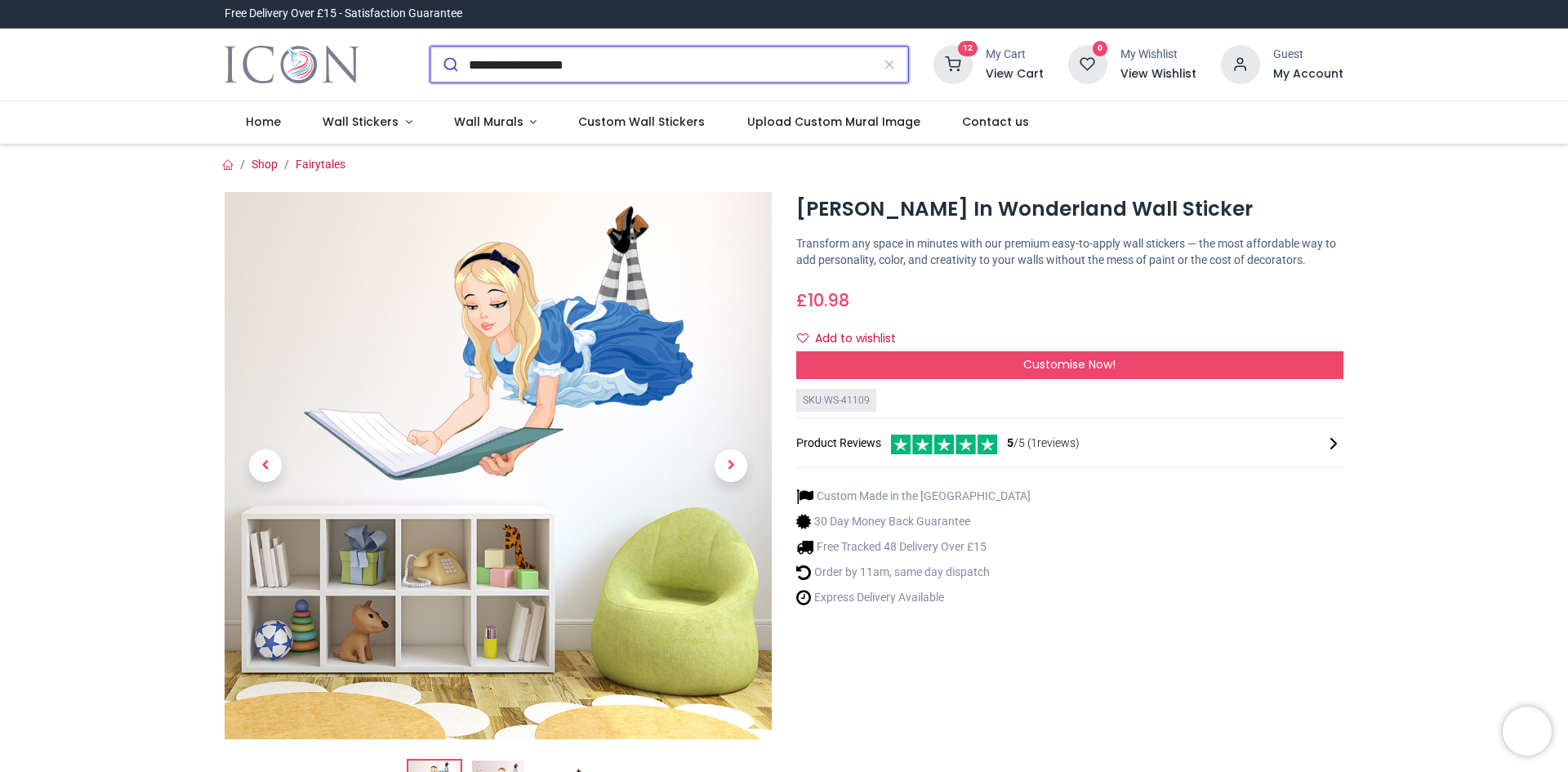
type input "**********"
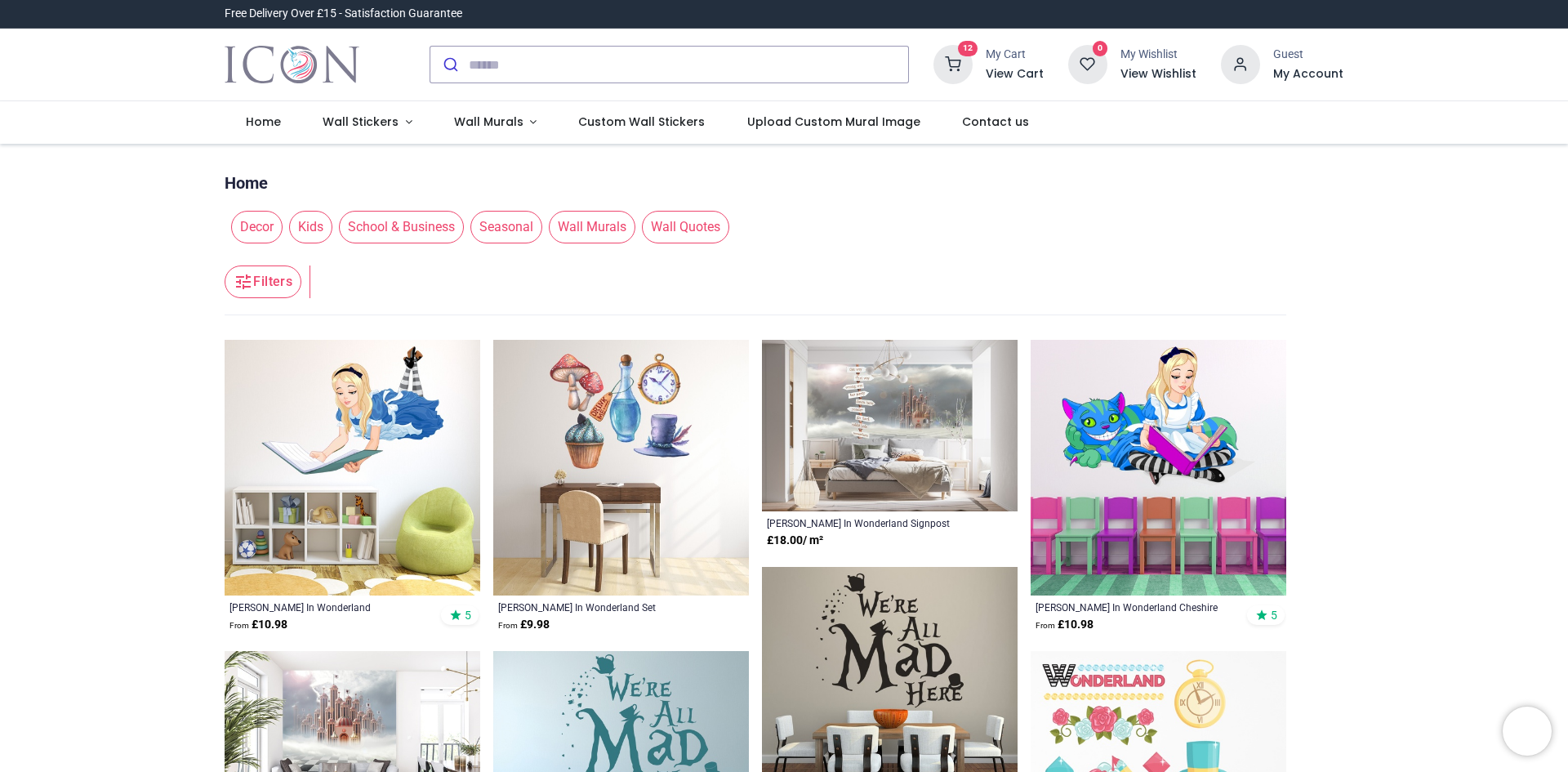
click at [650, 419] on img at bounding box center [620, 467] width 256 height 255
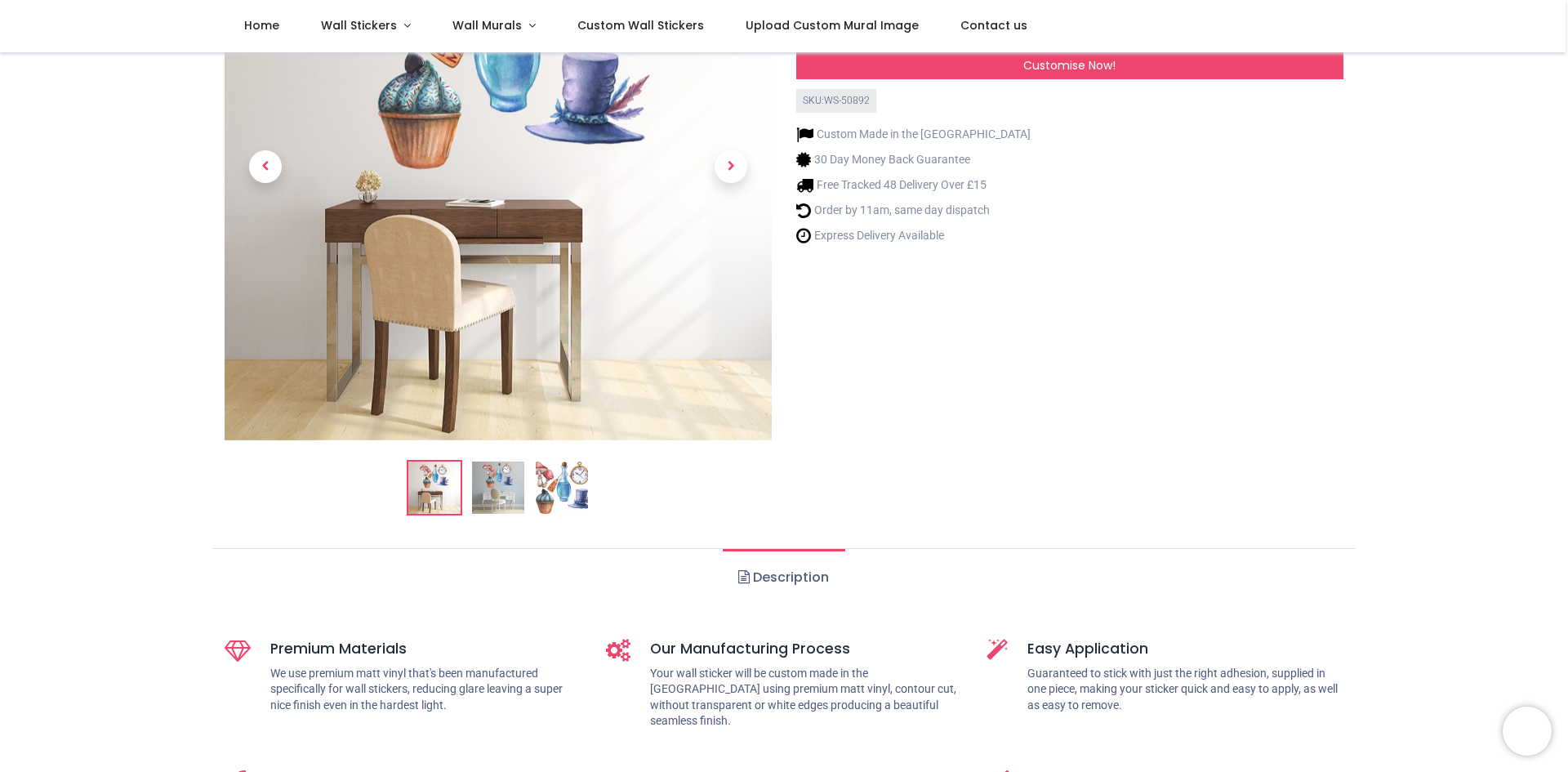
scroll to position [163, 0]
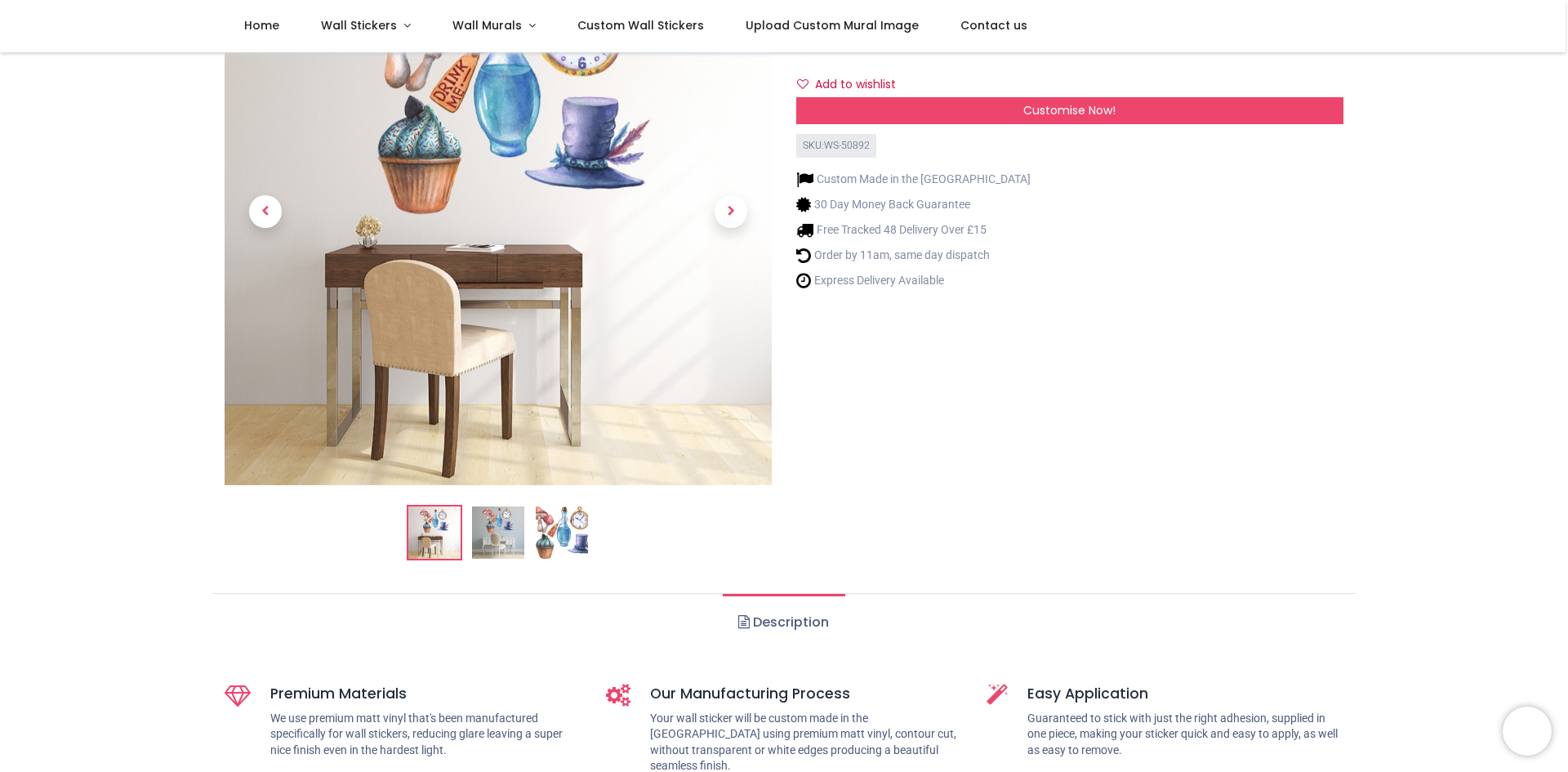
click at [500, 534] on img at bounding box center [498, 532] width 52 height 52
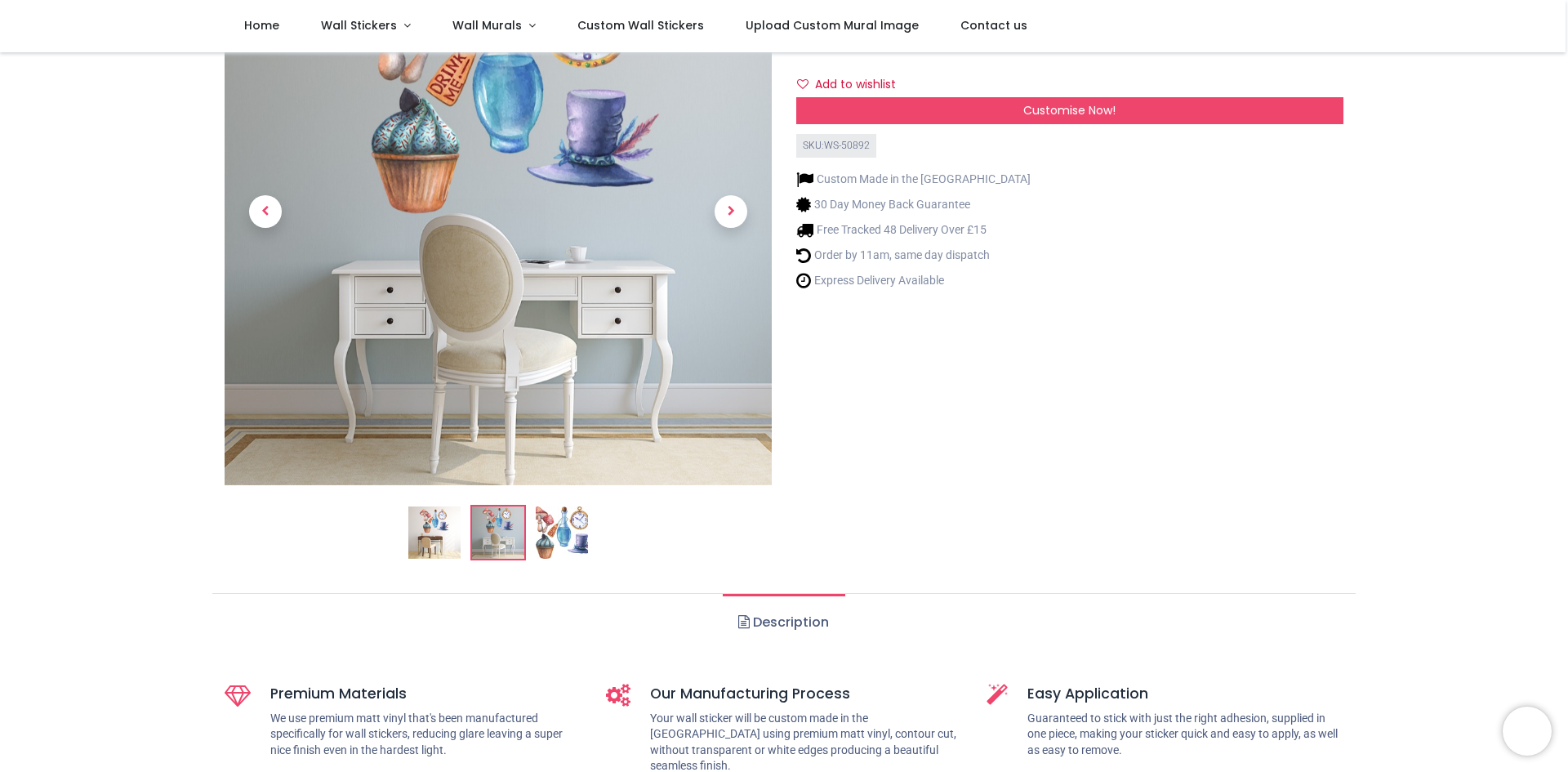
click at [545, 534] on img at bounding box center [561, 532] width 52 height 52
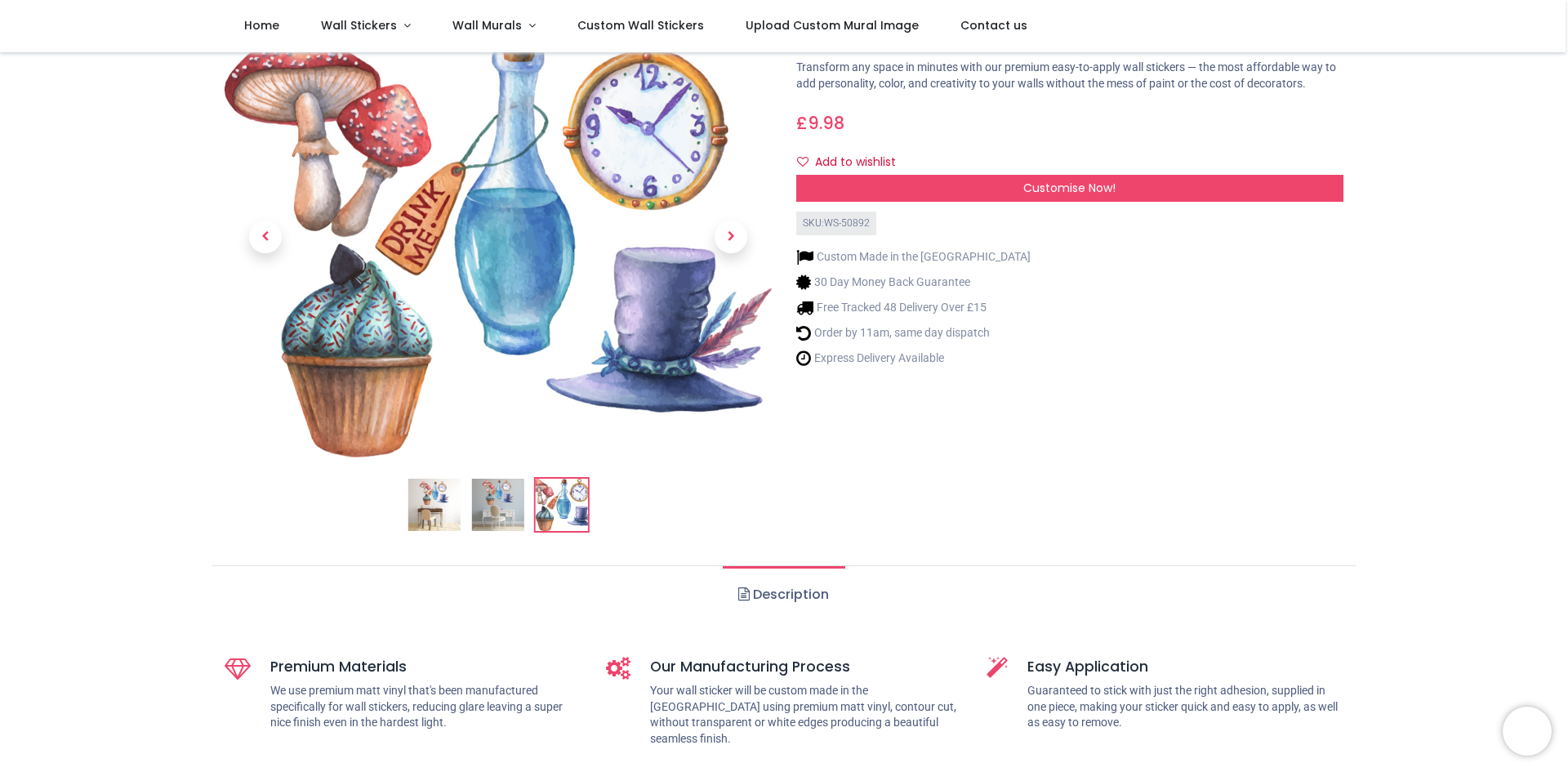
scroll to position [0, 0]
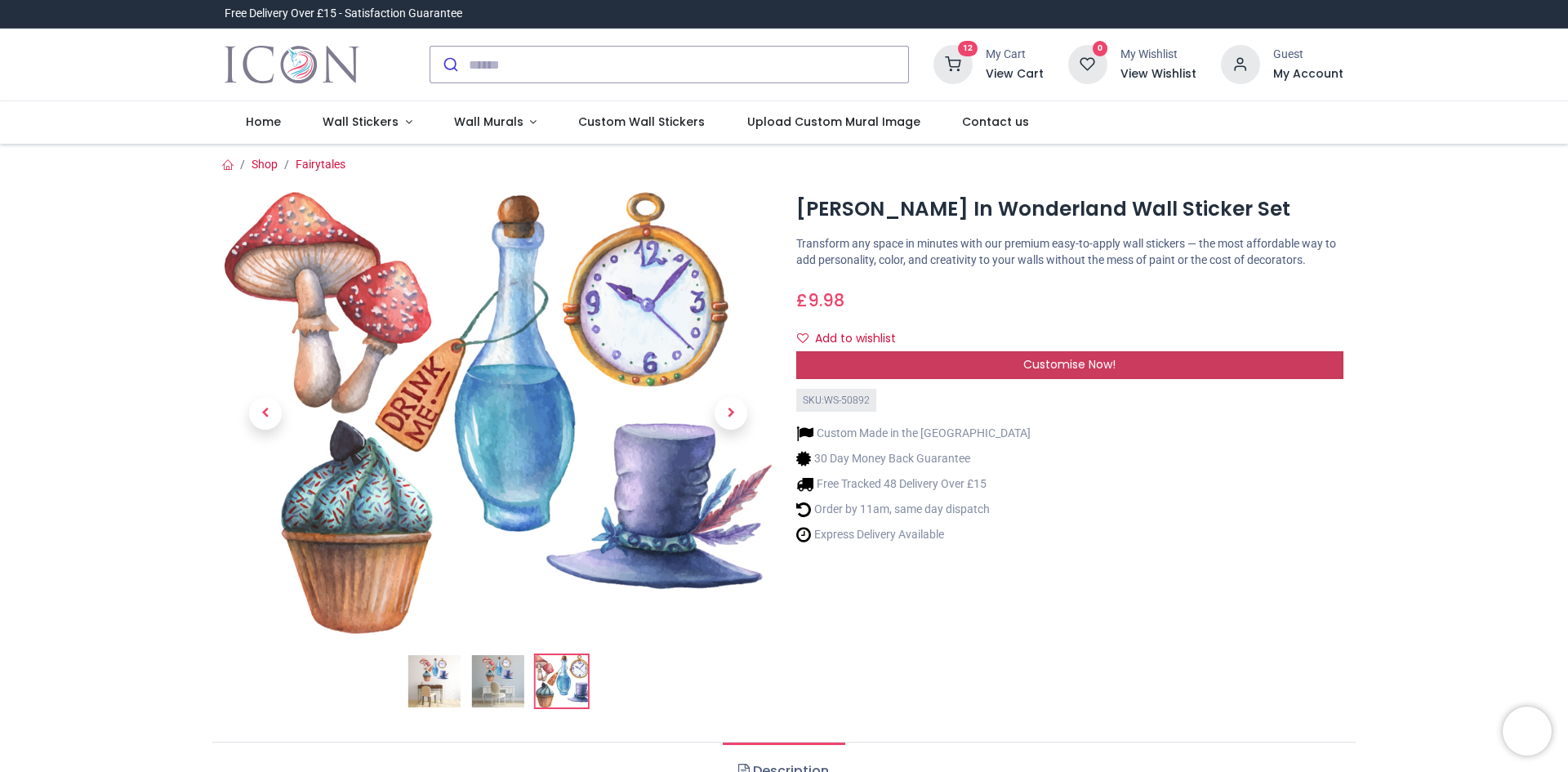
click at [1116, 368] on div "Customise Now!" at bounding box center [1070, 365] width 547 height 27
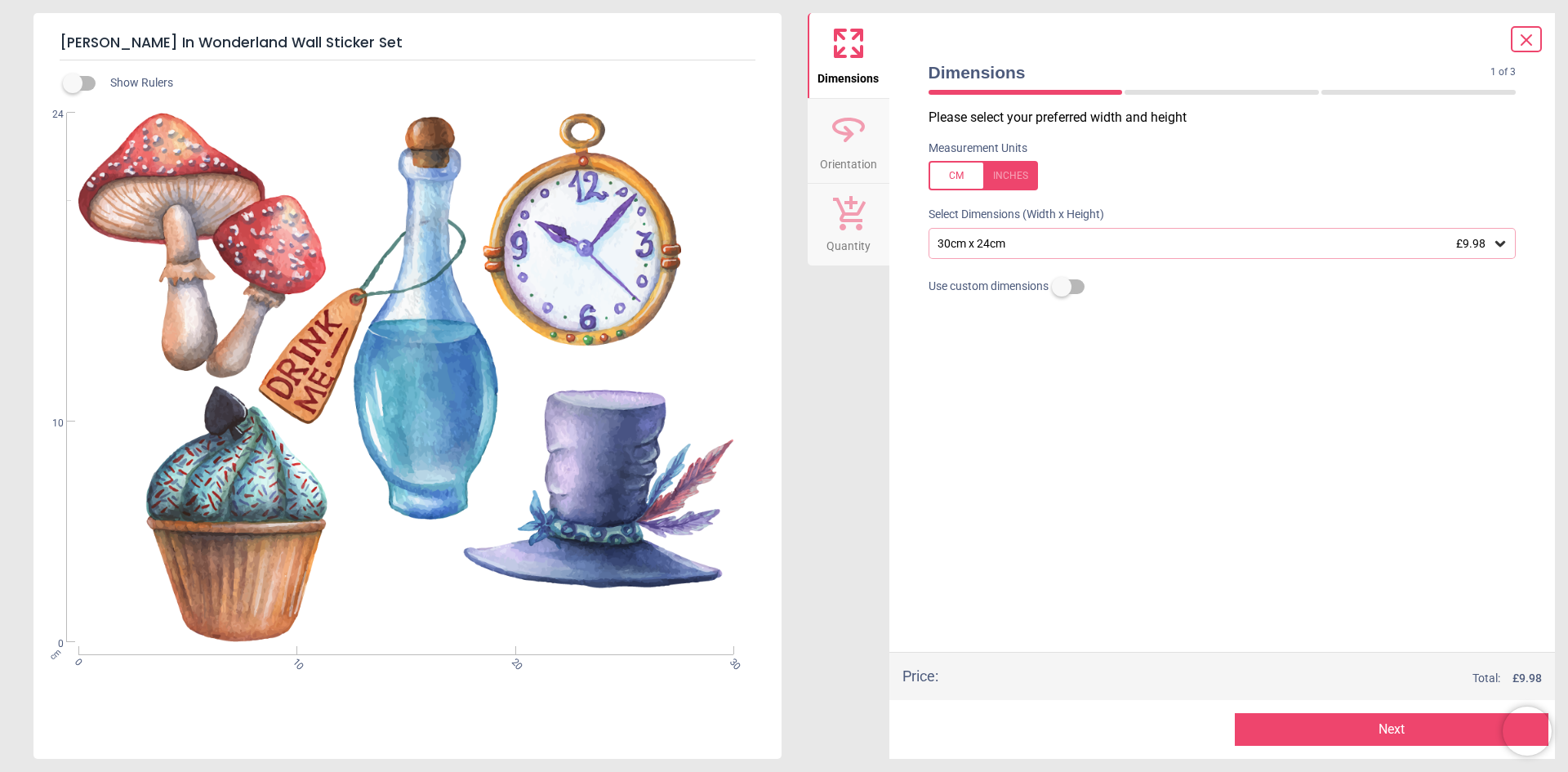
click at [1509, 244] on div "30cm x 24cm £9.98" at bounding box center [1223, 243] width 588 height 31
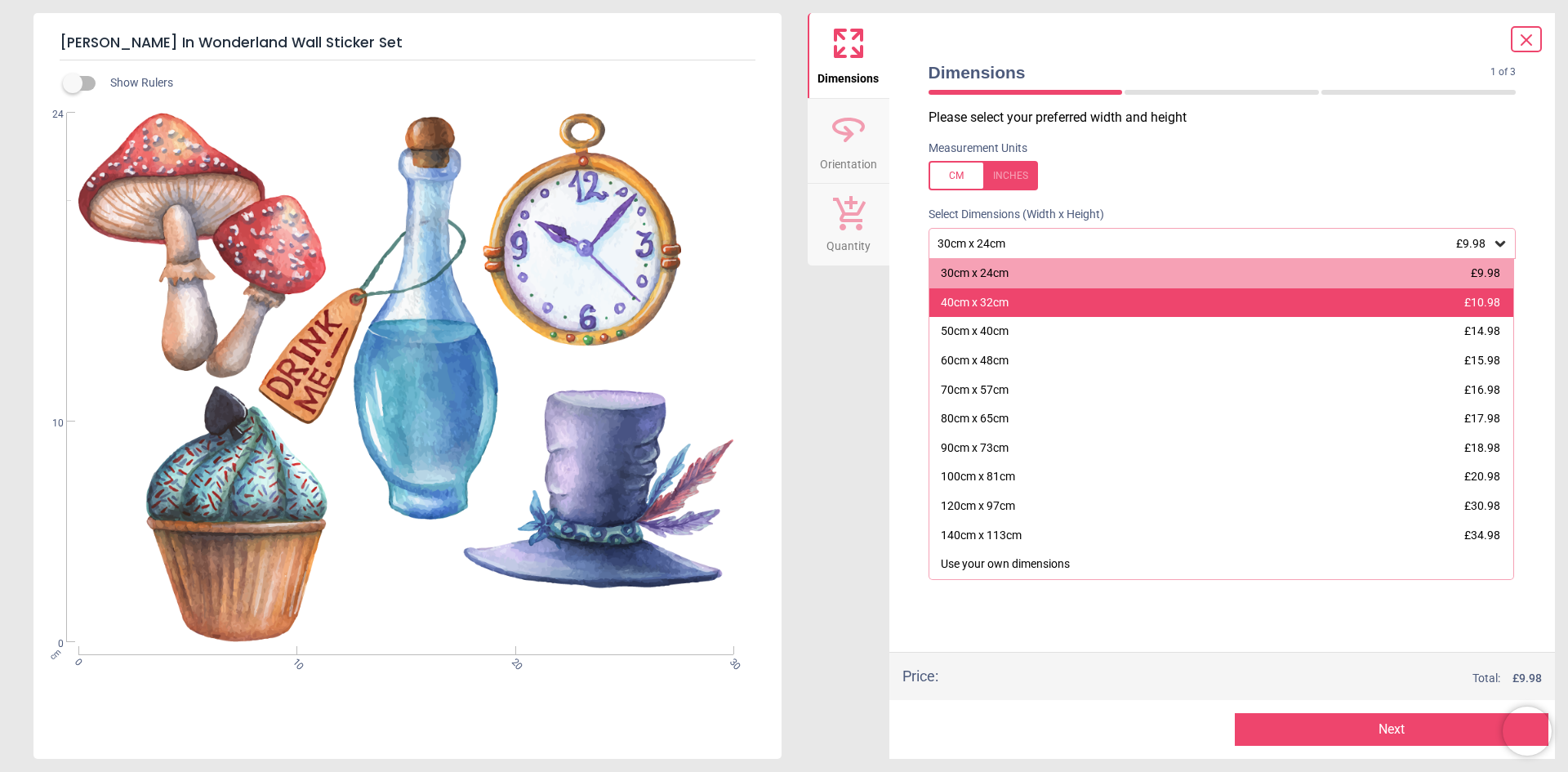
click at [978, 297] on div "40cm x 32cm" at bounding box center [975, 303] width 68 height 16
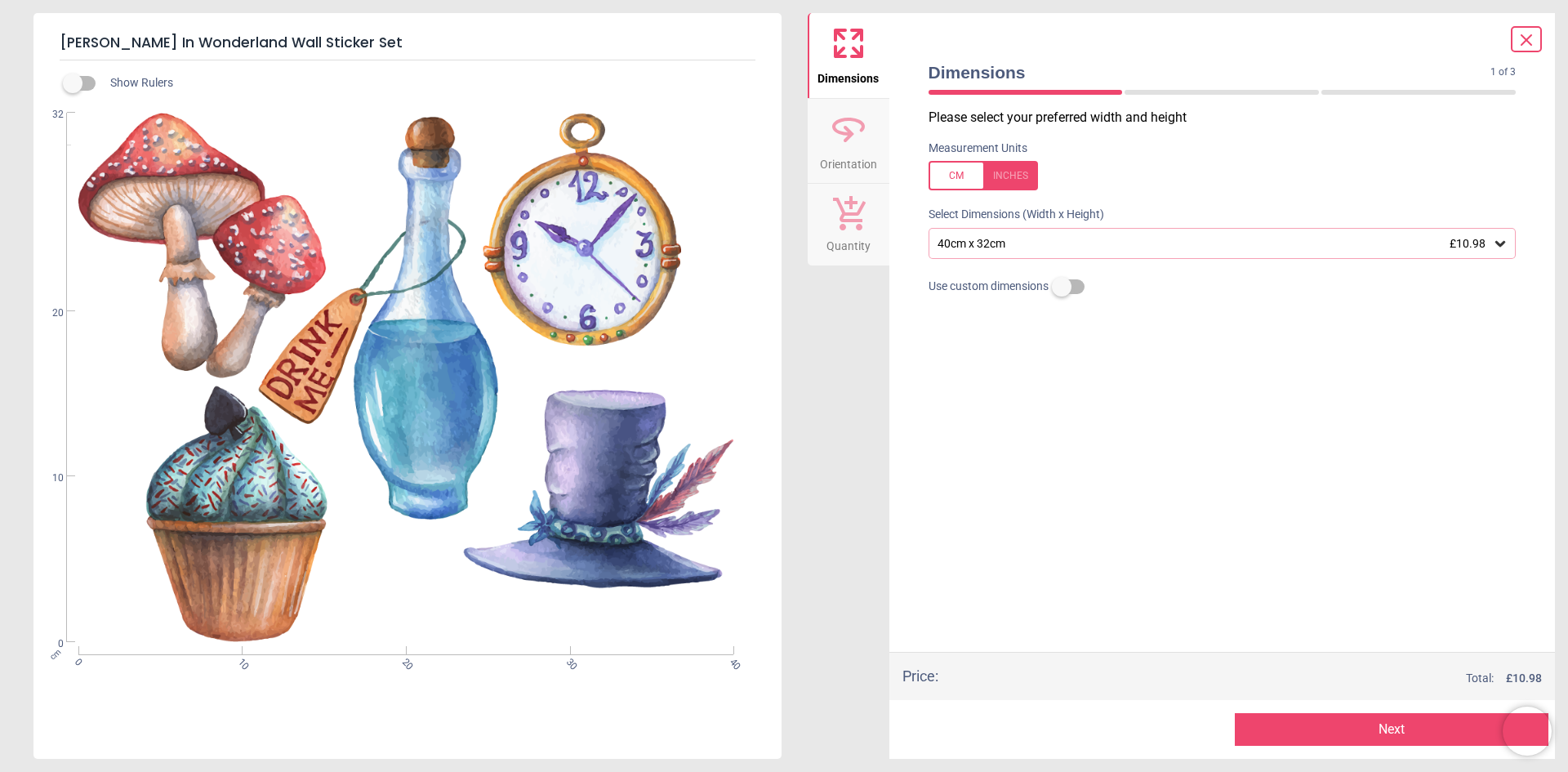
click at [1498, 245] on icon at bounding box center [1500, 244] width 9 height 6
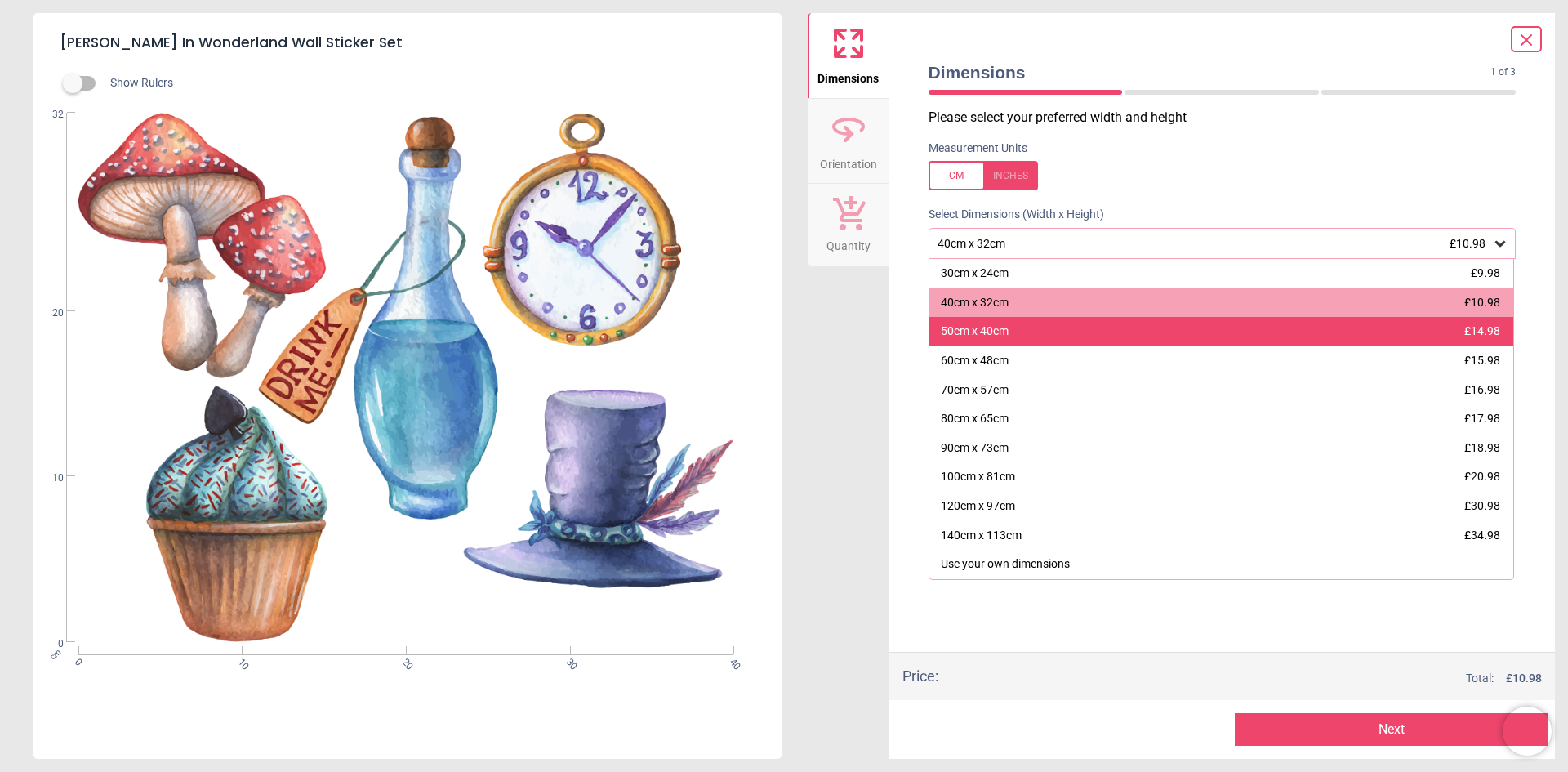
click at [1200, 329] on div "50cm x 40cm £14.98" at bounding box center [1222, 331] width 585 height 29
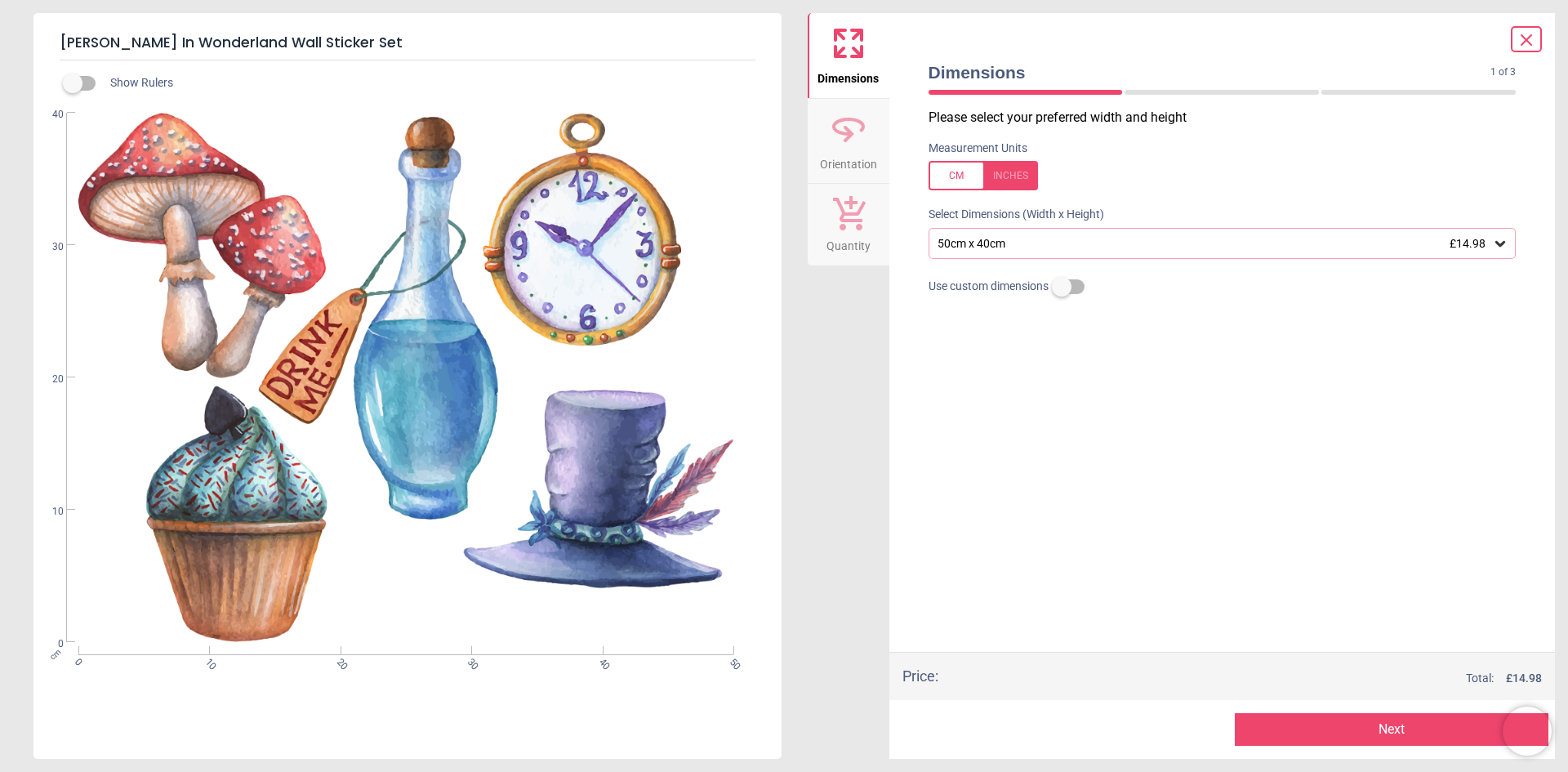
click at [1497, 245] on icon at bounding box center [1500, 244] width 9 height 6
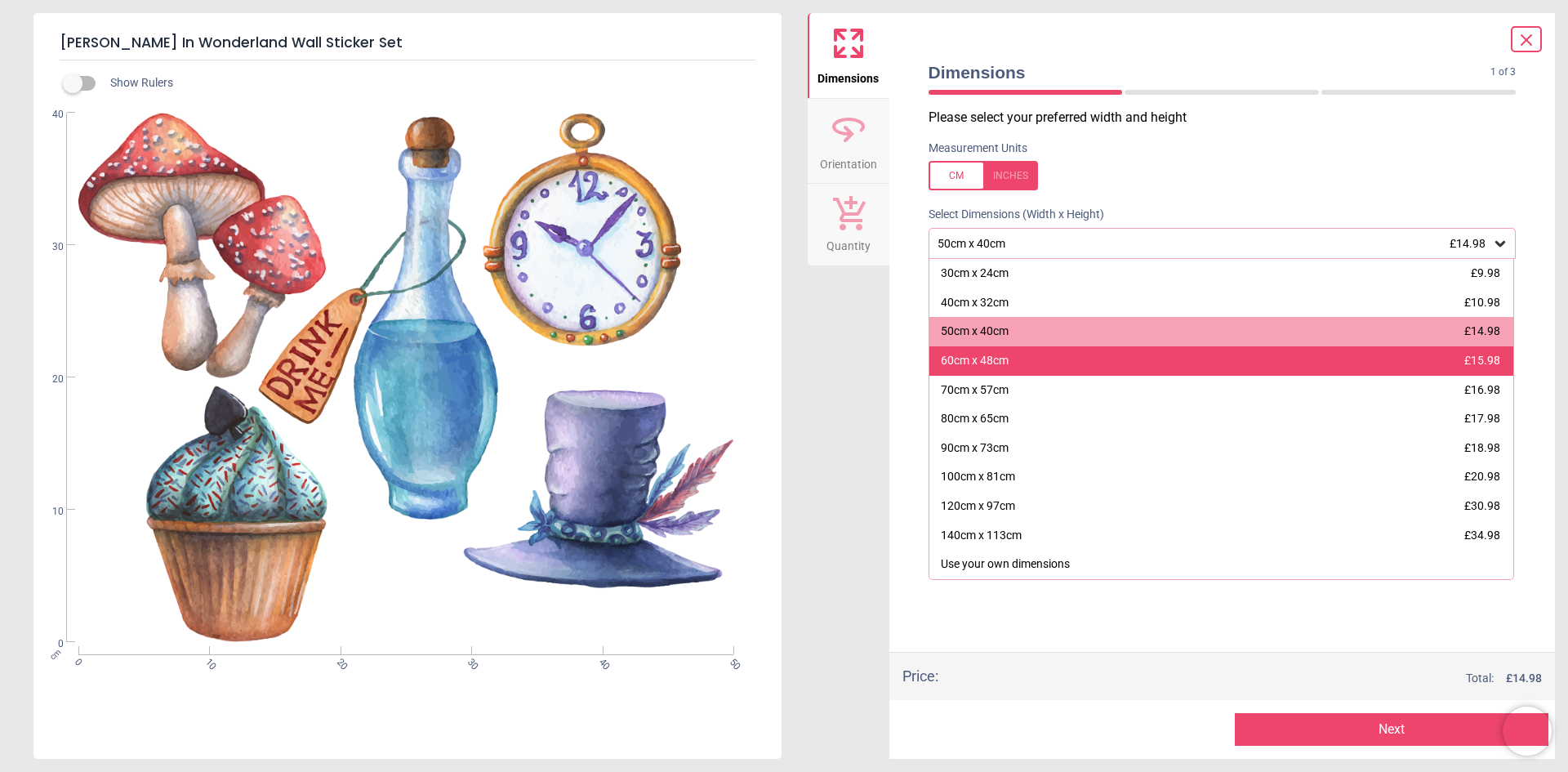
click at [1261, 348] on div "60cm x 48cm £15.98" at bounding box center [1222, 360] width 585 height 29
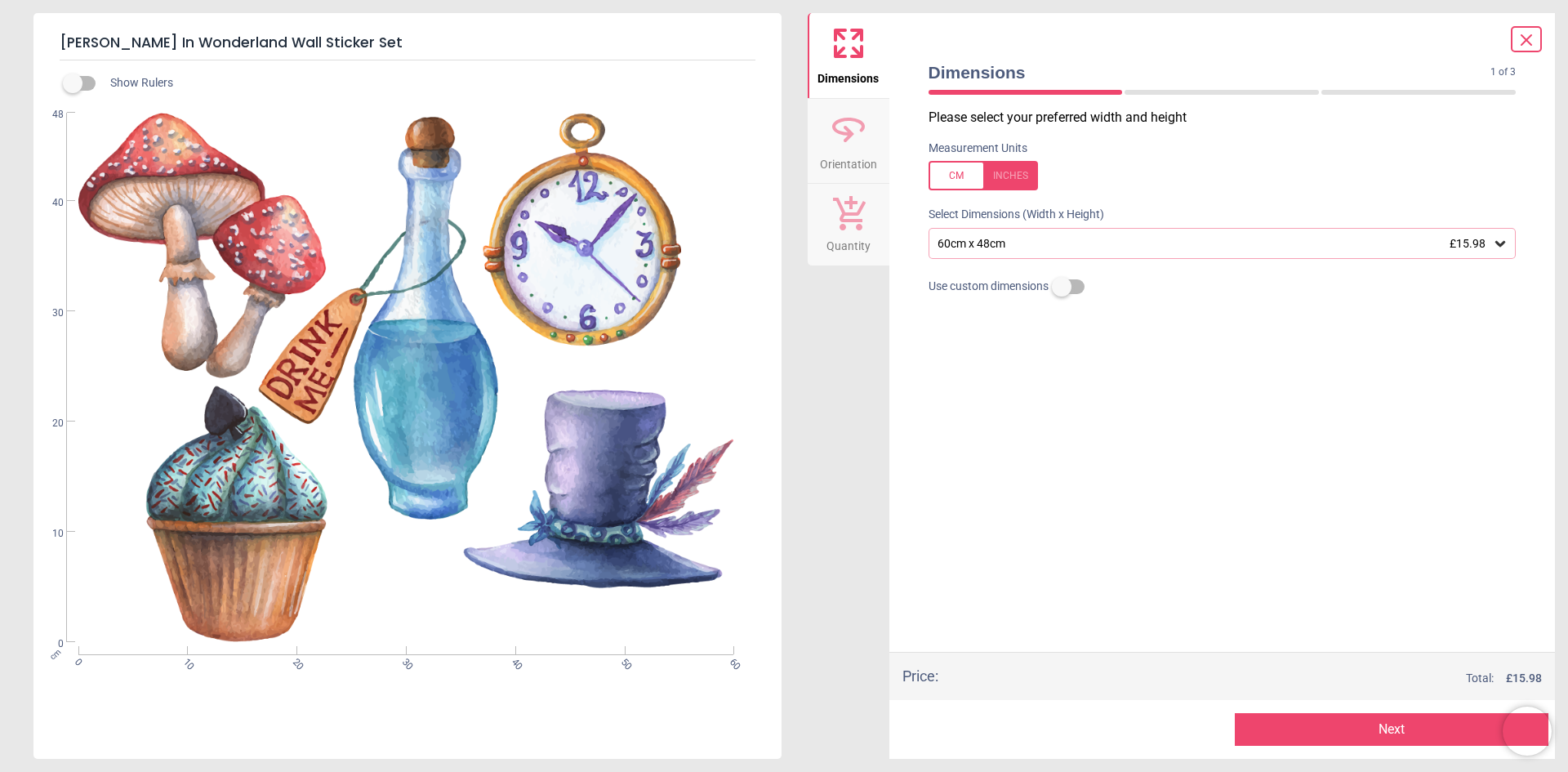
click at [1502, 247] on icon at bounding box center [1500, 244] width 9 height 6
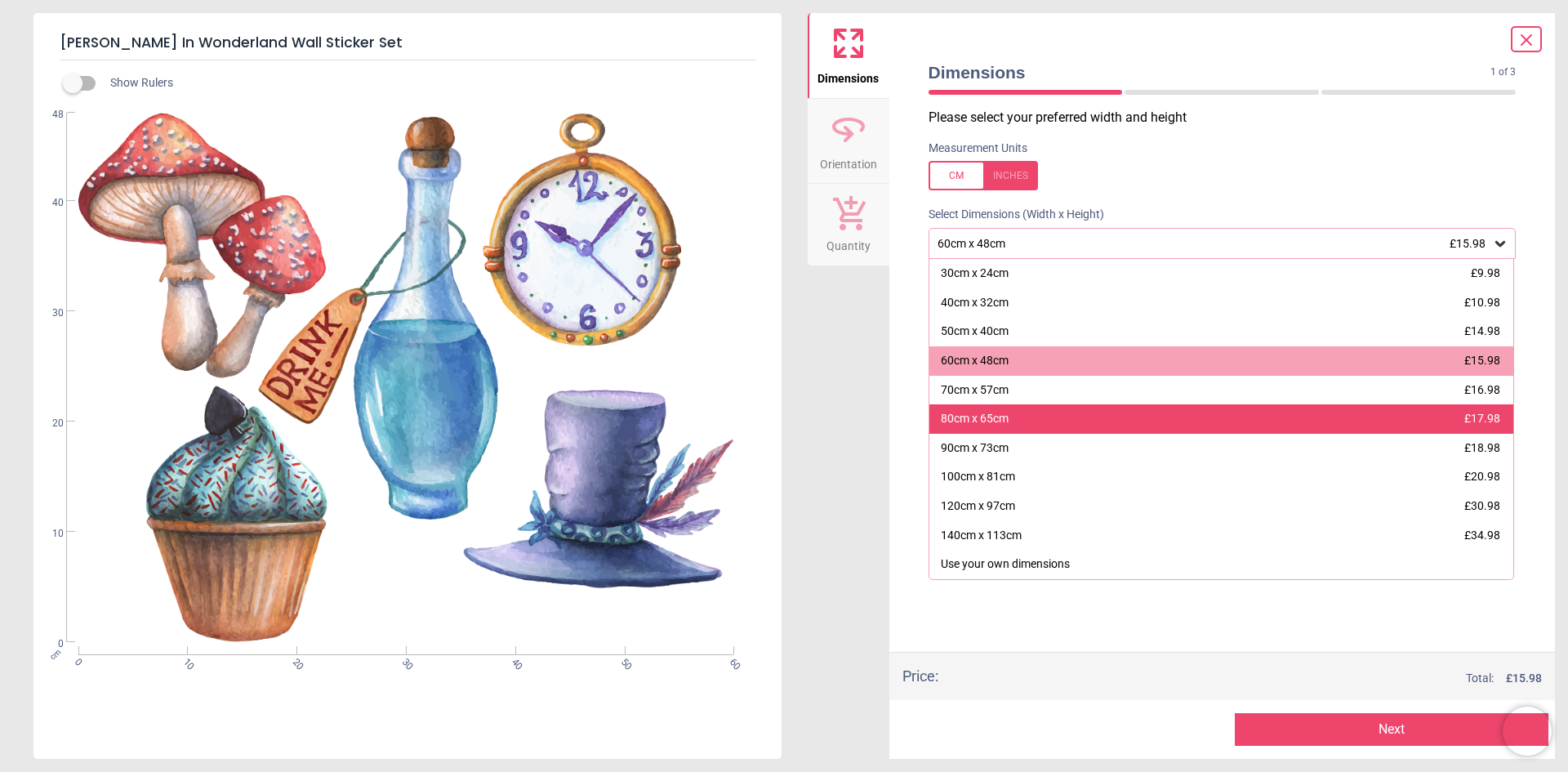
click at [1175, 422] on div "80cm x 65cm £17.98" at bounding box center [1222, 419] width 585 height 29
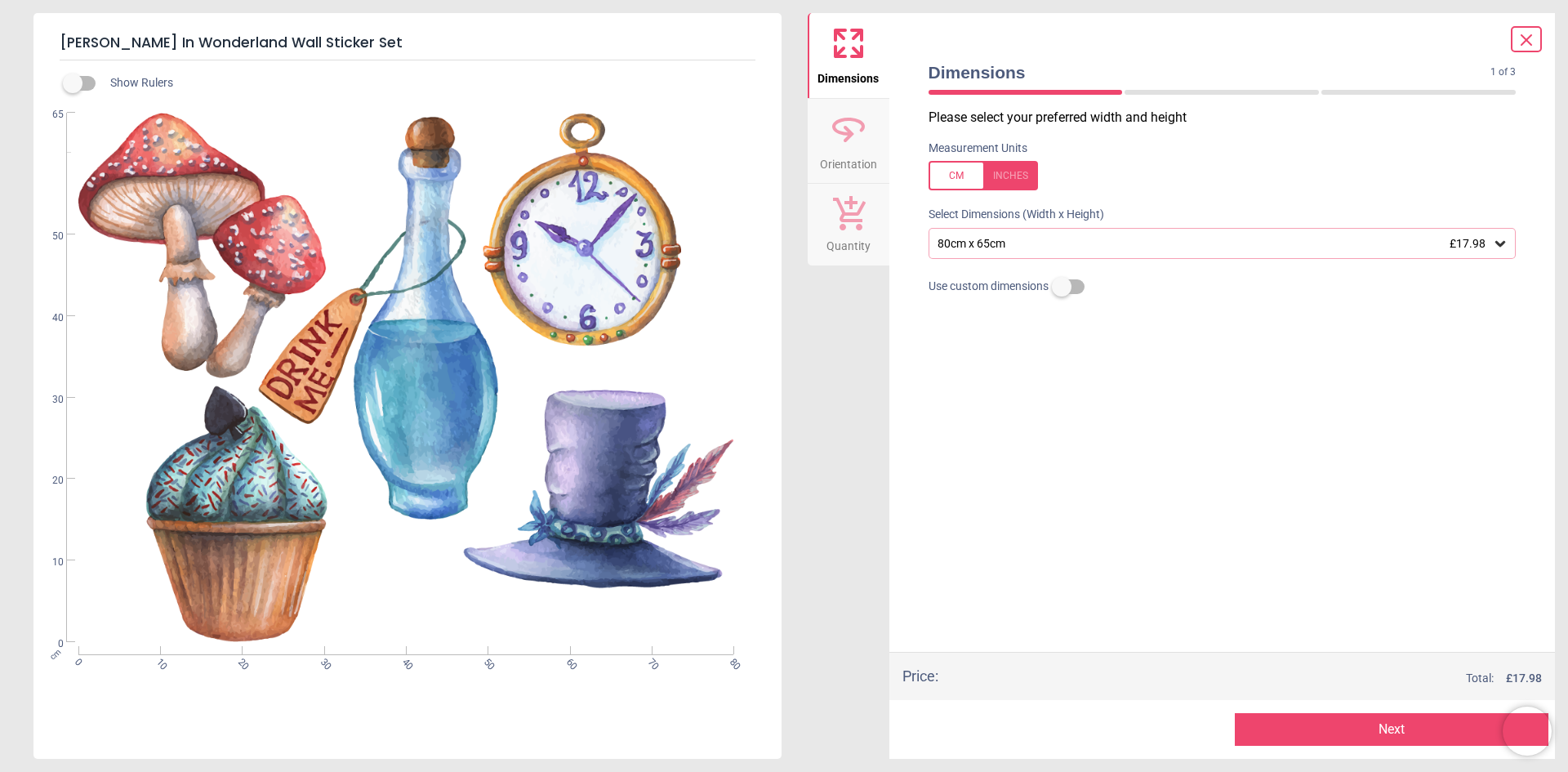
click at [1382, 725] on button "Next" at bounding box center [1392, 729] width 314 height 33
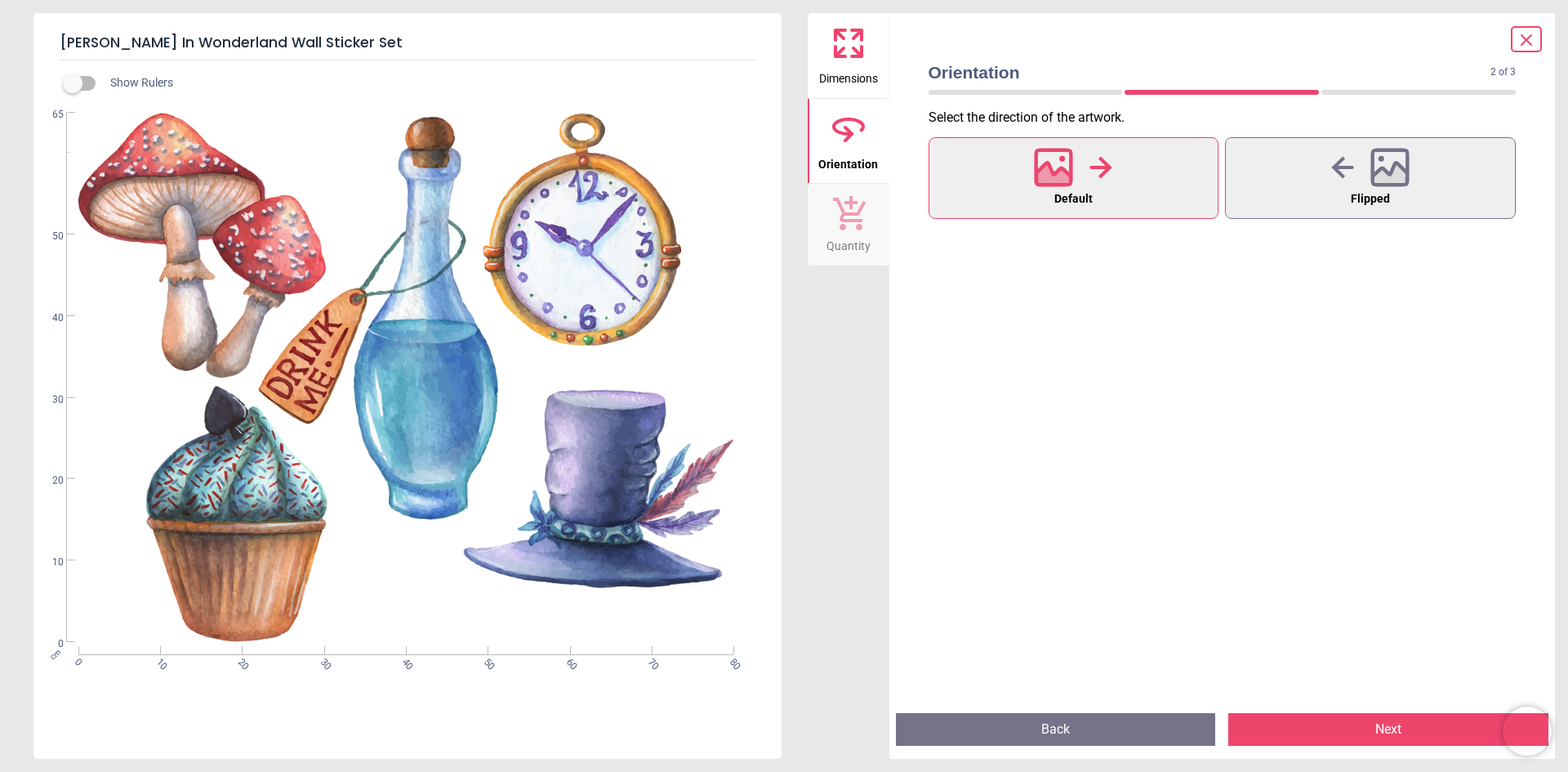
click at [1368, 731] on button "Next" at bounding box center [1389, 729] width 321 height 33
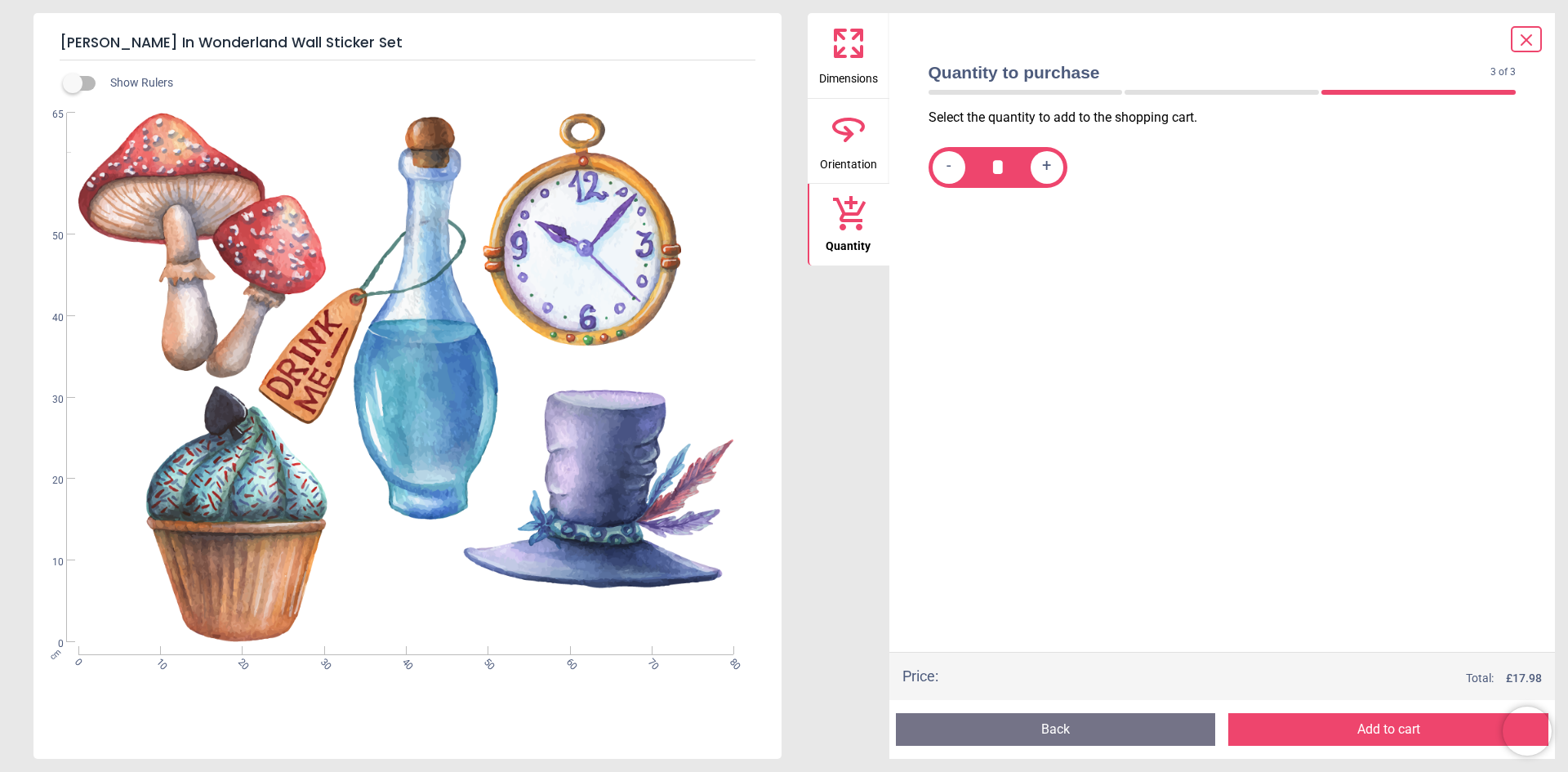
click at [1368, 731] on button "Add to cart" at bounding box center [1389, 729] width 321 height 33
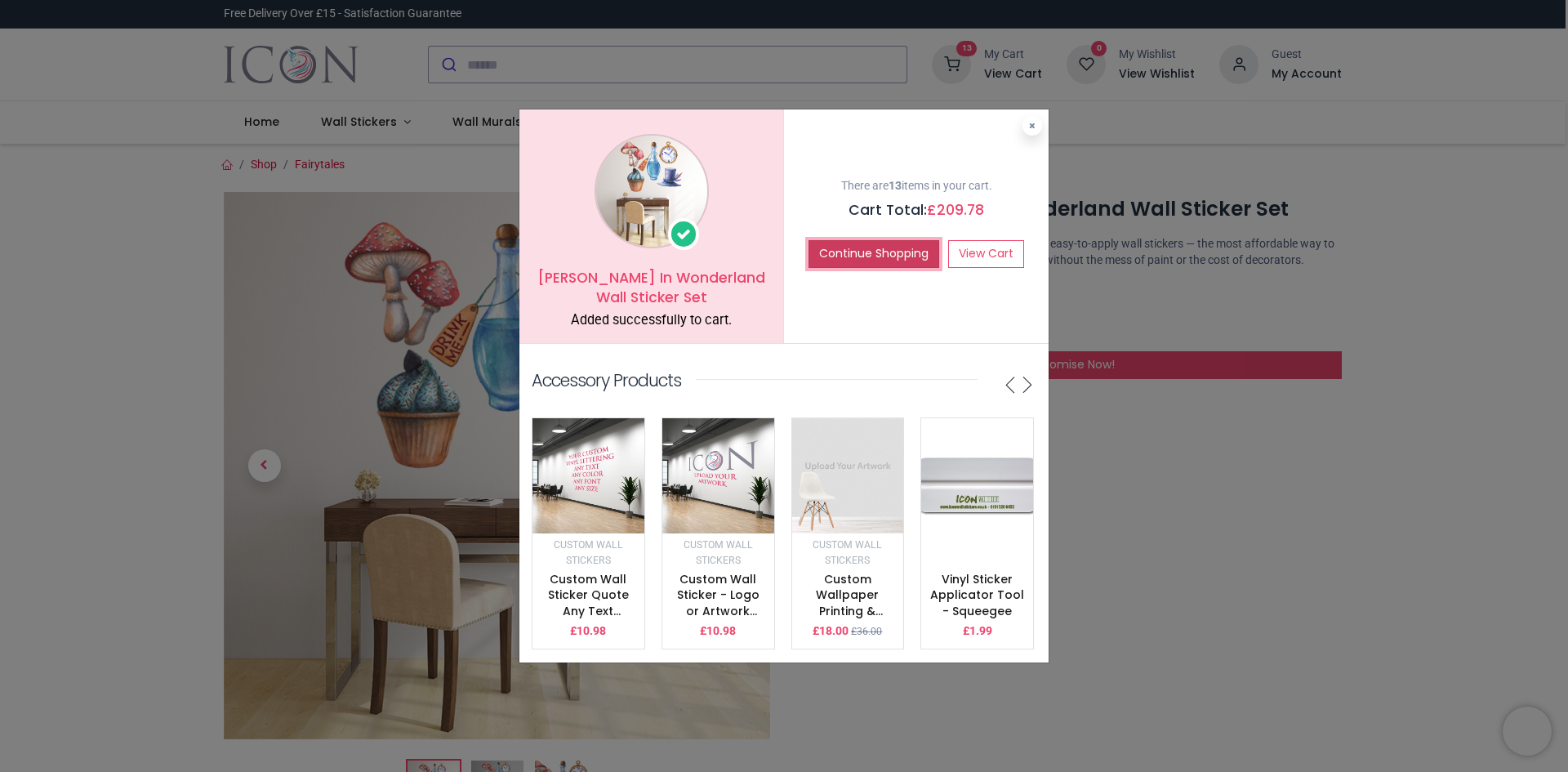
click at [839, 240] on button "Continue Shopping" at bounding box center [874, 254] width 131 height 27
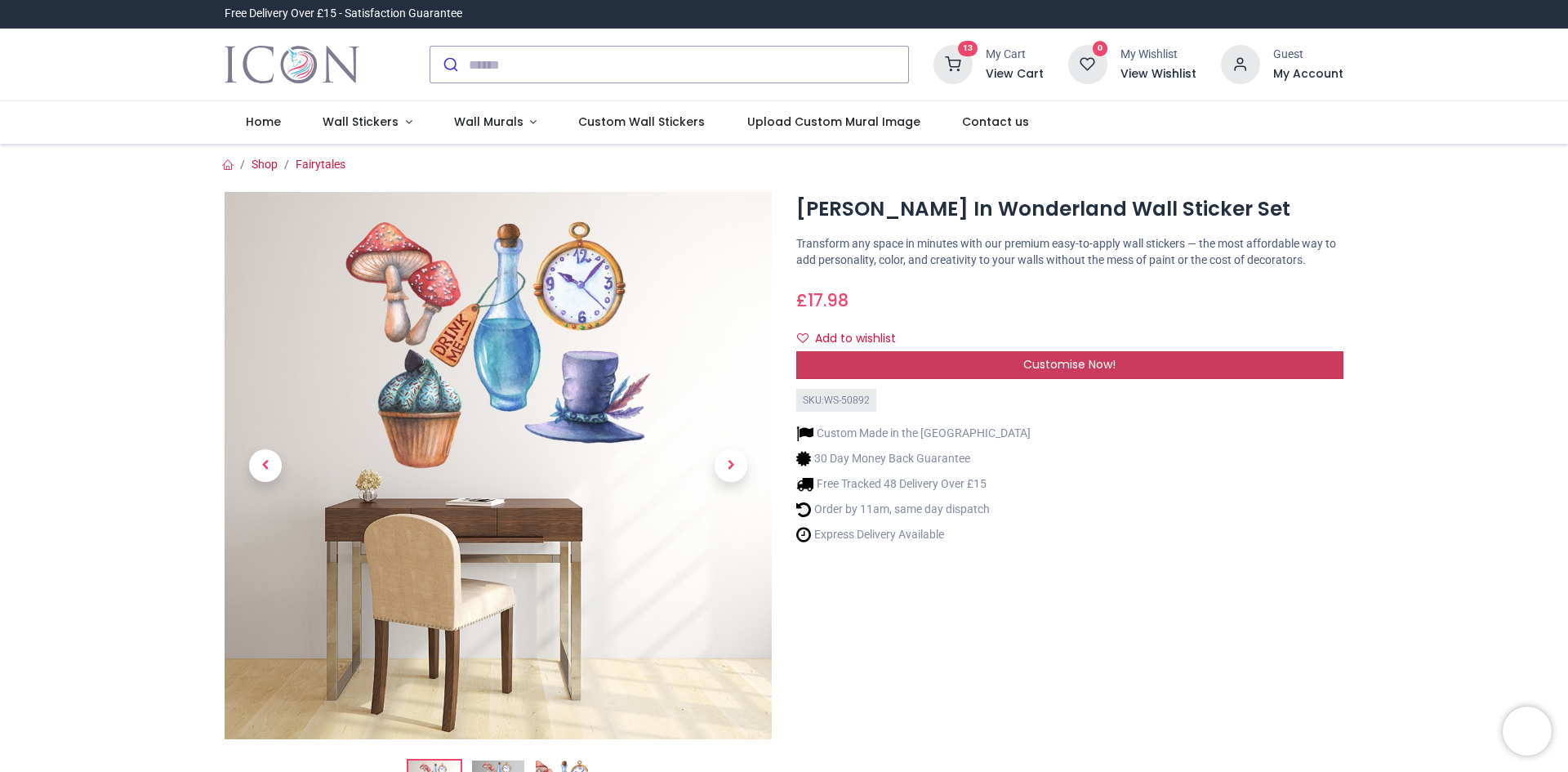
click at [1024, 370] on span "Customise Now!" at bounding box center [1070, 364] width 92 height 16
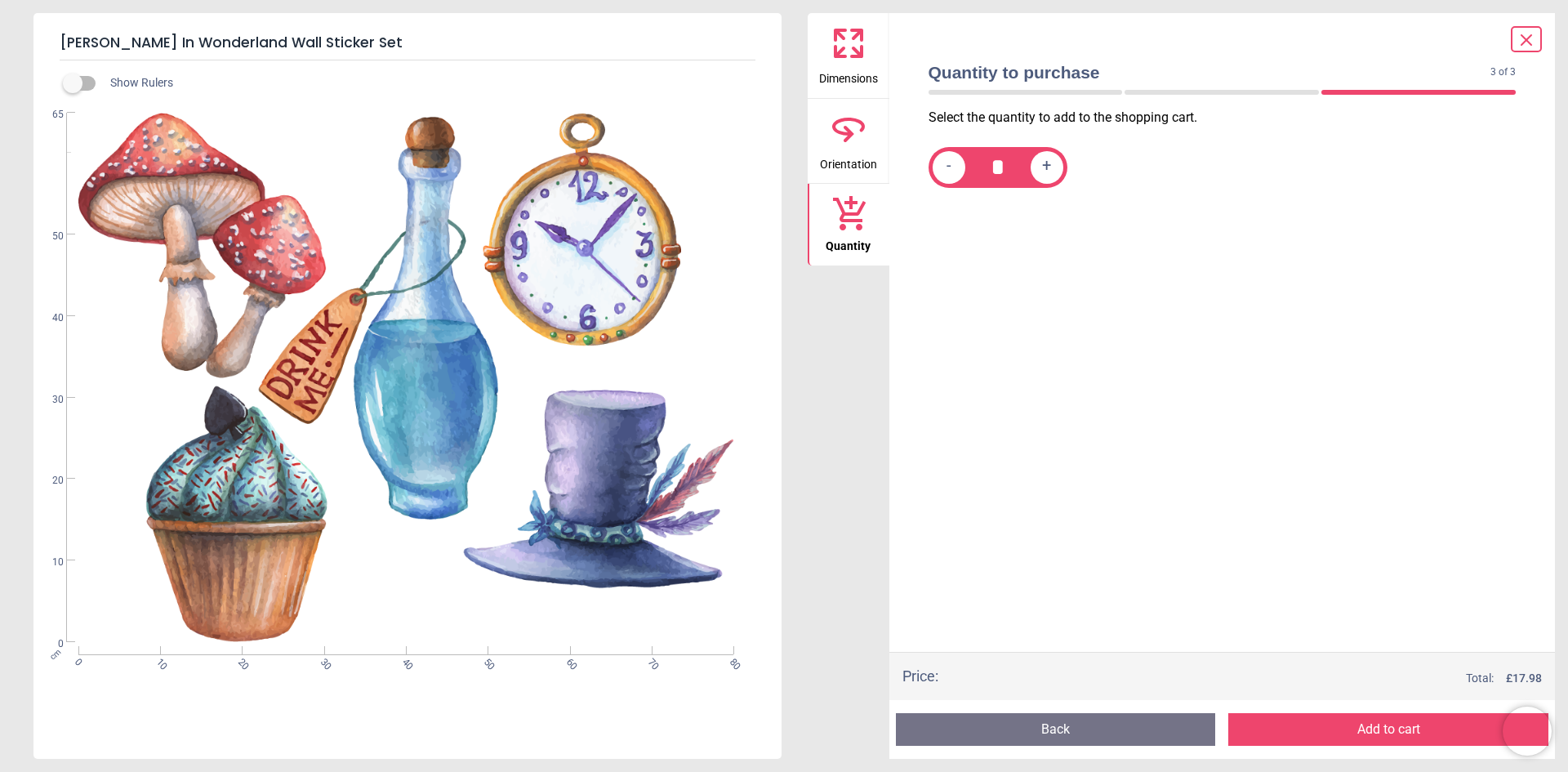
click at [840, 42] on icon at bounding box center [849, 43] width 40 height 40
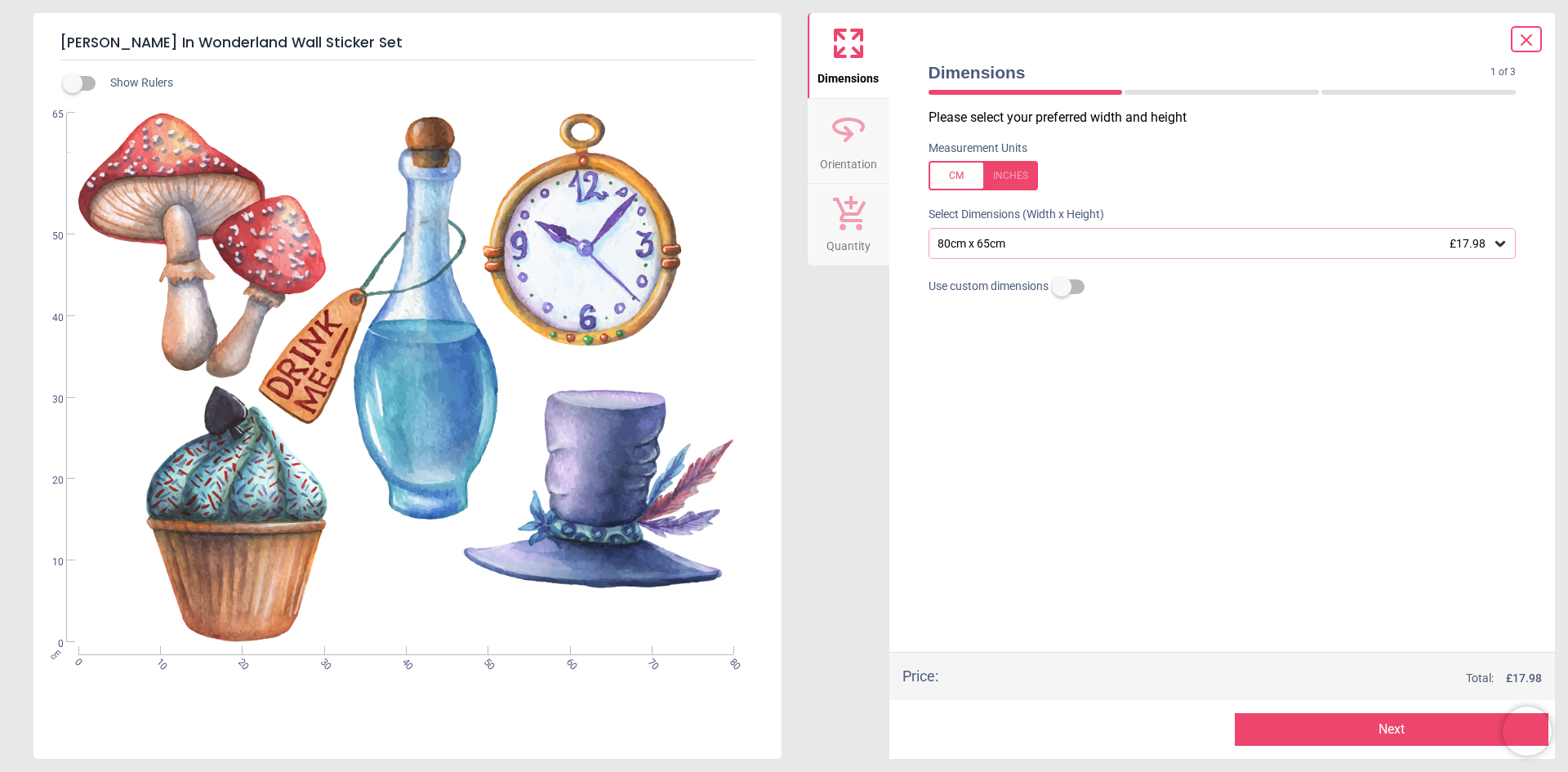
click at [1505, 241] on icon at bounding box center [1500, 243] width 16 height 16
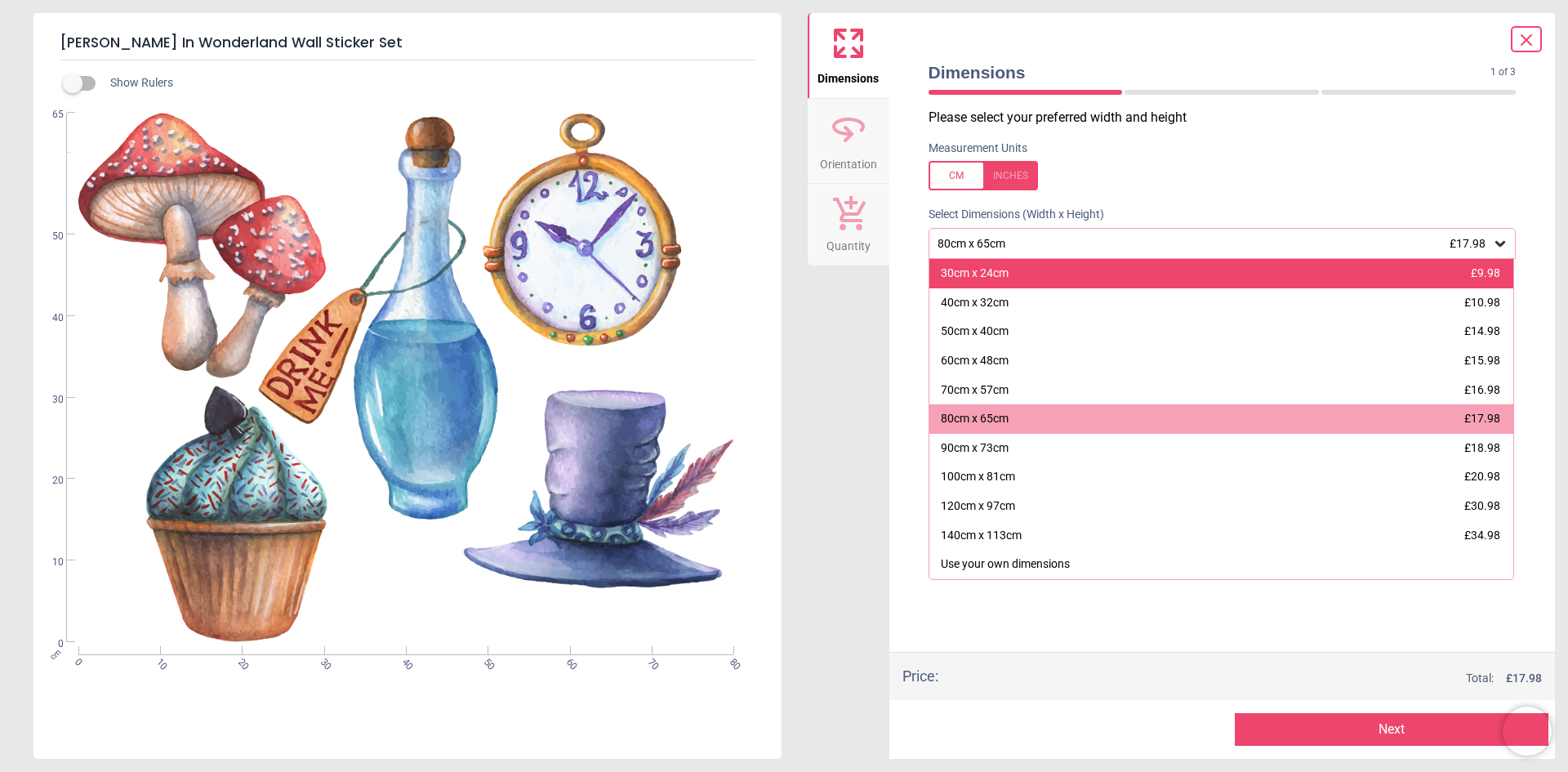
click at [1303, 274] on div "30cm x 24cm £9.98" at bounding box center [1222, 273] width 585 height 29
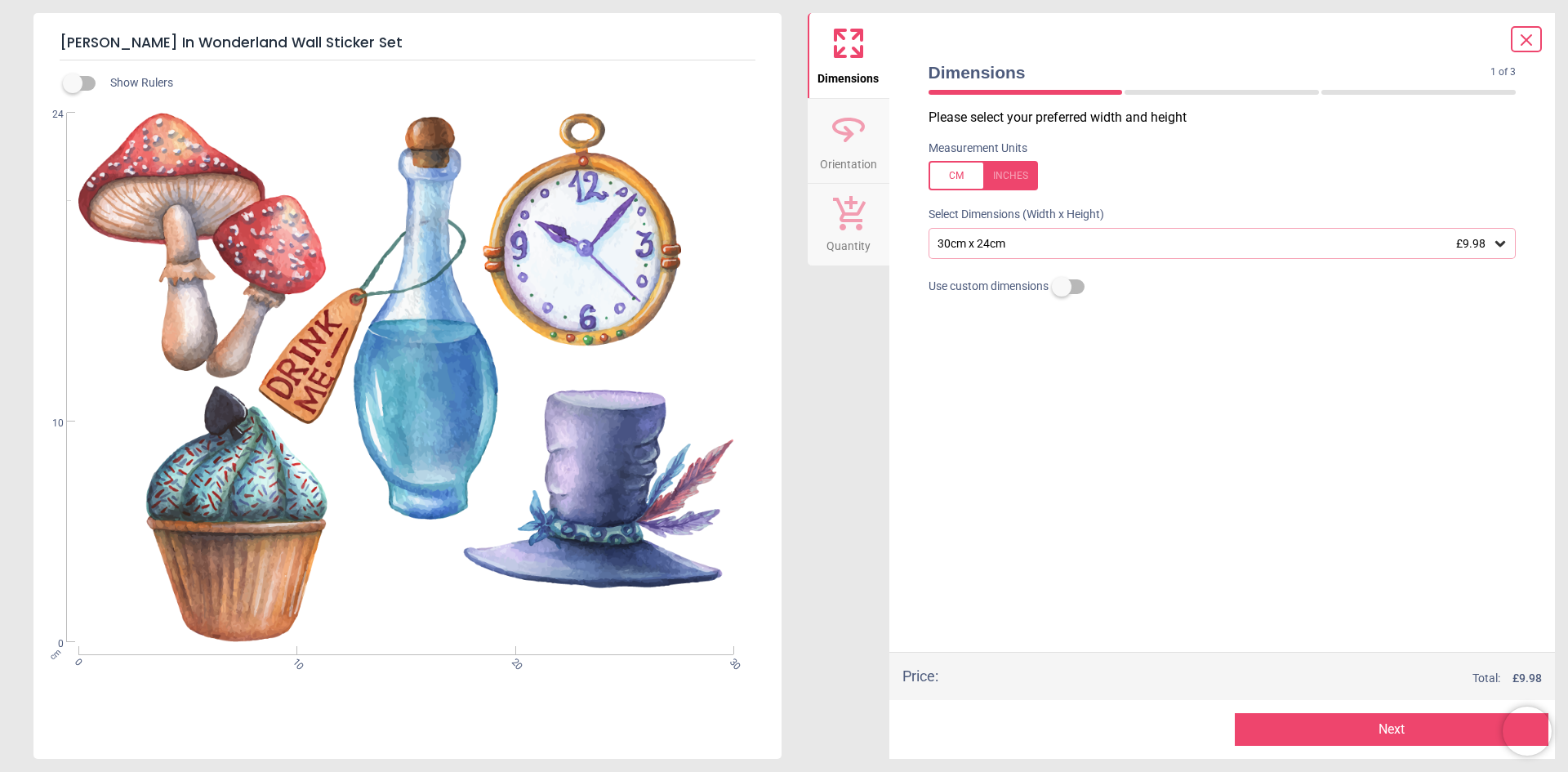
click at [1321, 728] on button "Next" at bounding box center [1392, 729] width 314 height 33
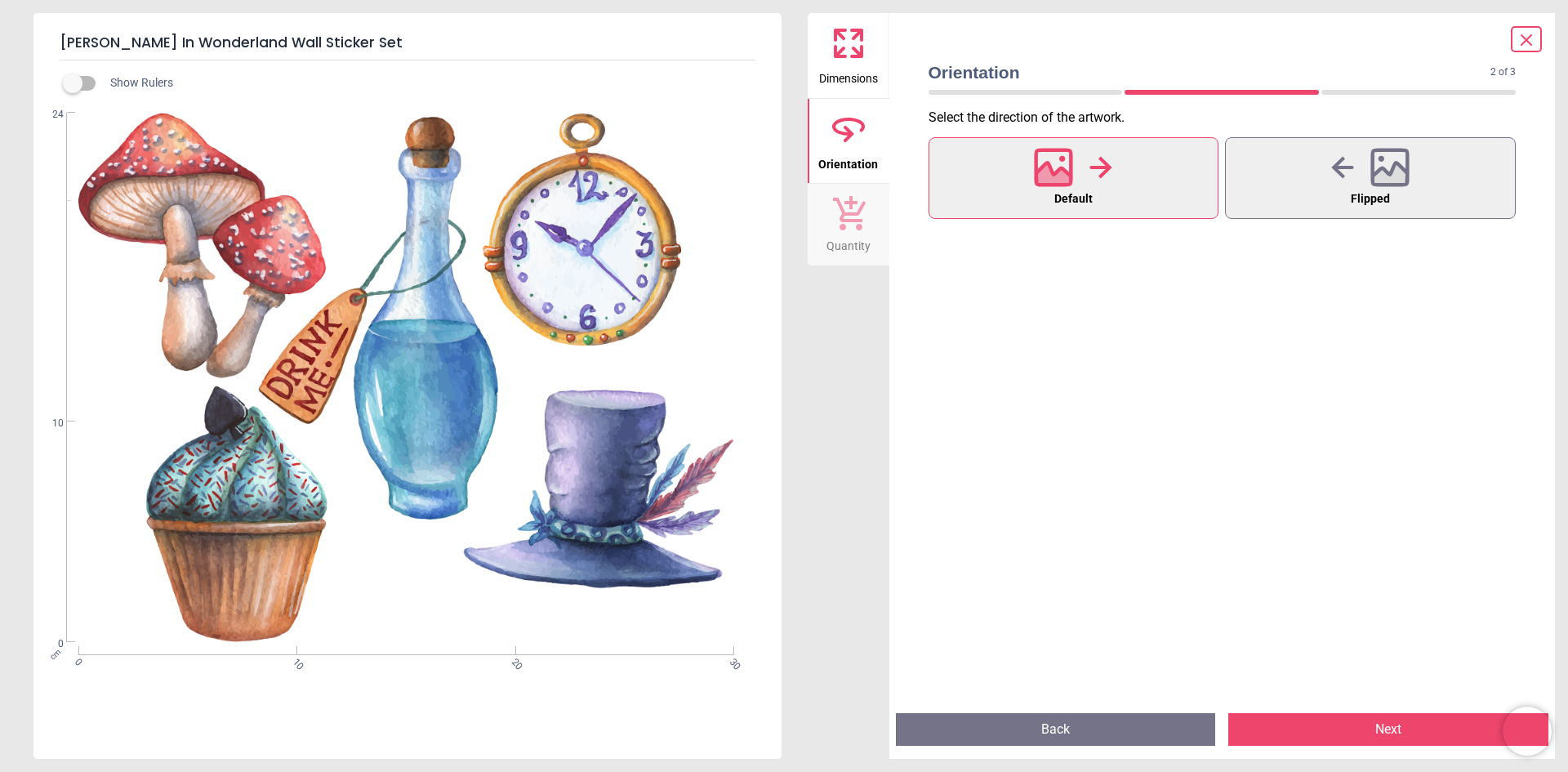
click at [1372, 720] on button "Next" at bounding box center [1389, 729] width 321 height 33
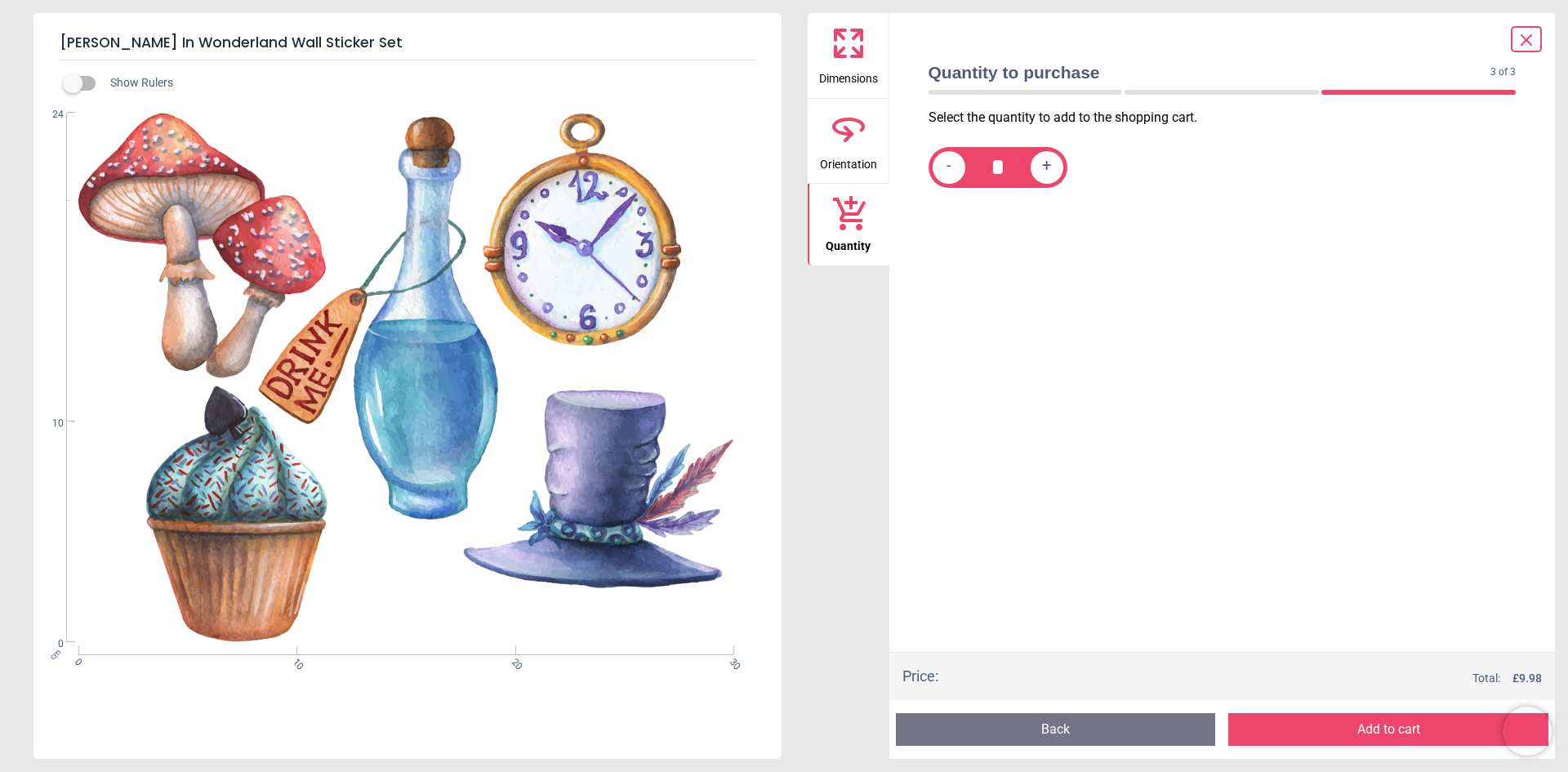
click at [1390, 722] on button "Add to cart" at bounding box center [1389, 729] width 321 height 33
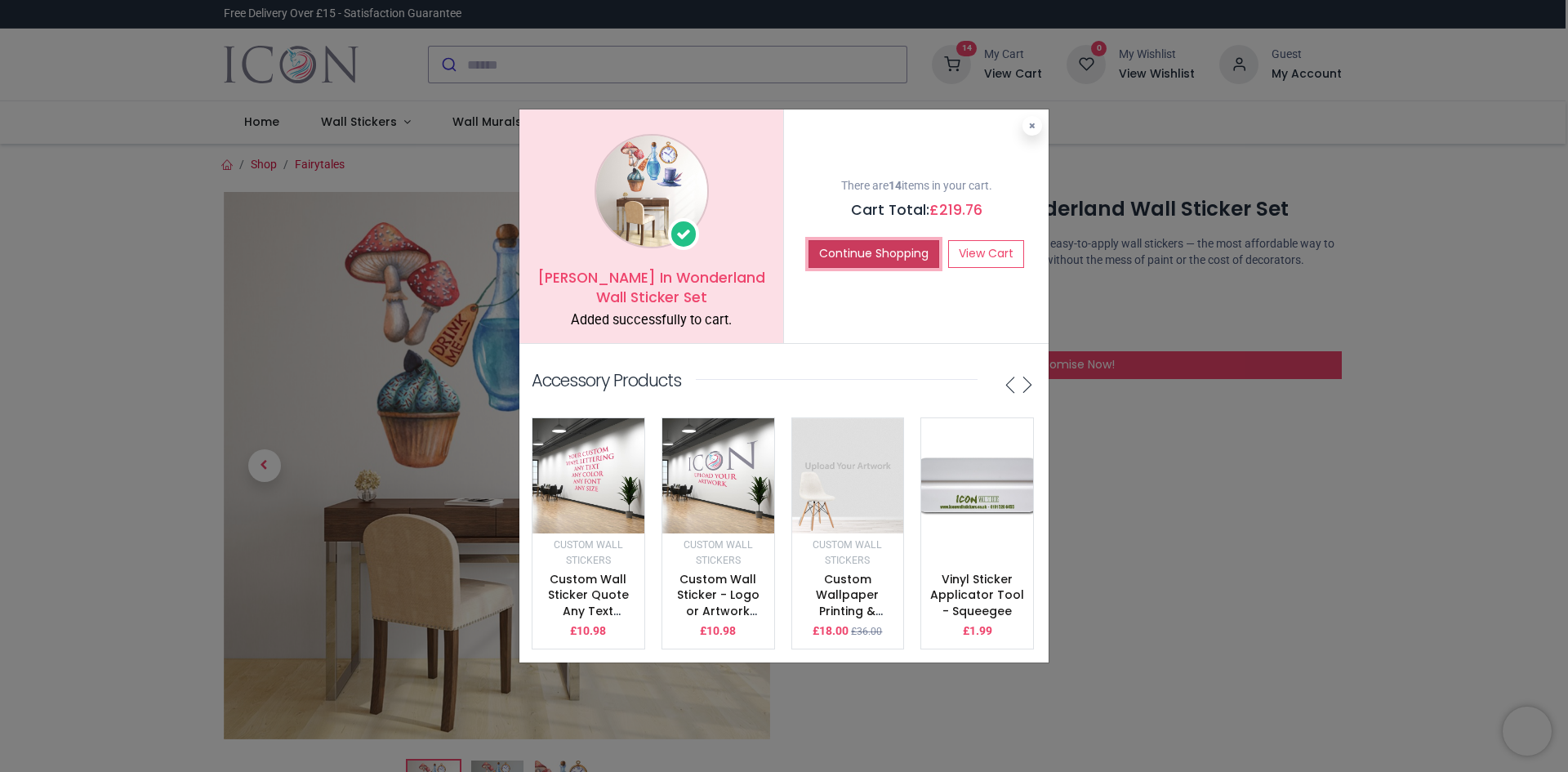
click at [902, 241] on button "Continue Shopping" at bounding box center [874, 254] width 131 height 27
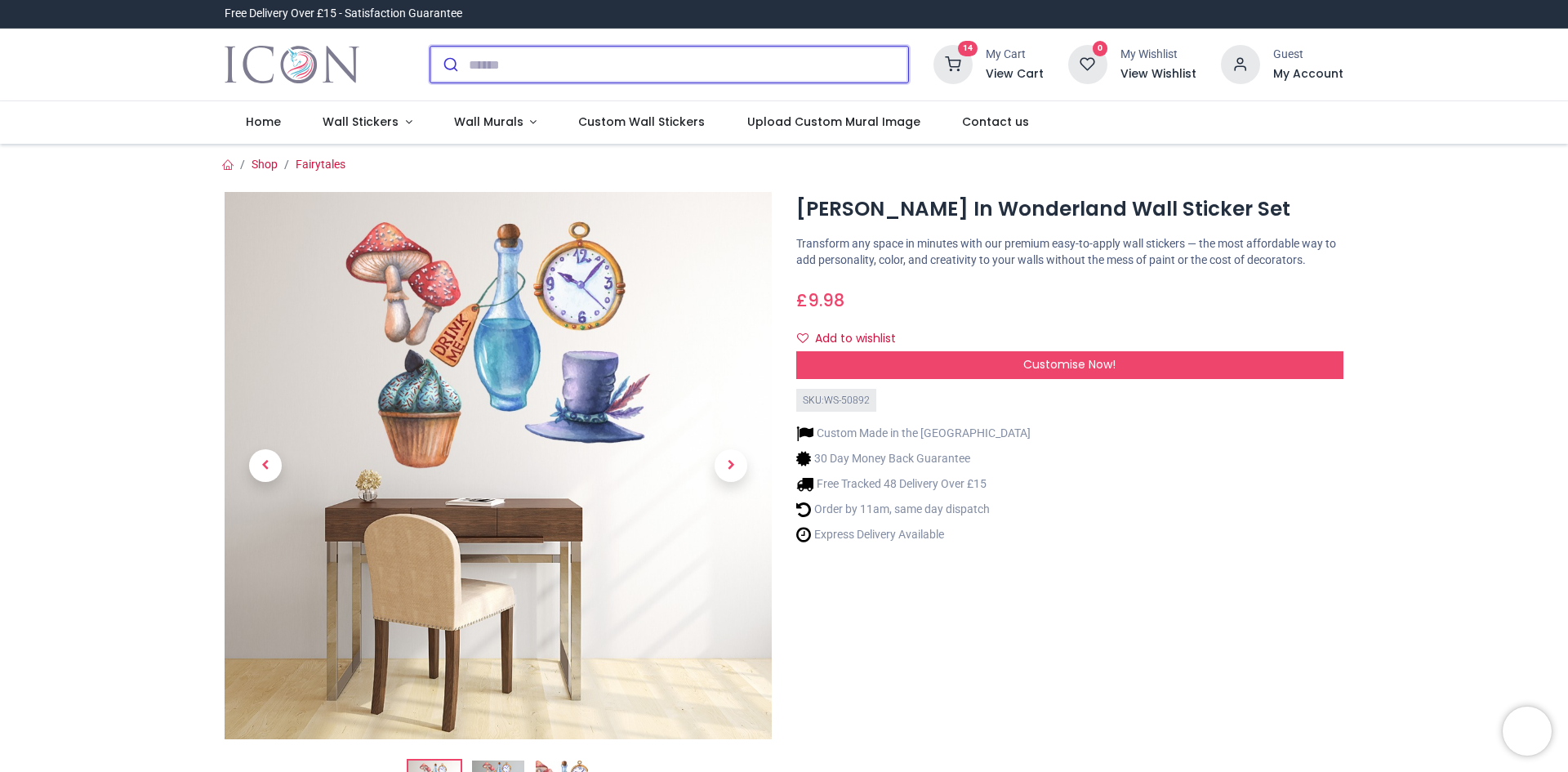
click at [585, 66] on input "search" at bounding box center [688, 64] width 439 height 36
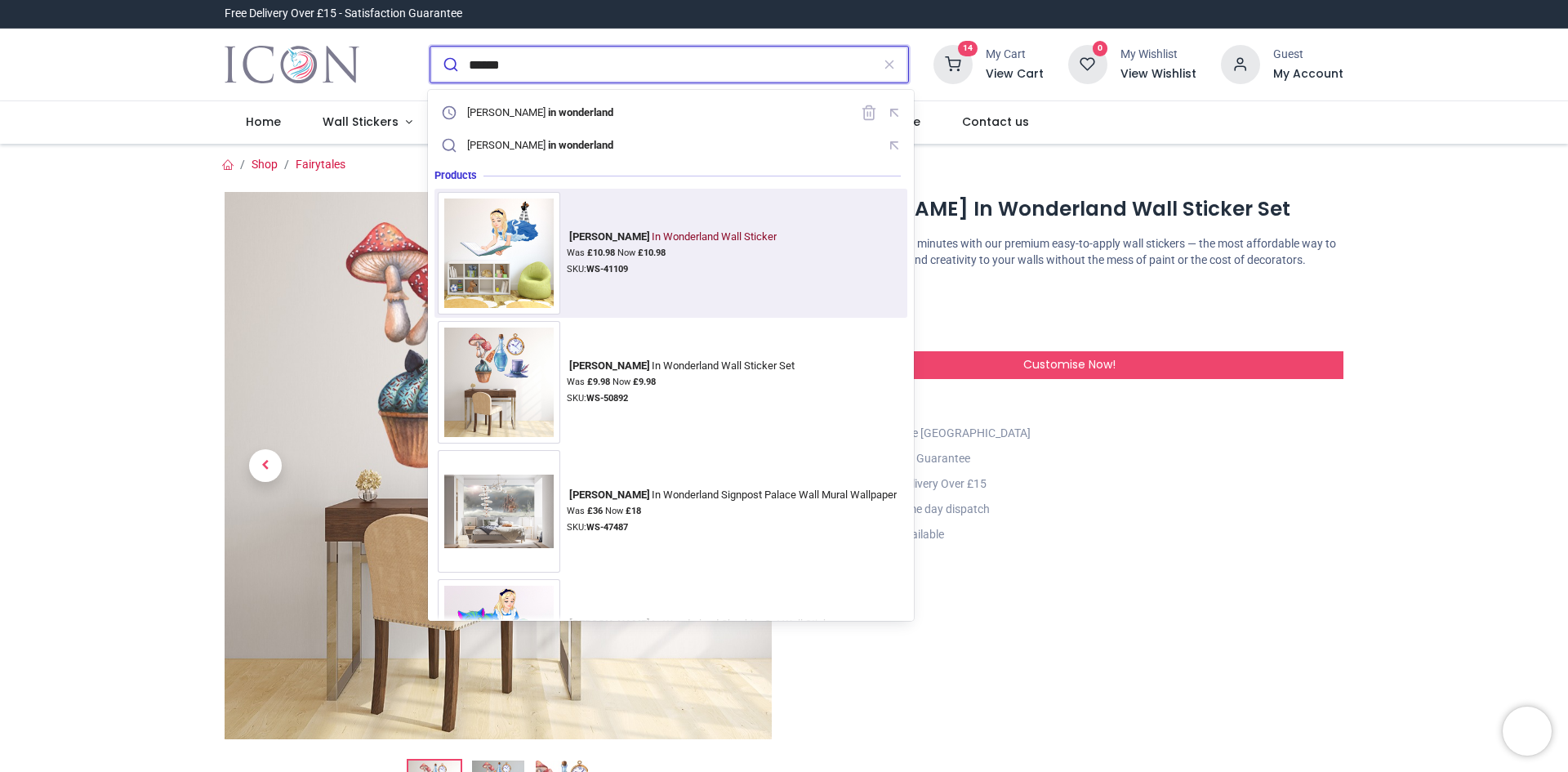
click at [606, 230] on div "Alice In Wonderland Wall Sticker" at bounding box center [671, 237] width 210 height 13
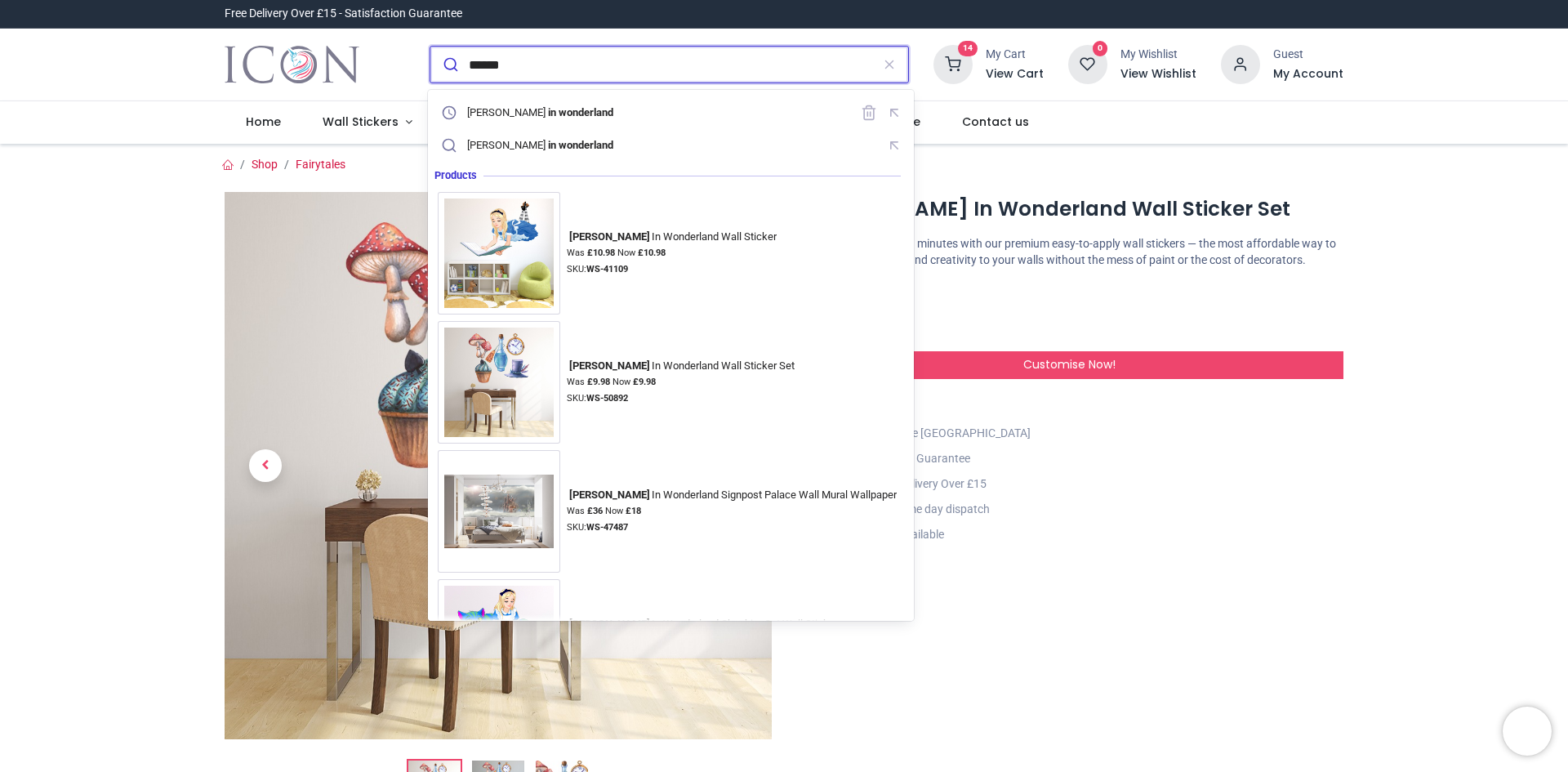
type input "*****"
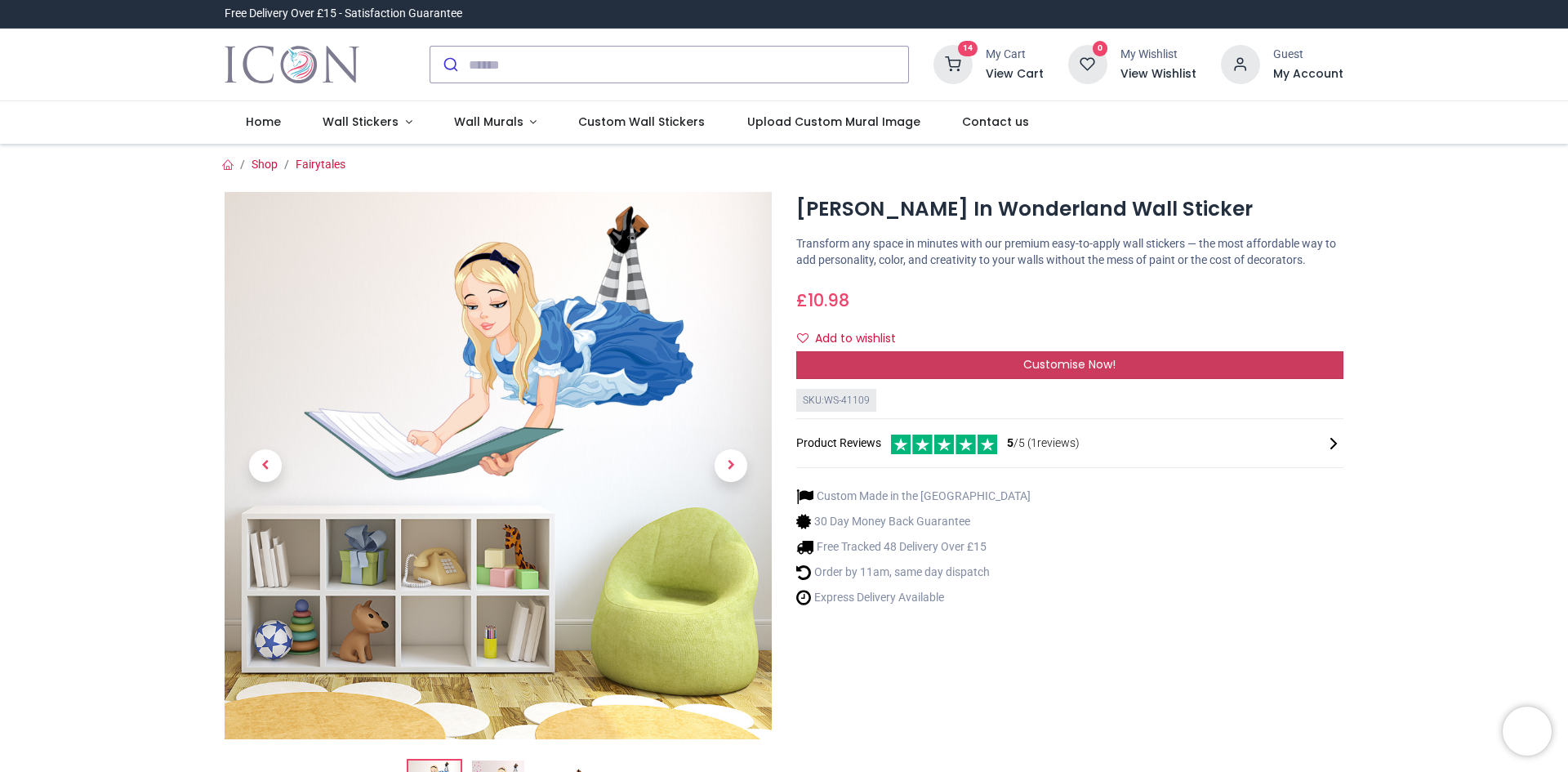
click at [1092, 360] on span "Customise Now!" at bounding box center [1070, 364] width 92 height 16
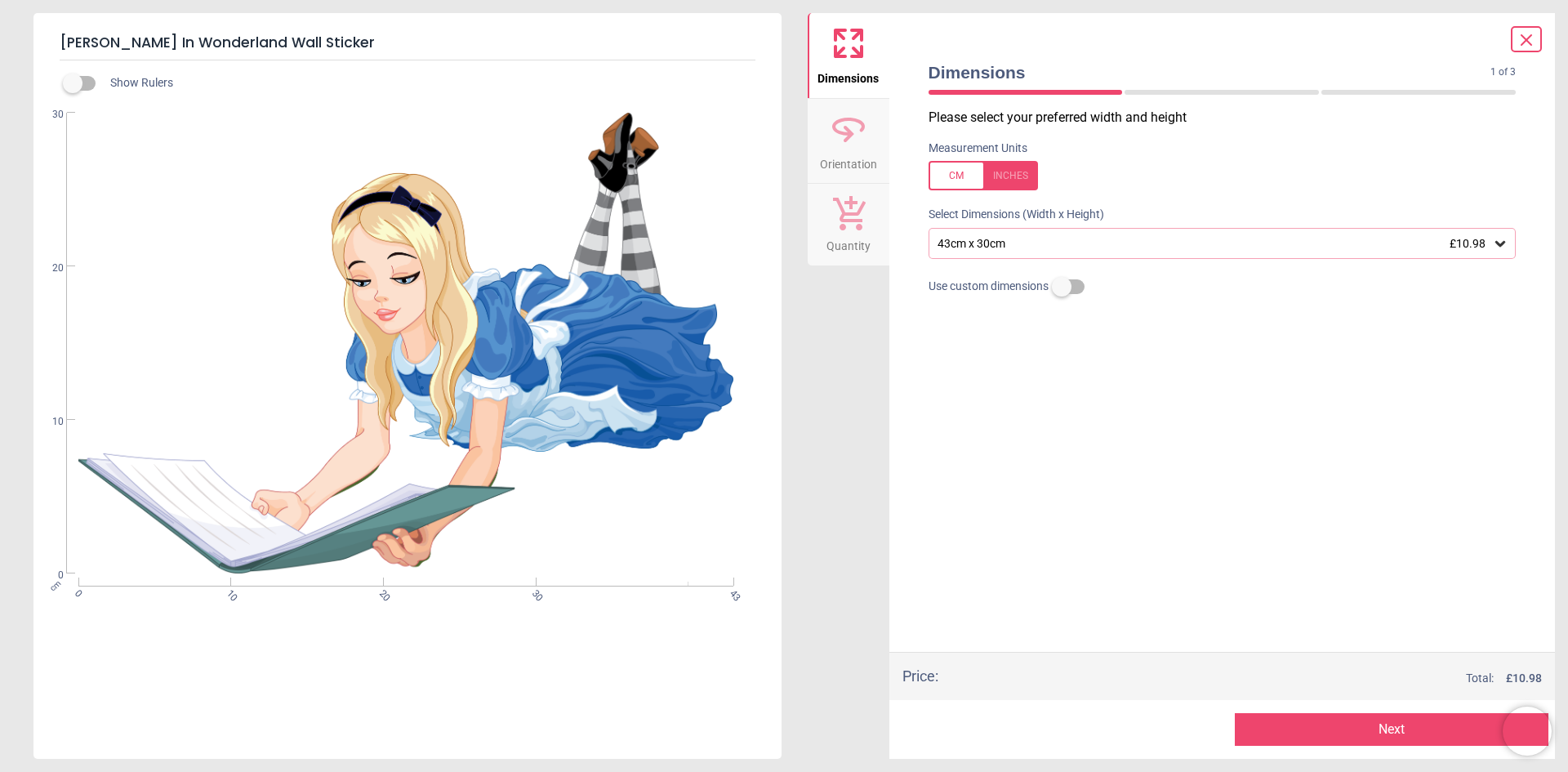
click at [1507, 238] on icon at bounding box center [1500, 243] width 16 height 16
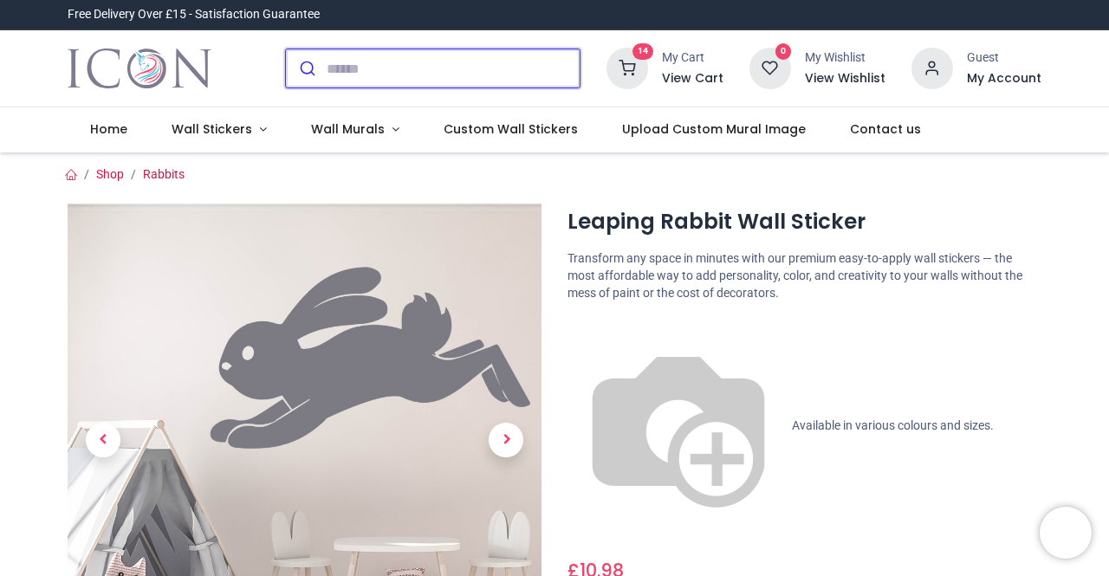
click at [444, 71] on input "search" at bounding box center [453, 68] width 253 height 38
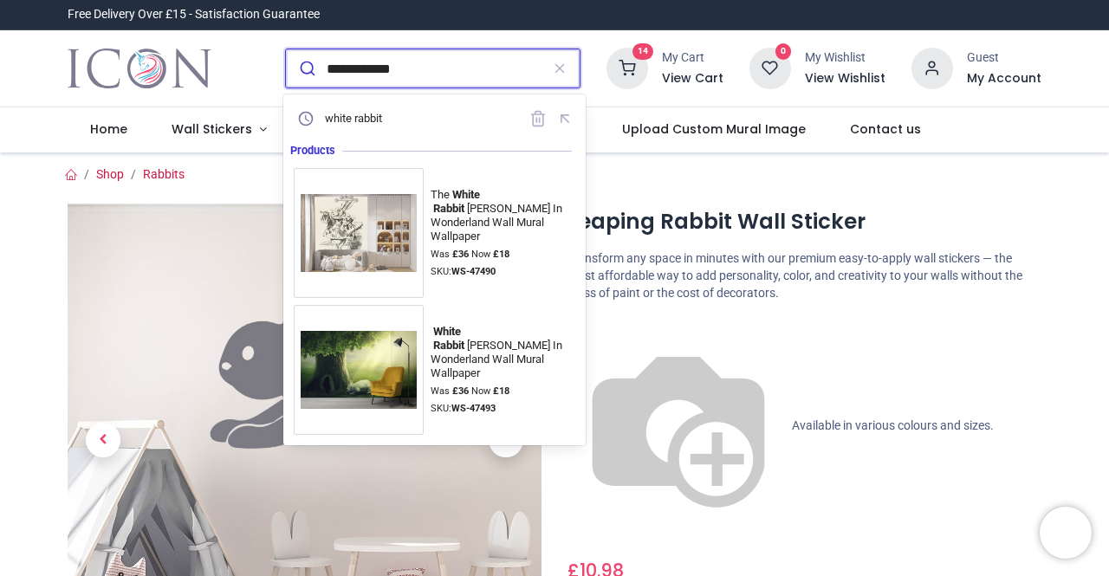
type input "**********"
click at [286, 49] on button "submit" at bounding box center [306, 68] width 41 height 38
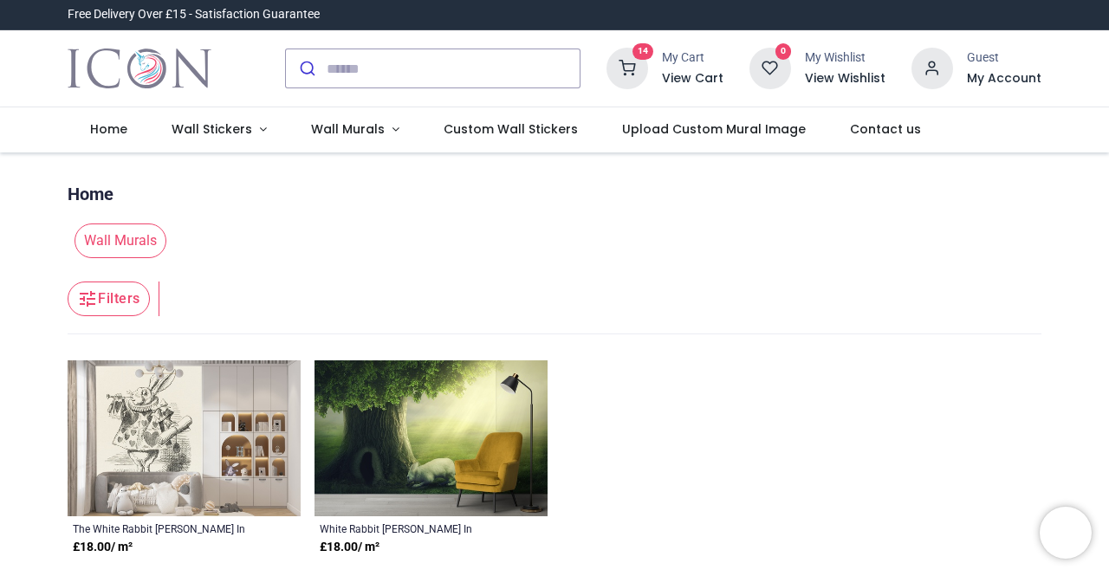
click at [165, 471] on img at bounding box center [184, 438] width 233 height 156
click at [391, 394] on img at bounding box center [431, 438] width 233 height 156
click at [1106, 397] on div "**********" at bounding box center [554, 372] width 1109 height 440
click at [1102, 384] on div "**********" at bounding box center [554, 372] width 1109 height 440
click at [1033, 346] on section "**********" at bounding box center [554, 382] width 973 height 419
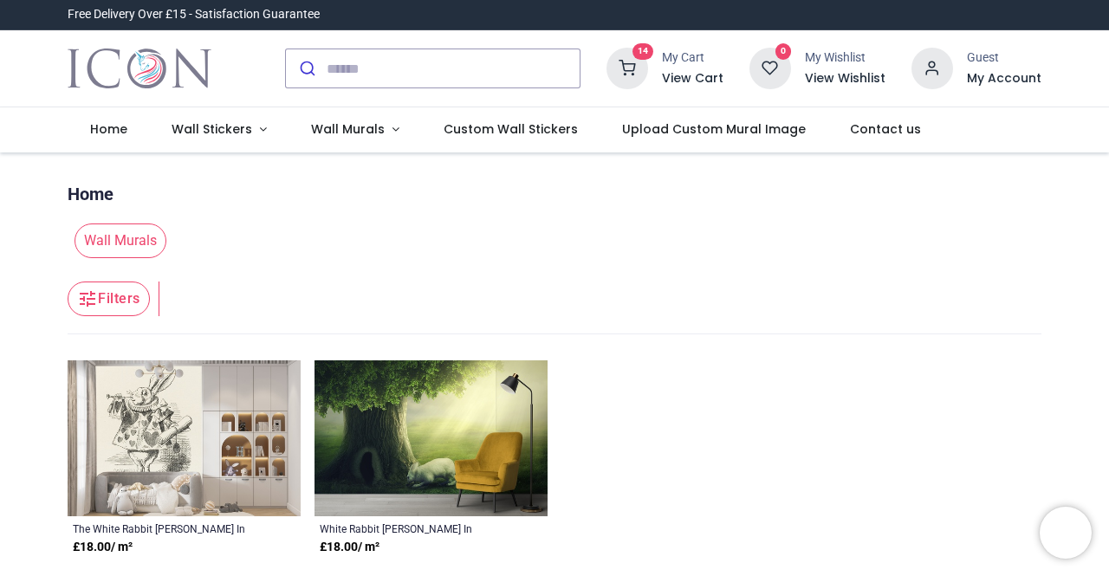
click at [639, 64] on icon at bounding box center [627, 69] width 42 height 42
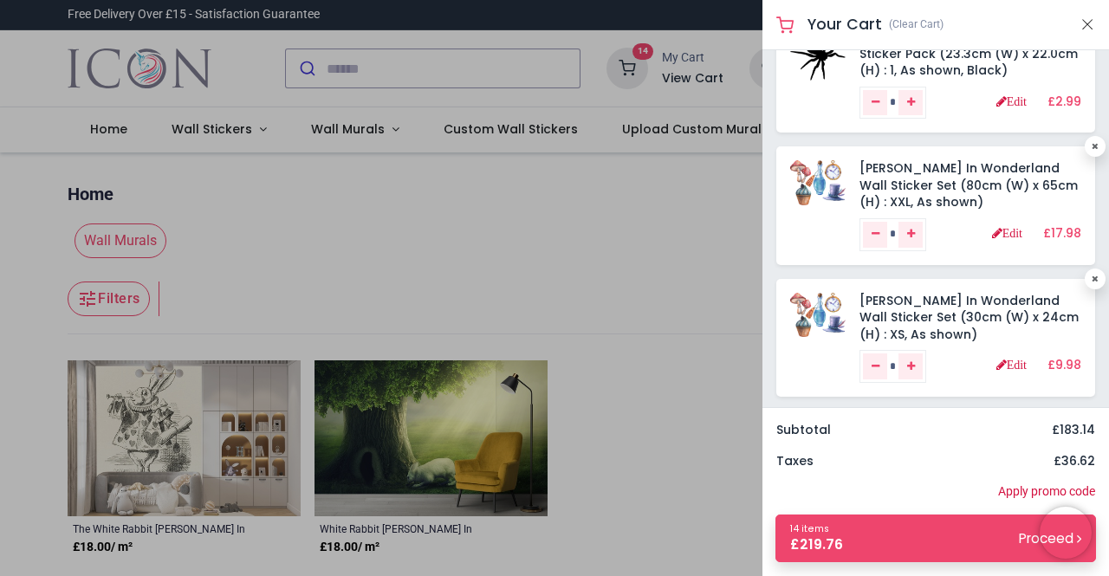
scroll to position [1441, 0]
